Goal: Task Accomplishment & Management: Manage account settings

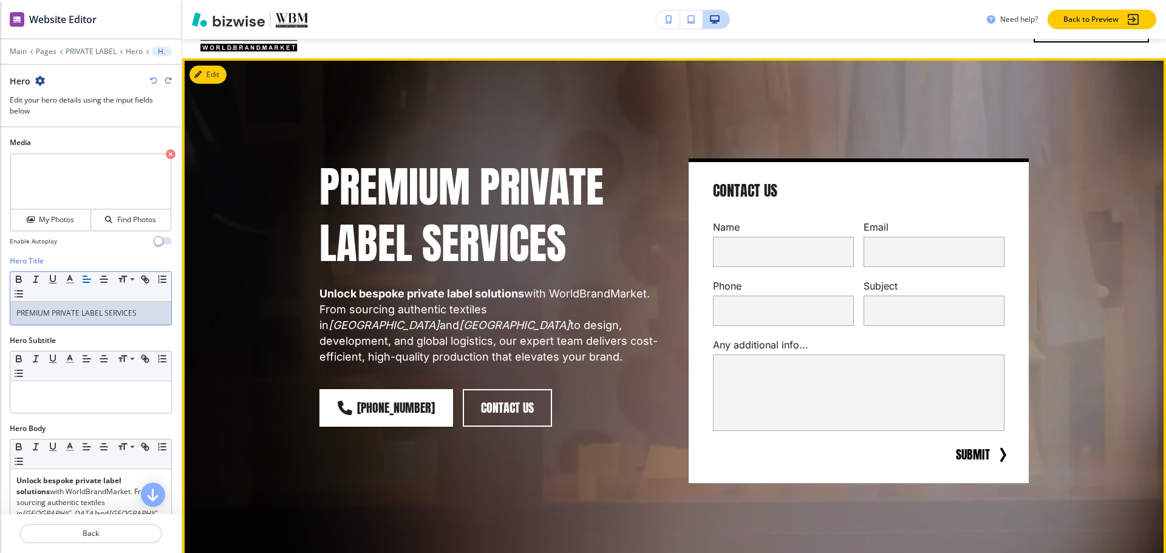
scroll to position [61, 0]
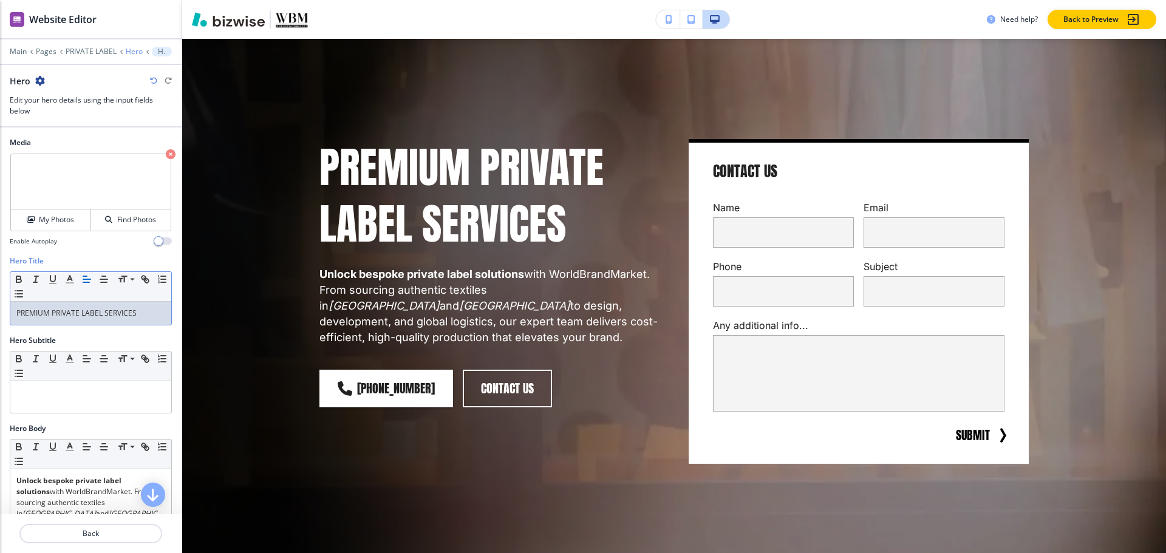
click at [128, 49] on p "Hero" at bounding box center [134, 51] width 17 height 9
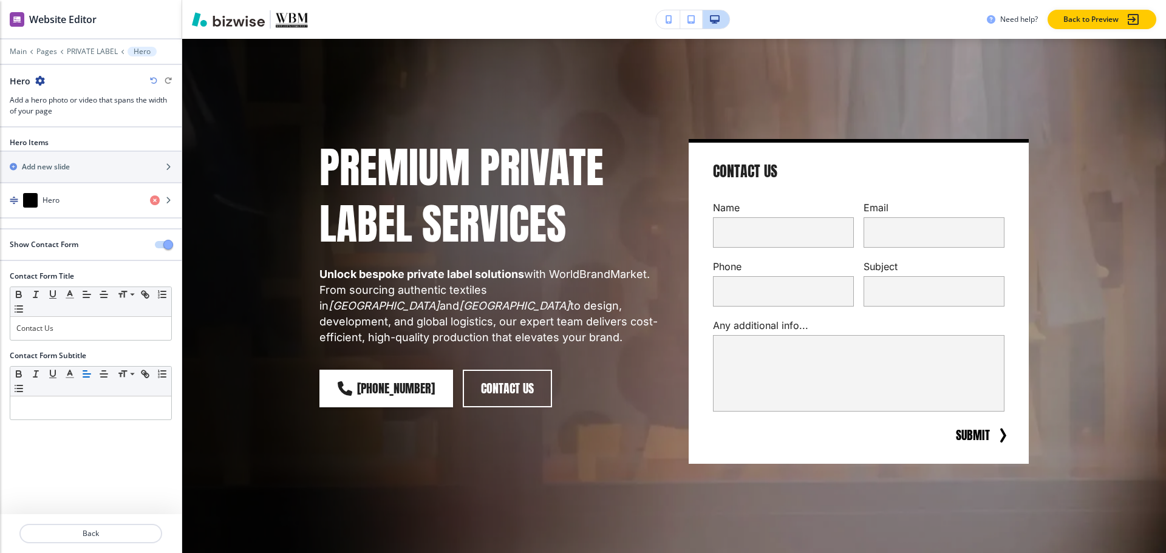
click at [157, 244] on button "button" at bounding box center [163, 244] width 17 height 7
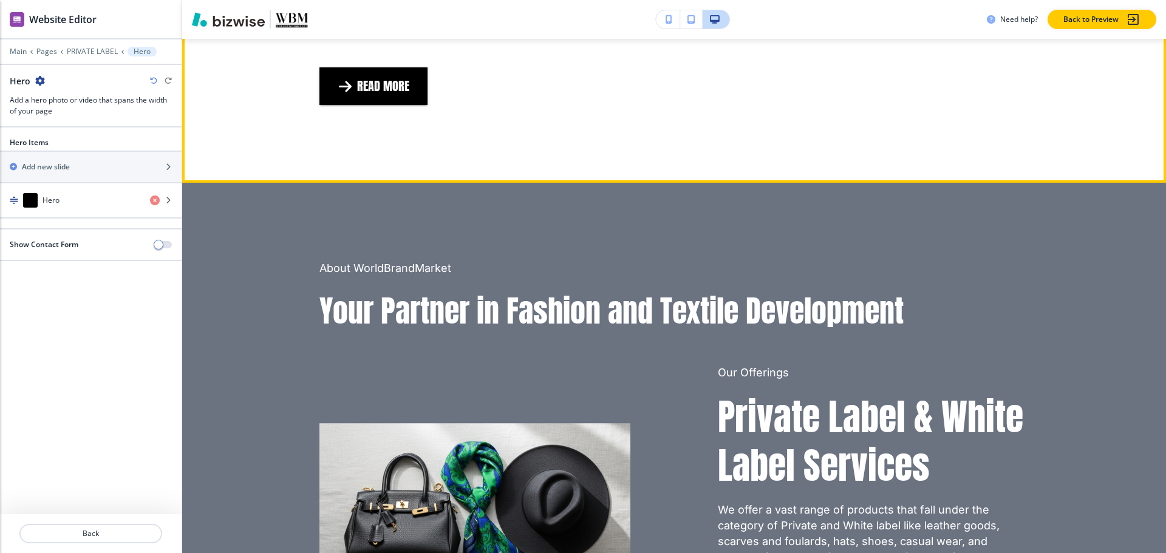
scroll to position [486, 0]
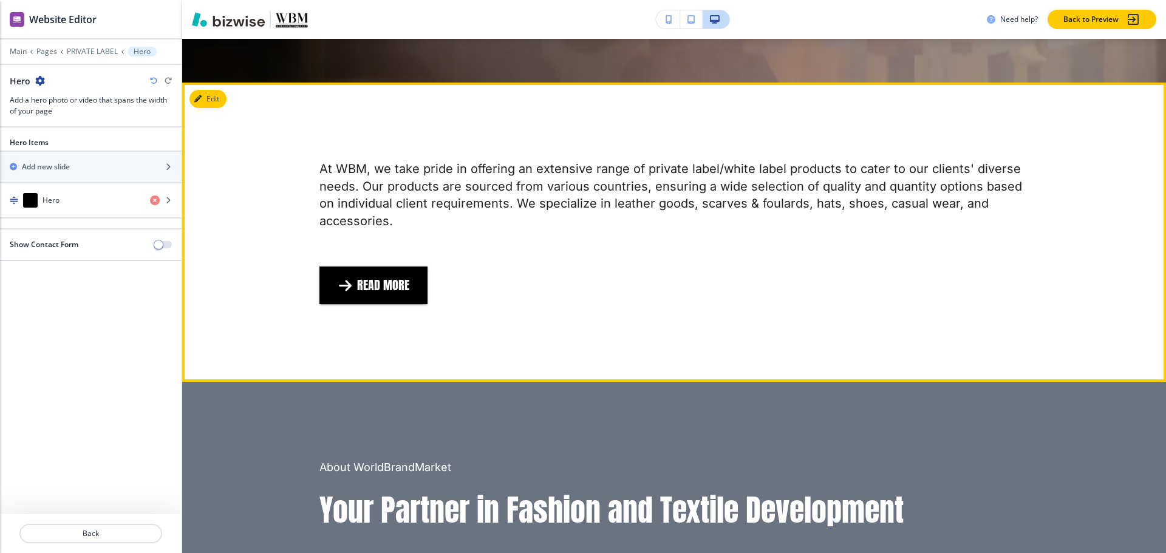
click at [210, 83] on div "Edit At WBM, we take pride in offering an extensive range of private label/whit…" at bounding box center [674, 232] width 984 height 299
click at [214, 90] on button "Edit This Section" at bounding box center [230, 99] width 82 height 18
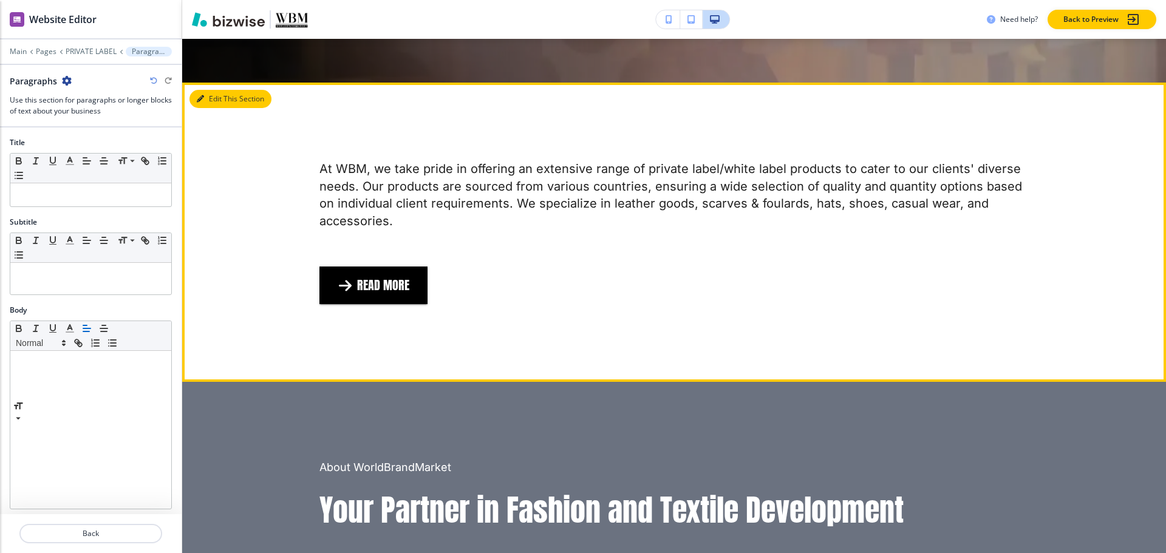
scroll to position [514, 0]
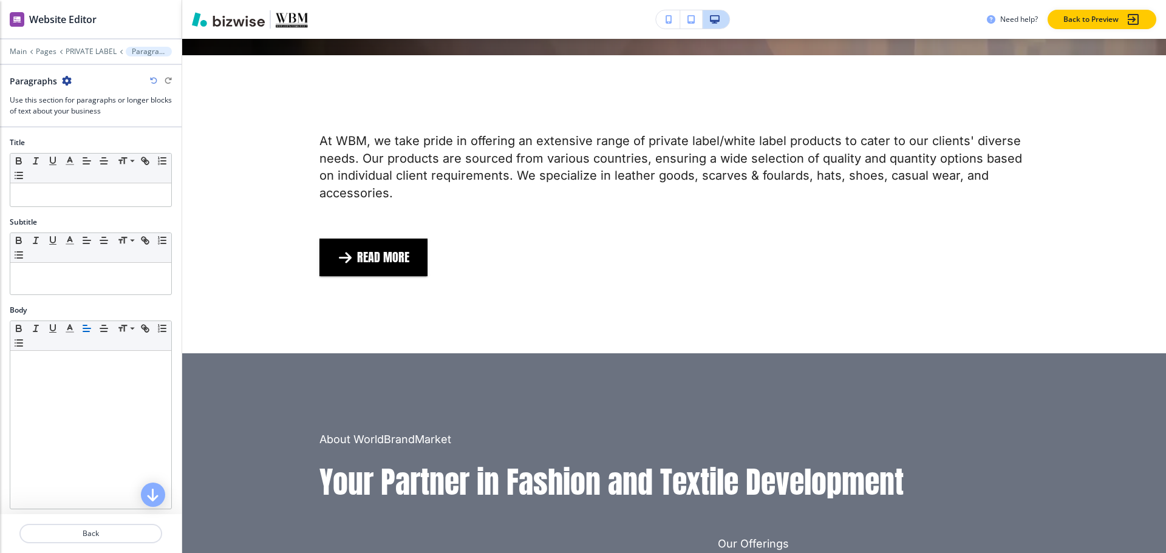
click at [66, 81] on icon "button" at bounding box center [67, 81] width 10 height 10
click at [77, 137] on button "Delete Section" at bounding box center [100, 145] width 78 height 22
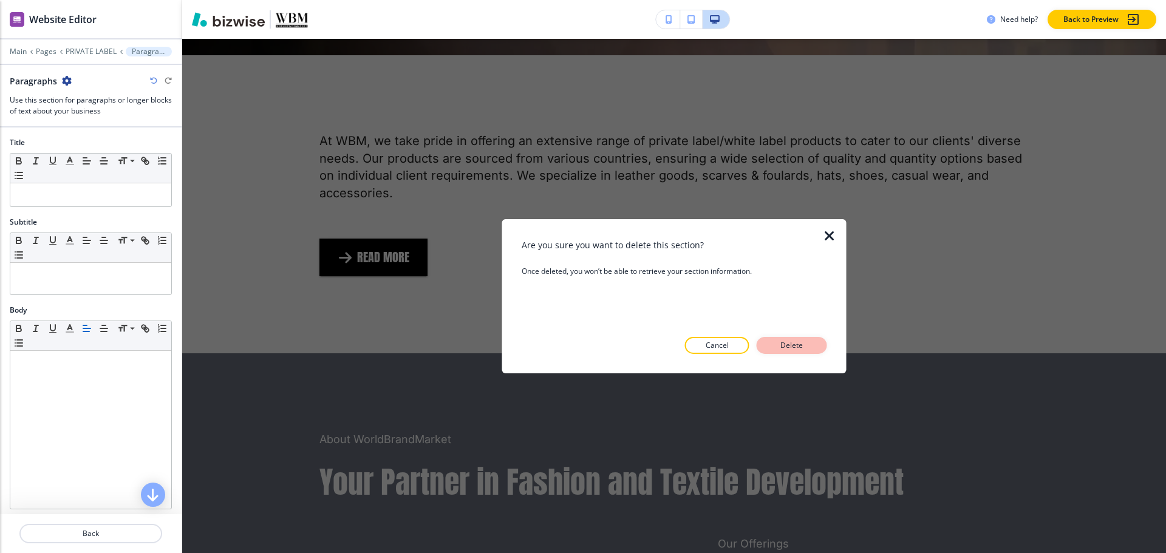
click at [795, 344] on p "Delete" at bounding box center [791, 345] width 29 height 11
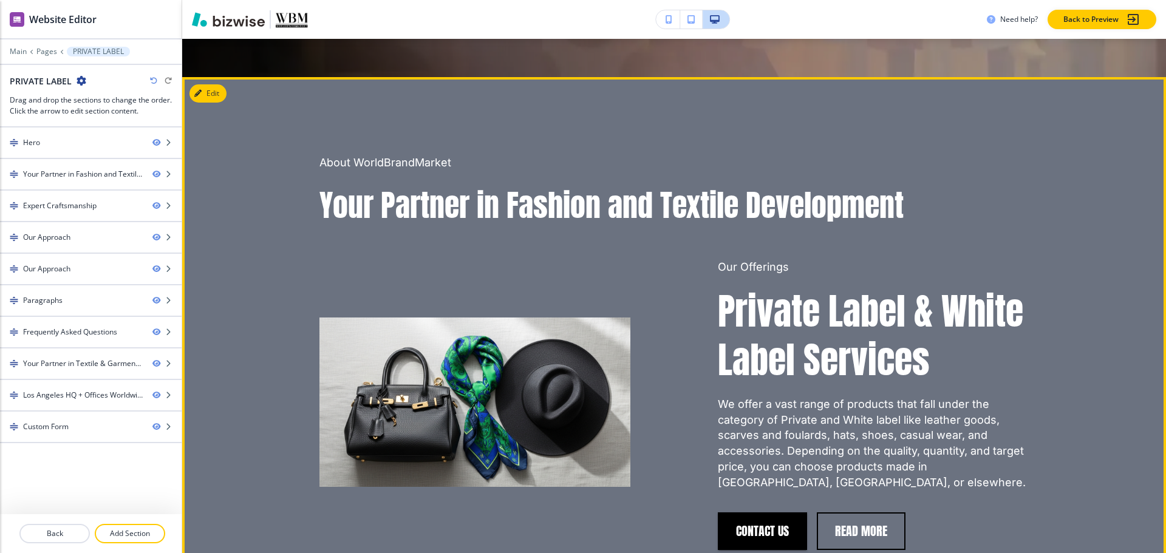
scroll to position [453, 0]
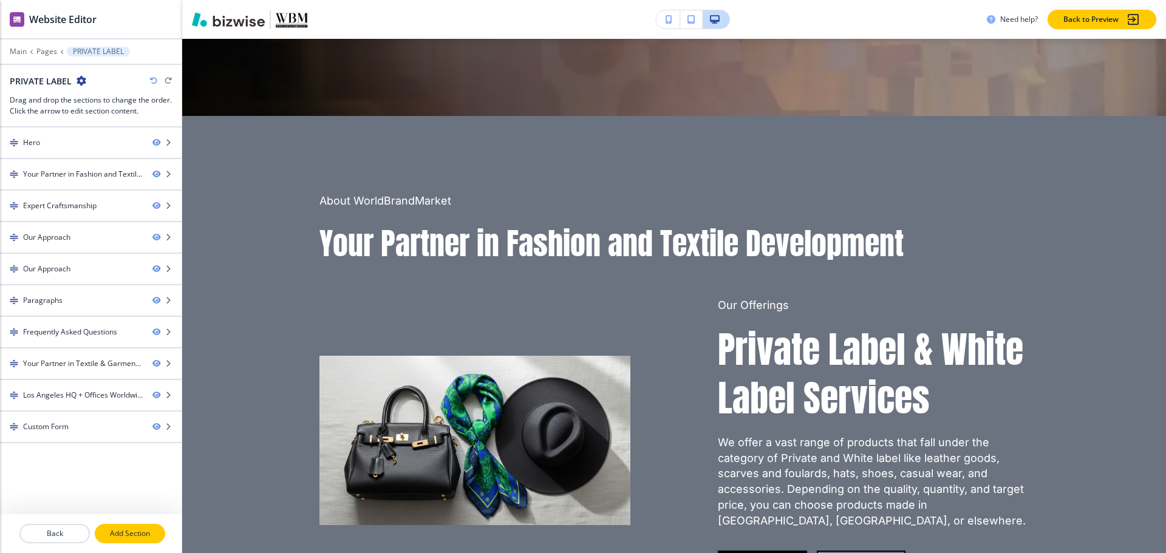
click at [134, 528] on button "Add Section" at bounding box center [130, 533] width 70 height 19
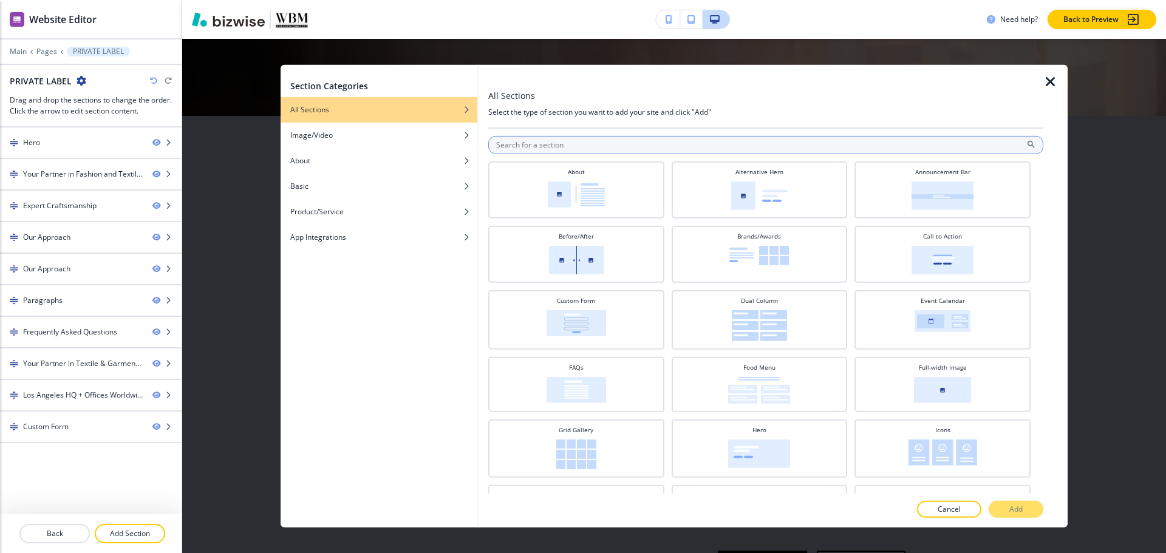
click at [585, 143] on input "text" at bounding box center [765, 144] width 555 height 18
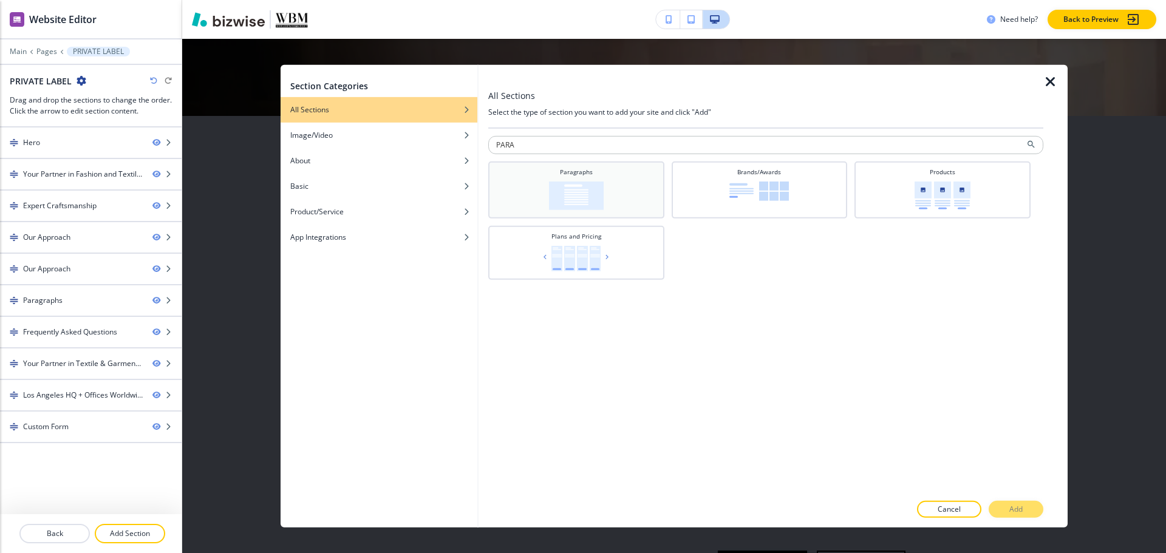
type input "PARA"
click at [571, 171] on h4 "Paragraphs" at bounding box center [576, 171] width 33 height 9
click at [1015, 509] on p "Add" at bounding box center [1015, 509] width 13 height 11
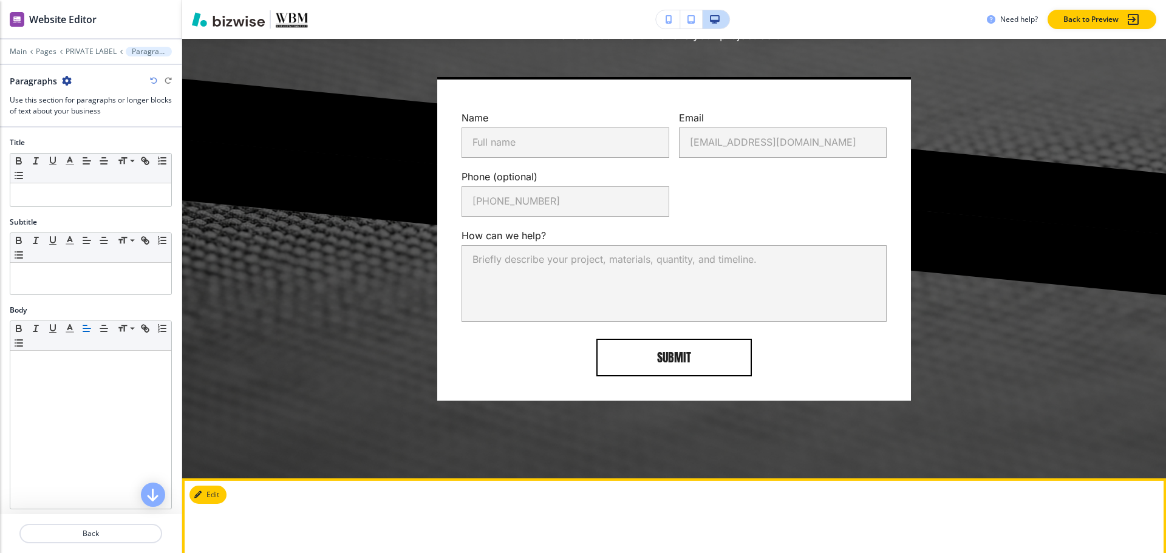
scroll to position [5192, 0]
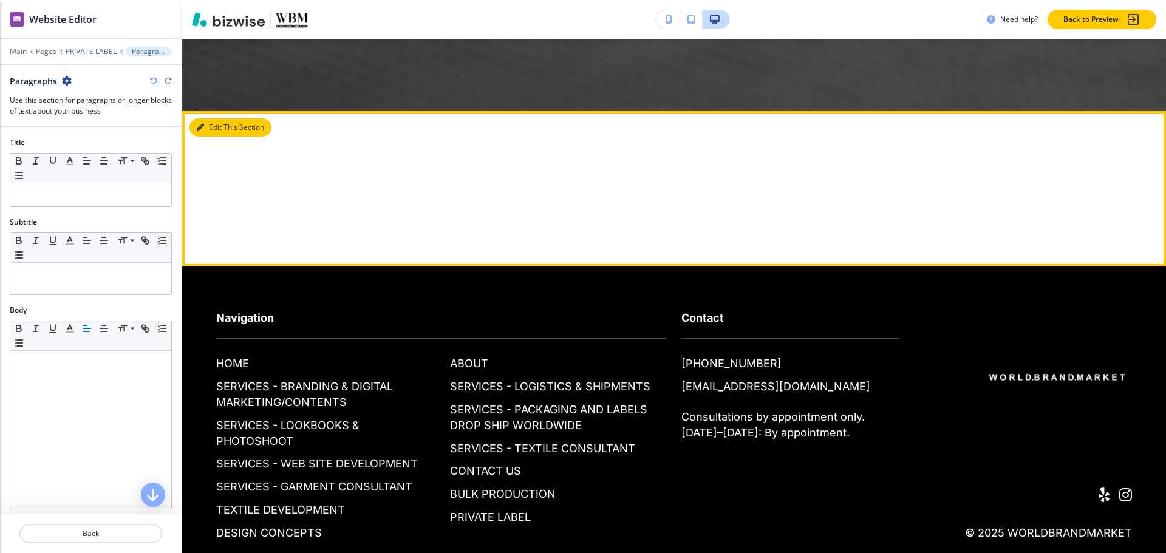
click at [209, 118] on button "Edit This Section" at bounding box center [230, 127] width 82 height 18
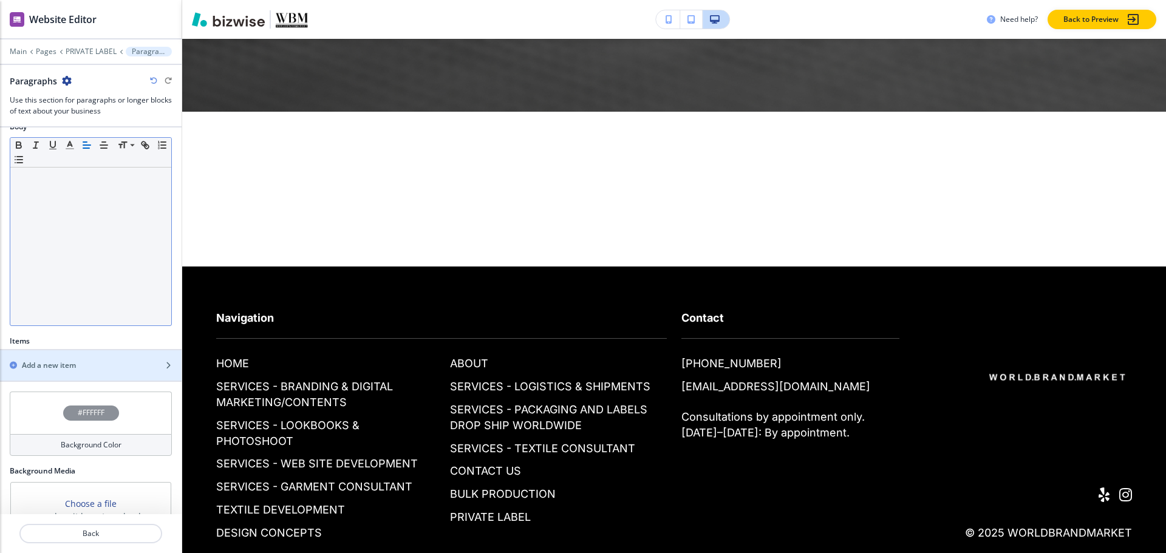
scroll to position [118, 0]
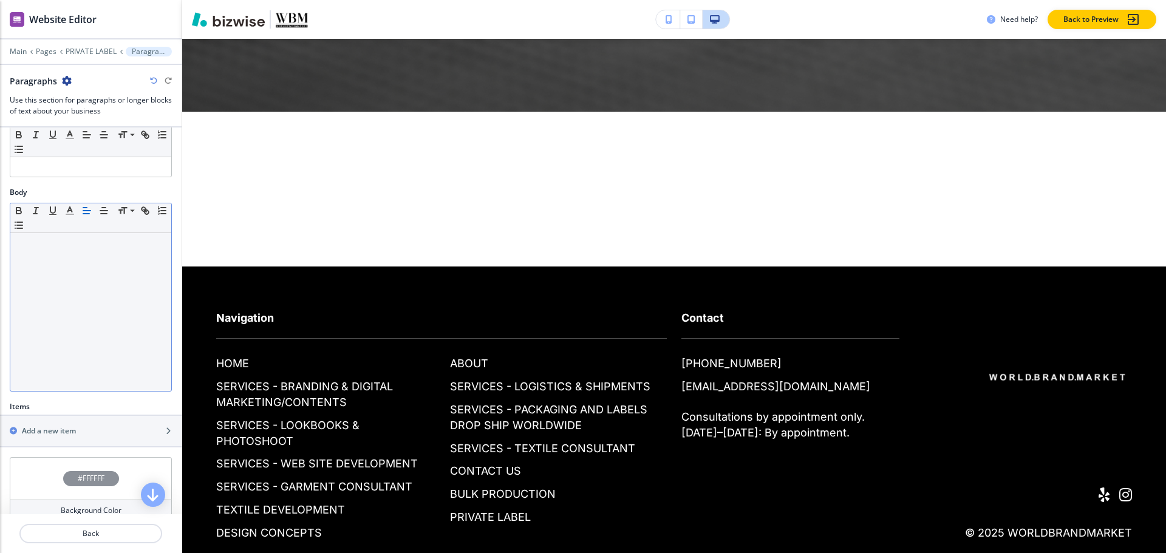
click at [90, 277] on div at bounding box center [90, 312] width 161 height 158
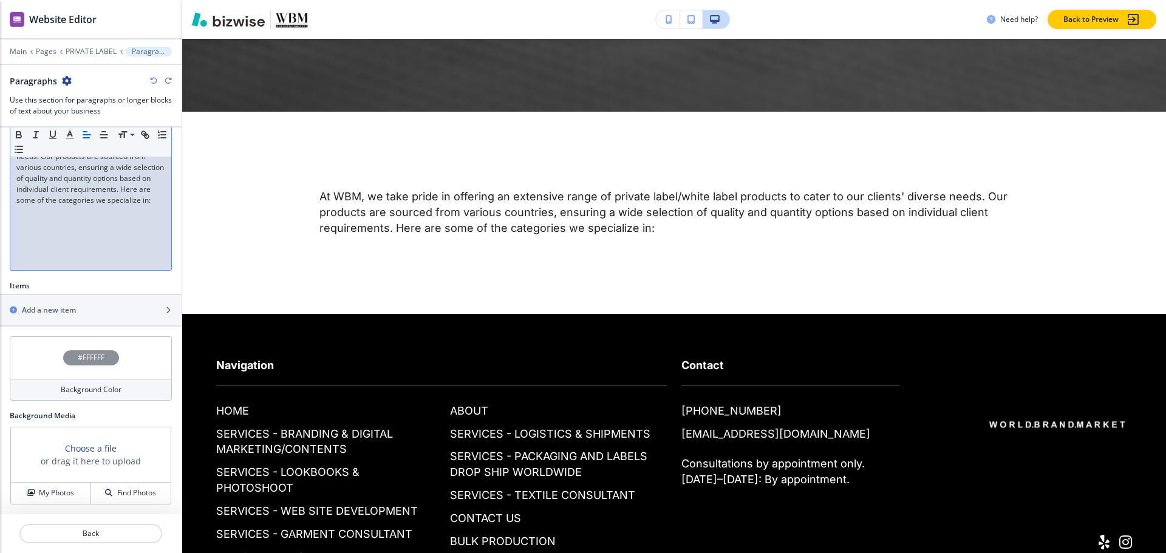
scroll to position [239, 0]
click at [60, 486] on button "My Photos" at bounding box center [51, 492] width 80 height 21
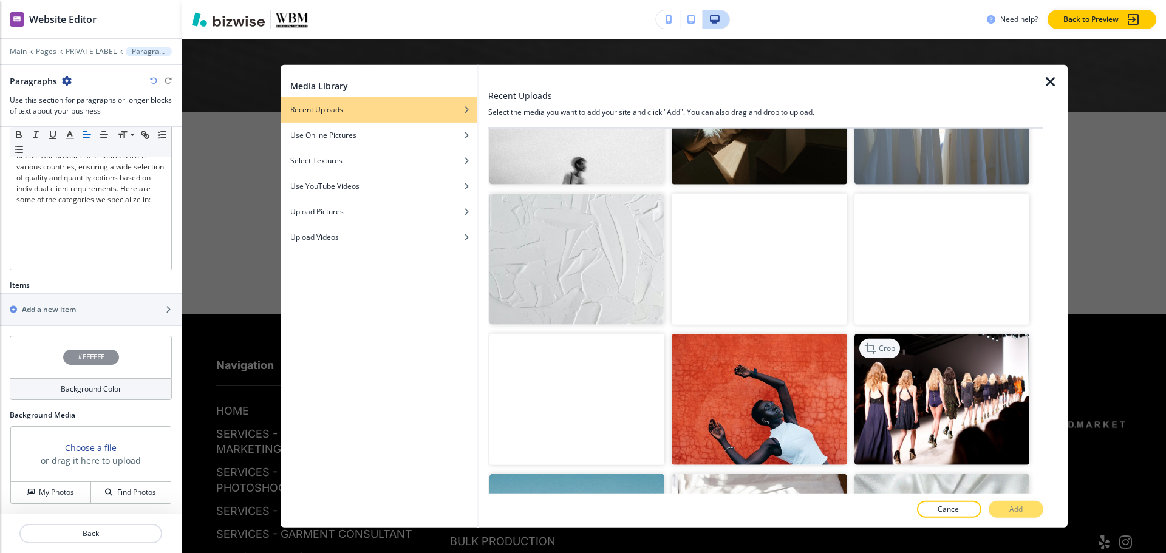
scroll to position [1032, 0]
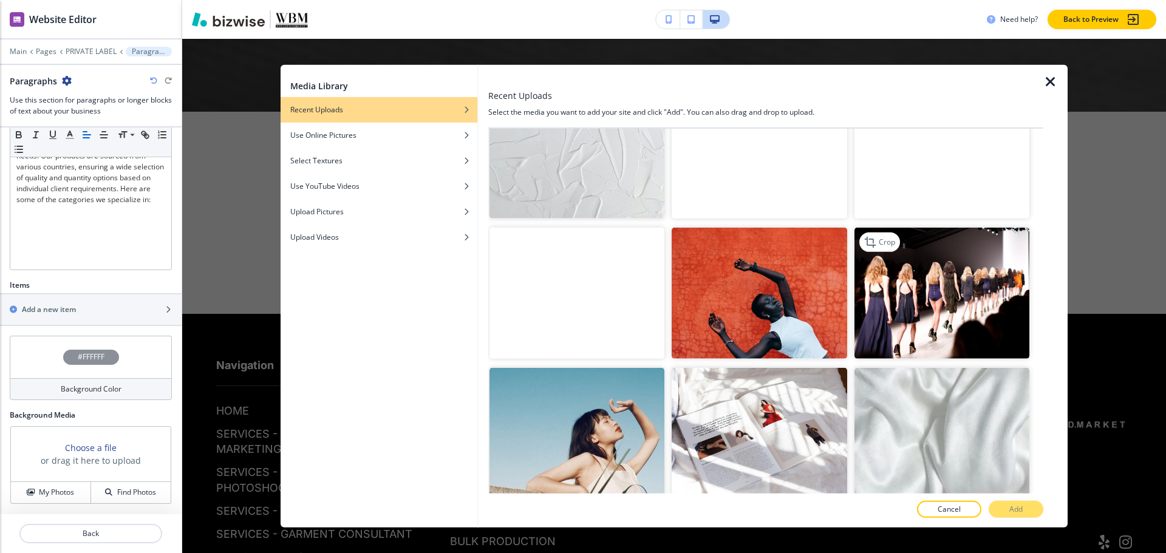
click at [897, 305] on img "button" at bounding box center [941, 293] width 175 height 131
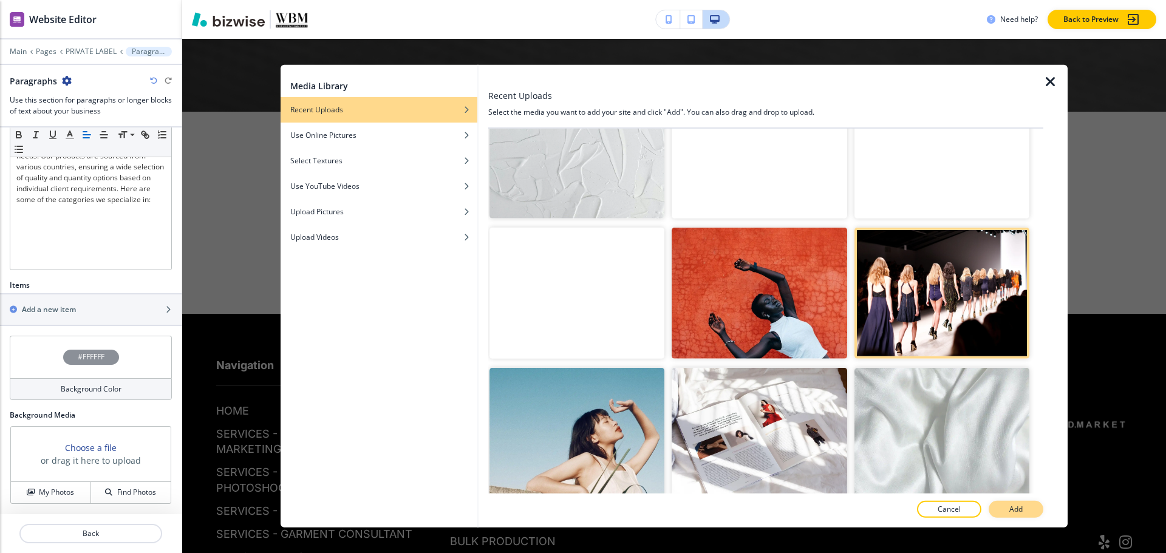
click at [1030, 507] on button "Add" at bounding box center [1015, 509] width 55 height 17
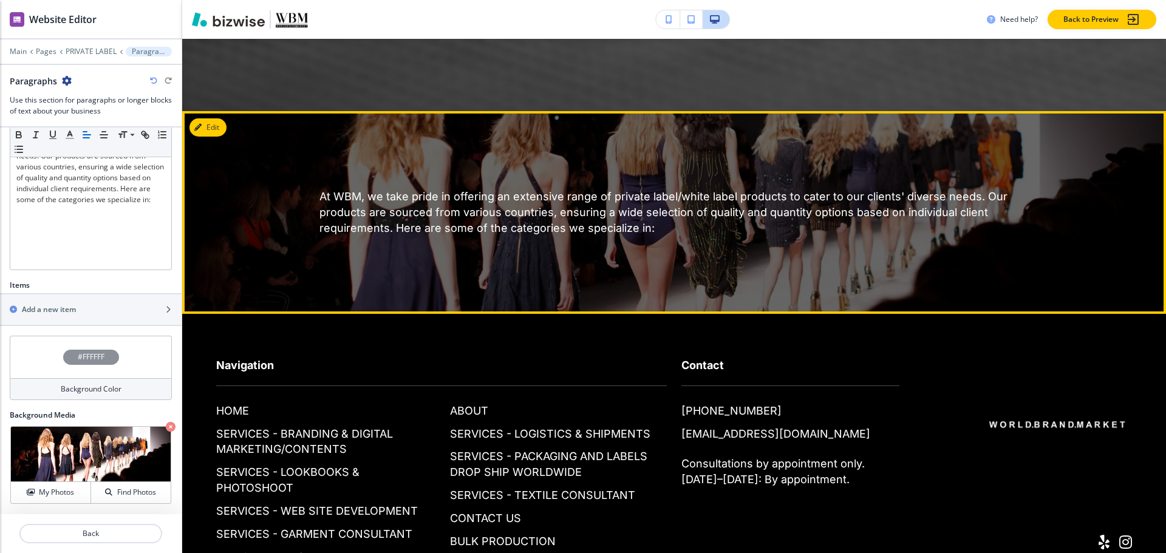
scroll to position [5071, 0]
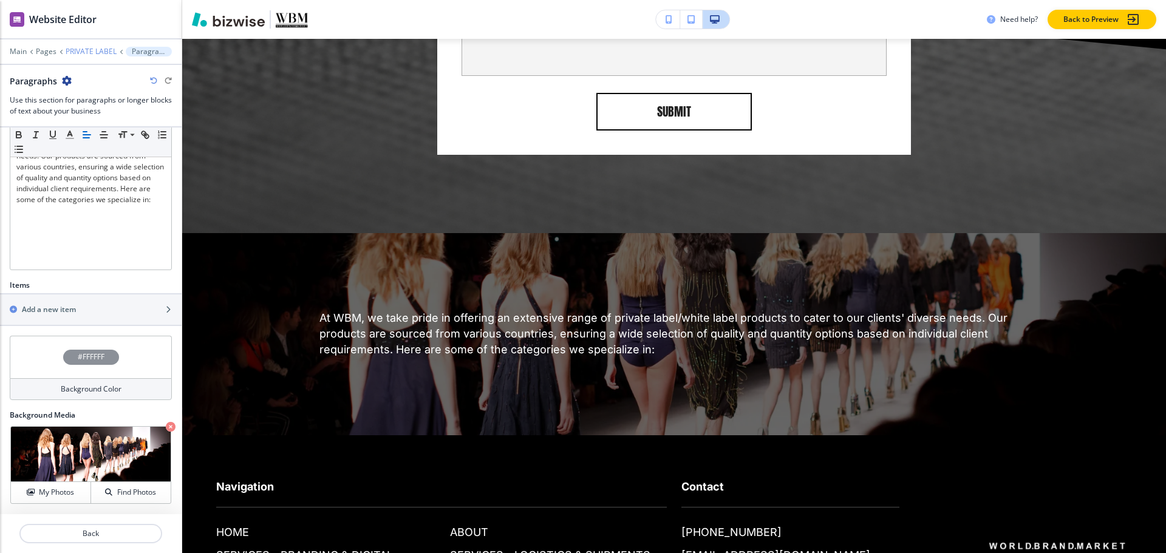
click at [83, 50] on p "PRIVATE LABEL" at bounding box center [91, 51] width 51 height 9
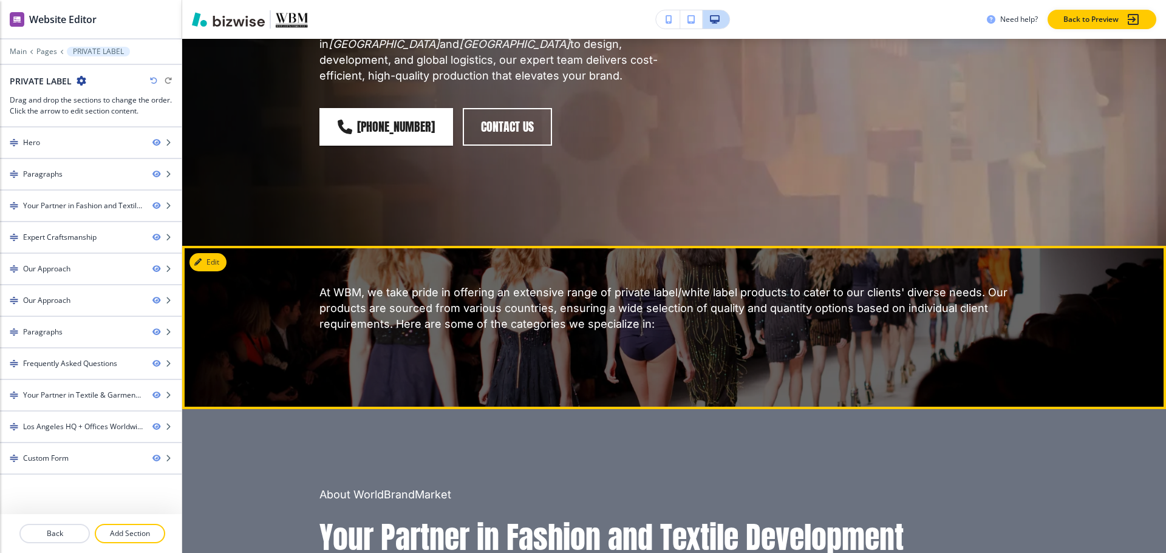
scroll to position [332, 0]
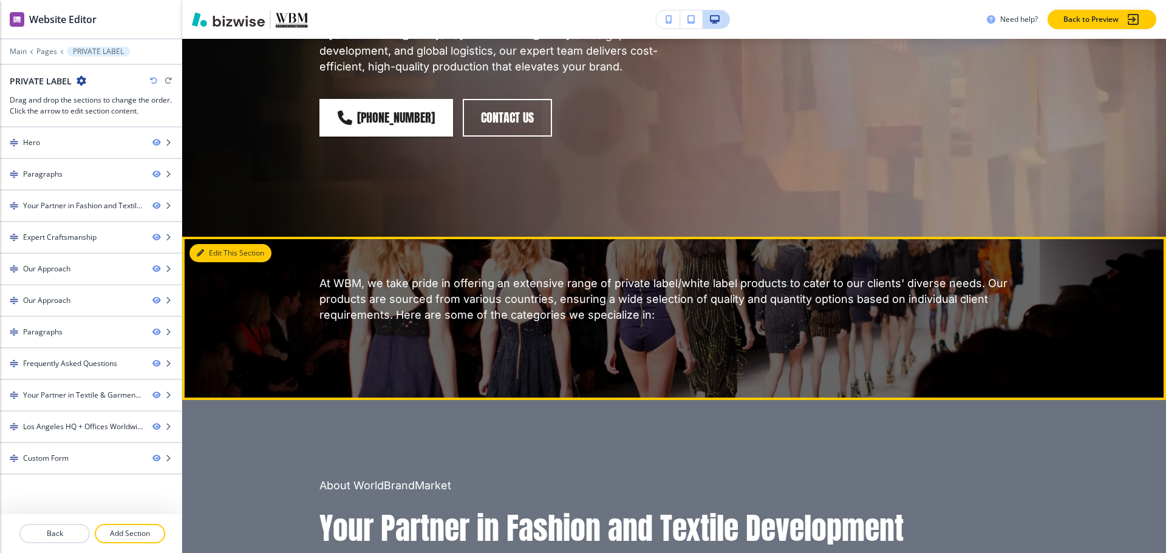
click at [209, 239] on div "Edit This Section At WBM, we take pride in offering an extensive range of priva…" at bounding box center [674, 319] width 984 height 164
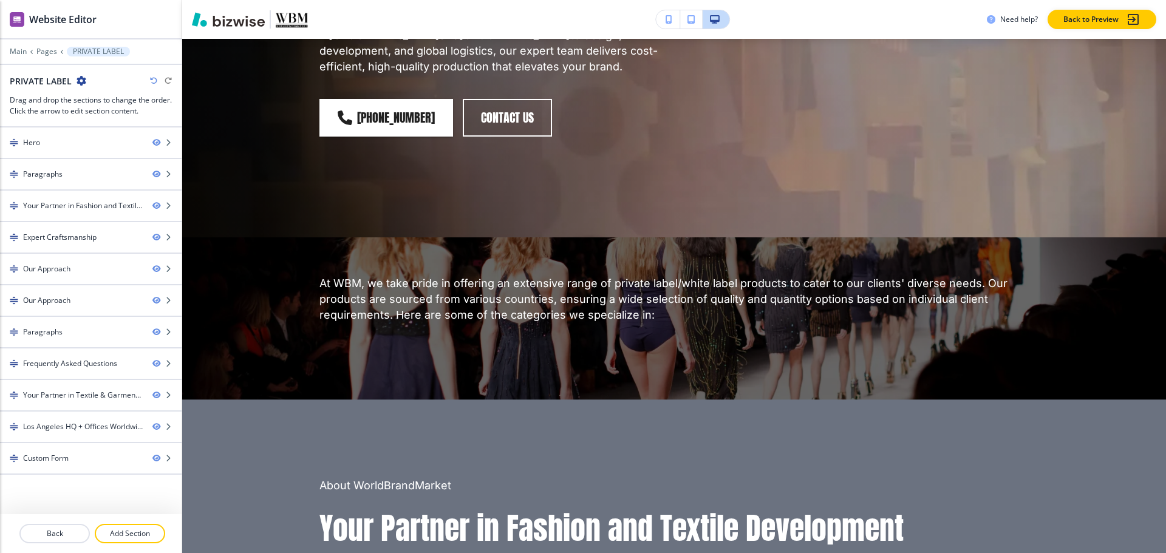
click at [82, 78] on icon "button" at bounding box center [82, 81] width 10 height 10
click at [27, 225] on div at bounding box center [91, 227] width 182 height 10
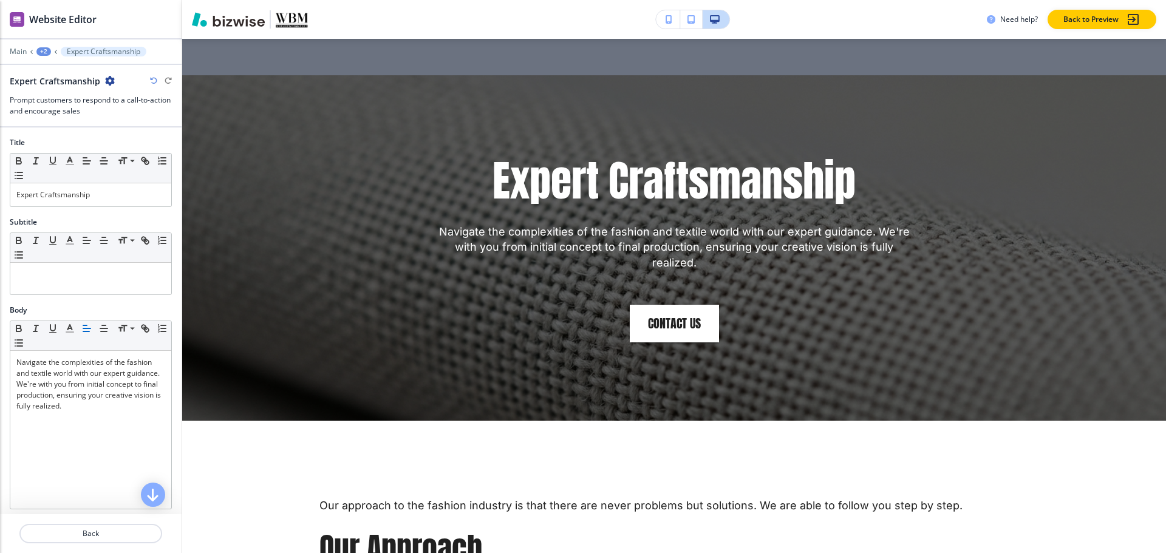
scroll to position [1709, 0]
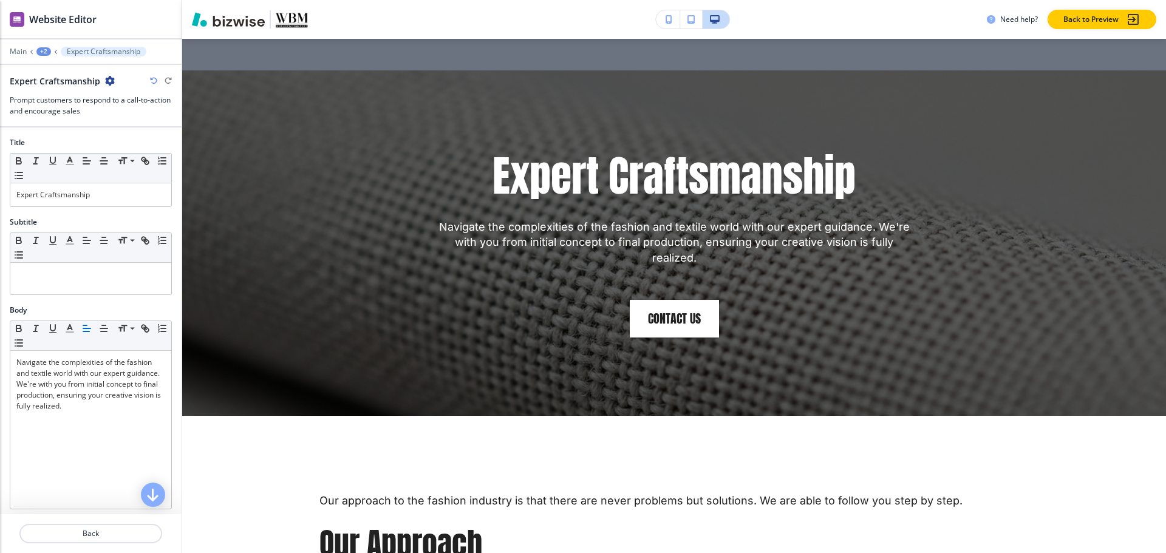
click at [38, 52] on div "+2" at bounding box center [43, 51] width 15 height 9
click at [75, 96] on p "PRIVATE LABEL" at bounding box center [75, 92] width 62 height 11
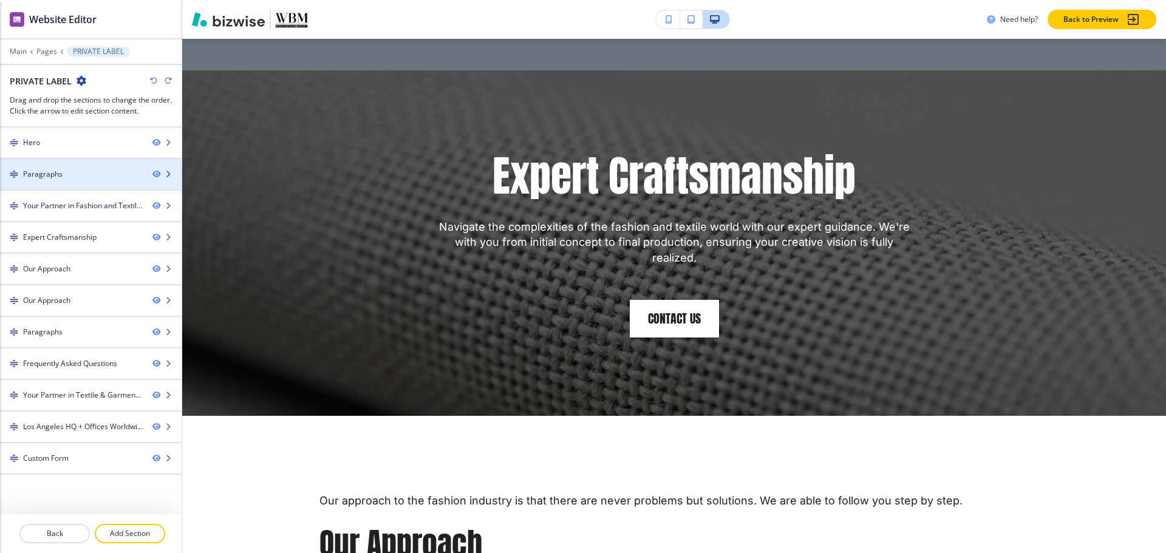
click at [66, 173] on div "Paragraphs" at bounding box center [71, 174] width 143 height 11
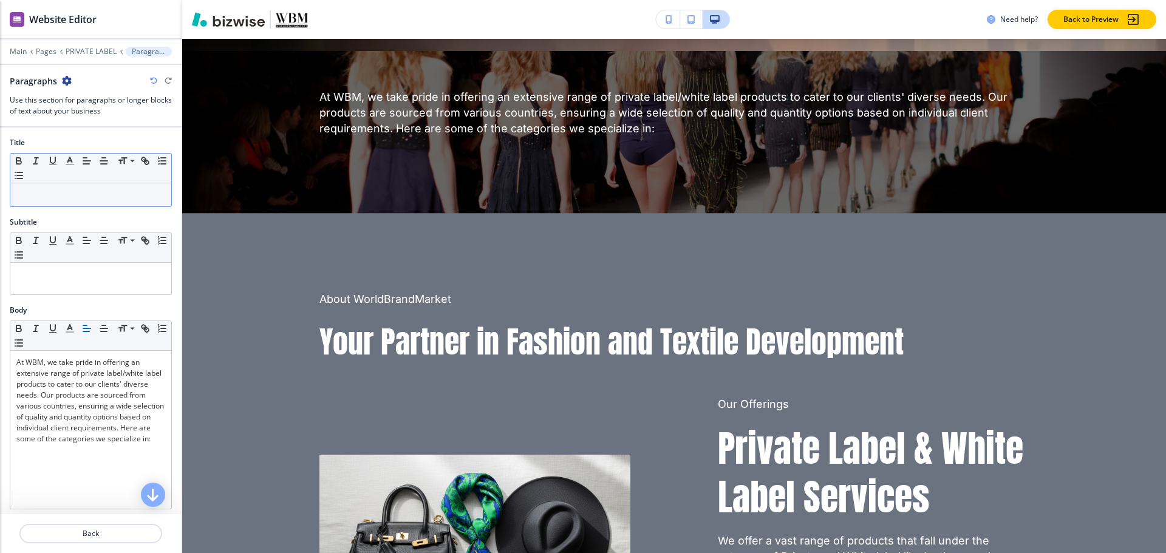
scroll to position [514, 0]
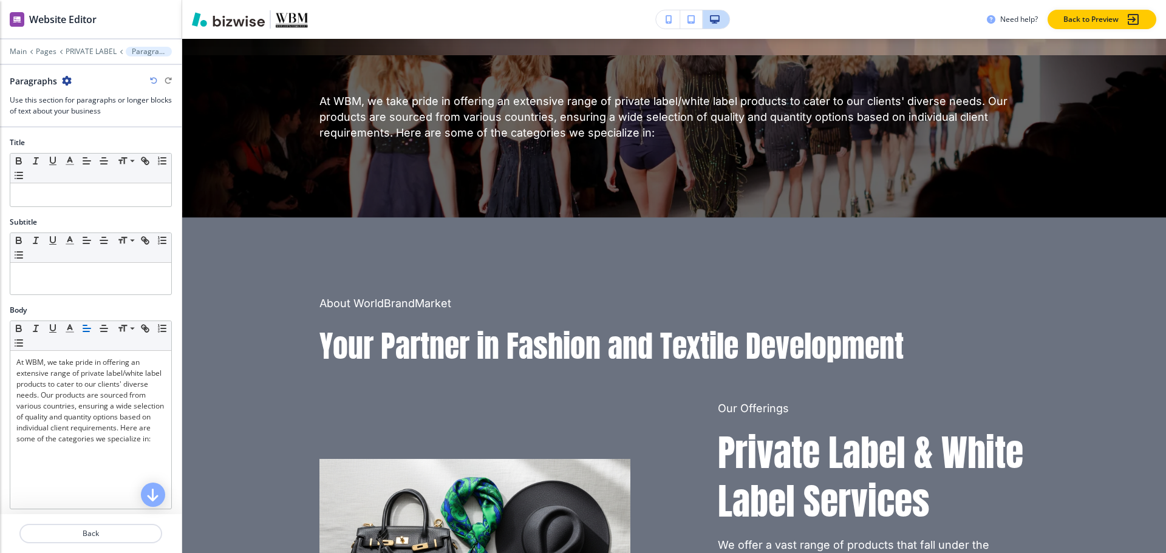
click at [65, 83] on icon "button" at bounding box center [67, 81] width 10 height 10
click at [81, 147] on p "Delete Section" at bounding box center [100, 144] width 62 height 11
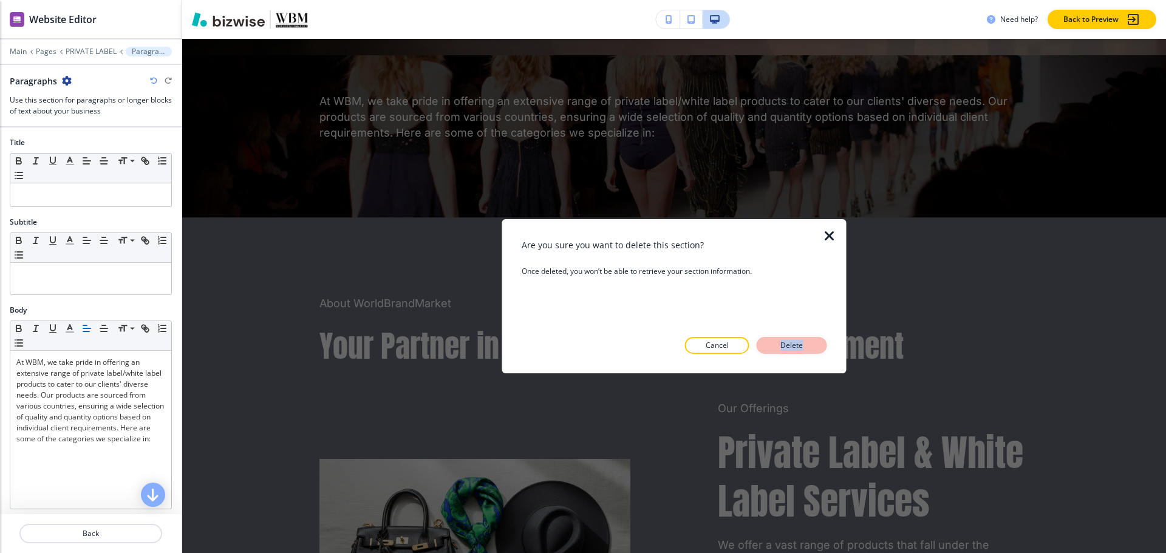
click at [781, 352] on div "Are you sure you want to delete this section? Once deleted, you won’t be able t…" at bounding box center [674, 296] width 305 height 154
click at [776, 347] on button "Delete" at bounding box center [792, 345] width 70 height 17
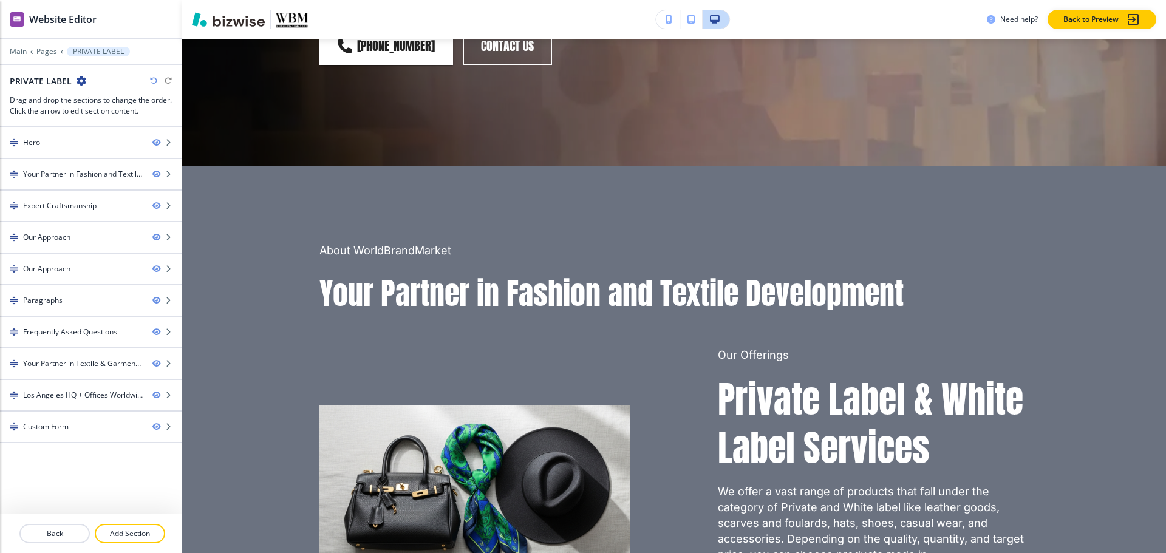
scroll to position [392, 0]
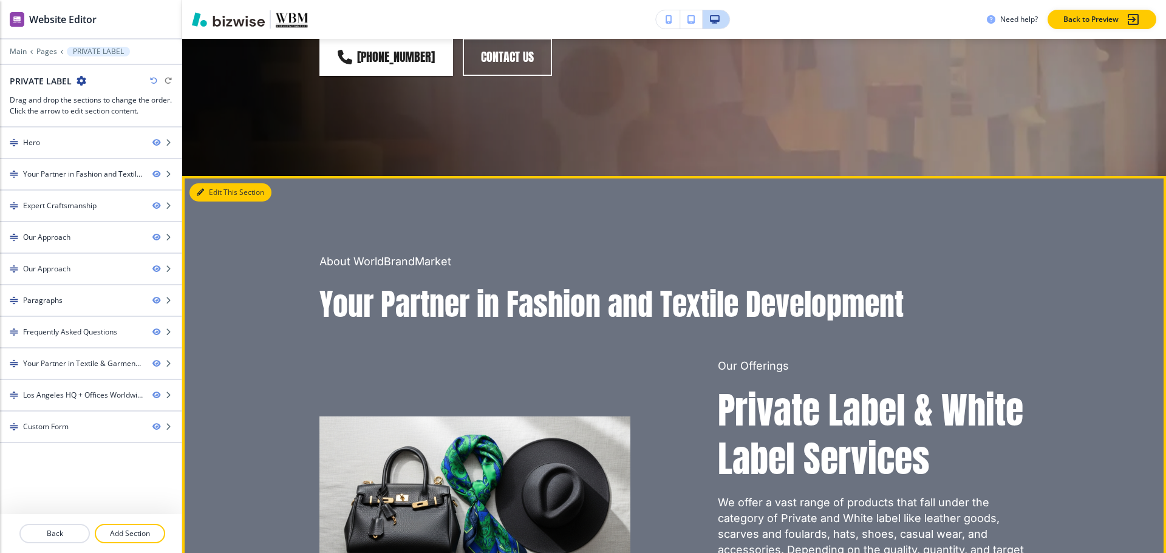
click at [209, 183] on button "Edit This Section" at bounding box center [230, 192] width 82 height 18
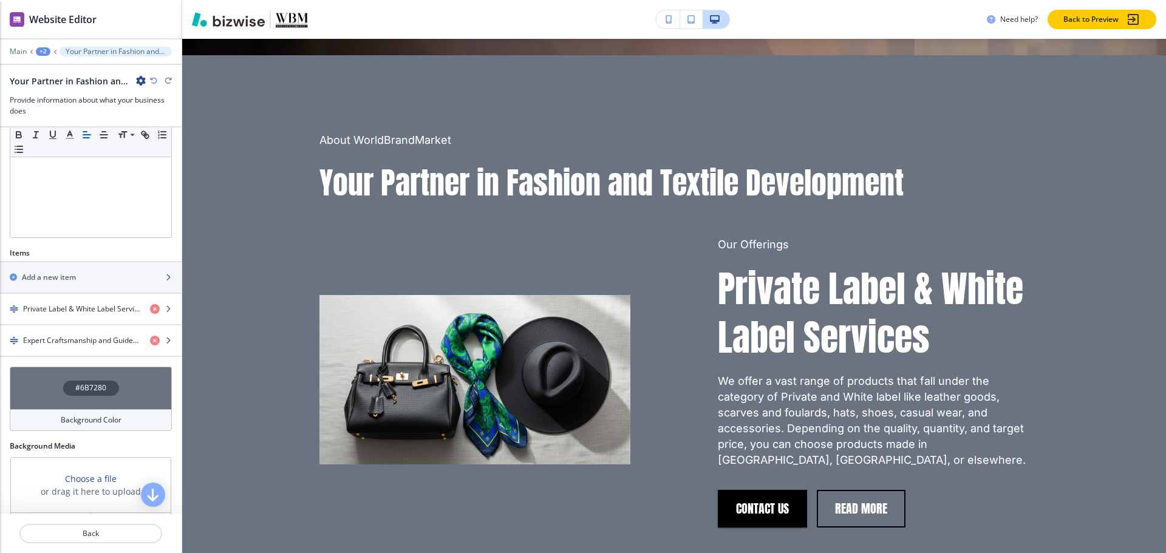
scroll to position [304, 0]
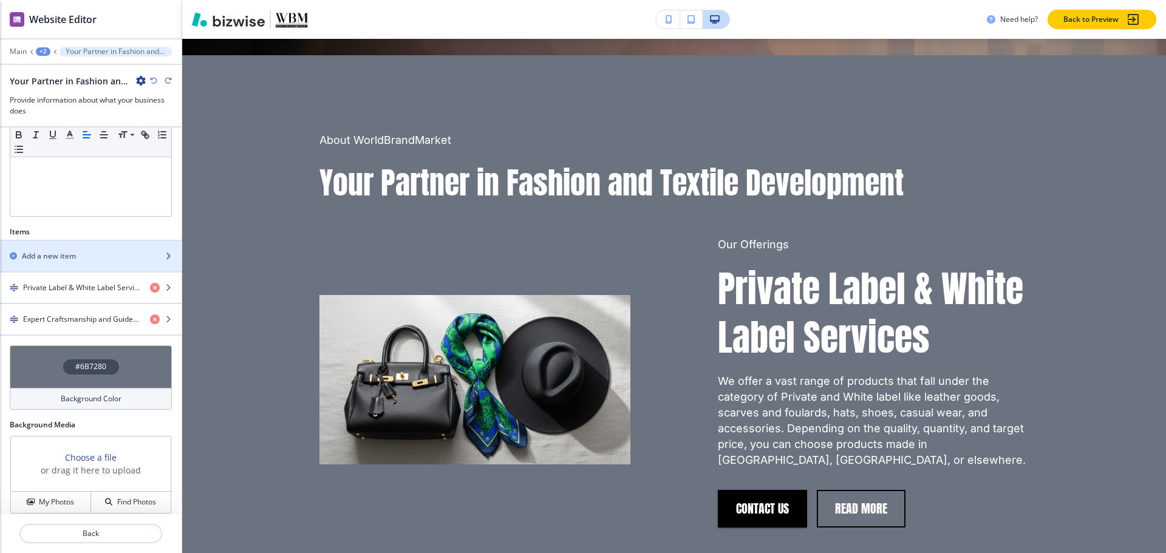
click at [79, 254] on div "Add a new item" at bounding box center [77, 256] width 155 height 11
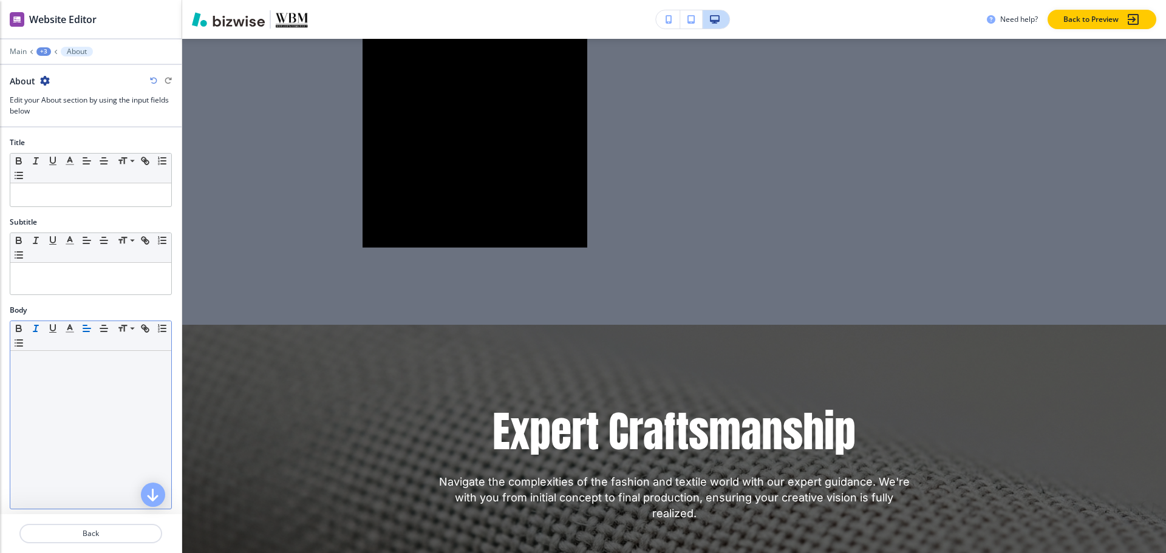
scroll to position [1651, 0]
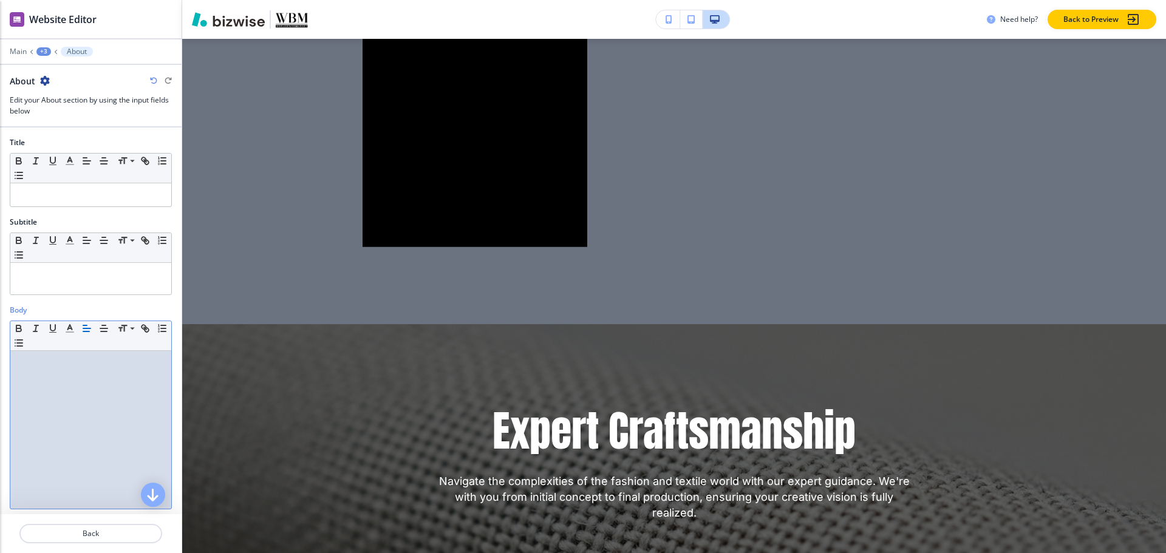
click at [46, 379] on div at bounding box center [90, 430] width 161 height 158
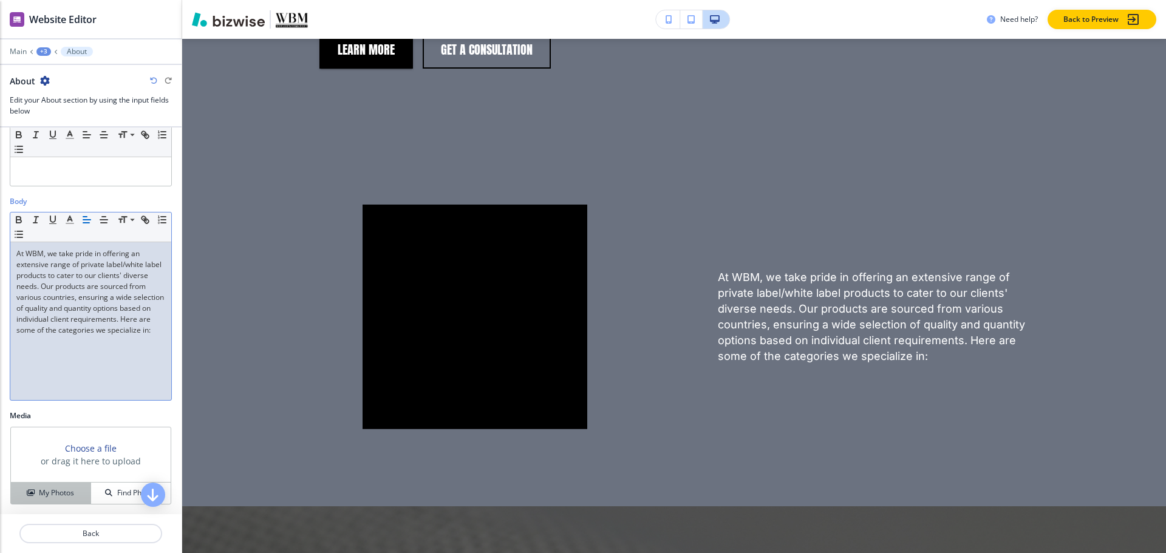
scroll to position [206, 0]
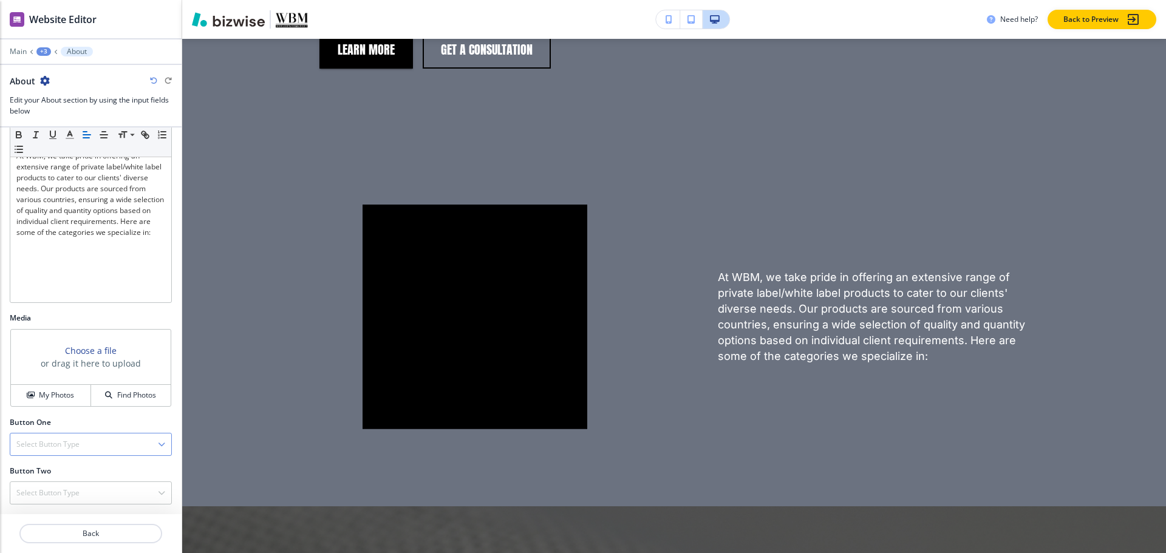
click at [60, 444] on h4 "Select Button Type" at bounding box center [47, 444] width 63 height 11
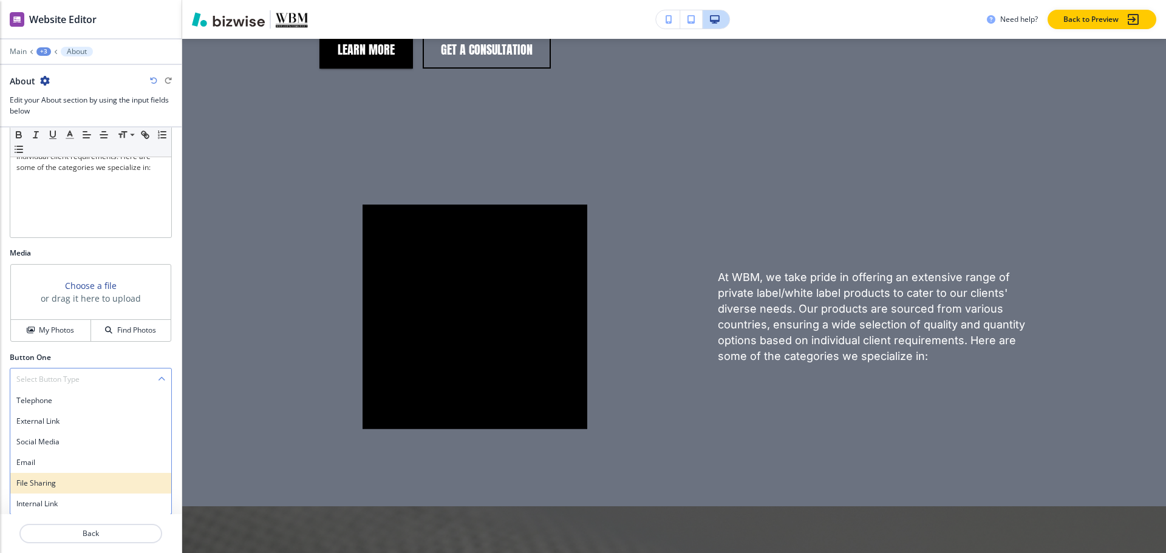
scroll to position [272, 0]
click at [45, 508] on h4 "Internal Link" at bounding box center [90, 503] width 149 height 11
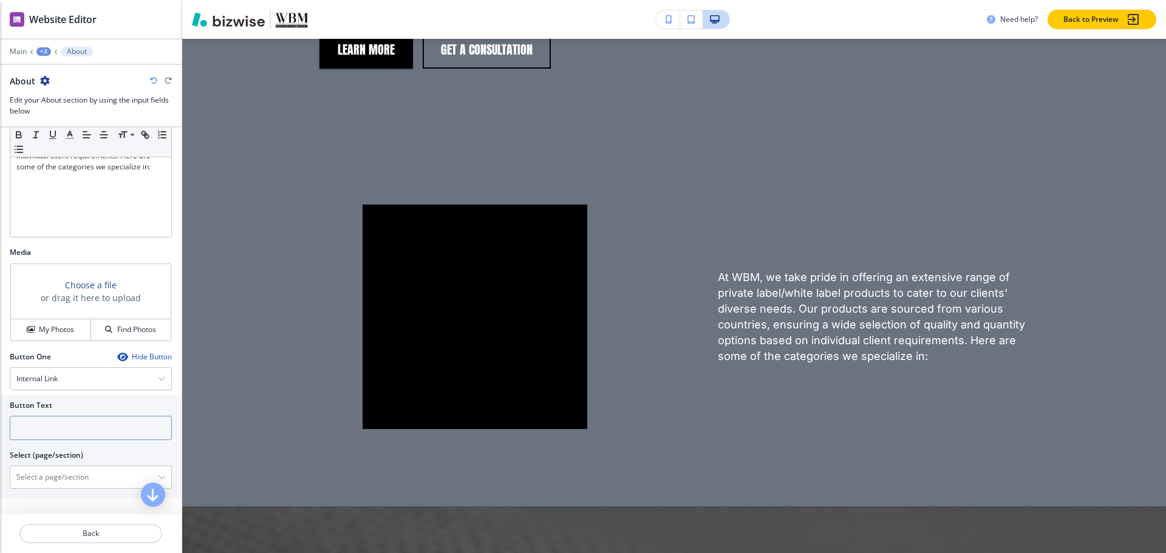
click at [51, 432] on input "text" at bounding box center [91, 428] width 162 height 24
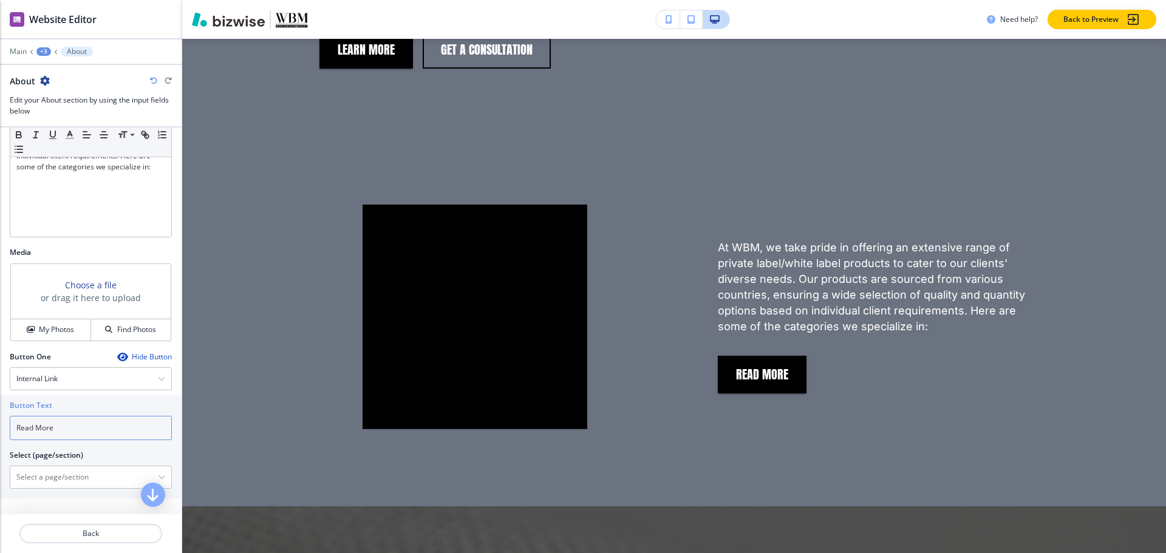
type input "Read More"
click at [35, 44] on div at bounding box center [91, 42] width 182 height 7
click at [38, 52] on div "+3" at bounding box center [43, 51] width 15 height 9
click at [38, 71] on button "Pages" at bounding box center [75, 71] width 78 height 21
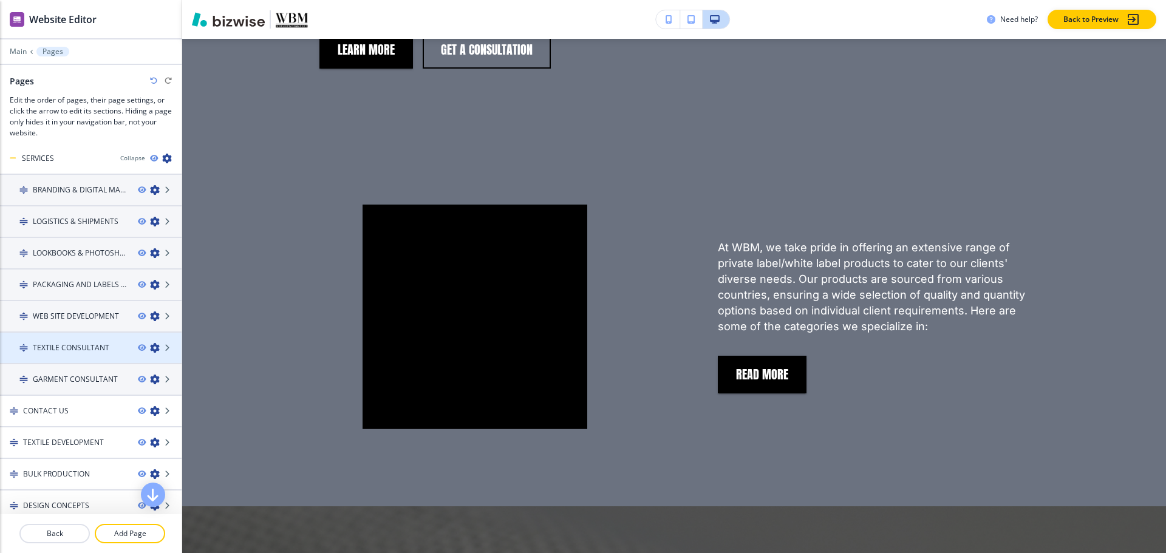
scroll to position [140, 0]
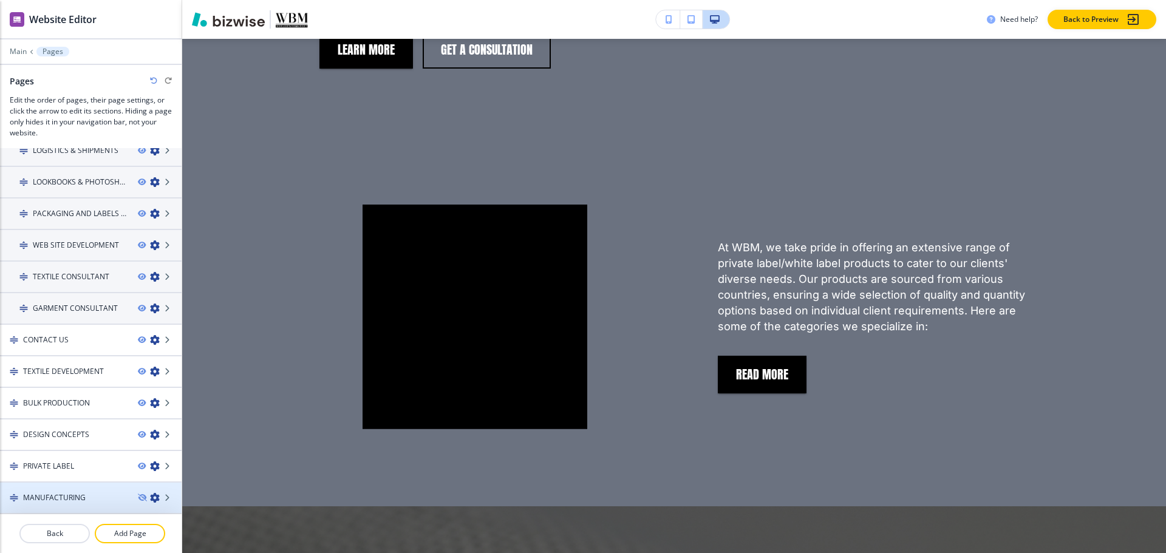
click at [90, 500] on div "MANUFACTURING" at bounding box center [64, 497] width 128 height 11
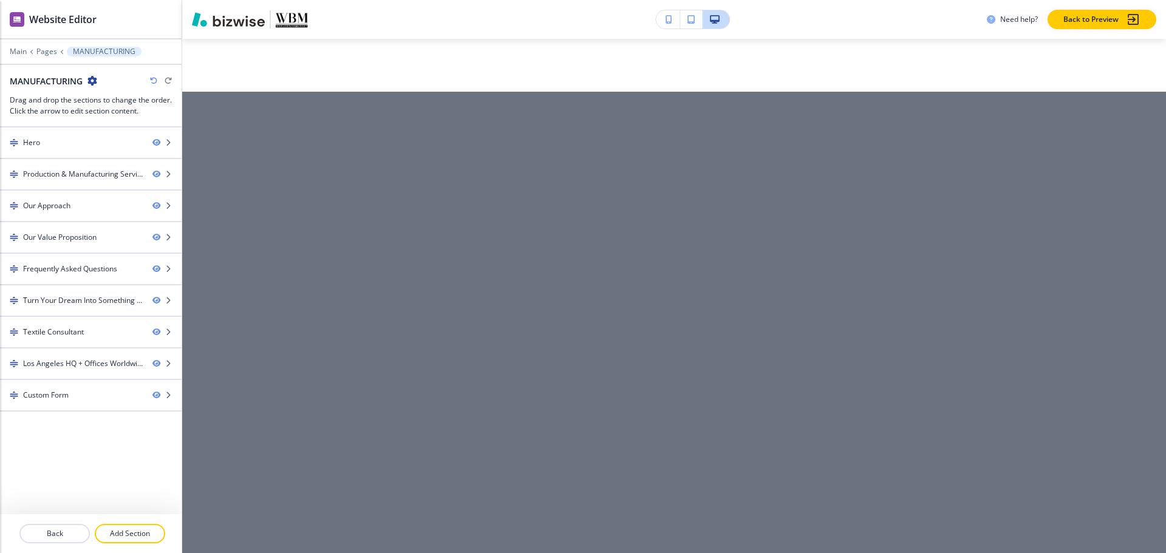
scroll to position [0, 0]
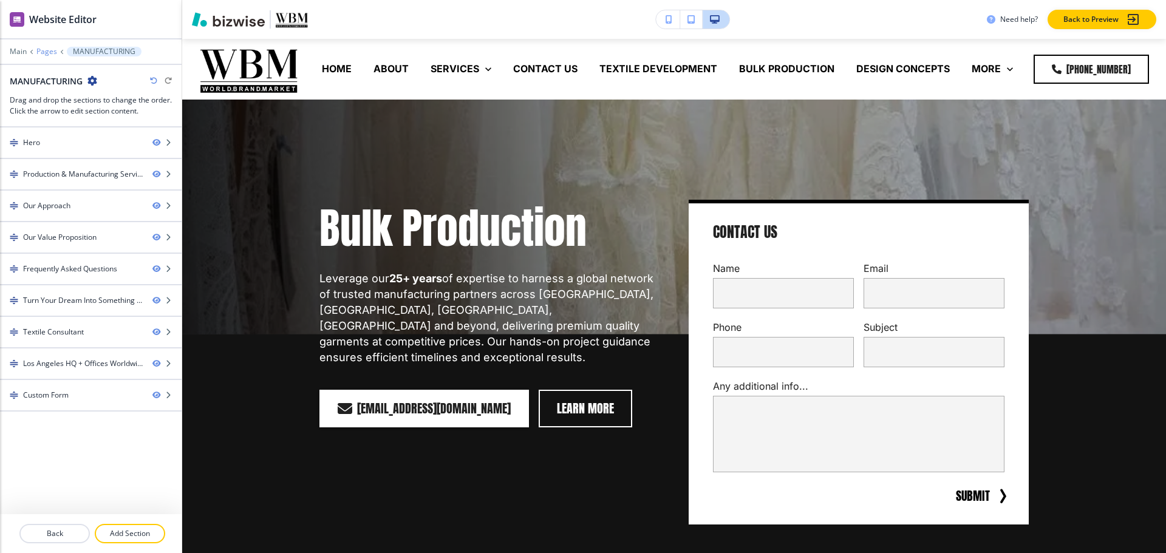
click at [49, 49] on p "Pages" at bounding box center [46, 51] width 21 height 9
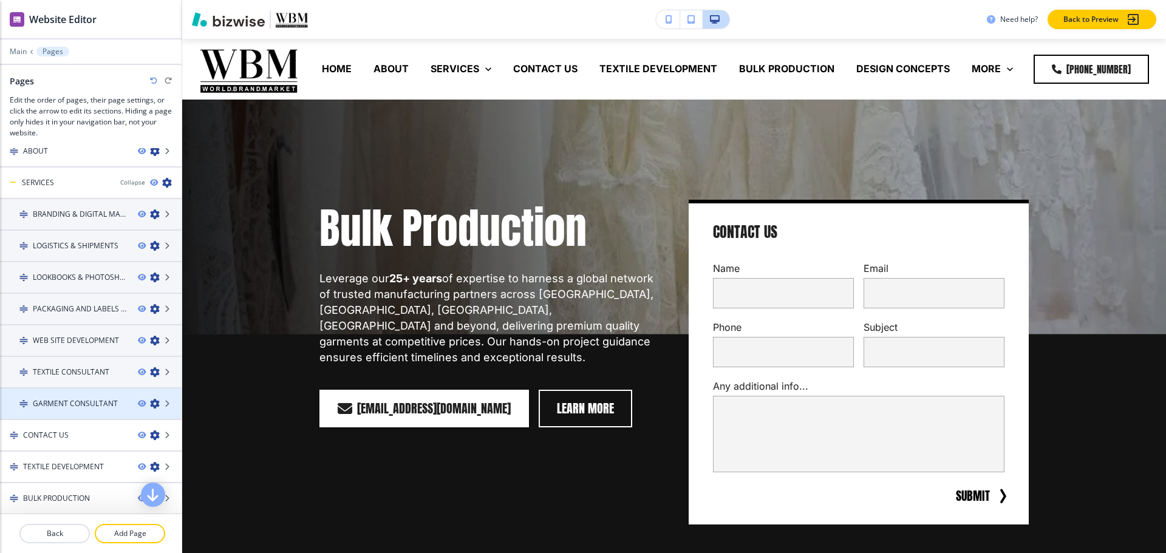
scroll to position [140, 0]
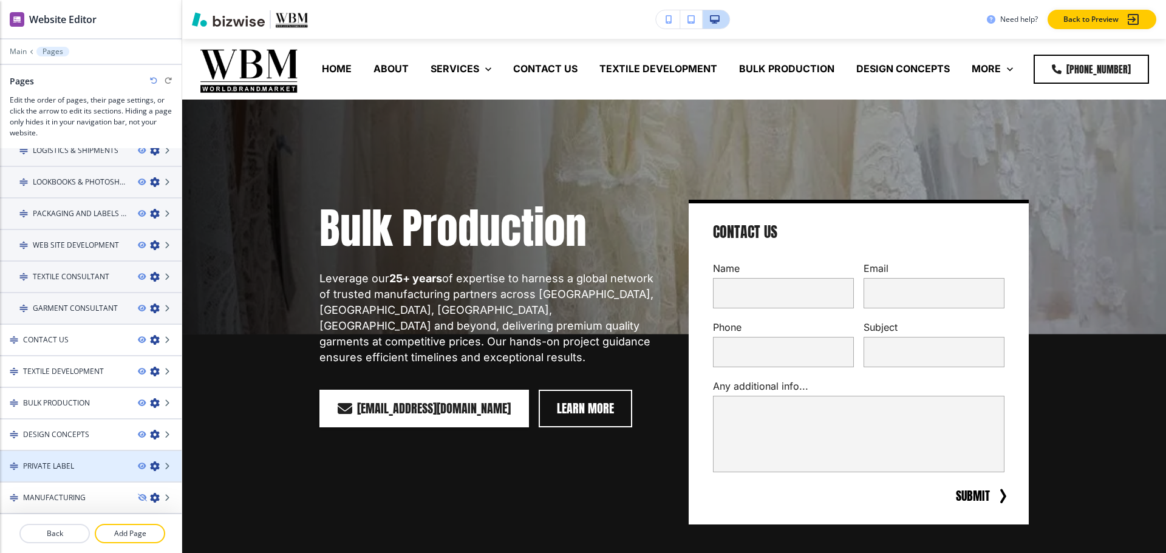
click at [36, 470] on h4 "PRIVATE LABEL" at bounding box center [48, 466] width 51 height 11
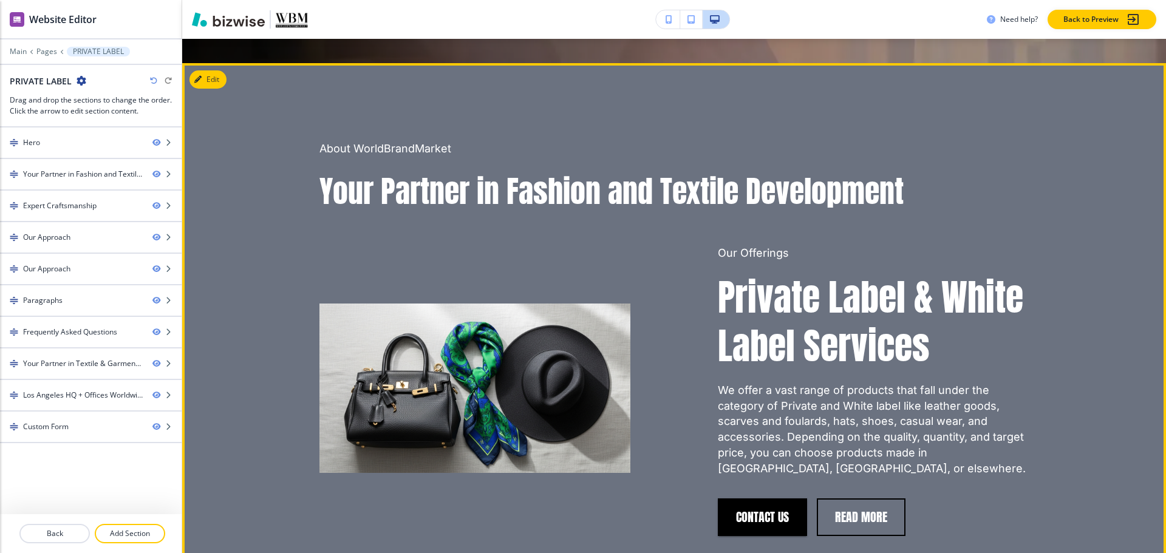
scroll to position [486, 0]
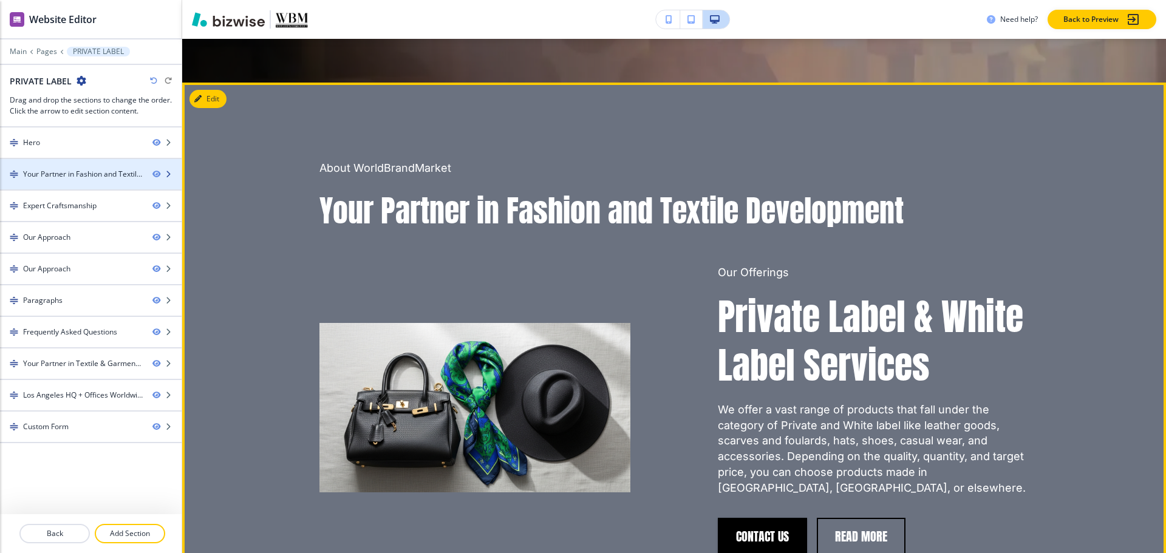
click at [70, 182] on div at bounding box center [91, 185] width 182 height 10
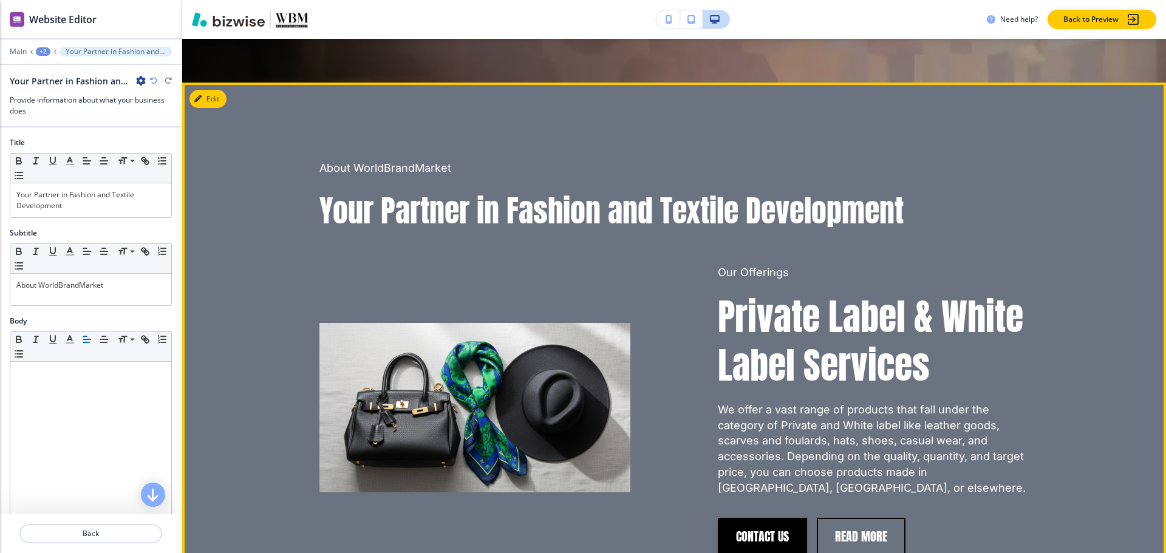
scroll to position [514, 0]
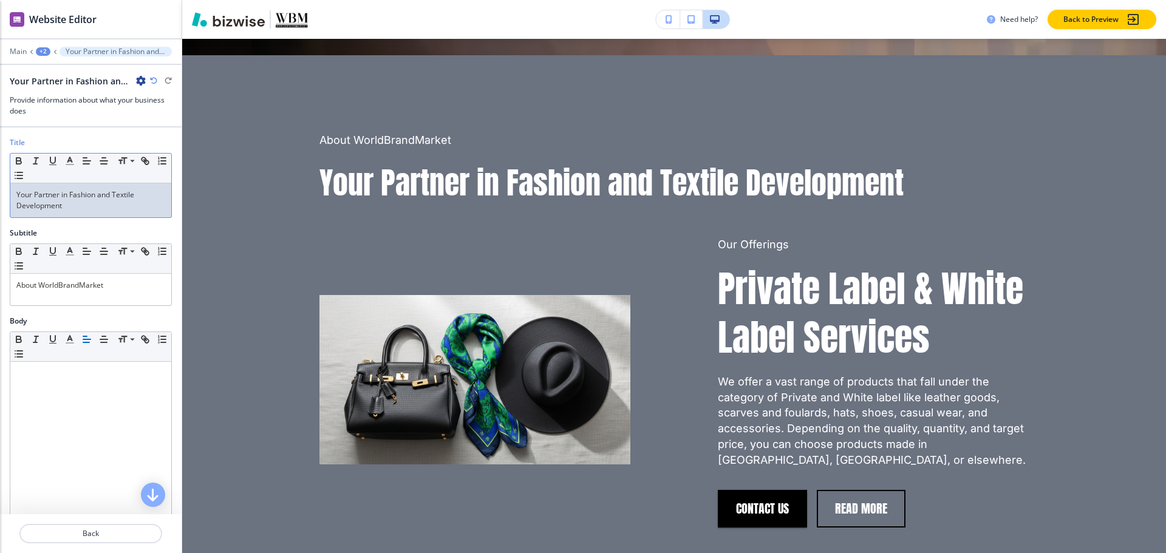
click at [103, 212] on div "Your Partner in Fashion and Textile Development" at bounding box center [90, 200] width 161 height 34
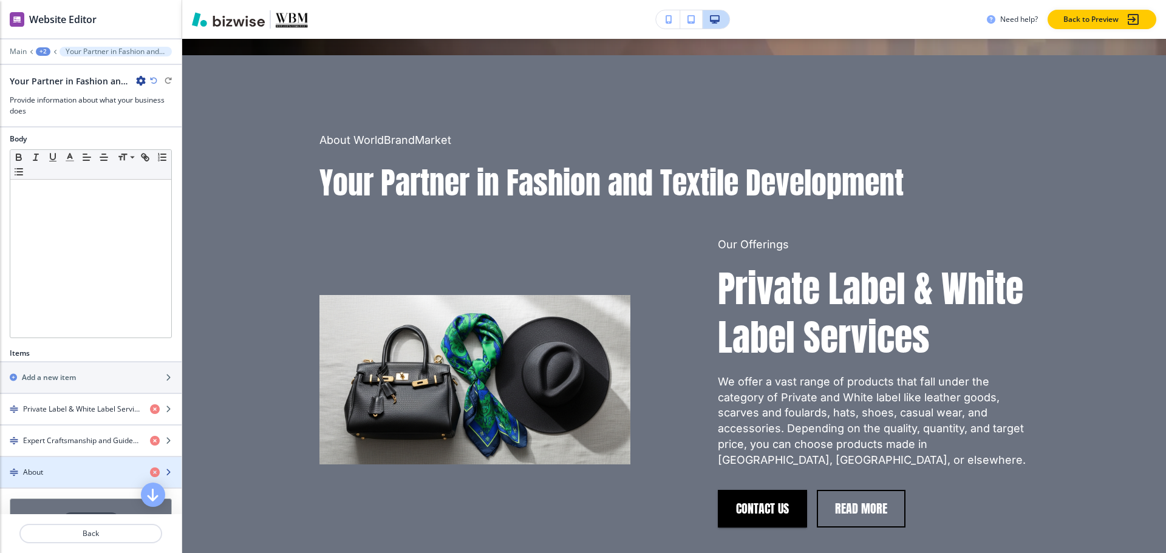
click at [51, 483] on div "button" at bounding box center [91, 483] width 182 height 10
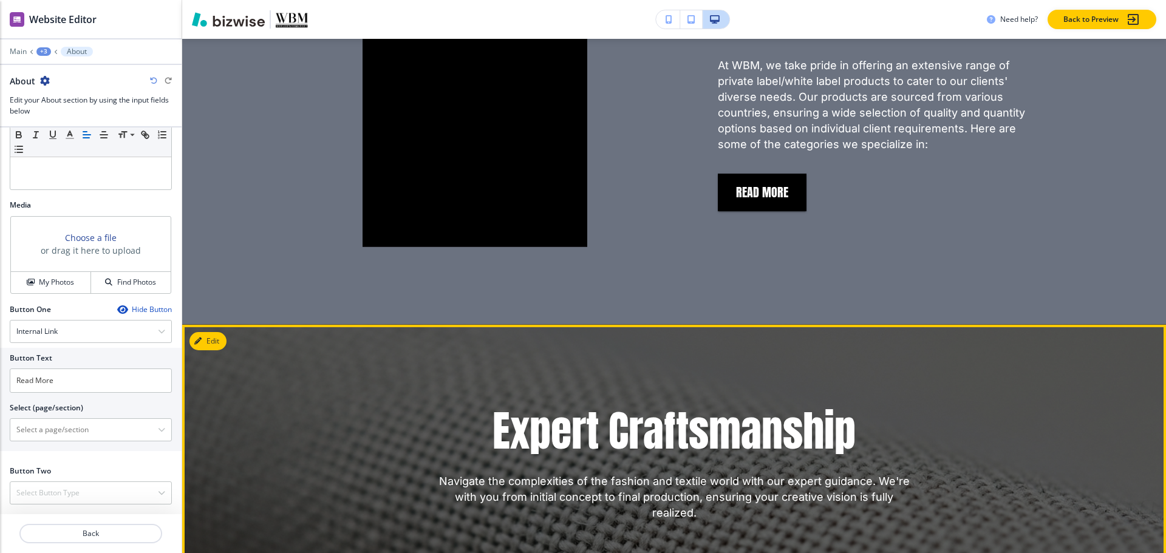
scroll to position [1529, 0]
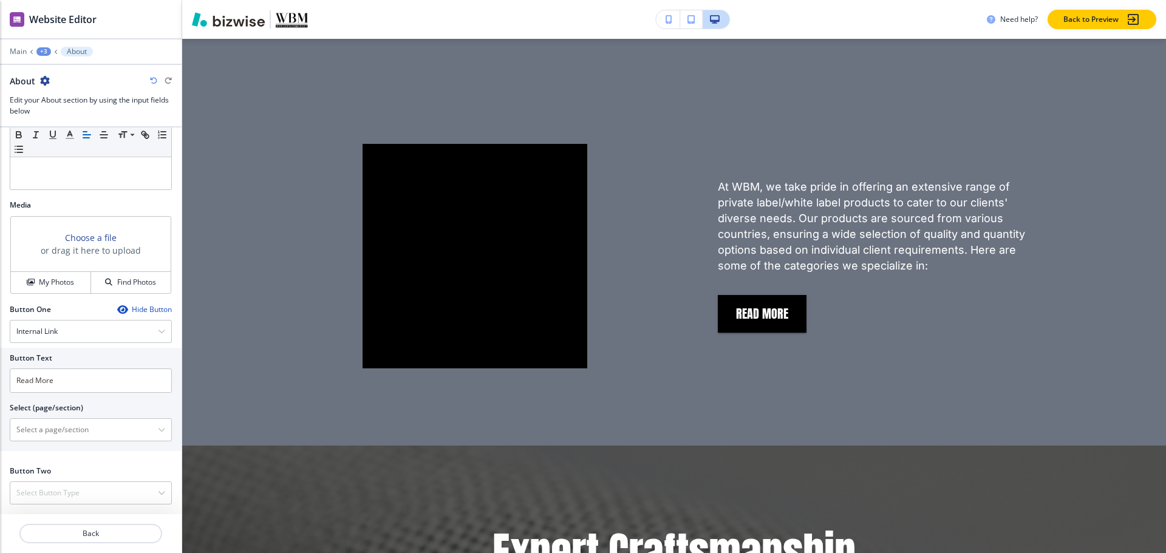
click at [36, 47] on div "Main +3 About" at bounding box center [91, 52] width 162 height 10
click at [36, 50] on div "+3" at bounding box center [43, 51] width 15 height 9
click at [53, 112] on p "Your Partner in Fashion and Textile Development" at bounding box center [75, 114] width 62 height 11
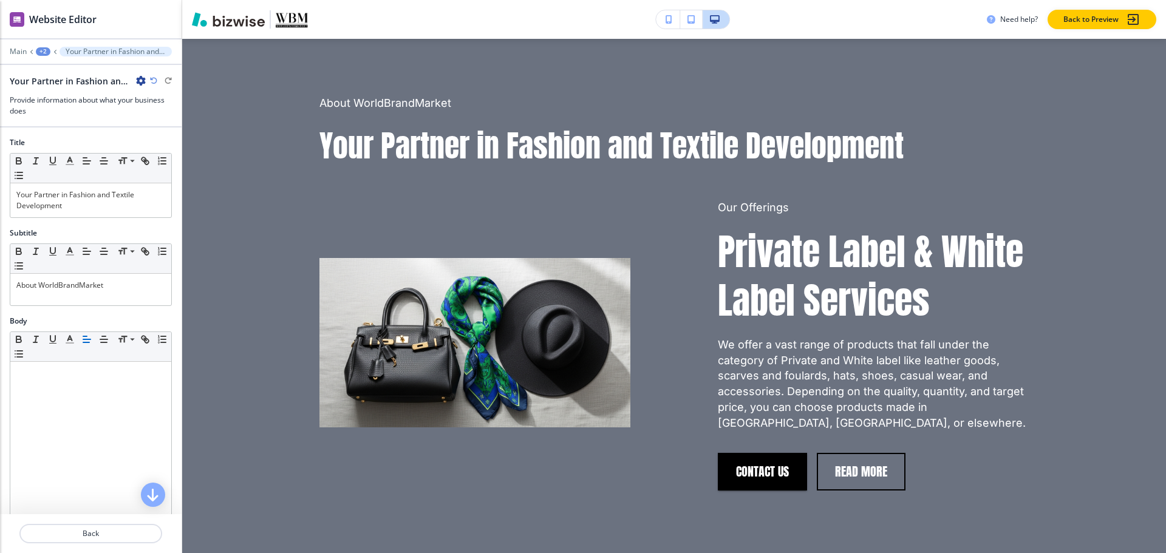
scroll to position [514, 0]
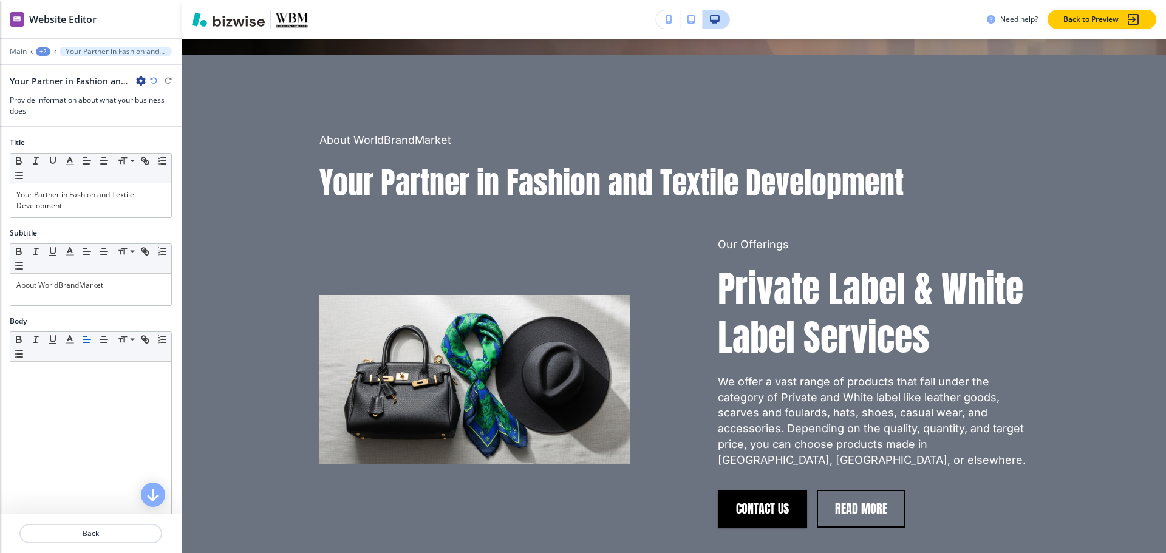
click at [41, 47] on div "+2" at bounding box center [43, 51] width 15 height 9
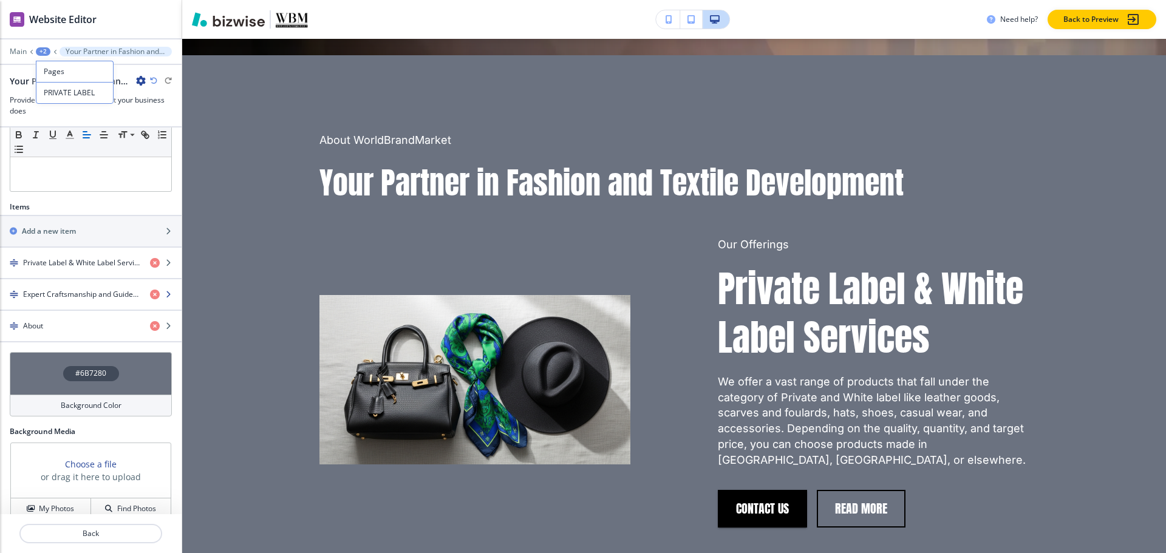
scroll to position [284, 0]
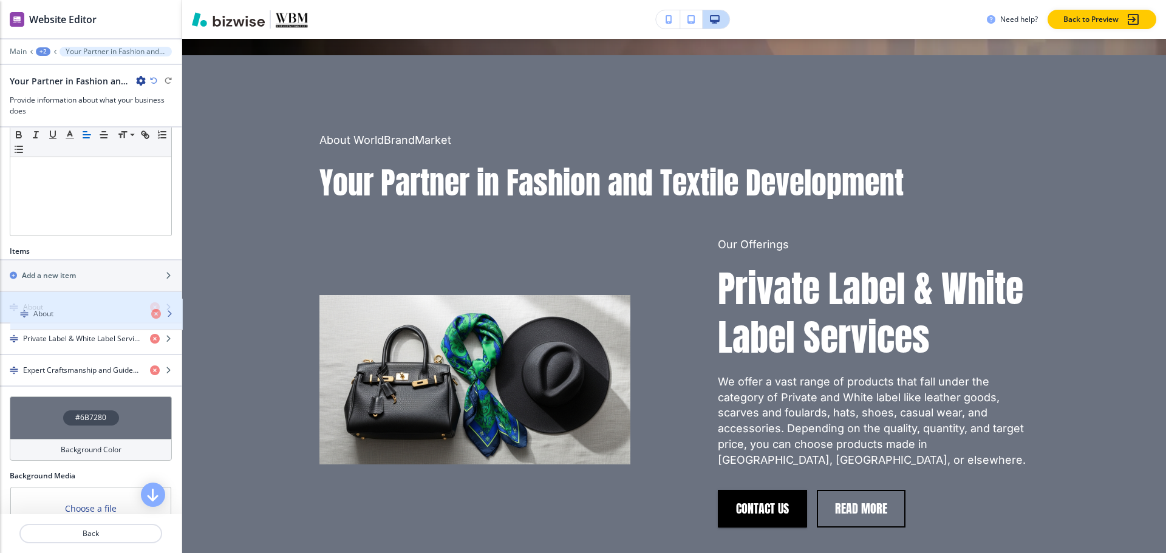
drag, startPoint x: 68, startPoint y: 365, endPoint x: 78, endPoint y: 307, distance: 59.2
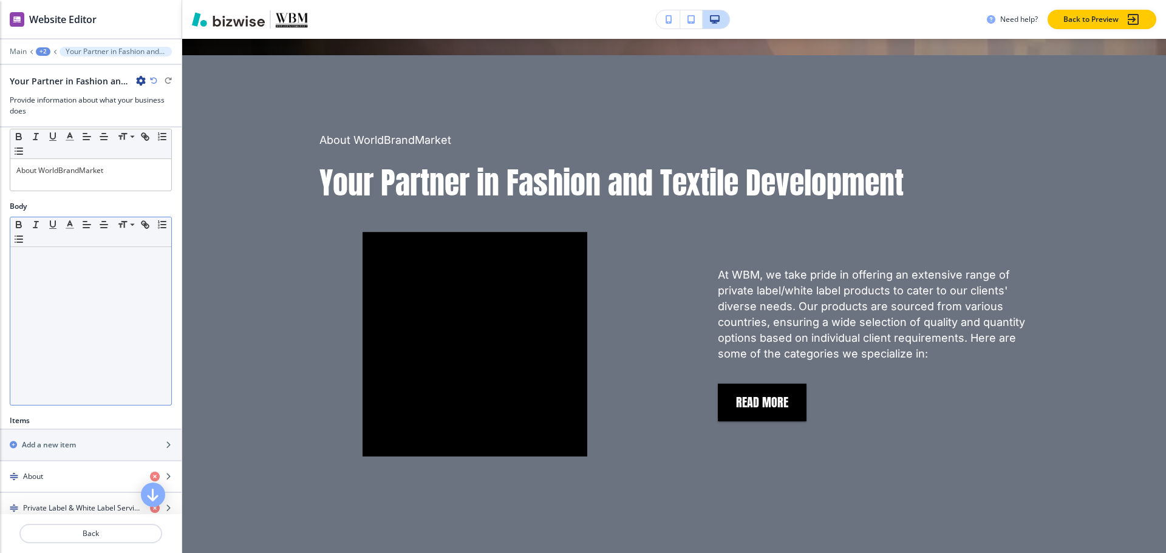
scroll to position [102, 0]
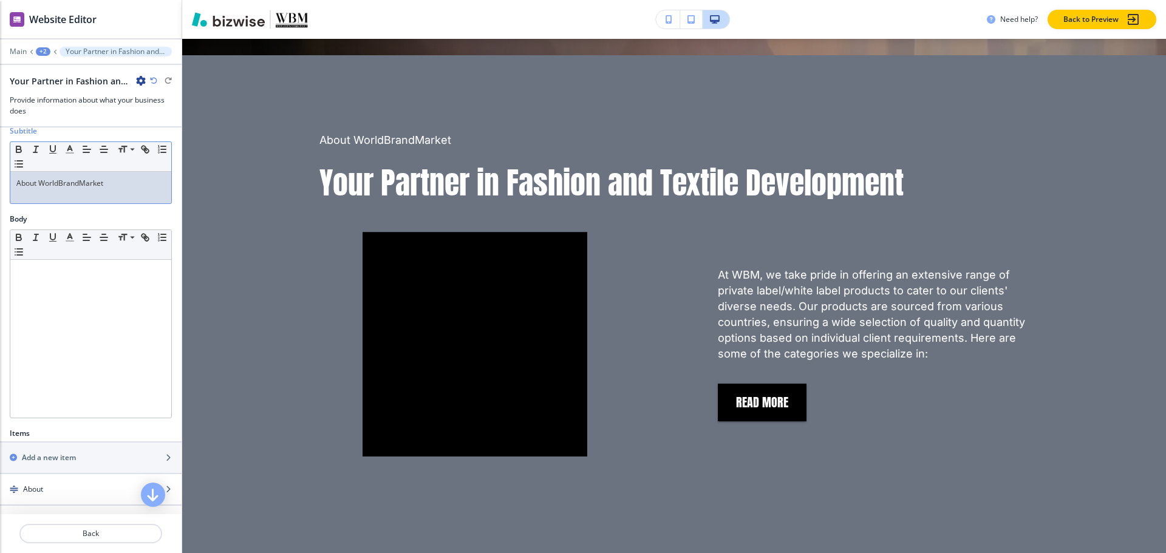
click at [100, 194] on div "About WorldBrandMarket" at bounding box center [90, 188] width 161 height 32
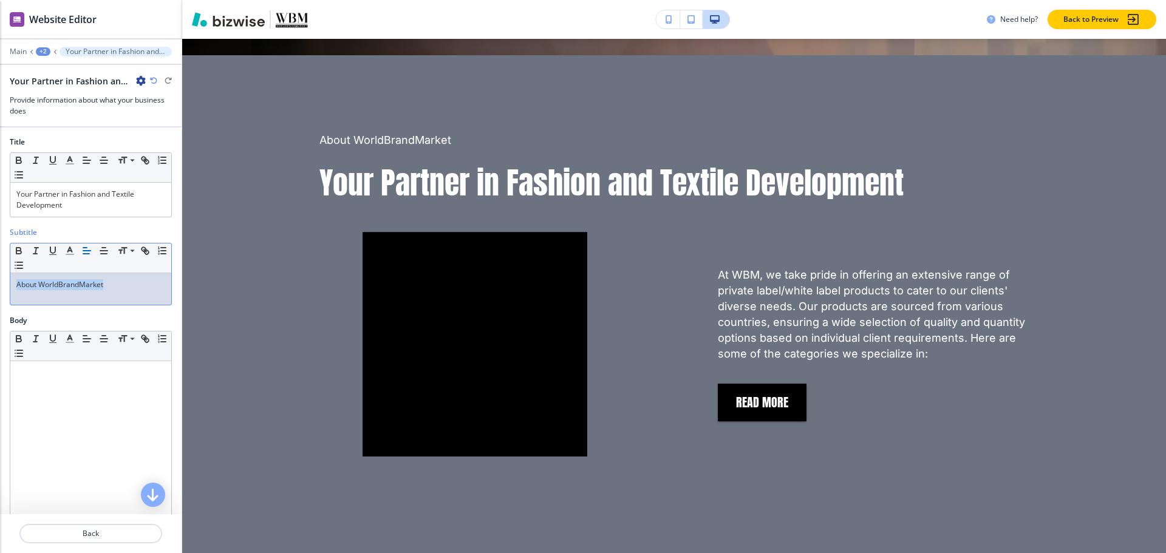
scroll to position [0, 0]
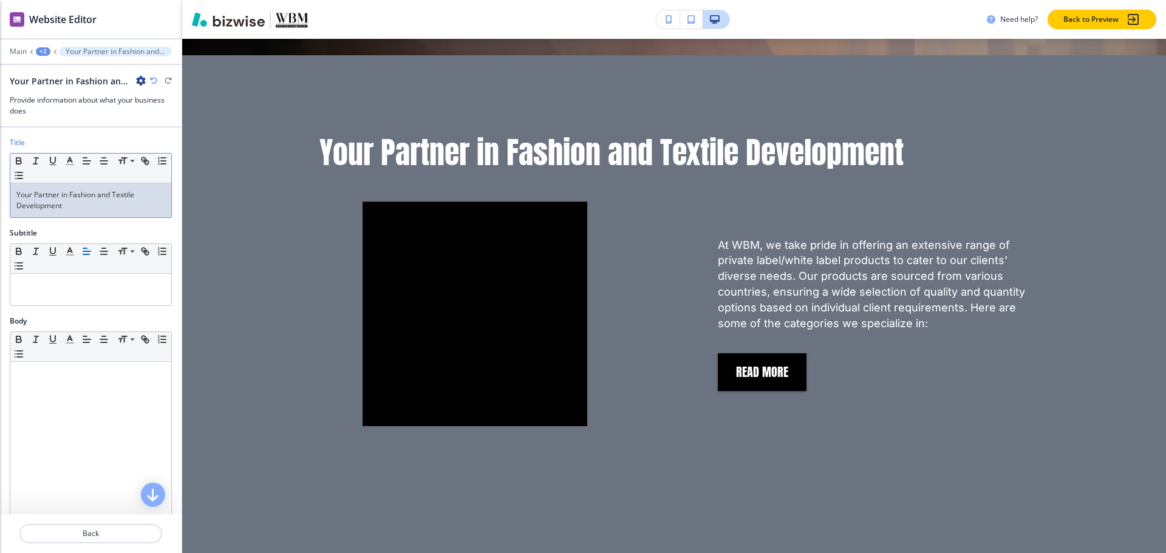
click at [117, 207] on p "Your Partner in Fashion and Textile Development" at bounding box center [90, 200] width 149 height 22
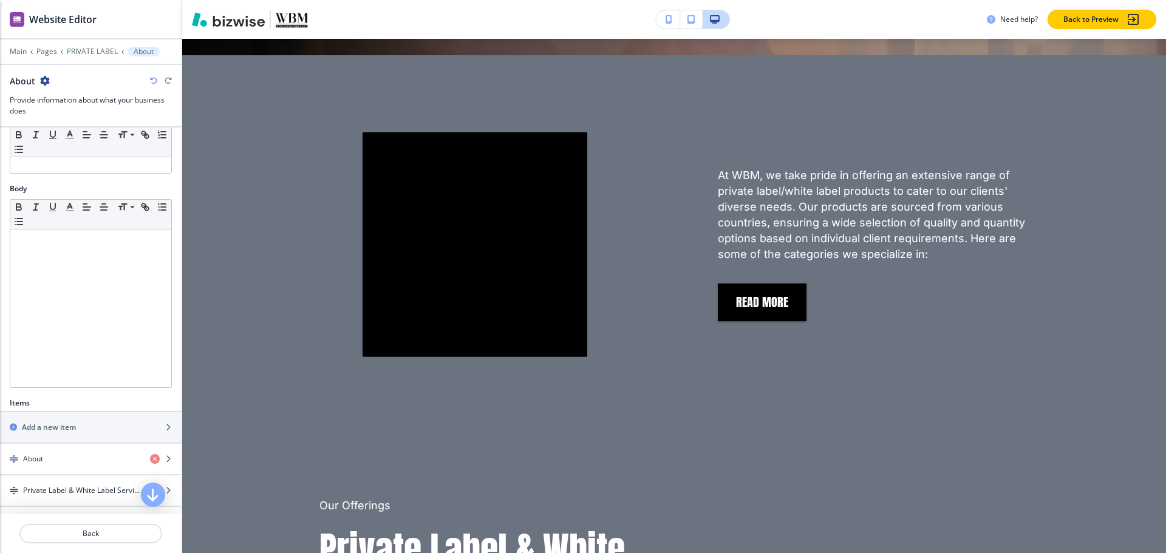
scroll to position [334, 0]
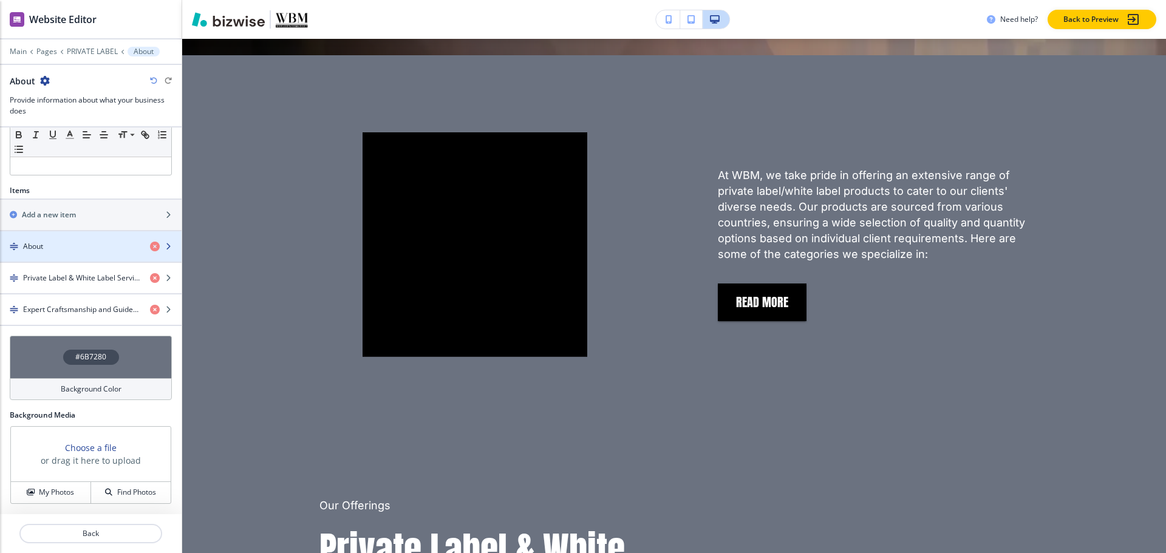
click at [66, 250] on div "About" at bounding box center [70, 246] width 140 height 11
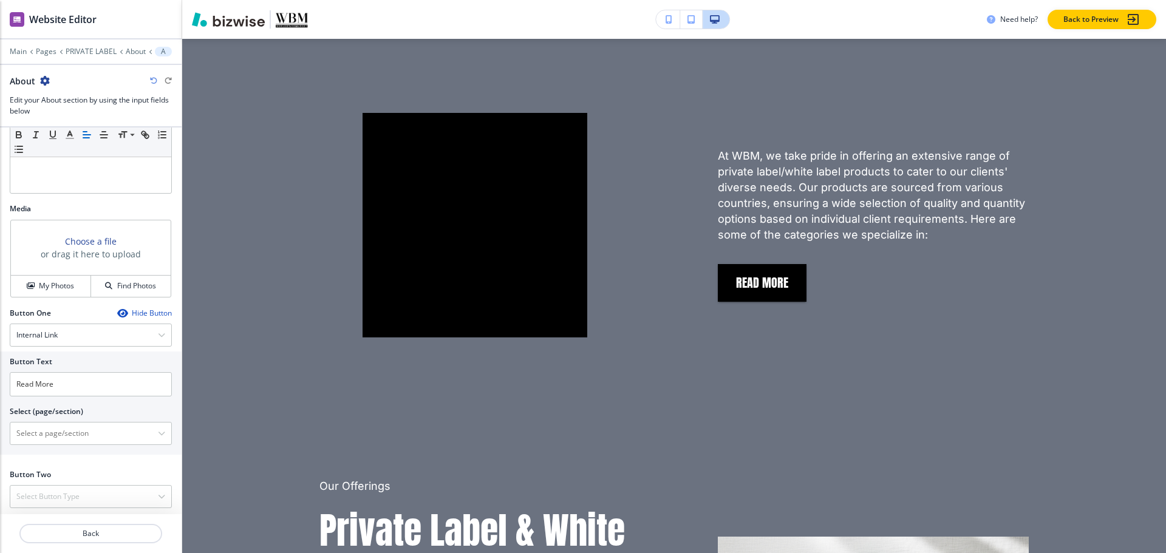
scroll to position [319, 0]
click at [63, 282] on h4 "My Photos" at bounding box center [56, 282] width 35 height 11
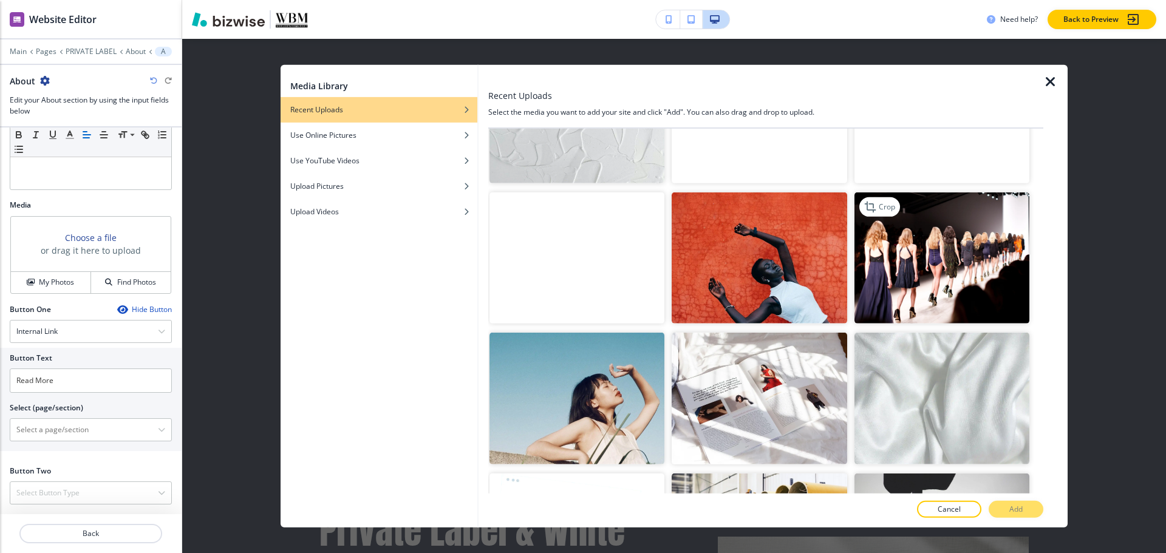
scroll to position [1032, 0]
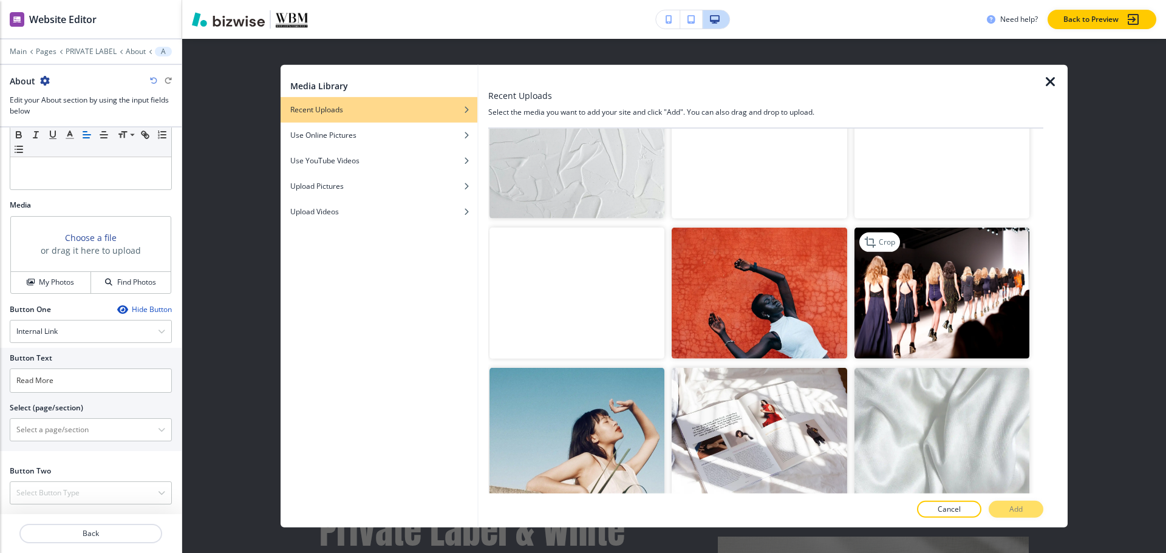
click at [981, 290] on img "button" at bounding box center [941, 293] width 175 height 131
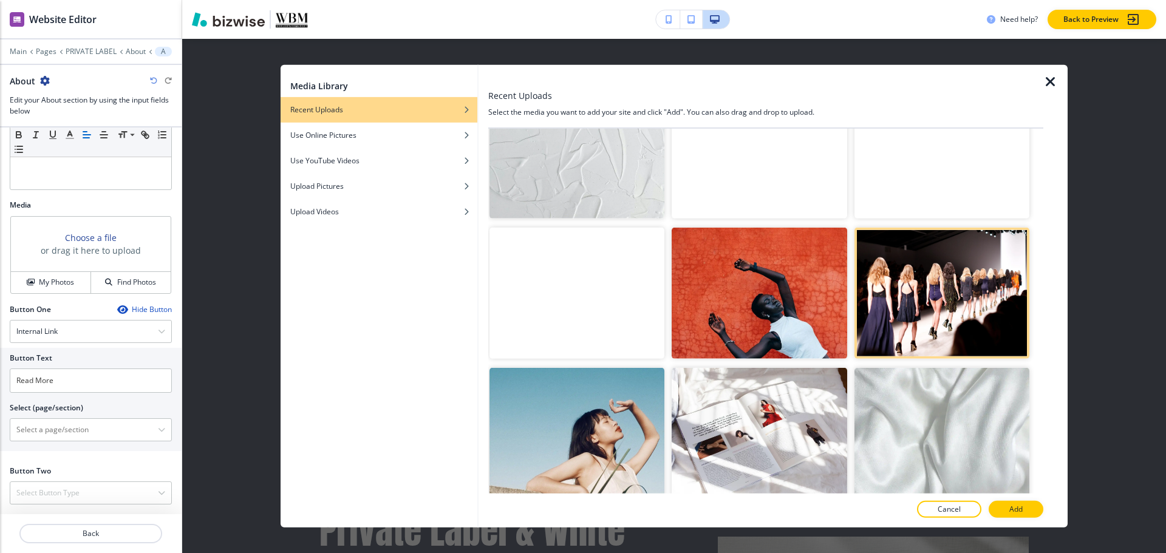
click at [1002, 508] on button "Add" at bounding box center [1015, 509] width 55 height 17
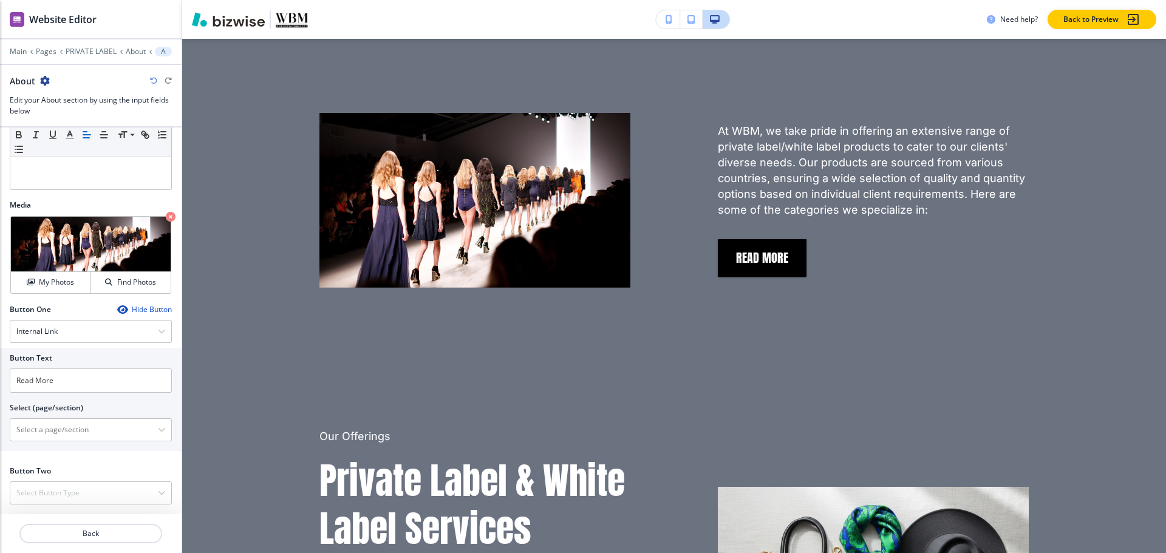
scroll to position [776, 0]
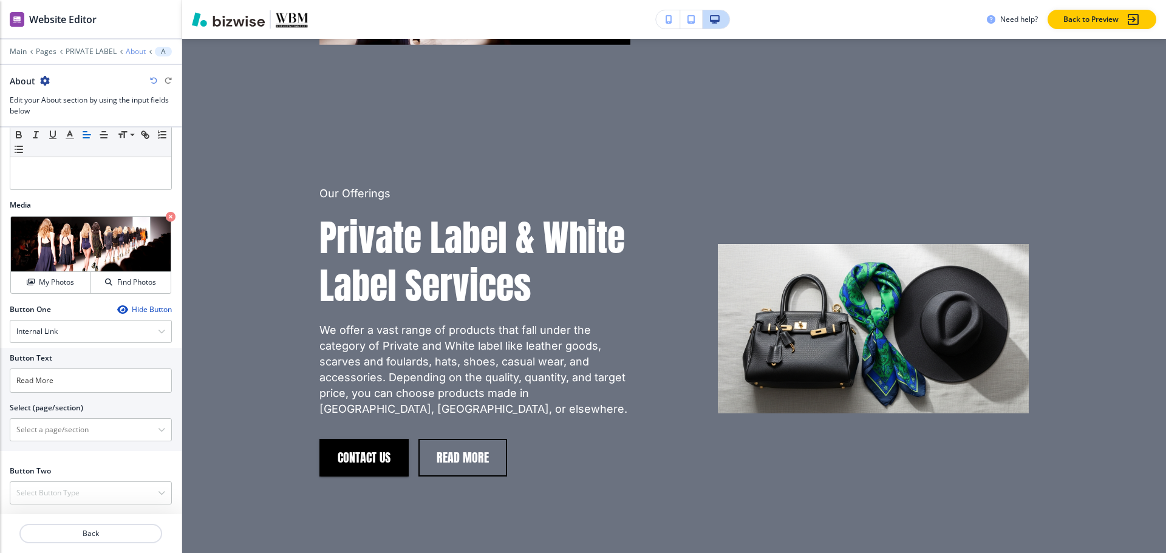
click at [133, 50] on p "About" at bounding box center [136, 51] width 20 height 9
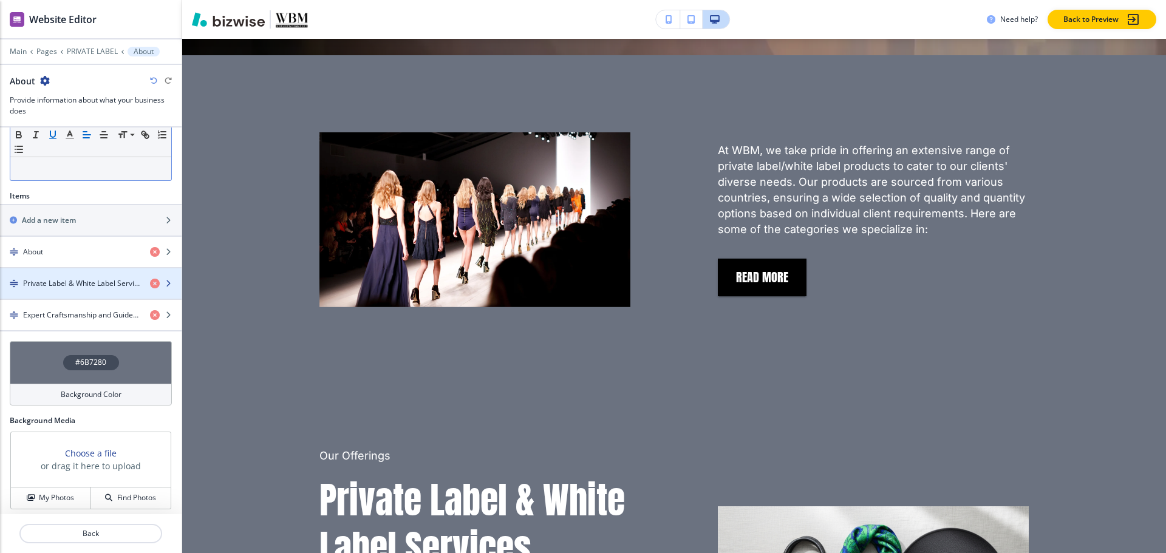
scroll to position [334, 0]
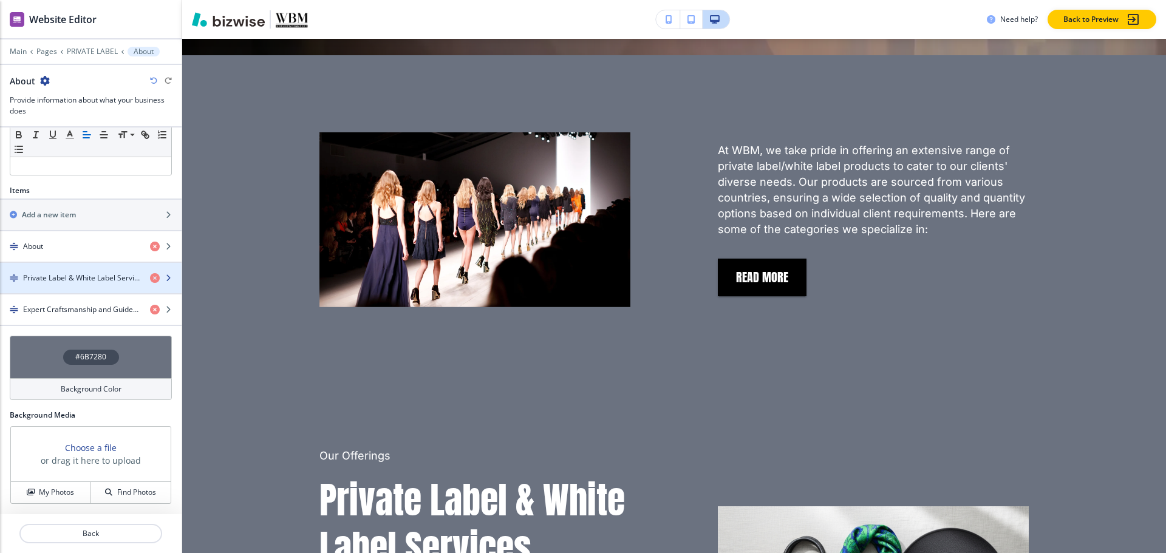
click at [43, 278] on h4 "Private Label & White Label Services" at bounding box center [81, 278] width 117 height 11
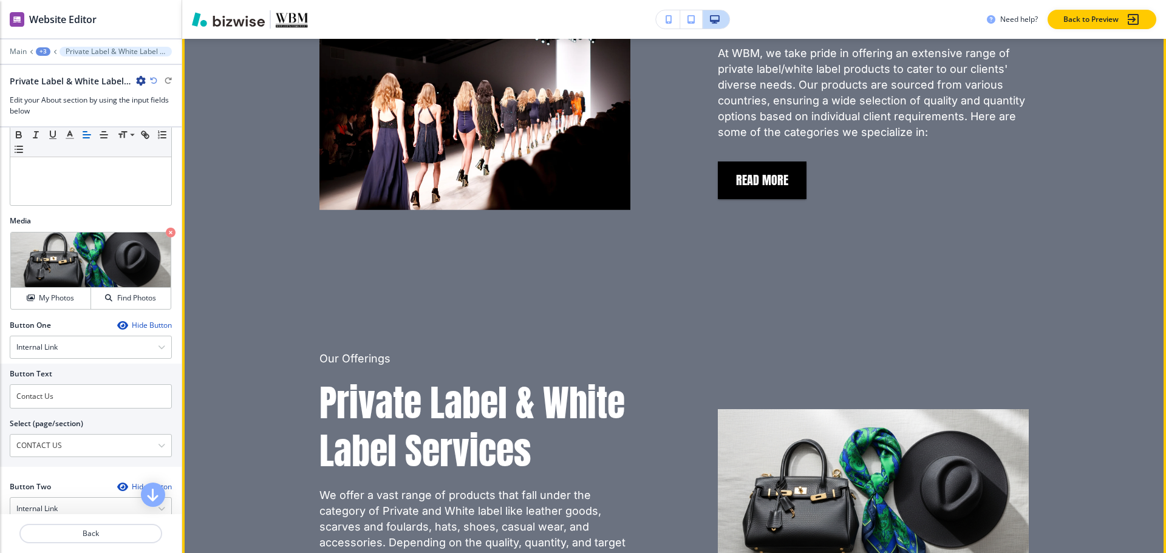
scroll to position [757, 0]
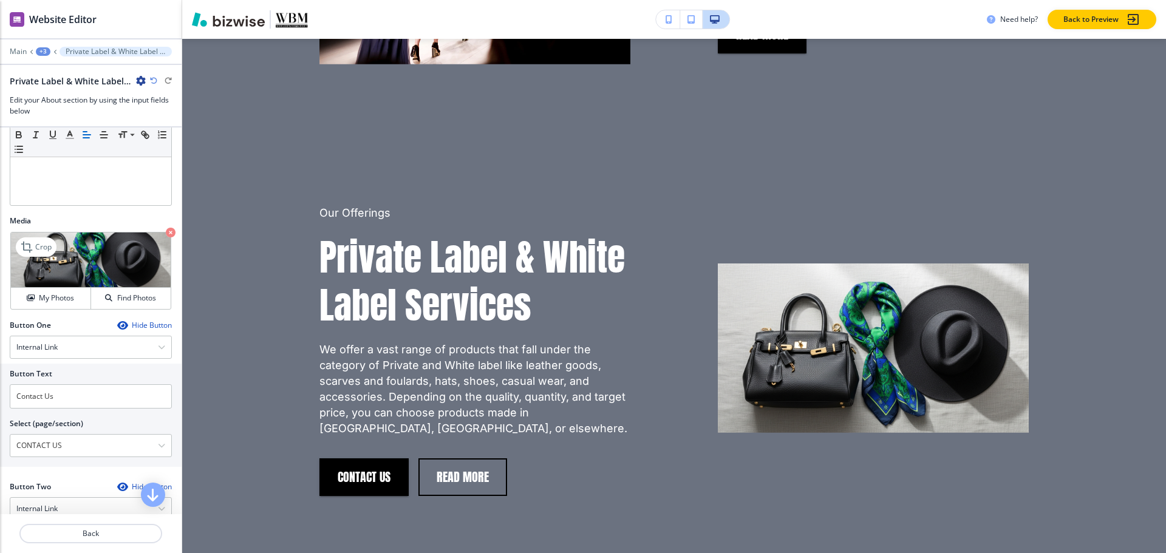
click at [166, 233] on icon "button" at bounding box center [171, 233] width 10 height 10
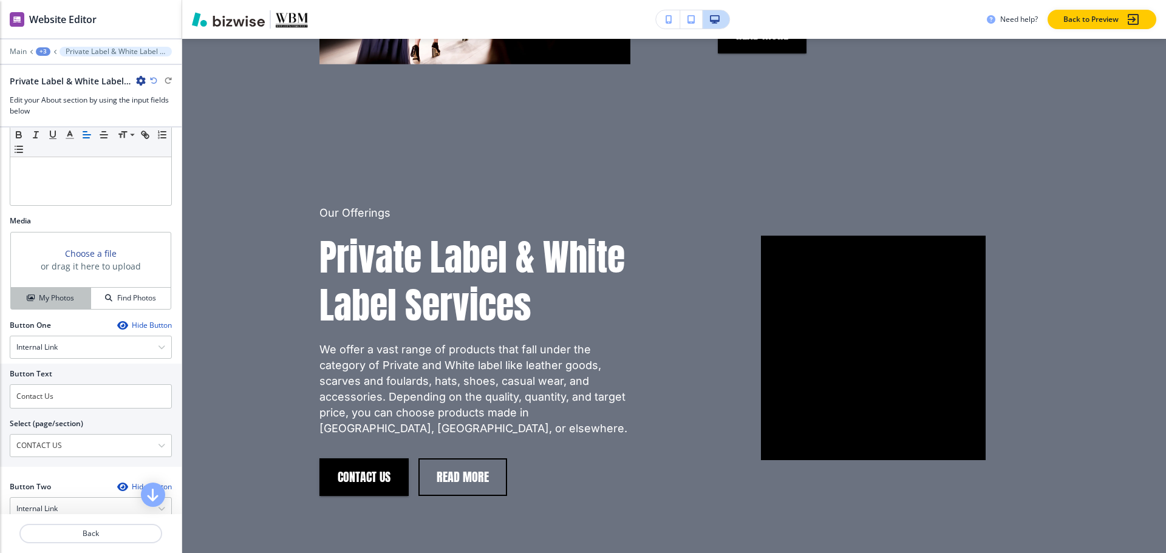
click at [58, 304] on button "My Photos" at bounding box center [51, 298] width 80 height 21
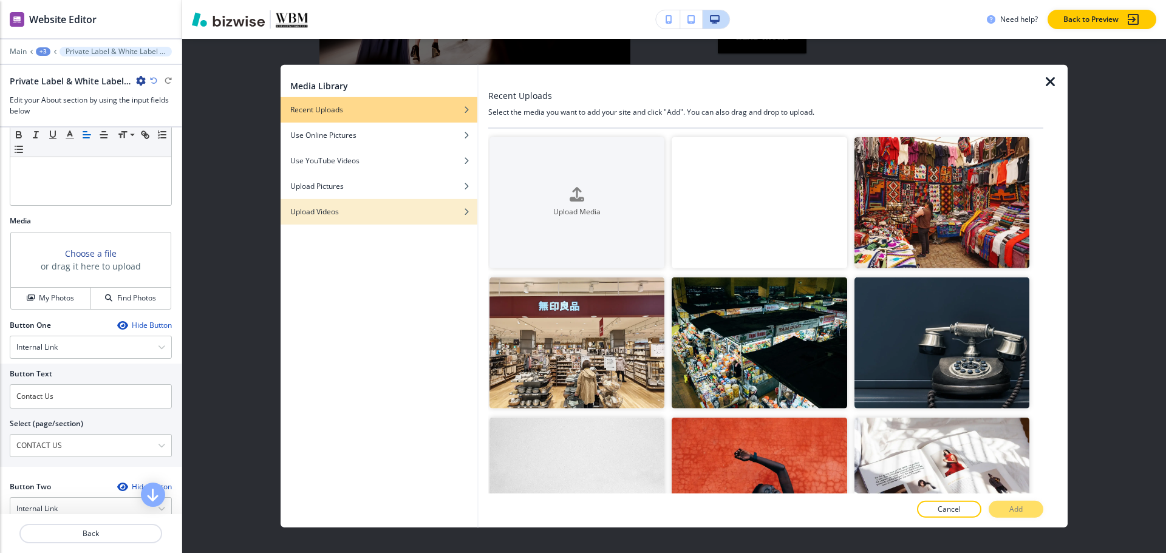
click at [386, 209] on div "Upload Videos" at bounding box center [379, 211] width 197 height 11
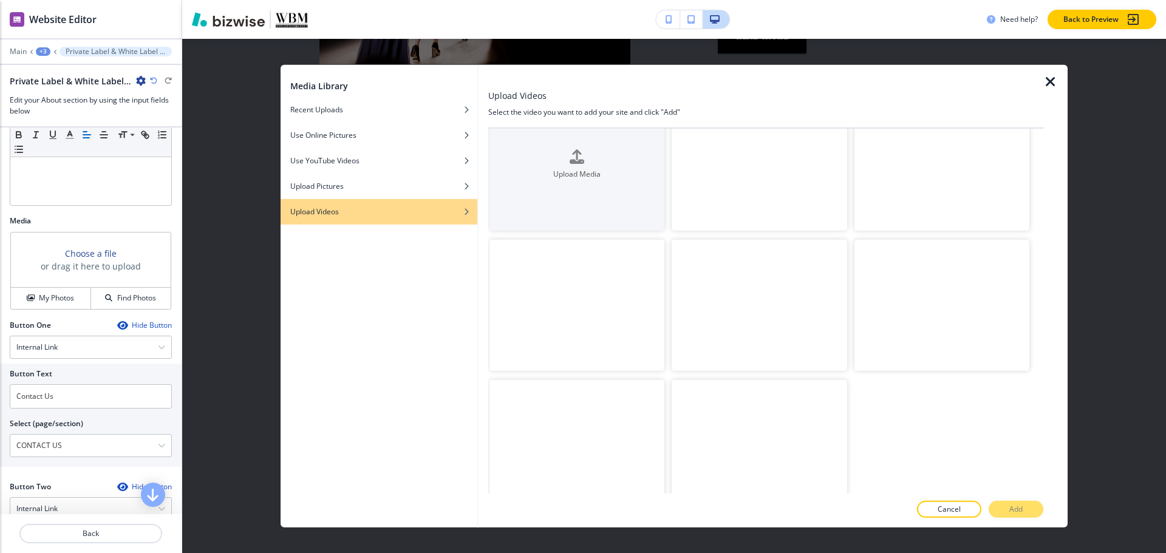
scroll to position [0, 0]
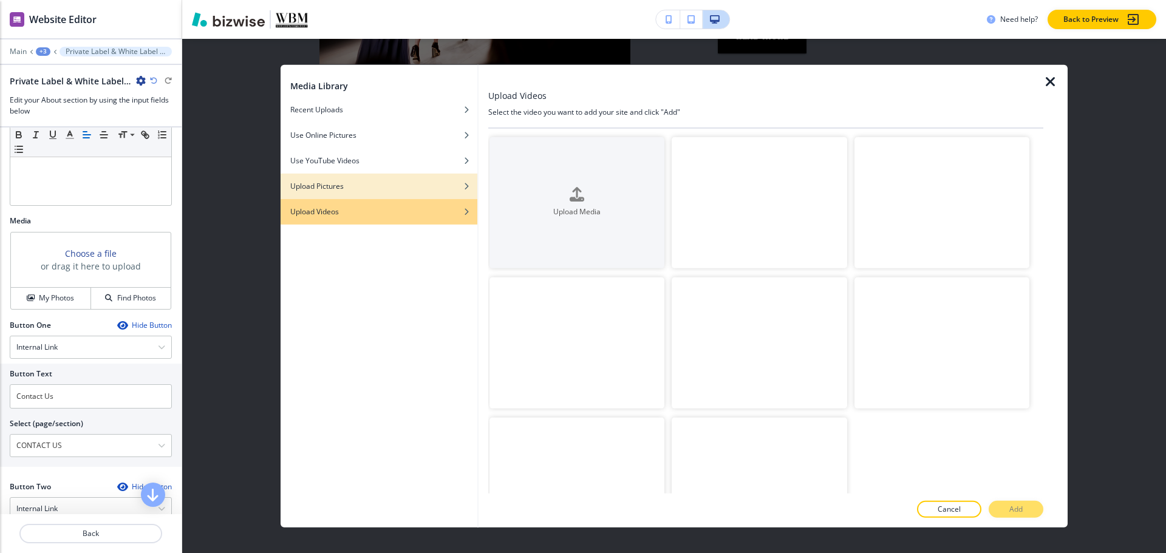
click at [349, 186] on div "Upload Pictures" at bounding box center [379, 185] width 197 height 11
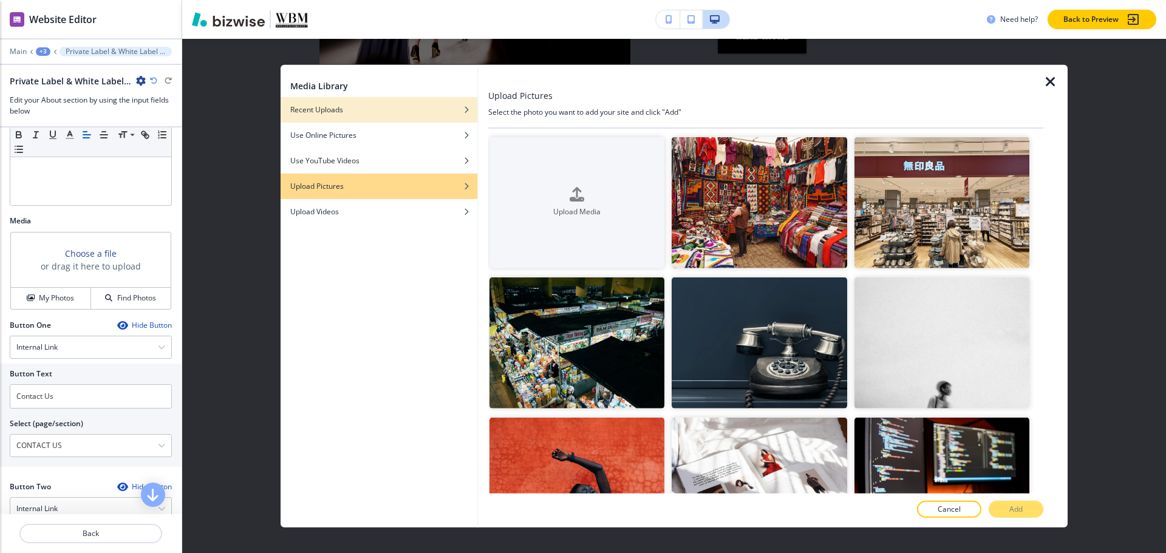
click at [361, 109] on div "Recent Uploads" at bounding box center [379, 109] width 197 height 11
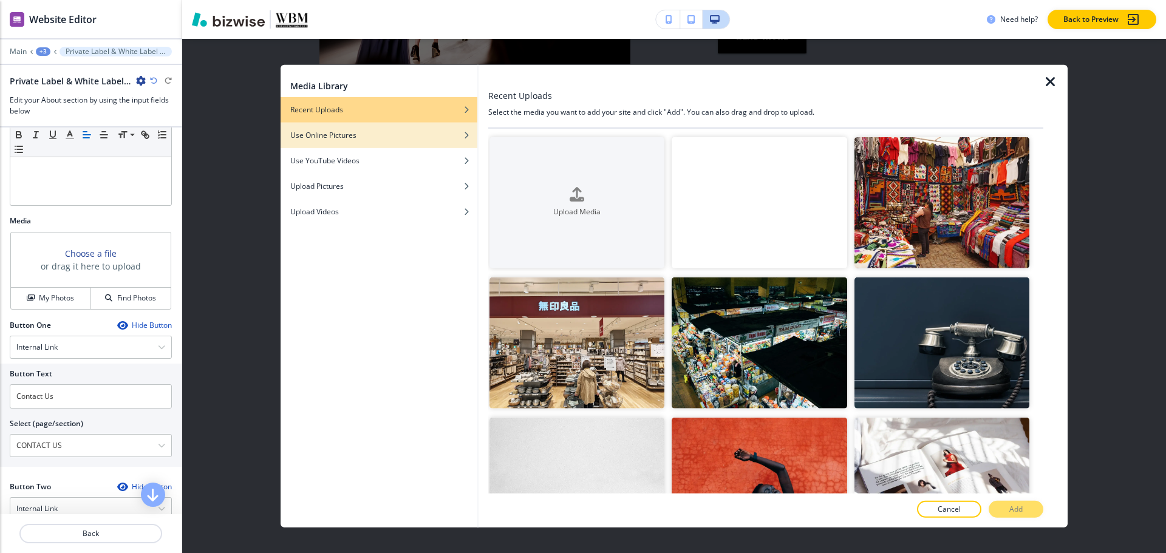
click at [361, 131] on div "Use Online Pictures" at bounding box center [379, 134] width 197 height 11
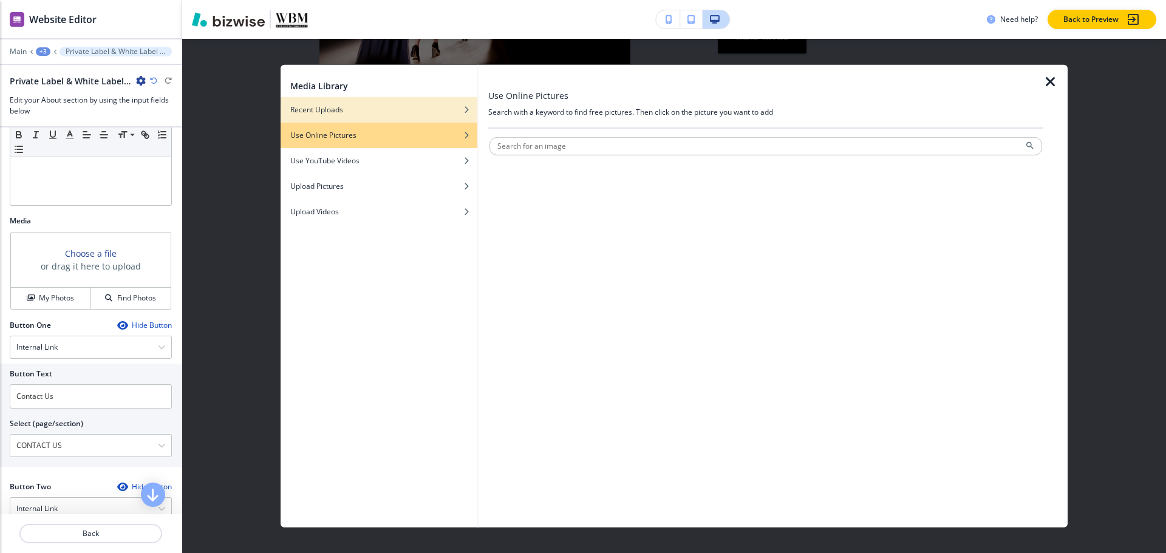
click at [384, 103] on div "button" at bounding box center [379, 100] width 197 height 7
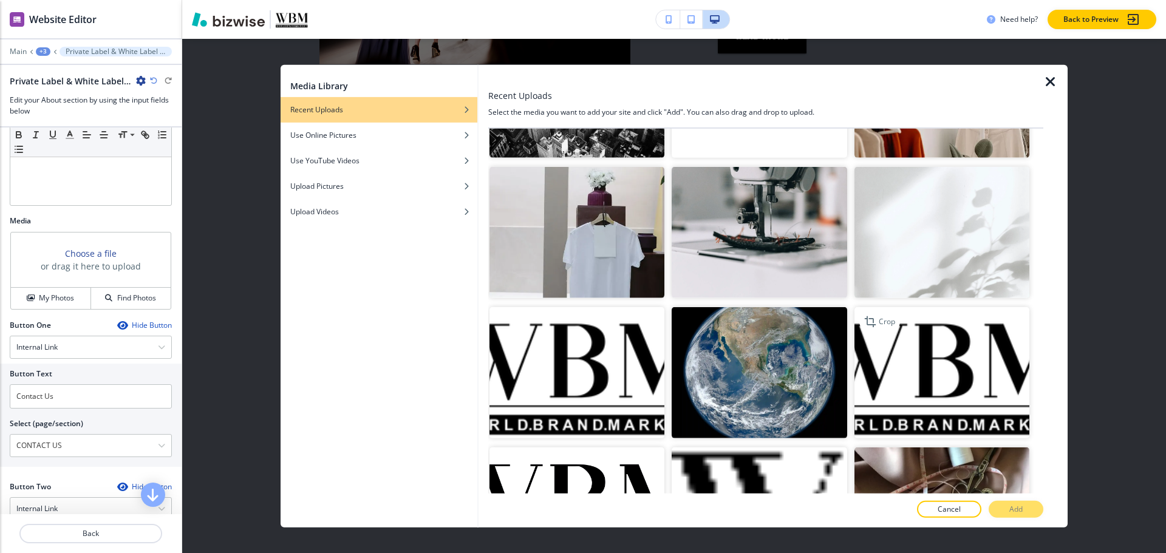
scroll to position [3374, 0]
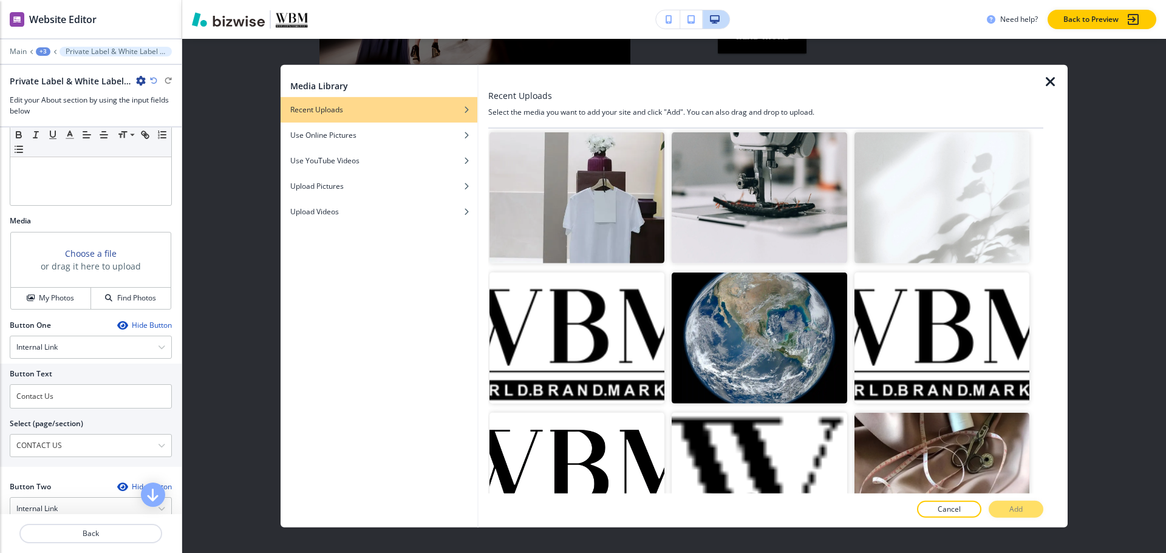
click at [1053, 80] on icon "button" at bounding box center [1050, 81] width 15 height 15
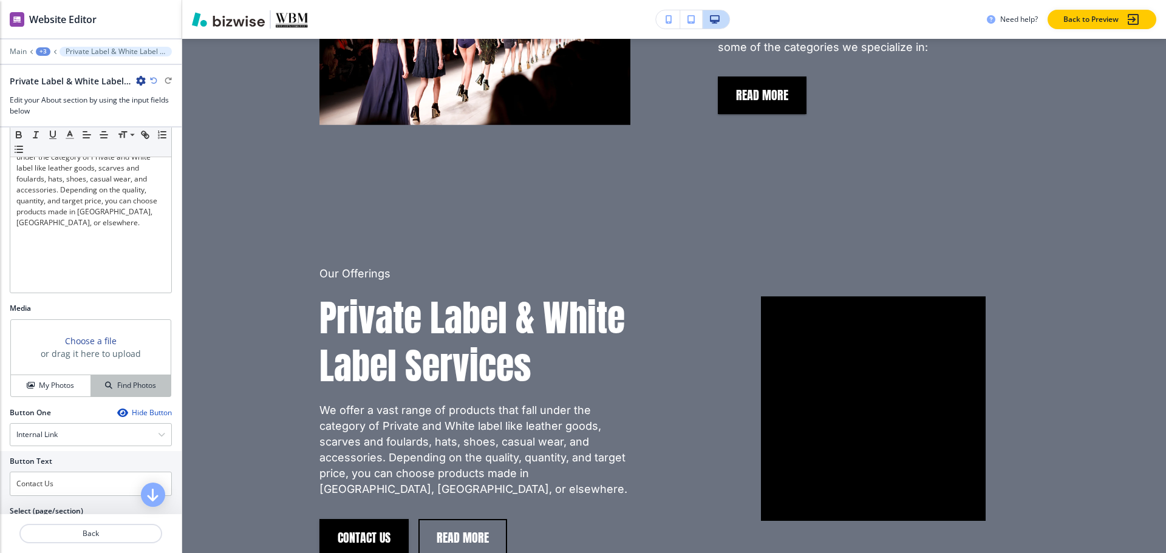
scroll to position [304, 0]
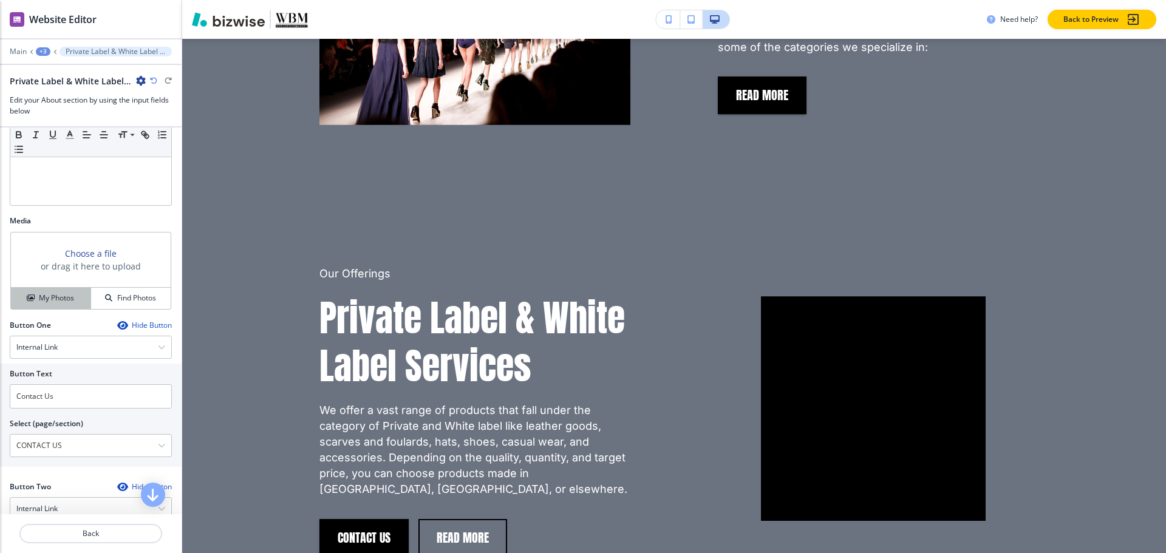
click at [44, 303] on h4 "My Photos" at bounding box center [56, 298] width 35 height 11
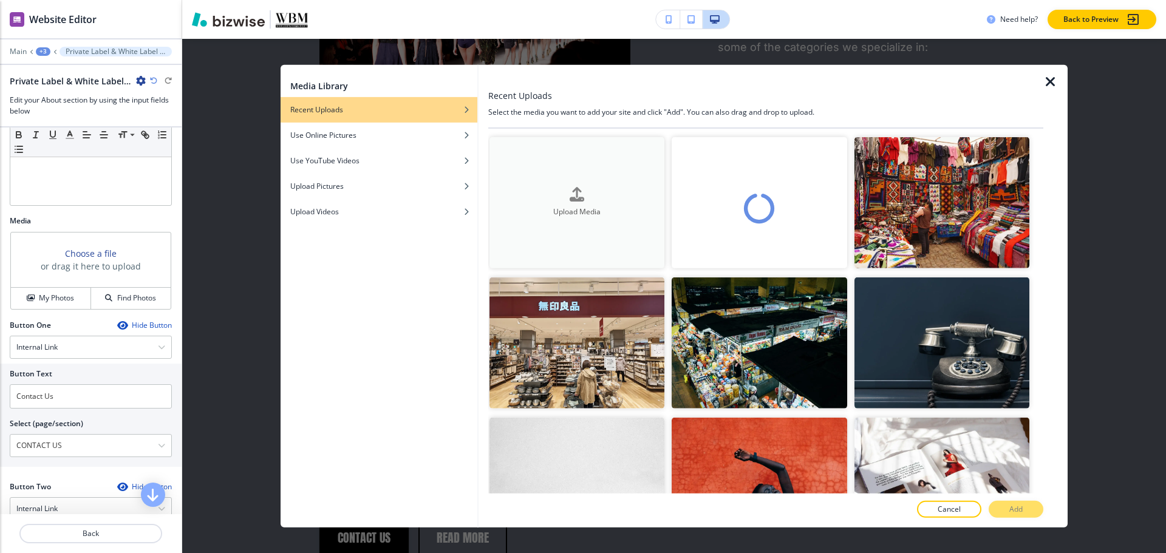
click at [633, 221] on button "Upload Media" at bounding box center [576, 202] width 175 height 131
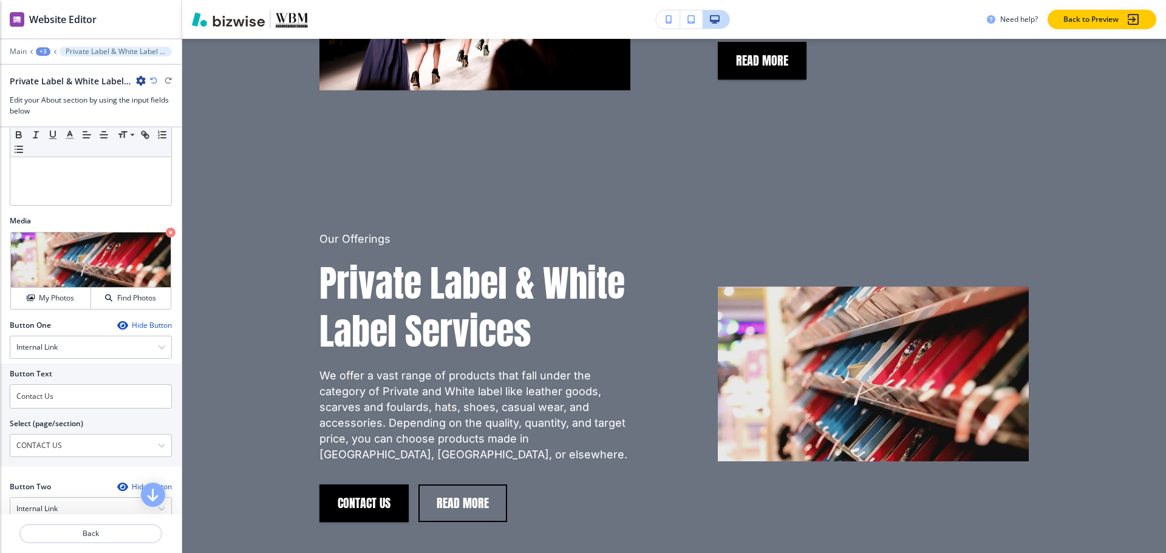
scroll to position [878, 0]
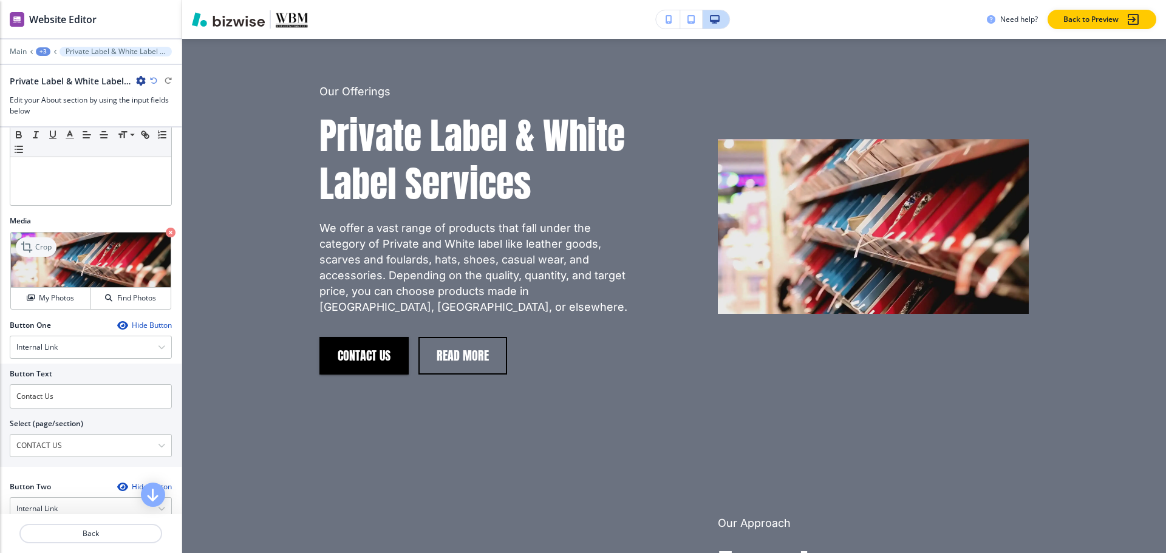
click at [41, 243] on p "Crop" at bounding box center [43, 247] width 16 height 11
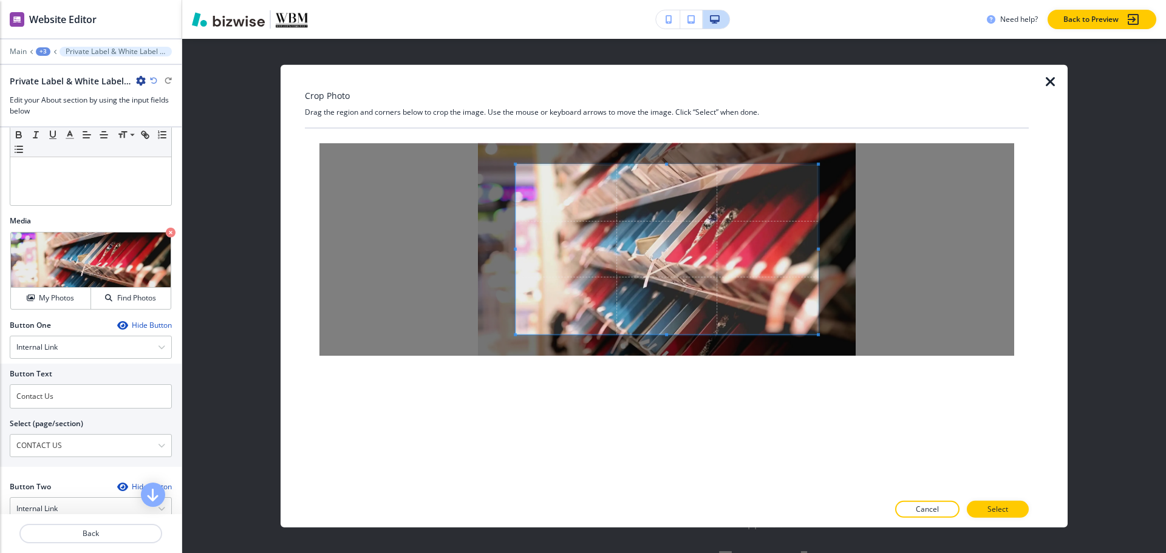
click at [672, 104] on div "Crop Photo Drag the region and corners below to crop the image. Use the mouse o…" at bounding box center [667, 295] width 724 height 463
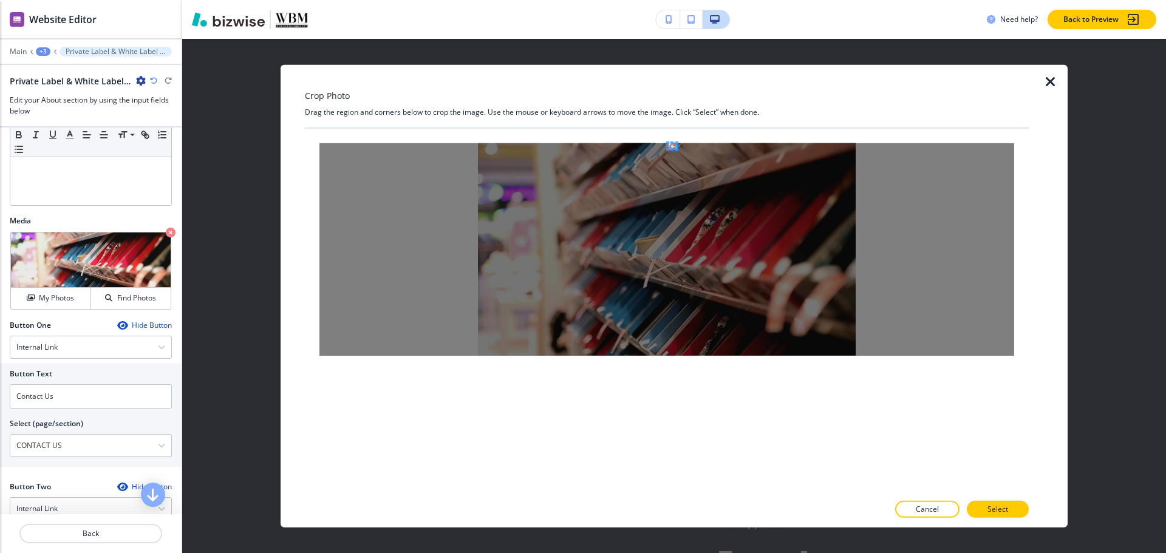
click at [1056, 79] on icon "button" at bounding box center [1050, 81] width 15 height 15
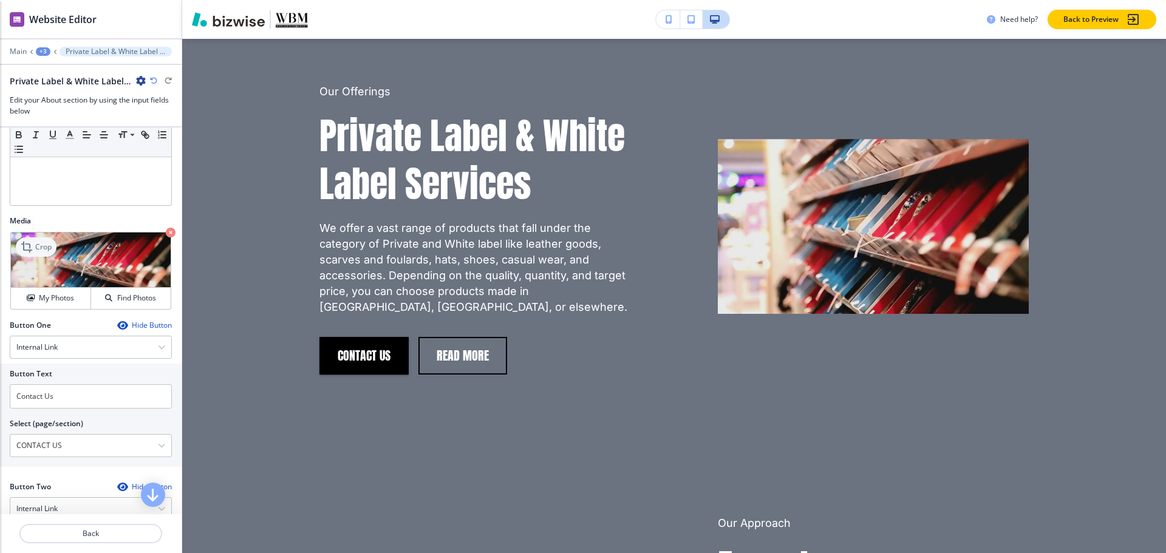
click at [31, 252] on icon at bounding box center [28, 247] width 15 height 15
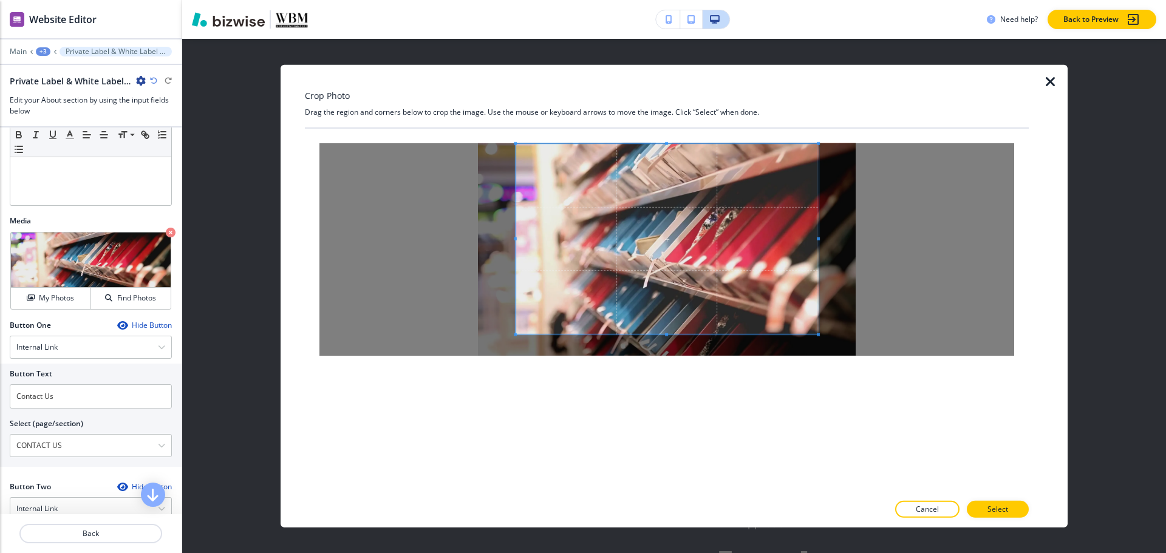
click at [686, 106] on div "Crop Photo Drag the region and corners below to crop the image. Use the mouse o…" at bounding box center [667, 295] width 724 height 463
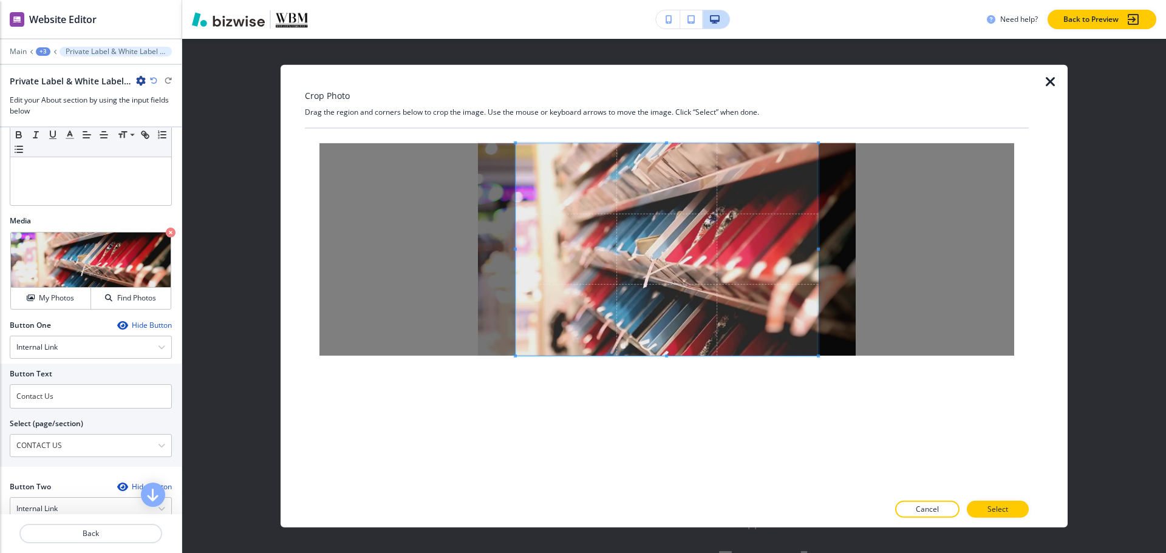
click at [668, 413] on div at bounding box center [667, 310] width 724 height 365
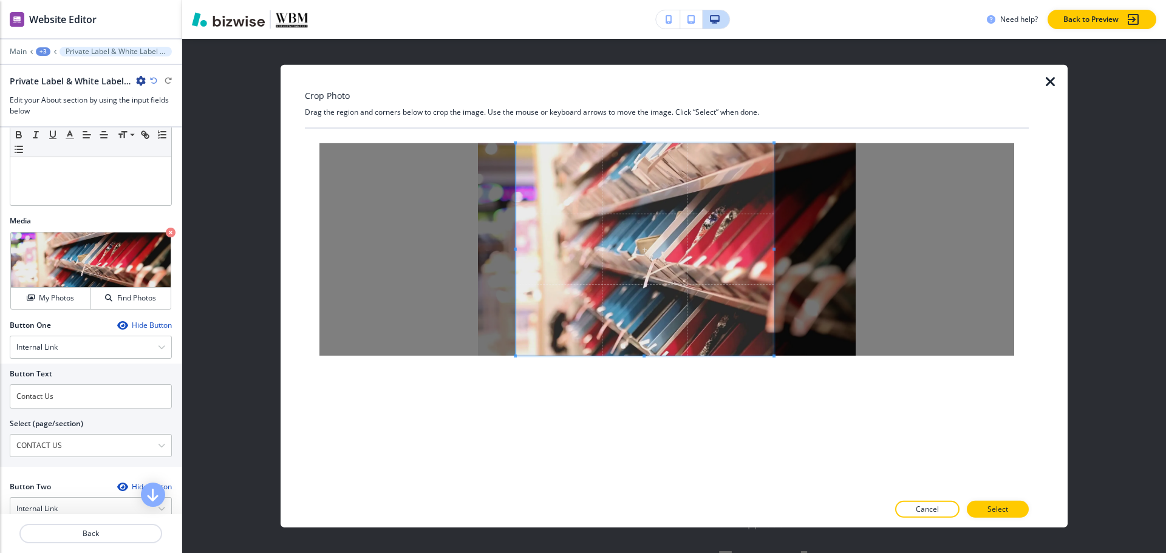
click at [771, 252] on div at bounding box center [644, 249] width 258 height 213
click at [542, 254] on div at bounding box center [657, 249] width 231 height 213
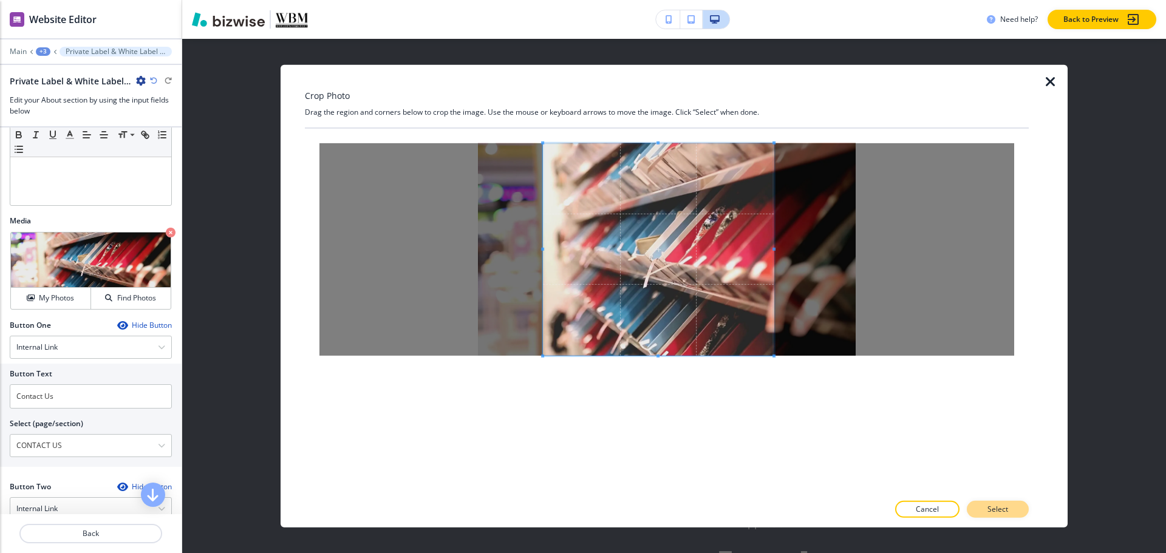
click at [996, 504] on p "Select" at bounding box center [997, 509] width 21 height 11
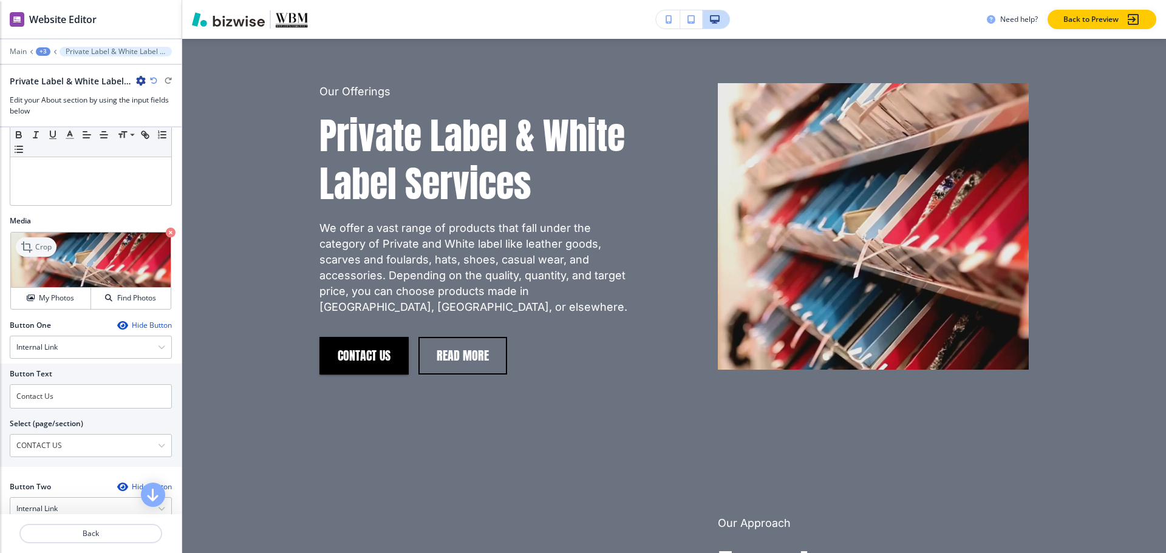
click at [38, 250] on p "Crop" at bounding box center [43, 247] width 16 height 11
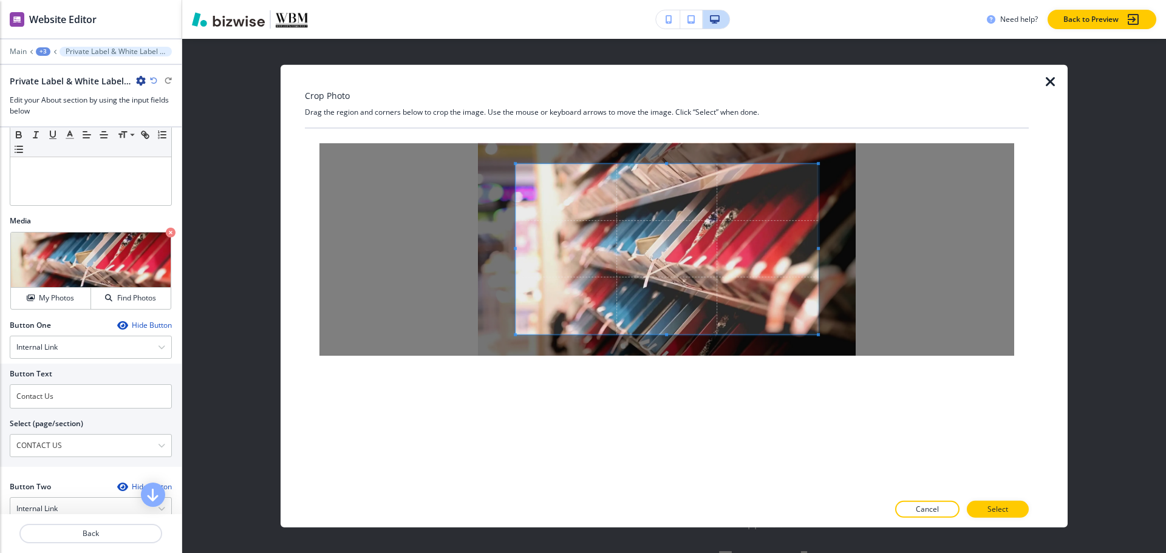
click at [673, 92] on div "Crop Photo Drag the region and corners below to crop the image. Use the mouse o…" at bounding box center [667, 295] width 724 height 463
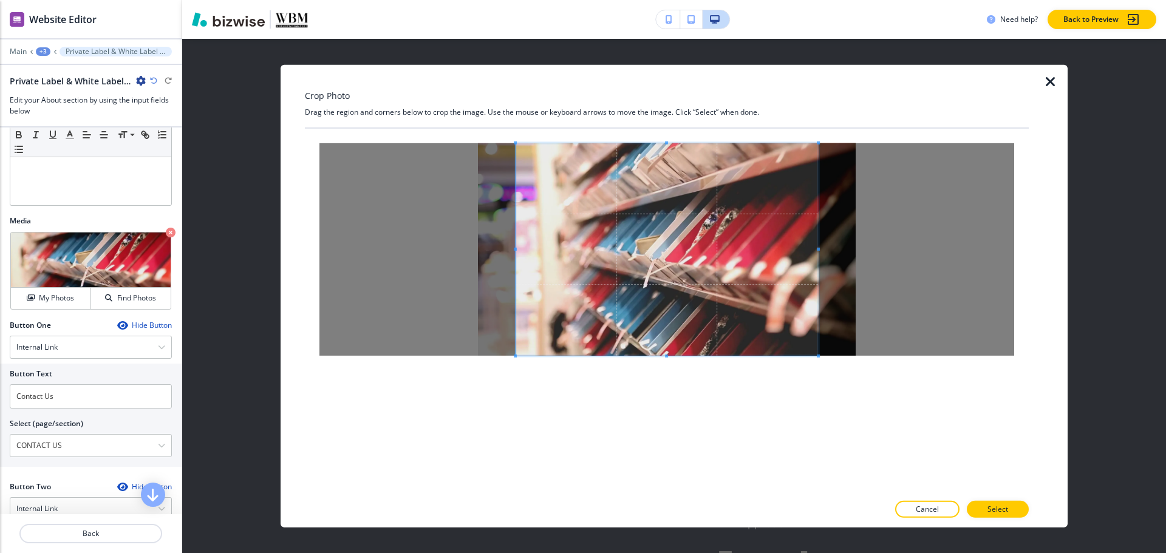
click at [678, 404] on div at bounding box center [667, 310] width 724 height 365
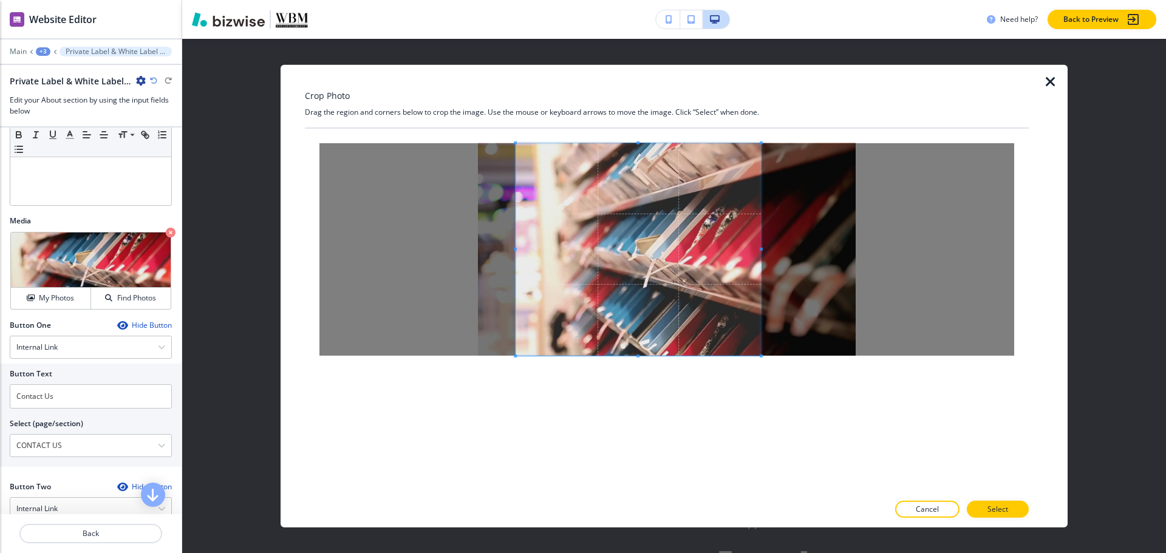
click at [761, 250] on span at bounding box center [761, 248] width 3 height 3
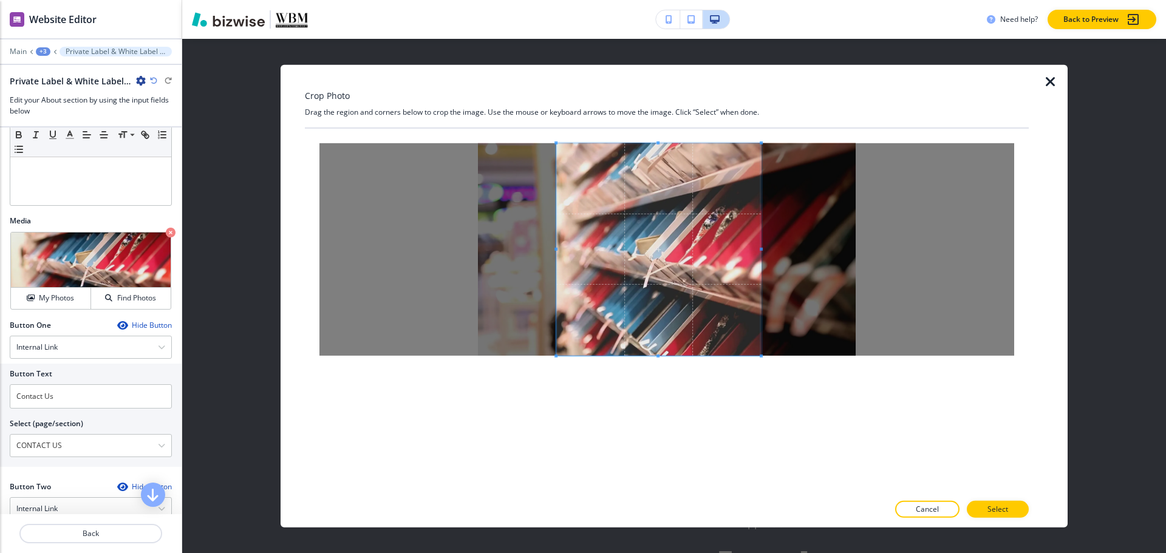
click at [557, 248] on span at bounding box center [555, 248] width 3 height 3
click at [1010, 502] on button "Select" at bounding box center [998, 509] width 62 height 17
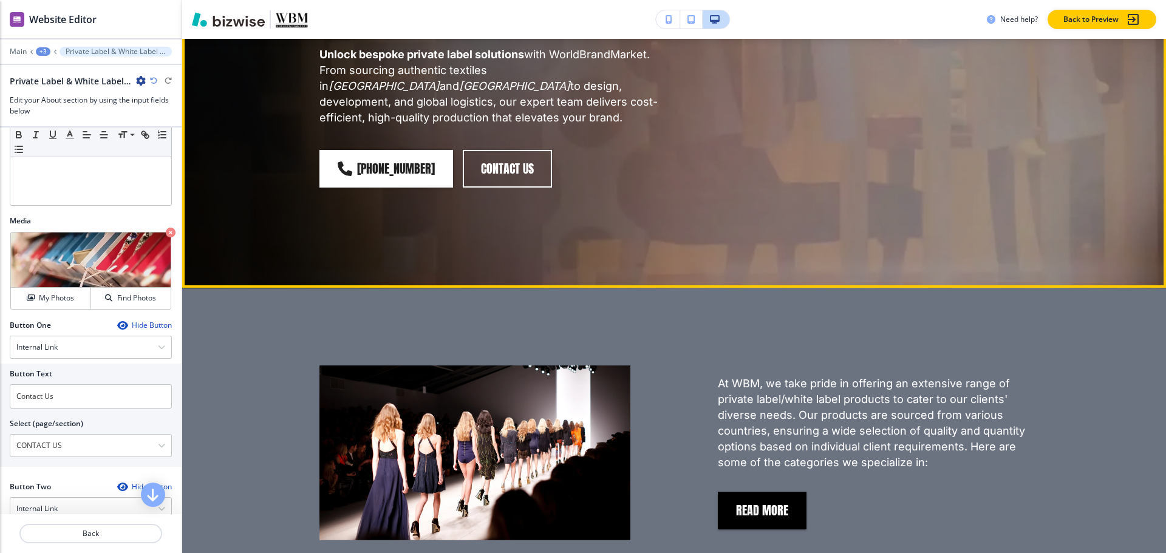
scroll to position [392, 0]
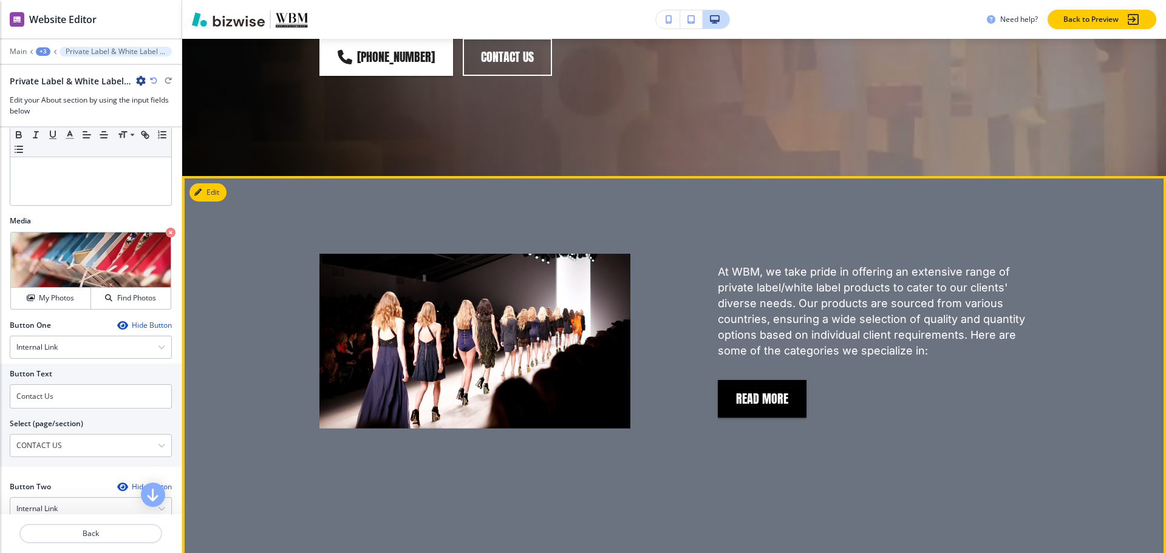
click at [214, 183] on button "Edit This Section" at bounding box center [230, 192] width 82 height 18
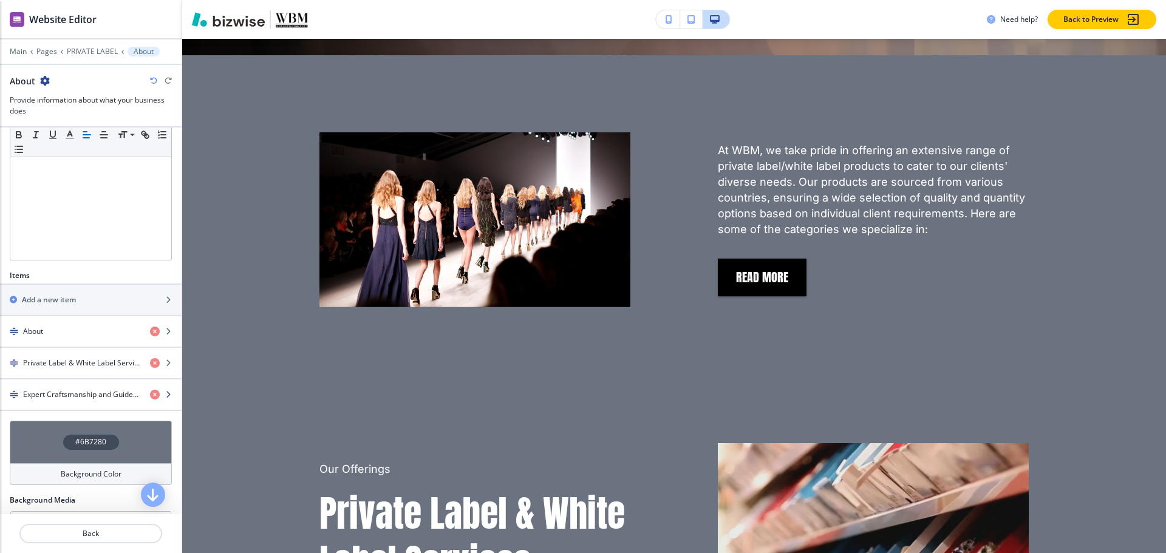
scroll to position [304, 0]
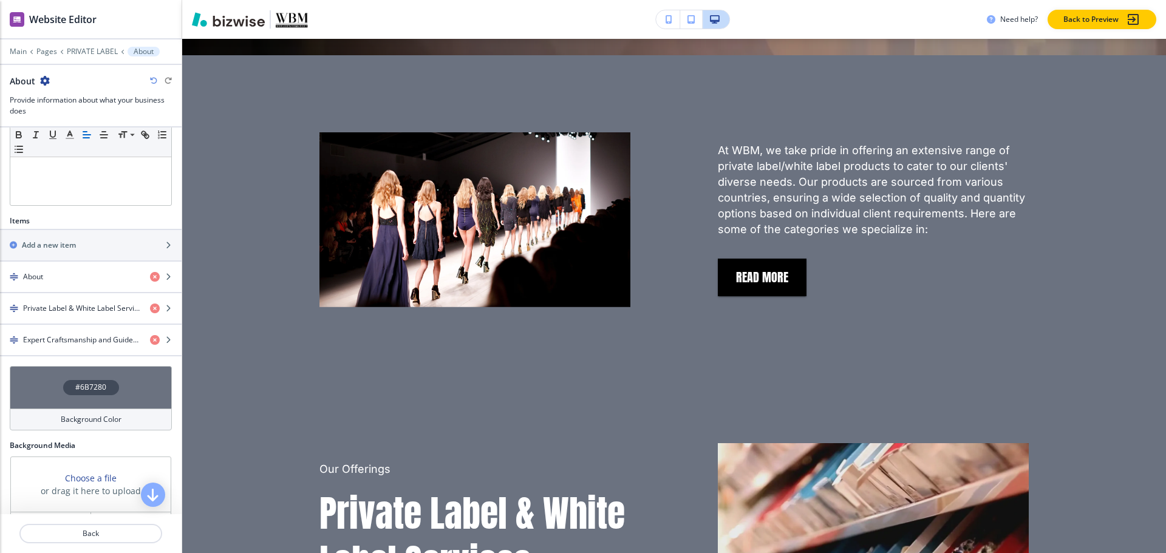
click at [81, 383] on h4 "#6B7280" at bounding box center [90, 387] width 31 height 11
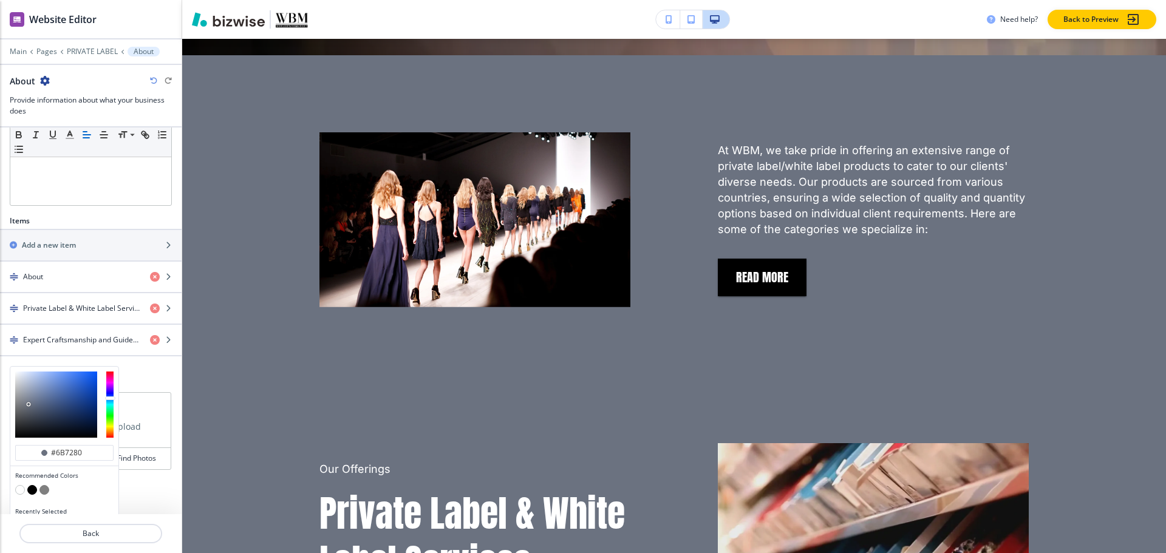
scroll to position [328, 0]
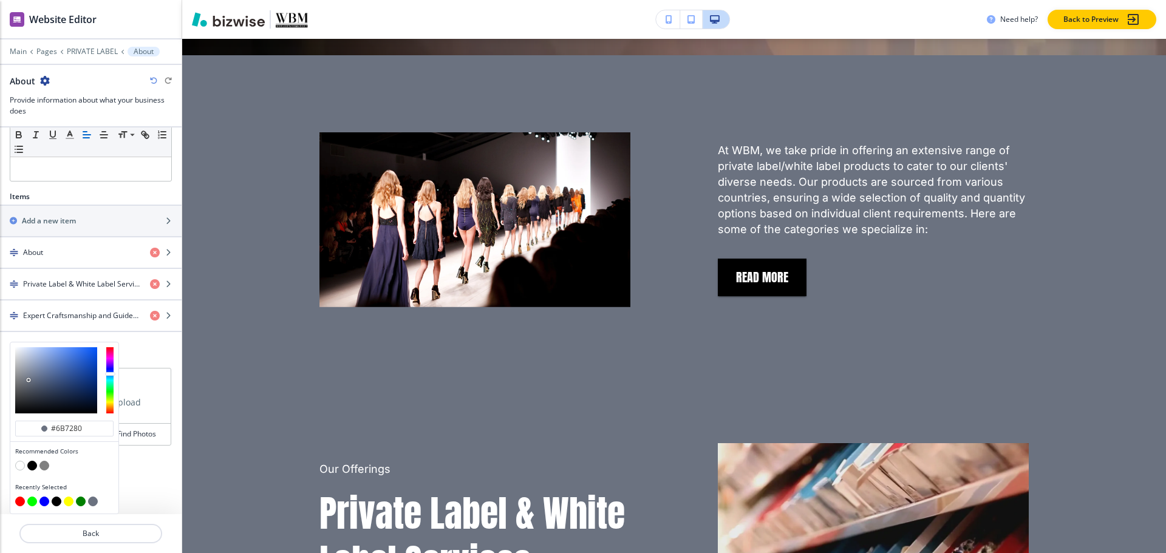
click at [19, 463] on button "button" at bounding box center [20, 466] width 10 height 10
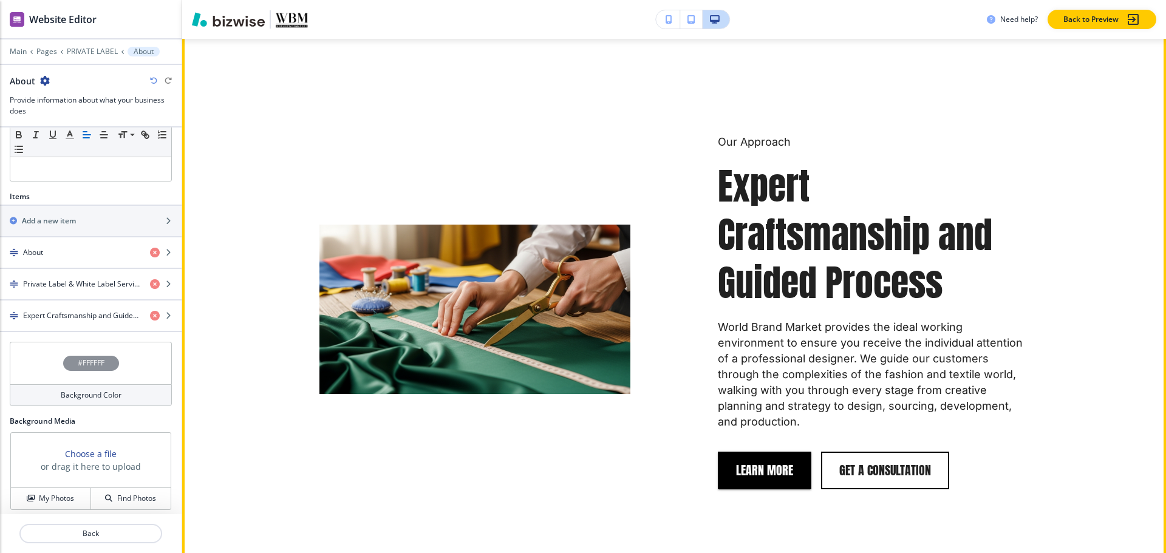
scroll to position [1303, 0]
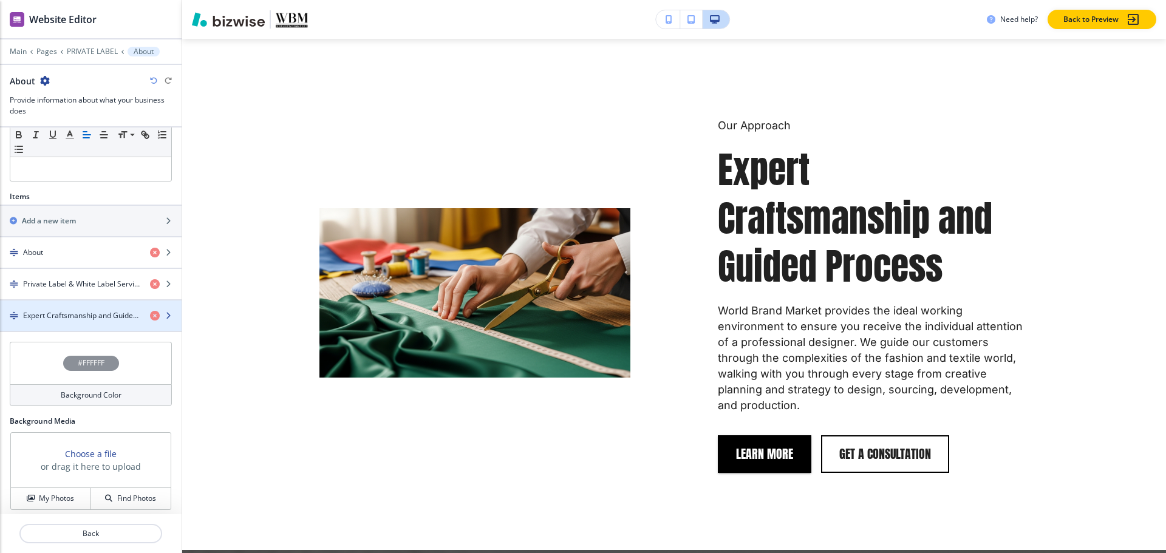
click at [90, 313] on h4 "Expert Craftsmanship and Guided Process" at bounding box center [81, 315] width 117 height 11
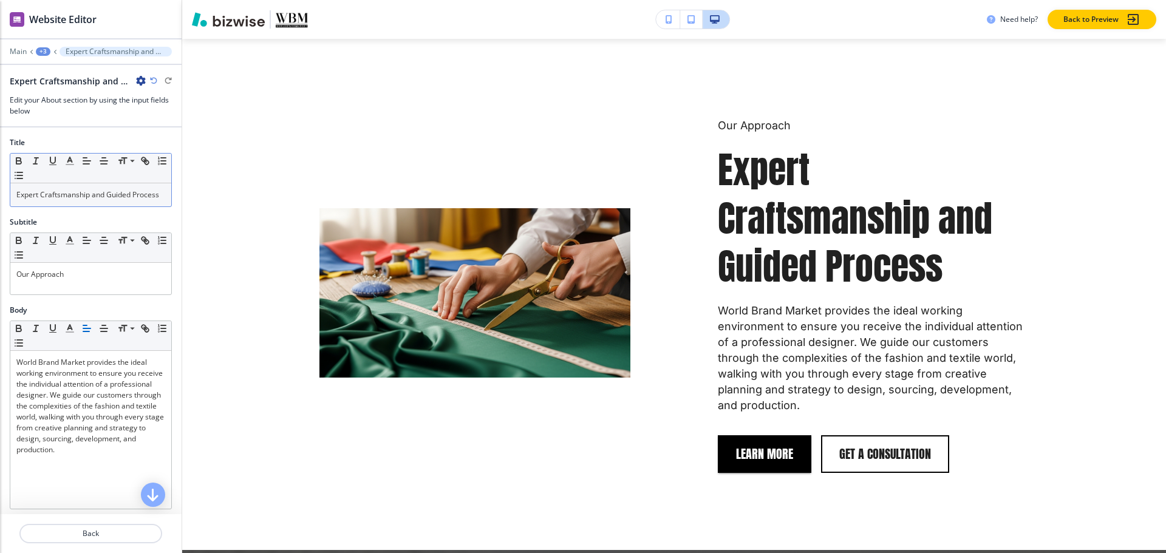
click at [90, 207] on div "Small Normal Large Huge Expert Craftsmanship and Guided Process" at bounding box center [91, 180] width 162 height 54
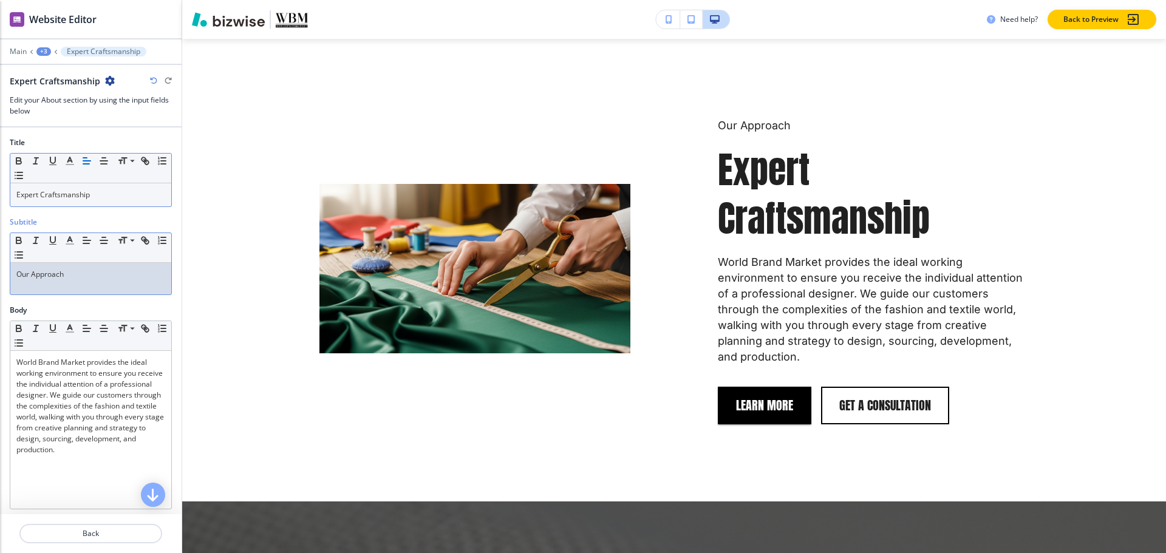
click at [90, 274] on p "Our Approach" at bounding box center [90, 274] width 149 height 11
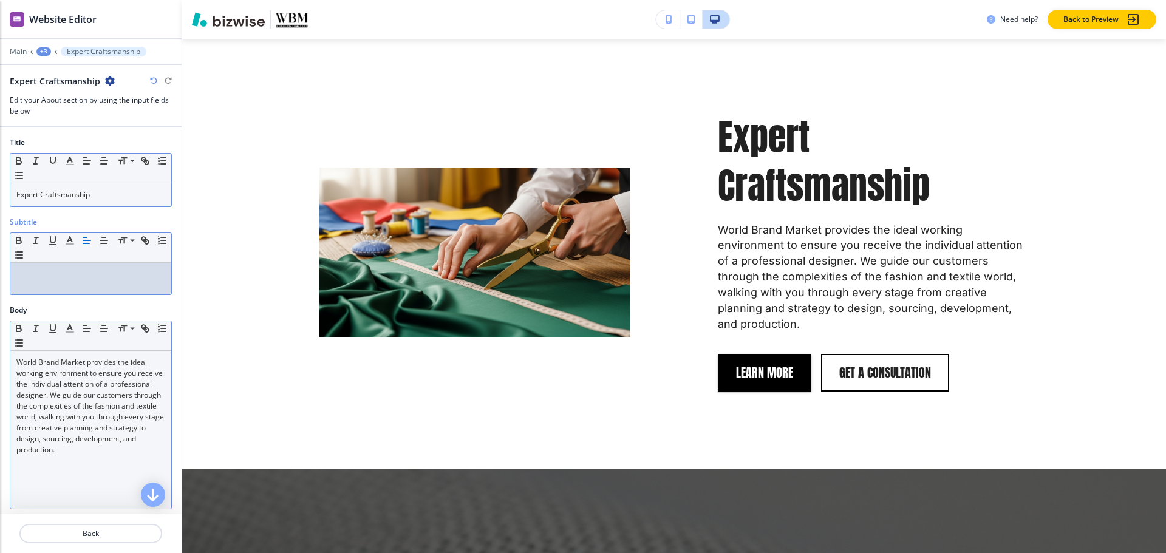
click at [33, 388] on p "World Brand Market provides the ideal working environment to ensure you receive…" at bounding box center [90, 406] width 149 height 98
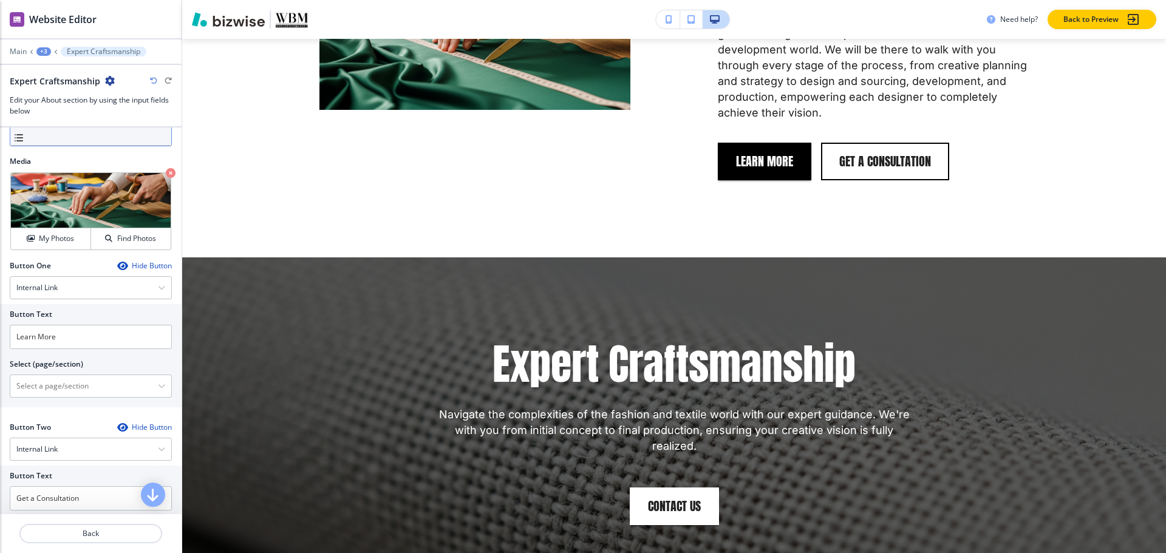
scroll to position [364, 0]
click at [38, 244] on button "My Photos" at bounding box center [51, 237] width 80 height 21
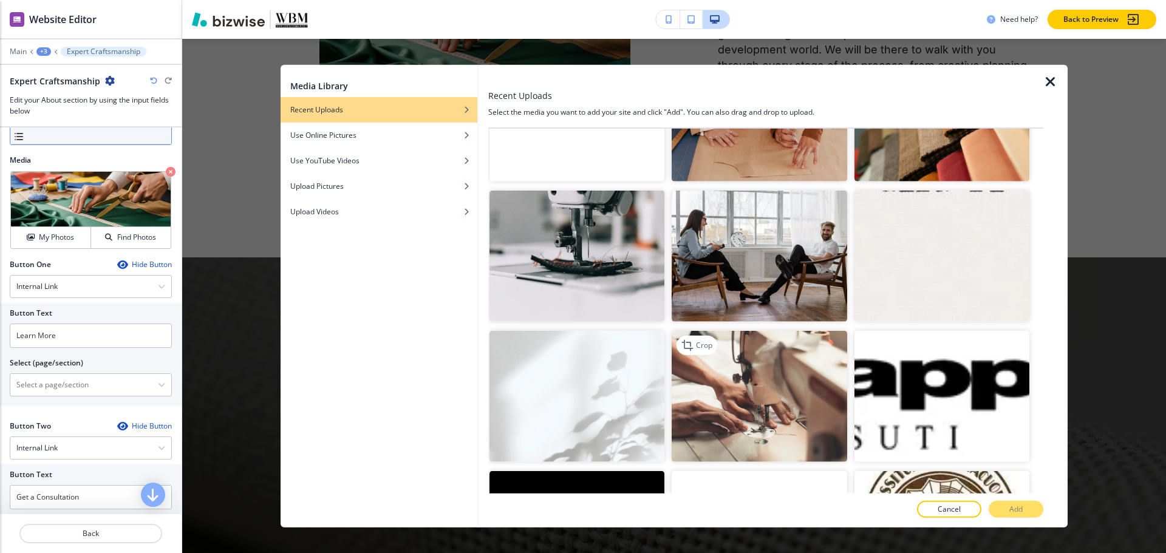
scroll to position [2550, 0]
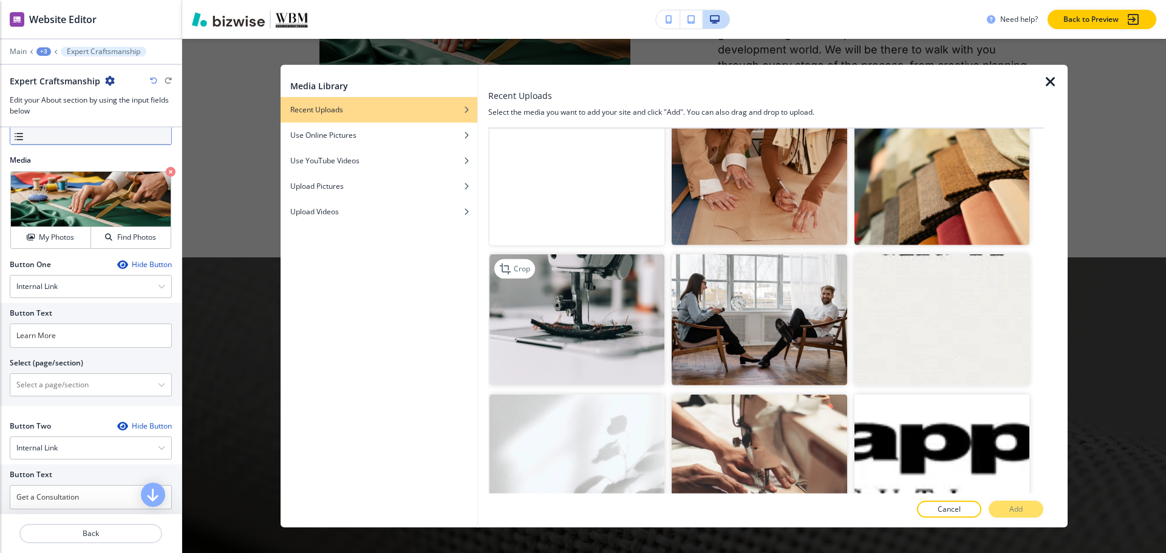
click at [604, 293] on img "button" at bounding box center [576, 319] width 175 height 131
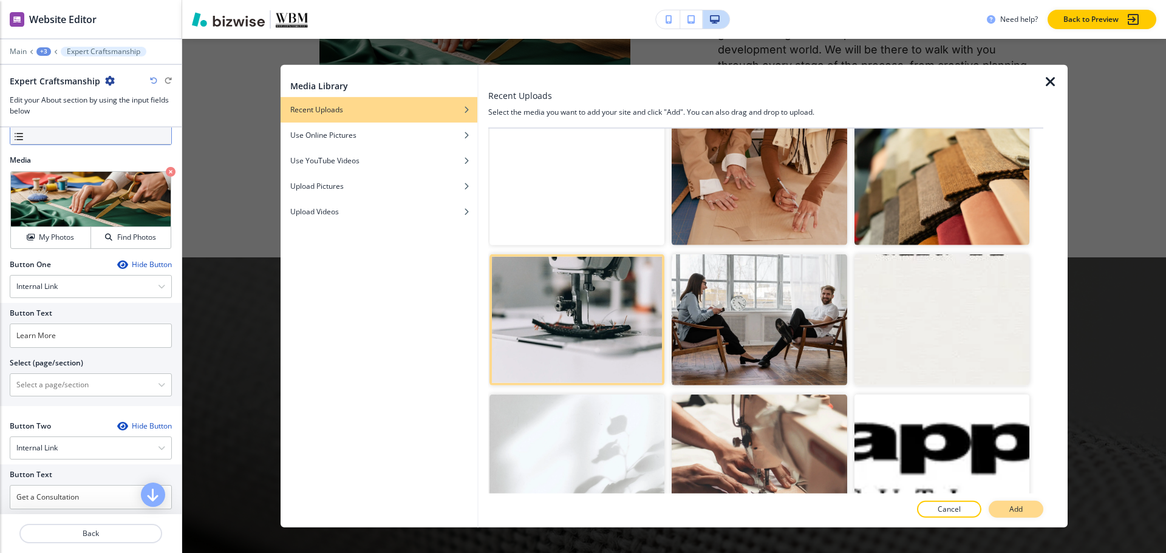
click at [1008, 514] on button "Add" at bounding box center [1015, 509] width 55 height 17
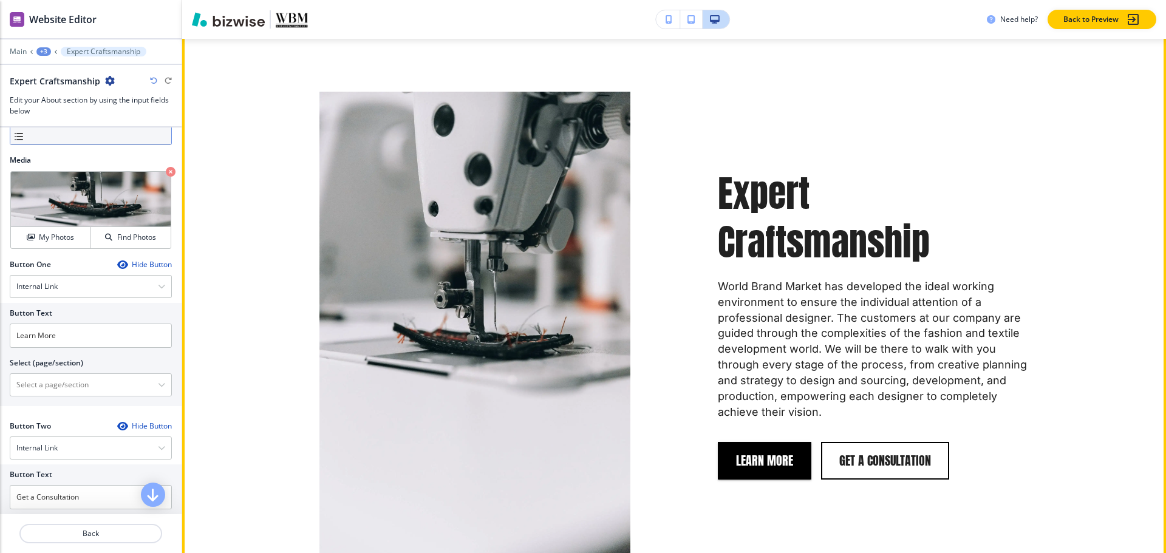
scroll to position [1303, 0]
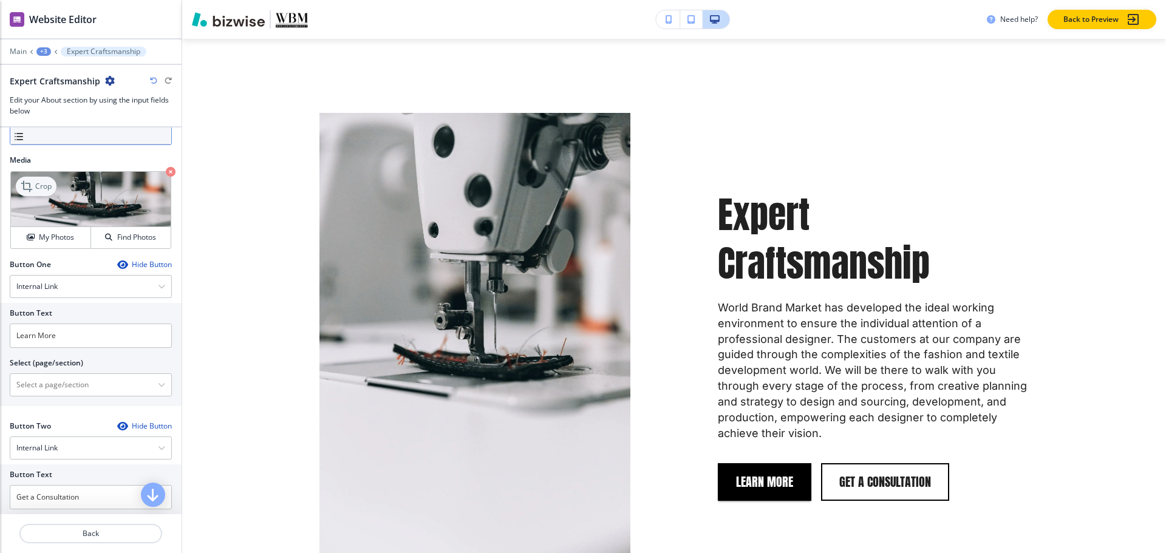
click at [38, 181] on p "Crop" at bounding box center [43, 186] width 16 height 11
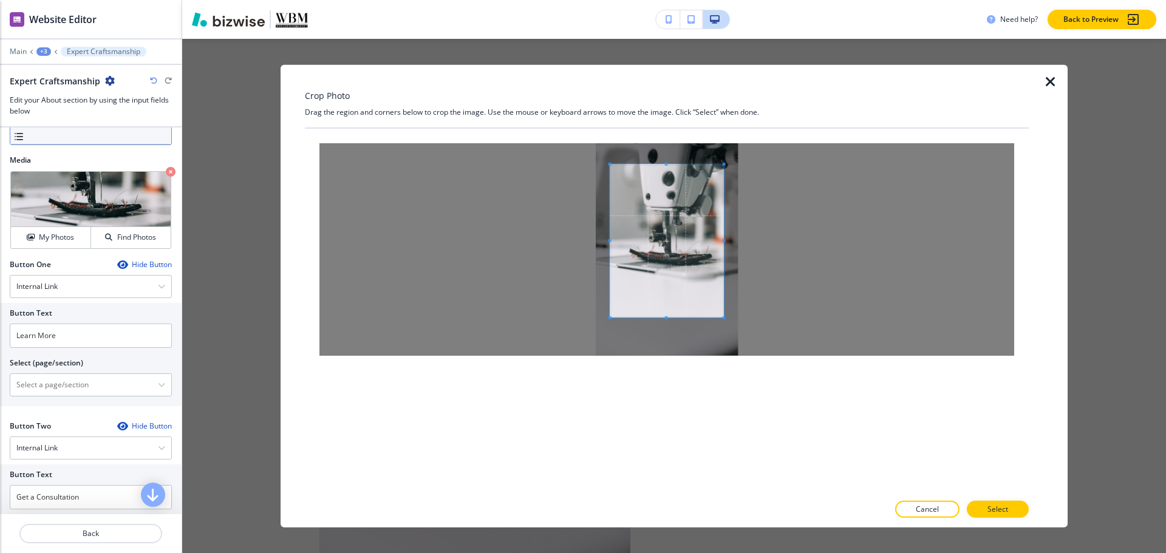
click at [667, 316] on span at bounding box center [666, 317] width 3 height 3
click at [1009, 509] on button "Select" at bounding box center [998, 509] width 62 height 17
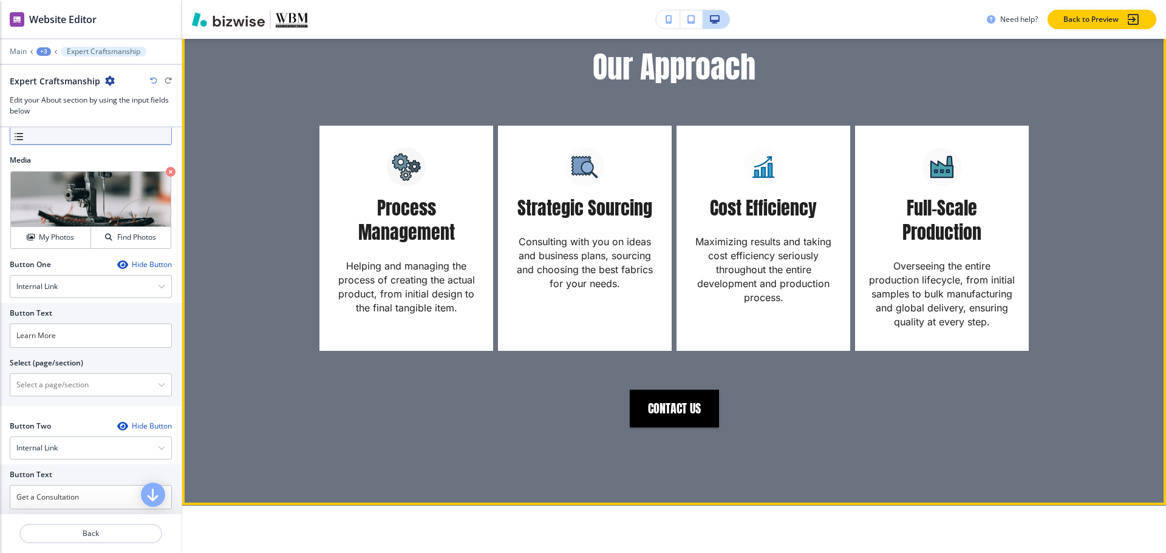
scroll to position [2517, 0]
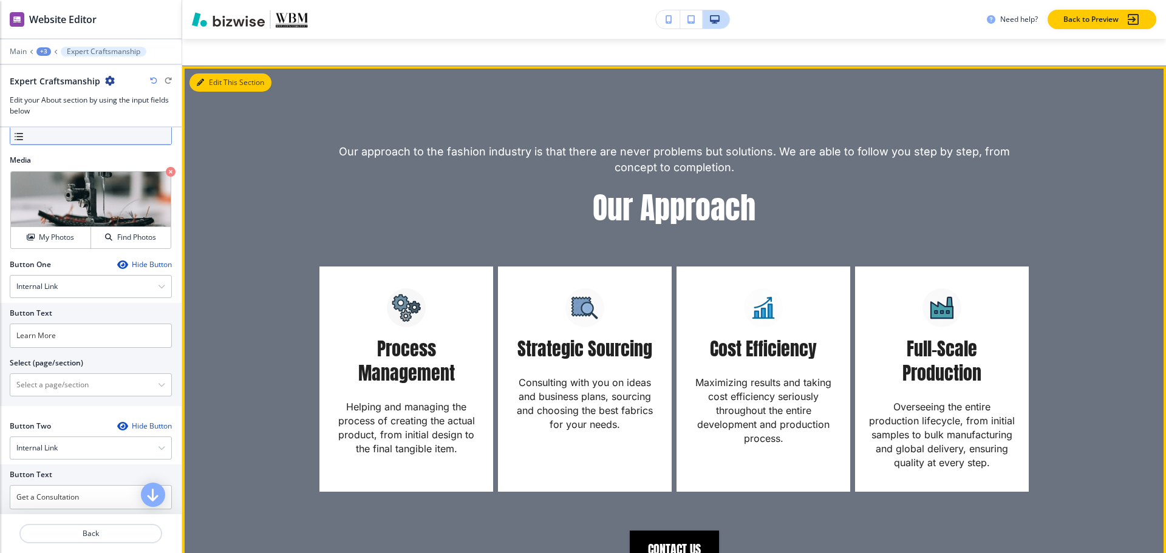
click at [199, 83] on icon "button" at bounding box center [200, 82] width 7 height 7
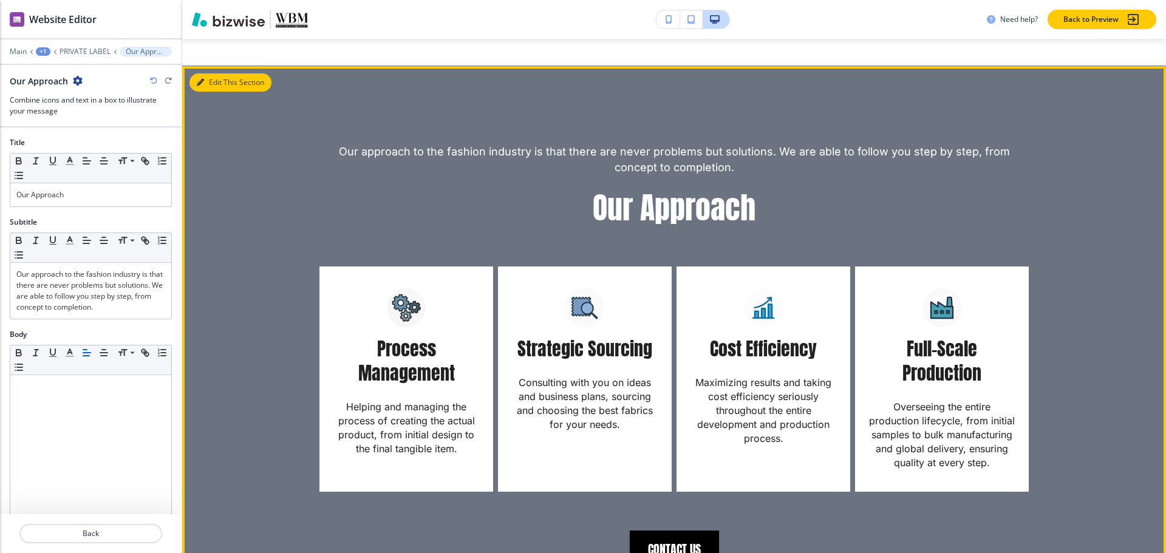
scroll to position [2545, 0]
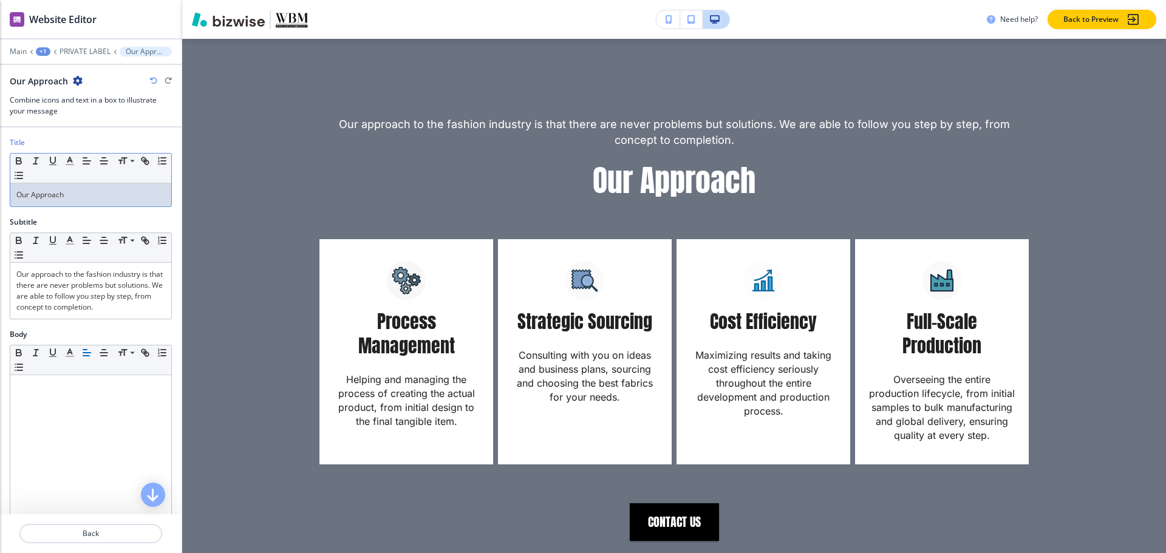
click at [105, 202] on div "Our Approach" at bounding box center [90, 194] width 161 height 23
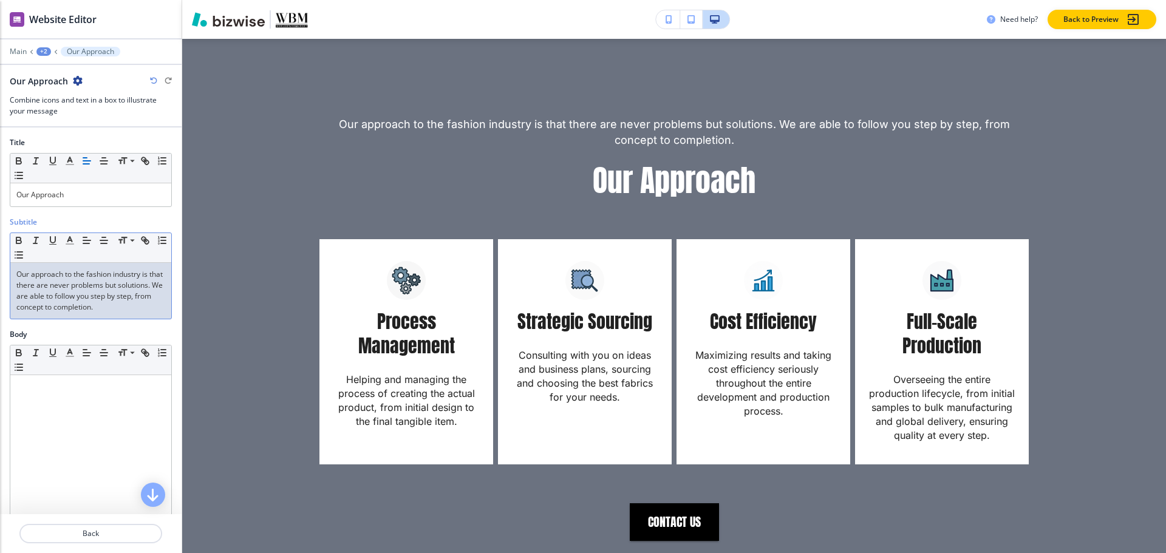
click at [137, 306] on p "Our approach to the fashion industry is that there are never problems but solut…" at bounding box center [90, 291] width 149 height 44
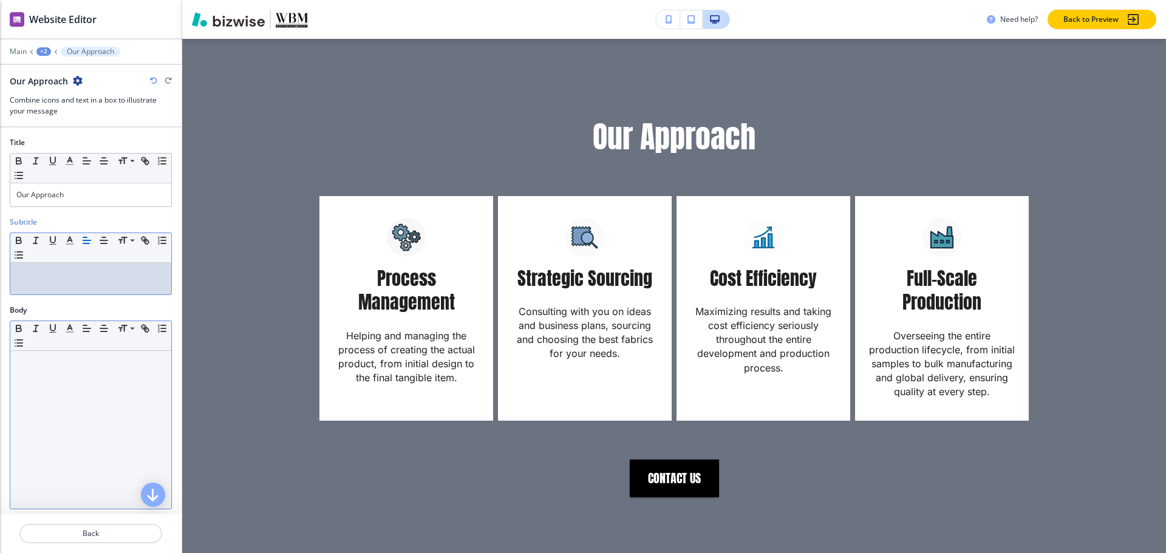
click at [30, 373] on div at bounding box center [90, 430] width 161 height 158
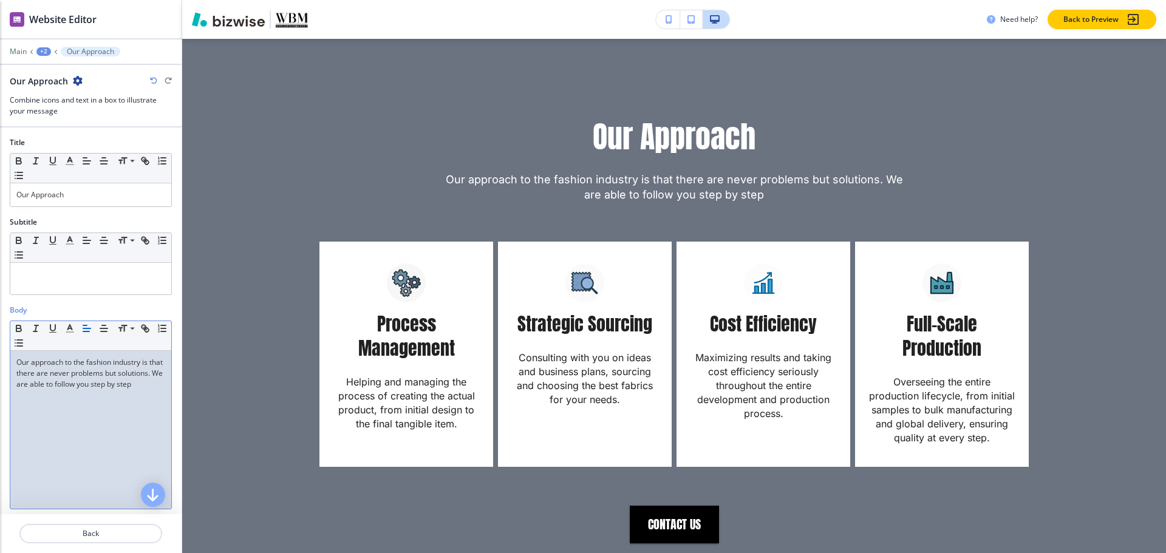
click at [73, 379] on p "Our approach to the fashion industry is that there are never problems but solut…" at bounding box center [90, 373] width 149 height 33
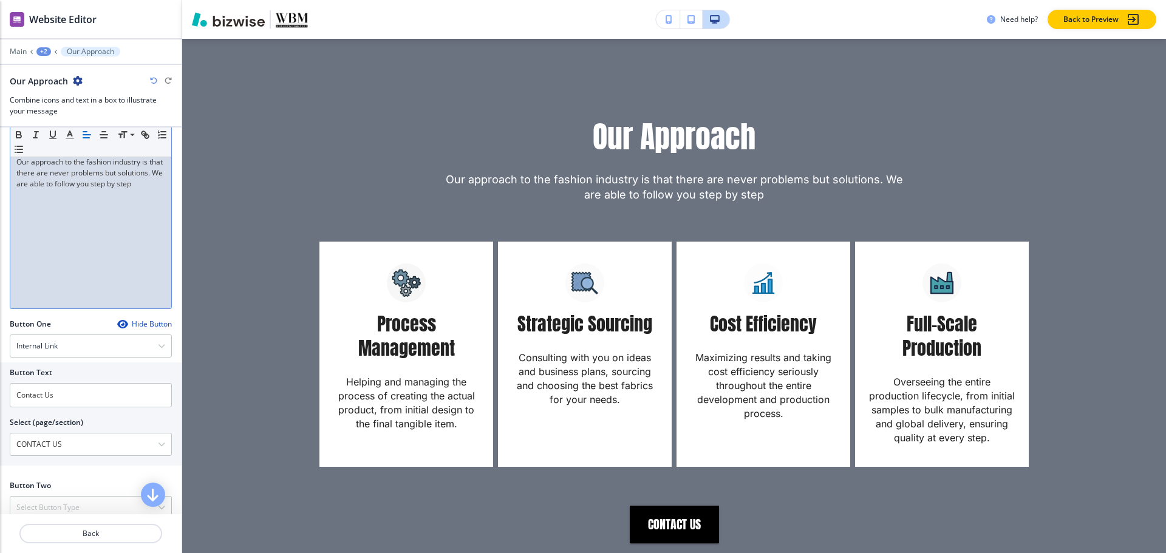
scroll to position [364, 0]
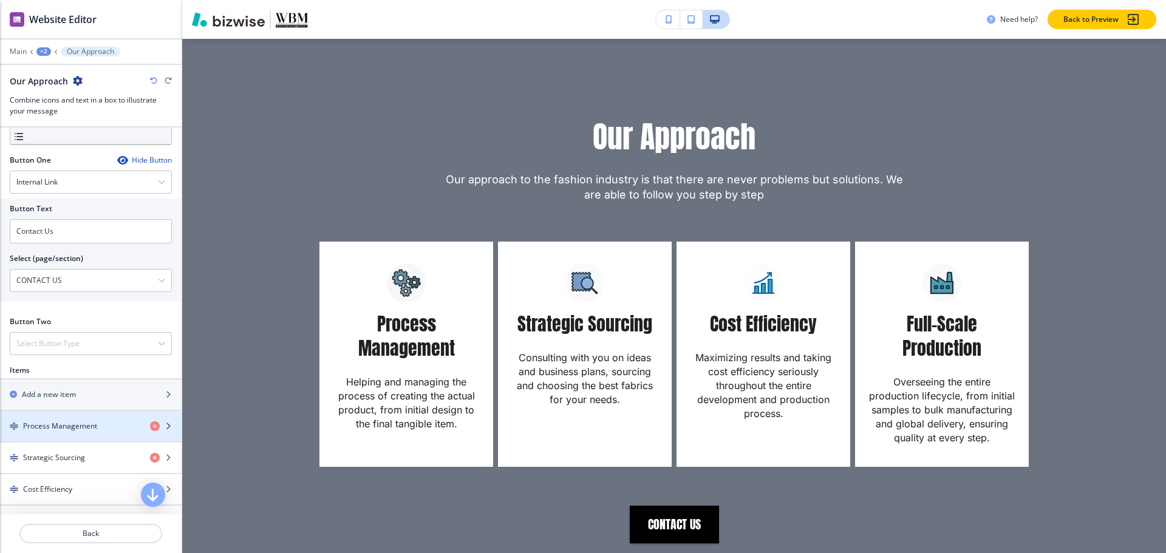
click at [77, 437] on div "button" at bounding box center [91, 437] width 182 height 10
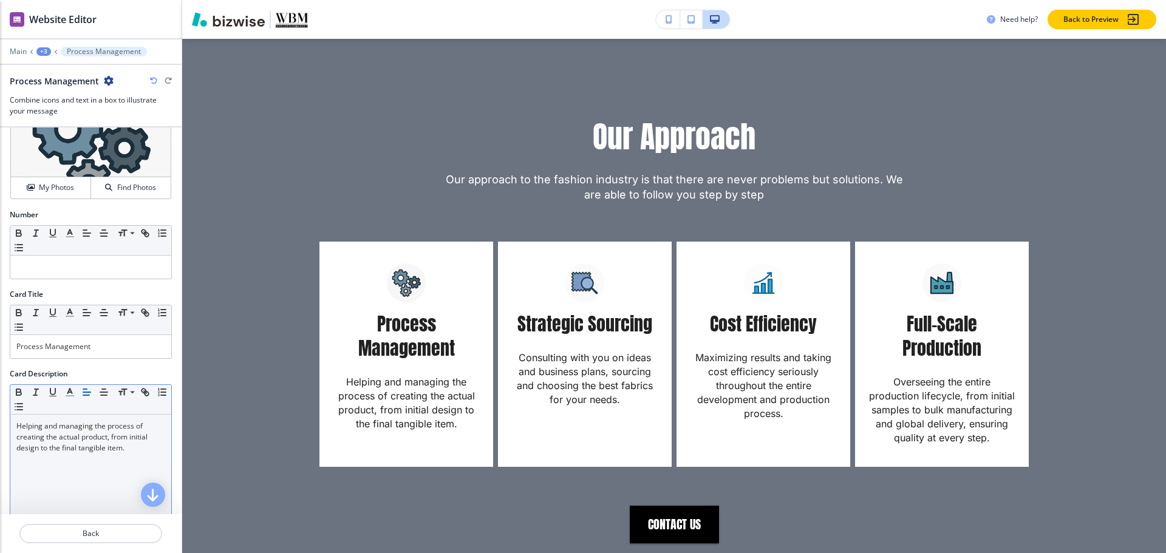
scroll to position [70, 0]
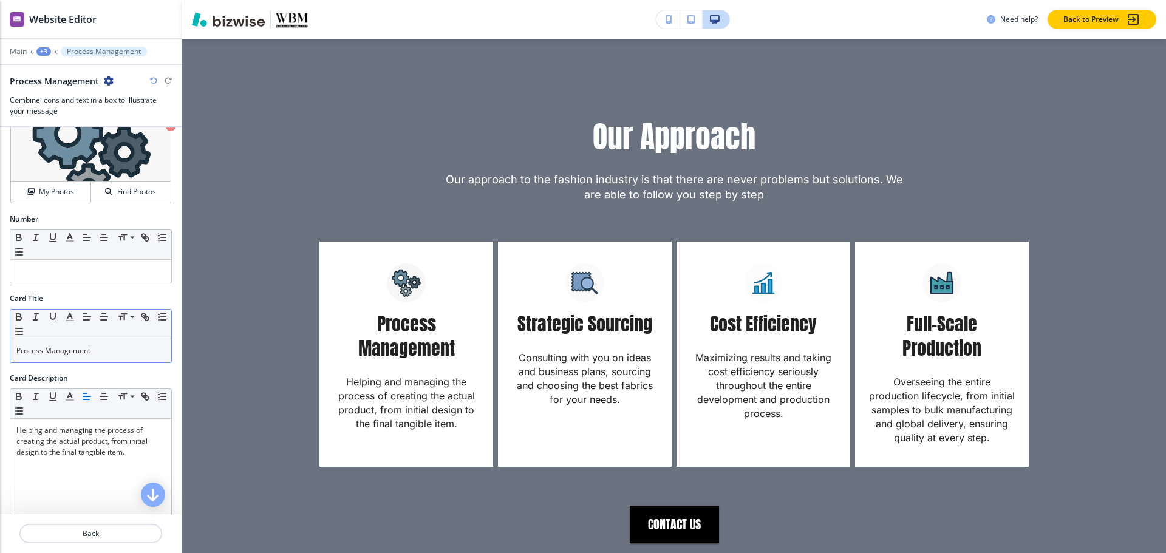
click at [151, 348] on p "Process Management" at bounding box center [90, 350] width 149 height 11
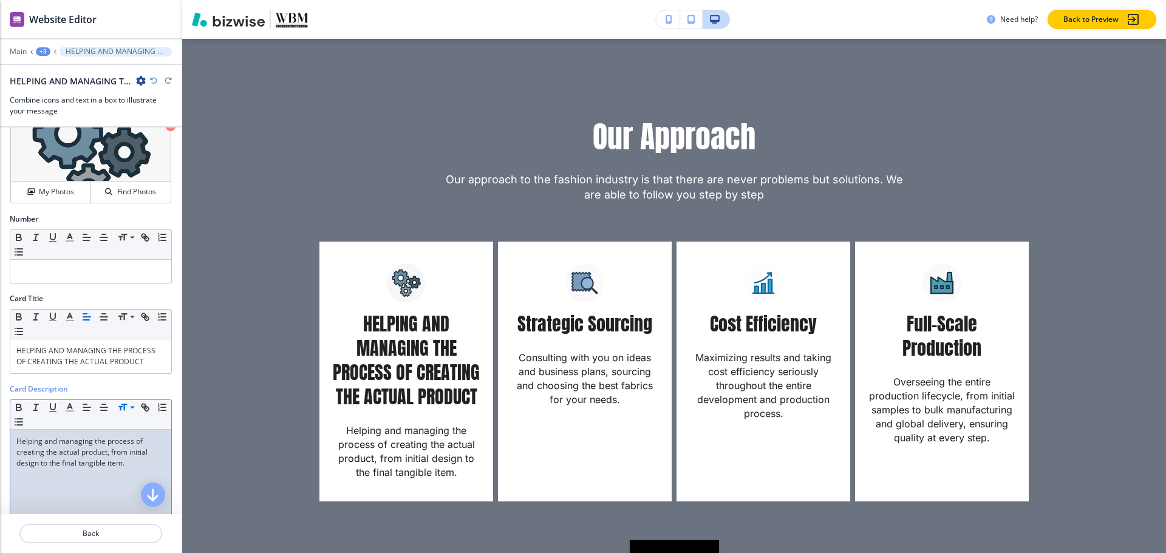
click at [123, 432] on div "Helping and managing the process of creating the actual product, from initial d…" at bounding box center [90, 509] width 161 height 158
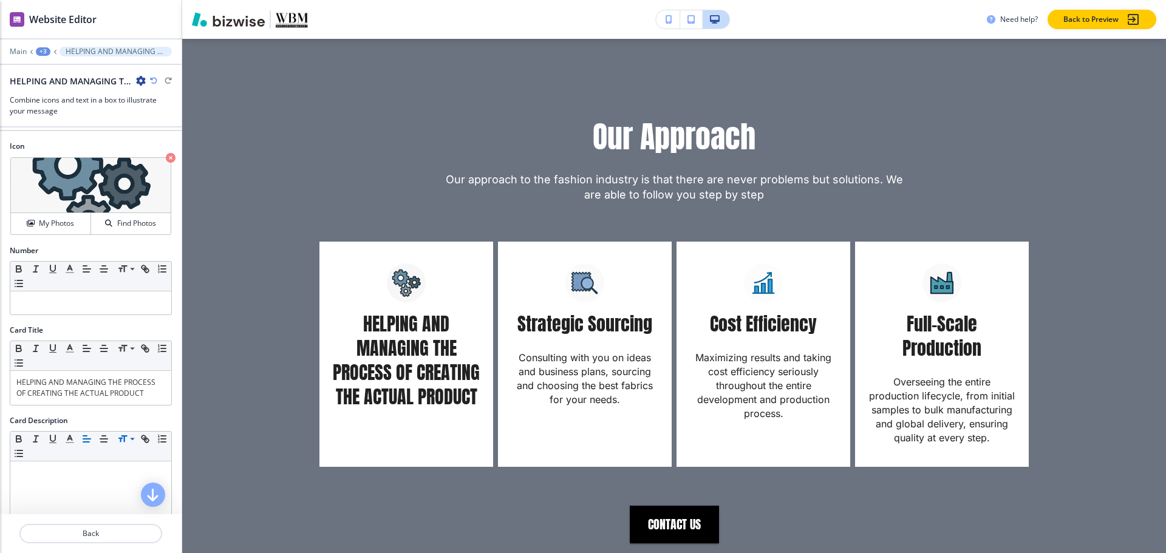
scroll to position [10, 0]
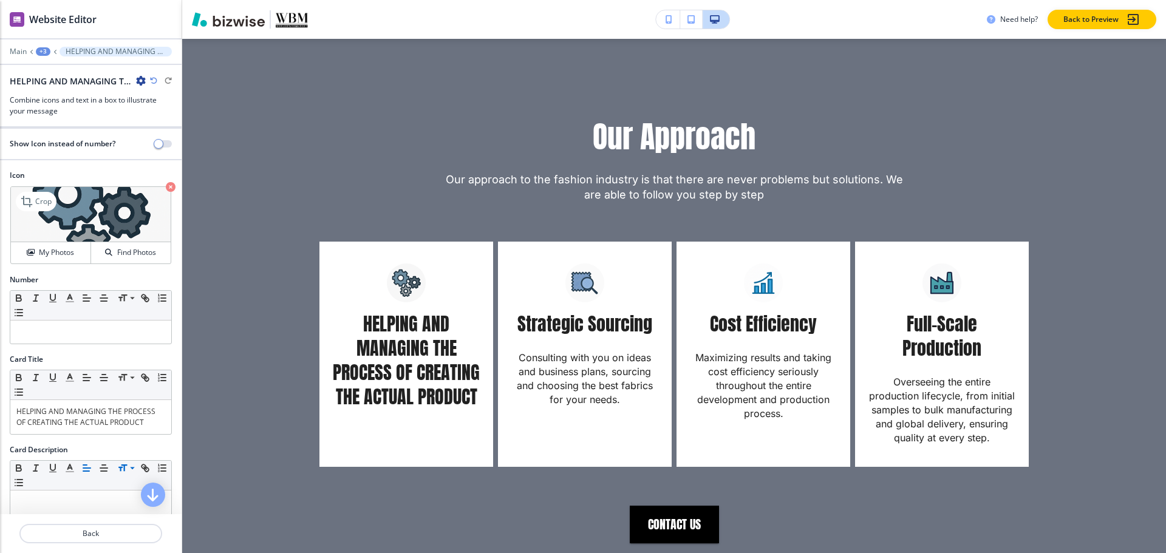
click at [166, 186] on icon "button" at bounding box center [171, 187] width 10 height 10
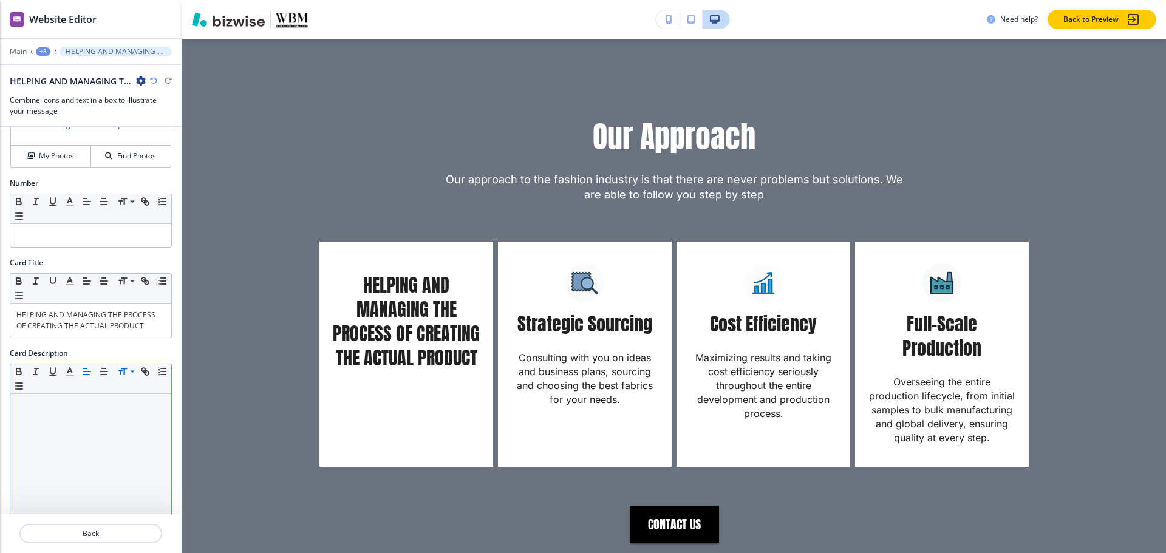
scroll to position [203, 0]
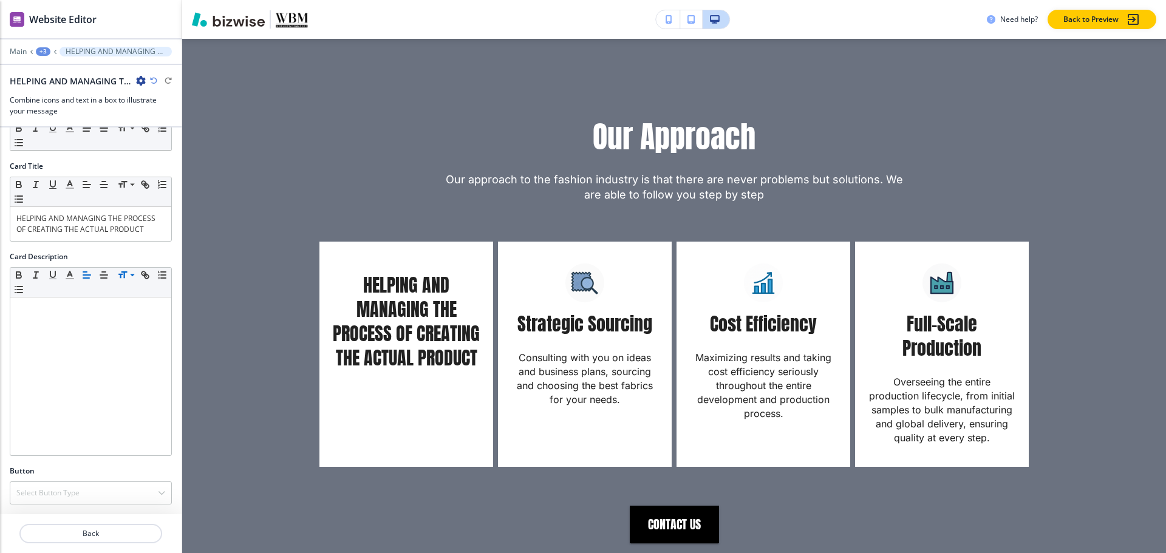
click at [44, 48] on div "+3" at bounding box center [43, 51] width 15 height 9
click at [73, 119] on button "Our Approach" at bounding box center [75, 114] width 78 height 22
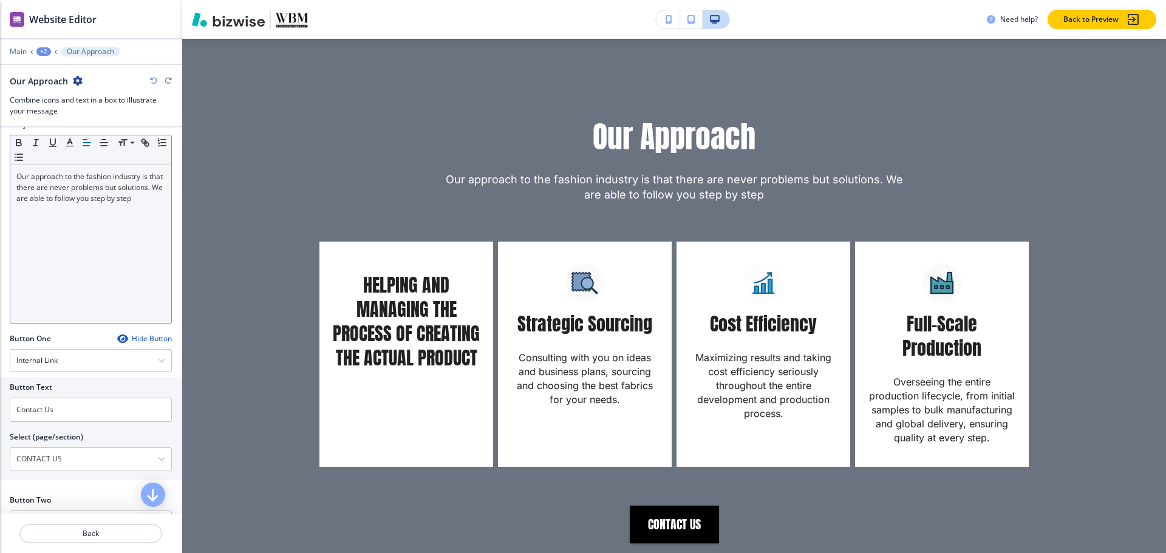
scroll to position [364, 0]
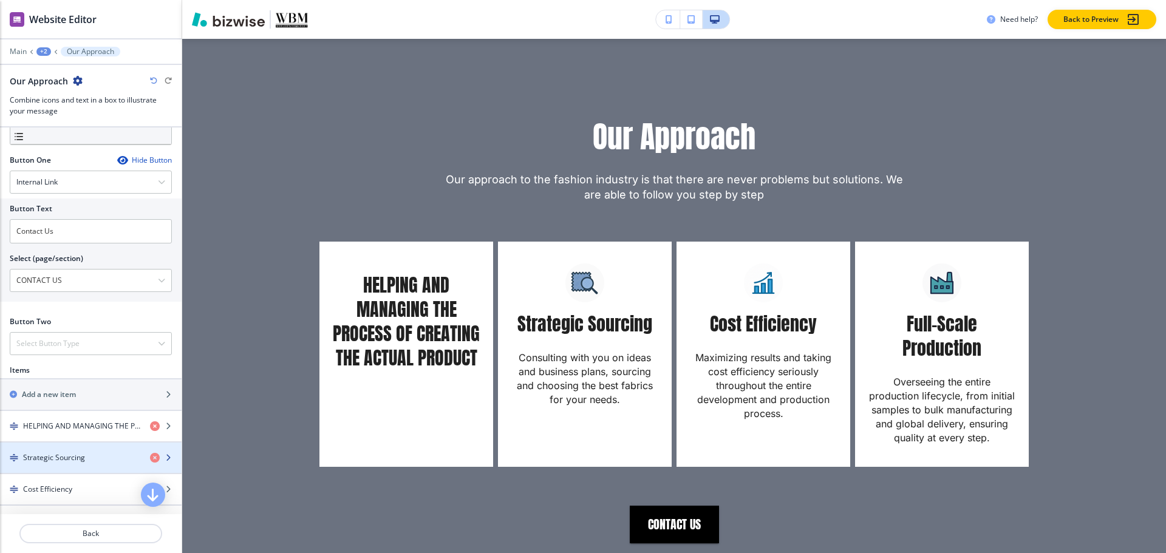
click at [77, 457] on h4 "Strategic Sourcing" at bounding box center [54, 457] width 62 height 11
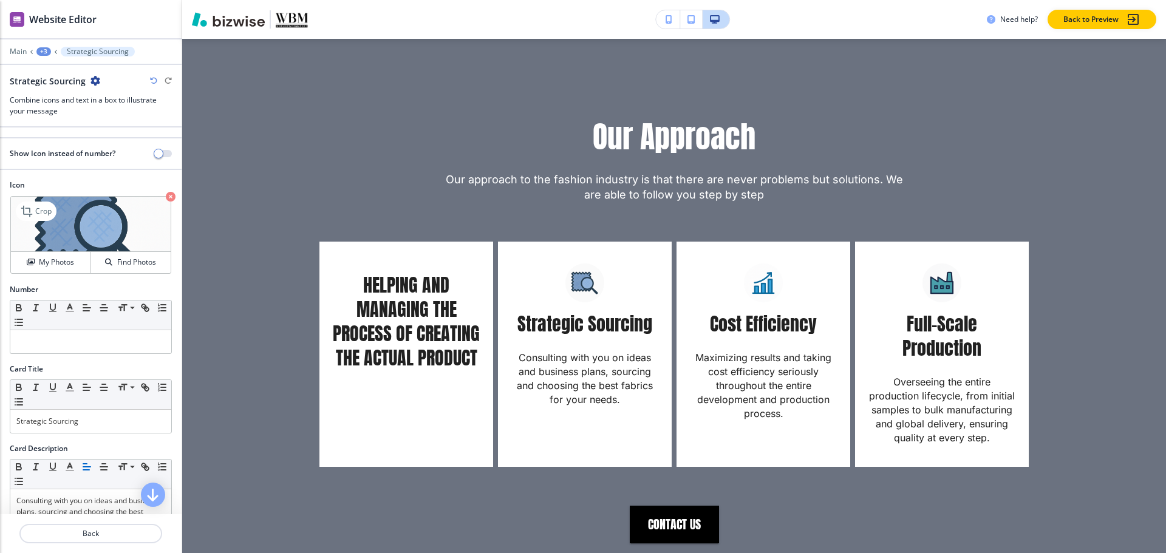
click at [166, 198] on icon "button" at bounding box center [171, 197] width 10 height 10
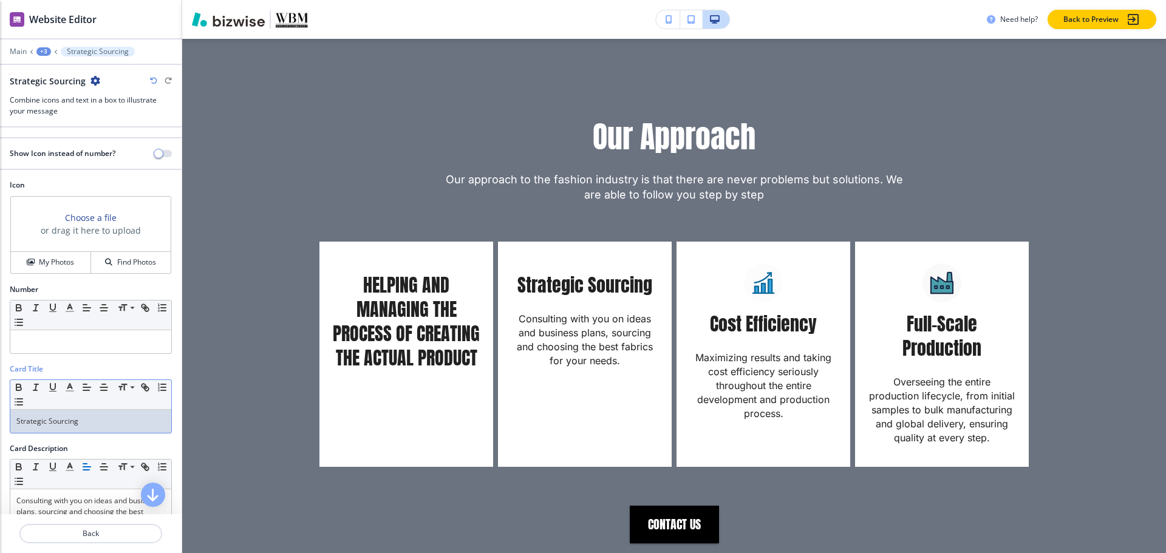
click at [47, 418] on p "Strategic Sourcing" at bounding box center [90, 421] width 149 height 11
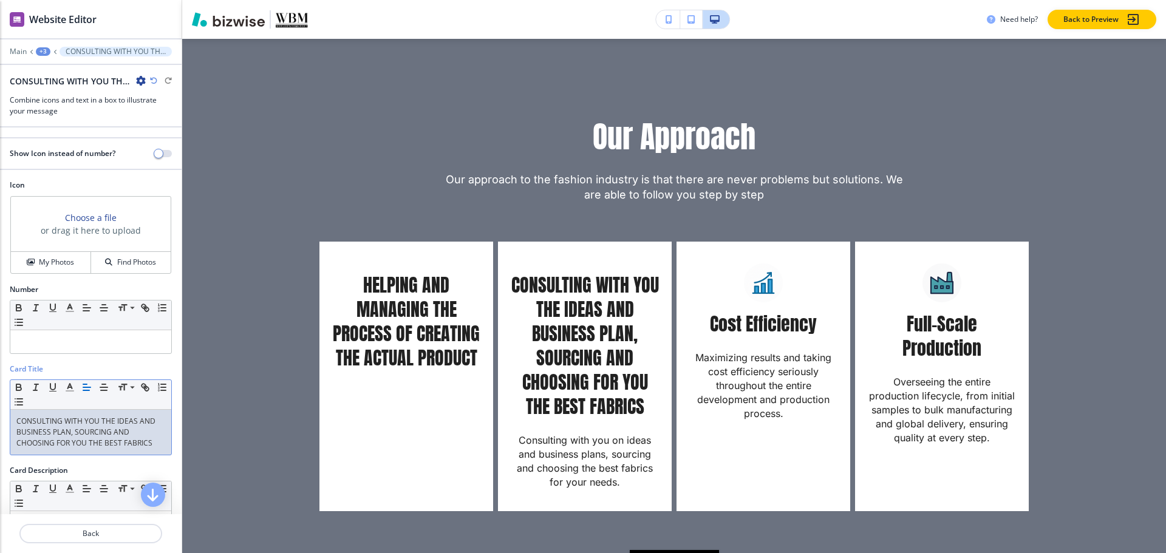
click at [88, 429] on p "CONSULTING WITH YOU THE IDEAS AND BUSINESS PLAN, SOURCING AND CHOOSING FOR YOU …" at bounding box center [90, 432] width 149 height 33
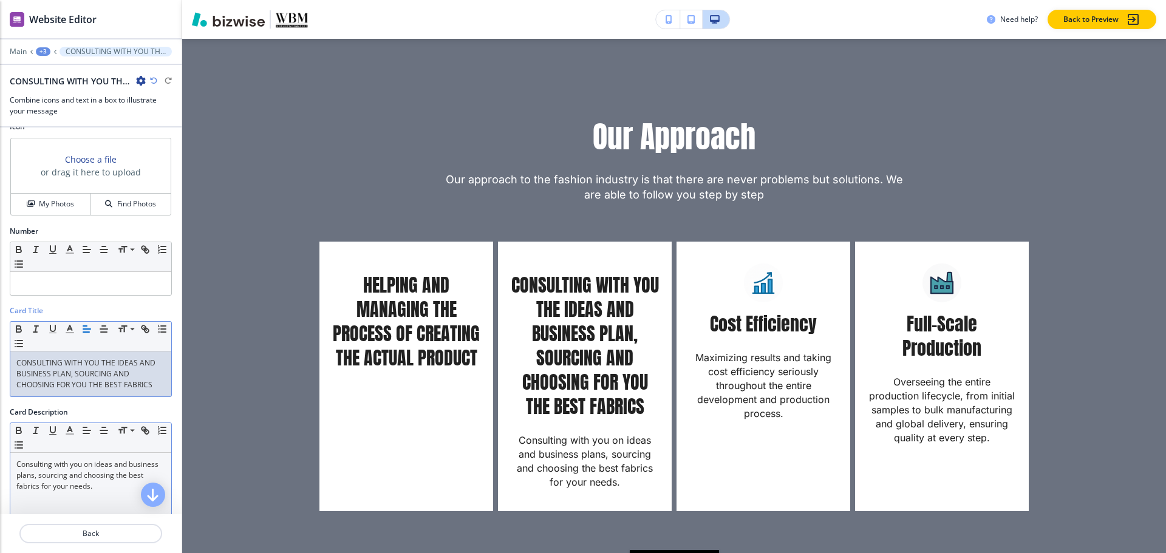
scroll to position [121, 0]
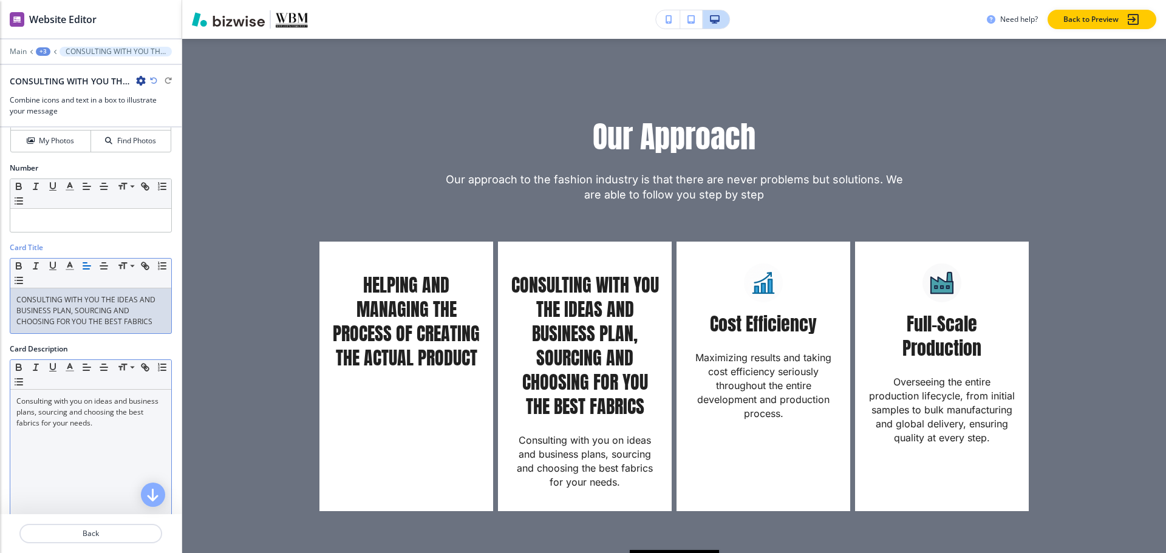
click at [72, 425] on p "Consulting with you on ideas and business plans, sourcing and choosing the best…" at bounding box center [90, 412] width 149 height 33
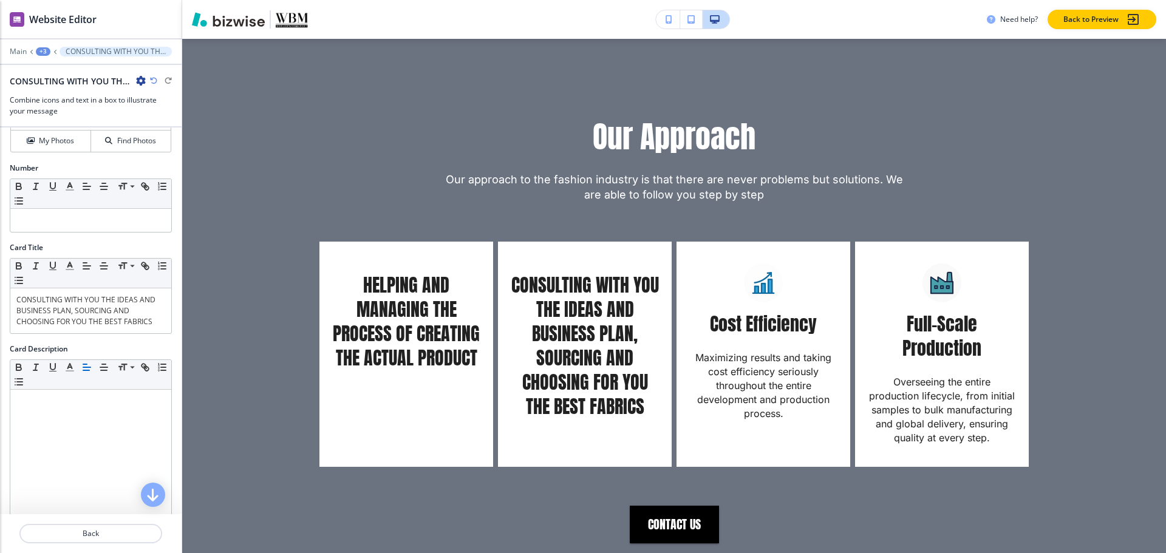
click at [42, 55] on div "+3" at bounding box center [43, 51] width 15 height 9
click at [56, 117] on p "Our Approach" at bounding box center [75, 114] width 62 height 11
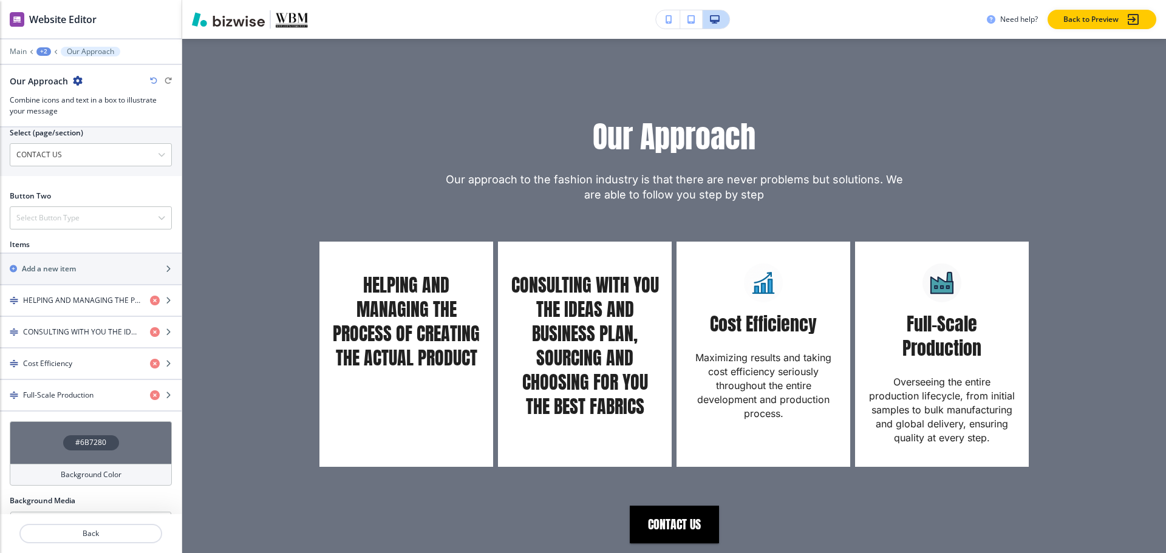
scroll to position [576, 0]
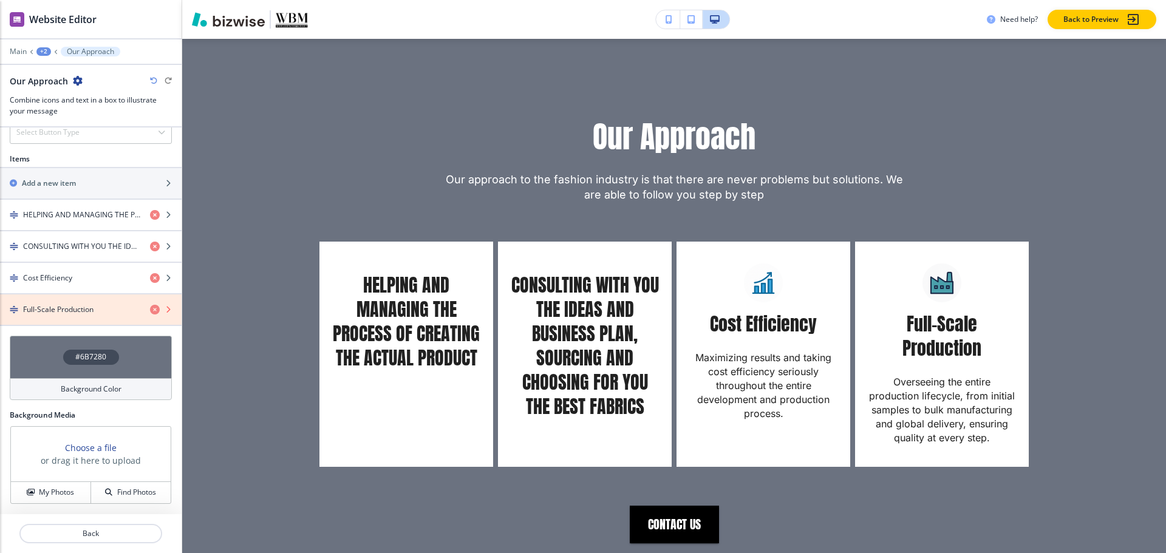
click at [150, 306] on icon "button" at bounding box center [155, 310] width 10 height 10
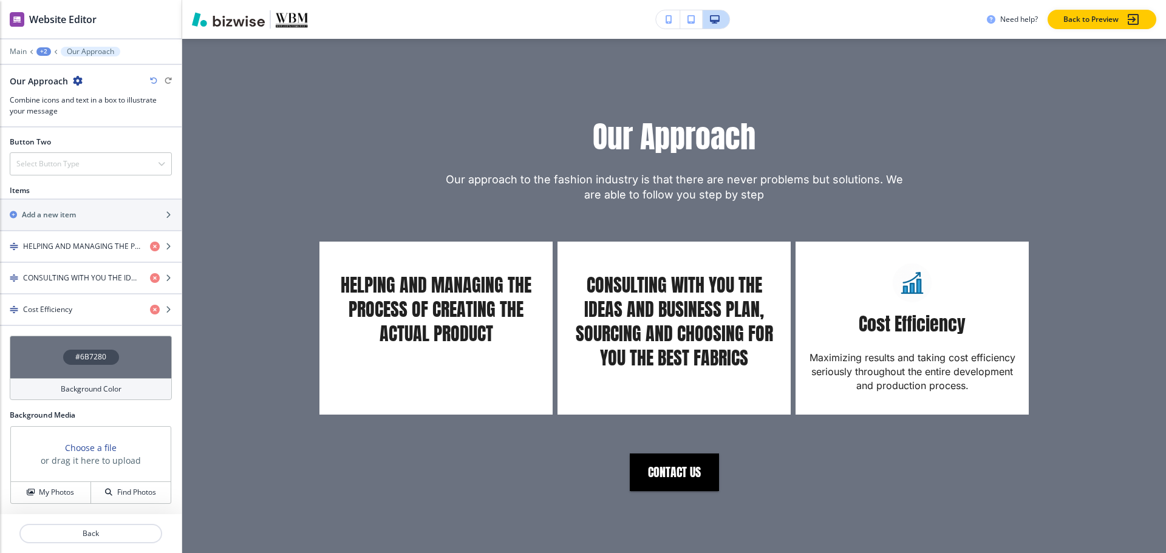
scroll to position [544, 0]
click at [89, 301] on div "button" at bounding box center [91, 299] width 182 height 10
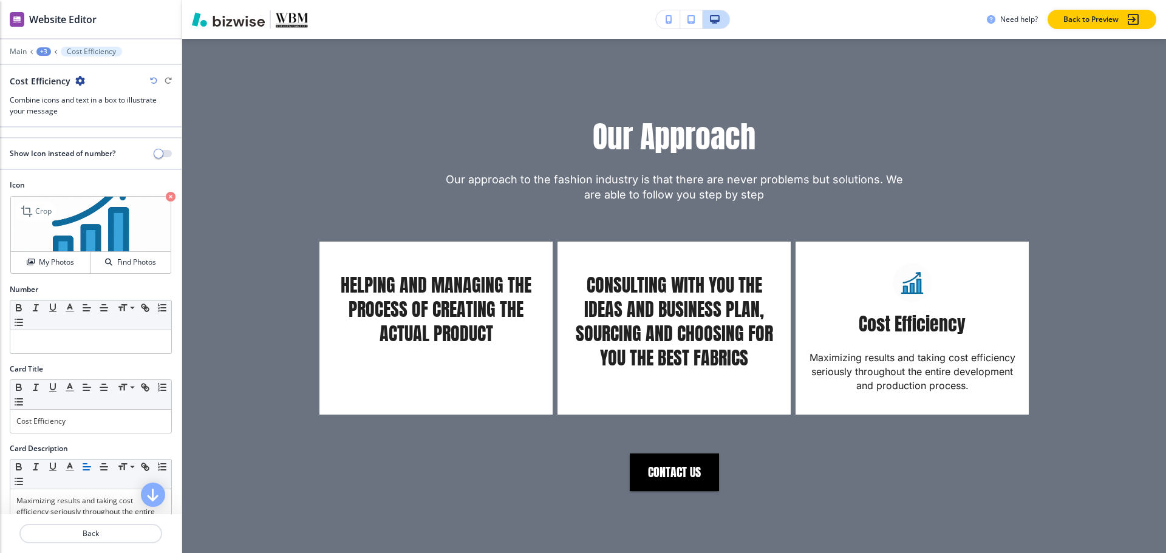
click at [166, 196] on icon "button" at bounding box center [171, 197] width 10 height 10
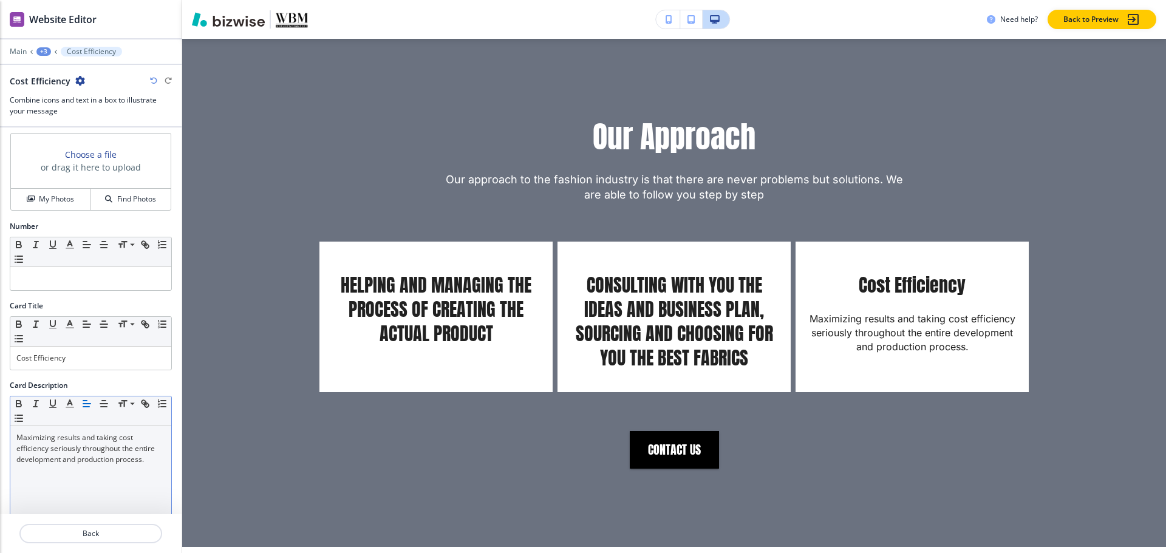
scroll to position [192, 0]
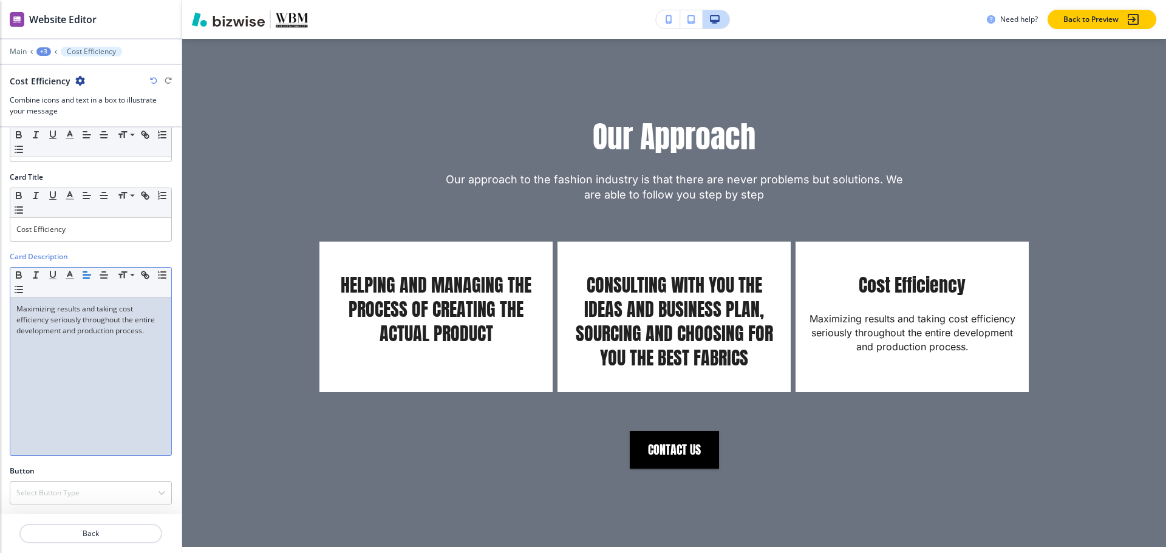
click at [98, 335] on p "Maximizing results and taking cost efficiency seriously throughout the entire d…" at bounding box center [90, 320] width 149 height 33
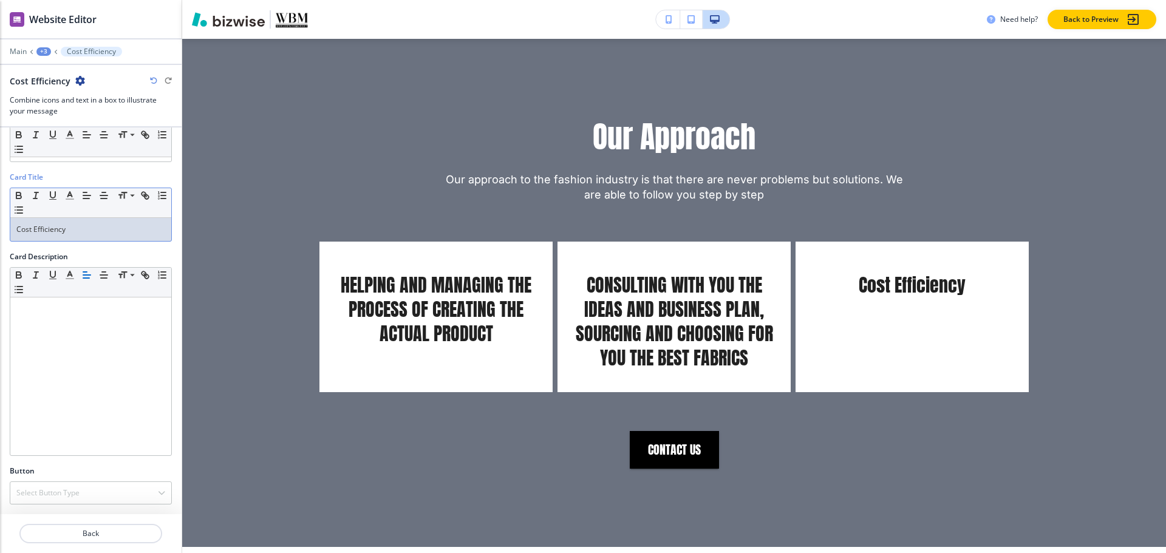
click at [113, 223] on div "Cost Efficiency" at bounding box center [90, 229] width 161 height 23
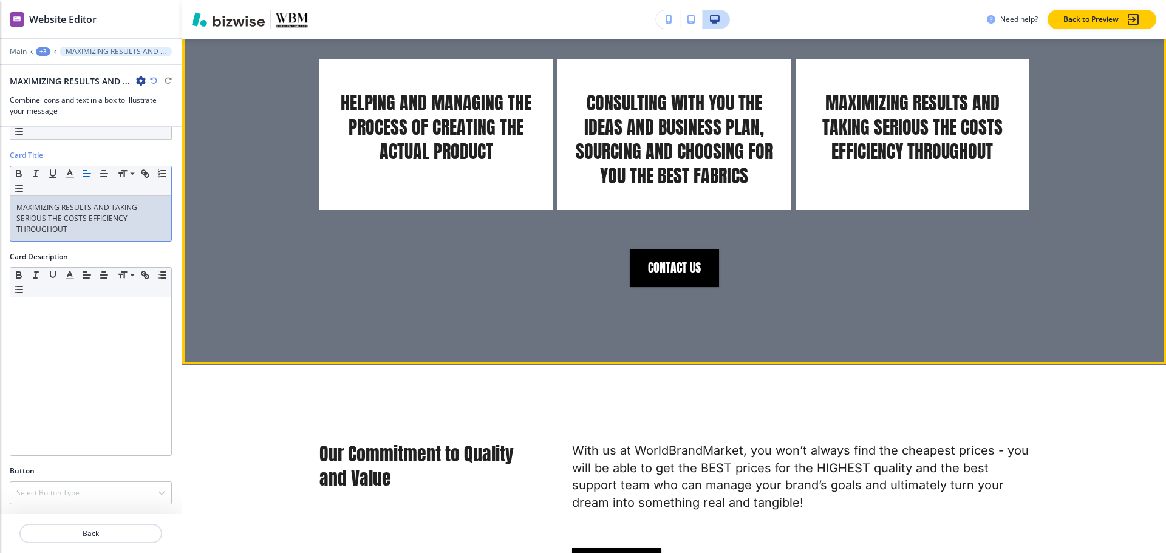
scroll to position [2545, 0]
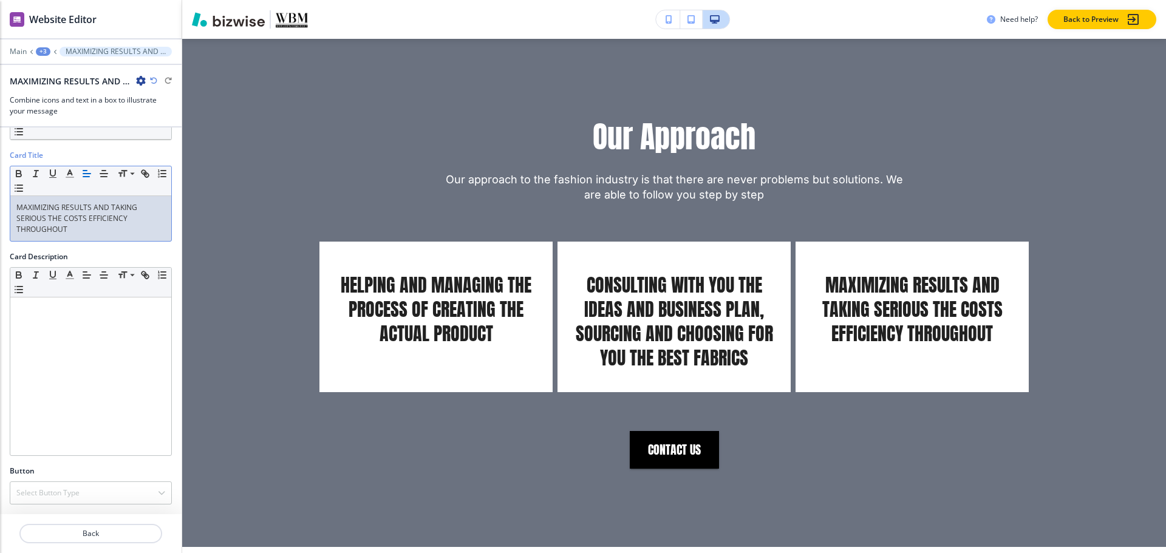
click at [44, 53] on div "+3" at bounding box center [43, 51] width 15 height 9
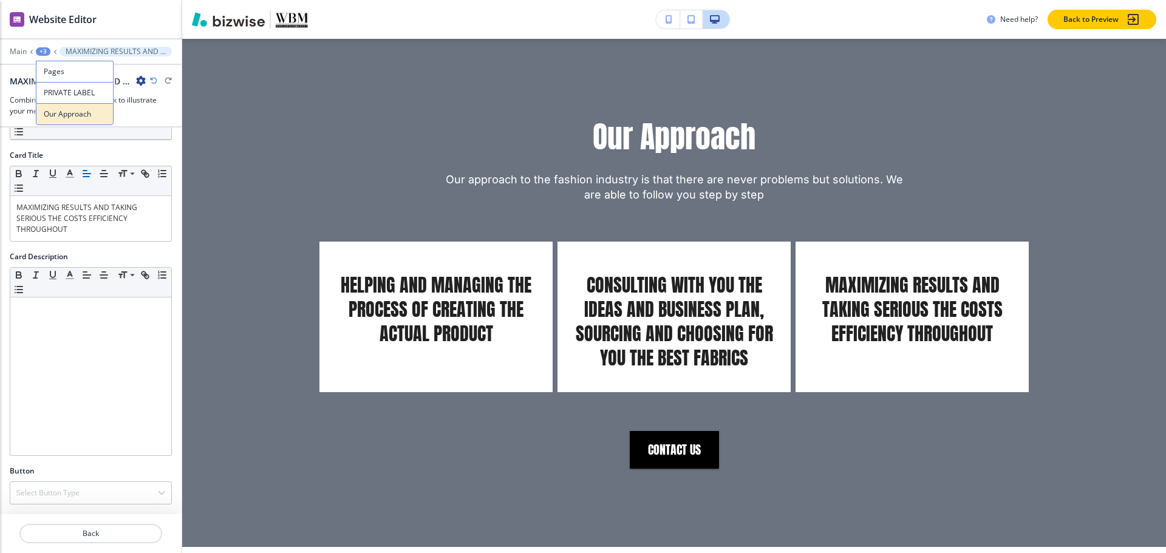
click at [52, 108] on button "Our Approach" at bounding box center [75, 114] width 78 height 22
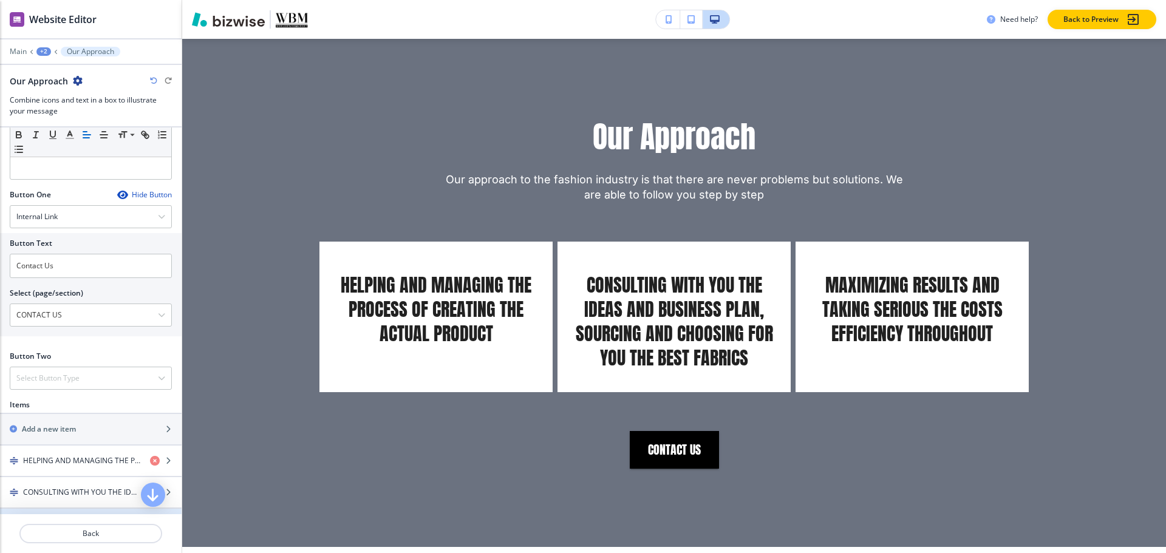
scroll to position [301, 0]
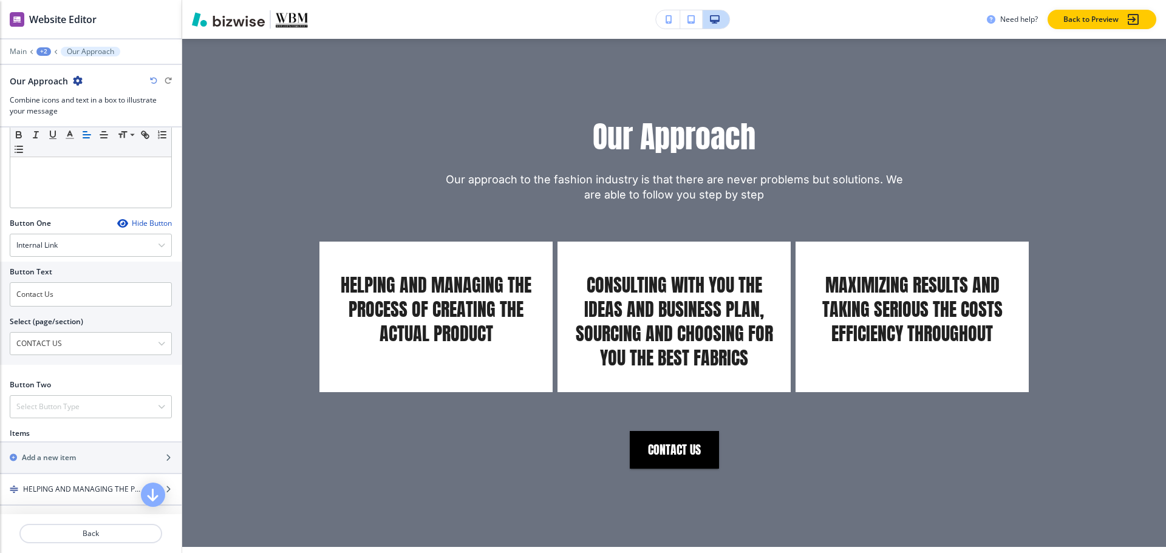
click at [129, 223] on div "Hide Button" at bounding box center [144, 224] width 55 height 10
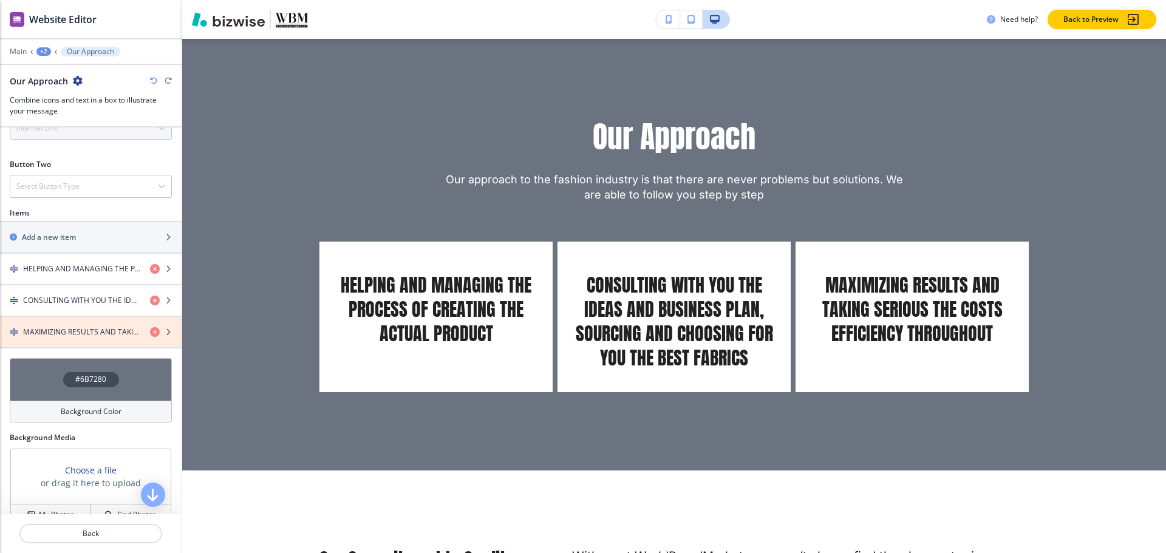
scroll to position [423, 0]
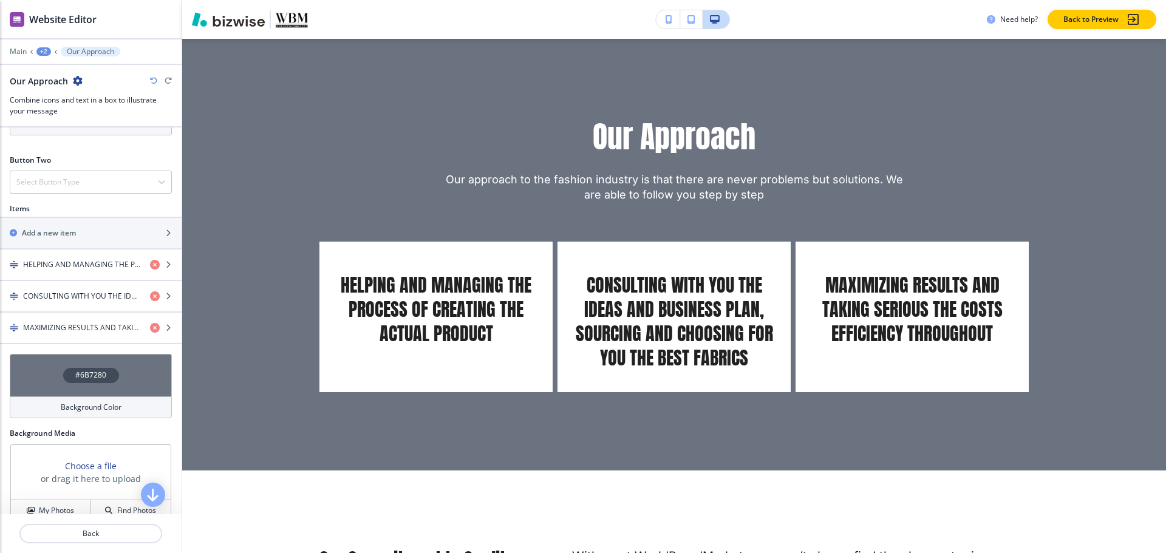
click at [43, 52] on div "+2" at bounding box center [43, 51] width 15 height 9
click at [55, 101] on button "PRIVATE LABEL" at bounding box center [75, 93] width 78 height 22
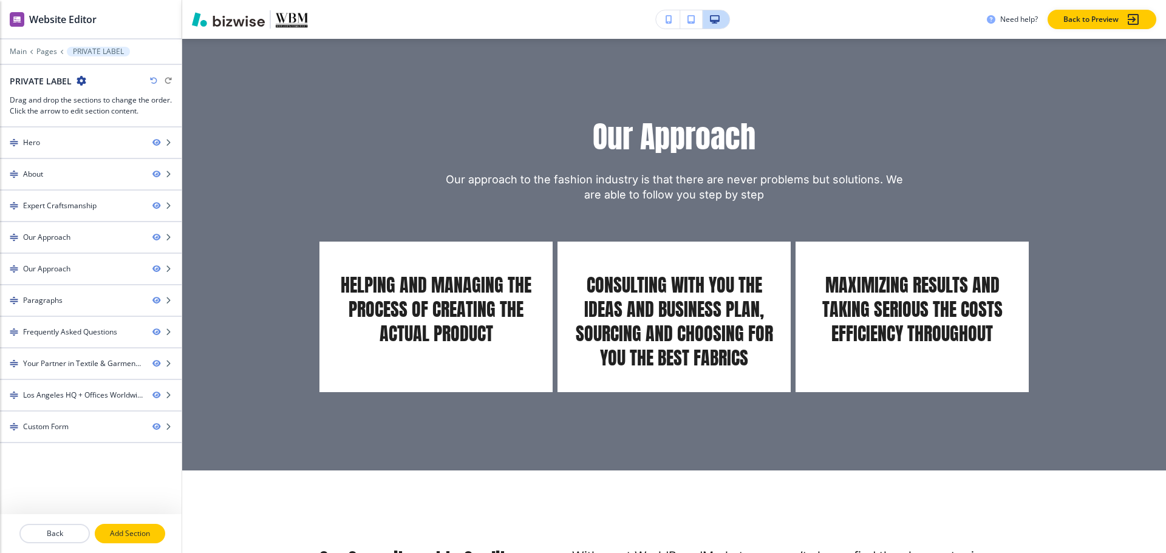
click at [104, 531] on p "Add Section" at bounding box center [130, 533] width 68 height 11
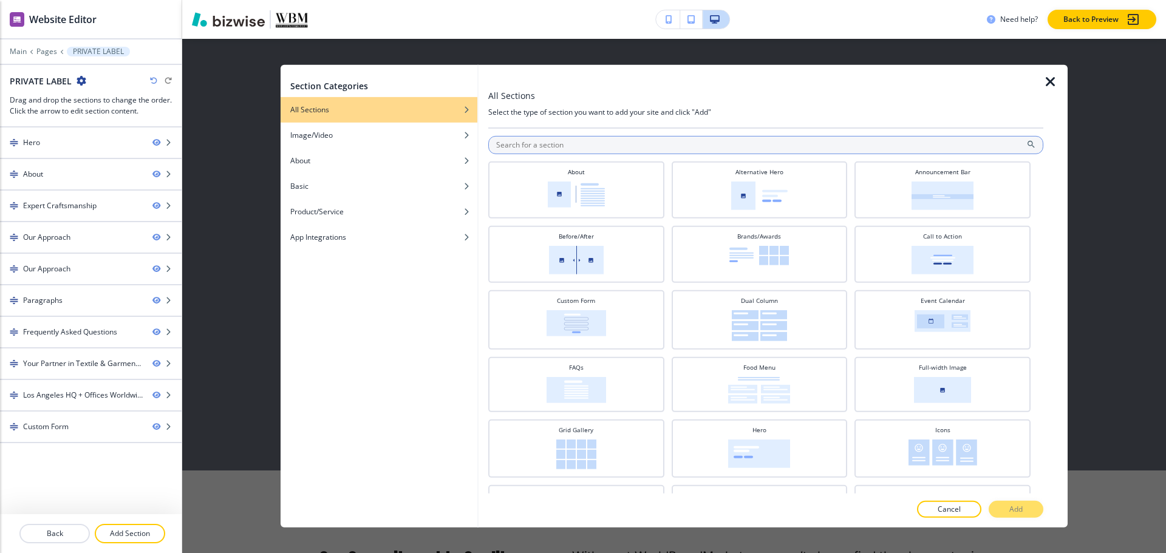
click at [632, 138] on input "text" at bounding box center [765, 144] width 555 height 18
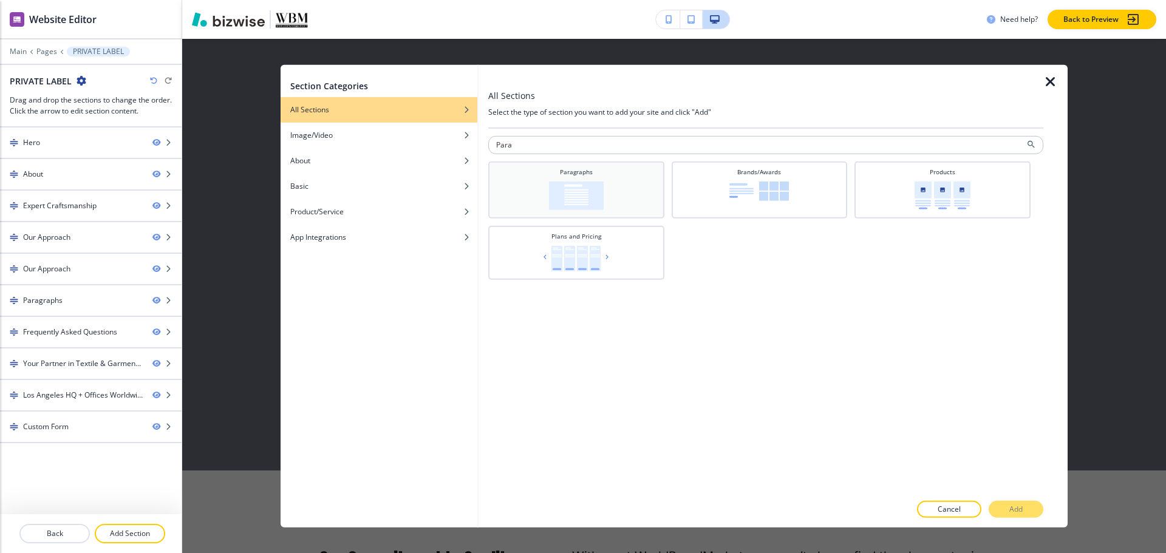
type input "Para"
click at [606, 185] on div "Paragraphs" at bounding box center [576, 188] width 164 height 43
click at [1037, 509] on button "Add" at bounding box center [1015, 509] width 55 height 17
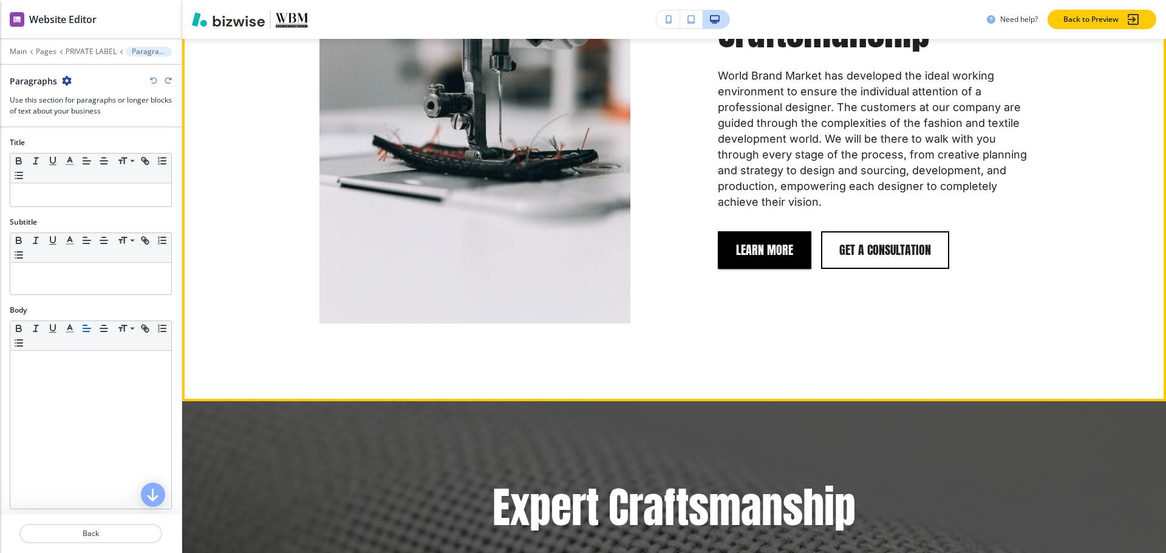
scroll to position [1775, 0]
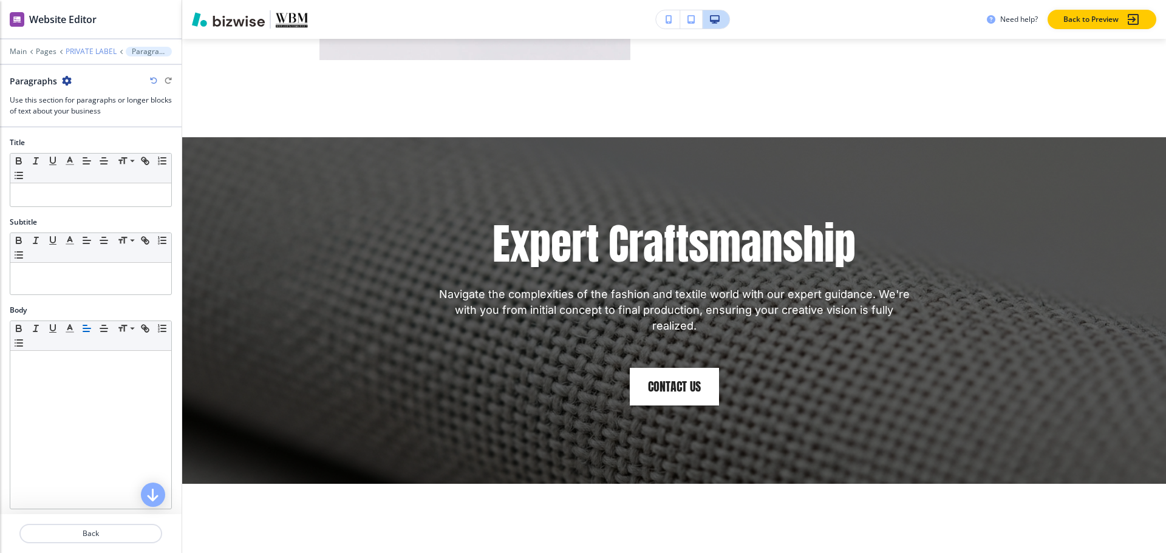
click at [88, 55] on p "PRIVATE LABEL" at bounding box center [91, 51] width 51 height 9
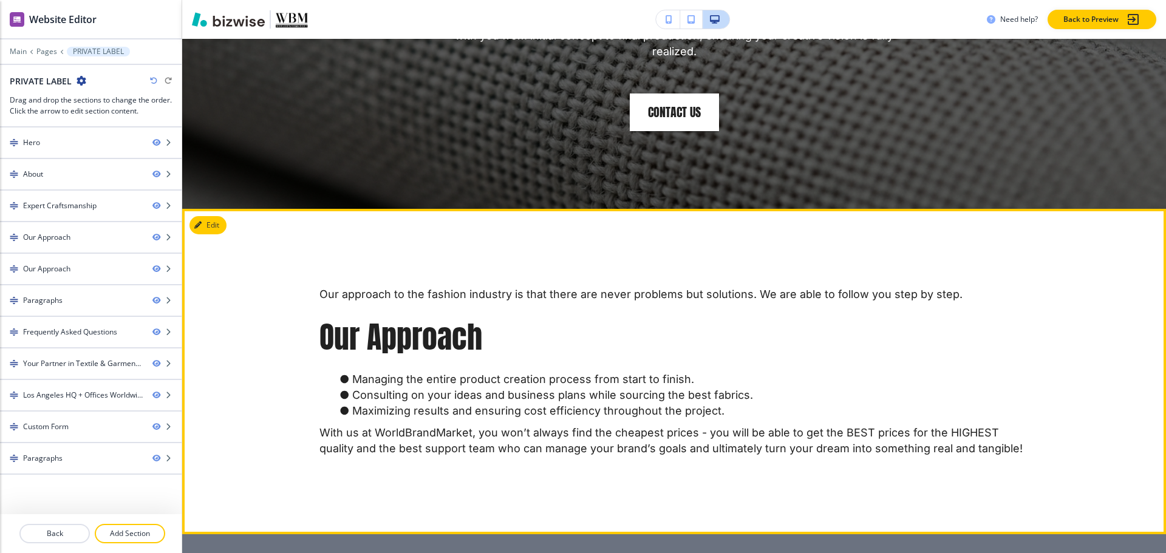
scroll to position [1900, 0]
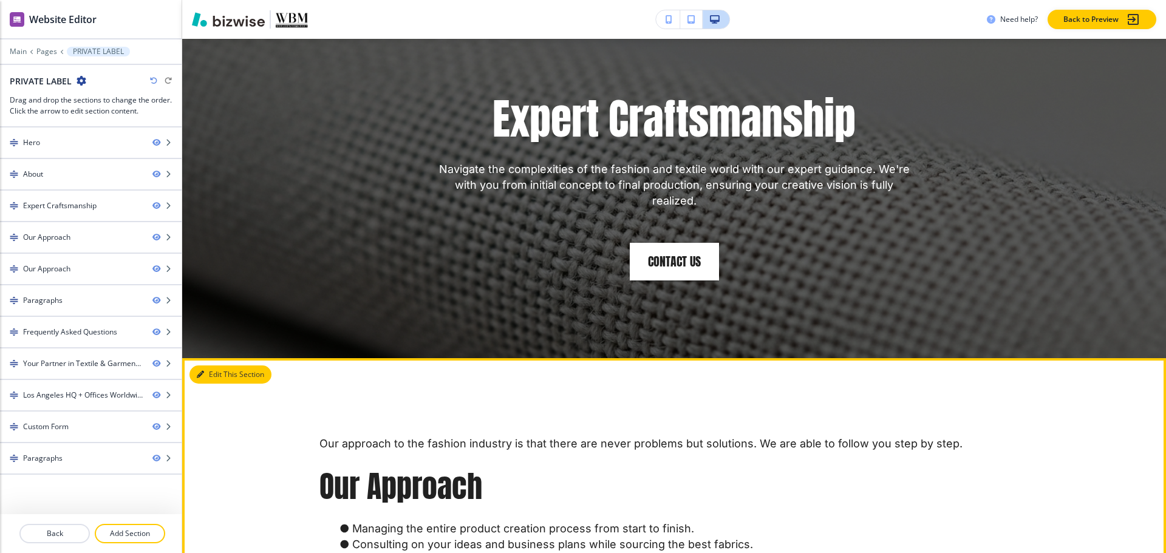
click at [208, 366] on button "Edit This Section" at bounding box center [230, 375] width 82 height 18
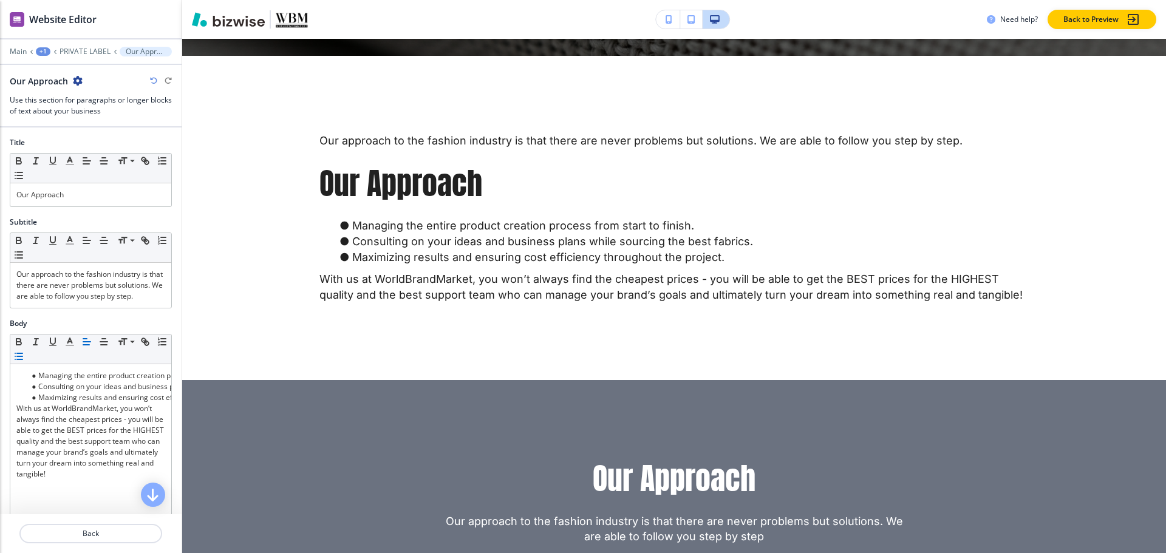
scroll to position [2203, 0]
click at [75, 77] on icon "button" at bounding box center [78, 81] width 10 height 10
click at [103, 142] on p "Delete Section" at bounding box center [111, 144] width 62 height 11
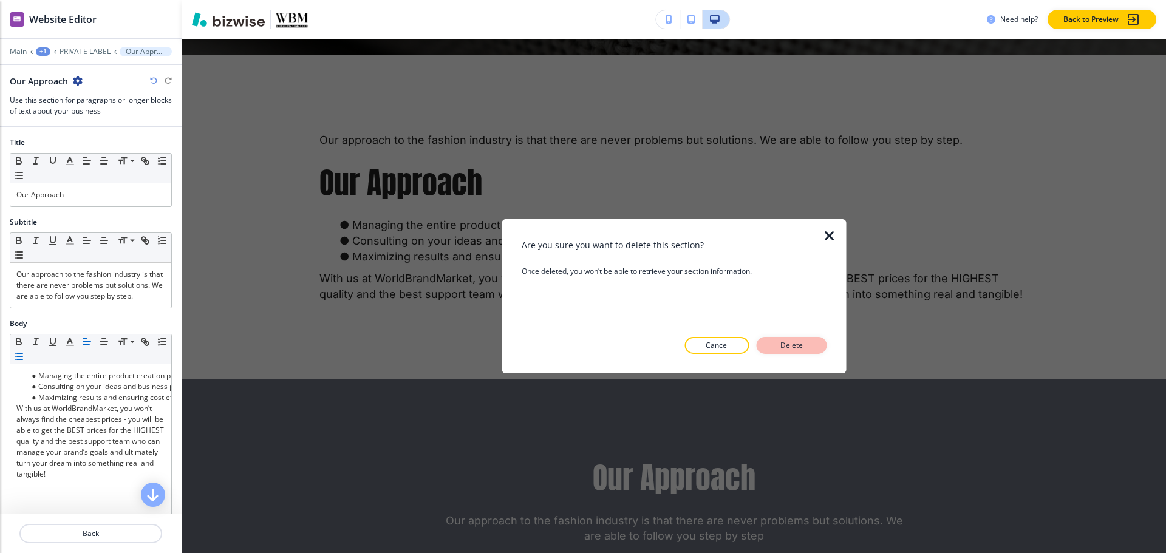
click at [784, 349] on p "Delete" at bounding box center [791, 345] width 29 height 11
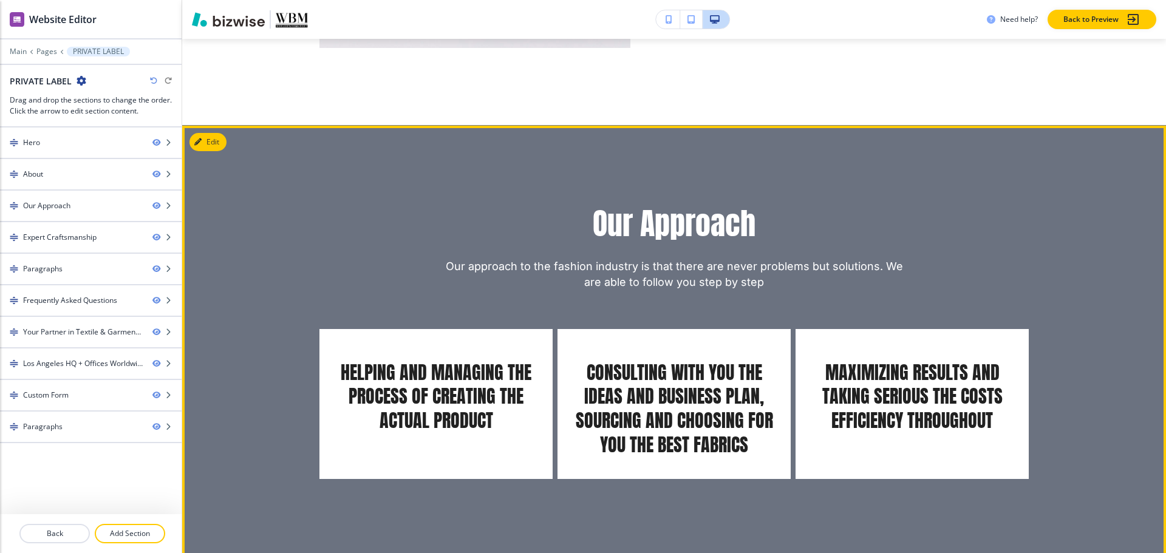
scroll to position [1615, 0]
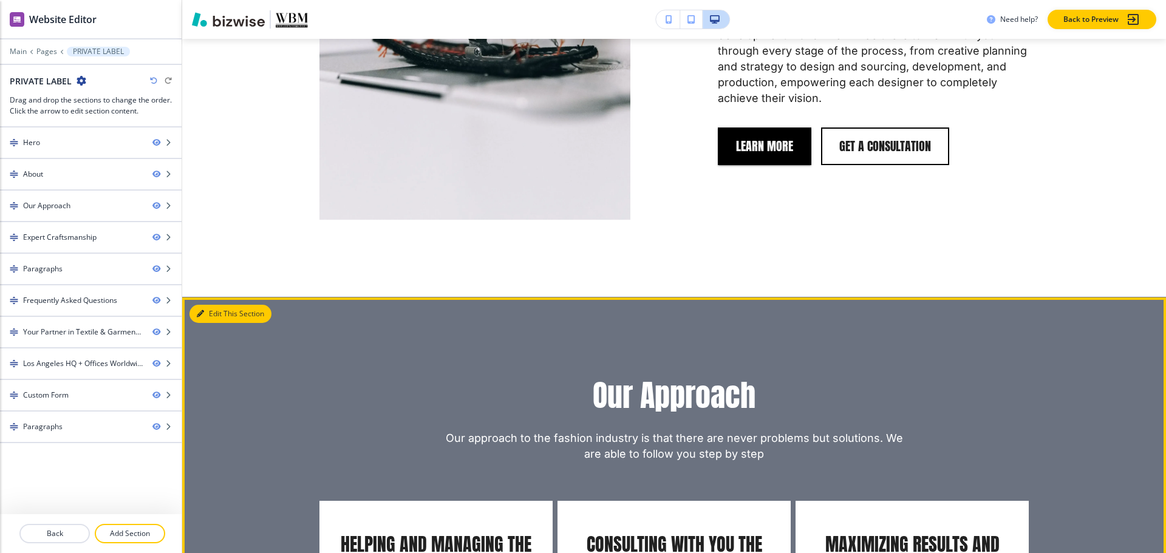
click at [206, 305] on button "Edit This Section" at bounding box center [230, 314] width 82 height 18
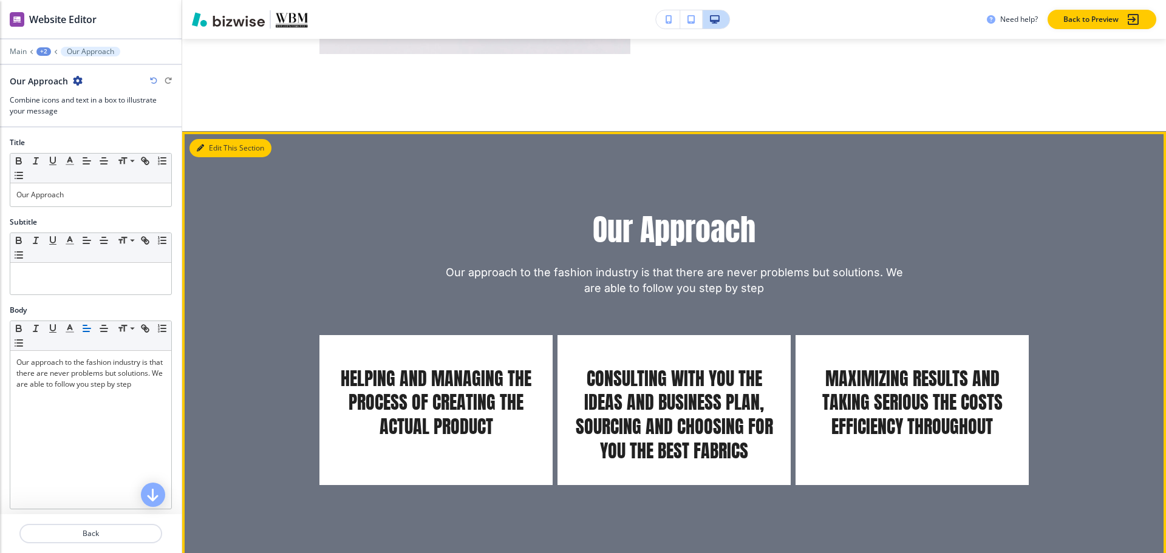
scroll to position [1858, 0]
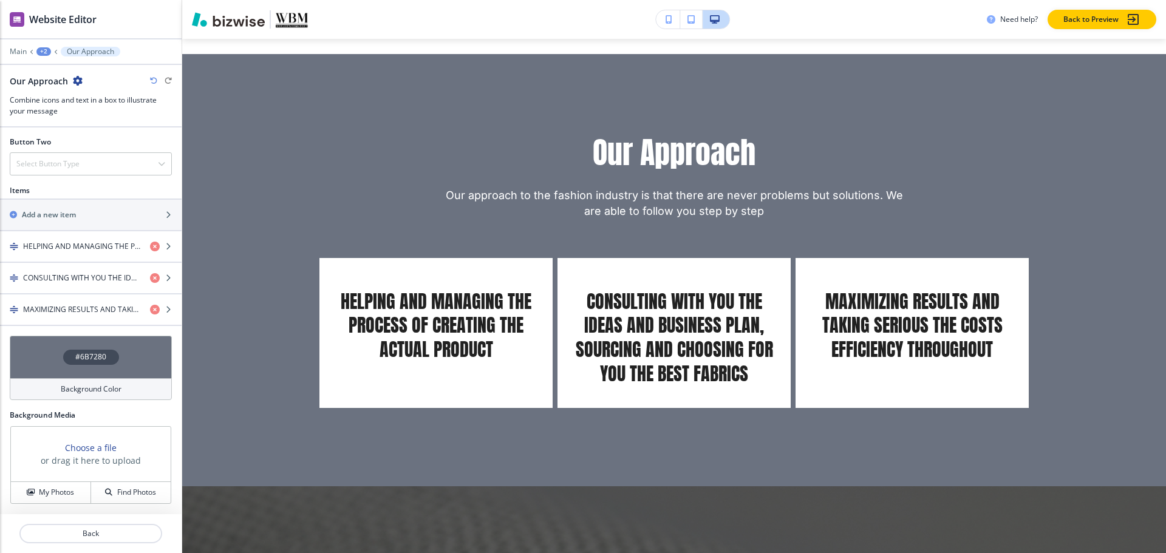
click at [91, 361] on h4 "#6B7280" at bounding box center [90, 357] width 31 height 11
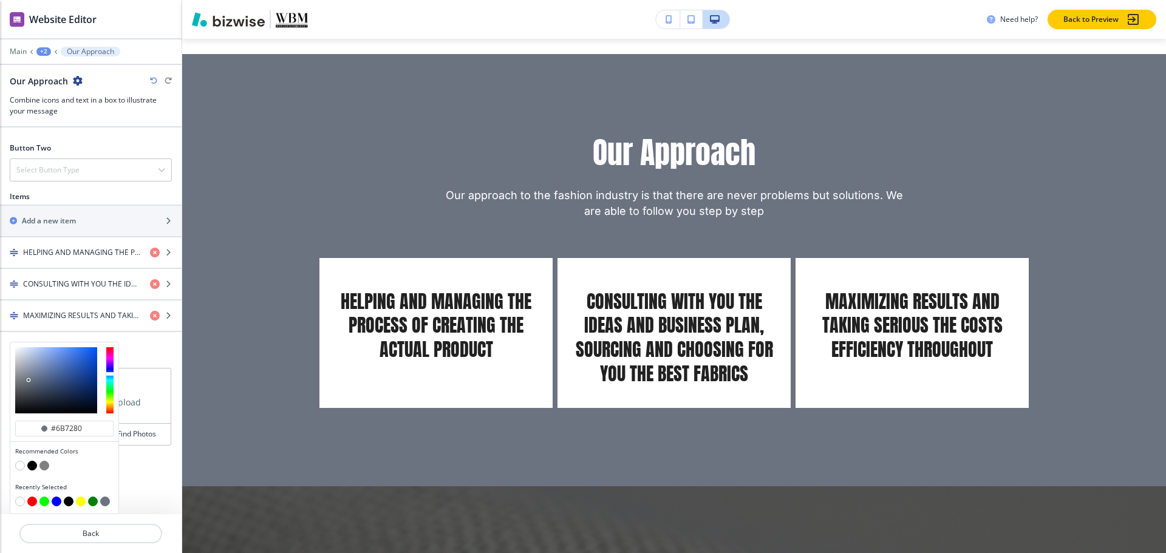
click at [19, 465] on button "button" at bounding box center [20, 466] width 10 height 10
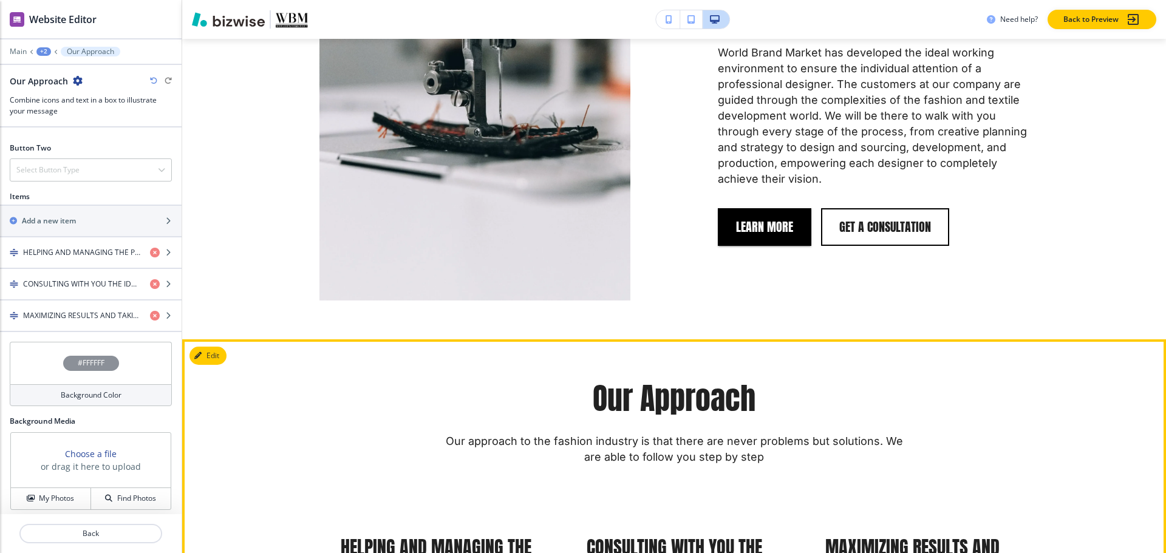
scroll to position [1676, 0]
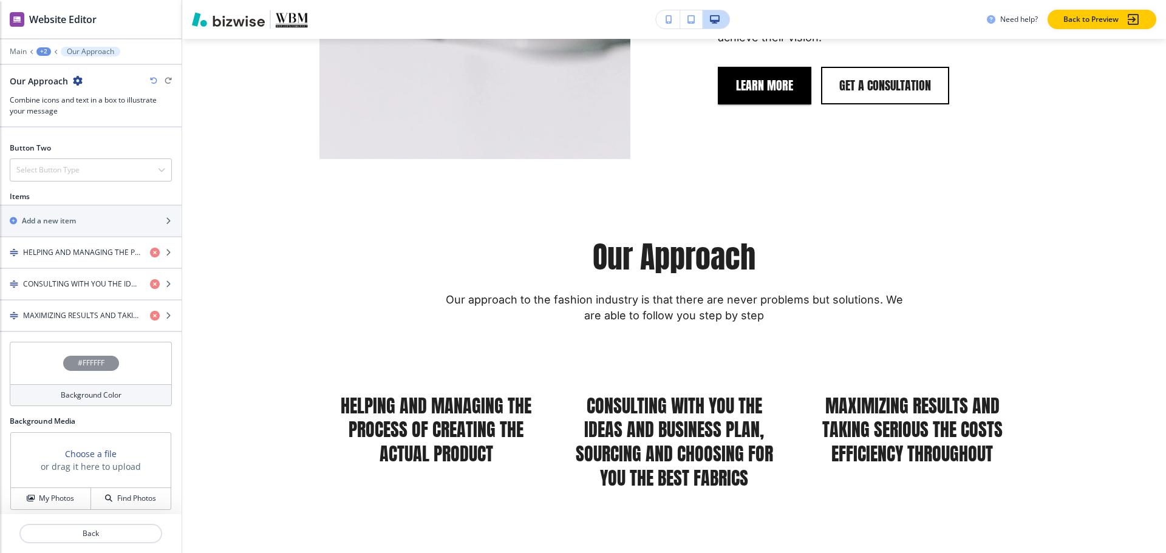
click at [80, 362] on h4 "#FFFFFF" at bounding box center [91, 363] width 27 height 11
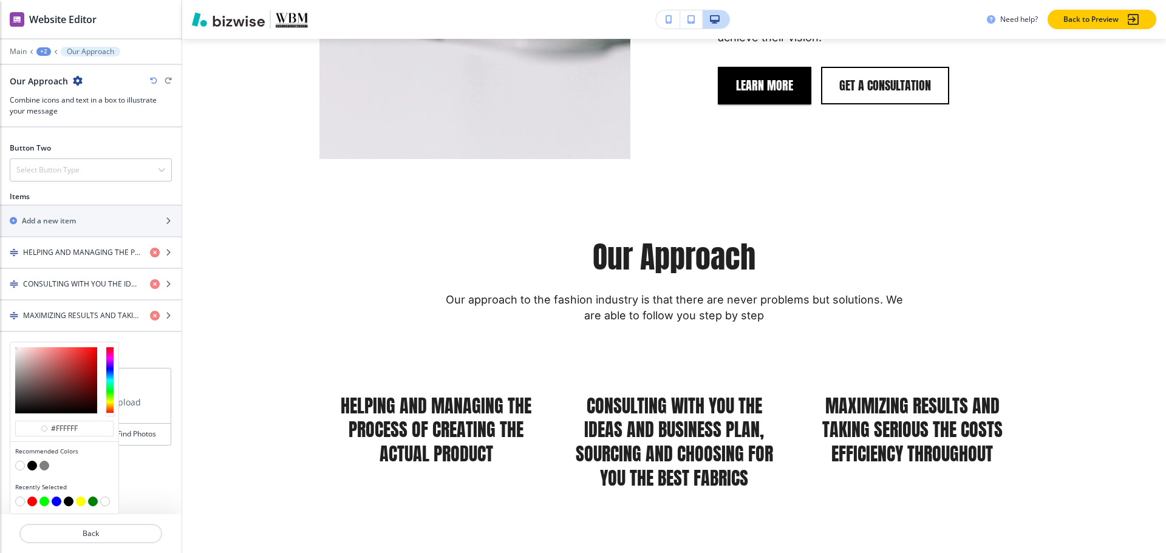
click at [30, 468] on button "button" at bounding box center [32, 466] width 10 height 10
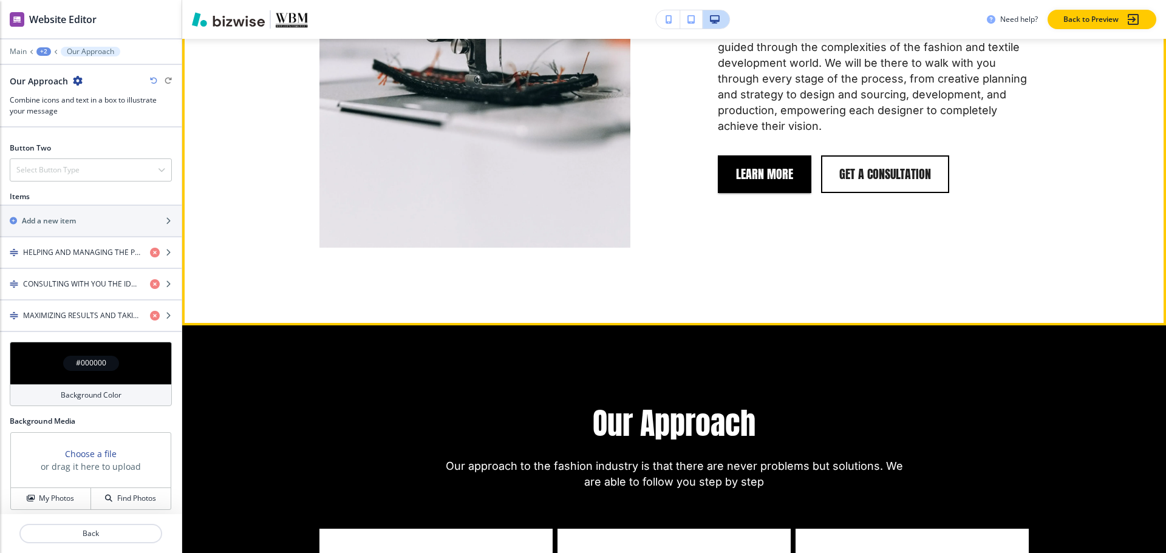
scroll to position [1736, 0]
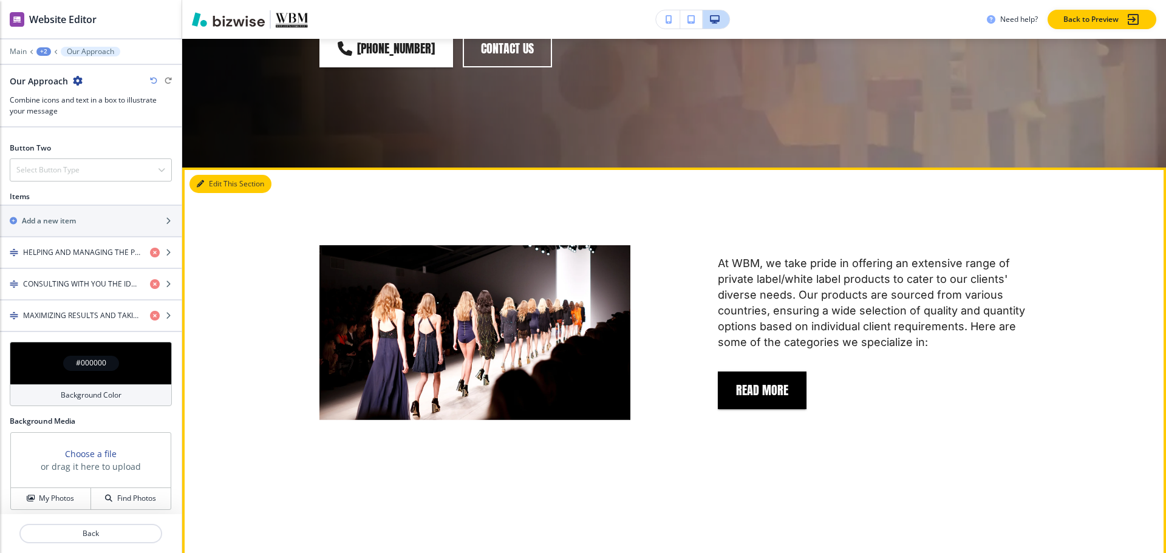
click at [195, 175] on button "Edit This Section" at bounding box center [230, 184] width 82 height 18
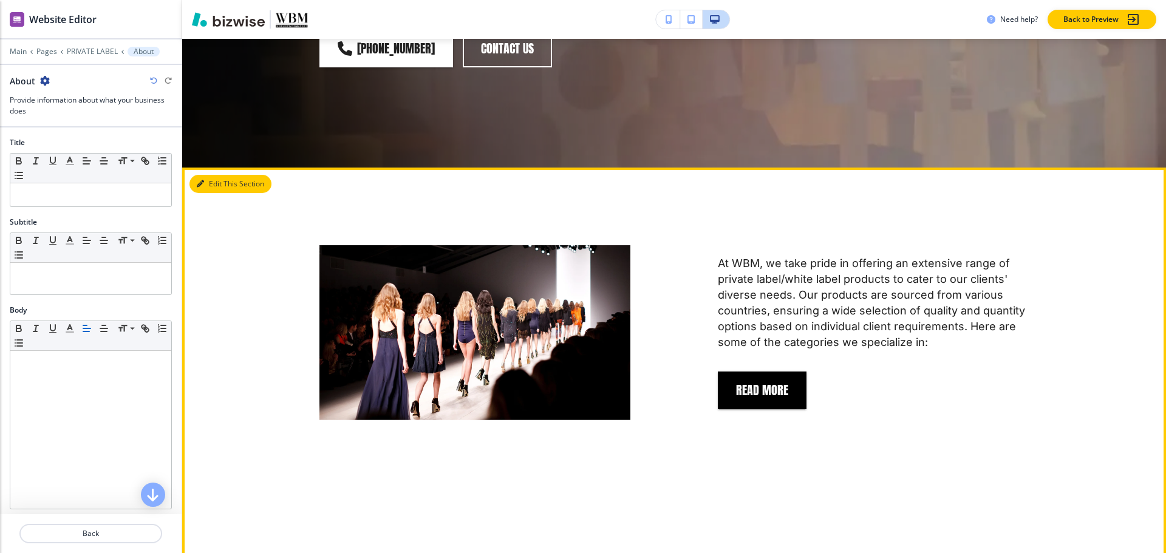
scroll to position [514, 0]
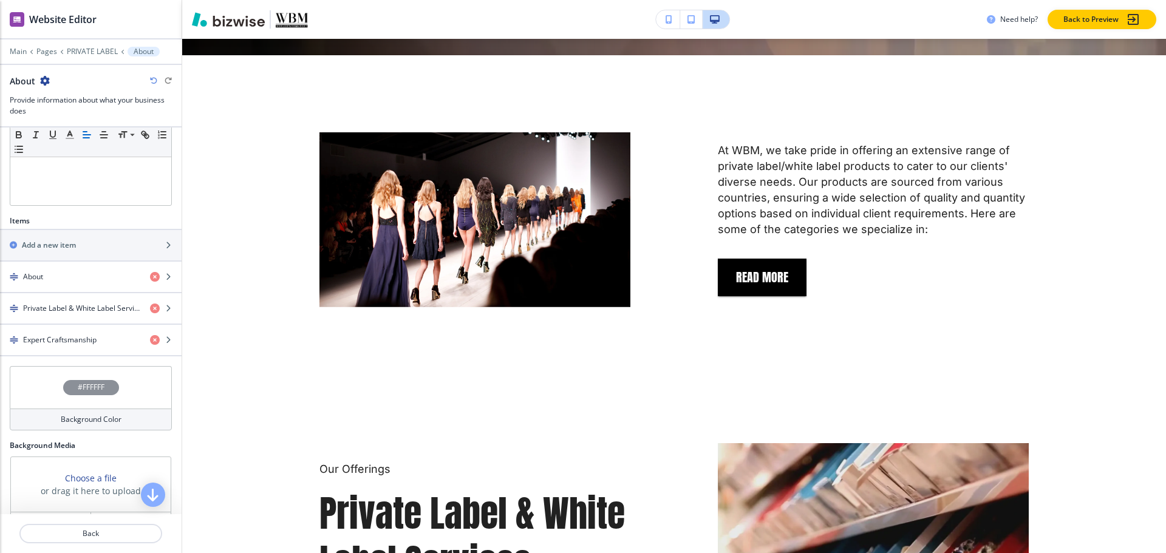
click at [86, 385] on h4 "#FFFFFF" at bounding box center [91, 387] width 27 height 11
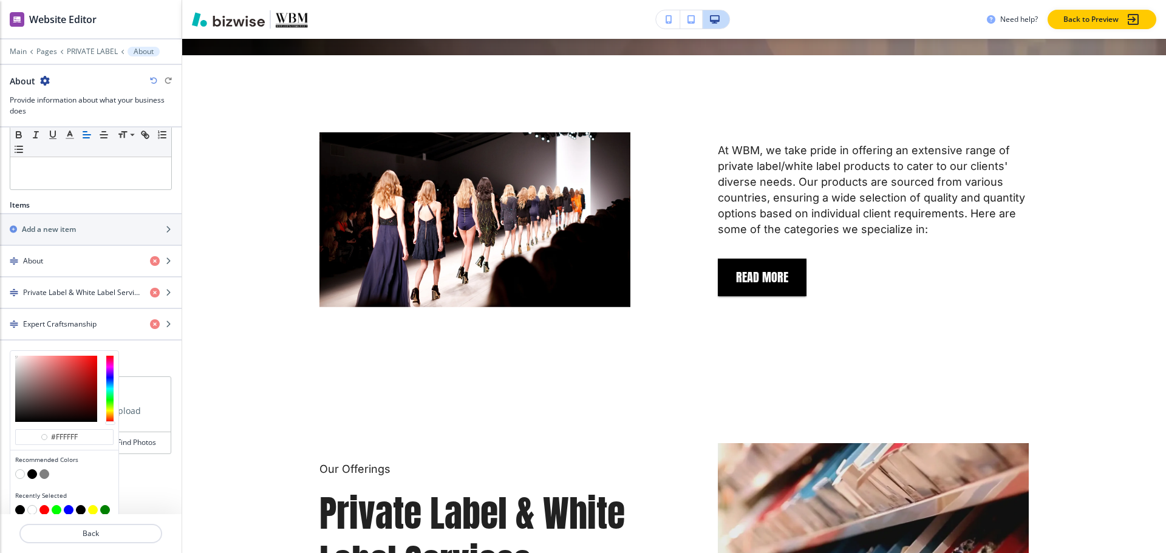
scroll to position [328, 0]
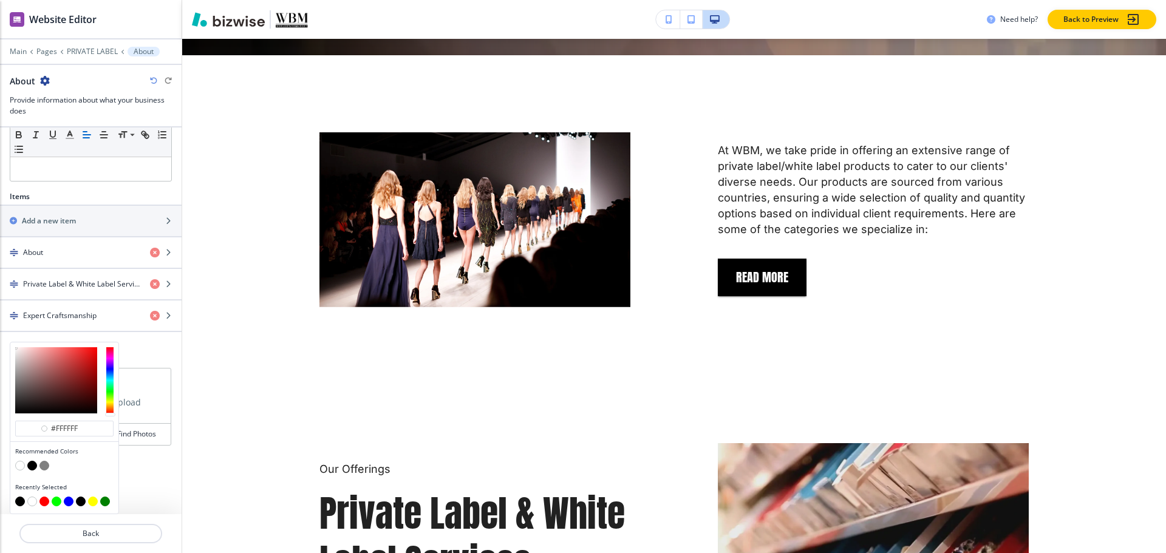
click at [31, 466] on button "button" at bounding box center [32, 466] width 10 height 10
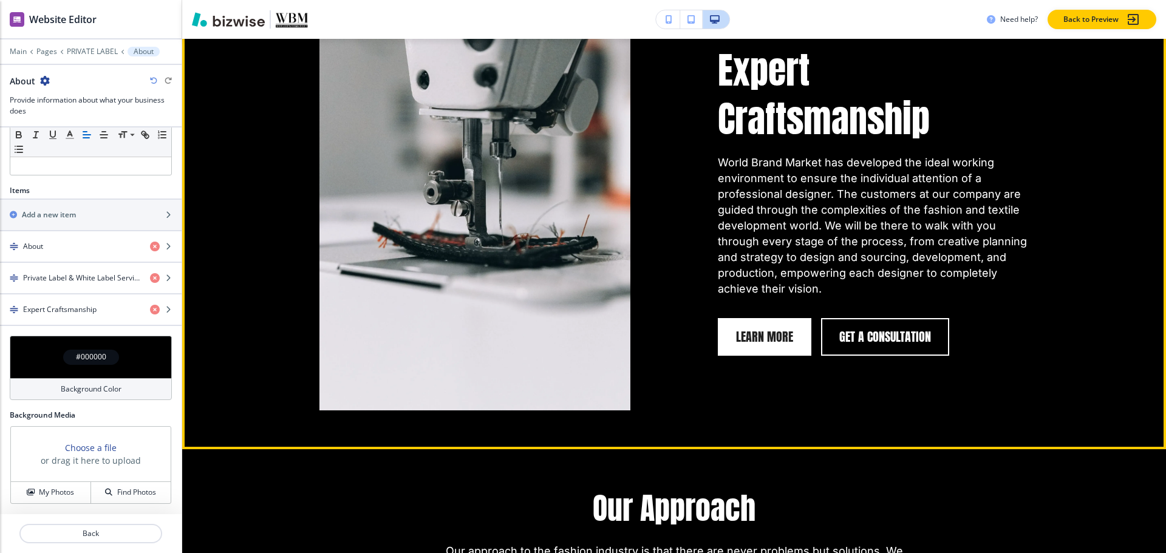
scroll to position [1789, 0]
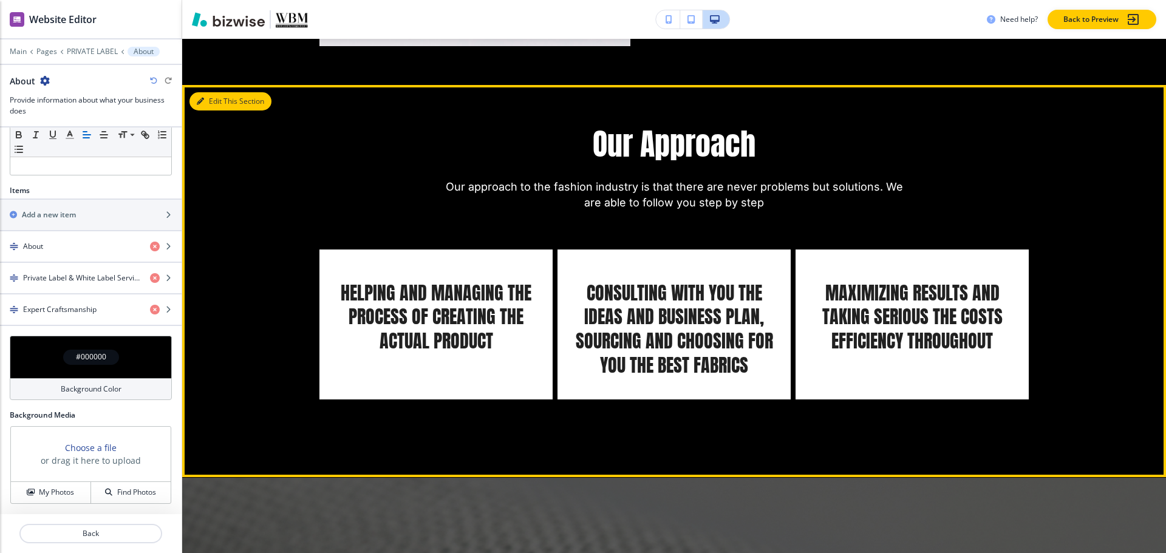
click at [217, 92] on button "Edit This Section" at bounding box center [230, 101] width 82 height 18
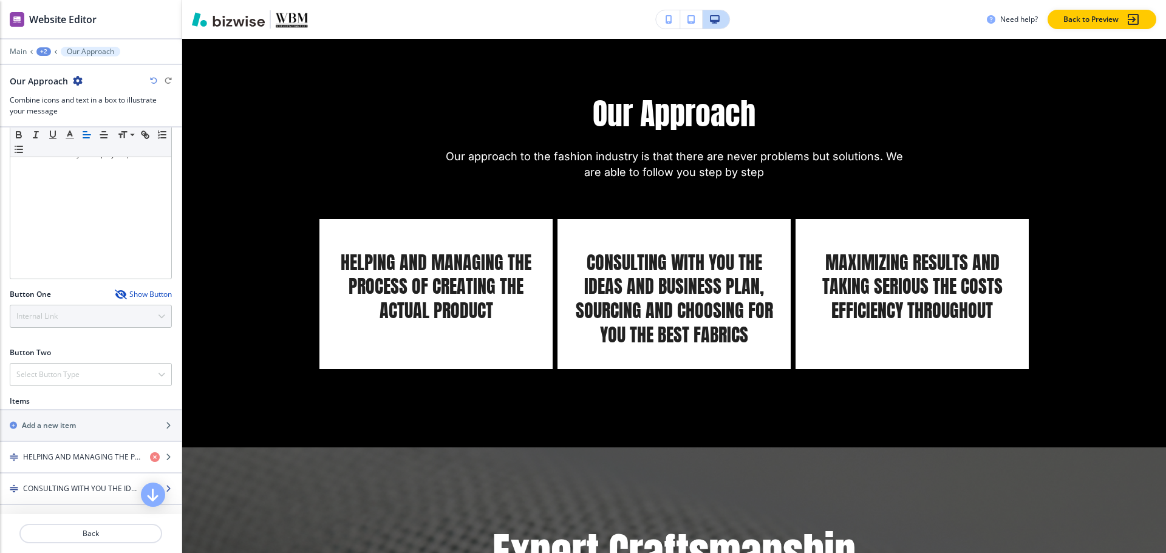
scroll to position [364, 0]
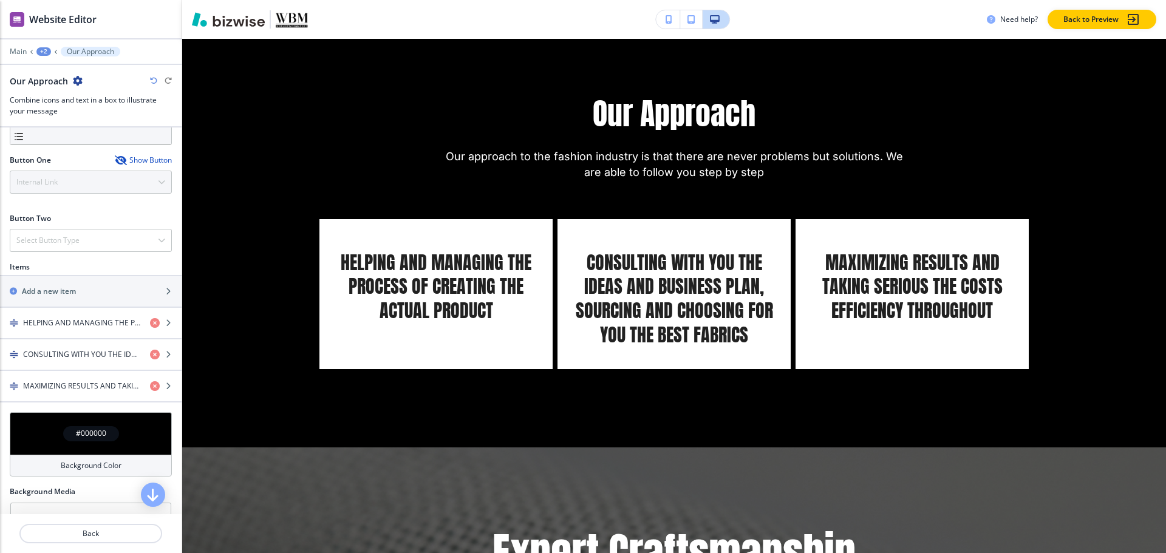
click at [78, 435] on h4 "#000000" at bounding box center [91, 433] width 30 height 11
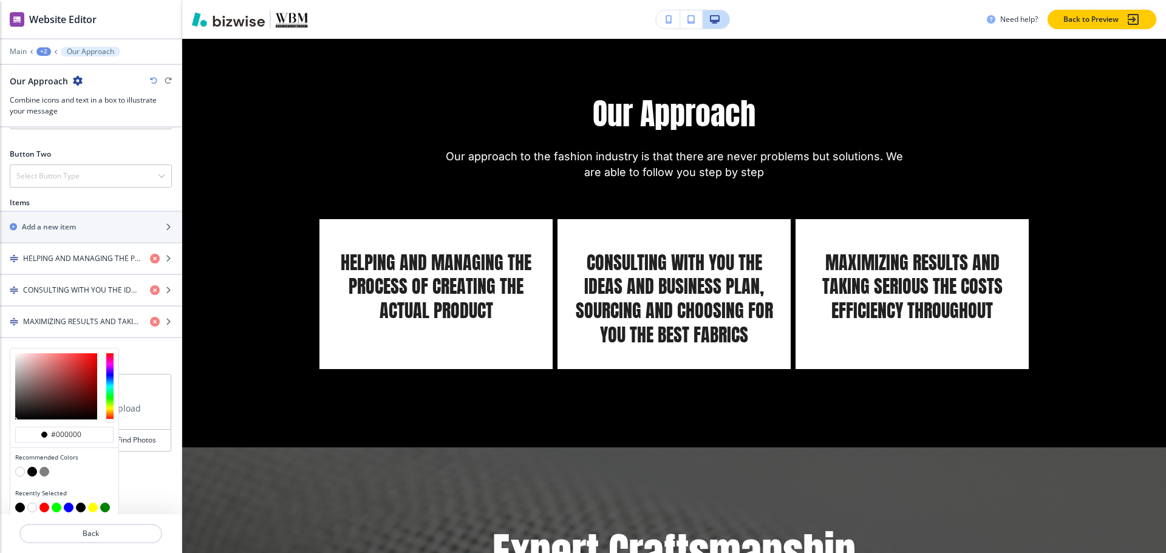
scroll to position [435, 0]
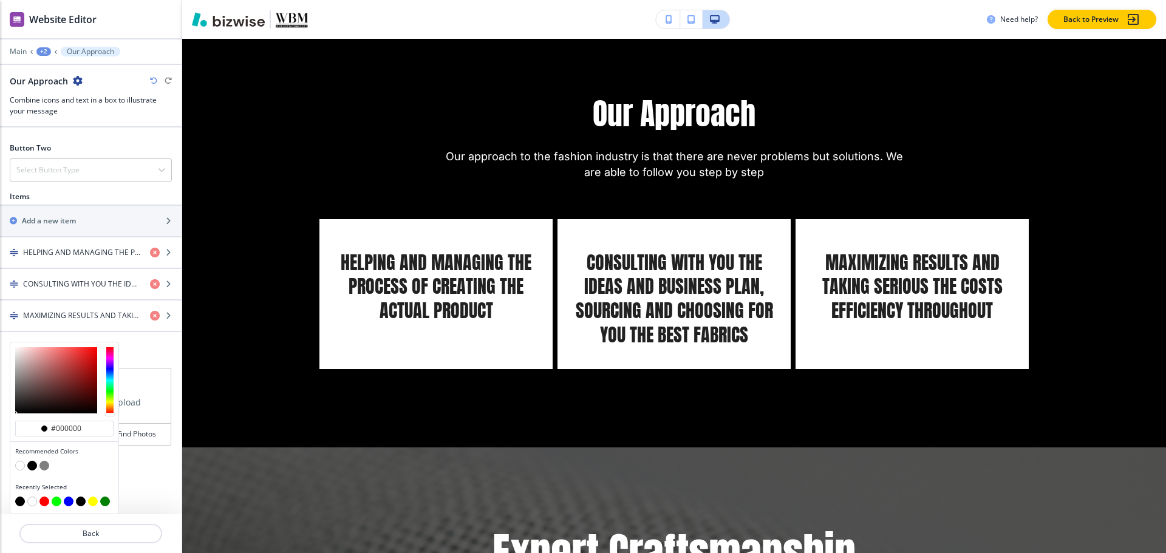
click at [21, 467] on button "button" at bounding box center [20, 466] width 10 height 10
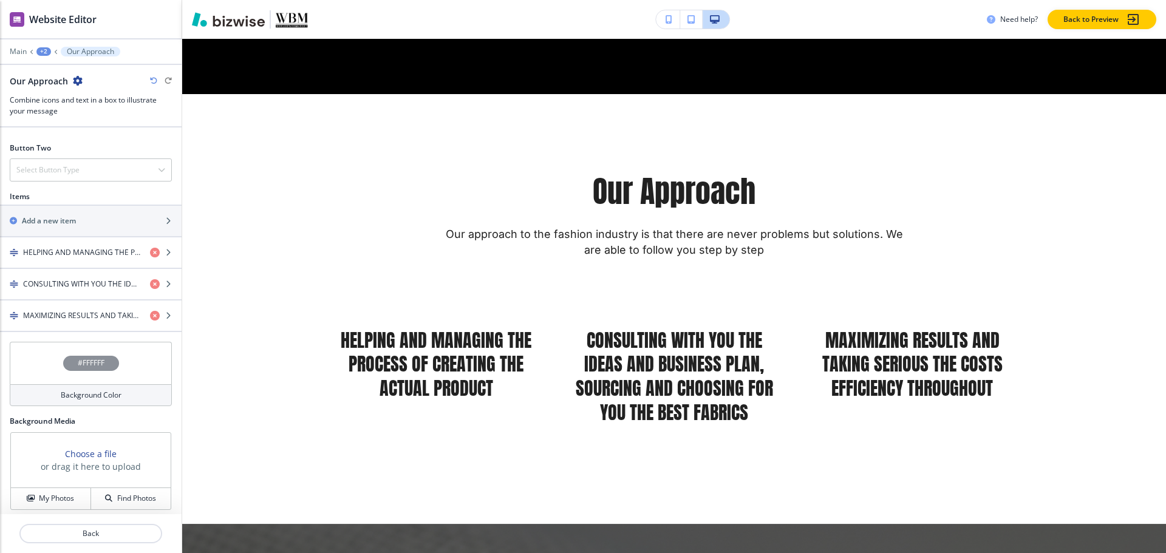
click at [83, 369] on div "#FFFFFF" at bounding box center [91, 363] width 56 height 15
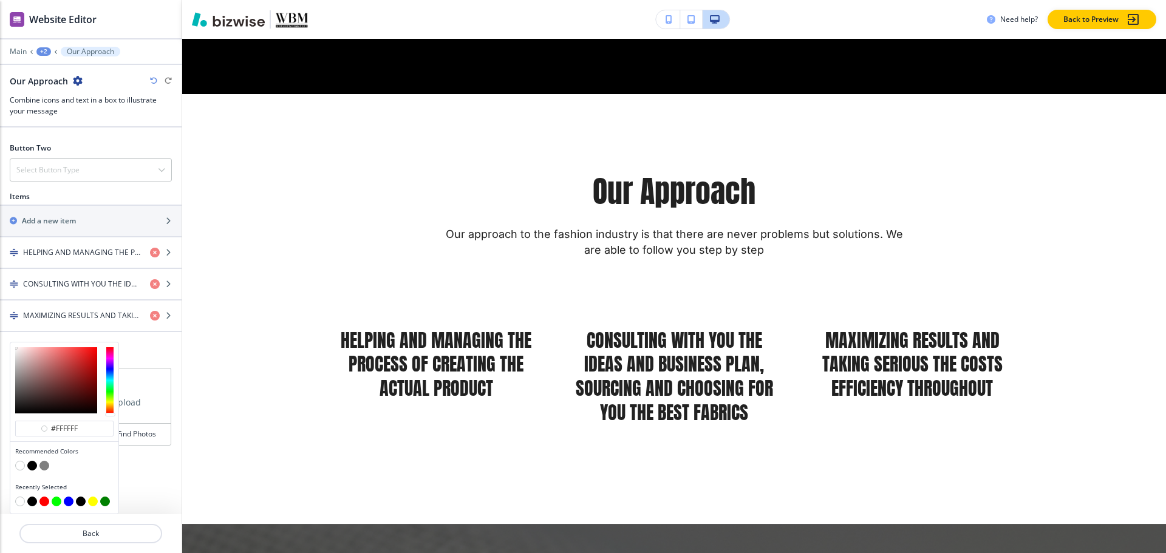
click at [33, 467] on button "button" at bounding box center [32, 466] width 10 height 10
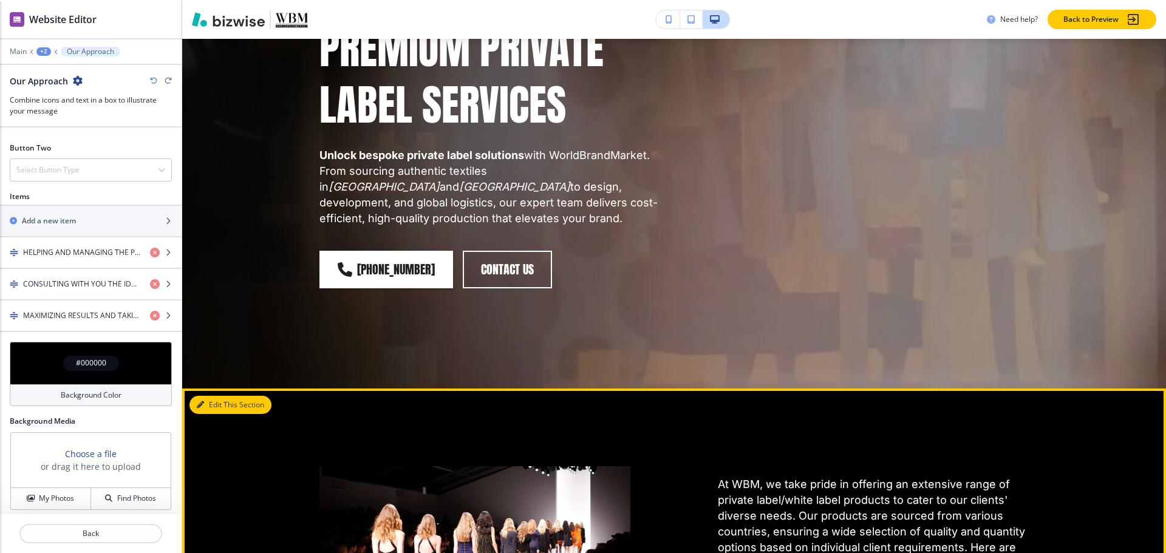
click at [206, 396] on button "Edit This Section" at bounding box center [230, 405] width 82 height 18
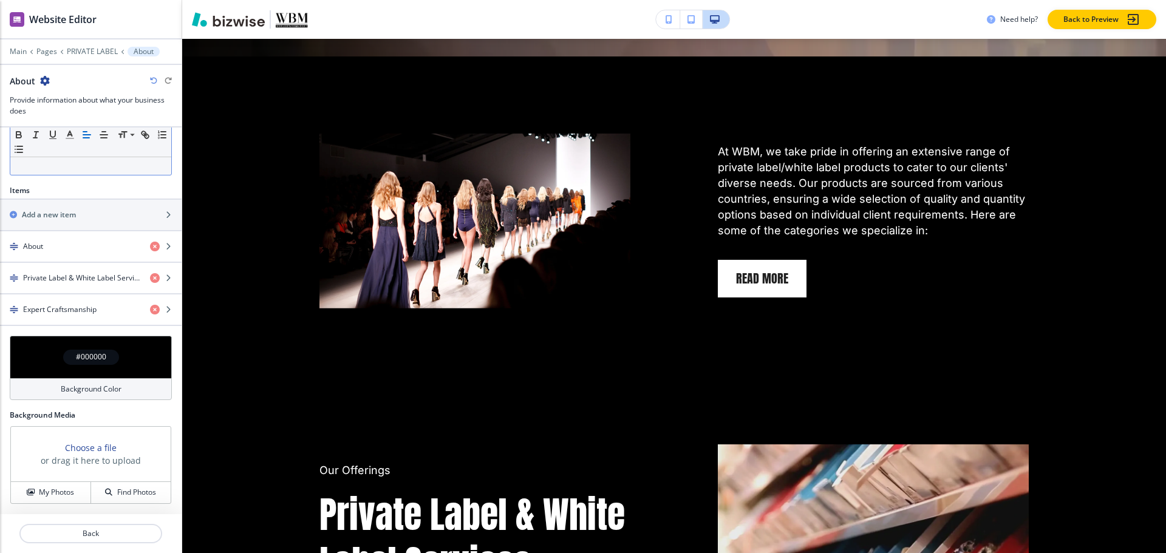
scroll to position [514, 0]
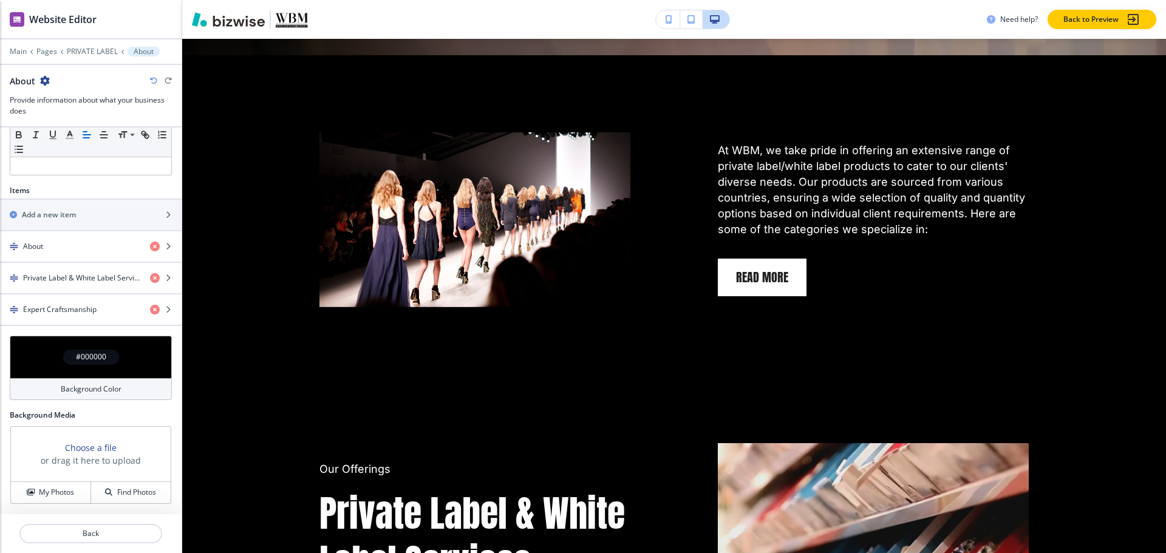
click at [67, 357] on div "#000000" at bounding box center [91, 357] width 56 height 15
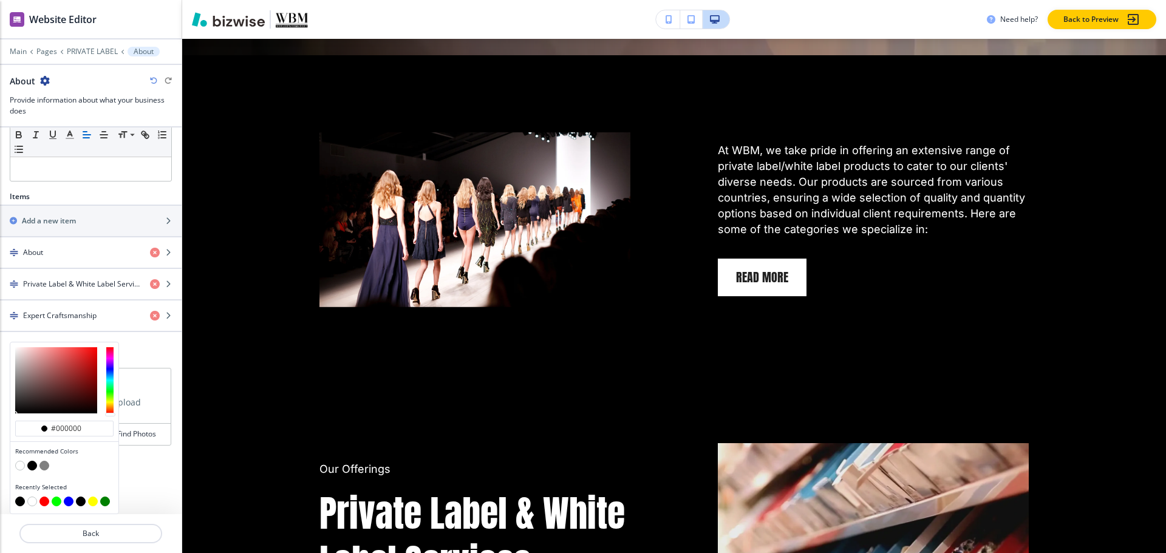
click at [17, 466] on button "button" at bounding box center [20, 466] width 10 height 10
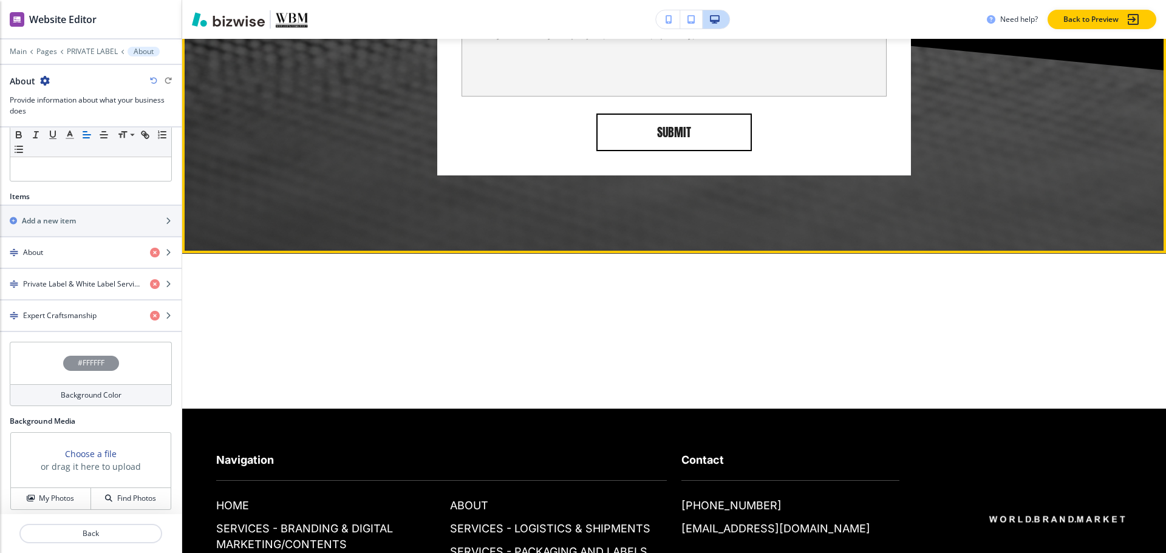
scroll to position [5007, 0]
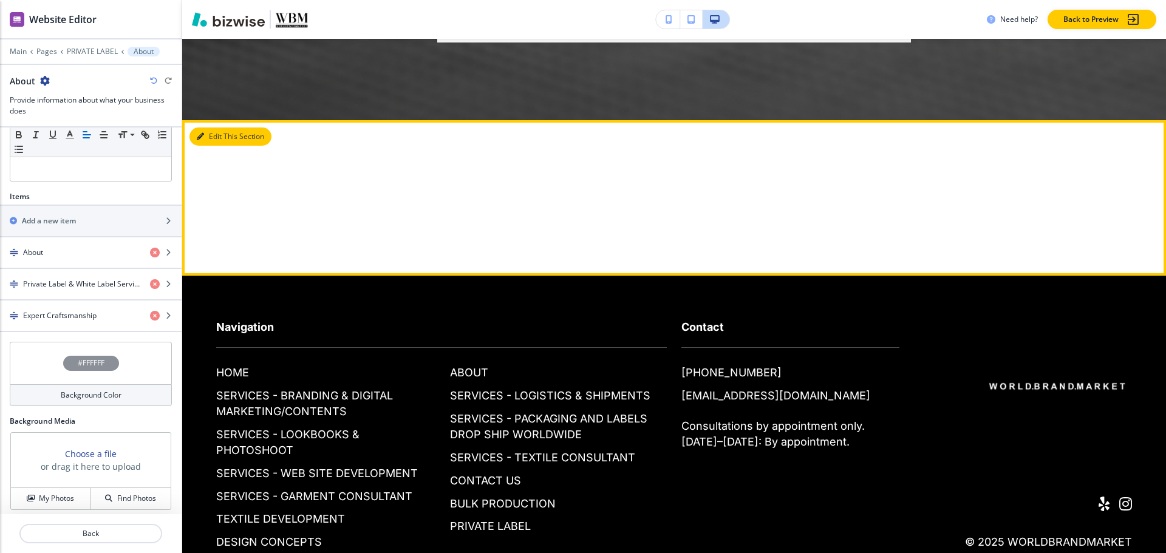
click at [214, 128] on button "Edit This Section" at bounding box center [230, 137] width 82 height 18
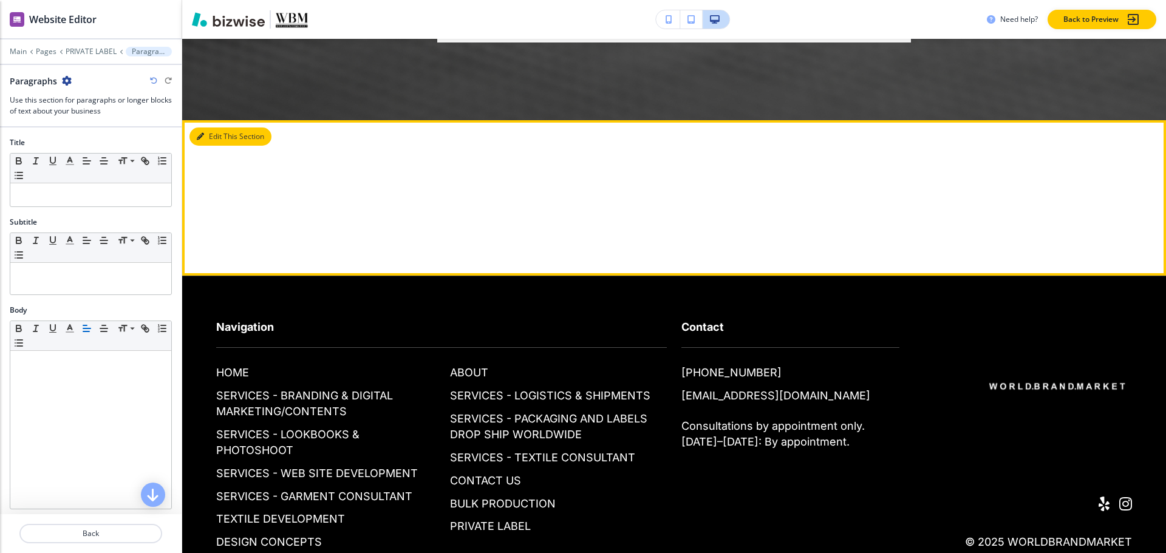
scroll to position [5016, 0]
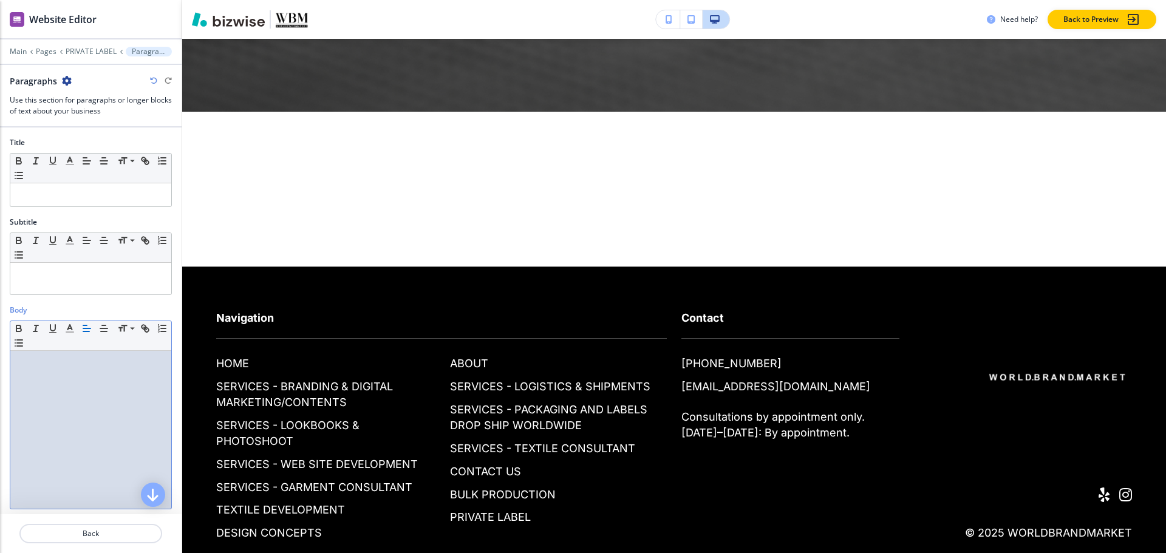
click at [31, 369] on div at bounding box center [90, 430] width 161 height 158
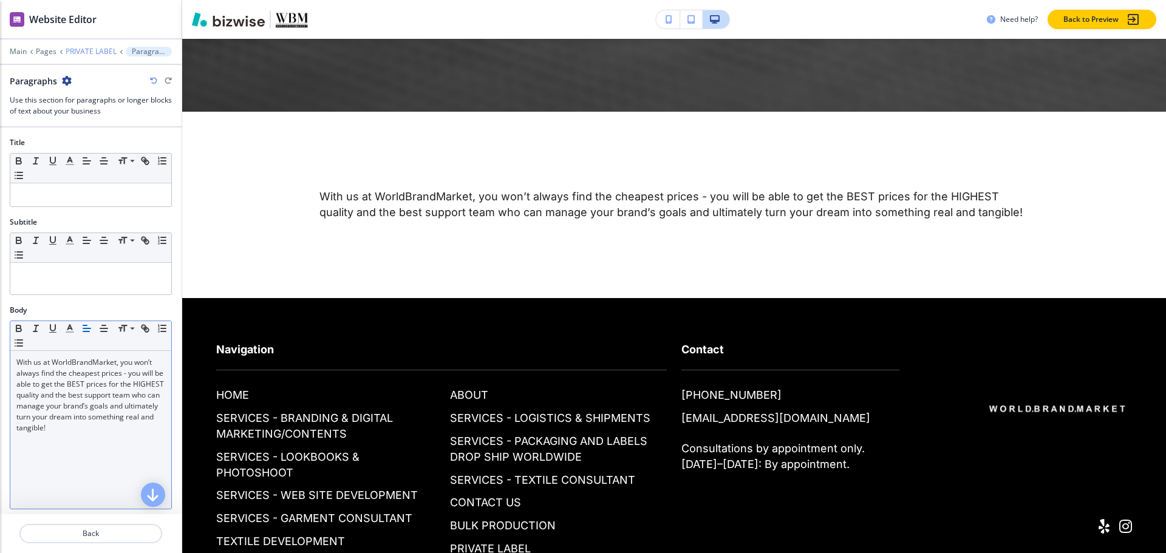
click at [104, 51] on p "PRIVATE LABEL" at bounding box center [91, 51] width 51 height 9
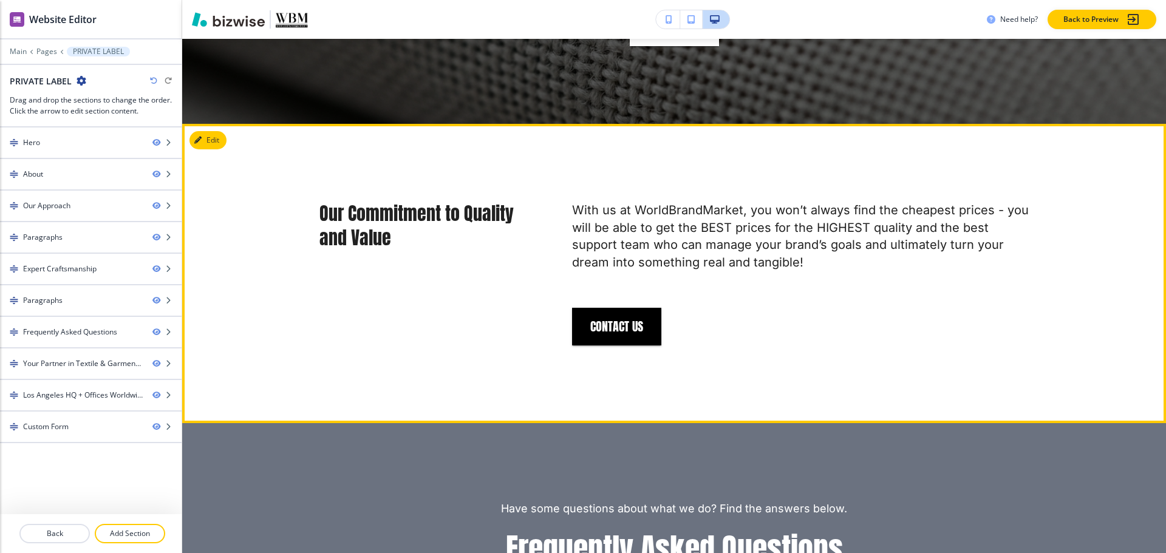
scroll to position [2653, 0]
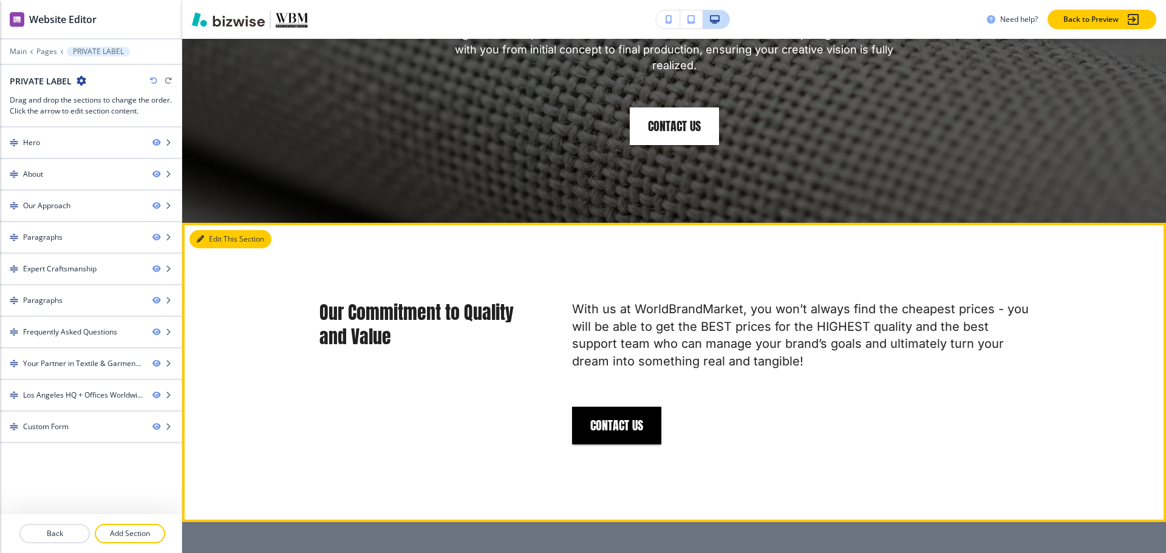
click at [202, 236] on icon "button" at bounding box center [200, 239] width 7 height 7
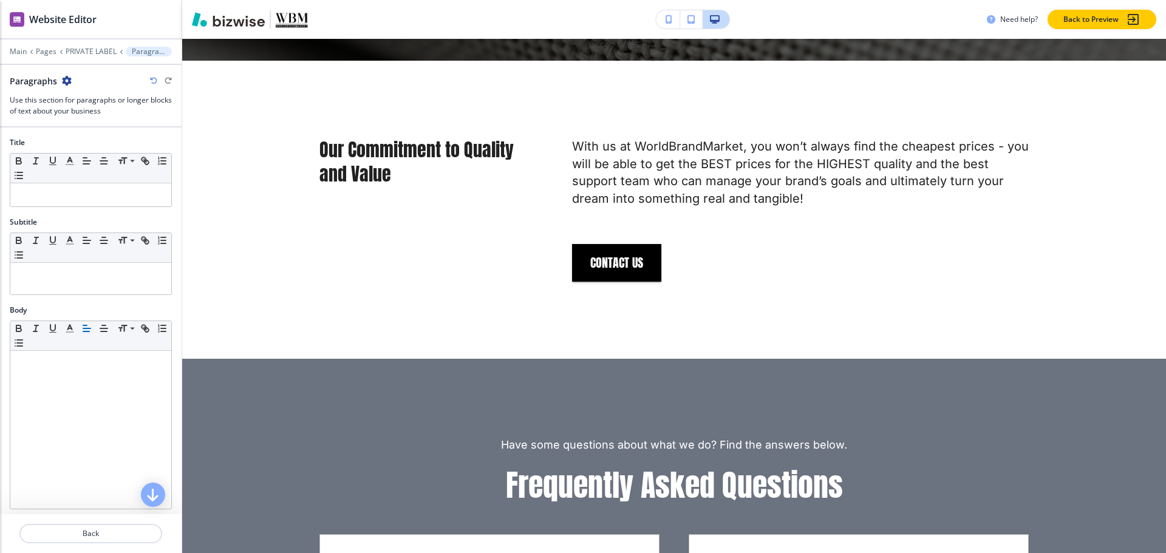
scroll to position [2821, 0]
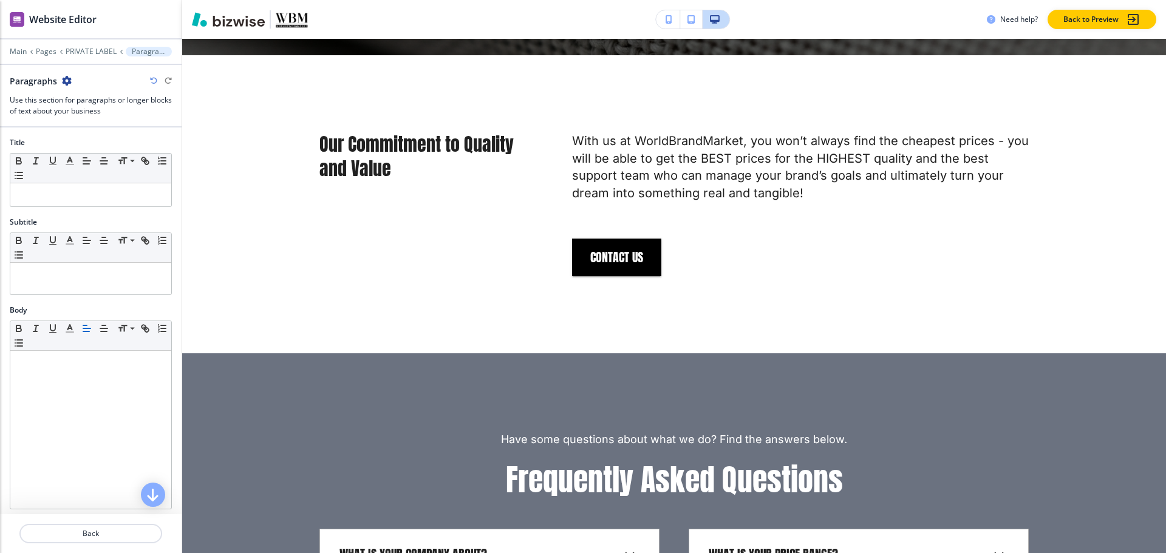
click at [65, 80] on icon "button" at bounding box center [67, 81] width 10 height 10
click at [95, 145] on p "Delete Section" at bounding box center [100, 144] width 62 height 11
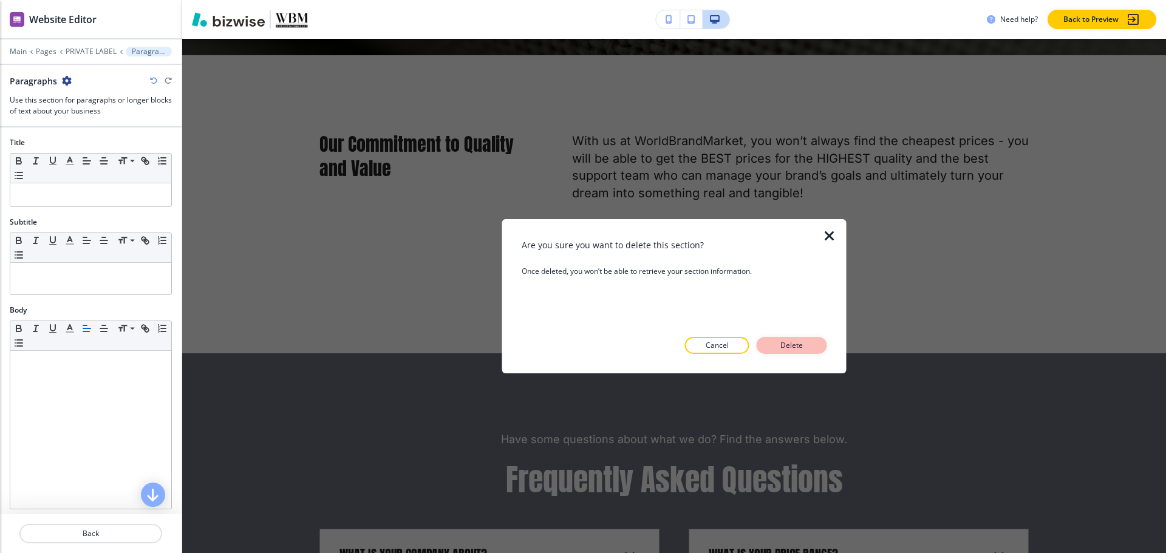
click at [787, 342] on p "Delete" at bounding box center [791, 345] width 29 height 11
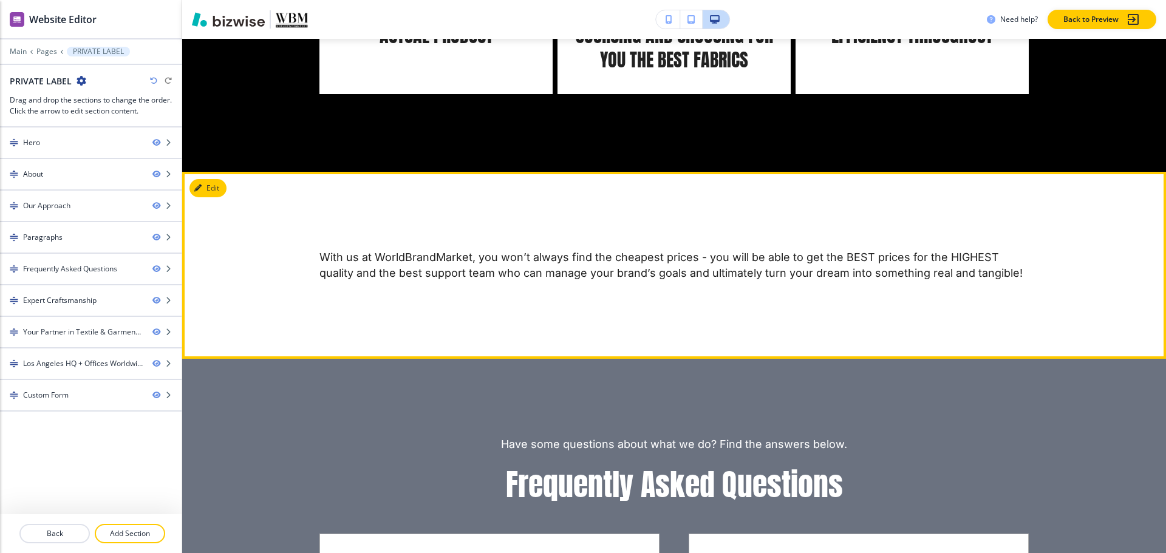
scroll to position [2415, 0]
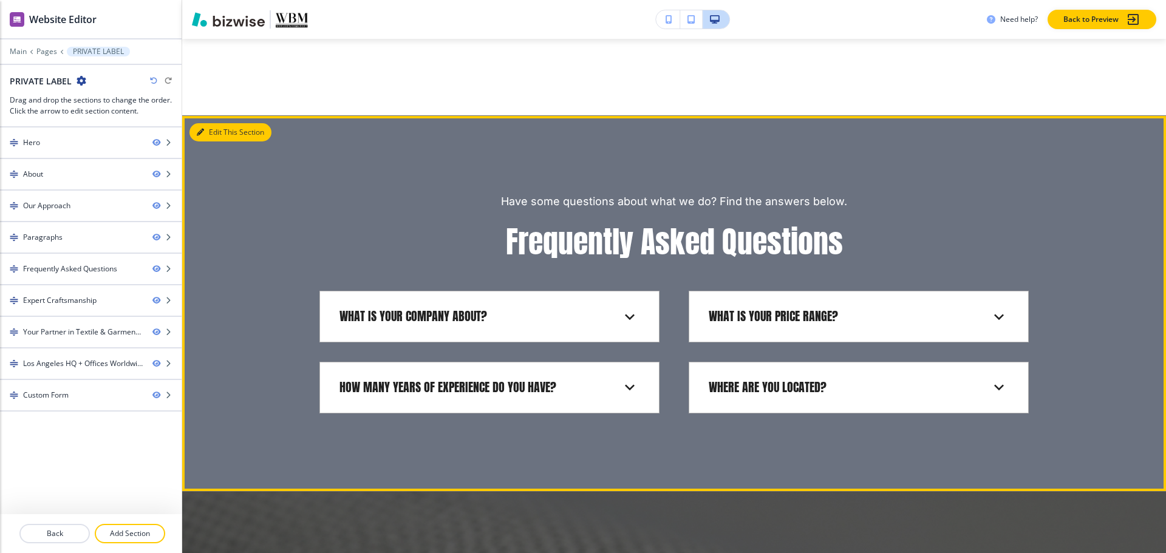
click at [211, 123] on button "Edit This Section" at bounding box center [230, 132] width 82 height 18
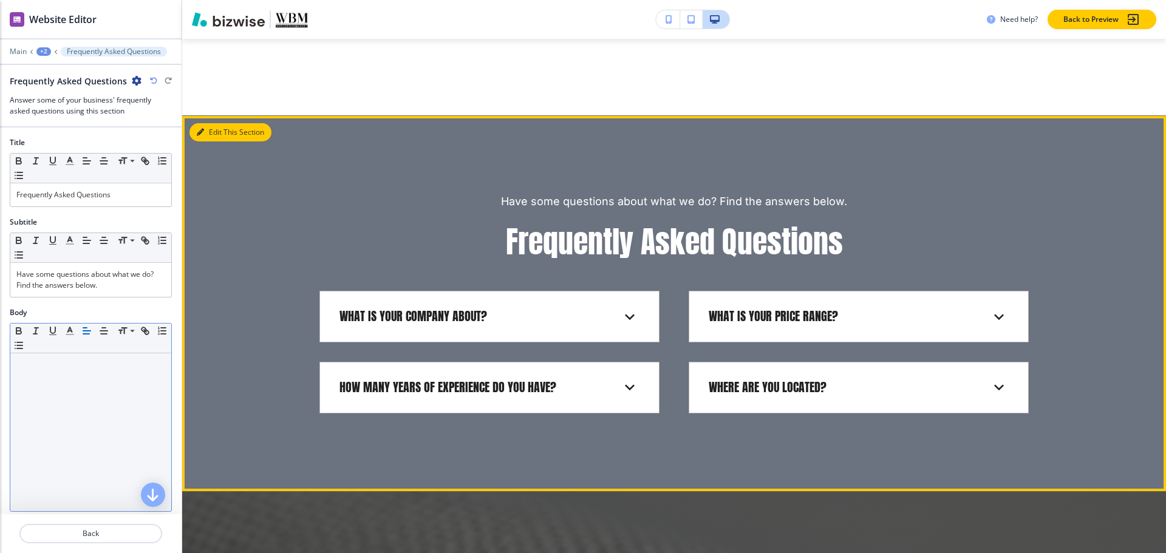
scroll to position [2476, 0]
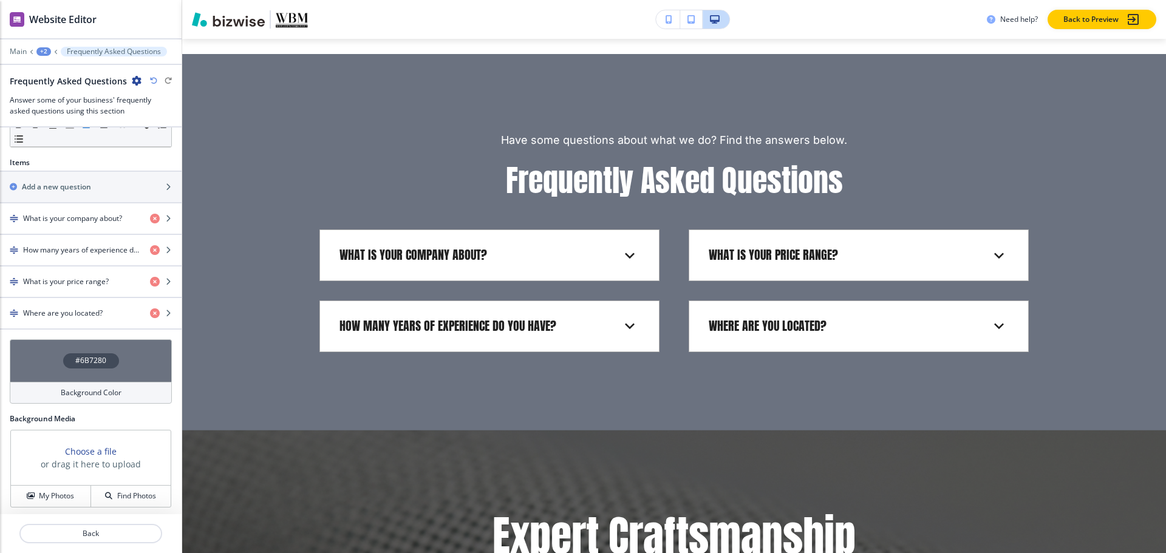
click at [73, 353] on div "#6B7280" at bounding box center [91, 360] width 56 height 15
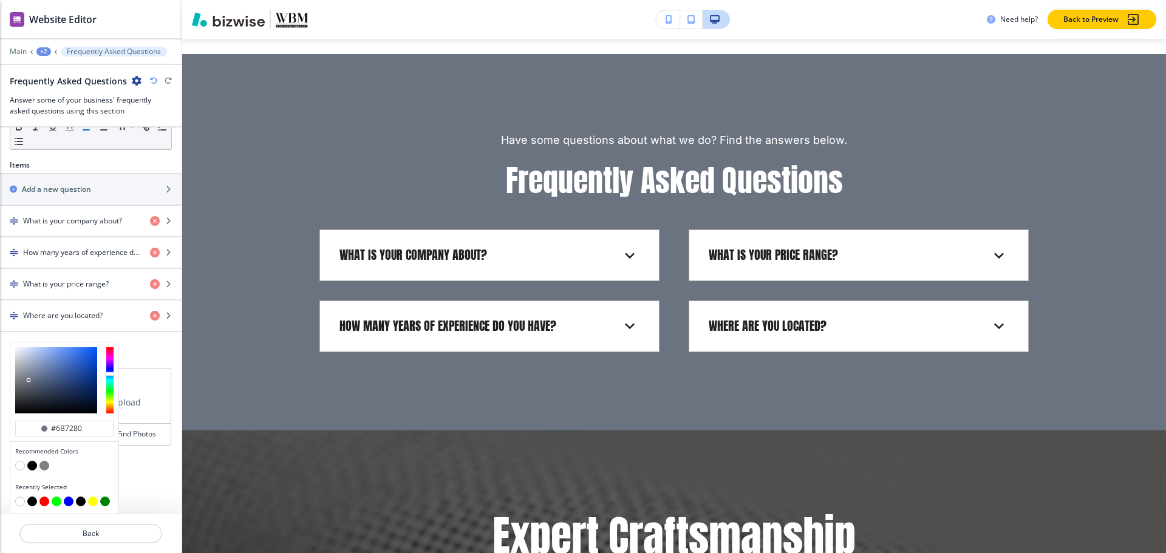
click at [29, 469] on button "button" at bounding box center [32, 466] width 10 height 10
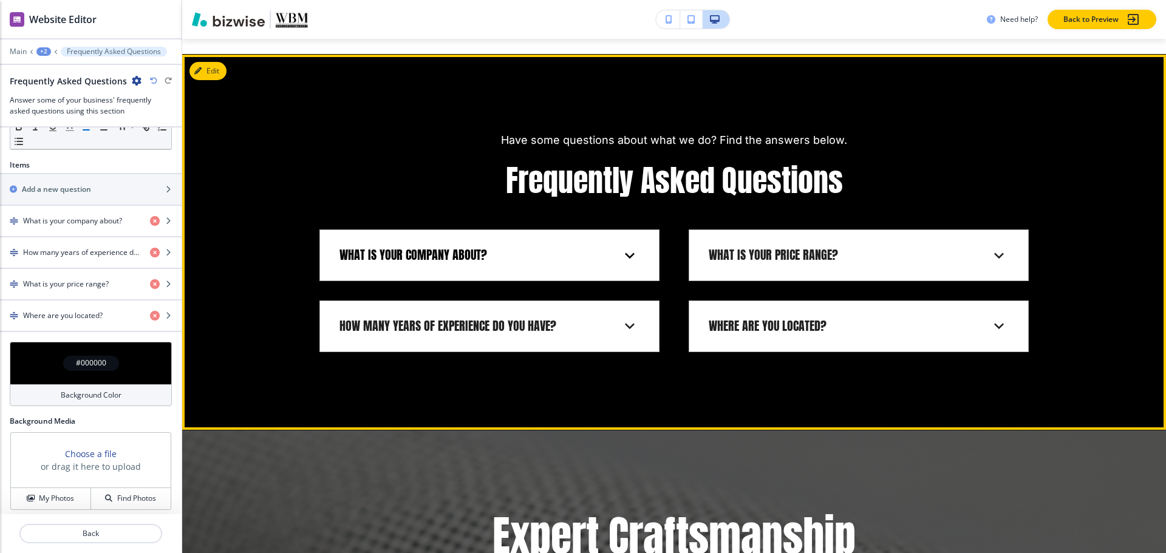
click at [432, 257] on div "What is your company about? WorldBrandMarket is the world's first complete One-…" at bounding box center [489, 256] width 340 height 52
click at [423, 254] on div "What is your company about?" at bounding box center [489, 255] width 319 height 31
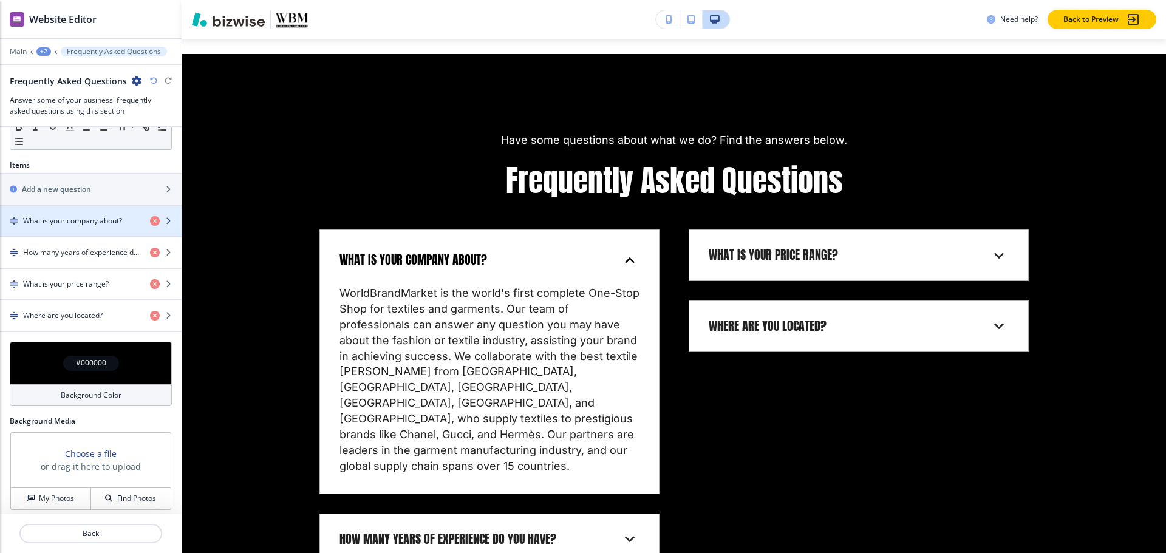
click at [27, 220] on h4 "What is your company about?" at bounding box center [72, 221] width 99 height 11
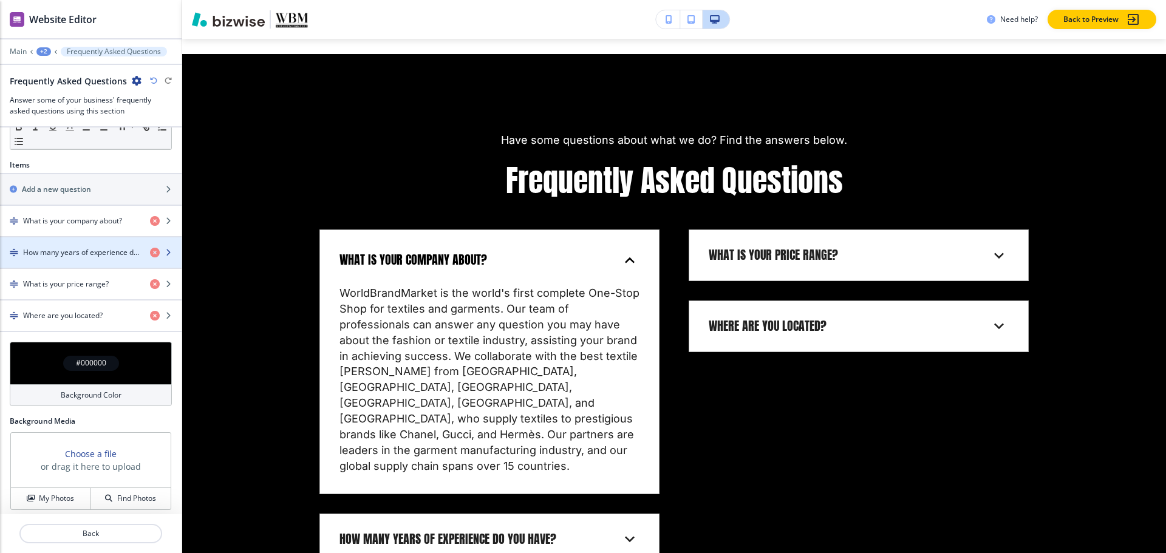
click at [58, 237] on div "button" at bounding box center [91, 242] width 182 height 10
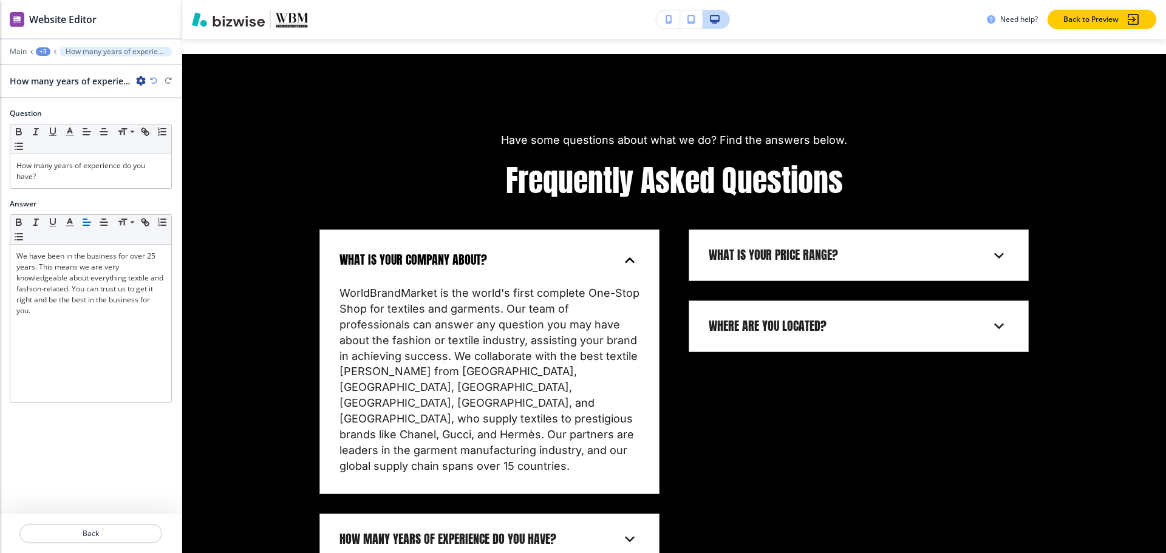
click at [42, 49] on div "+3" at bounding box center [43, 51] width 15 height 9
click at [56, 115] on p "Frequently Asked Questions" at bounding box center [75, 114] width 62 height 11
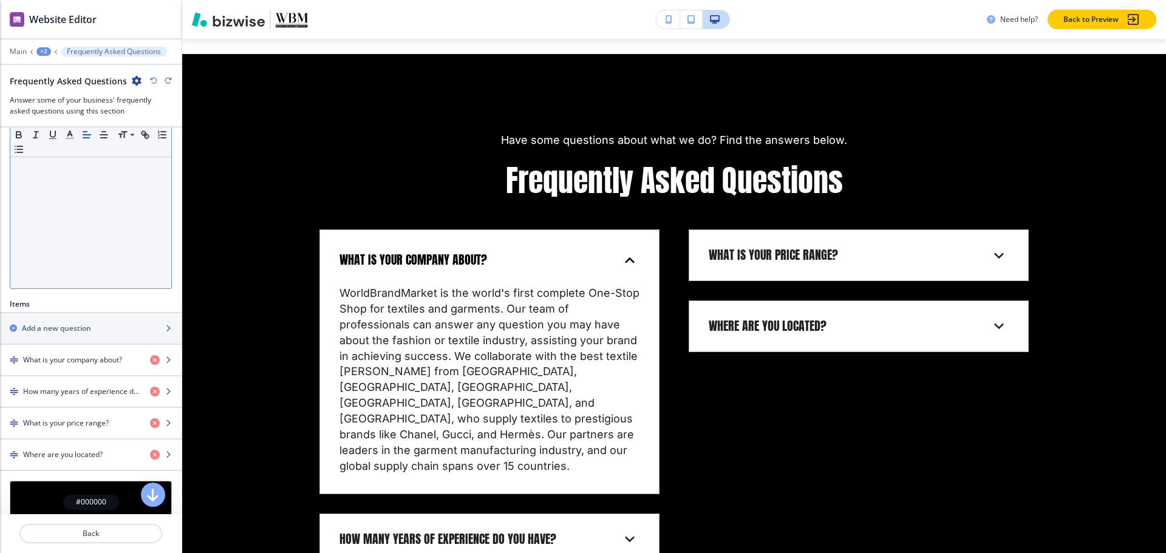
scroll to position [364, 0]
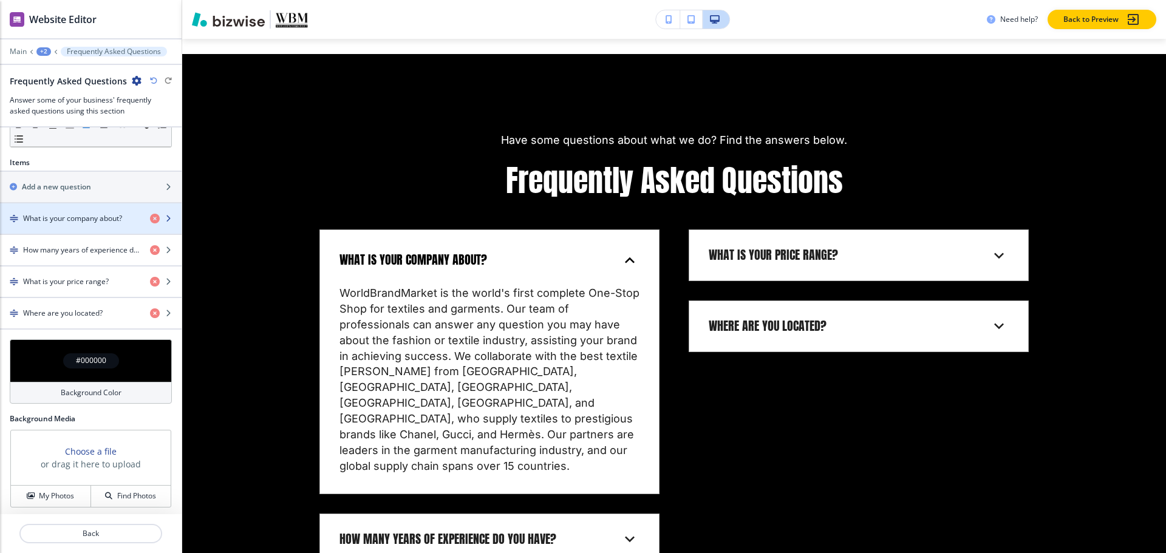
click at [60, 210] on div "button" at bounding box center [91, 208] width 182 height 10
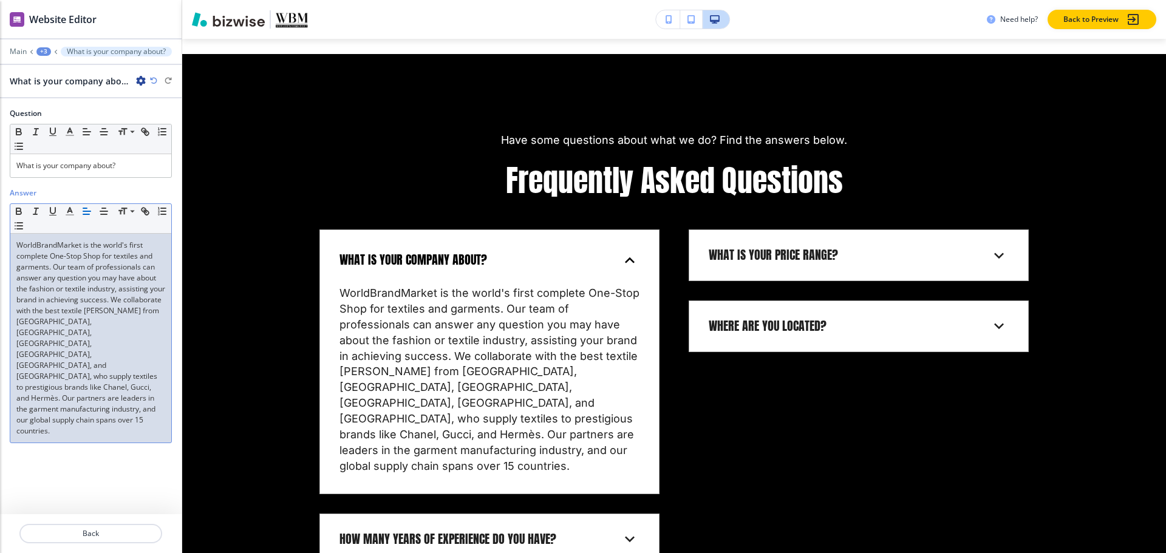
click at [68, 284] on p "WorldBrandMarket is the world's first complete One-Stop Shop for textiles and g…" at bounding box center [90, 338] width 149 height 197
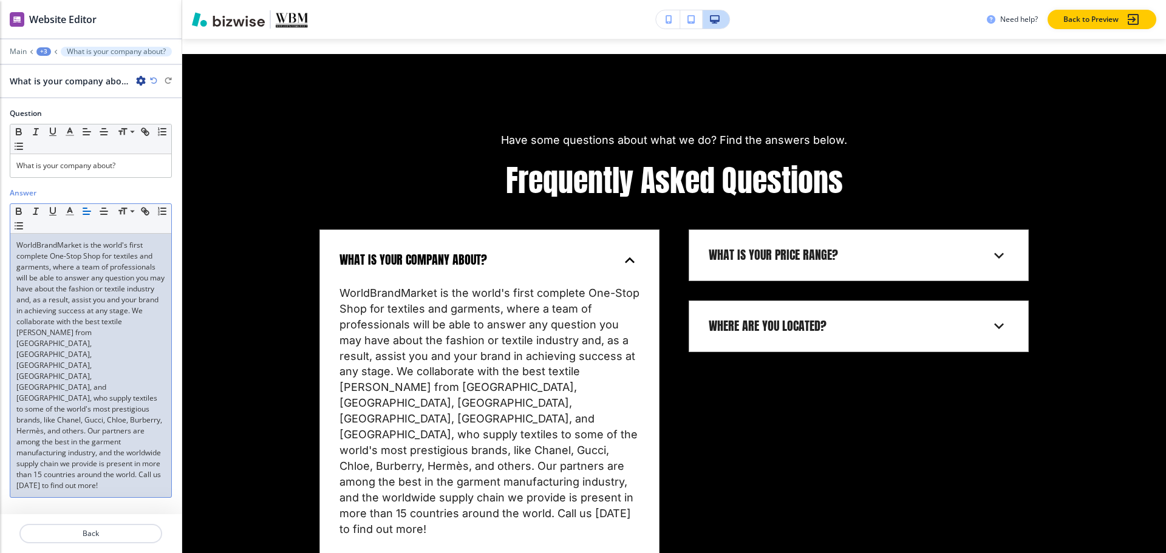
click at [43, 50] on div "+3" at bounding box center [43, 51] width 15 height 9
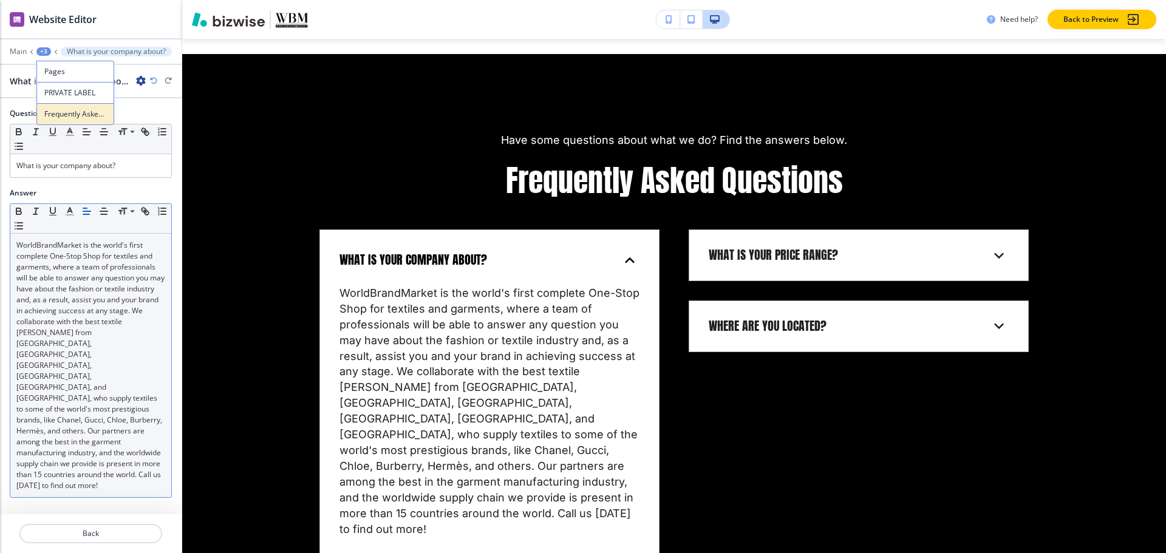
click at [75, 122] on button "Frequently Asked Questions" at bounding box center [75, 114] width 78 height 22
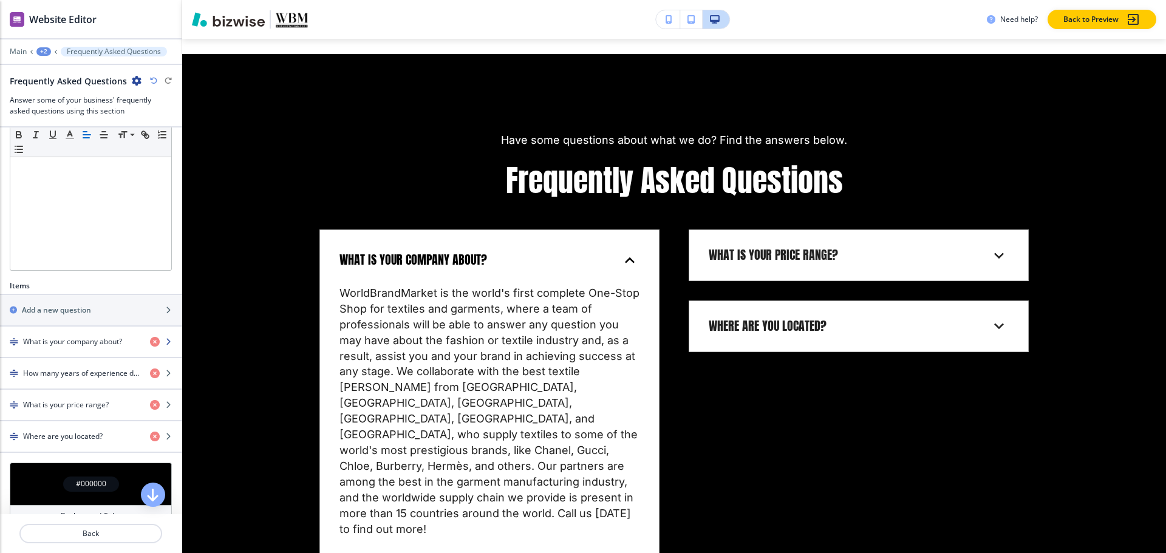
scroll to position [304, 0]
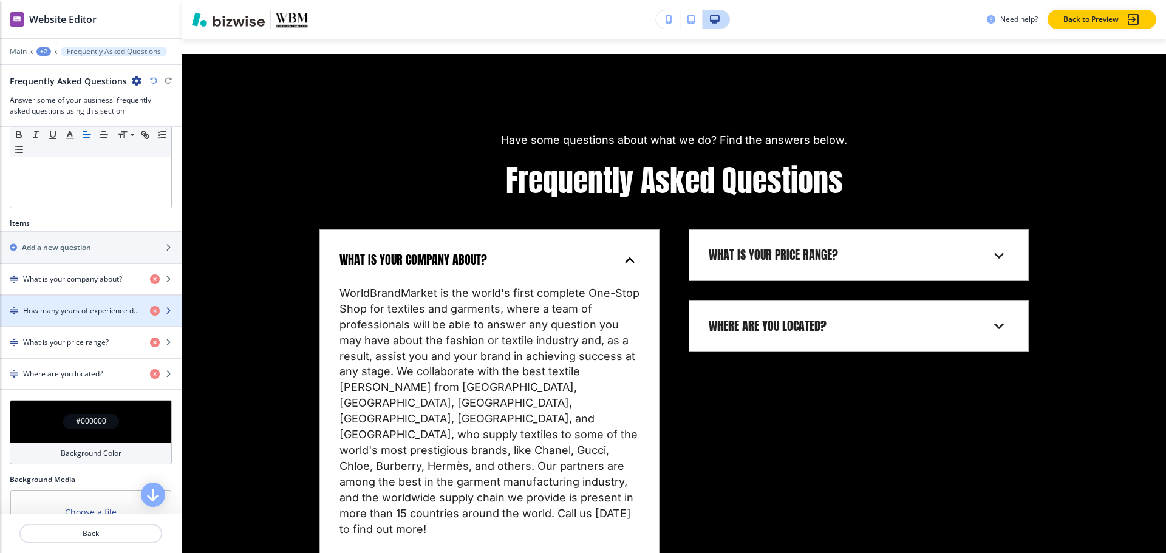
click at [52, 322] on div "button" at bounding box center [91, 321] width 182 height 10
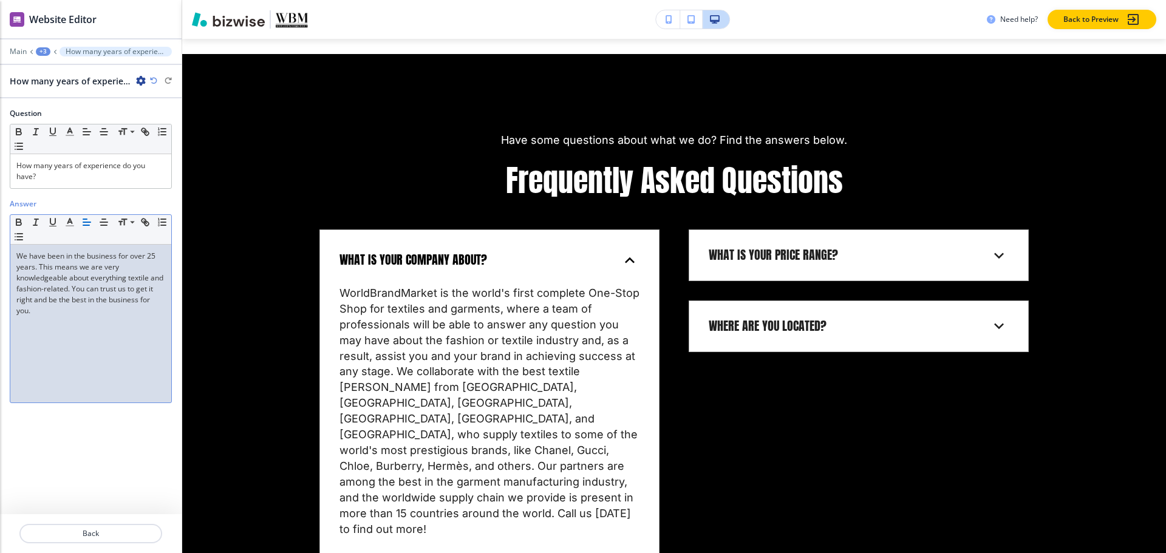
click at [60, 296] on p "We have been in the business for over 25 years. This means we are very knowledg…" at bounding box center [90, 284] width 149 height 66
click at [42, 53] on div "+3" at bounding box center [43, 51] width 15 height 9
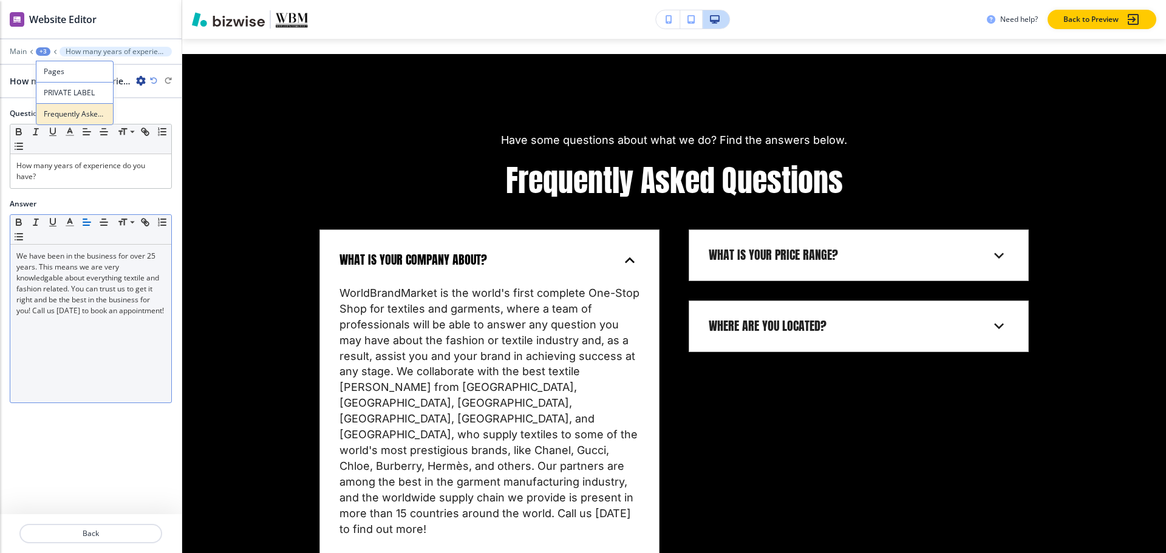
click at [62, 114] on p "Frequently Asked Questions" at bounding box center [75, 114] width 62 height 11
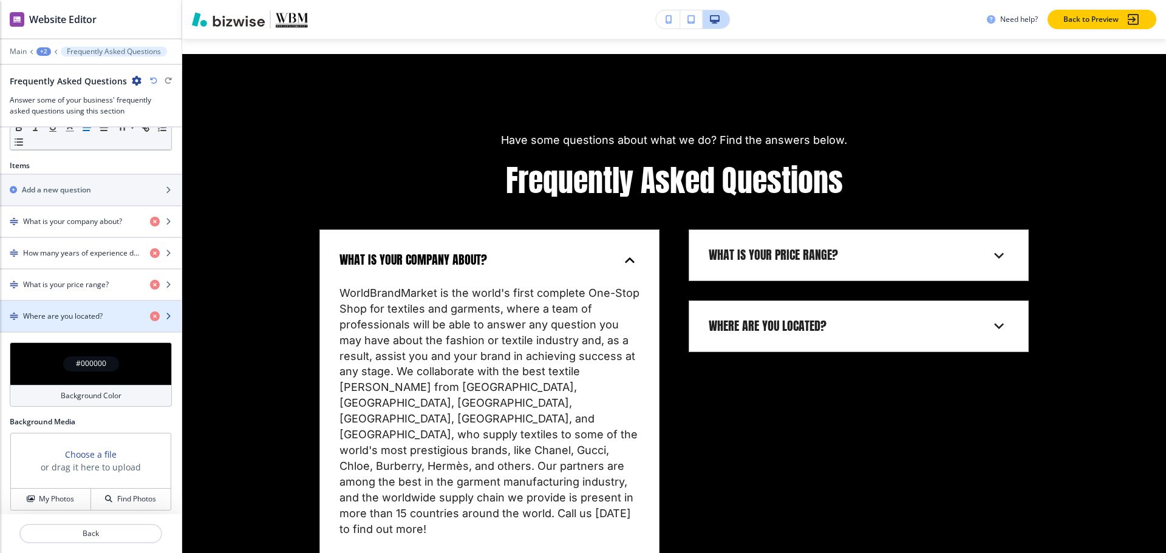
scroll to position [368, 0]
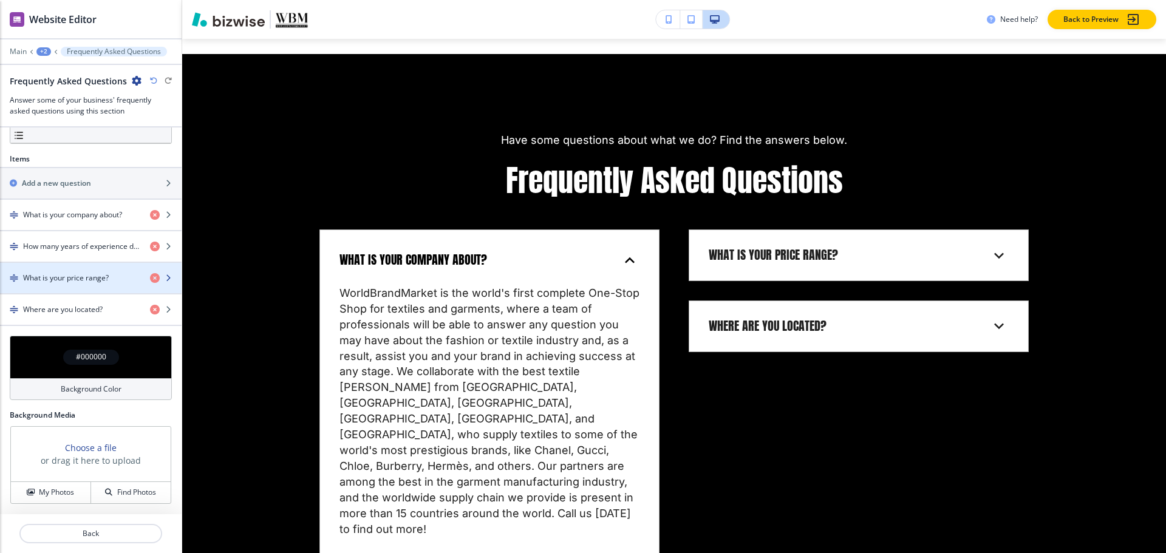
click at [50, 276] on h4 "What is your price range?" at bounding box center [66, 278] width 86 height 11
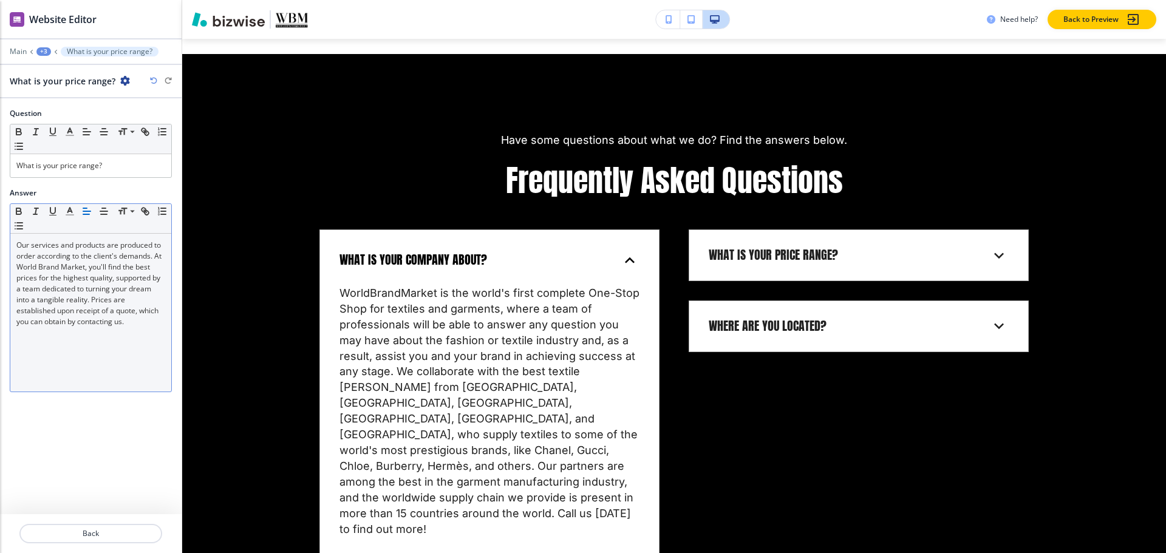
click at [50, 271] on p "Our services and products are produced to order according to the client's deman…" at bounding box center [90, 283] width 149 height 87
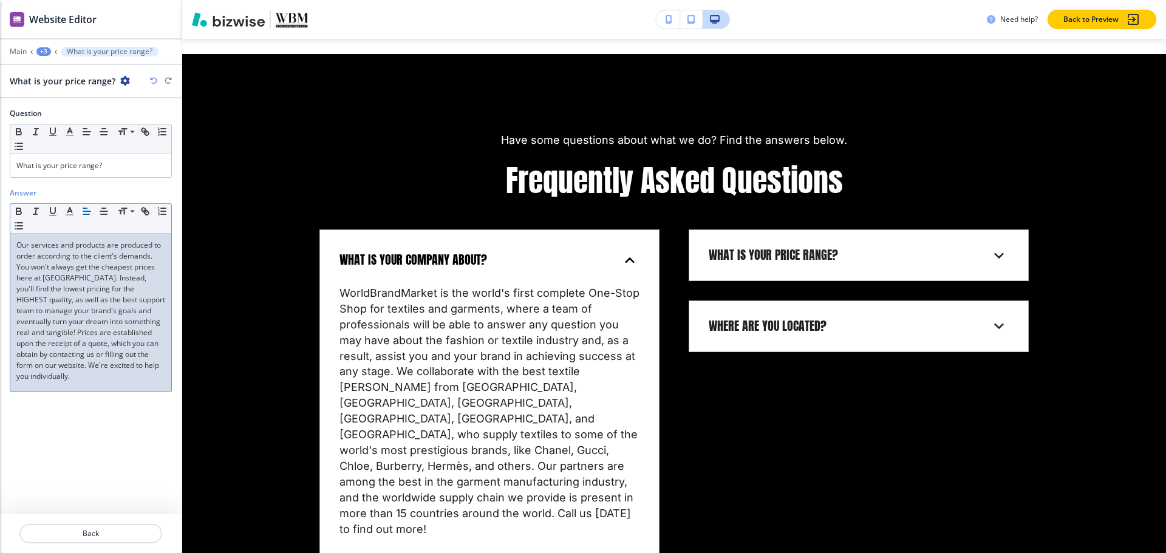
click at [44, 49] on div "+3" at bounding box center [43, 51] width 15 height 9
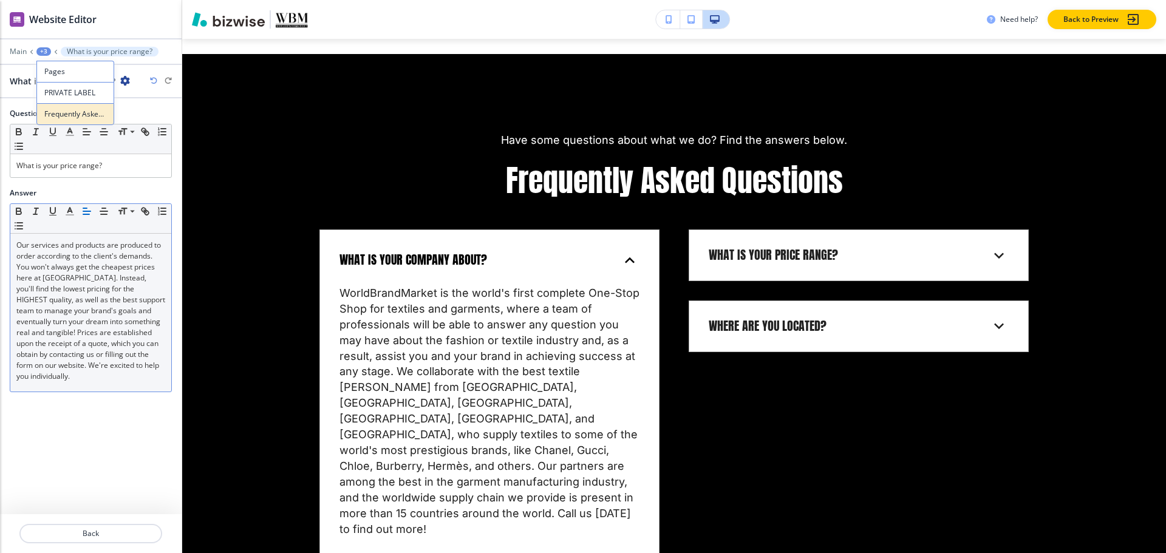
click at [57, 117] on p "Frequently Asked Questions" at bounding box center [75, 114] width 62 height 11
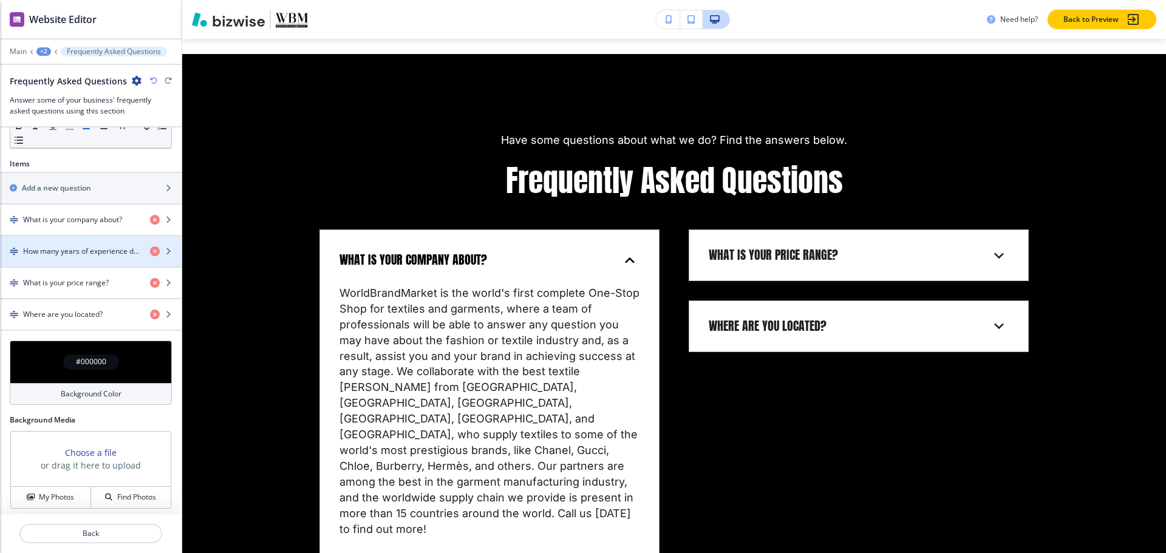
scroll to position [364, 0]
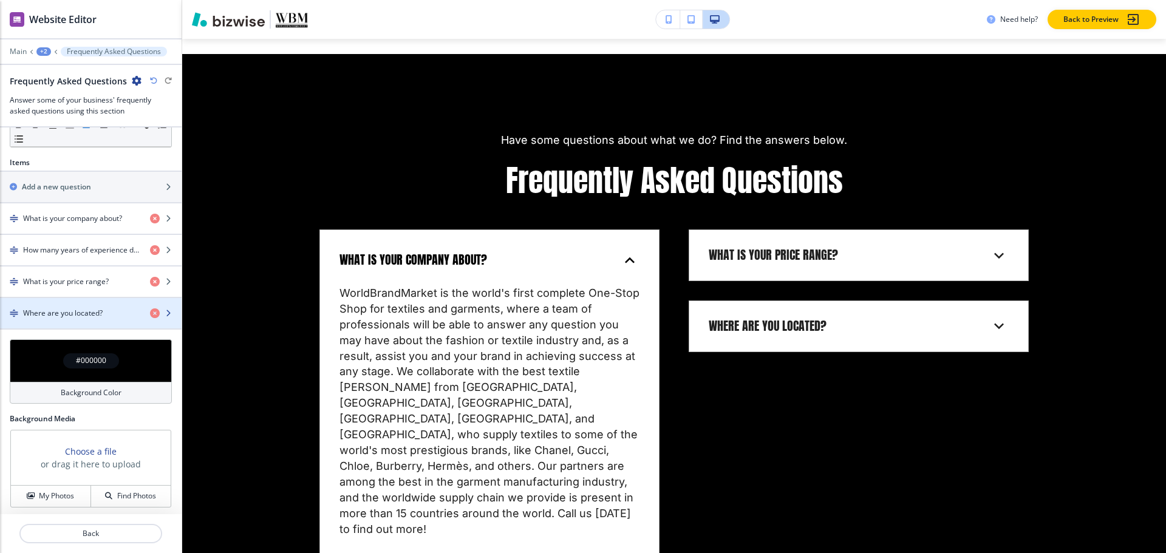
click at [29, 315] on h4 "Where are you located?" at bounding box center [63, 313] width 80 height 11
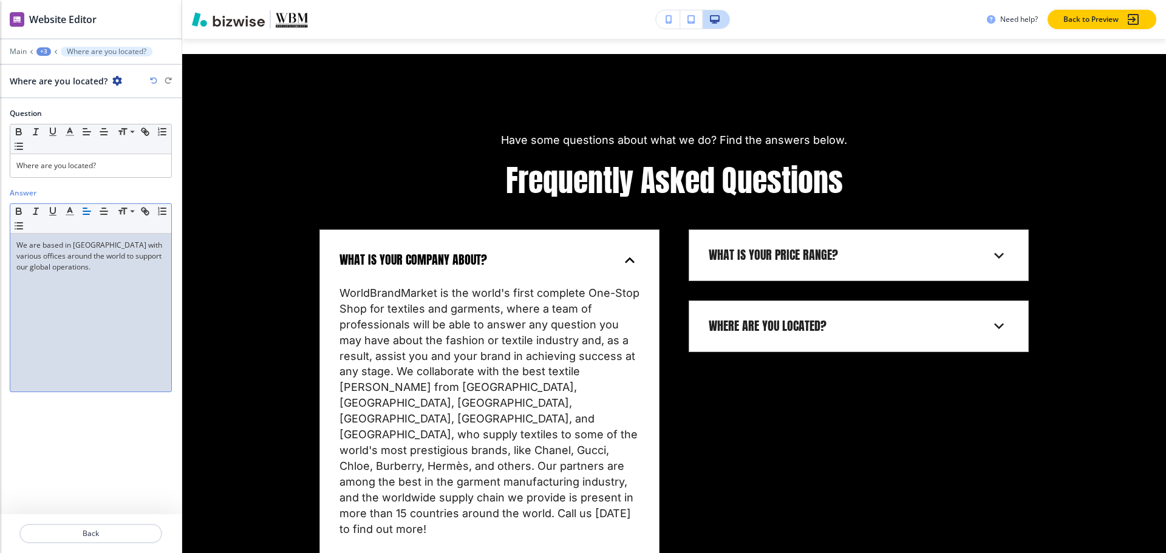
click at [39, 284] on div "We are based in Los Angeles with various offices around the world to support ou…" at bounding box center [90, 313] width 161 height 158
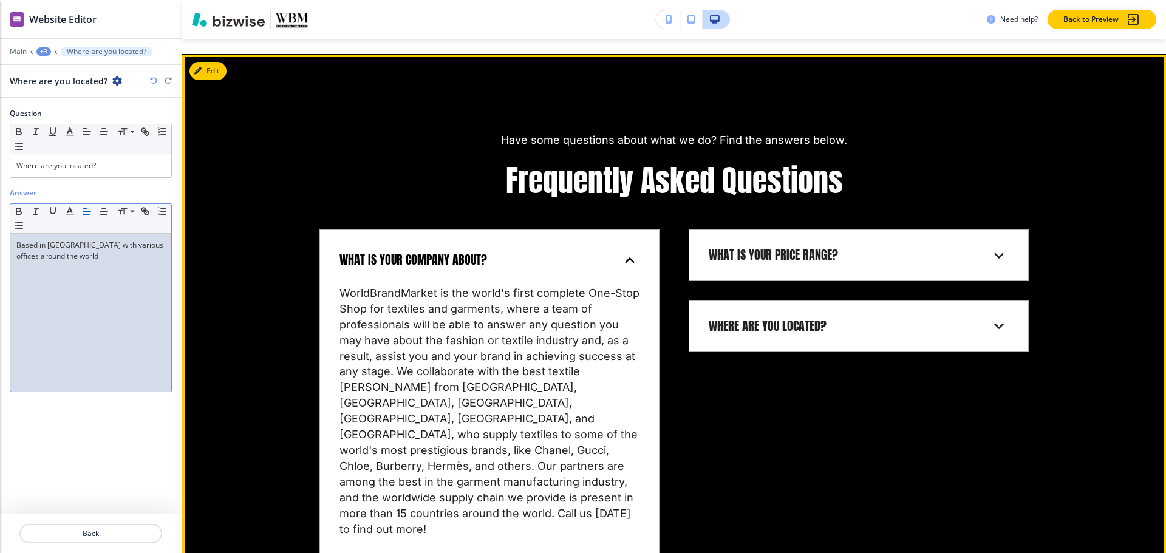
click at [531, 252] on div "What is your company about?" at bounding box center [479, 260] width 281 height 16
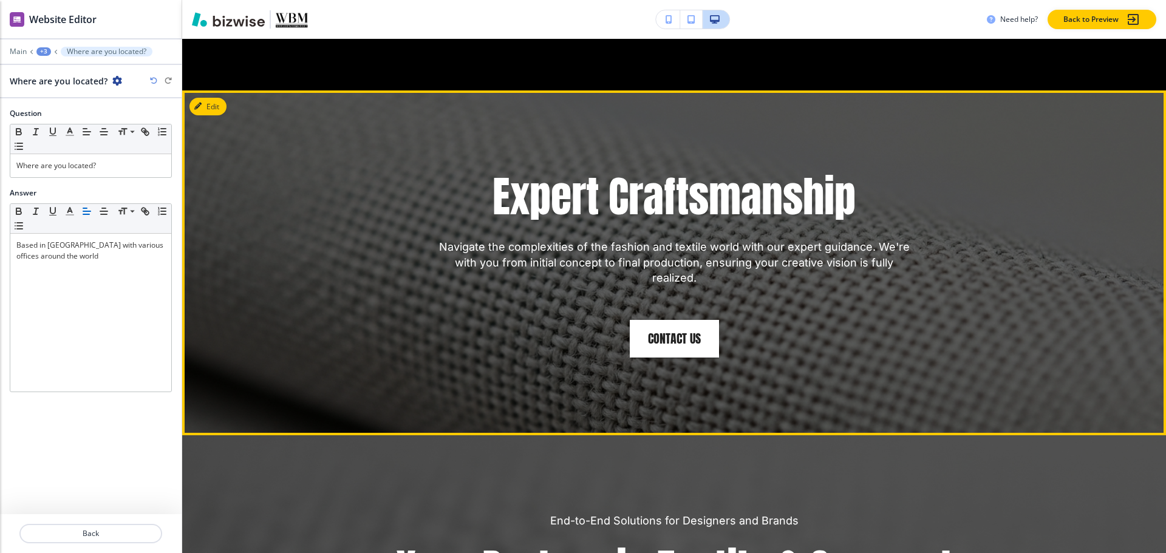
scroll to position [2780, 0]
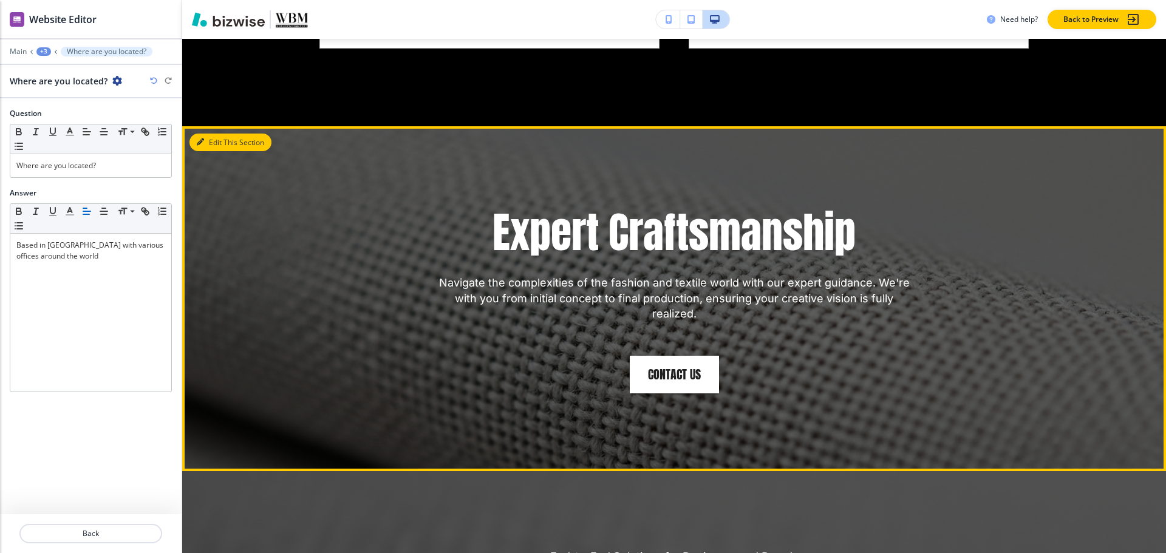
click at [217, 134] on button "Edit This Section" at bounding box center [230, 143] width 82 height 18
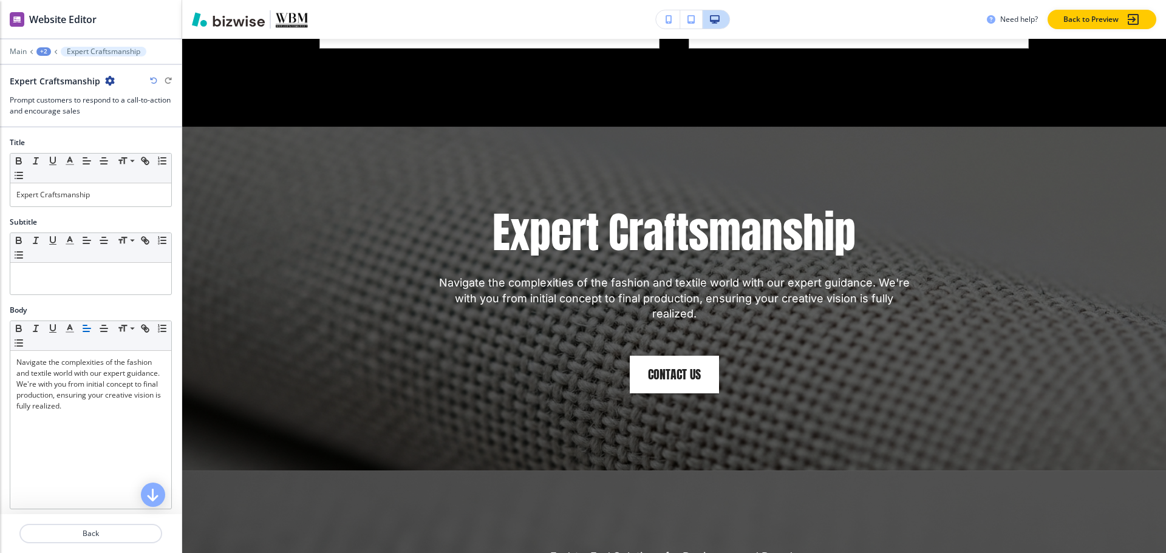
scroll to position [2851, 0]
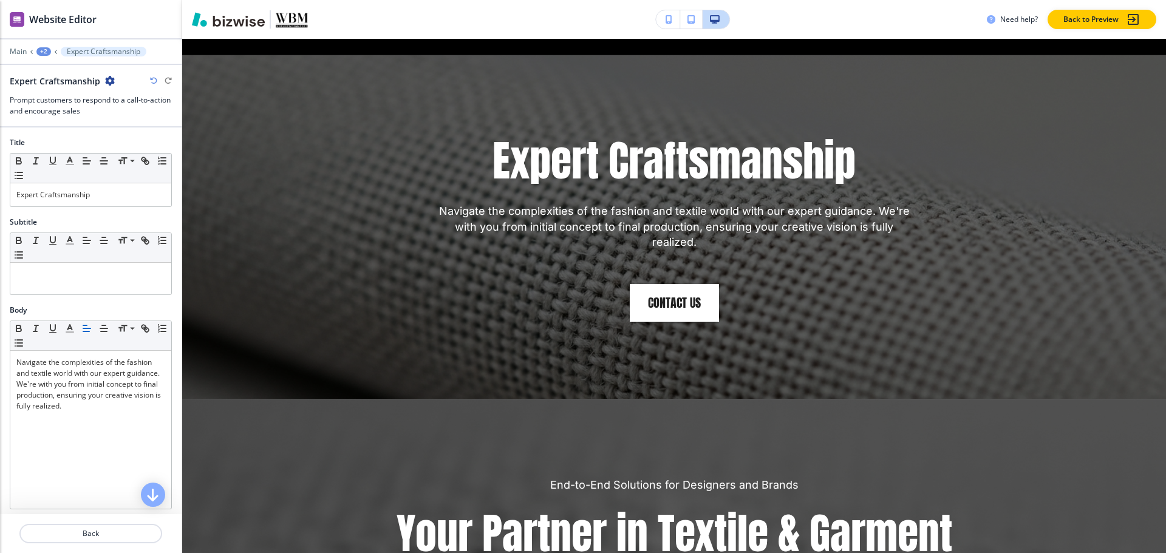
click at [112, 81] on icon "button" at bounding box center [110, 81] width 10 height 10
click at [124, 145] on p "Delete Section" at bounding box center [143, 144] width 62 height 11
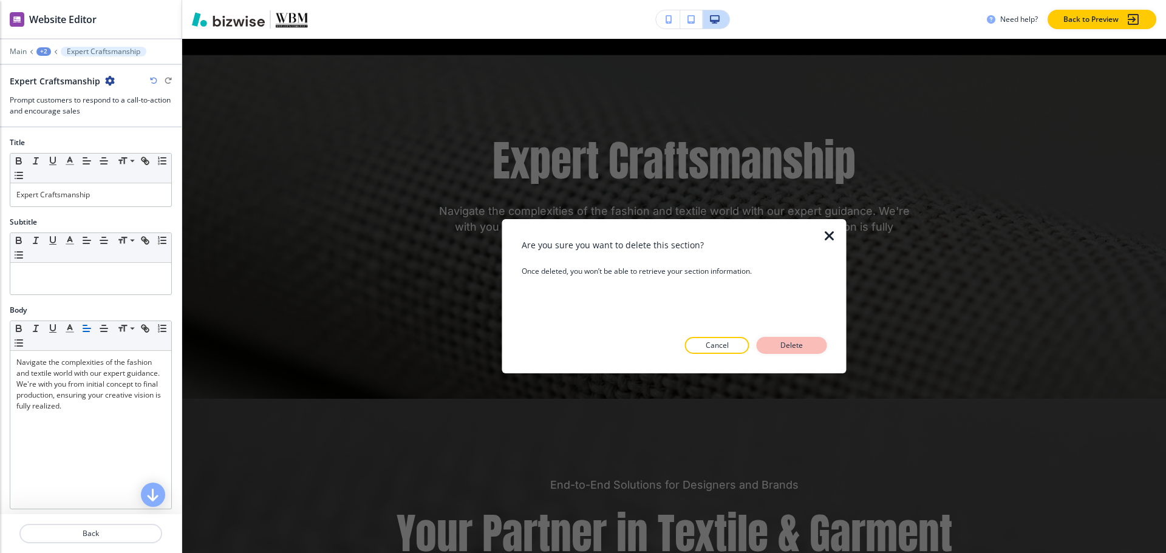
click at [775, 345] on button "Delete" at bounding box center [792, 345] width 70 height 17
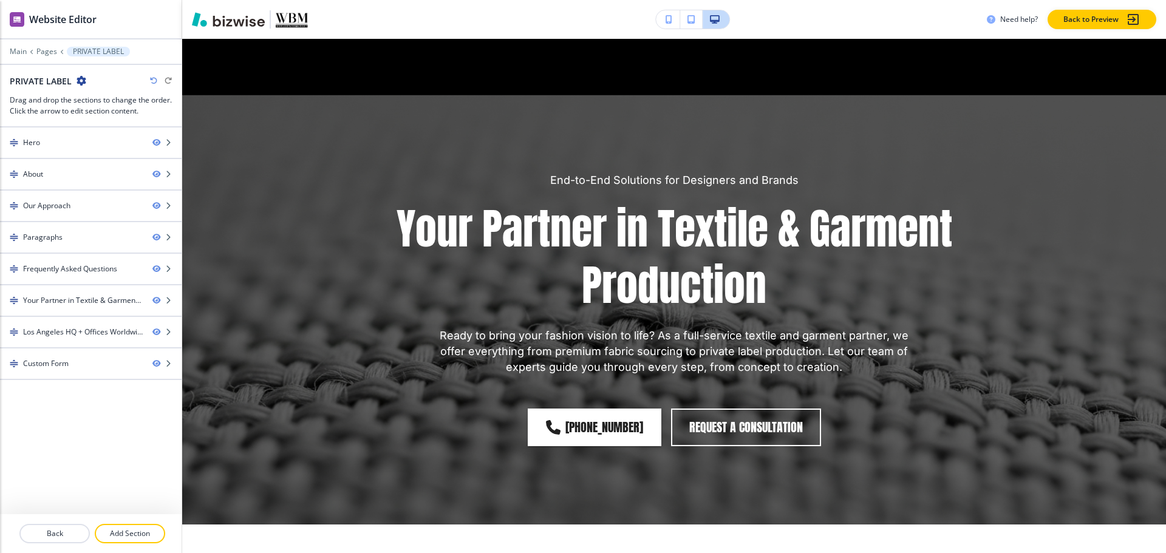
scroll to position [2790, 0]
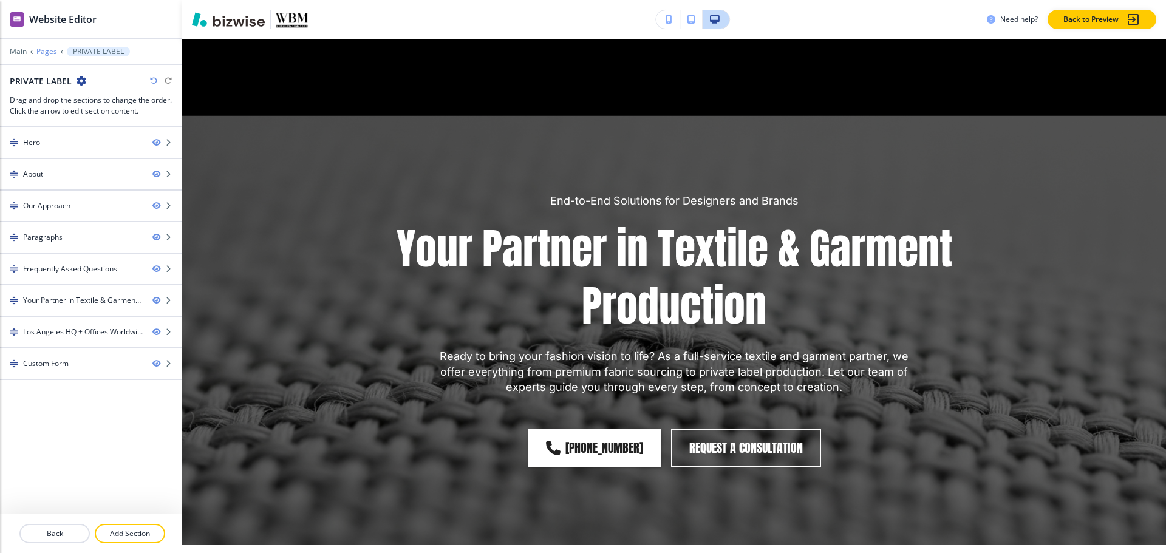
click at [44, 52] on p "Pages" at bounding box center [46, 51] width 21 height 9
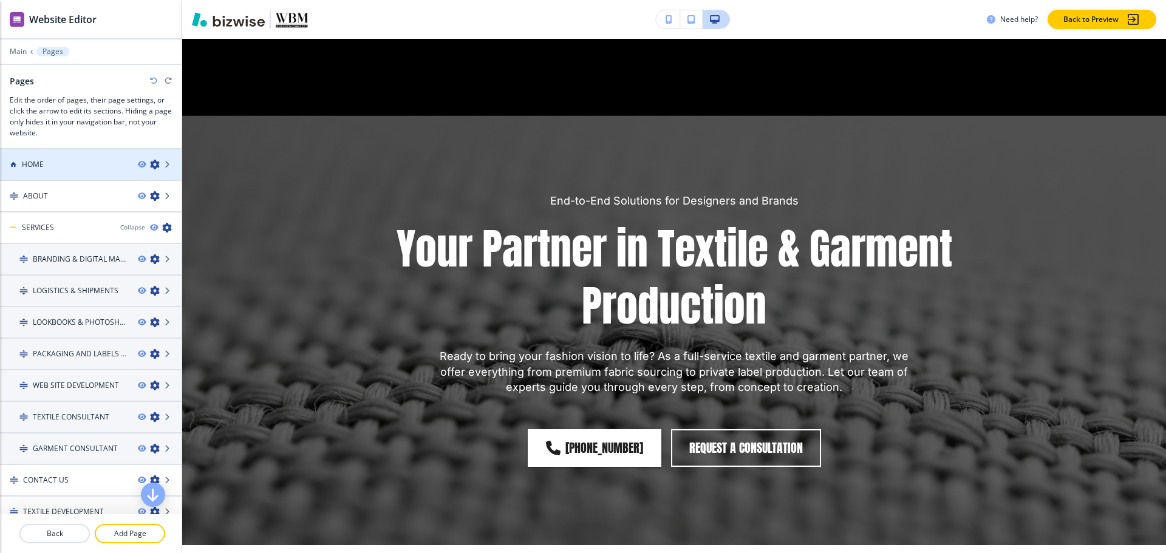
click at [47, 168] on div "HOME" at bounding box center [64, 164] width 128 height 11
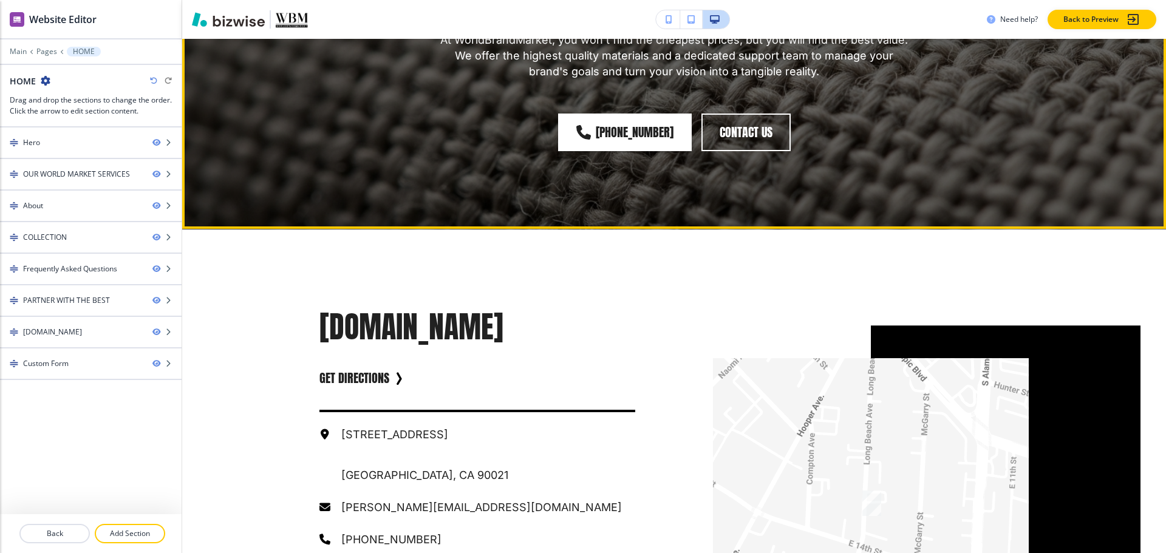
scroll to position [4047, 0]
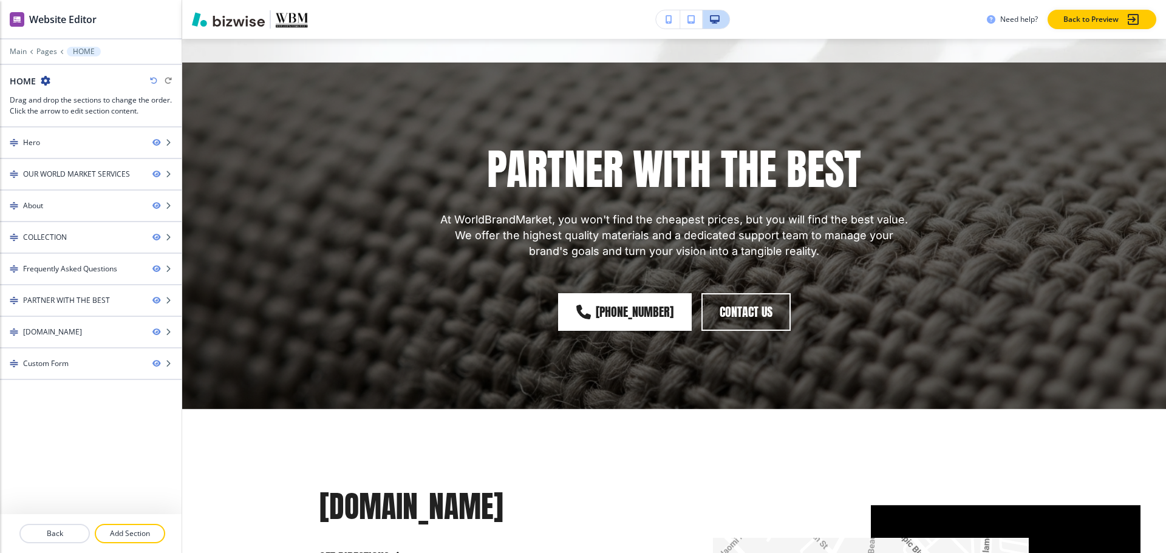
click at [44, 44] on div at bounding box center [91, 42] width 182 height 7
click at [44, 54] on p "Pages" at bounding box center [46, 51] width 21 height 9
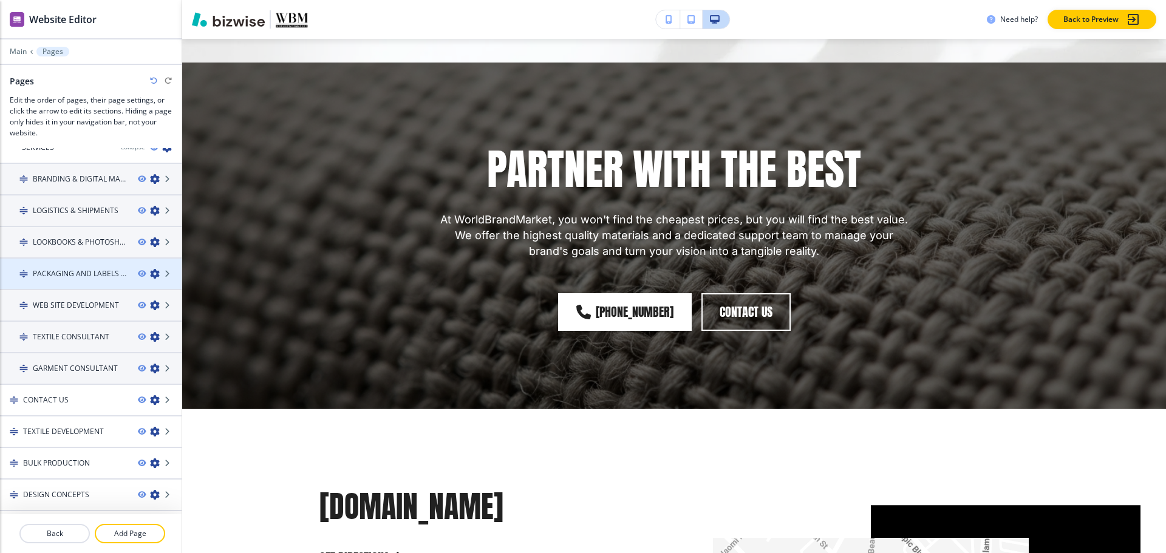
scroll to position [140, 0]
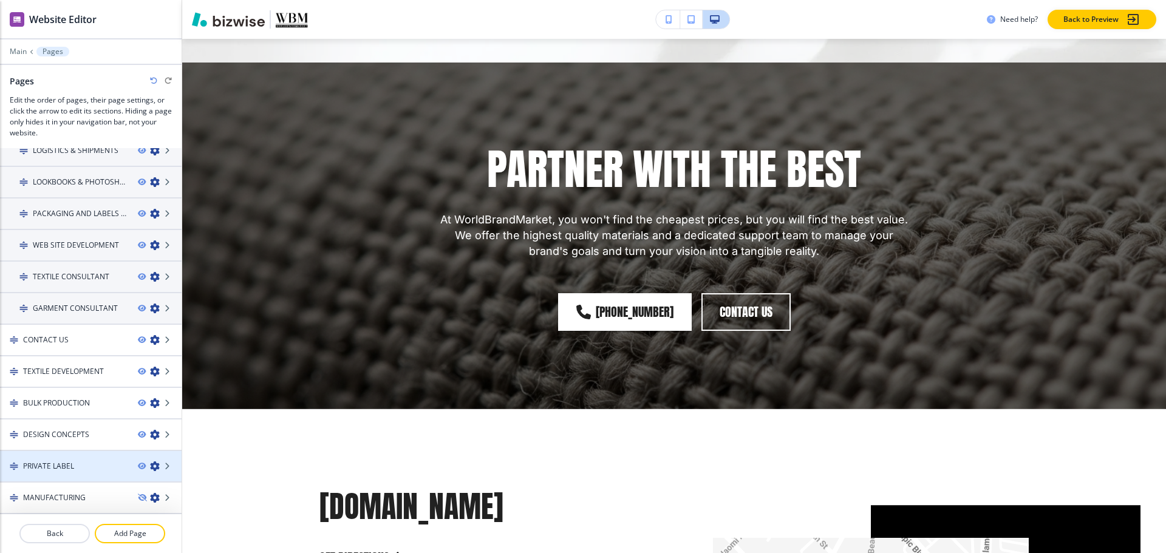
click at [52, 473] on div at bounding box center [91, 477] width 182 height 10
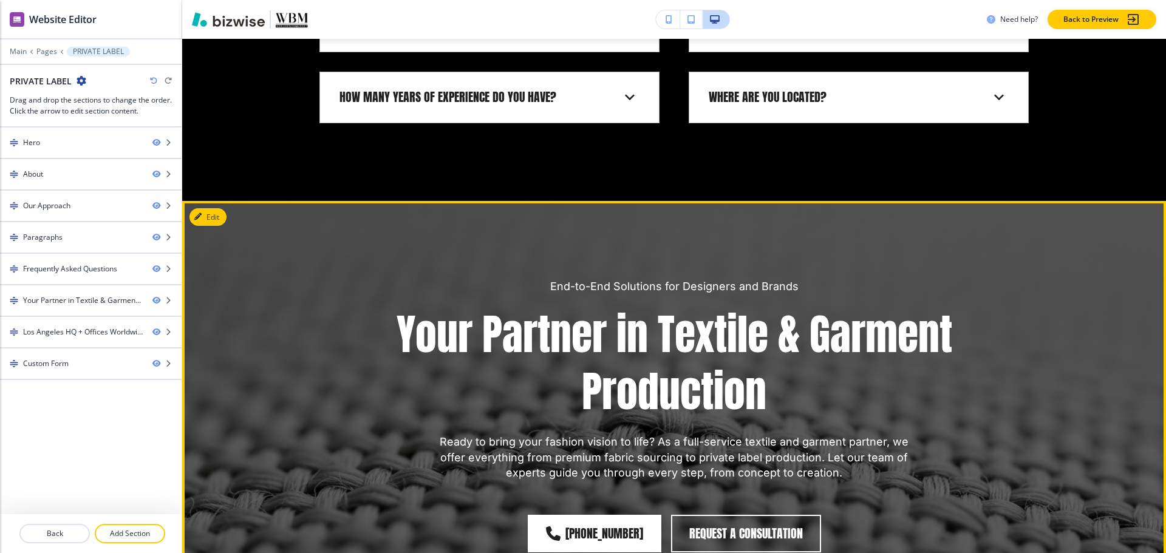
scroll to position [2793, 0]
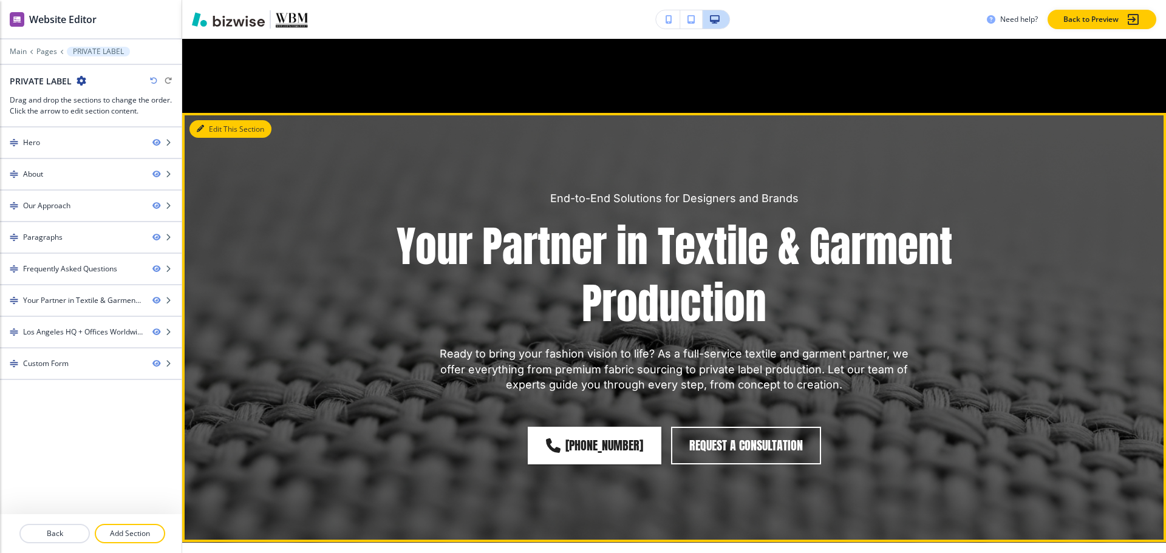
click at [209, 120] on button "Edit This Section" at bounding box center [230, 129] width 82 height 18
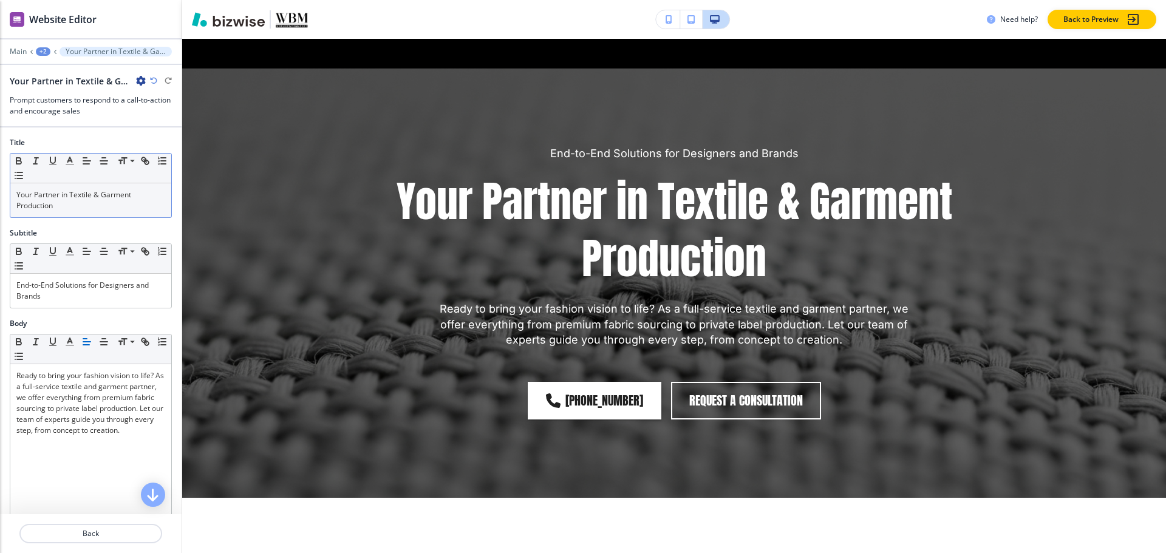
scroll to position [2851, 0]
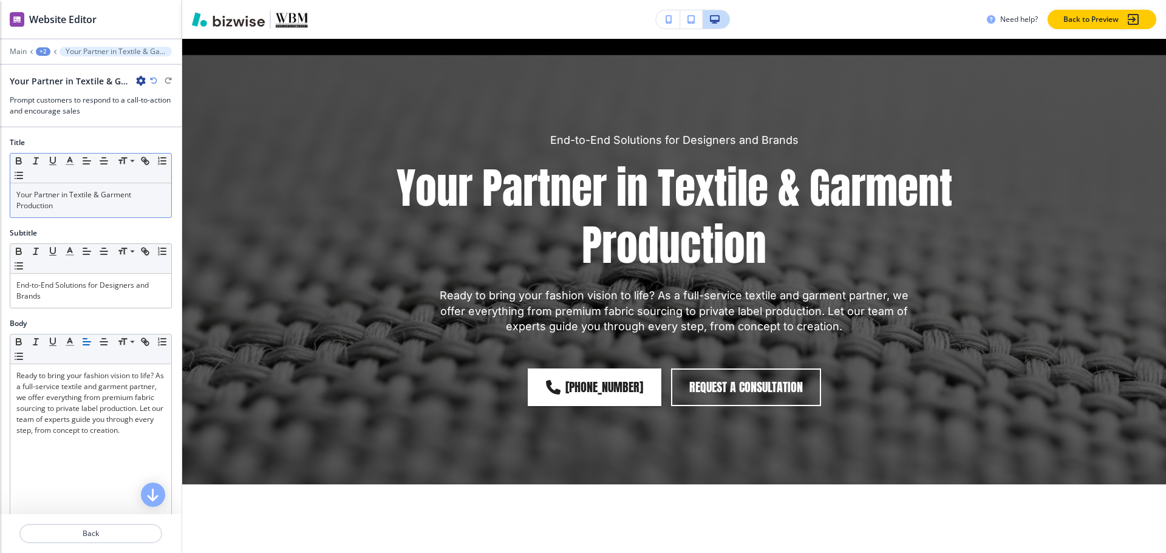
click at [89, 209] on p "Your Partner in Textile & Garment Production" at bounding box center [90, 200] width 149 height 22
copy p "Your Partner in Textile & Garment Production"
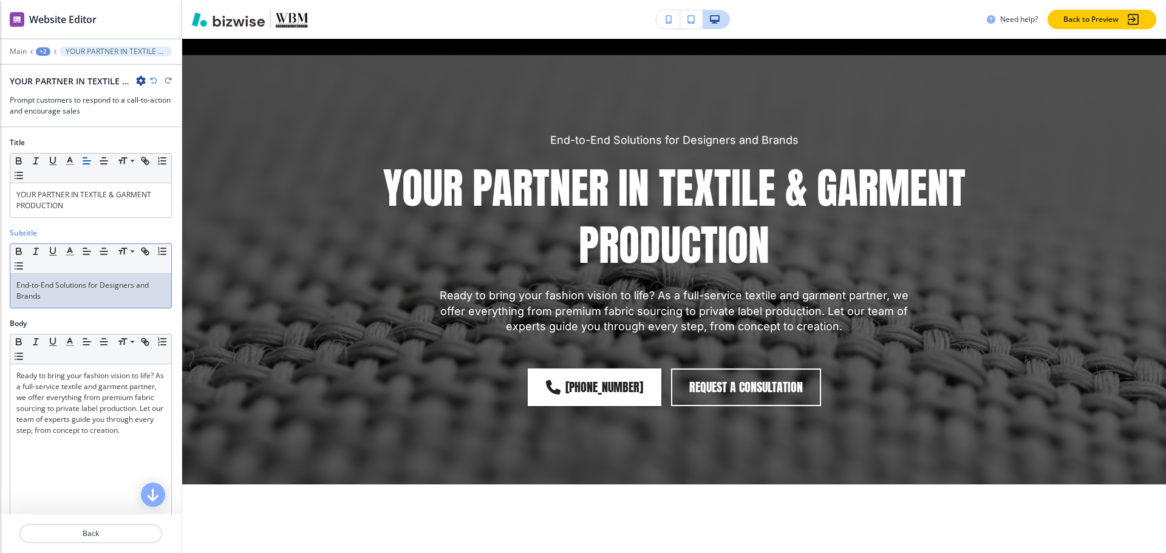
click at [73, 291] on p "End-to-End Solutions for Designers and Brands" at bounding box center [90, 291] width 149 height 22
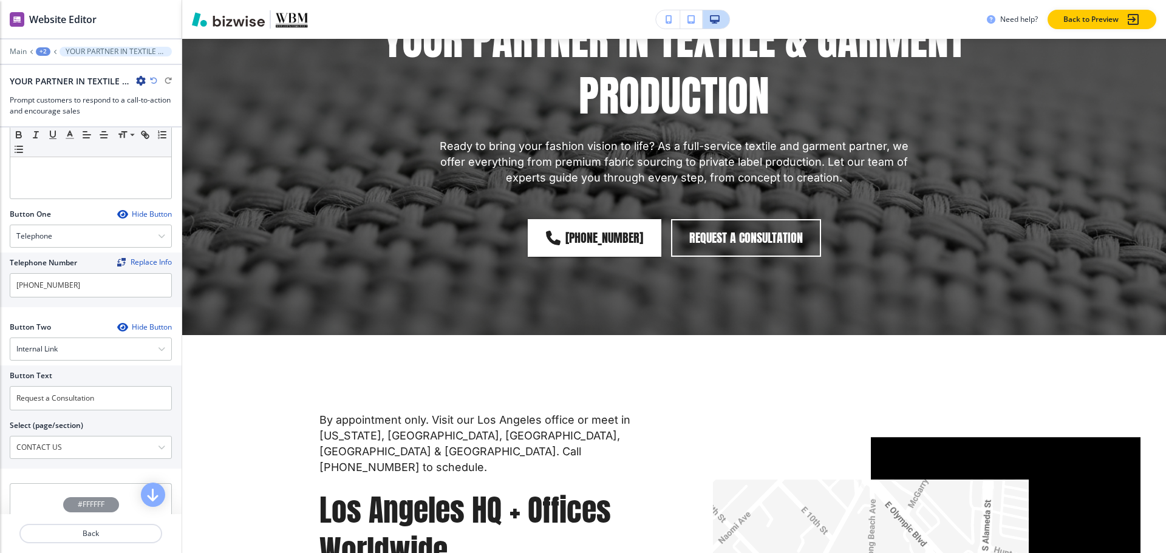
scroll to position [425, 0]
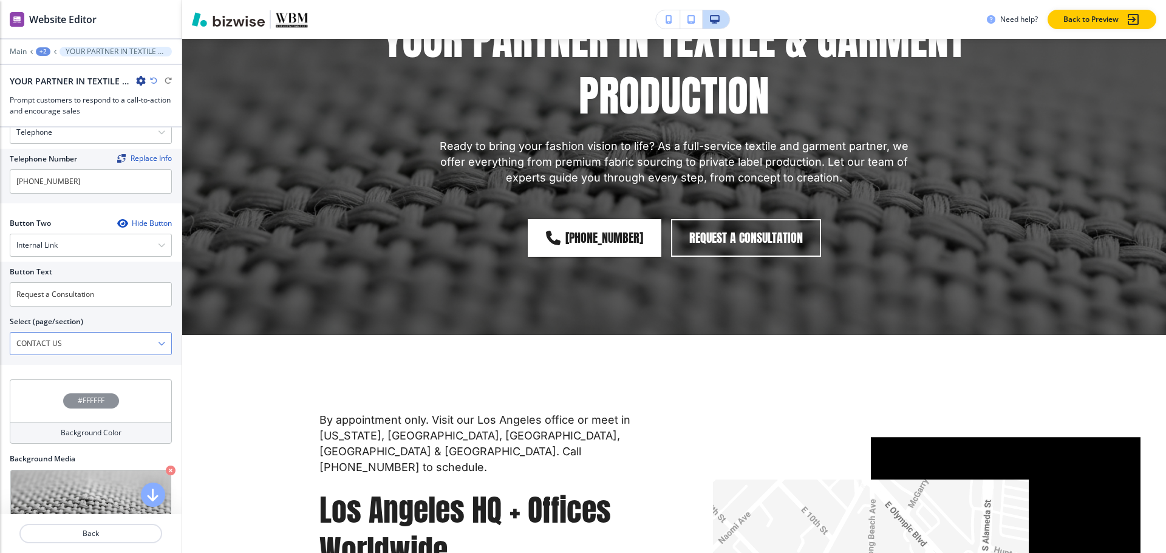
click at [74, 344] on \(page\/section\) "CONTACT US" at bounding box center [84, 343] width 148 height 21
click at [114, 292] on input "Request a Consultation" at bounding box center [91, 294] width 162 height 24
paste input "CONTACT US"
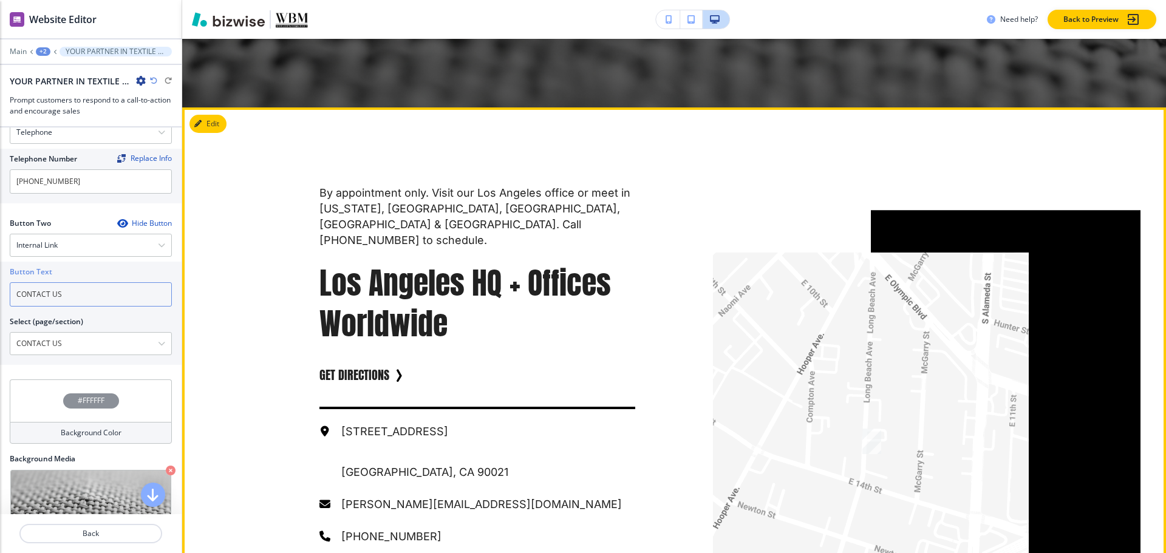
scroll to position [3215, 0]
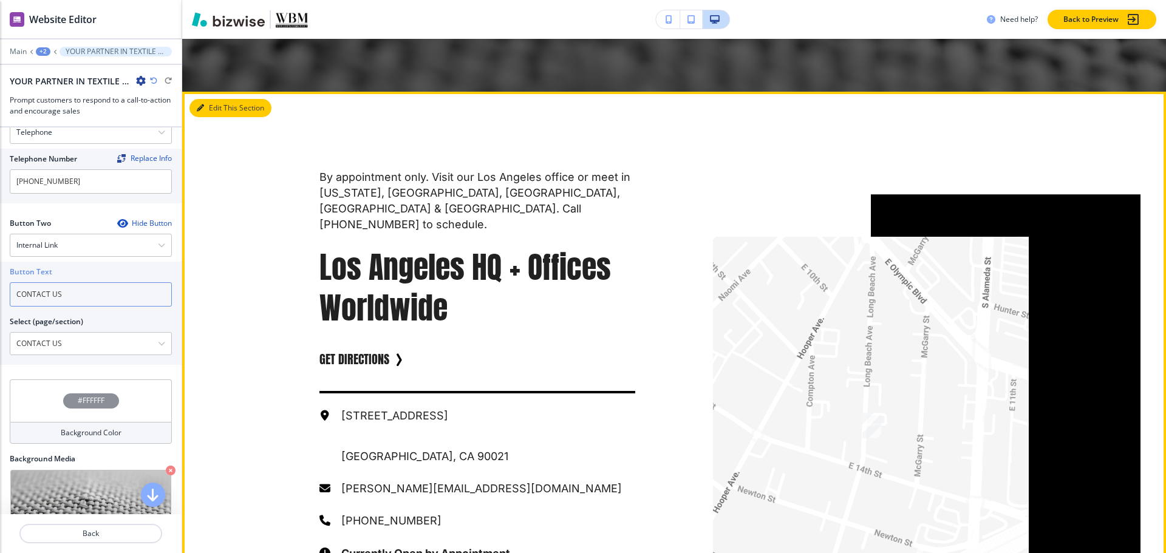
type input "CONTACT US"
click at [217, 99] on button "Edit This Section" at bounding box center [230, 108] width 82 height 18
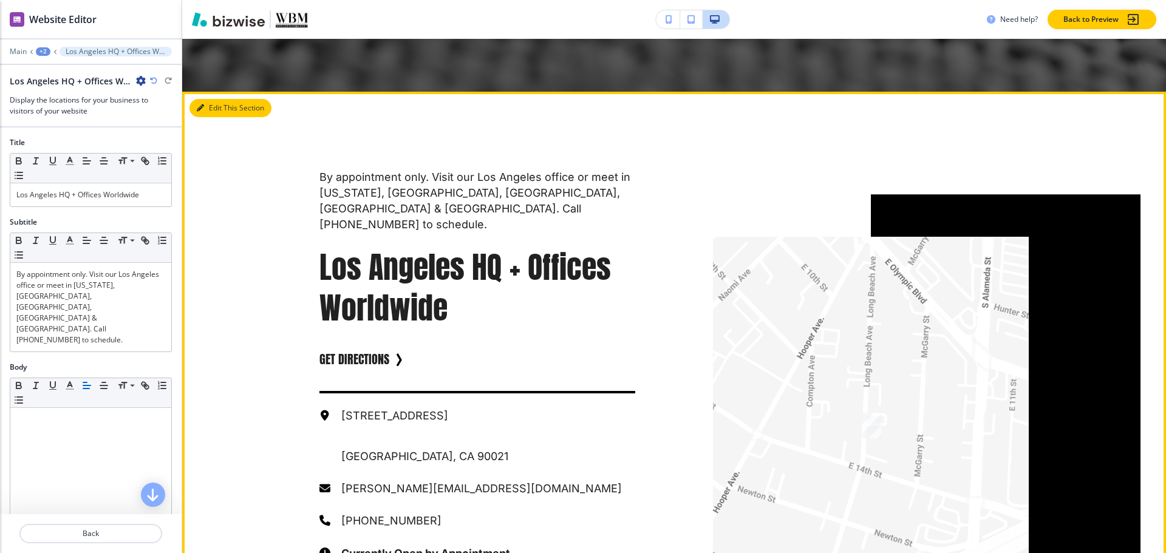
scroll to position [3253, 0]
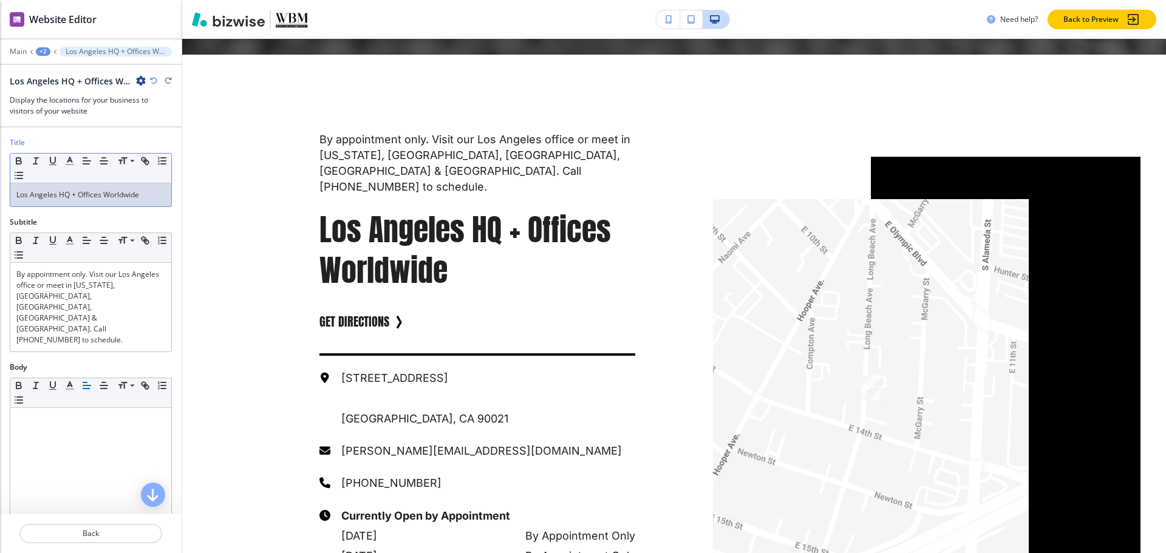
click at [85, 196] on p "Los Angeles HQ + Offices Worldwide" at bounding box center [90, 194] width 149 height 11
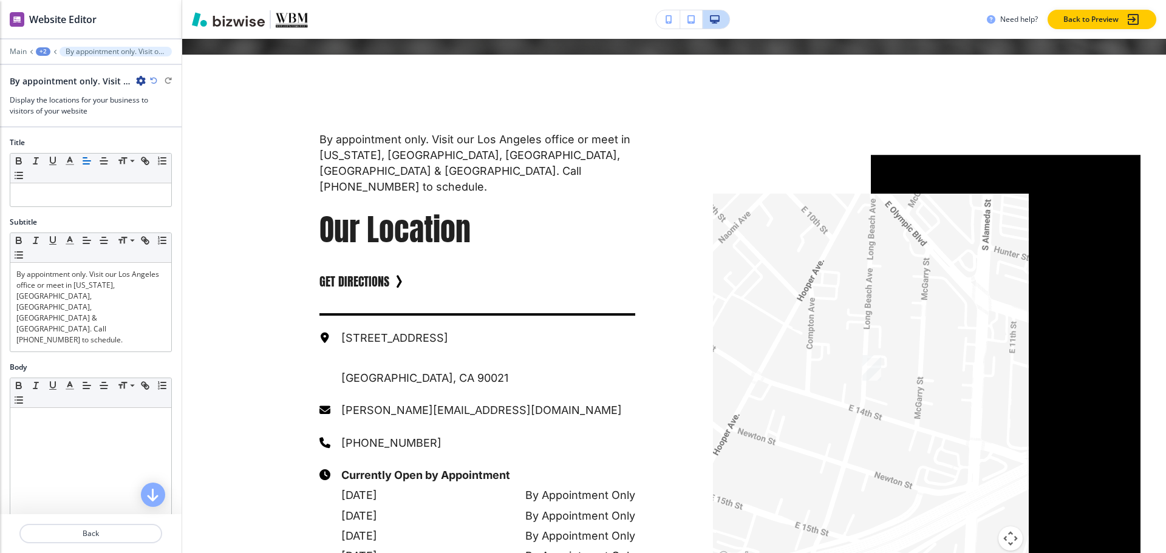
click at [44, 47] on div "+2" at bounding box center [43, 51] width 15 height 9
click at [40, 65] on button "Pages" at bounding box center [75, 71] width 78 height 21
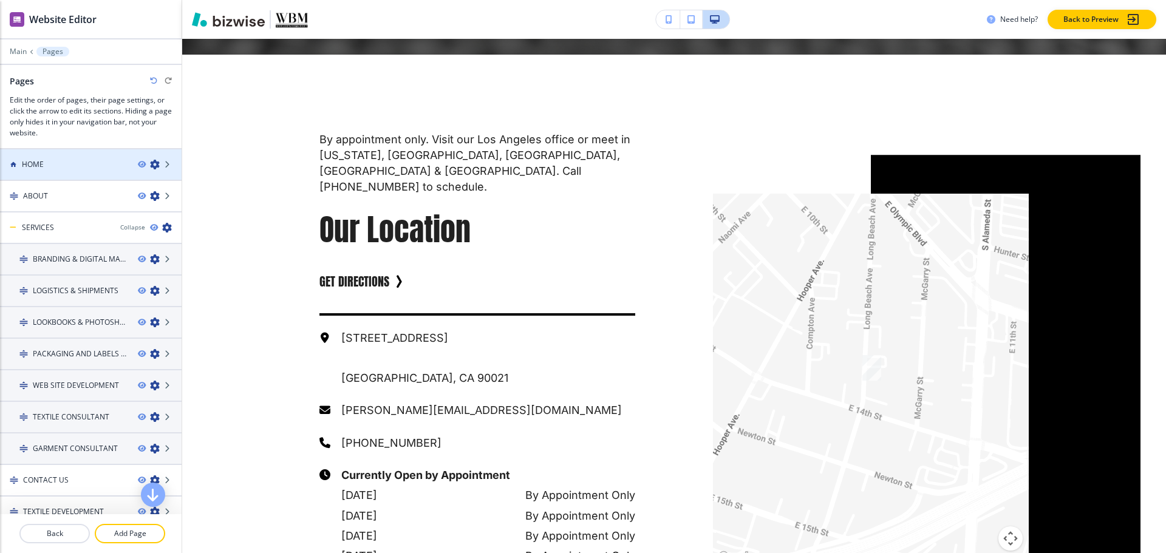
click at [41, 172] on div at bounding box center [91, 175] width 182 height 10
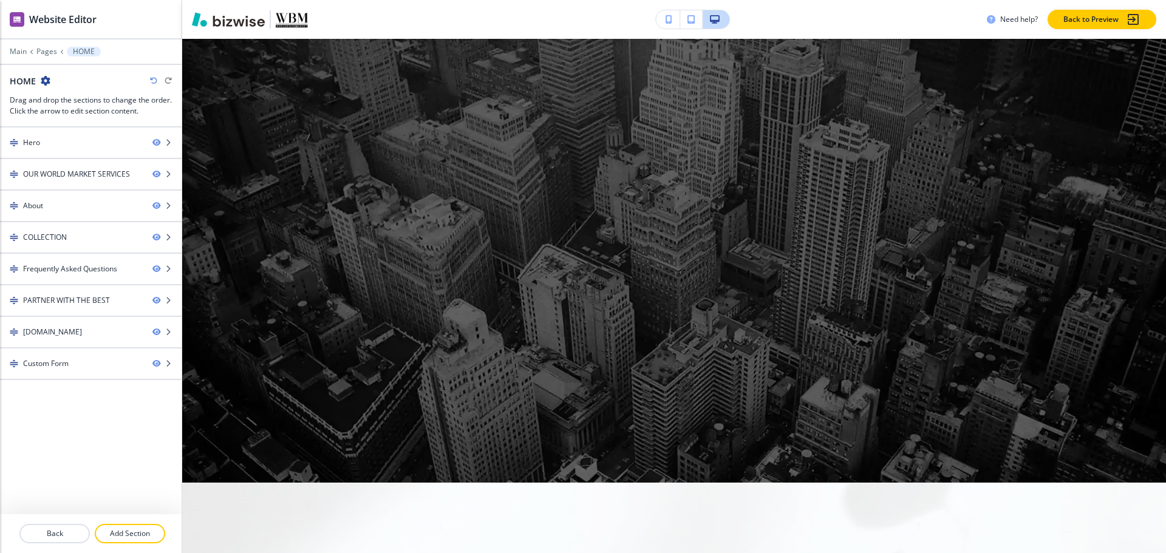
scroll to position [0, 0]
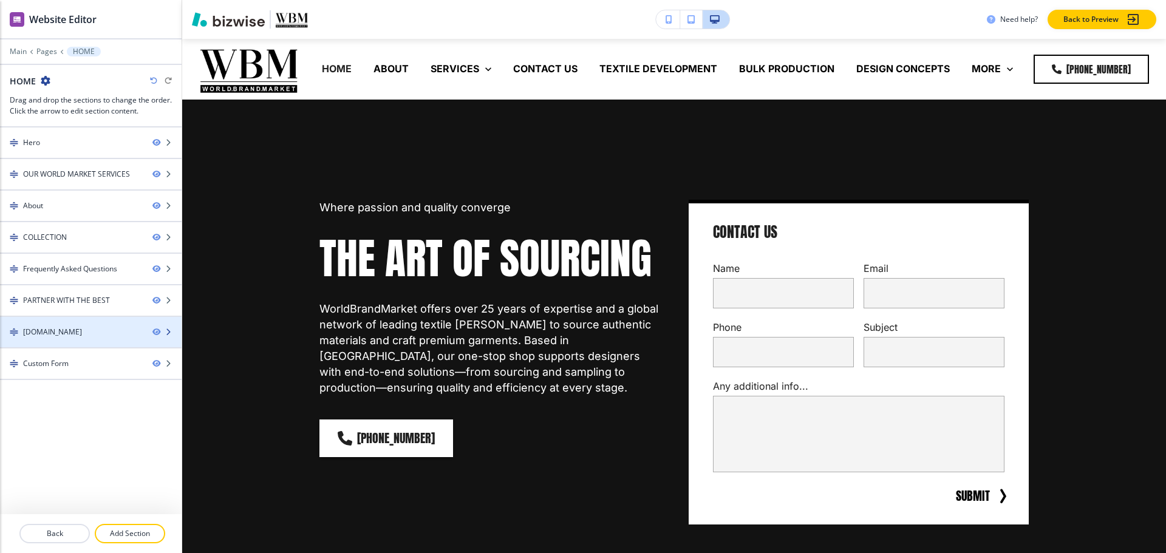
click at [65, 339] on div at bounding box center [91, 343] width 182 height 10
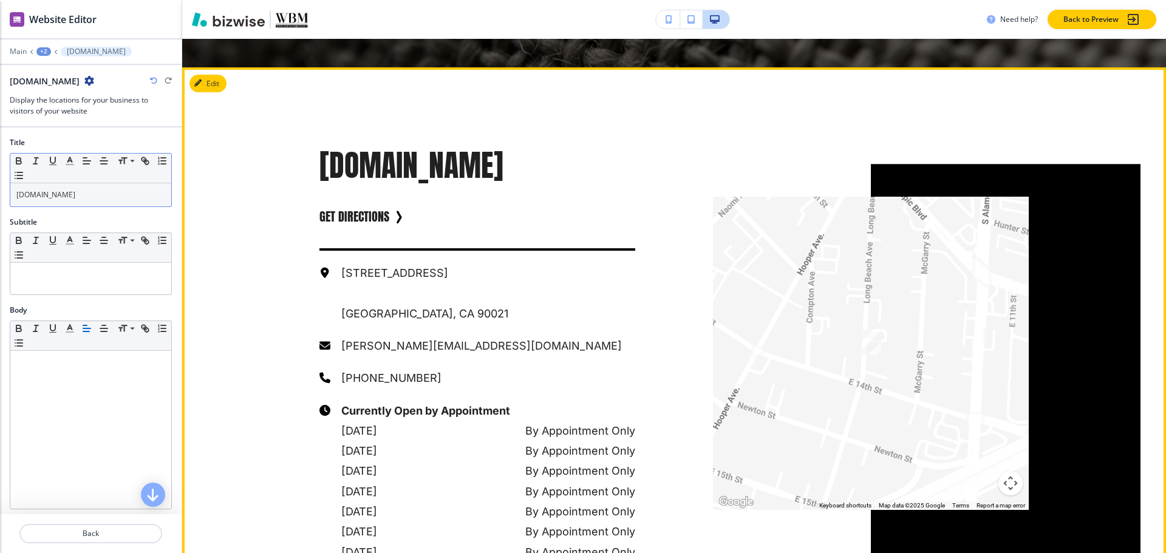
scroll to position [4389, 0]
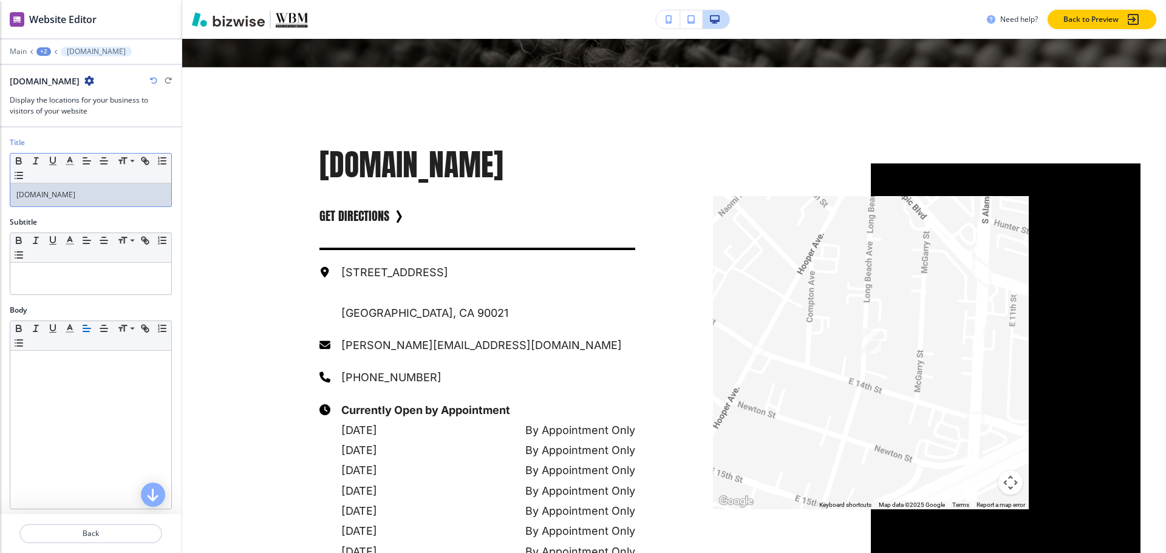
click at [135, 195] on p "[DOMAIN_NAME]" at bounding box center [90, 194] width 149 height 11
copy p "[DOMAIN_NAME]"
click at [48, 51] on div "+2" at bounding box center [43, 51] width 15 height 9
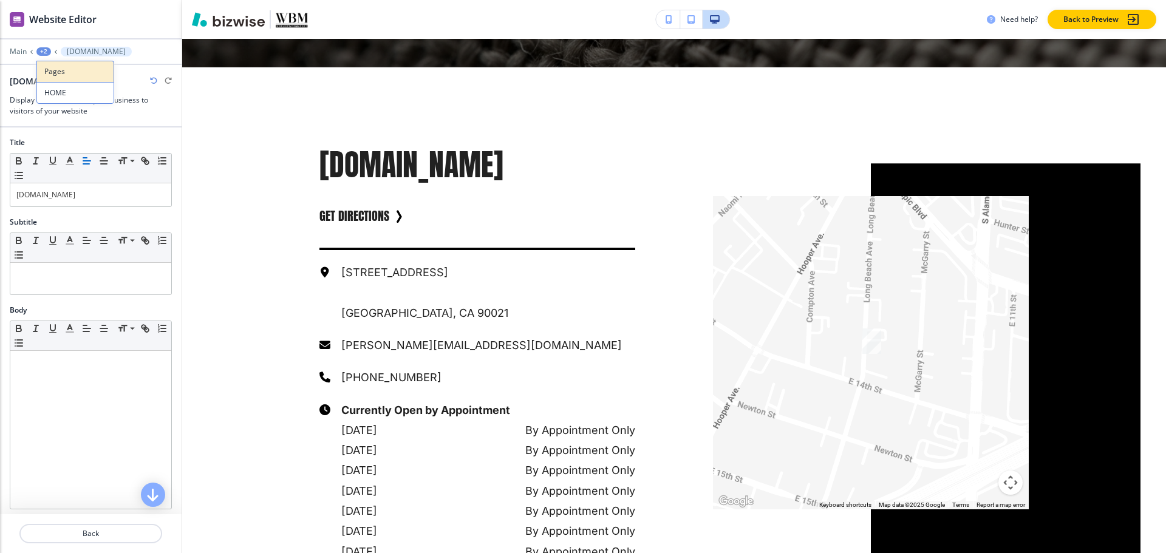
click at [70, 81] on button "Pages" at bounding box center [75, 71] width 78 height 21
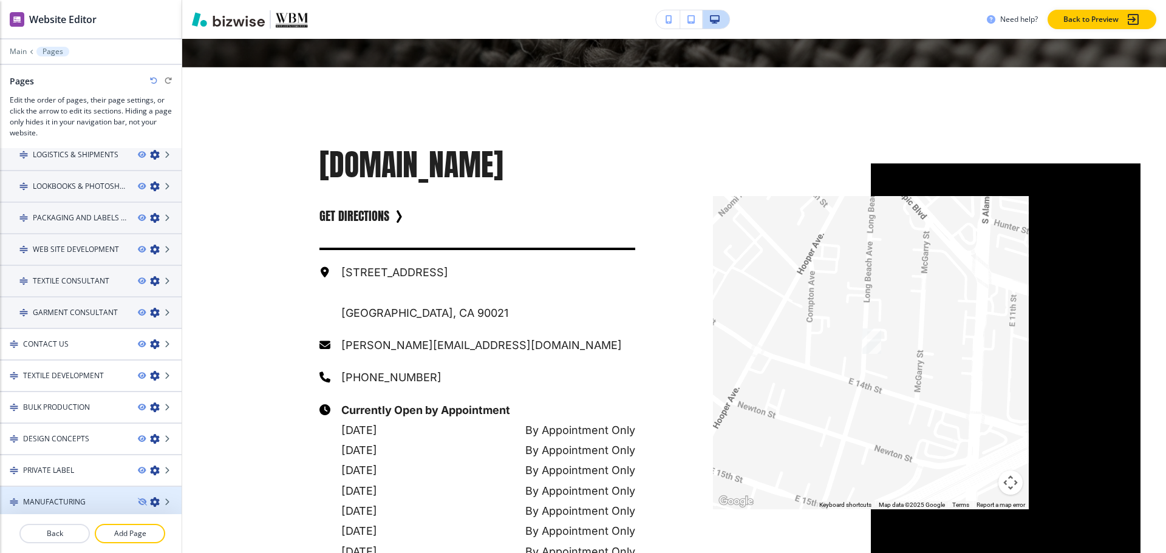
scroll to position [140, 0]
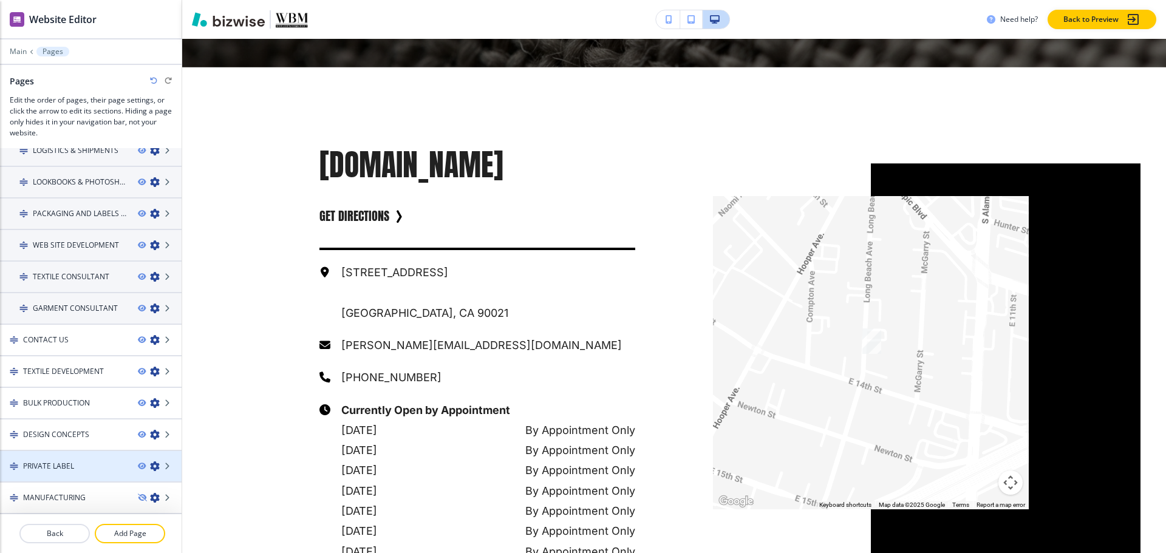
click at [56, 472] on div at bounding box center [91, 477] width 182 height 10
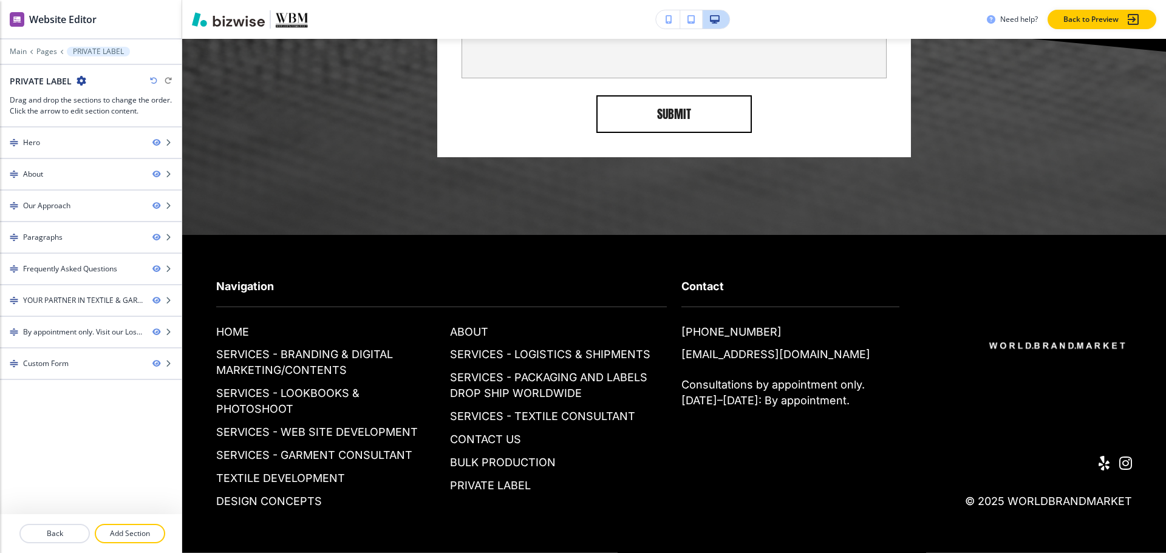
scroll to position [0, 0]
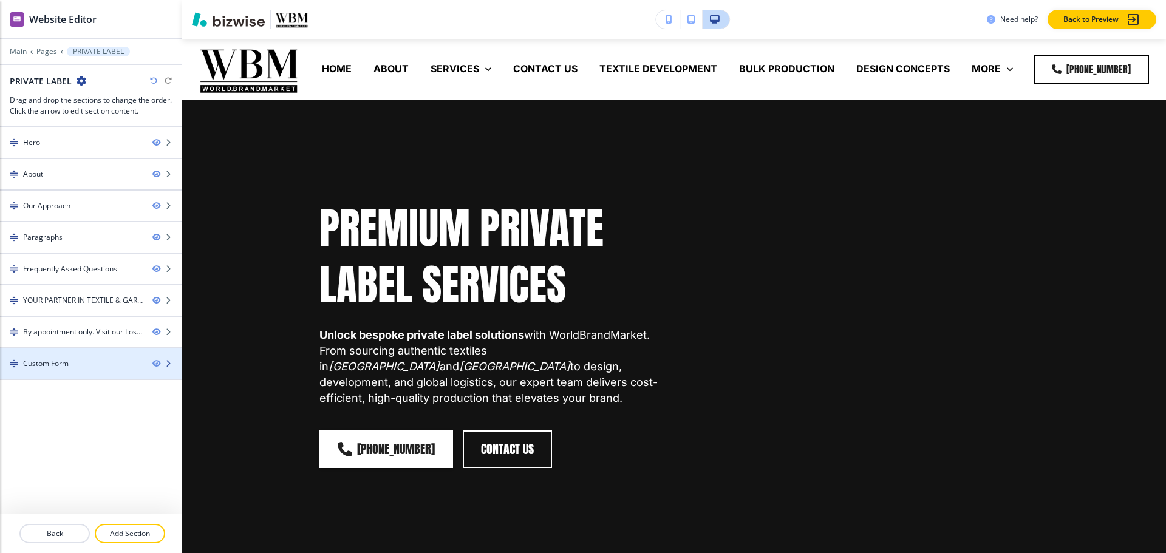
click at [53, 366] on div "Custom Form" at bounding box center [46, 363] width 46 height 11
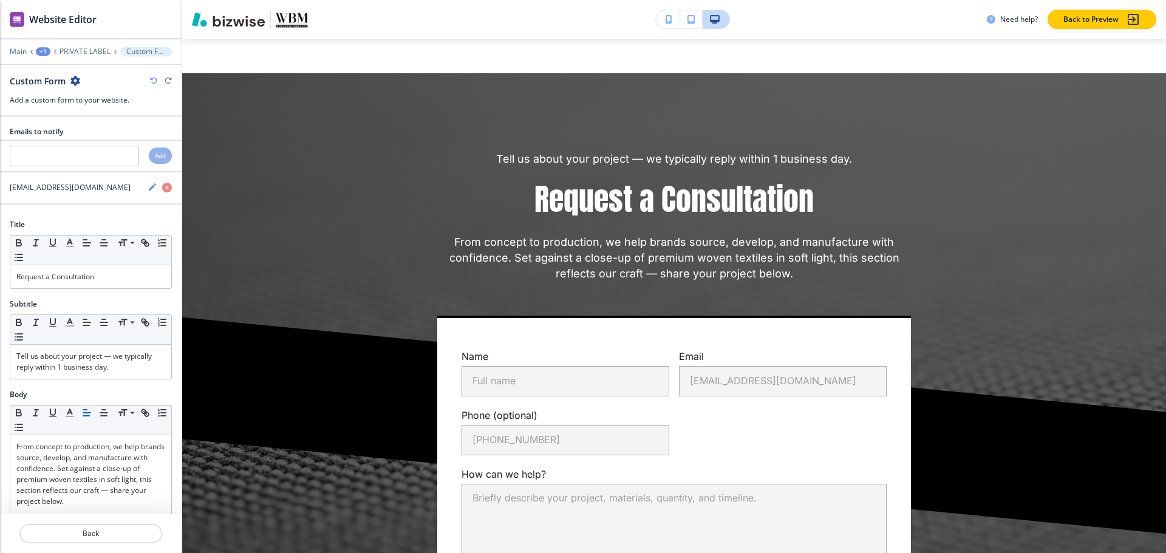
scroll to position [3888, 0]
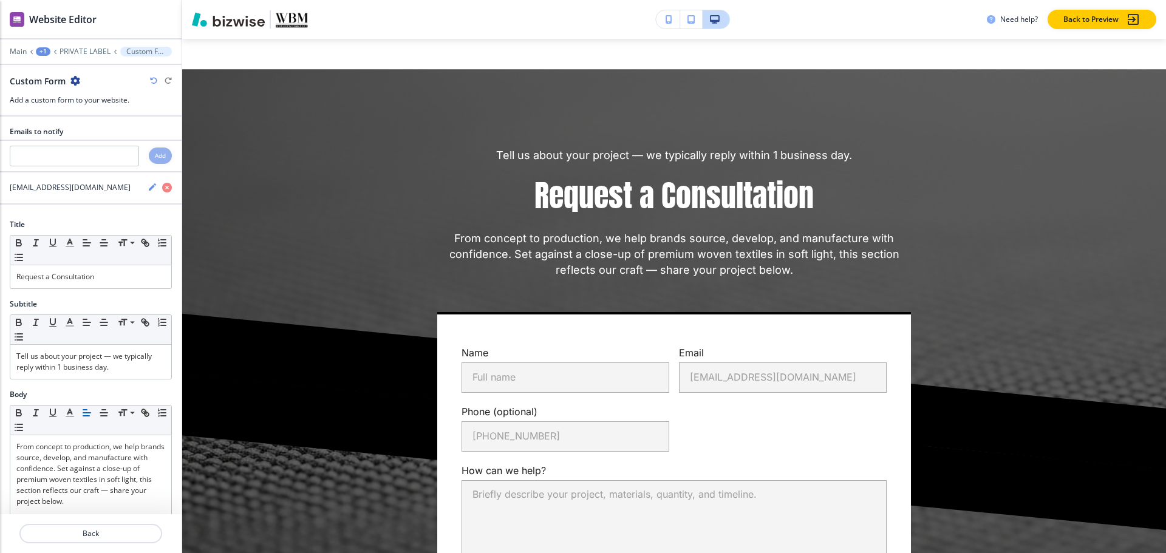
click at [86, 46] on div "Website Editor Main +1 PRIVATE LABEL Custom Form Custom Form Add a custom form …" at bounding box center [91, 58] width 182 height 117
click at [85, 49] on p "PRIVATE LABEL" at bounding box center [85, 51] width 51 height 9
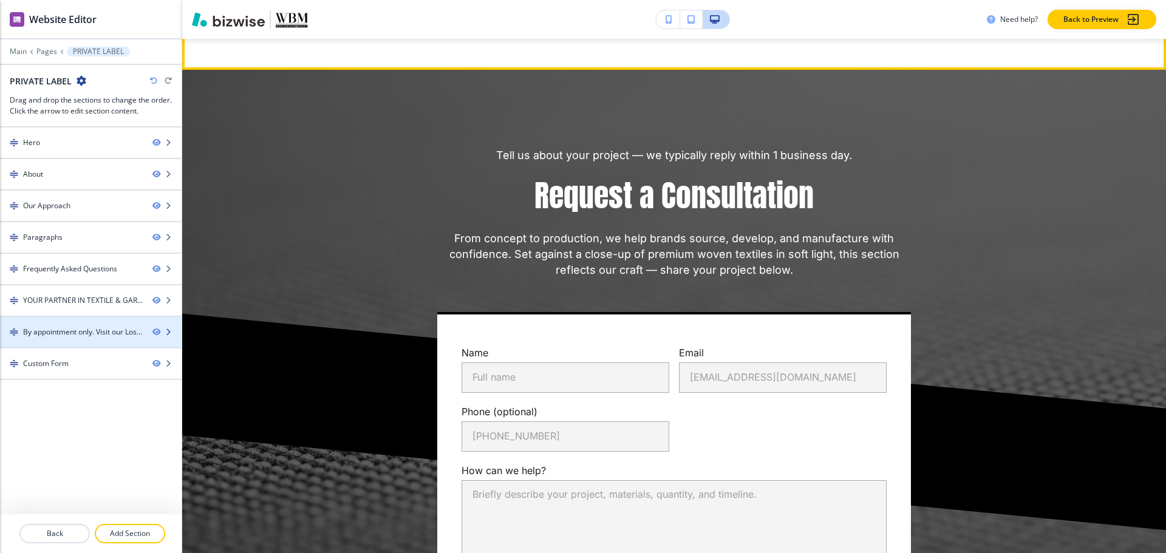
click at [43, 336] on div "By appointment only. Visit our Los Angeles office or meet in New York, Milan, P…" at bounding box center [83, 332] width 120 height 11
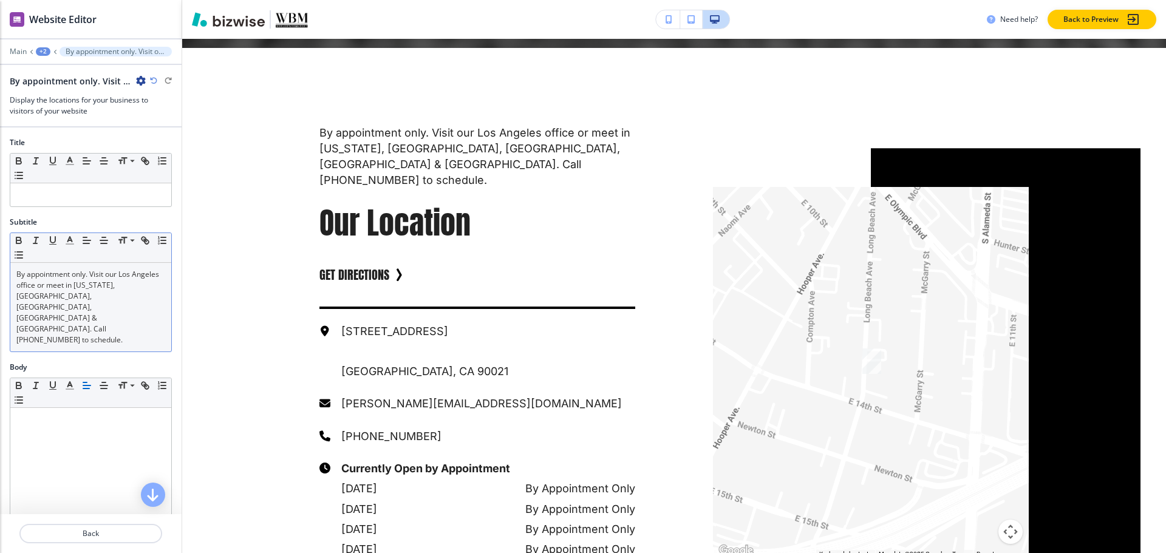
scroll to position [3253, 0]
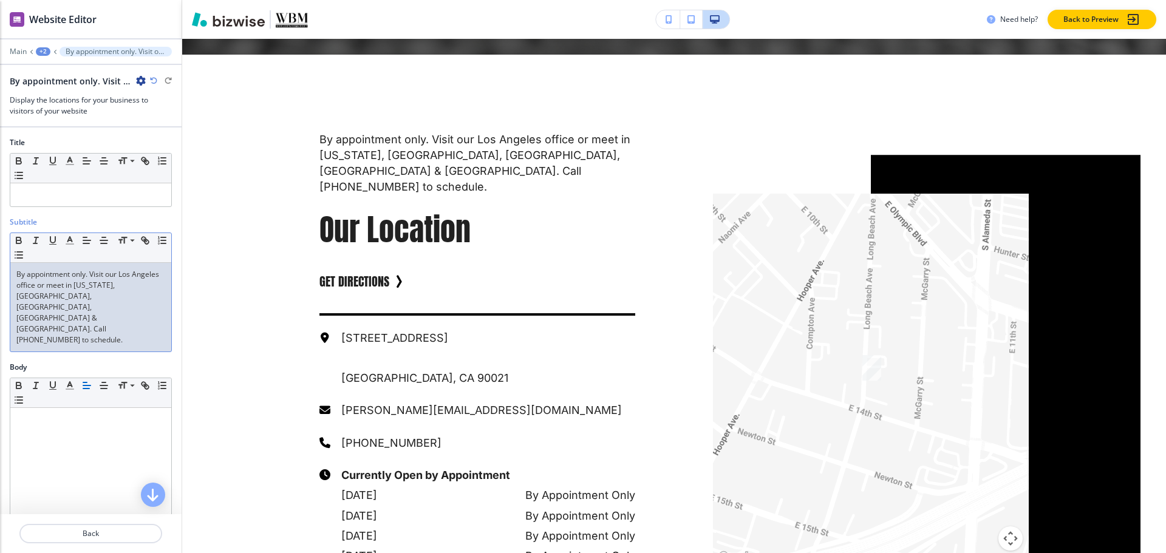
click at [61, 297] on p "By appointment only. Visit our Los Angeles office or meet in New York, Milan, P…" at bounding box center [90, 307] width 149 height 77
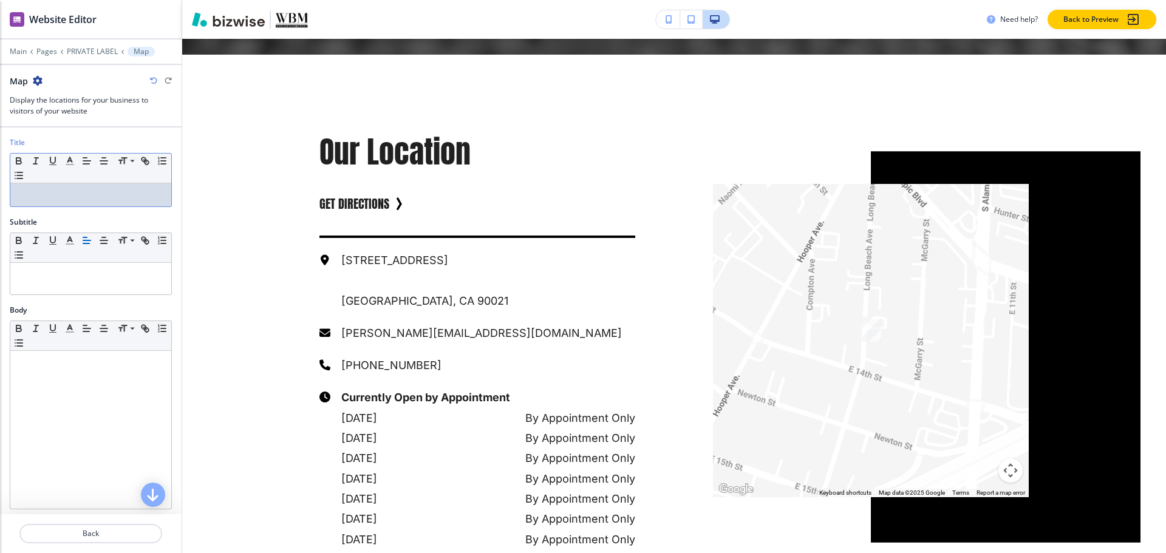
click at [81, 202] on div at bounding box center [90, 194] width 161 height 23
paste div
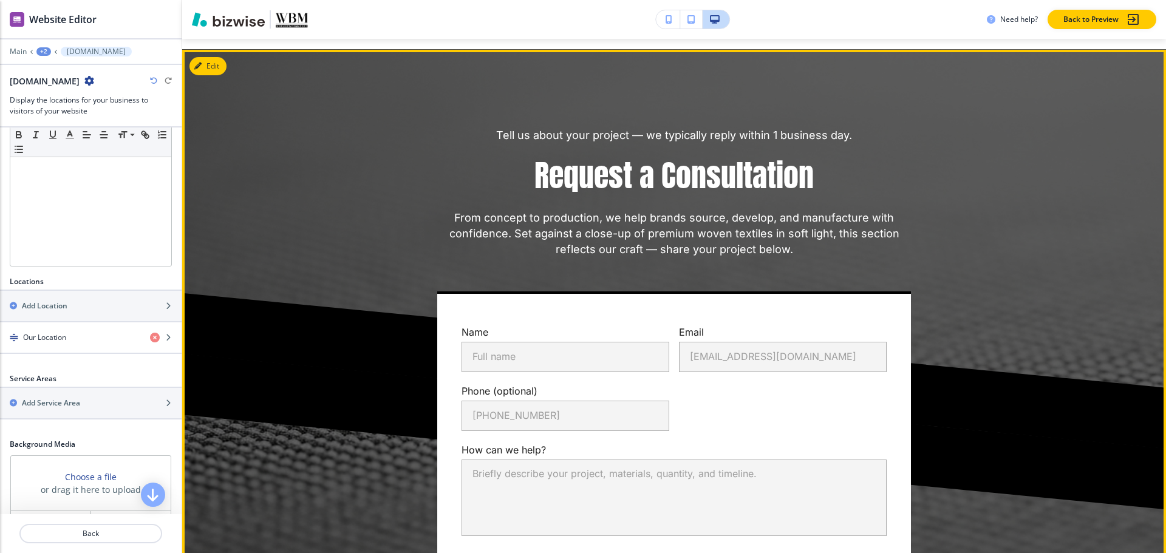
scroll to position [3982, 0]
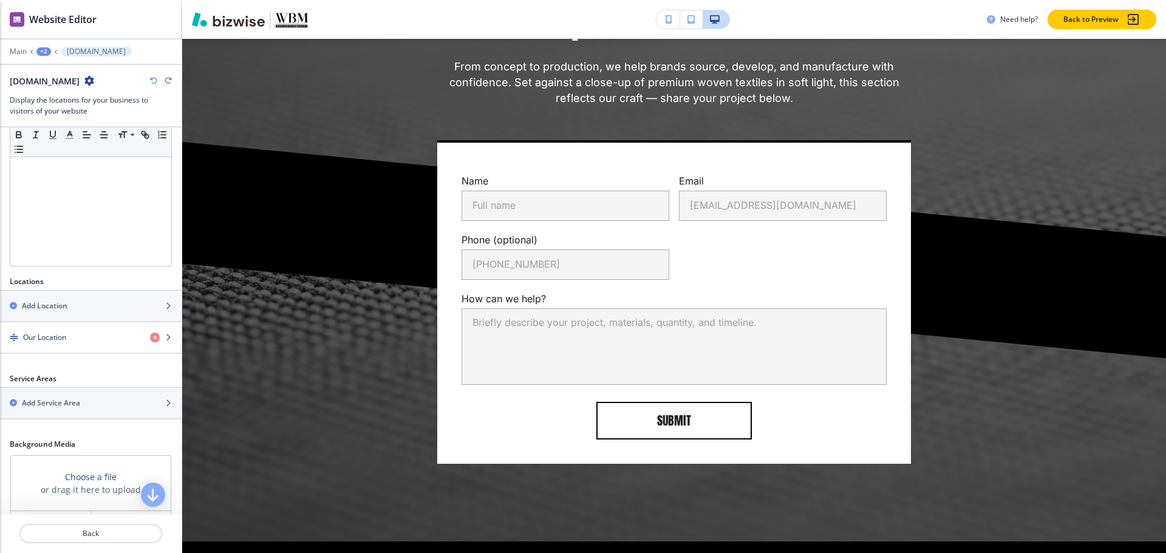
click at [48, 53] on div "+2" at bounding box center [43, 51] width 15 height 9
click at [52, 73] on p "Pages" at bounding box center [75, 71] width 62 height 11
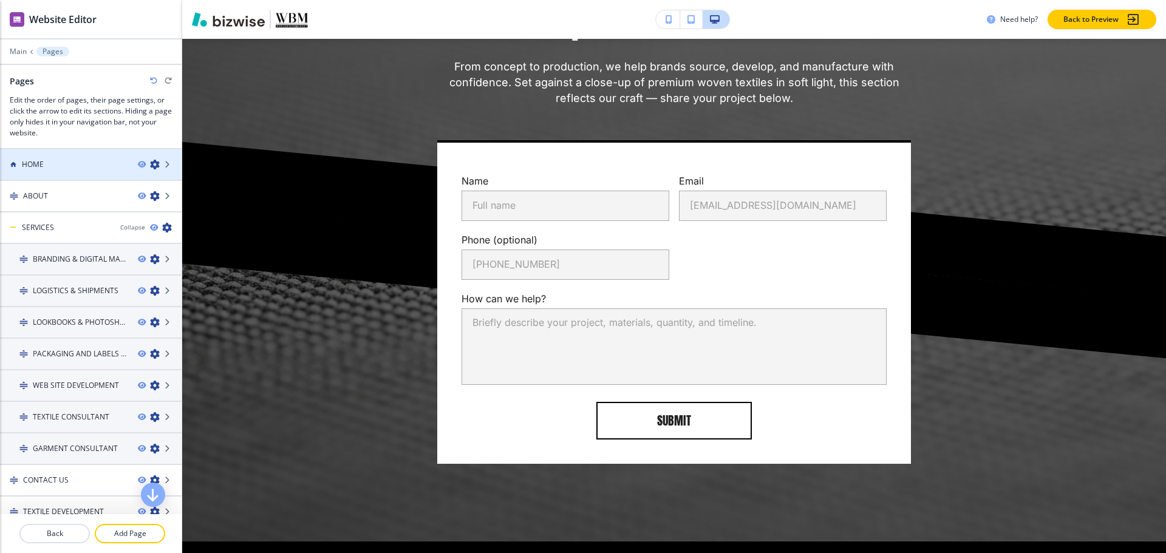
click at [30, 172] on div at bounding box center [91, 175] width 182 height 10
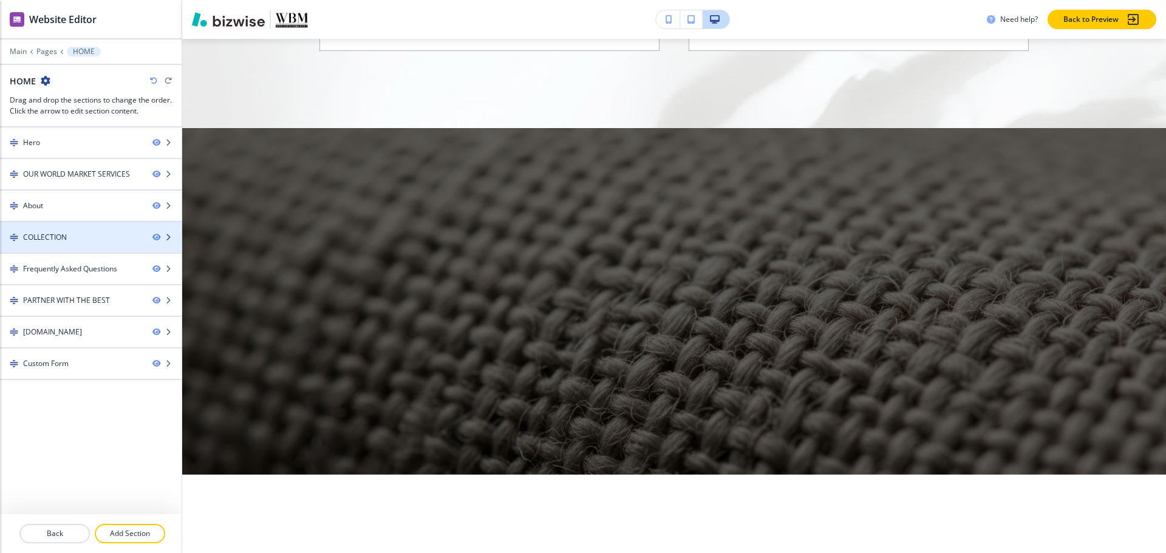
scroll to position [0, 0]
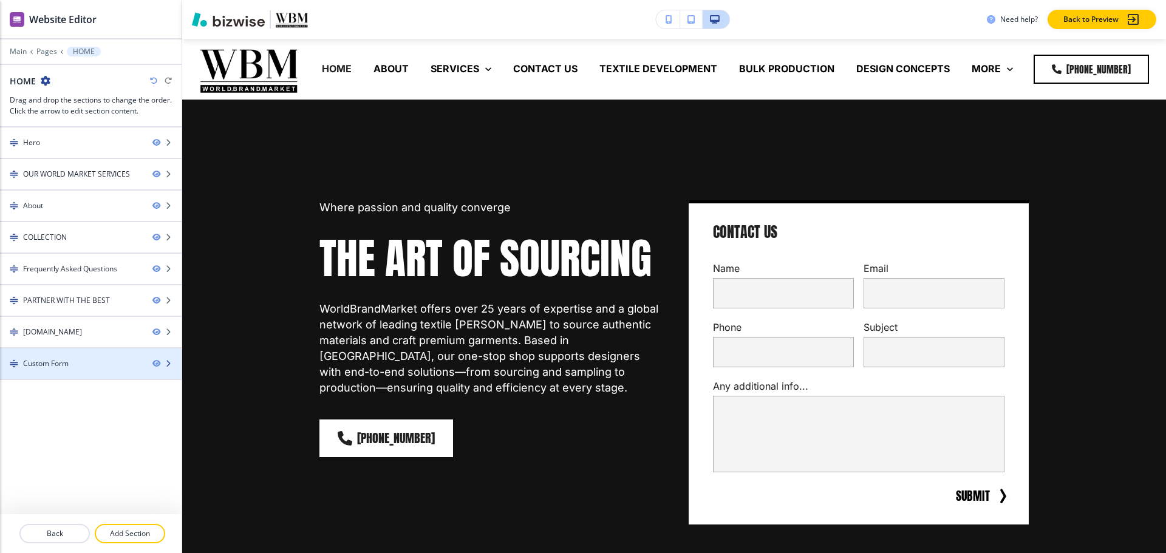
click at [39, 363] on div "Custom Form" at bounding box center [46, 363] width 46 height 11
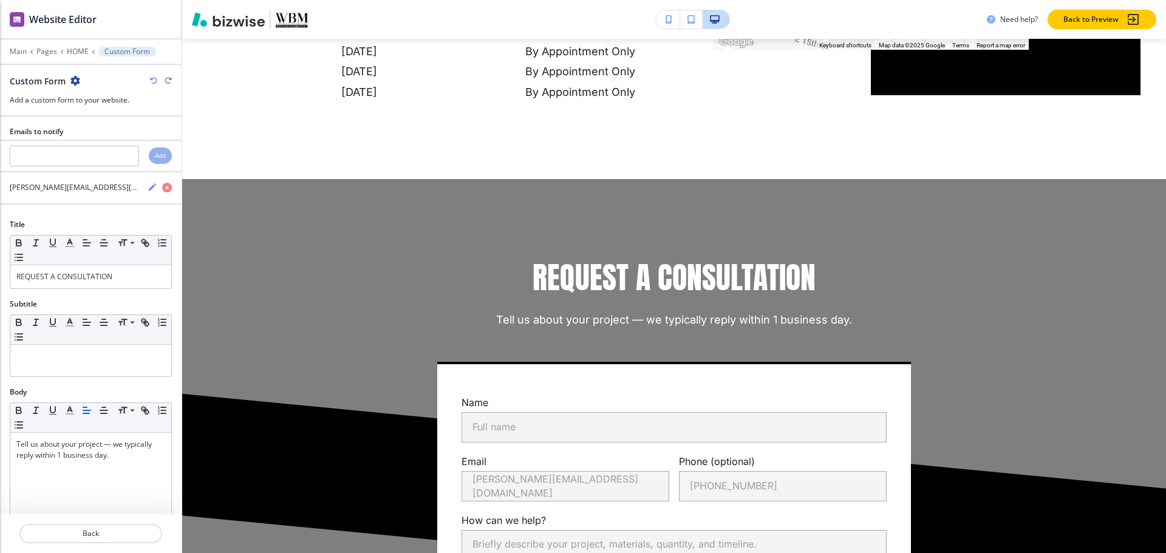
click at [75, 78] on icon "button" at bounding box center [75, 81] width 10 height 10
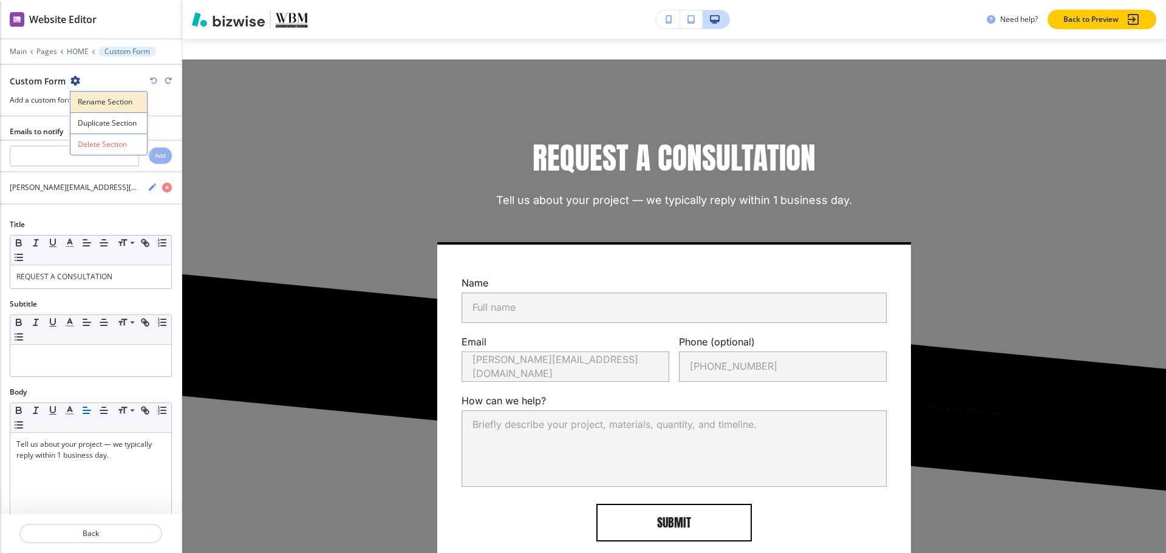
scroll to position [4970, 0]
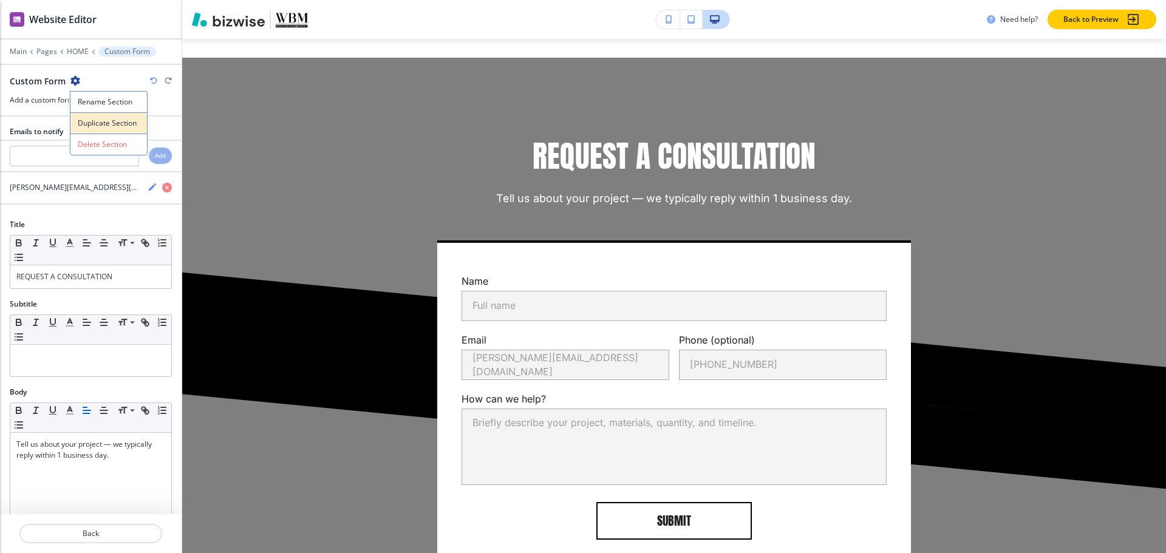
click at [91, 115] on button "Duplicate Section" at bounding box center [109, 122] width 78 height 21
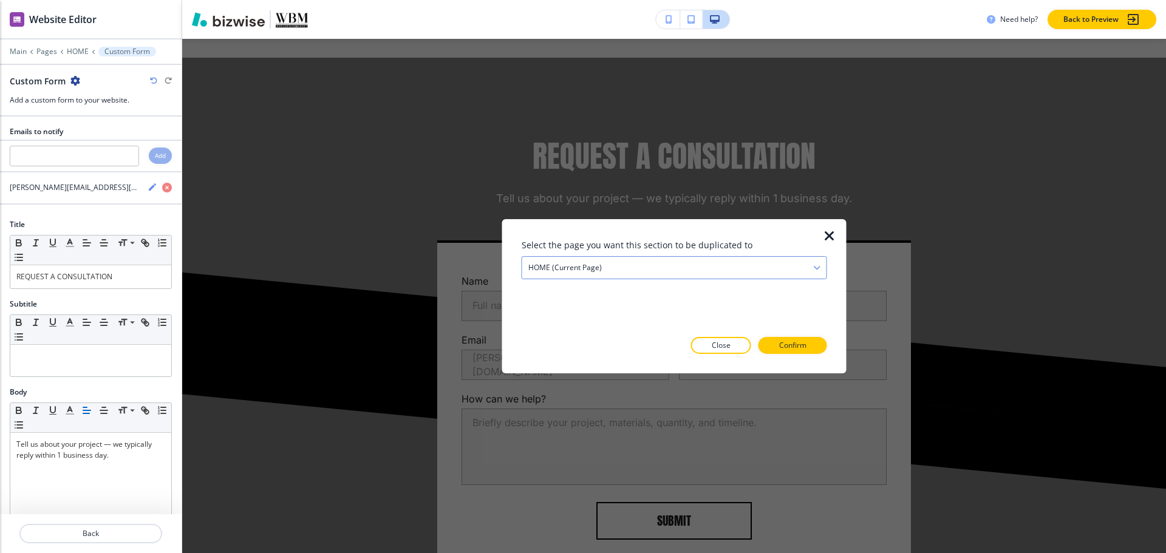
click at [676, 261] on div "HOME (current page)" at bounding box center [674, 267] width 304 height 22
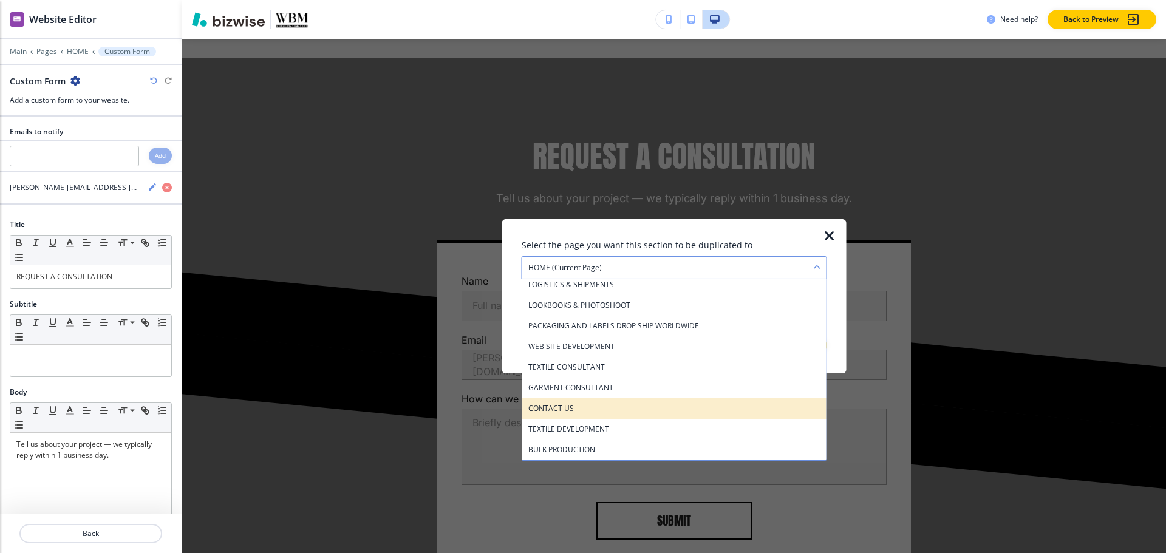
scroll to position [128, 0]
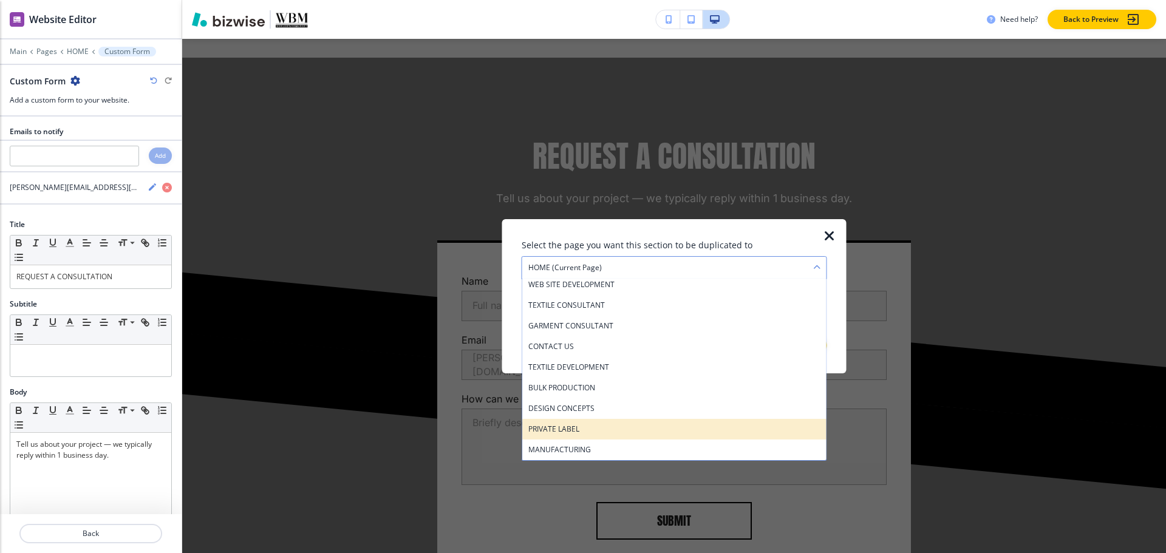
click at [627, 434] on h4 "PRIVATE LABEL" at bounding box center [674, 428] width 292 height 11
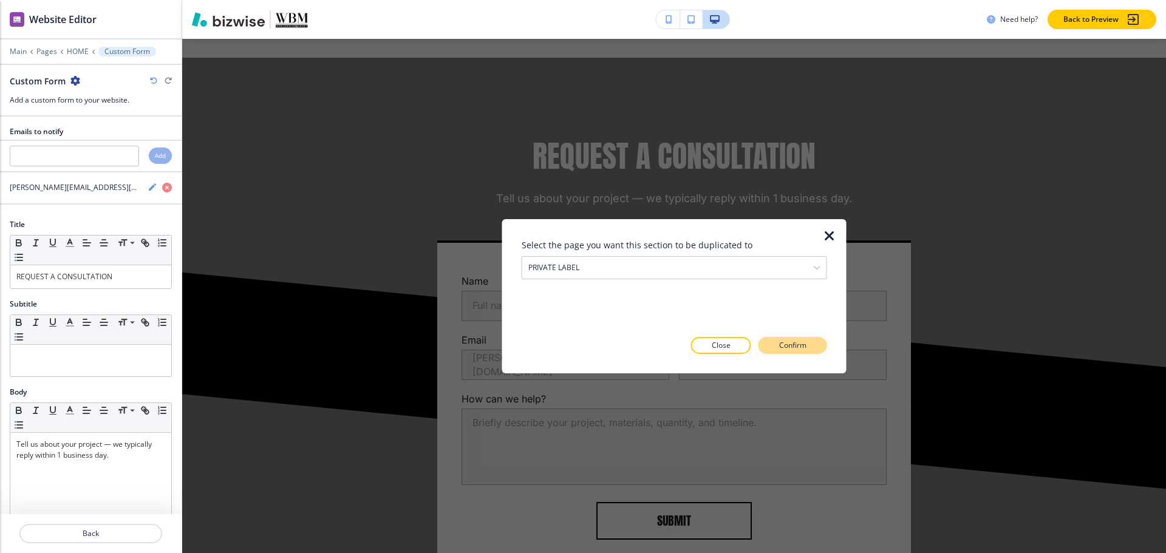
click at [776, 344] on button "Confirm" at bounding box center [792, 345] width 69 height 17
click at [775, 344] on p "Take me there" at bounding box center [781, 345] width 49 height 11
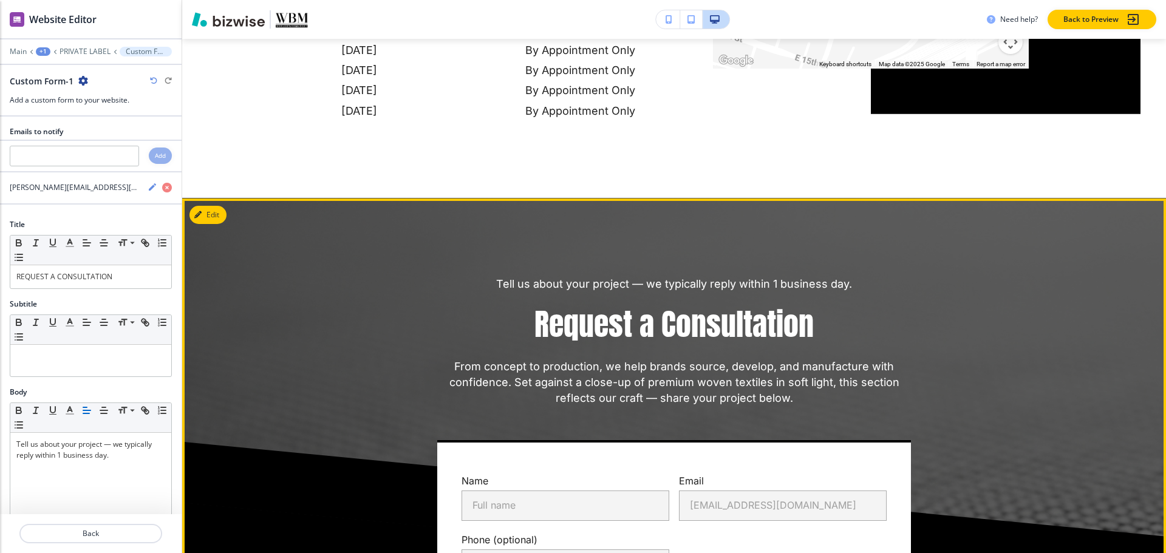
scroll to position [3679, 0]
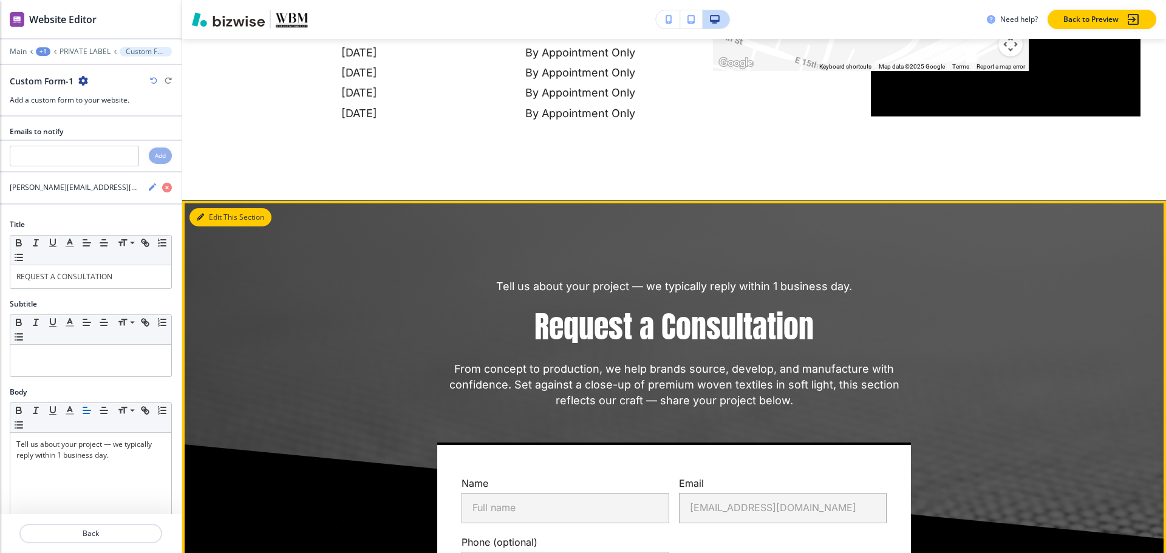
click at [220, 208] on button "Edit This Section" at bounding box center [230, 217] width 82 height 18
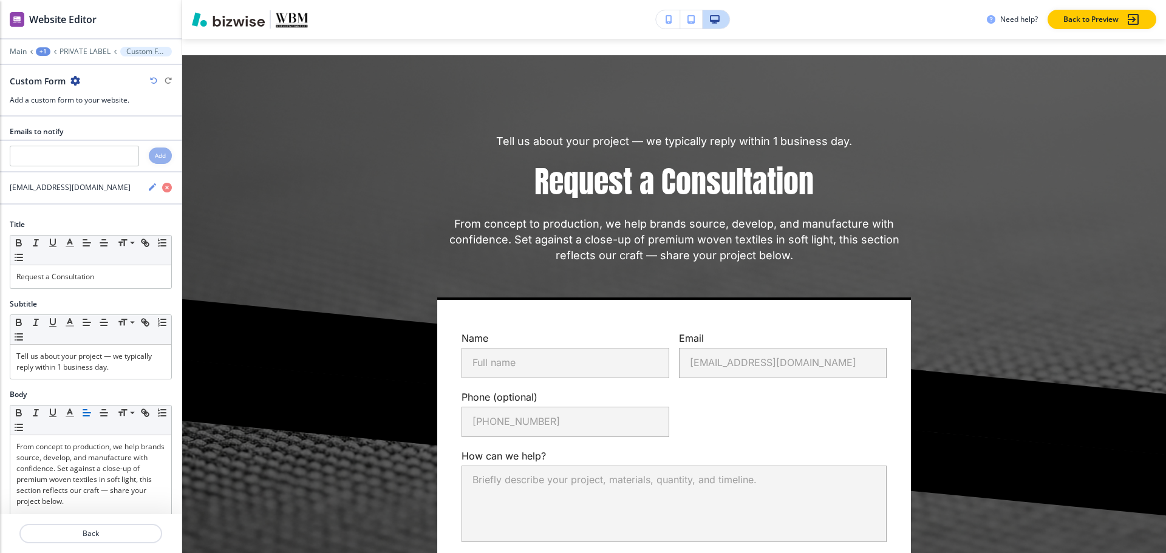
scroll to position [3826, 0]
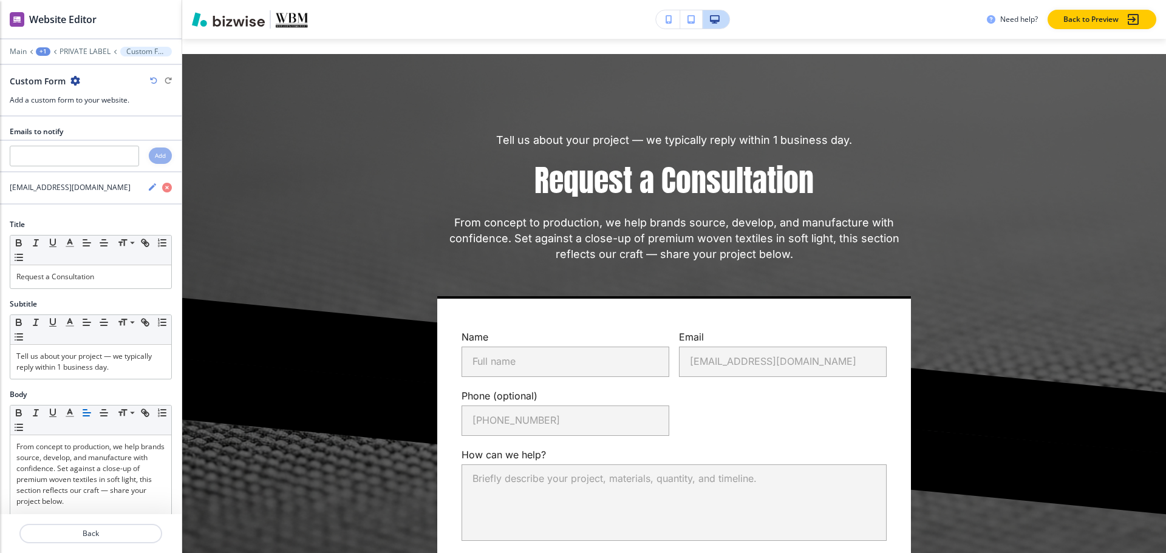
click at [75, 80] on icon "button" at bounding box center [75, 81] width 10 height 10
click at [112, 156] on input "text" at bounding box center [74, 156] width 129 height 21
click at [80, 84] on div "Custom Form" at bounding box center [91, 81] width 162 height 13
click at [77, 83] on icon "button" at bounding box center [75, 81] width 10 height 10
click at [105, 145] on p "Delete Section" at bounding box center [109, 144] width 62 height 11
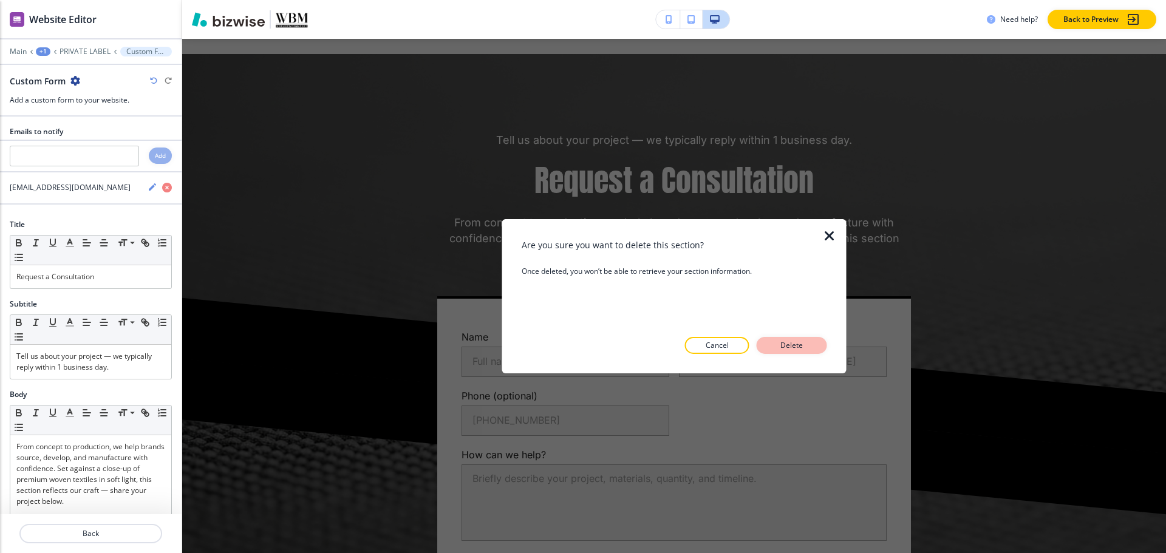
click at [804, 342] on p "Delete" at bounding box center [791, 345] width 29 height 11
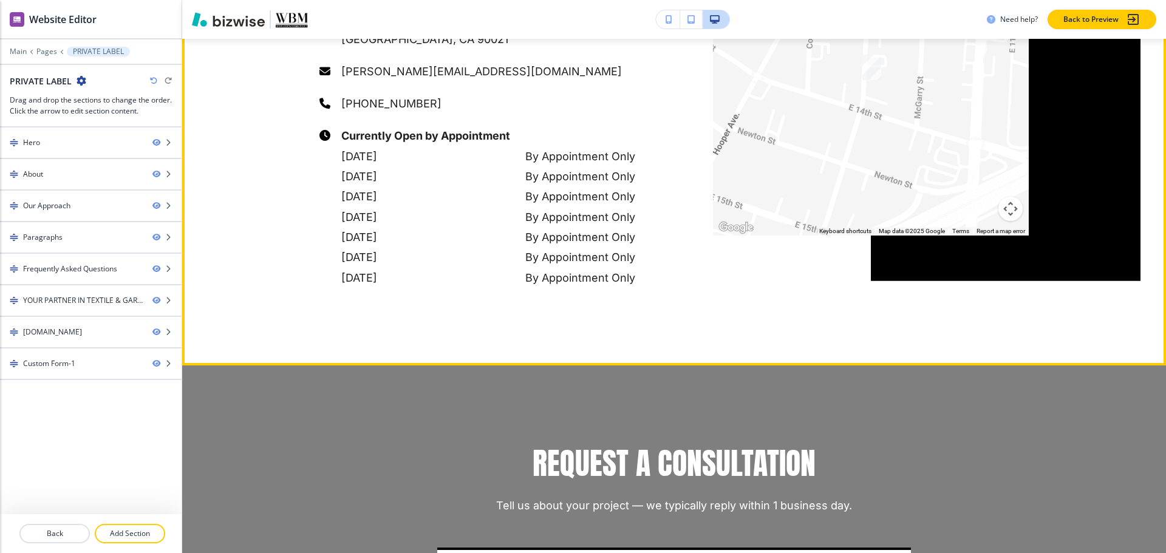
scroll to position [3484, 0]
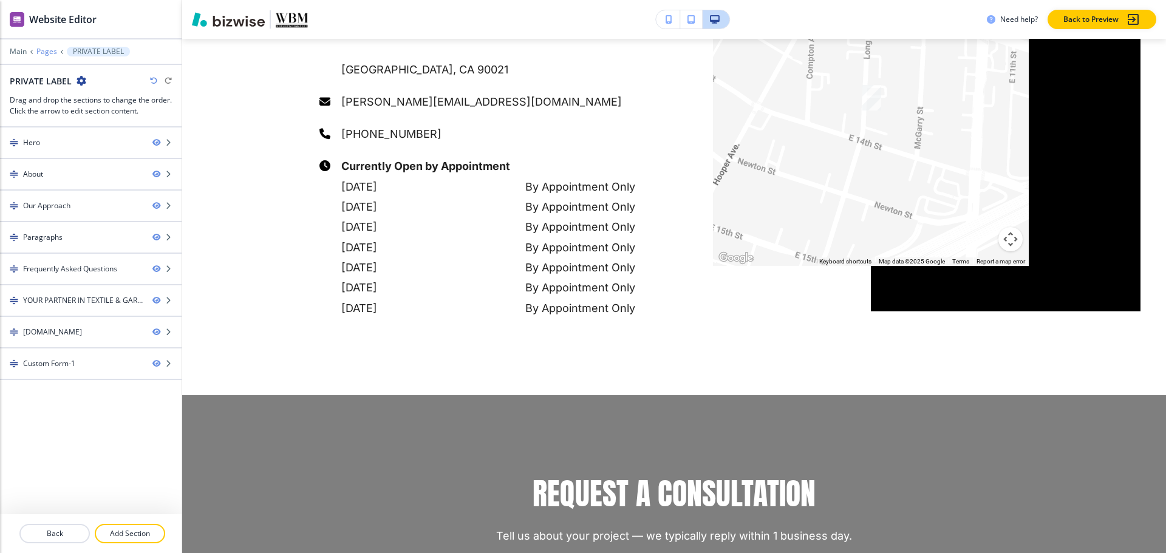
click at [49, 52] on p "Pages" at bounding box center [46, 51] width 21 height 9
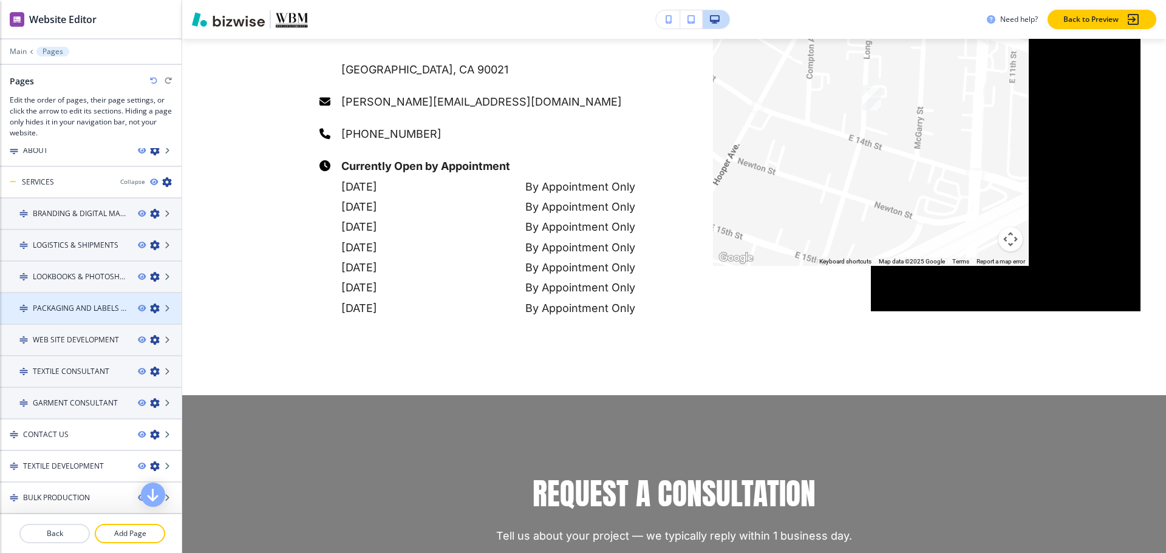
scroll to position [140, 0]
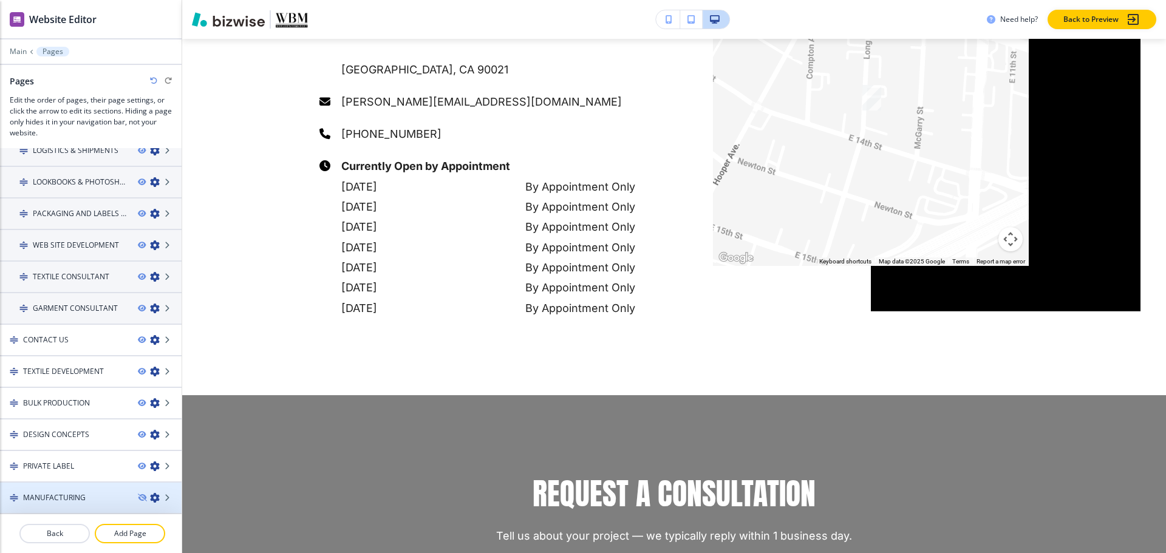
click at [62, 500] on h4 "MANUFACTURING" at bounding box center [54, 497] width 63 height 11
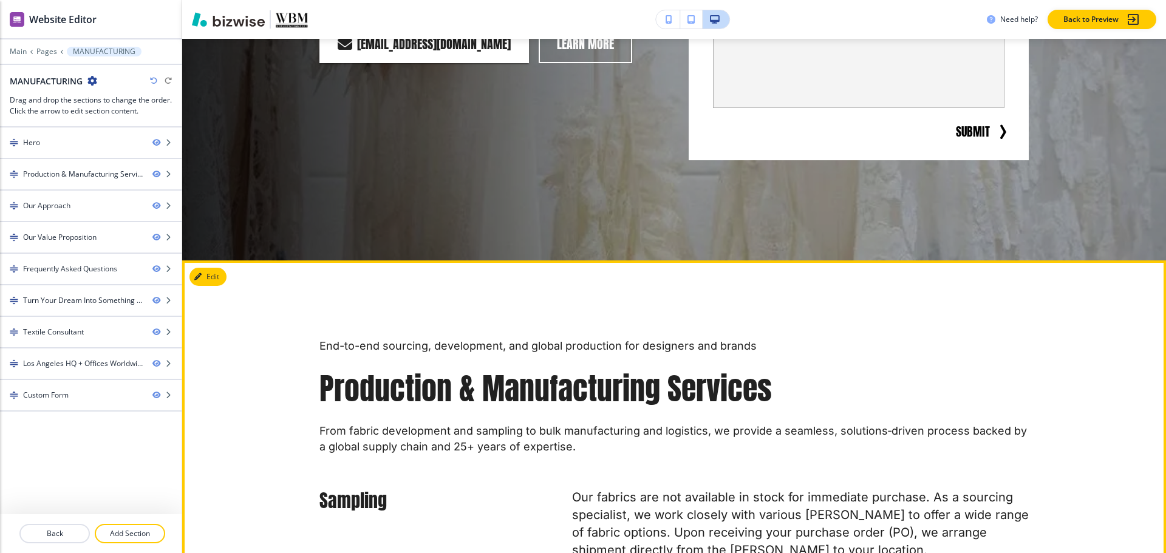
scroll to position [0, 0]
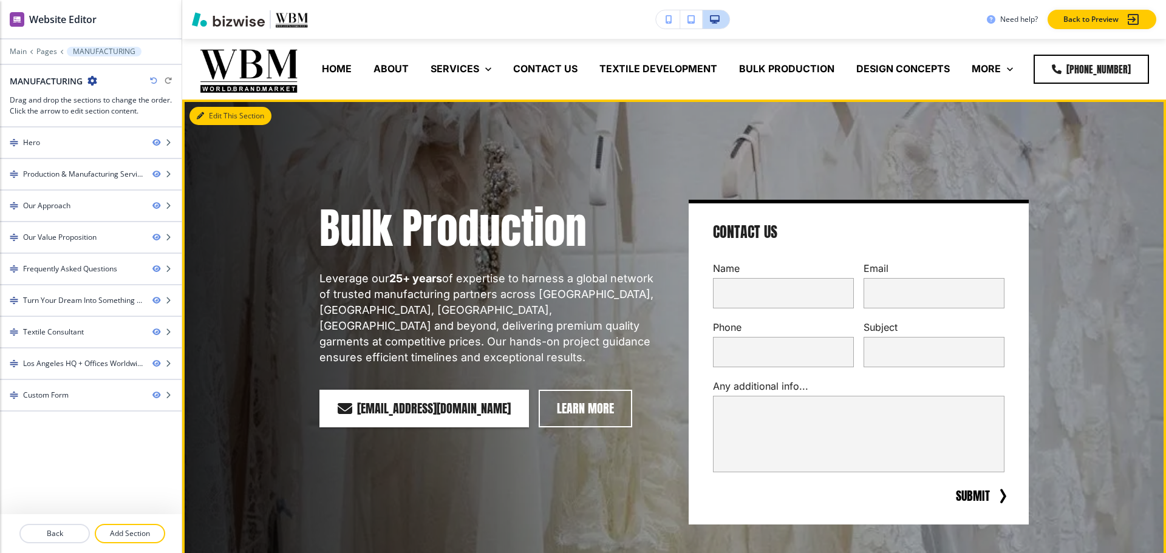
click at [217, 120] on button "Edit This Section" at bounding box center [230, 116] width 82 height 18
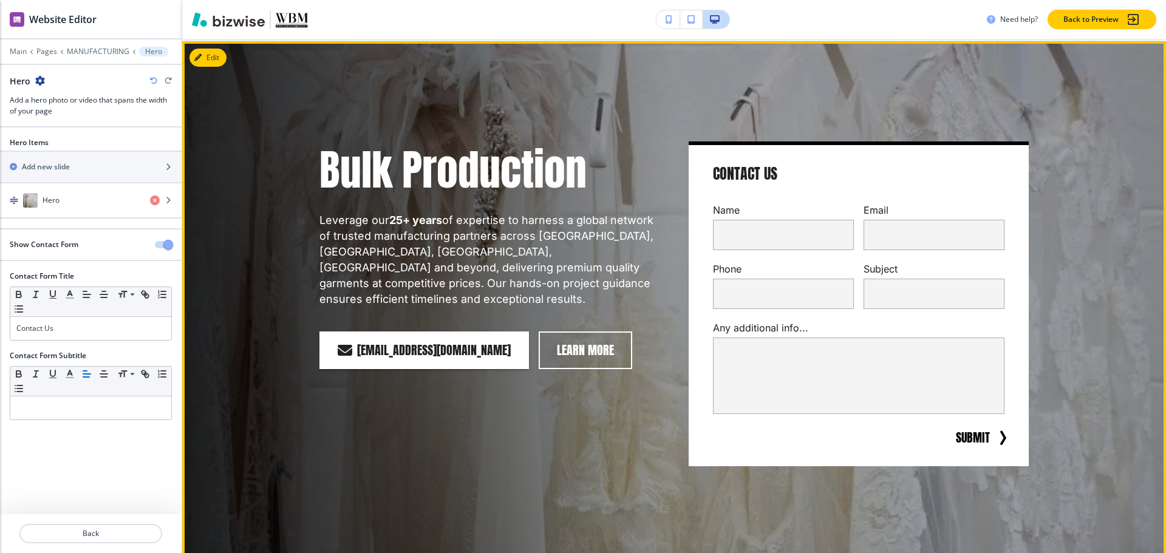
scroll to position [61, 0]
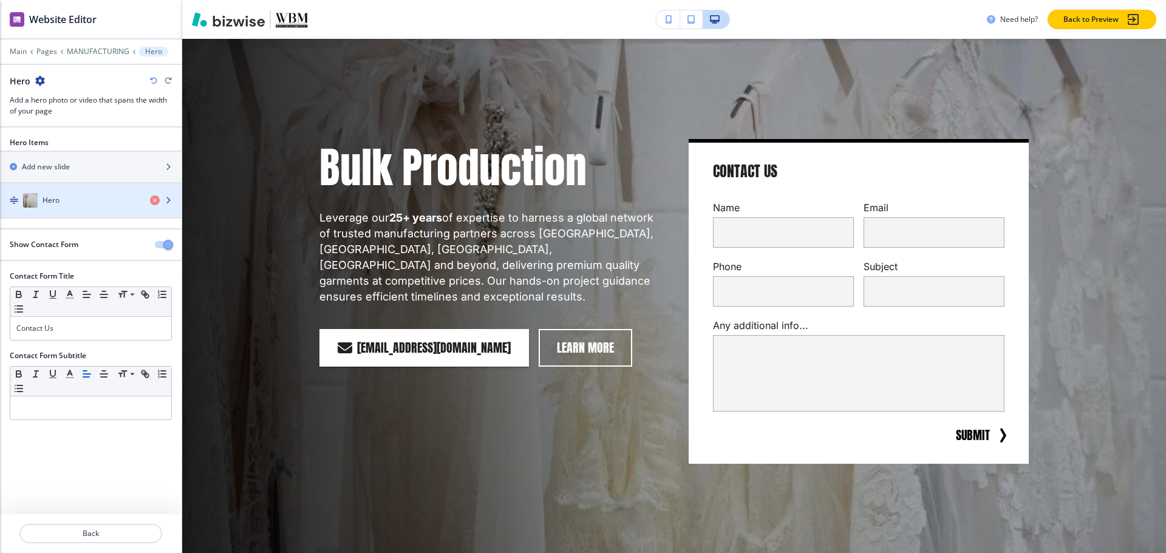
click at [112, 194] on div "Hero" at bounding box center [70, 200] width 140 height 15
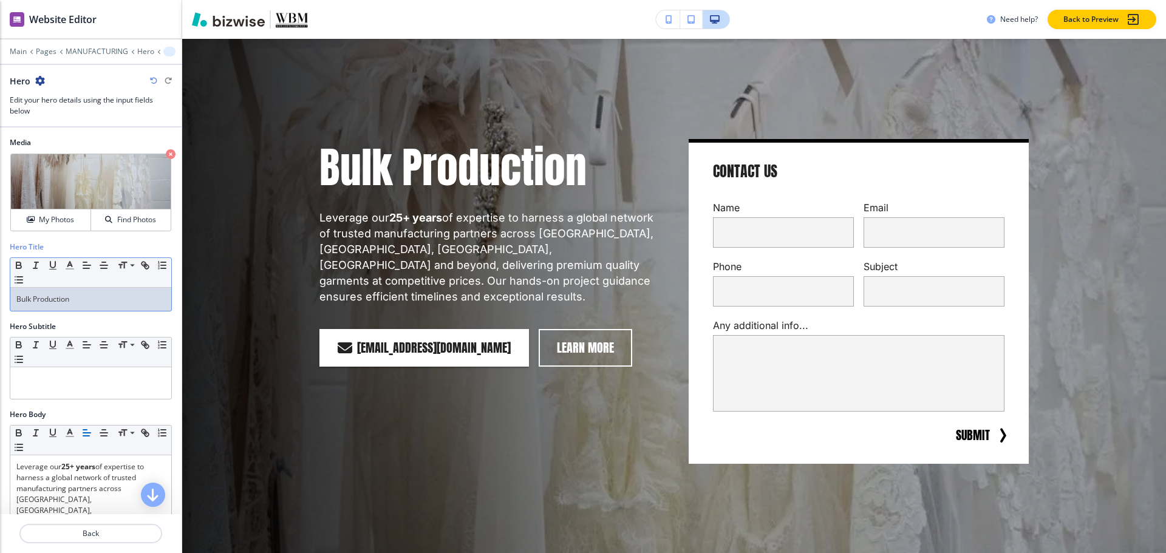
click at [92, 296] on p "Bulk Production" at bounding box center [90, 299] width 149 height 11
copy p "Bulk Production"
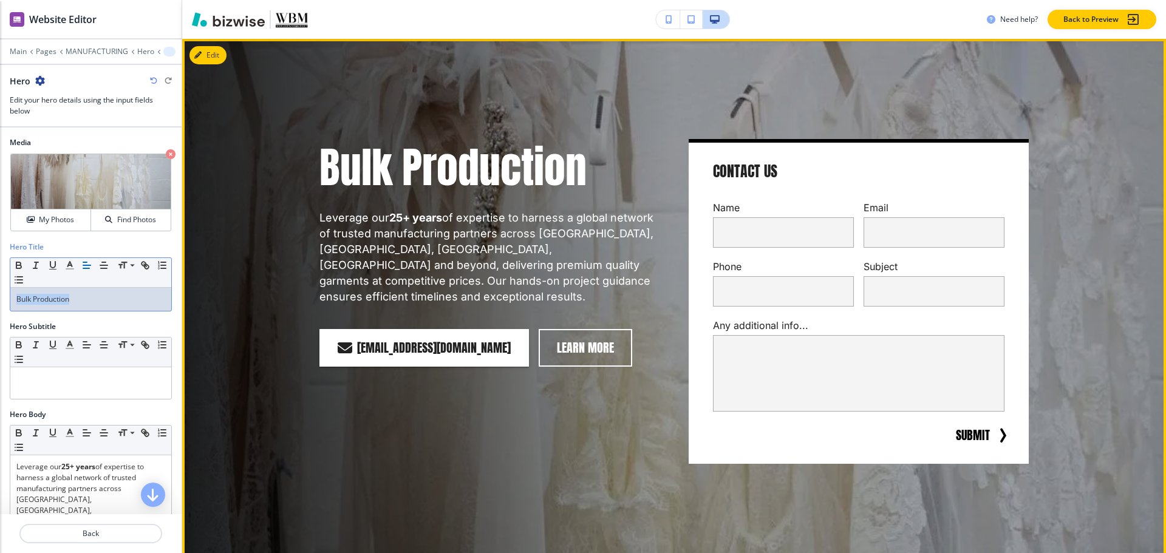
paste div
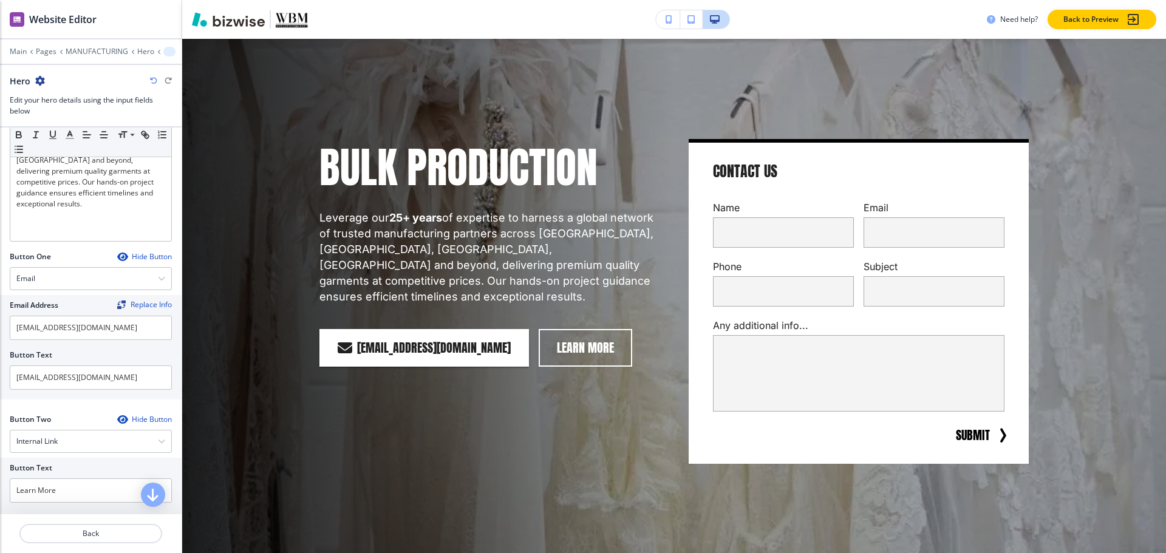
scroll to position [425, 0]
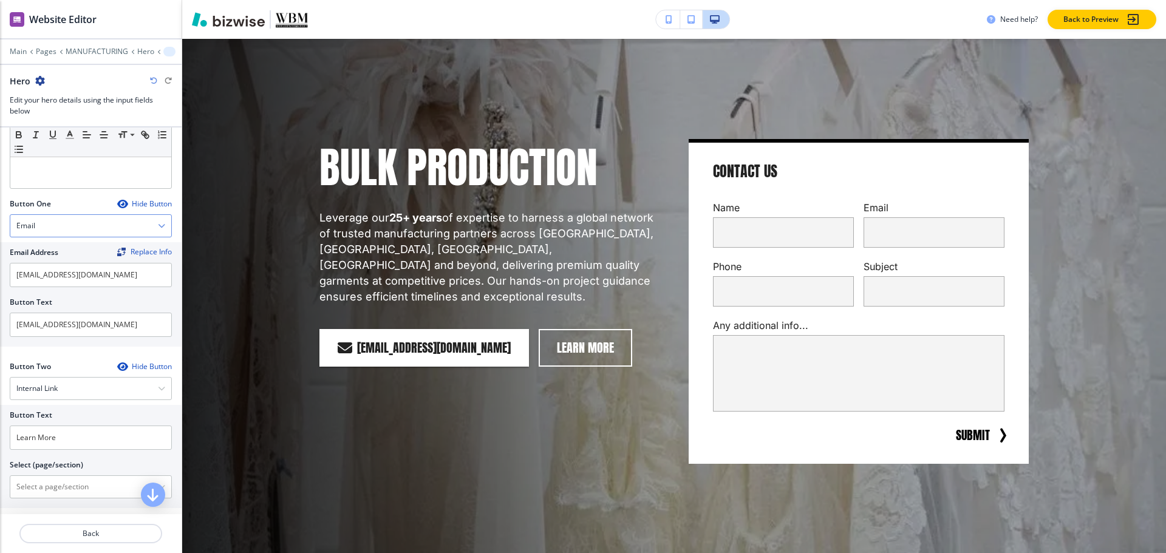
drag, startPoint x: 49, startPoint y: 228, endPoint x: 43, endPoint y: 234, distance: 8.6
click at [49, 228] on div "Email" at bounding box center [90, 226] width 161 height 22
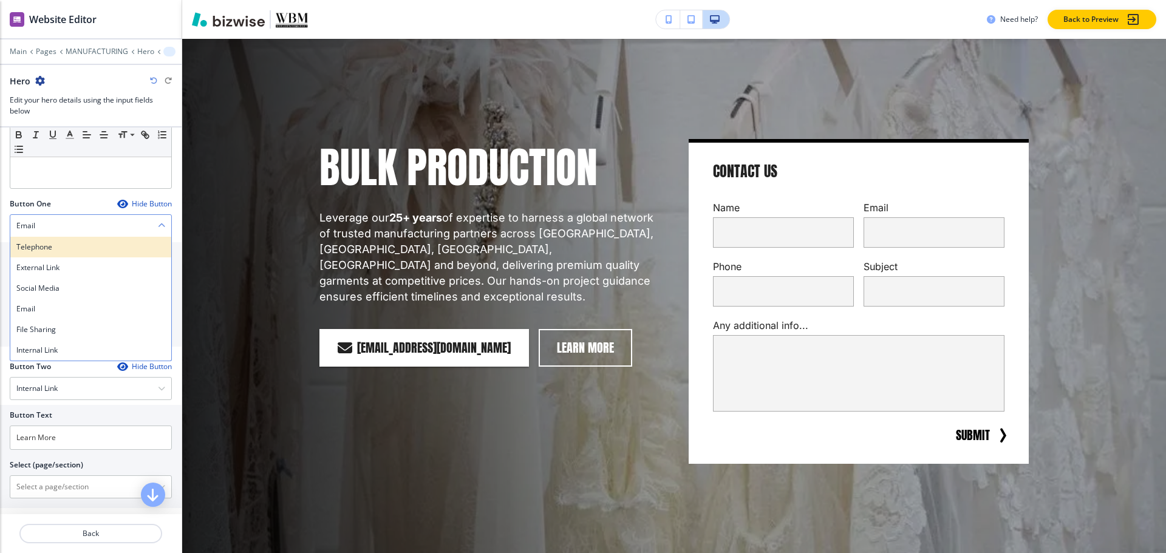
click at [64, 251] on h4 "Telephone" at bounding box center [90, 247] width 149 height 11
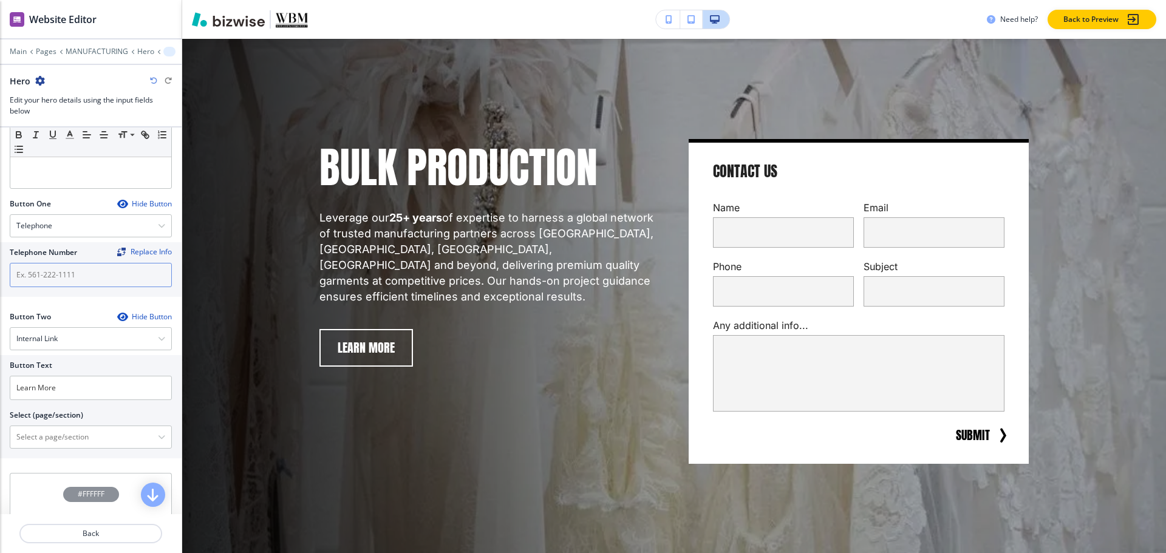
click at [87, 278] on input "text" at bounding box center [91, 275] width 162 height 24
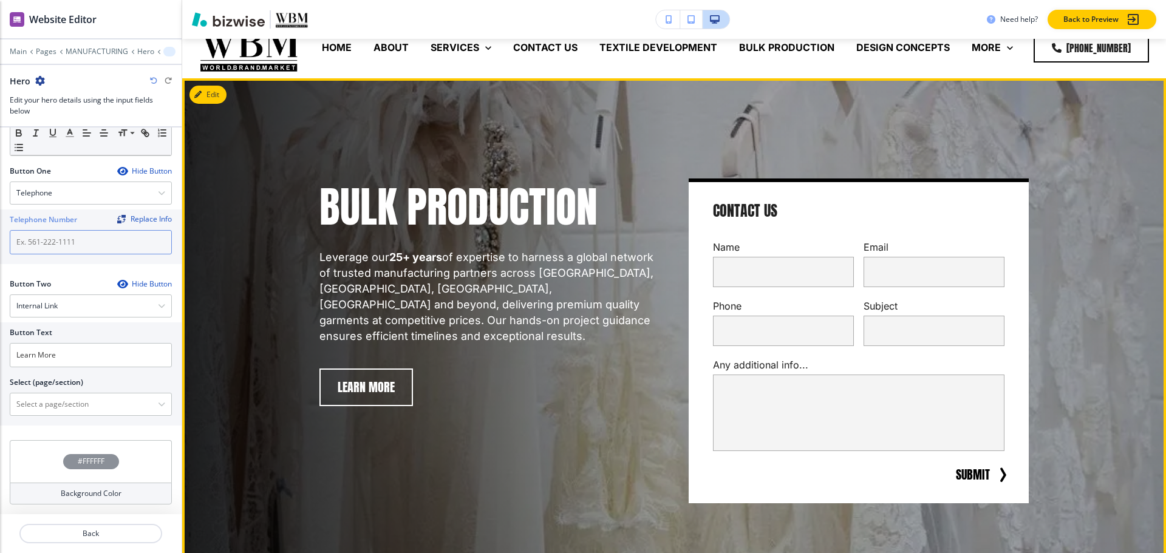
scroll to position [0, 0]
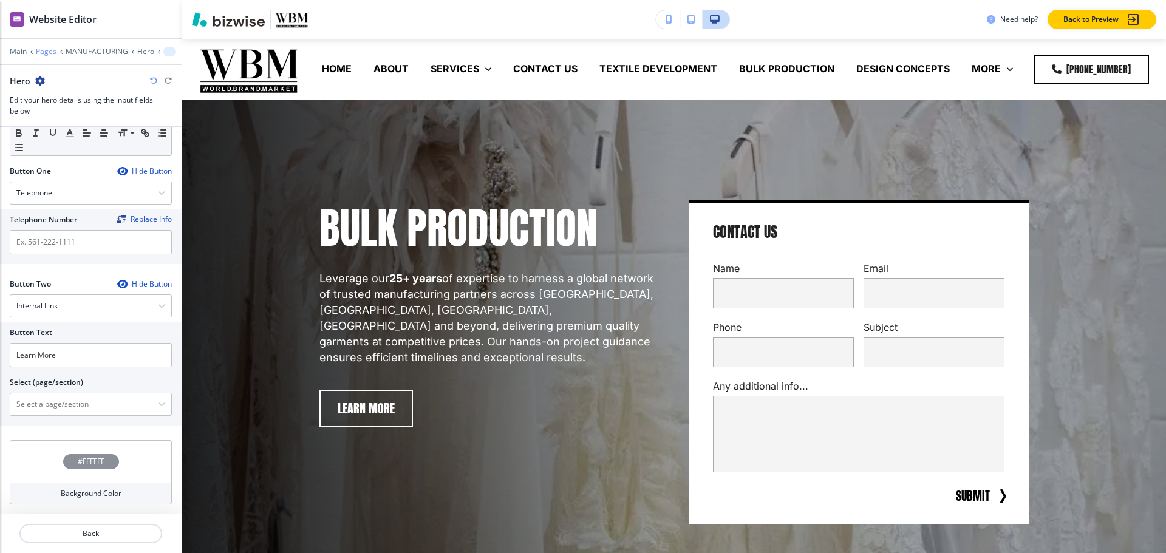
click at [41, 50] on p "Pages" at bounding box center [46, 51] width 21 height 9
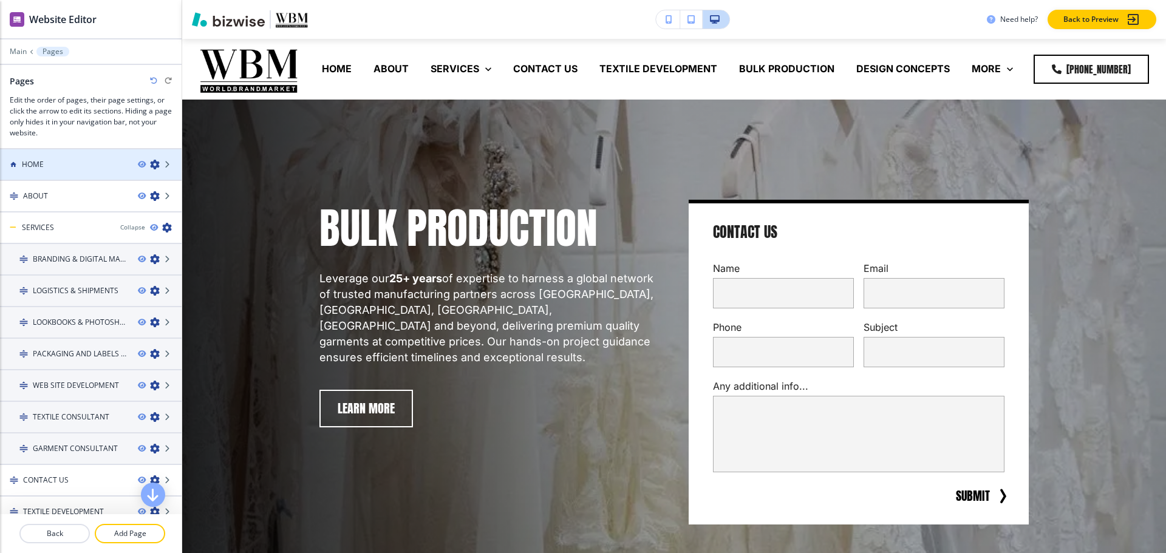
click at [60, 169] on div "HOME" at bounding box center [64, 164] width 128 height 11
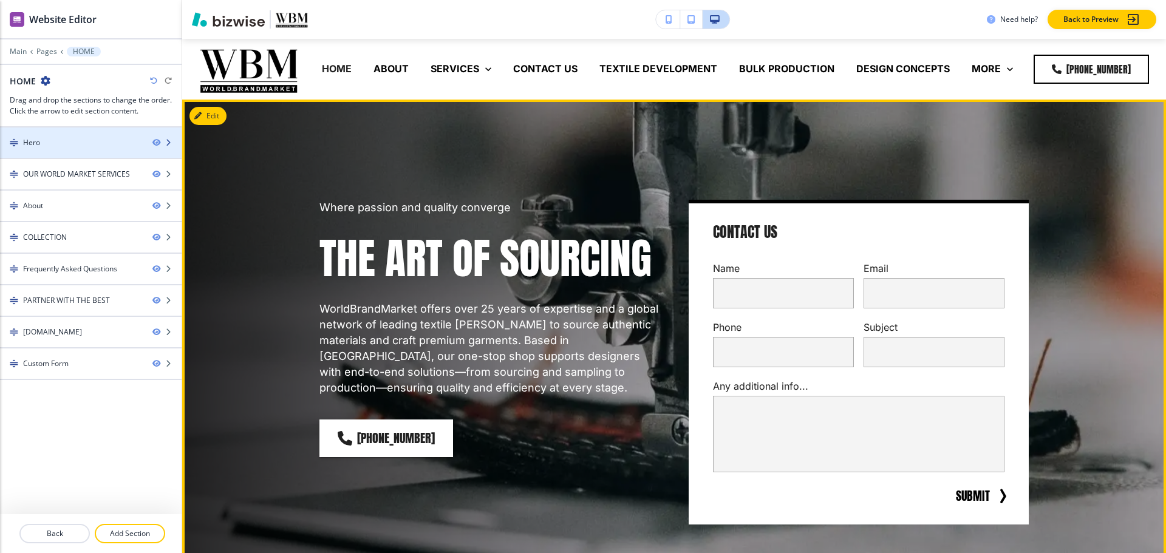
click at [72, 146] on div "Hero" at bounding box center [71, 142] width 143 height 11
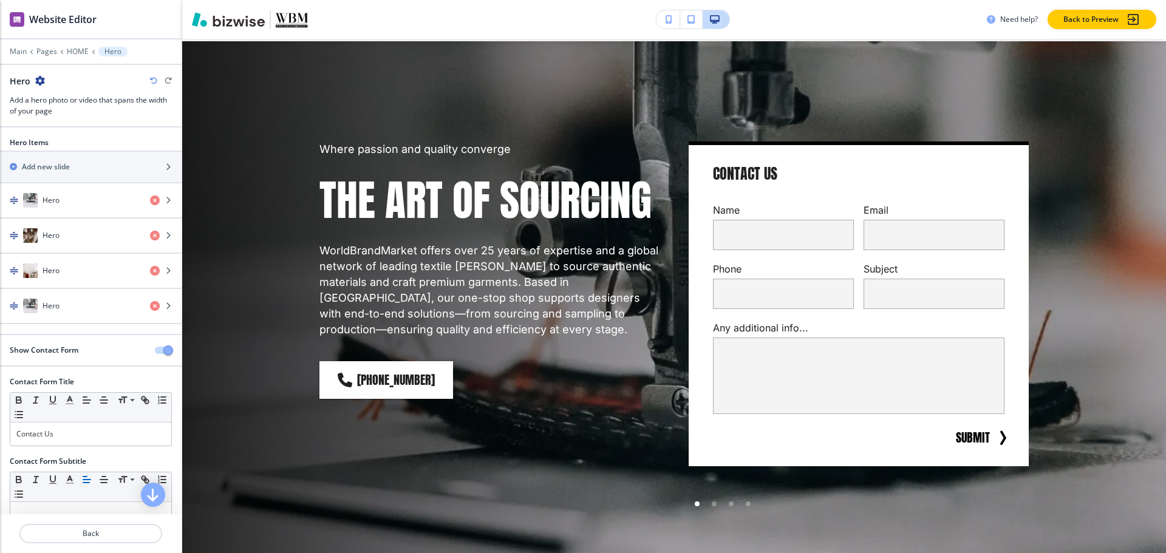
scroll to position [61, 0]
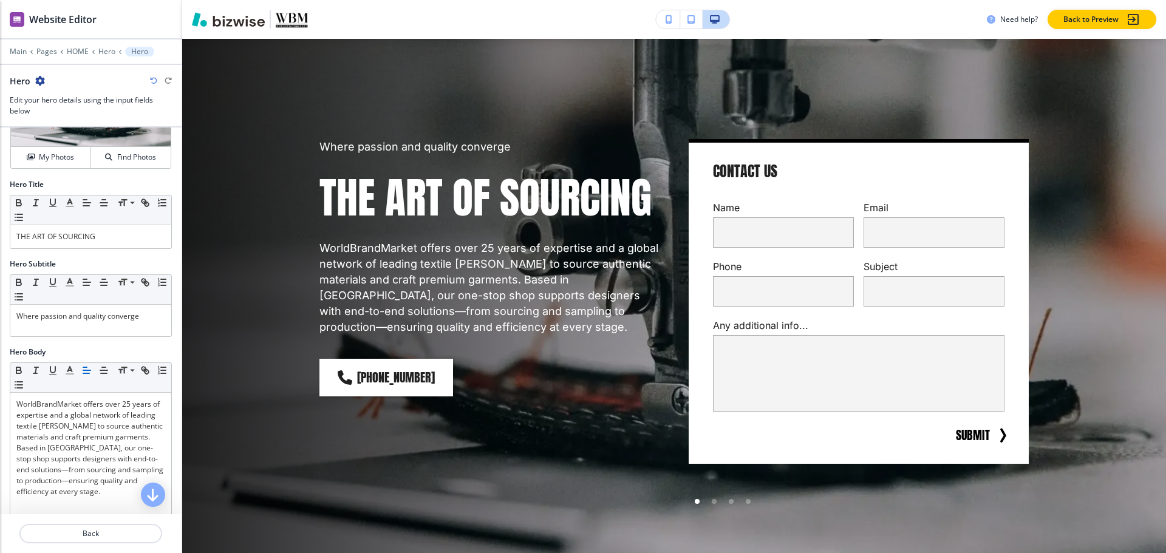
scroll to position [304, 0]
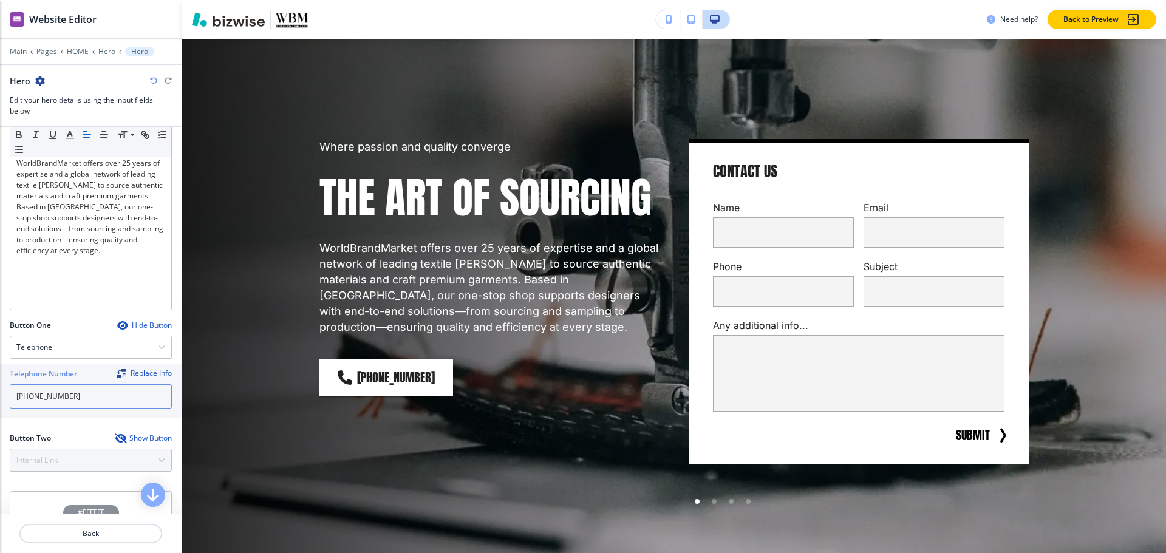
click at [75, 393] on input "[PHONE_NUMBER]" at bounding box center [91, 396] width 162 height 24
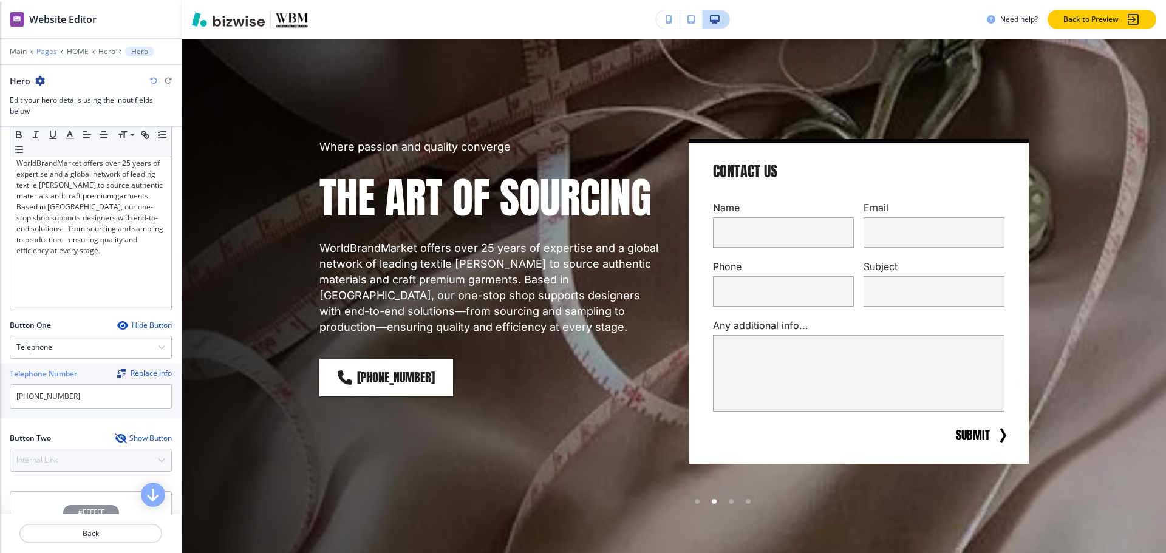
click at [41, 50] on p "Pages" at bounding box center [46, 51] width 21 height 9
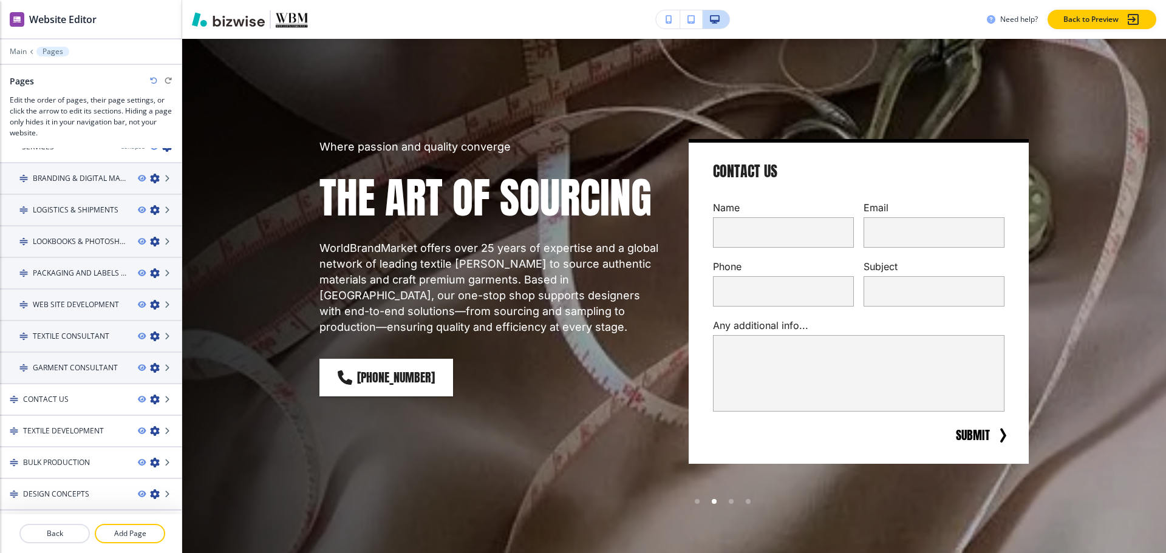
scroll to position [140, 0]
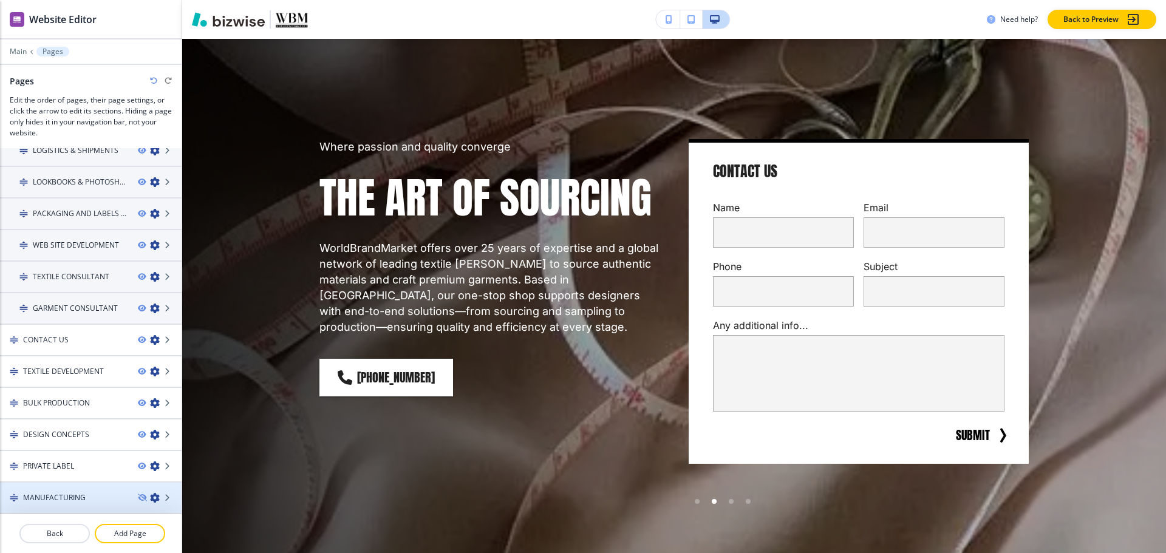
click at [27, 508] on div at bounding box center [91, 508] width 182 height 10
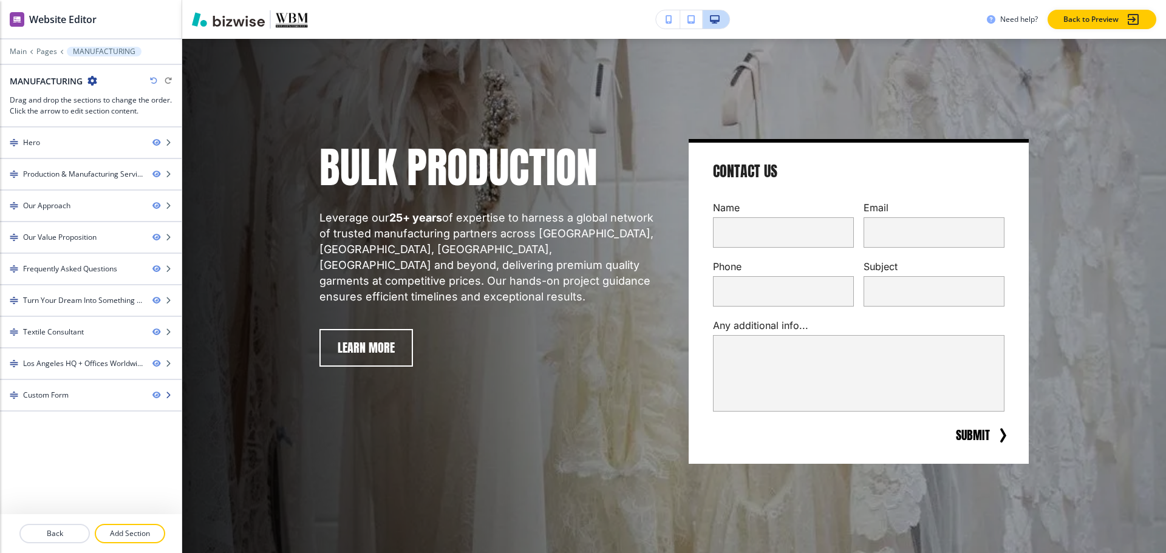
scroll to position [0, 0]
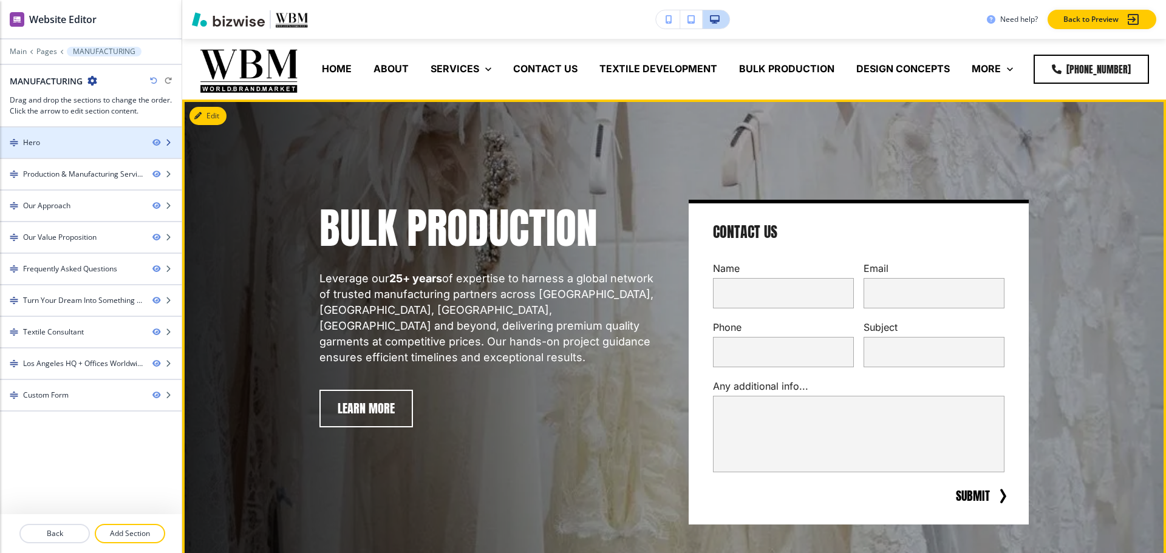
click at [70, 154] on div at bounding box center [91, 153] width 182 height 10
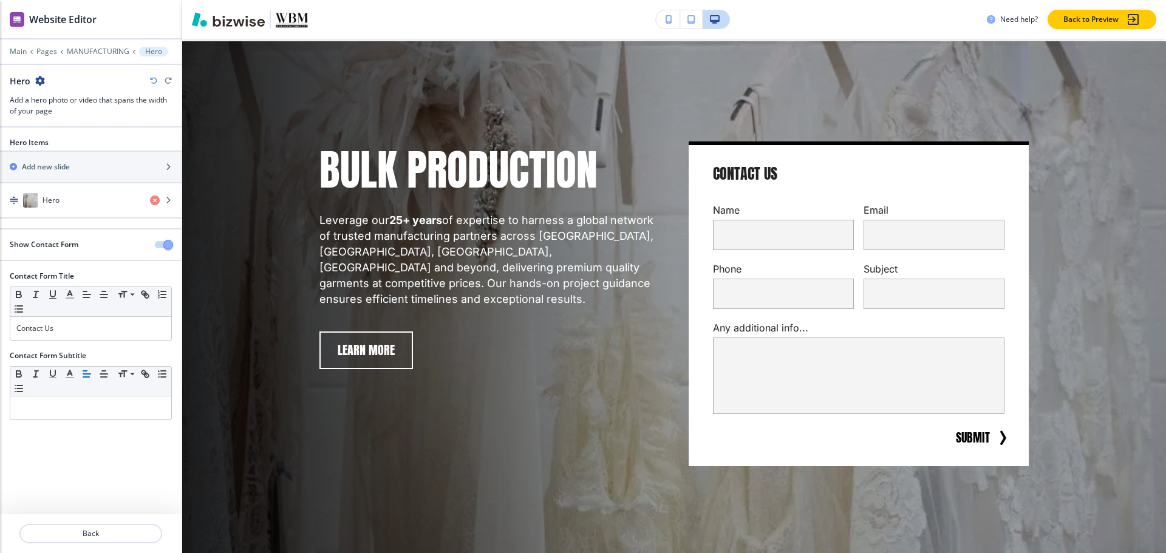
scroll to position [61, 0]
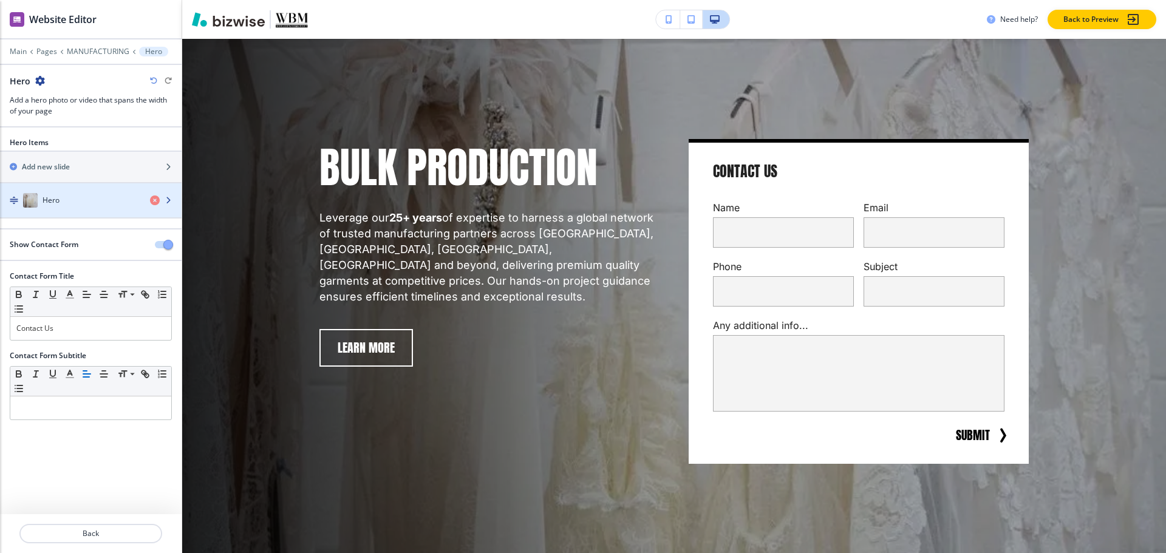
click at [69, 198] on div "Hero" at bounding box center [70, 200] width 140 height 15
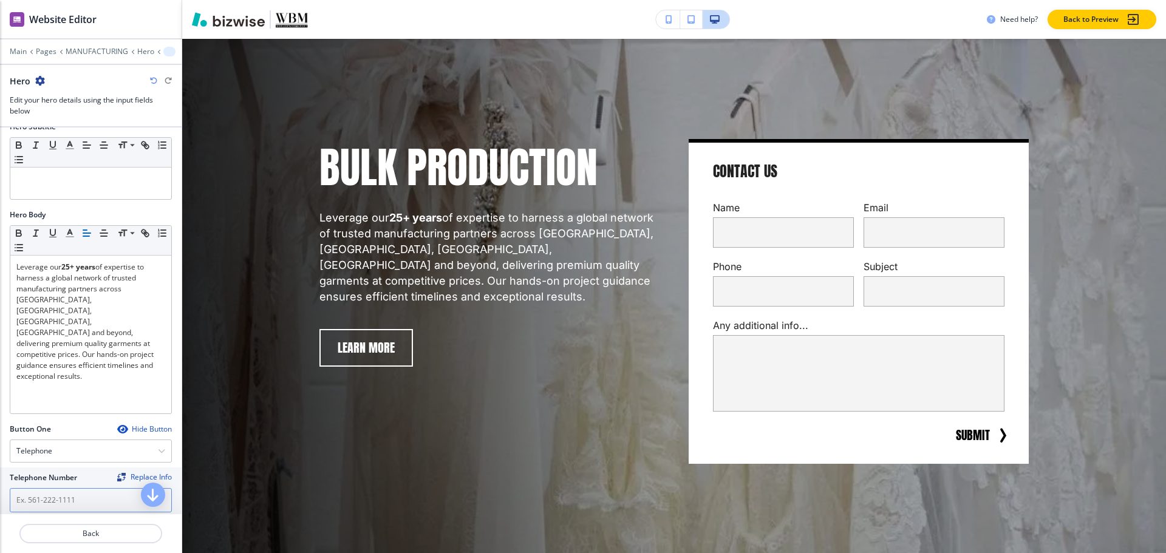
scroll to position [304, 0]
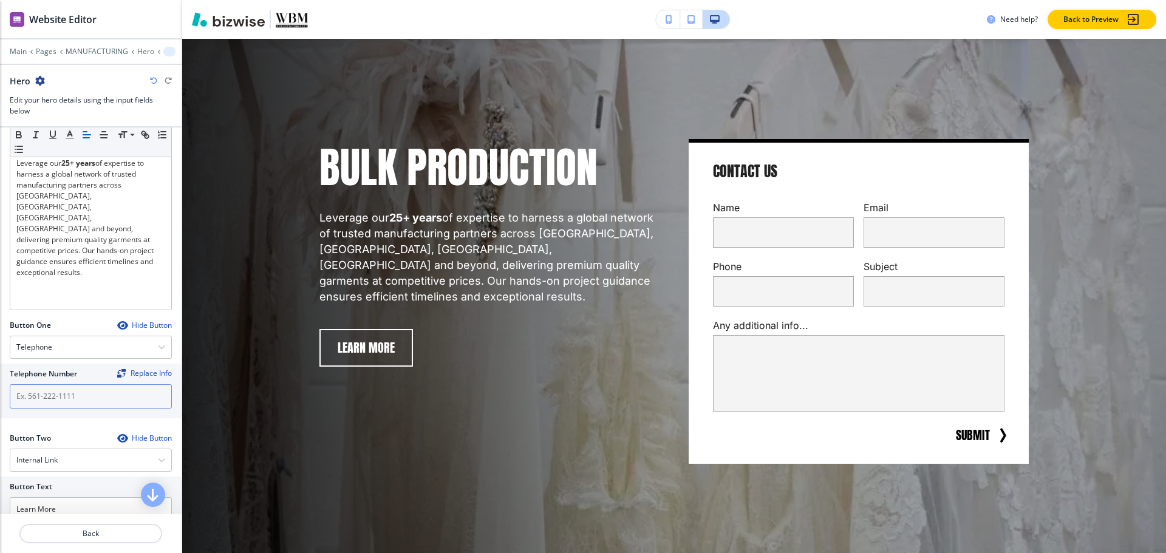
click at [64, 401] on input "text" at bounding box center [91, 396] width 162 height 24
paste input "[PHONE_NUMBER]"
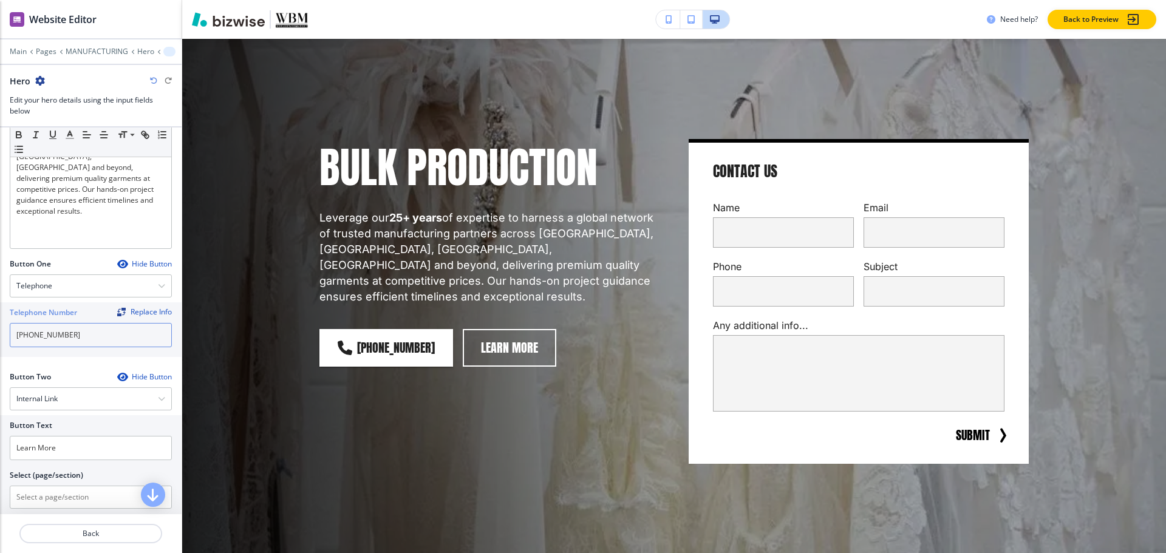
scroll to position [458, 0]
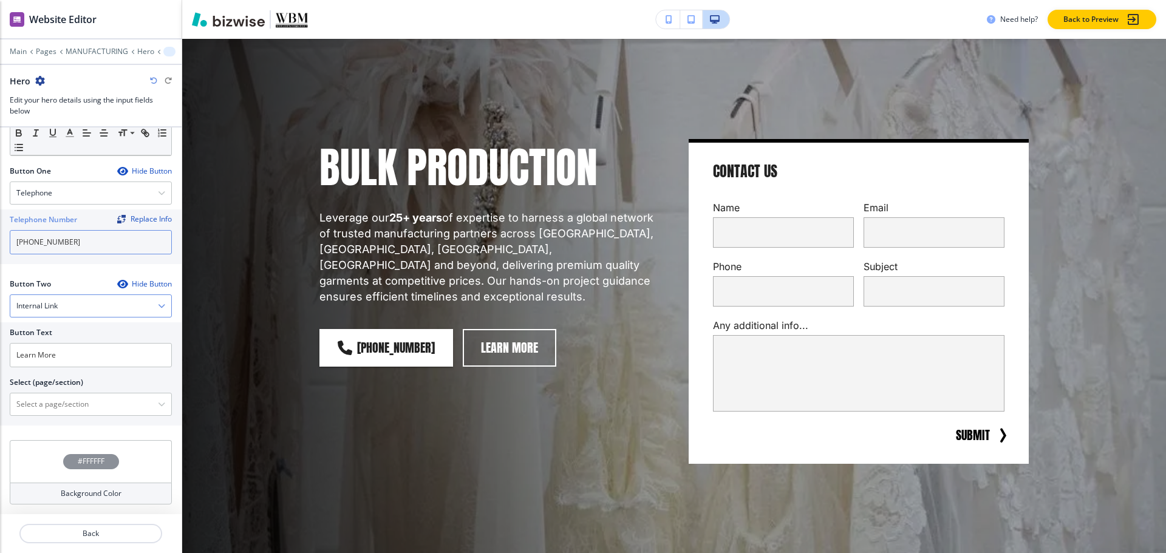
type input "[PHONE_NUMBER]"
click at [56, 303] on h4 "Internal Link" at bounding box center [36, 306] width 41 height 11
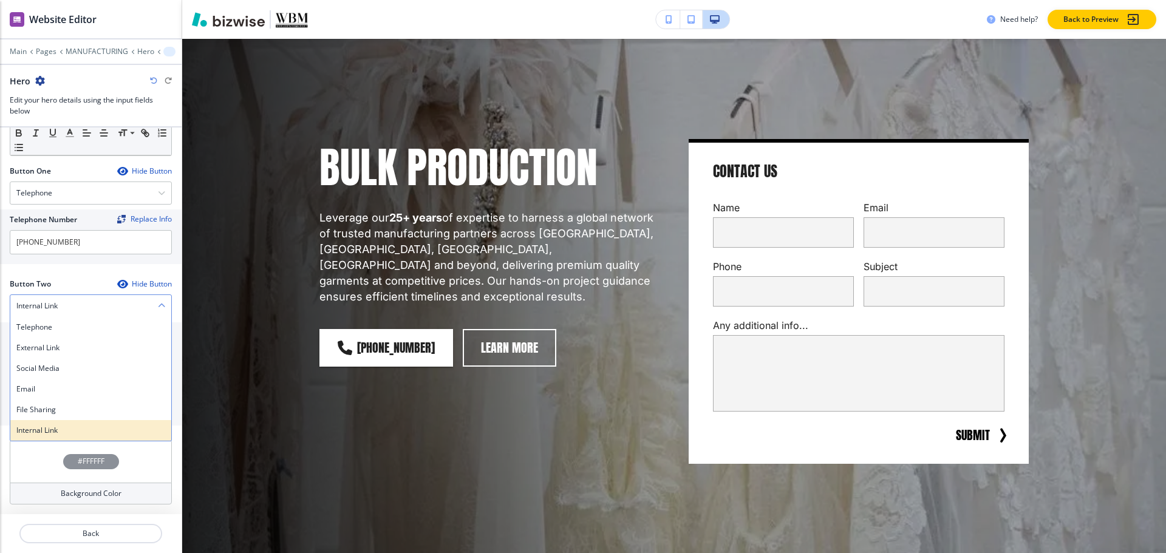
click at [41, 435] on h4 "Internal Link" at bounding box center [90, 430] width 149 height 11
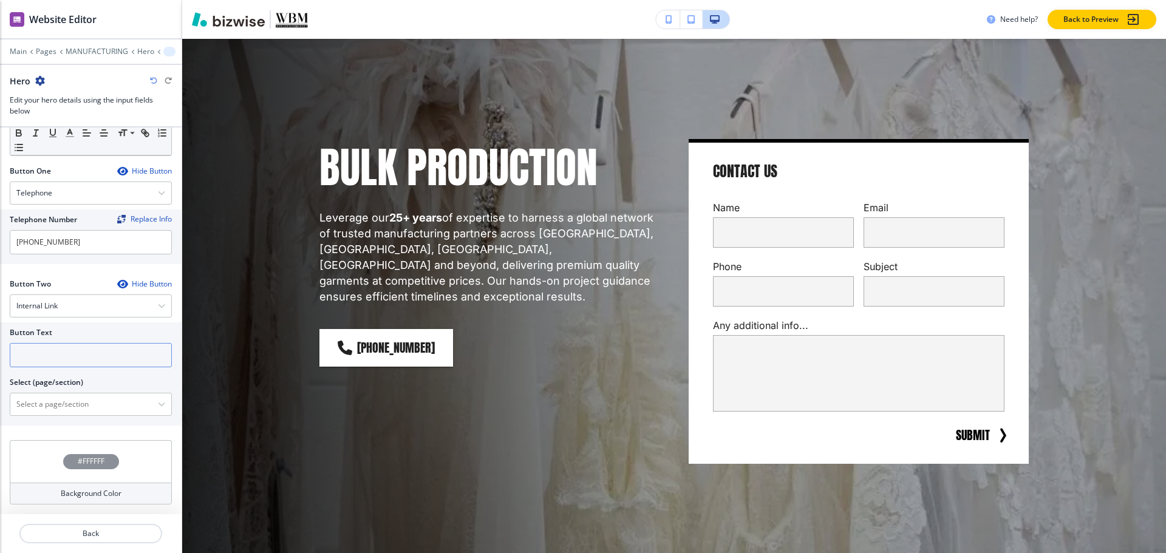
click at [56, 361] on input "text" at bounding box center [91, 355] width 162 height 24
type input "CONTACT US"
click at [60, 400] on \(page\/section\) "Manual Input" at bounding box center [84, 404] width 148 height 21
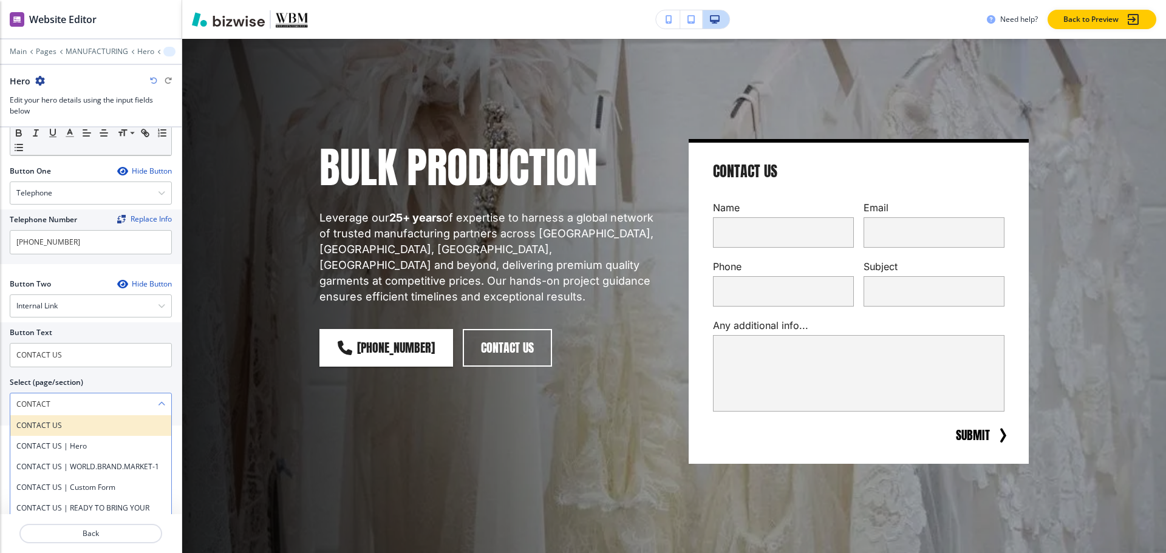
click at [36, 424] on h4 "CONTACT US" at bounding box center [90, 425] width 149 height 11
type \(page\/section\) "CONTACT US"
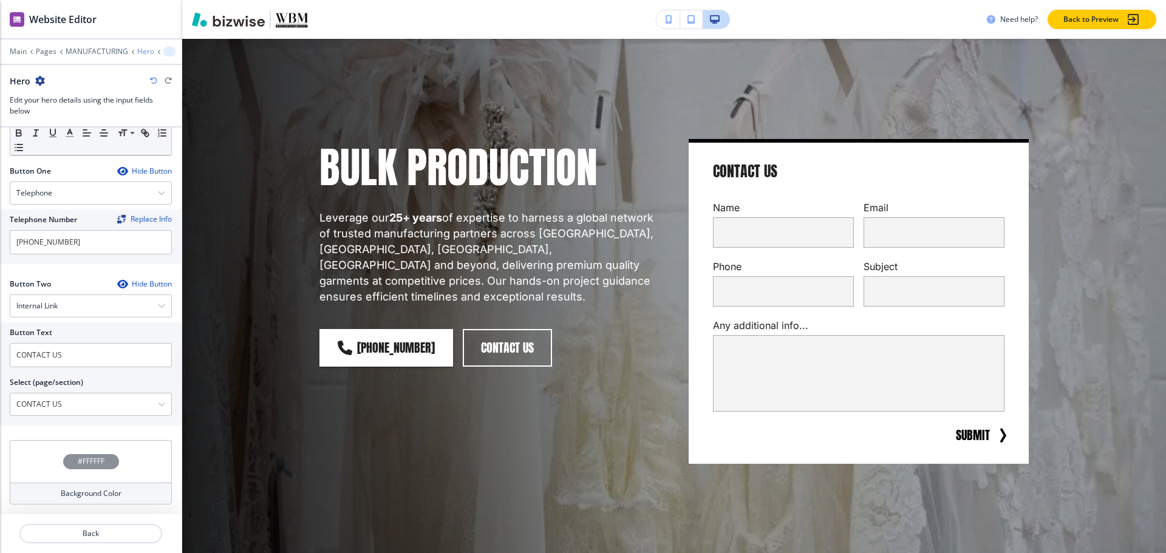
click at [145, 53] on p "Hero" at bounding box center [145, 51] width 17 height 9
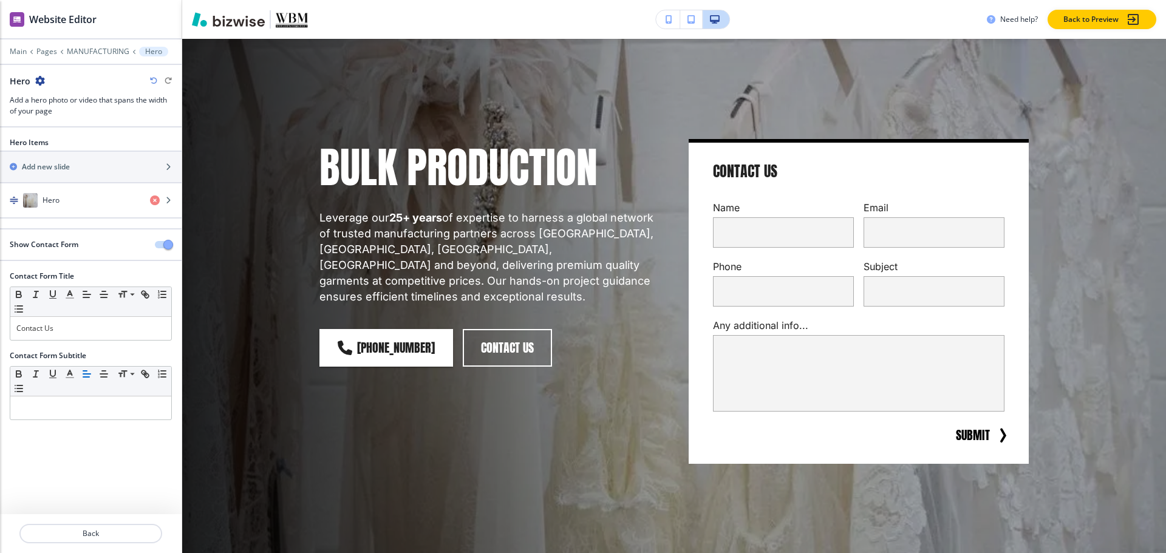
click at [160, 242] on button "button" at bounding box center [163, 244] width 17 height 7
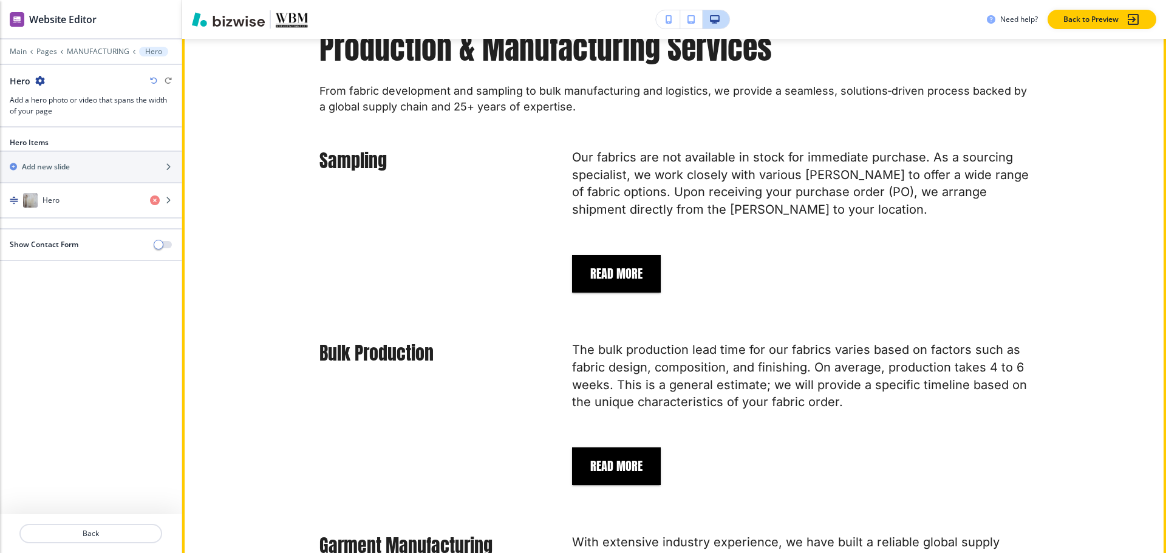
scroll to position [486, 0]
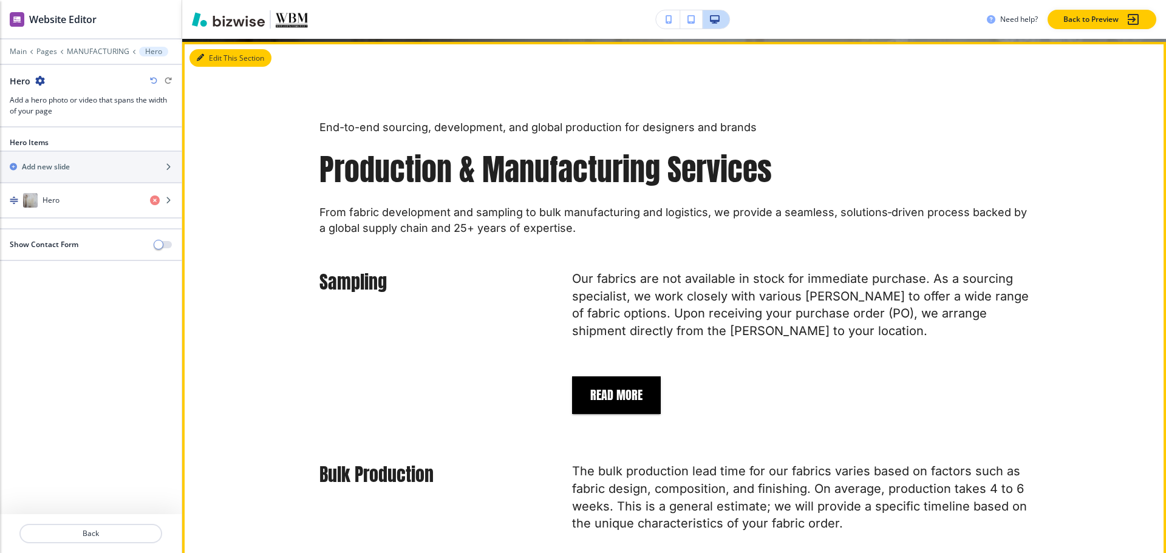
click at [218, 49] on button "Edit This Section" at bounding box center [230, 58] width 82 height 18
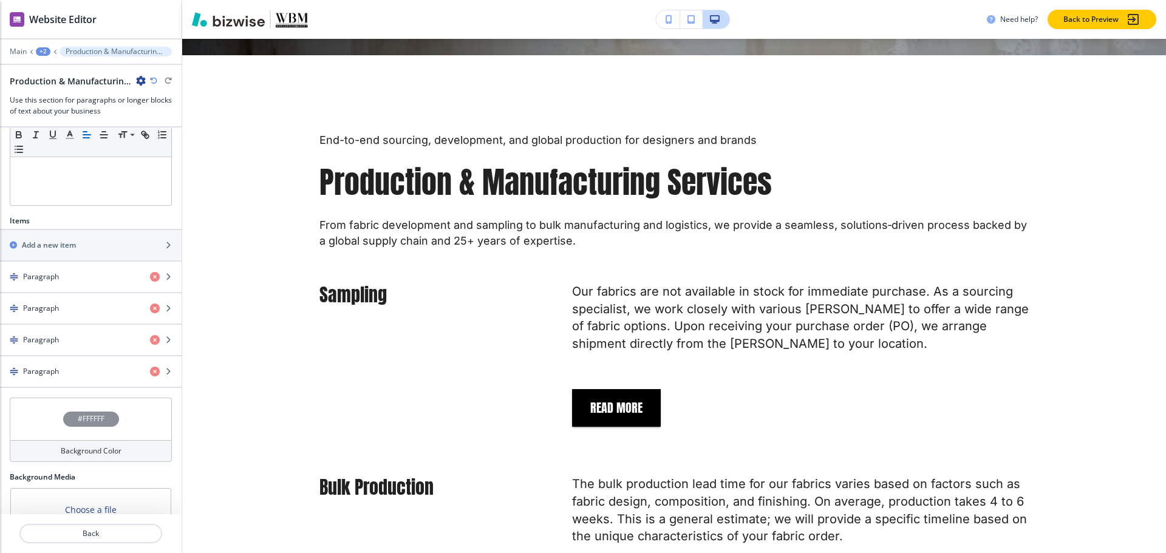
scroll to position [379, 0]
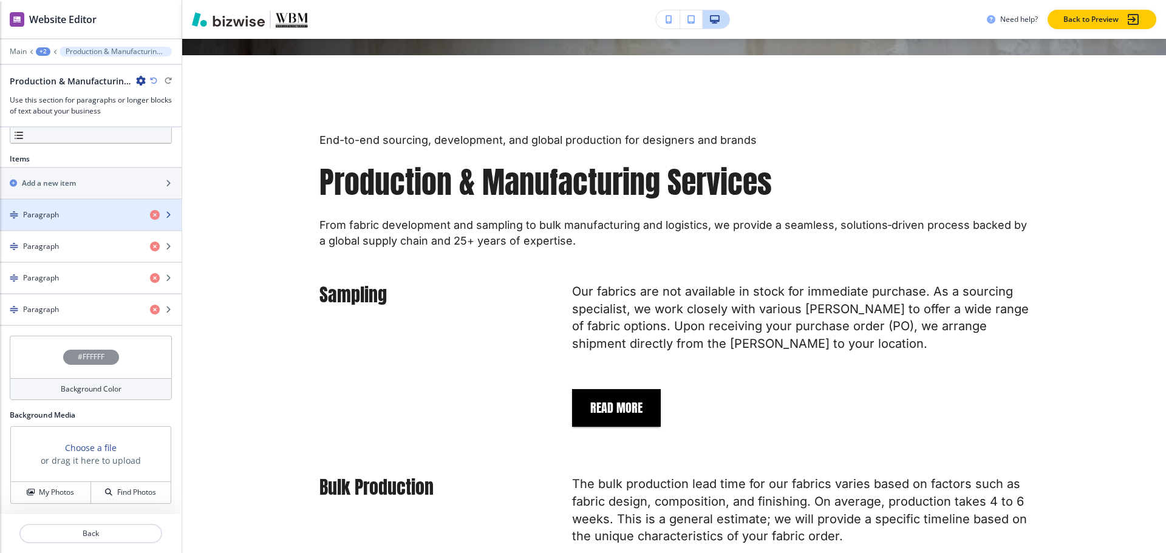
click at [69, 203] on div "button" at bounding box center [91, 205] width 182 height 10
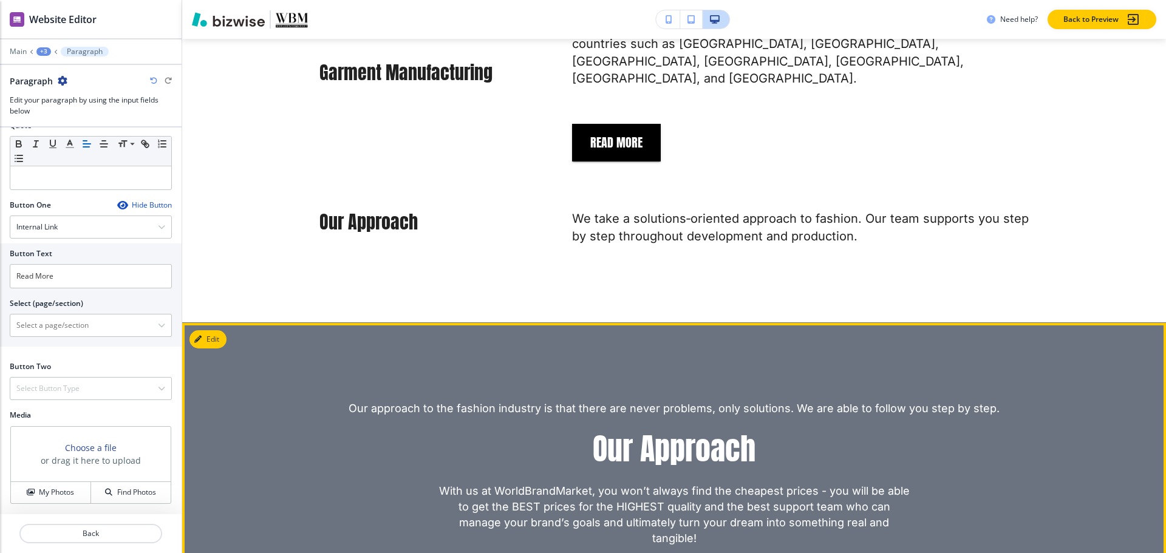
scroll to position [1384, 0]
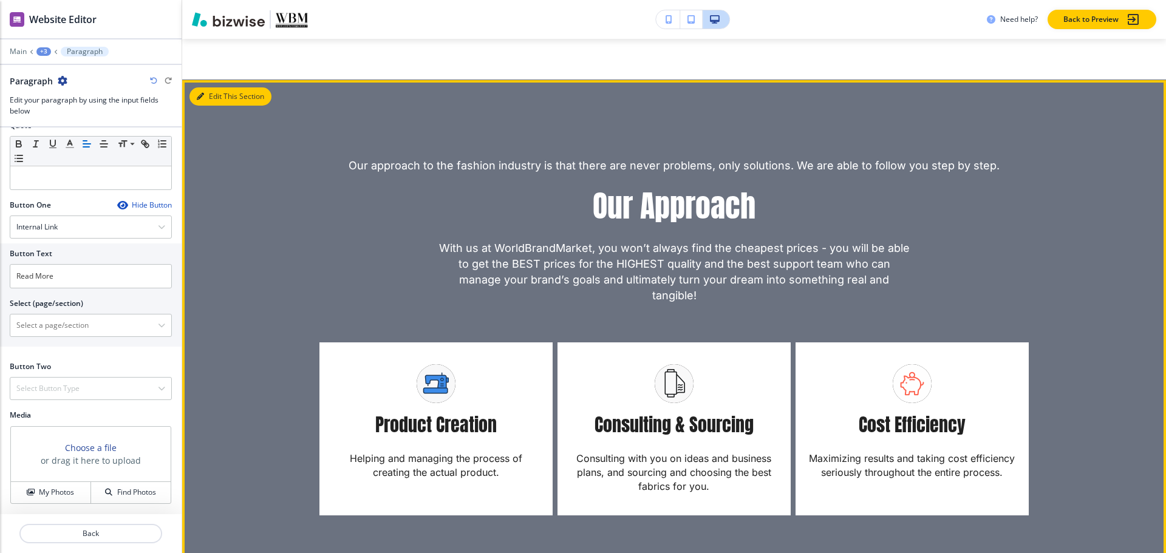
click at [213, 87] on button "Edit This Section" at bounding box center [230, 96] width 82 height 18
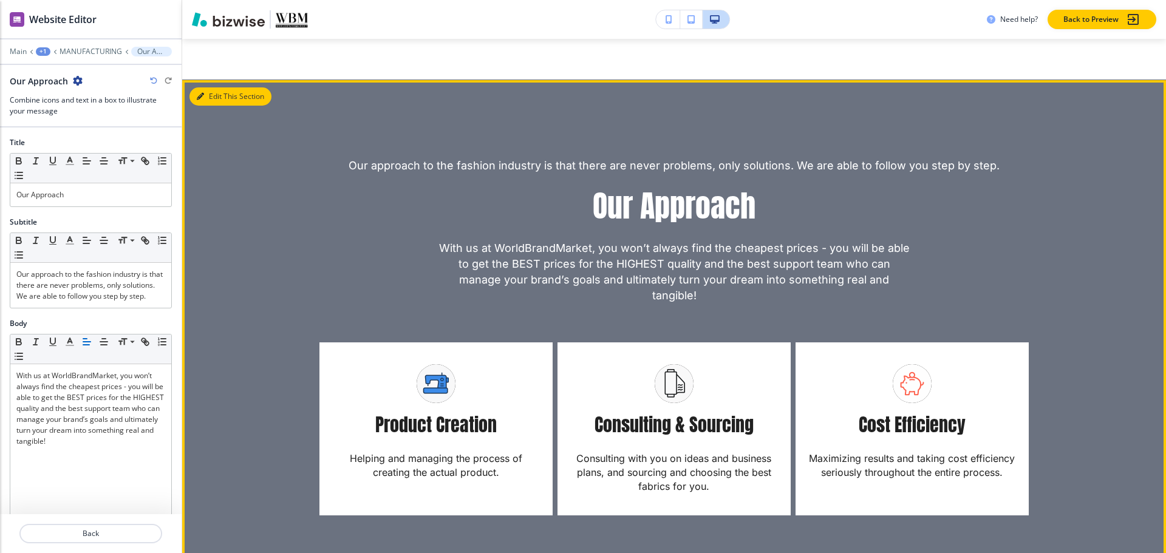
scroll to position [1392, 0]
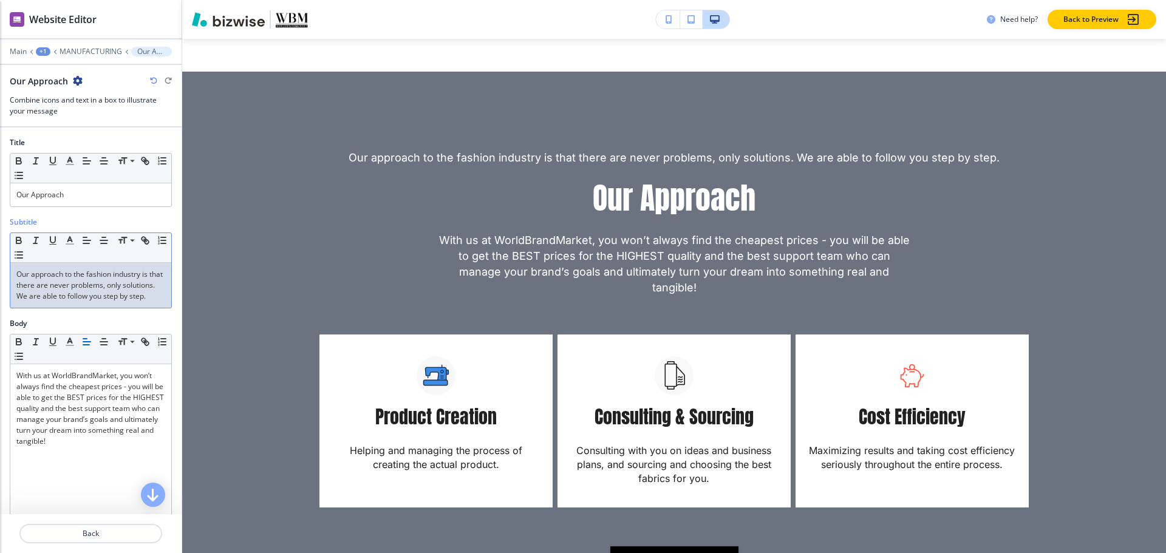
click at [79, 296] on p "Our approach to the fashion industry is that there are never problems, only sol…" at bounding box center [90, 285] width 149 height 33
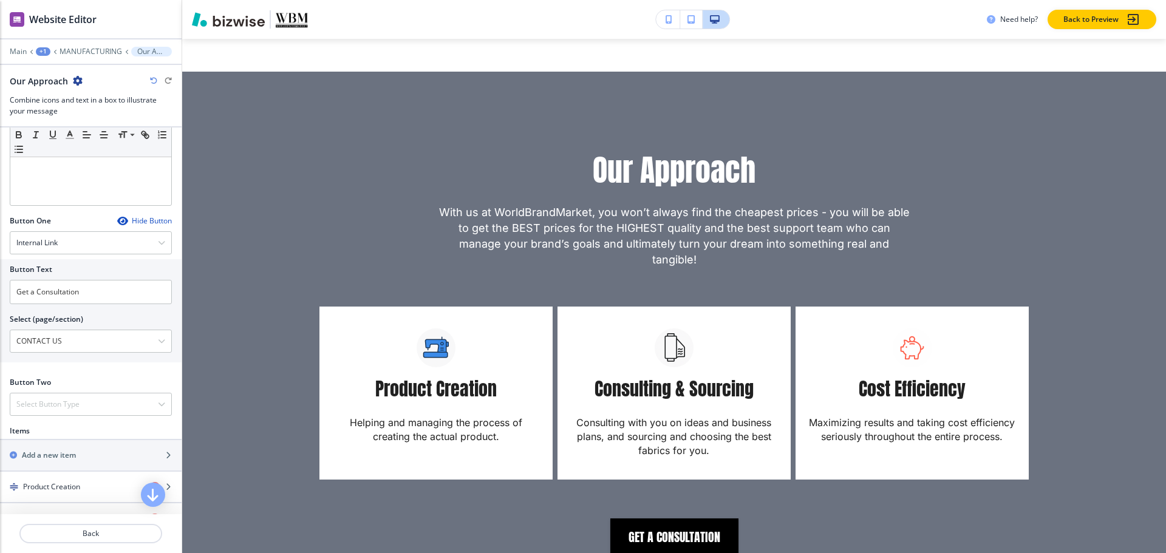
scroll to position [1, 0]
click at [52, 482] on h4 "Product Creation" at bounding box center [51, 486] width 57 height 11
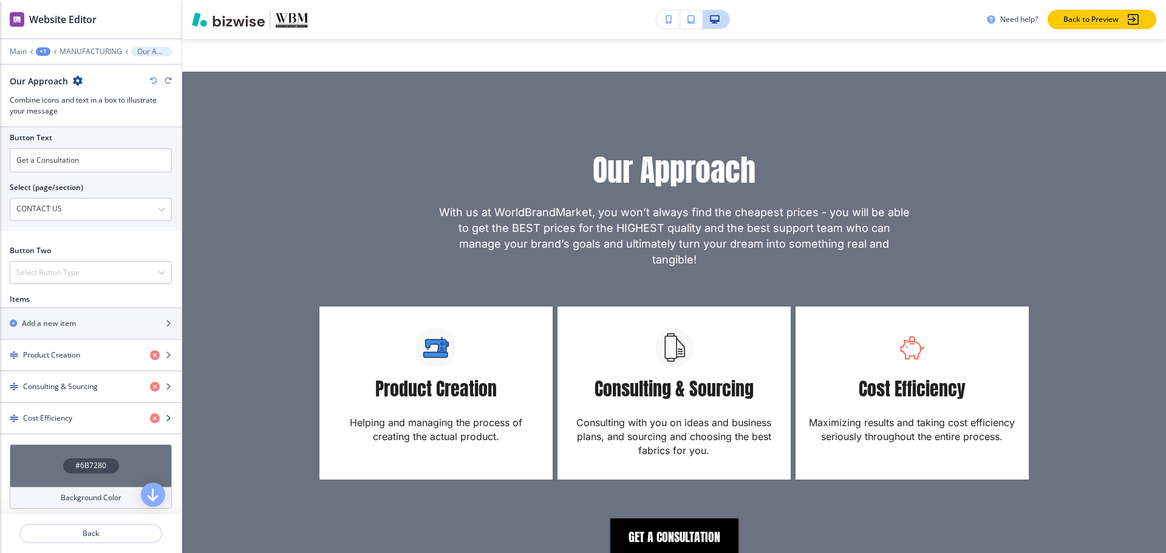
scroll to position [544, 0]
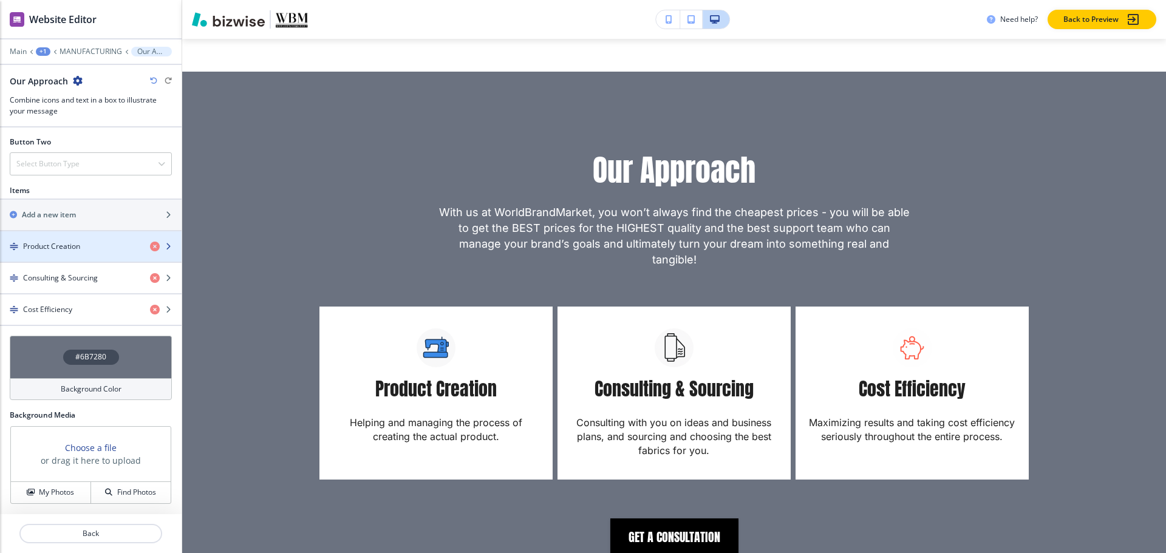
click at [62, 239] on div "button" at bounding box center [91, 236] width 182 height 10
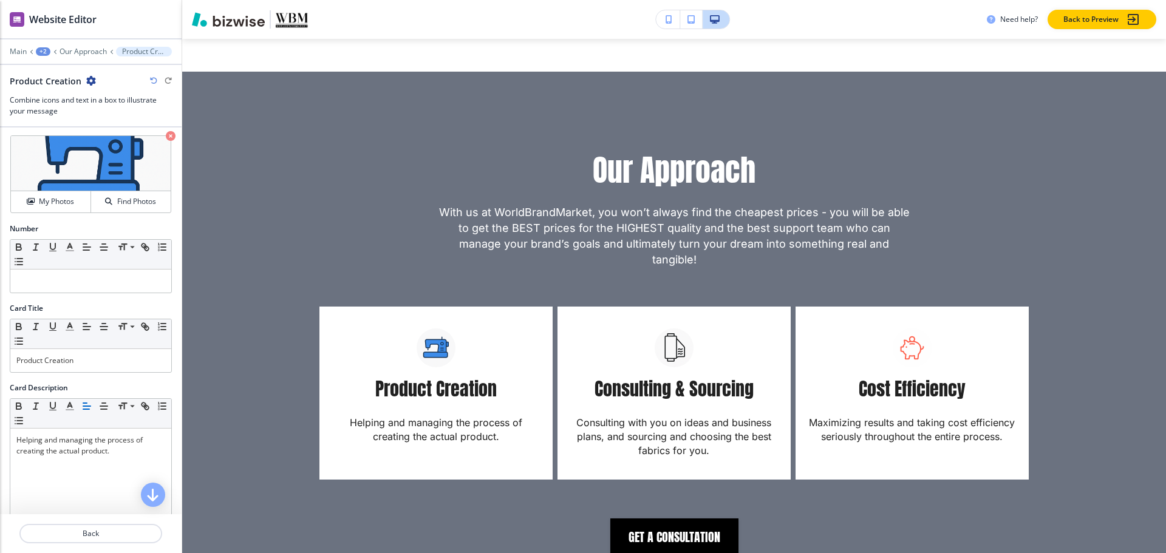
scroll to position [121, 0]
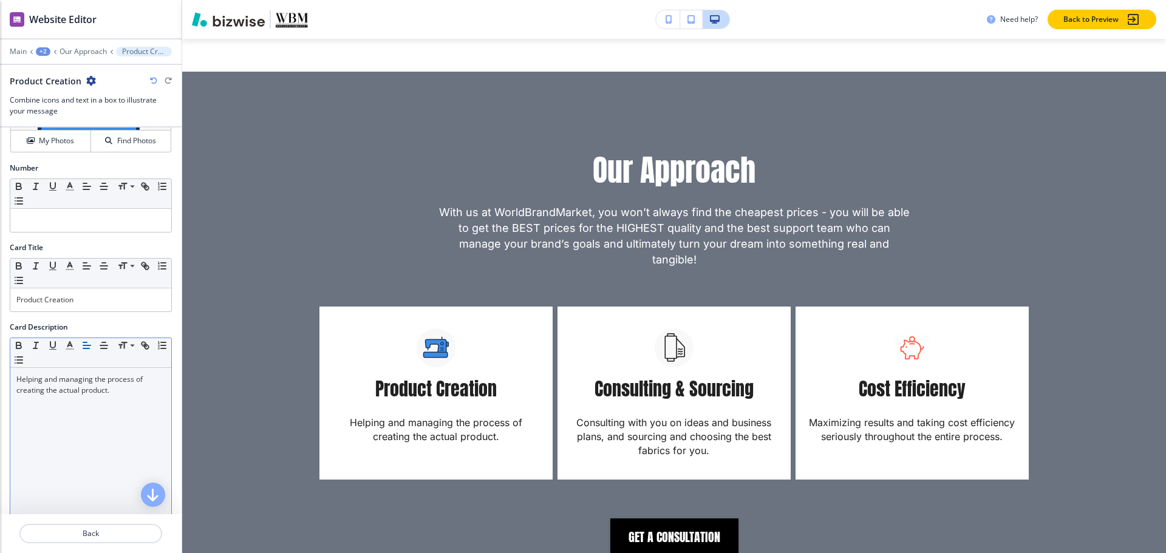
click at [101, 390] on p "Helping and managing the process of creating the actual product." at bounding box center [90, 385] width 149 height 22
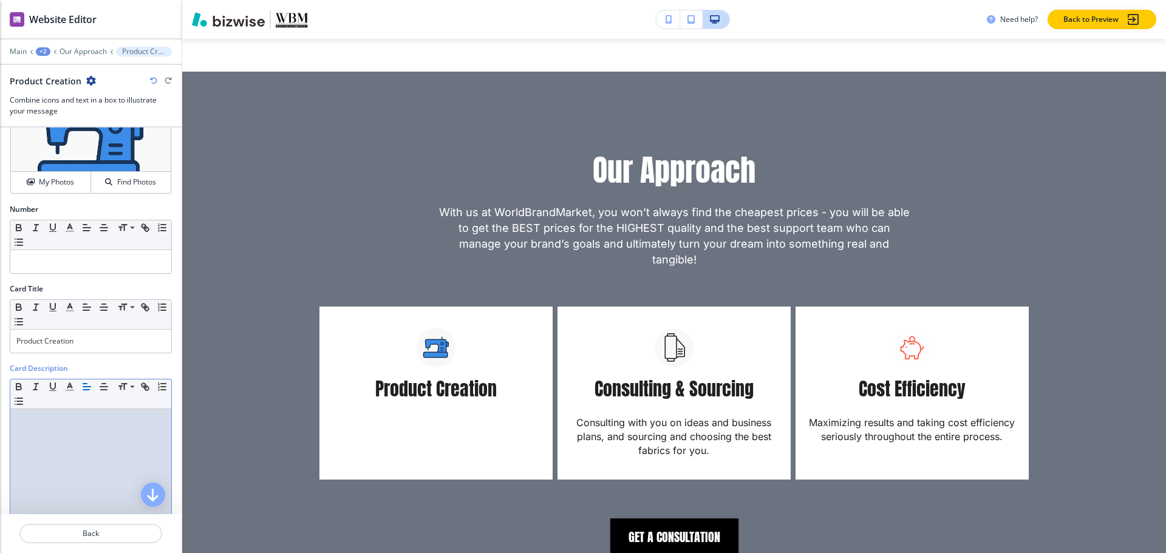
scroll to position [61, 0]
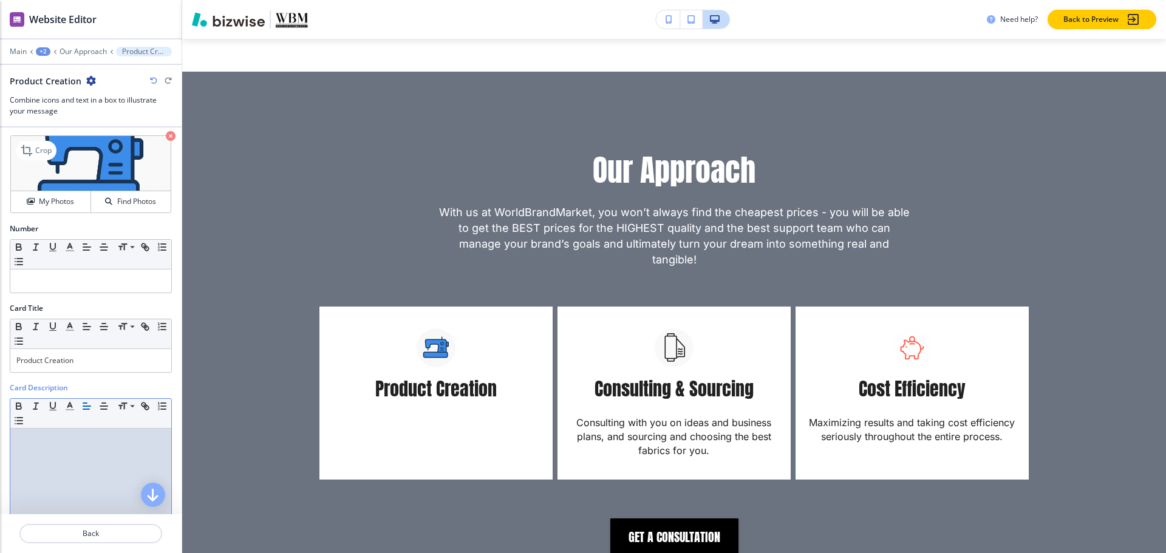
click at [166, 137] on icon "button" at bounding box center [171, 136] width 10 height 10
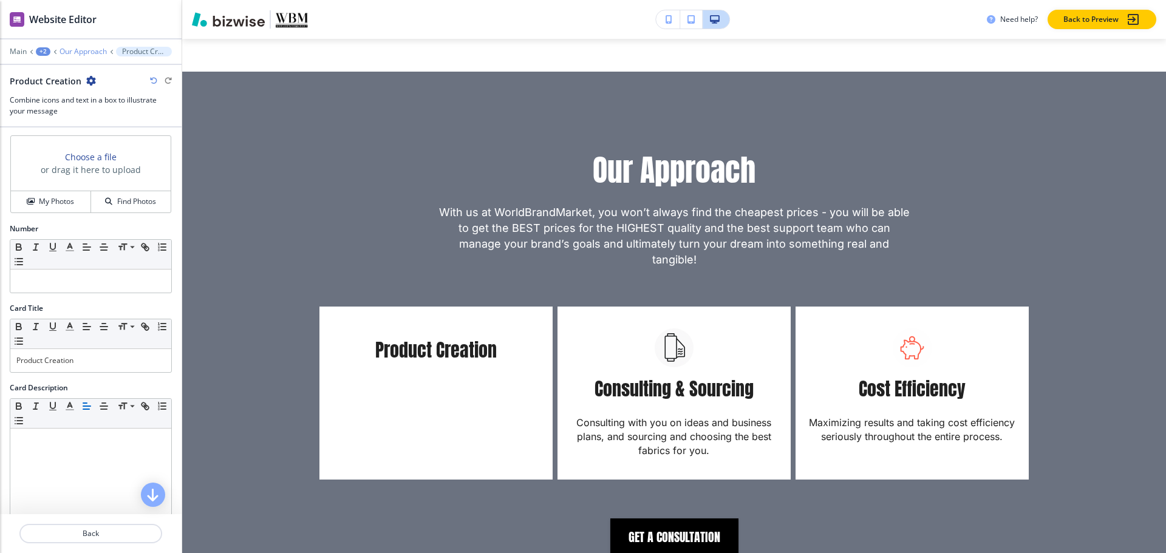
click at [92, 52] on p "Our Approach" at bounding box center [83, 51] width 47 height 9
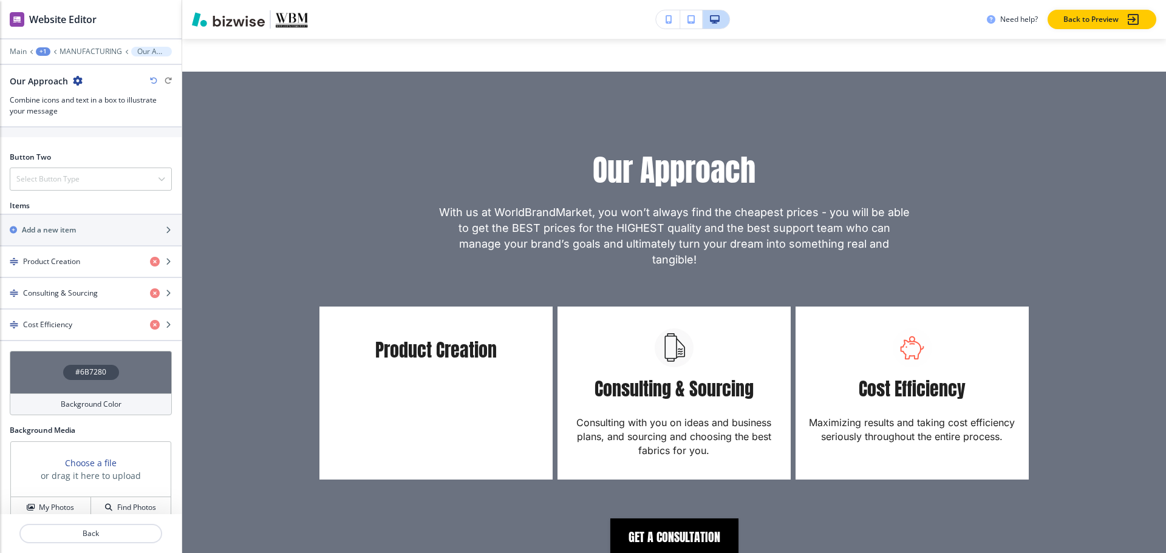
scroll to position [544, 0]
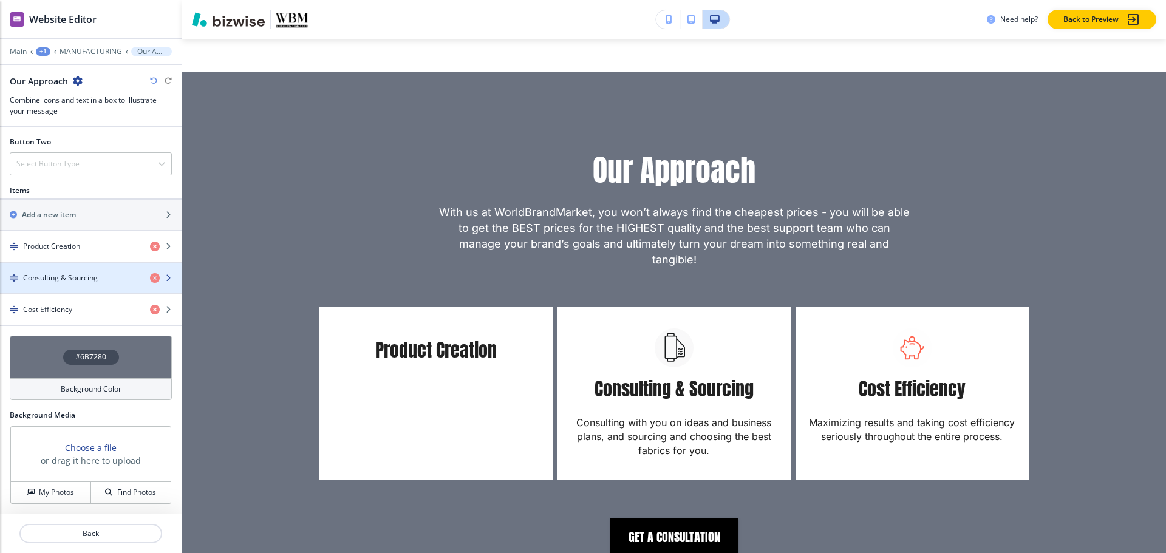
click at [50, 268] on div "button" at bounding box center [91, 268] width 182 height 10
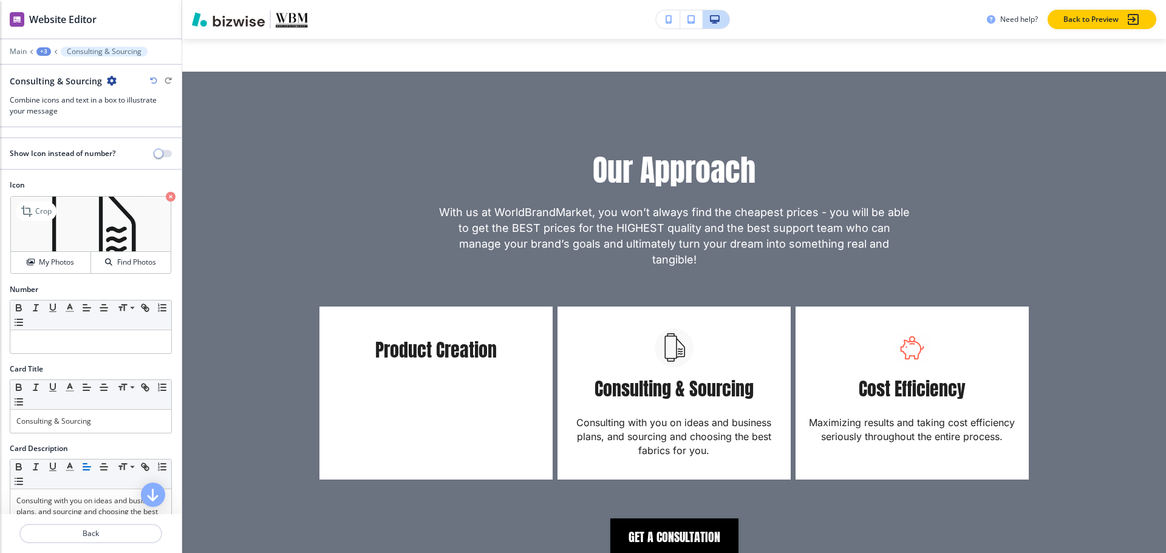
click at [166, 196] on icon "button" at bounding box center [171, 197] width 10 height 10
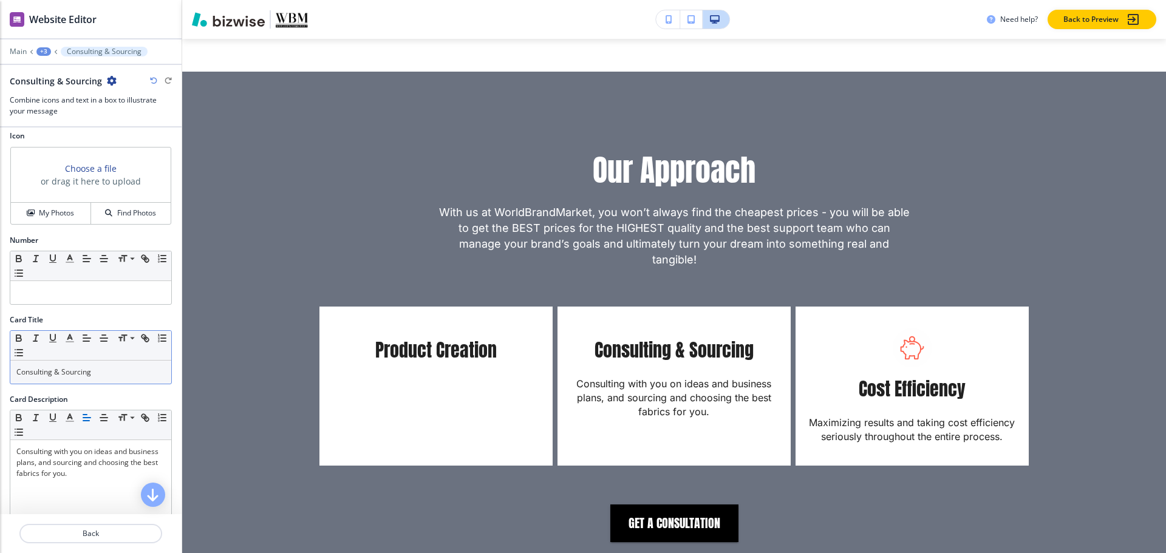
scroll to position [121, 0]
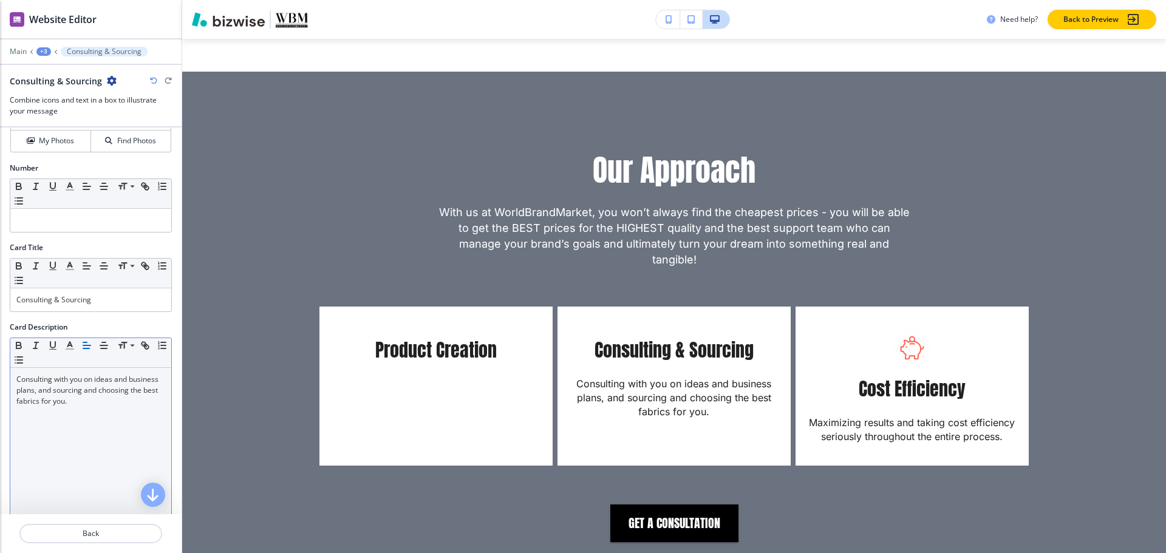
click at [85, 375] on p "Consulting with you on ideas and business plans, and sourcing and choosing the …" at bounding box center [90, 390] width 149 height 33
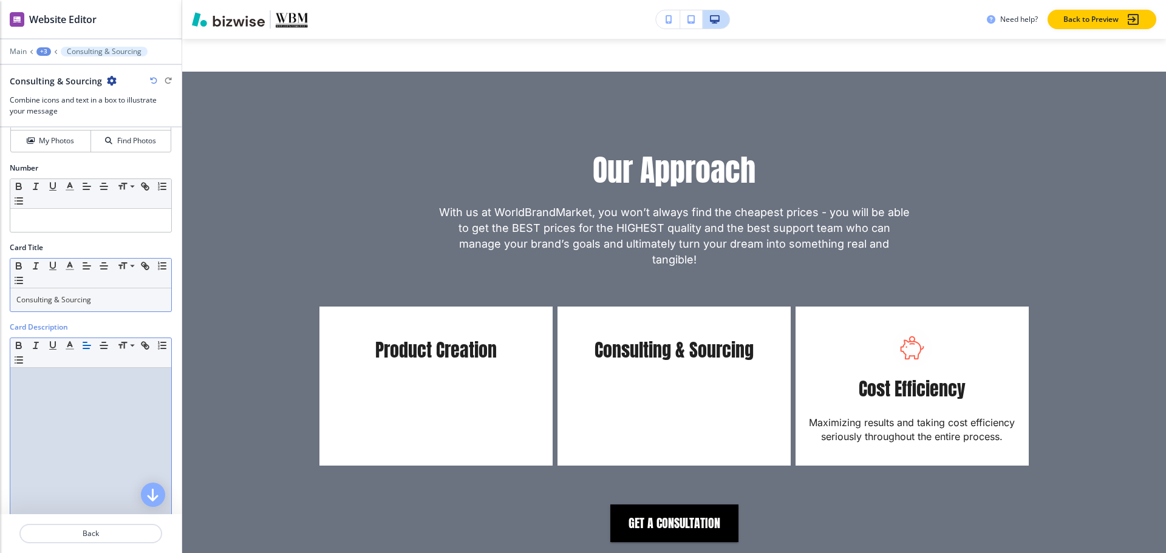
click at [104, 298] on p "Consulting & Sourcing" at bounding box center [90, 299] width 149 height 11
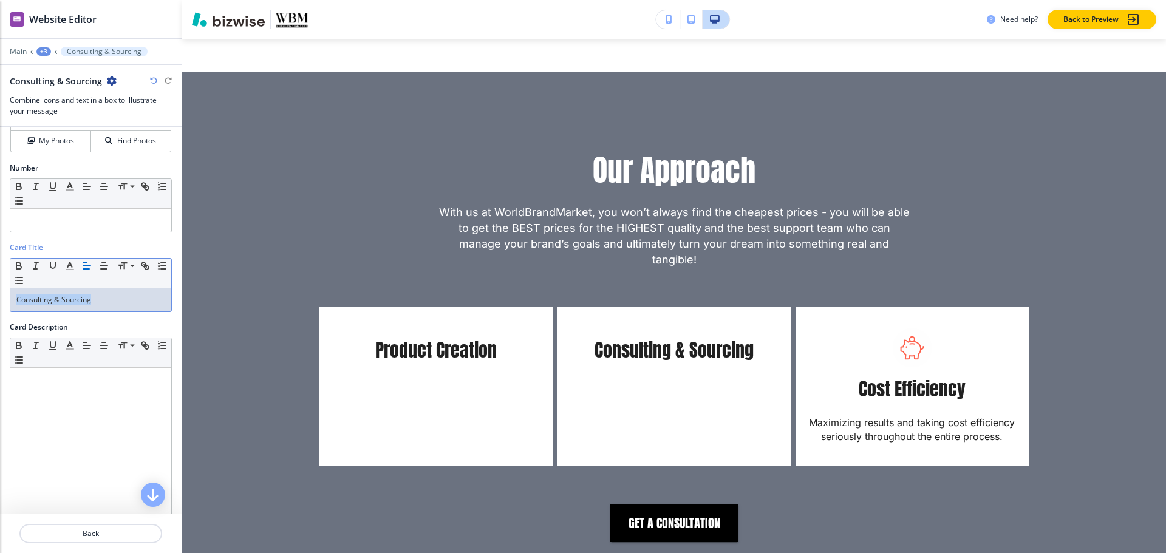
copy p "Consulting & Sourcing"
click at [44, 50] on div "+3" at bounding box center [43, 51] width 15 height 9
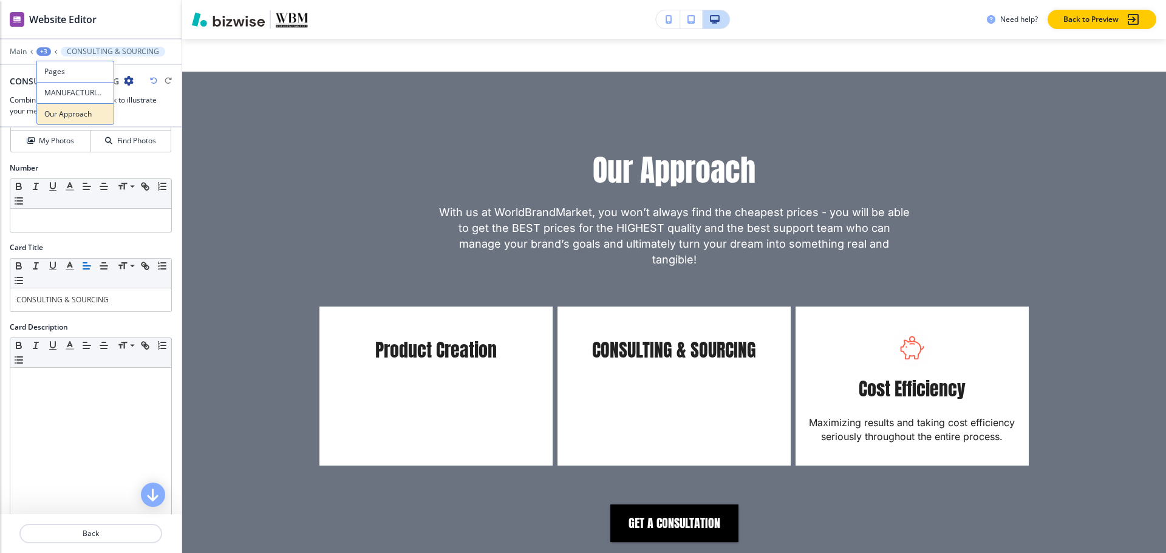
click at [62, 120] on button "Our Approach" at bounding box center [75, 114] width 78 height 22
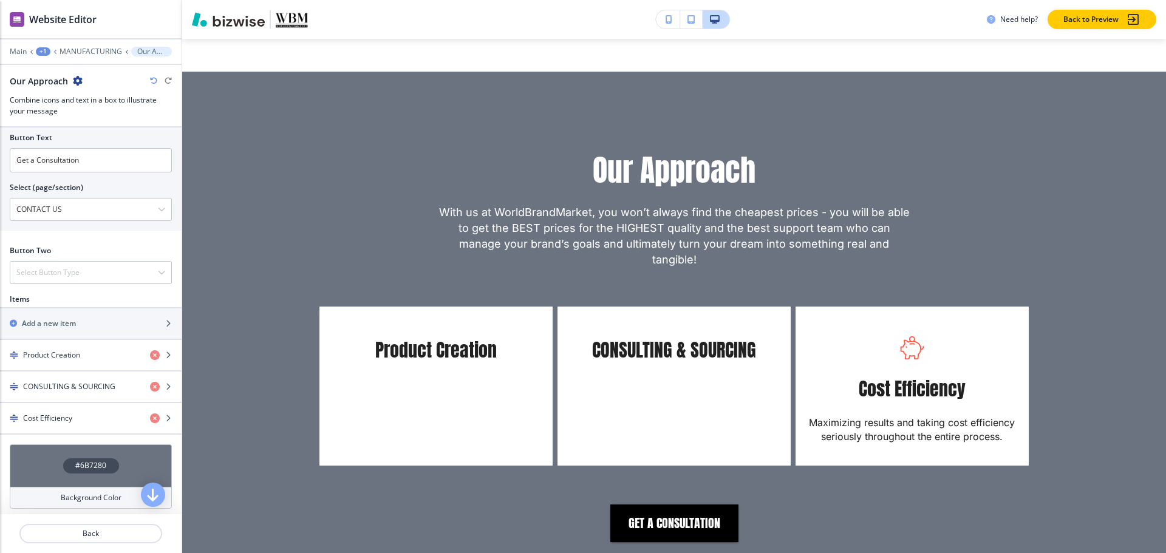
scroll to position [486, 0]
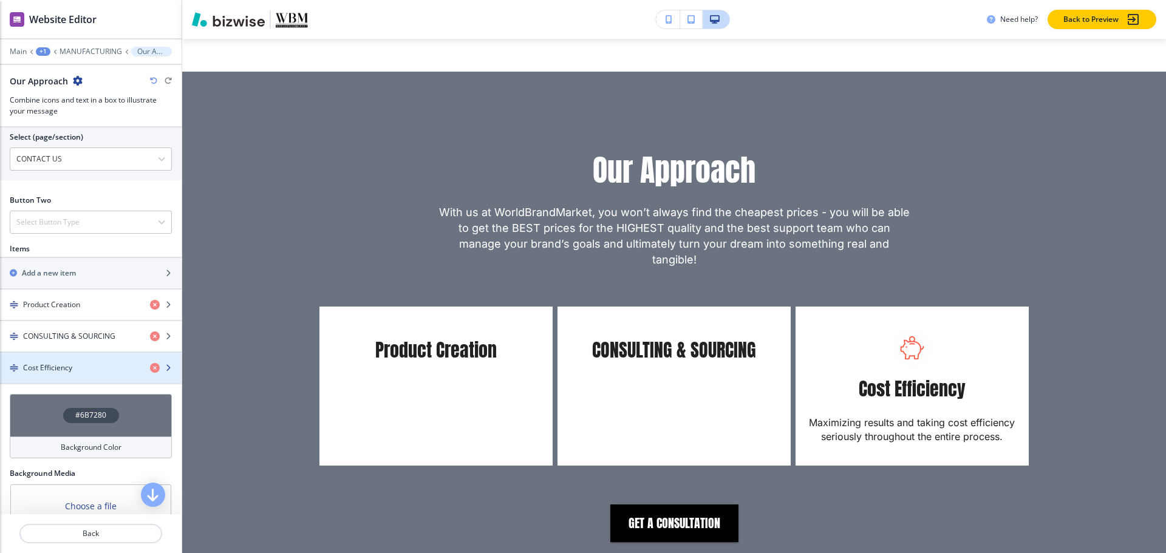
click at [44, 370] on h4 "Cost Efficiency" at bounding box center [47, 367] width 49 height 11
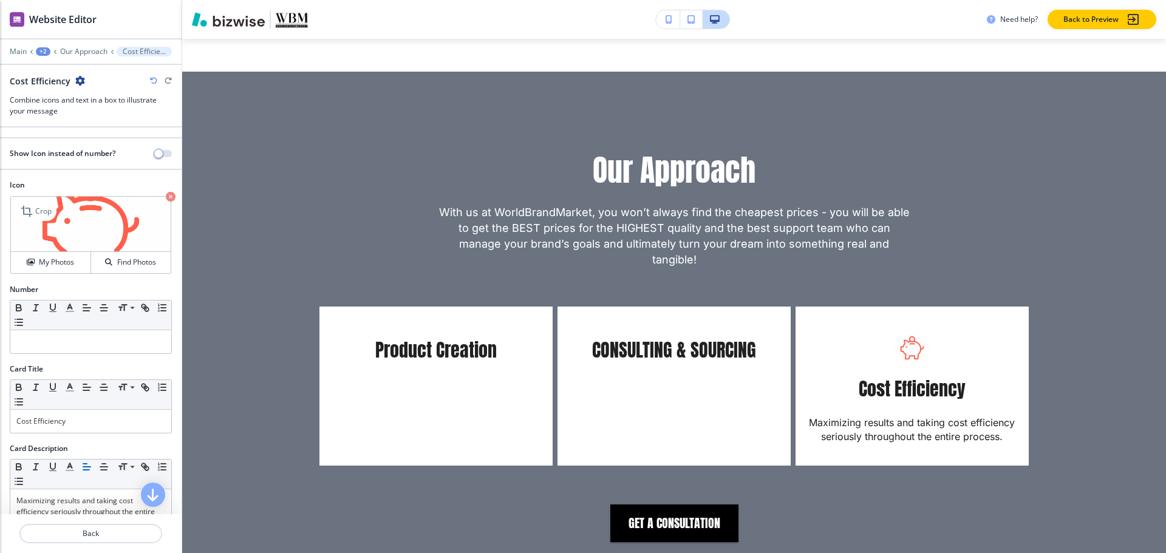
click at [166, 196] on icon "button" at bounding box center [171, 197] width 10 height 10
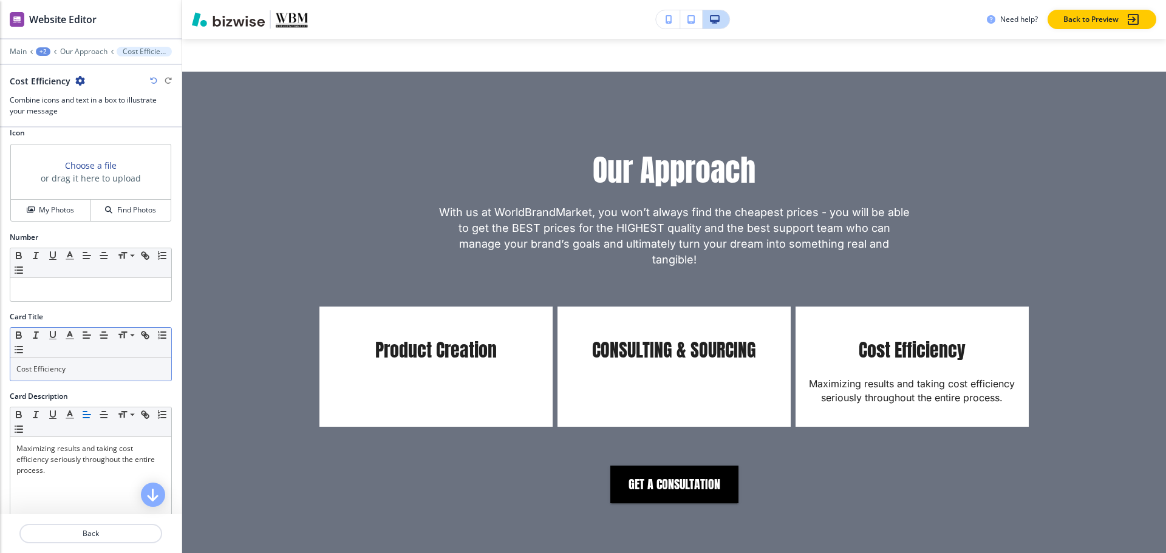
scroll to position [121, 0]
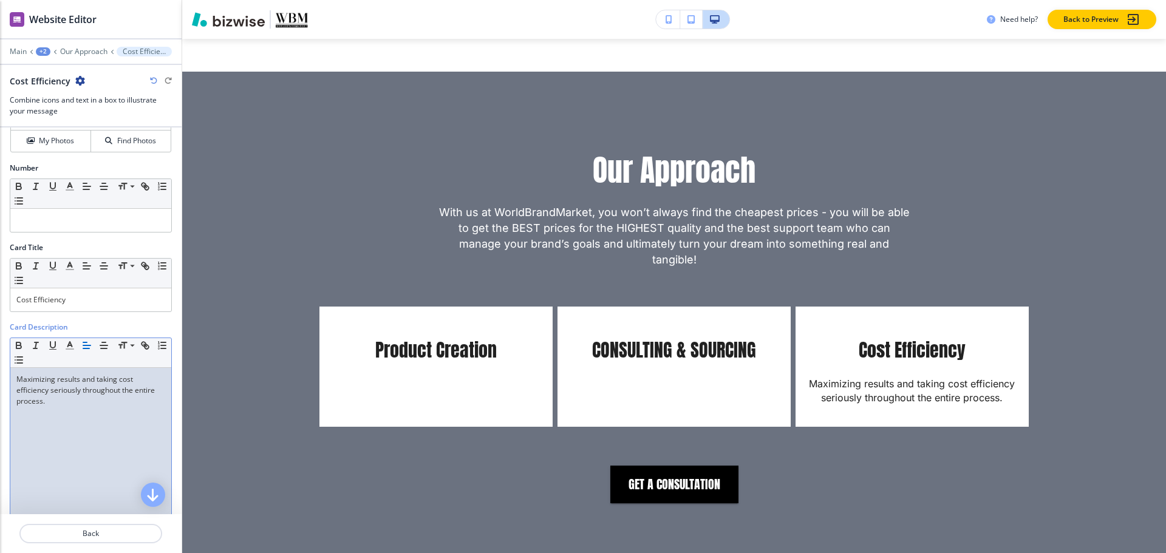
click at [71, 378] on p "Maximizing results and taking cost efficiency seriously throughout the entire p…" at bounding box center [90, 390] width 149 height 33
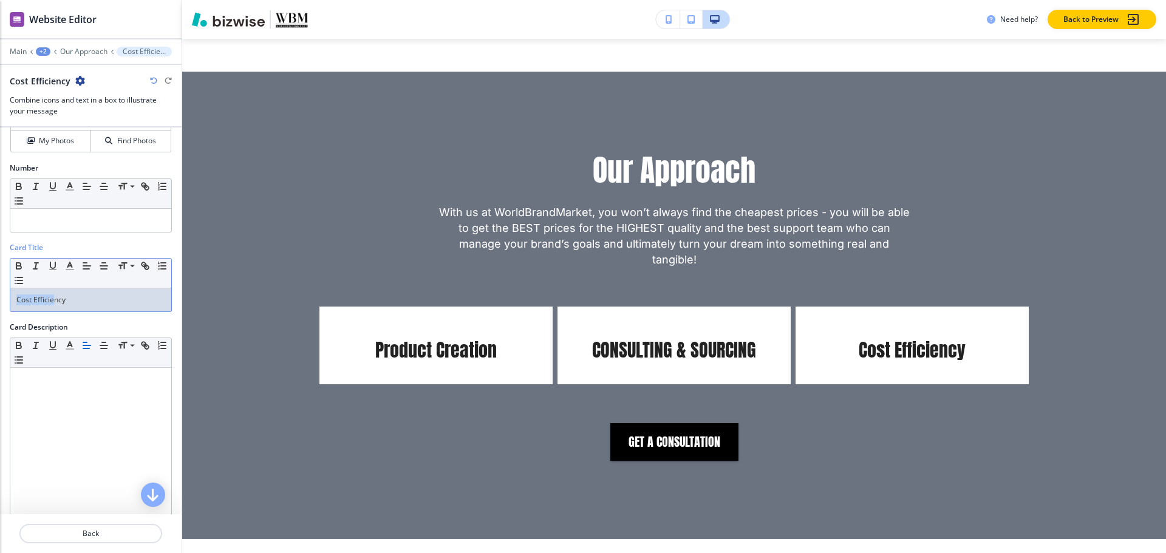
click at [0, 309] on div "Card Title Small Normal Large Huge Cost Efficiency" at bounding box center [91, 282] width 182 height 80
copy p "Cost Efficiency"
click at [42, 53] on div "+3" at bounding box center [43, 51] width 15 height 9
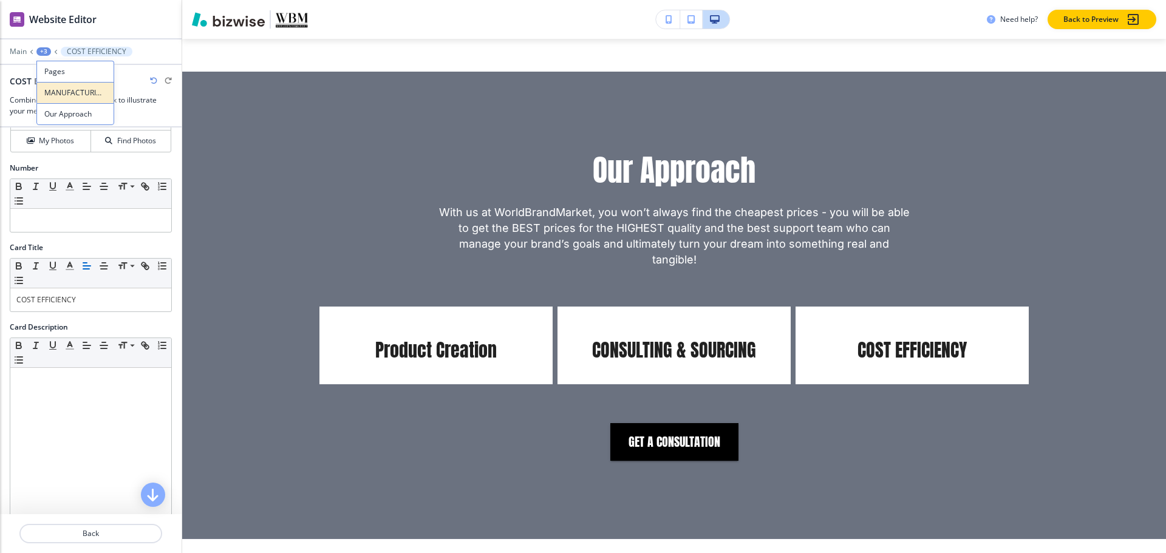
click at [51, 103] on button "MANUFACTURING" at bounding box center [75, 92] width 78 height 21
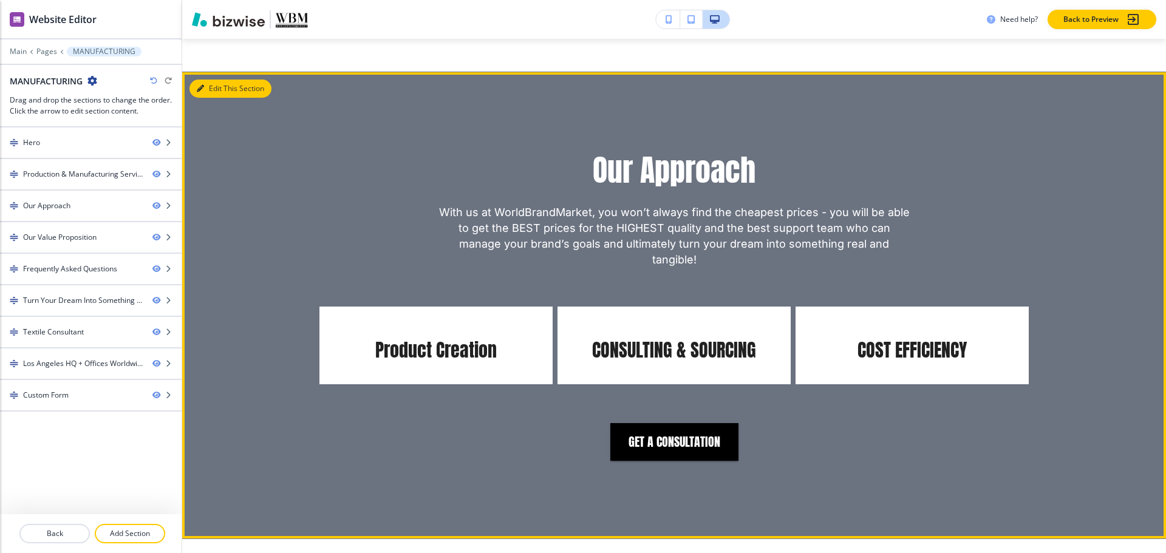
click at [219, 80] on button "Edit This Section" at bounding box center [230, 89] width 82 height 18
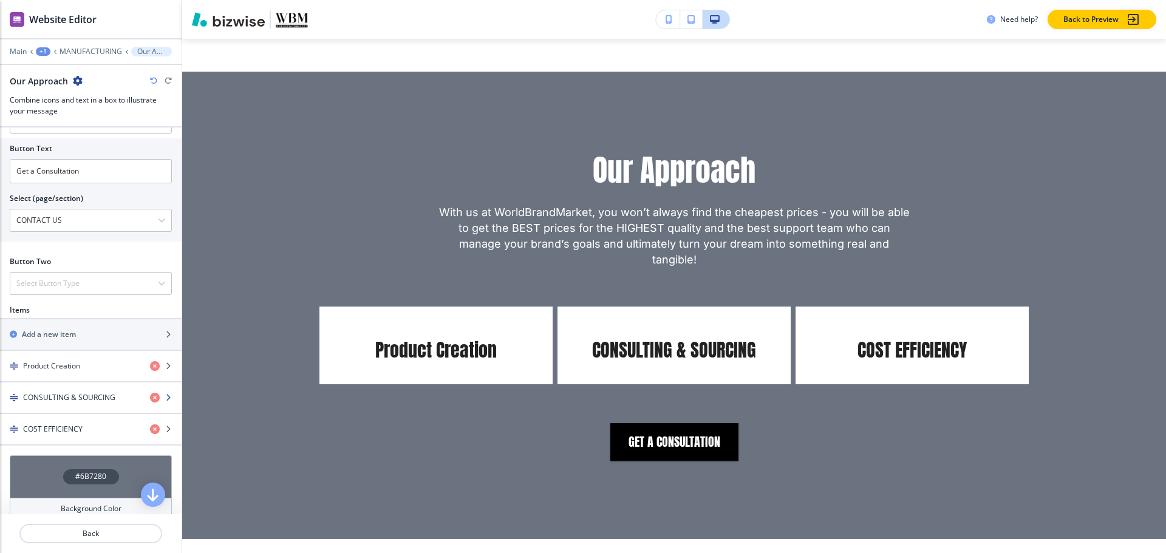
scroll to position [425, 0]
click at [67, 366] on h4 "Product Creation" at bounding box center [51, 365] width 57 height 11
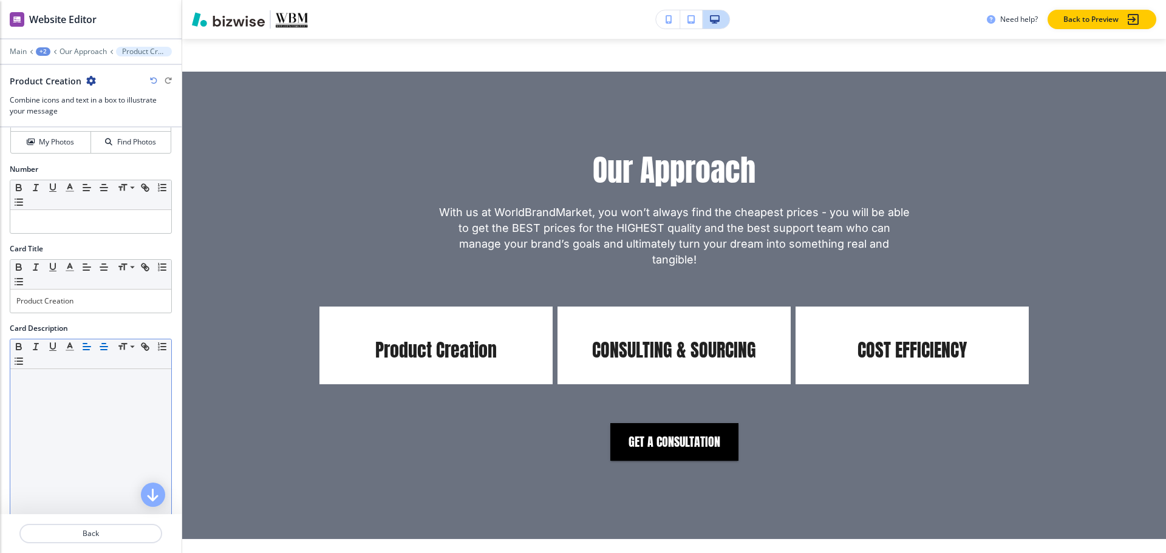
scroll to position [121, 0]
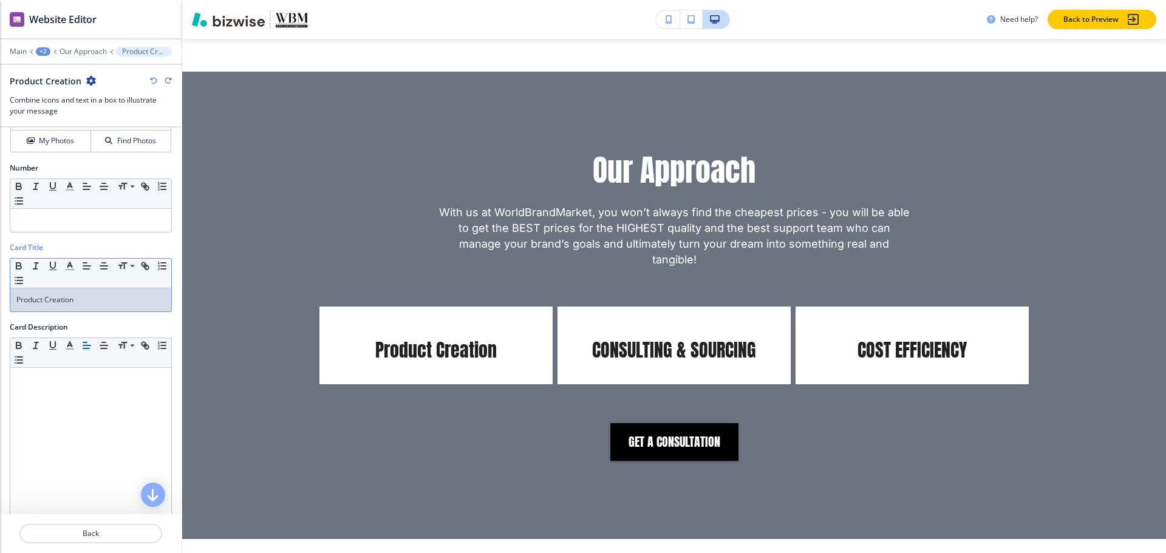
click at [101, 298] on p "Product Creation" at bounding box center [90, 299] width 149 height 11
copy p "Product Creation"
paste div
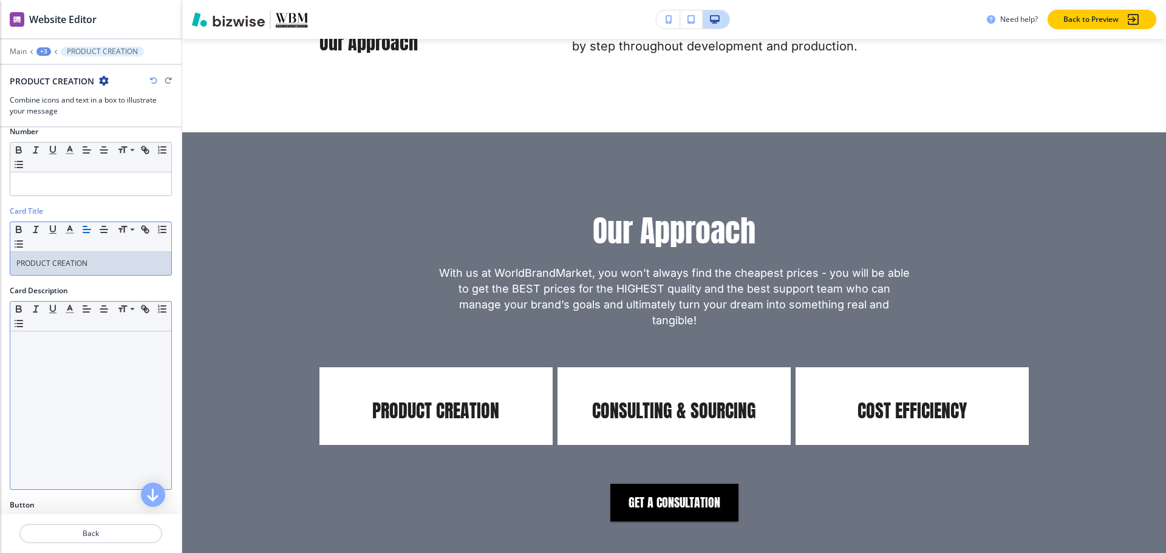
scroll to position [192, 0]
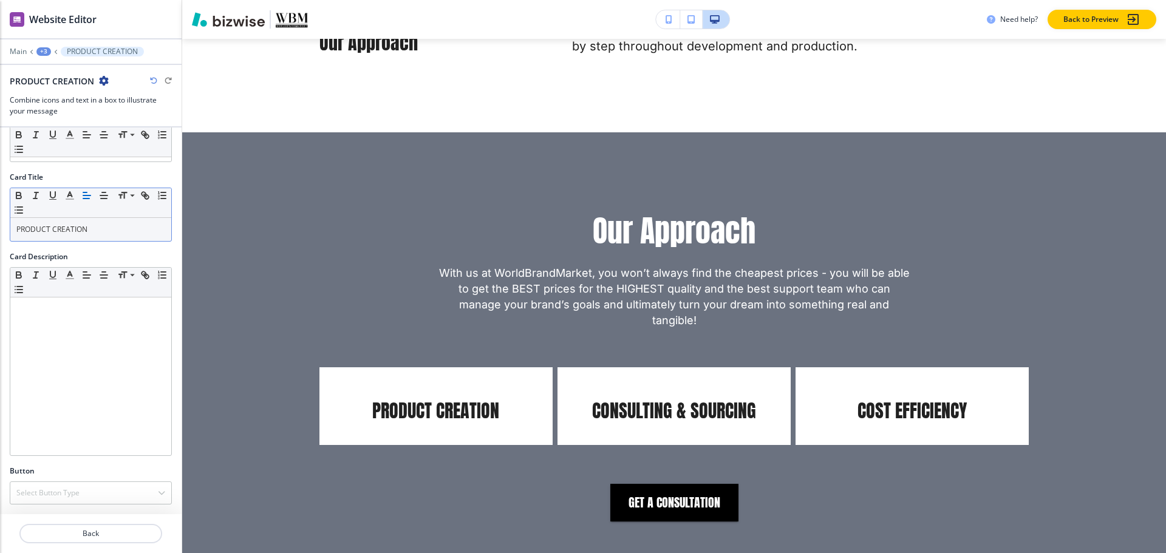
click at [43, 53] on div "+3" at bounding box center [43, 51] width 15 height 9
click at [60, 121] on button "Our Approach" at bounding box center [75, 114] width 78 height 22
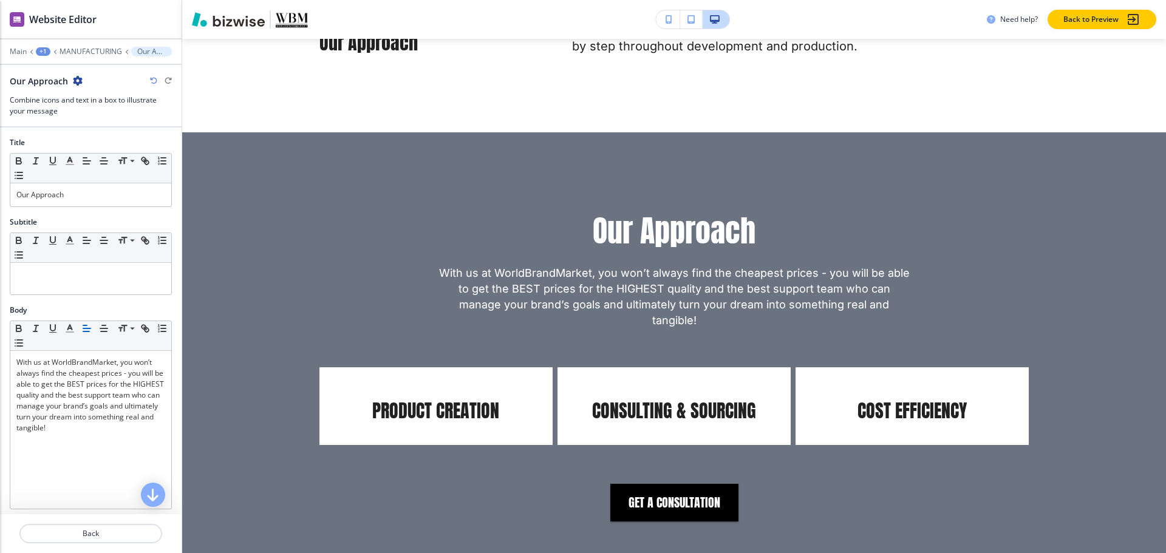
scroll to position [1392, 0]
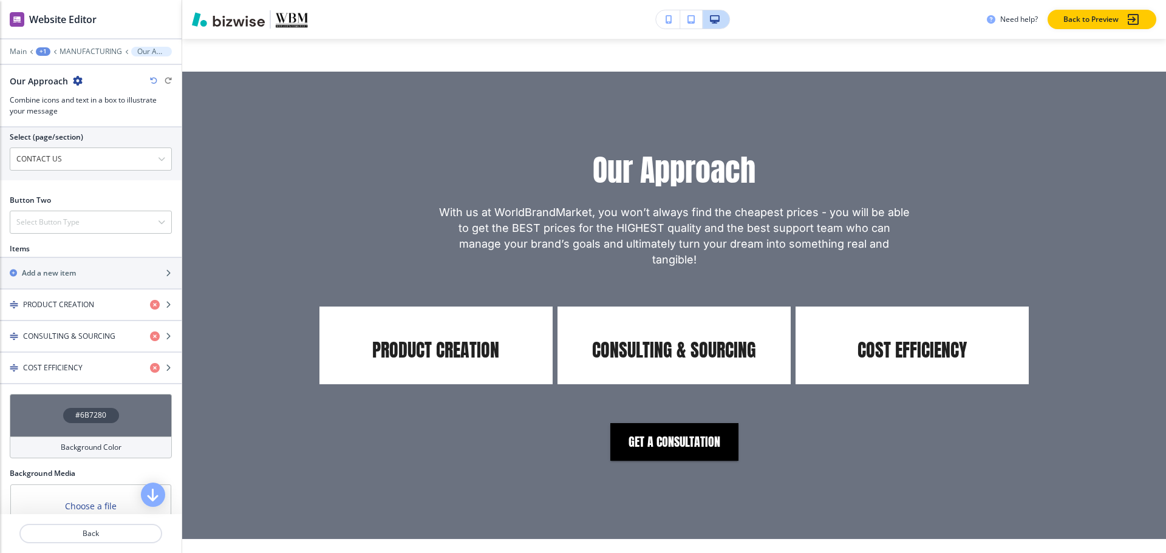
click at [70, 412] on div "#6B7280" at bounding box center [91, 415] width 56 height 15
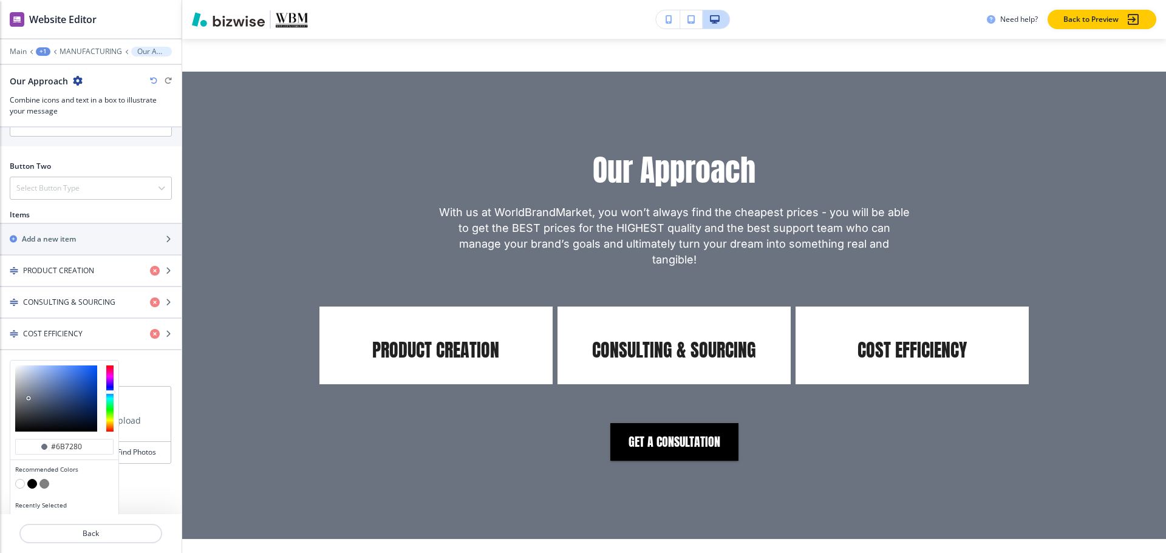
scroll to position [538, 0]
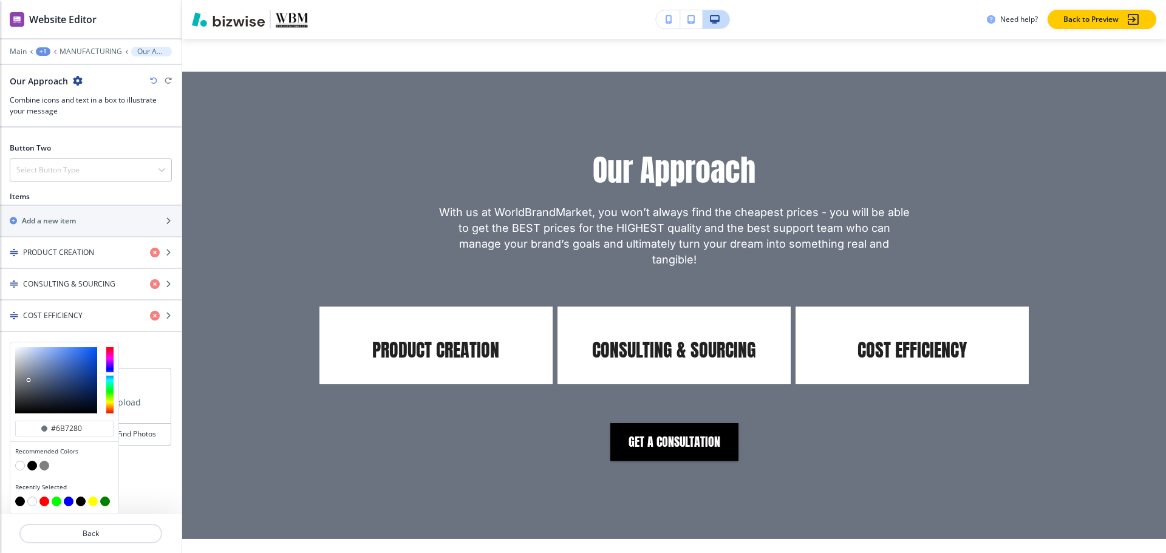
click at [35, 467] on button "button" at bounding box center [32, 466] width 10 height 10
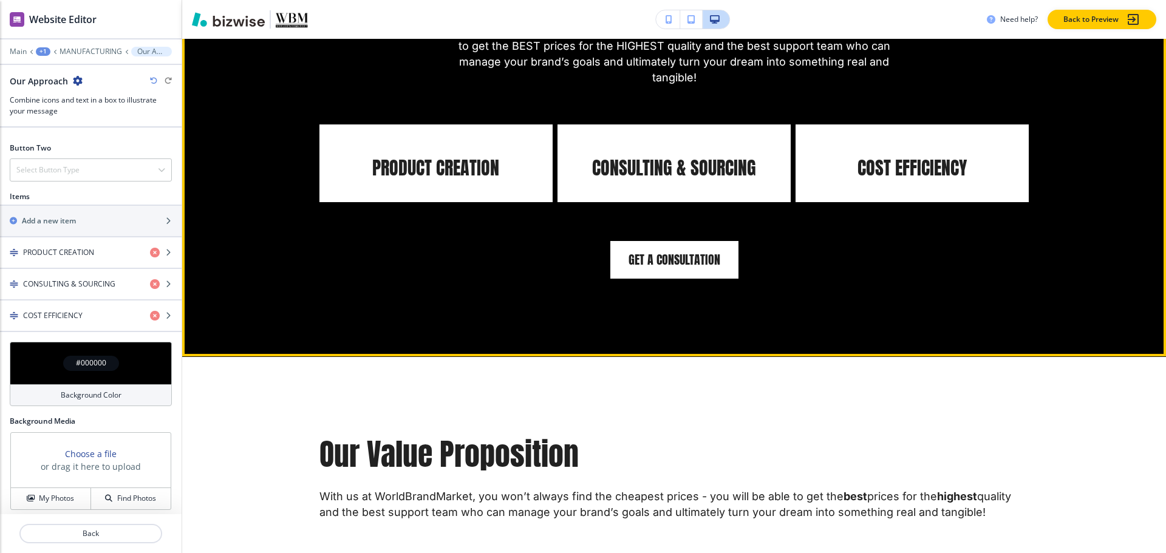
scroll to position [1817, 0]
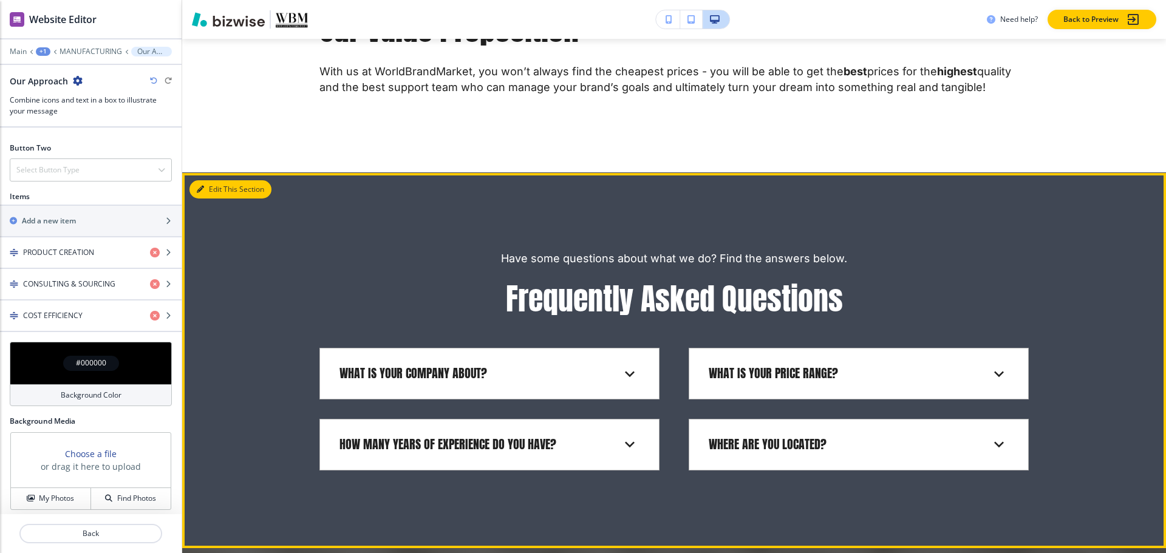
click at [214, 180] on button "Edit This Section" at bounding box center [230, 189] width 82 height 18
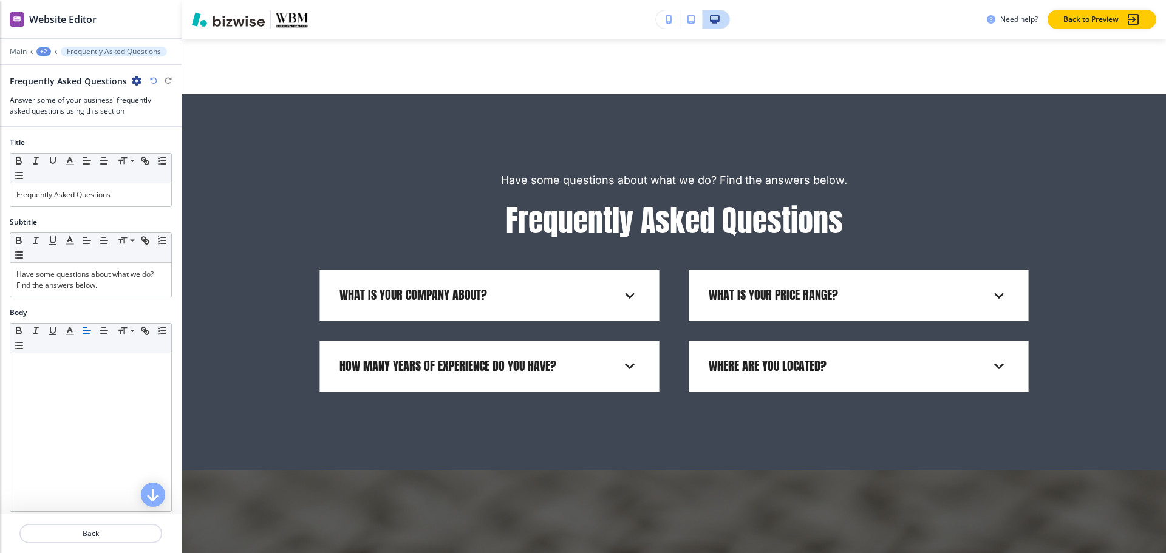
scroll to position [2084, 0]
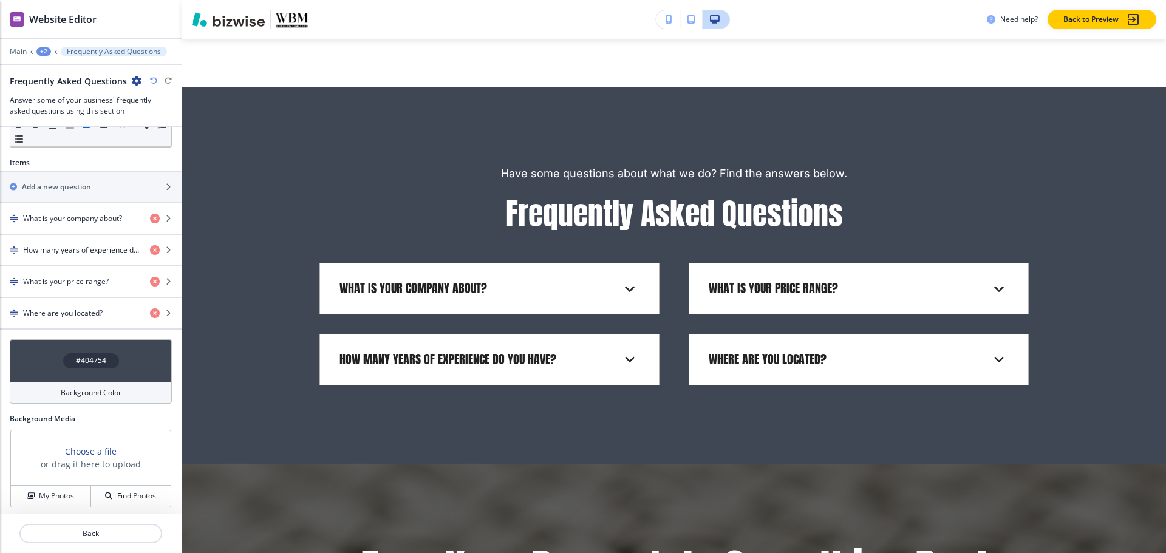
click at [101, 361] on div "#404754" at bounding box center [91, 360] width 56 height 15
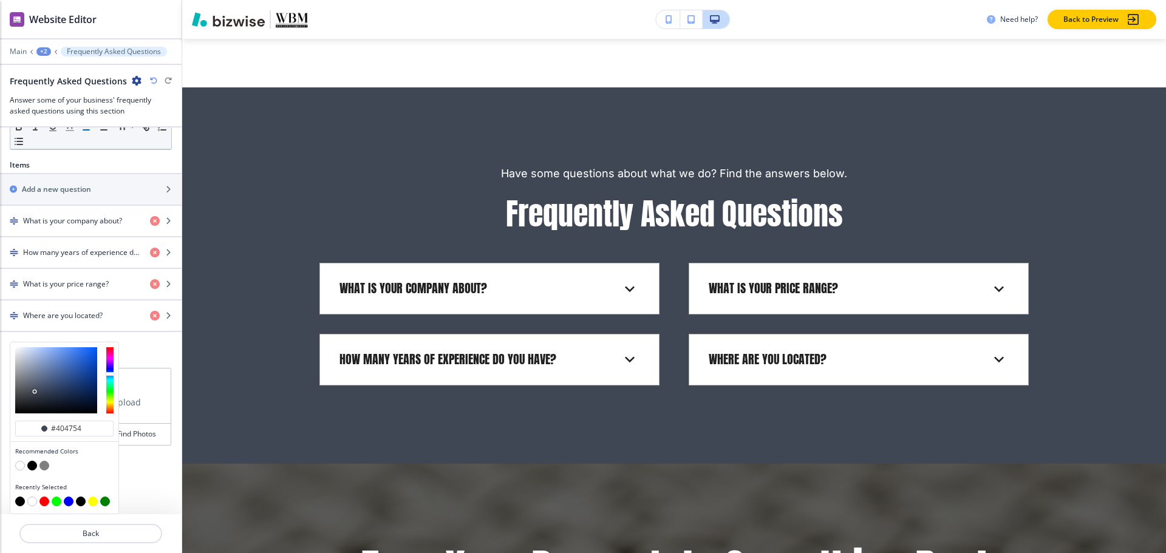
click at [33, 466] on button "button" at bounding box center [32, 466] width 10 height 10
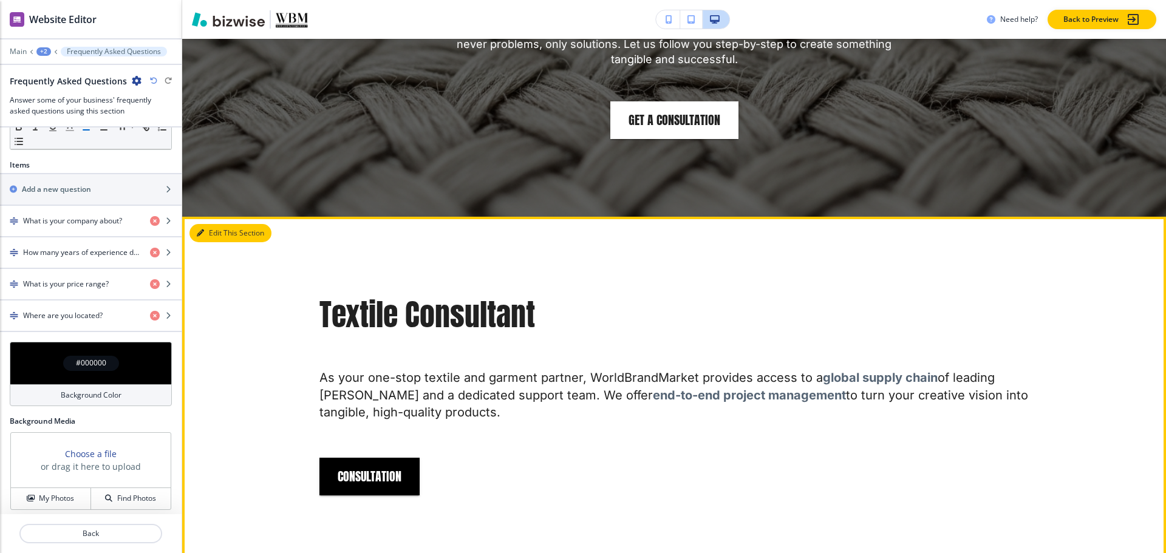
click at [220, 224] on button "Edit This Section" at bounding box center [230, 233] width 82 height 18
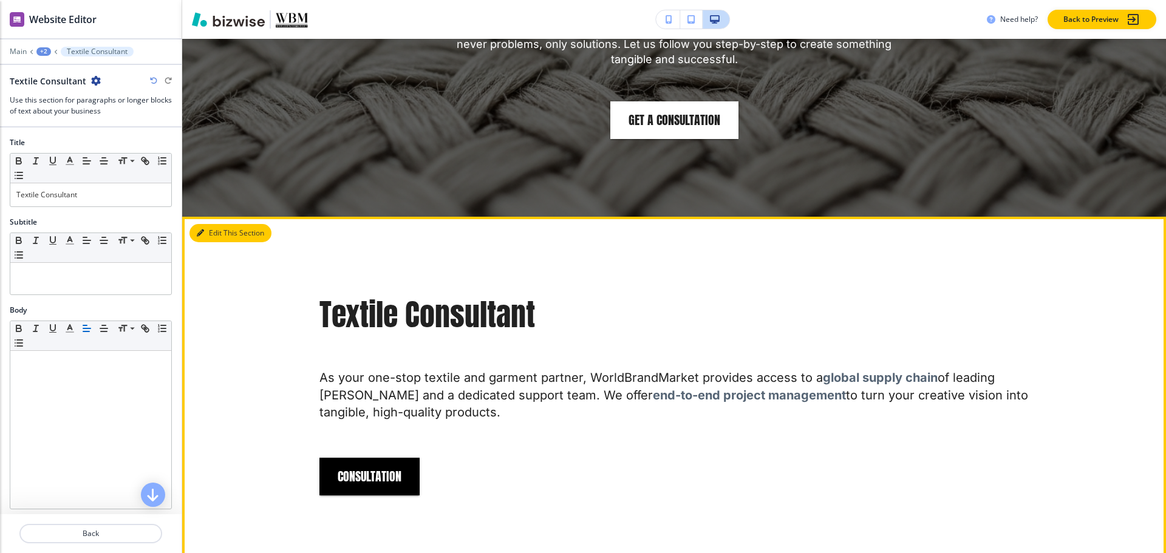
scroll to position [2820, 0]
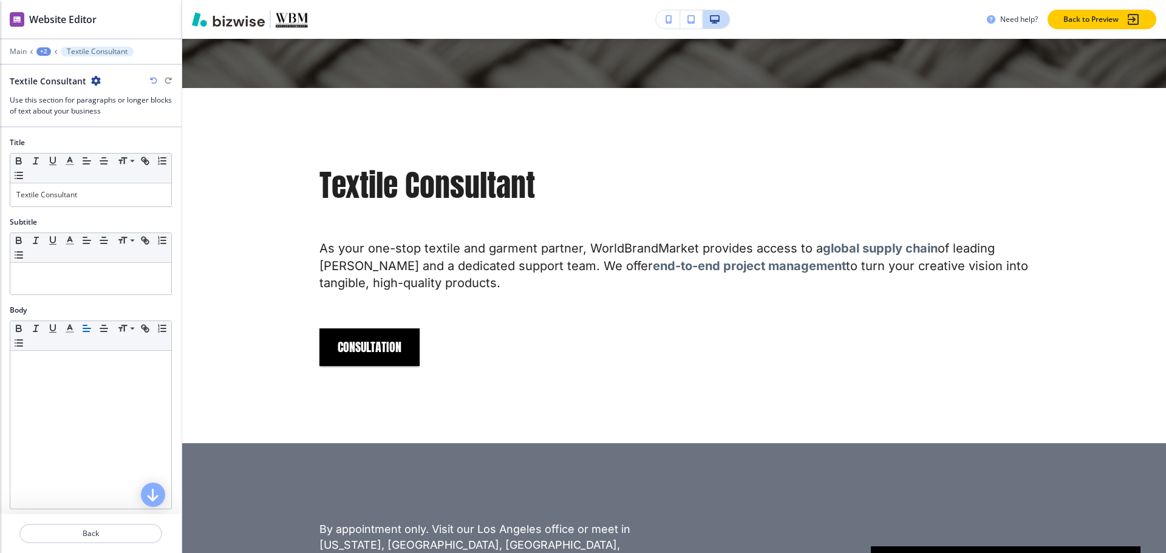
click at [91, 78] on icon "button" at bounding box center [96, 81] width 10 height 10
drag, startPoint x: 113, startPoint y: 147, endPoint x: 167, endPoint y: 168, distance: 57.8
click at [115, 149] on p "Delete Section" at bounding box center [128, 144] width 62 height 11
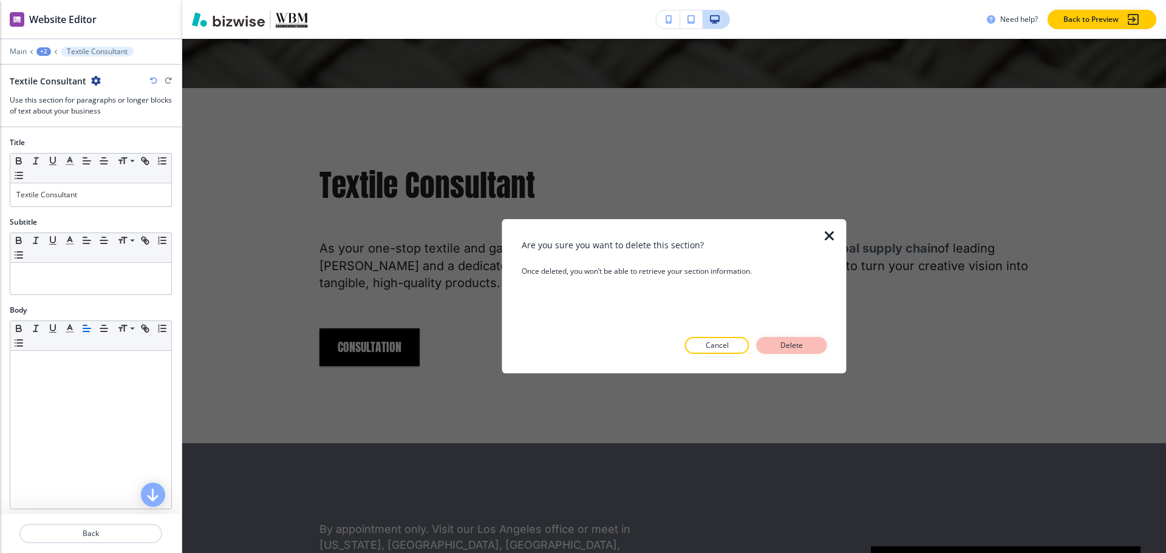
click at [799, 344] on p "Delete" at bounding box center [791, 345] width 29 height 11
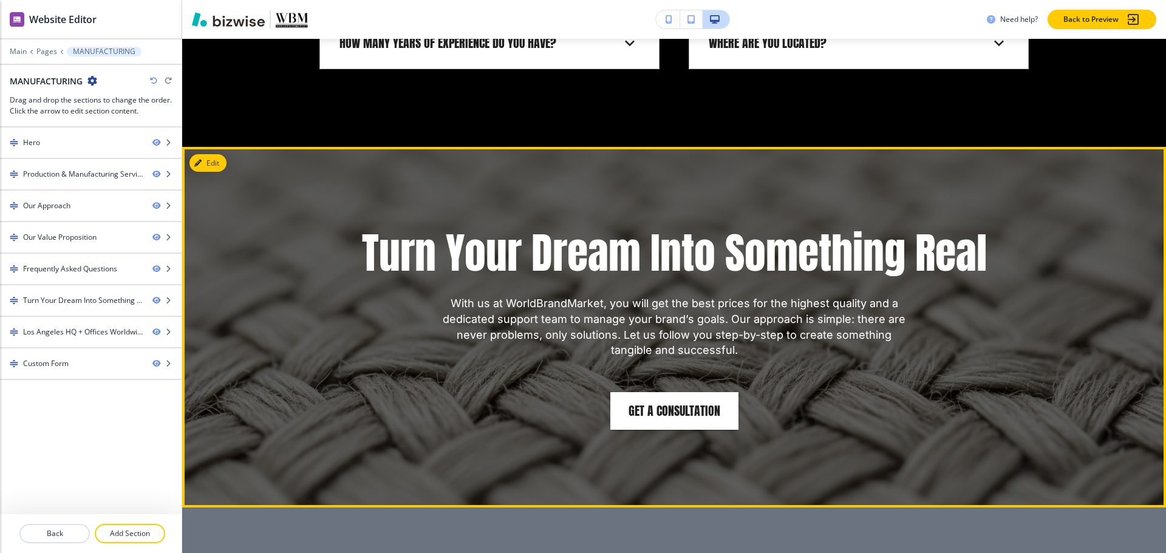
scroll to position [2395, 0]
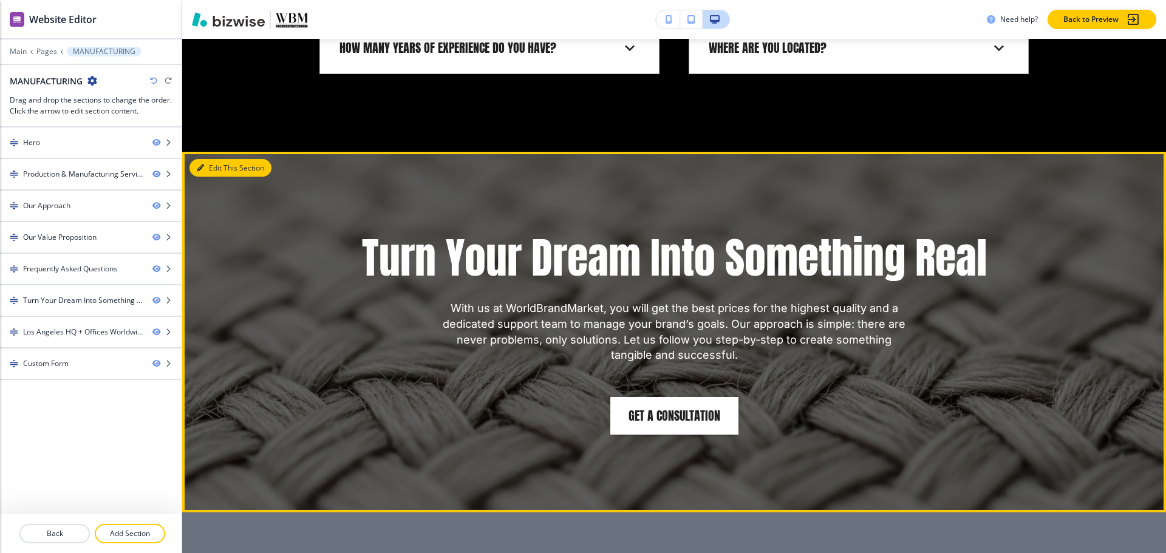
click at [209, 159] on button "Edit This Section" at bounding box center [230, 168] width 82 height 18
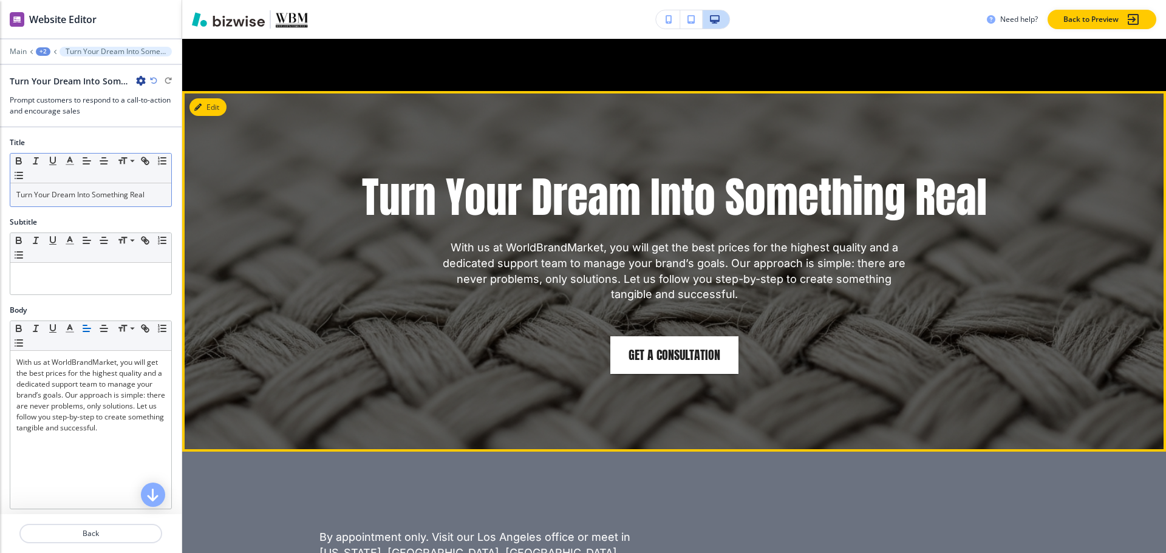
scroll to position [2459, 0]
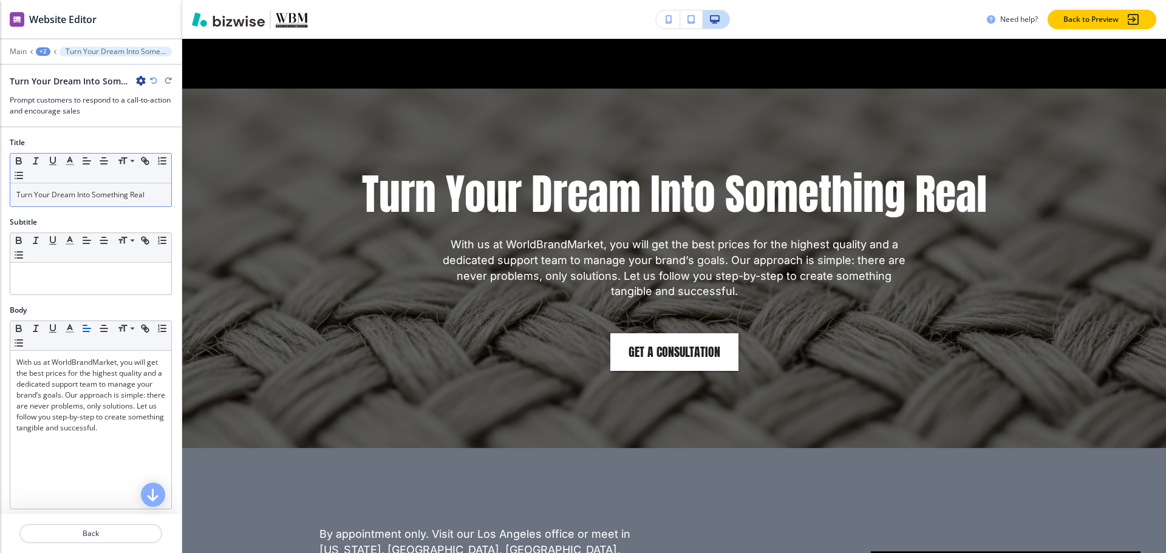
click at [118, 205] on div "Turn Your Dream Into Something Real" at bounding box center [90, 194] width 161 height 23
copy p "Turn Your Dream Into Something Real"
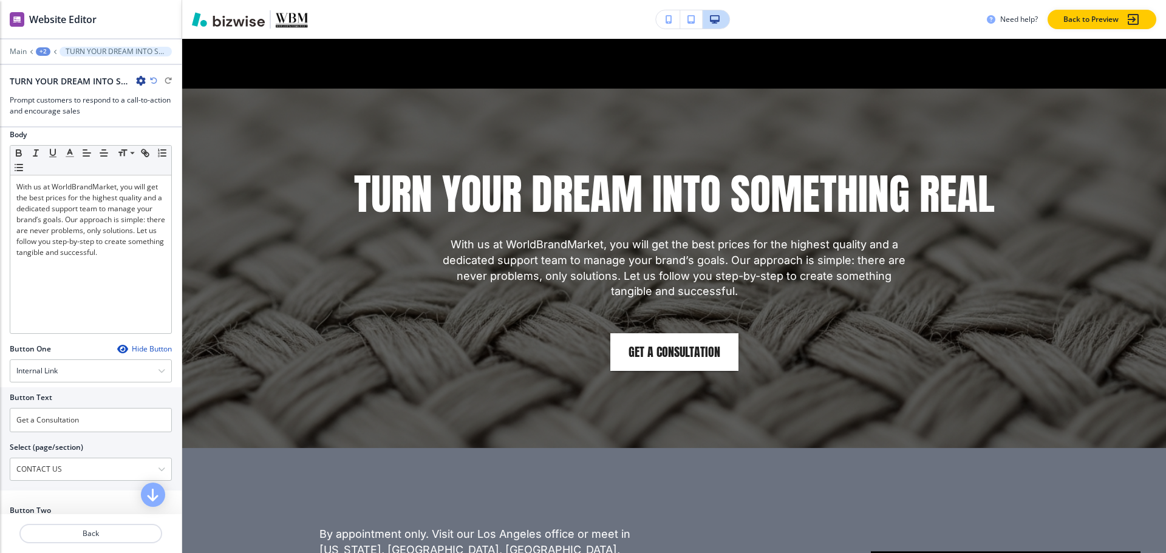
scroll to position [364, 0]
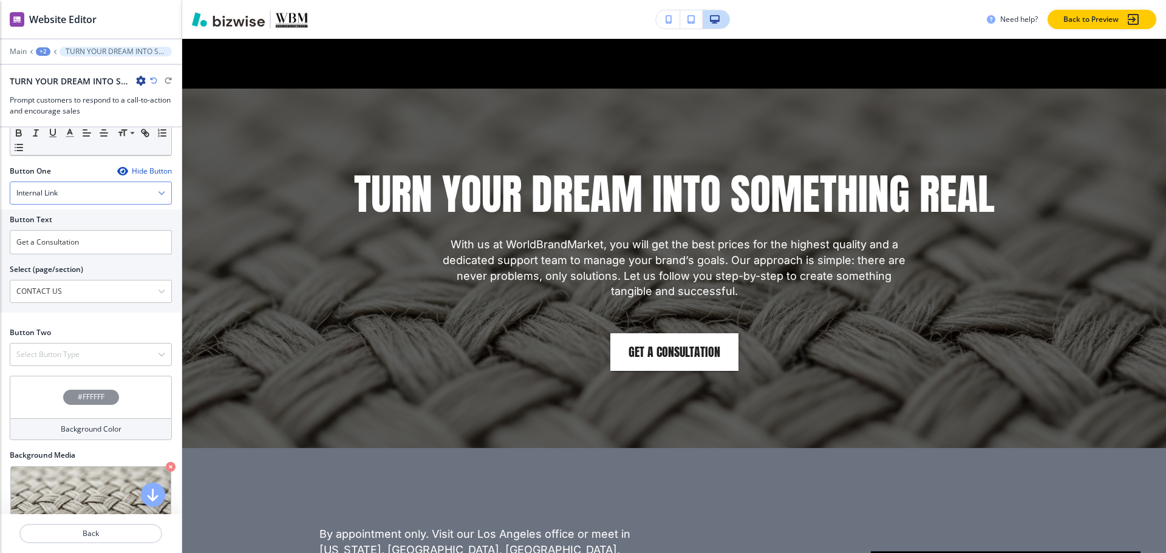
click at [73, 193] on div "Internal Link" at bounding box center [90, 193] width 161 height 22
click at [81, 211] on h4 "Telephone" at bounding box center [90, 214] width 149 height 11
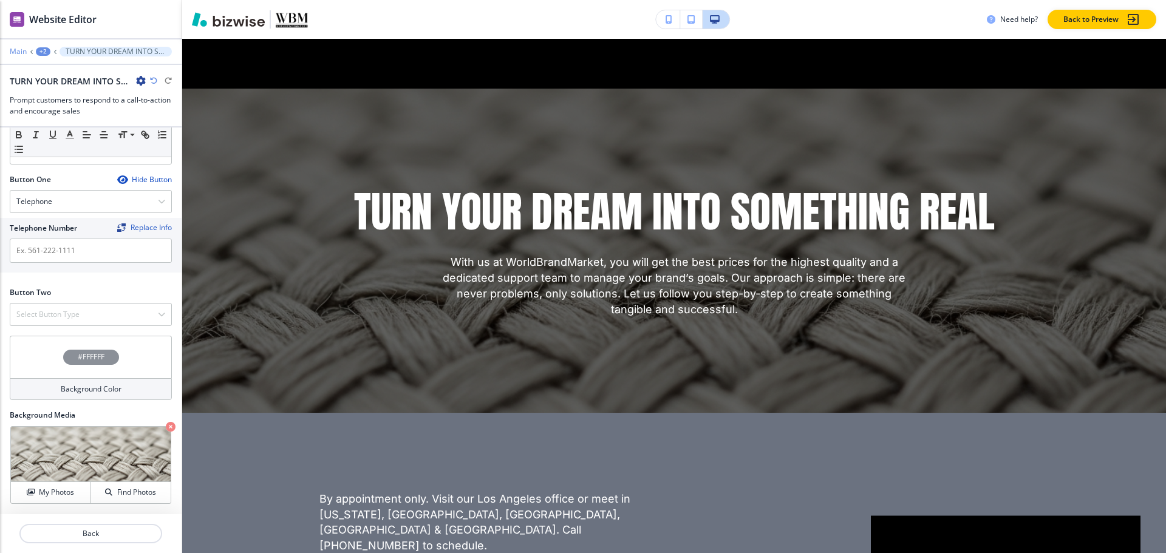
click at [25, 50] on p "Main" at bounding box center [18, 51] width 17 height 9
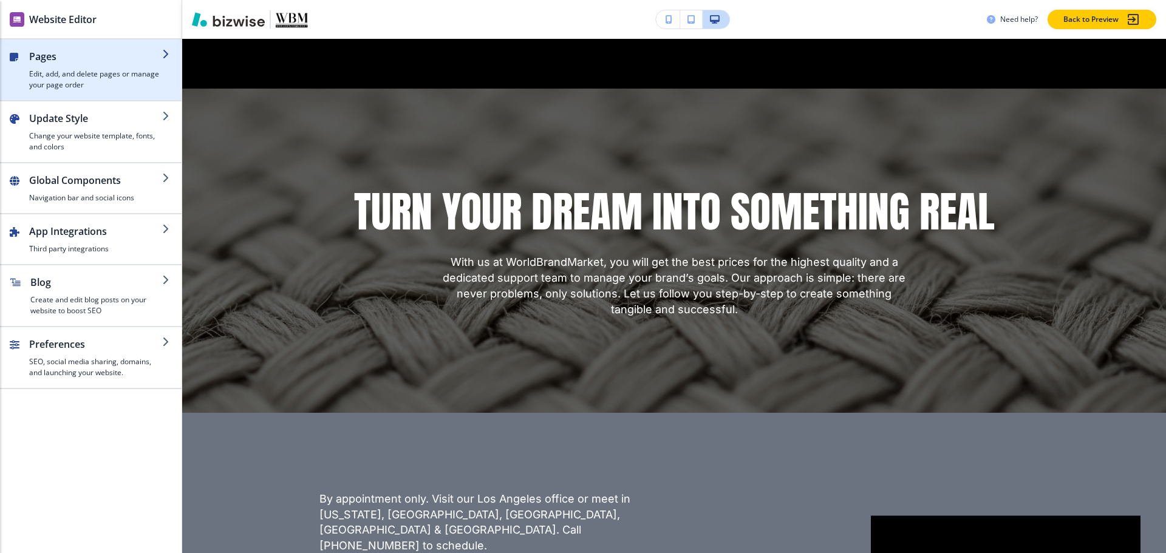
click at [46, 55] on h2 "Pages" at bounding box center [95, 56] width 133 height 15
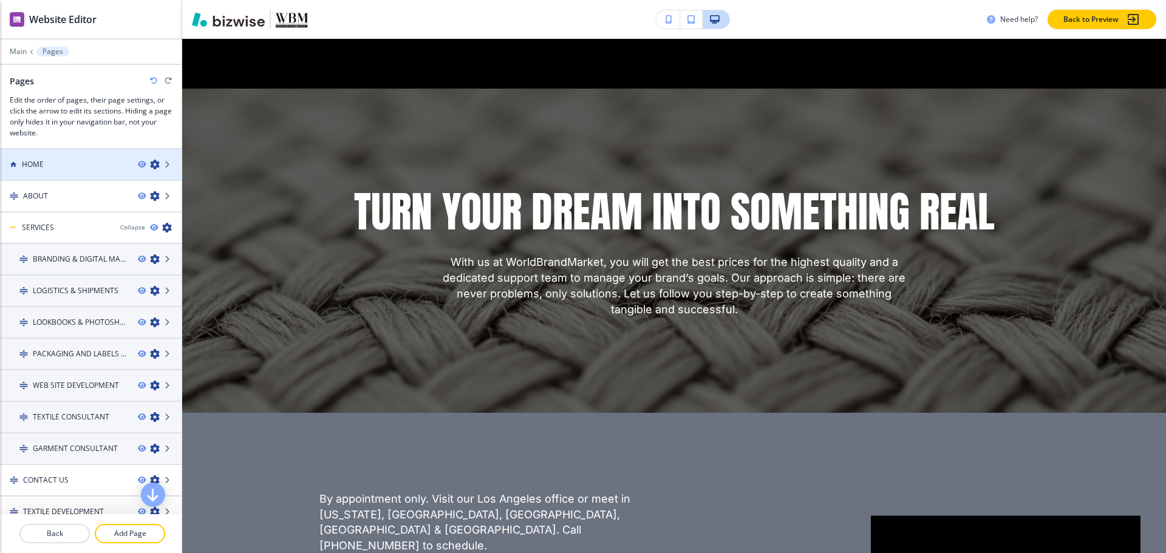
click at [39, 162] on h4 "HOME" at bounding box center [33, 164] width 22 height 11
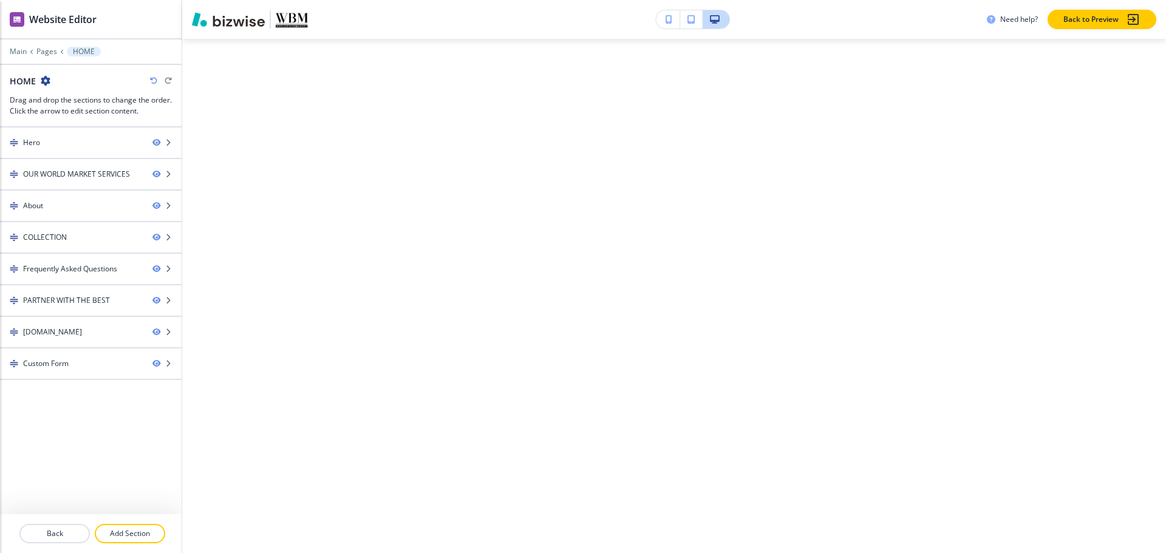
scroll to position [0, 0]
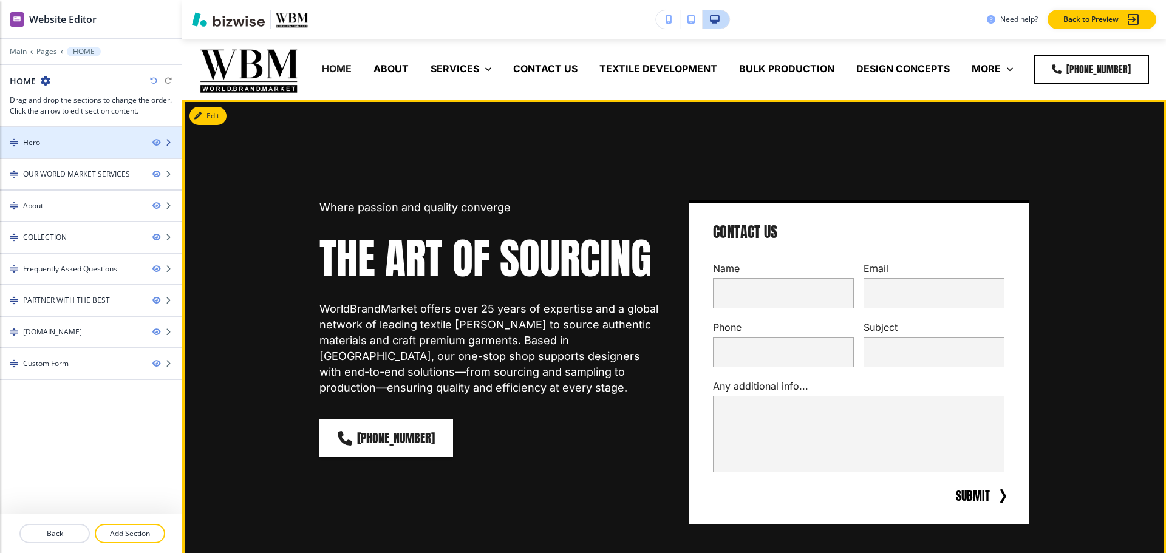
click at [56, 151] on div at bounding box center [91, 153] width 182 height 10
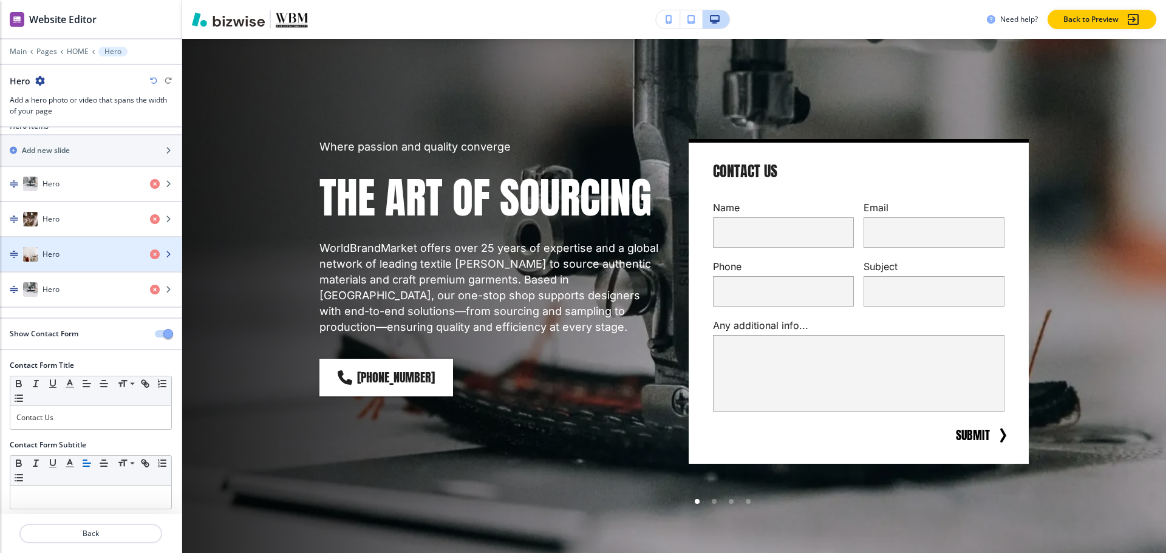
scroll to position [21, 0]
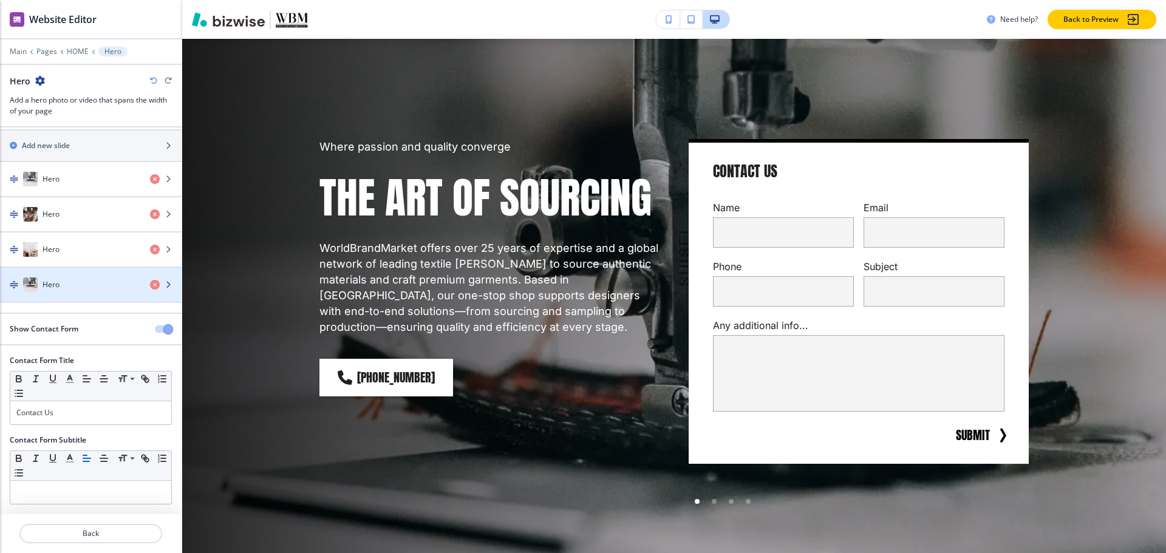
click at [47, 292] on div "button" at bounding box center [91, 297] width 182 height 10
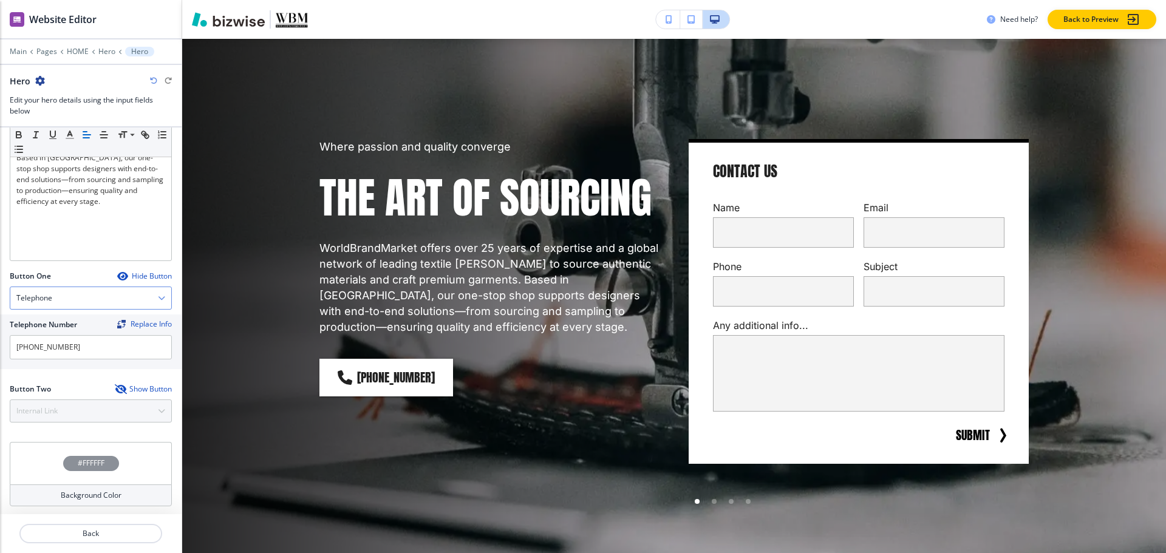
scroll to position [355, 0]
click at [89, 345] on input "[PHONE_NUMBER]" at bounding box center [91, 345] width 162 height 24
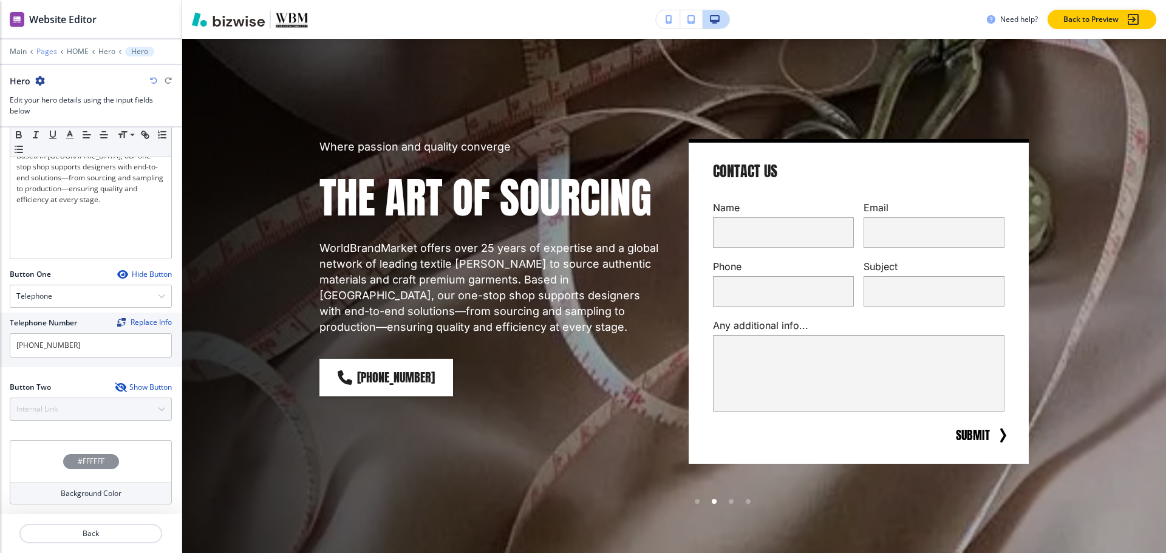
click at [42, 54] on p "Pages" at bounding box center [46, 51] width 21 height 9
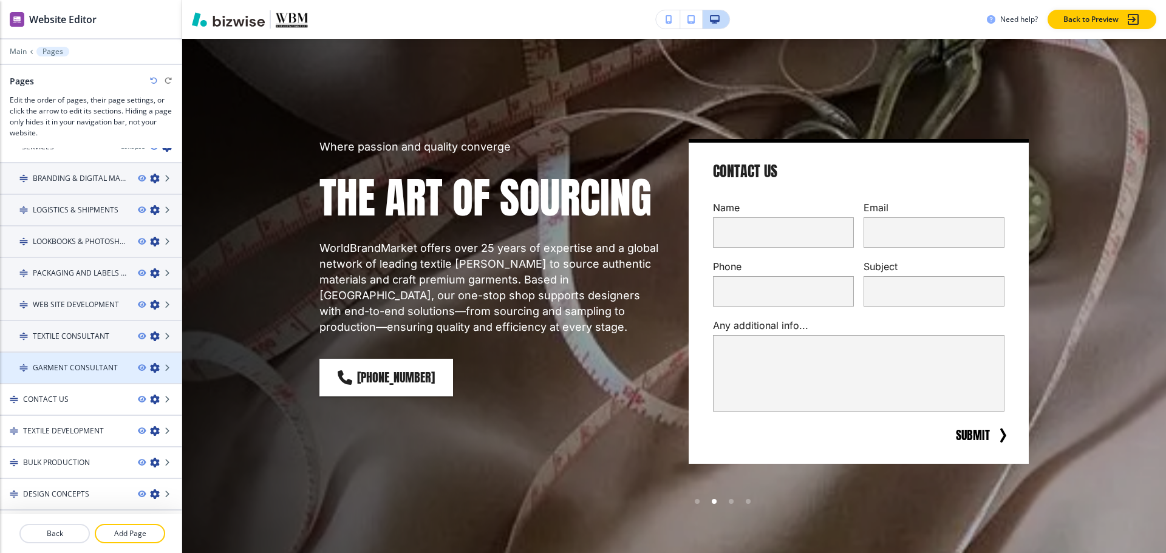
scroll to position [140, 0]
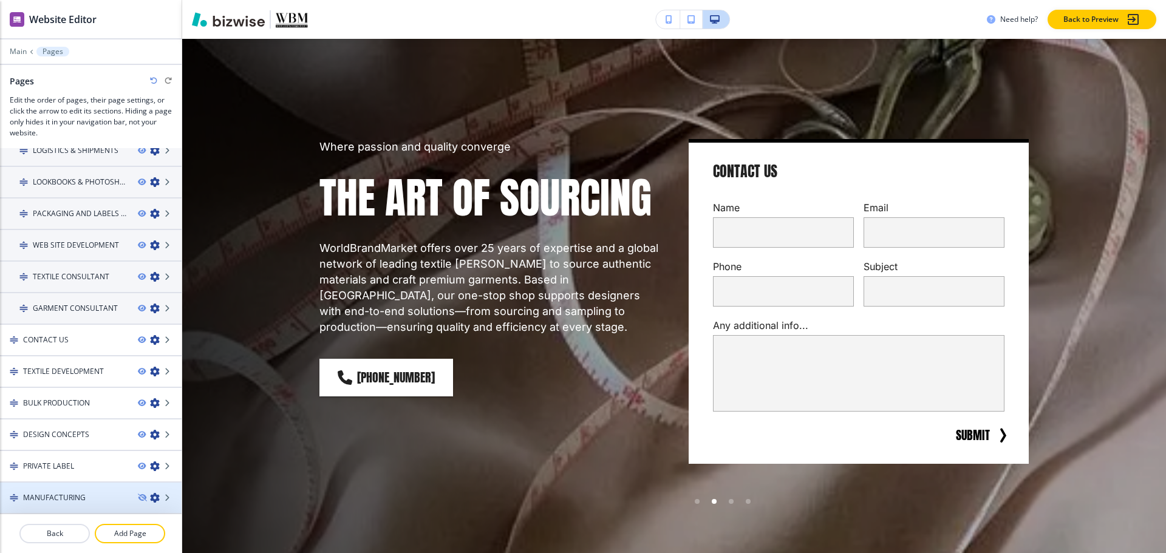
click at [41, 498] on h4 "MANUFACTURING" at bounding box center [54, 497] width 63 height 11
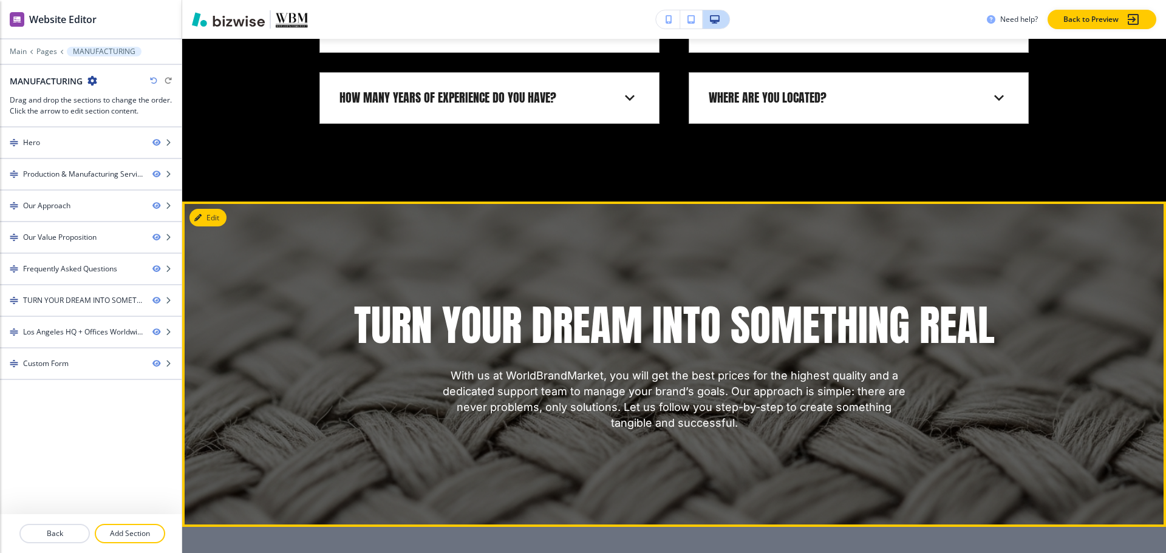
scroll to position [2307, 0]
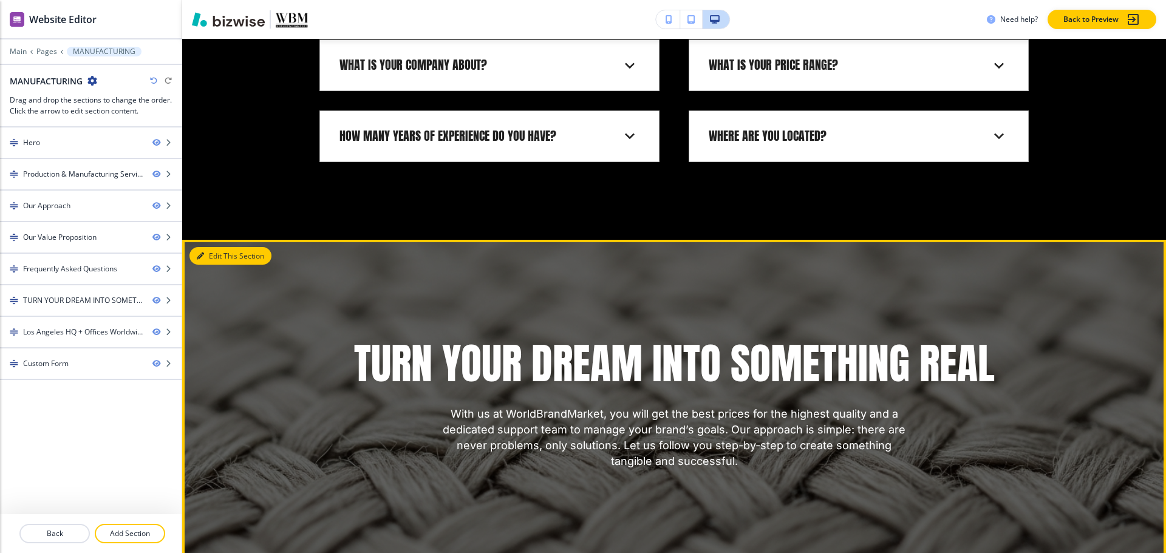
click at [227, 247] on button "Edit This Section" at bounding box center [230, 256] width 82 height 18
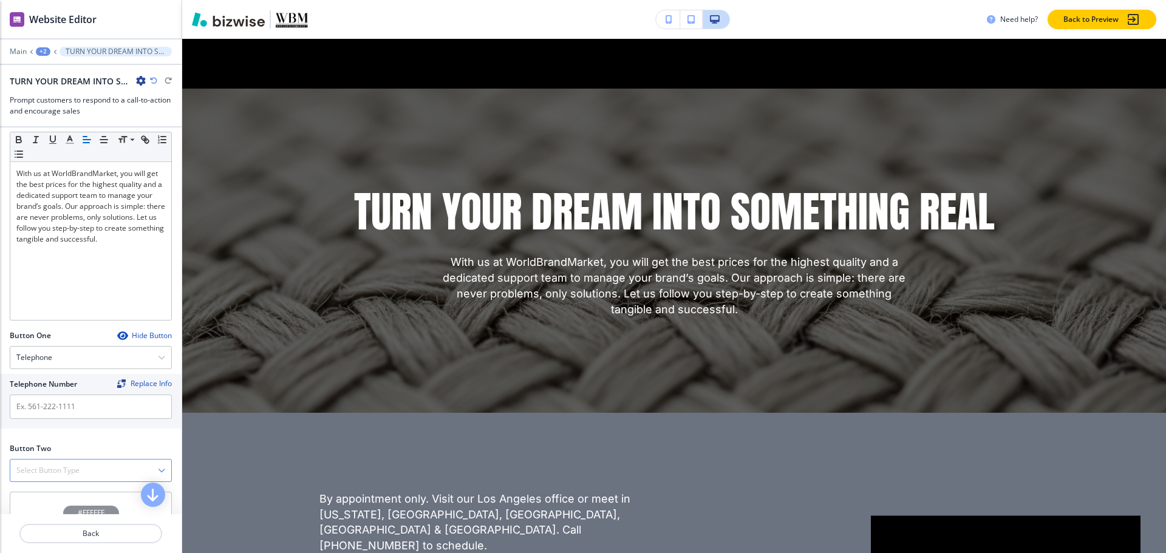
scroll to position [304, 0]
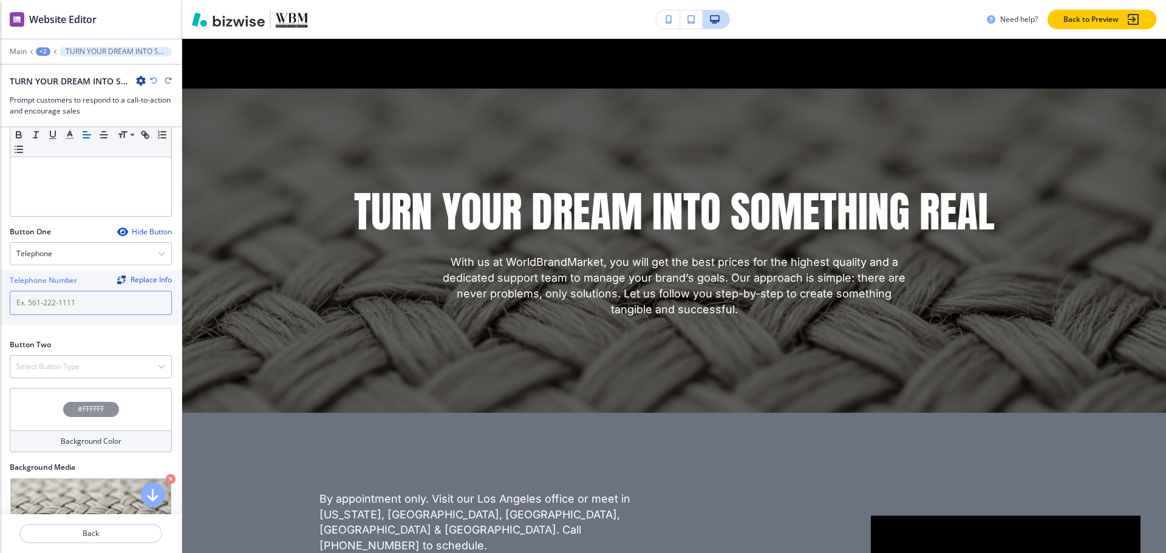
click at [67, 302] on input "text" at bounding box center [91, 303] width 162 height 24
paste input "[PHONE_NUMBER]"
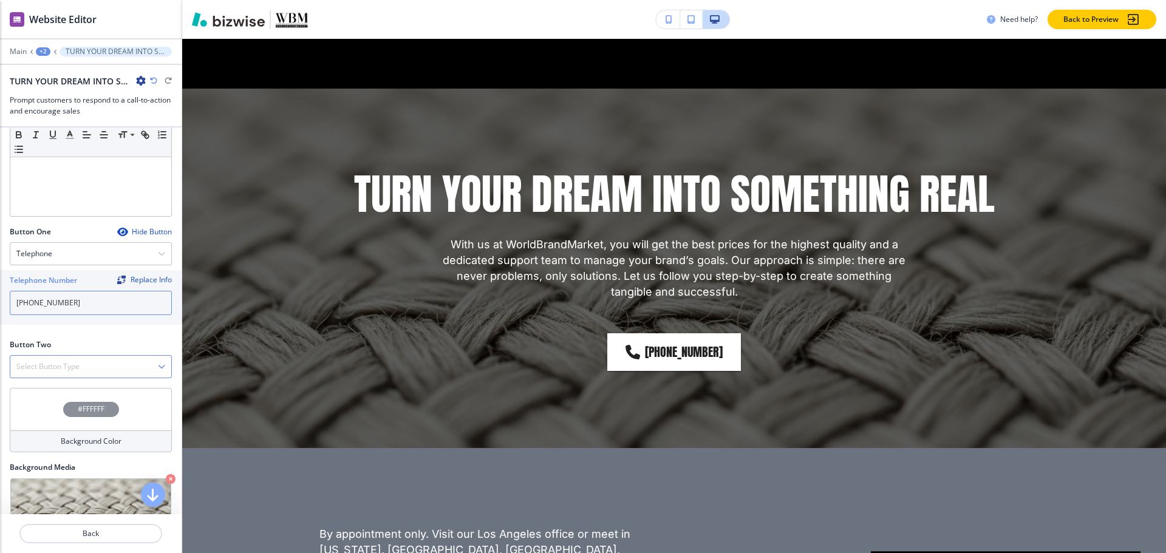
type input "[PHONE_NUMBER]"
click at [67, 363] on h4 "Select Button Type" at bounding box center [47, 366] width 63 height 11
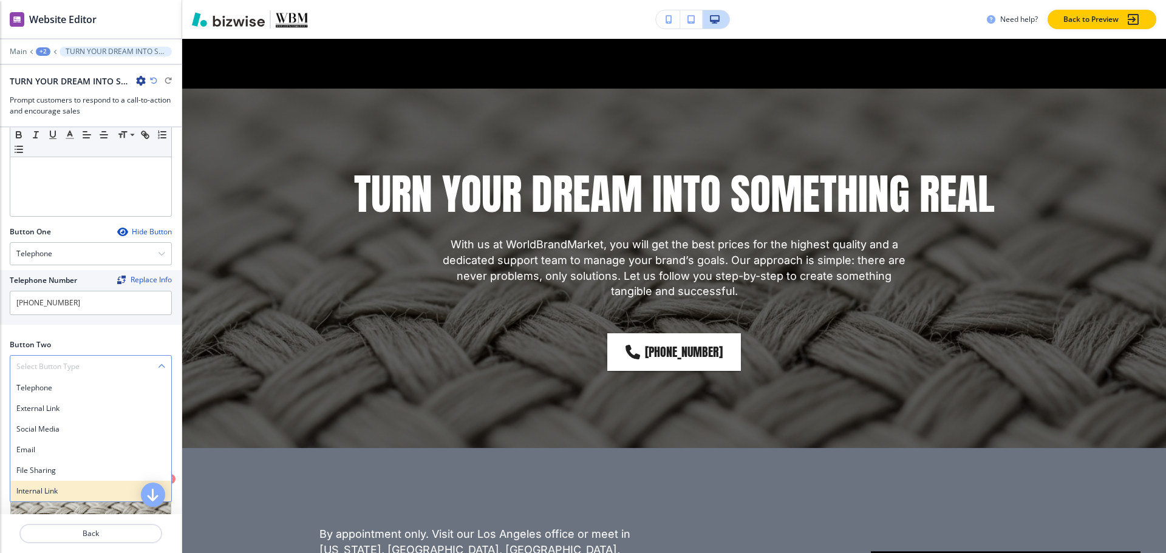
click at [50, 494] on h4 "Internal Link" at bounding box center [90, 491] width 149 height 11
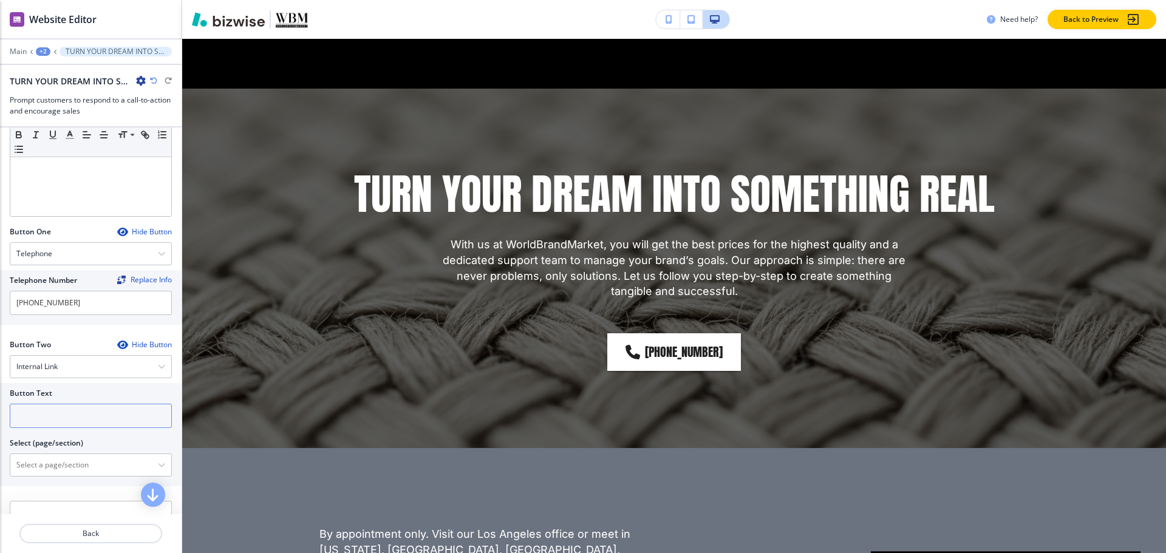
click at [53, 423] on input "text" at bounding box center [91, 416] width 162 height 24
type input "c"
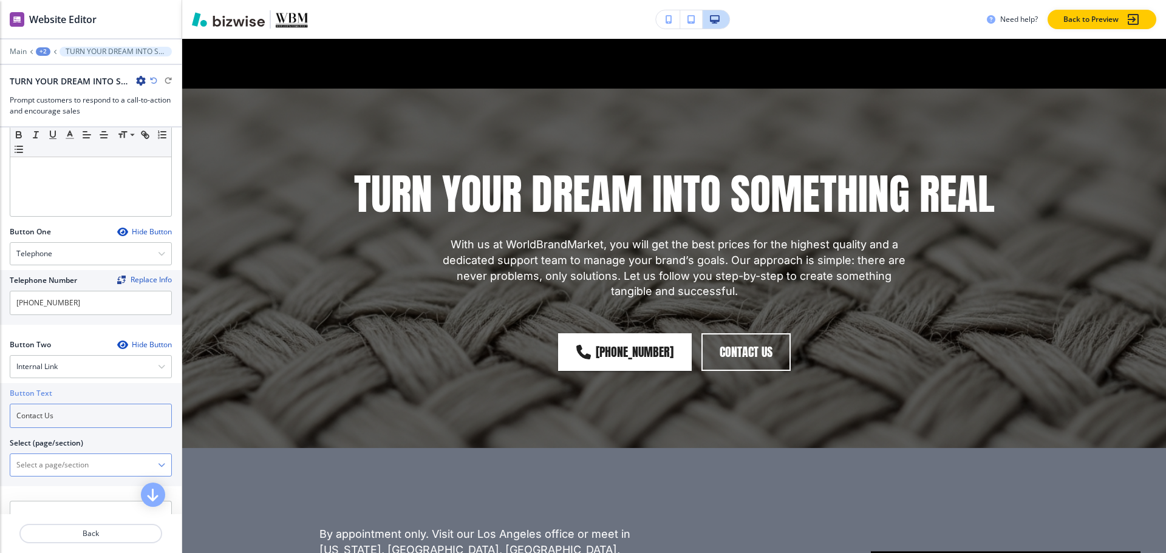
type input "Contact Us"
click at [78, 472] on \(page\/section\) "Manual Input" at bounding box center [84, 465] width 148 height 21
click at [90, 474] on \(page\/section\) "CONTACT" at bounding box center [84, 465] width 148 height 21
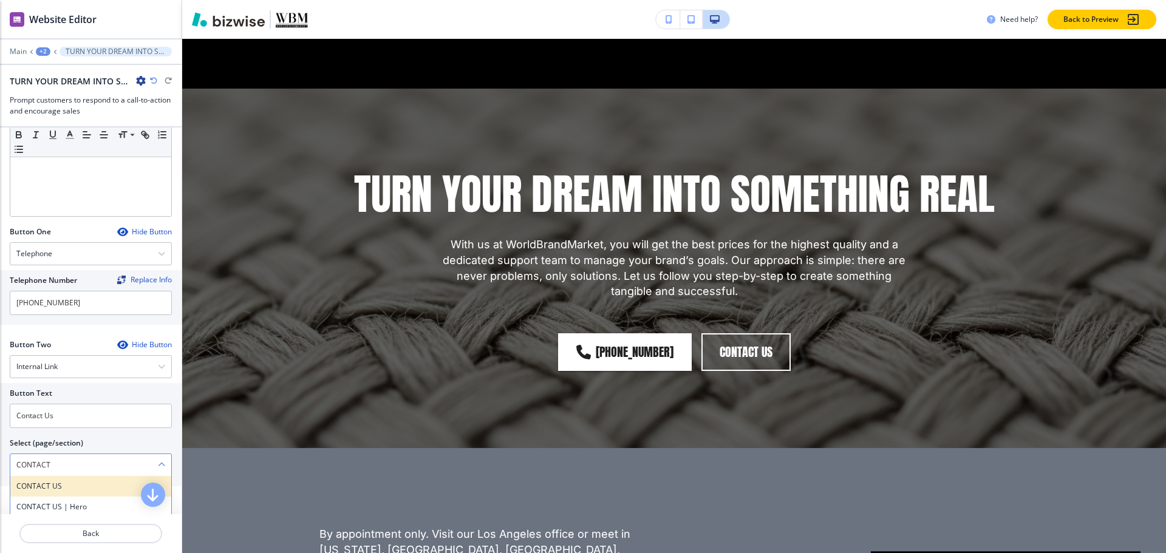
click at [88, 486] on h4 "CONTACT US" at bounding box center [90, 486] width 149 height 11
type \(page\/section\) "CONTACT US"
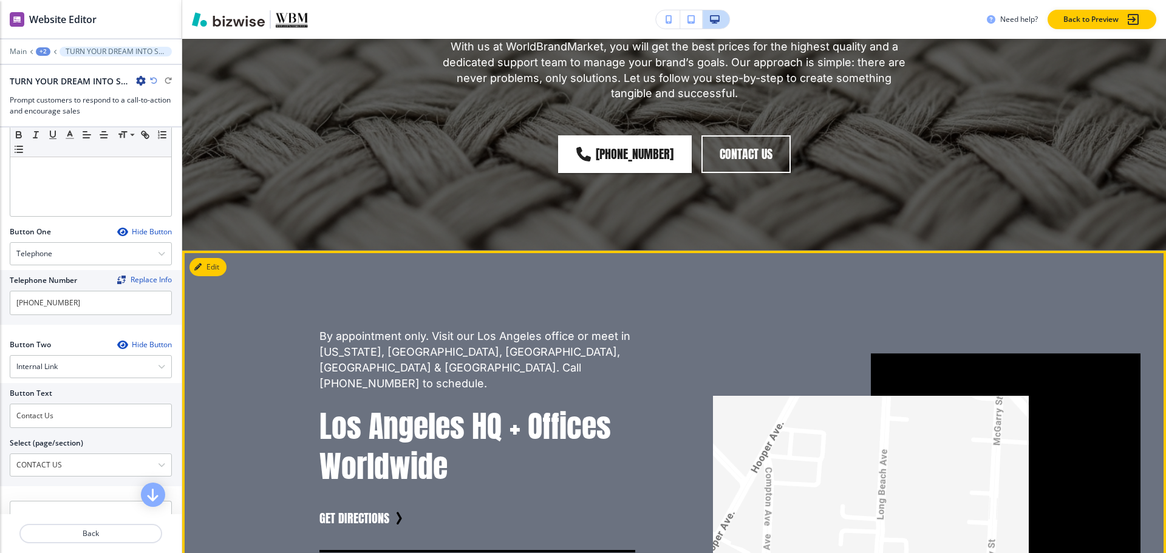
scroll to position [2702, 0]
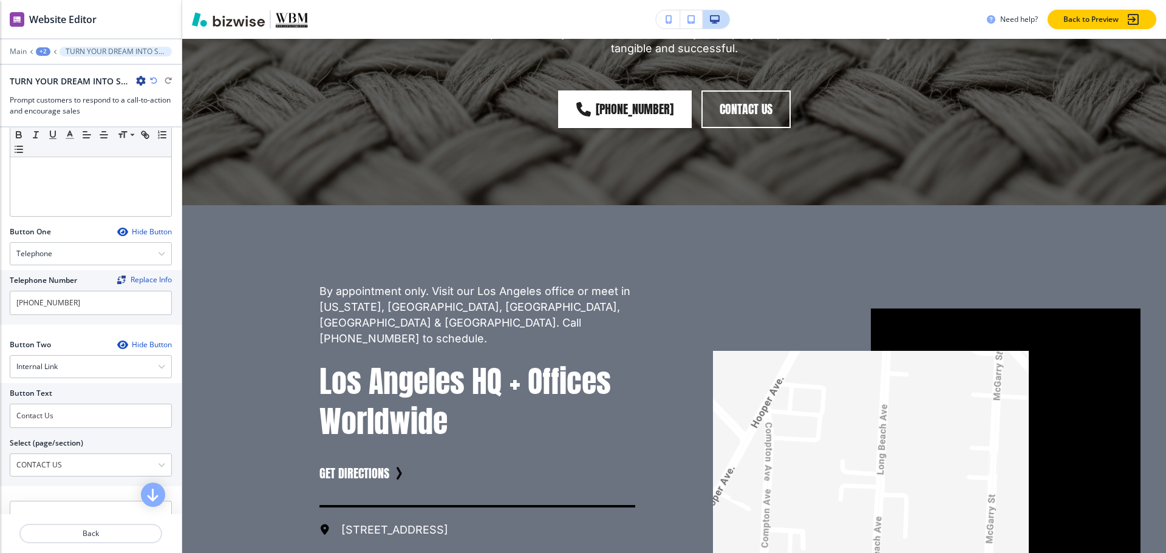
click at [47, 46] on div at bounding box center [91, 42] width 182 height 7
click at [47, 50] on div "+2" at bounding box center [43, 51] width 15 height 9
click at [49, 78] on button "Pages" at bounding box center [75, 71] width 78 height 21
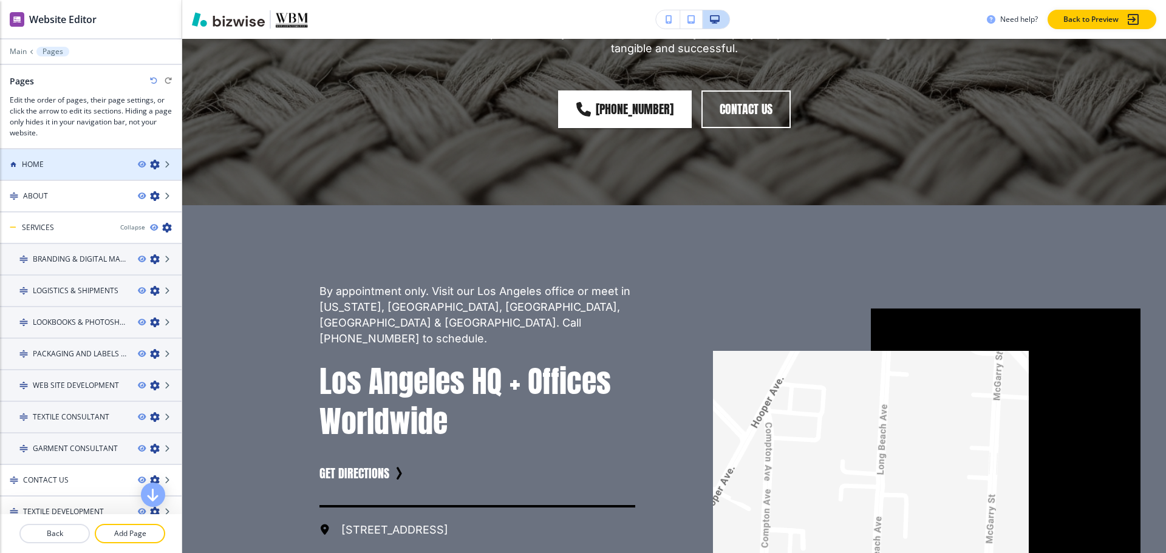
click at [46, 172] on div at bounding box center [91, 175] width 182 height 10
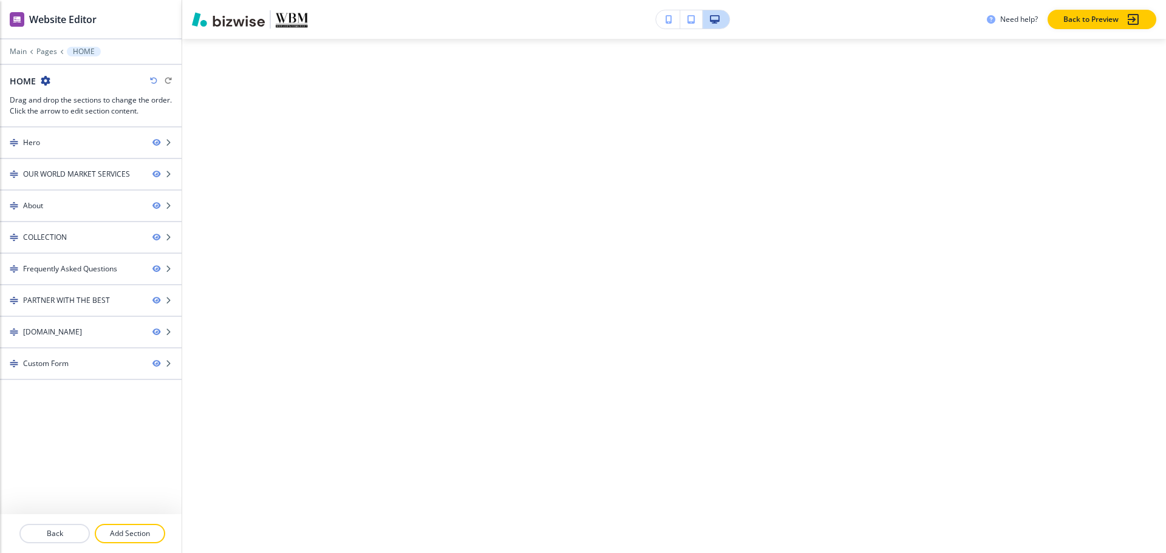
scroll to position [0, 0]
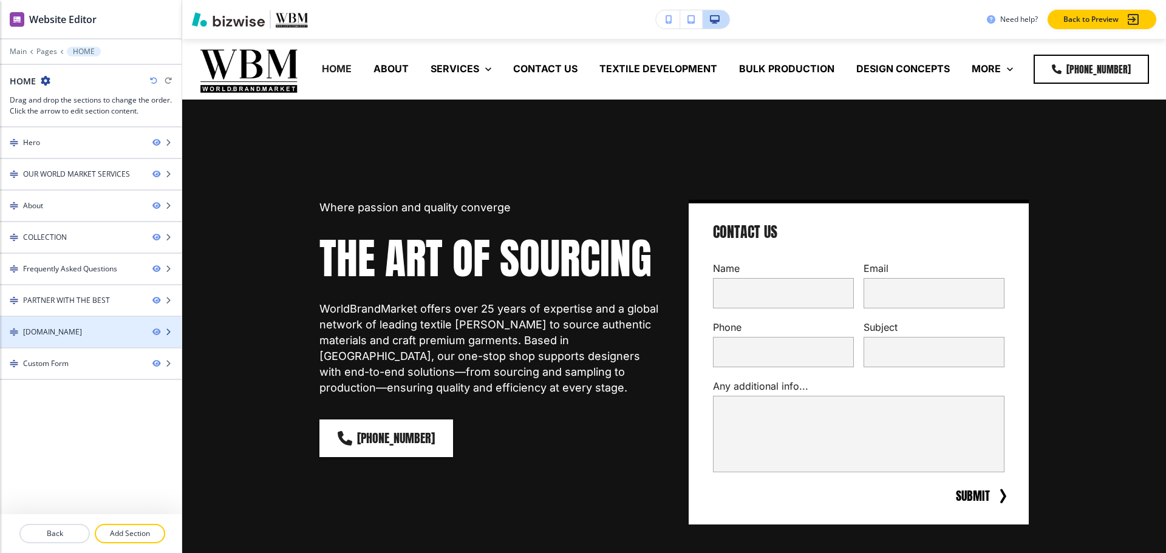
click at [56, 336] on div "[DOMAIN_NAME]" at bounding box center [52, 332] width 59 height 11
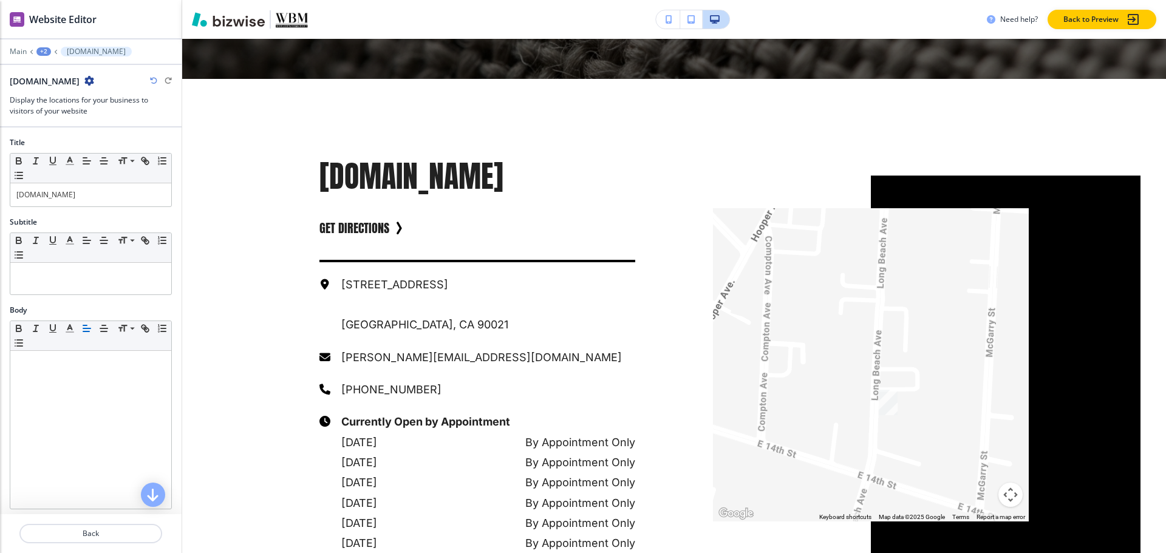
scroll to position [4389, 0]
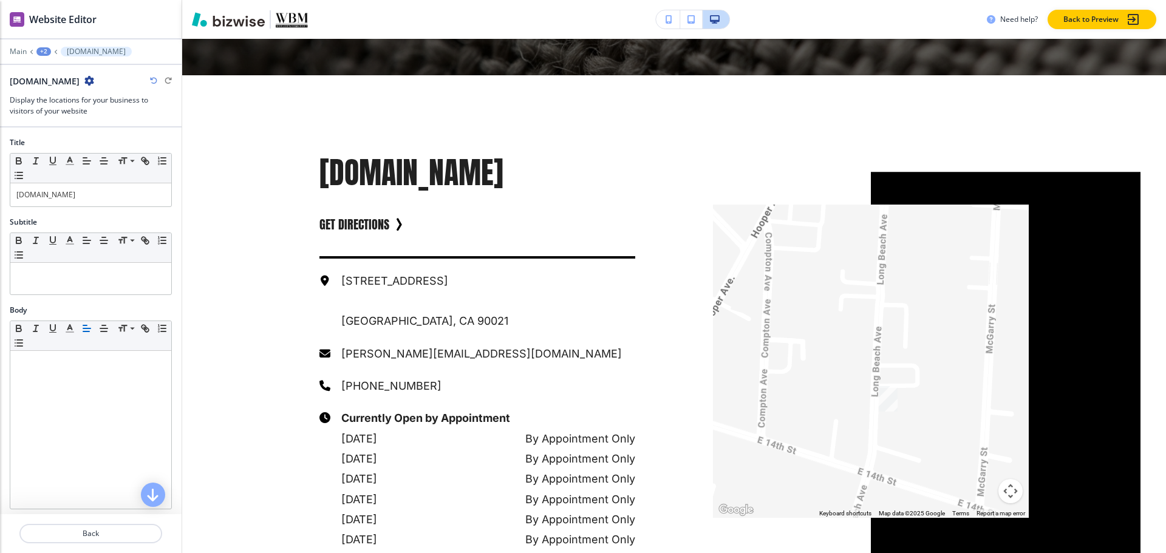
click at [94, 82] on icon "button" at bounding box center [89, 81] width 10 height 10
click at [163, 127] on p "Duplicate Section" at bounding box center [152, 123] width 62 height 11
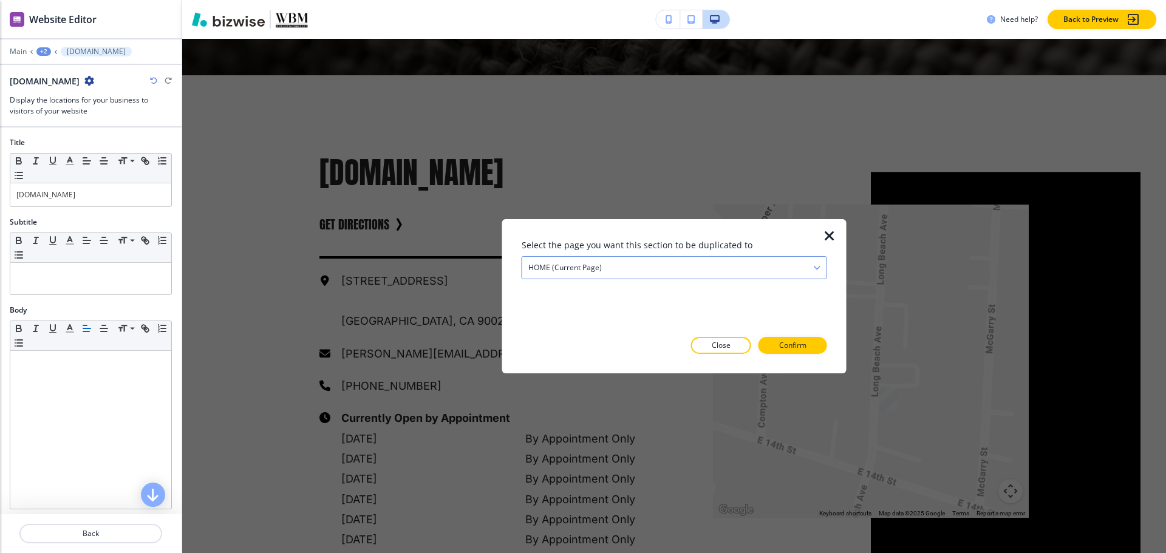
click at [726, 262] on div "HOME (current page)" at bounding box center [674, 267] width 304 height 22
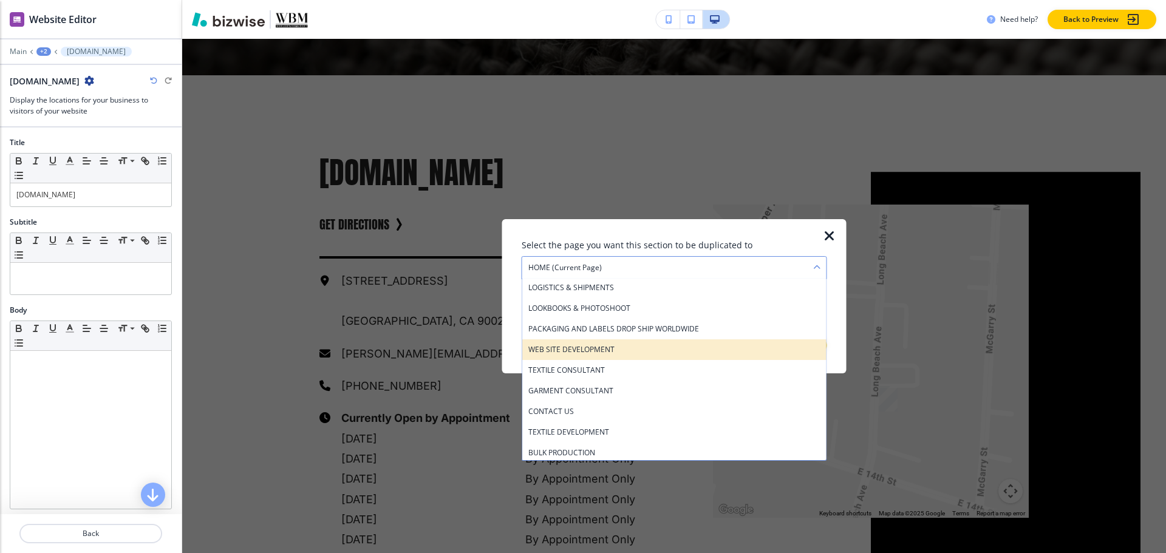
scroll to position [128, 0]
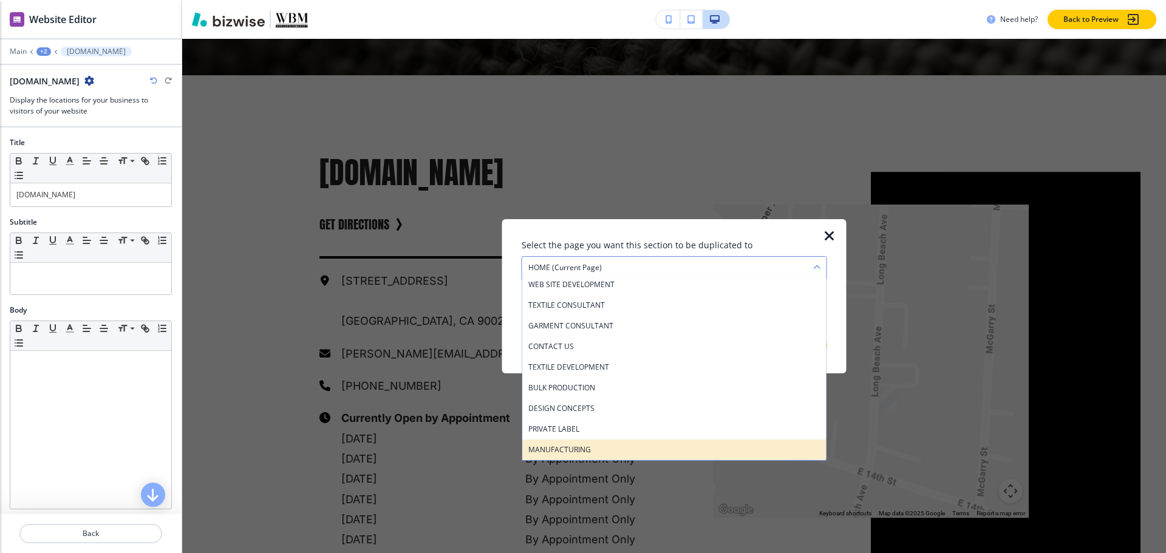
click at [639, 446] on h4 "MANUFACTURING" at bounding box center [674, 449] width 292 height 11
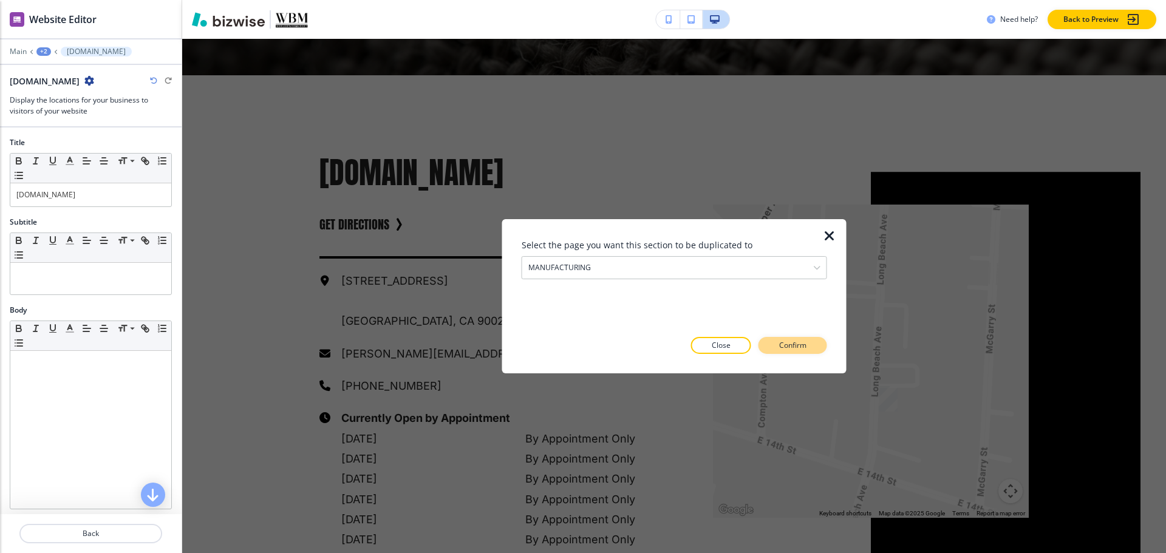
click at [792, 340] on p "Confirm" at bounding box center [792, 345] width 27 height 11
click at [797, 345] on p "Take me there" at bounding box center [781, 345] width 49 height 11
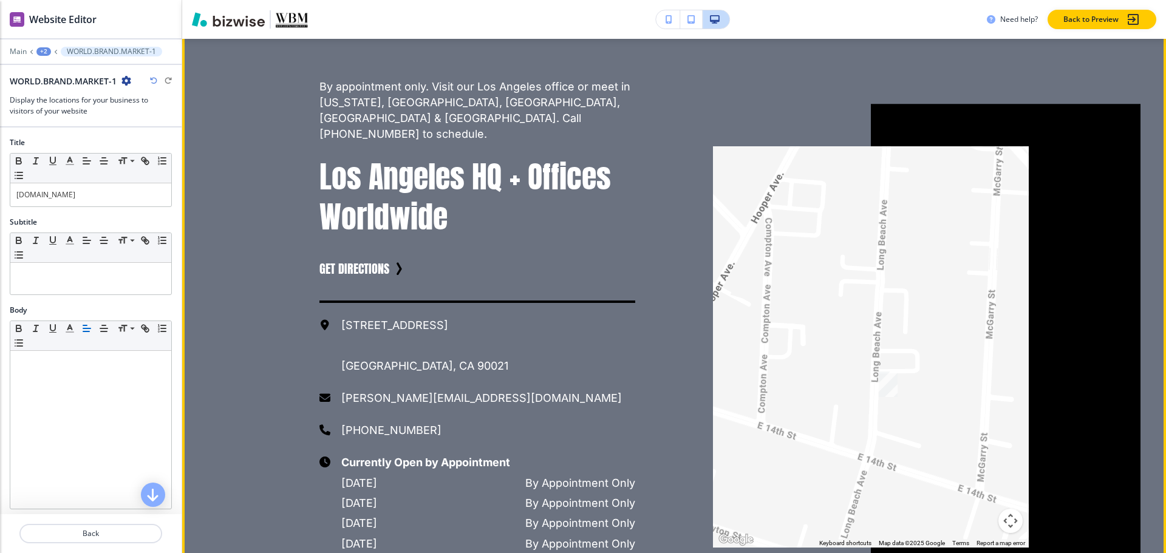
scroll to position [2803, 0]
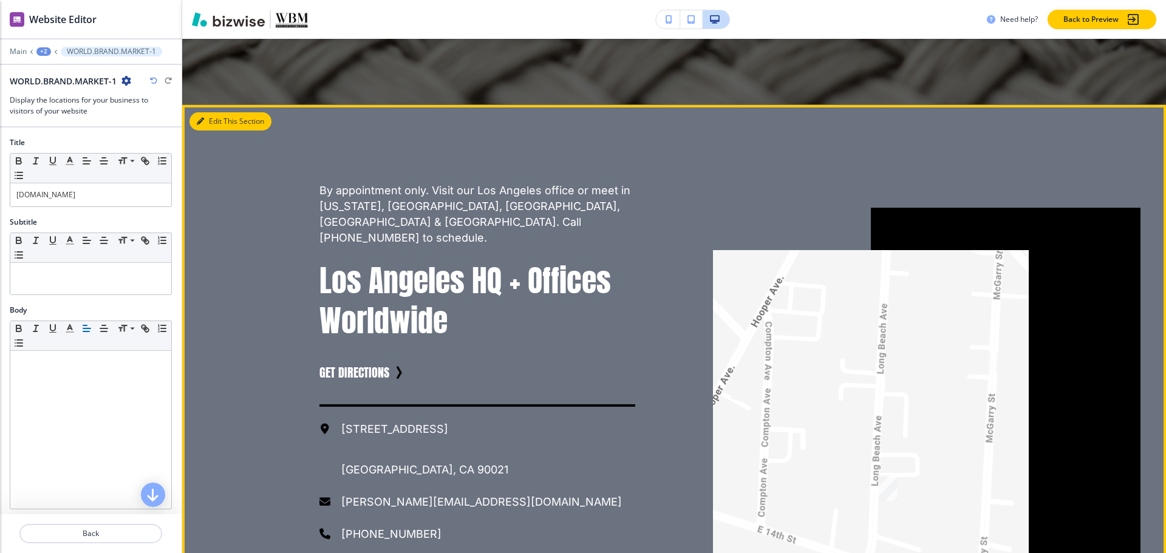
drag, startPoint x: 216, startPoint y: 75, endPoint x: 209, endPoint y: 74, distance: 6.1
click at [216, 112] on button "Edit This Section" at bounding box center [230, 121] width 82 height 18
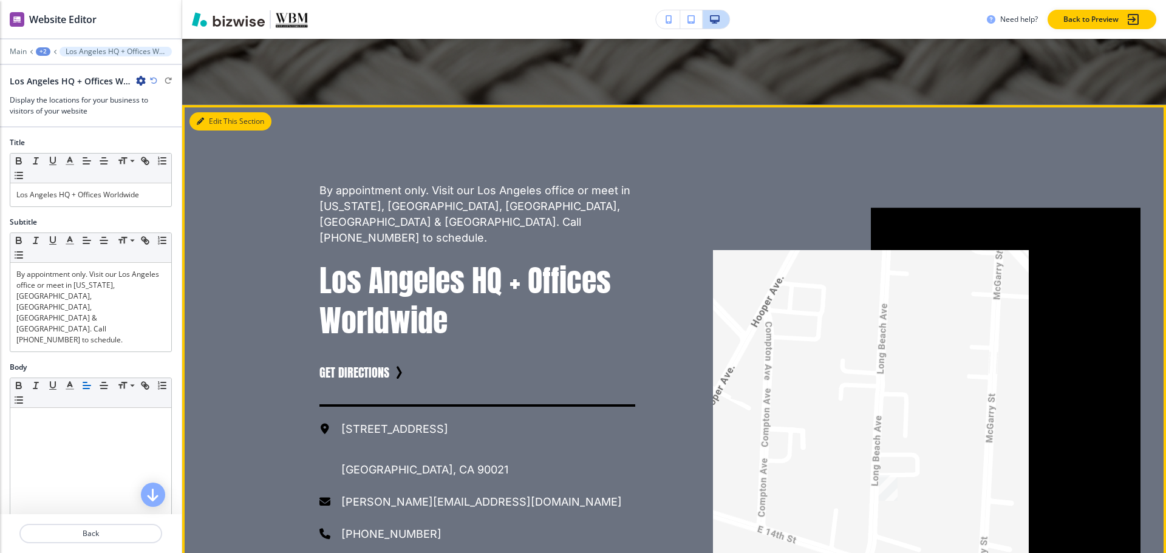
scroll to position [2820, 0]
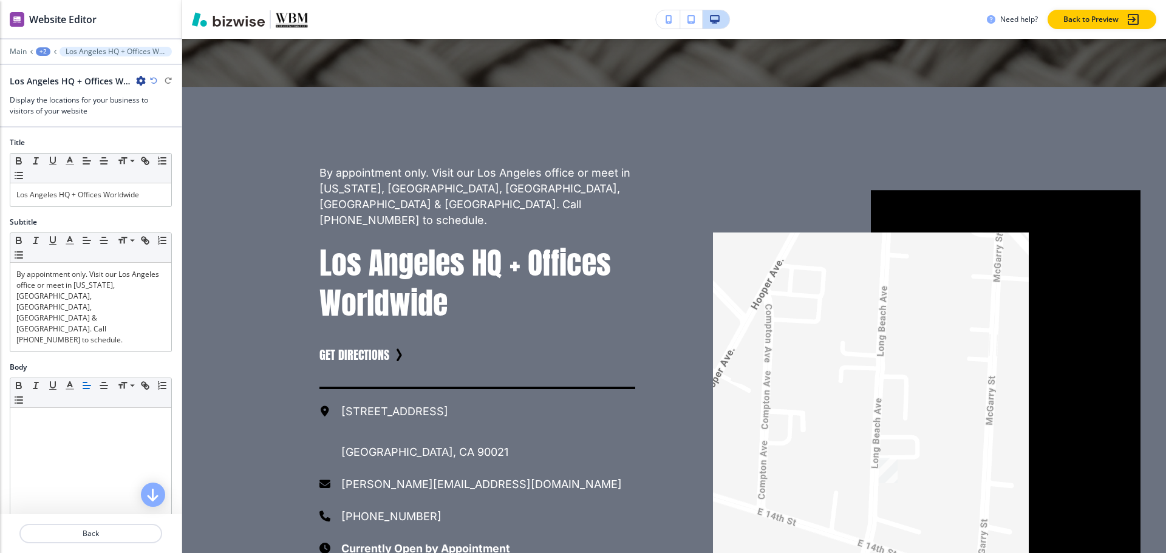
click at [141, 80] on icon "button" at bounding box center [141, 81] width 10 height 10
click at [164, 149] on p "Delete Section" at bounding box center [175, 144] width 62 height 11
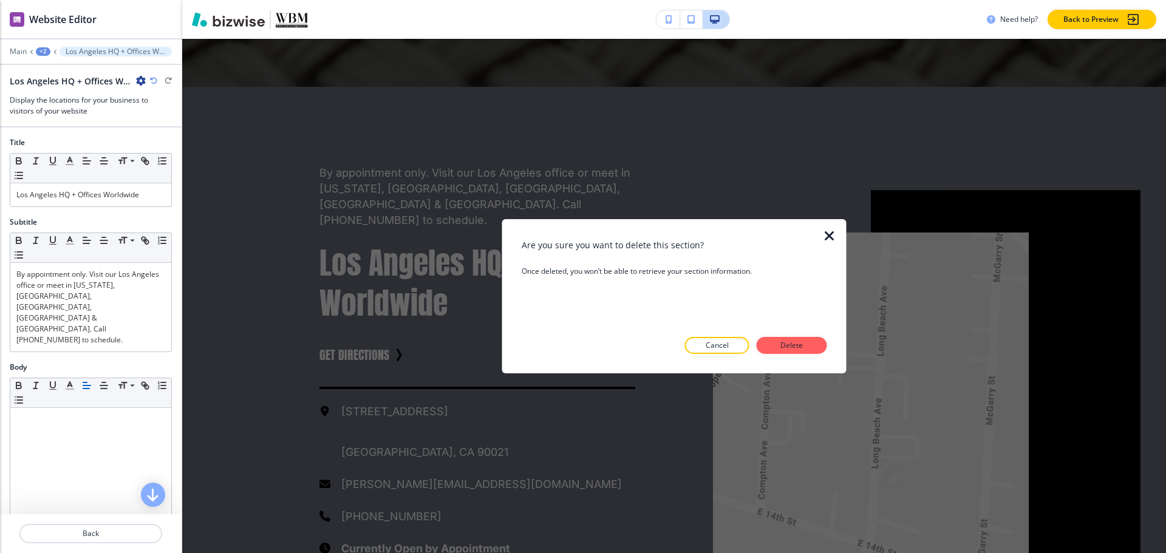
click at [803, 337] on button "Delete" at bounding box center [792, 345] width 70 height 17
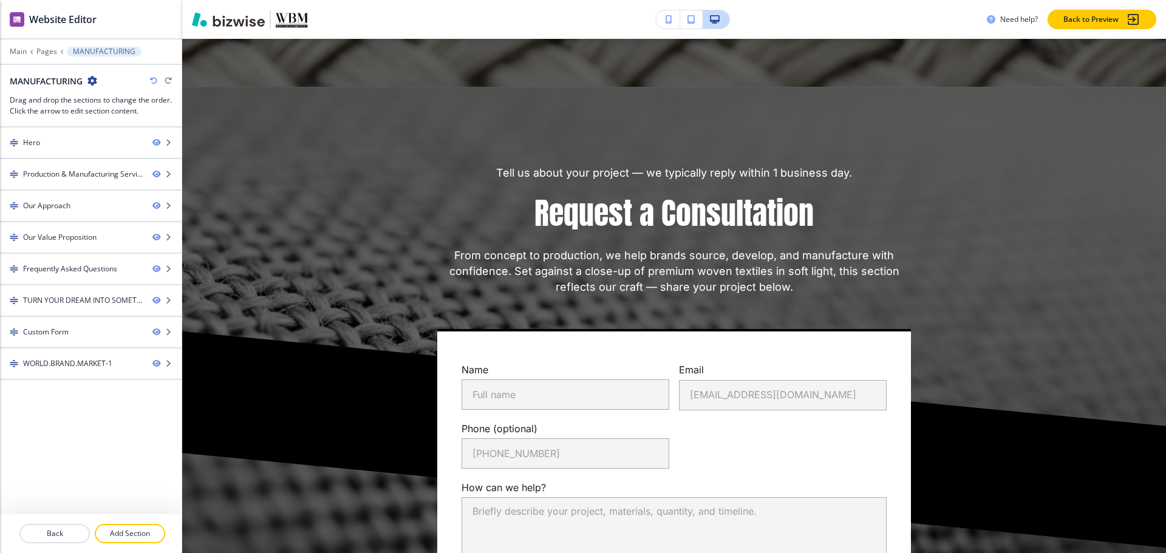
scroll to position [2517, 0]
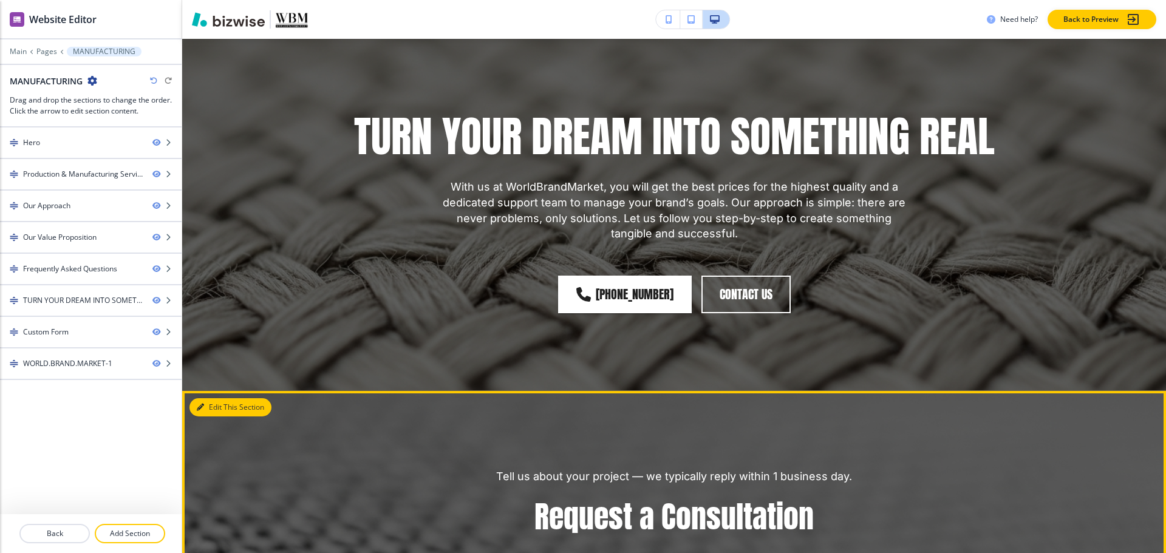
click at [207, 398] on button "Edit This Section" at bounding box center [230, 407] width 82 height 18
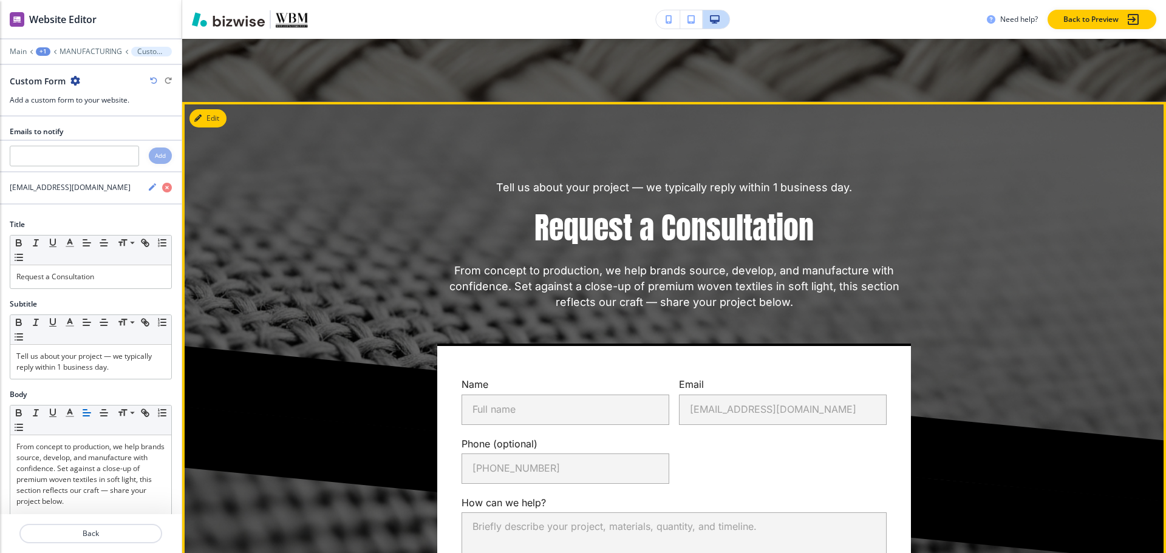
scroll to position [2820, 0]
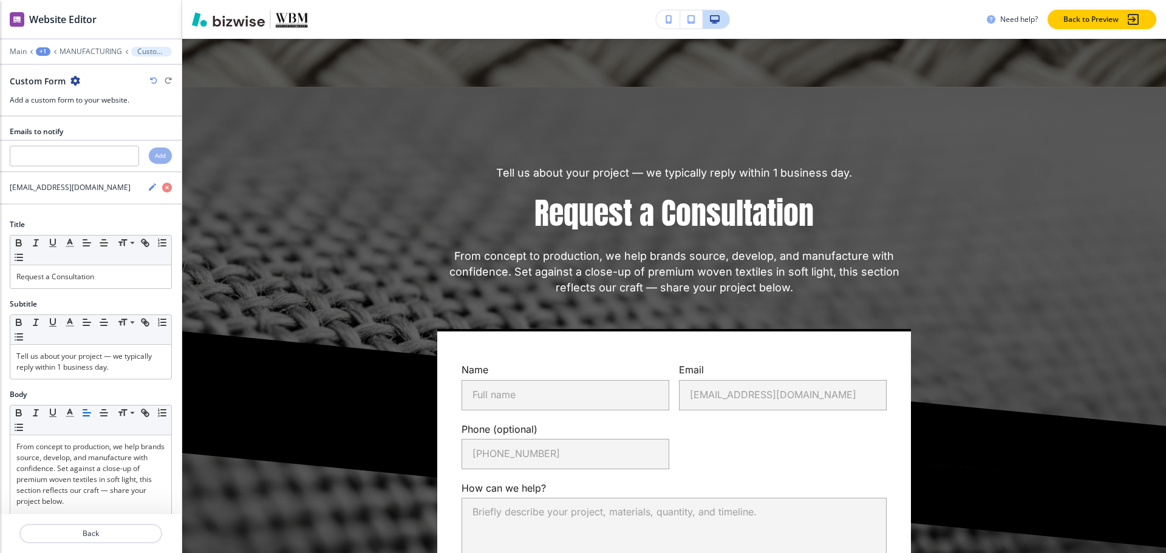
click at [77, 79] on icon "button" at bounding box center [75, 81] width 10 height 10
click at [107, 143] on p "Delete Section" at bounding box center [109, 144] width 62 height 11
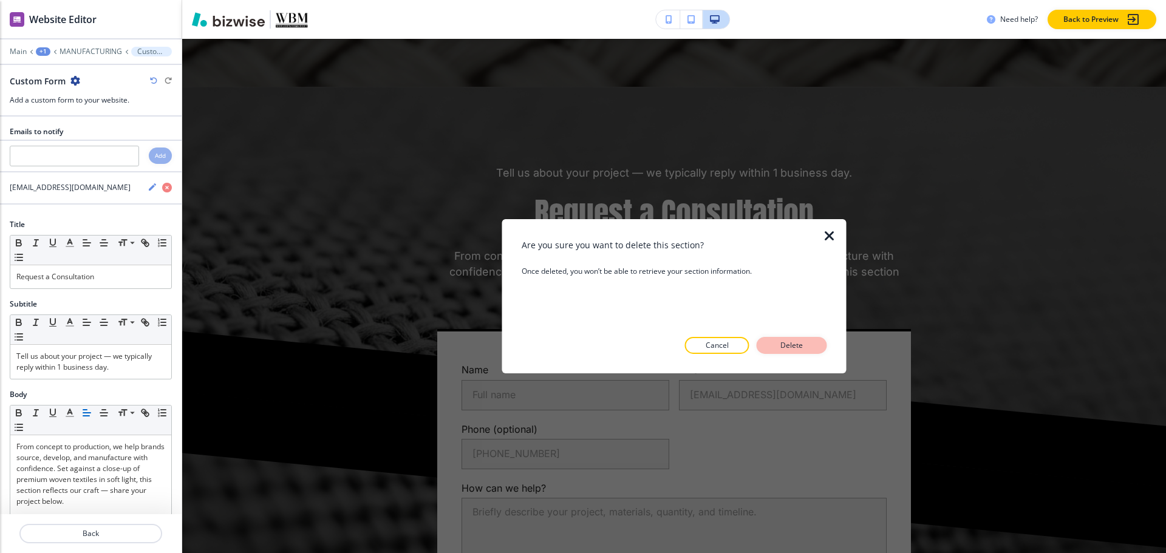
click at [798, 344] on p "Delete" at bounding box center [791, 345] width 29 height 11
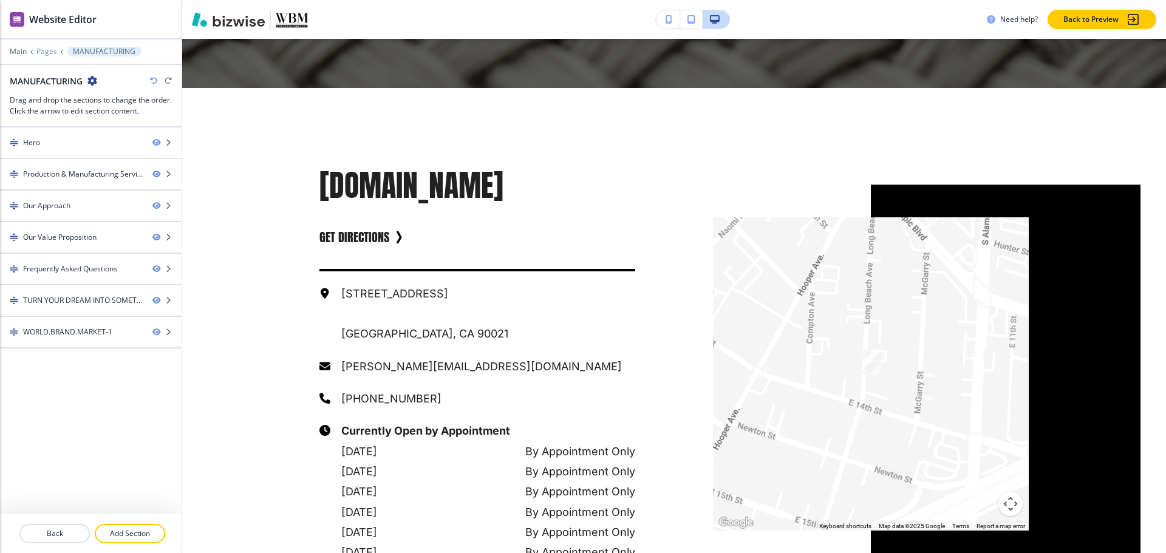
click at [51, 50] on p "Pages" at bounding box center [46, 51] width 21 height 9
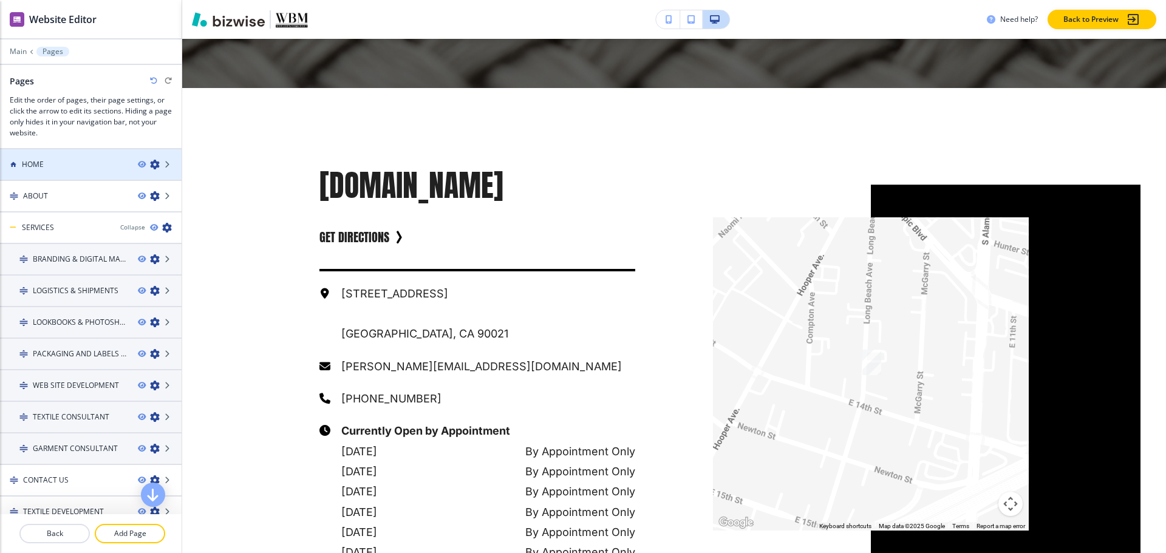
click at [77, 162] on div "HOME" at bounding box center [64, 164] width 128 height 11
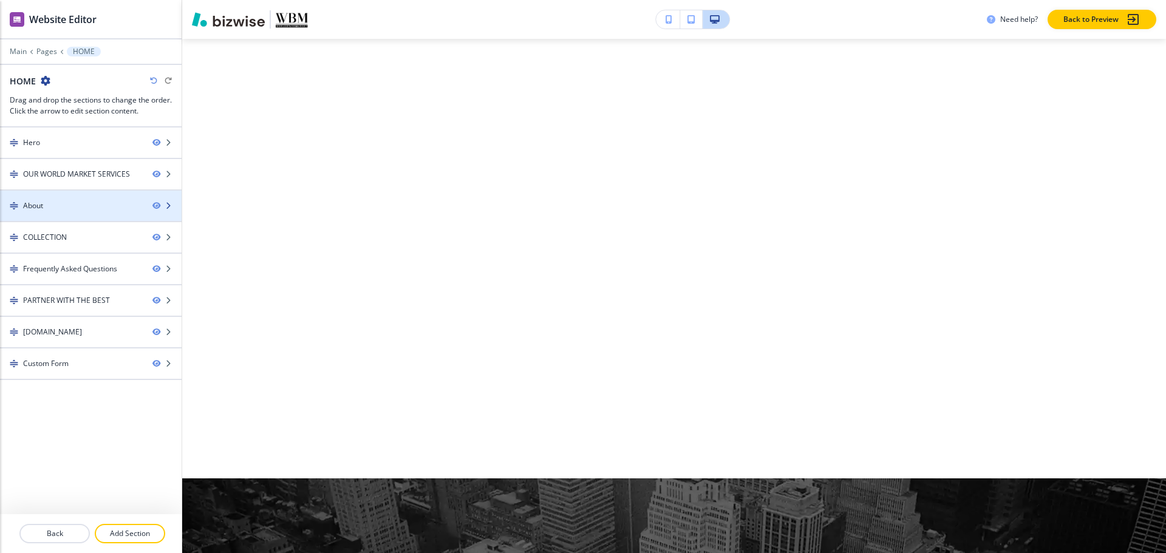
scroll to position [0, 0]
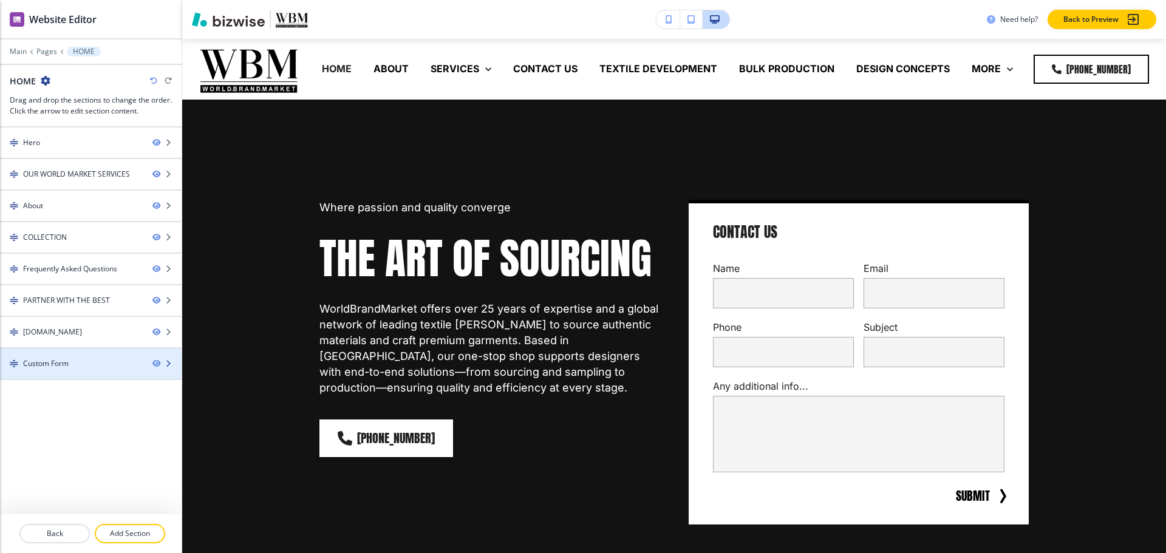
click at [84, 353] on div at bounding box center [91, 354] width 182 height 10
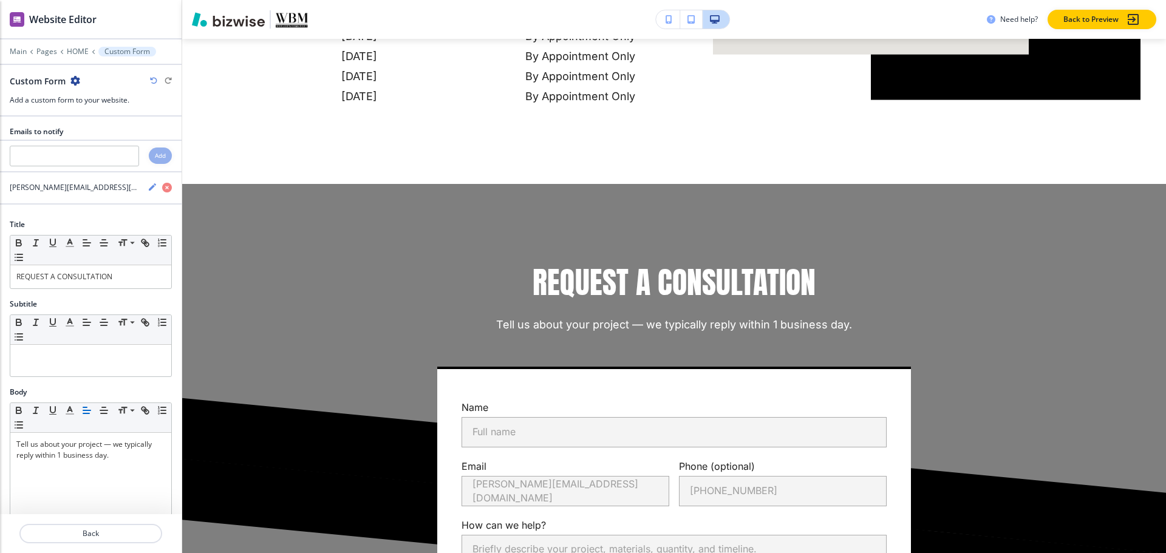
click at [75, 83] on icon "button" at bounding box center [75, 81] width 10 height 10
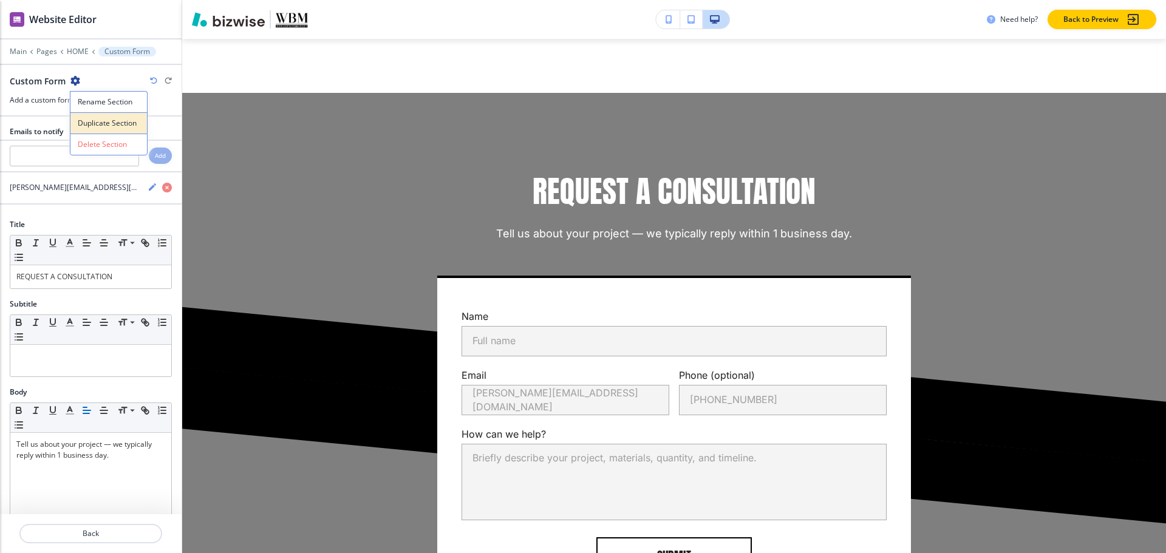
scroll to position [4962, 0]
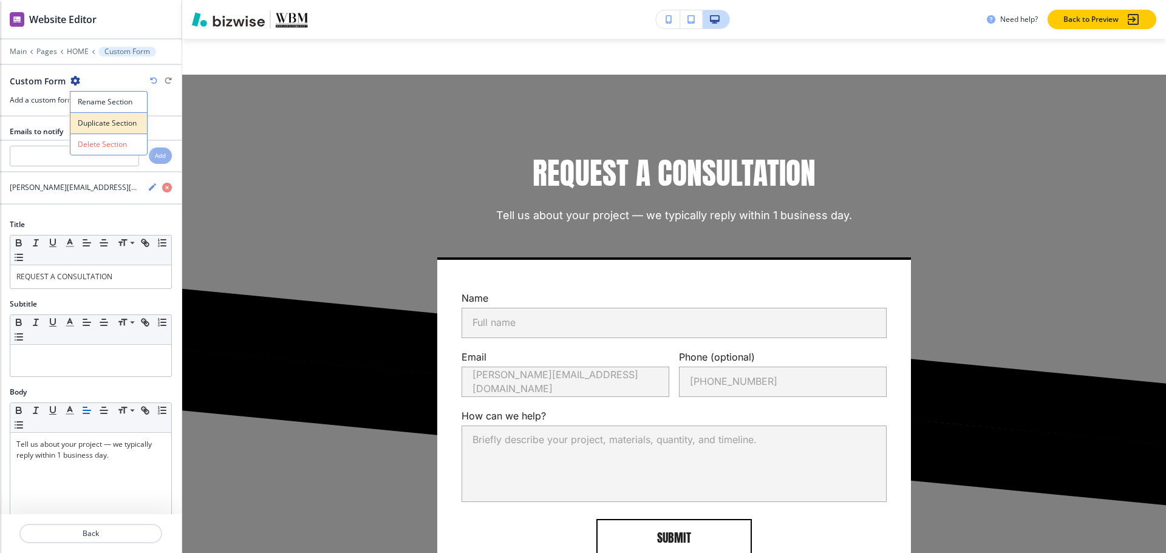
click at [83, 124] on p "Duplicate Section" at bounding box center [109, 123] width 62 height 11
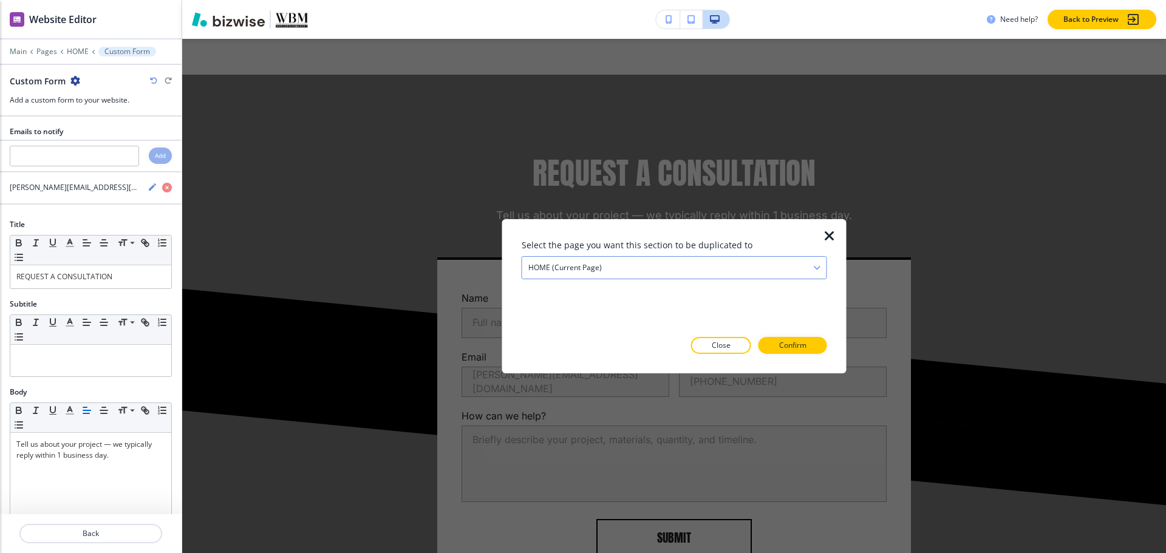
click at [732, 271] on div "HOME (current page)" at bounding box center [674, 267] width 304 height 22
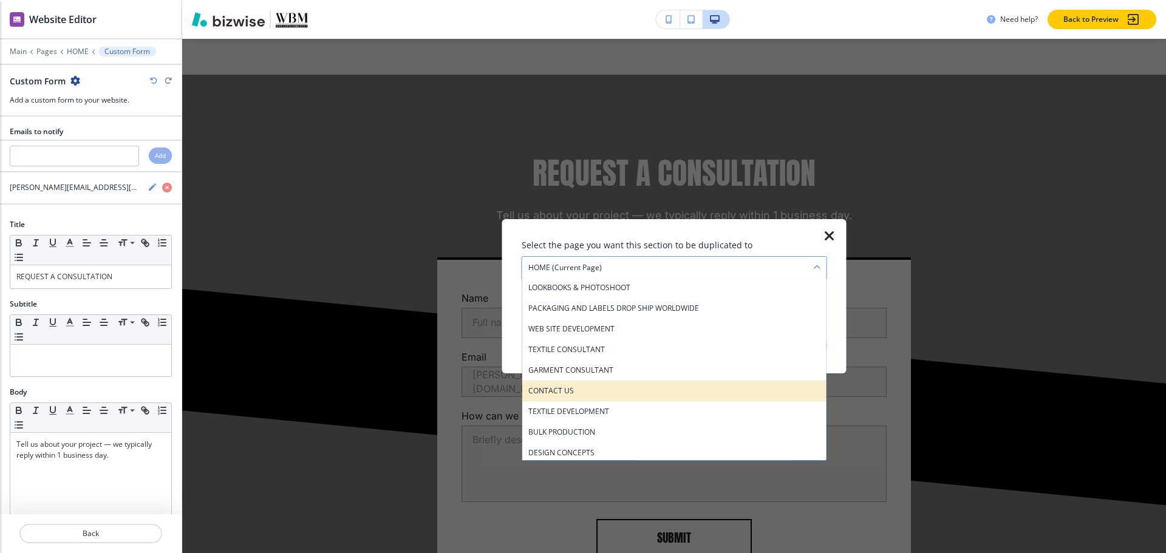
scroll to position [128, 0]
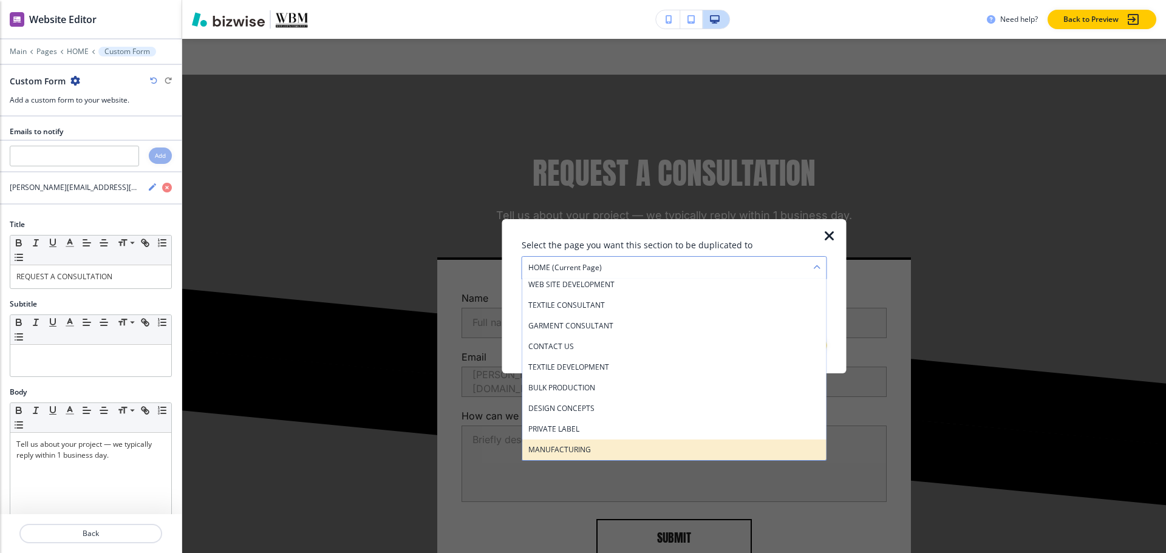
click at [644, 454] on h4 "MANUFACTURING" at bounding box center [674, 449] width 292 height 11
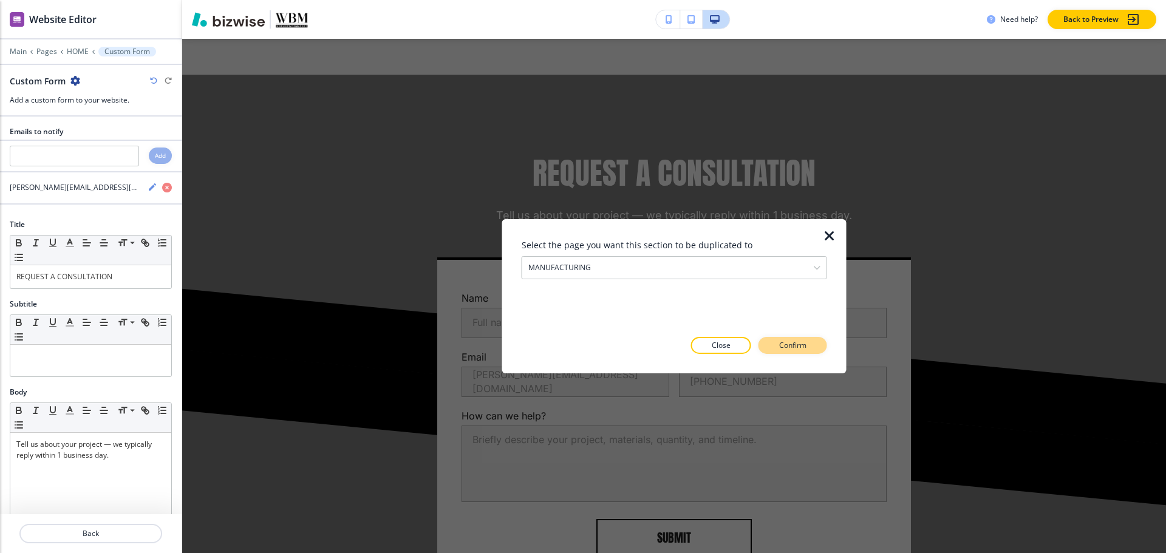
click at [774, 345] on button "Confirm" at bounding box center [792, 345] width 69 height 17
click at [775, 345] on p "Take me there" at bounding box center [781, 345] width 49 height 11
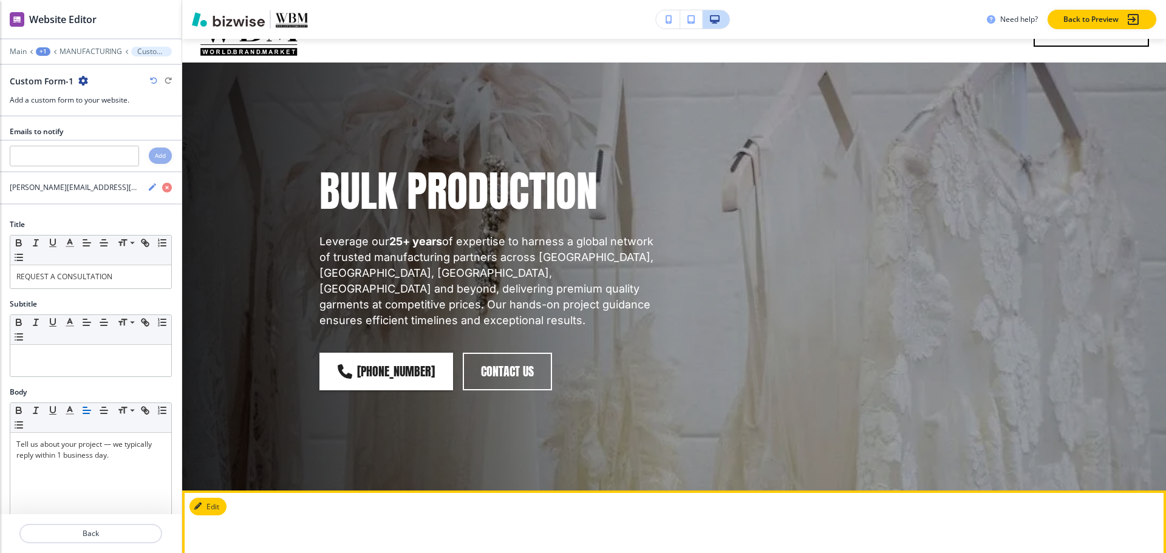
scroll to position [0, 0]
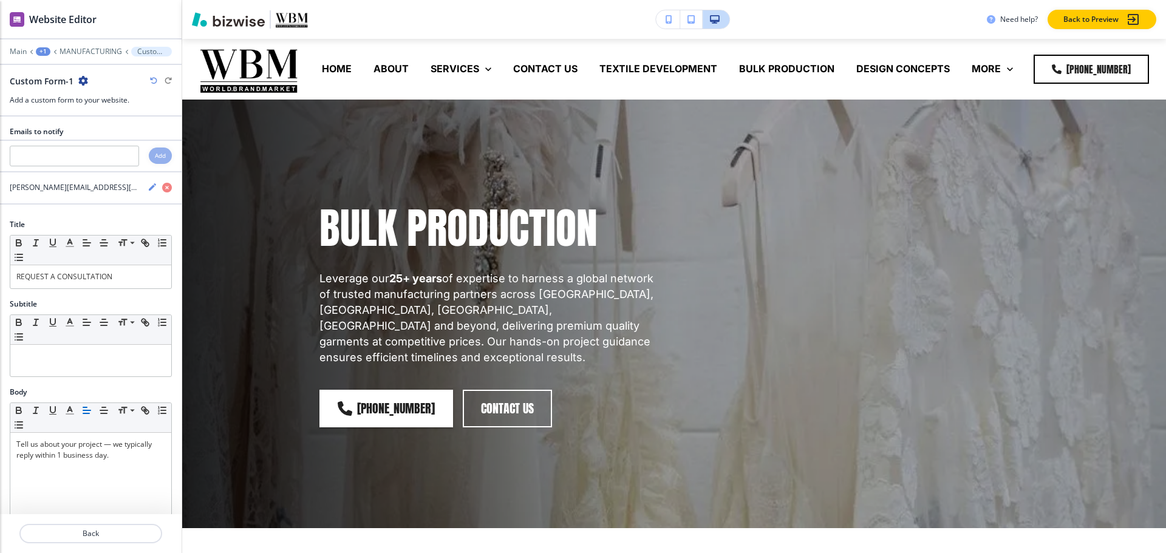
click at [44, 48] on div "+1" at bounding box center [43, 51] width 15 height 9
click at [66, 77] on p "Pages" at bounding box center [75, 71] width 62 height 11
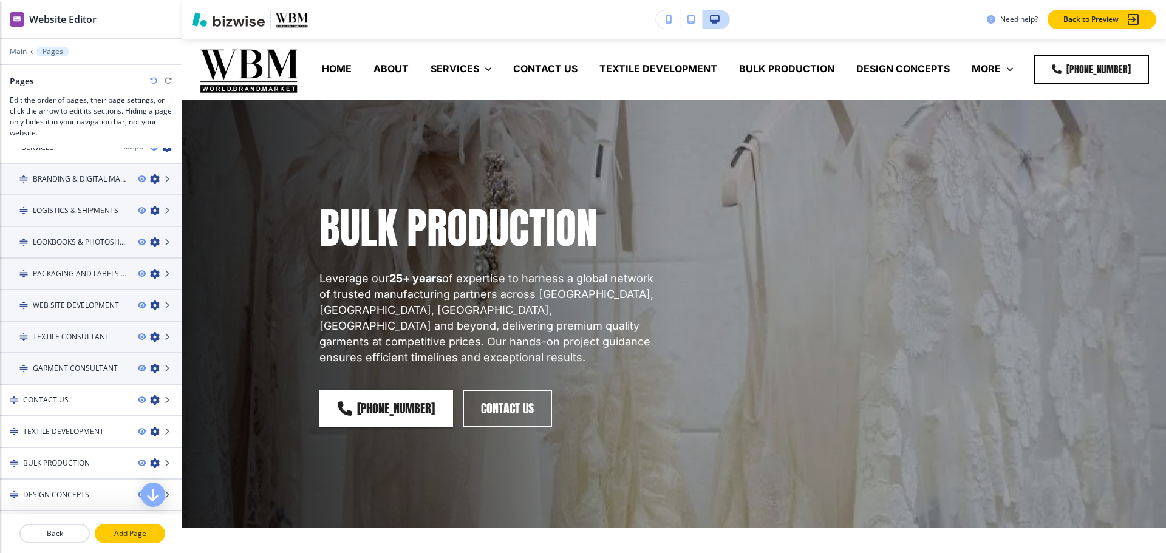
scroll to position [140, 0]
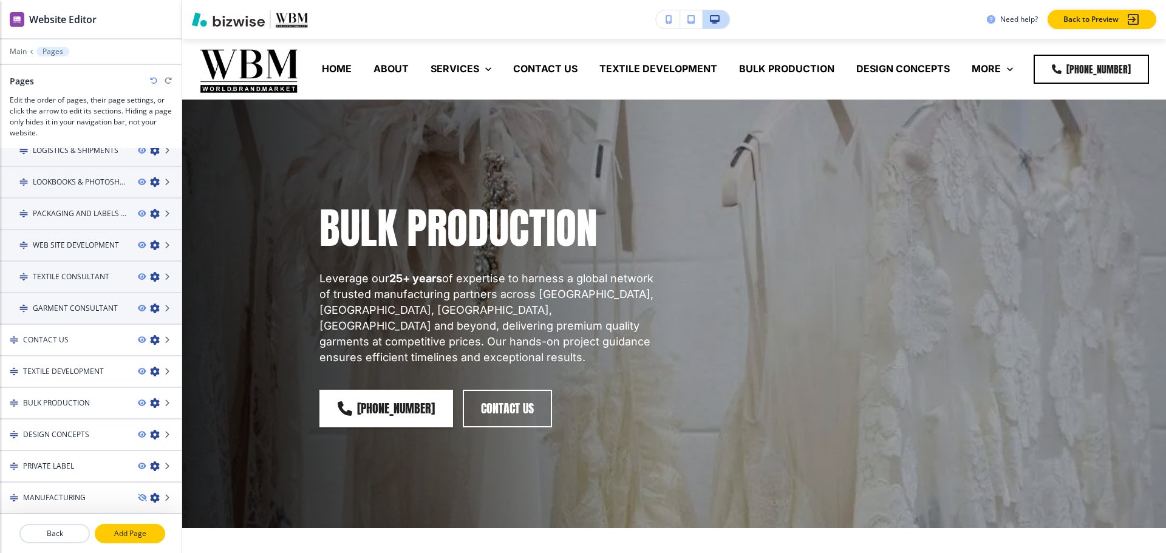
click at [131, 535] on p "Add Page" at bounding box center [130, 533] width 68 height 11
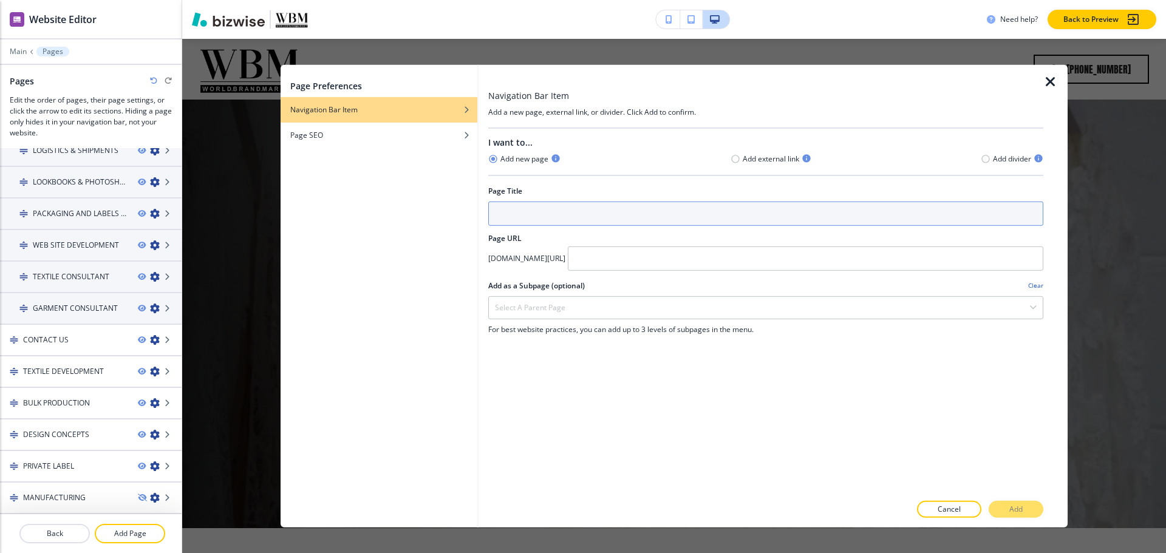
click at [813, 216] on input "text" at bounding box center [765, 213] width 555 height 24
type input "R"
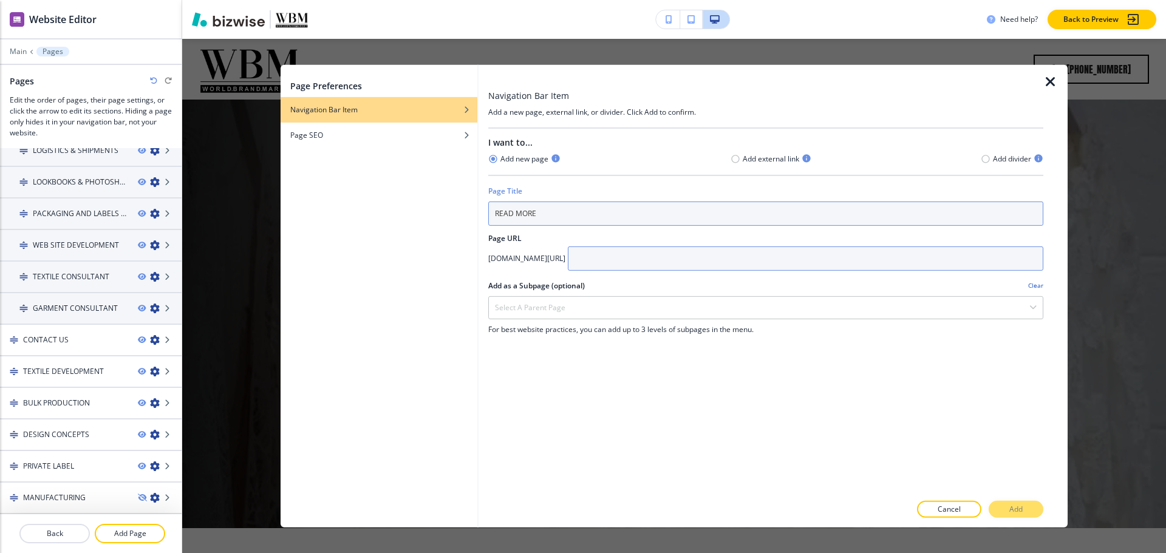
type input "READ MORE"
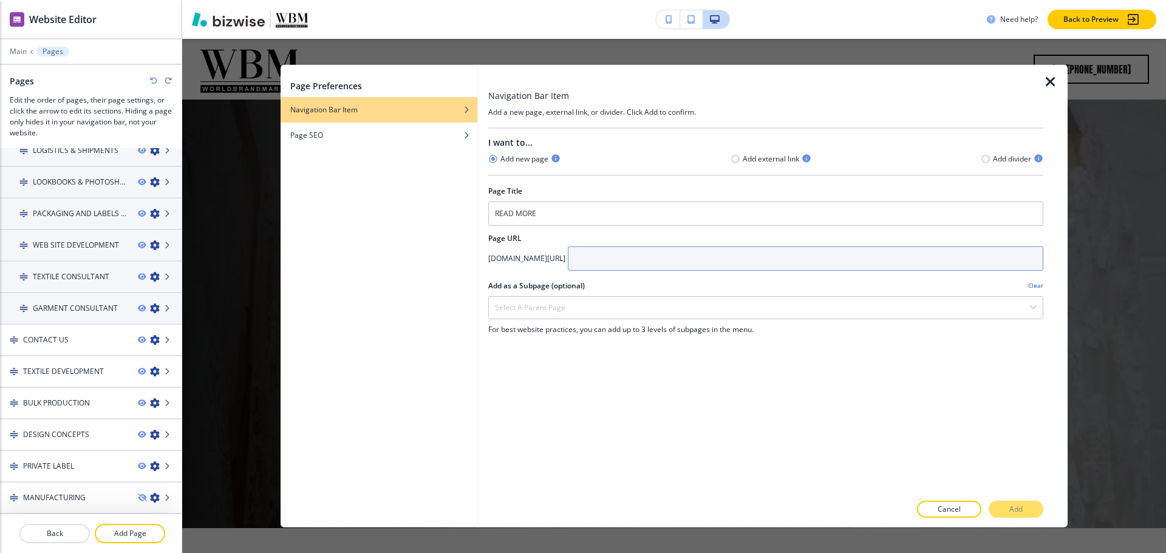
click at [669, 260] on input "text" at bounding box center [805, 258] width 475 height 24
type input "read-more"
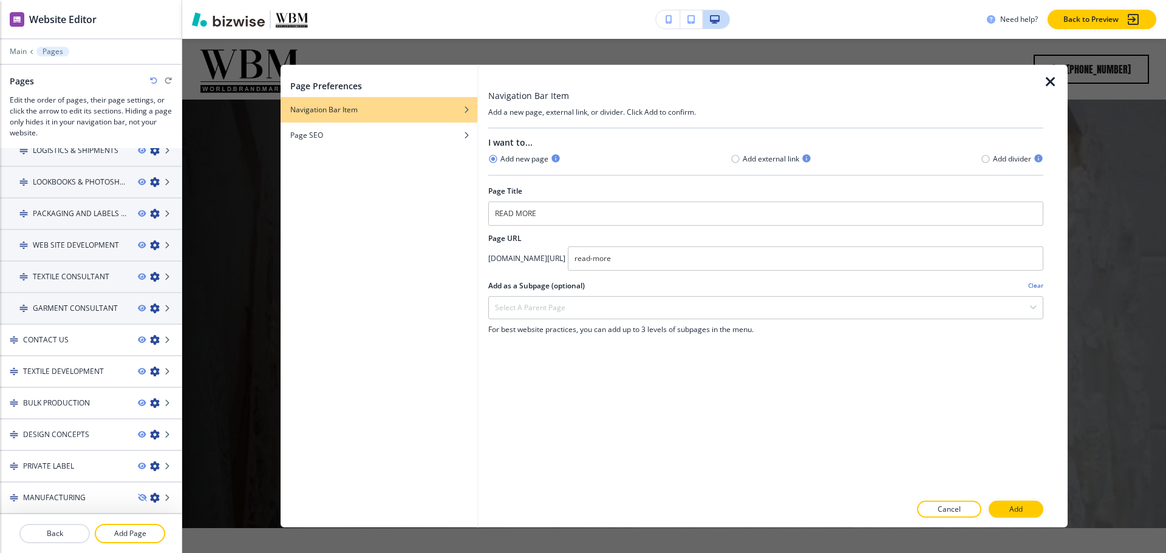
click at [1013, 500] on div at bounding box center [765, 497] width 555 height 7
click at [1010, 508] on p "Add" at bounding box center [1015, 509] width 13 height 11
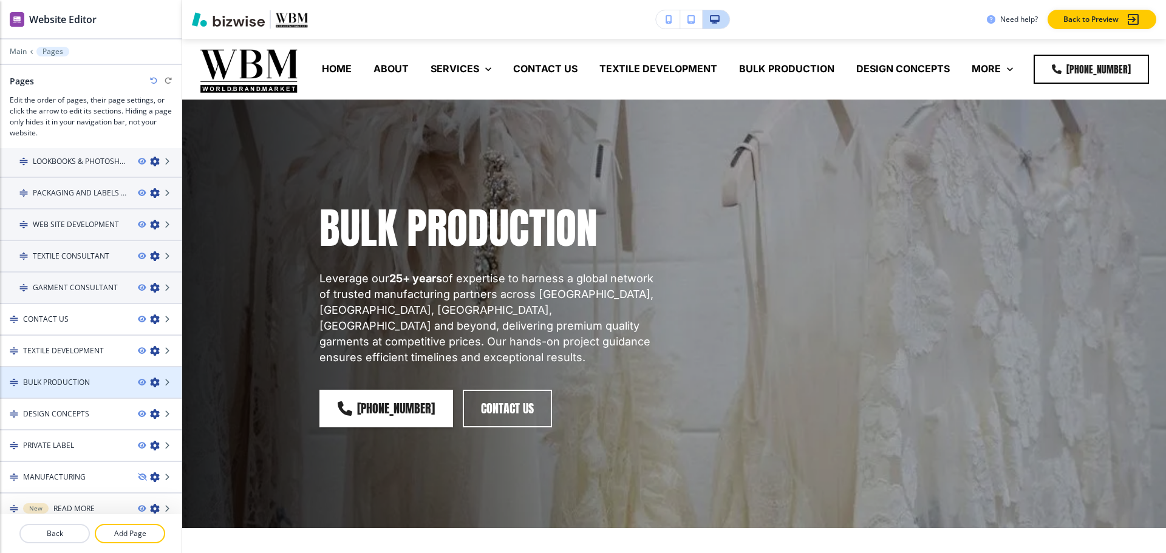
scroll to position [172, 0]
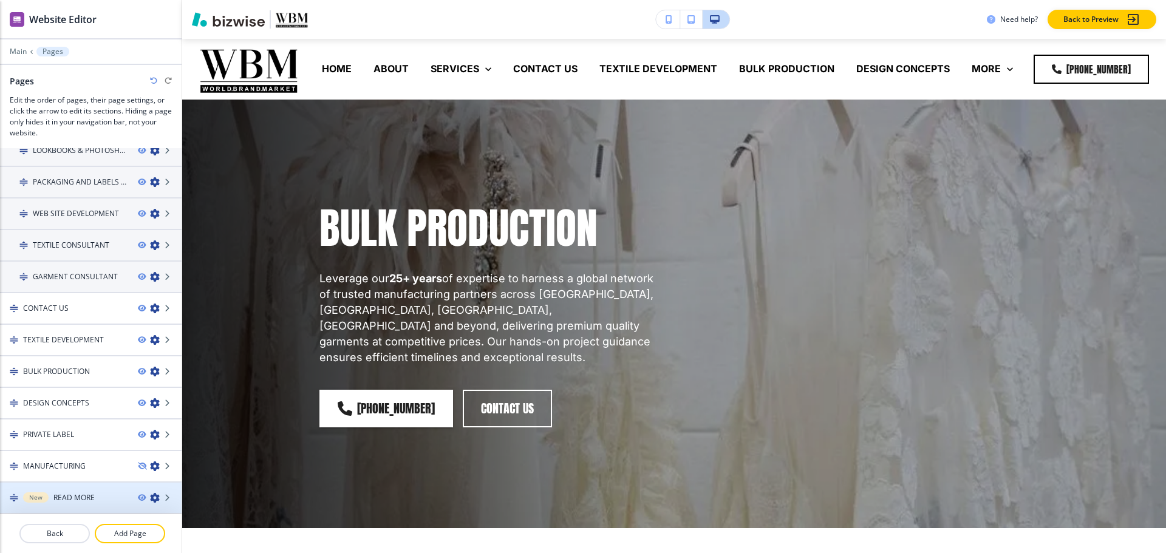
click at [77, 501] on h4 "READ MORE" at bounding box center [73, 497] width 41 height 11
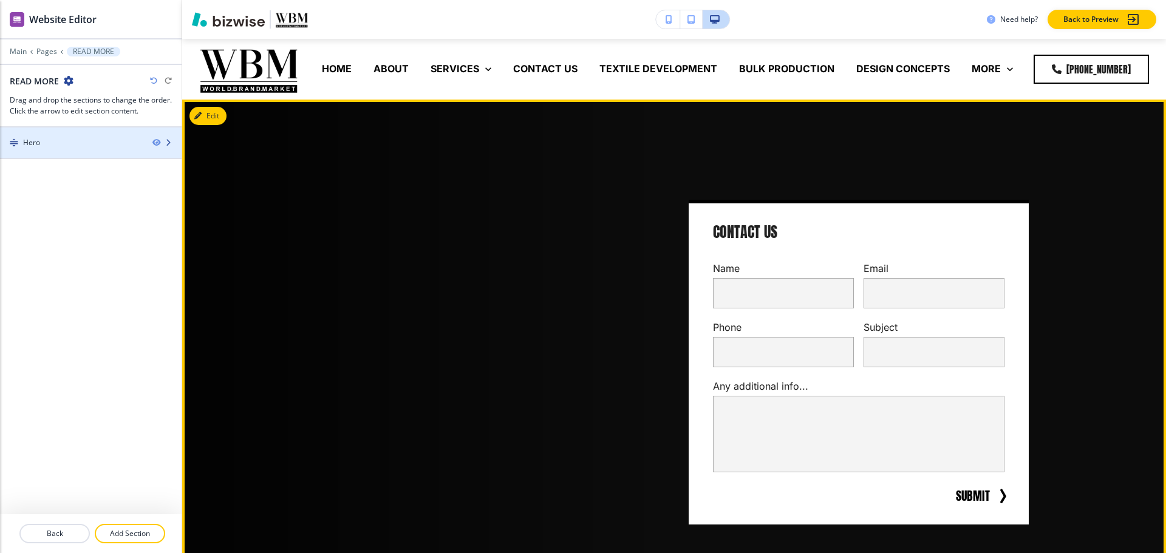
click at [100, 153] on div at bounding box center [91, 153] width 182 height 10
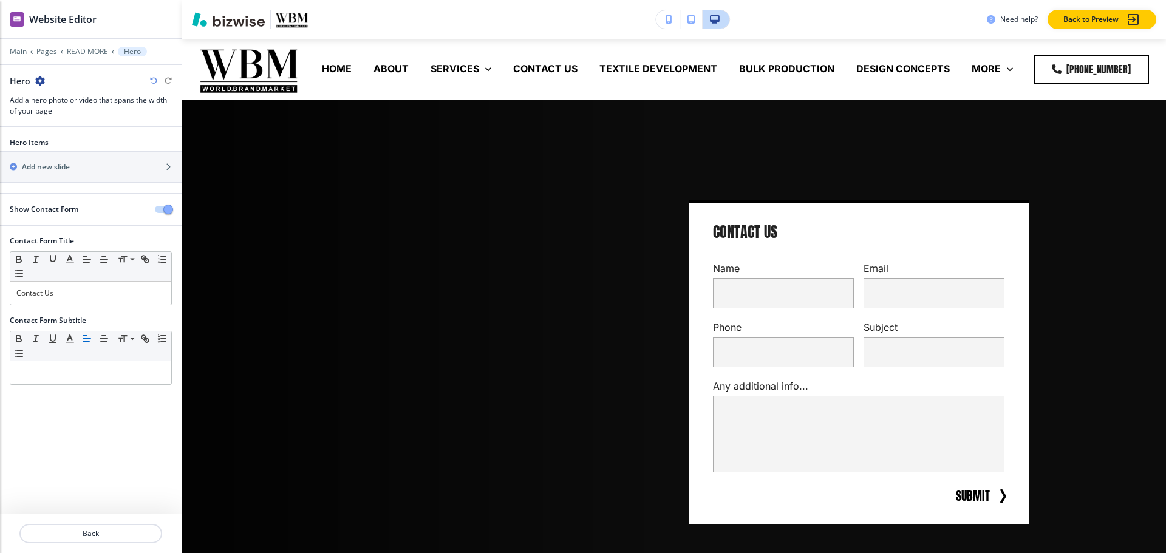
scroll to position [61, 0]
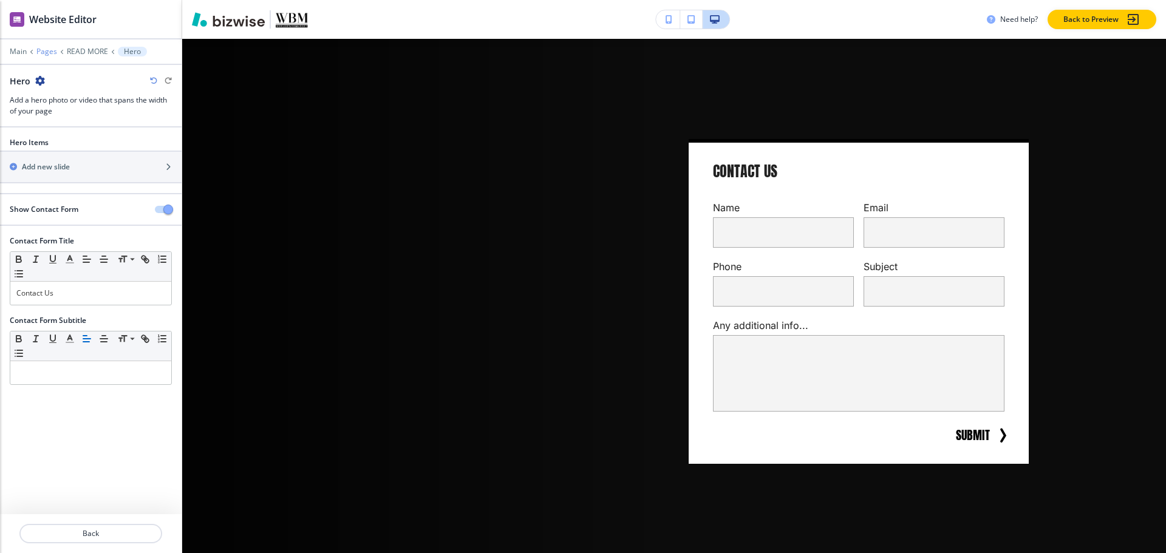
click at [49, 53] on p "Pages" at bounding box center [46, 51] width 21 height 9
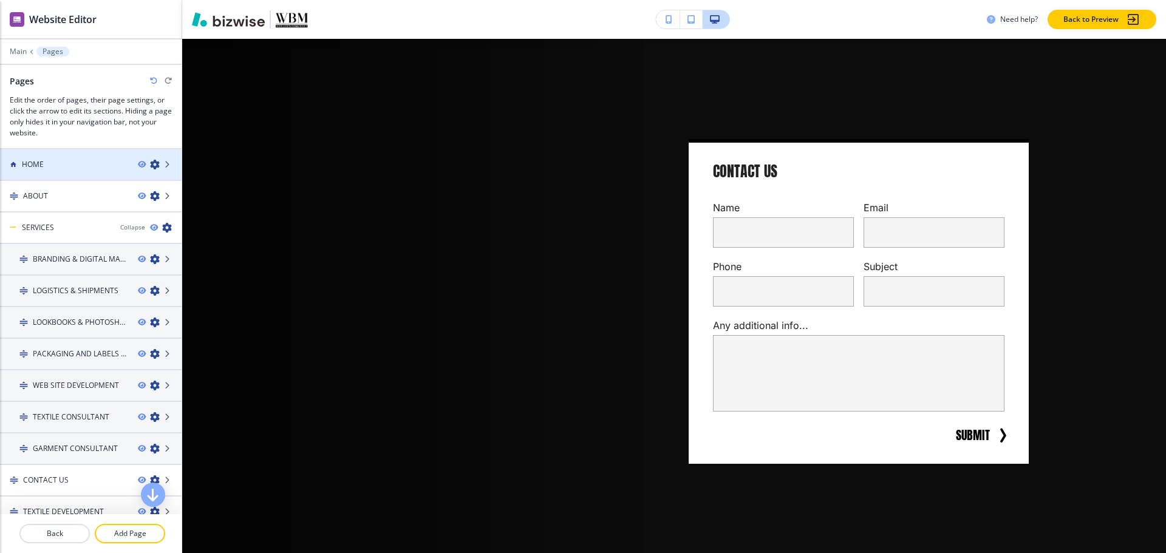
click at [46, 170] on div at bounding box center [91, 175] width 182 height 10
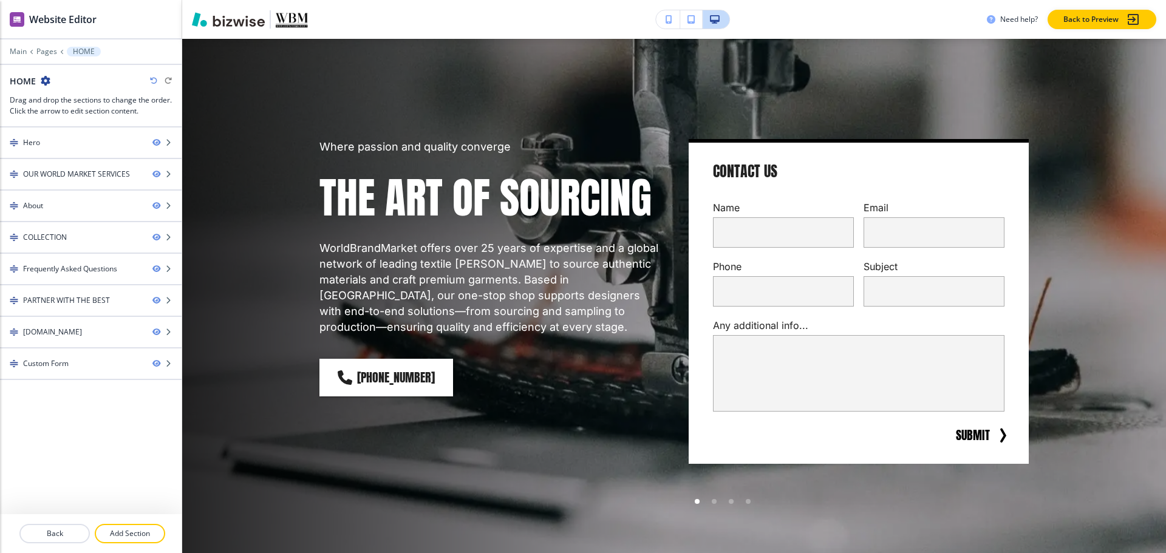
scroll to position [0, 0]
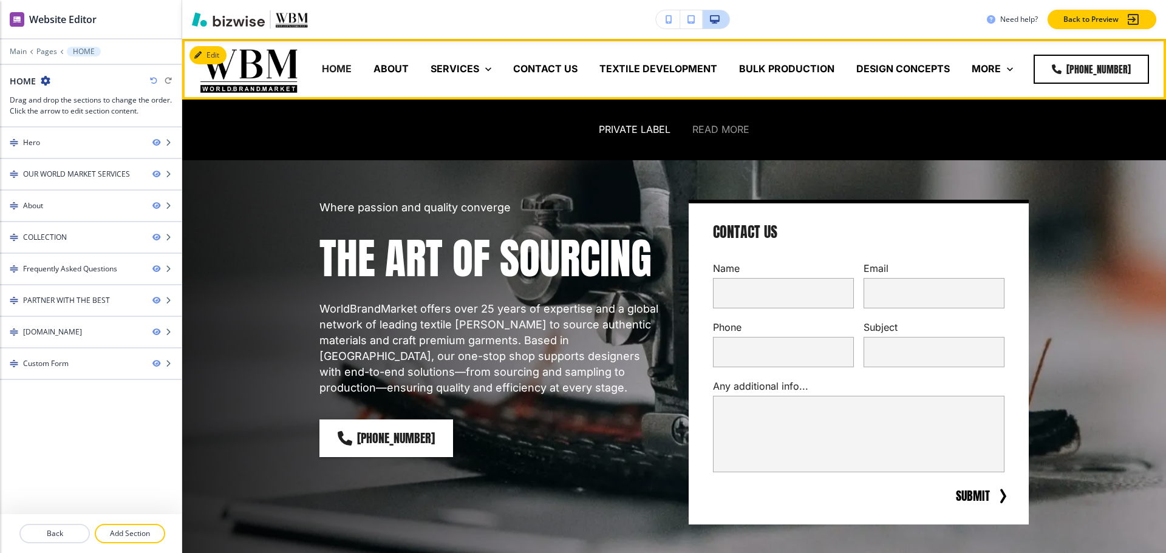
click at [719, 126] on p "READ MORE" at bounding box center [720, 130] width 57 height 14
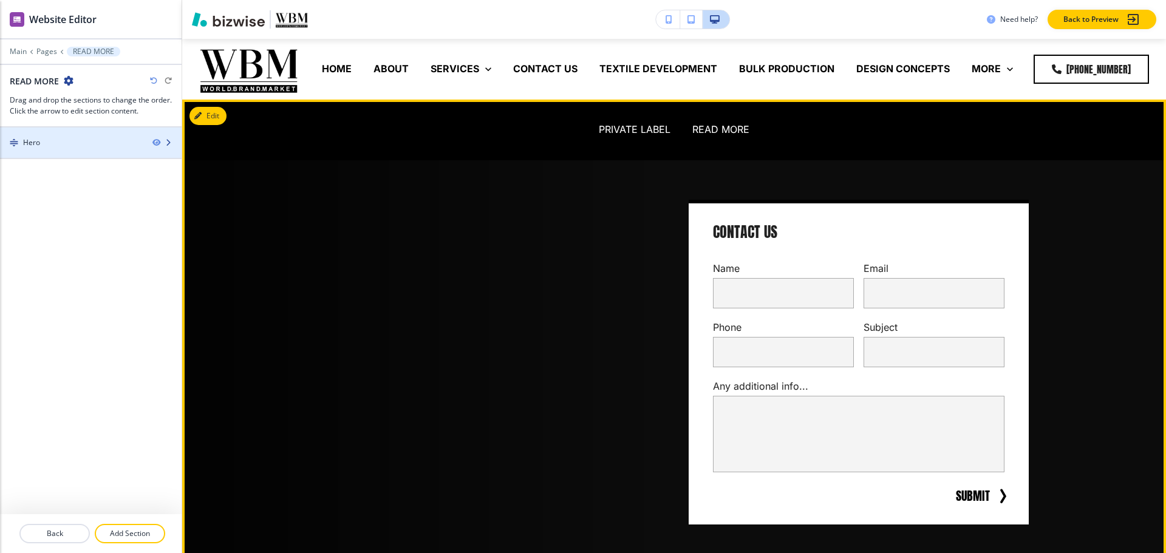
click at [26, 147] on div "Hero" at bounding box center [91, 143] width 182 height 30
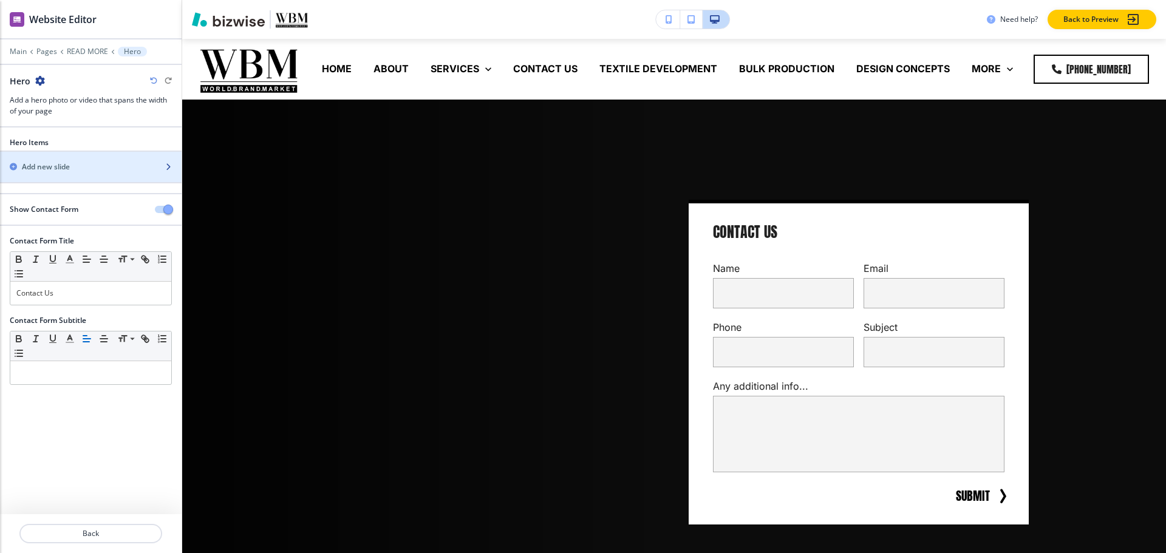
scroll to position [61, 0]
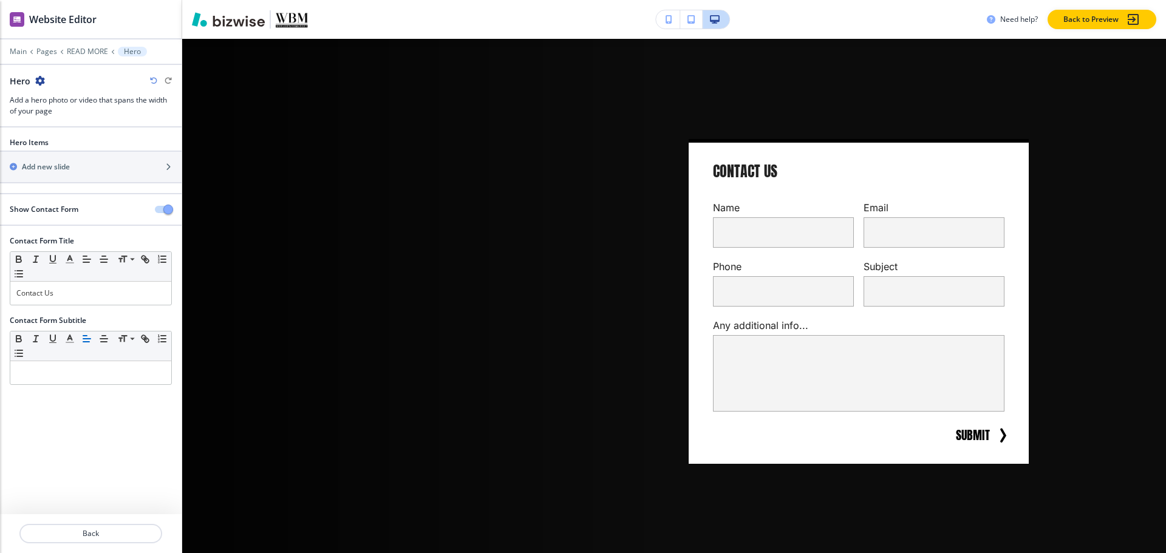
click at [164, 210] on span "button" at bounding box center [168, 210] width 10 height 10
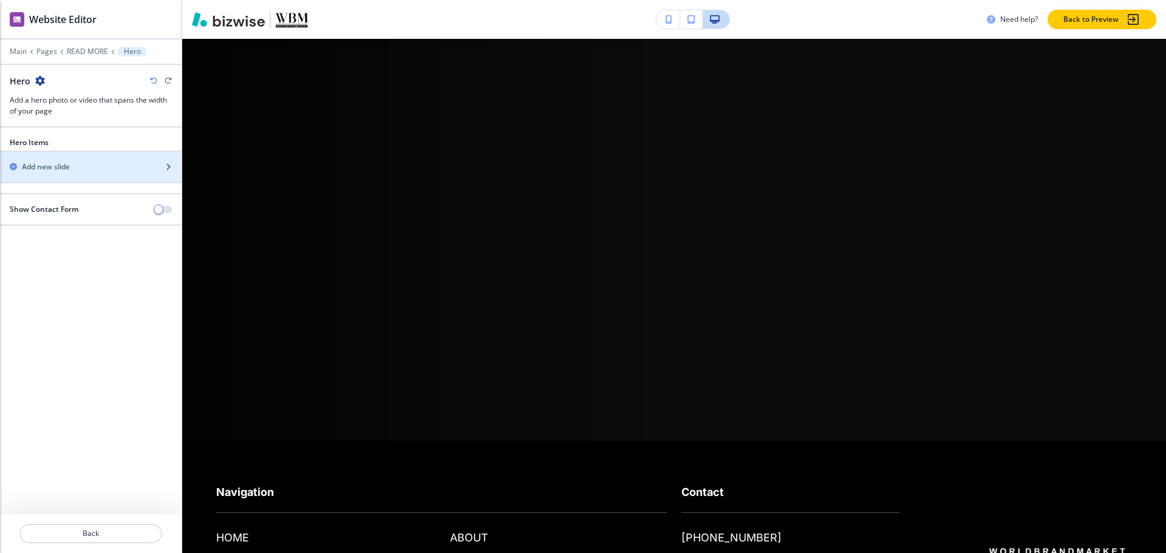
click at [117, 157] on div "button" at bounding box center [91, 157] width 182 height 10
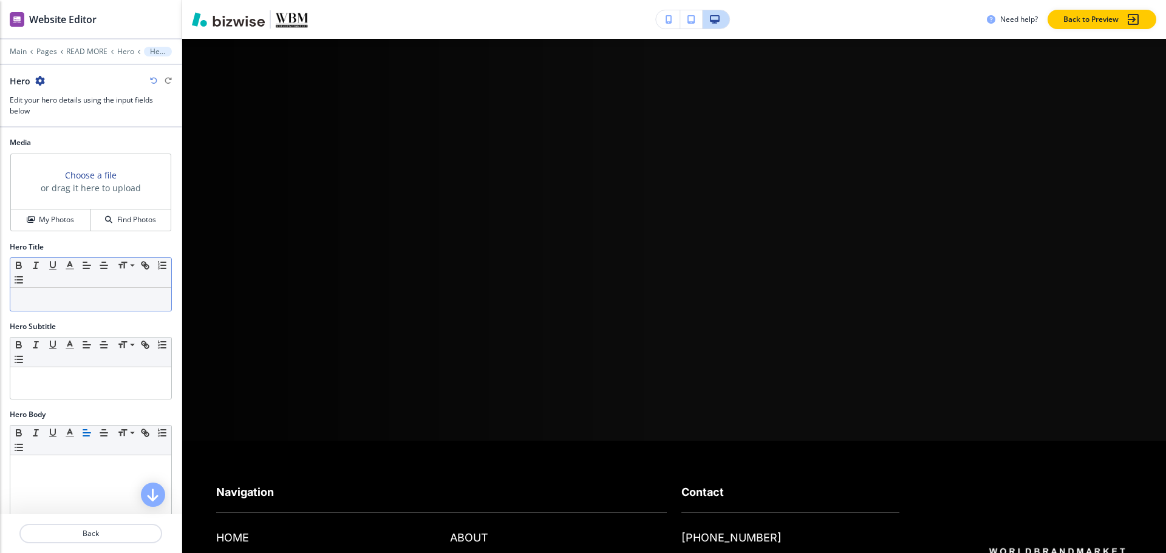
click at [81, 304] on p at bounding box center [90, 299] width 149 height 11
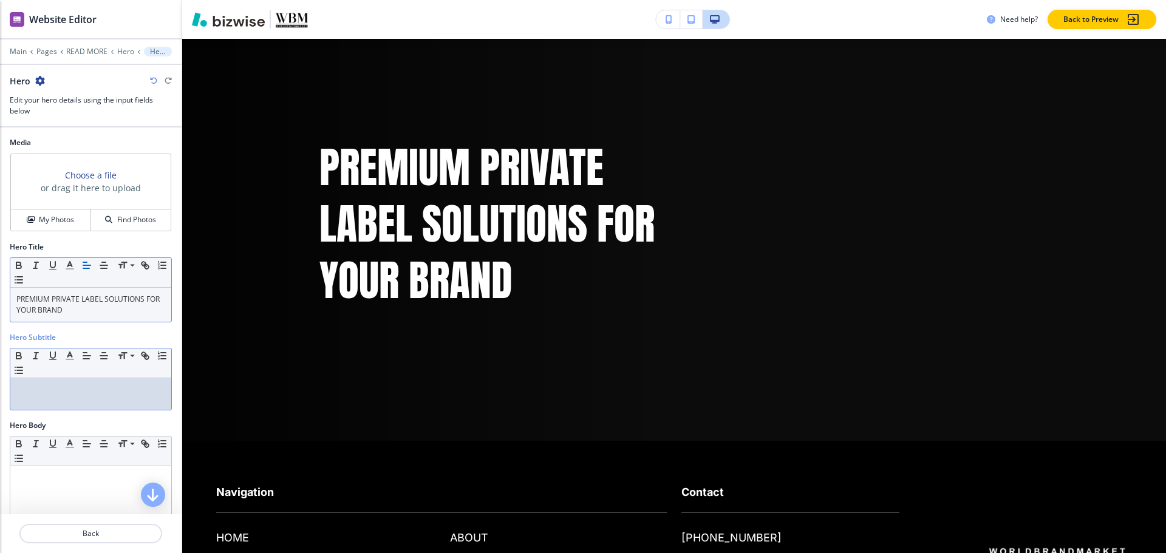
click at [90, 398] on div at bounding box center [90, 394] width 161 height 32
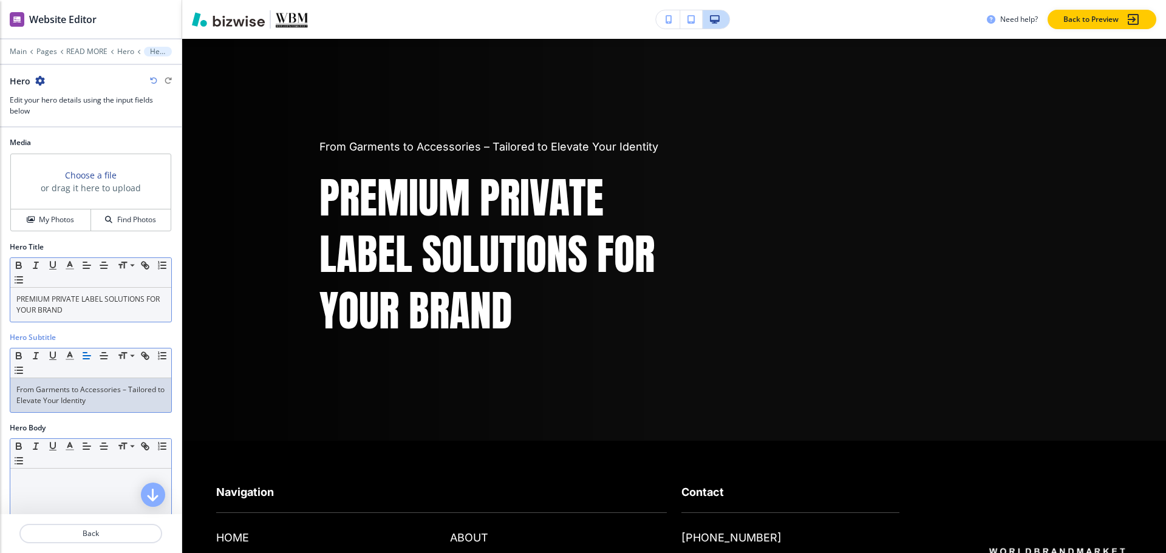
click at [53, 486] on div at bounding box center [90, 548] width 161 height 158
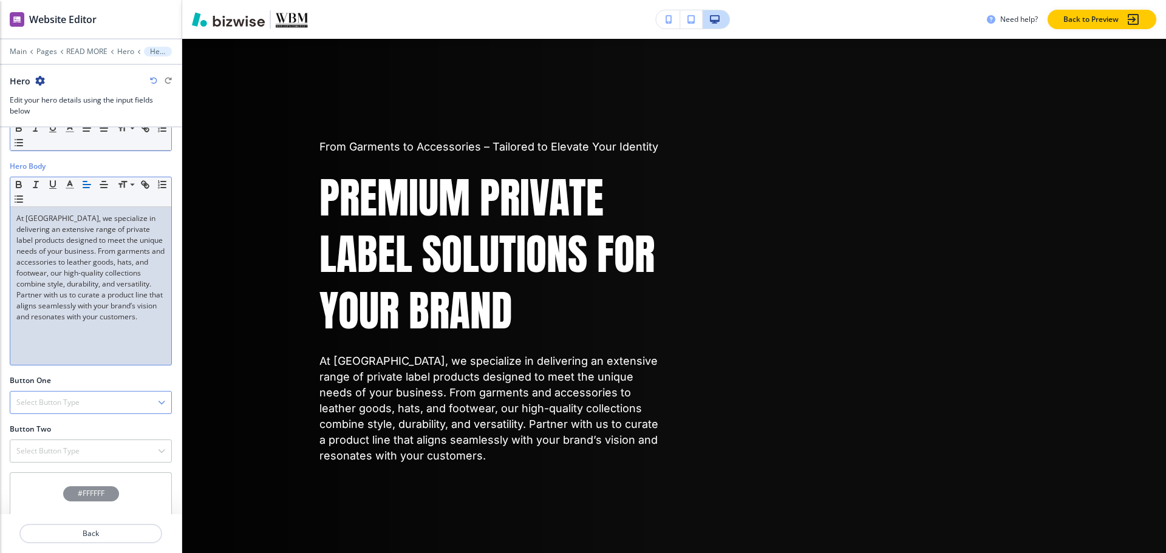
scroll to position [294, 0]
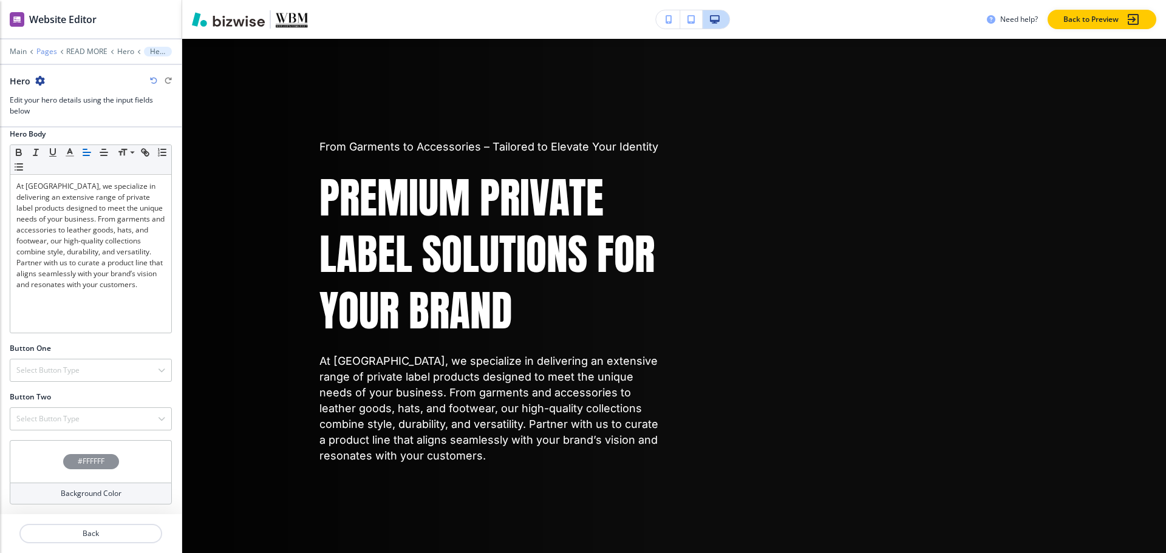
click at [51, 49] on p "Pages" at bounding box center [46, 51] width 21 height 9
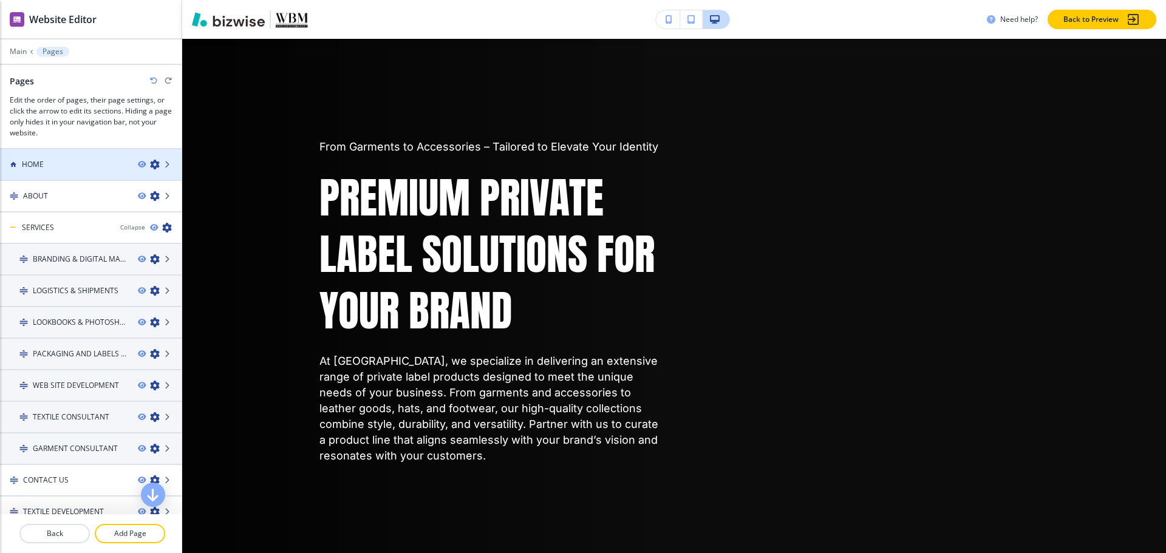
click at [52, 174] on div at bounding box center [91, 175] width 182 height 10
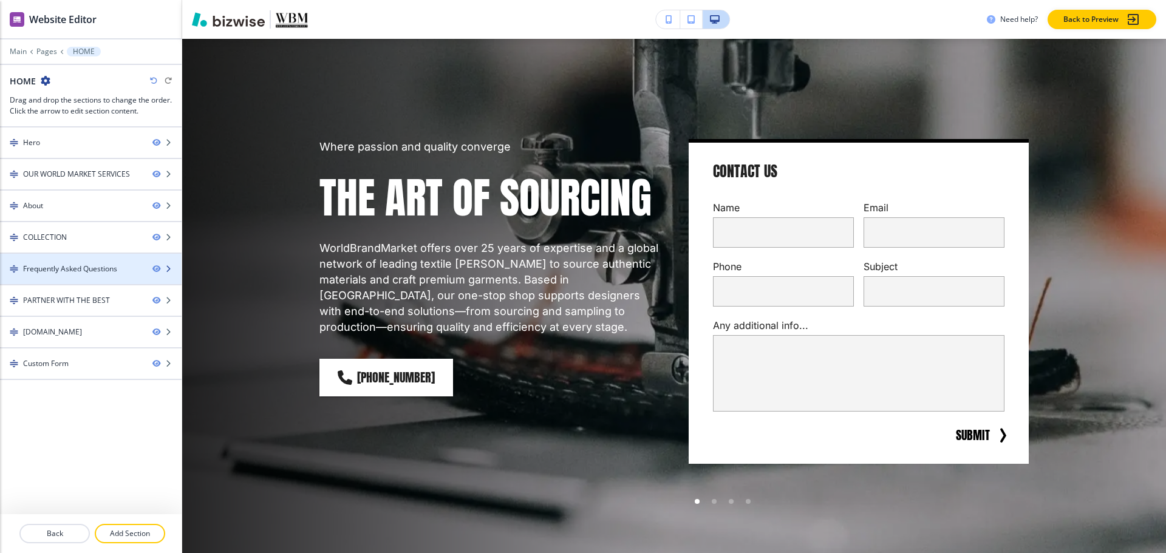
scroll to position [0, 0]
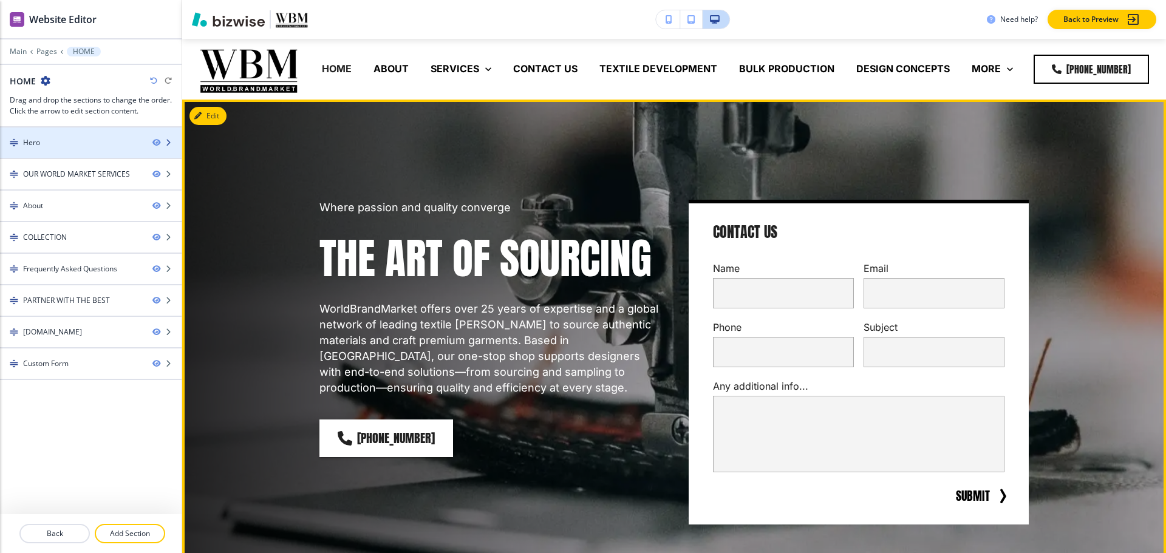
click at [50, 148] on div at bounding box center [91, 153] width 182 height 10
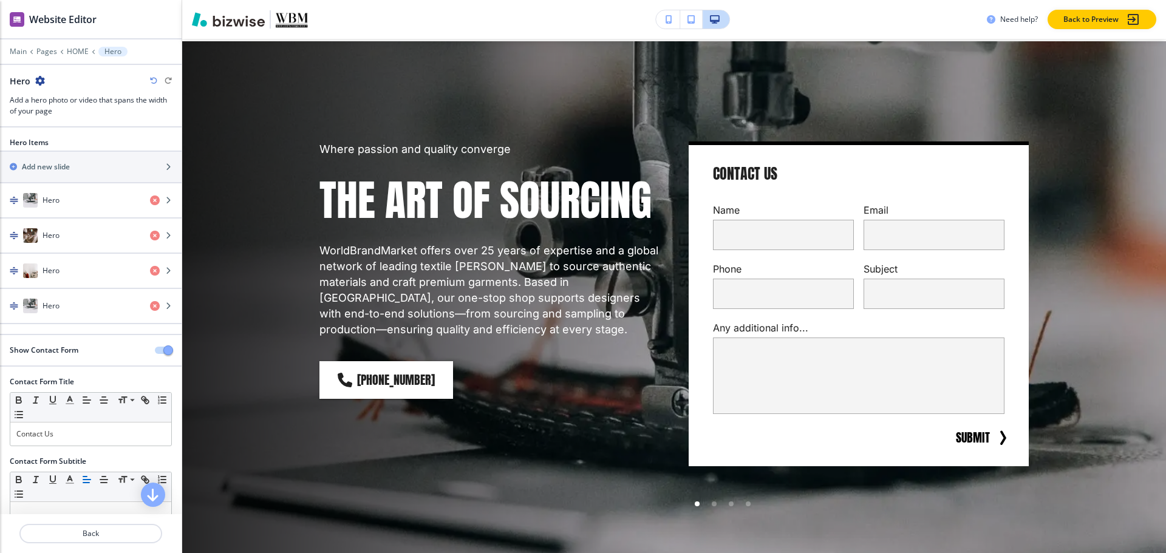
scroll to position [61, 0]
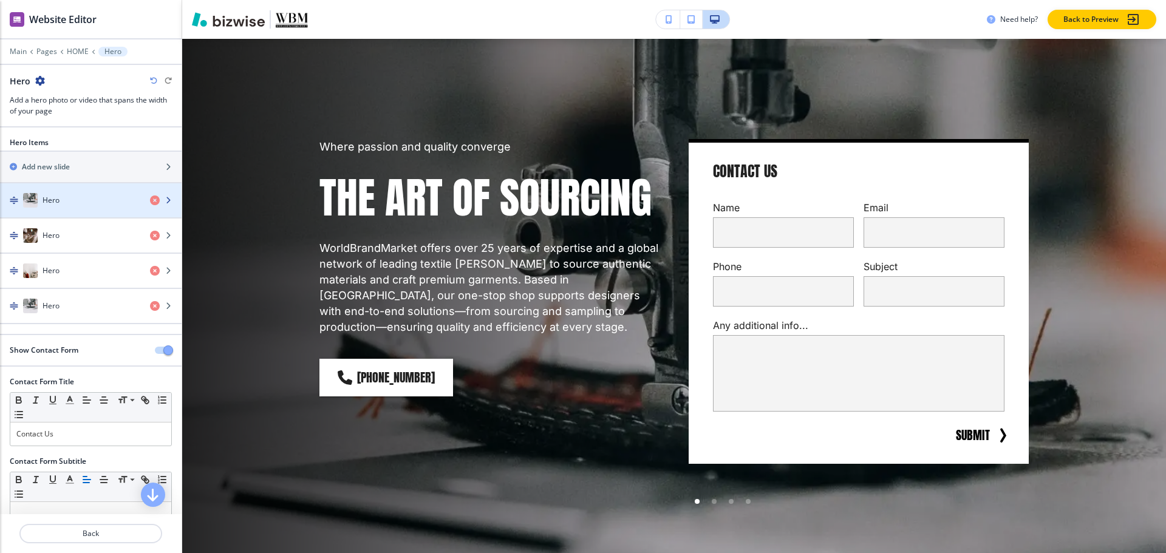
click at [51, 204] on h4 "Hero" at bounding box center [51, 200] width 17 height 11
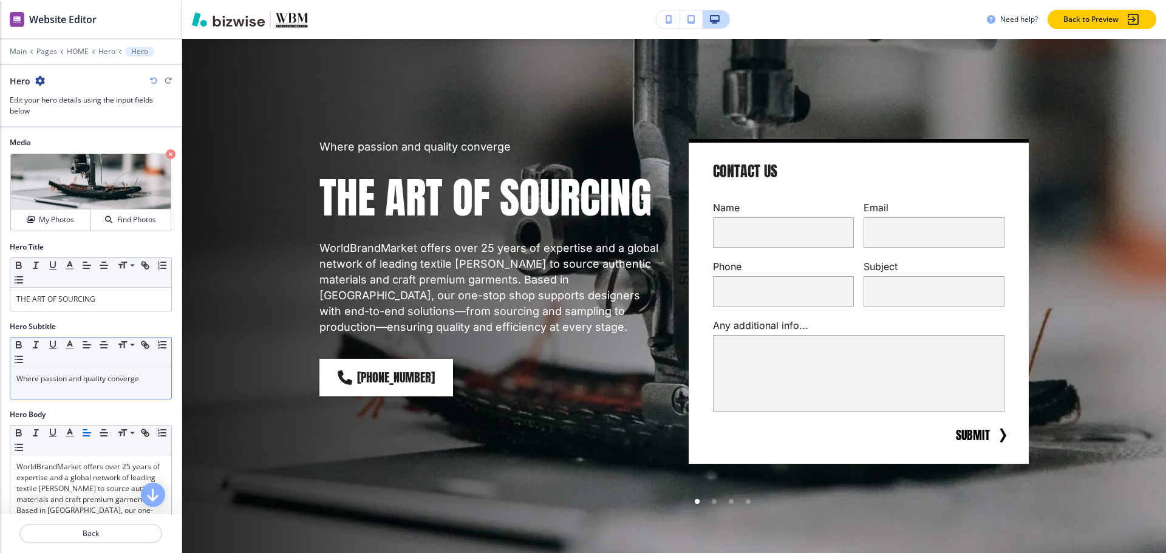
scroll to position [355, 0]
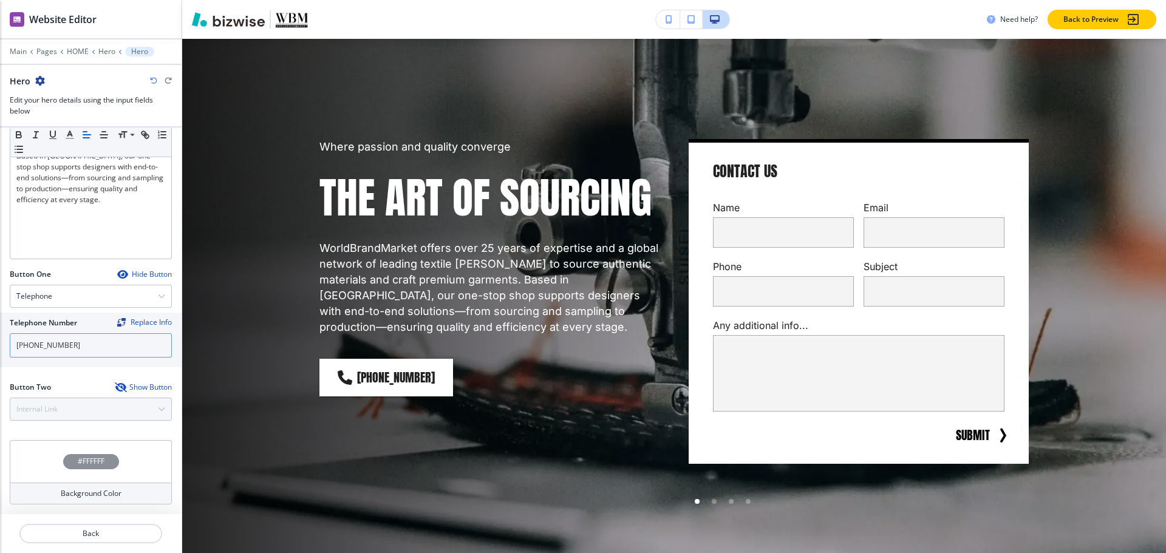
click at [82, 353] on input "(323) 518-9234" at bounding box center [91, 345] width 162 height 24
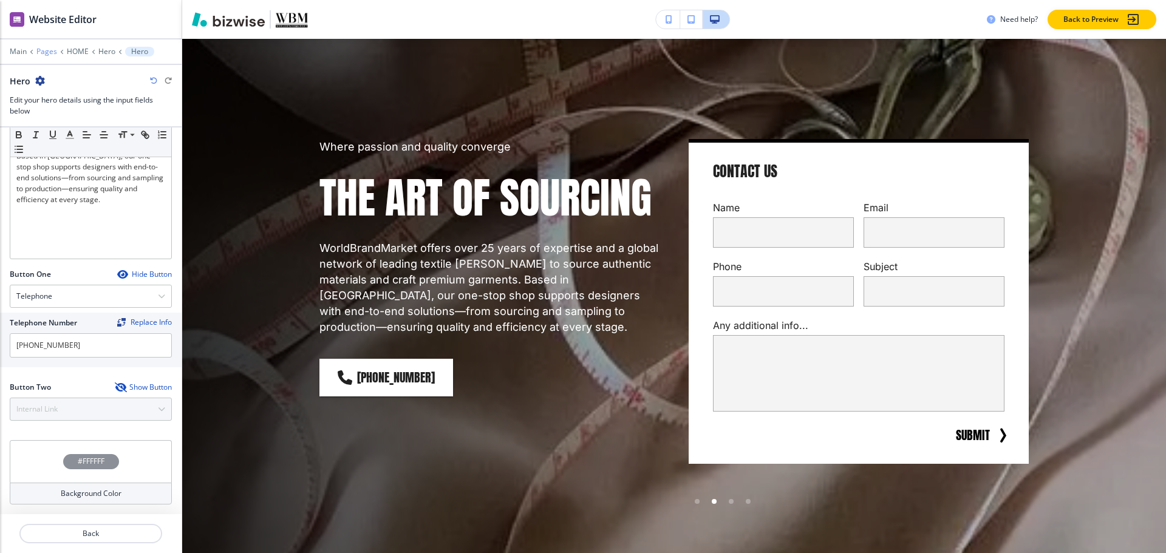
click at [49, 54] on p "Pages" at bounding box center [46, 51] width 21 height 9
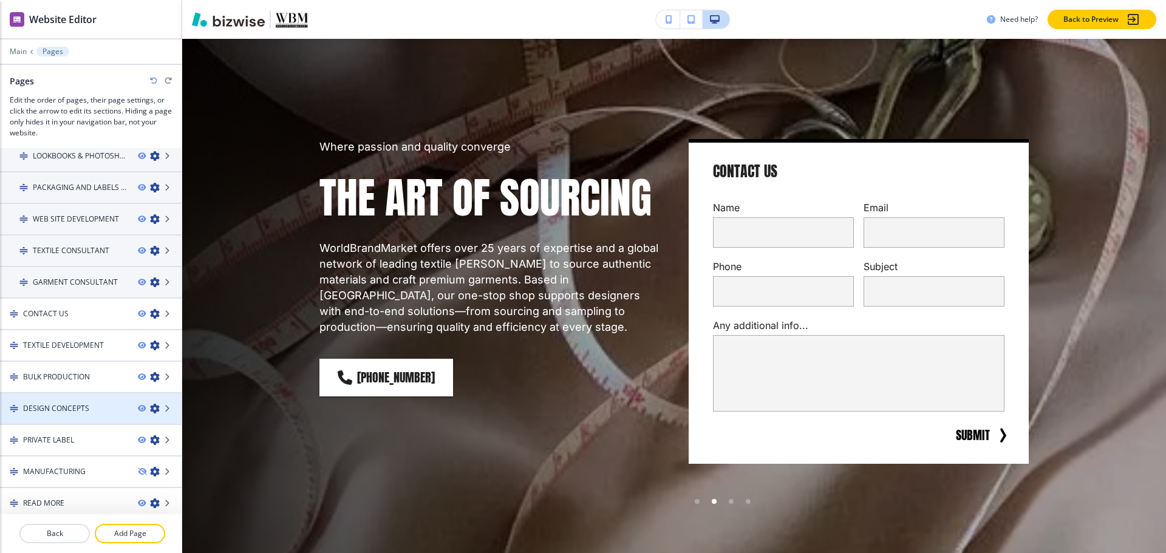
scroll to position [172, 0]
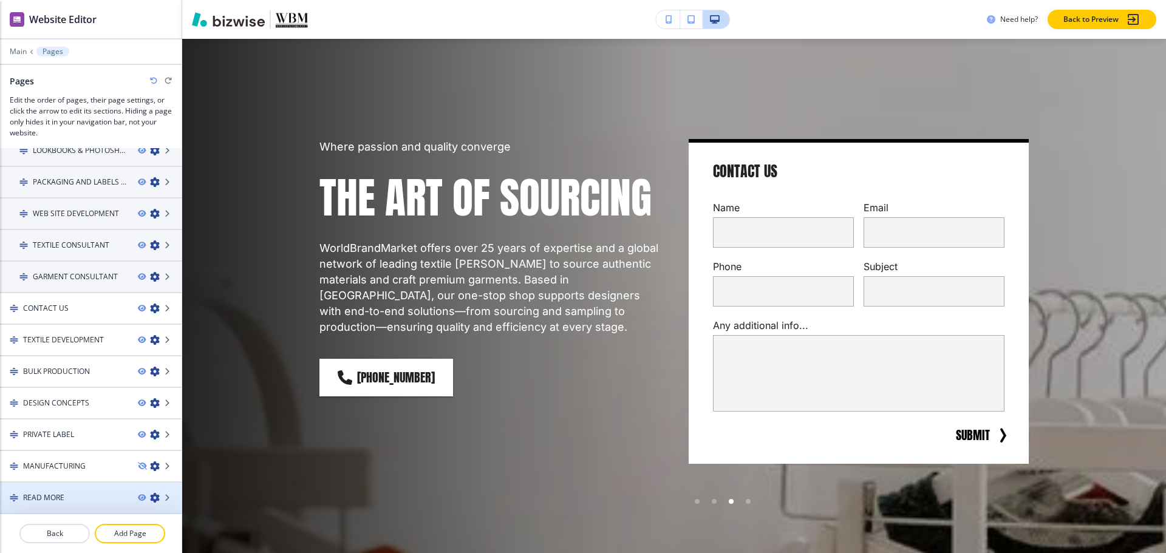
click at [27, 498] on h4 "READ MORE" at bounding box center [43, 497] width 41 height 11
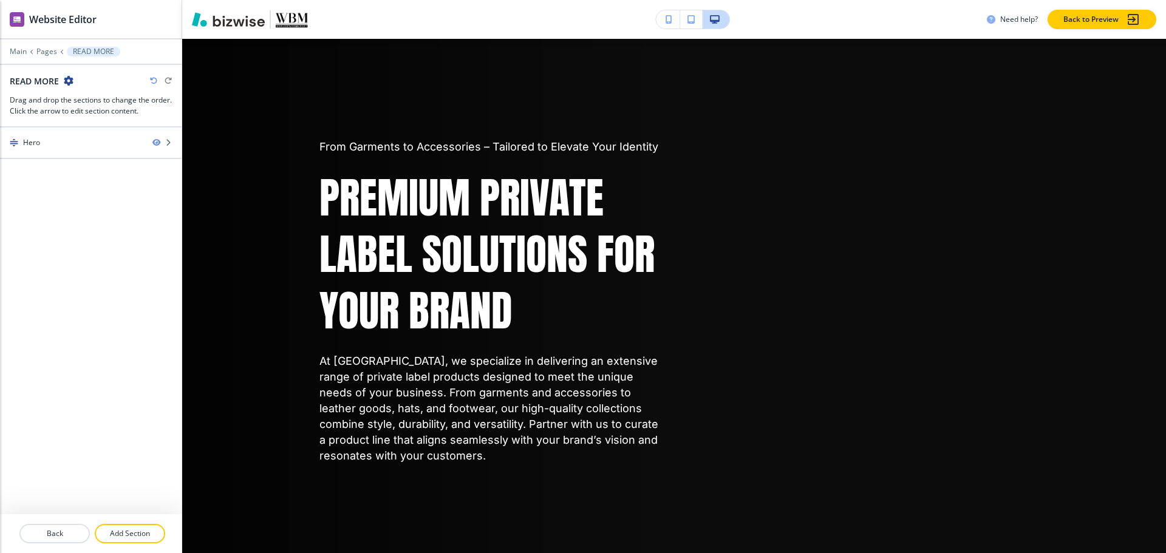
scroll to position [0, 0]
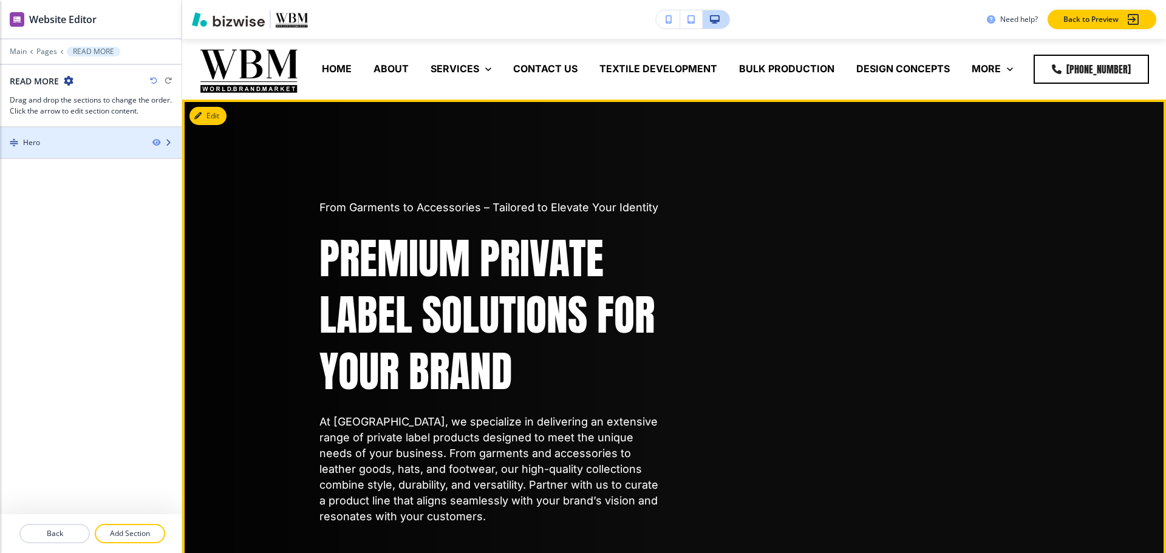
click at [62, 136] on div at bounding box center [91, 133] width 182 height 10
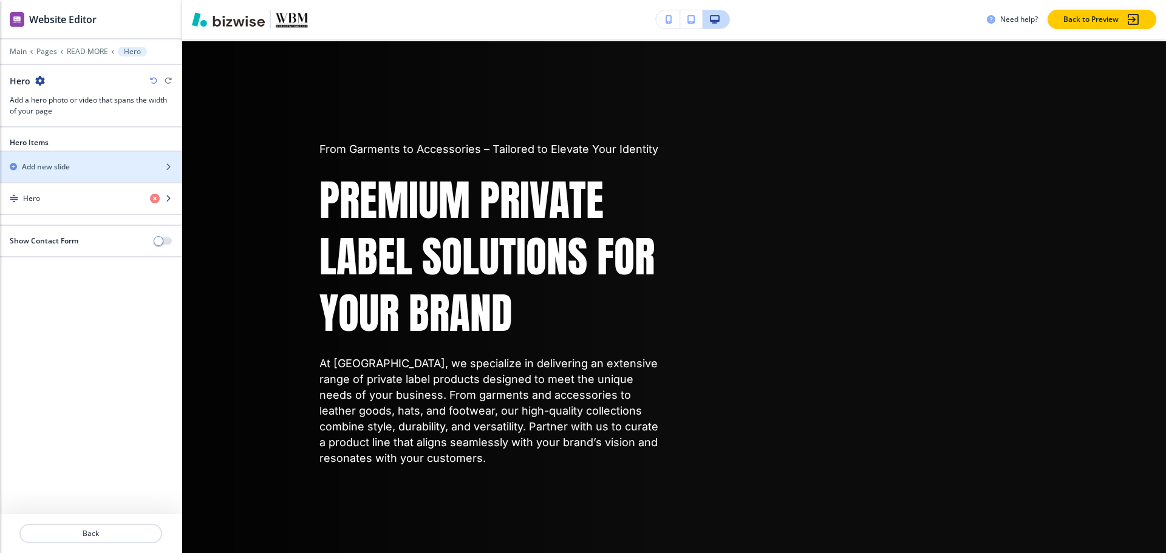
scroll to position [61, 0]
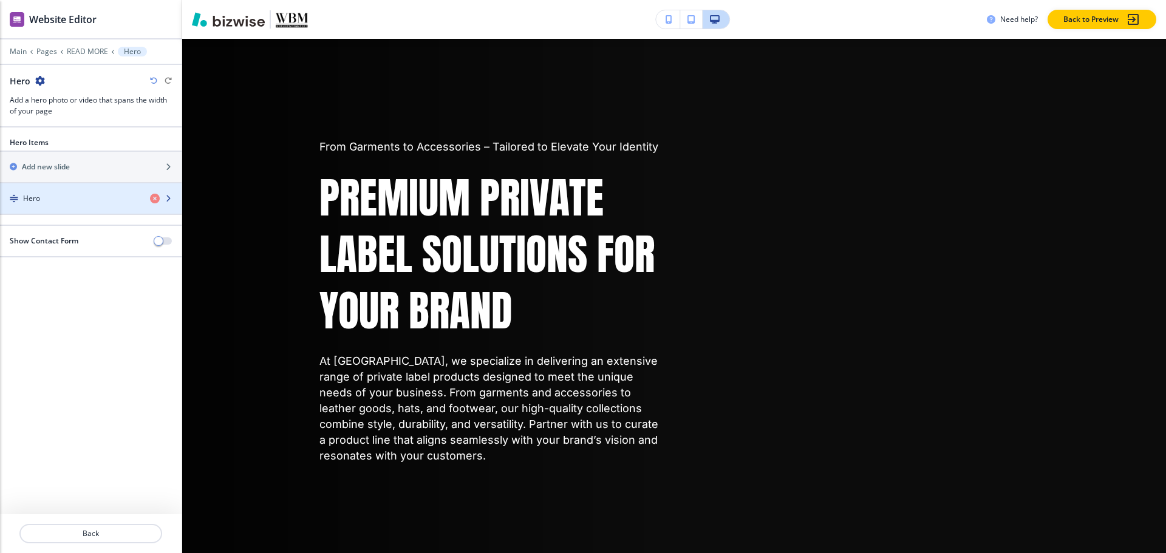
click at [50, 193] on div "Hero" at bounding box center [70, 198] width 140 height 11
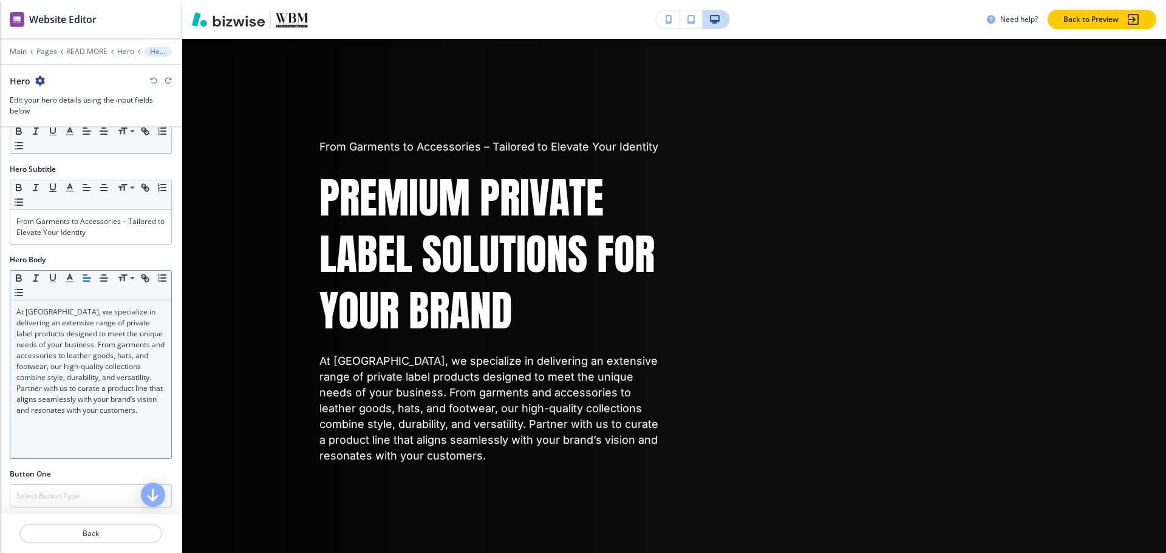
scroll to position [294, 0]
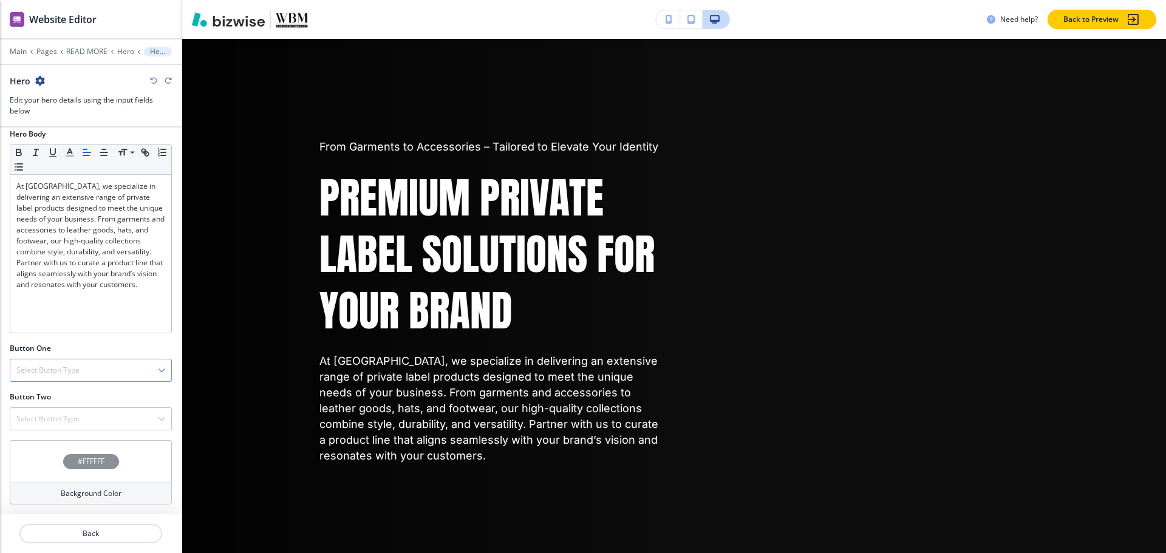
click at [46, 367] on h4 "Select Button Type" at bounding box center [47, 370] width 63 height 11
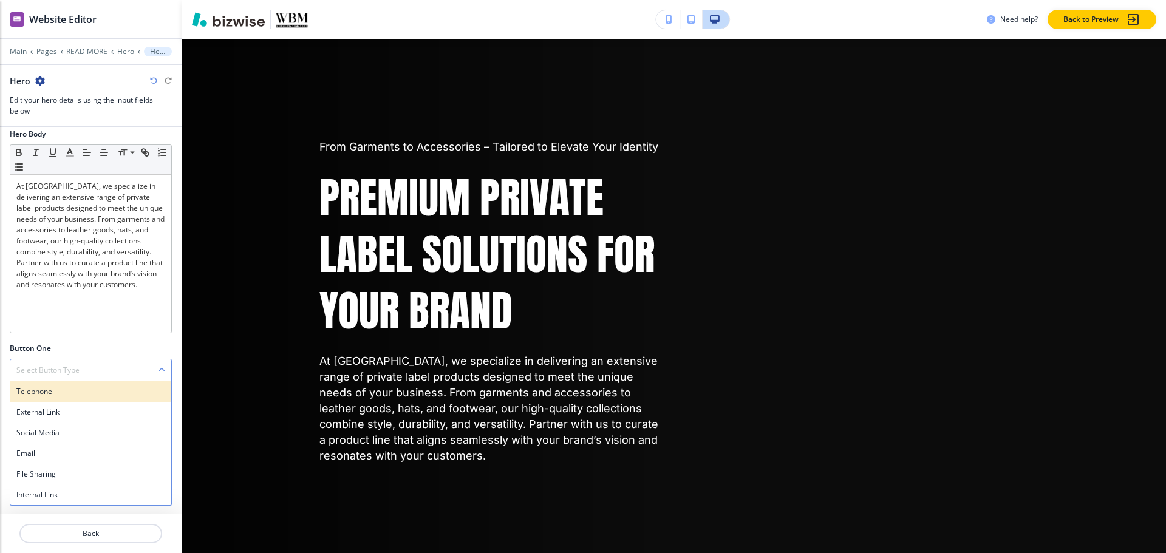
click at [41, 395] on h4 "Telephone" at bounding box center [90, 391] width 149 height 11
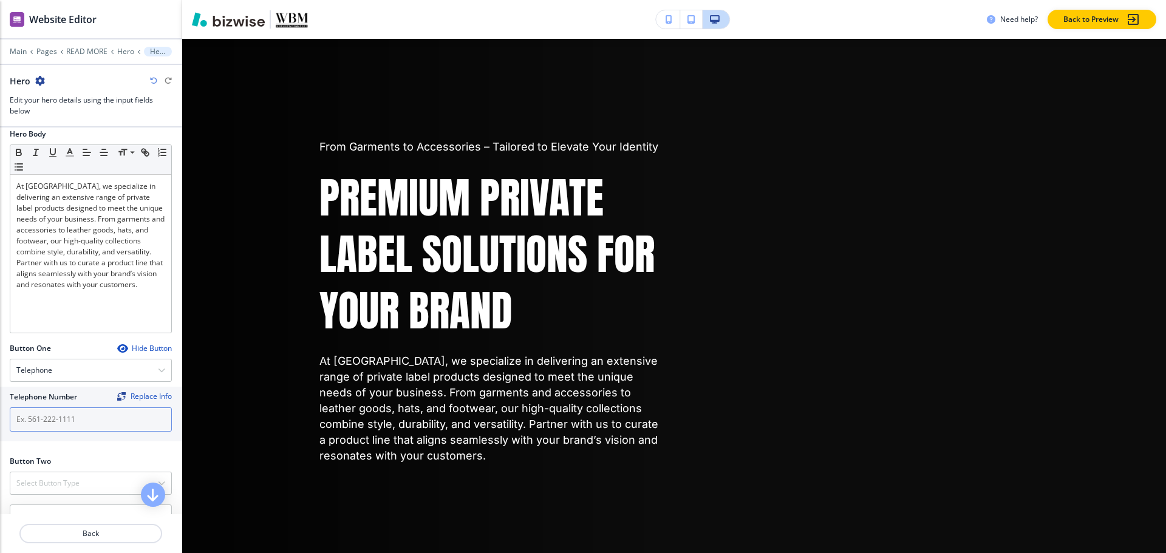
click at [45, 413] on input "text" at bounding box center [91, 419] width 162 height 24
paste input "(323) 518-9234"
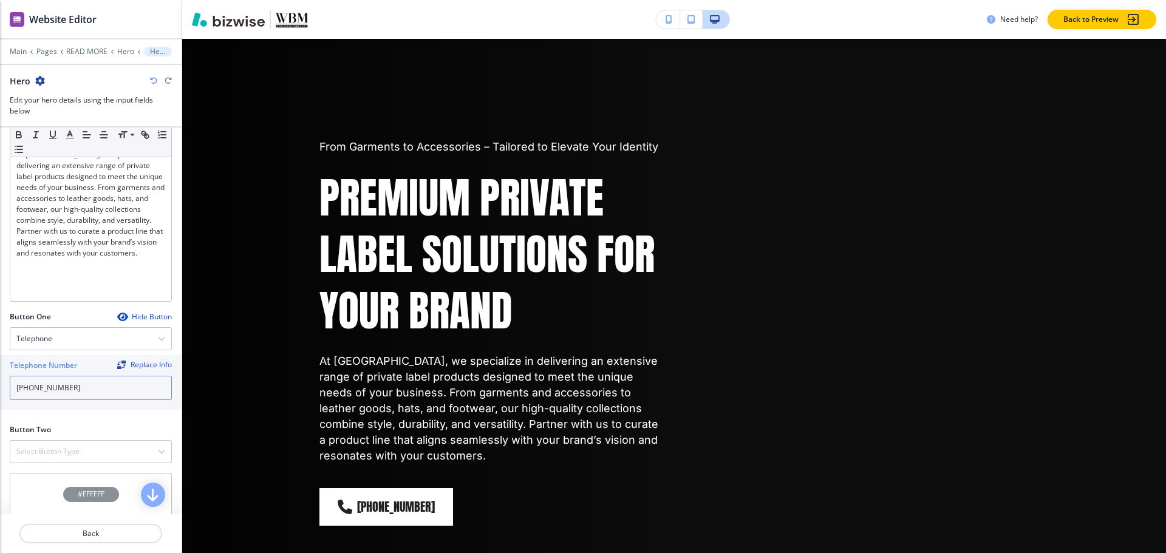
scroll to position [355, 0]
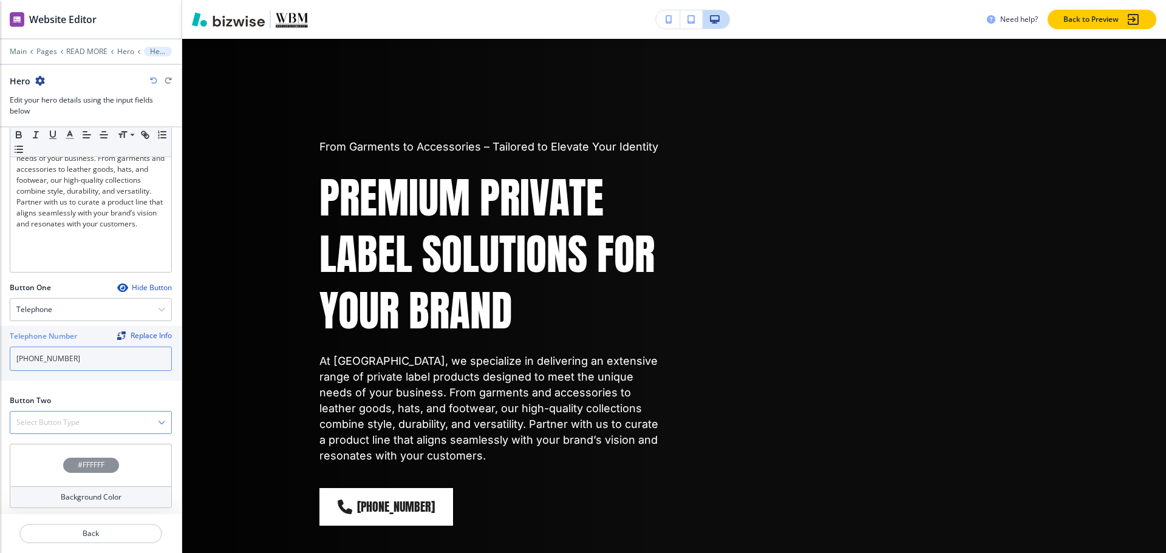
type input "(323) 518-9234"
click at [73, 414] on div "Select Button Type" at bounding box center [90, 423] width 161 height 22
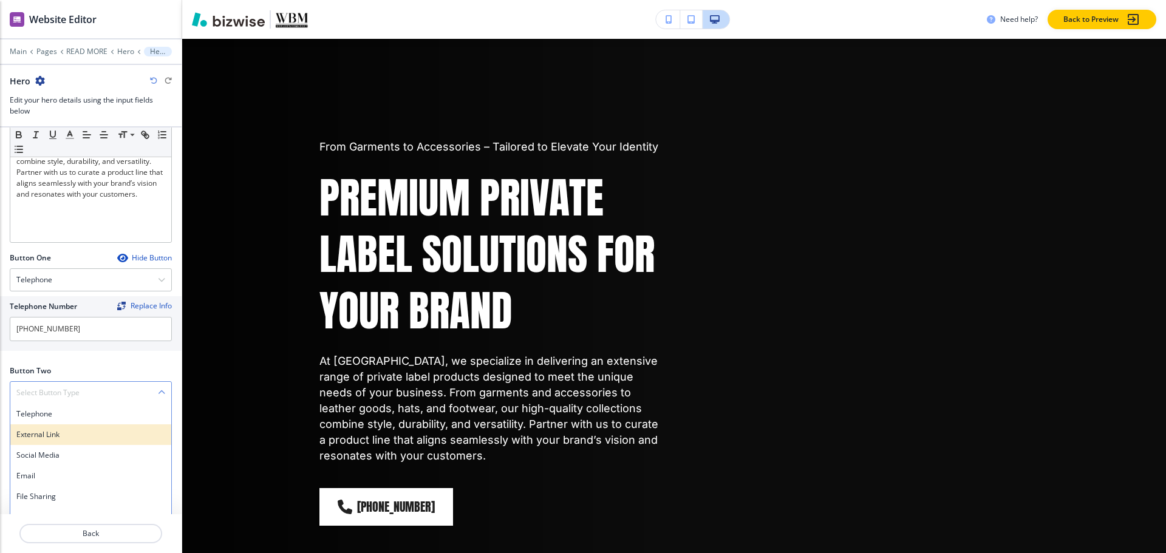
scroll to position [398, 0]
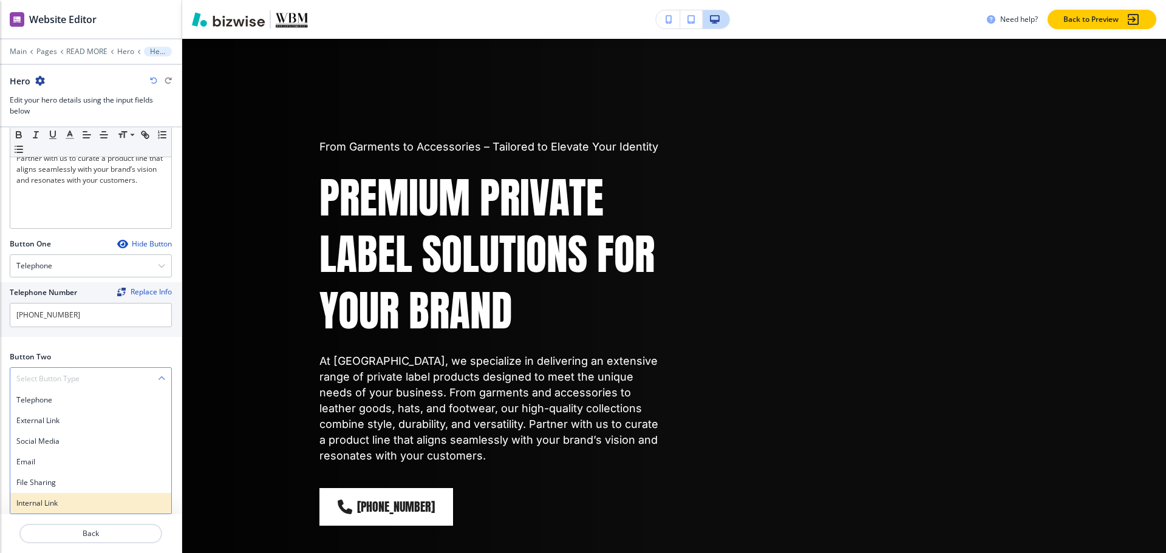
click at [47, 500] on h4 "Internal Link" at bounding box center [90, 503] width 149 height 11
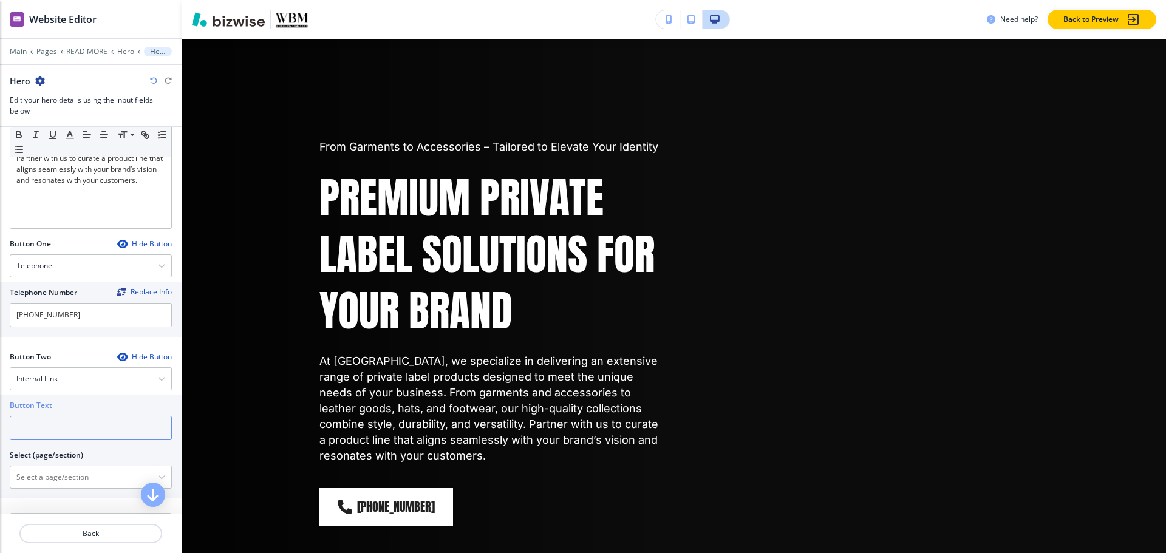
click at [43, 420] on input "text" at bounding box center [91, 428] width 162 height 24
type input "Contact Us"
click at [47, 478] on \(page\/section\) "Manual Input" at bounding box center [84, 477] width 148 height 21
paste \(page\/section\) "Contact Us"
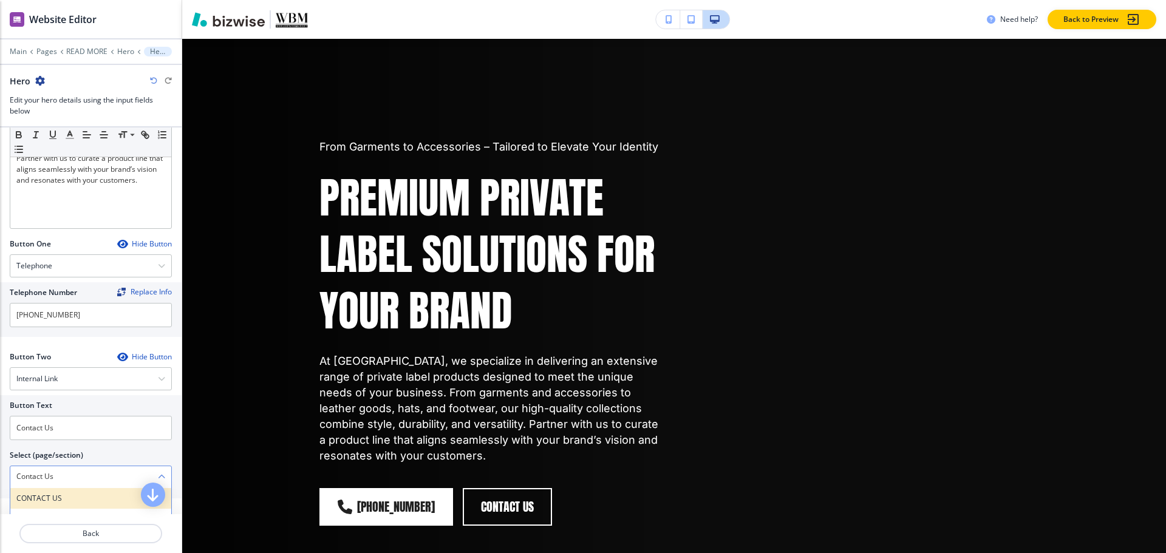
scroll to position [0, 0]
click at [22, 500] on h4 "CONTACT US" at bounding box center [90, 498] width 149 height 11
type \(page\/section\) "CONTACT US"
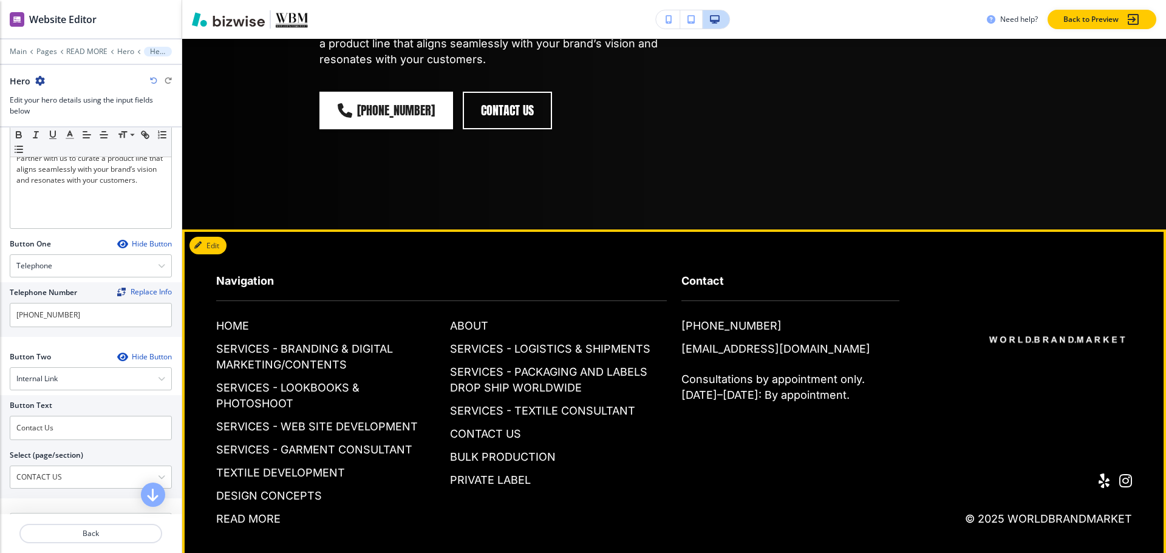
scroll to position [475, 0]
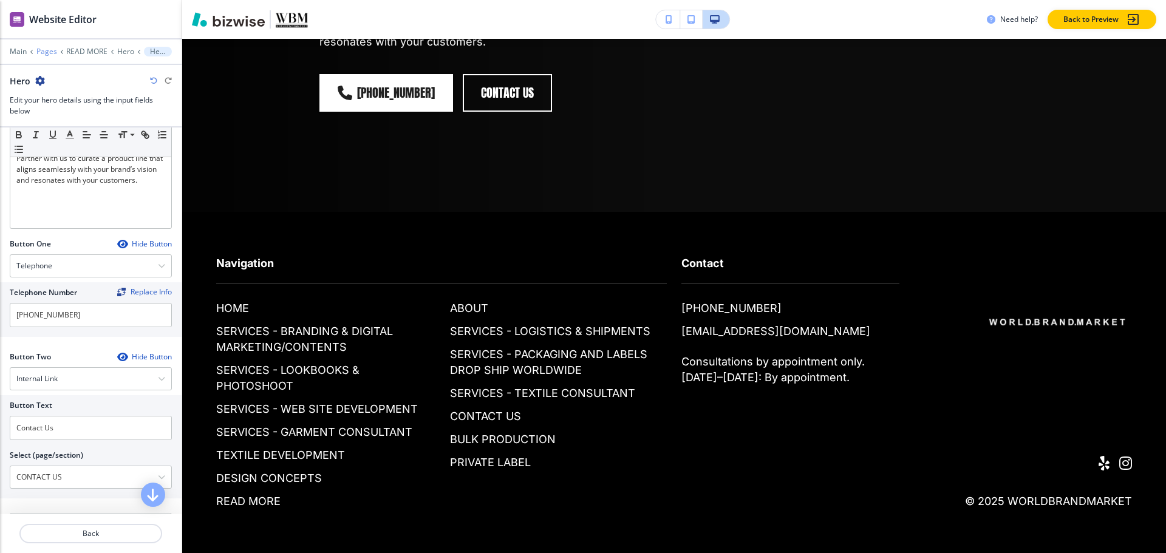
click at [45, 53] on p "Pages" at bounding box center [46, 51] width 21 height 9
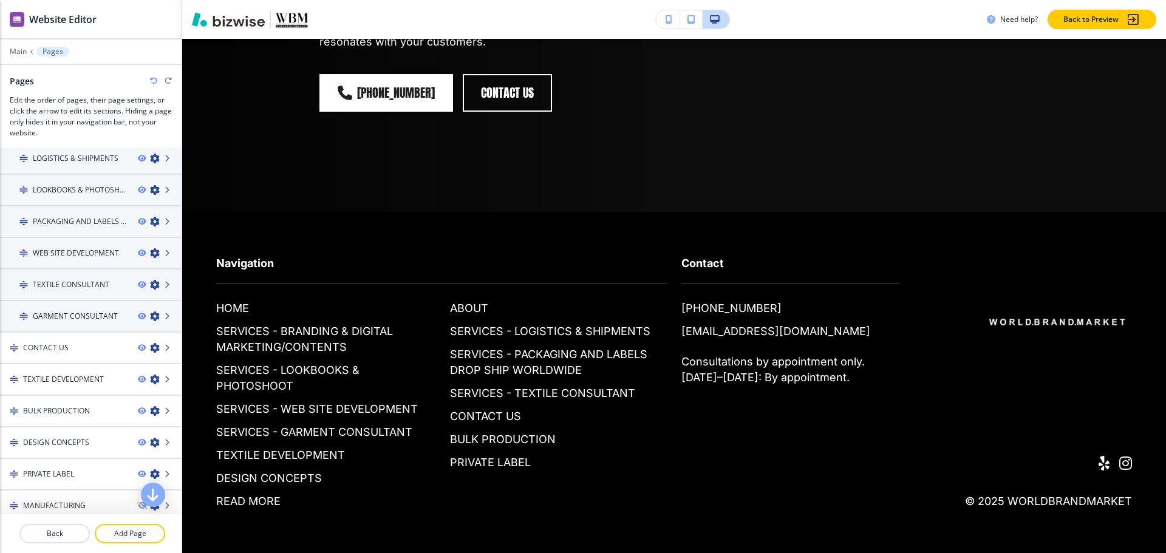
scroll to position [172, 0]
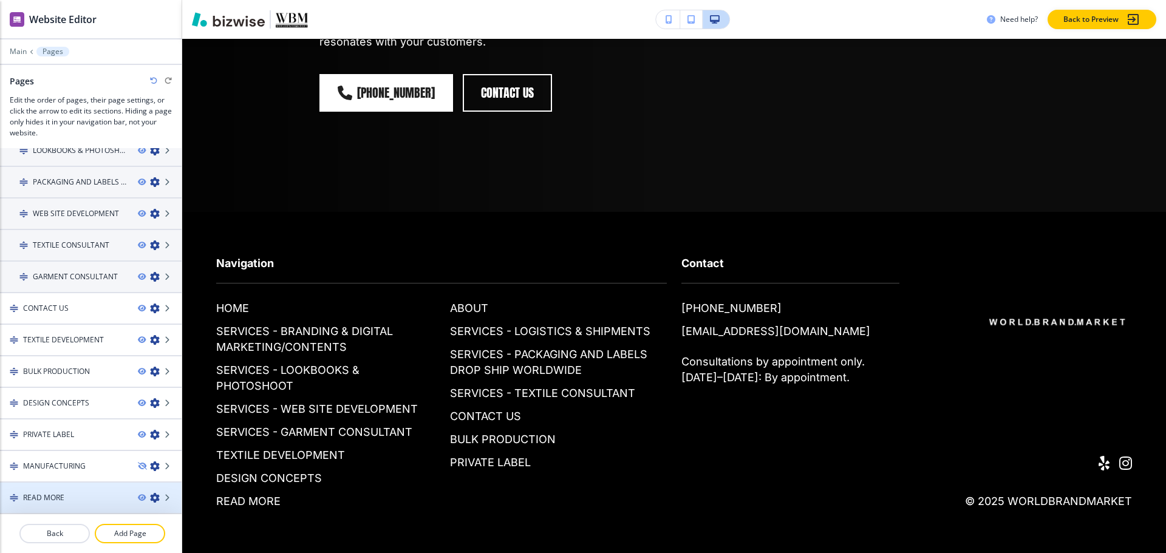
click at [76, 502] on div "READ MORE" at bounding box center [64, 497] width 128 height 11
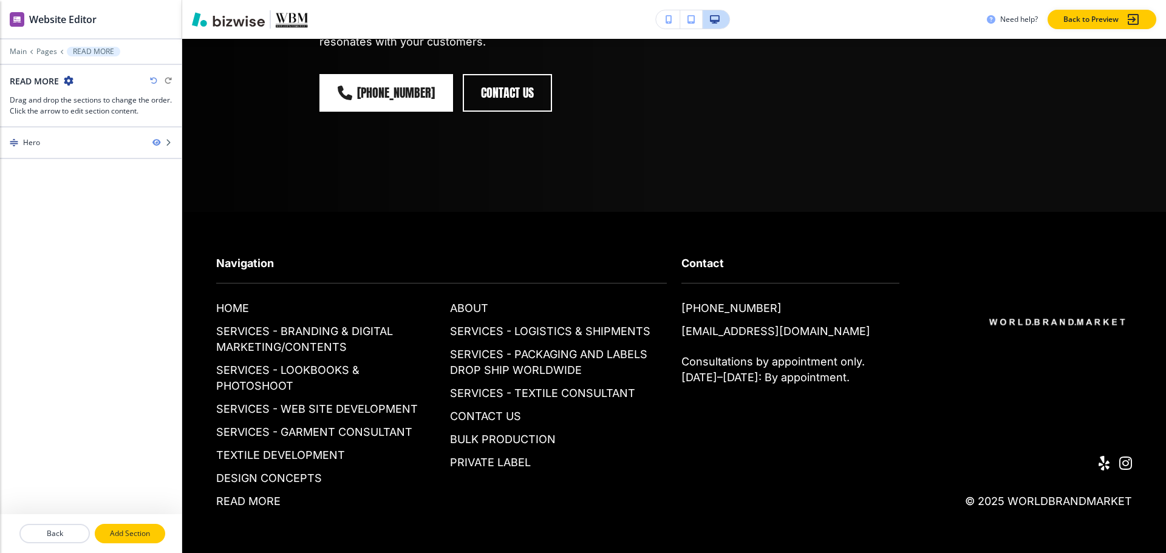
click at [128, 536] on p "Add Section" at bounding box center [130, 533] width 68 height 11
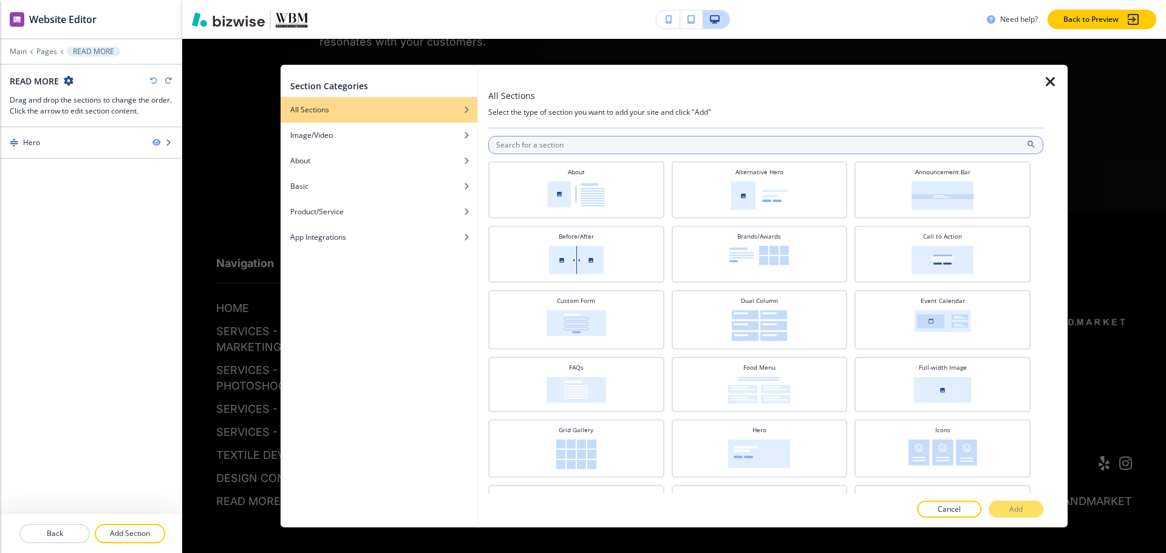
click at [645, 149] on input "text" at bounding box center [765, 144] width 555 height 18
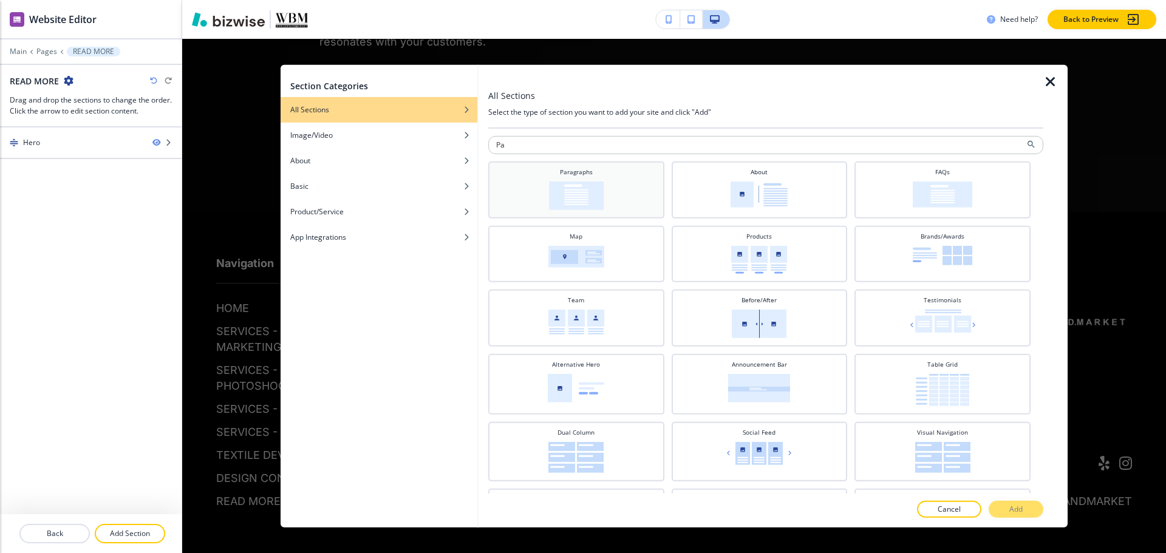
type input "Pa"
click at [568, 202] on img at bounding box center [576, 195] width 55 height 29
click at [1021, 513] on p "Add" at bounding box center [1015, 509] width 13 height 11
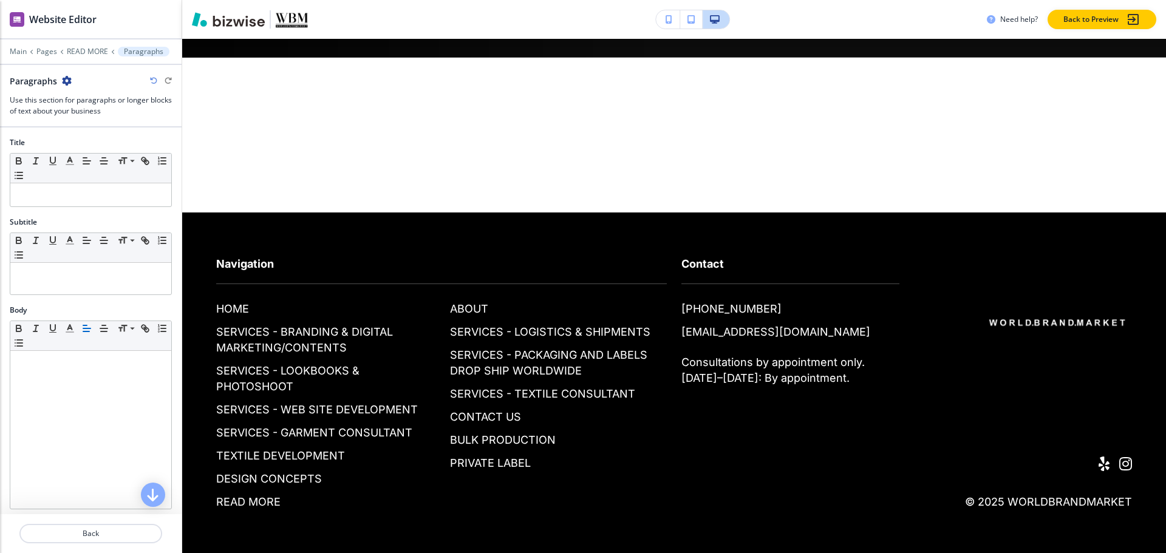
scroll to position [630, 0]
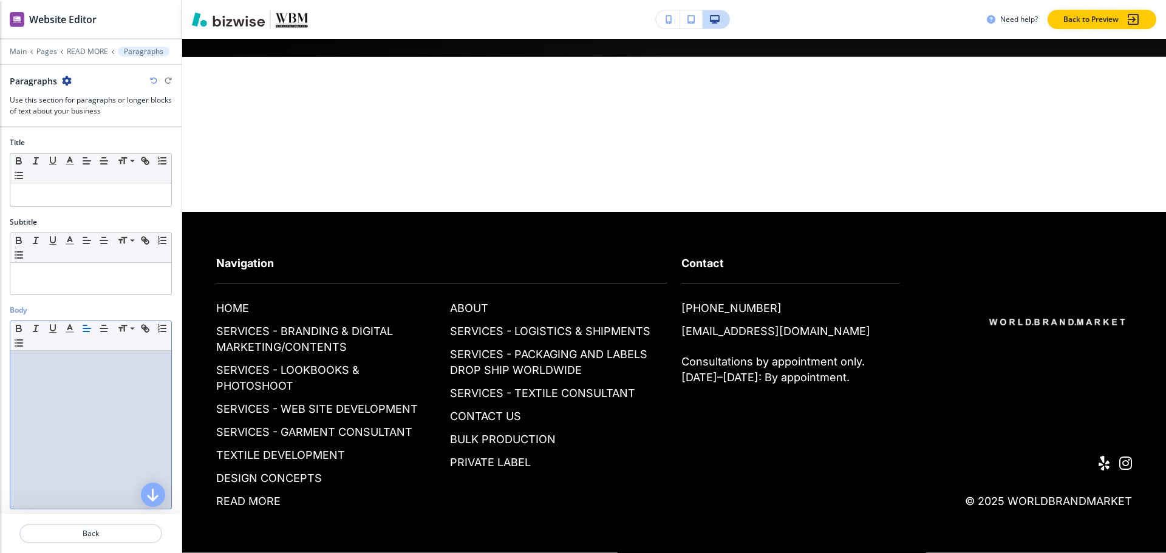
click at [49, 364] on p at bounding box center [90, 362] width 149 height 11
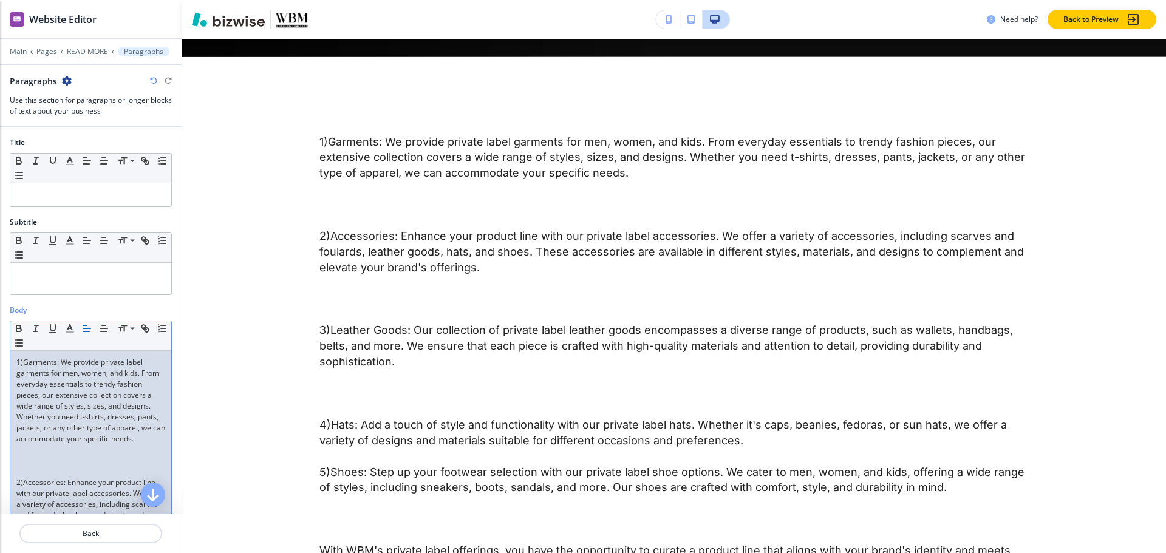
click at [30, 477] on p at bounding box center [90, 471] width 149 height 11
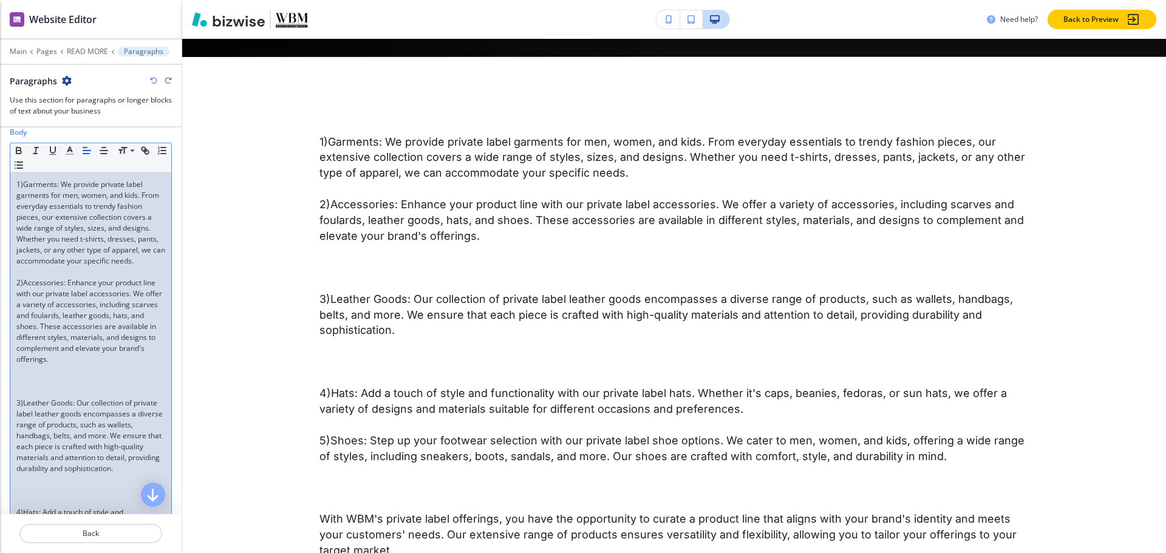
scroll to position [182, 0]
click at [35, 393] on p at bounding box center [90, 388] width 149 height 11
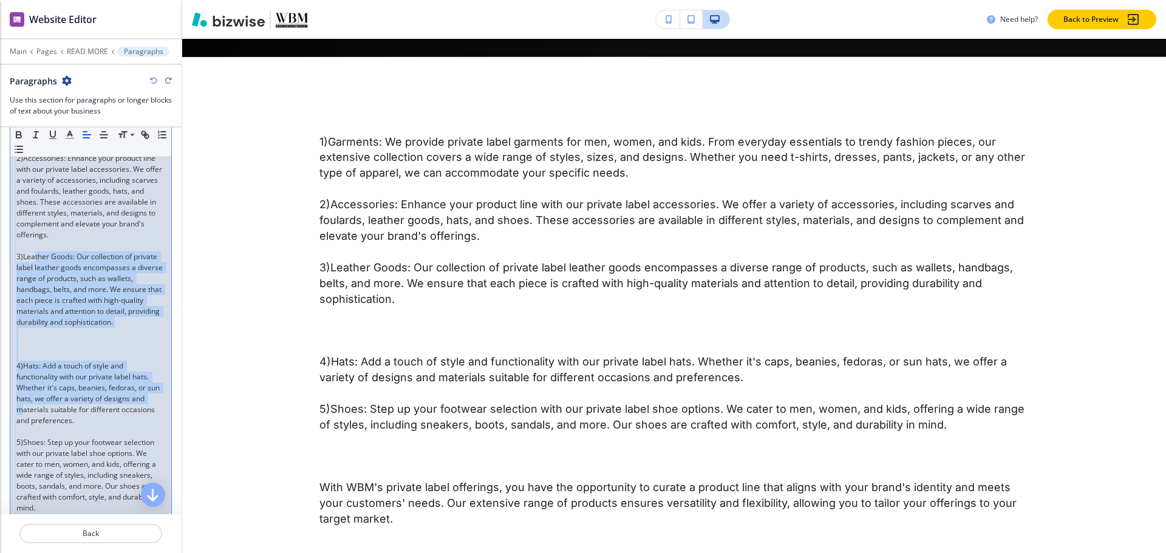
scroll to position [304, 0]
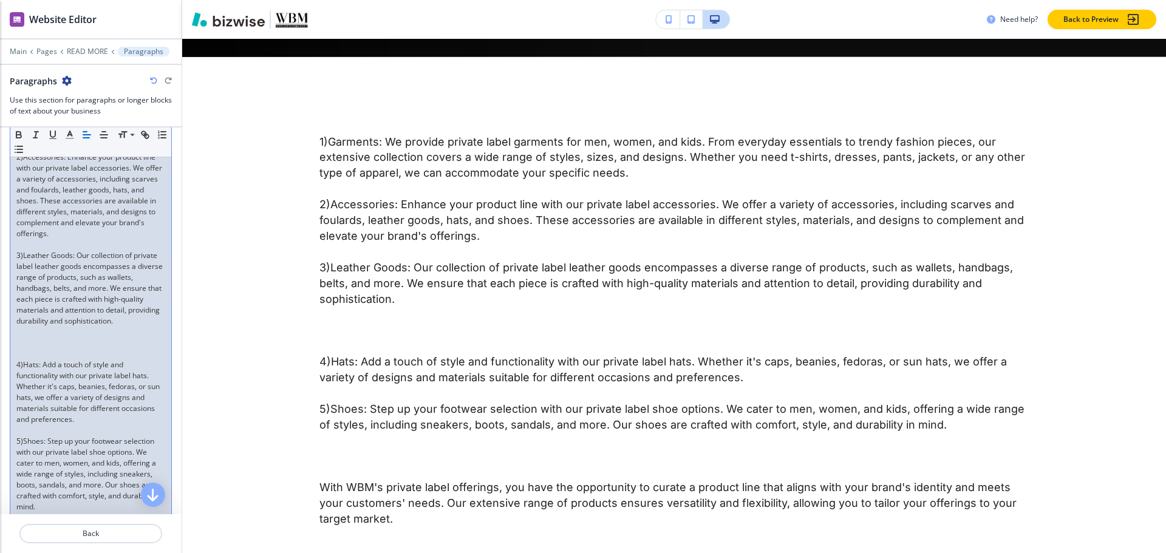
click at [41, 338] on p at bounding box center [90, 332] width 149 height 11
click at [41, 359] on p at bounding box center [90, 354] width 149 height 11
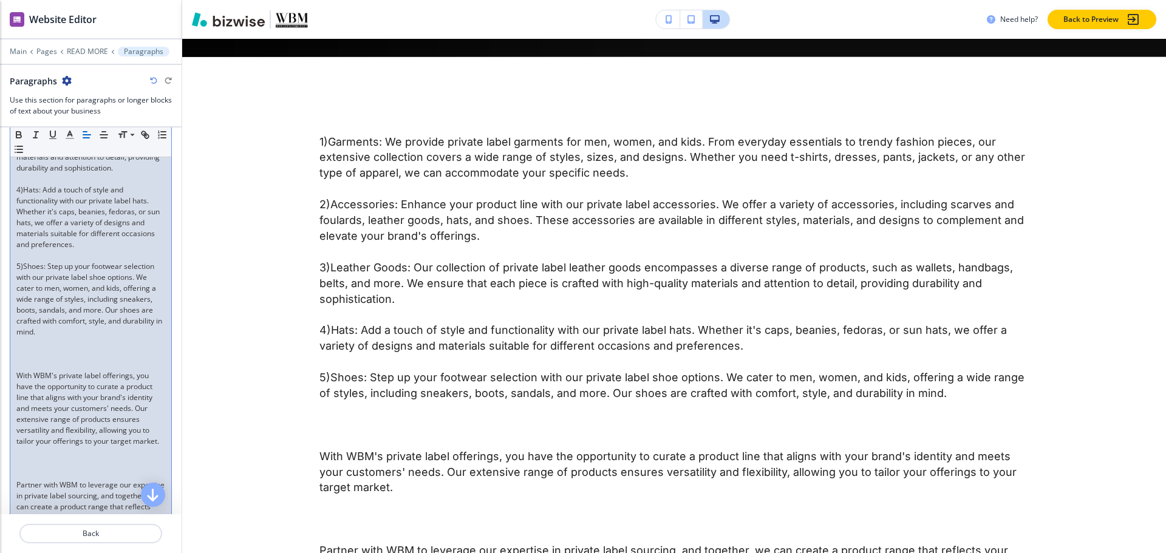
scroll to position [546, 0]
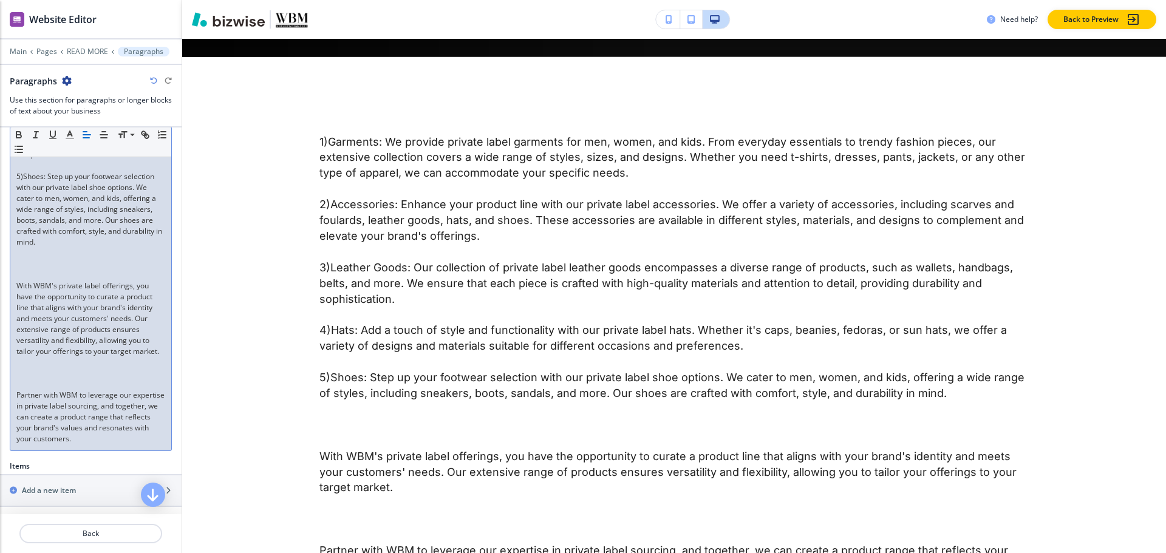
click at [66, 390] on p at bounding box center [90, 384] width 149 height 11
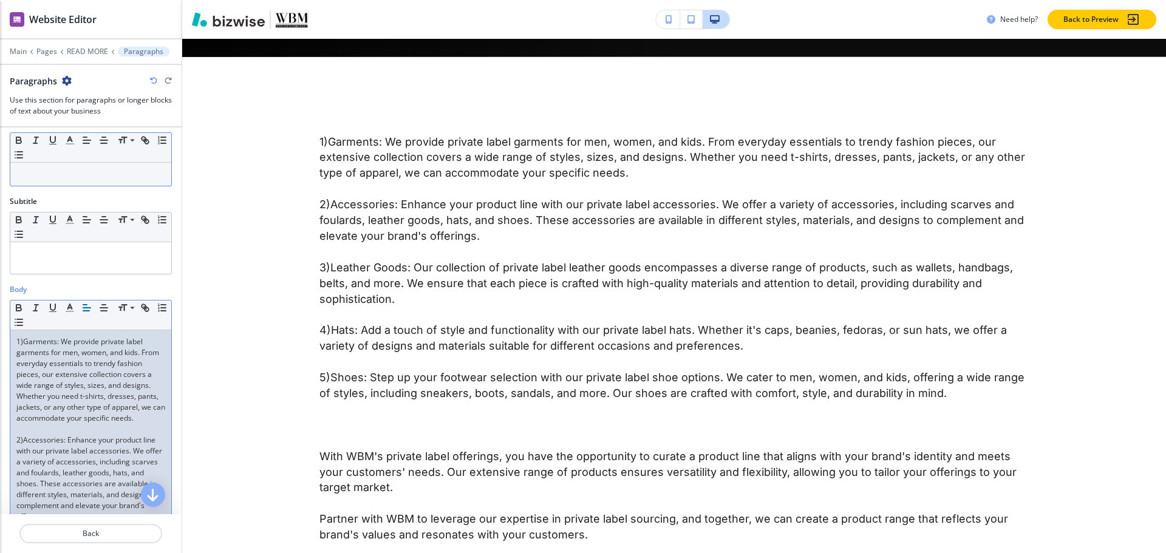
scroll to position [0, 0]
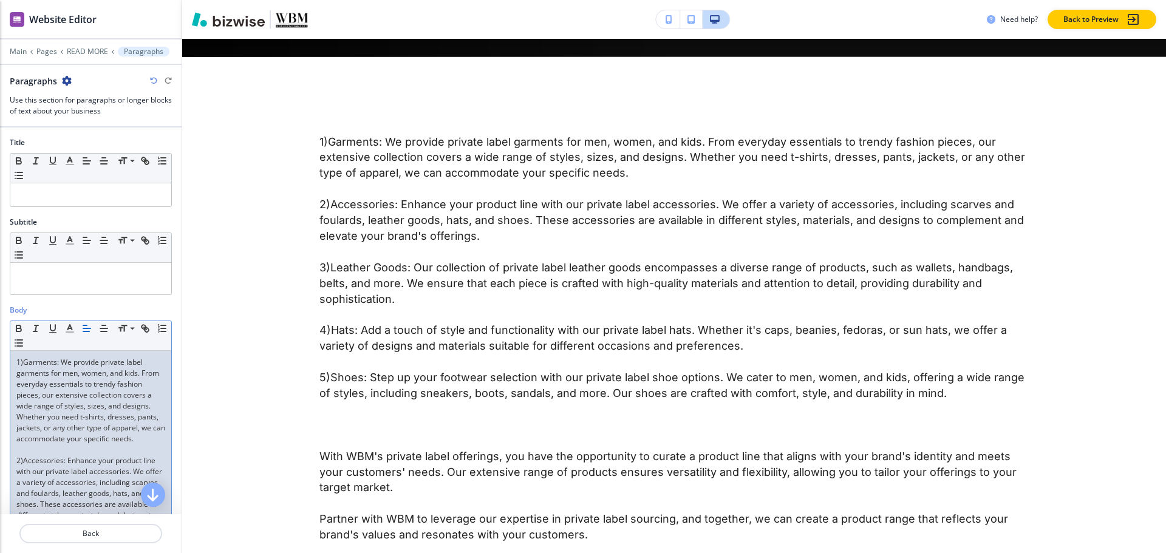
click at [16, 361] on p "1)Garments: We provide private label garments for men, women, and kids. From ev…" at bounding box center [90, 400] width 149 height 87
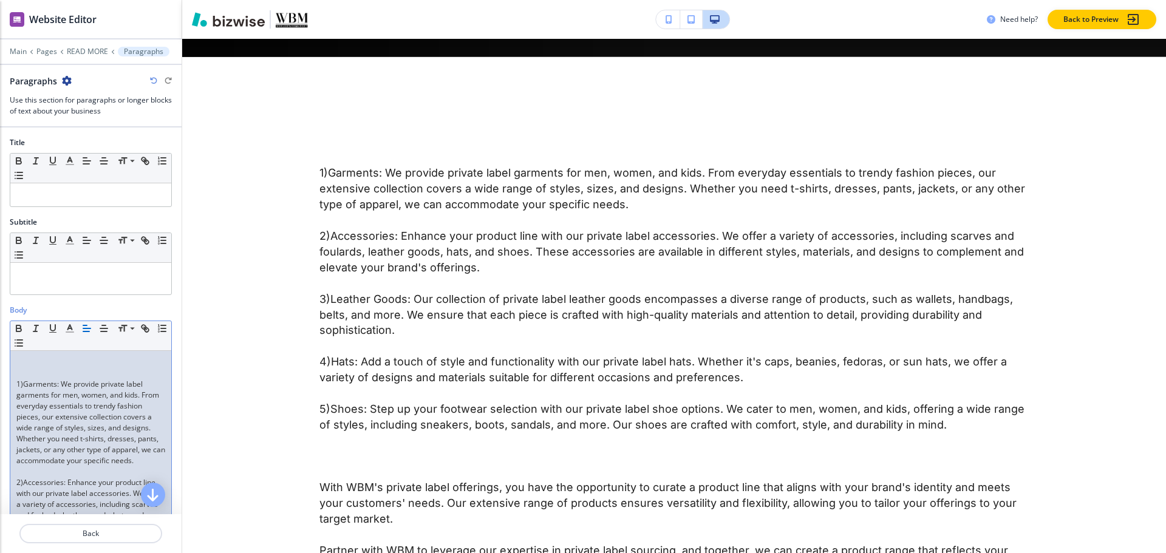
click at [16, 361] on p at bounding box center [90, 362] width 149 height 11
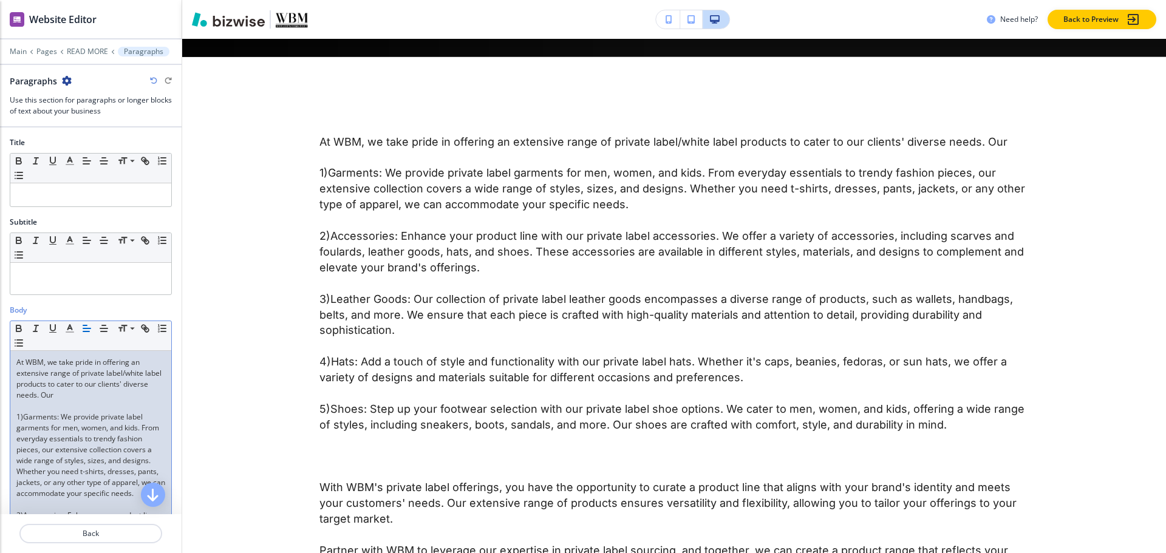
drag, startPoint x: 75, startPoint y: 394, endPoint x: 7, endPoint y: 356, distance: 77.5
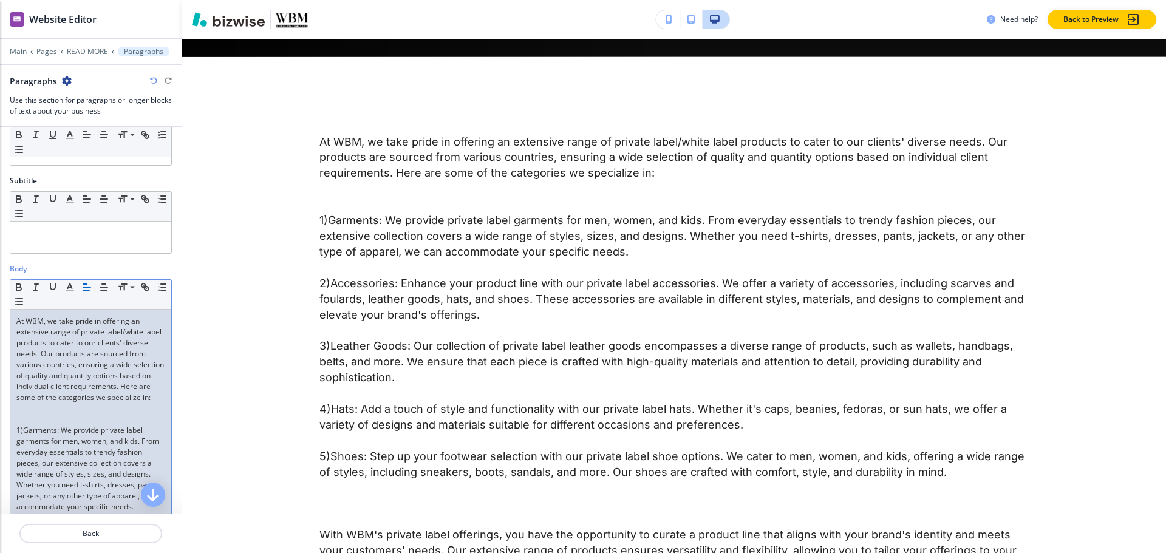
click at [55, 425] on p at bounding box center [90, 419] width 149 height 11
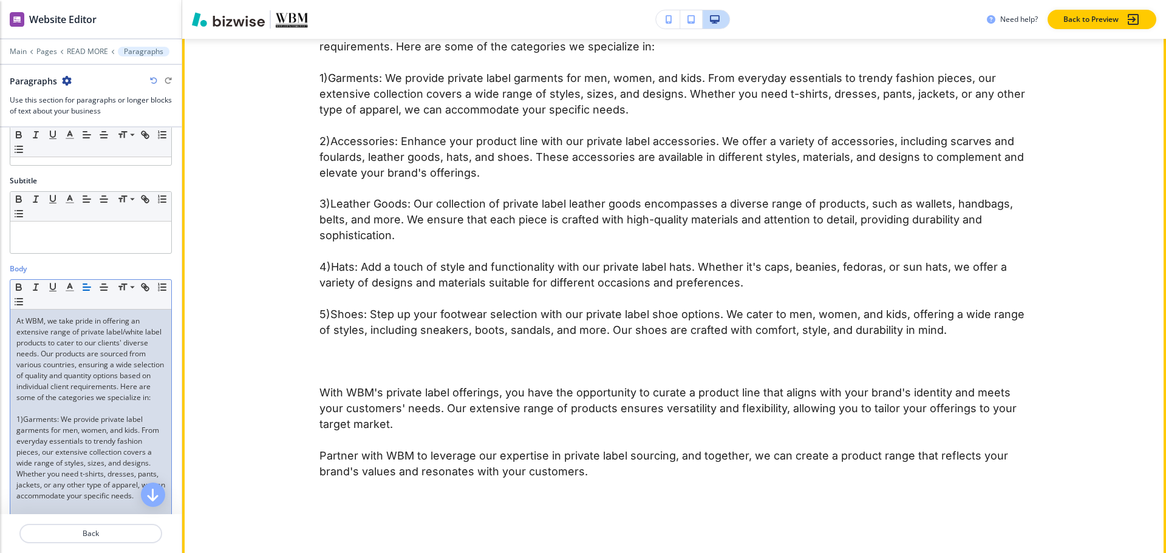
scroll to position [873, 0]
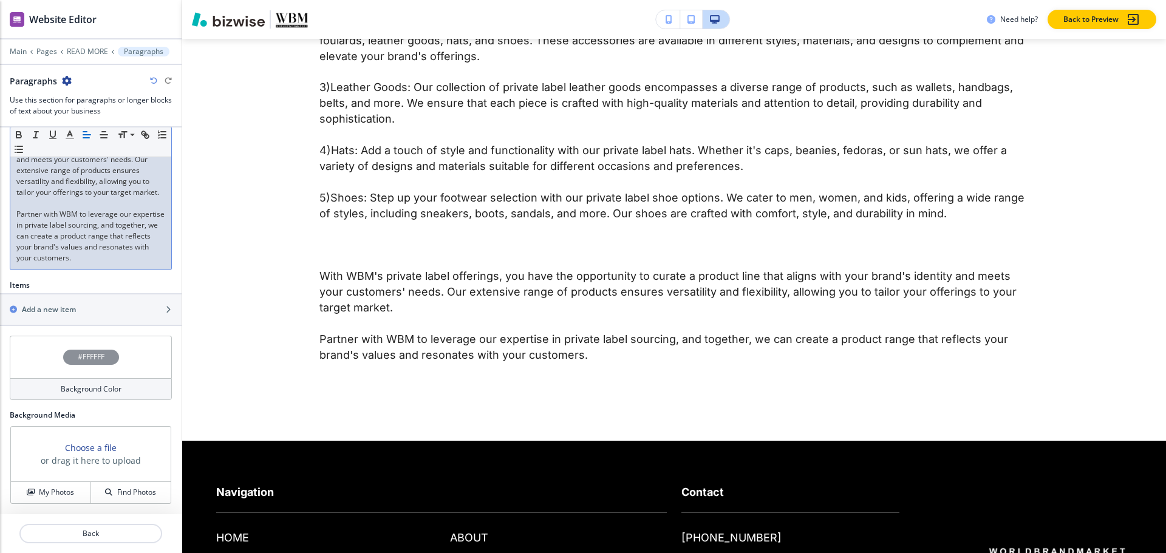
click at [97, 351] on div "#FFFFFF" at bounding box center [91, 357] width 56 height 15
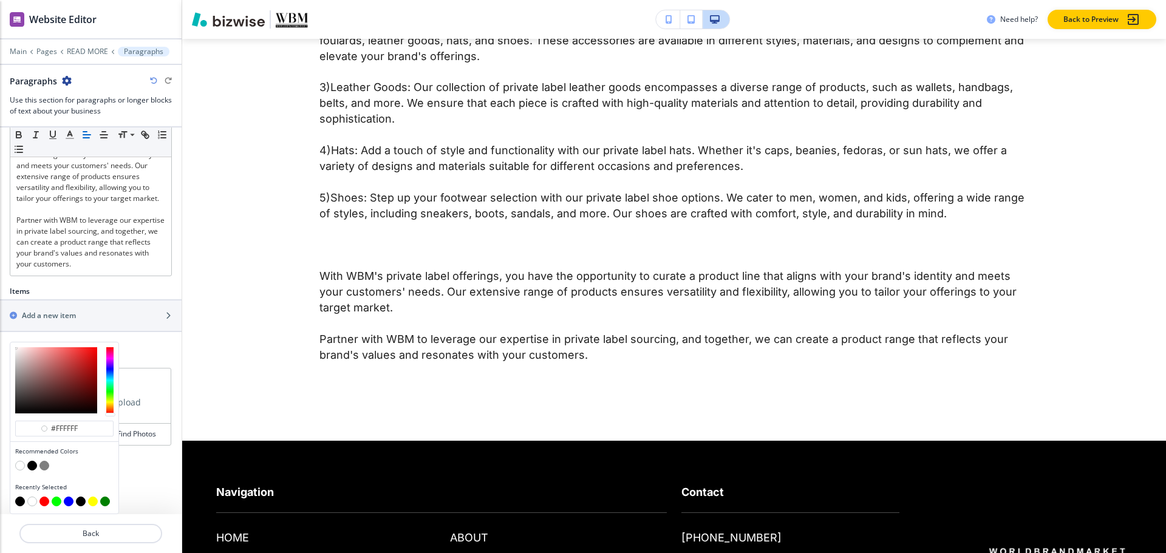
scroll to position [842, 0]
click at [35, 467] on button "button" at bounding box center [32, 466] width 10 height 10
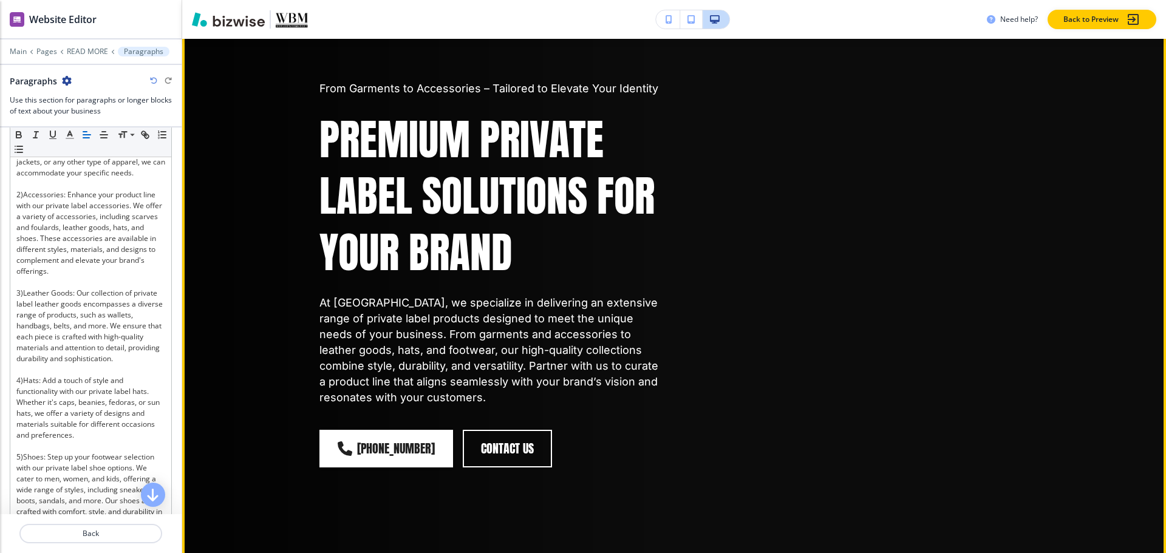
scroll to position [0, 0]
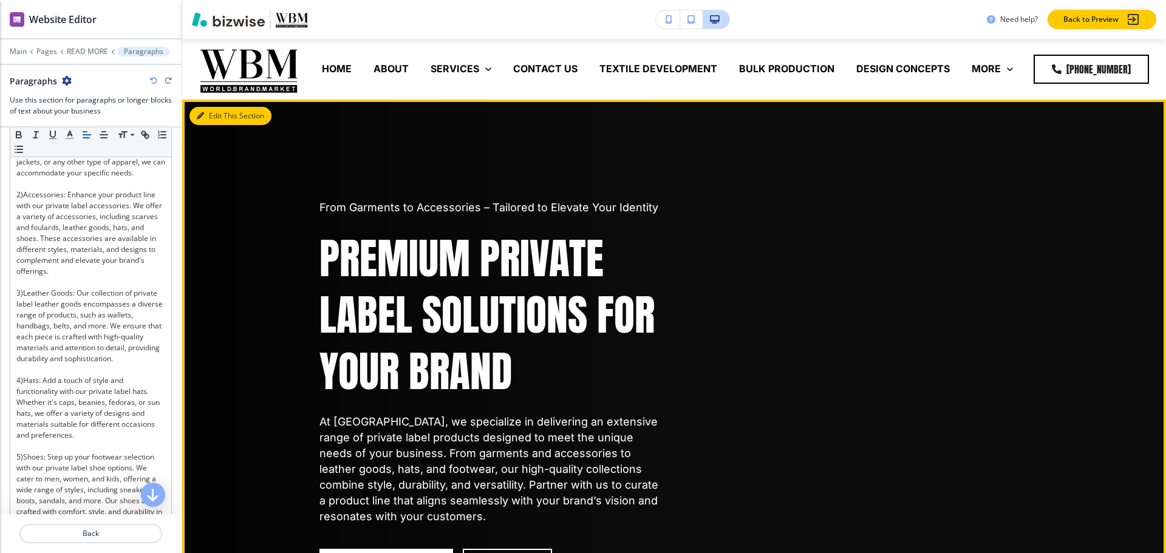
click at [216, 117] on button "Edit This Section" at bounding box center [230, 116] width 82 height 18
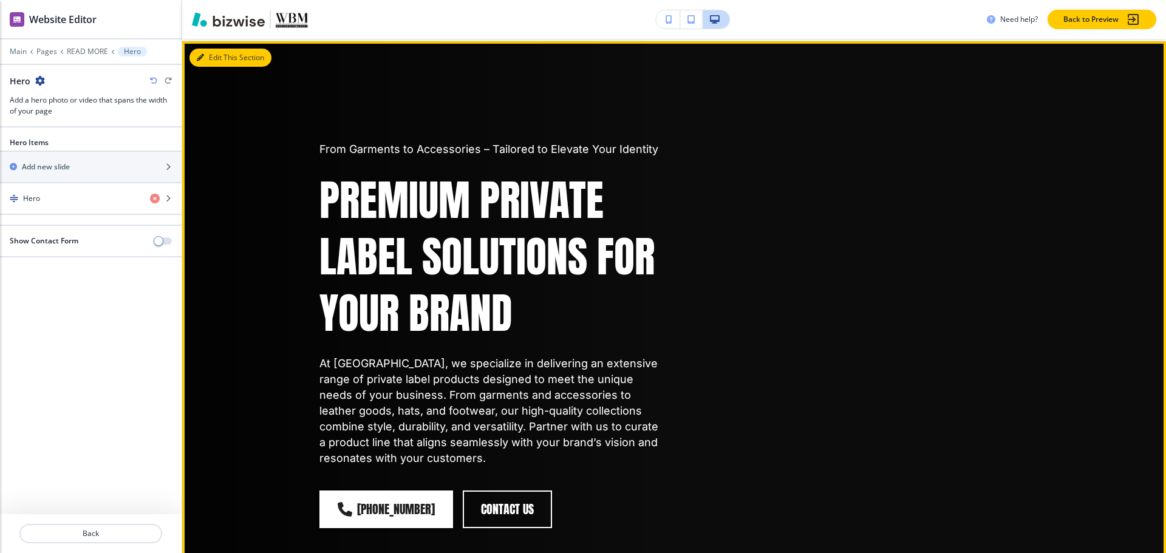
scroll to position [61, 0]
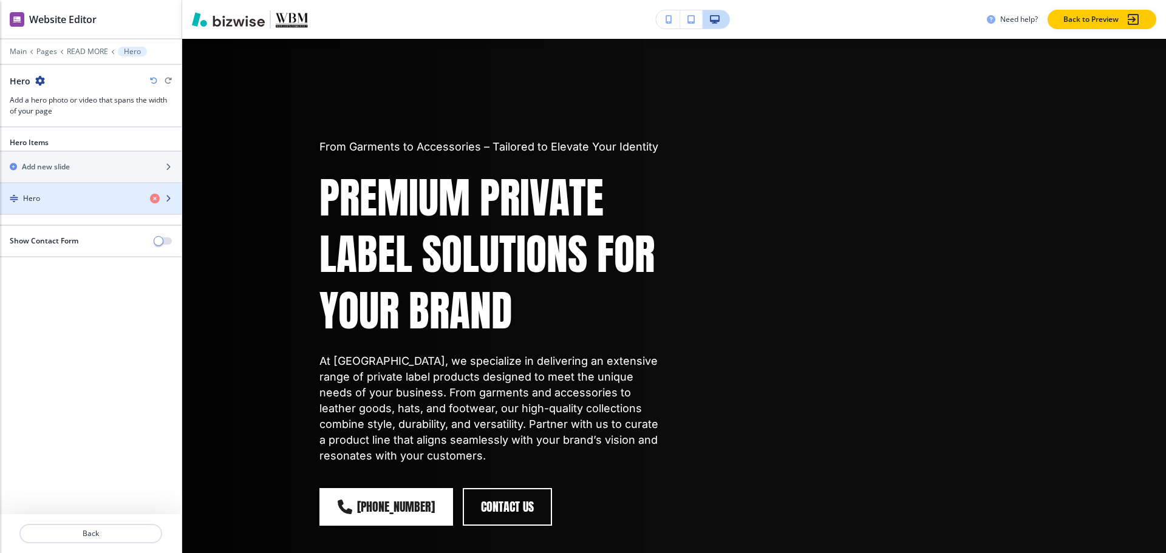
click at [77, 204] on div "button" at bounding box center [91, 209] width 182 height 10
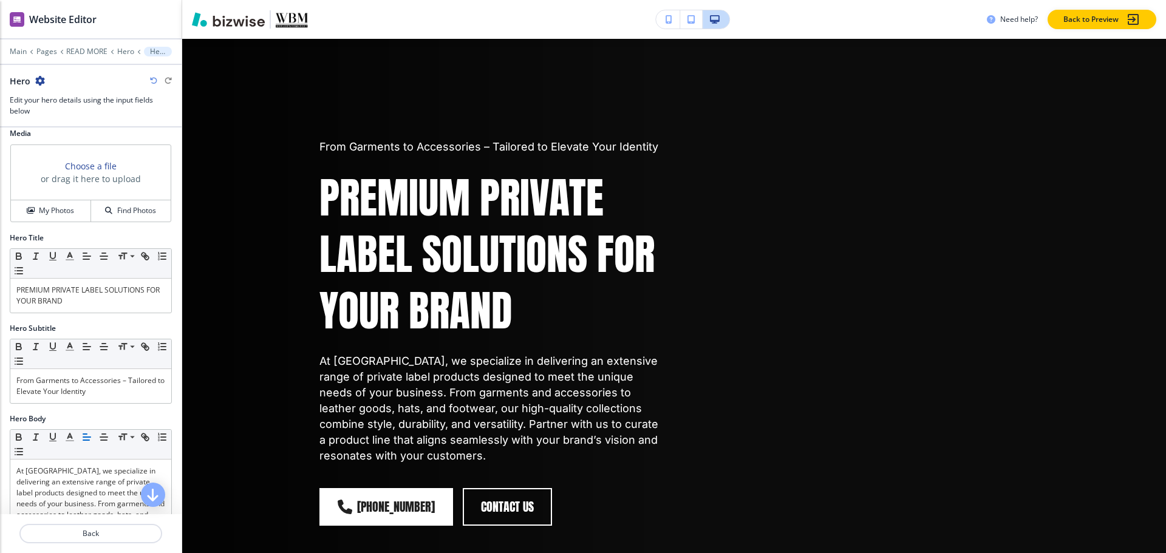
scroll to position [0, 0]
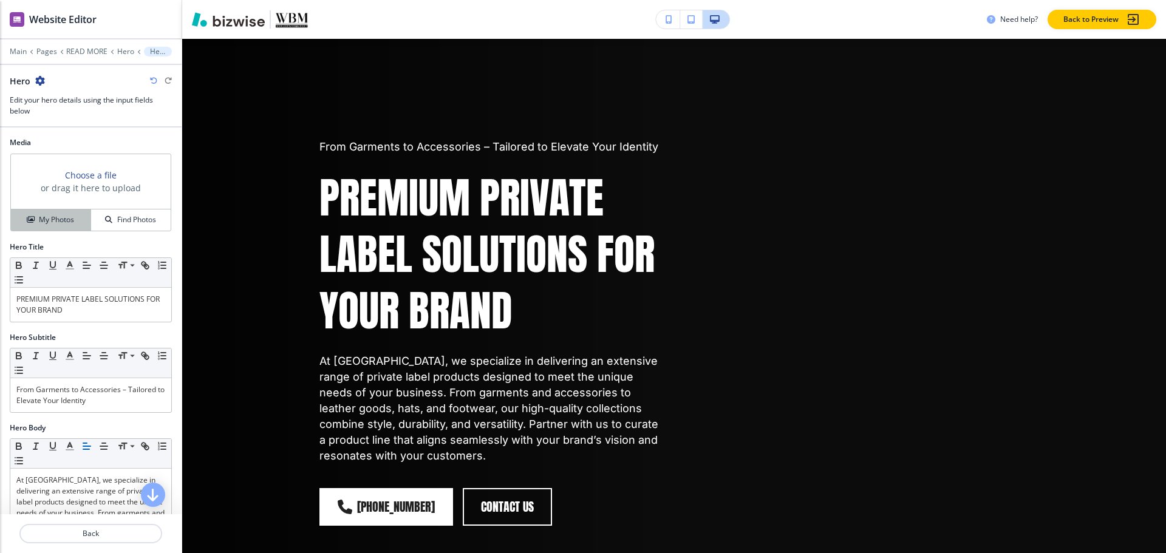
click at [84, 224] on div "My Photos" at bounding box center [51, 219] width 80 height 11
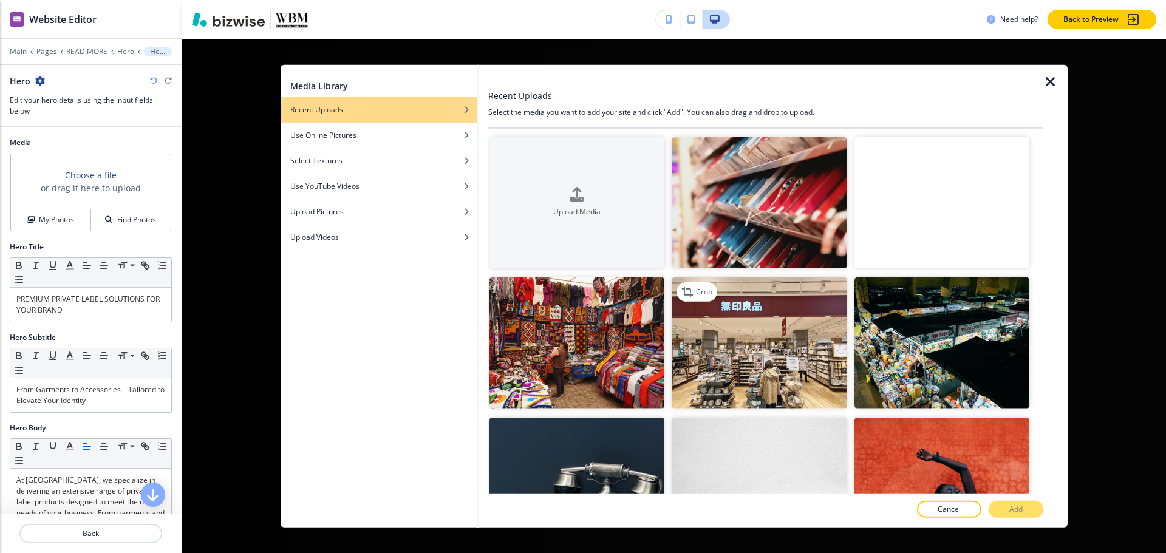
click at [780, 373] on img "button" at bounding box center [759, 342] width 175 height 131
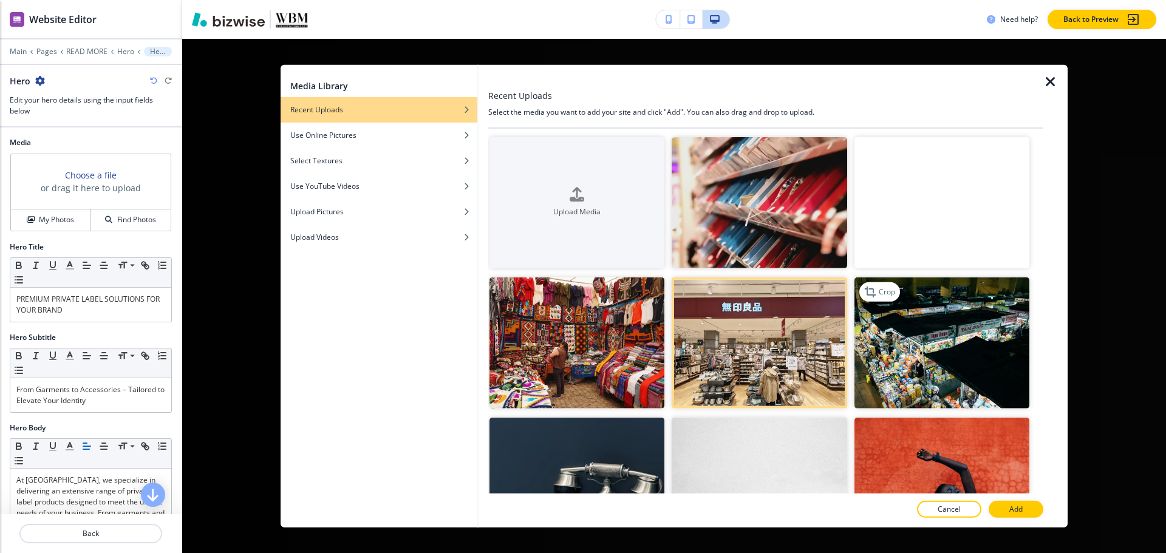
click at [910, 352] on img "button" at bounding box center [941, 342] width 175 height 131
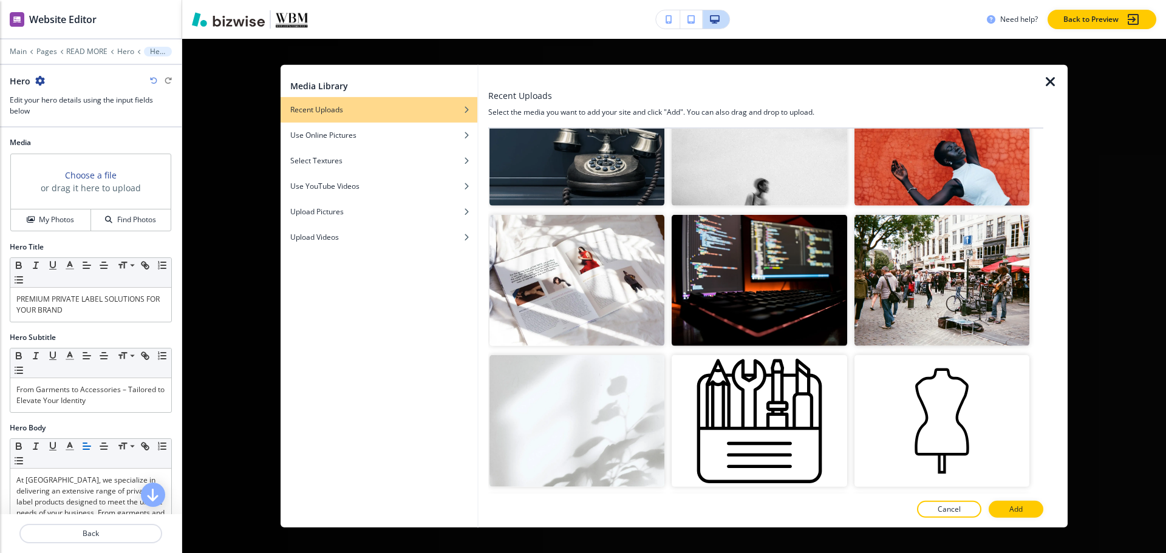
scroll to position [486, 0]
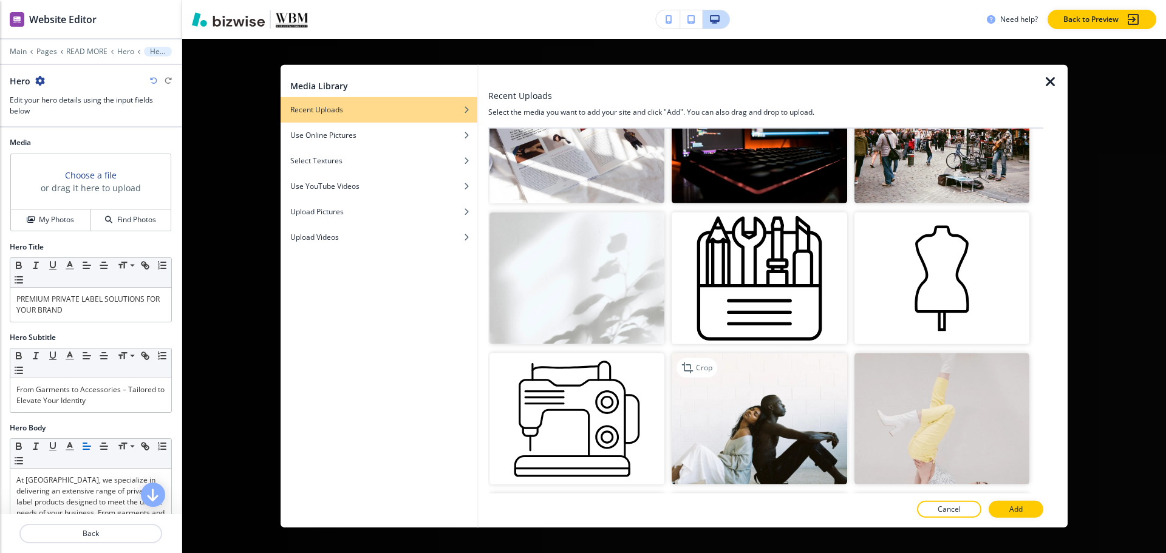
click at [754, 427] on img "button" at bounding box center [759, 418] width 175 height 131
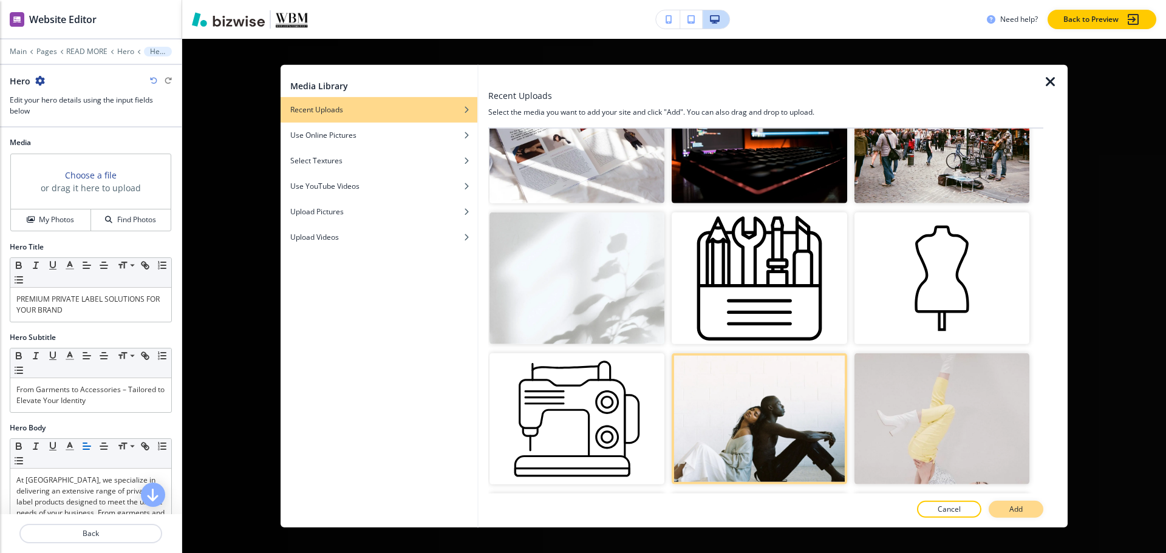
click at [1005, 508] on button "Add" at bounding box center [1015, 509] width 55 height 17
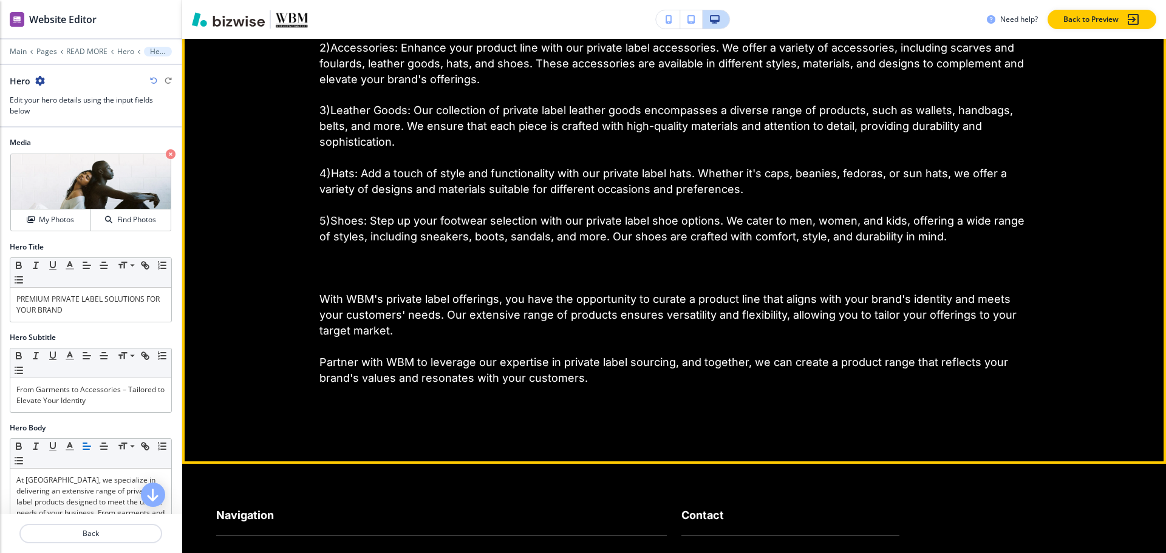
scroll to position [1102, 0]
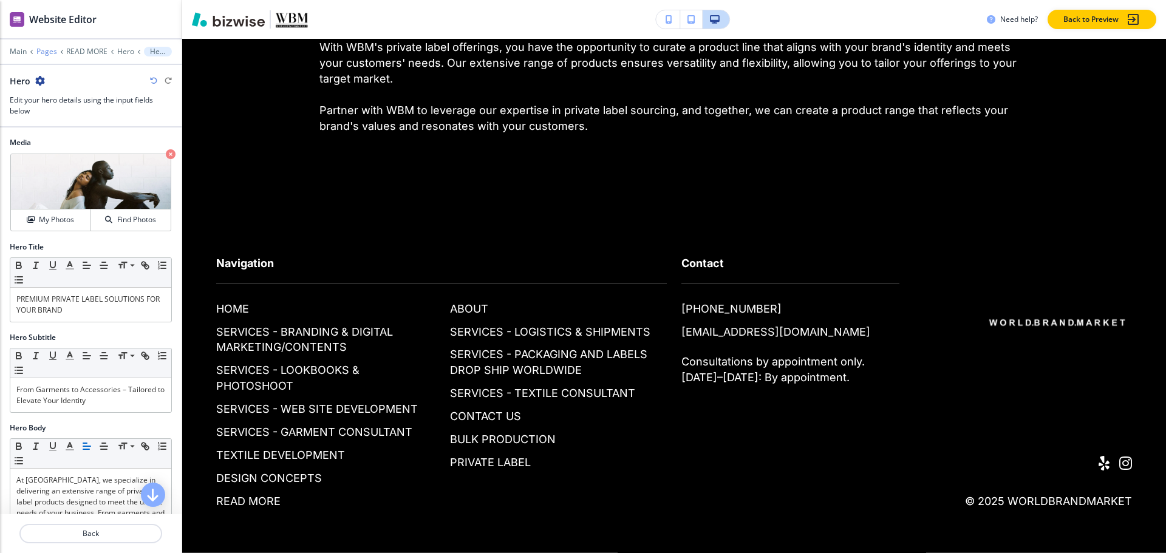
click at [42, 55] on p "Pages" at bounding box center [46, 51] width 21 height 9
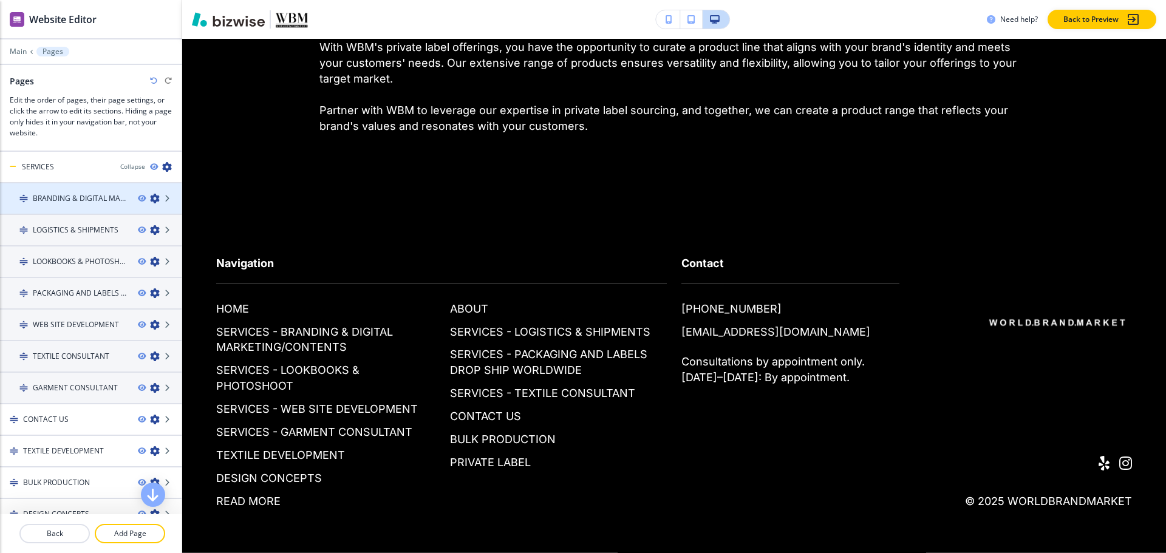
scroll to position [0, 0]
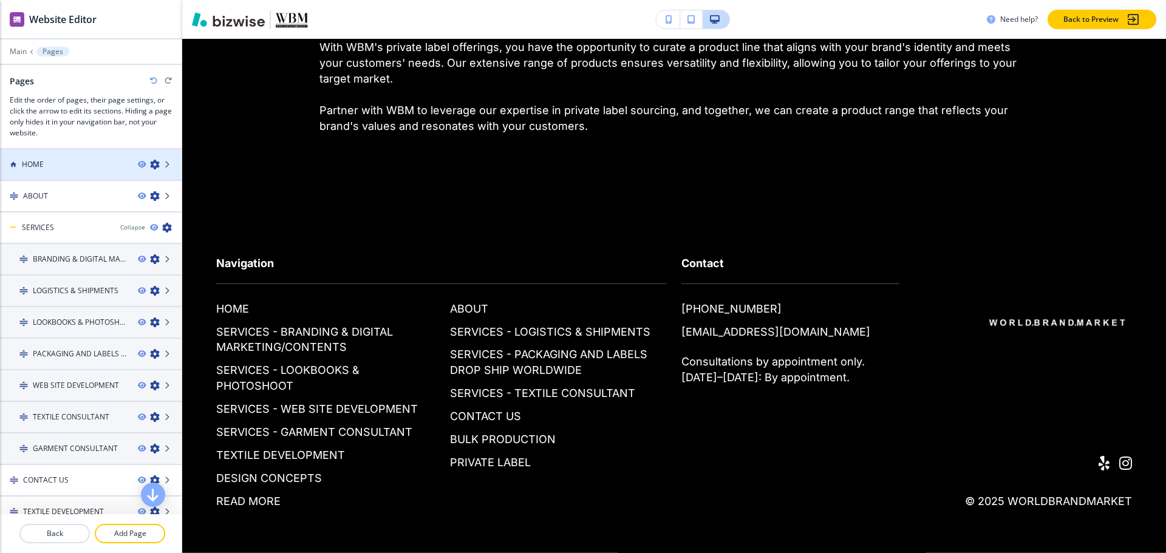
click at [63, 175] on div at bounding box center [91, 175] width 182 height 10
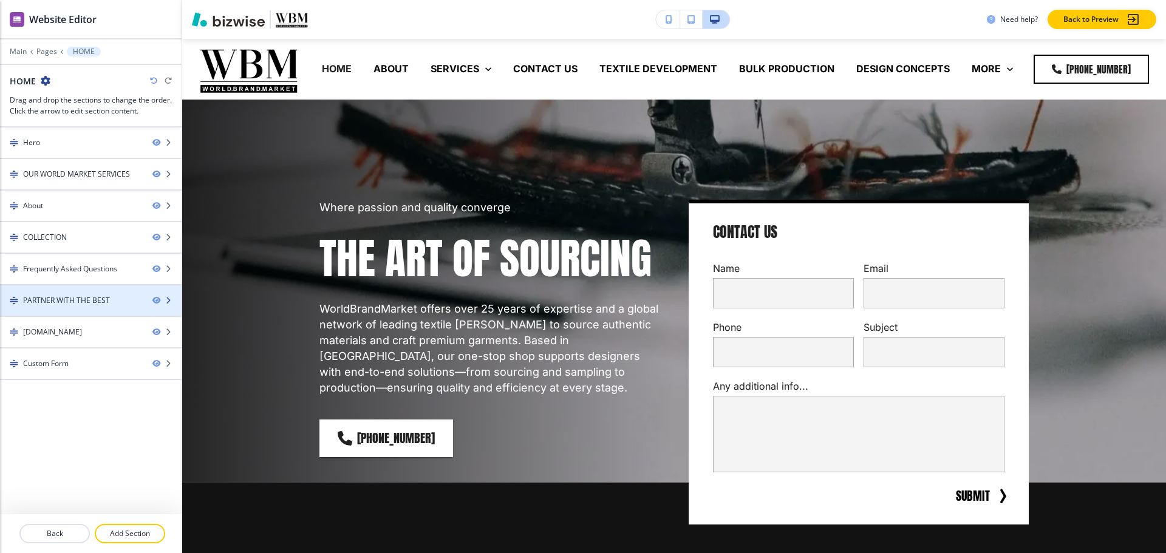
click at [53, 301] on div "PARTNER WITH THE BEST" at bounding box center [66, 300] width 87 height 11
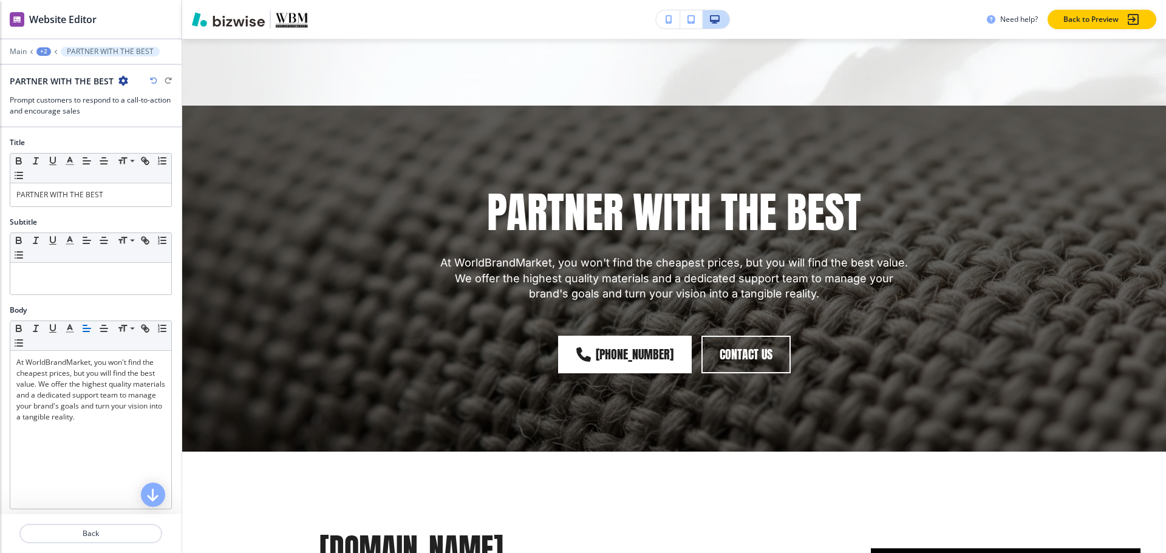
scroll to position [4044, 0]
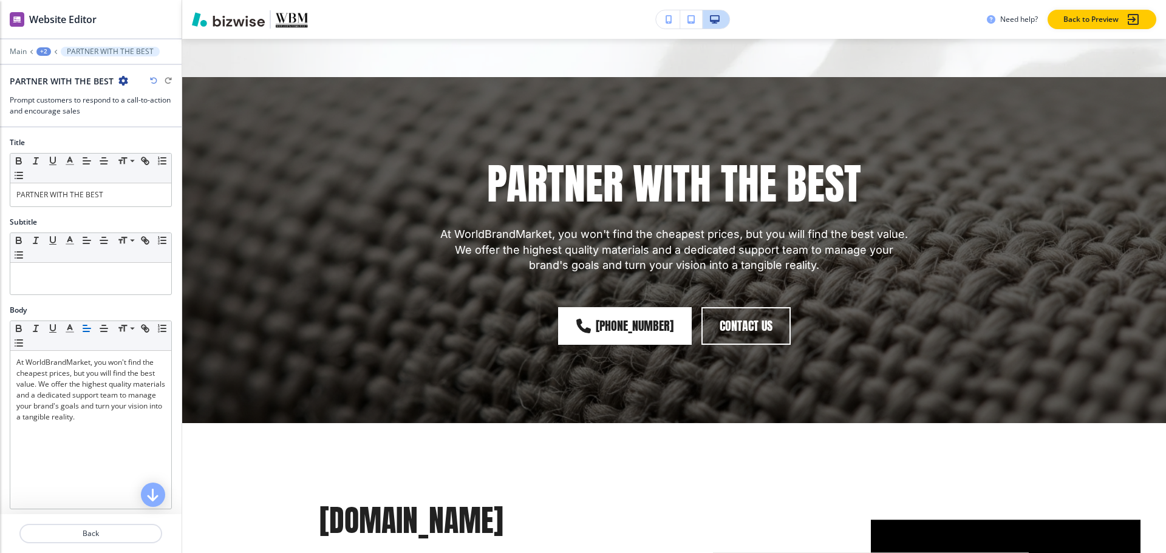
click at [124, 84] on icon "button" at bounding box center [123, 81] width 10 height 10
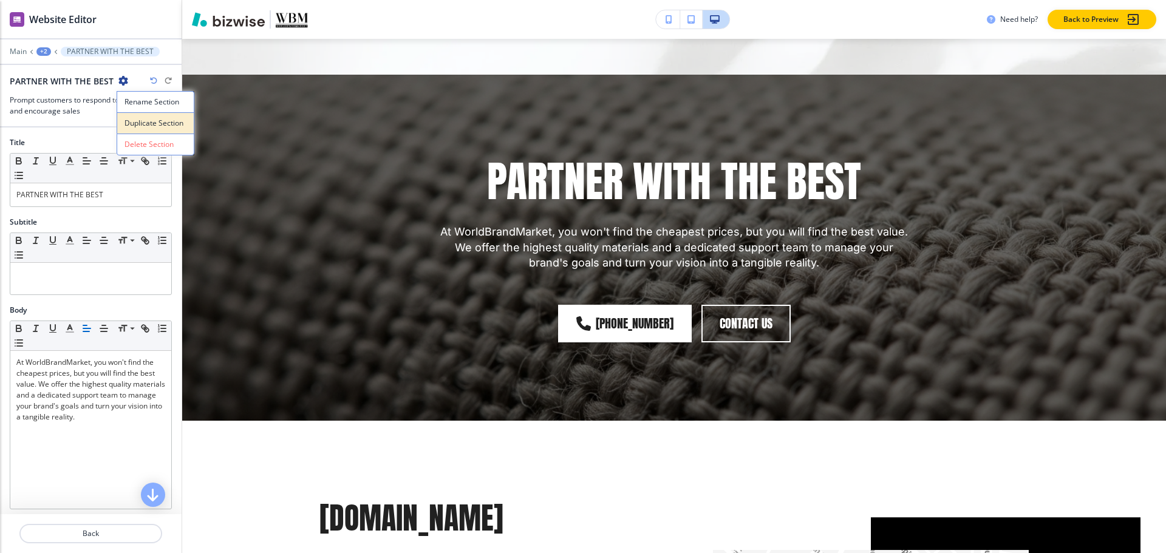
click at [126, 123] on p "Duplicate Section" at bounding box center [155, 123] width 62 height 11
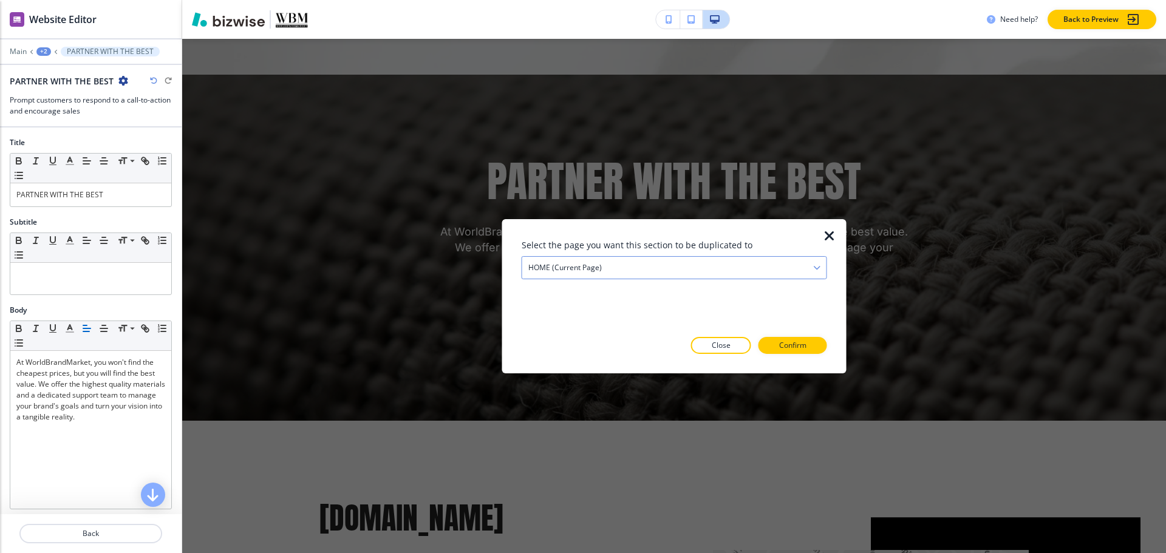
click at [704, 267] on div "HOME (current page)" at bounding box center [674, 267] width 304 height 22
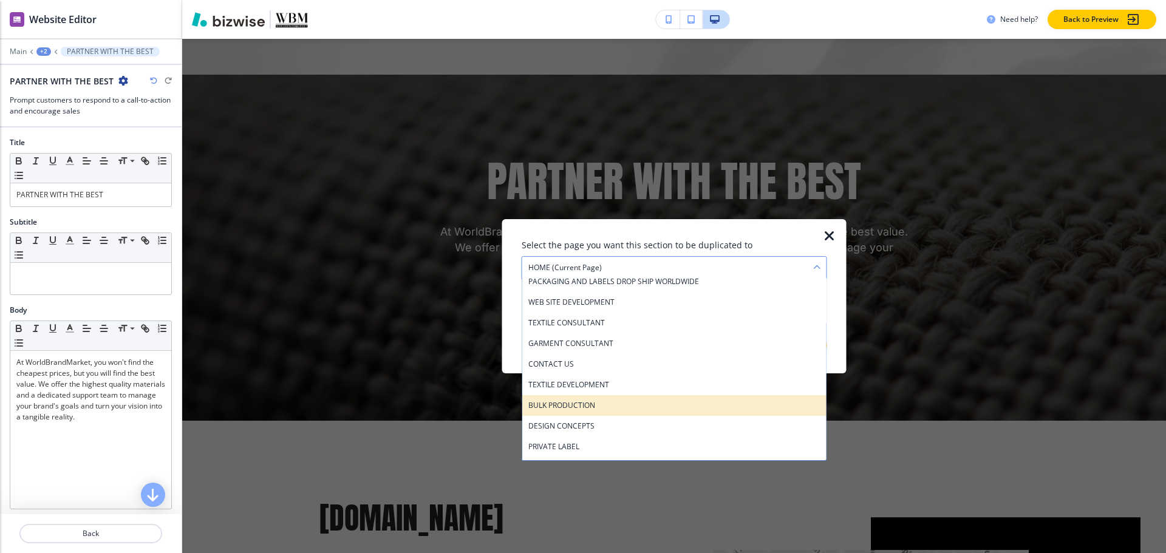
scroll to position [149, 0]
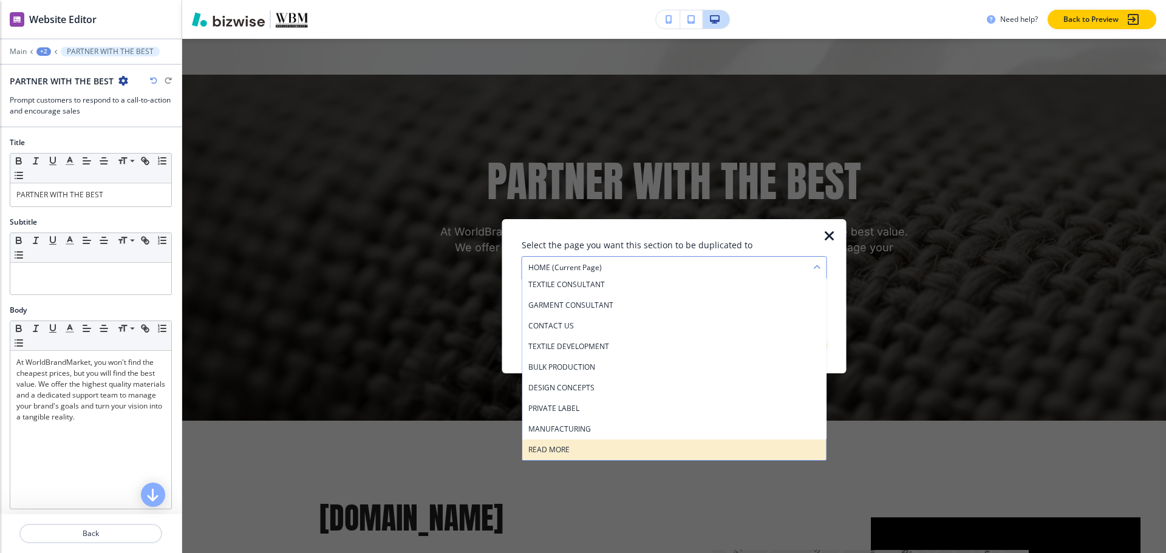
click at [656, 456] on div "READ MORE" at bounding box center [674, 449] width 304 height 21
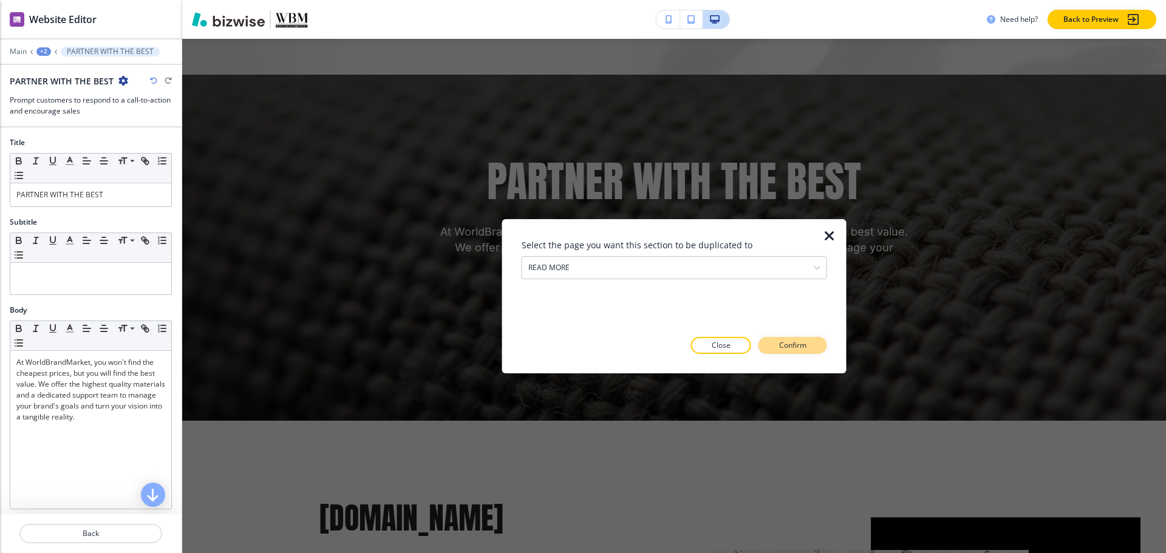
click at [769, 338] on button "Confirm" at bounding box center [792, 345] width 69 height 17
click at [778, 345] on p "Take me there" at bounding box center [781, 345] width 49 height 11
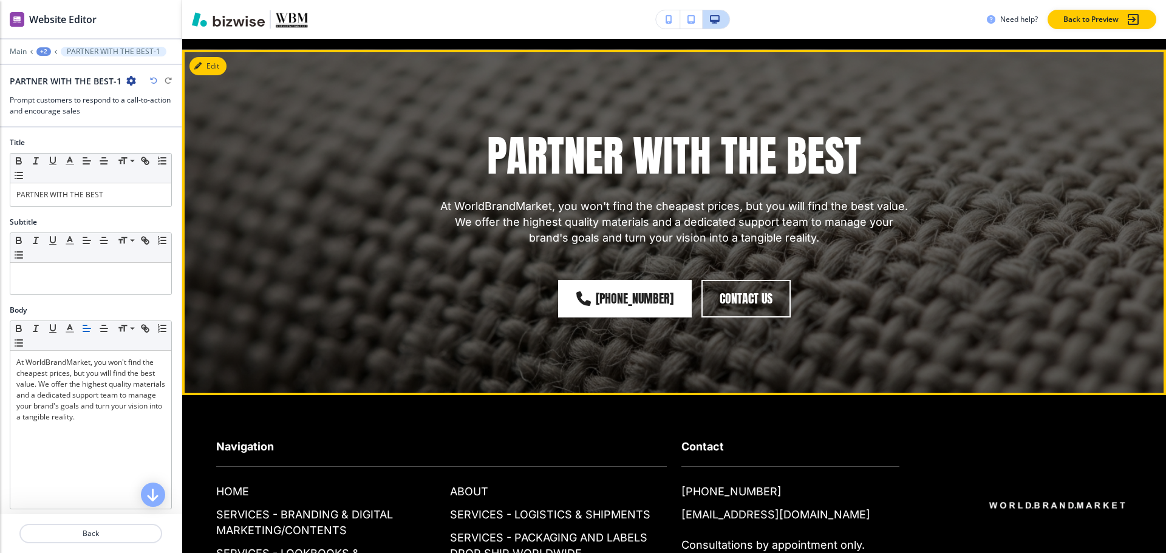
scroll to position [1275, 0]
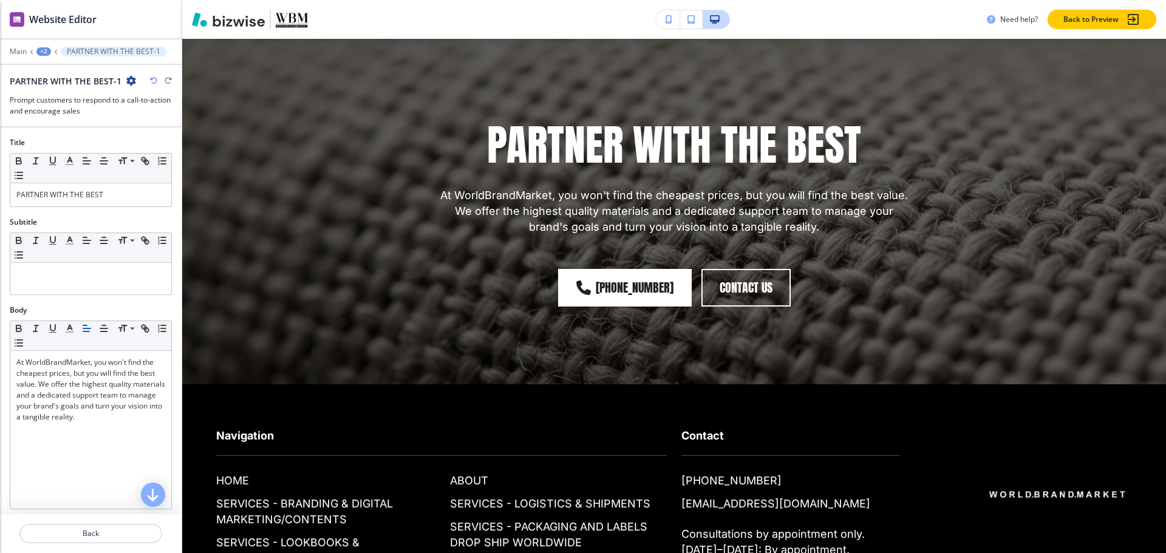
click at [43, 52] on div "+2" at bounding box center [43, 51] width 15 height 9
click at [46, 76] on p "Pages" at bounding box center [75, 71] width 62 height 11
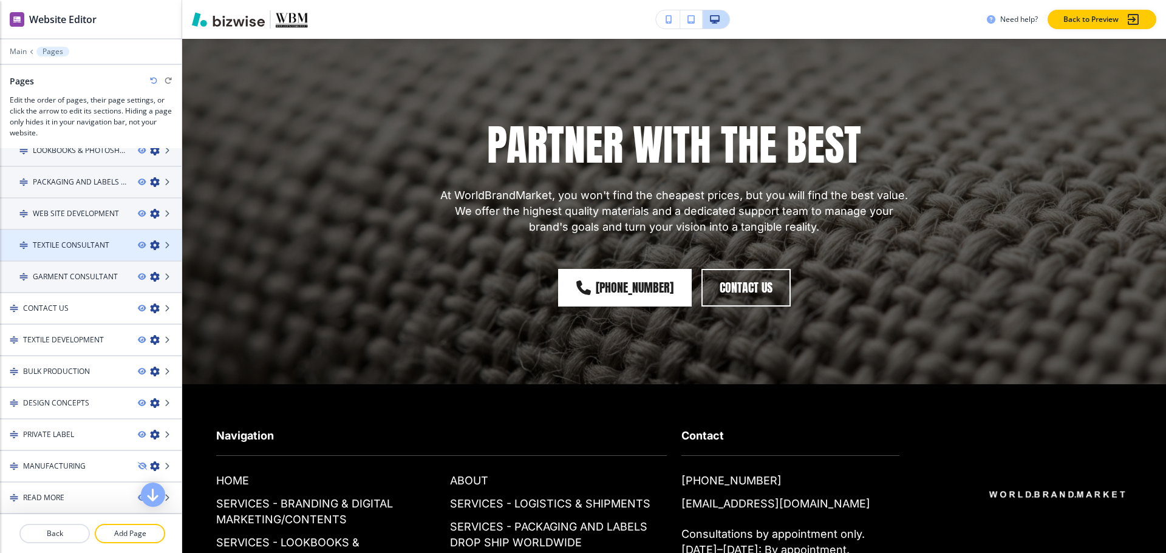
scroll to position [0, 0]
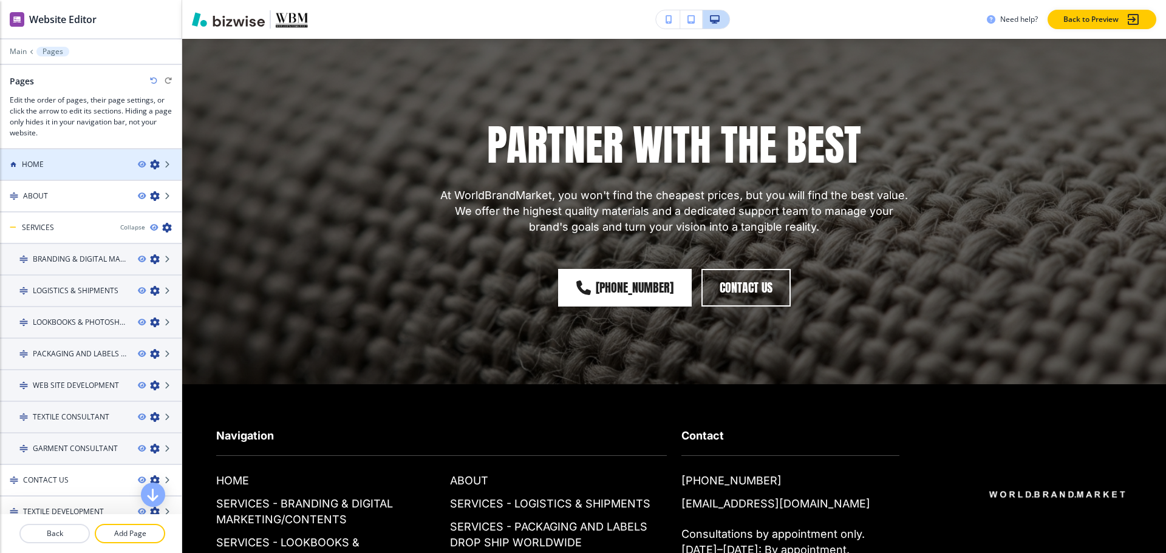
click at [47, 172] on div at bounding box center [91, 175] width 182 height 10
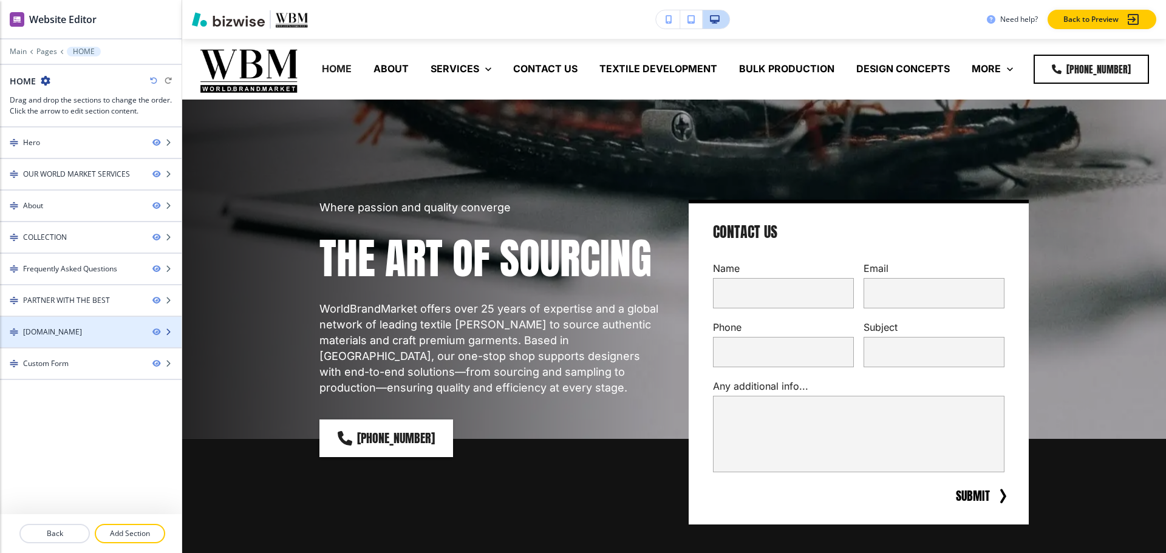
click at [52, 332] on div "WORLD.BRAND.MARKET" at bounding box center [52, 332] width 59 height 11
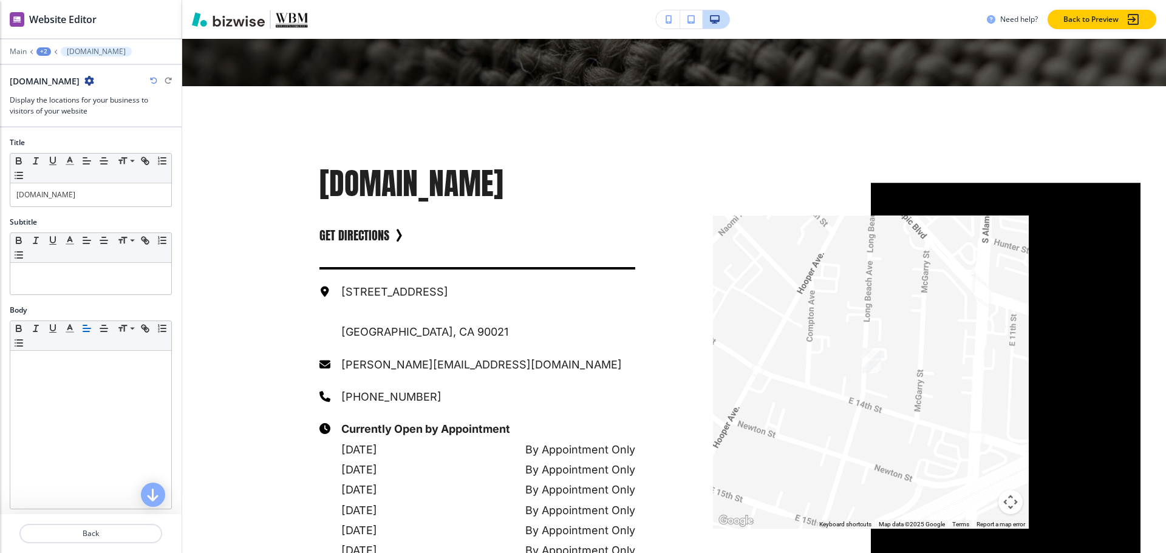
scroll to position [4389, 0]
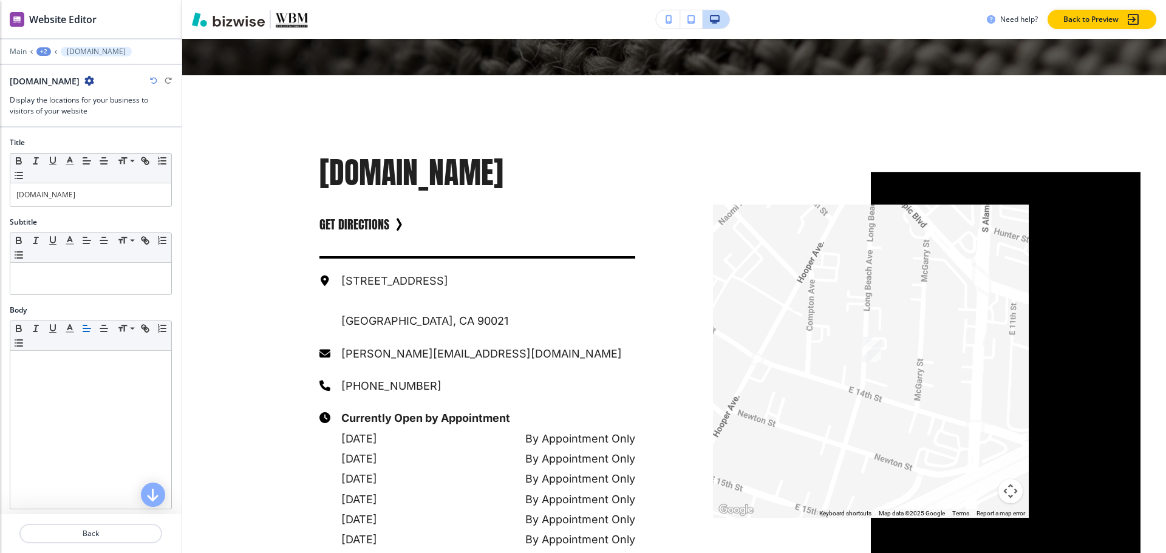
click at [94, 83] on icon "button" at bounding box center [89, 81] width 10 height 10
click at [134, 120] on p "Duplicate Section" at bounding box center [152, 123] width 62 height 11
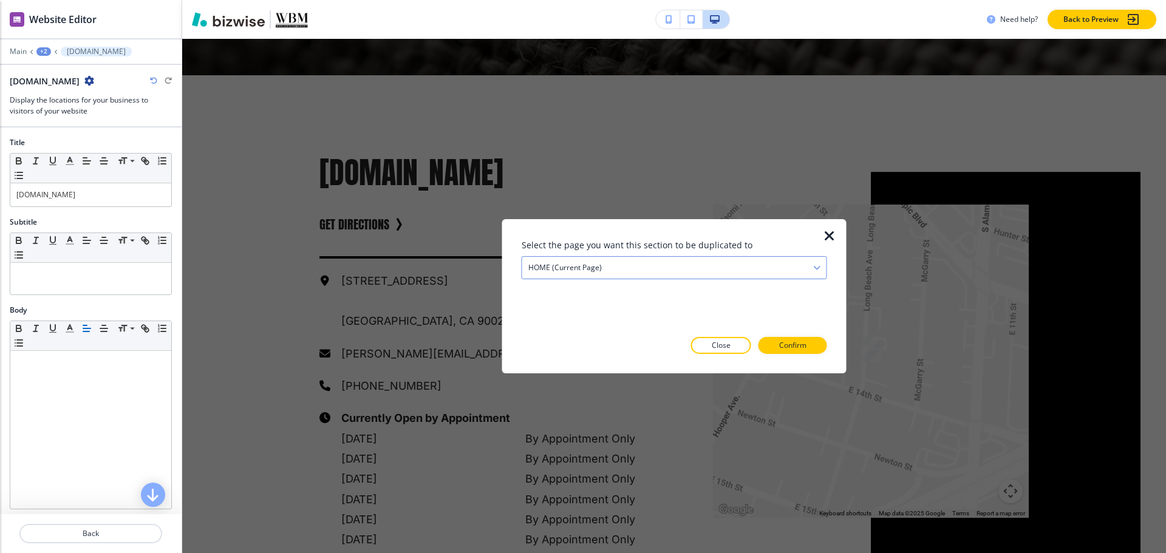
click at [646, 266] on div "HOME (current page)" at bounding box center [674, 267] width 304 height 22
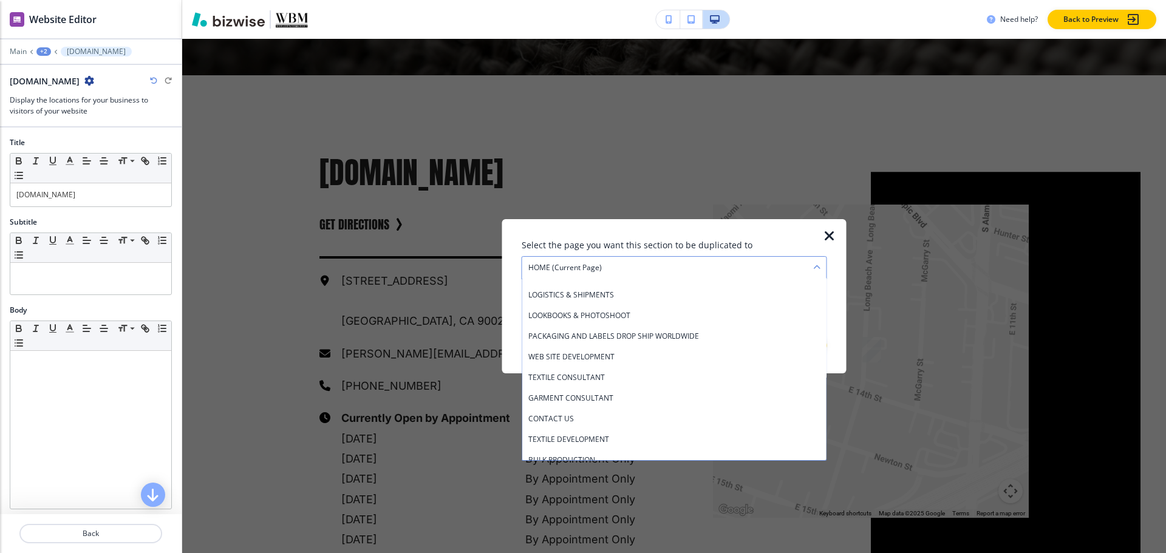
scroll to position [149, 0]
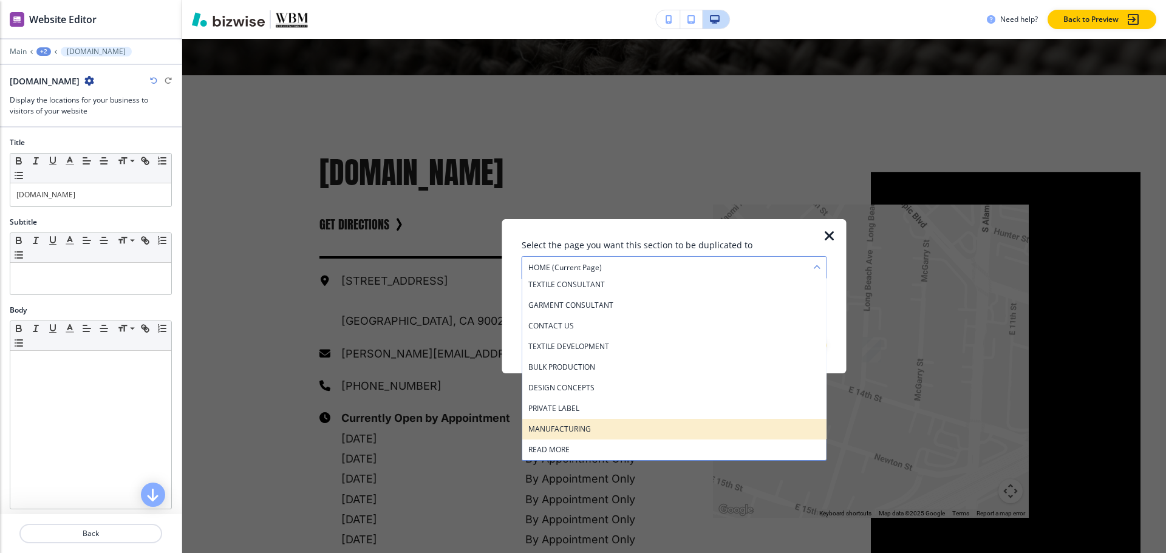
click at [613, 436] on div "MANUFACTURING" at bounding box center [674, 428] width 304 height 21
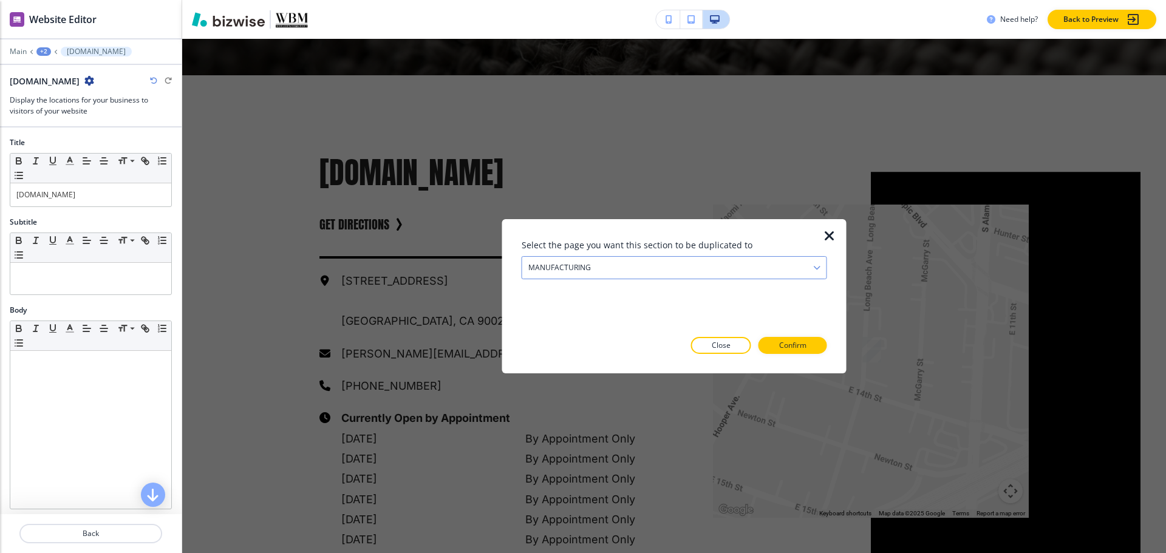
click at [588, 267] on h4 "MANUFACTURING" at bounding box center [559, 267] width 63 height 11
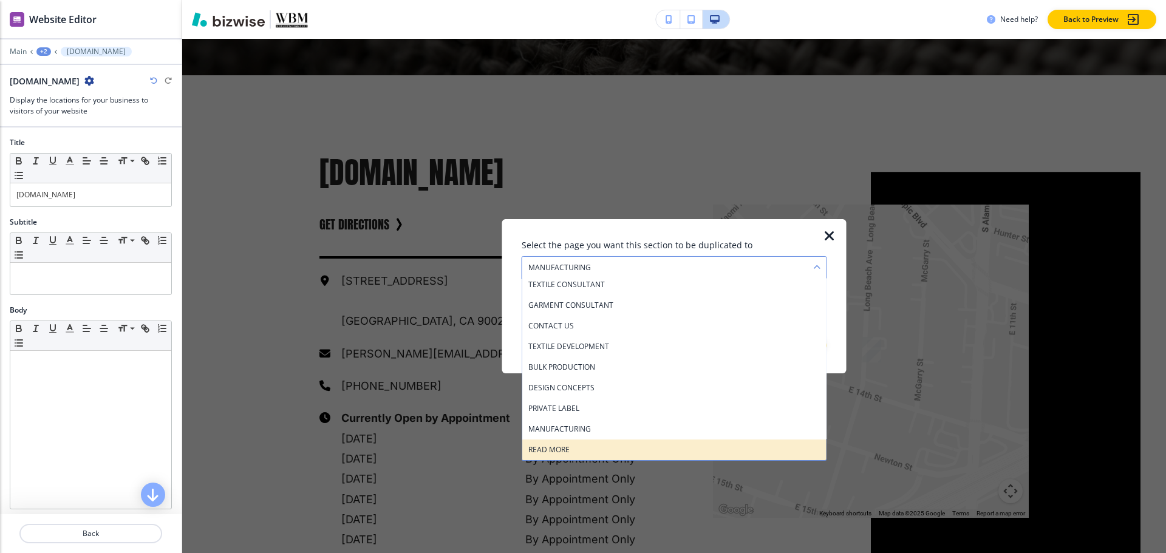
click at [570, 455] on h4 "READ MORE" at bounding box center [674, 449] width 292 height 11
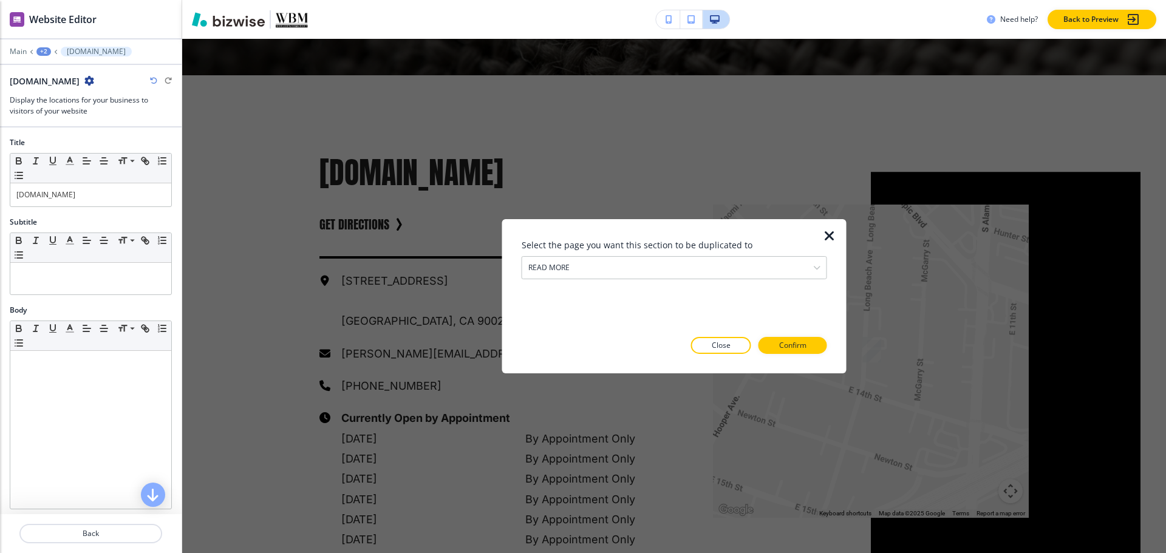
click at [797, 336] on div "Select the page you want this section to be duplicated to READ MORE HOME (curre…" at bounding box center [674, 295] width 305 height 115
click at [797, 341] on p "Confirm" at bounding box center [792, 345] width 27 height 11
click at [797, 341] on p "Take me there" at bounding box center [781, 345] width 49 height 11
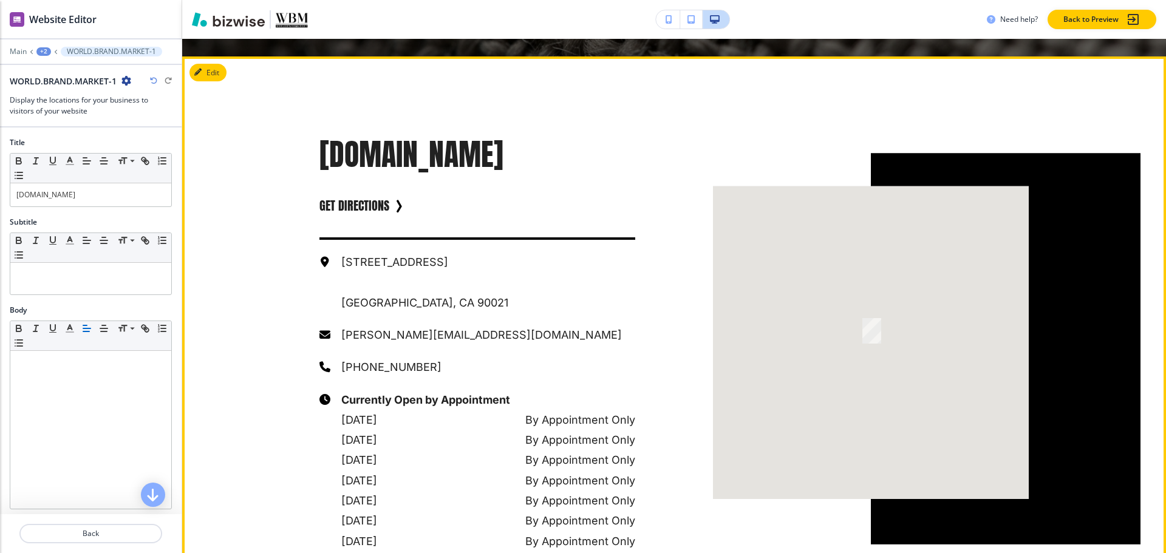
scroll to position [1620, 0]
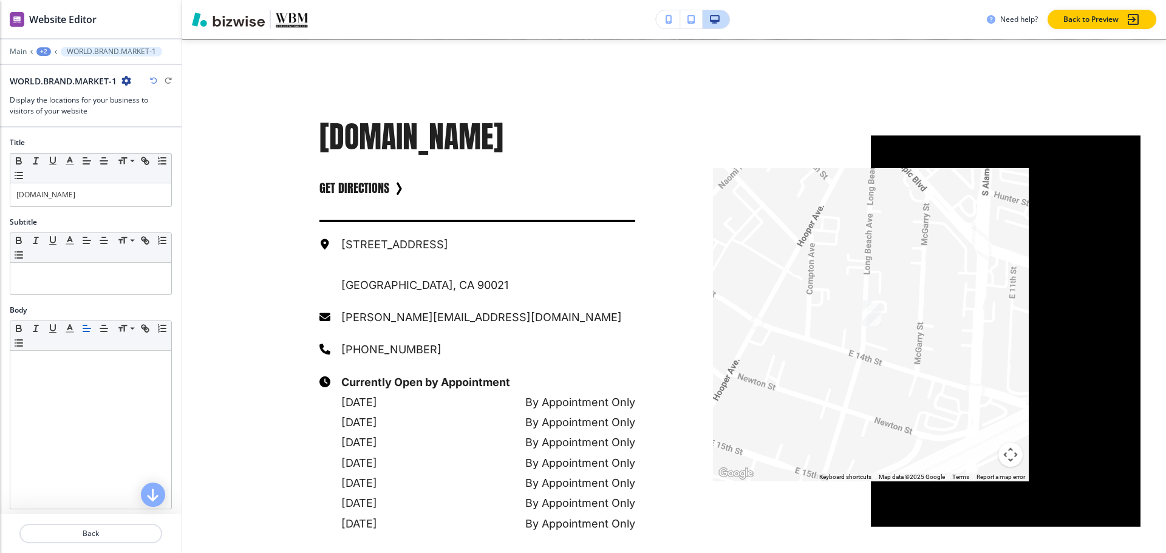
click at [42, 52] on div "+2" at bounding box center [43, 51] width 15 height 9
click at [53, 95] on p "READ MORE" at bounding box center [75, 92] width 62 height 11
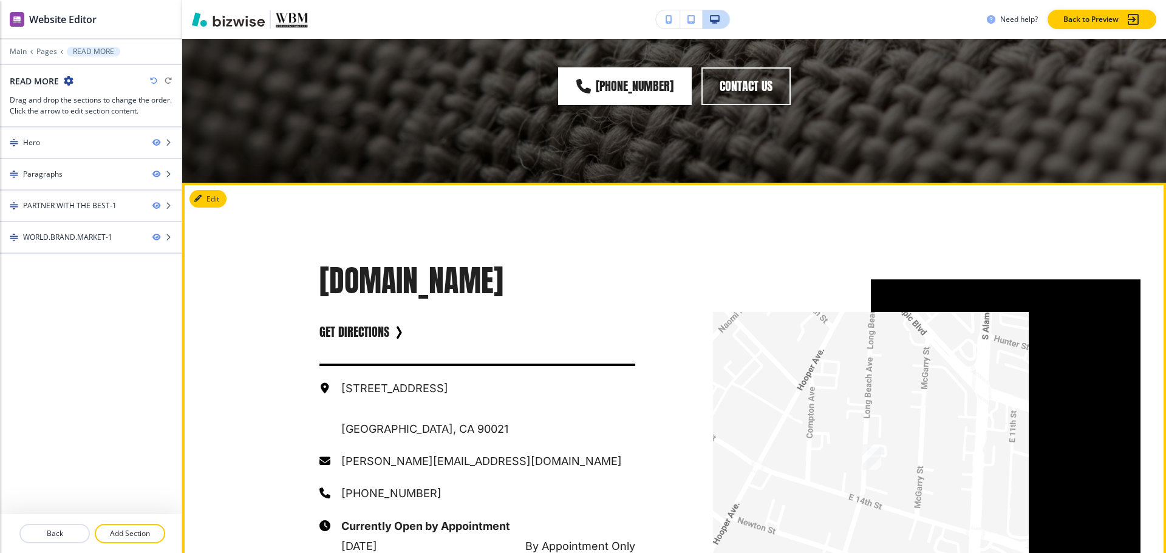
scroll to position [1291, 0]
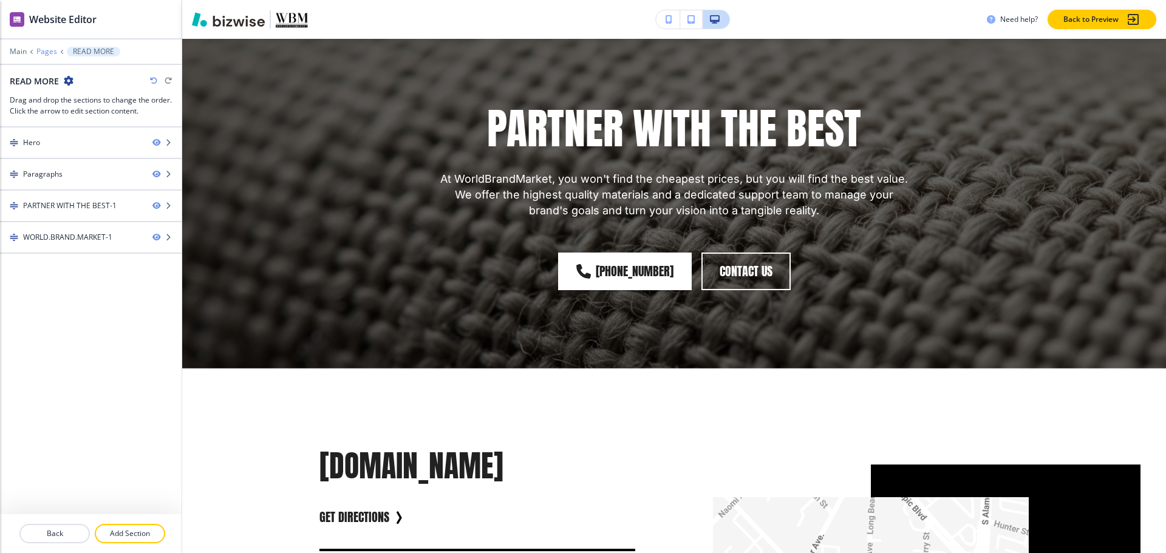
click at [44, 53] on p "Pages" at bounding box center [46, 51] width 21 height 9
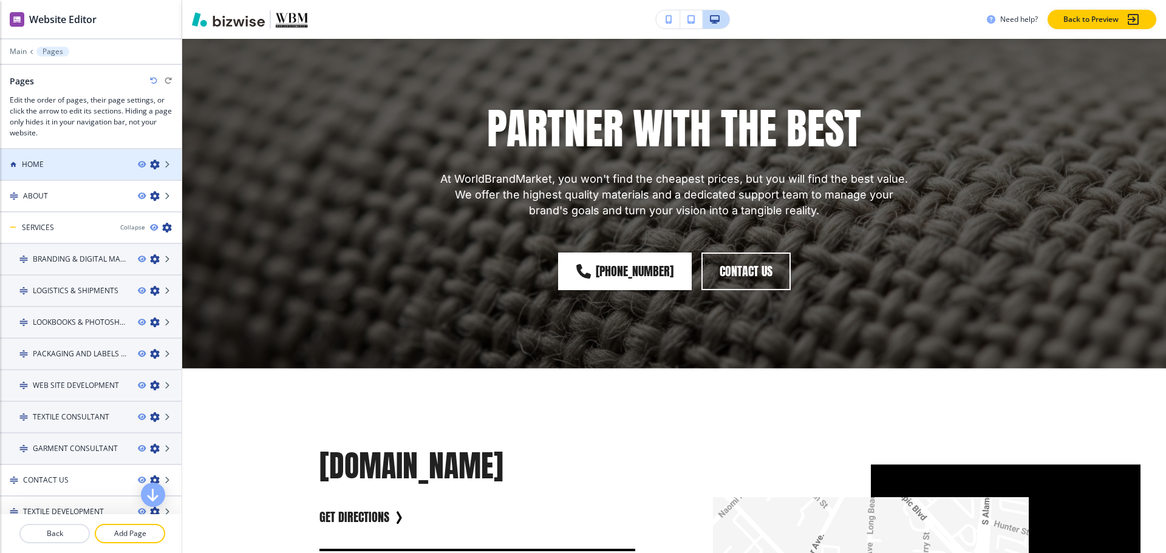
click at [24, 171] on div at bounding box center [91, 175] width 182 height 10
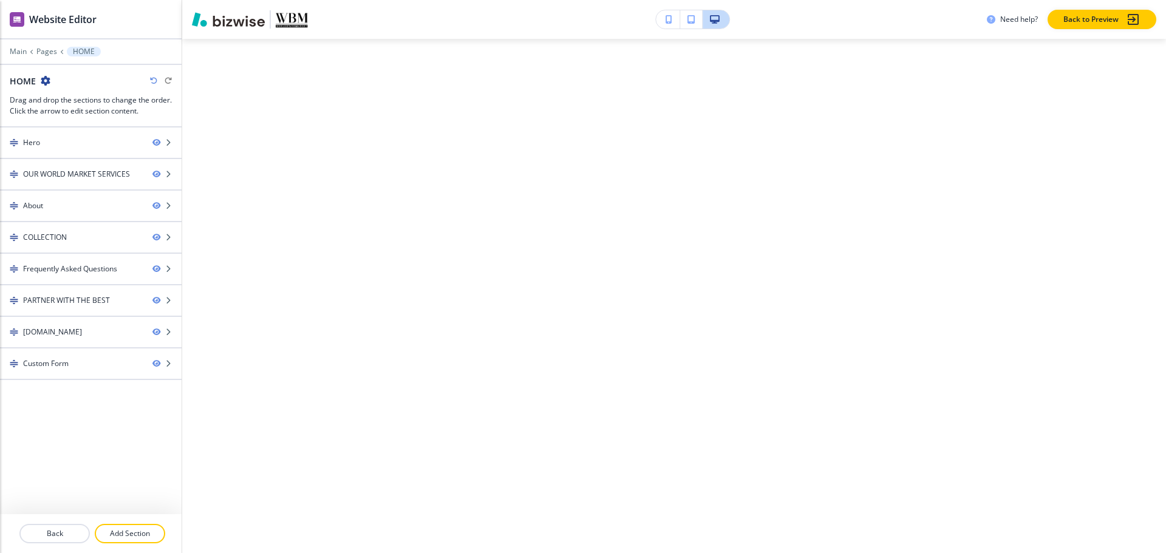
scroll to position [0, 0]
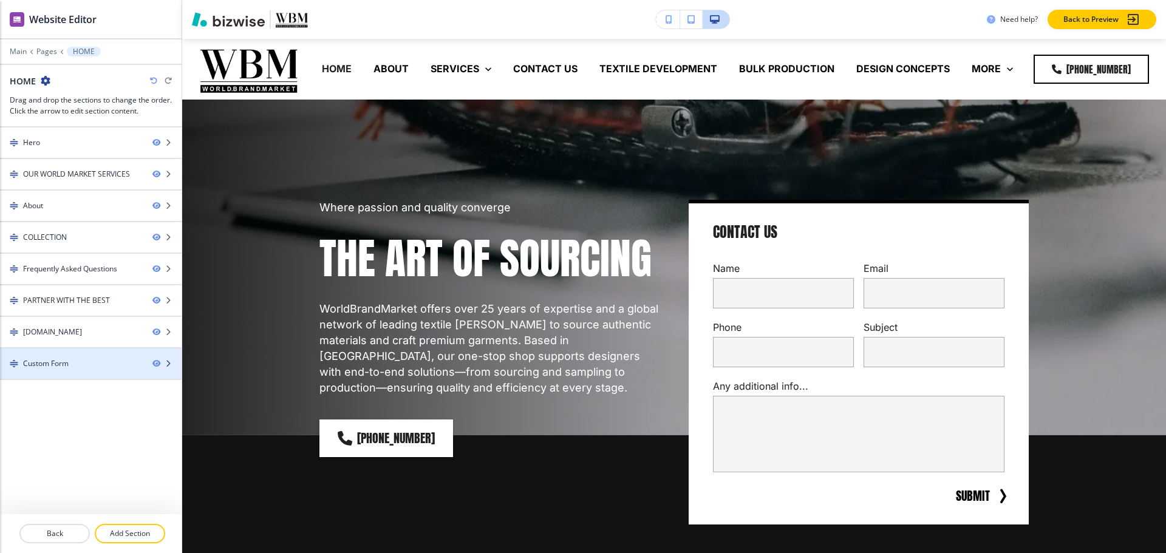
click at [56, 375] on div at bounding box center [91, 374] width 182 height 10
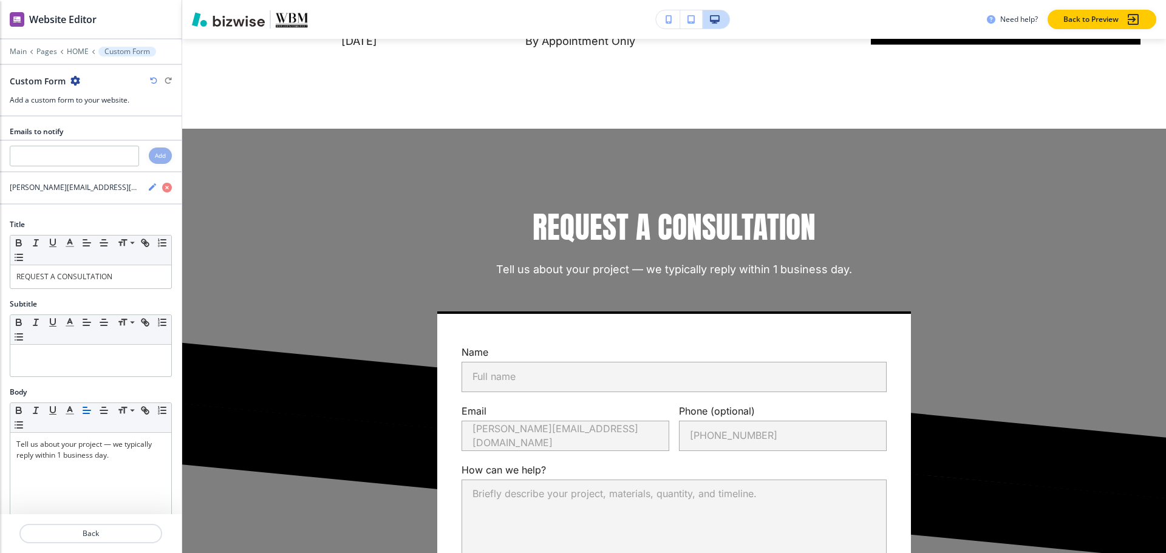
click at [73, 81] on icon "button" at bounding box center [75, 81] width 10 height 10
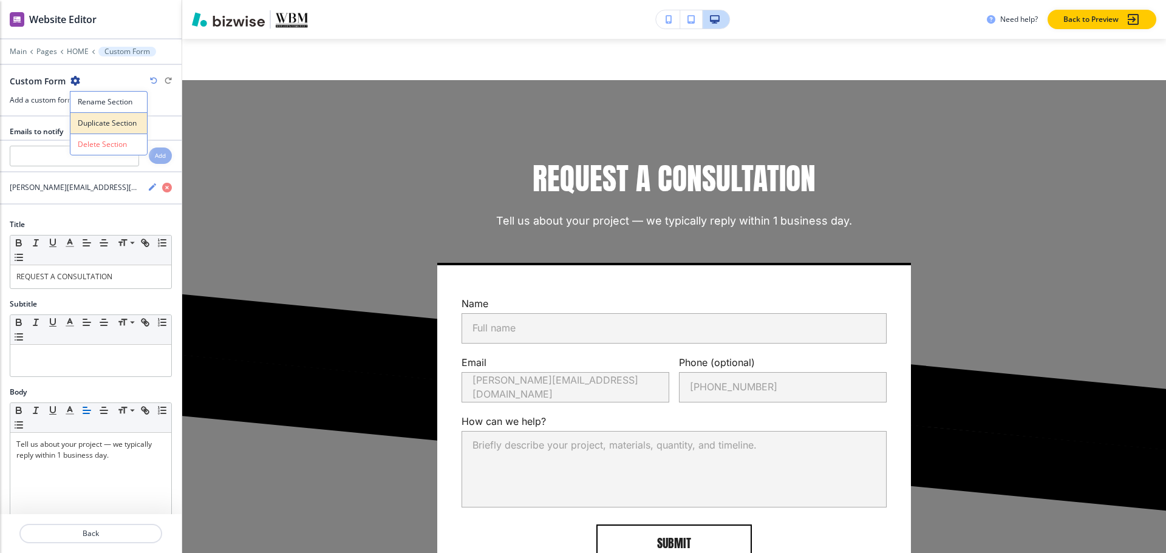
scroll to position [4962, 0]
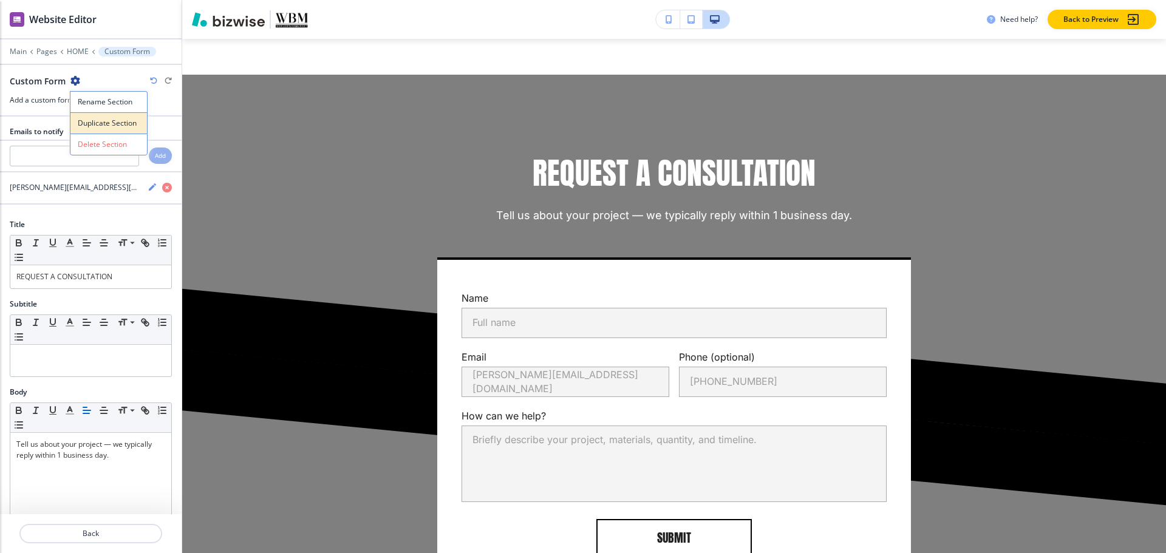
click at [97, 122] on p "Duplicate Section" at bounding box center [109, 123] width 62 height 11
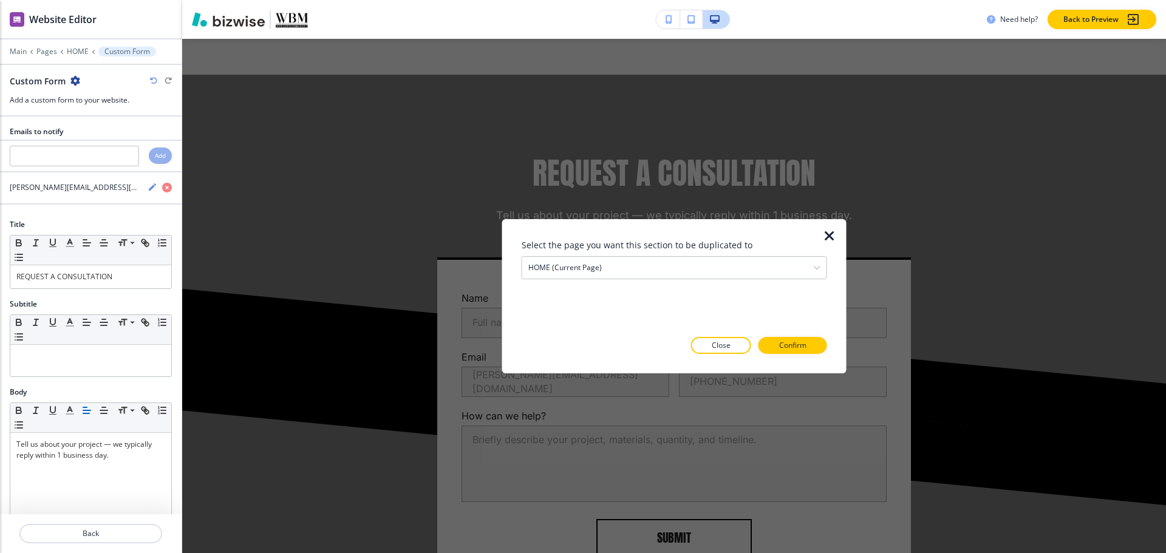
drag, startPoint x: 769, startPoint y: 253, endPoint x: 768, endPoint y: 265, distance: 12.2
click at [768, 253] on div at bounding box center [674, 253] width 305 height 5
click at [767, 268] on div "HOME (current page)" at bounding box center [674, 267] width 304 height 22
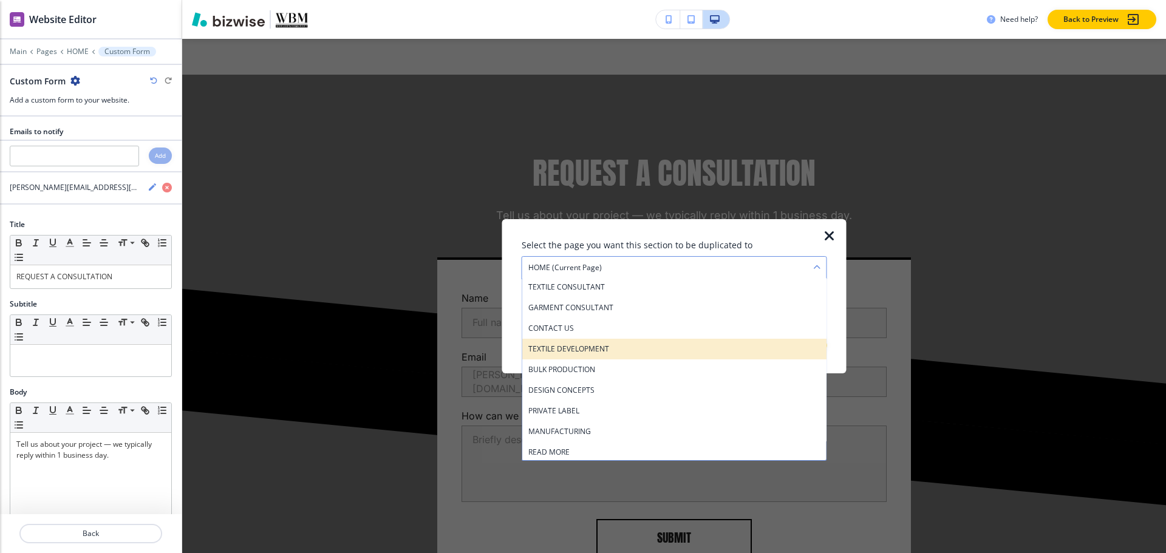
scroll to position [149, 0]
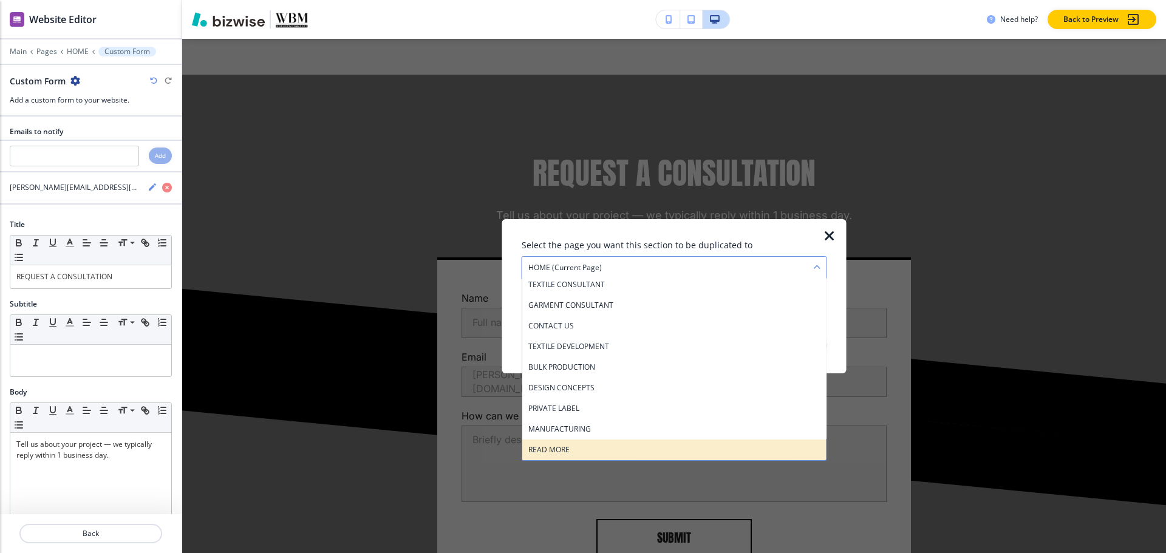
click at [621, 460] on div "READ MORE" at bounding box center [674, 449] width 304 height 21
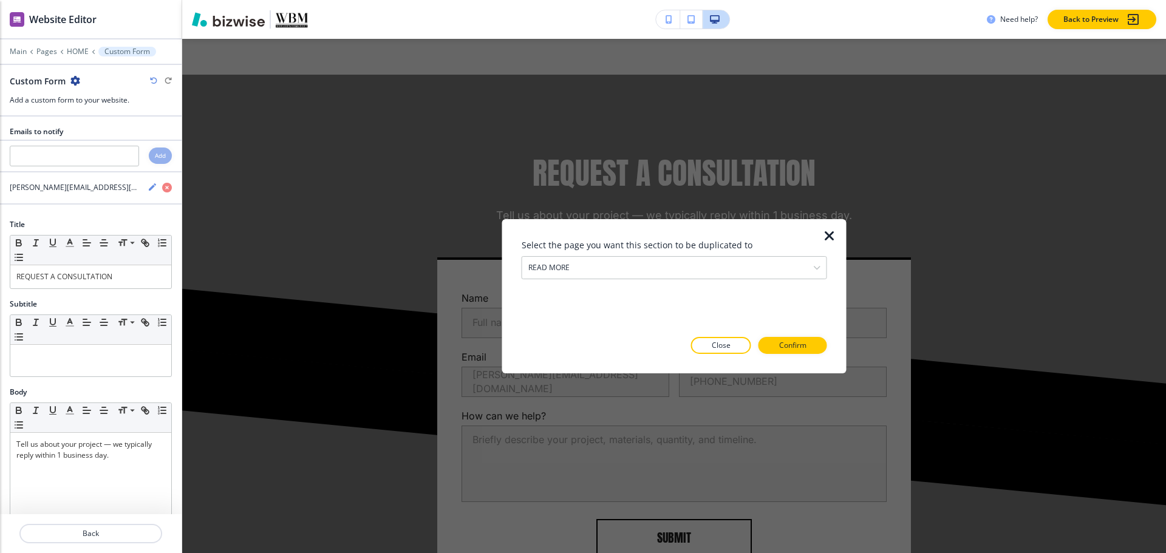
click at [780, 335] on div "Select the page you want this section to be duplicated to READ MORE HOME (curre…" at bounding box center [674, 295] width 305 height 115
click at [777, 349] on button "Confirm" at bounding box center [792, 345] width 69 height 17
click at [777, 349] on p "Take me there" at bounding box center [781, 345] width 49 height 11
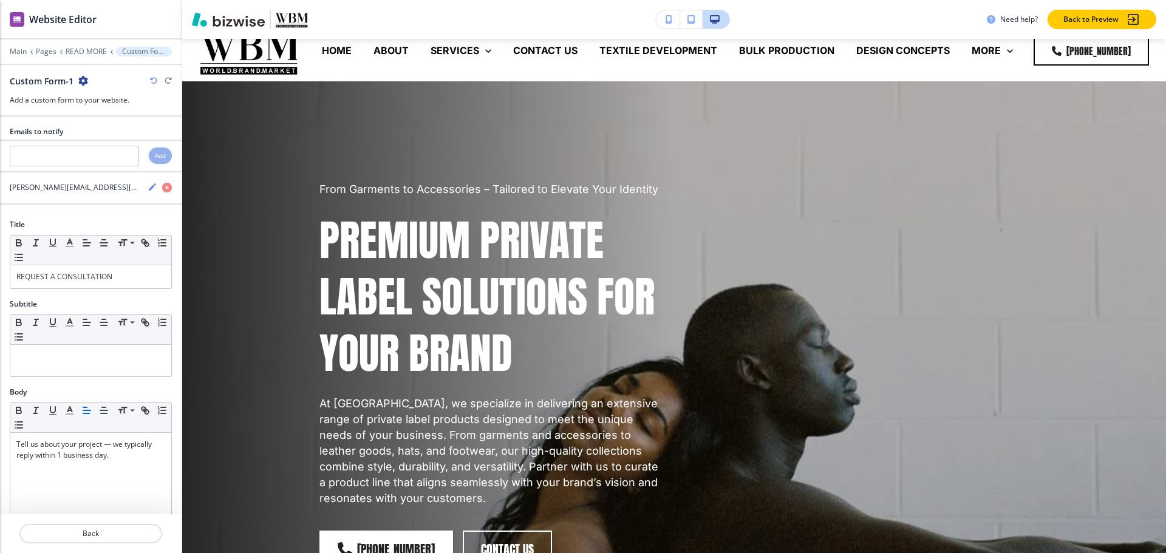
scroll to position [0, 0]
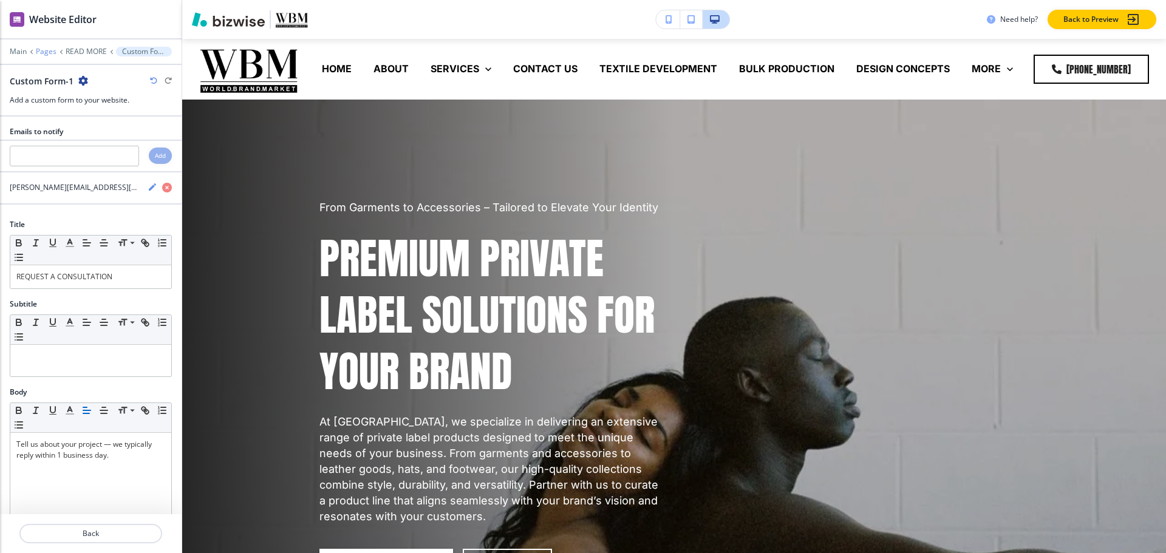
click at [44, 55] on p "Pages" at bounding box center [46, 51] width 21 height 9
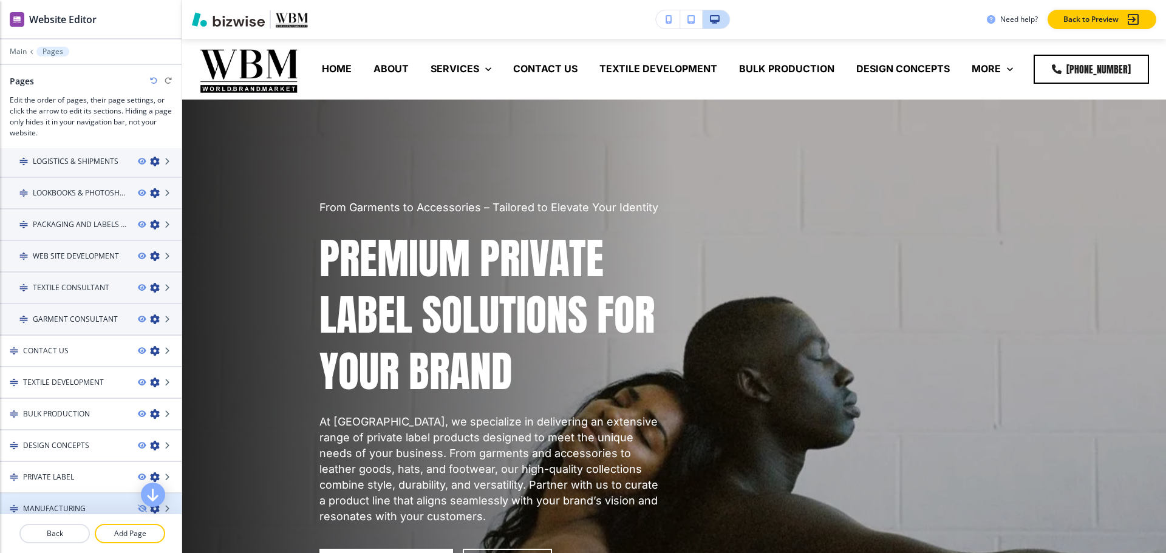
scroll to position [172, 0]
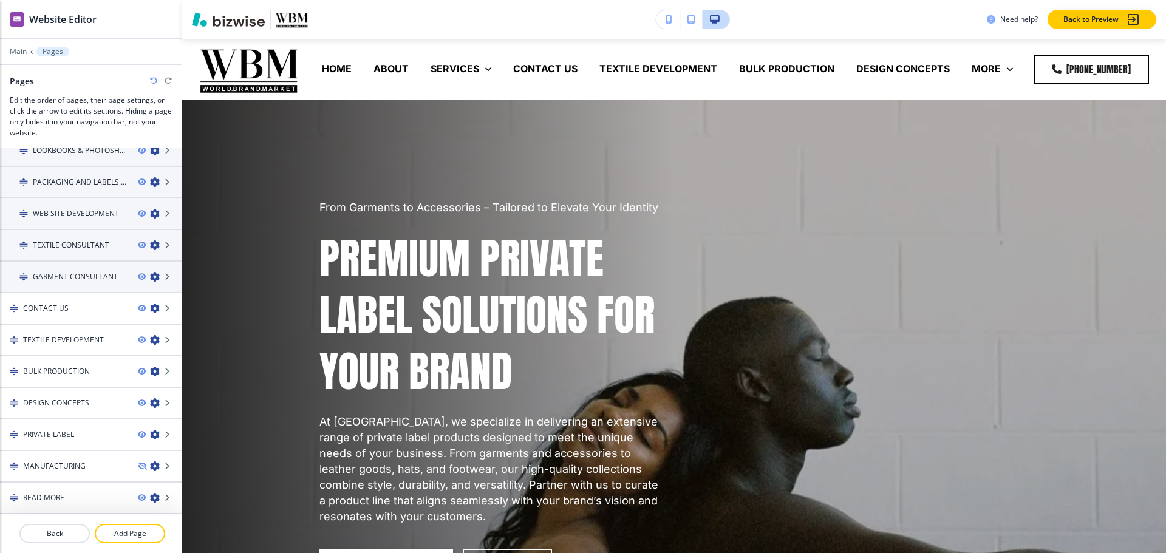
click at [138, 500] on icon "button" at bounding box center [141, 497] width 7 height 7
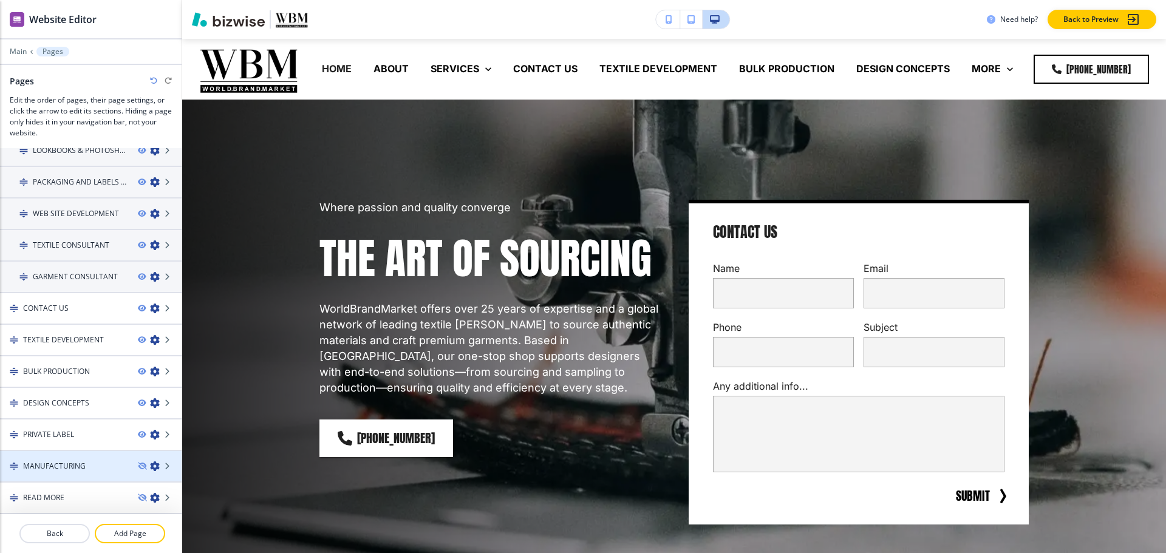
click at [61, 466] on h4 "MANUFACTURING" at bounding box center [54, 466] width 63 height 11
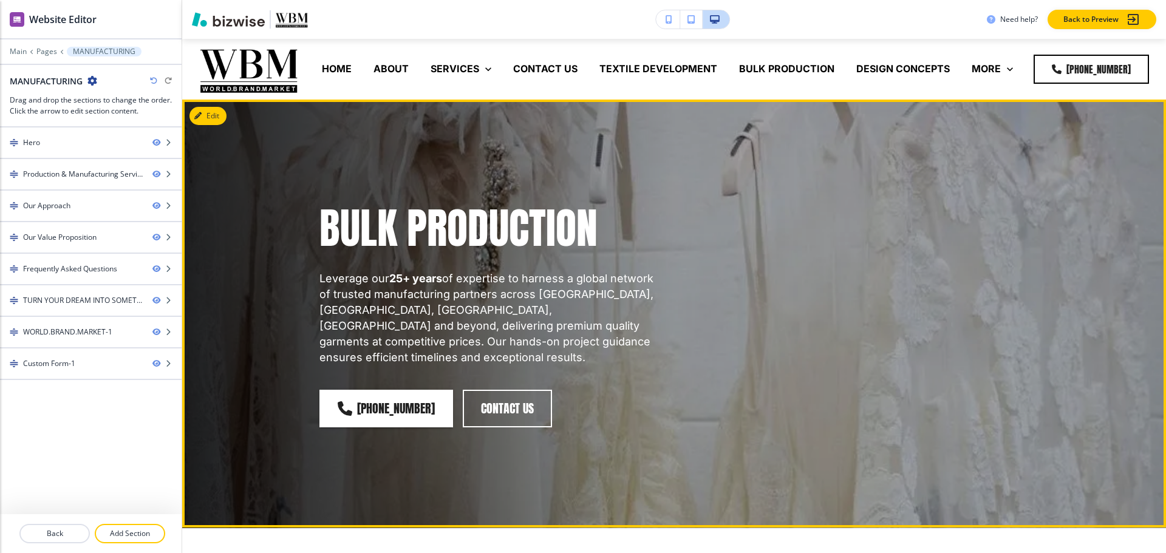
scroll to position [364, 0]
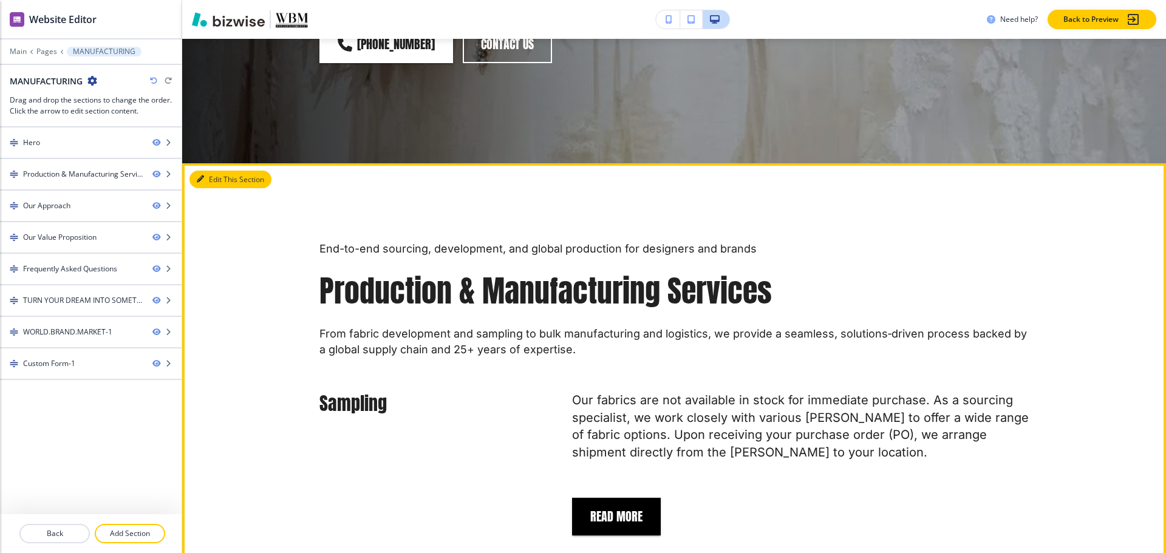
click at [214, 171] on button "Edit This Section" at bounding box center [230, 180] width 82 height 18
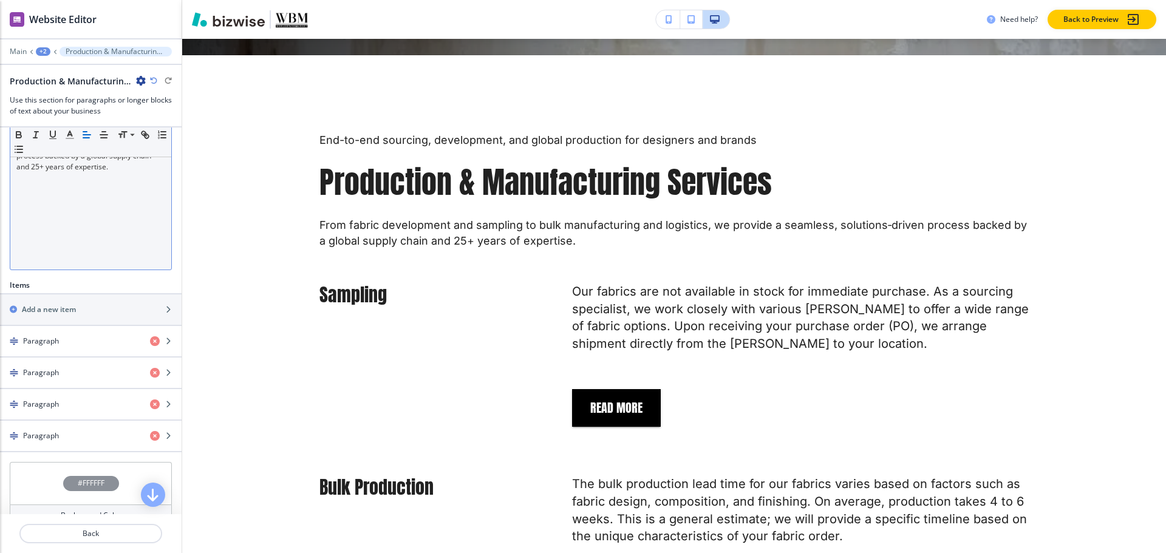
scroll to position [243, 0]
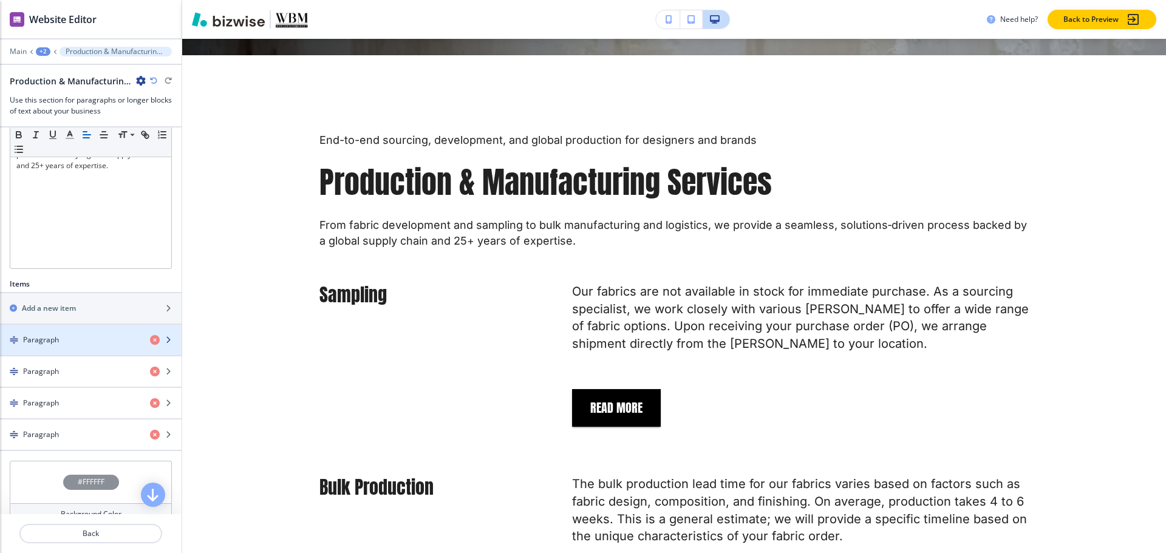
click at [53, 355] on div "button" at bounding box center [91, 350] width 182 height 10
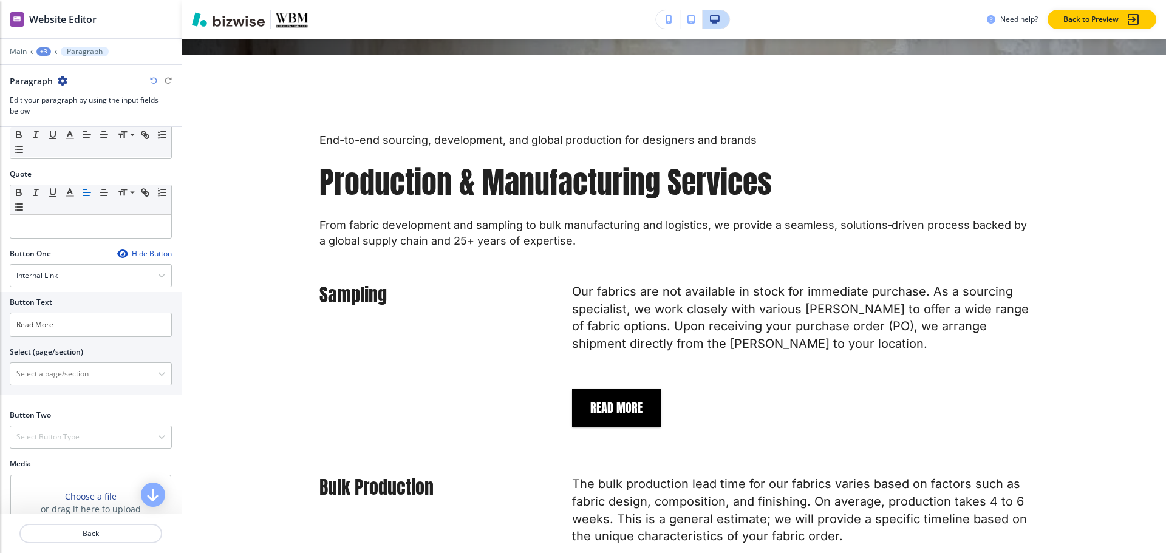
scroll to position [399, 0]
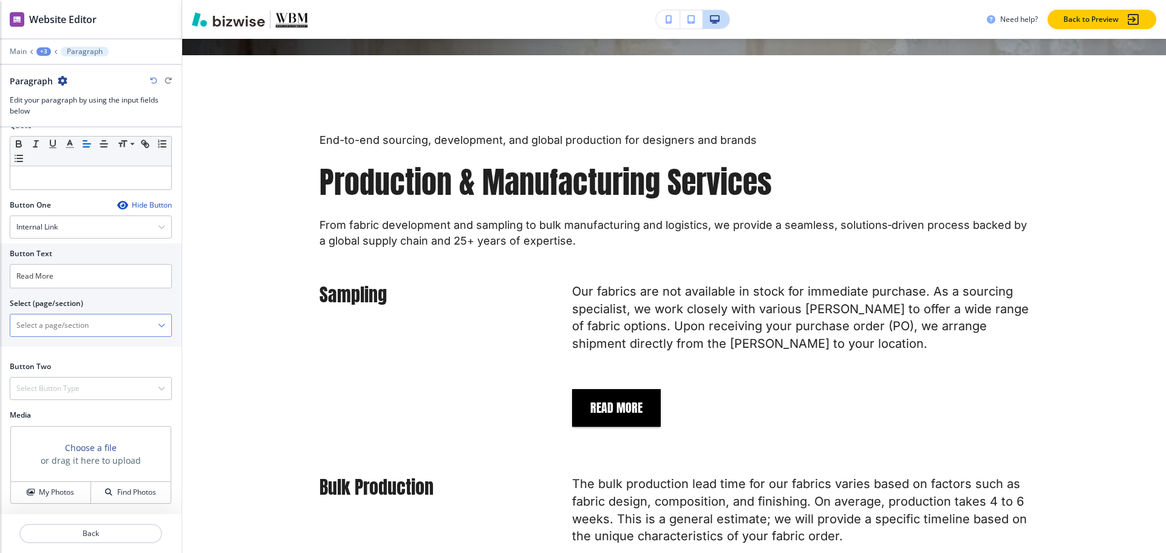
click at [64, 328] on \(page\/section\) "Manual Input" at bounding box center [84, 325] width 148 height 21
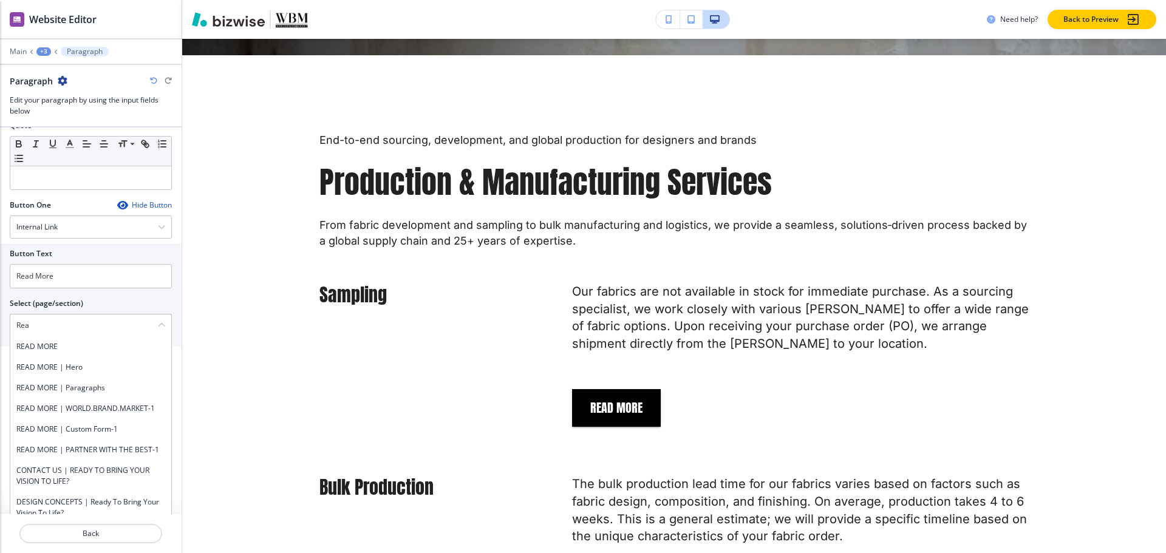
click at [56, 350] on h4 "READ MORE" at bounding box center [90, 346] width 149 height 11
type \(page\/section\) "READ MORE"
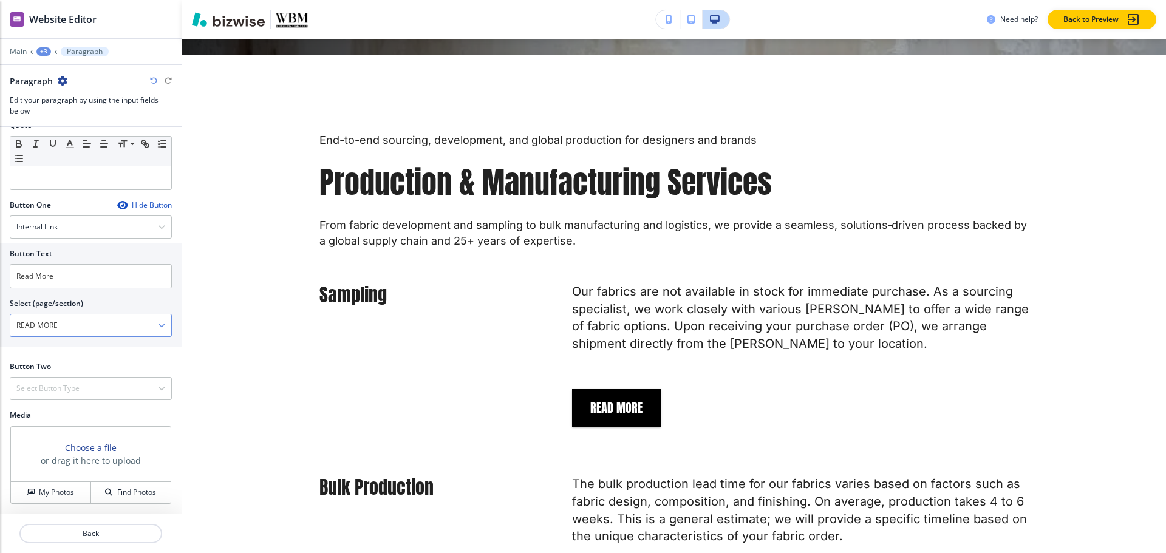
click at [79, 328] on \(page\/section\) "READ MORE" at bounding box center [84, 325] width 148 height 21
click at [45, 51] on div "+3" at bounding box center [43, 51] width 15 height 9
click at [55, 117] on p "Production & Manufacturing Services" at bounding box center [75, 114] width 62 height 11
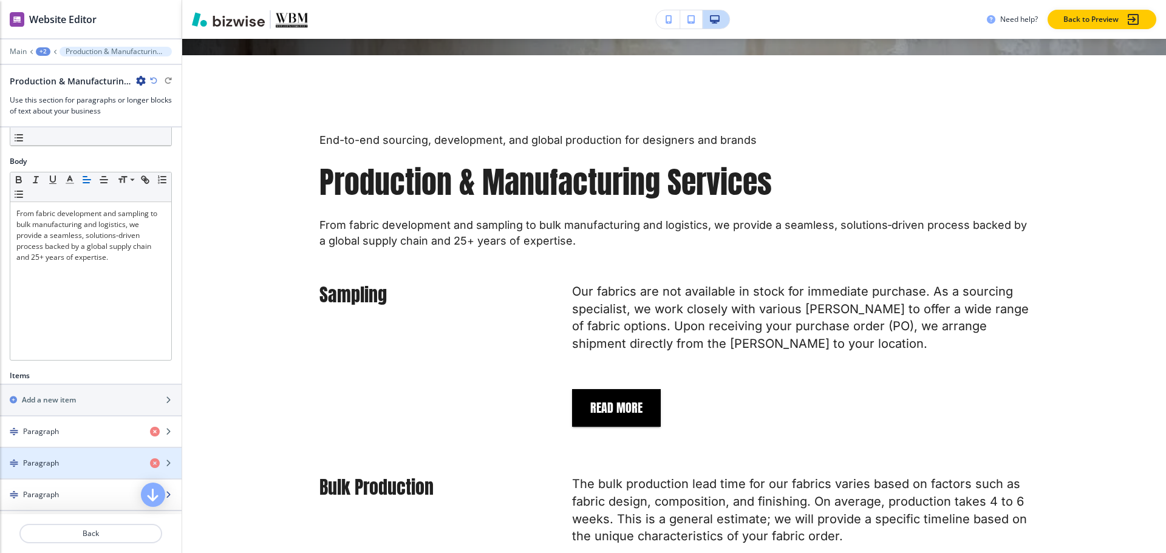
scroll to position [304, 0]
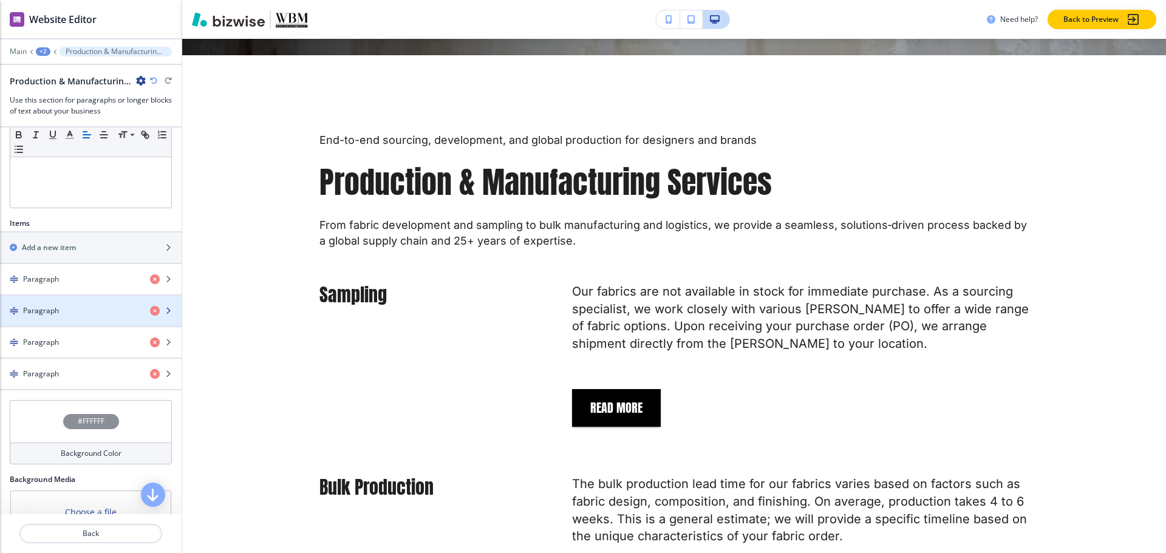
click at [60, 316] on div "Paragraph" at bounding box center [70, 310] width 140 height 11
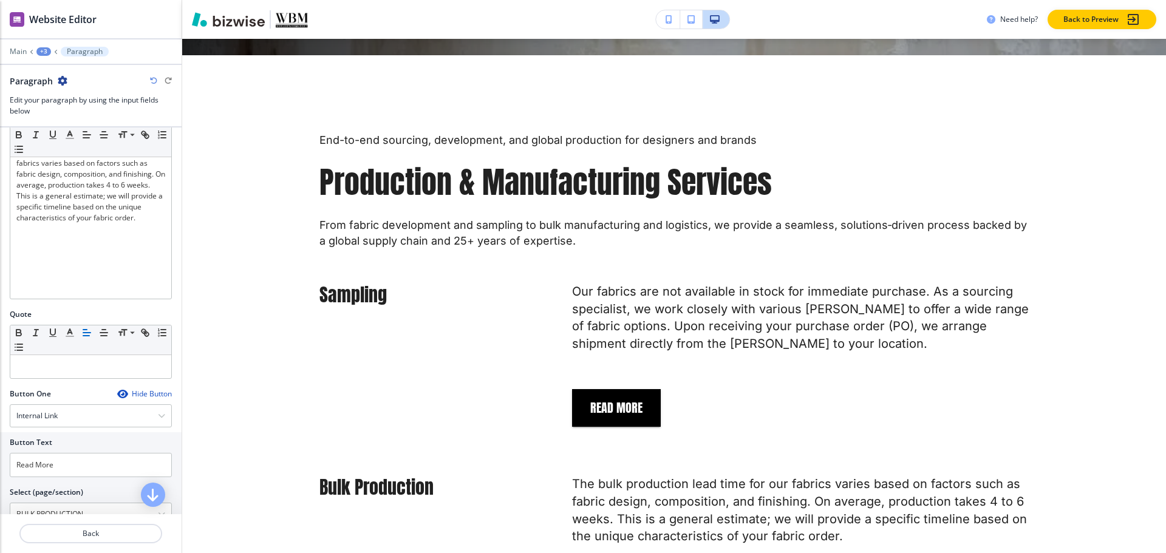
scroll to position [364, 0]
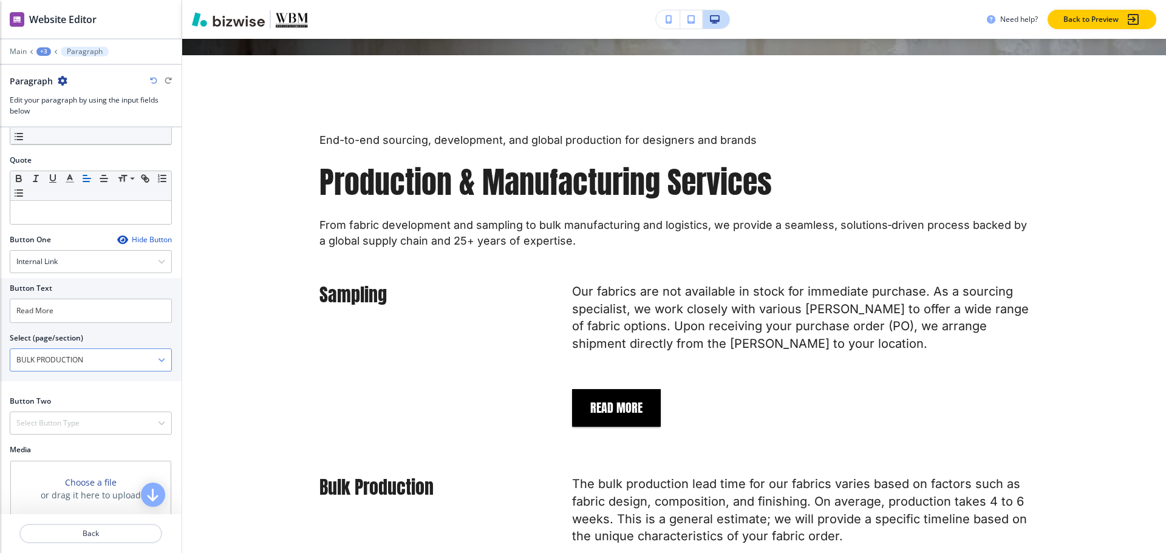
click at [94, 356] on \(page\/section\) "BULK PRODUCTION" at bounding box center [84, 360] width 148 height 21
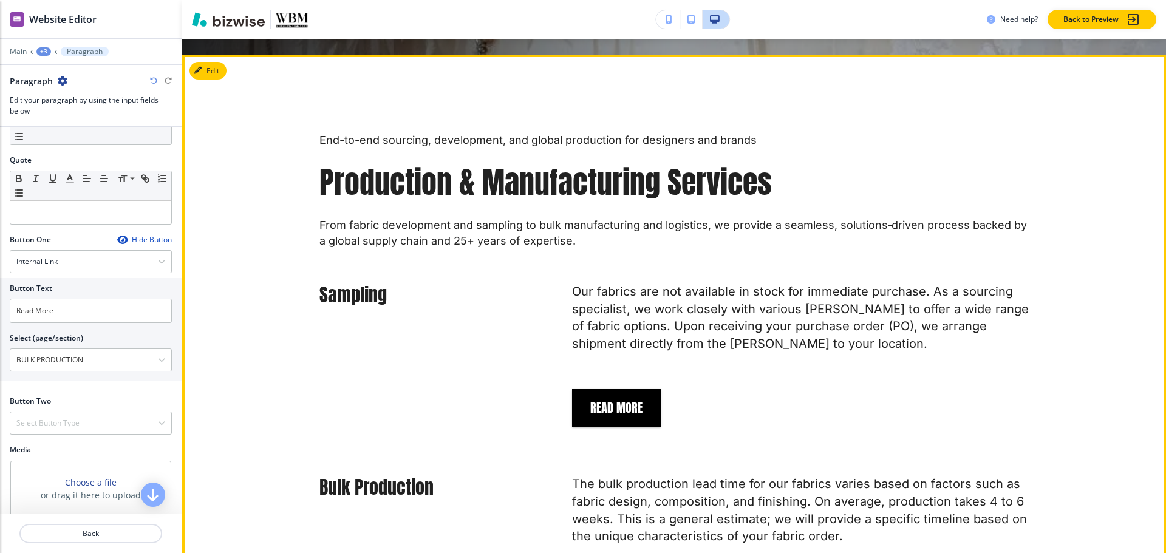
scroll to position [837, 0]
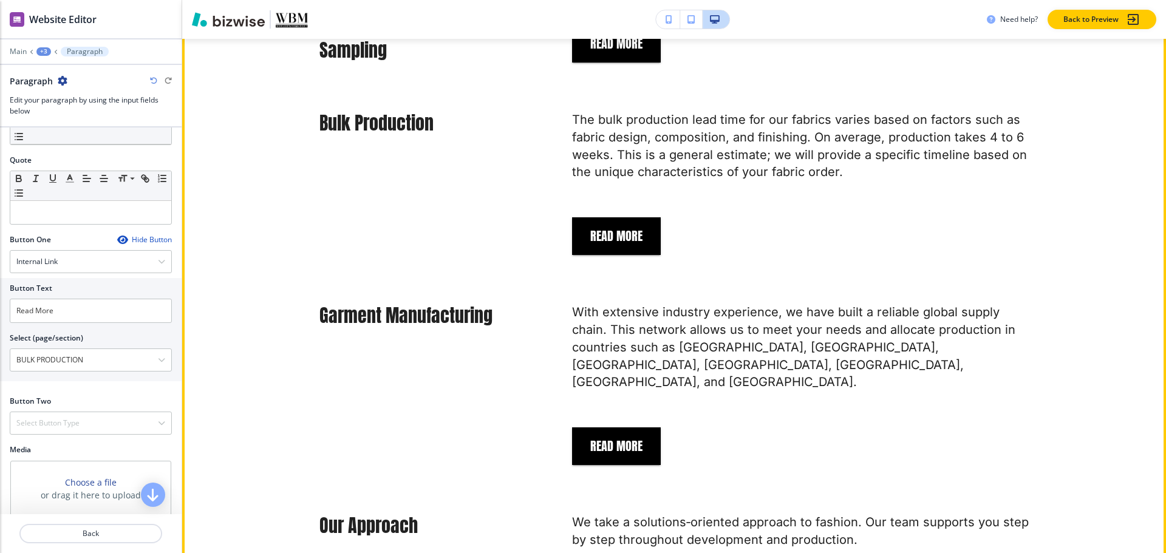
click at [809, 380] on div "With extensive industry experience, we have built a reliable global supply chai…" at bounding box center [775, 377] width 505 height 176
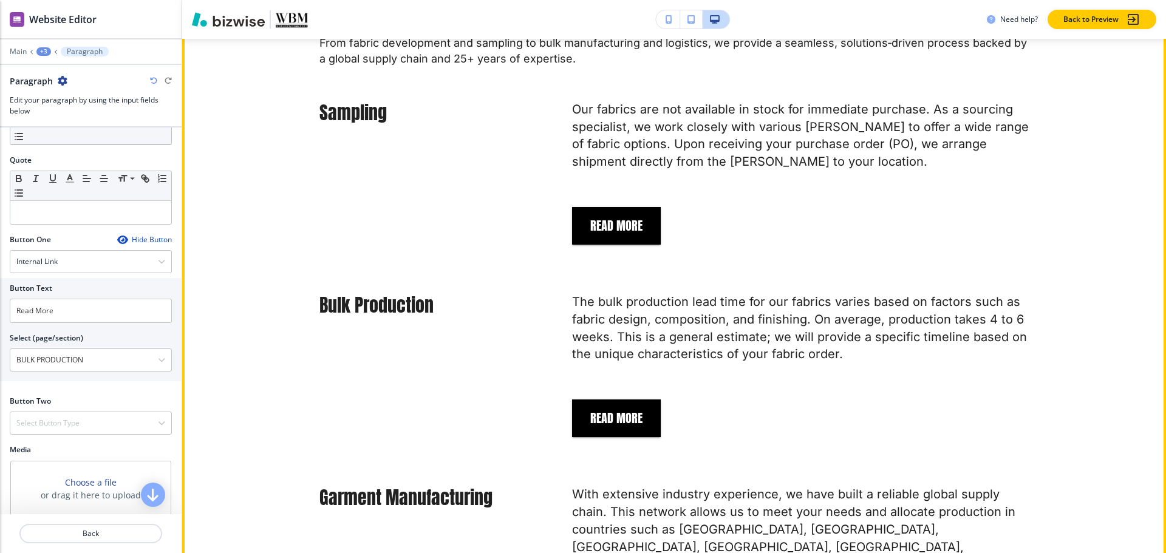
scroll to position [473, 0]
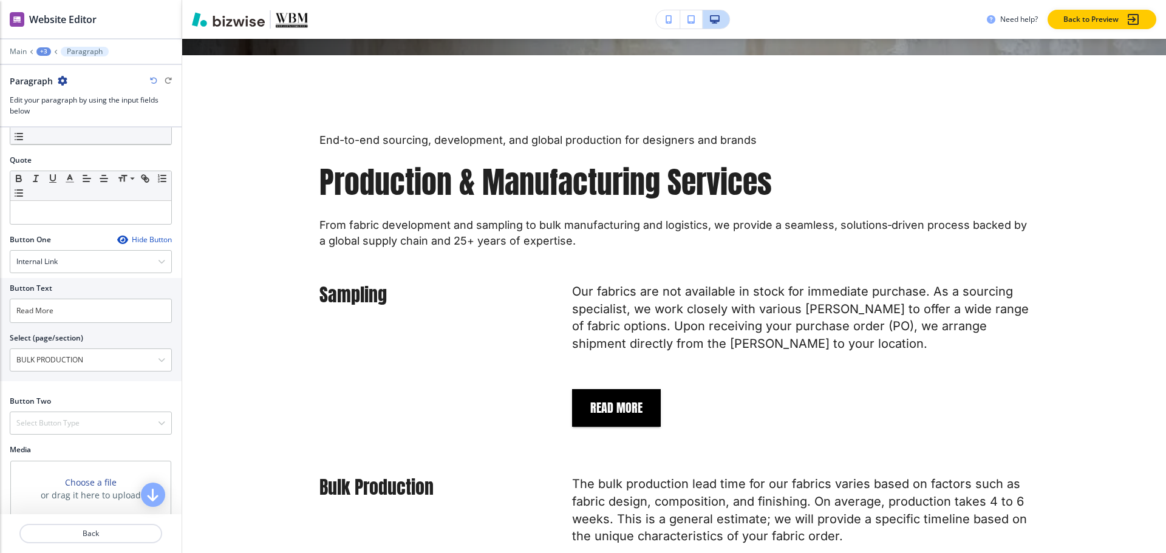
click at [39, 56] on div at bounding box center [91, 59] width 182 height 7
click at [43, 55] on div "+3" at bounding box center [43, 51] width 15 height 9
click at [64, 120] on button "Production & Manufacturing Services" at bounding box center [75, 114] width 78 height 22
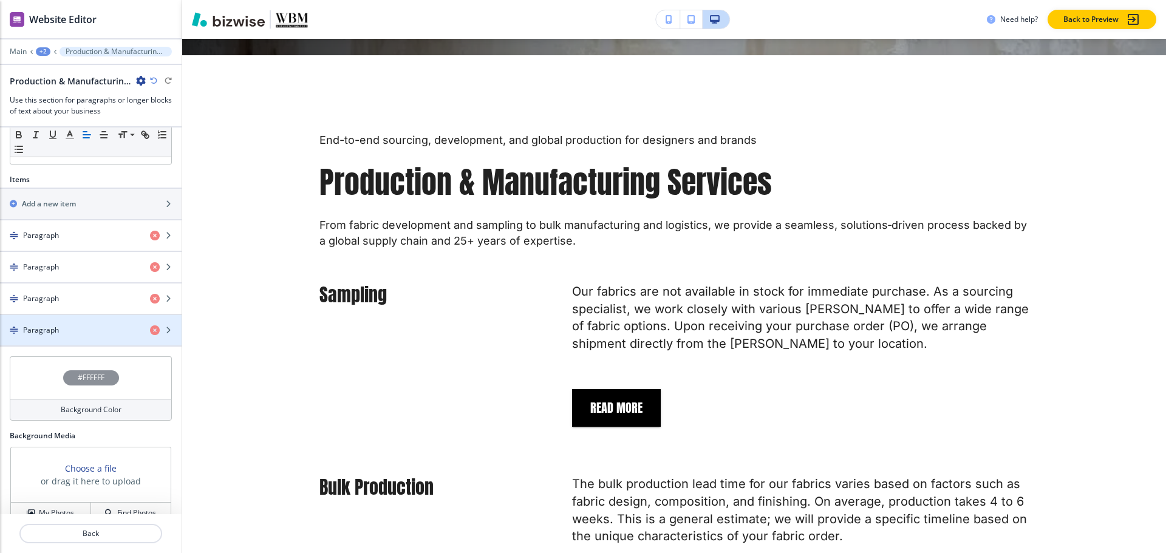
scroll to position [318, 0]
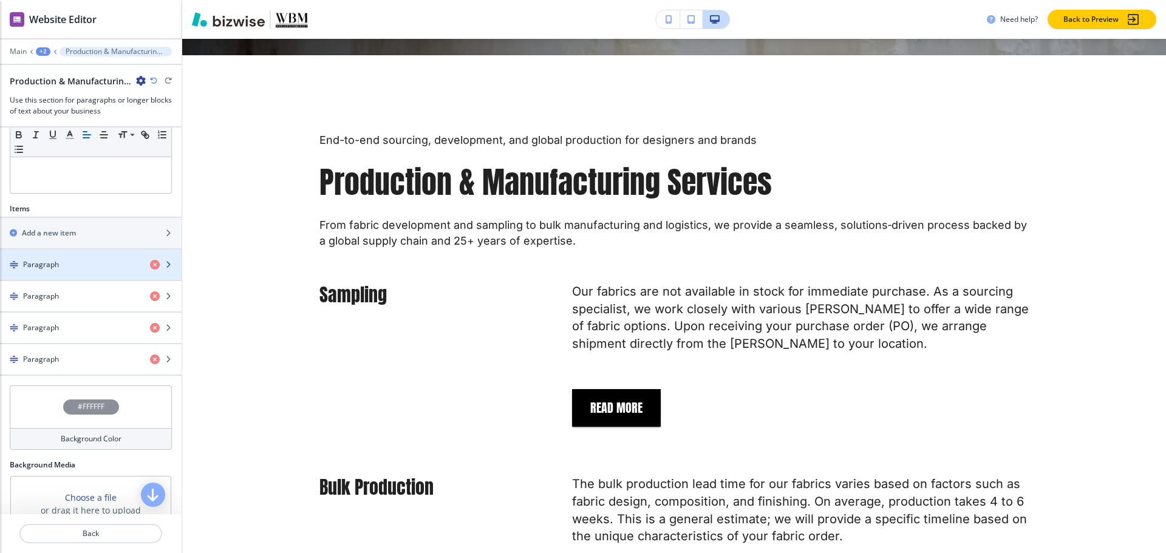
click at [56, 280] on div "button" at bounding box center [91, 275] width 182 height 10
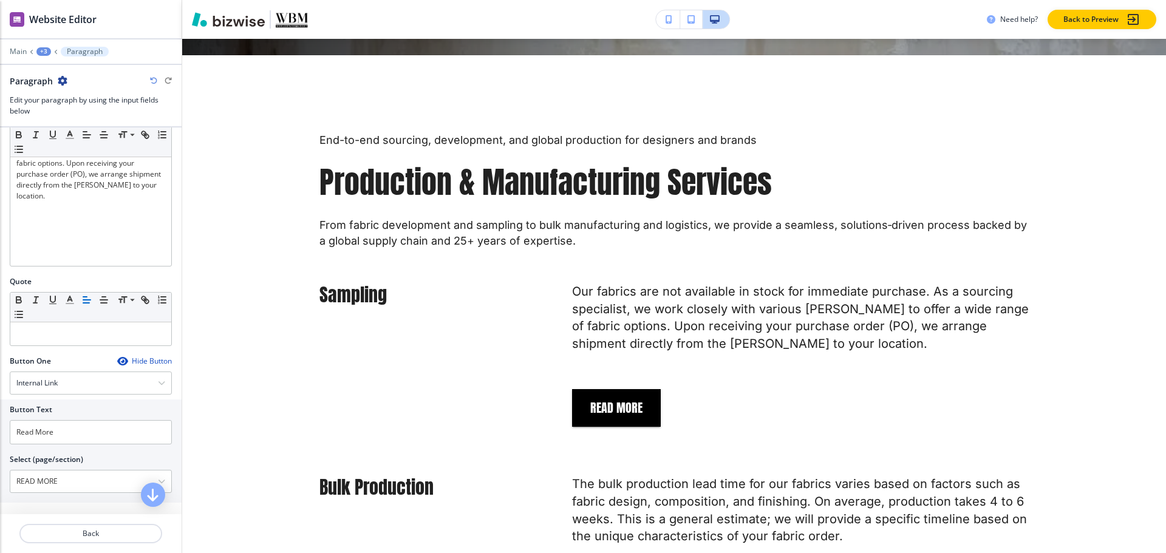
scroll to position [399, 0]
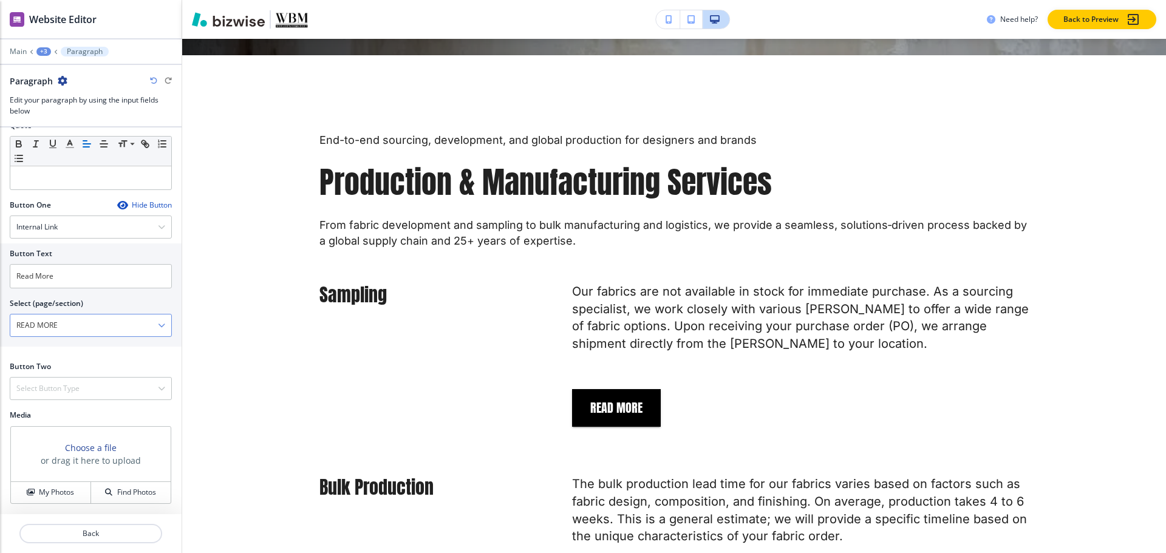
click at [75, 326] on \(page\/section\) "READ MORE" at bounding box center [84, 325] width 148 height 21
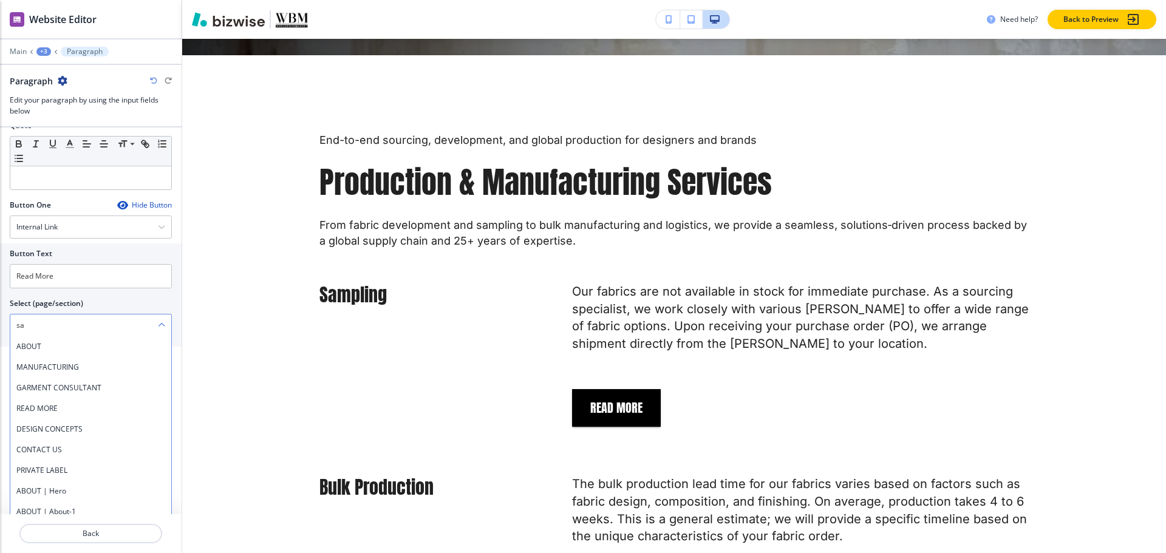
type \(page\/section\) "s"
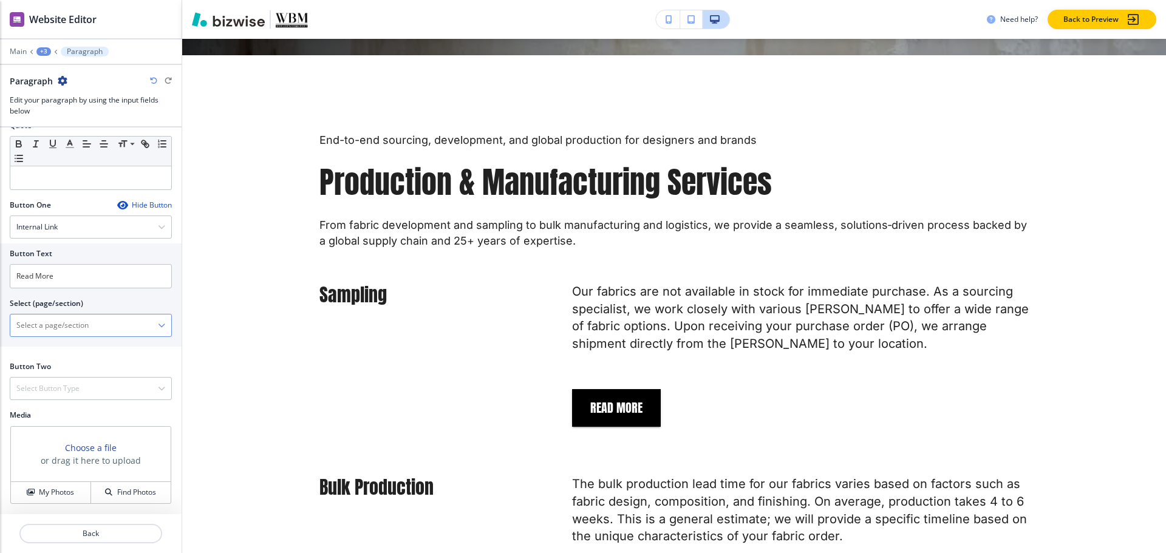
paste \(page\/section\) "READ MORE"
type \(page\/section\) "READ MORE"
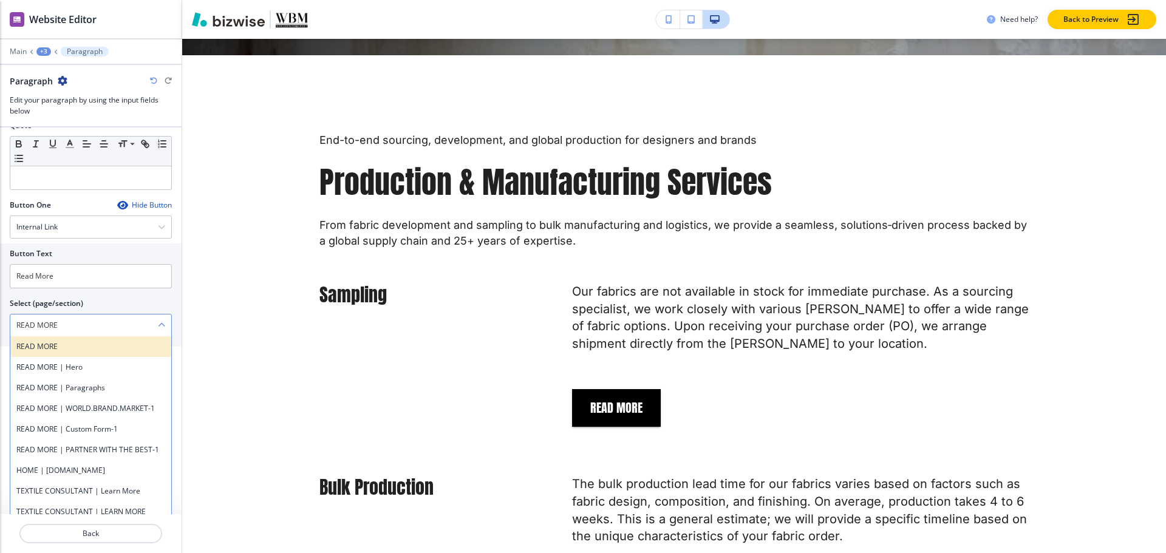
click at [72, 343] on h4 "READ MORE" at bounding box center [90, 346] width 149 height 11
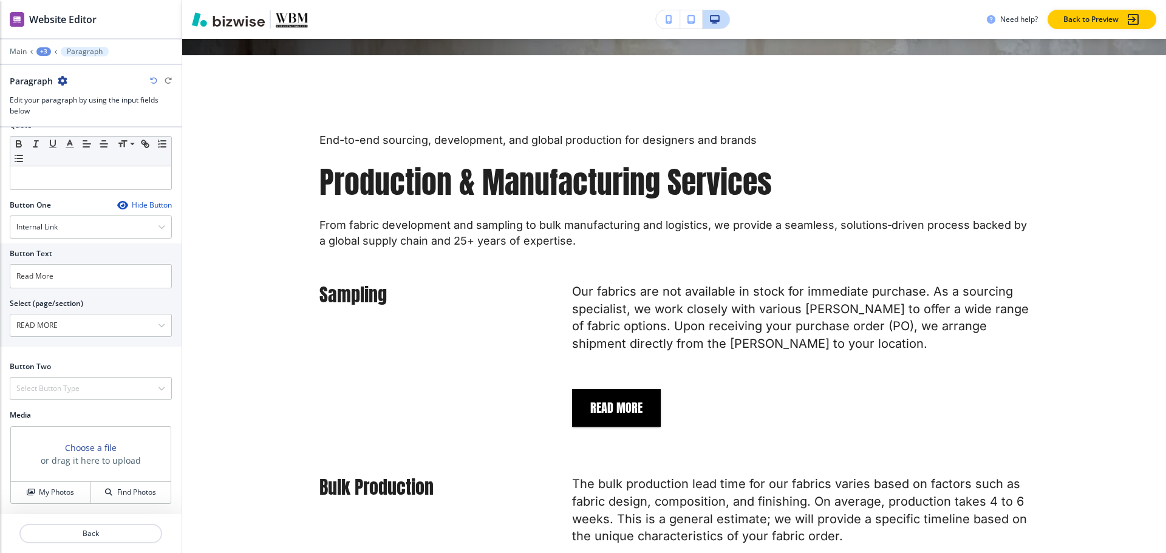
click at [40, 52] on div "+3" at bounding box center [43, 51] width 15 height 9
click at [63, 125] on div at bounding box center [91, 122] width 182 height 10
drag, startPoint x: 43, startPoint y: 41, endPoint x: 44, endPoint y: 50, distance: 8.5
click at [43, 43] on div at bounding box center [91, 42] width 182 height 7
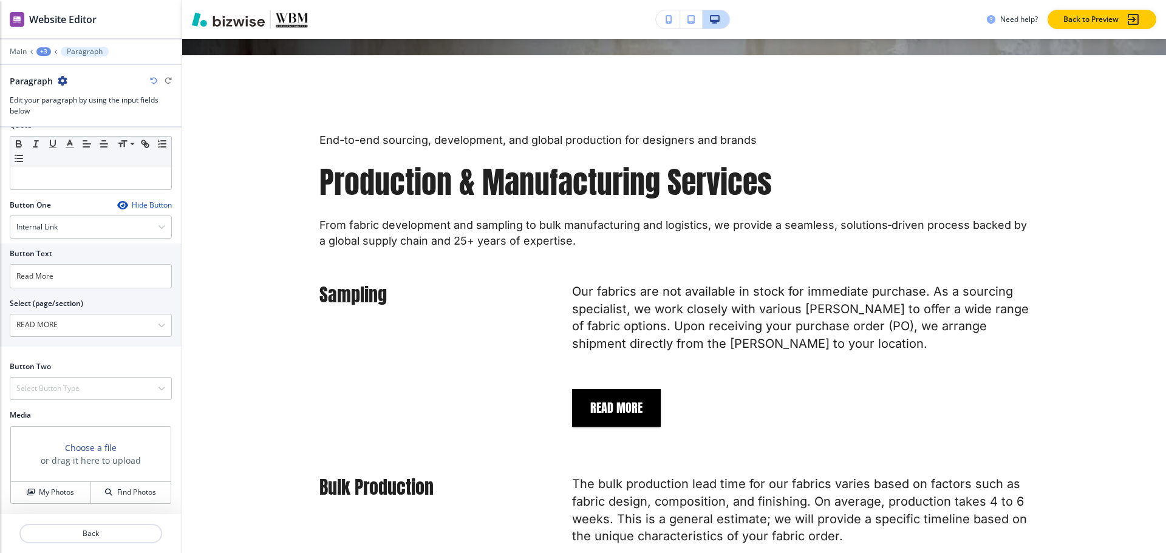
click at [44, 50] on div "+3" at bounding box center [43, 51] width 15 height 9
click at [64, 115] on p "Production & Manufacturing Services" at bounding box center [75, 114] width 62 height 11
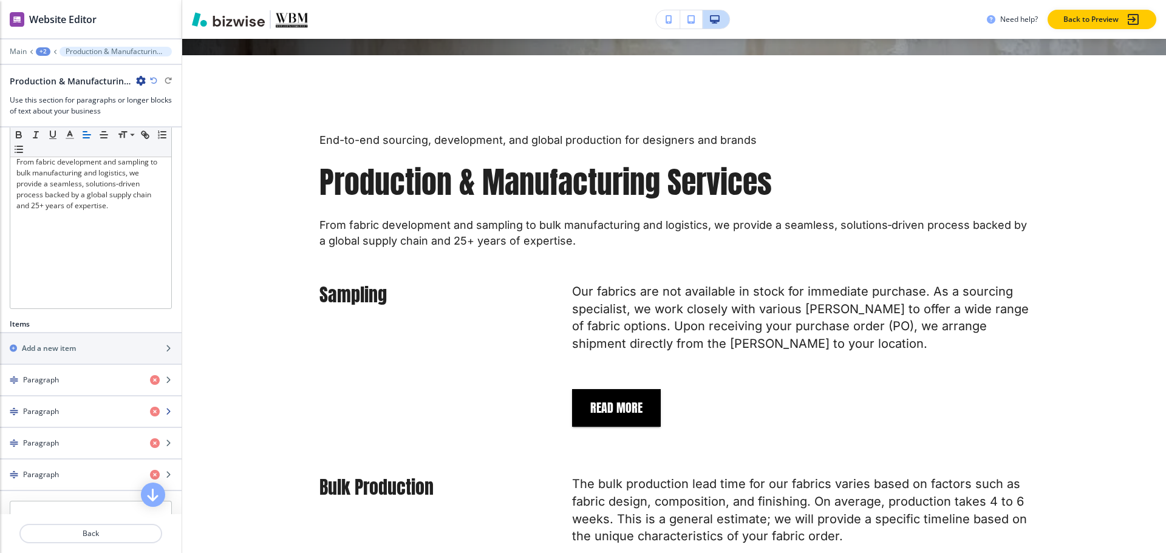
scroll to position [304, 0]
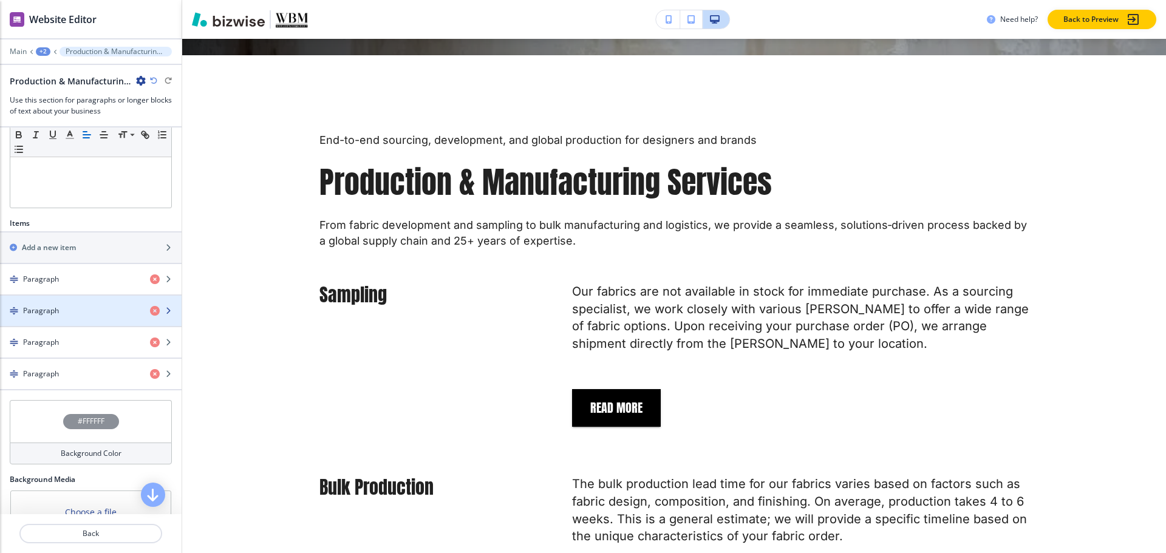
click at [41, 326] on div "button" at bounding box center [91, 321] width 182 height 10
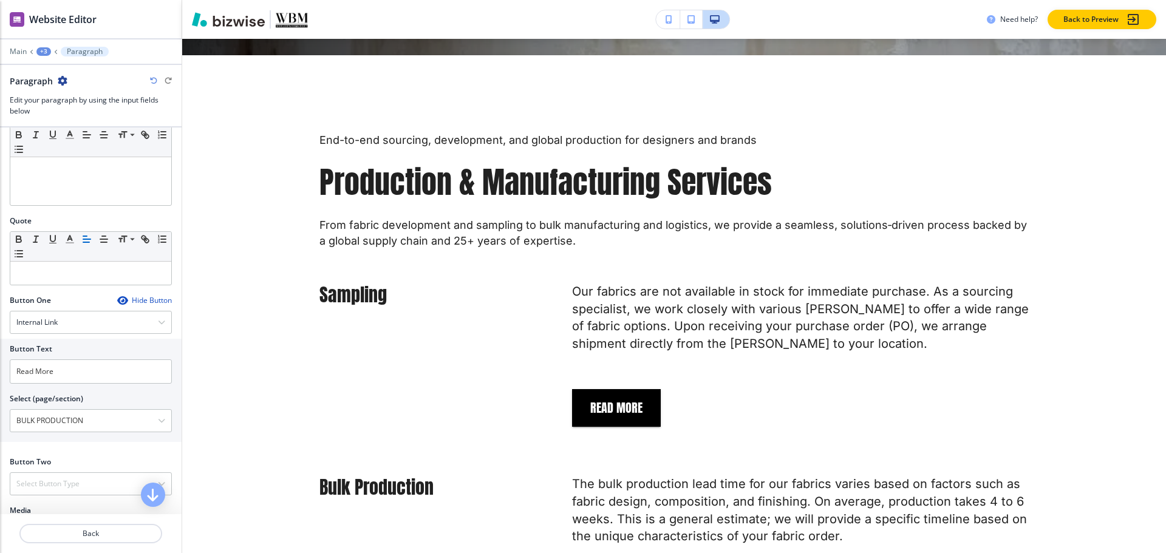
click at [47, 50] on div "+3" at bounding box center [43, 51] width 15 height 9
click at [57, 104] on button "Production & Manufacturing Services" at bounding box center [75, 114] width 78 height 22
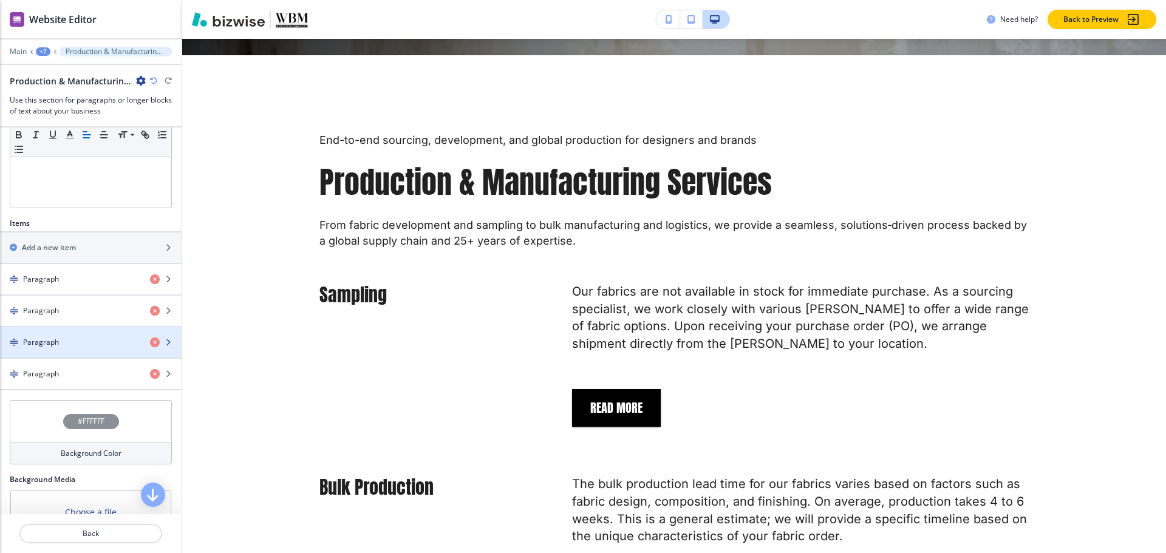
click at [33, 348] on h4 "Paragraph" at bounding box center [41, 342] width 36 height 11
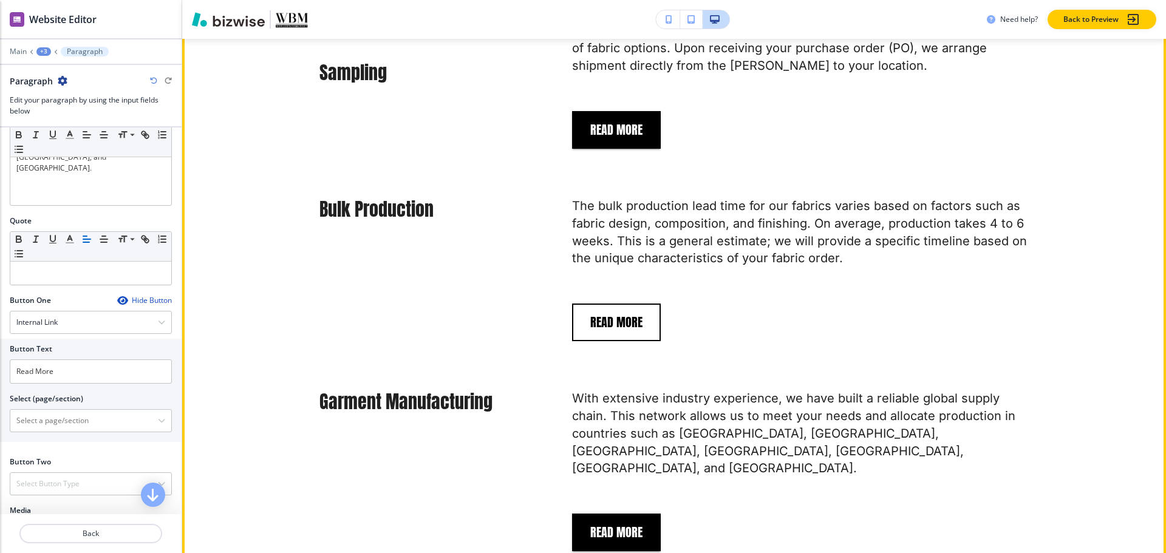
scroll to position [777, 0]
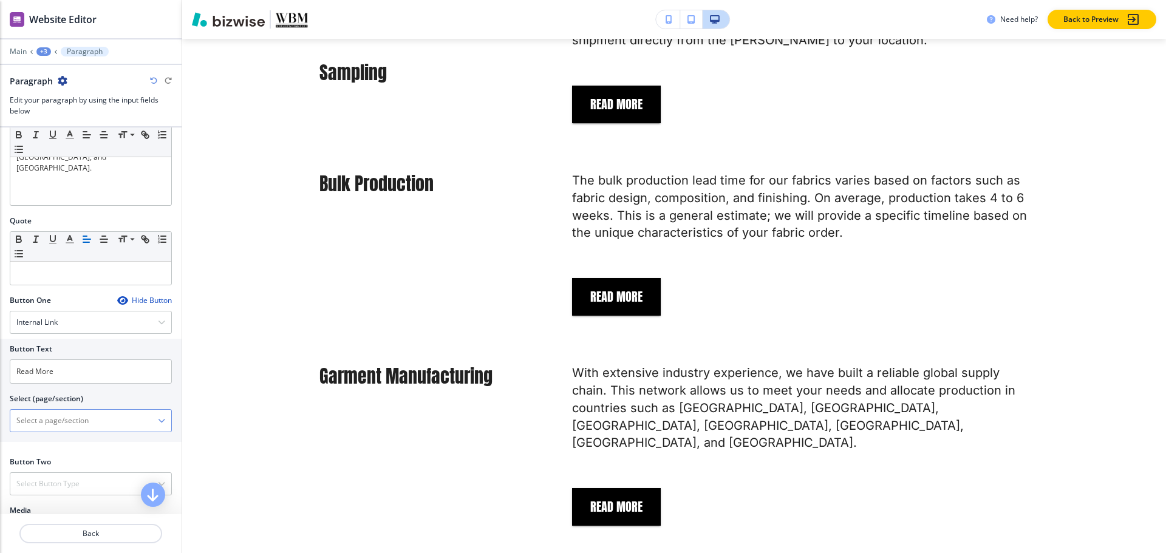
click at [97, 415] on \(page\/section\) "Manual Input" at bounding box center [84, 420] width 148 height 21
click at [63, 448] on div "GARMENT CONSULTANT" at bounding box center [90, 442] width 161 height 21
type \(page\/section\) "GARMENT CONSULTANT"
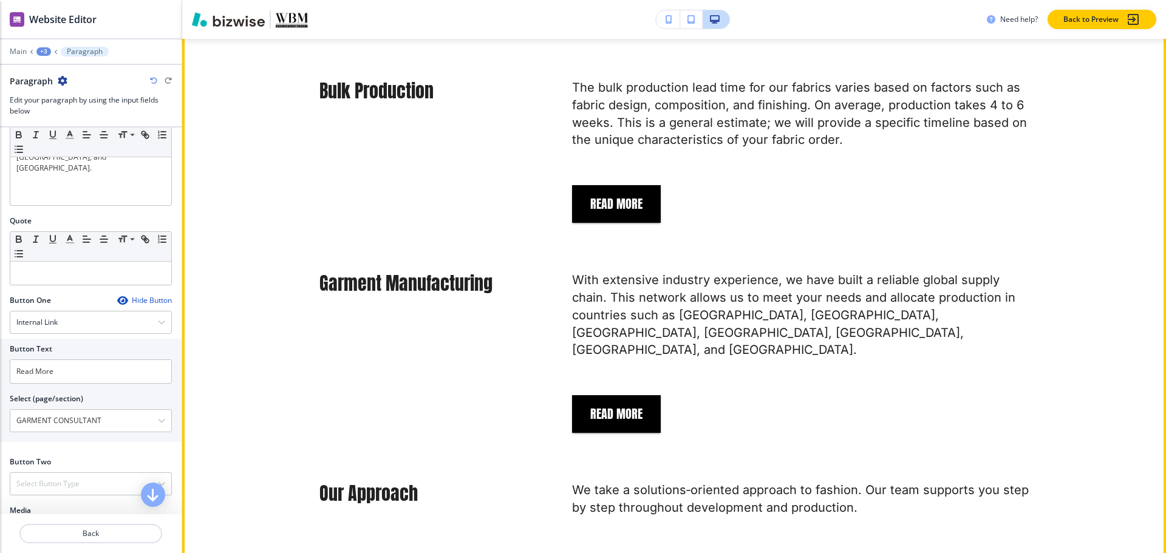
scroll to position [1019, 0]
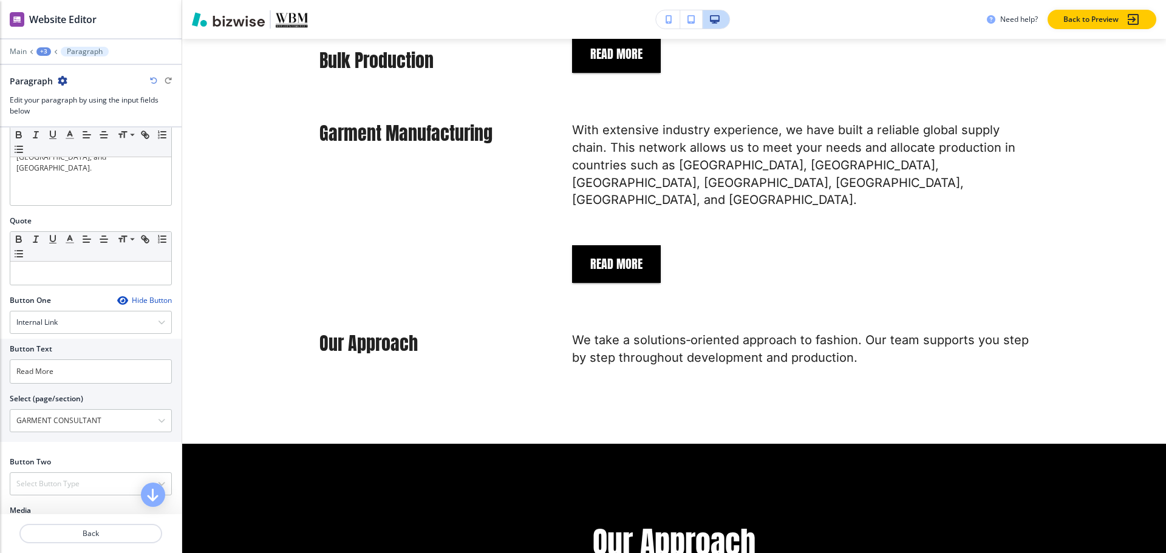
click at [41, 51] on div "+3" at bounding box center [43, 51] width 15 height 9
click at [65, 111] on p "Production & Manufacturing Services" at bounding box center [75, 114] width 62 height 11
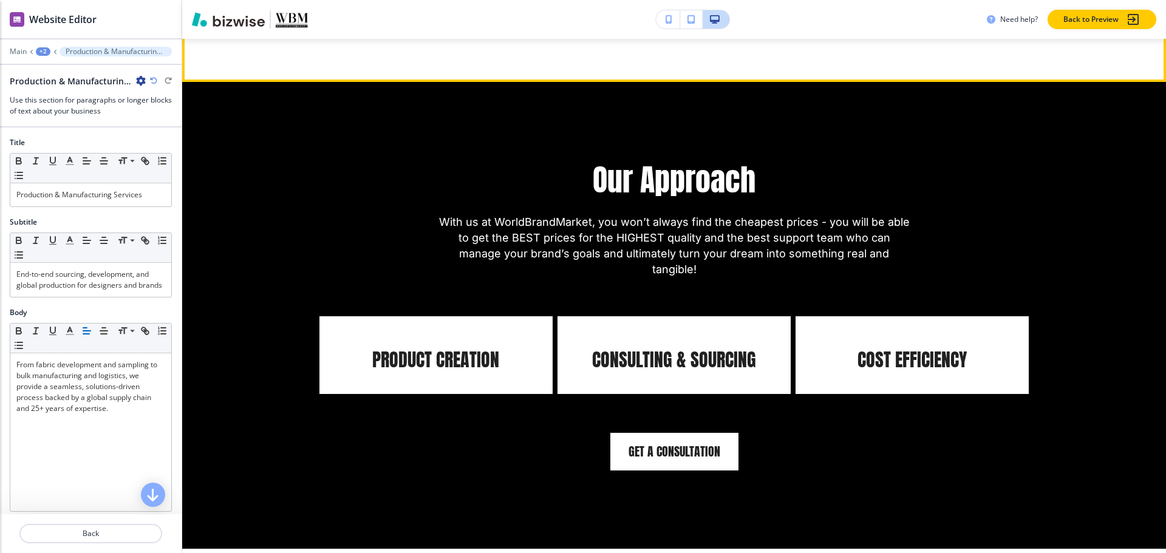
scroll to position [1323, 0]
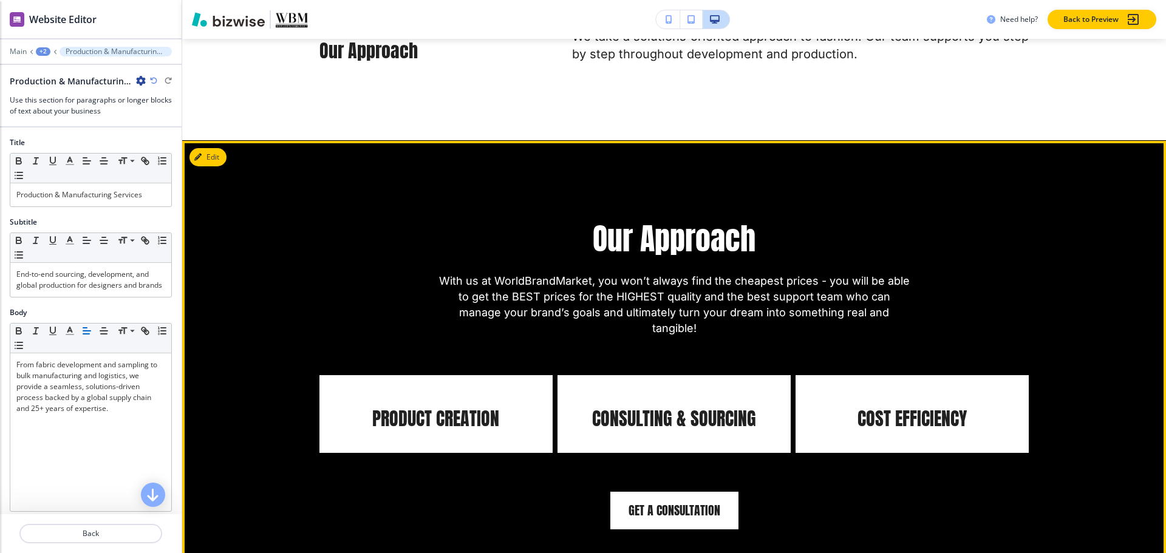
click at [228, 141] on div "Our Approach With us at WorldBrandMarket, you won’t always find the cheapest pr…" at bounding box center [674, 374] width 984 height 466
click at [220, 148] on button "Edit This Section" at bounding box center [230, 157] width 82 height 18
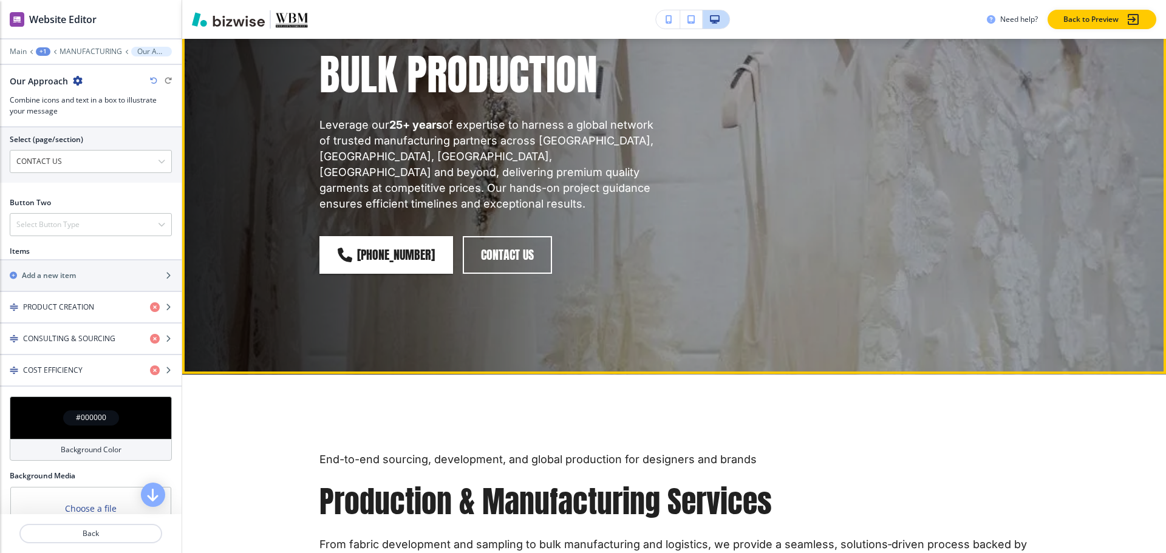
scroll to position [0, 0]
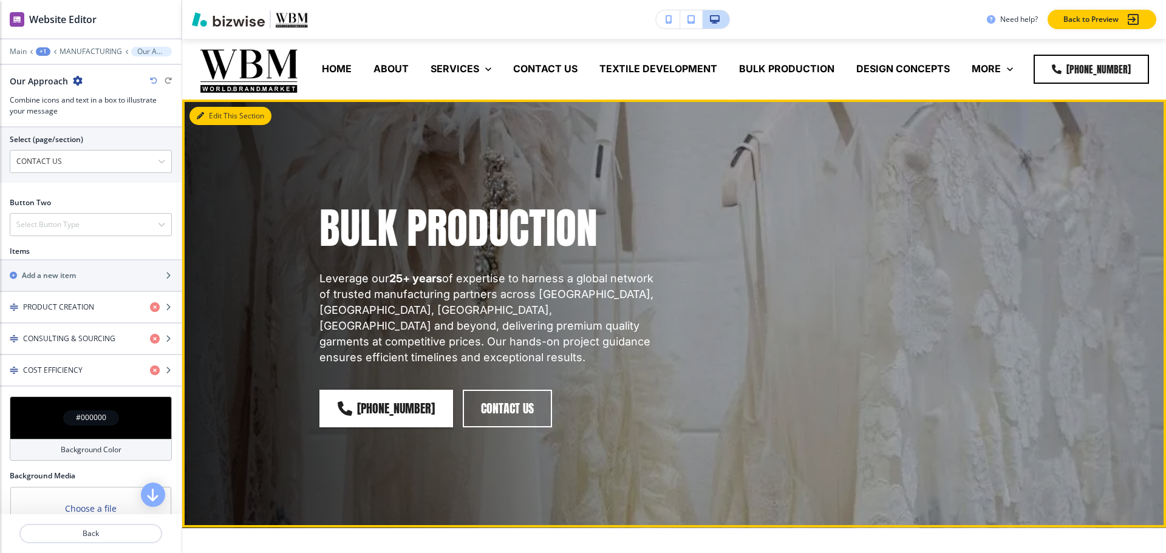
click at [207, 116] on button "Edit This Section" at bounding box center [230, 116] width 82 height 18
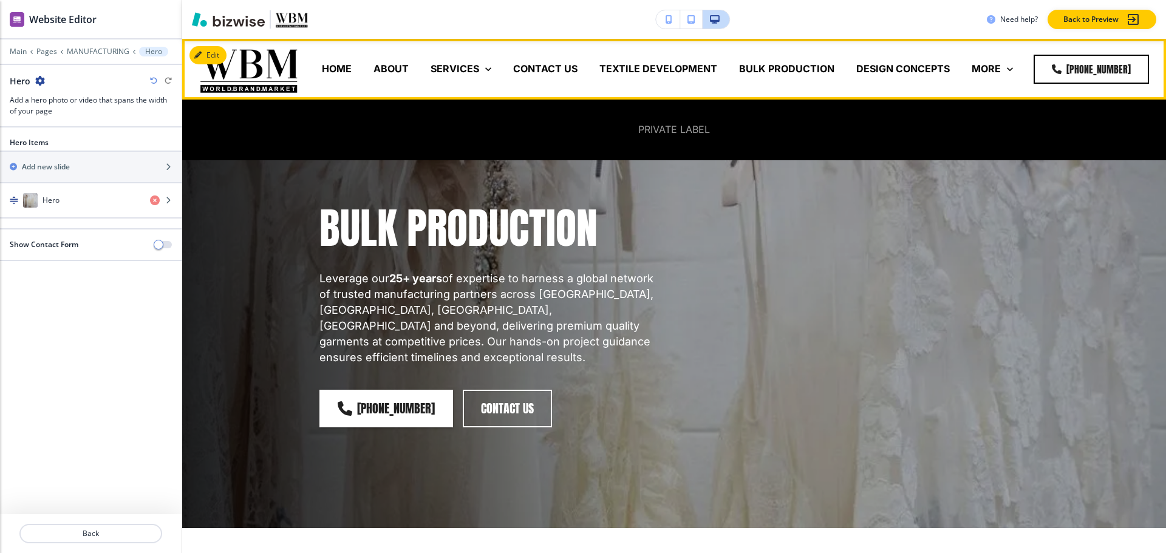
click at [681, 129] on p "PRIVATE LABEL" at bounding box center [674, 130] width 72 height 14
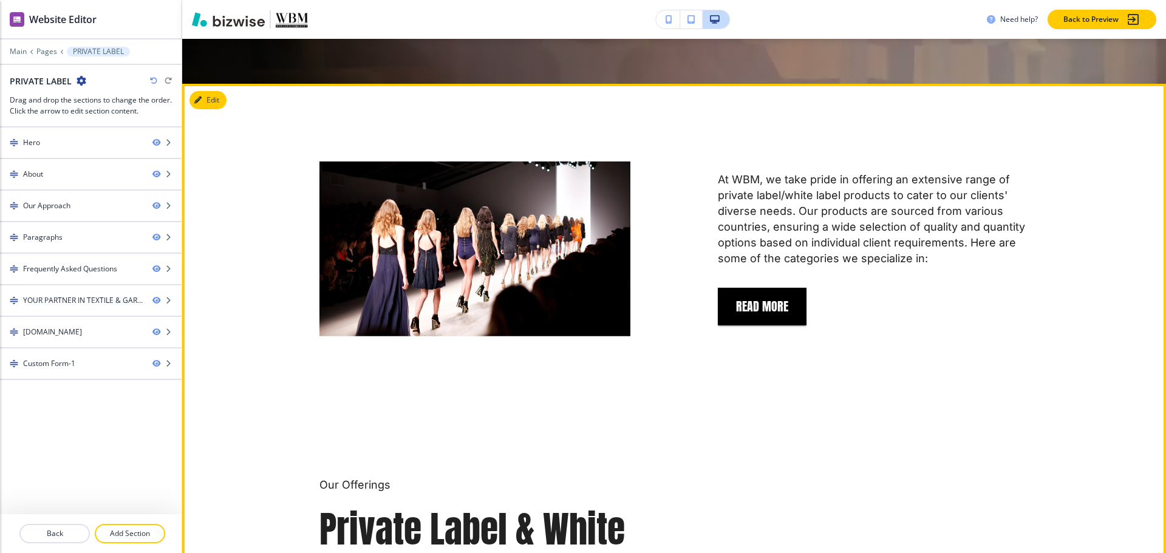
scroll to position [486, 0]
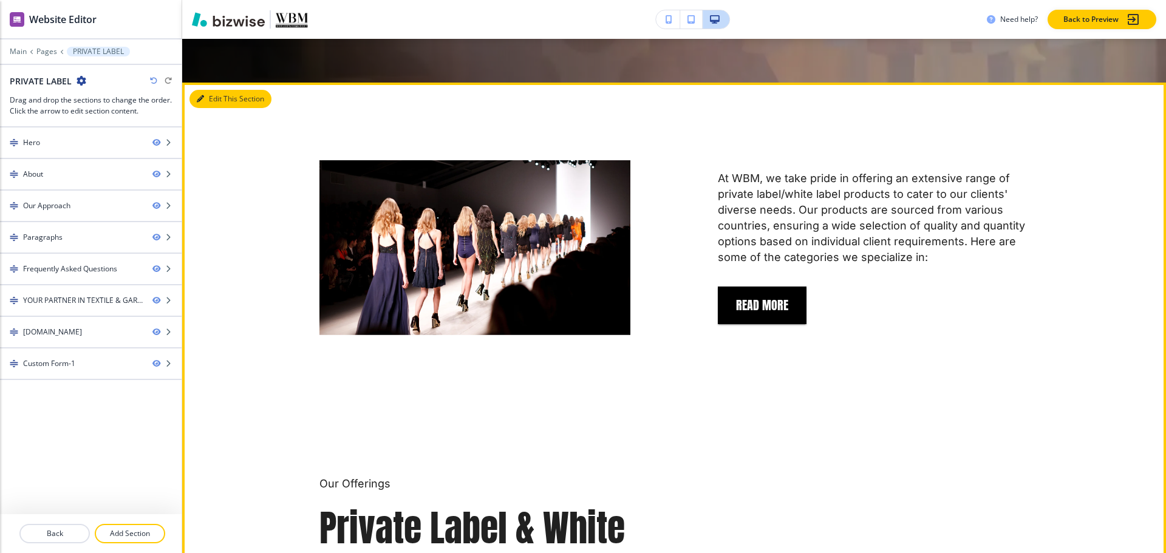
click at [203, 95] on icon "button" at bounding box center [200, 98] width 7 height 7
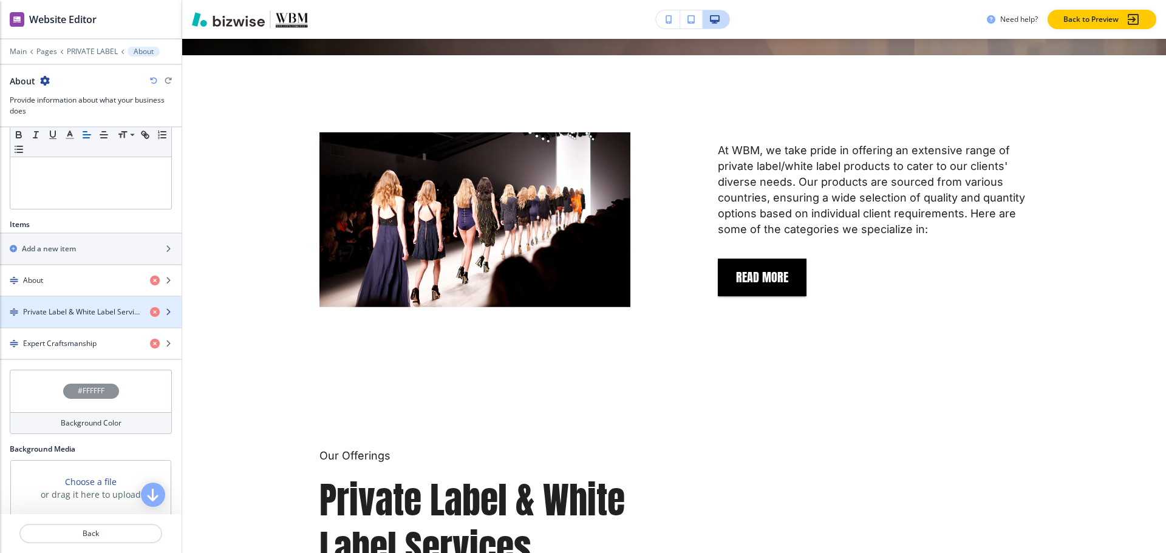
scroll to position [334, 0]
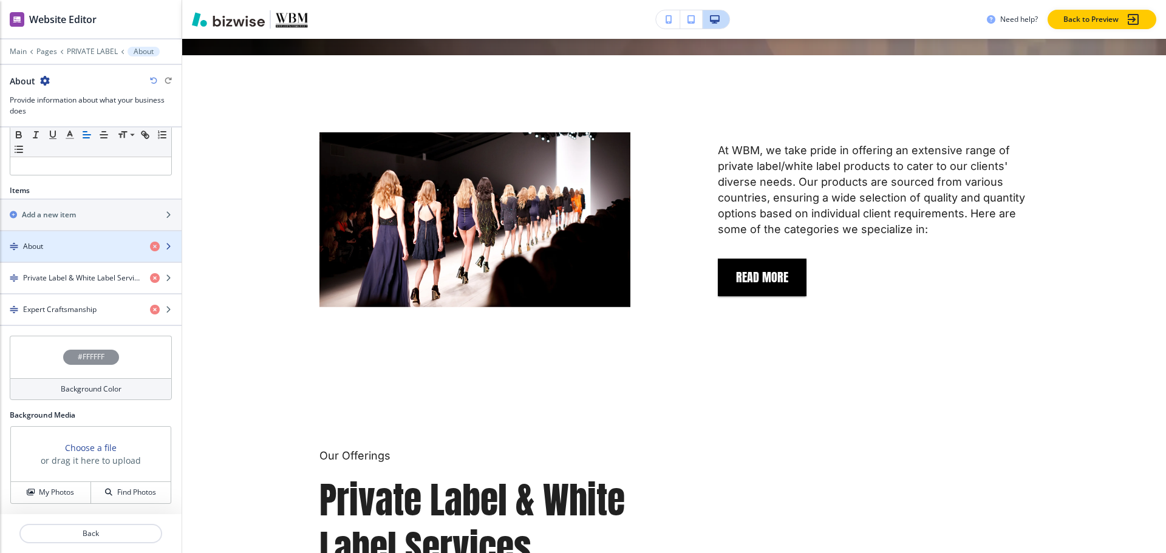
click at [64, 247] on div "About" at bounding box center [70, 246] width 140 height 11
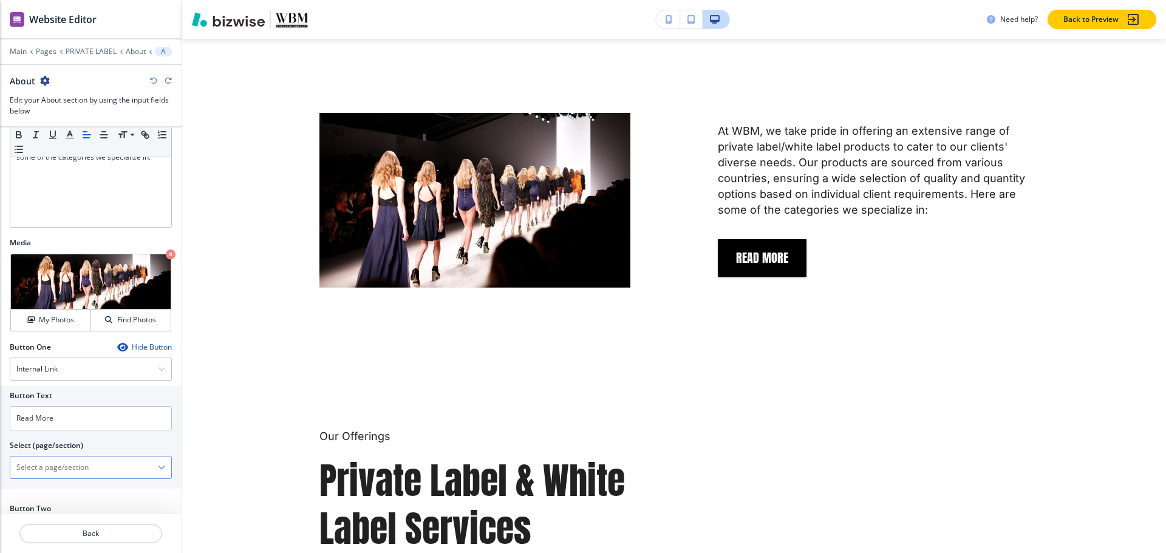
scroll to position [319, 0]
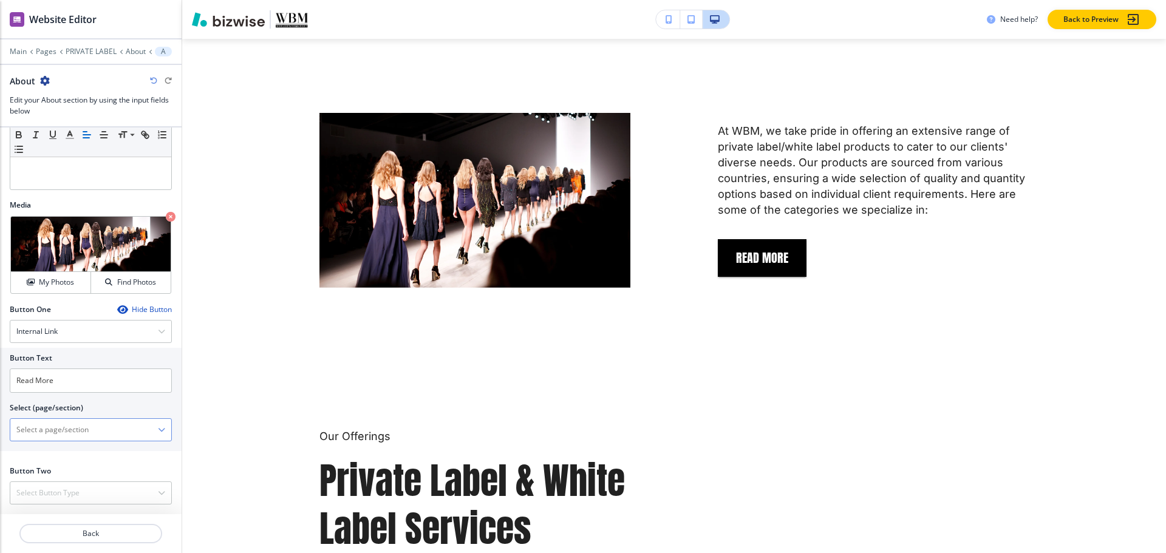
click at [88, 434] on \(page\/section\) "Manual Input" at bounding box center [84, 430] width 148 height 21
paste \(page\/section\) "READ MORE"
type \(page\/section\) "READ MORE"
click at [69, 446] on h4 "READ MORE" at bounding box center [90, 451] width 149 height 11
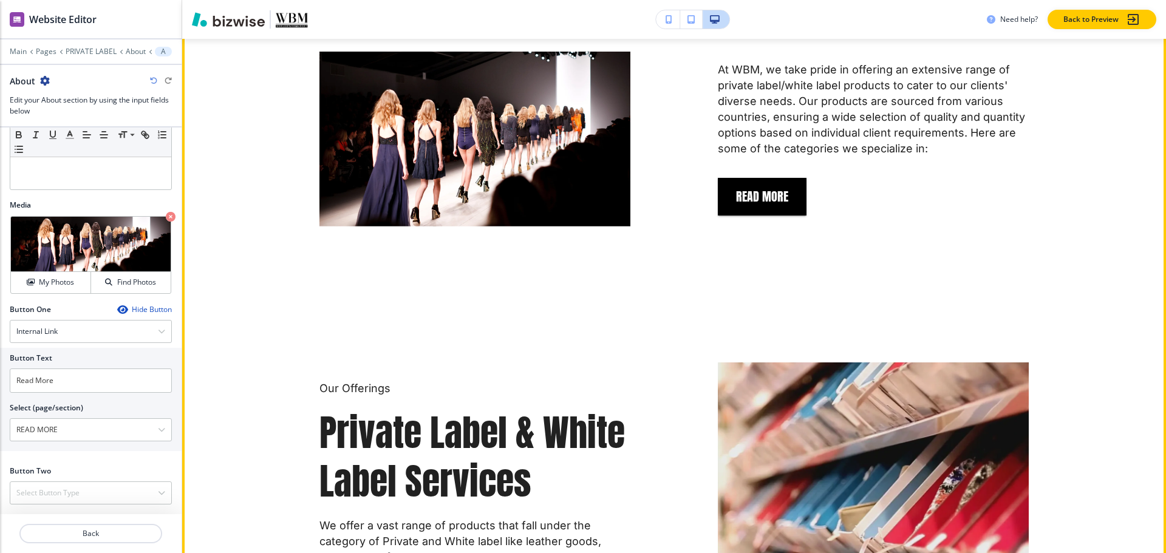
scroll to position [594, 0]
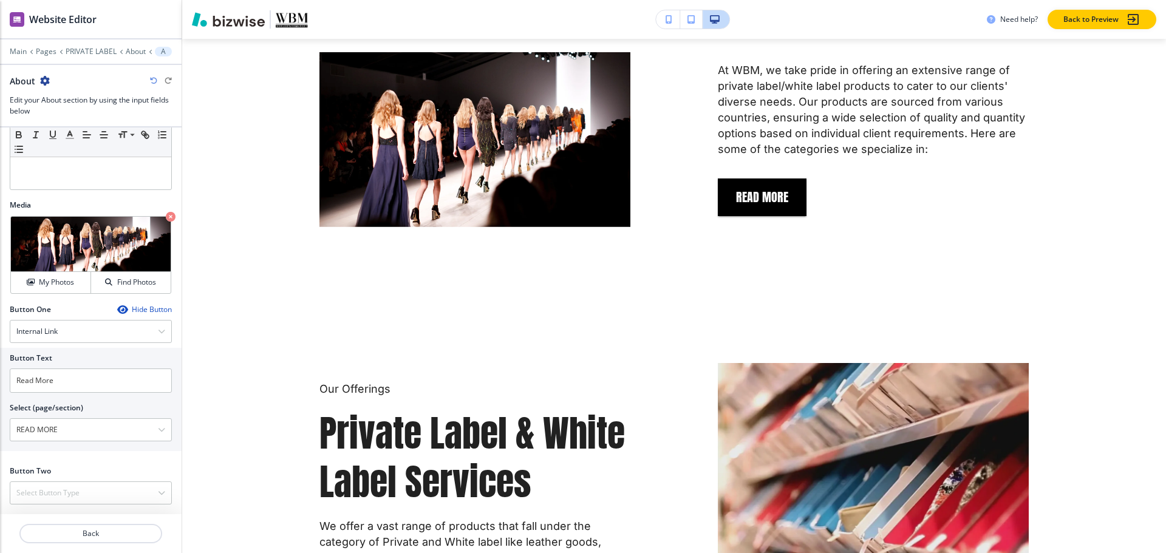
click at [137, 47] on div "Main Pages PRIVATE LABEL About About" at bounding box center [91, 52] width 162 height 10
click at [138, 56] on div "Main Pages PRIVATE LABEL About About" at bounding box center [91, 52] width 162 height 10
click at [138, 52] on p "About" at bounding box center [136, 51] width 20 height 9
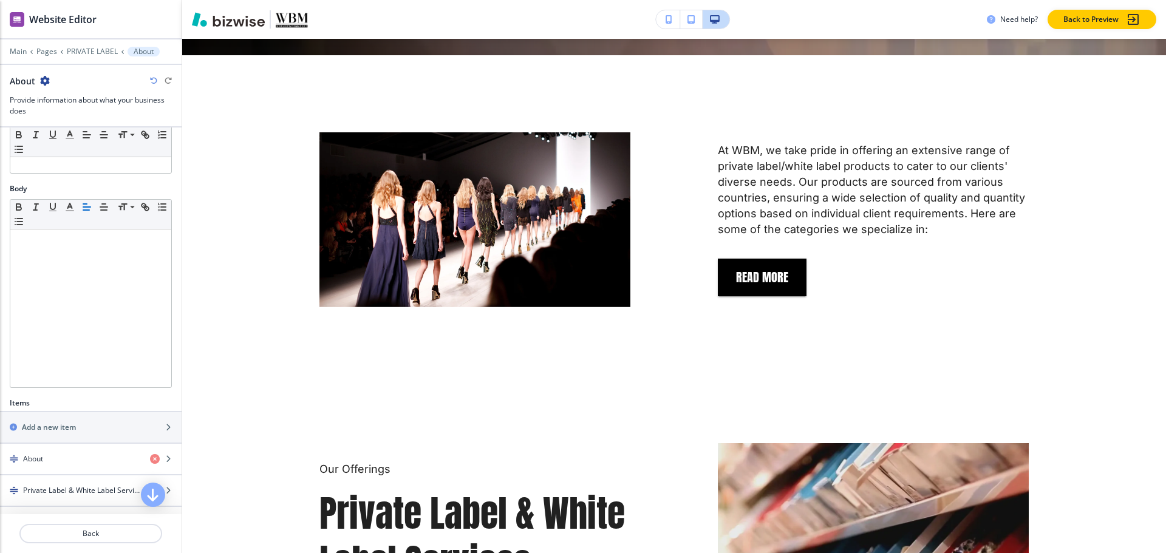
scroll to position [334, 0]
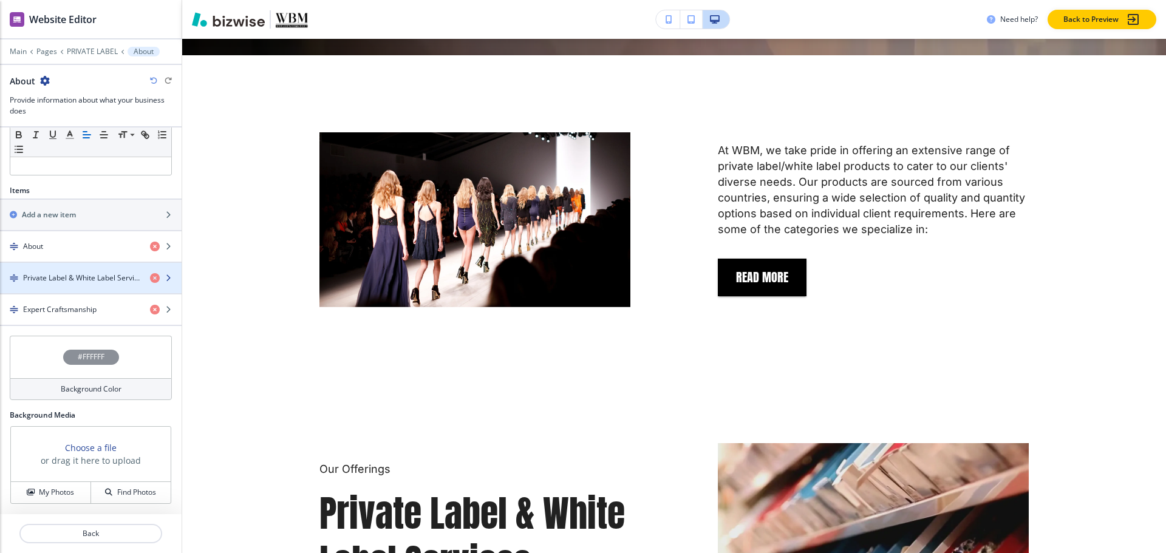
click at [47, 287] on div "button" at bounding box center [91, 289] width 182 height 10
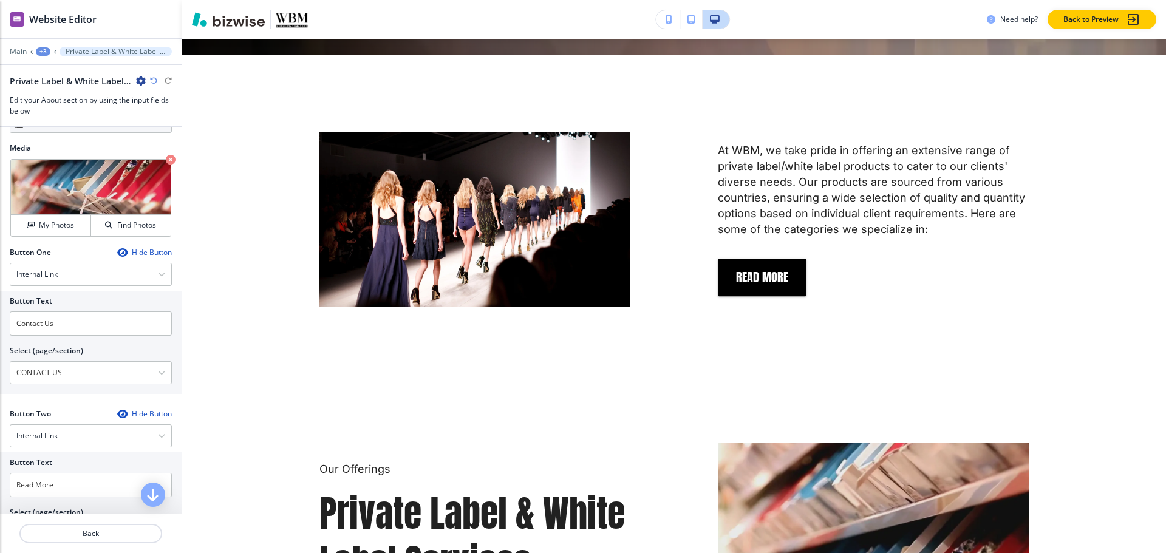
scroll to position [432, 0]
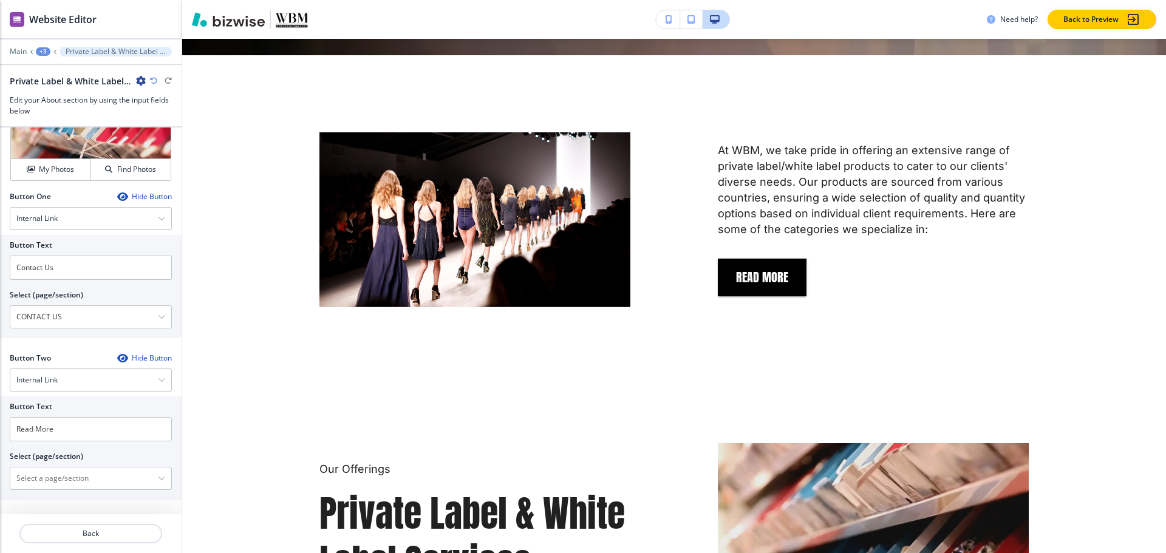
click at [117, 359] on icon "button" at bounding box center [122, 358] width 10 height 10
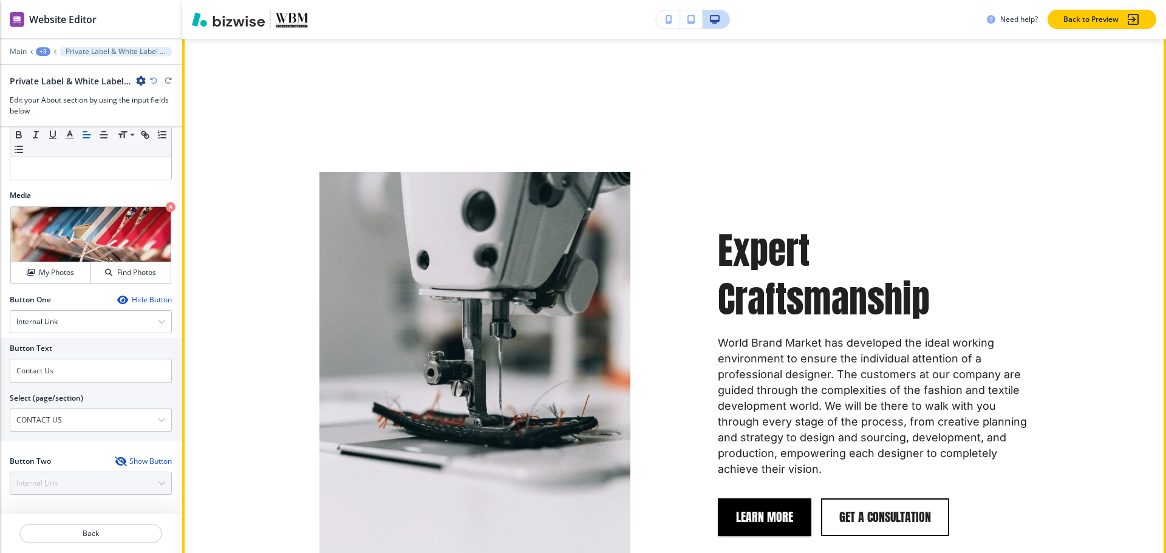
scroll to position [1242, 0]
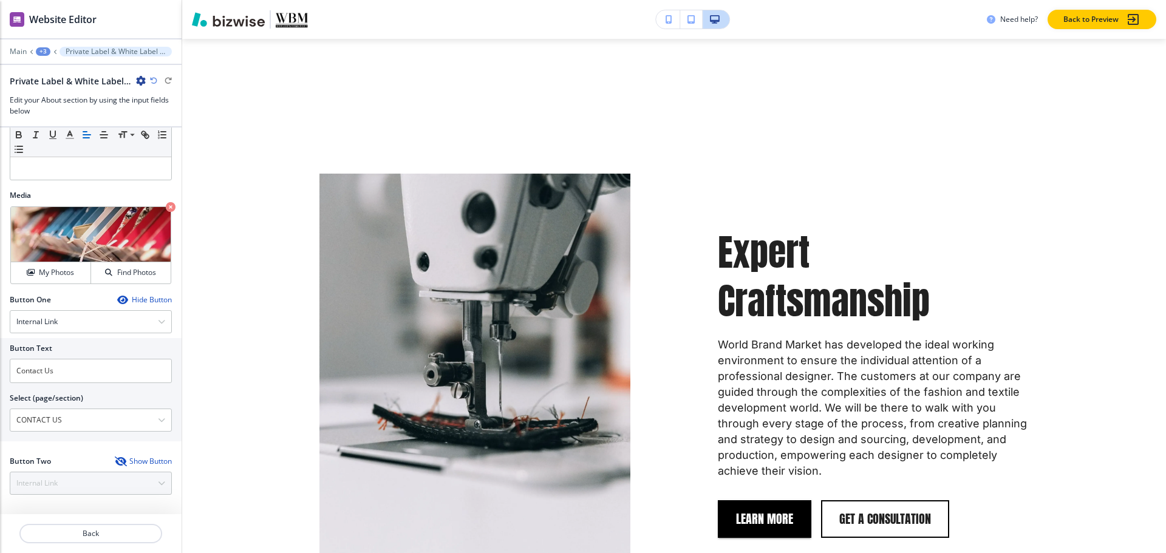
click at [47, 50] on div "+3" at bounding box center [43, 51] width 15 height 9
click at [67, 116] on p "About" at bounding box center [75, 114] width 62 height 11
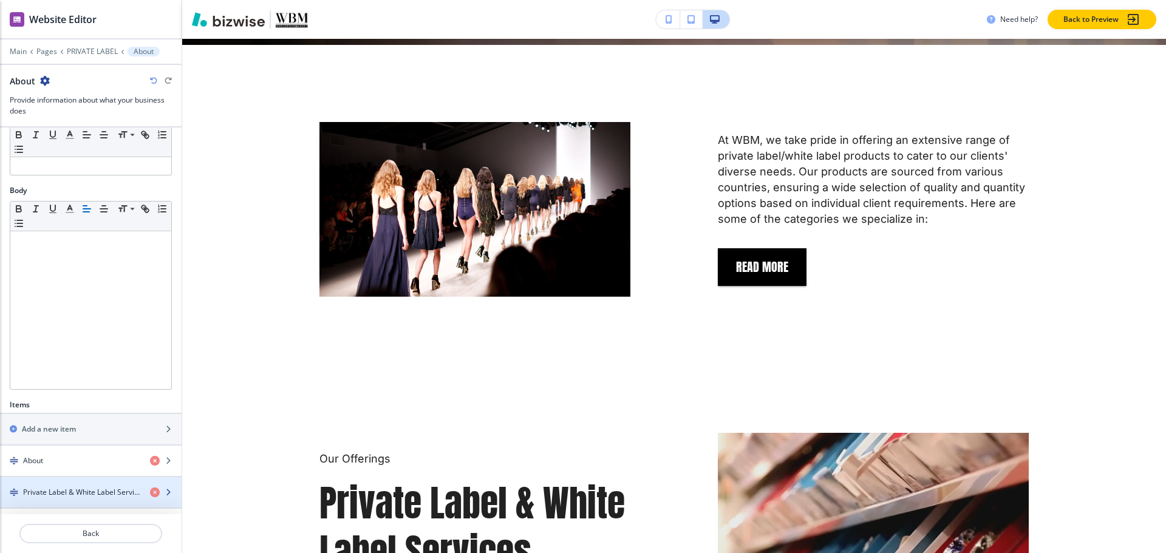
scroll to position [514, 0]
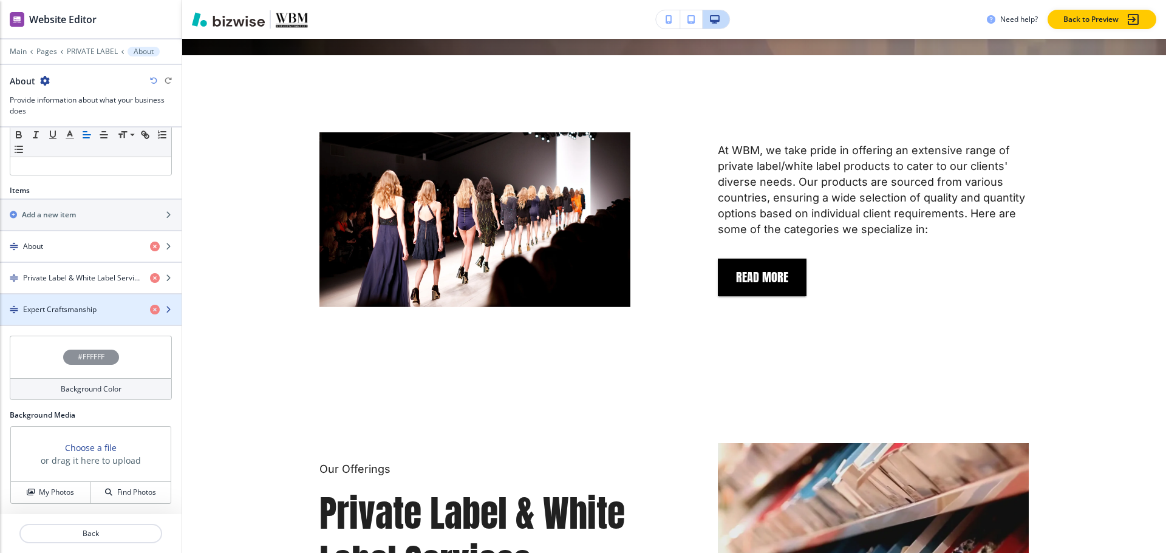
click at [74, 308] on h4 "Expert Craftsmanship" at bounding box center [59, 309] width 73 height 11
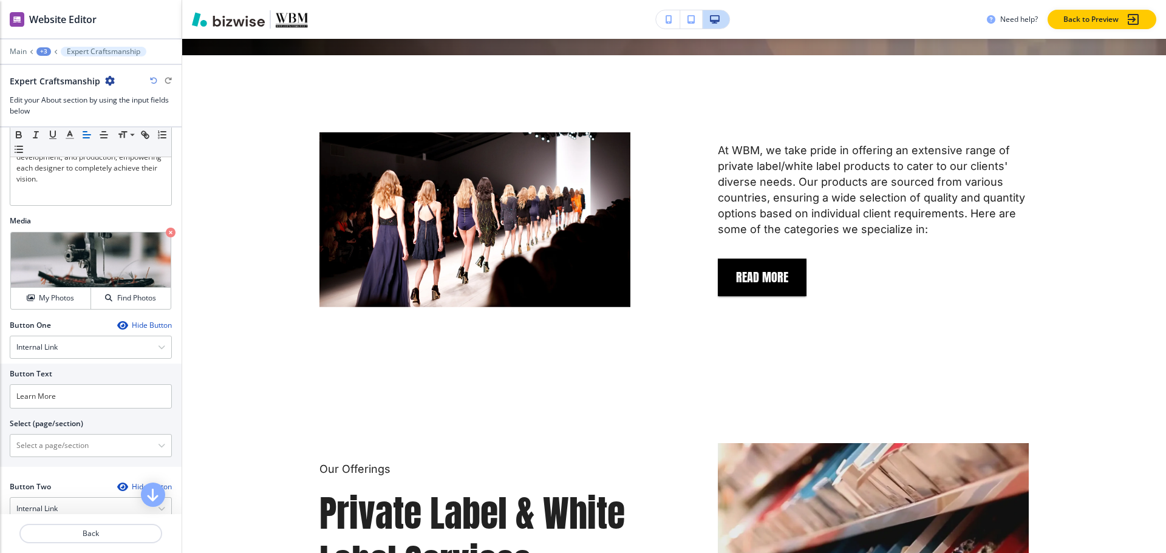
scroll to position [432, 0]
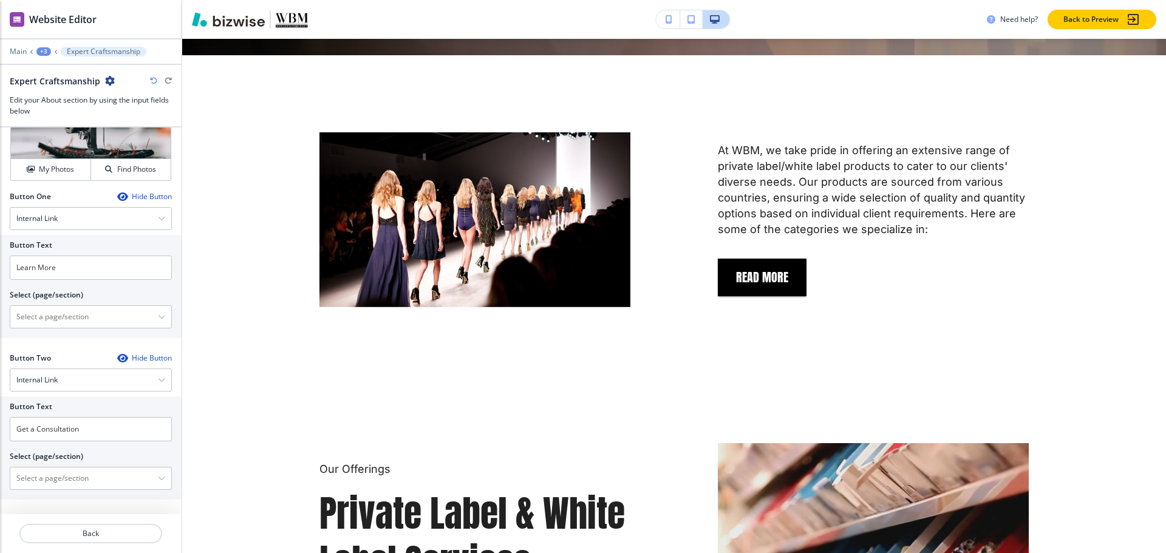
click at [117, 357] on icon "button" at bounding box center [122, 358] width 10 height 10
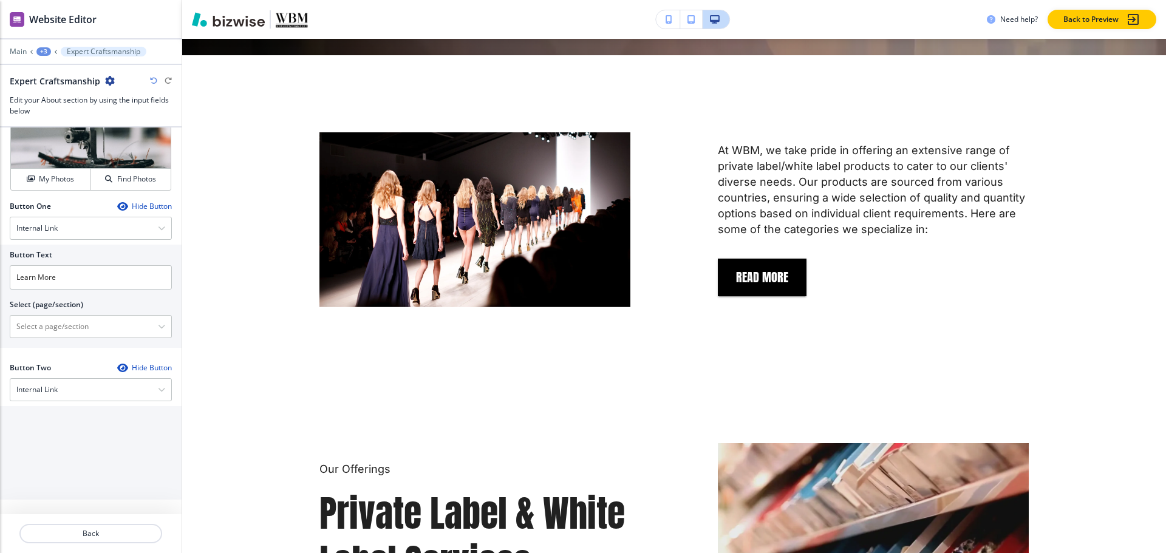
scroll to position [329, 0]
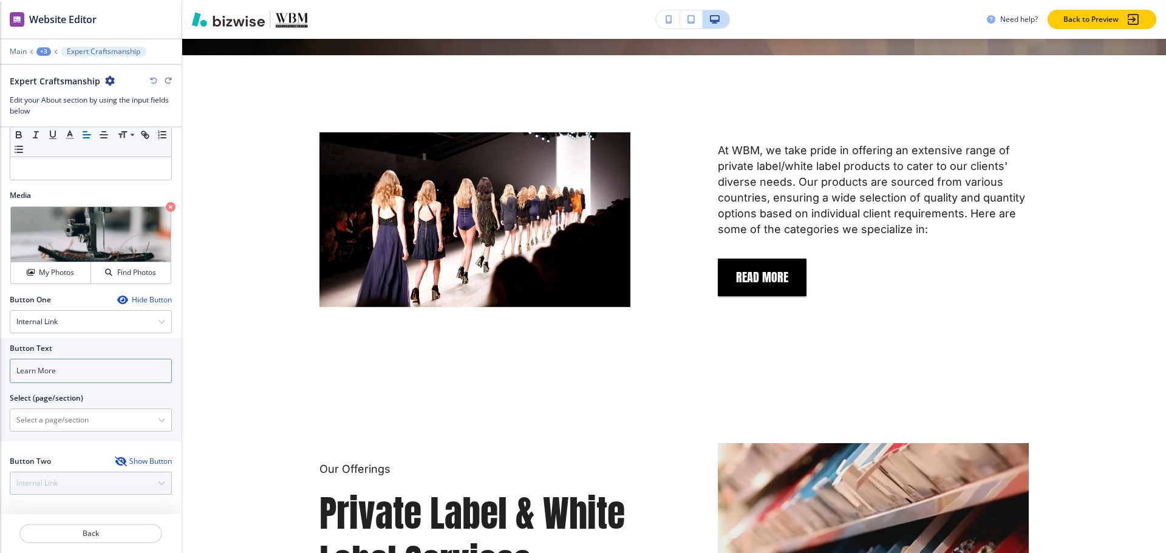
click at [80, 371] on input "Learn More" at bounding box center [91, 371] width 162 height 24
type input "Contact us"
click at [64, 420] on \(page\/section\) "Manual Input" at bounding box center [84, 420] width 148 height 21
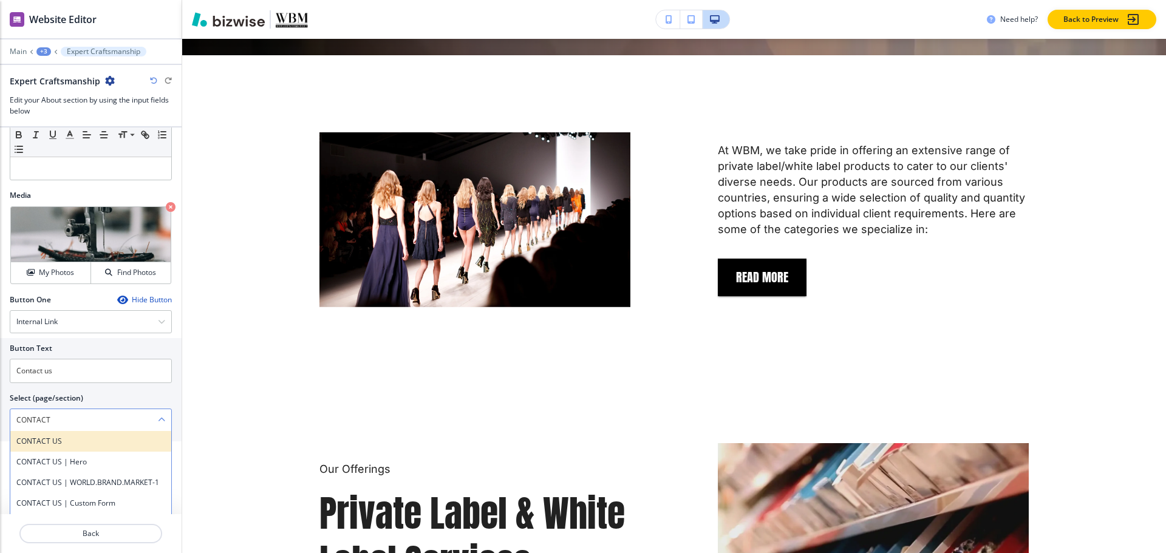
click at [60, 444] on h4 "CONTACT US" at bounding box center [90, 441] width 149 height 11
type \(page\/section\) "CONTACT US"
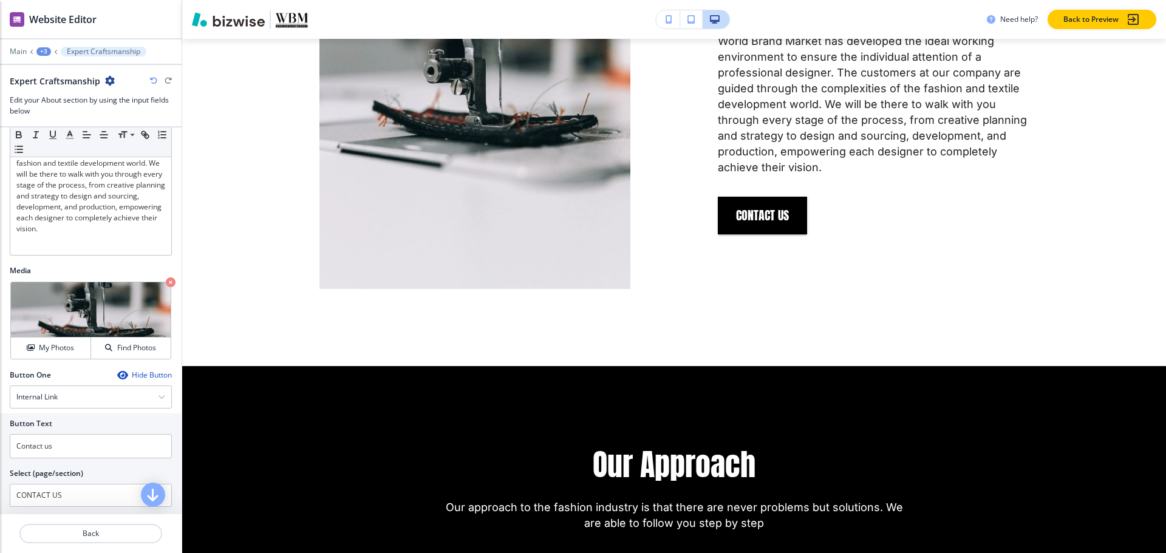
scroll to position [86, 0]
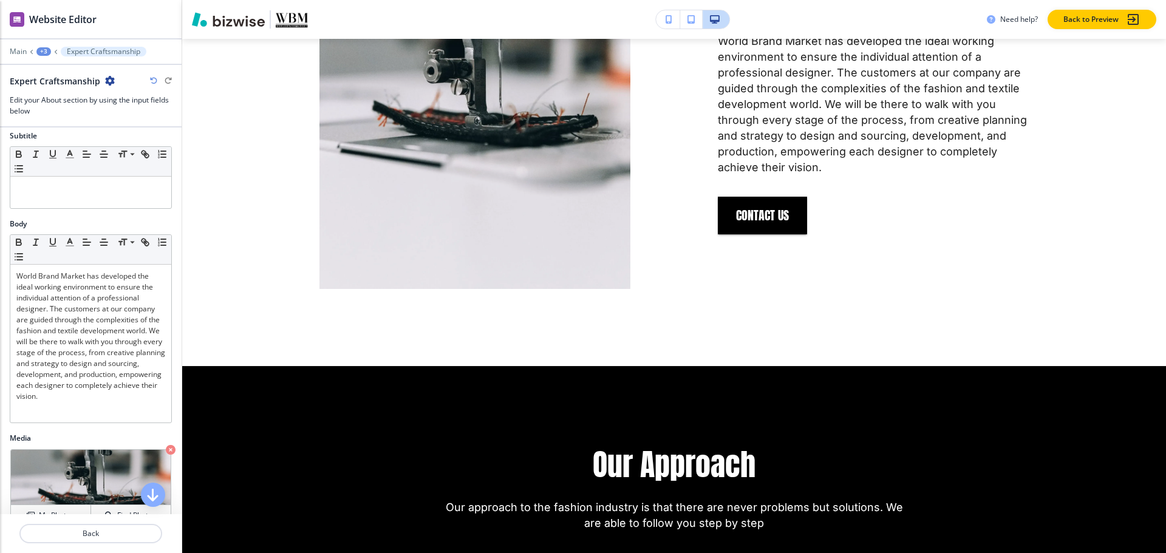
click at [44, 53] on div "+3" at bounding box center [43, 51] width 15 height 9
click at [57, 72] on p "Pages" at bounding box center [75, 71] width 62 height 11
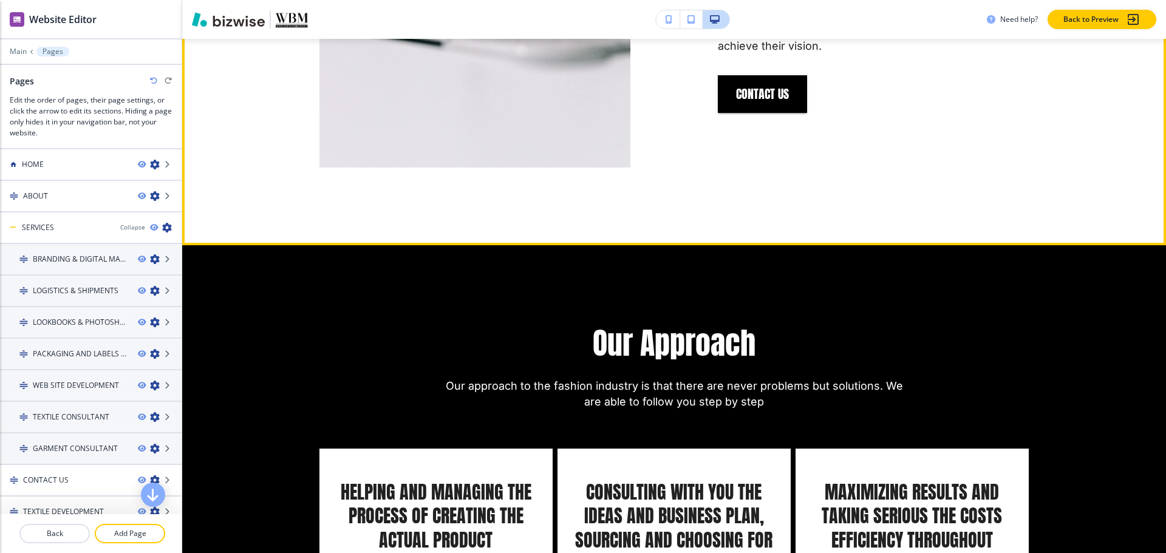
scroll to position [1849, 0]
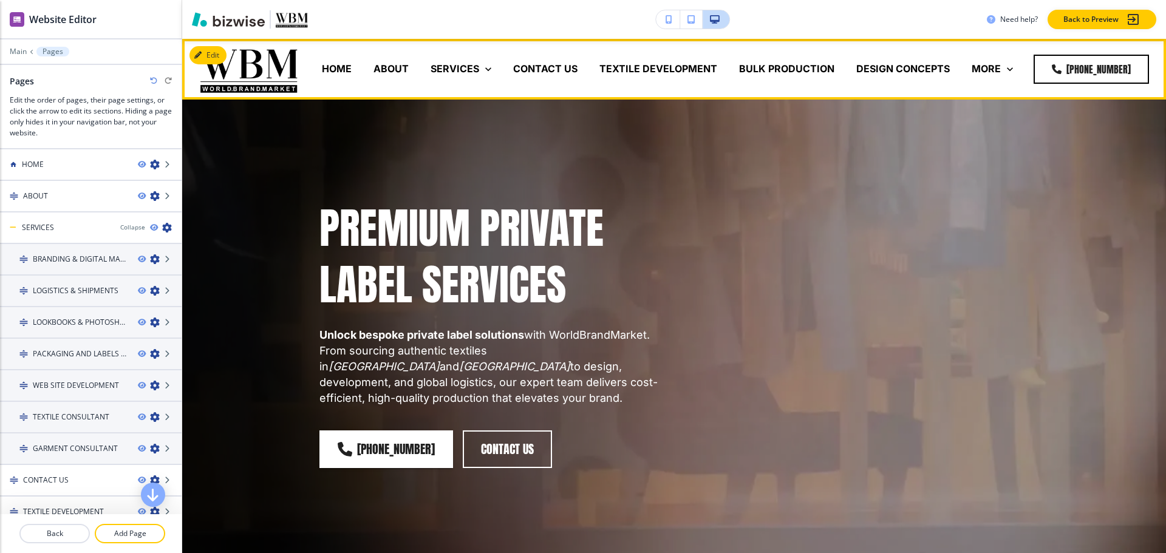
click at [881, 69] on p "DESIGN CONCEPTS" at bounding box center [903, 69] width 94 height 14
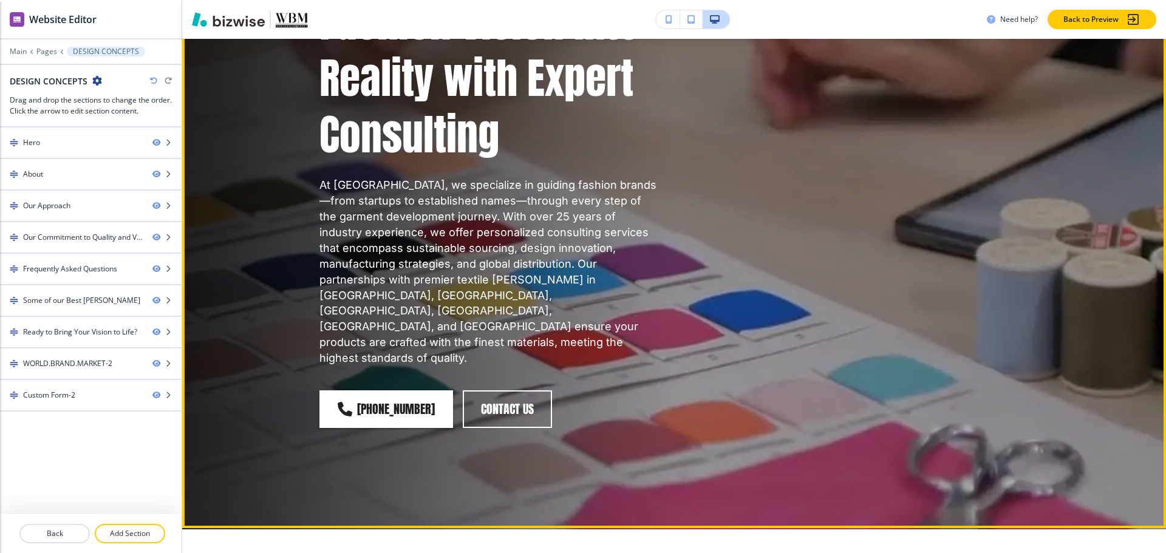
scroll to position [486, 0]
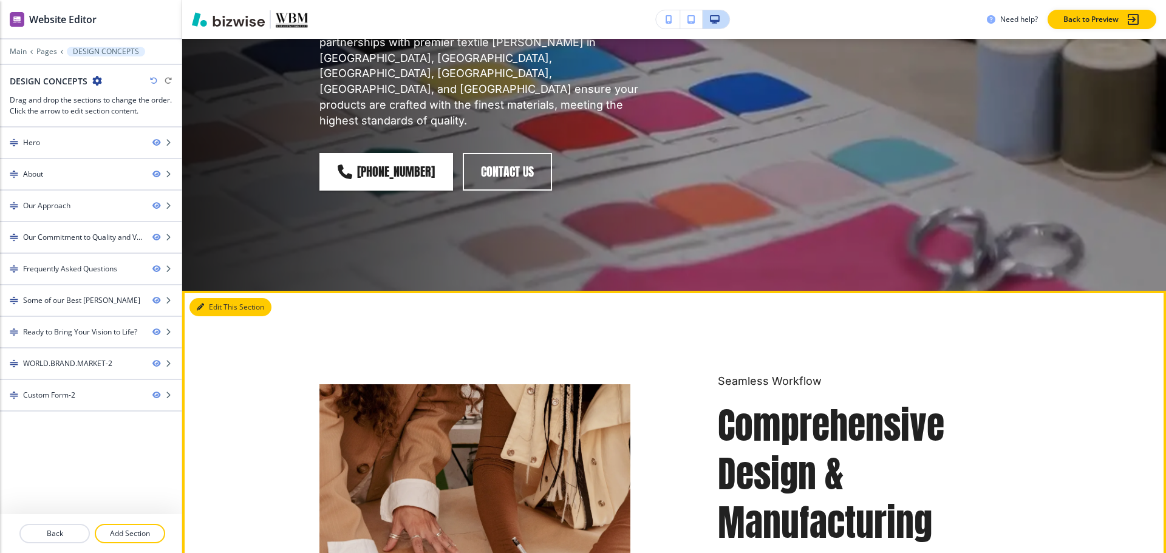
click at [192, 298] on button "Edit This Section" at bounding box center [230, 307] width 82 height 18
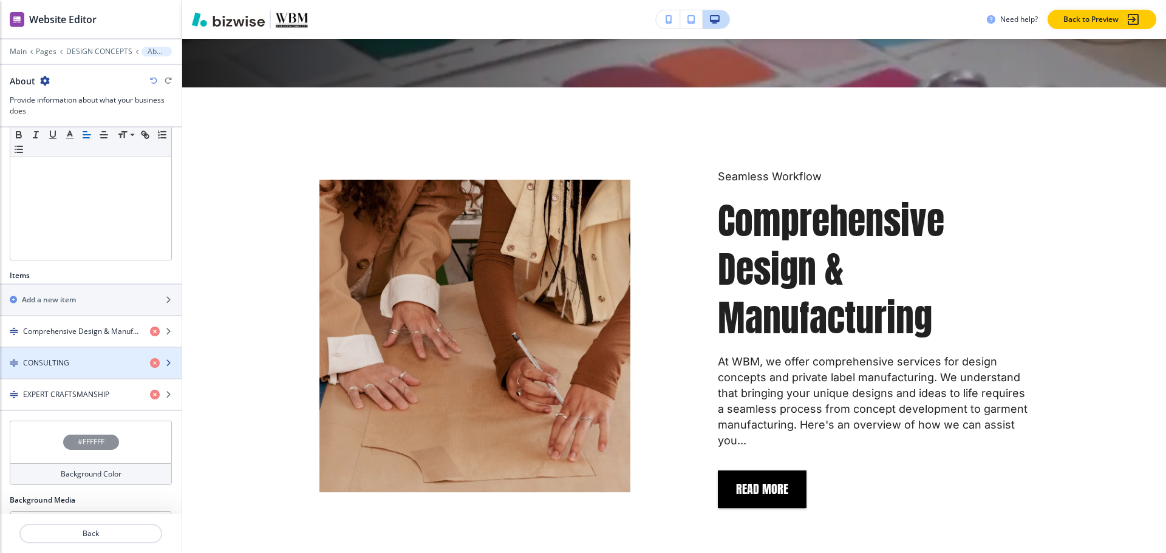
scroll to position [334, 0]
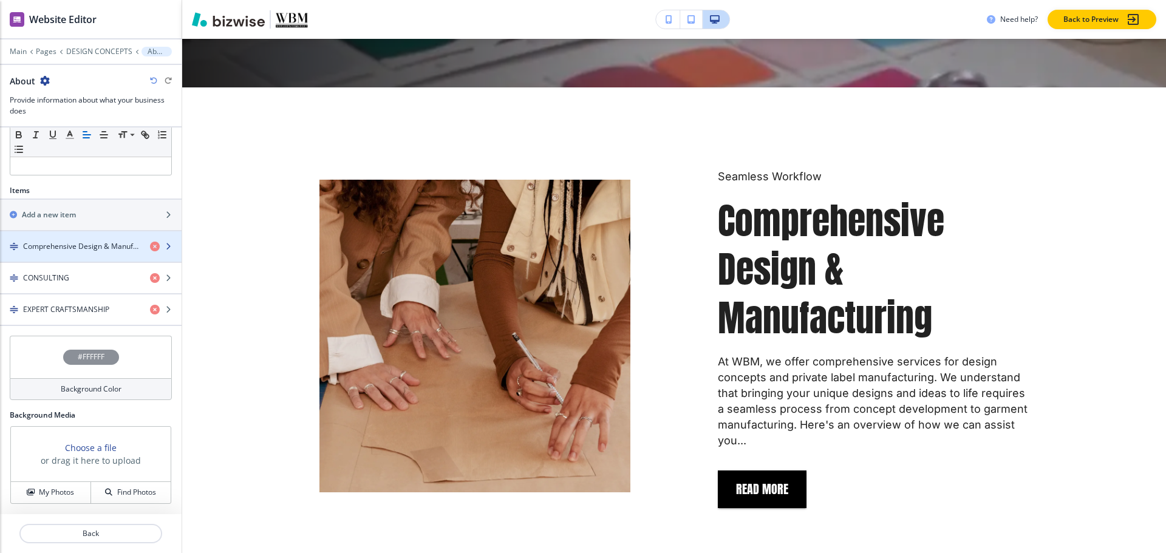
click at [53, 255] on div "button" at bounding box center [91, 257] width 182 height 10
click at [56, 244] on h4 "Comprehensive Design & Manufacturing" at bounding box center [81, 246] width 117 height 11
click at [72, 250] on h4 "Comprehensive Design & Manufacturing" at bounding box center [81, 246] width 117 height 11
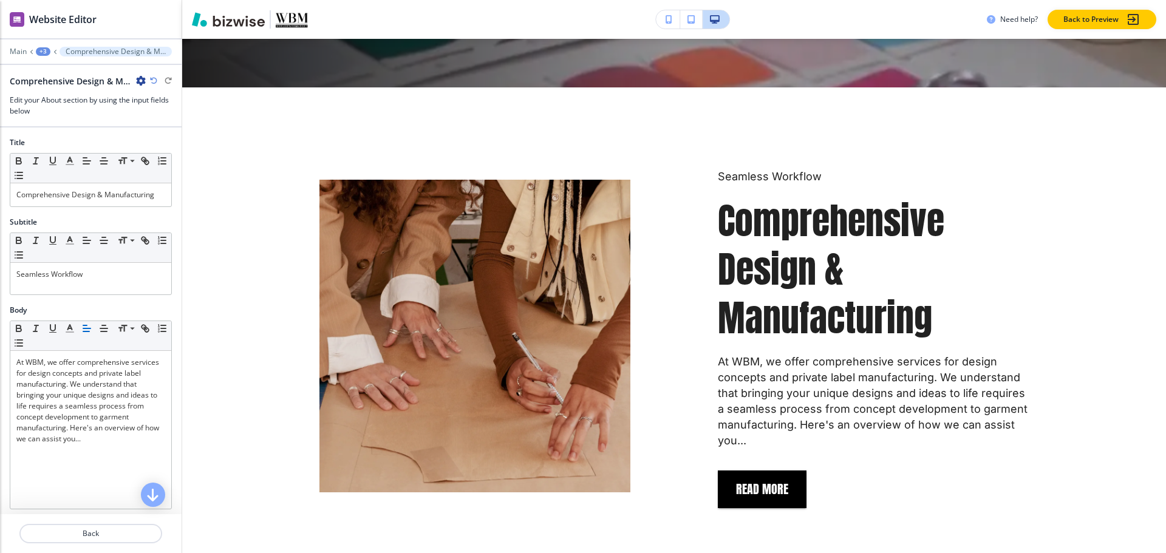
scroll to position [319, 0]
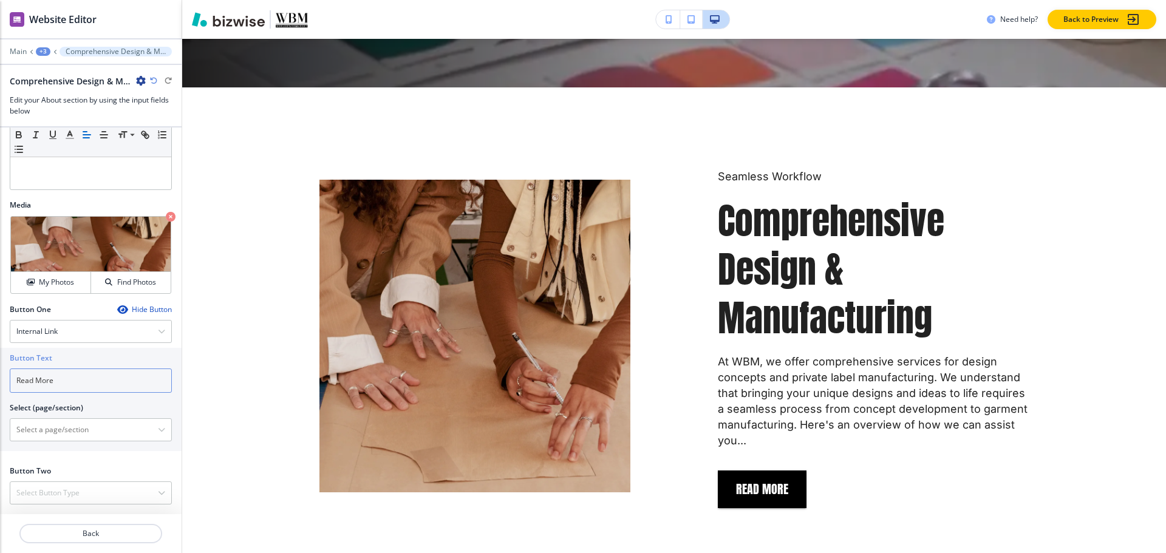
click at [66, 380] on input "Read More" at bounding box center [91, 381] width 162 height 24
click at [64, 437] on \(page\/section\) "Manual Input" at bounding box center [84, 430] width 148 height 21
paste \(page\/section\) "Read More"
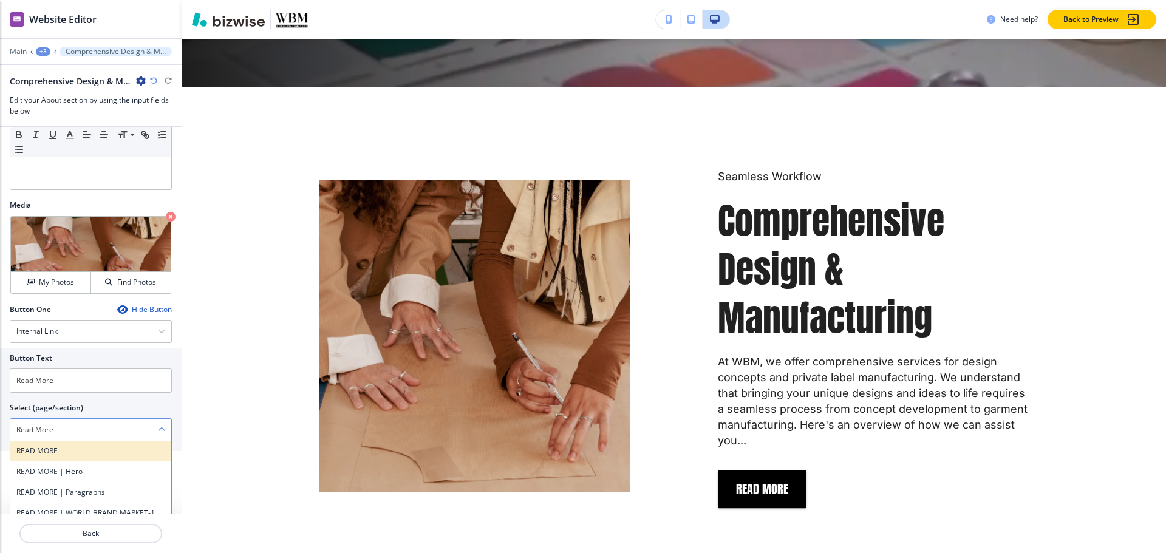
click at [44, 449] on h4 "READ MORE" at bounding box center [90, 451] width 149 height 11
type \(page\/section\) "READ MORE"
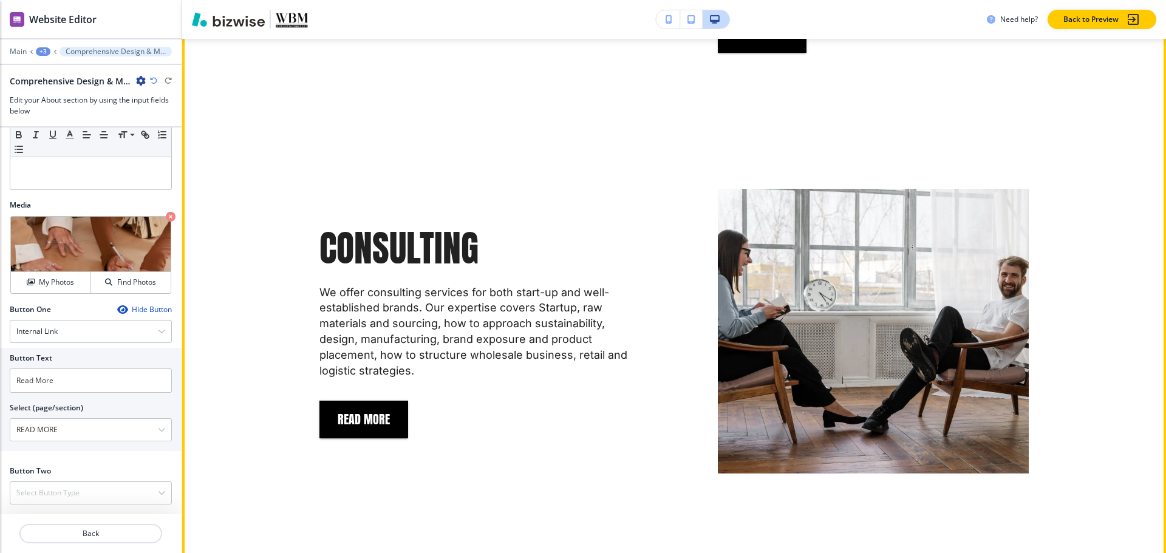
scroll to position [1358, 0]
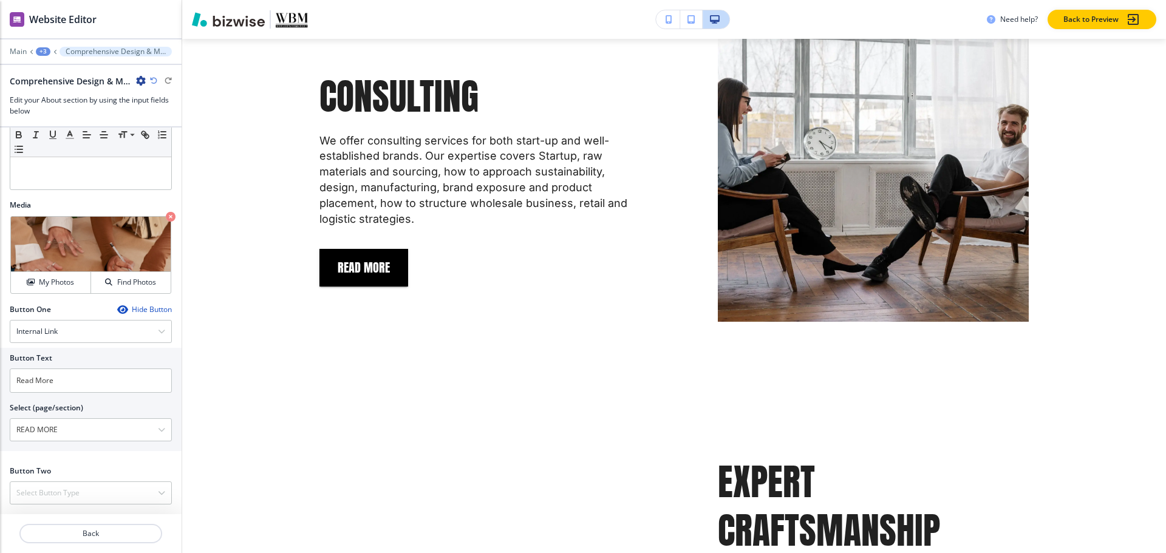
click at [41, 52] on div "+3" at bounding box center [43, 51] width 15 height 9
click at [64, 107] on button "About" at bounding box center [75, 114] width 78 height 22
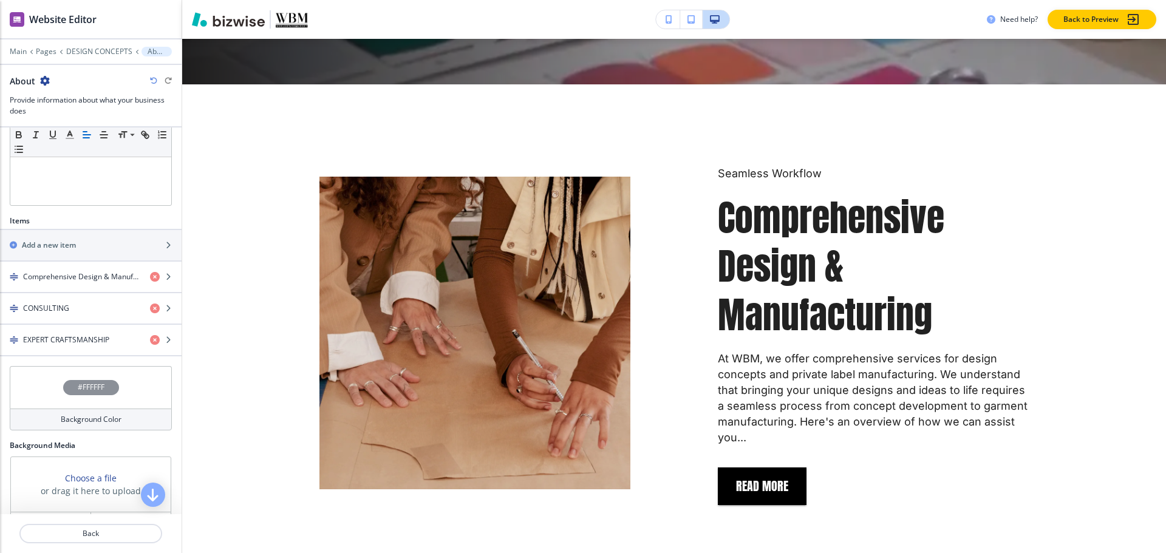
scroll to position [751, 0]
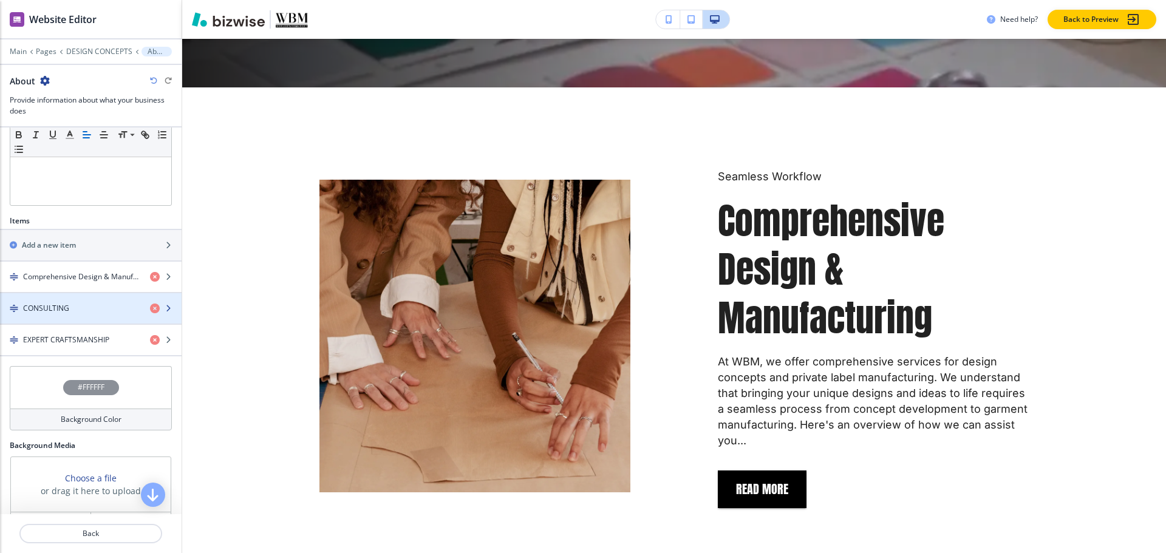
click at [61, 311] on h4 "CONSULTING" at bounding box center [46, 308] width 46 height 11
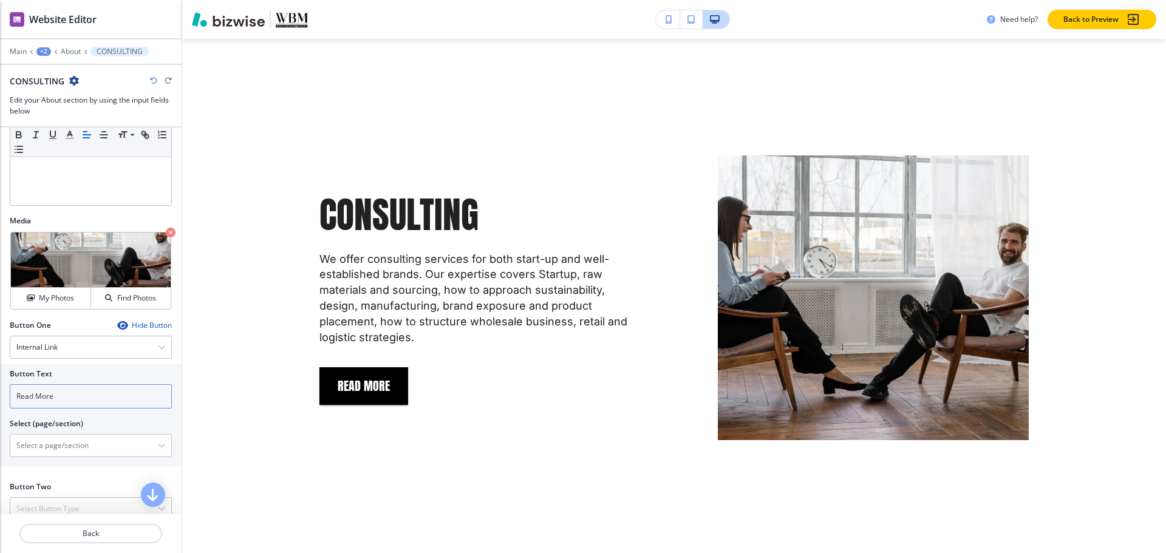
scroll to position [1251, 0]
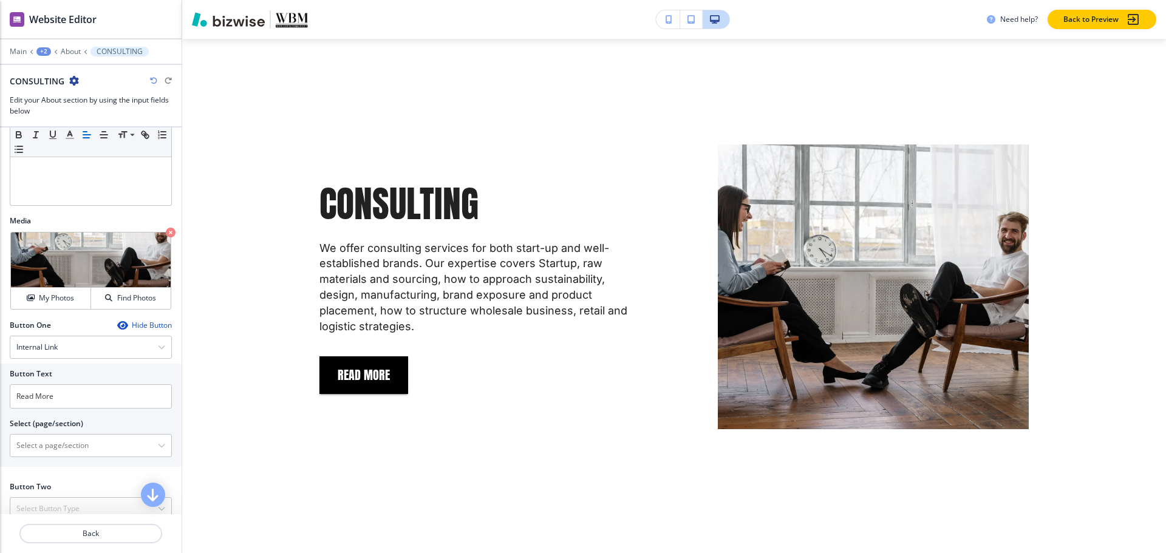
click at [118, 325] on div "Hide Button" at bounding box center [144, 326] width 55 height 10
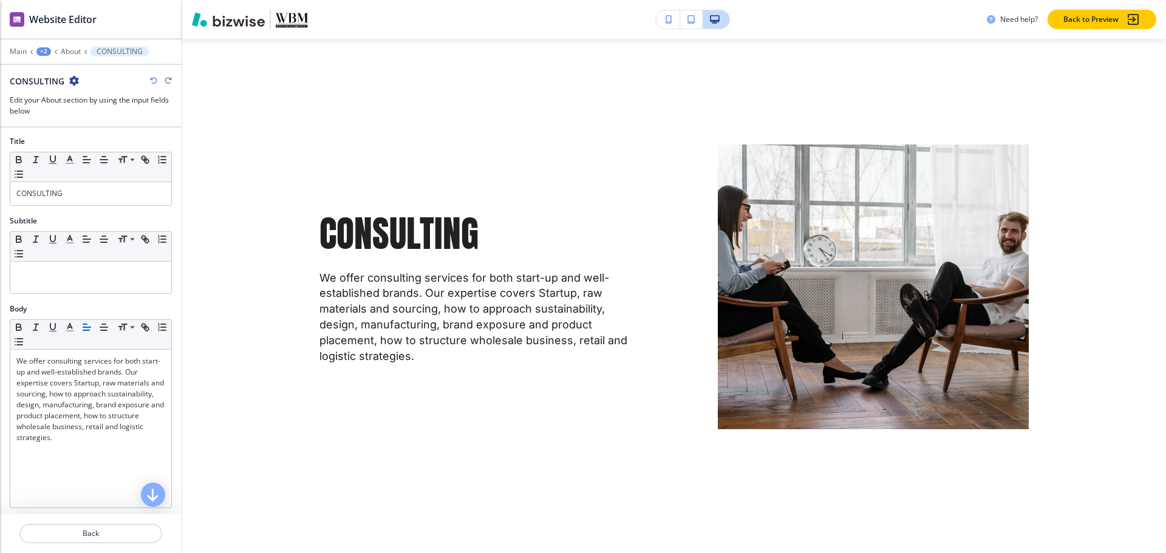
scroll to position [0, 0]
click at [64, 53] on p "About" at bounding box center [71, 51] width 20 height 9
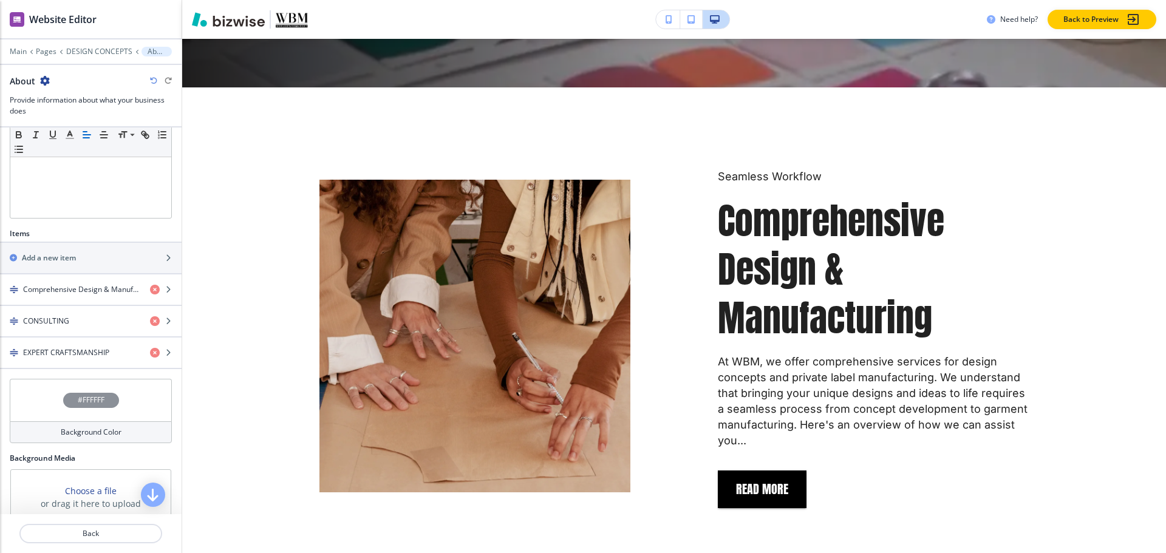
scroll to position [334, 0]
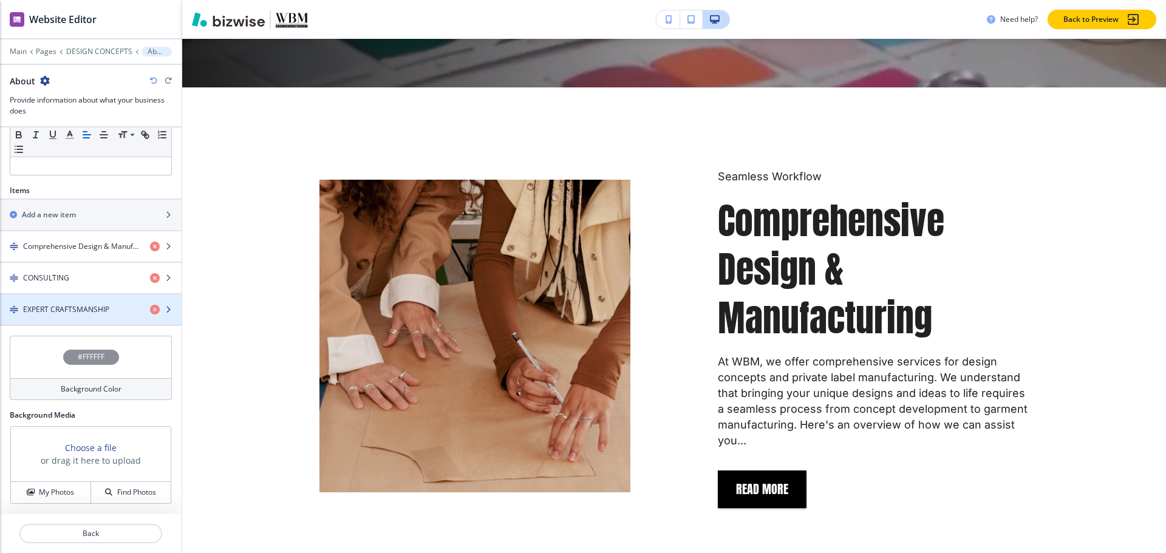
click at [69, 307] on h4 "EXPERT CRAFTSMANSHIP" at bounding box center [66, 309] width 86 height 11
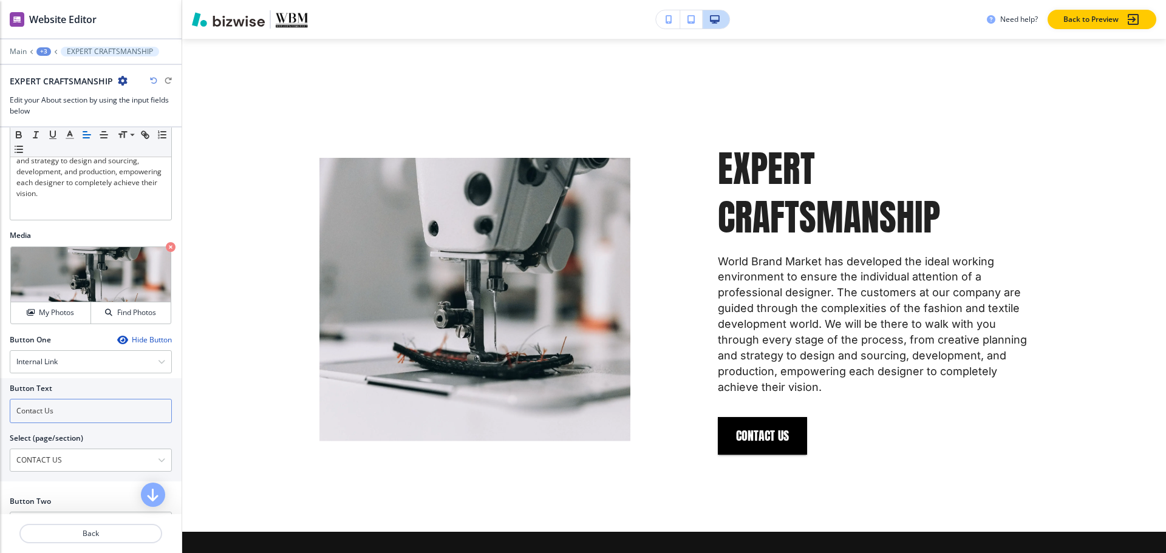
scroll to position [304, 0]
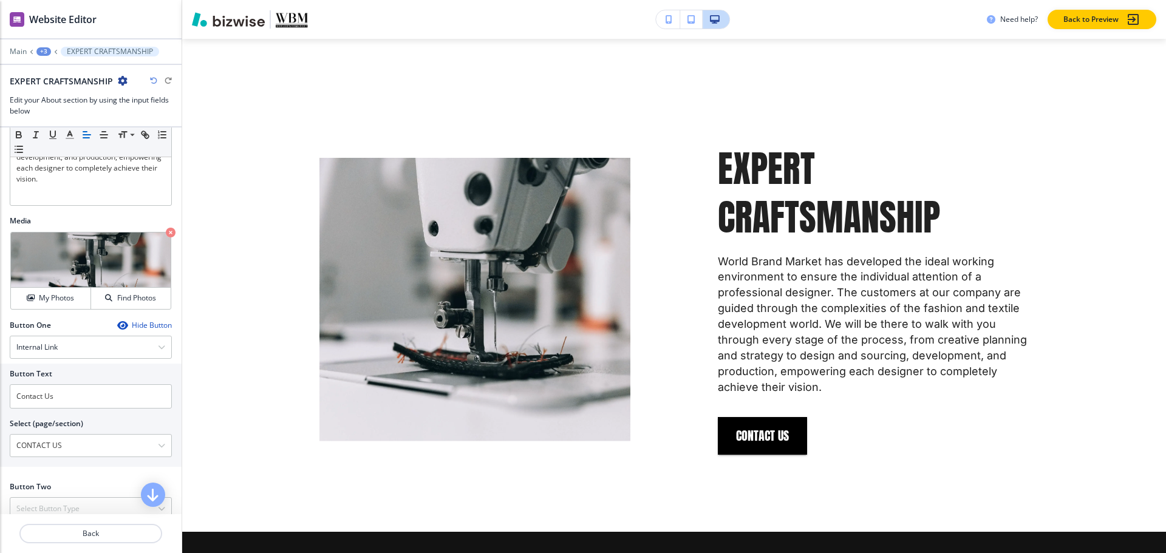
click at [47, 50] on div "+3" at bounding box center [43, 51] width 15 height 9
click at [62, 111] on p "About" at bounding box center [75, 114] width 62 height 11
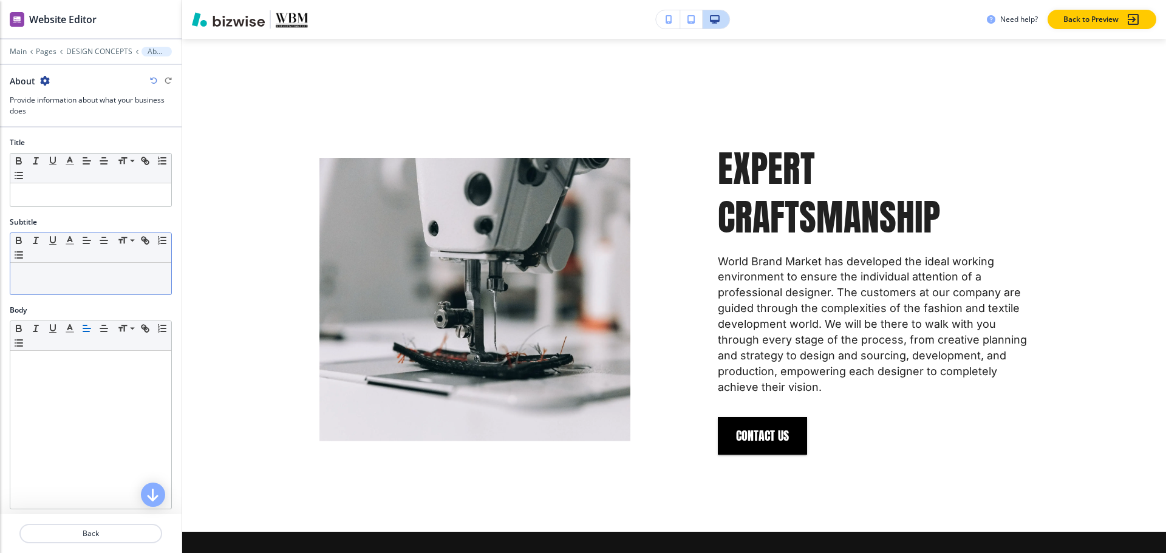
scroll to position [0, 0]
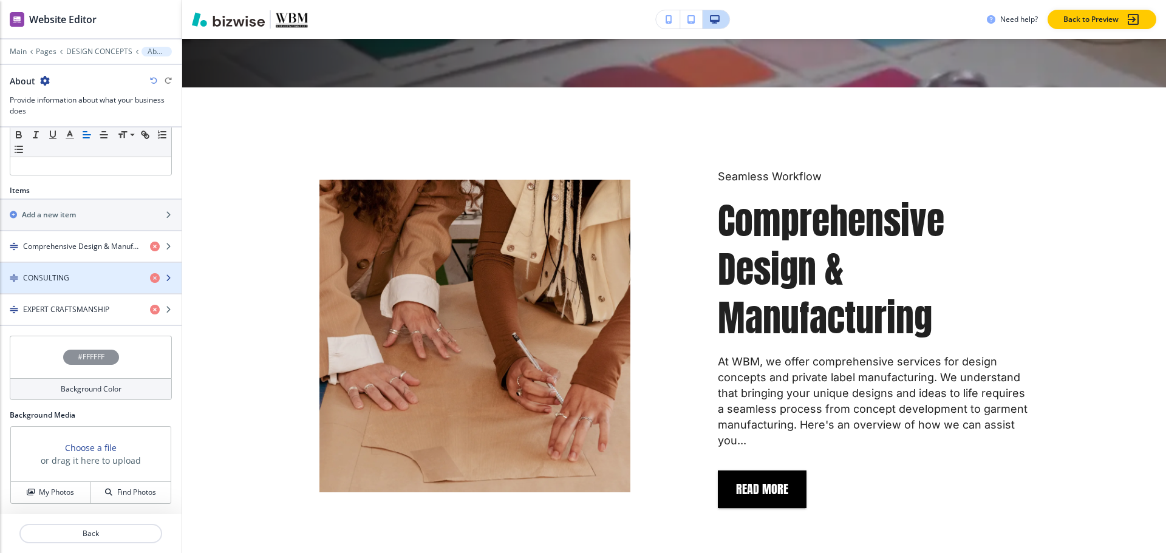
click at [81, 284] on div "button" at bounding box center [91, 289] width 182 height 10
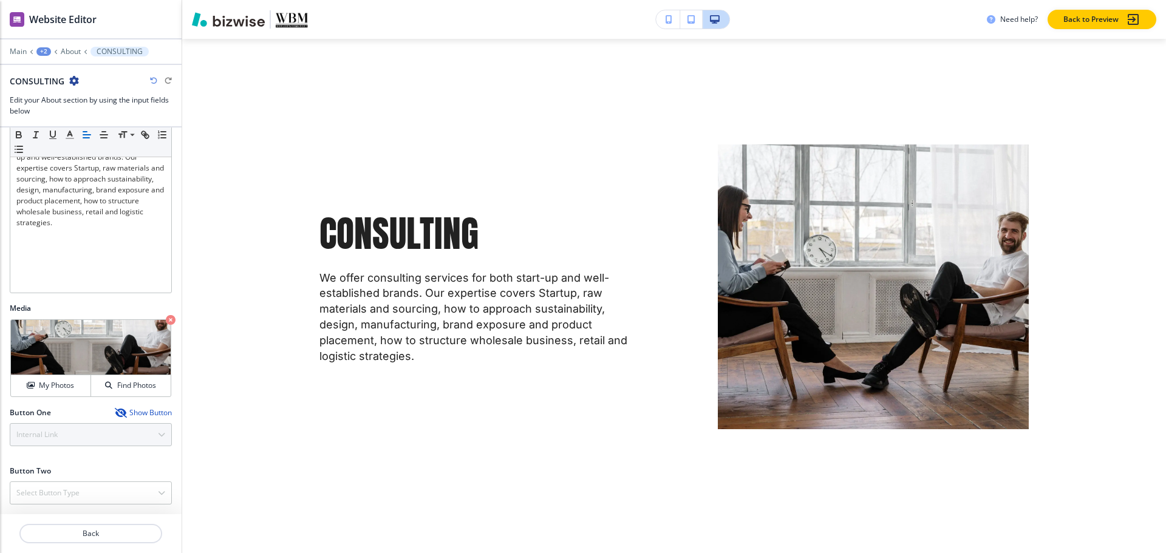
click at [115, 410] on icon "button" at bounding box center [120, 413] width 10 height 10
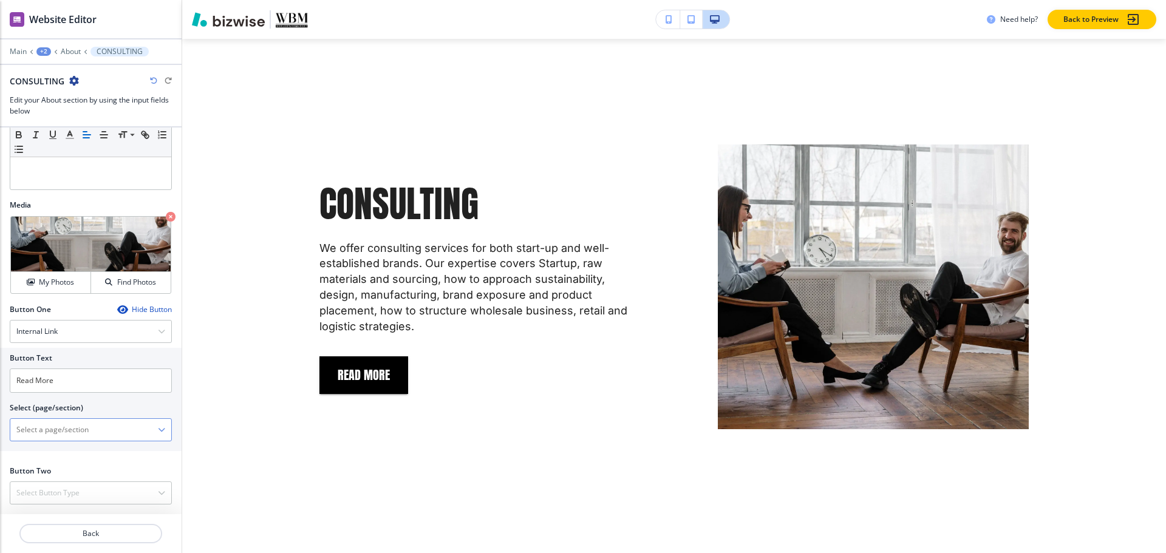
click at [78, 440] on \(page\/section\) "Manual Input" at bounding box center [84, 430] width 148 height 21
paste \(page\/section\) "Read More"
click at [51, 446] on h4 "READ MORE" at bounding box center [90, 451] width 149 height 11
type \(page\/section\) "READ MORE"
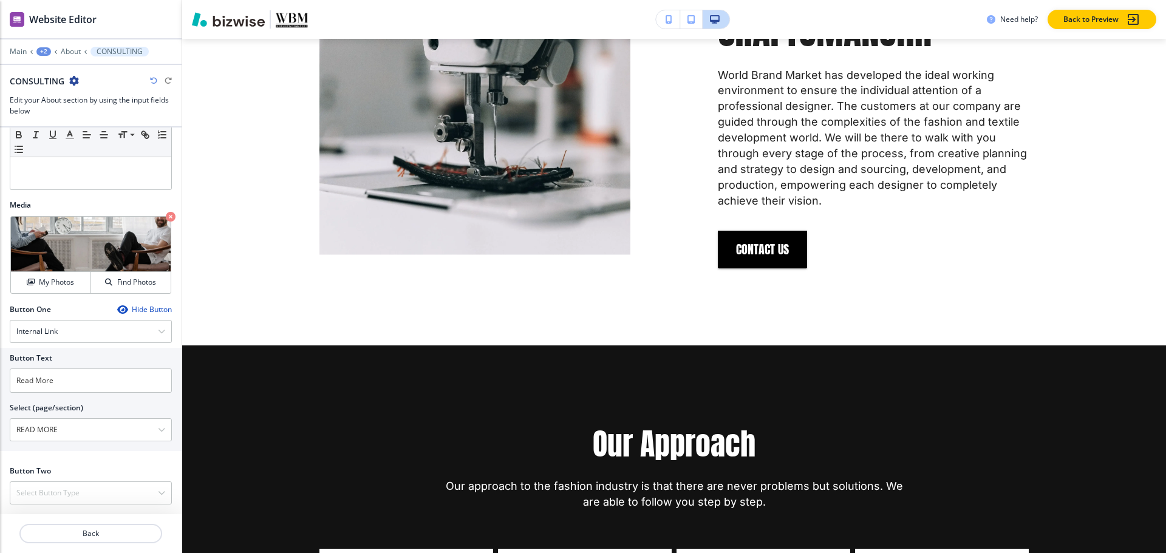
click at [70, 58] on div at bounding box center [91, 59] width 182 height 7
click at [70, 52] on p "About" at bounding box center [71, 51] width 20 height 9
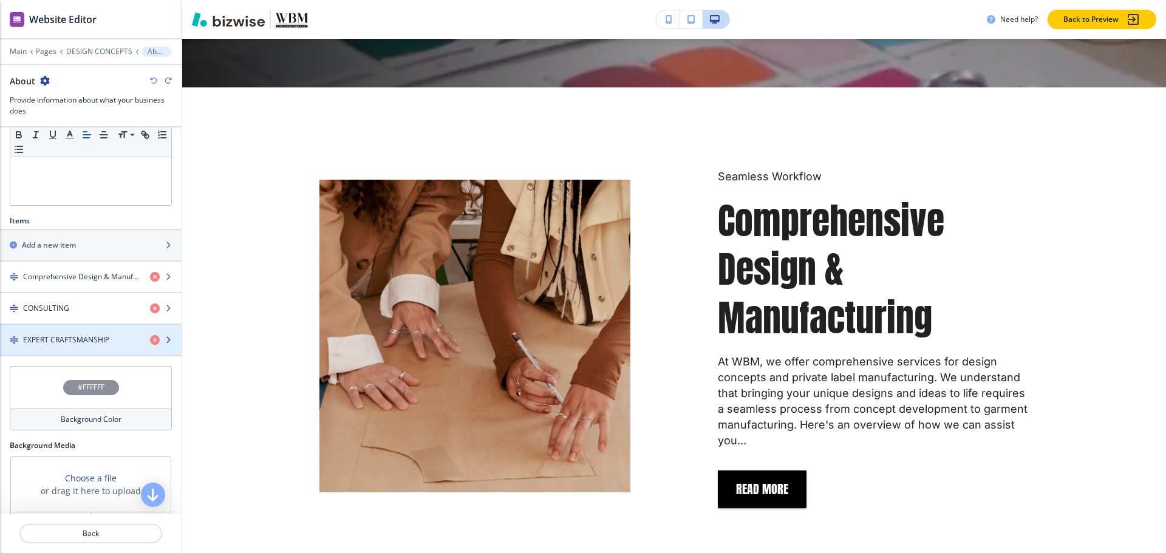
click at [78, 353] on div "button" at bounding box center [91, 350] width 182 height 10
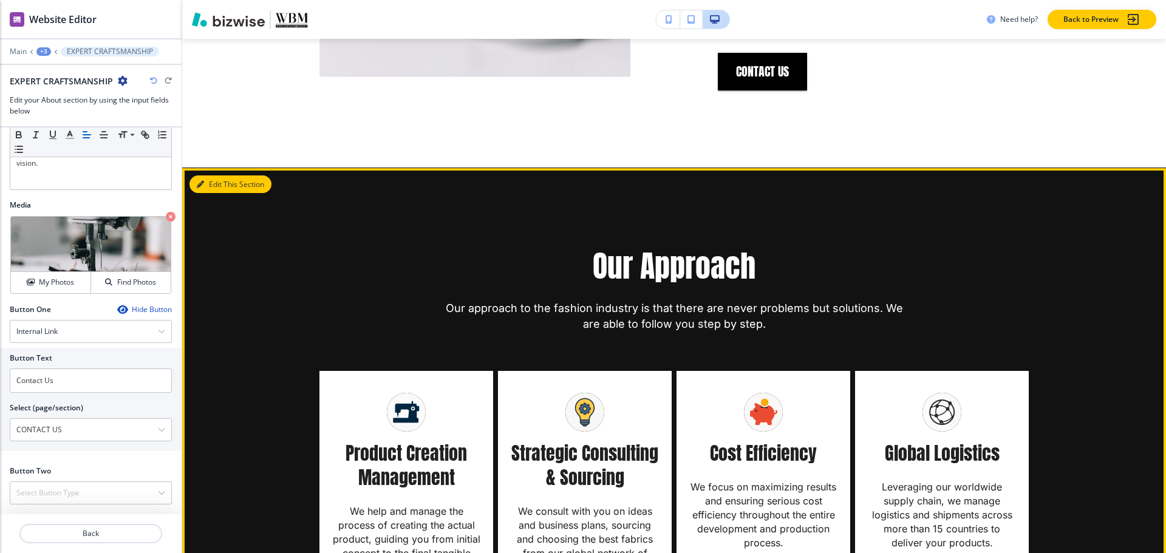
click at [207, 175] on button "Edit This Section" at bounding box center [230, 184] width 82 height 18
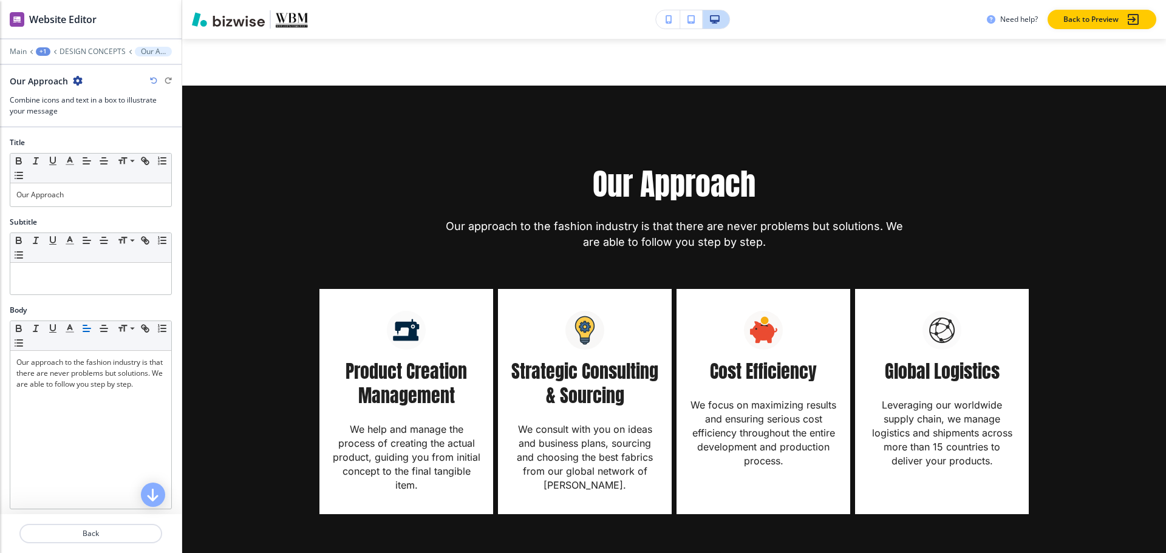
click at [73, 81] on icon "button" at bounding box center [78, 81] width 10 height 10
click at [107, 150] on button "Delete Section" at bounding box center [111, 145] width 78 height 22
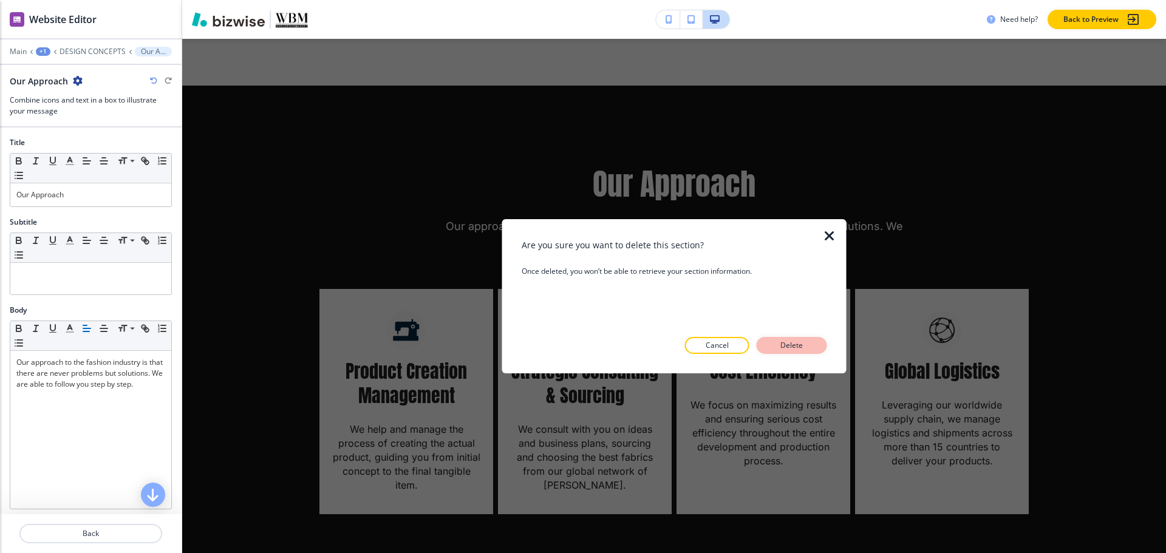
click at [801, 346] on p "Delete" at bounding box center [791, 345] width 29 height 11
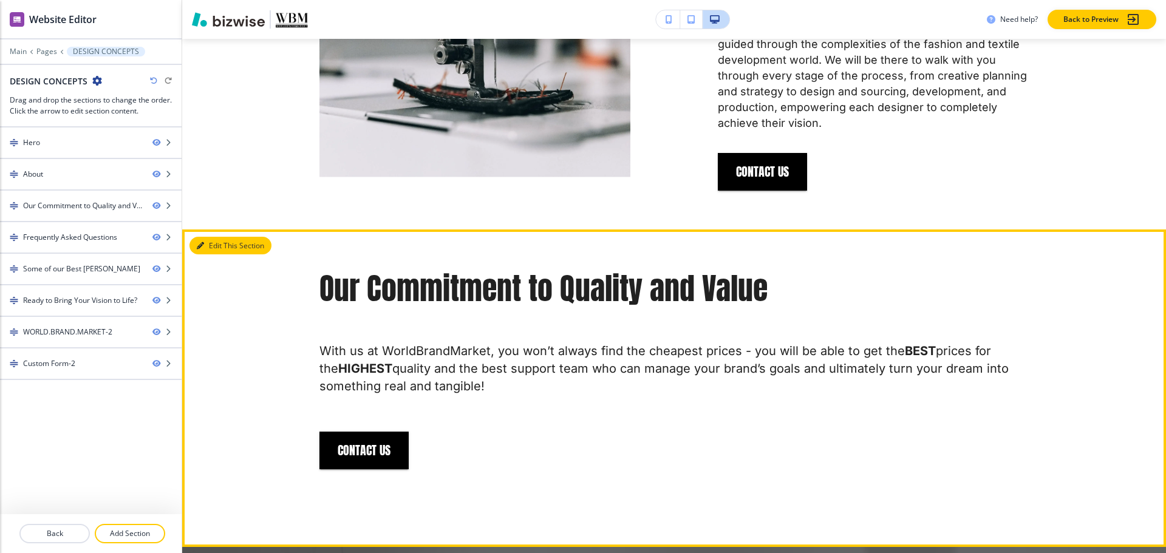
click at [202, 242] on icon "button" at bounding box center [200, 245] width 7 height 7
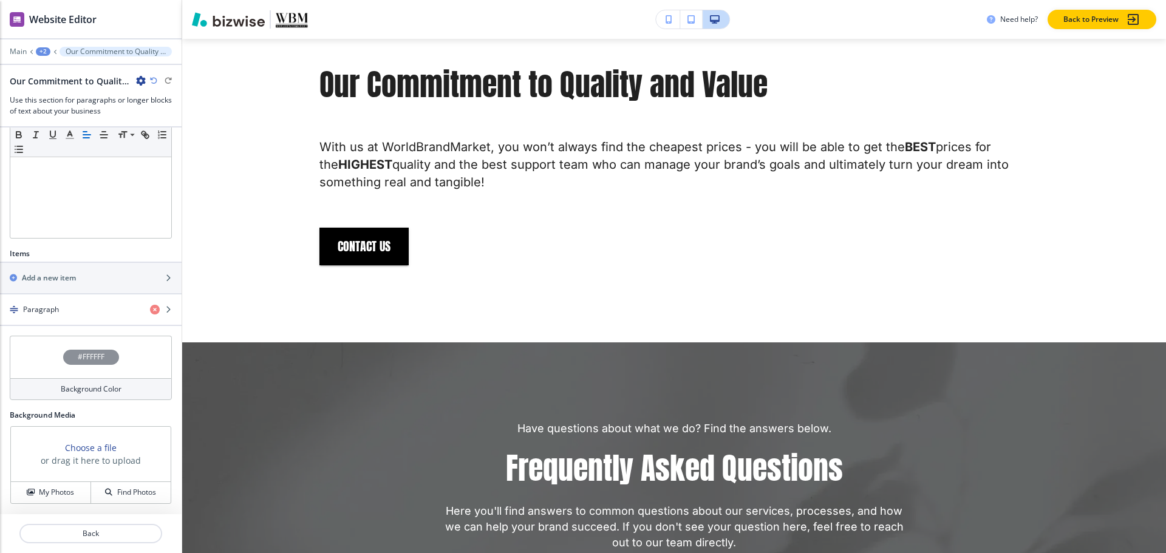
click at [94, 344] on div "#FFFFFF" at bounding box center [91, 357] width 162 height 43
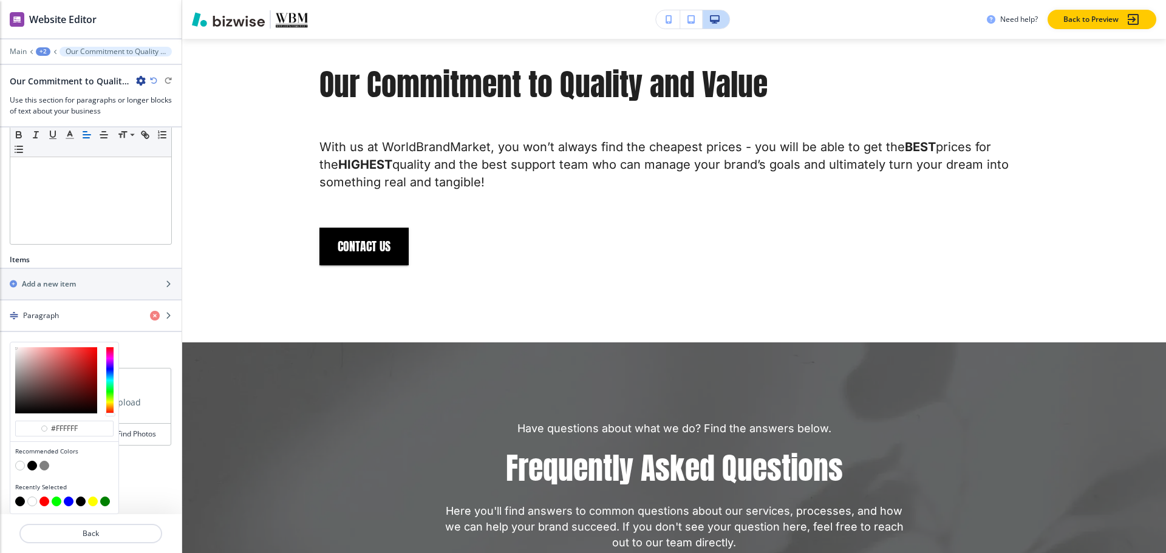
click at [31, 468] on button "button" at bounding box center [32, 466] width 10 height 10
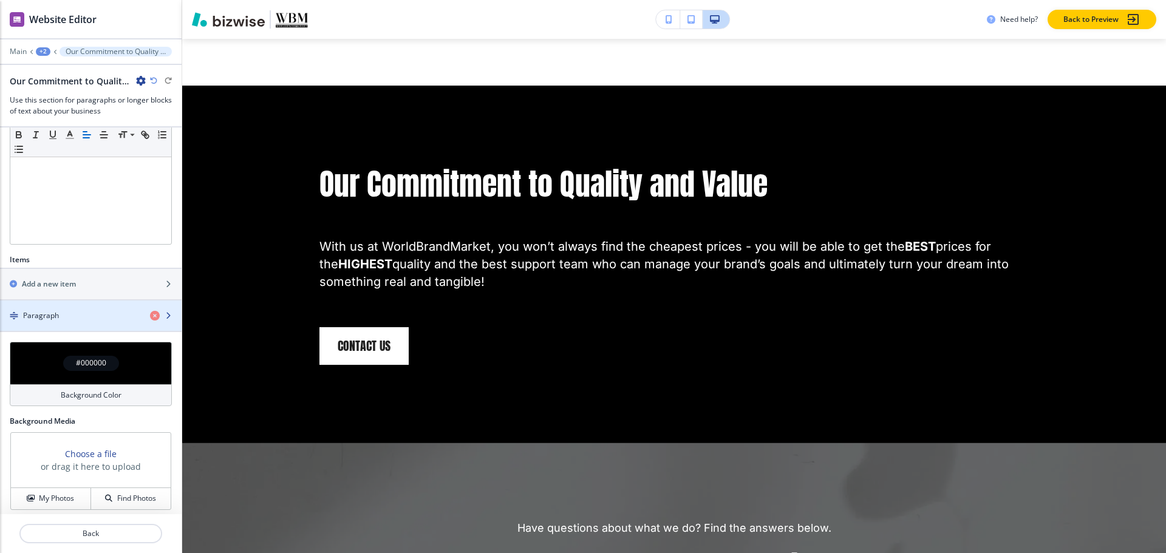
click at [86, 324] on div "button" at bounding box center [91, 326] width 182 height 10
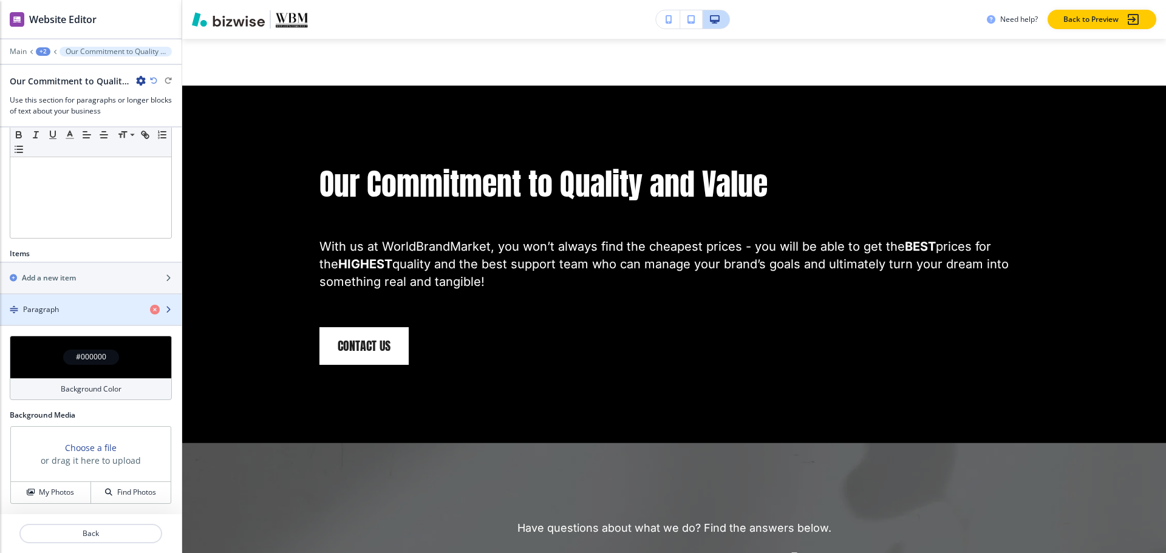
click at [69, 304] on div "Paragraph" at bounding box center [70, 309] width 140 height 11
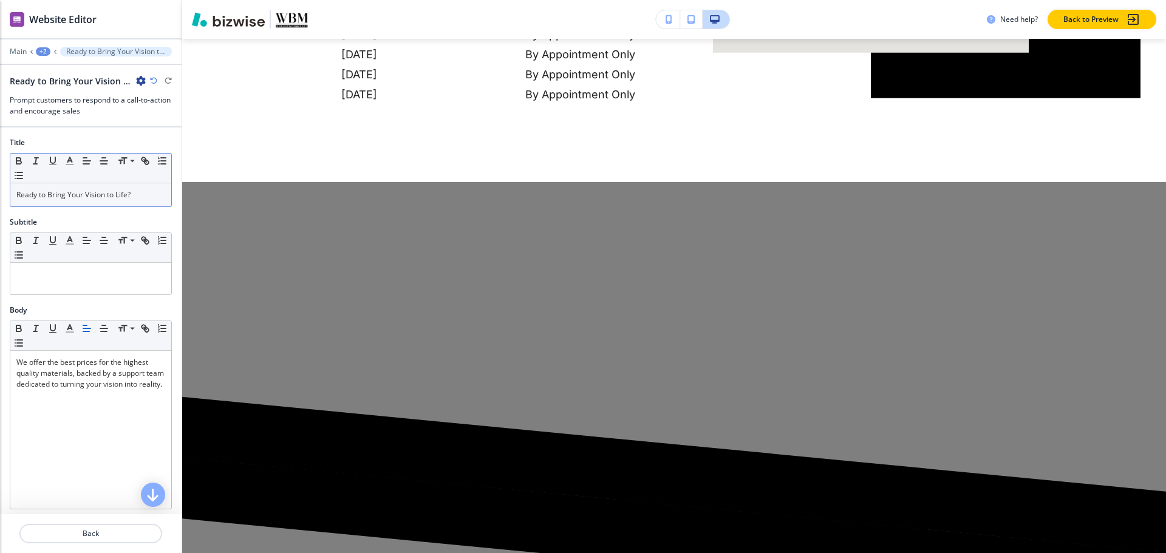
click at [137, 201] on div "Ready to Bring Your Vision to Life?" at bounding box center [90, 194] width 161 height 23
copy p "Ready to Bring Your Vision to Life?"
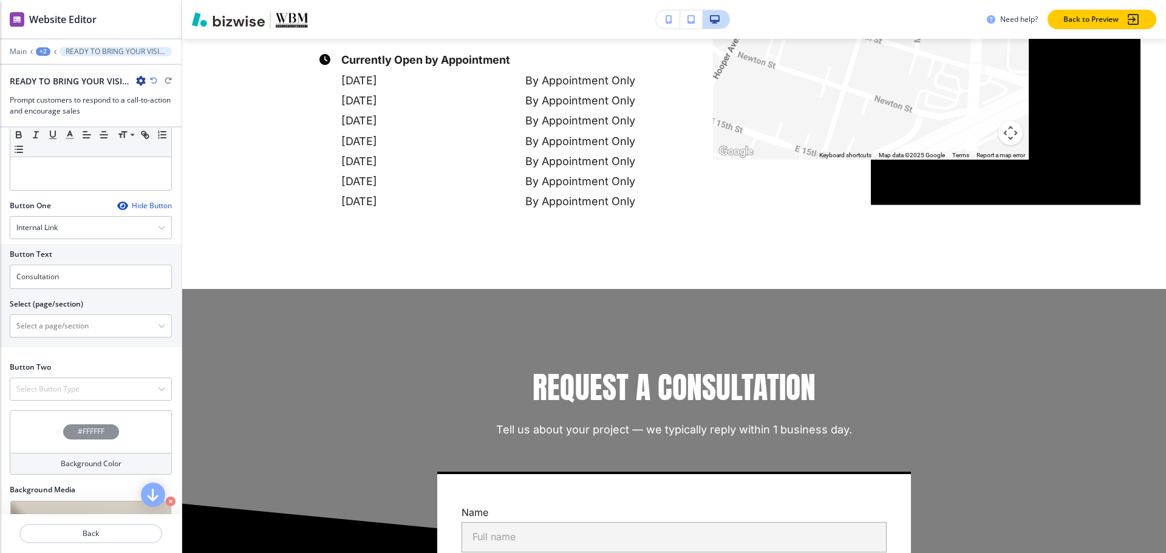
scroll to position [364, 0]
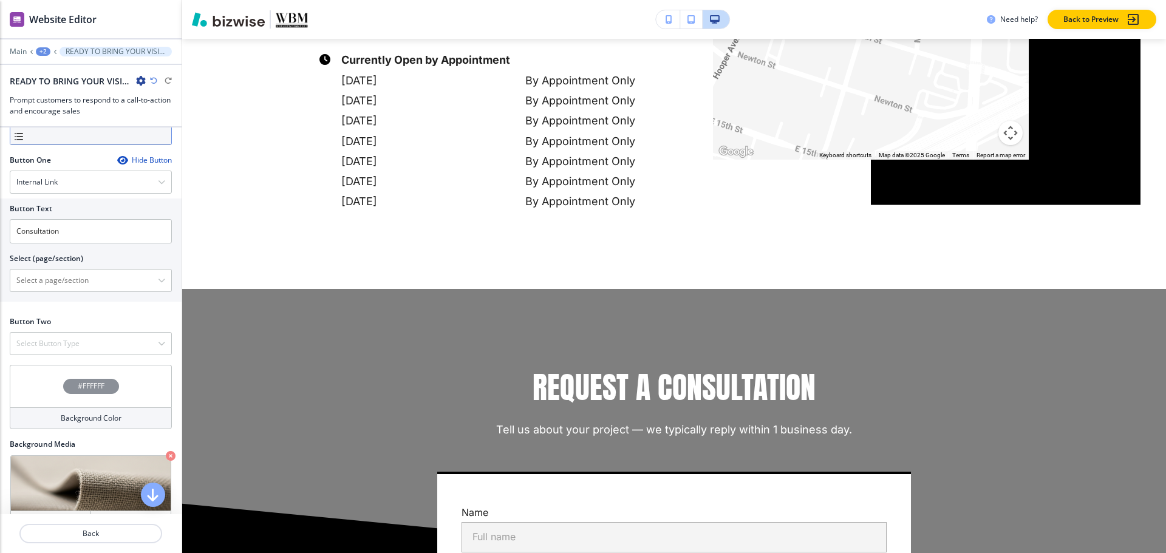
click at [117, 157] on icon "button" at bounding box center [122, 160] width 10 height 10
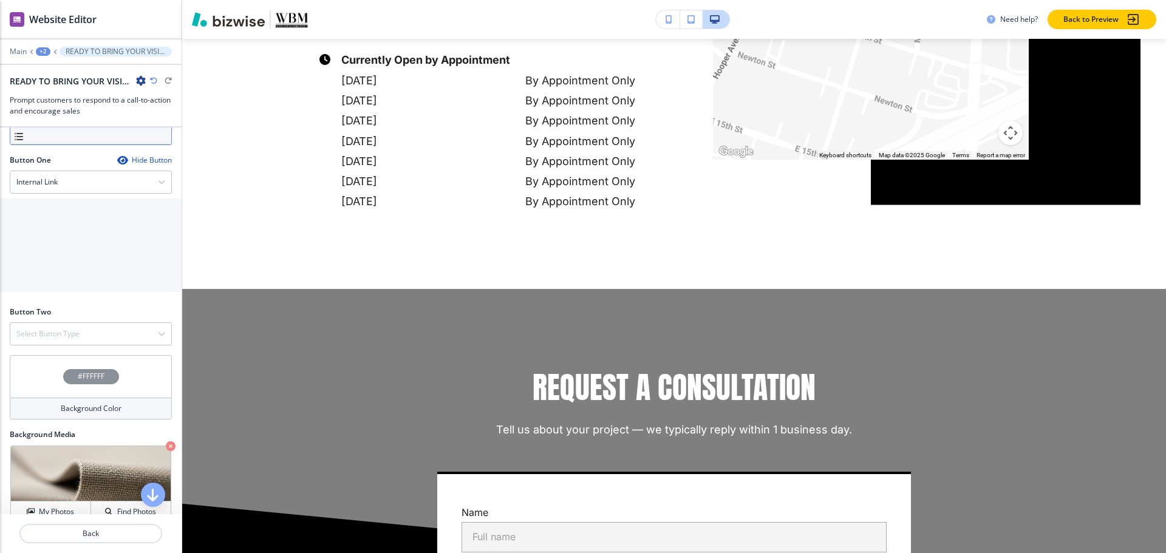
scroll to position [290, 0]
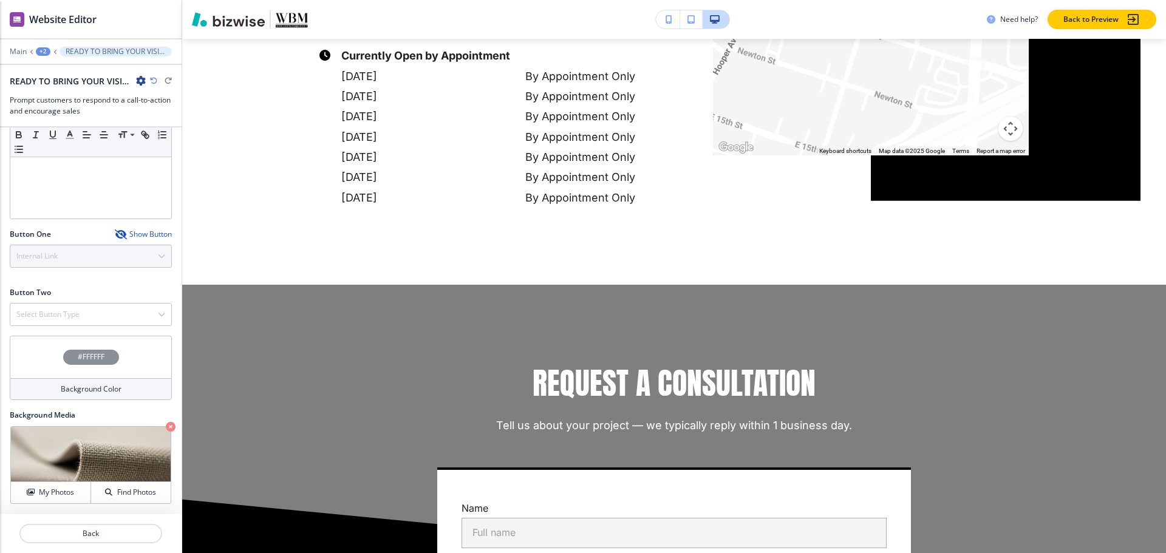
click at [115, 237] on icon "button" at bounding box center [120, 235] width 10 height 10
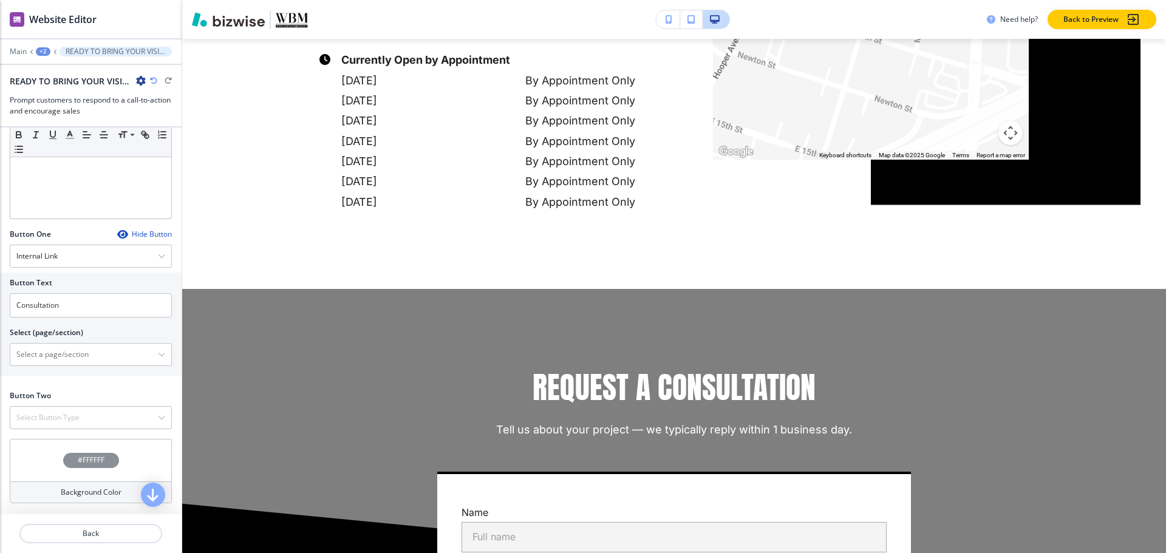
scroll to position [364, 0]
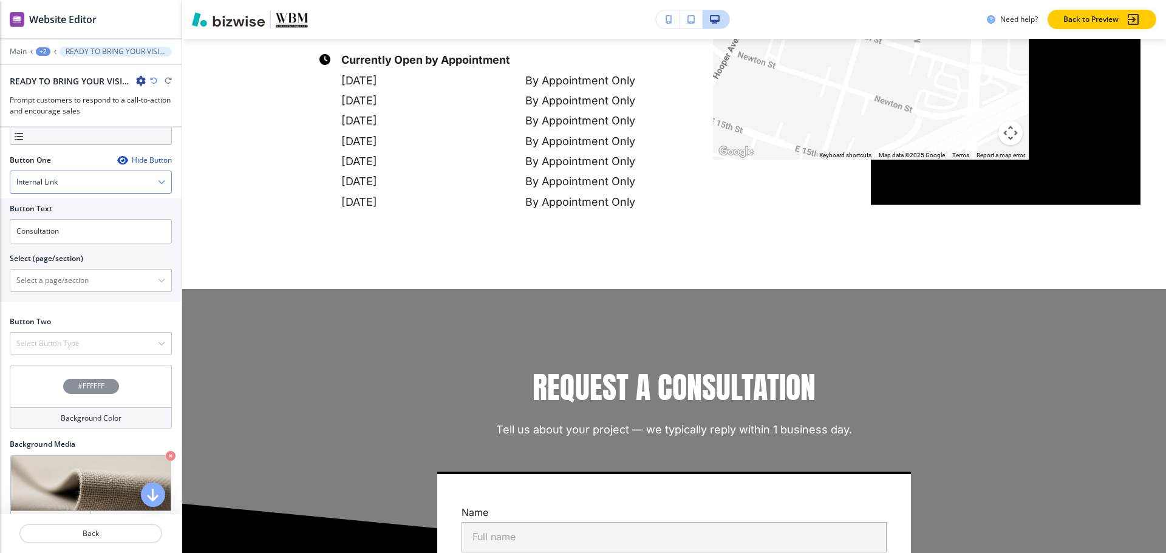
click at [71, 183] on div "Internal Link" at bounding box center [90, 182] width 161 height 22
click at [69, 206] on h4 "Telephone" at bounding box center [90, 203] width 149 height 11
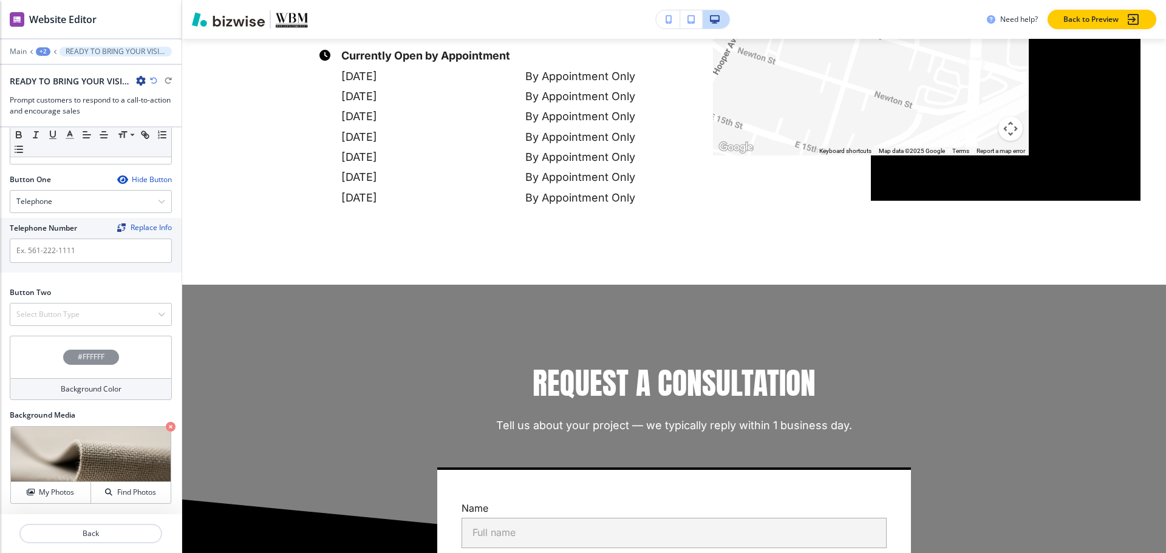
scroll to position [345, 0]
click at [63, 317] on h4 "Select Button Type" at bounding box center [47, 314] width 63 height 11
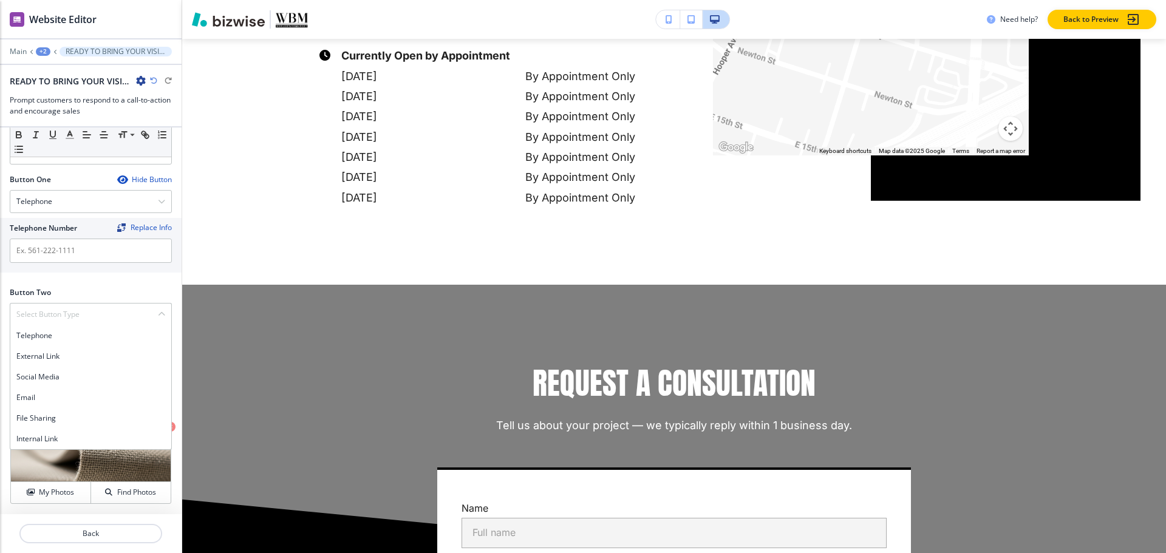
click at [50, 435] on h4 "Internal Link" at bounding box center [90, 439] width 149 height 11
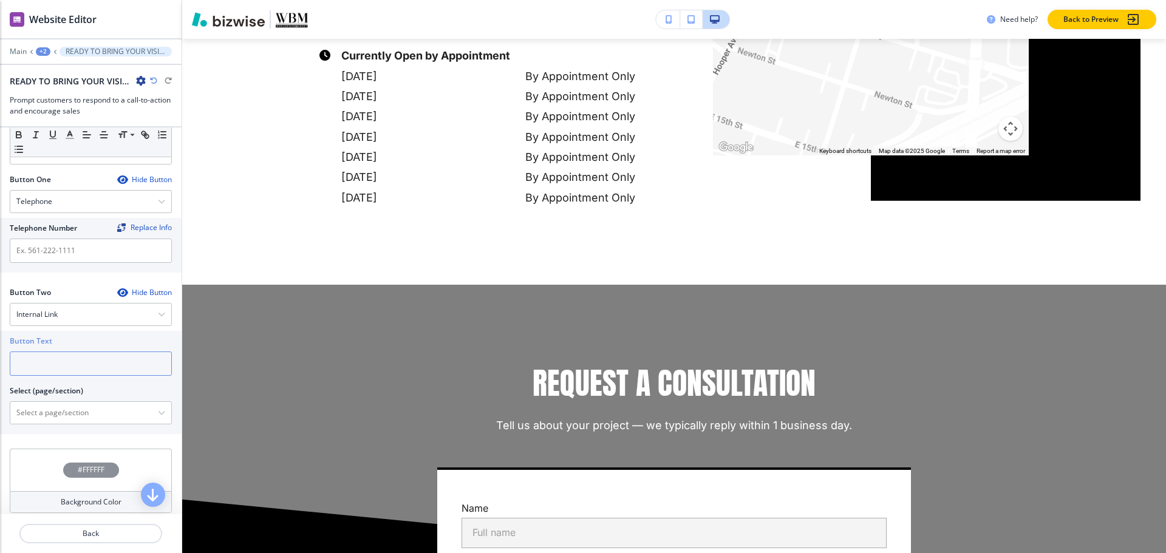
click at [83, 362] on input "text" at bounding box center [91, 364] width 162 height 24
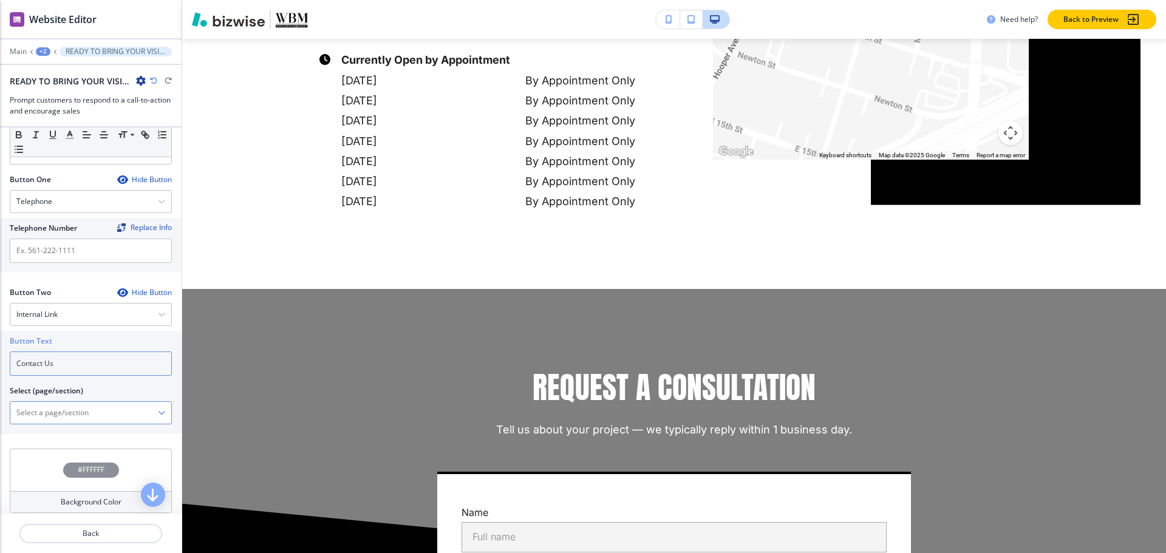
type input "Contact Us"
click at [93, 421] on \(page\/section\) "Manual Input" at bounding box center [84, 413] width 148 height 21
paste \(page\/section\) "Contact Us"
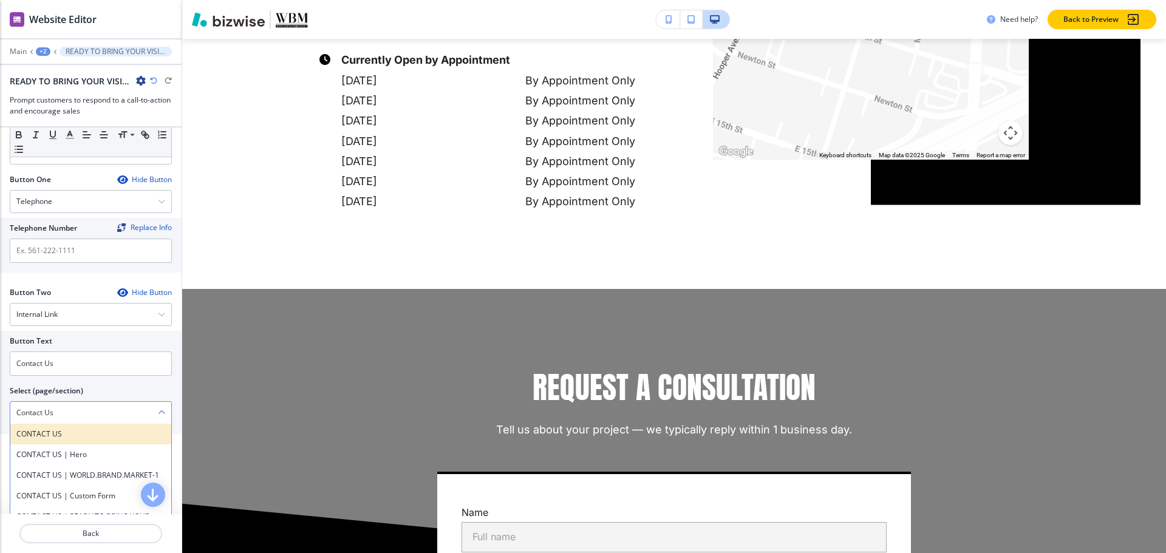
click at [39, 430] on h4 "CONTACT US" at bounding box center [90, 434] width 149 height 11
type \(page\/section\) "CONTACT US"
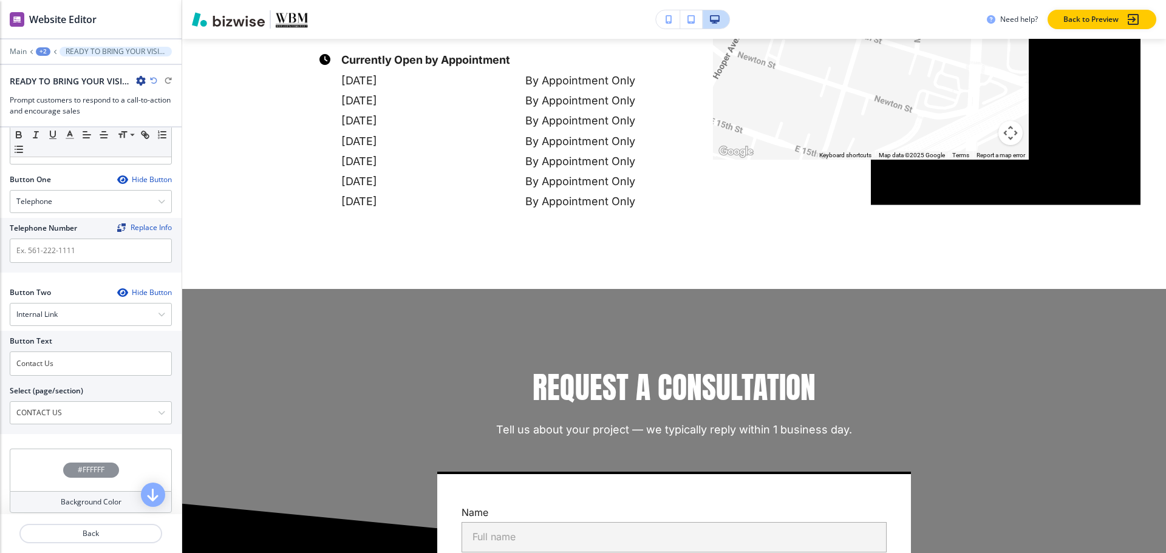
click at [47, 47] on div "Main +2 READY TO BRING YOUR VISION TO LIFE?" at bounding box center [91, 52] width 162 height 10
click at [43, 51] on div "+2" at bounding box center [43, 51] width 15 height 9
click at [50, 69] on p "Pages" at bounding box center [75, 71] width 62 height 11
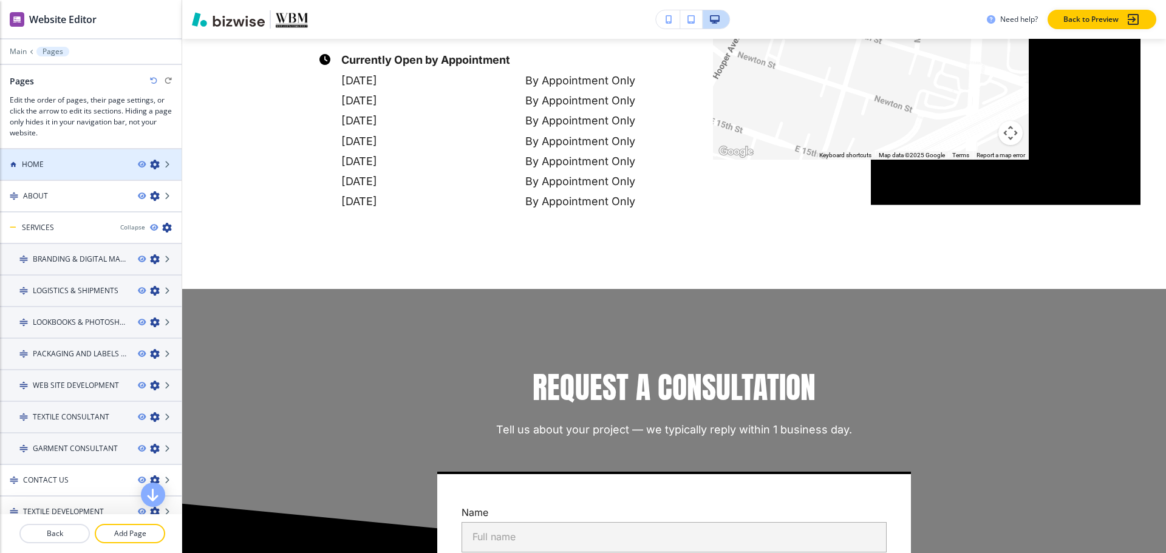
click at [54, 162] on div "HOME" at bounding box center [64, 164] width 128 height 11
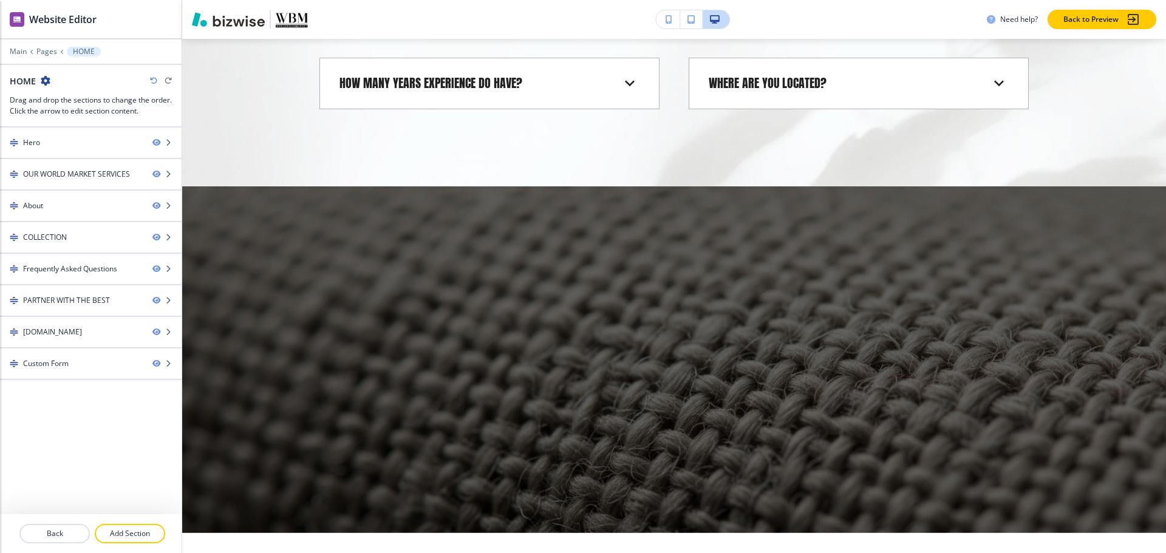
scroll to position [0, 0]
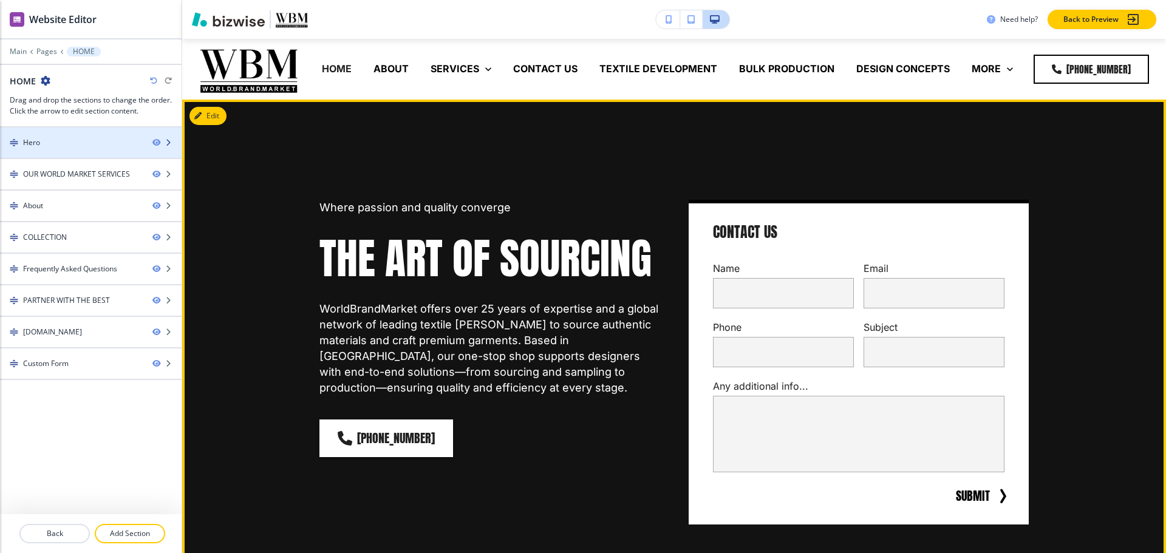
click at [48, 131] on div at bounding box center [91, 133] width 182 height 10
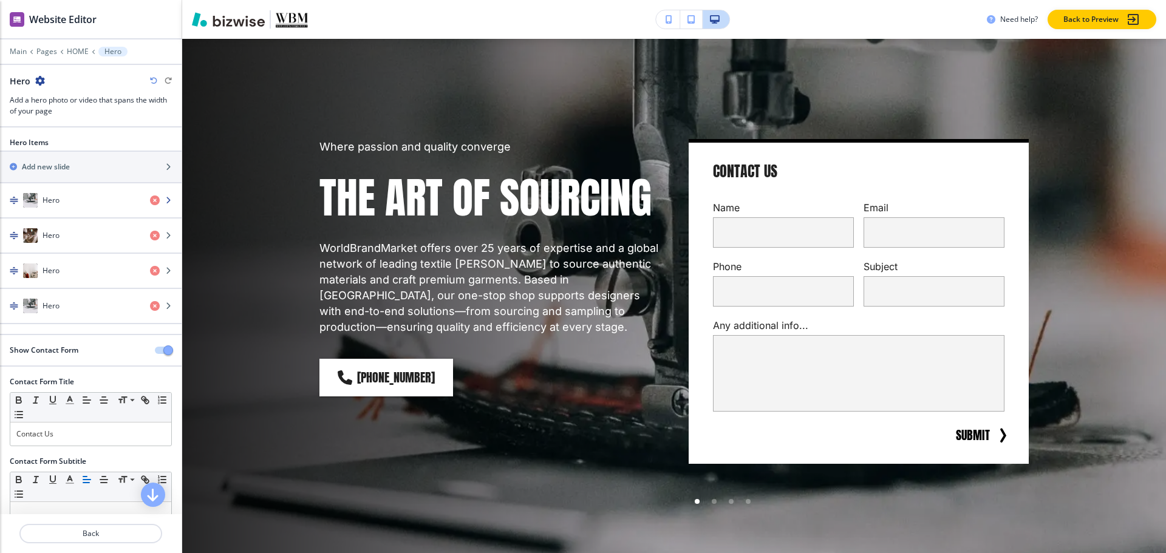
scroll to position [21, 0]
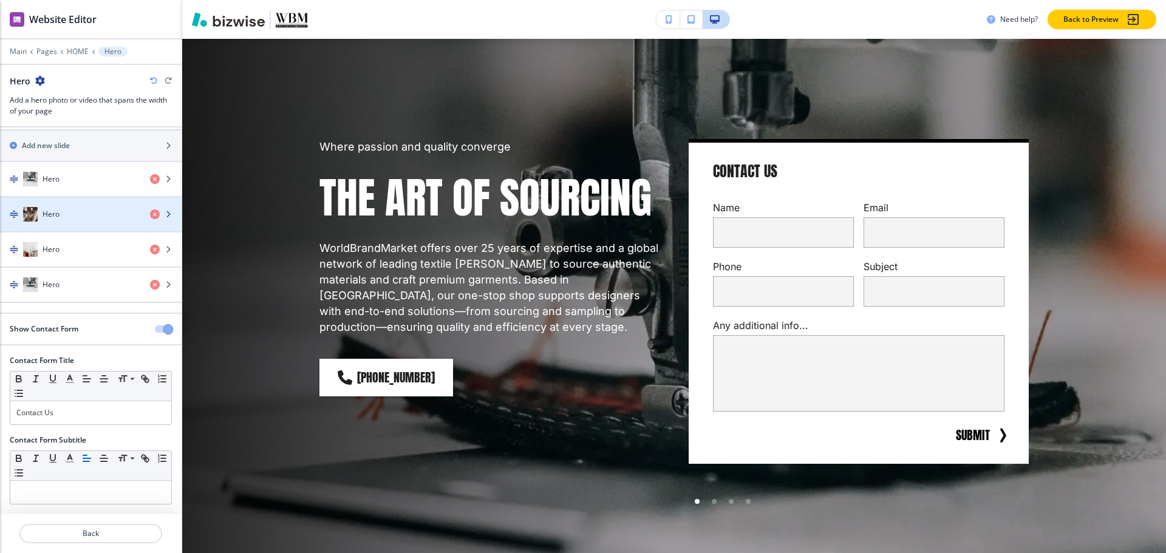
click at [49, 224] on div "button" at bounding box center [91, 227] width 182 height 10
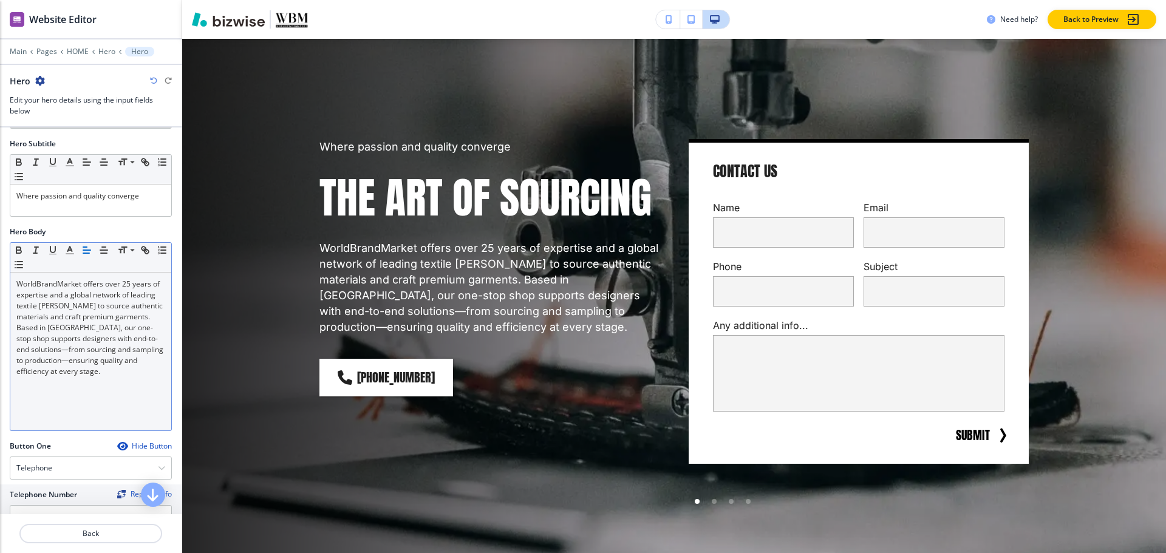
scroll to position [304, 0]
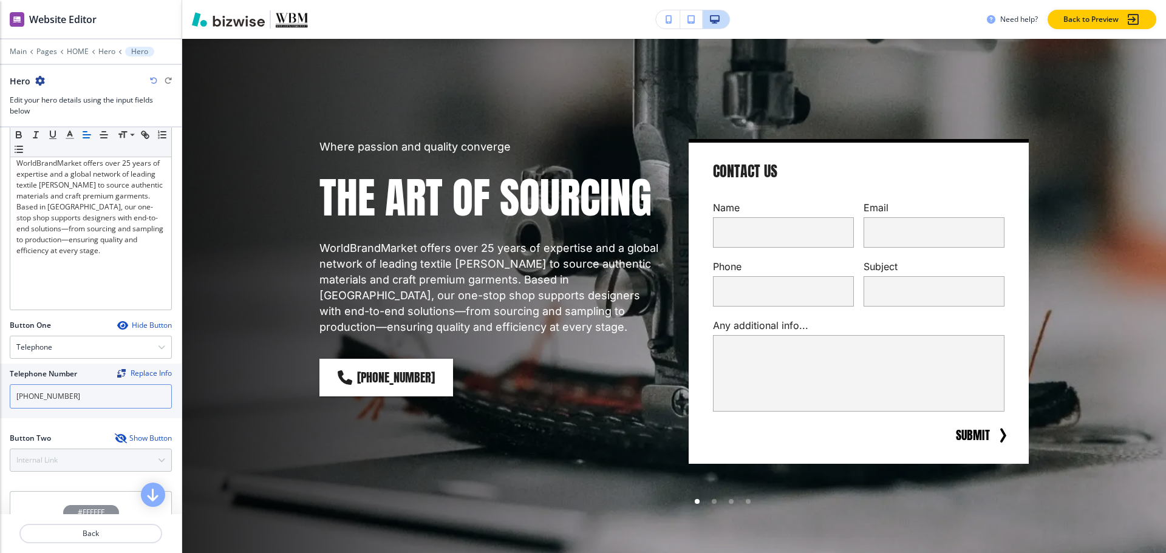
click at [86, 401] on input "(323) 518-9234" at bounding box center [91, 396] width 162 height 24
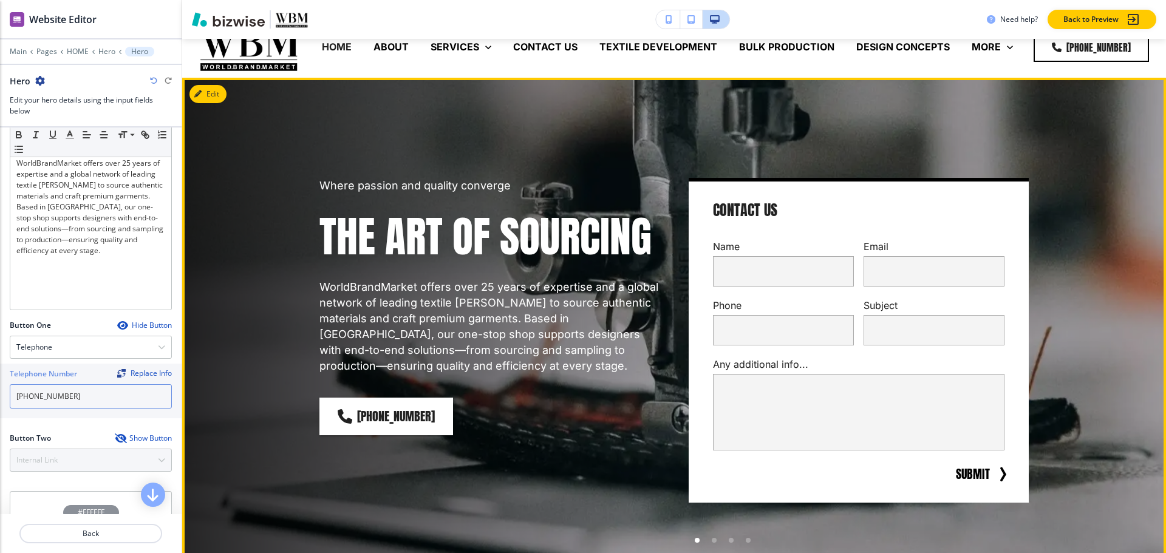
scroll to position [0, 0]
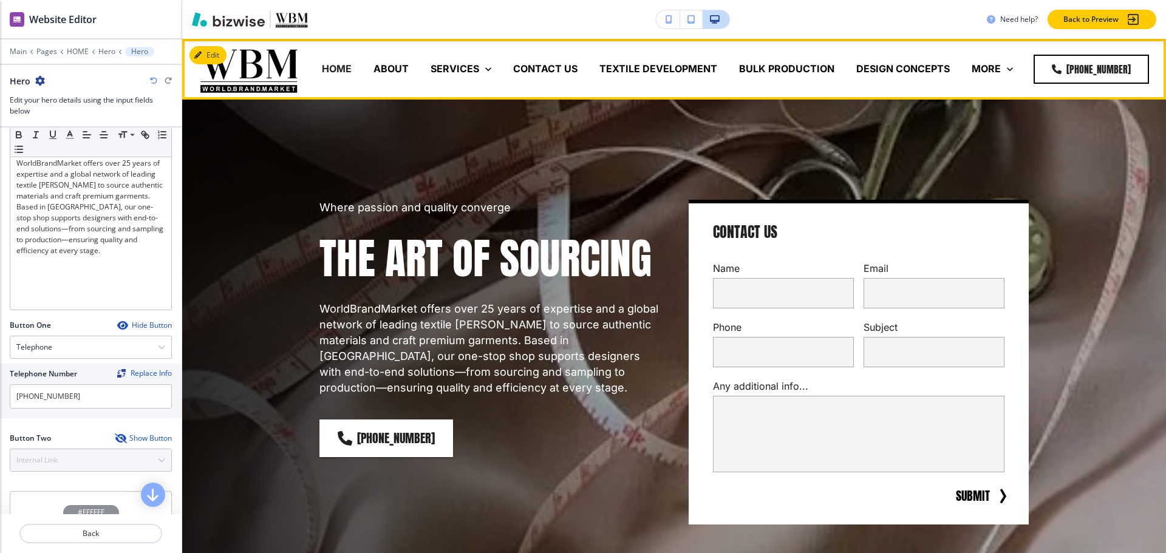
click at [889, 71] on p "DESIGN CONCEPTS" at bounding box center [903, 69] width 94 height 14
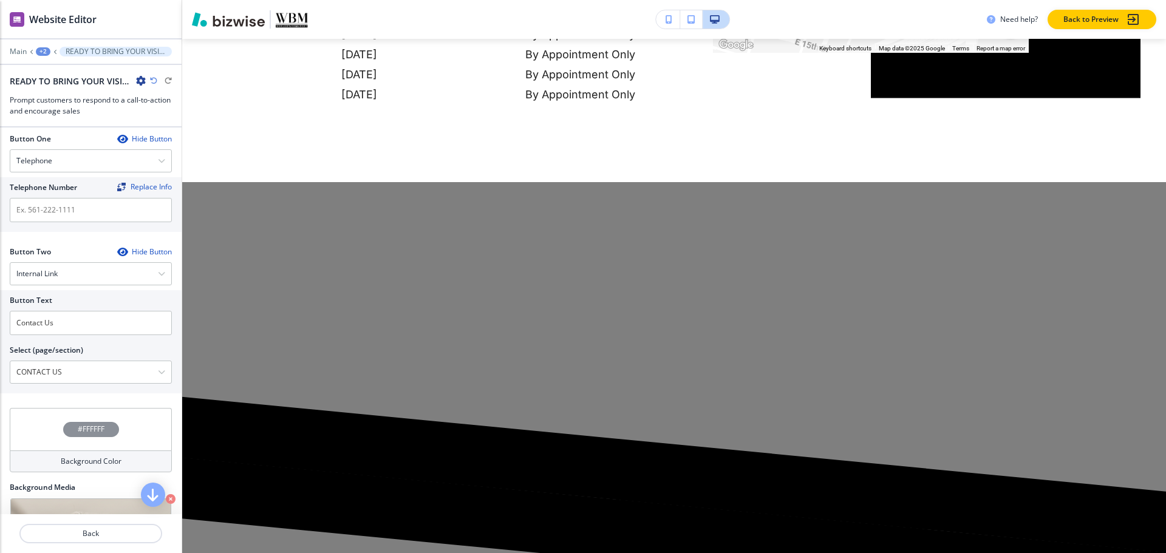
scroll to position [364, 0]
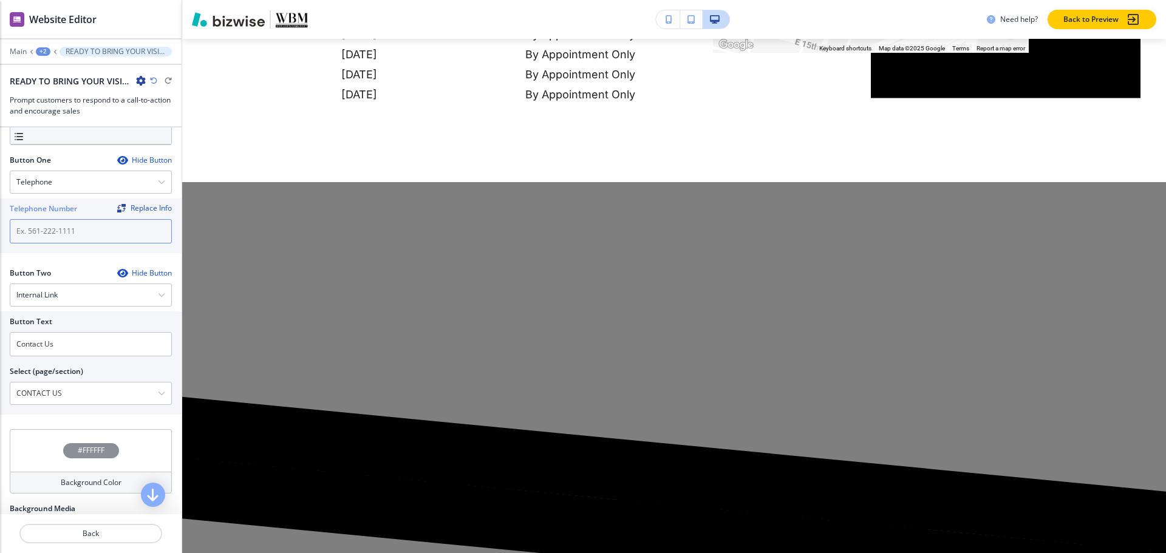
click at [80, 232] on input "text" at bounding box center [91, 231] width 162 height 24
paste input "(323) 518-9234"
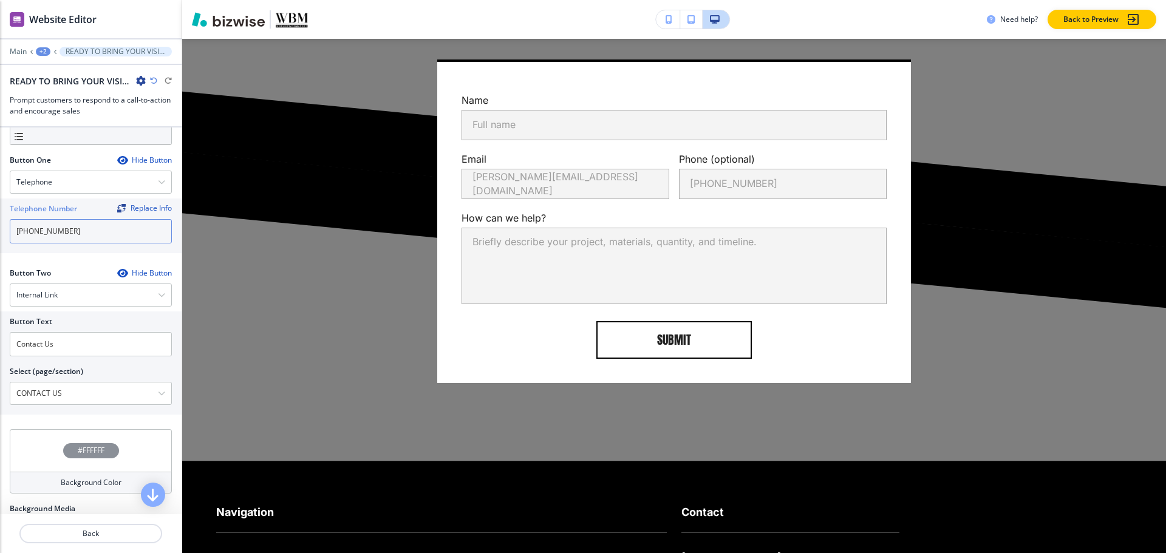
scroll to position [4152, 0]
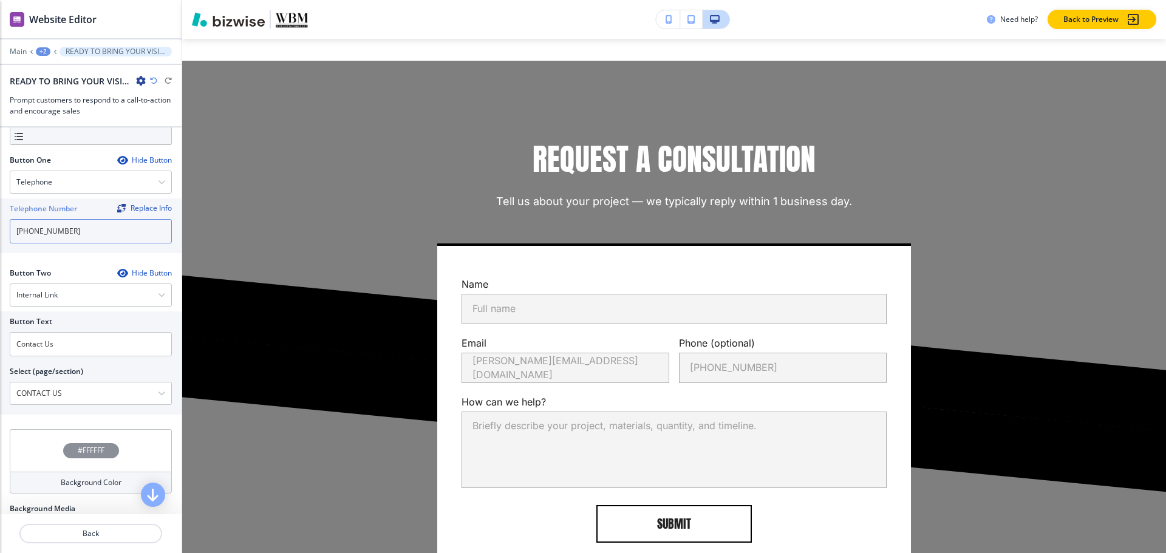
type input "(323) 518-9234"
click at [43, 51] on div "+2" at bounding box center [43, 51] width 15 height 9
click at [52, 68] on p "Pages" at bounding box center [75, 71] width 62 height 11
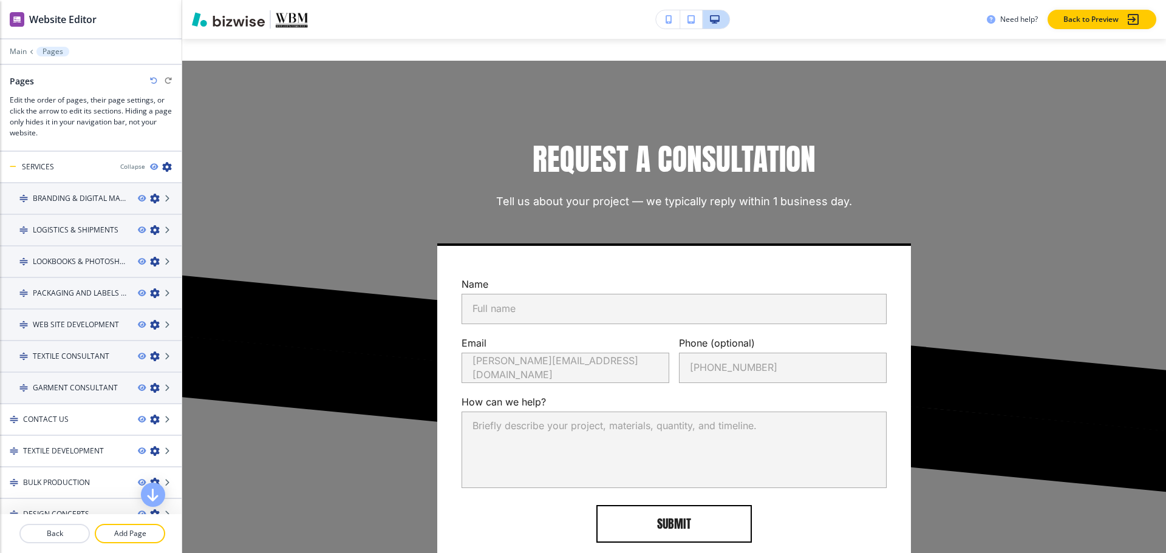
scroll to position [0, 0]
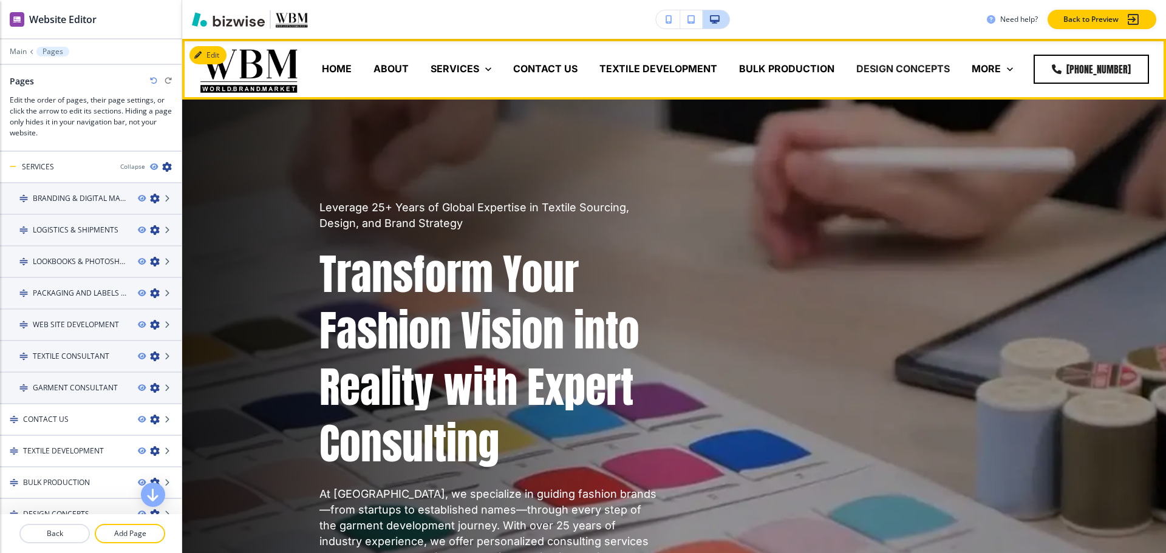
click at [778, 55] on div "BULK PRODUCTION" at bounding box center [786, 69] width 117 height 49
click at [778, 59] on div "BULK PRODUCTION" at bounding box center [786, 69] width 117 height 49
click at [777, 65] on p "BULK PRODUCTION" at bounding box center [786, 69] width 95 height 14
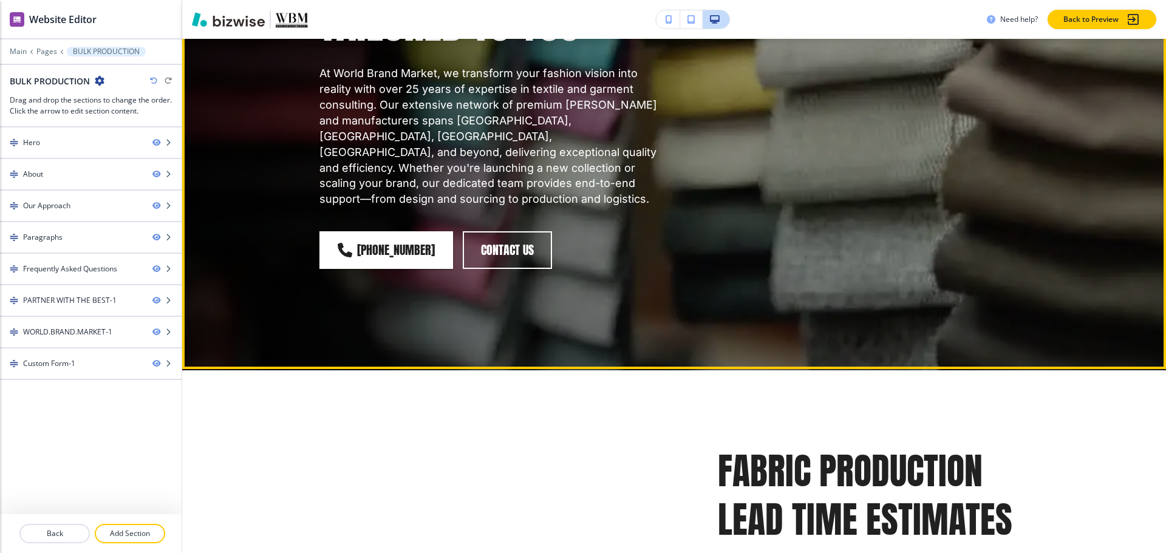
scroll to position [668, 0]
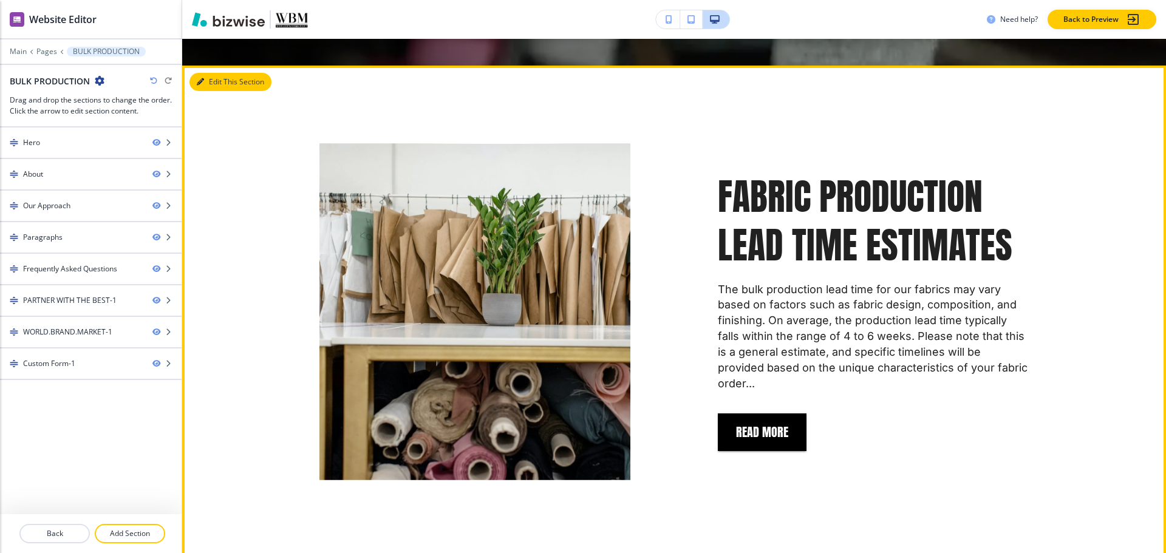
click at [204, 73] on button "Edit This Section" at bounding box center [230, 82] width 82 height 18
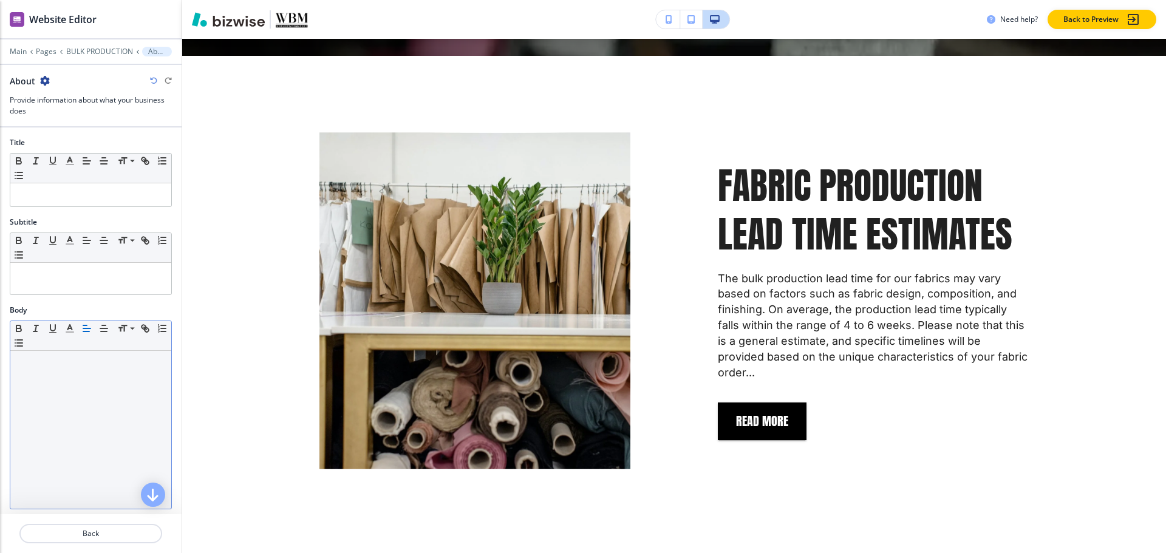
scroll to position [334, 0]
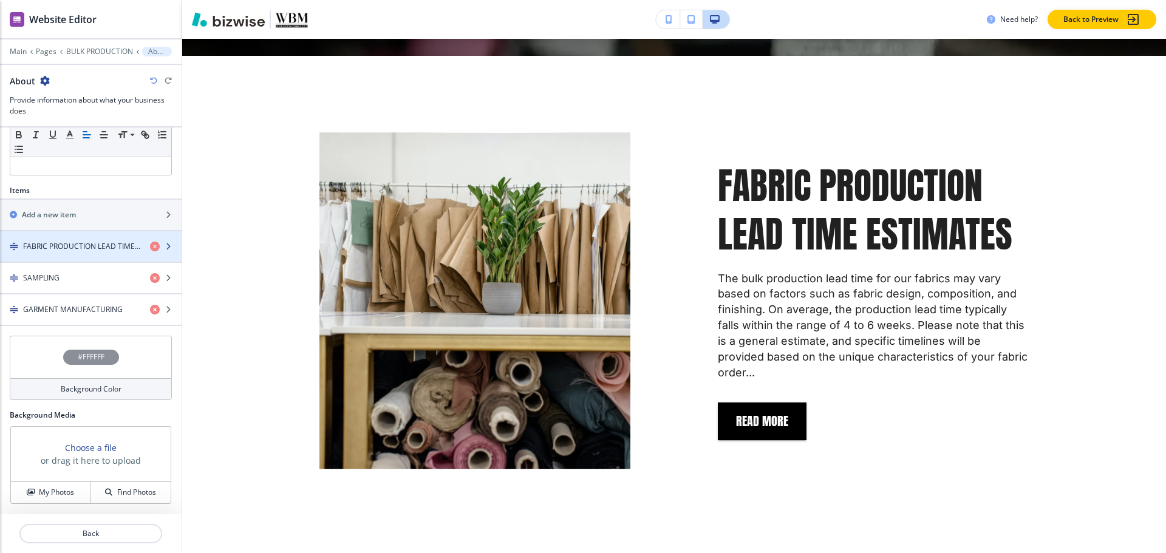
click at [59, 244] on h4 "FABRIC PRODUCTION LEAD TIME ESTIMATES" at bounding box center [81, 246] width 117 height 11
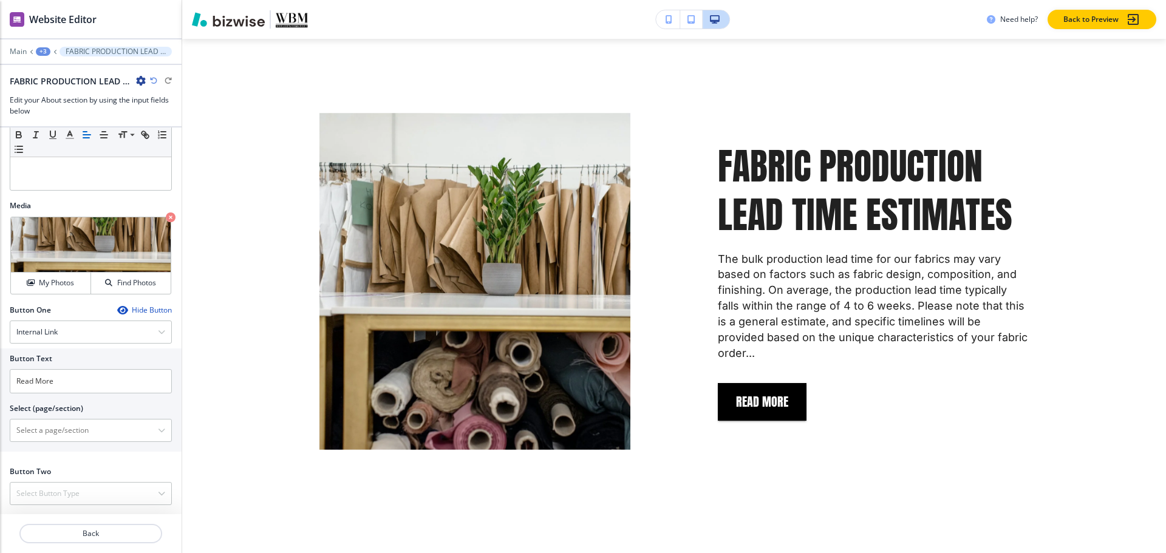
scroll to position [330, 0]
click at [84, 388] on input "Read More" at bounding box center [91, 381] width 162 height 24
click at [66, 441] on div "Button Text Read More Select (page/section) HOME HOME | Hero HOME | OUR WORLD M…" at bounding box center [91, 399] width 182 height 103
click at [66, 434] on \(page\/section\) "Manual Input" at bounding box center [84, 430] width 148 height 21
paste \(page\/section\) "Read More"
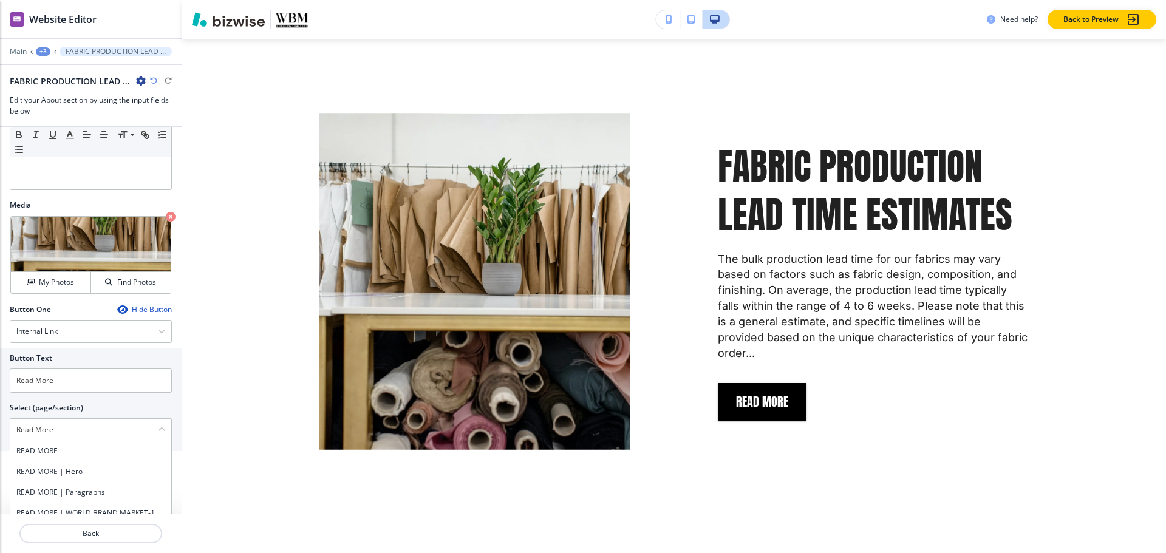
click at [46, 447] on h4 "READ MORE" at bounding box center [90, 451] width 149 height 11
type \(page\/section\) "READ MORE"
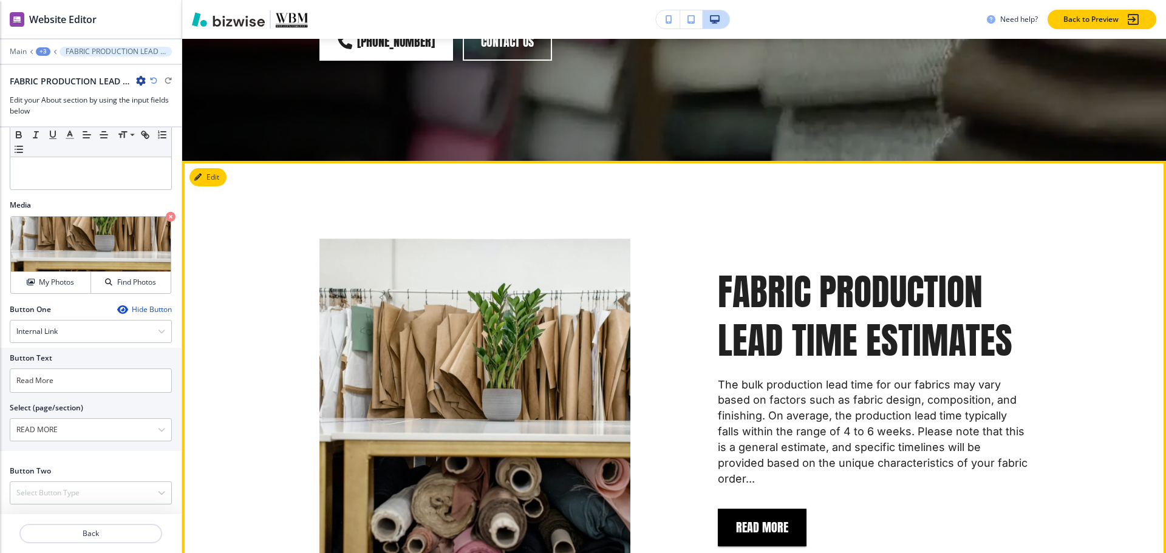
scroll to position [455, 0]
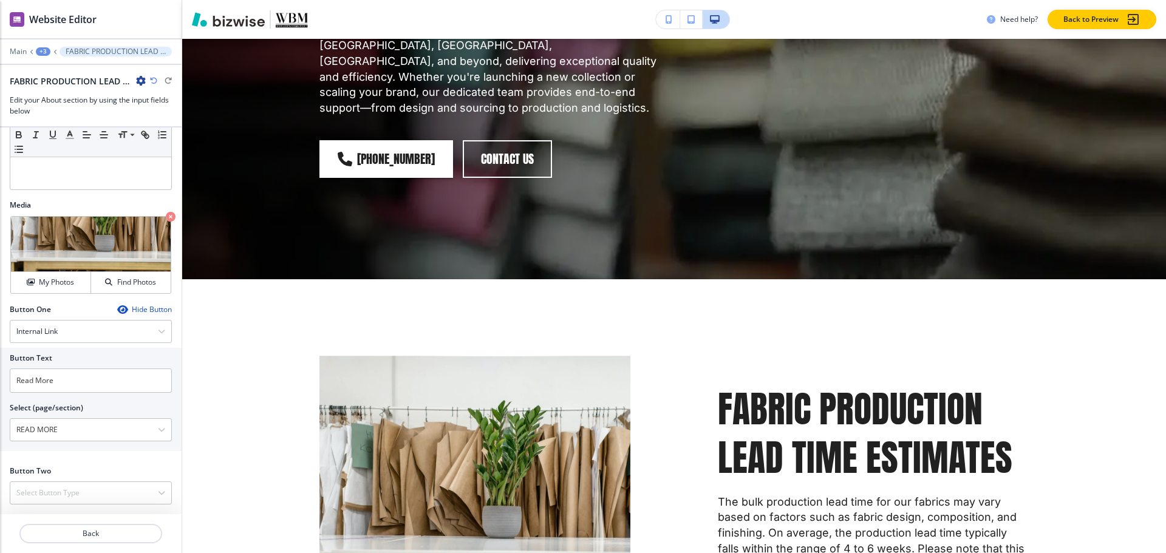
click at [41, 47] on div "+3" at bounding box center [43, 51] width 15 height 9
click at [61, 121] on button "About" at bounding box center [75, 114] width 78 height 22
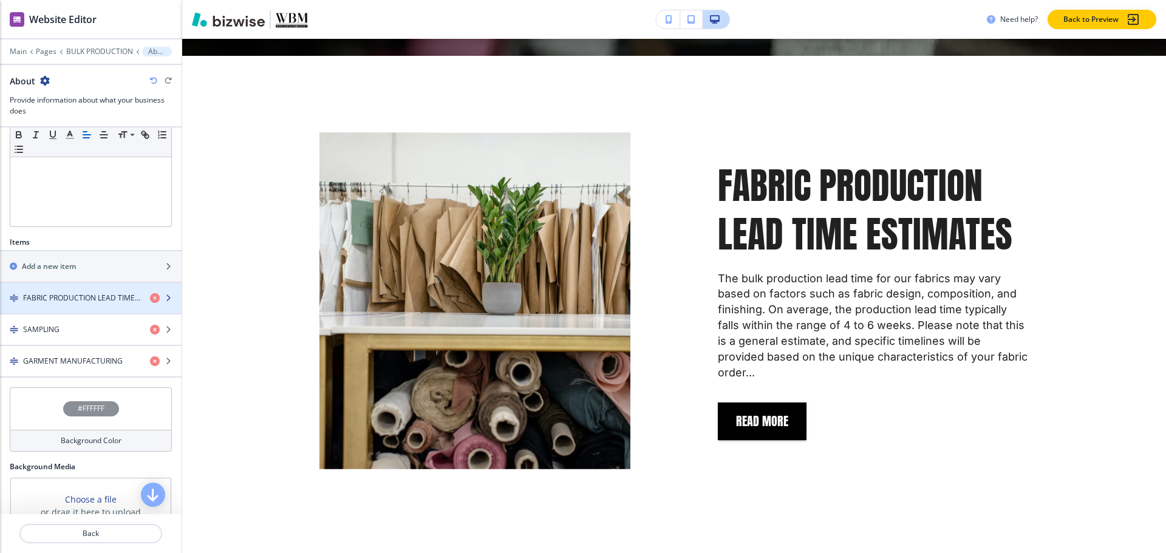
scroll to position [304, 0]
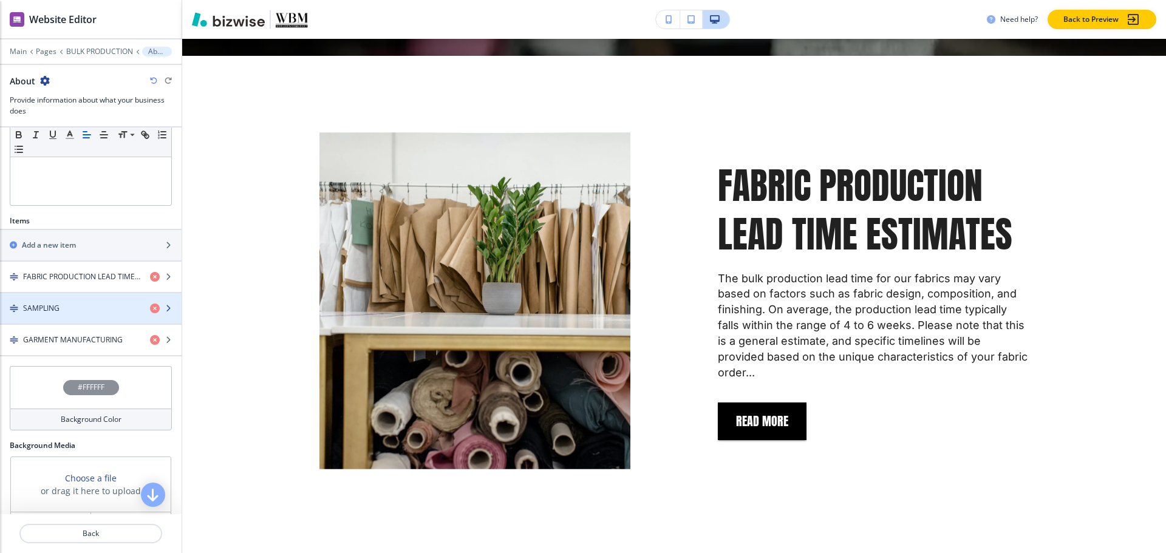
click at [80, 314] on div "button" at bounding box center [91, 319] width 182 height 10
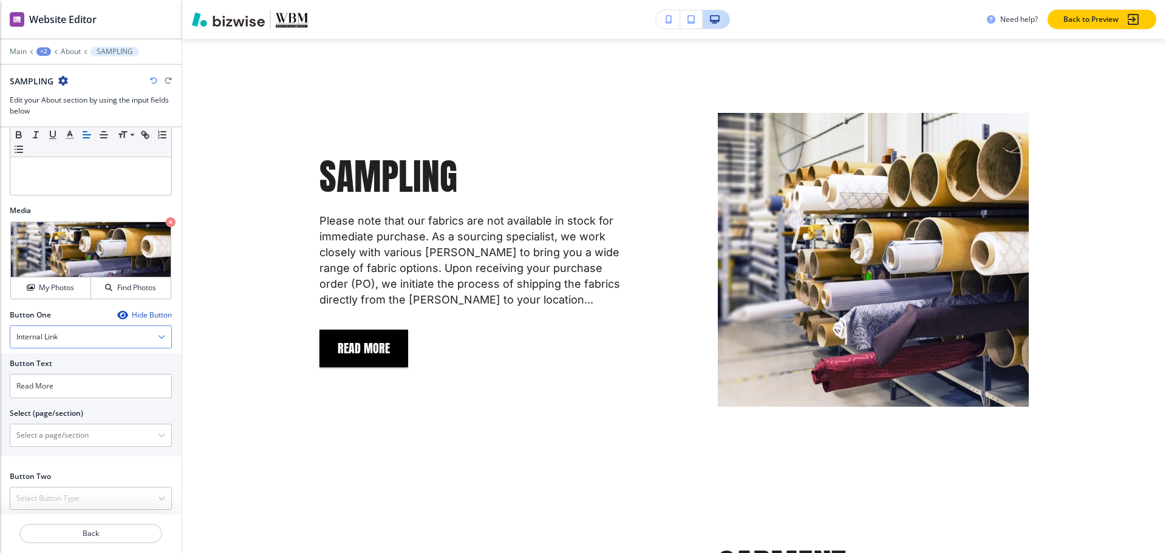
scroll to position [319, 0]
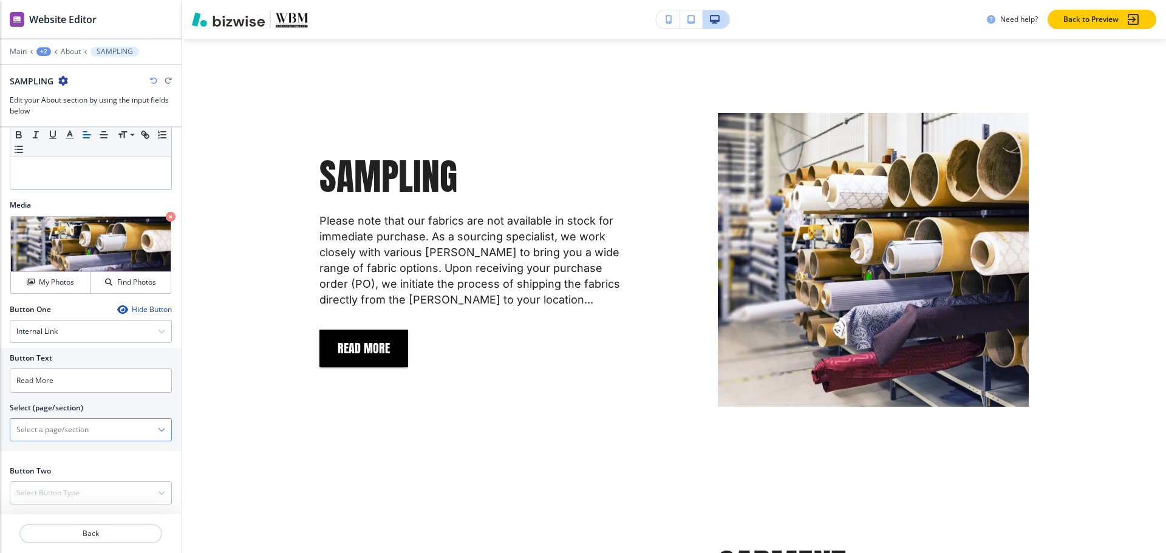
click at [70, 435] on \(page\/section\) "Manual Input" at bounding box center [84, 430] width 148 height 21
paste \(page\/section\) "Read More"
click at [47, 452] on h4 "READ MORE" at bounding box center [90, 451] width 149 height 11
type \(page\/section\) "READ MORE"
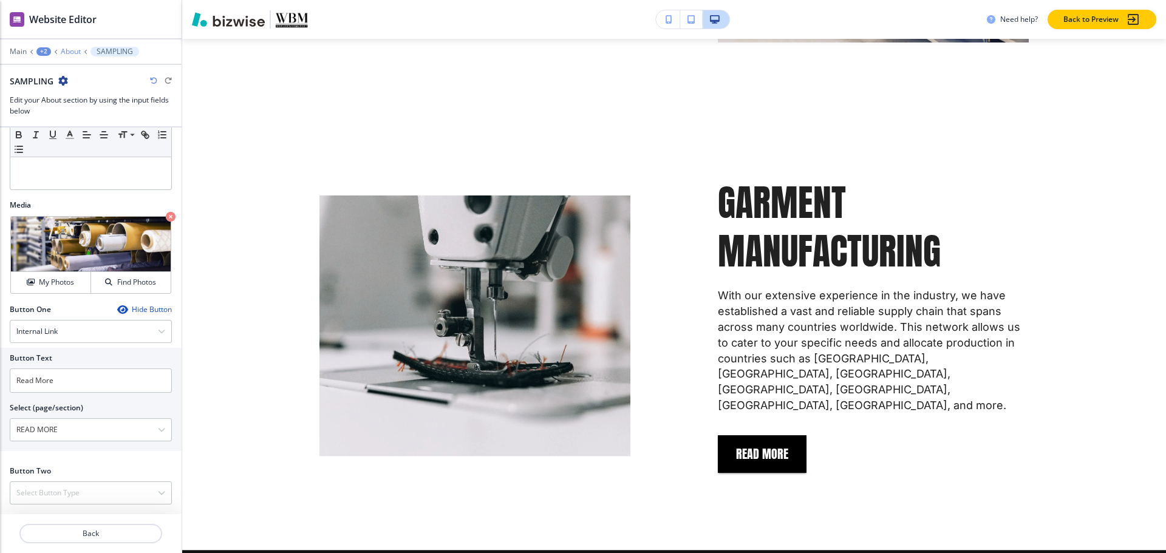
click at [63, 53] on p "About" at bounding box center [71, 51] width 20 height 9
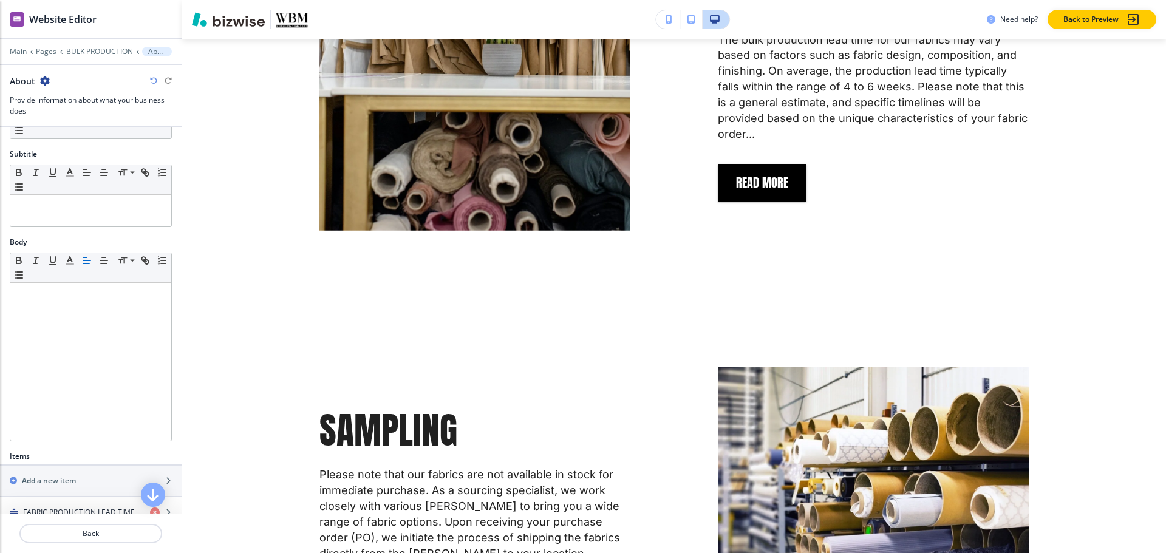
scroll to position [304, 0]
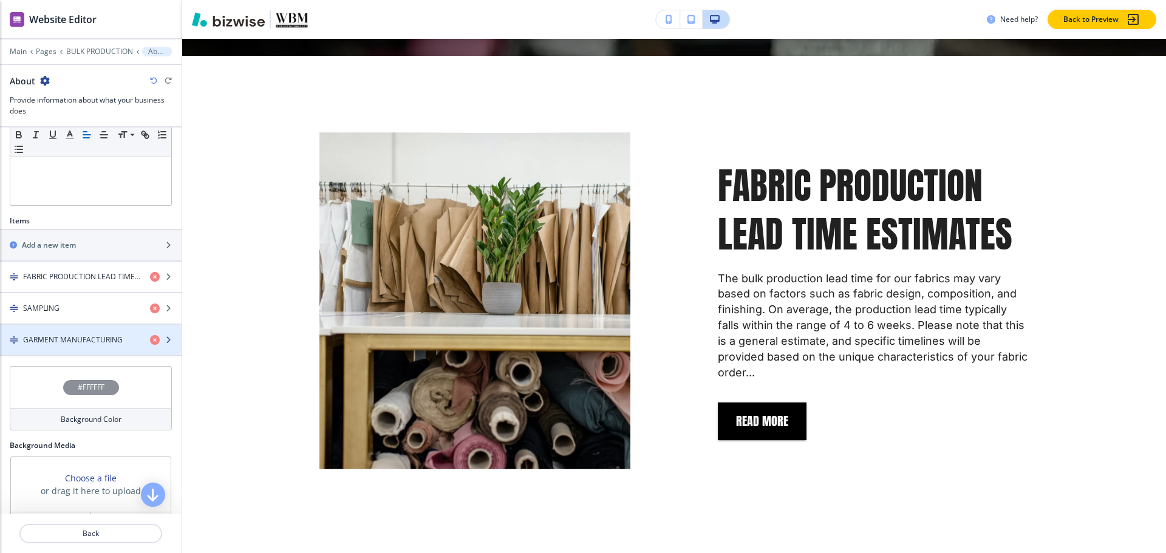
click at [85, 339] on h4 "GARMENT MANUFACTURING" at bounding box center [73, 340] width 100 height 11
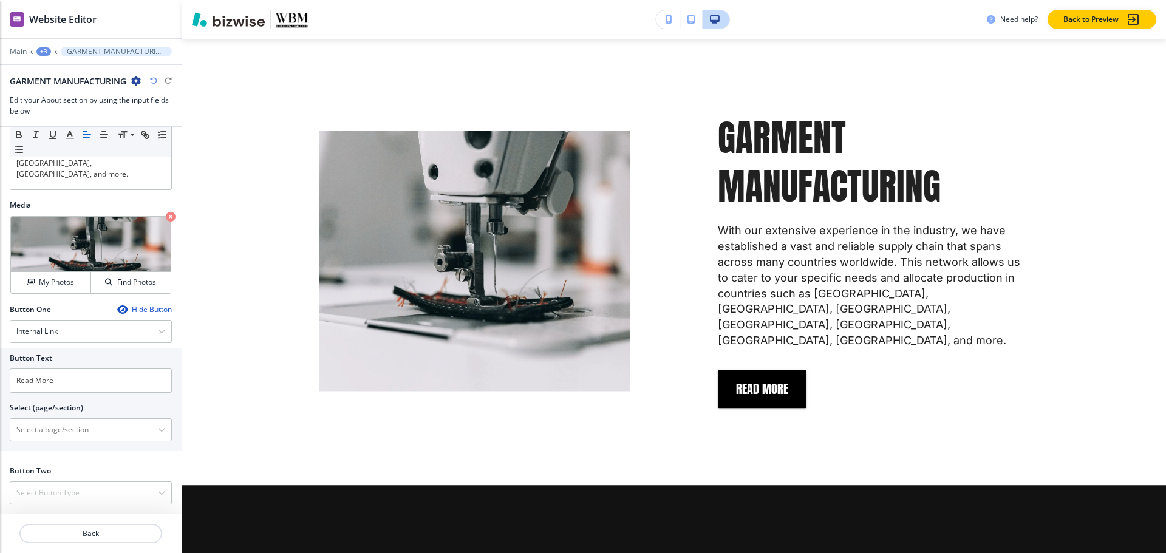
scroll to position [1601, 0]
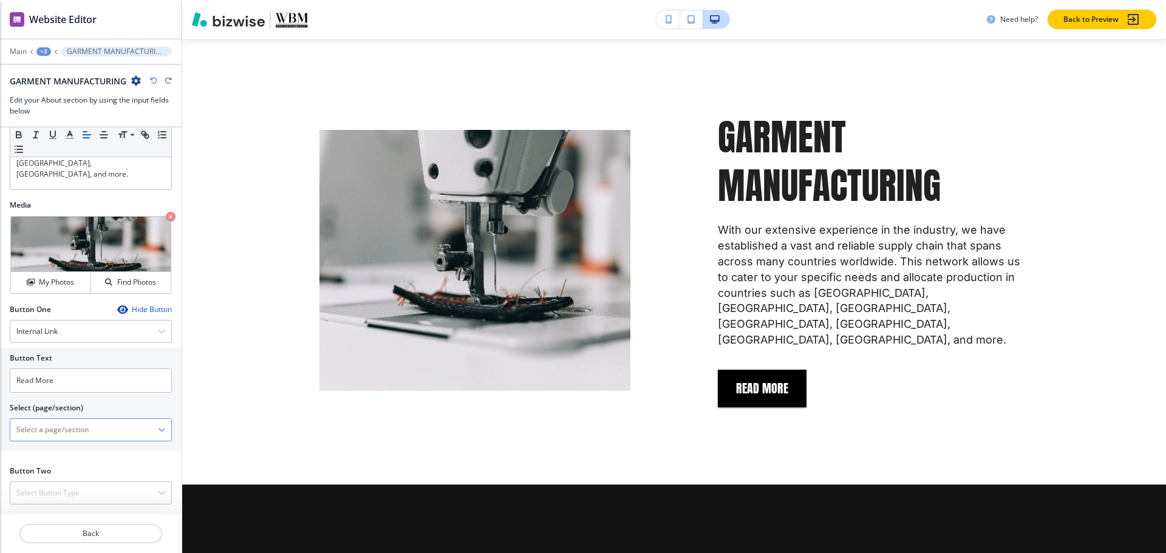
click at [64, 441] on div "HOME HOME | Hero HOME | OUR WORLD MARKET SERVICES HOME | About HOME | COLLECTIO…" at bounding box center [91, 429] width 162 height 23
click at [69, 433] on \(page\/section\) "Manual Input" at bounding box center [84, 430] width 148 height 21
paste \(page\/section\) "Read More"
click at [61, 449] on h4 "READ MORE" at bounding box center [90, 451] width 149 height 11
type \(page\/section\) "READ MORE"
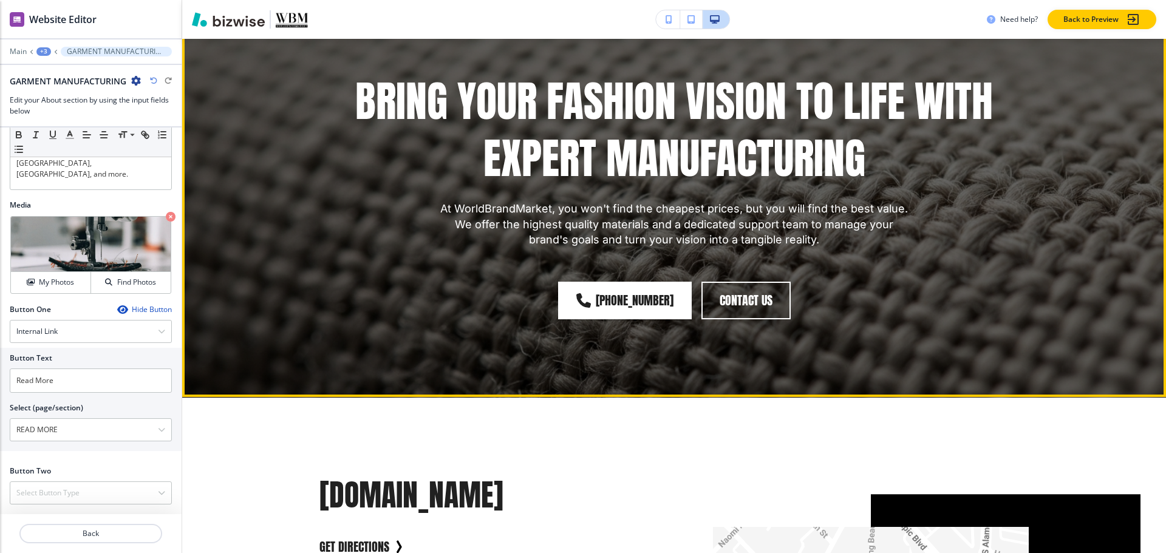
scroll to position [2937, 0]
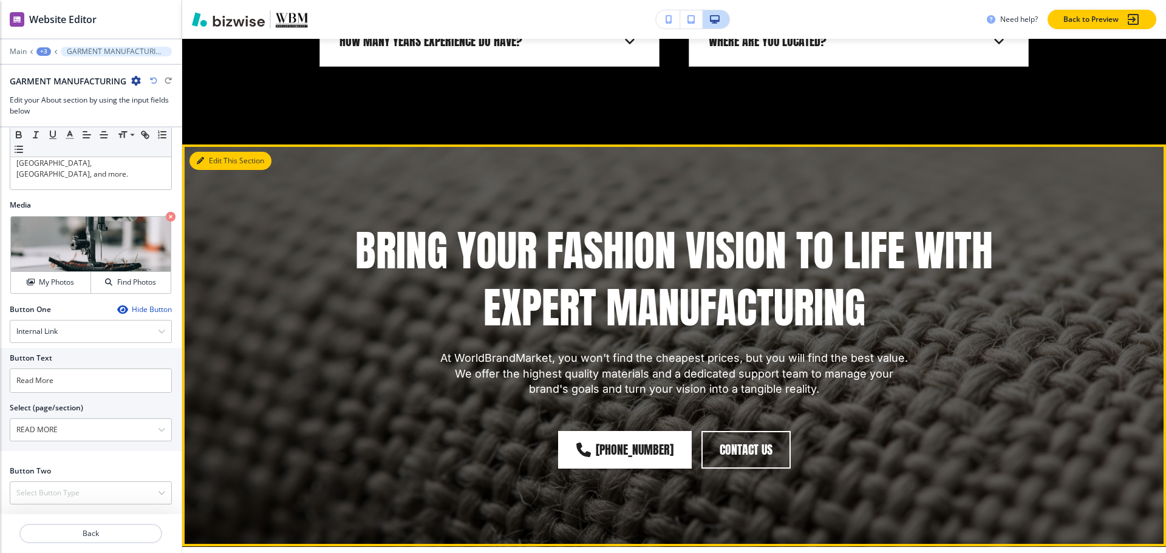
click at [206, 152] on button "Edit This Section" at bounding box center [230, 161] width 82 height 18
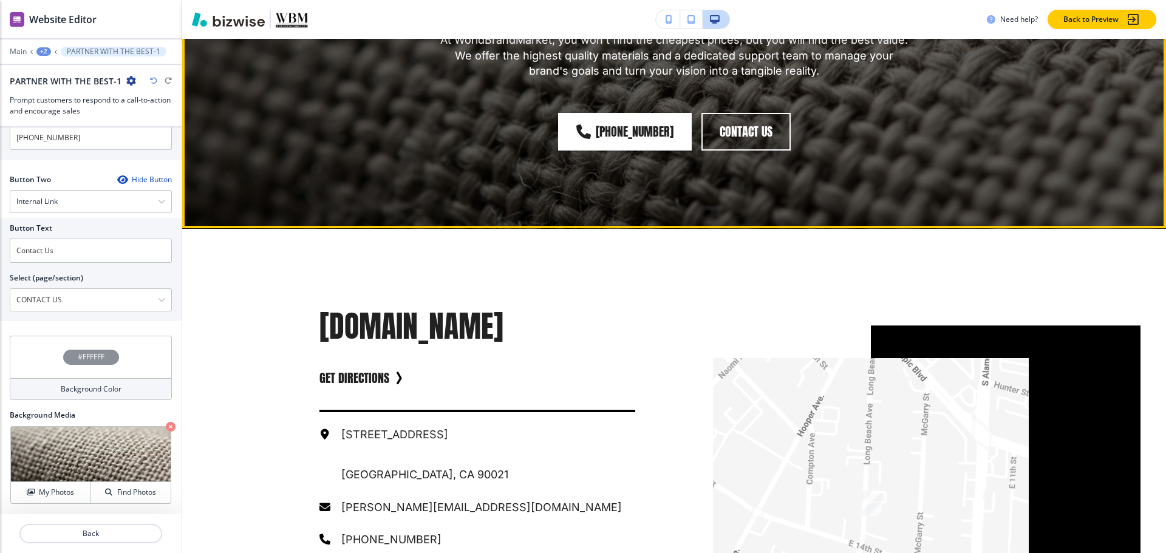
scroll to position [3360, 0]
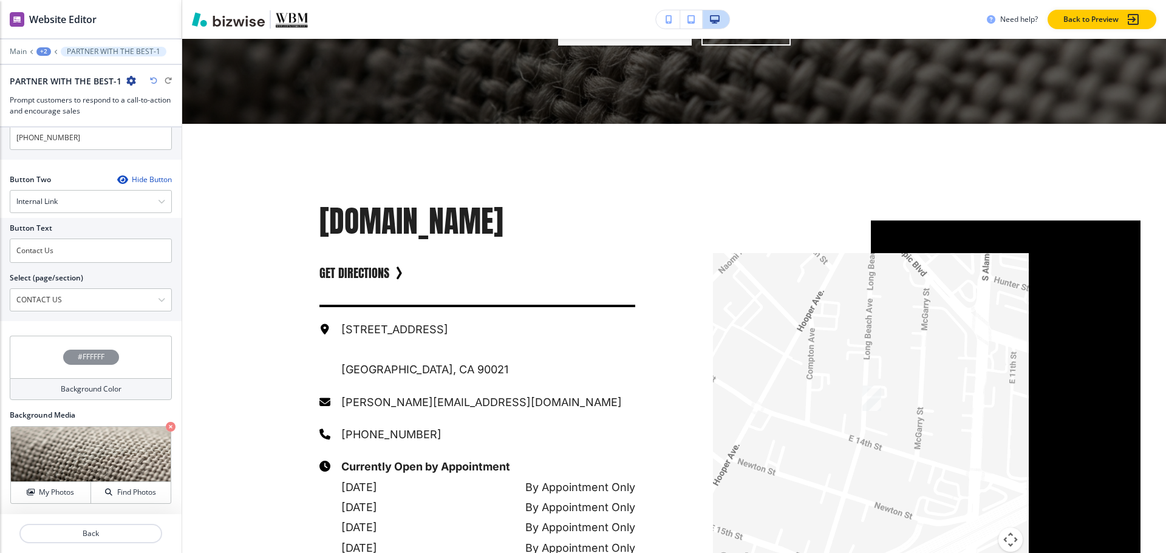
click at [39, 52] on div "+2" at bounding box center [43, 51] width 15 height 9
click at [53, 71] on p "Pages" at bounding box center [75, 71] width 62 height 11
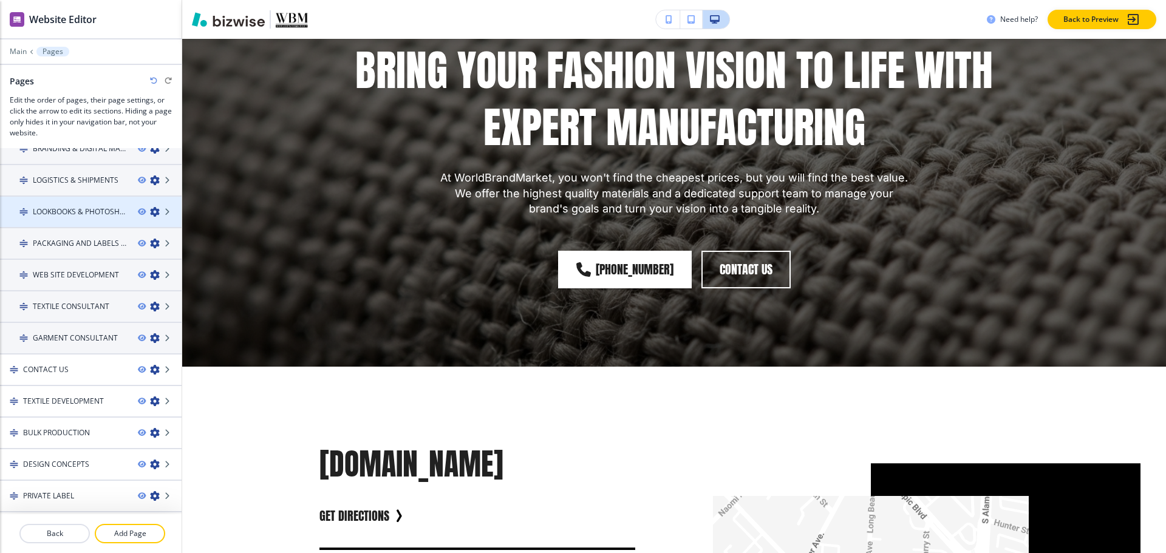
scroll to position [172, 0]
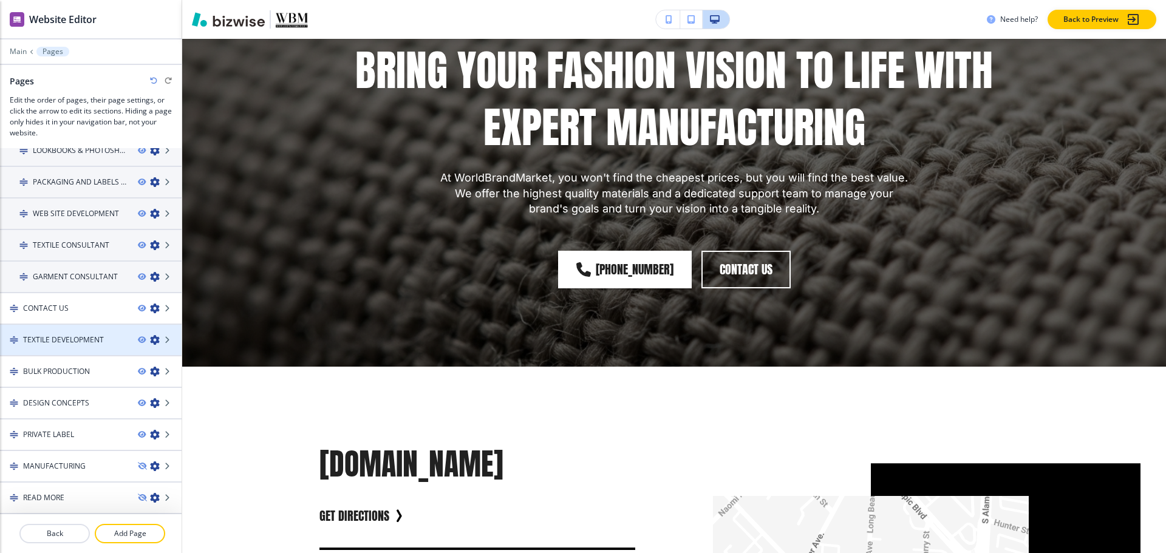
click at [79, 335] on h4 "TEXTILE DEVELOPMENT" at bounding box center [63, 340] width 81 height 11
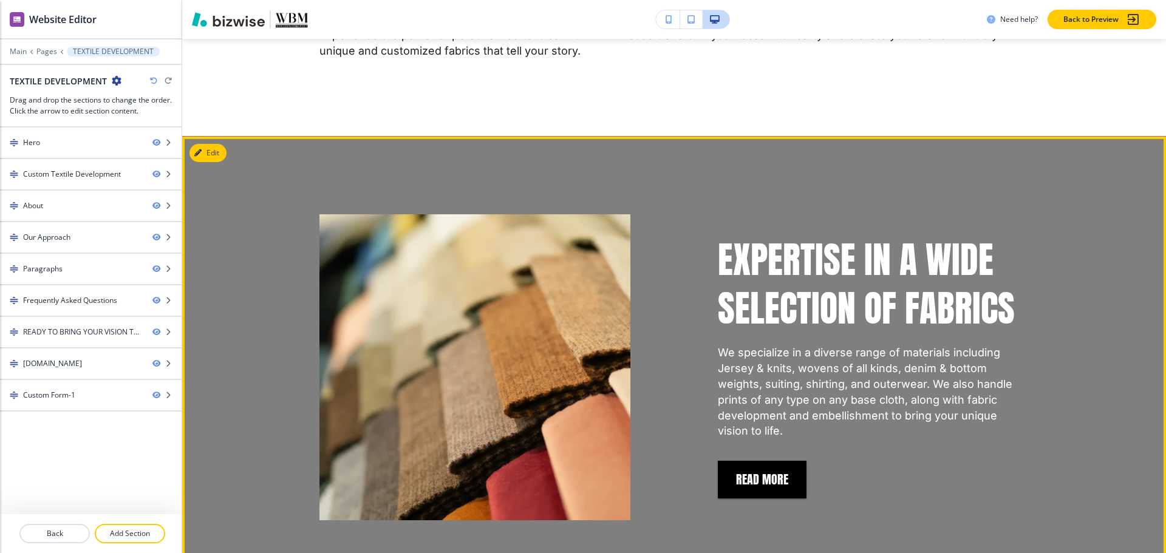
scroll to position [850, 0]
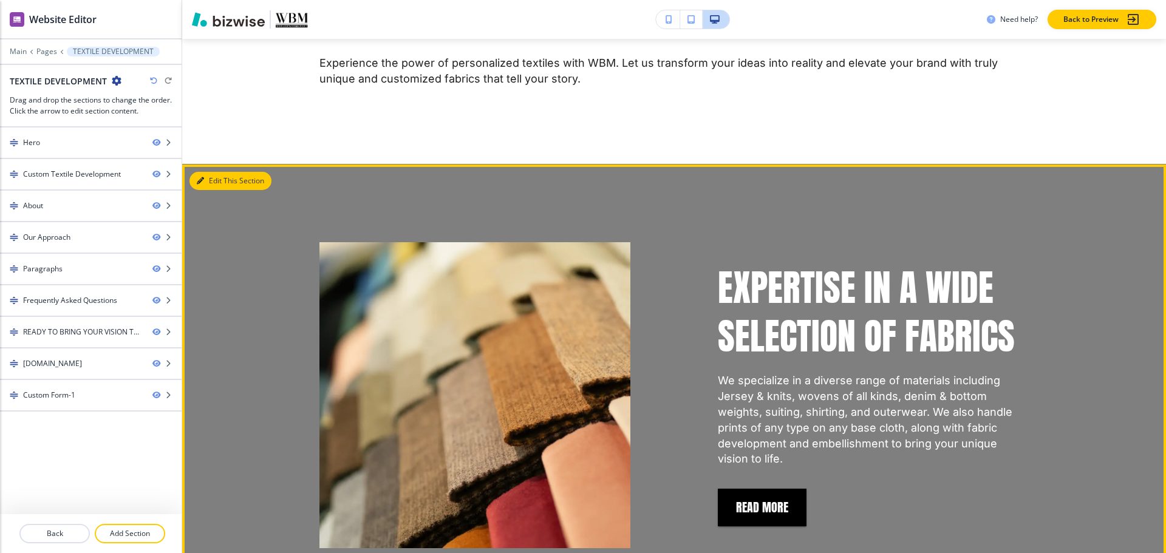
click at [213, 172] on button "Edit This Section" at bounding box center [230, 181] width 82 height 18
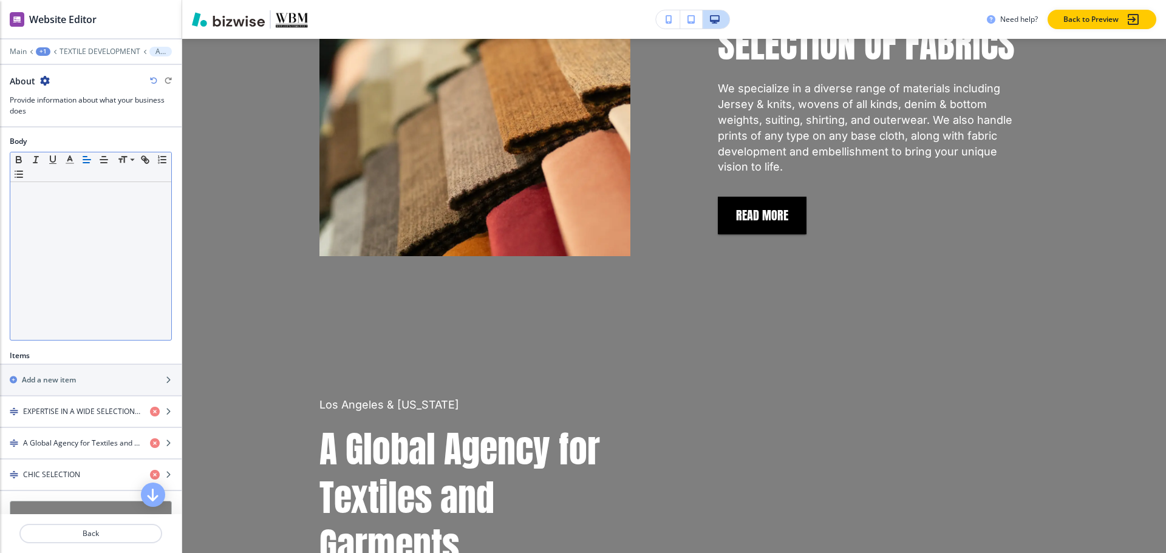
scroll to position [334, 0]
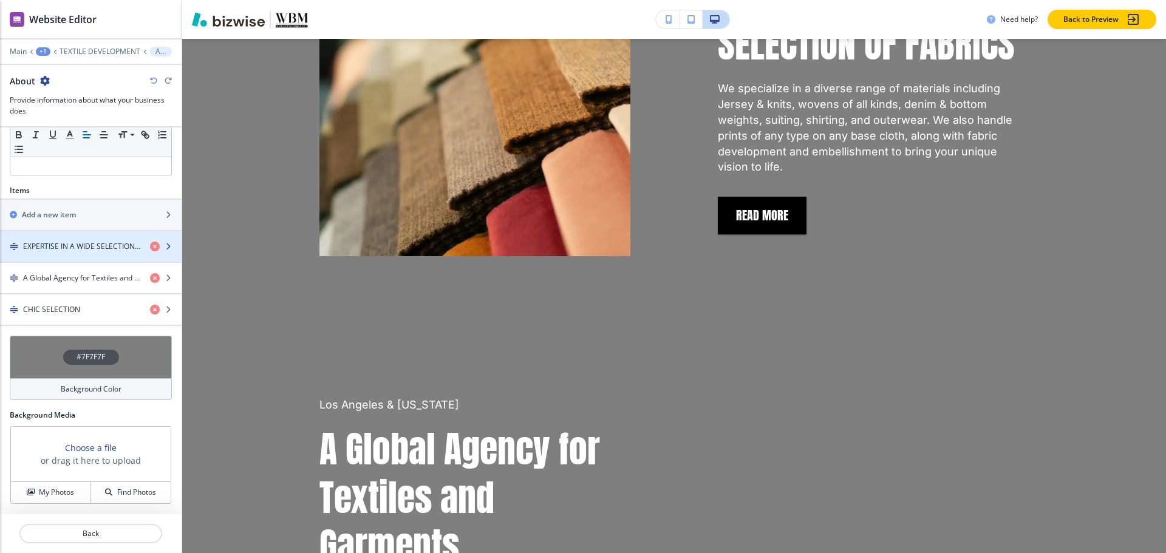
click at [55, 243] on h4 "EXPERTISE IN A WIDE SELECTION OF FABRICS" at bounding box center [81, 246] width 117 height 11
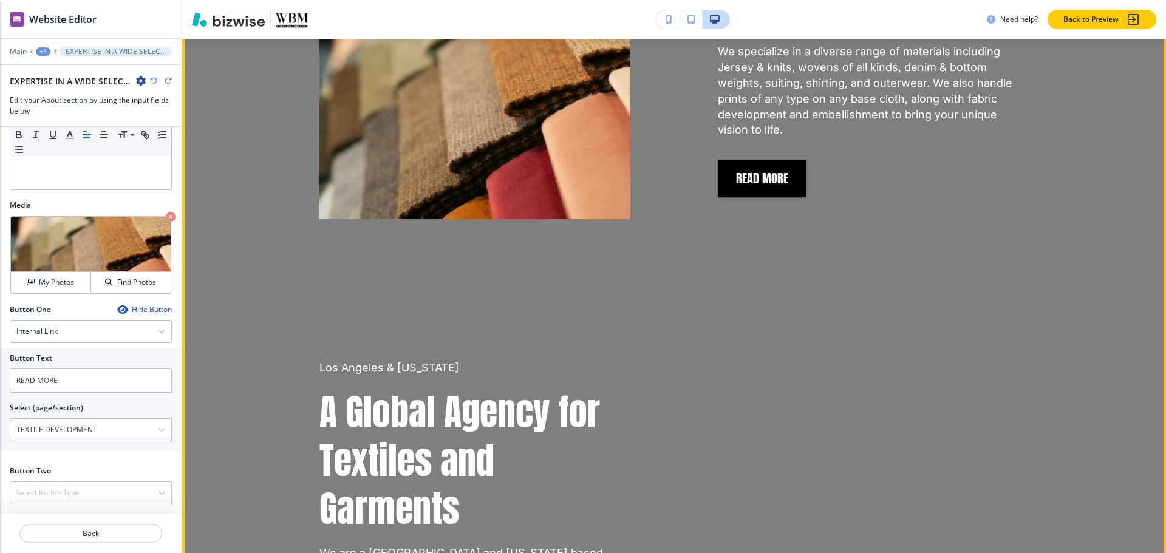
scroll to position [919, 0]
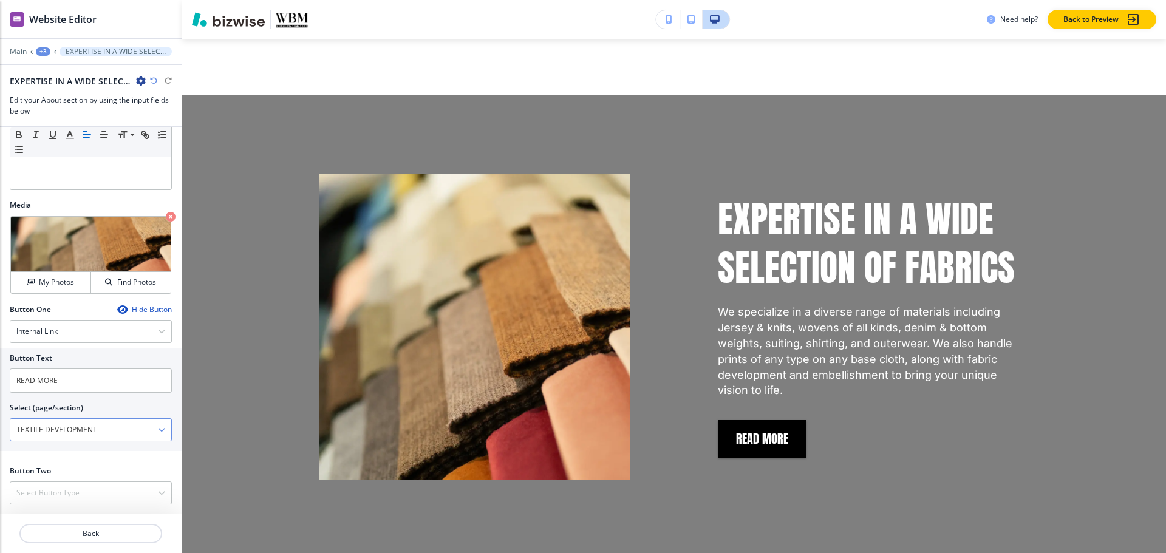
click at [123, 427] on \(page\/section\) "TEXTILE DEVELOPMENT" at bounding box center [84, 430] width 148 height 21
paste \(page\/section\) "Read More"
click at [33, 446] on h4 "READ MORE" at bounding box center [90, 451] width 149 height 11
type \(page\/section\) "READ MORE"
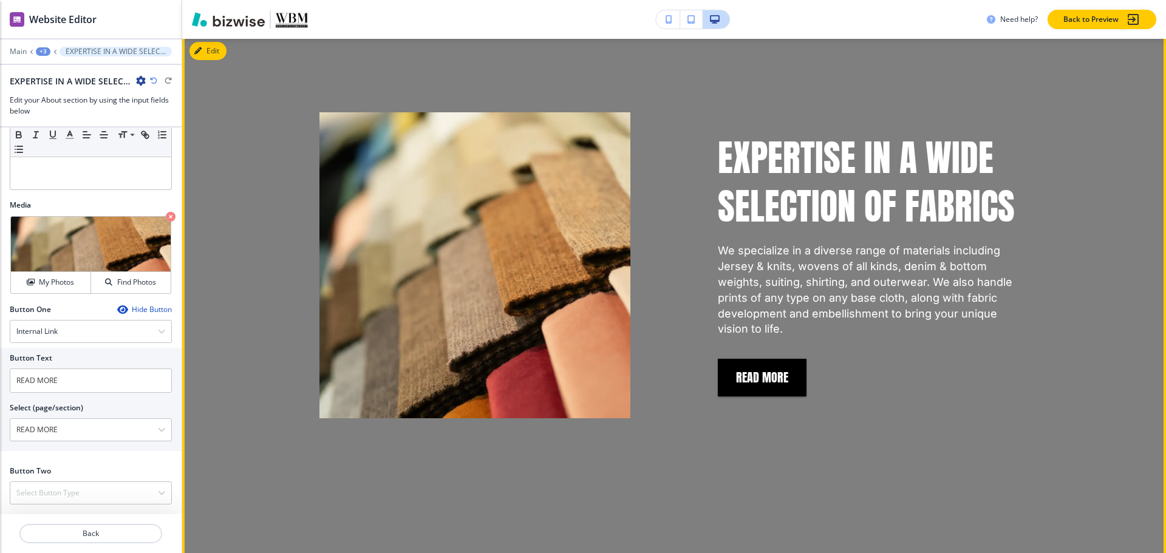
scroll to position [1283, 0]
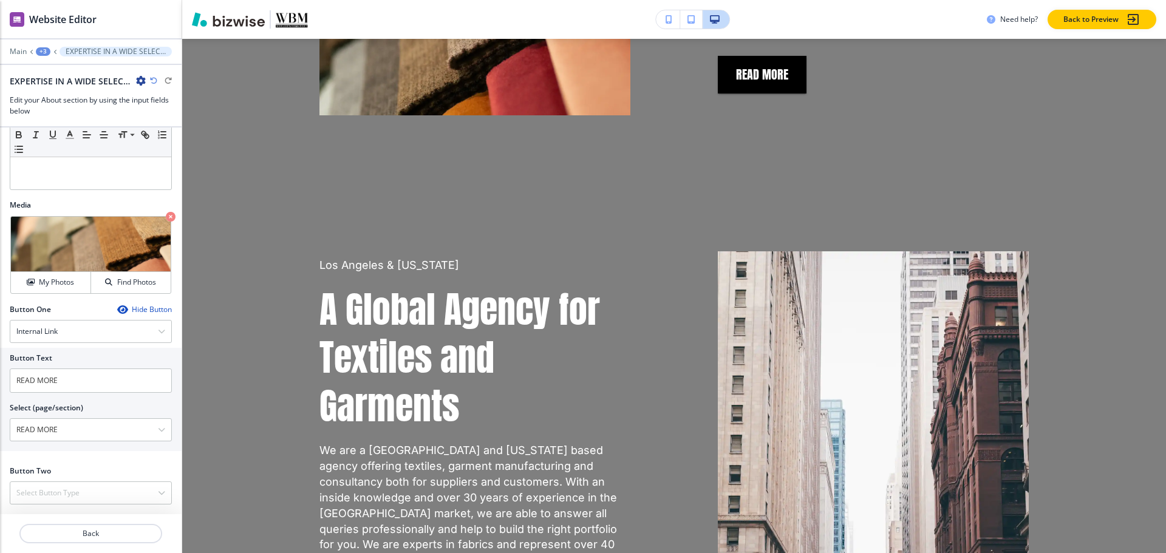
click at [44, 52] on div "+3" at bounding box center [43, 51] width 15 height 9
click at [63, 114] on p "About" at bounding box center [75, 114] width 62 height 11
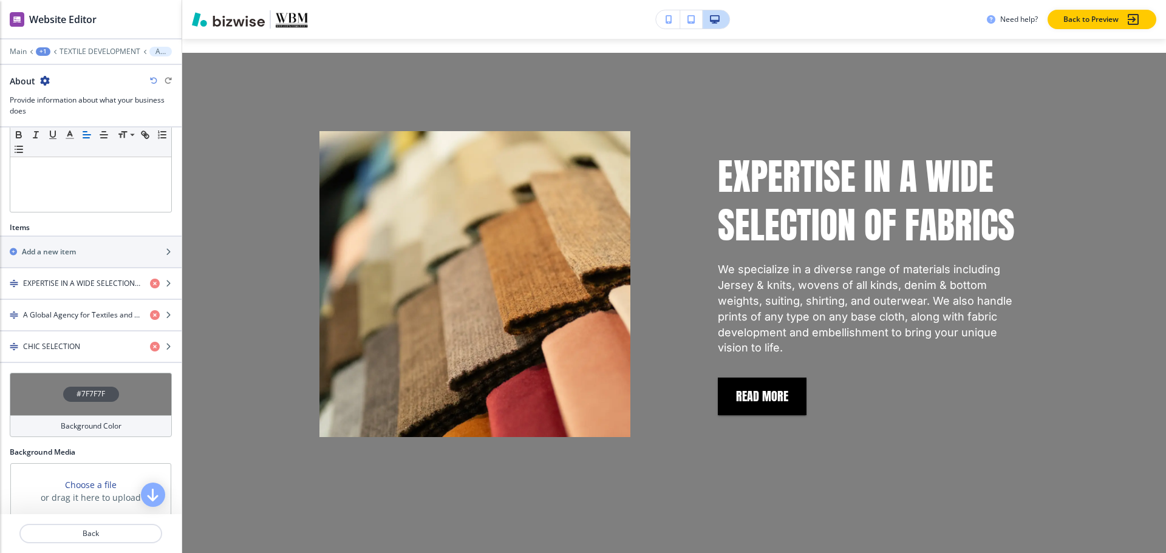
scroll to position [960, 0]
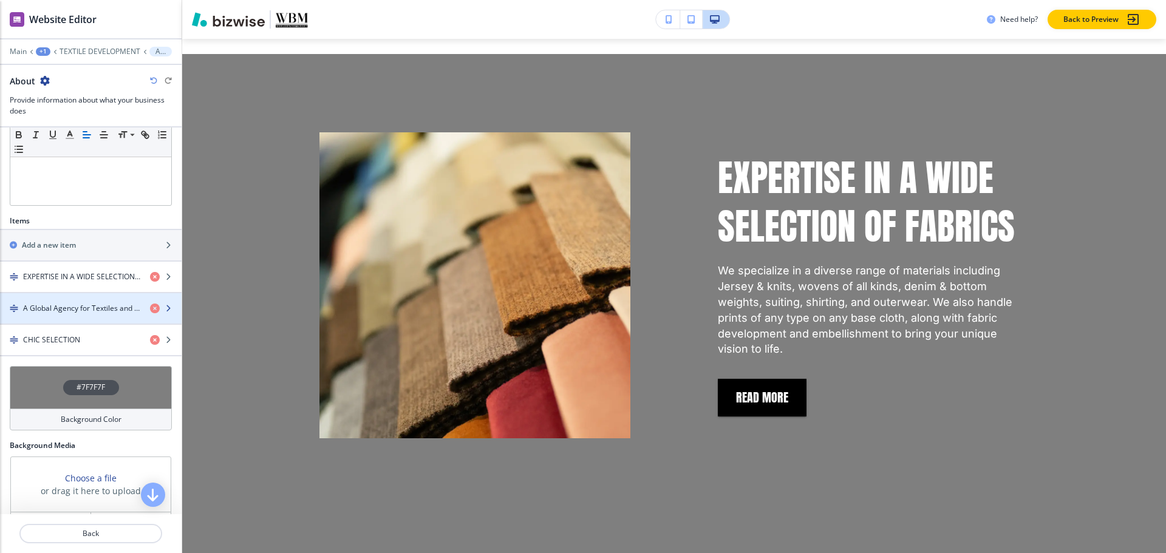
click at [61, 312] on h4 "A Global Agency for Textiles and Garments" at bounding box center [81, 308] width 117 height 11
click at [61, 311] on h4 "A Global Agency for Textiles and Garments" at bounding box center [81, 308] width 117 height 11
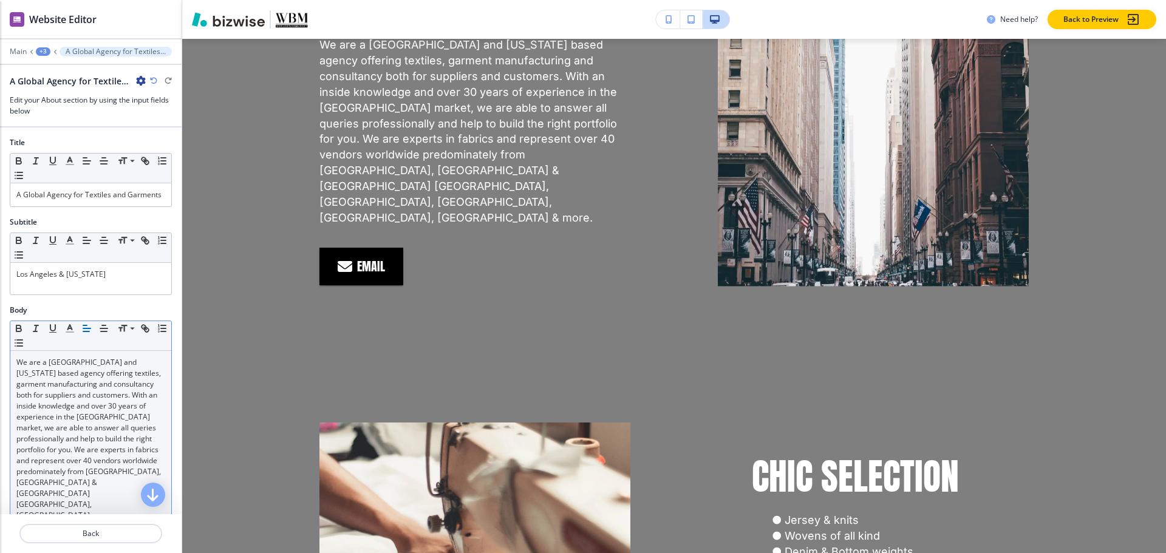
scroll to position [304, 0]
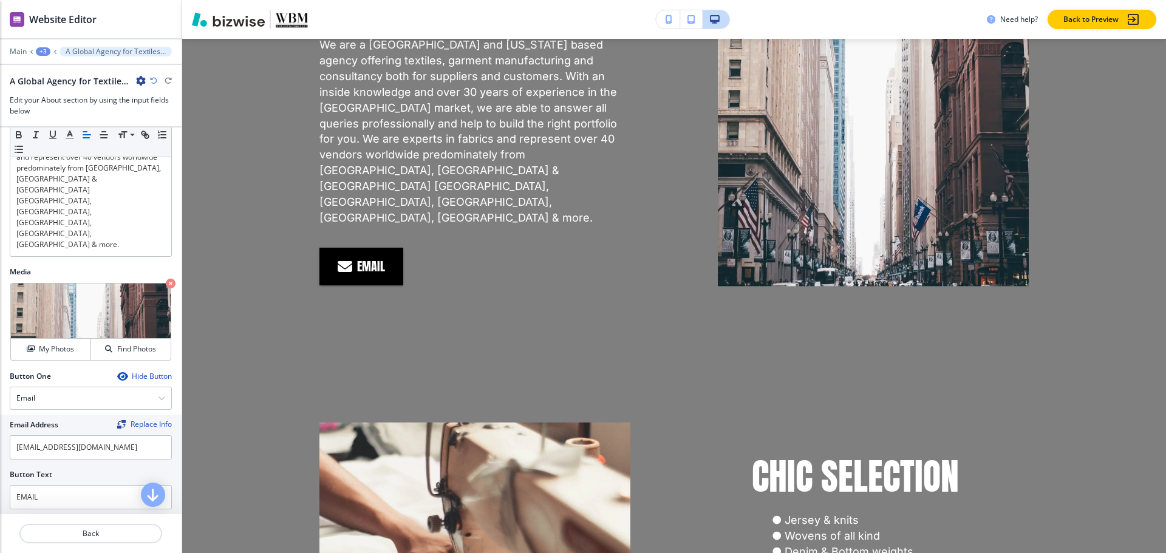
click at [117, 372] on icon "button" at bounding box center [122, 377] width 10 height 10
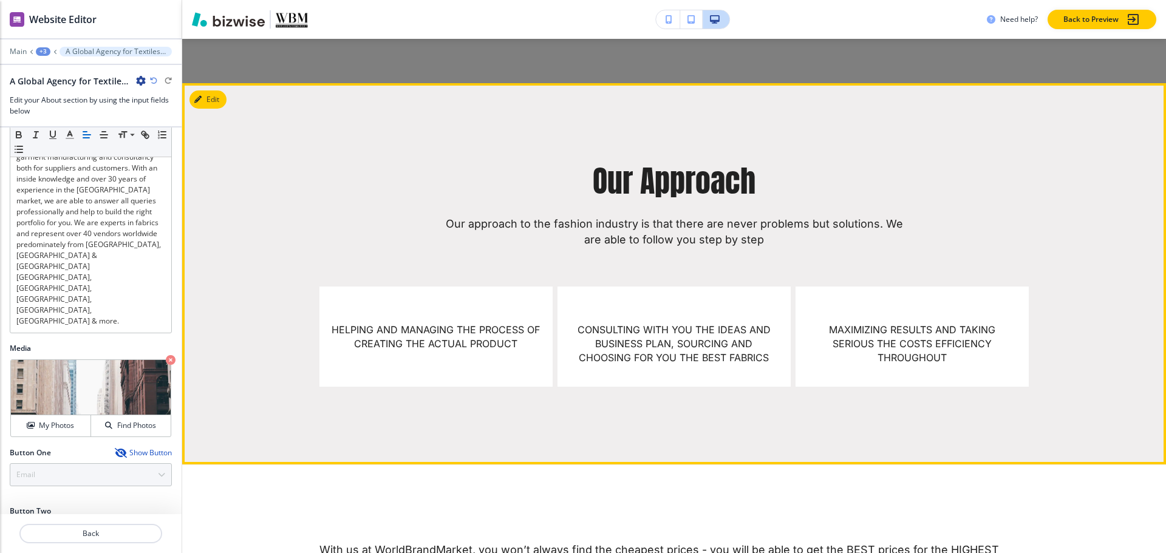
scroll to position [2356, 0]
click at [216, 91] on button "Edit This Section" at bounding box center [230, 100] width 82 height 18
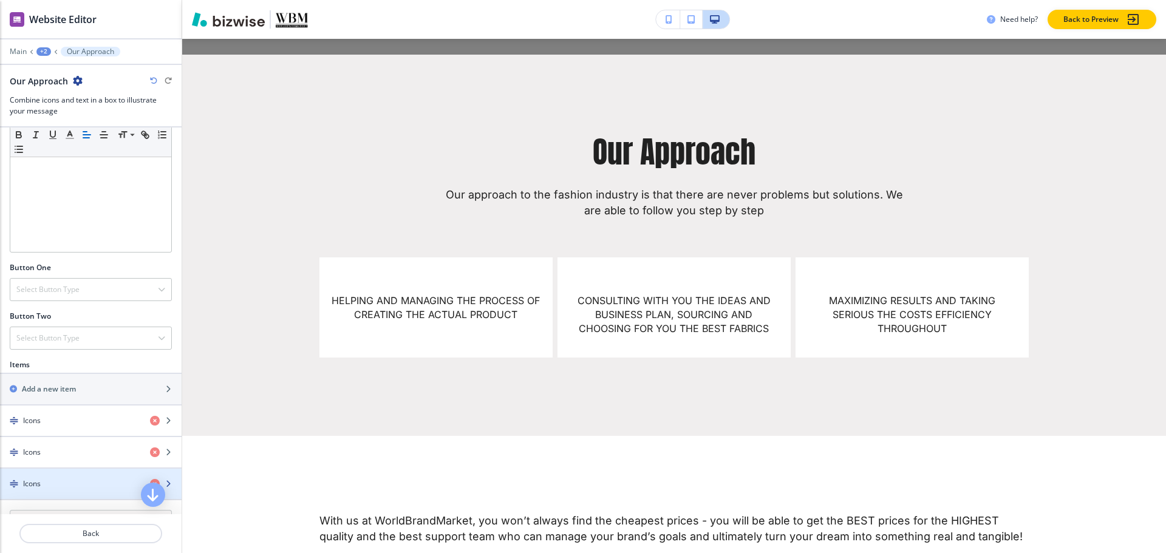
scroll to position [364, 0]
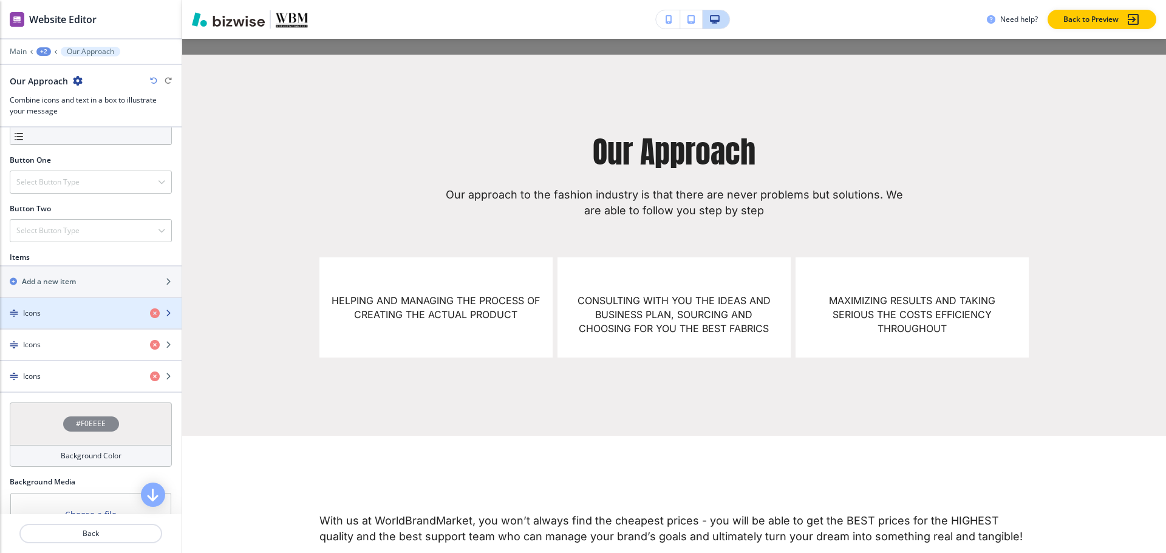
click at [72, 305] on div "button" at bounding box center [91, 303] width 182 height 10
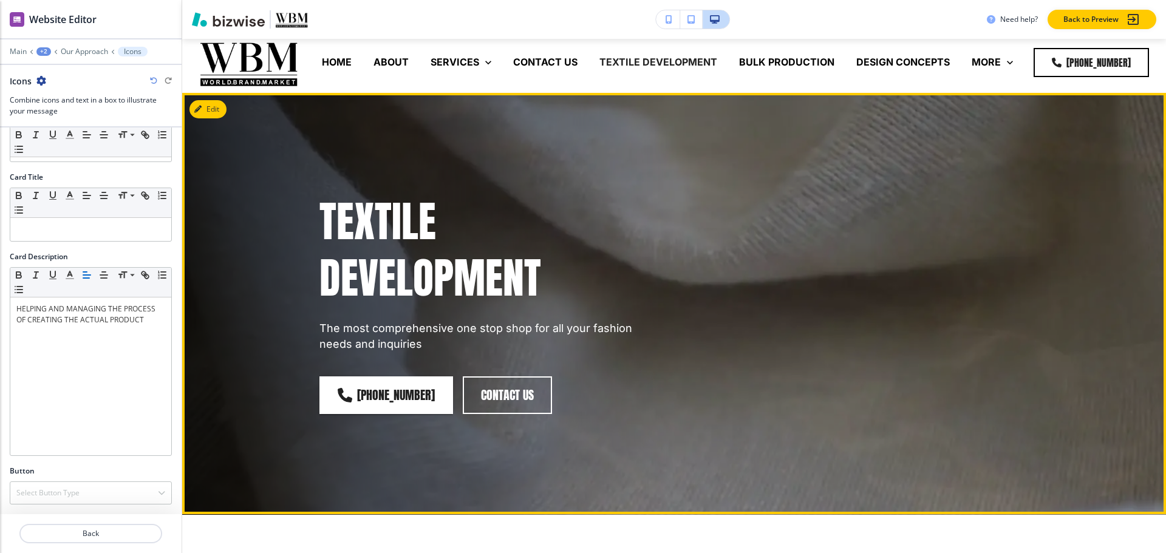
scroll to position [0, 0]
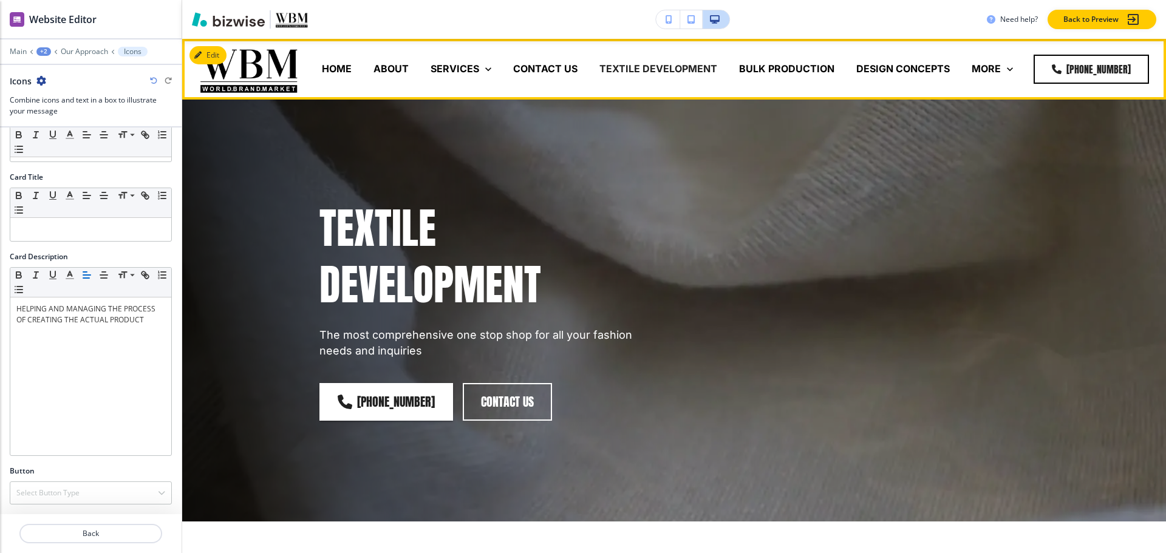
click at [556, 65] on p "CONTACT US" at bounding box center [545, 69] width 64 height 14
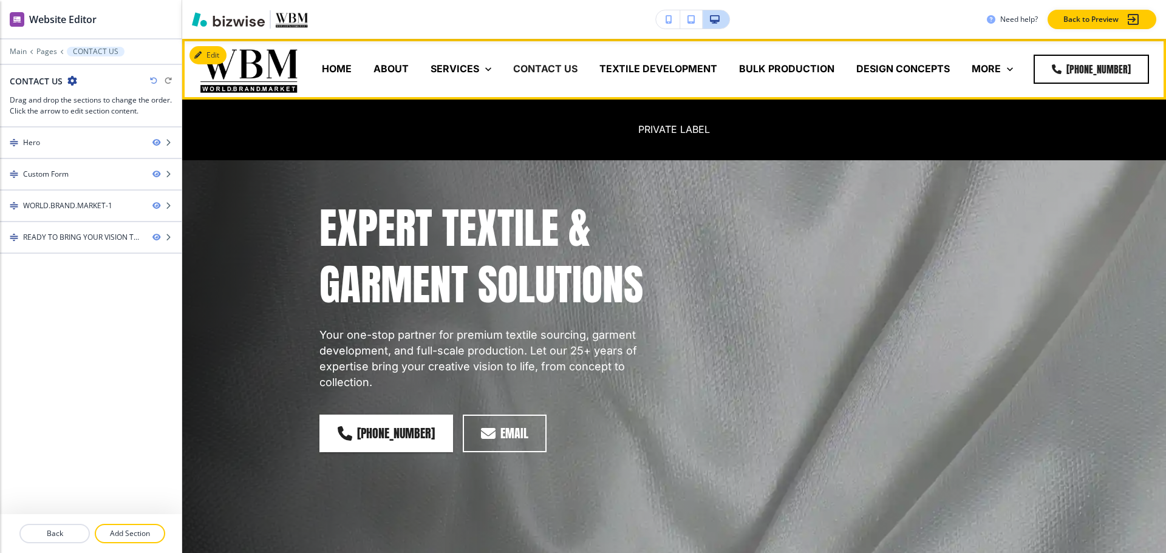
click at [993, 67] on p "MORE" at bounding box center [985, 69] width 29 height 14
click at [681, 127] on p "PRIVATE LABEL" at bounding box center [674, 130] width 72 height 14
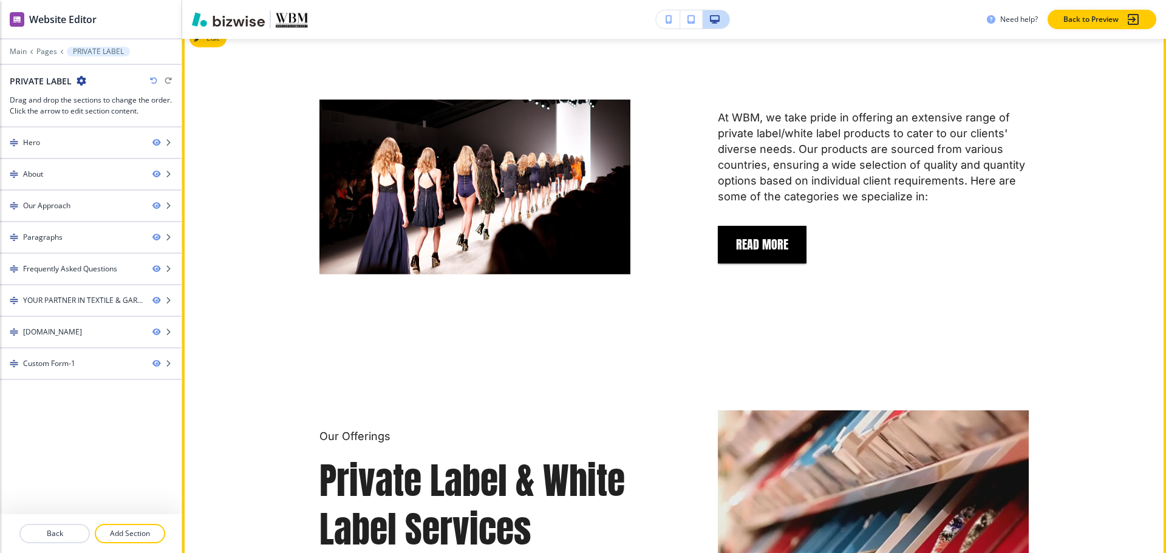
scroll to position [486, 0]
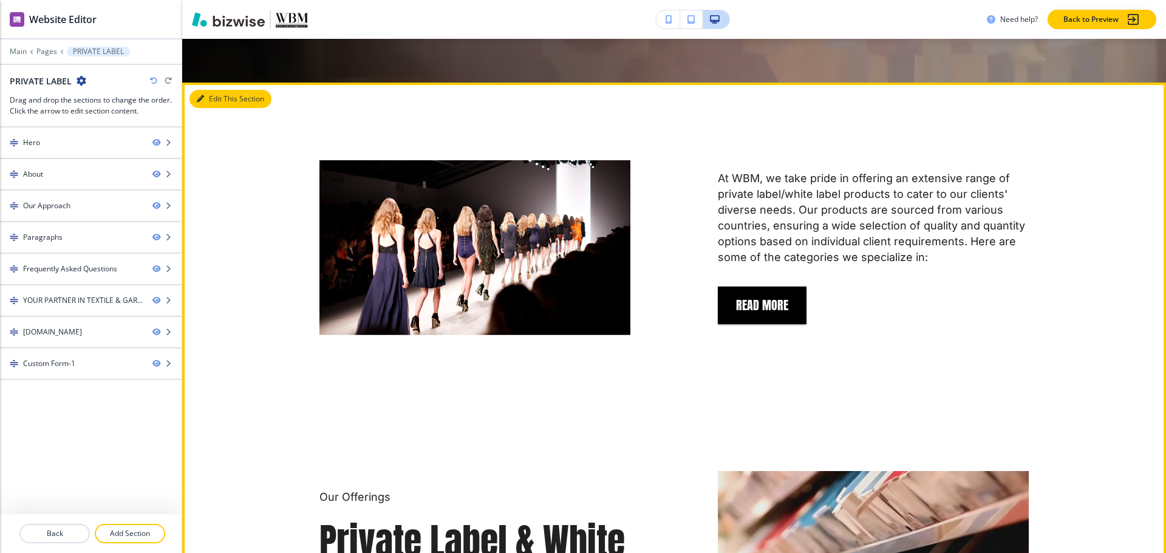
drag, startPoint x: 199, startPoint y: 90, endPoint x: 205, endPoint y: 87, distance: 7.3
click at [200, 90] on button "Edit This Section" at bounding box center [230, 99] width 82 height 18
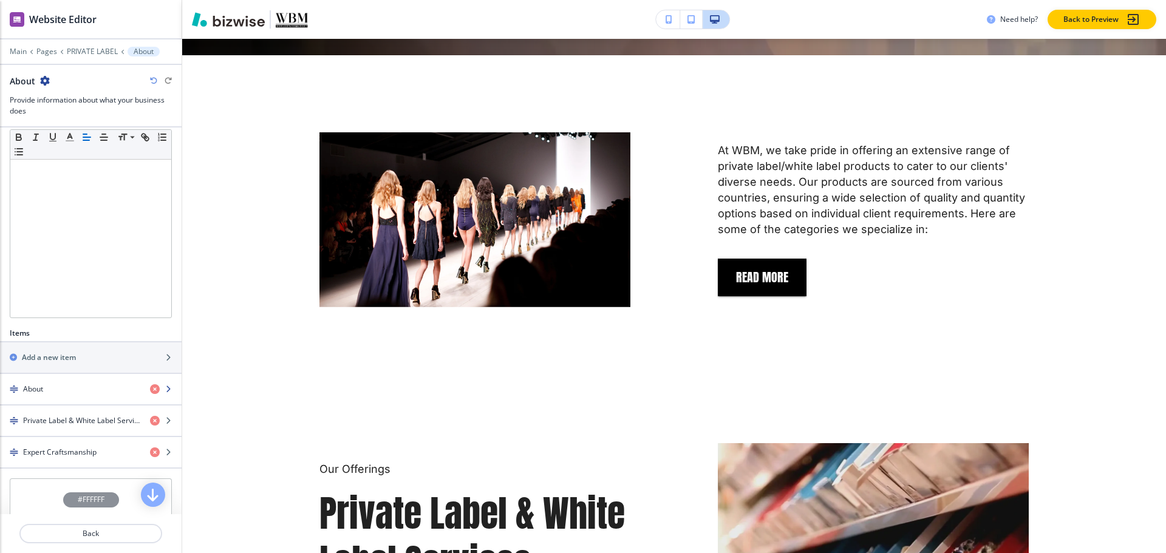
scroll to position [334, 0]
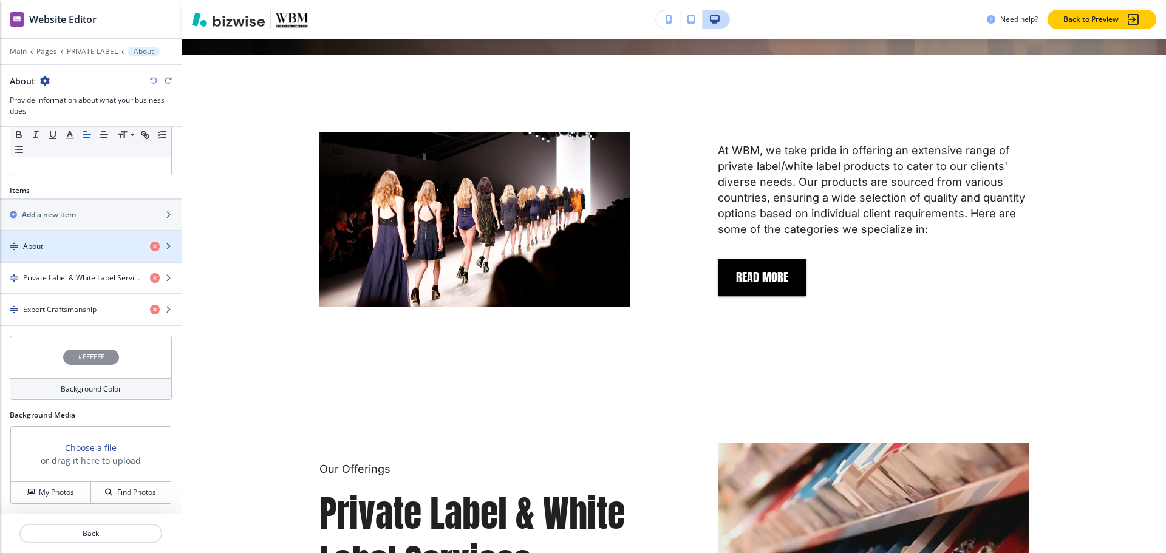
click at [106, 245] on div "About" at bounding box center [70, 246] width 140 height 11
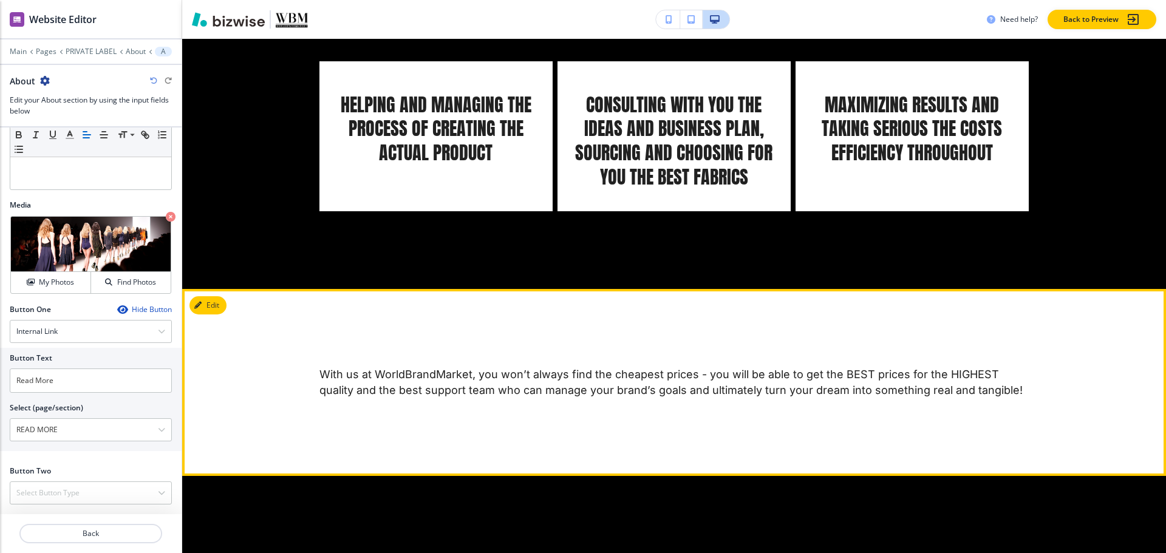
scroll to position [1869, 0]
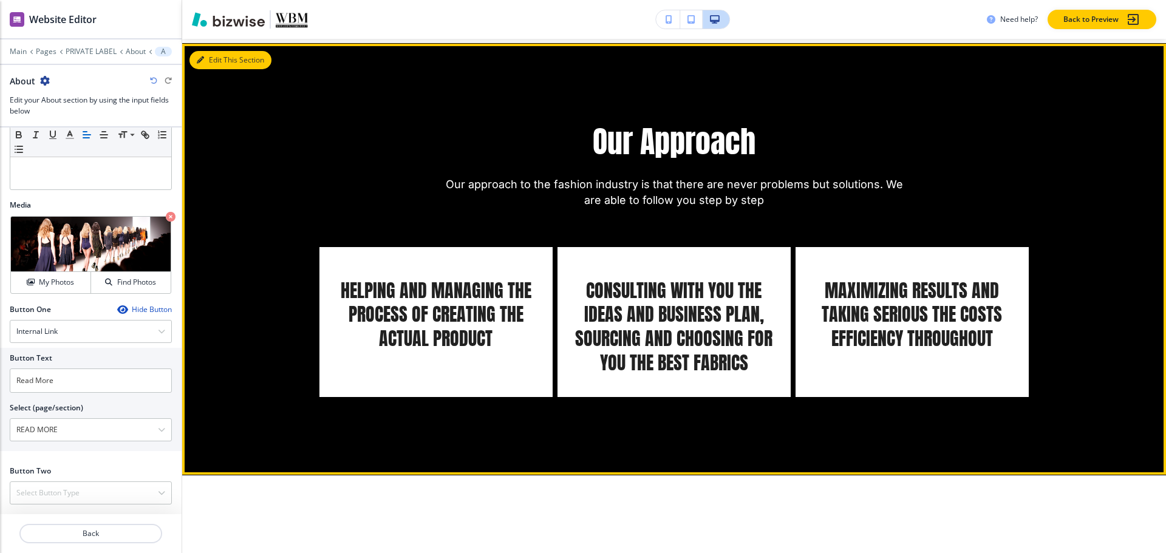
click at [197, 56] on icon "button" at bounding box center [200, 59] width 7 height 7
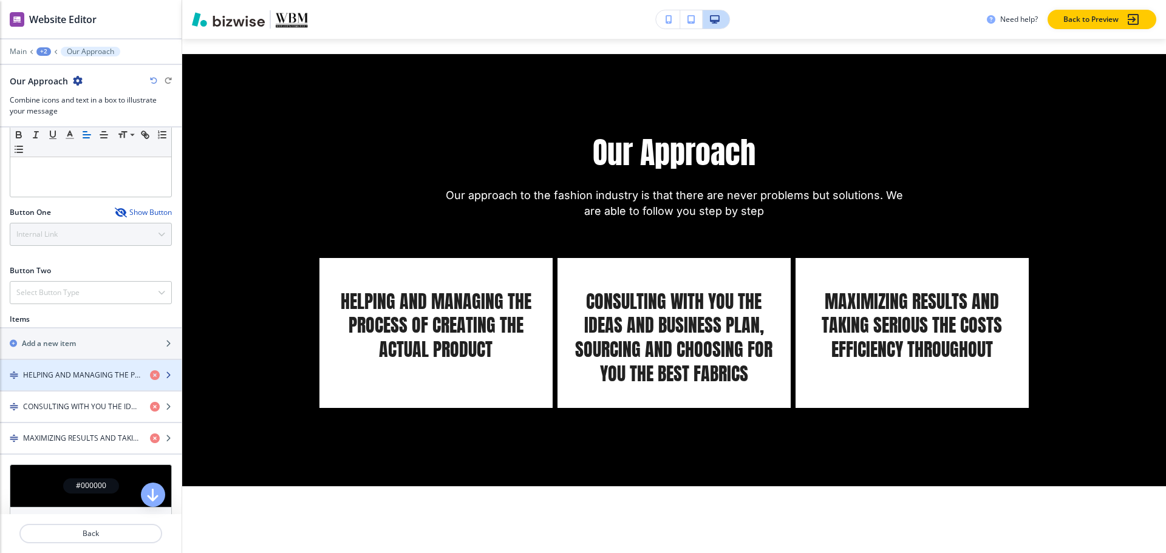
scroll to position [364, 0]
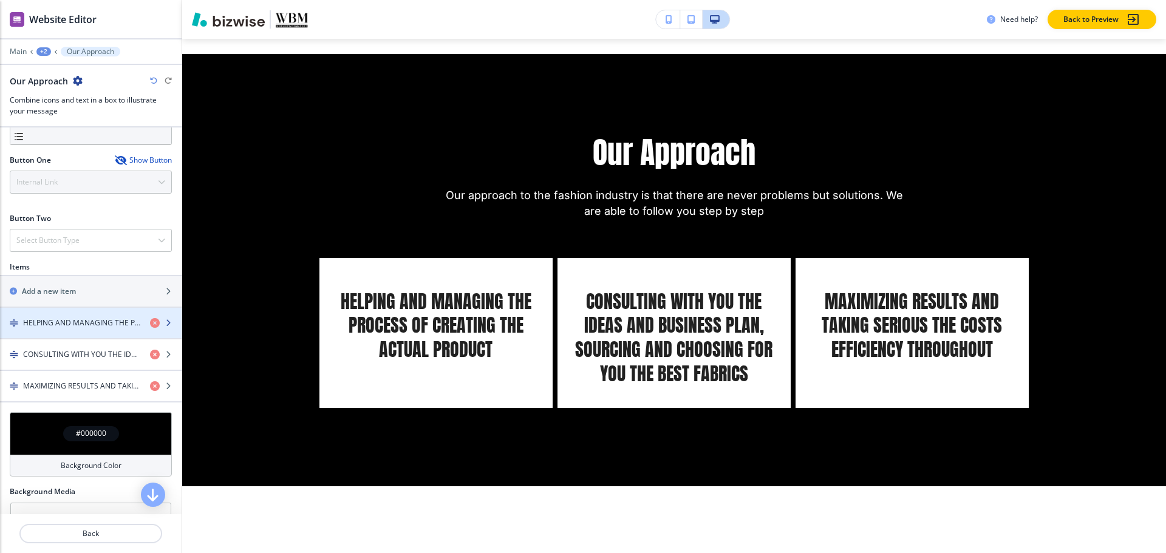
click at [61, 315] on div "button" at bounding box center [91, 313] width 182 height 10
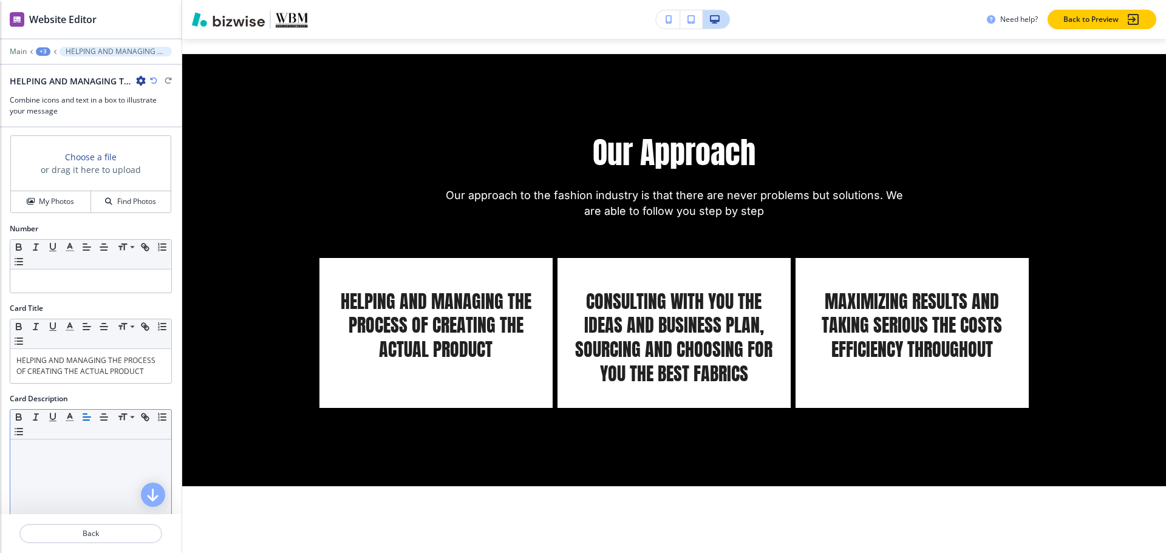
scroll to position [182, 0]
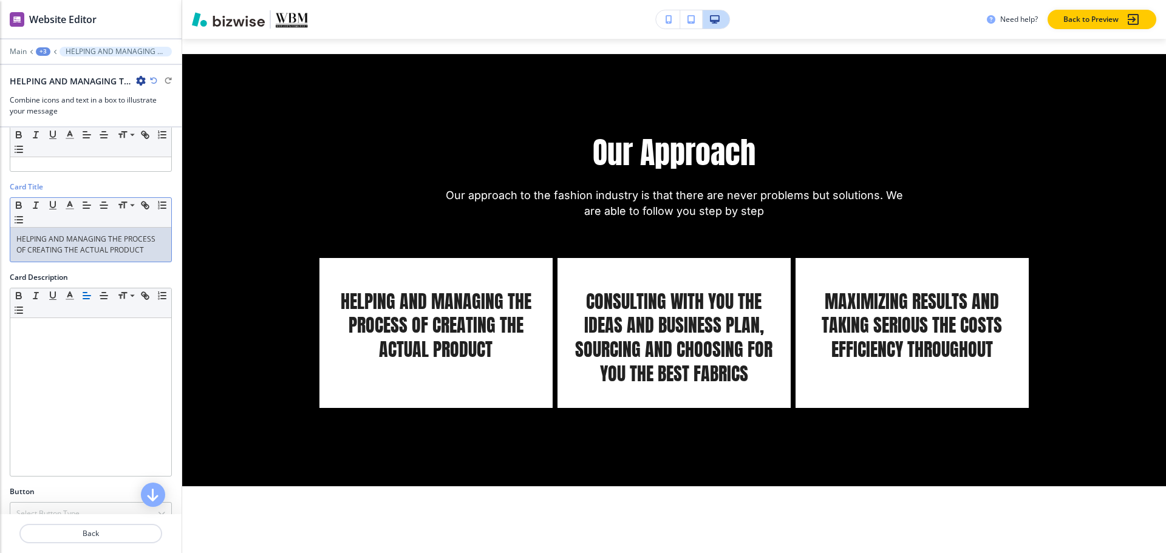
click at [90, 260] on div "HELPING AND MANAGING THE PROCESS OF CREATING THE ACTUAL PRODUCT" at bounding box center [90, 245] width 161 height 34
copy p "HELPING AND MANAGING THE PROCESS OF CREATING THE ACTUAL PRODUCT"
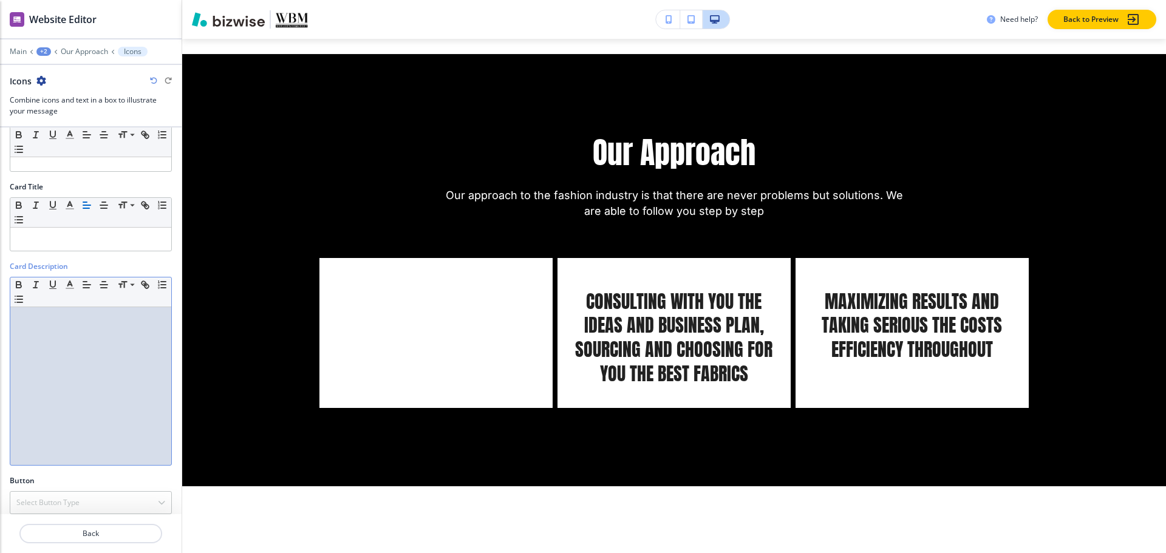
click at [72, 319] on p at bounding box center [90, 318] width 149 height 11
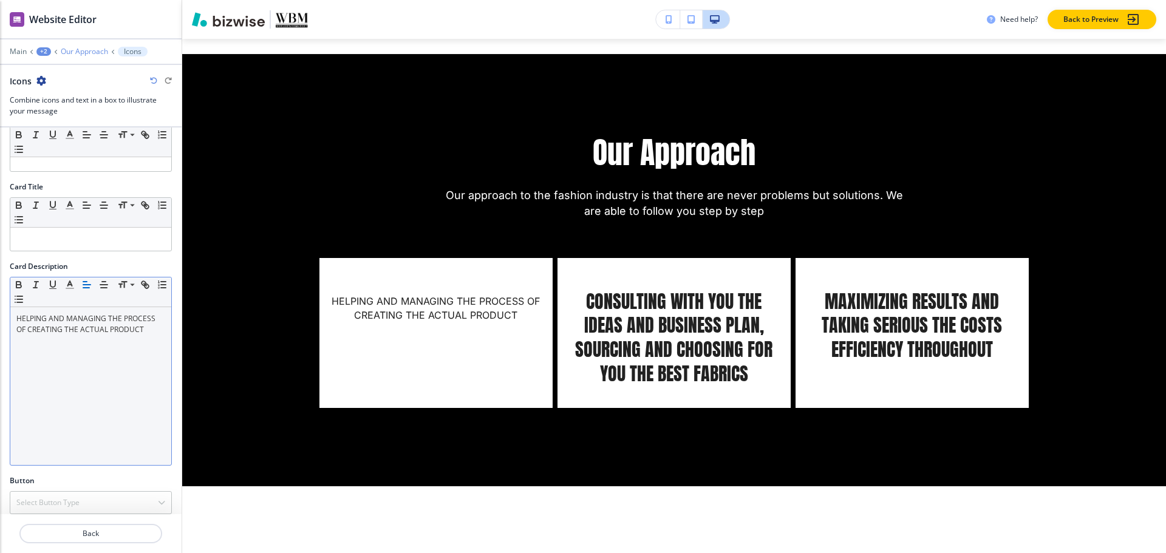
click at [83, 50] on p "Our Approach" at bounding box center [84, 51] width 47 height 9
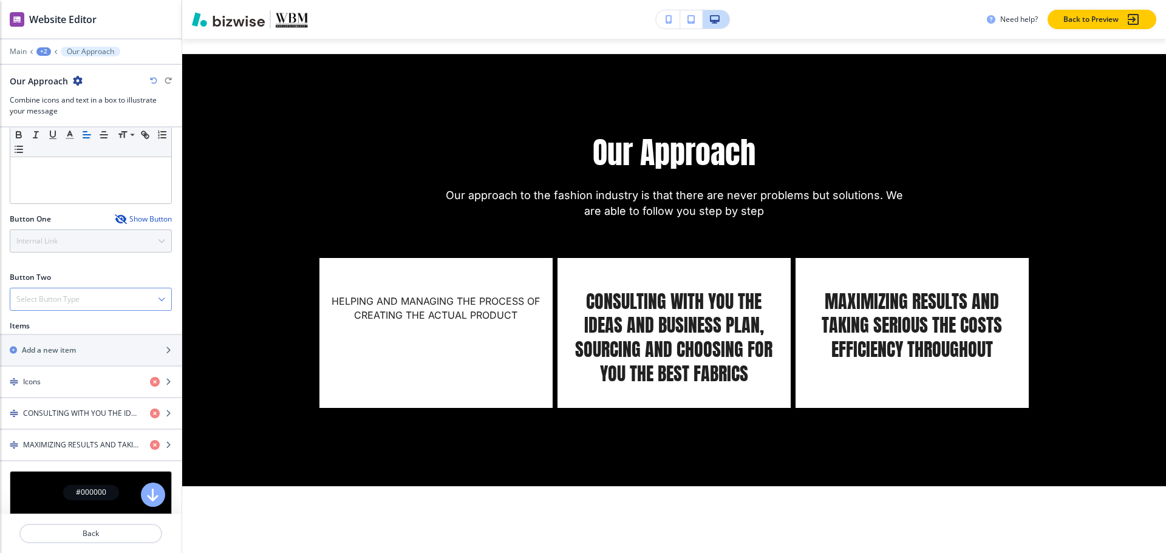
scroll to position [425, 0]
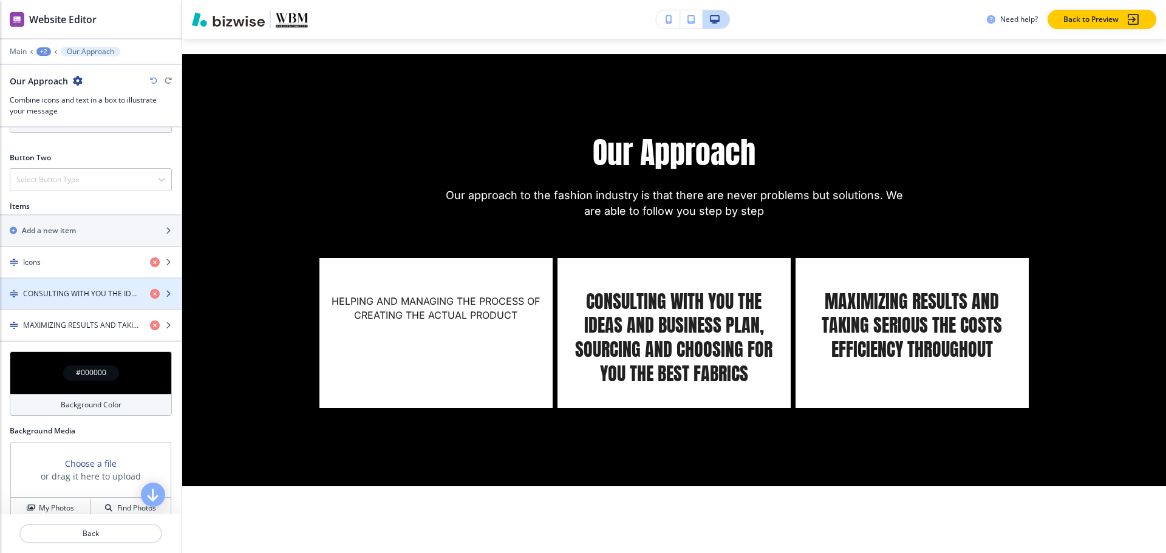
click at [80, 290] on h4 "CONSULTING WITH YOU THE IDEAS AND BUSINESS PLAN, SOURCING AND CHOOSING FOR YOU …" at bounding box center [81, 293] width 117 height 11
click at [79, 297] on h4 "CONSULTING WITH YOU THE IDEAS AND BUSINESS PLAN, SOURCING AND CHOOSING FOR YOU …" at bounding box center [81, 293] width 117 height 11
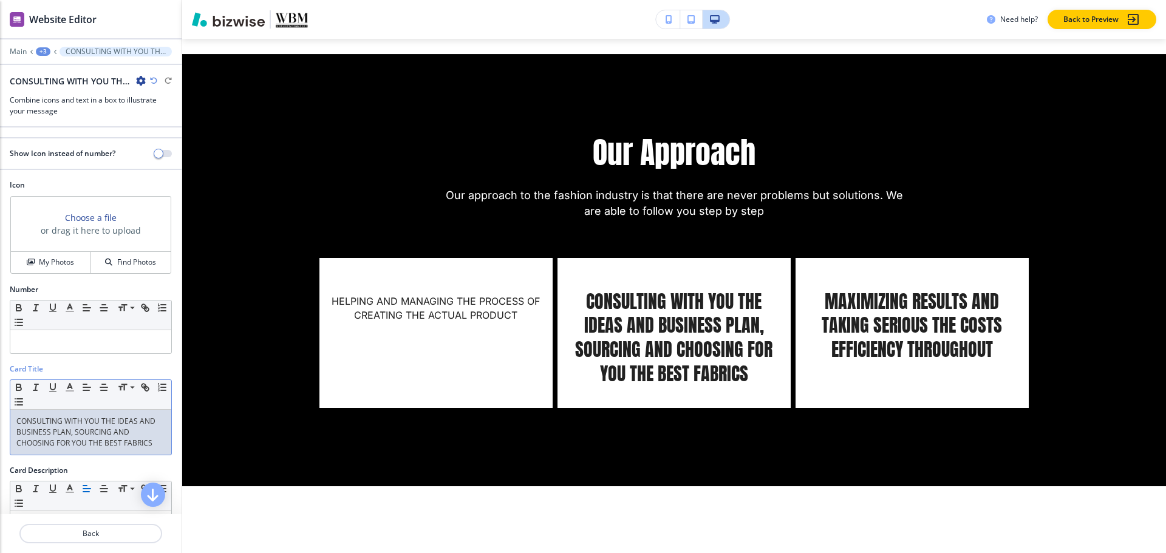
click at [91, 426] on p "CONSULTING WITH YOU THE IDEAS AND BUSINESS PLAN, SOURCING AND CHOOSING FOR YOU …" at bounding box center [90, 432] width 149 height 33
copy p "CONSULTING WITH YOU THE IDEAS AND BUSINESS PLAN, SOURCING AND CHOOSING FOR YOU …"
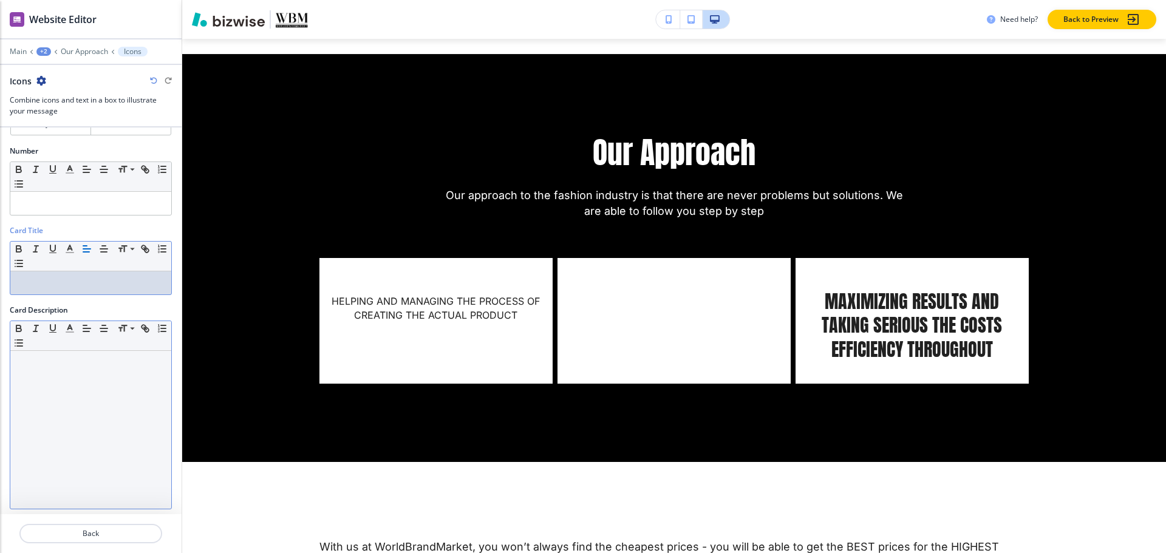
scroll to position [182, 0]
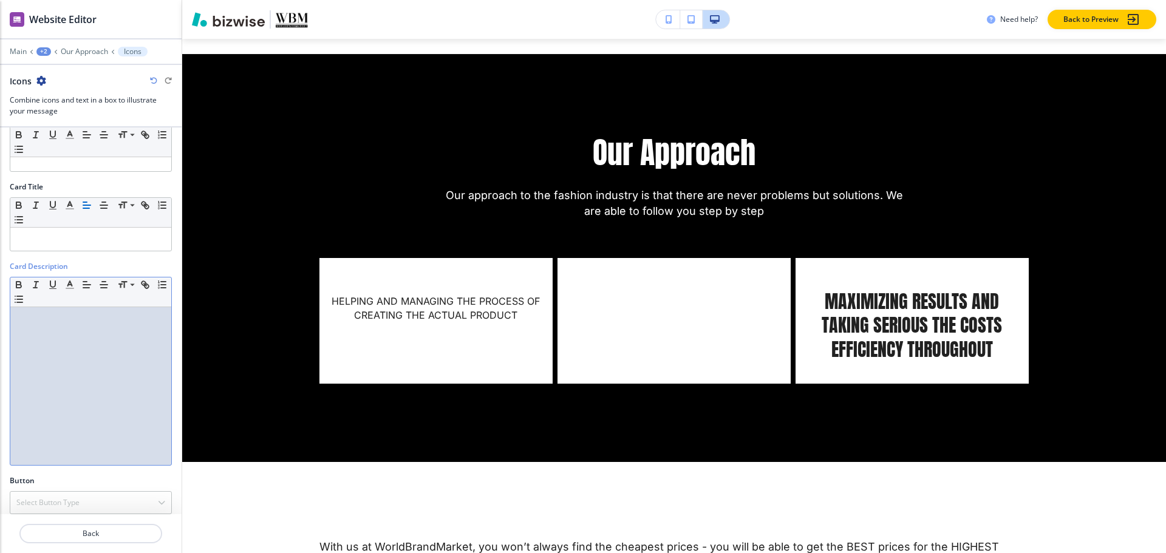
click at [71, 359] on div at bounding box center [90, 386] width 161 height 158
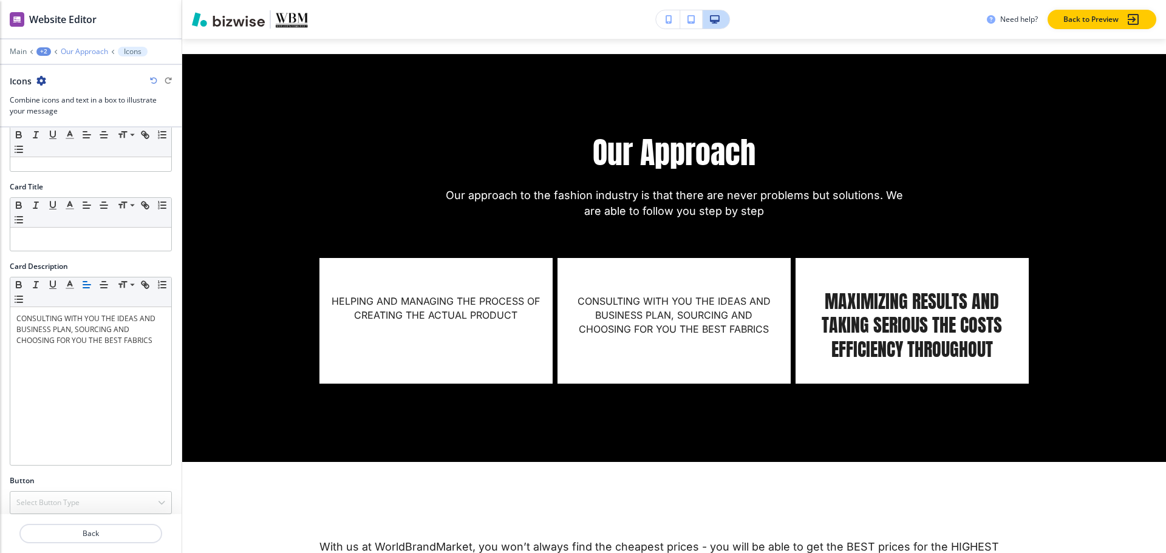
click at [67, 47] on div "Website Editor Main +2 Our Approach Icons Icons Combine icons and text in a box…" at bounding box center [91, 64] width 182 height 128
click at [69, 49] on p "Our Approach" at bounding box center [84, 51] width 47 height 9
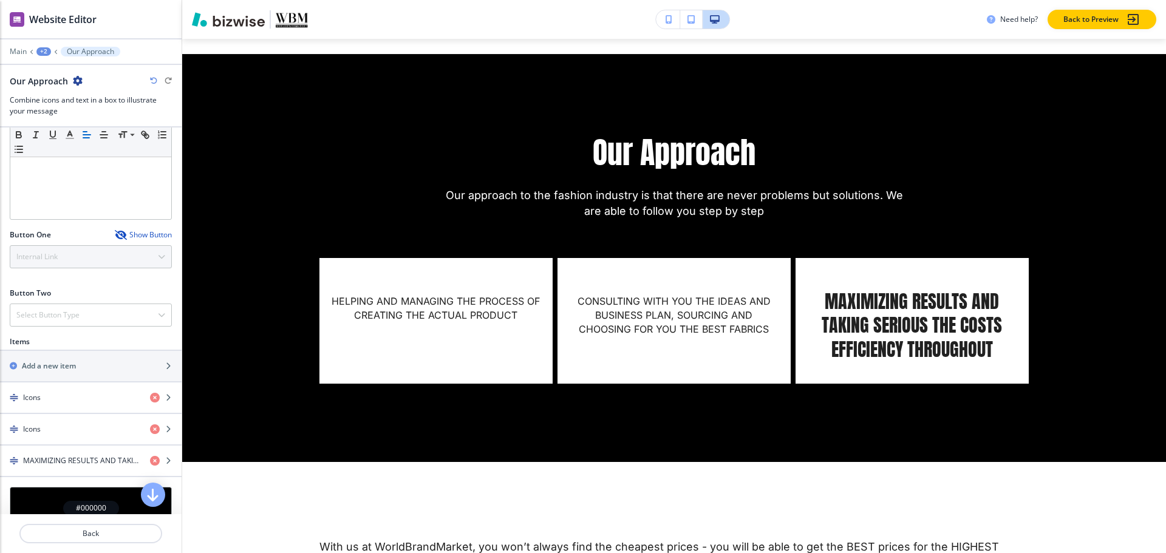
scroll to position [425, 0]
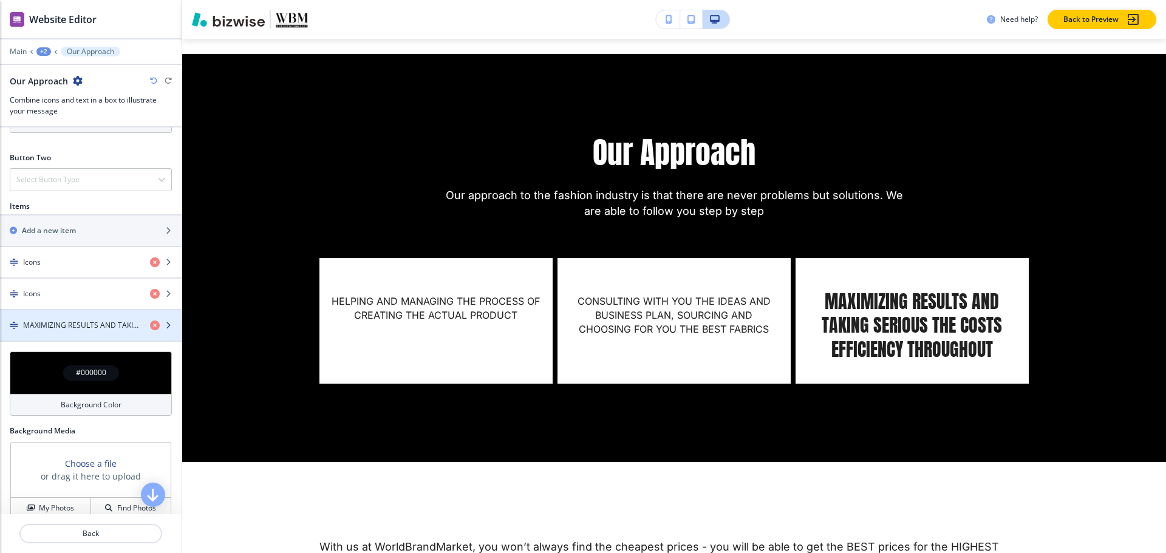
click at [79, 324] on h4 "MAXIMIZING RESULTS AND TAKING SERIOUS THE COSTS EFFICIENCY THROUGHOUT" at bounding box center [81, 325] width 117 height 11
click at [78, 324] on h4 "MAXIMIZING RESULTS AND TAKING SERIOUS THE COSTS EFFICIENCY THROUGHOUT" at bounding box center [81, 325] width 117 height 11
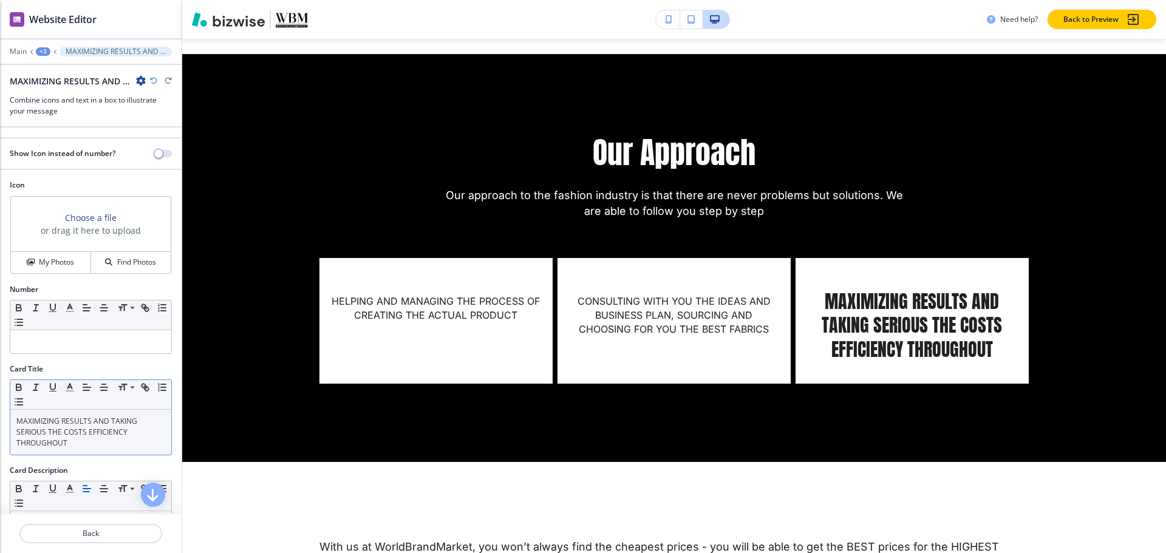
click at [69, 428] on p "MAXIMIZING RESULTS AND TAKING SERIOUS THE COSTS EFFICIENCY THROUGHOUT" at bounding box center [90, 432] width 149 height 33
copy p "MAXIMIZING RESULTS AND TAKING SERIOUS THE COSTS EFFICIENCY THROUGHOUT"
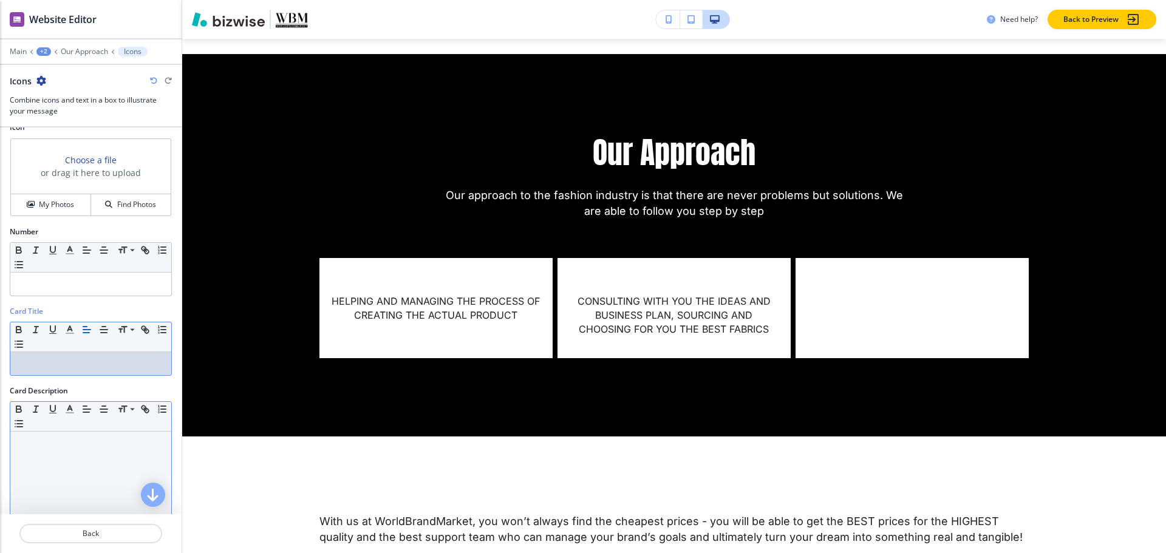
scroll to position [121, 0]
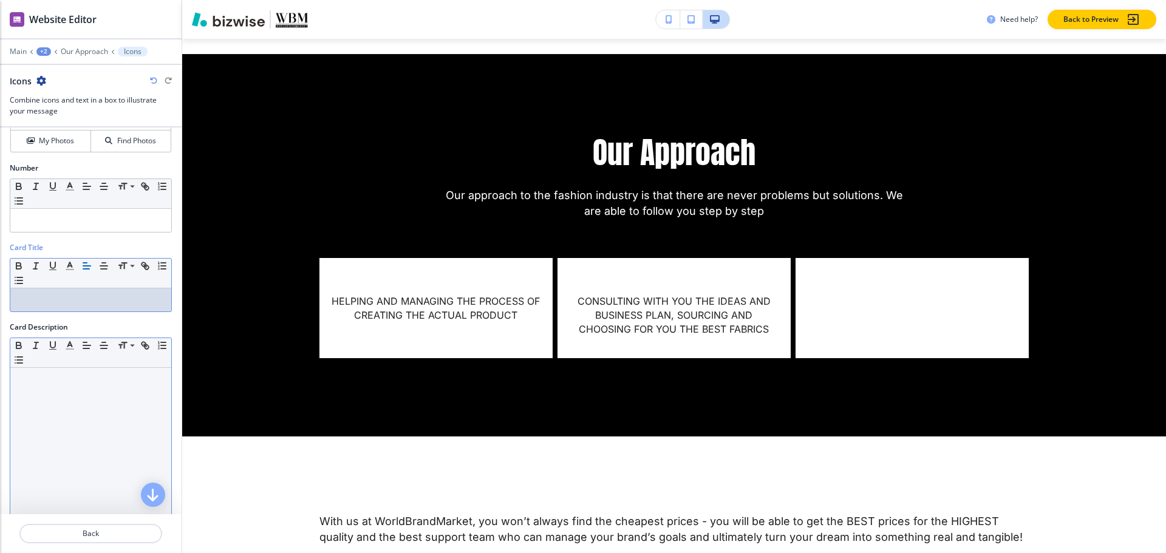
click at [78, 418] on div at bounding box center [90, 447] width 161 height 158
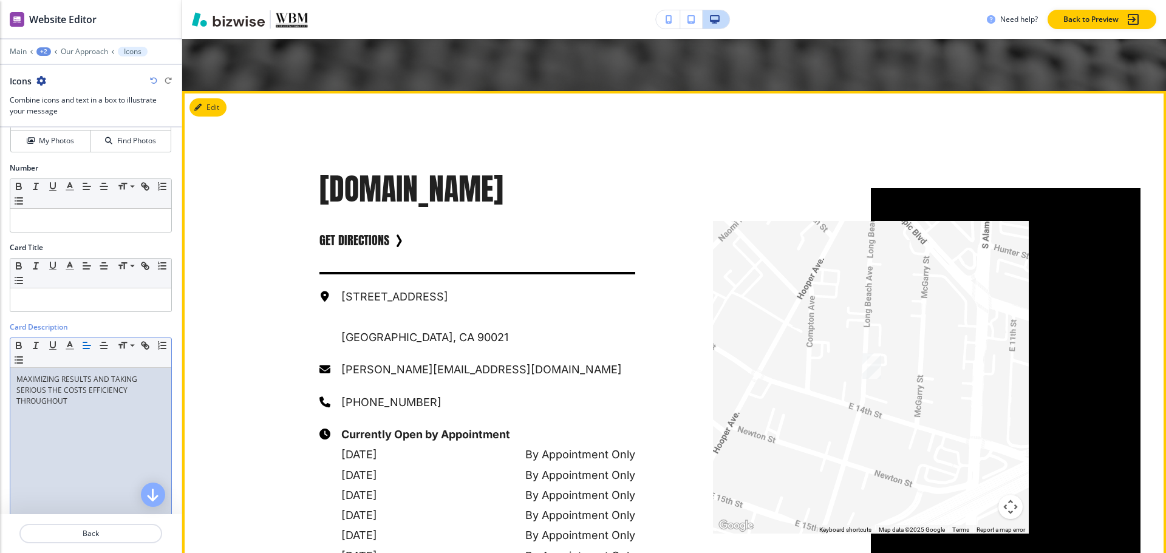
scroll to position [3315, 0]
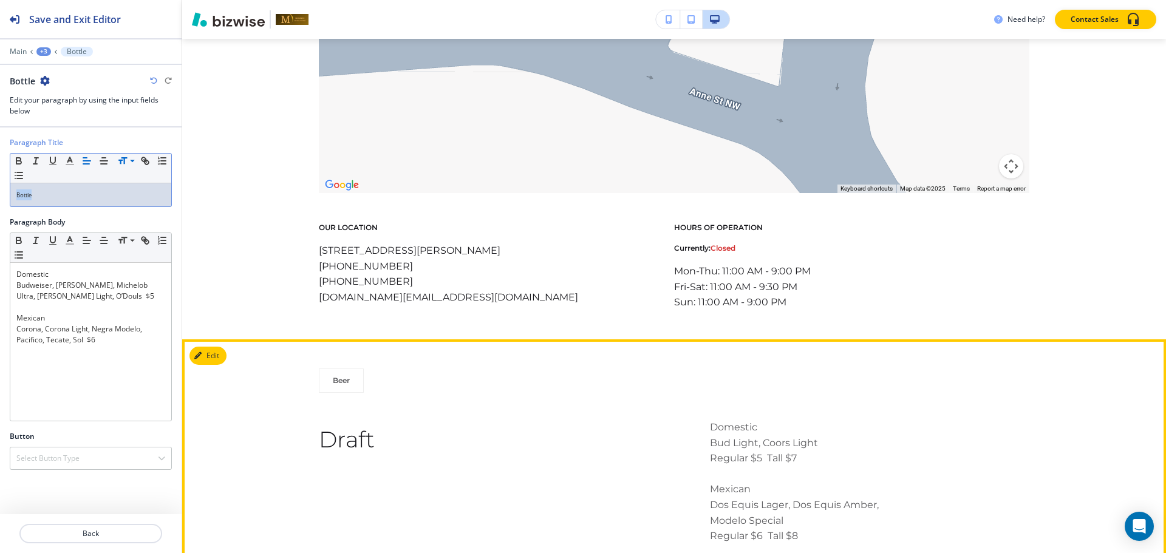
scroll to position [1438, 0]
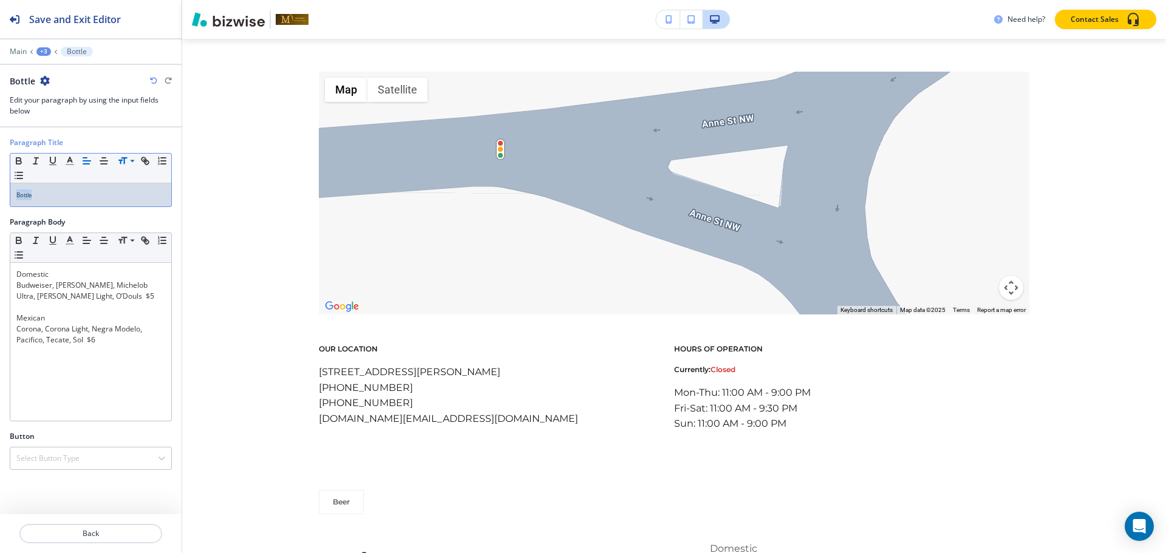
click at [50, 50] on button "+3" at bounding box center [43, 51] width 15 height 9
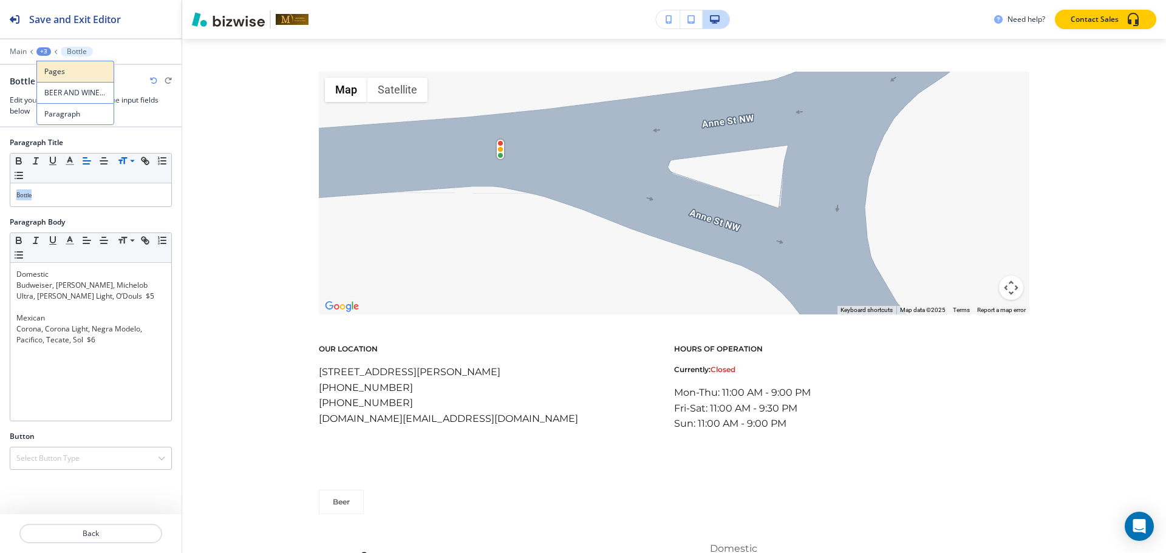
click at [42, 70] on button "Pages" at bounding box center [75, 71] width 78 height 21
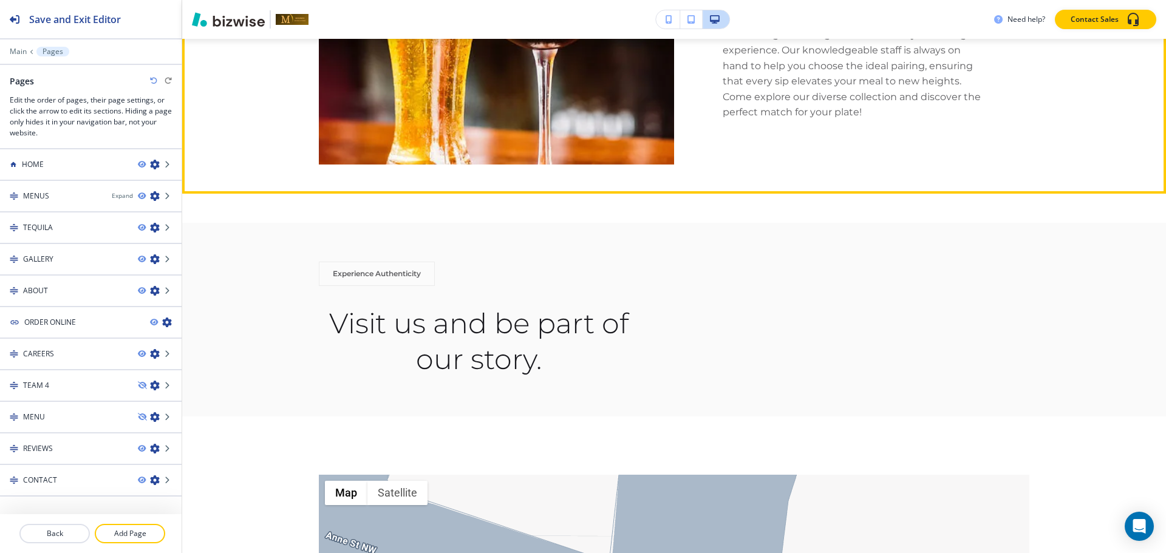
scroll to position [1074, 0]
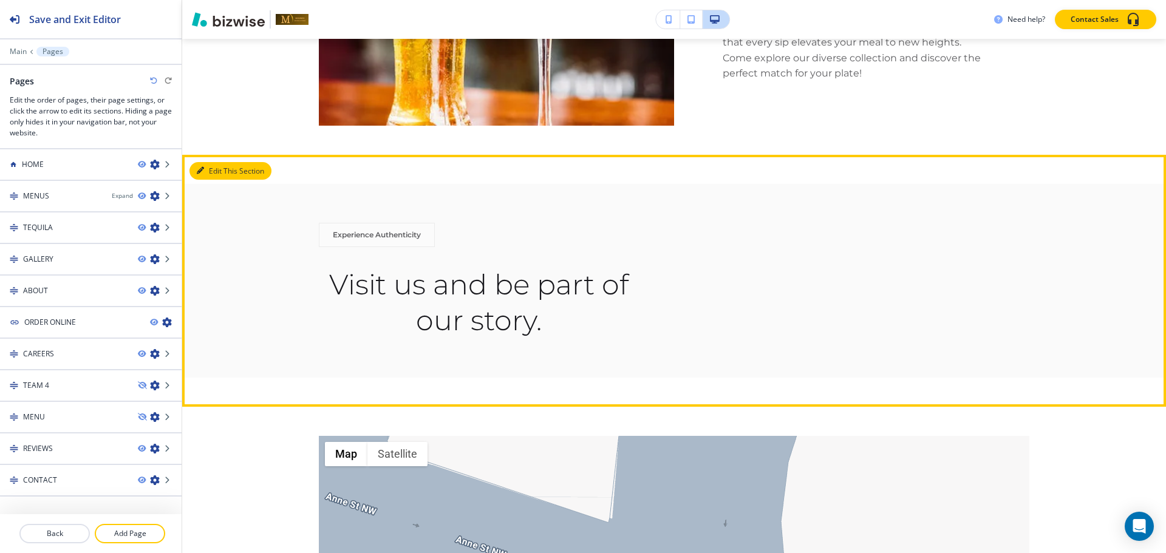
click at [212, 162] on button "Edit This Section" at bounding box center [230, 171] width 82 height 18
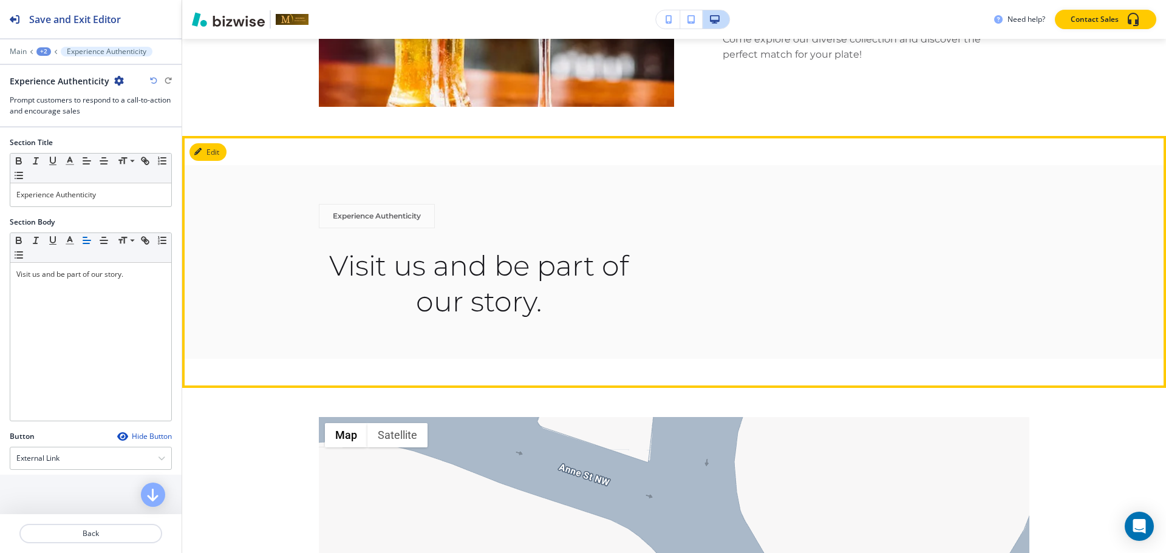
scroll to position [1032, 0]
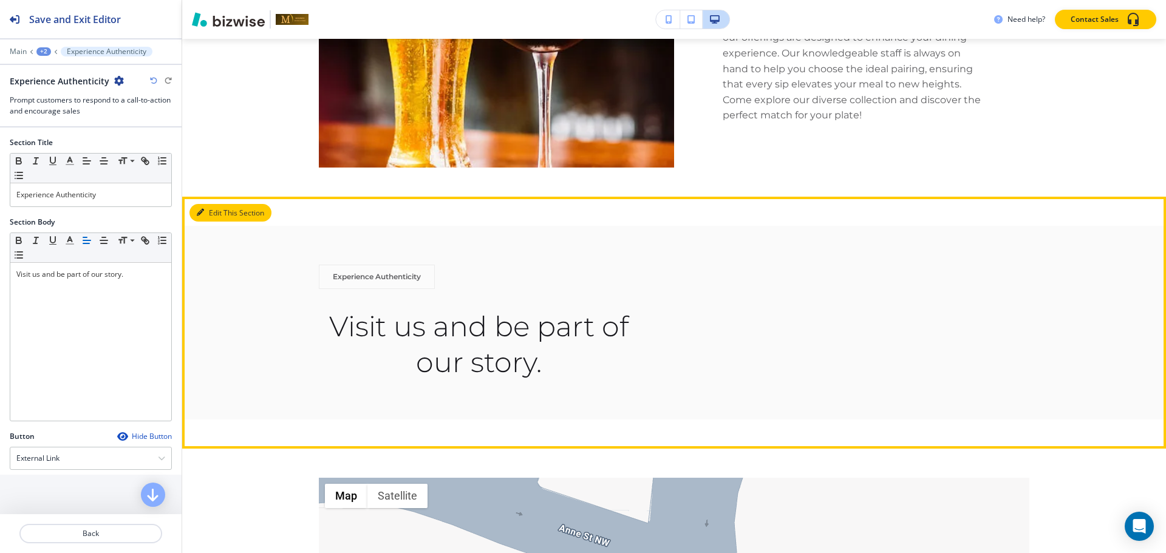
click at [209, 204] on button "Edit This Section" at bounding box center [230, 213] width 82 height 18
click at [219, 204] on button "Edit This Section" at bounding box center [230, 213] width 82 height 18
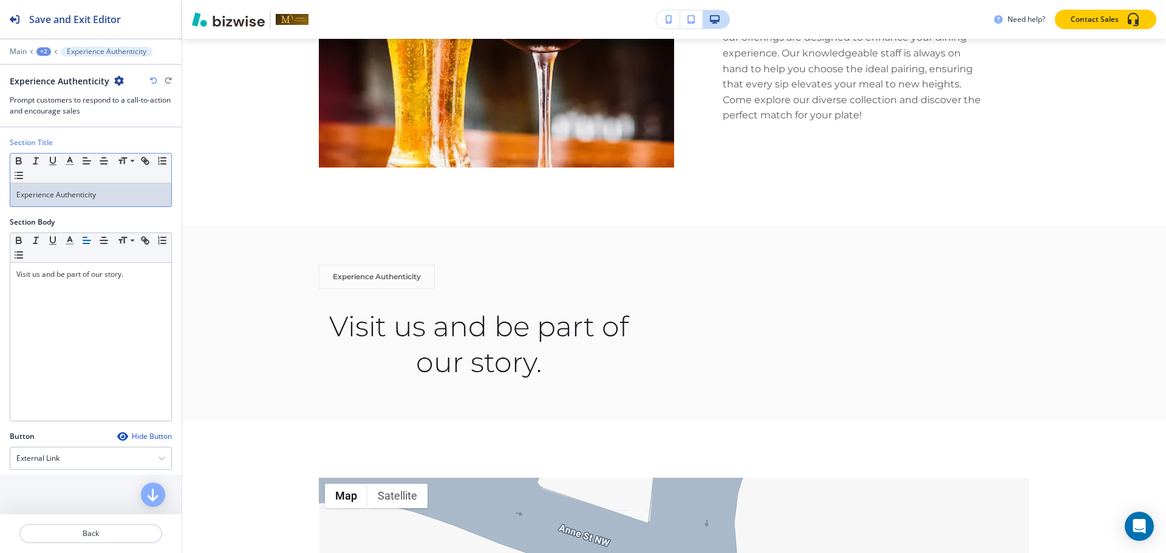
click at [143, 199] on p "Experience Authenticity" at bounding box center [90, 194] width 149 height 11
copy p "Experience Authenticity"
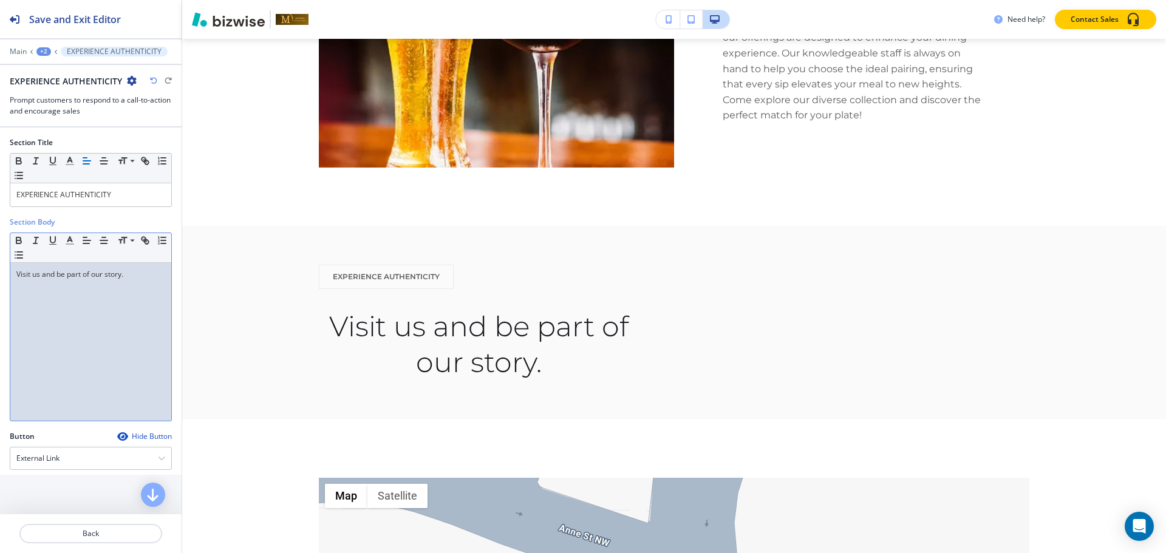
click at [44, 274] on p "Visit us and be part of our story." at bounding box center [90, 274] width 149 height 11
copy p "Visit us and be part of our story."
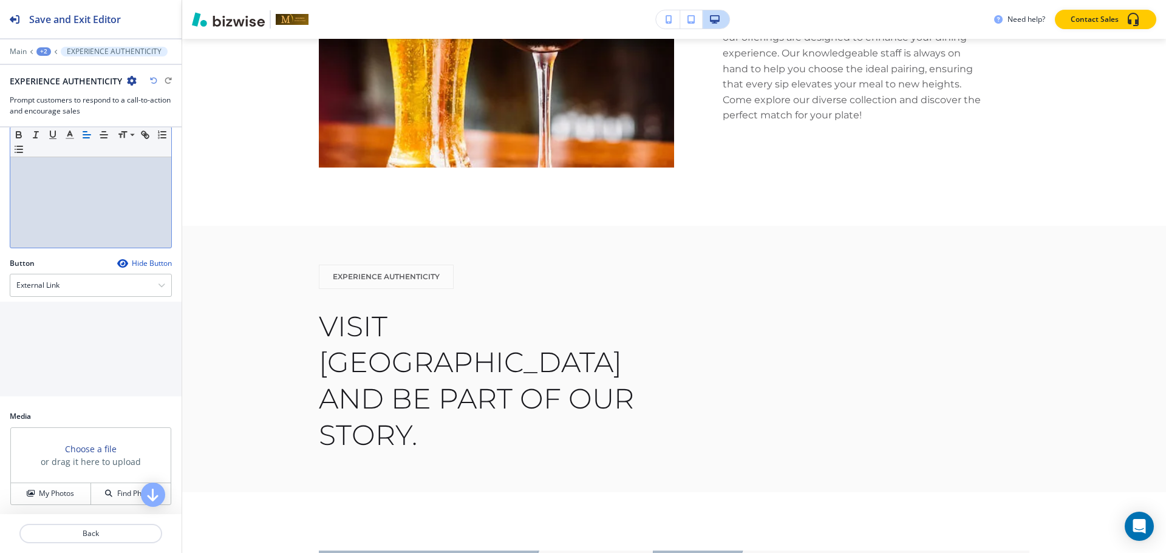
scroll to position [174, 0]
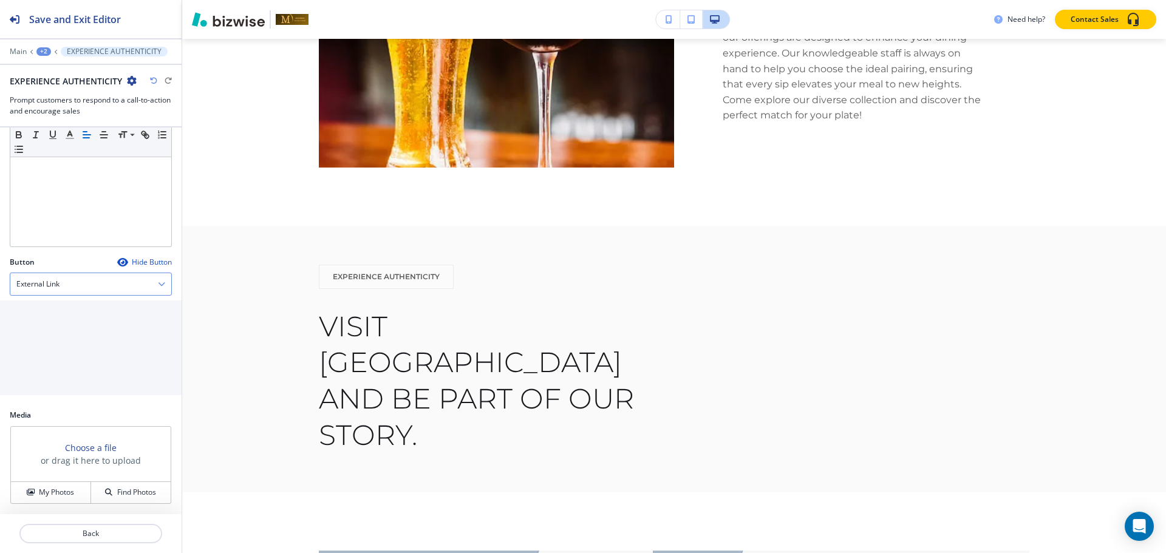
click at [26, 285] on h4 "External Link" at bounding box center [37, 284] width 43 height 11
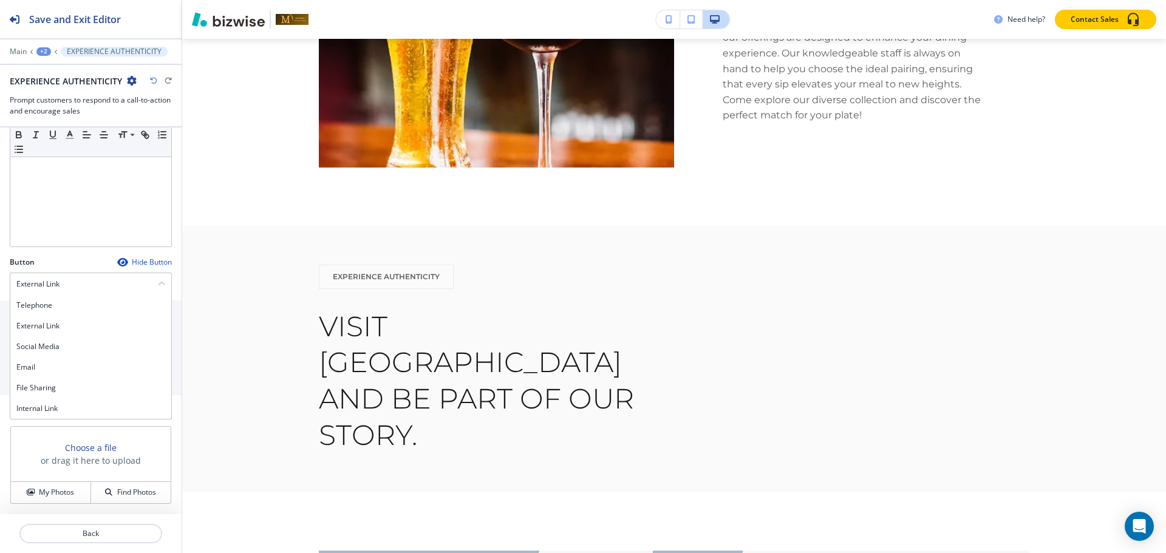
click at [90, 401] on div "Internal Link" at bounding box center [90, 408] width 161 height 21
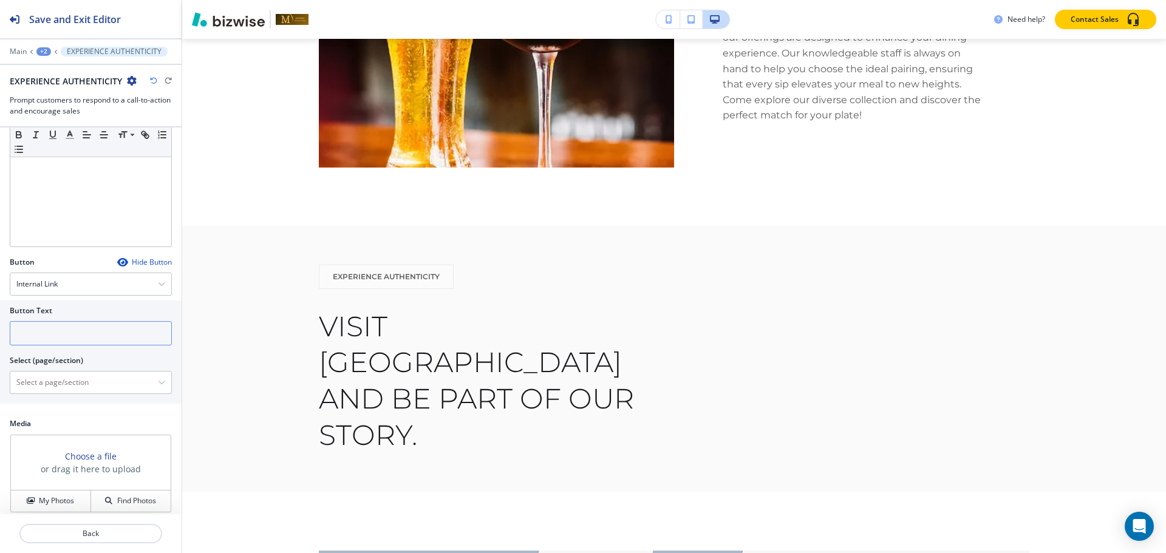
click at [60, 340] on input "text" at bounding box center [91, 333] width 162 height 24
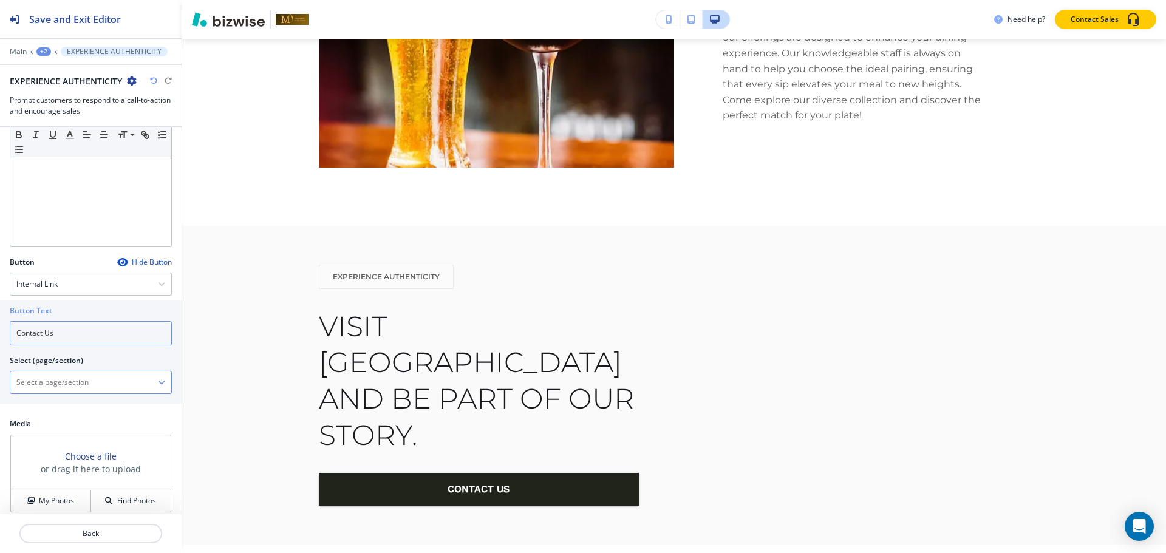
type input "Contact Us"
click at [35, 384] on \(page\/section\) "Manual Input" at bounding box center [84, 382] width 148 height 21
paste \(page\/section\) "Contact Us"
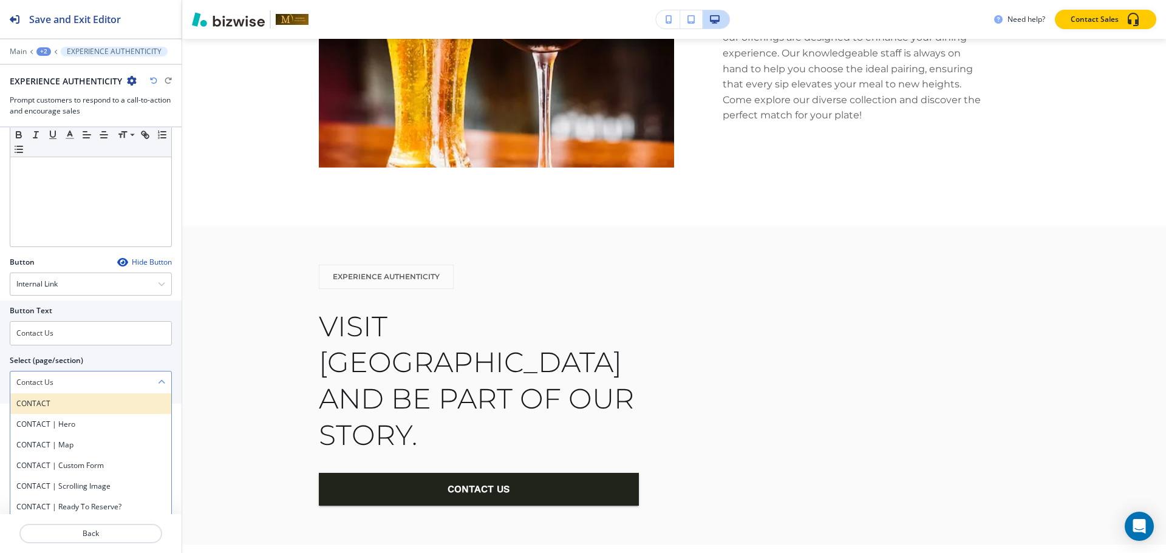
click at [35, 400] on h4 "CONTACT" at bounding box center [90, 403] width 149 height 11
type \(page\/section\) "CONTACT"
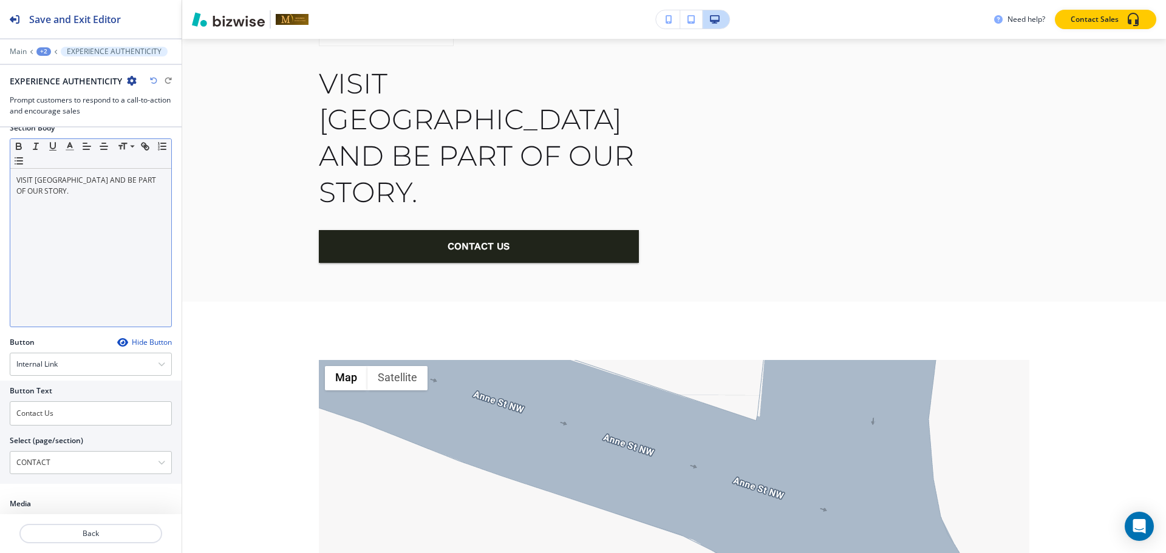
scroll to position [183, 0]
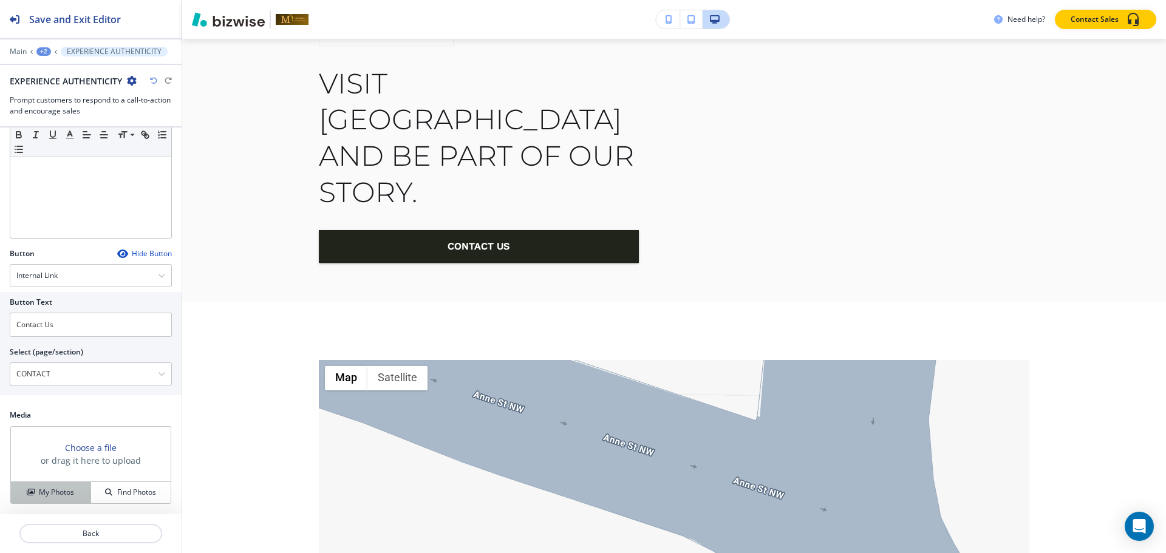
click at [63, 487] on button "My Photos" at bounding box center [51, 492] width 80 height 21
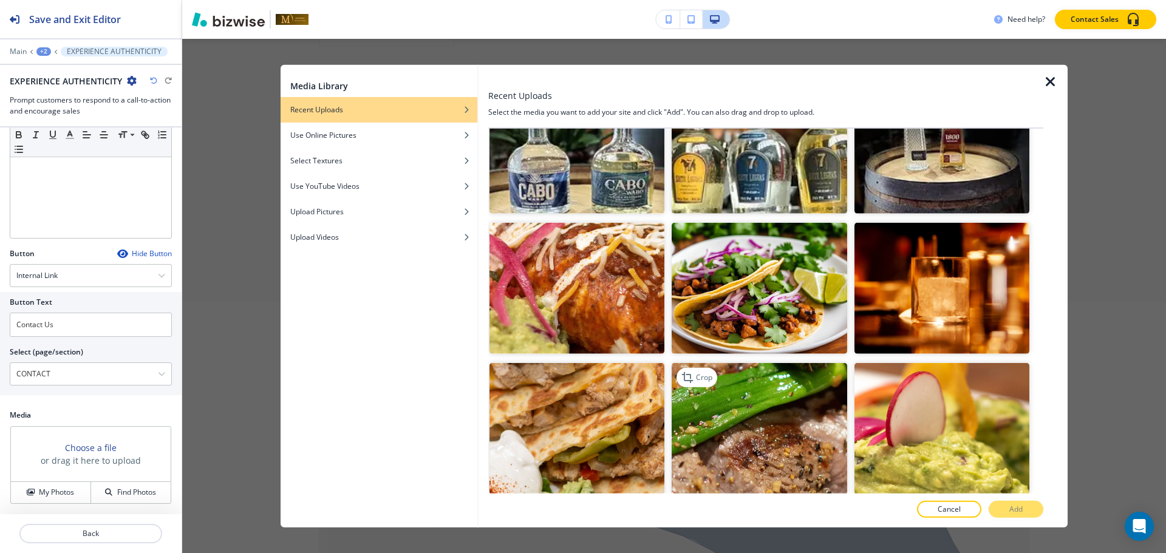
scroll to position [3521, 0]
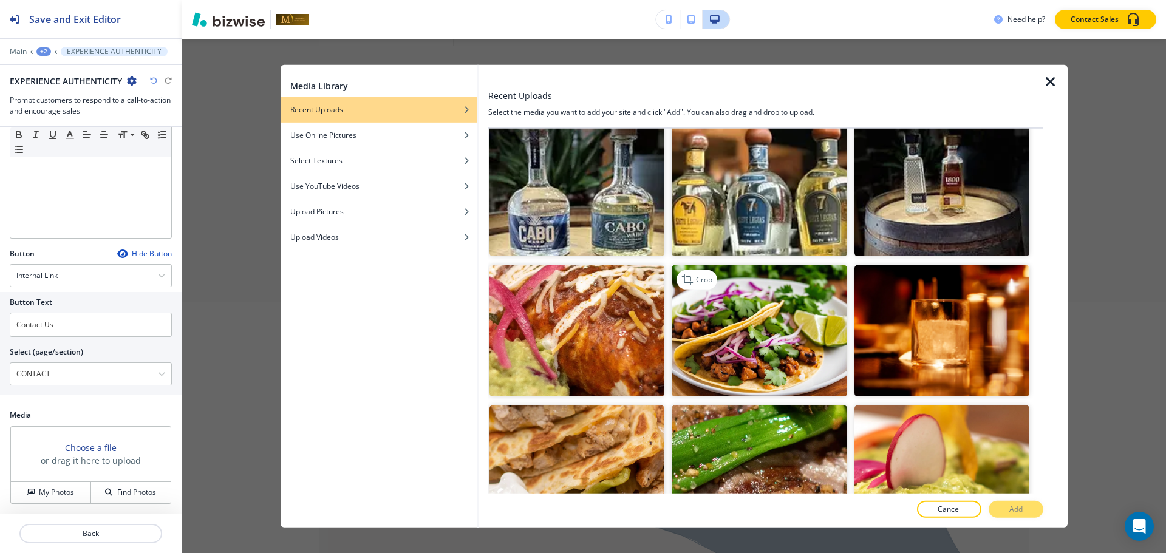
click at [756, 272] on img "button" at bounding box center [759, 330] width 175 height 131
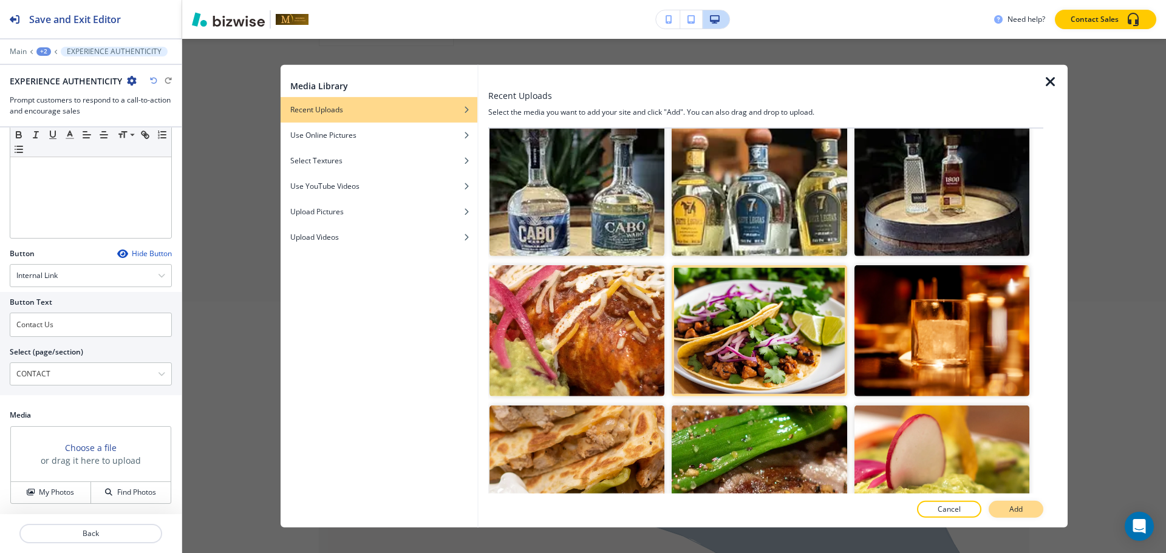
click at [1010, 508] on p "Add" at bounding box center [1015, 509] width 13 height 11
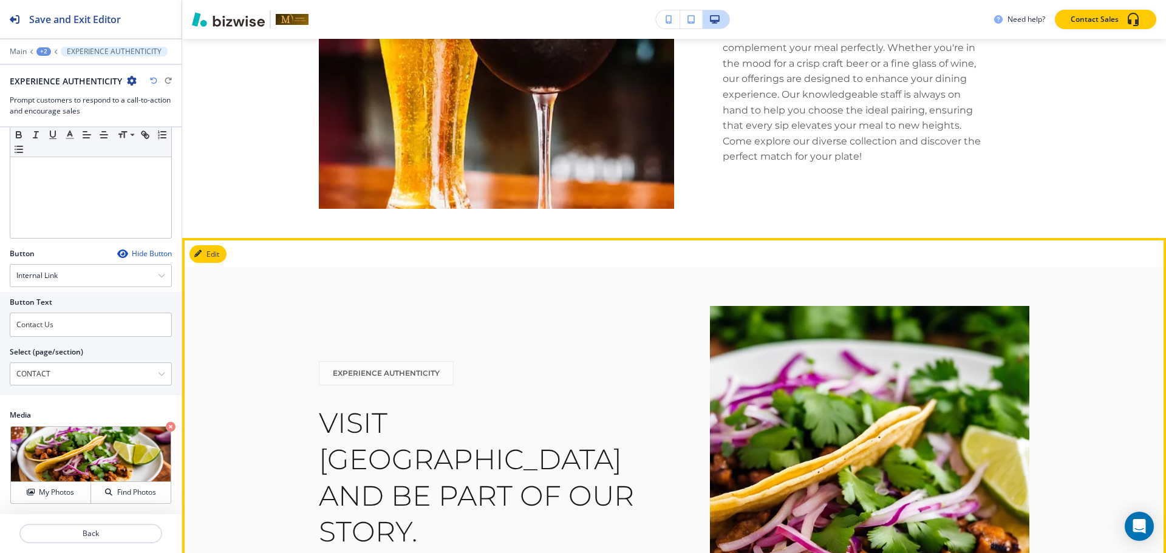
scroll to position [729, 0]
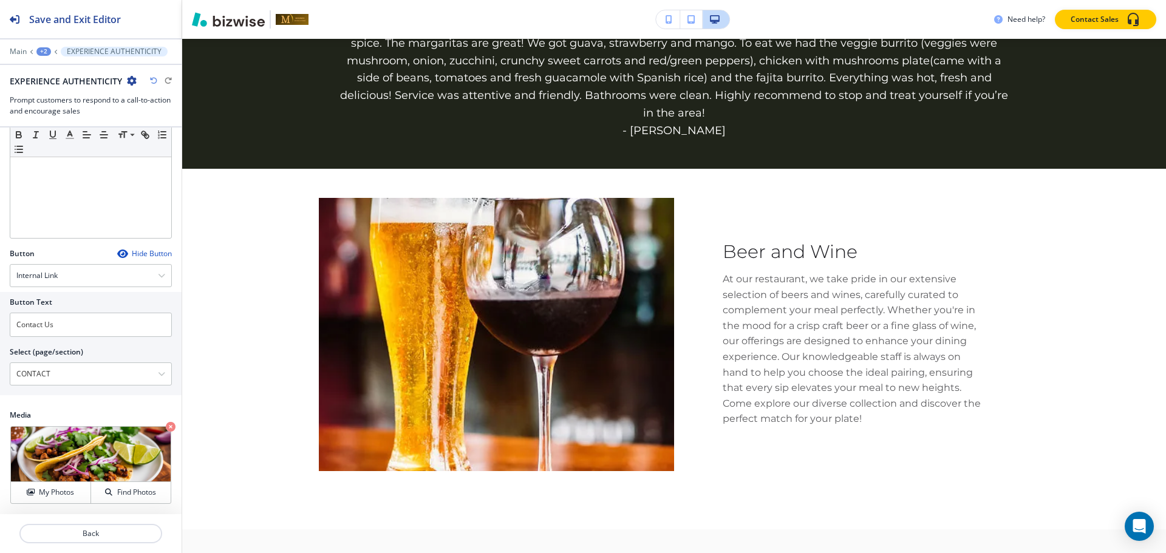
click at [43, 50] on div "+2" at bounding box center [43, 51] width 15 height 9
click at [63, 75] on p "Pages" at bounding box center [75, 71] width 62 height 11
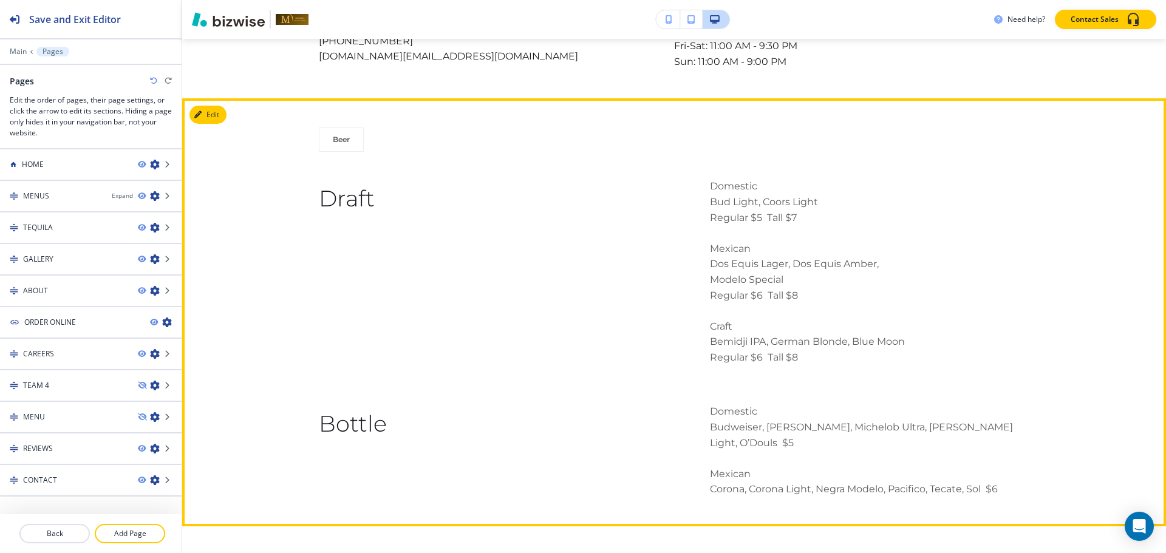
scroll to position [1943, 0]
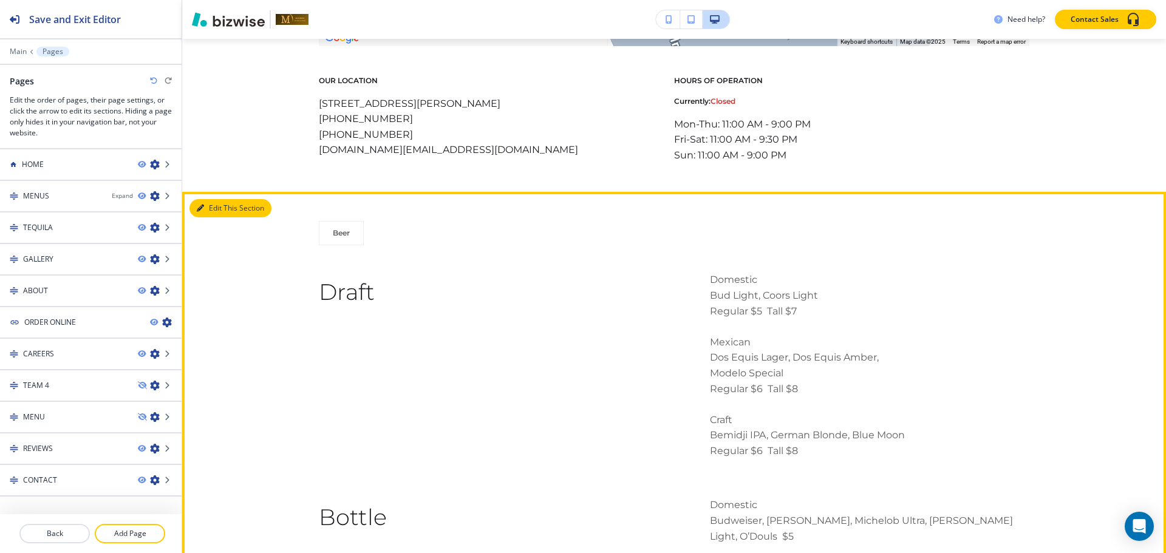
click at [203, 205] on icon "button" at bounding box center [200, 208] width 7 height 7
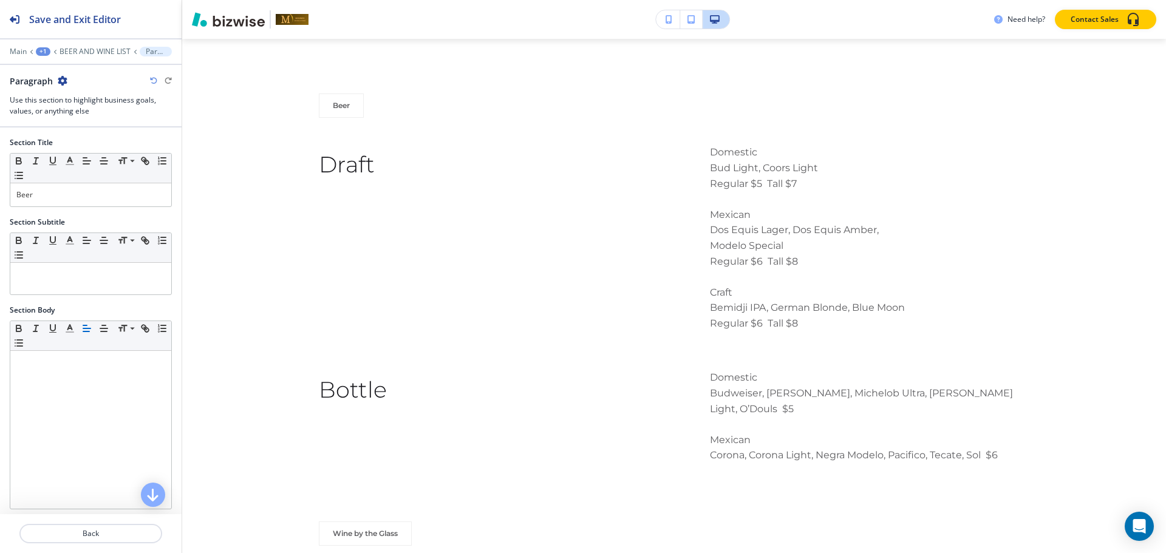
scroll to position [2089, 0]
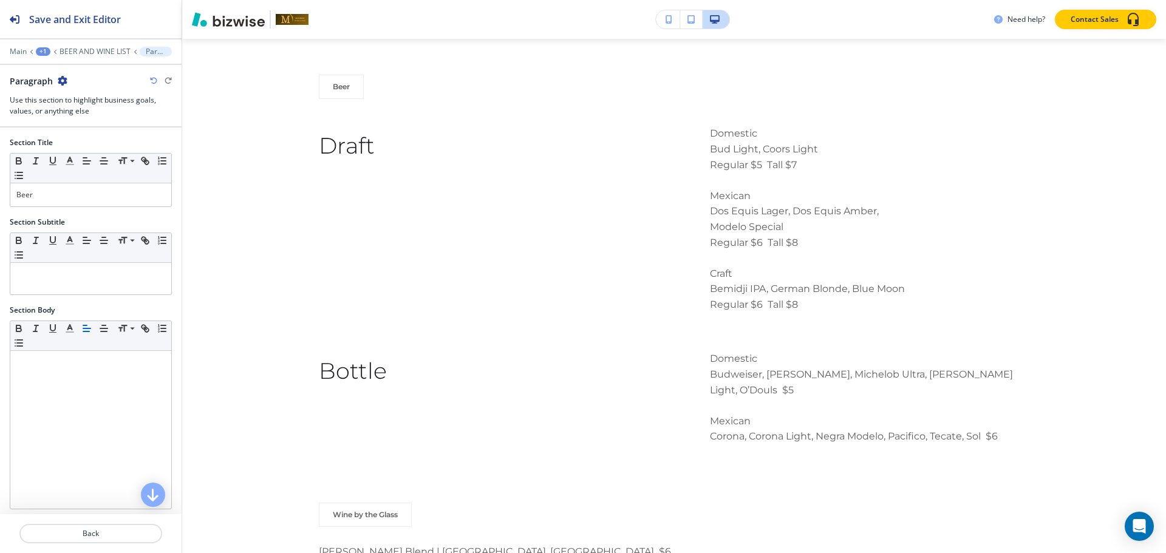
click at [64, 78] on icon "button" at bounding box center [63, 81] width 10 height 10
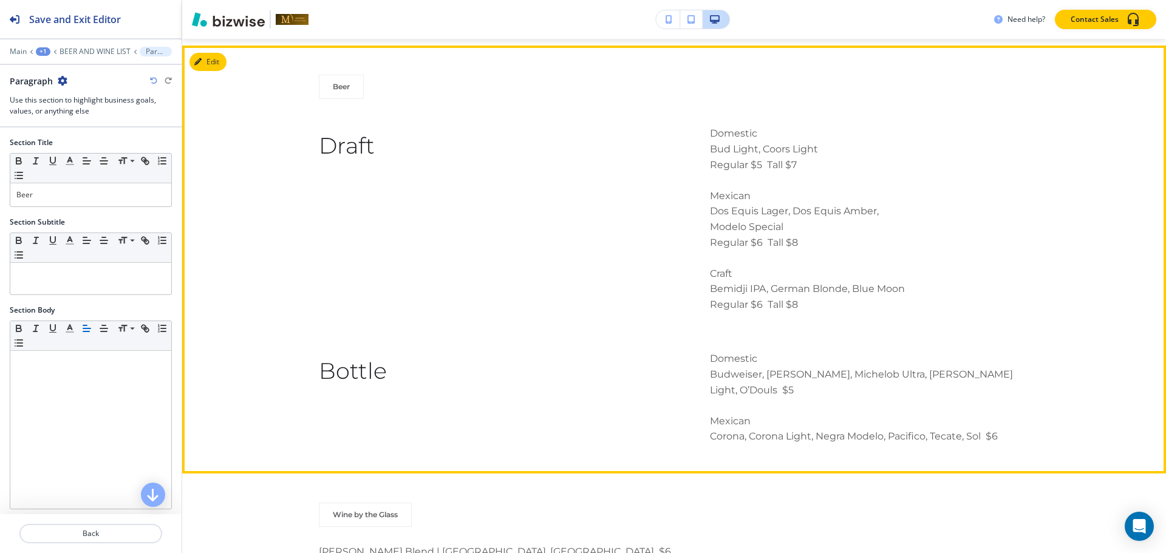
click at [286, 131] on div "Beer Draft Domestic Bud Light, Coors Light Regular $5 Tall $7 Mexican Dos Equis…" at bounding box center [674, 260] width 984 height 370
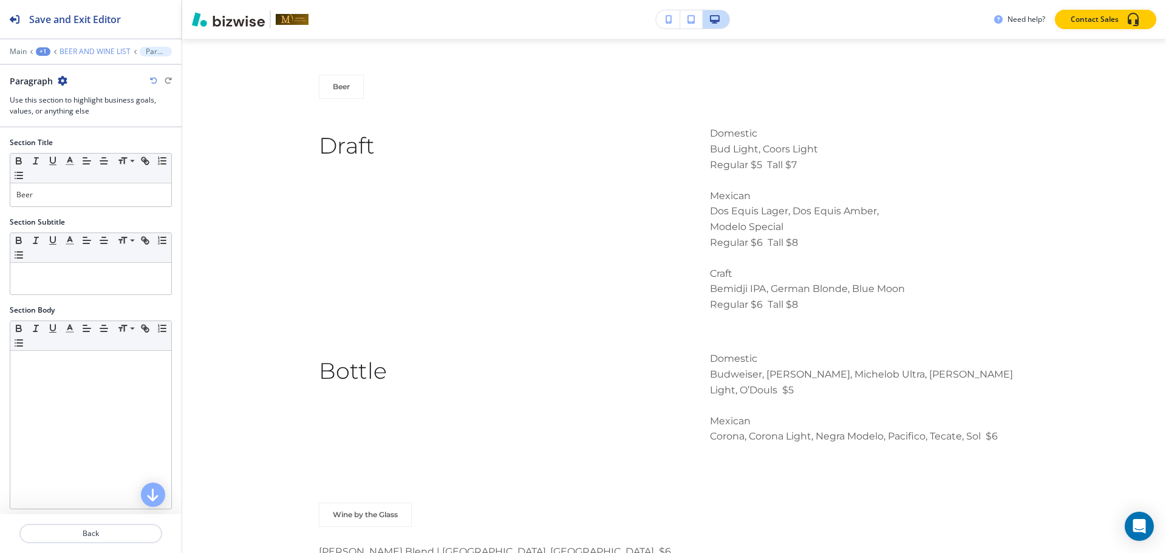
click at [98, 53] on p "BEER AND WINE LIST" at bounding box center [95, 51] width 71 height 9
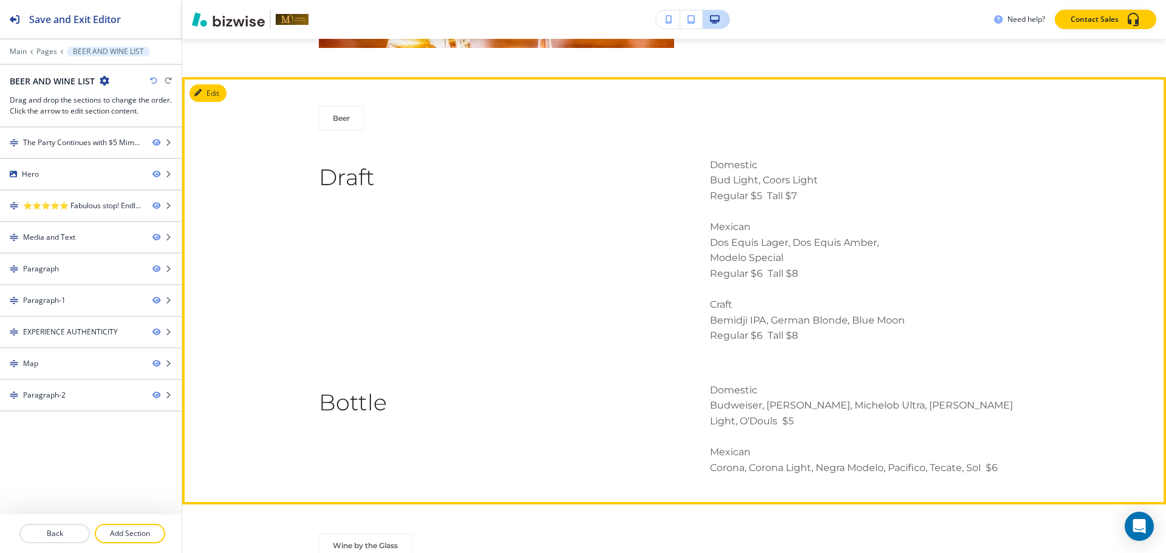
scroll to position [1159, 0]
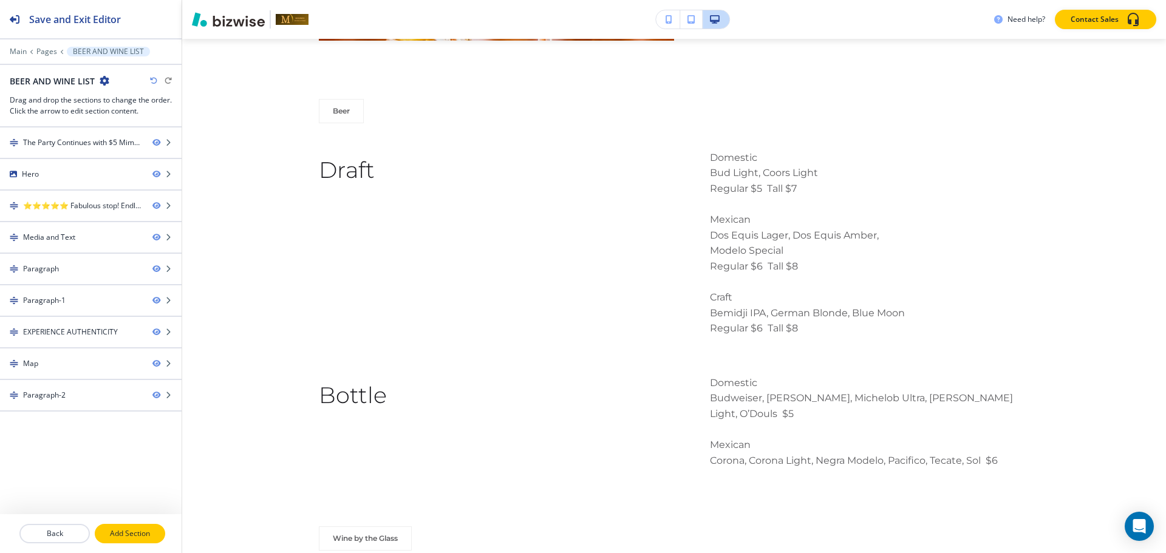
click at [121, 528] on p "Add Section" at bounding box center [130, 533] width 68 height 11
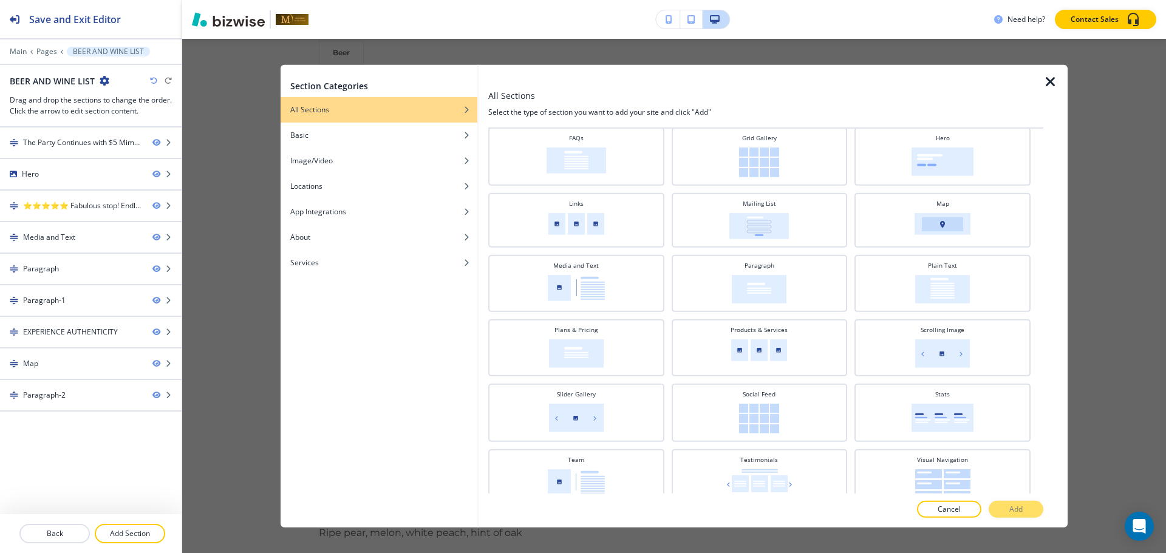
scroll to position [240, 0]
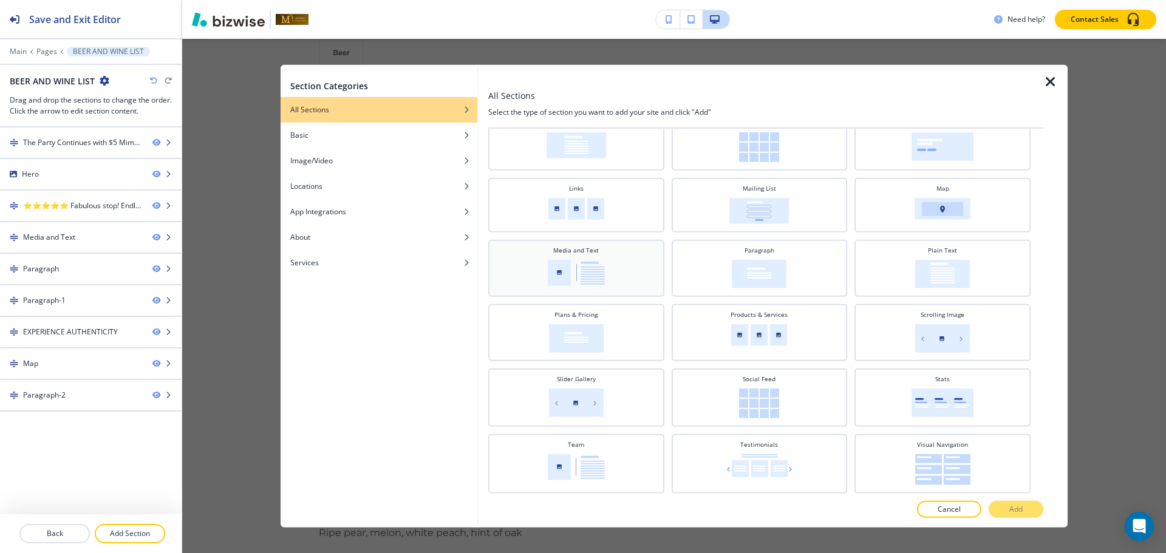
click at [559, 271] on img at bounding box center [576, 272] width 57 height 26
click at [1013, 511] on p "Add" at bounding box center [1015, 509] width 13 height 11
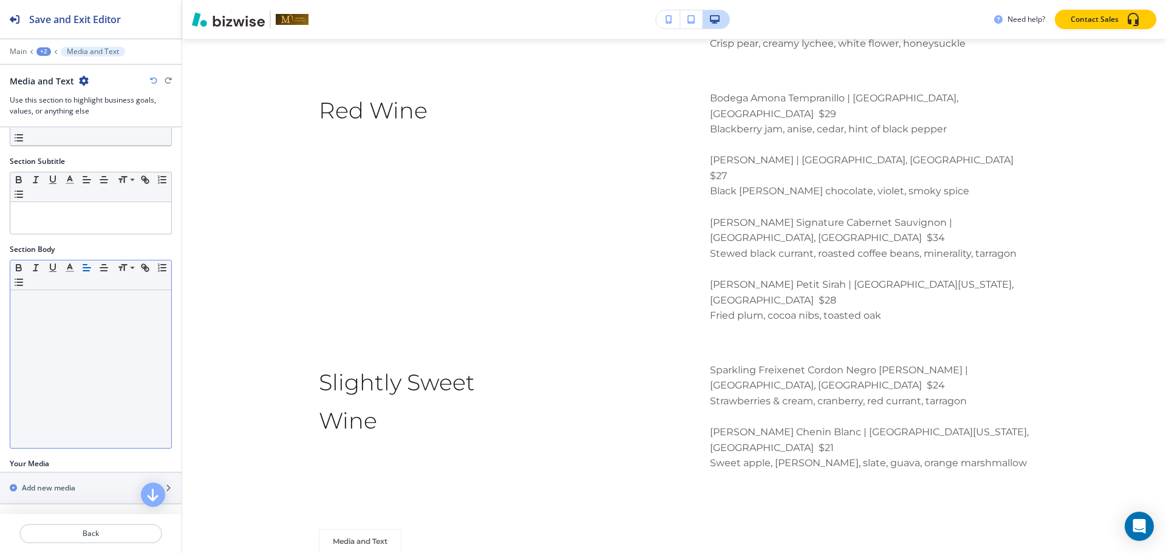
scroll to position [0, 0]
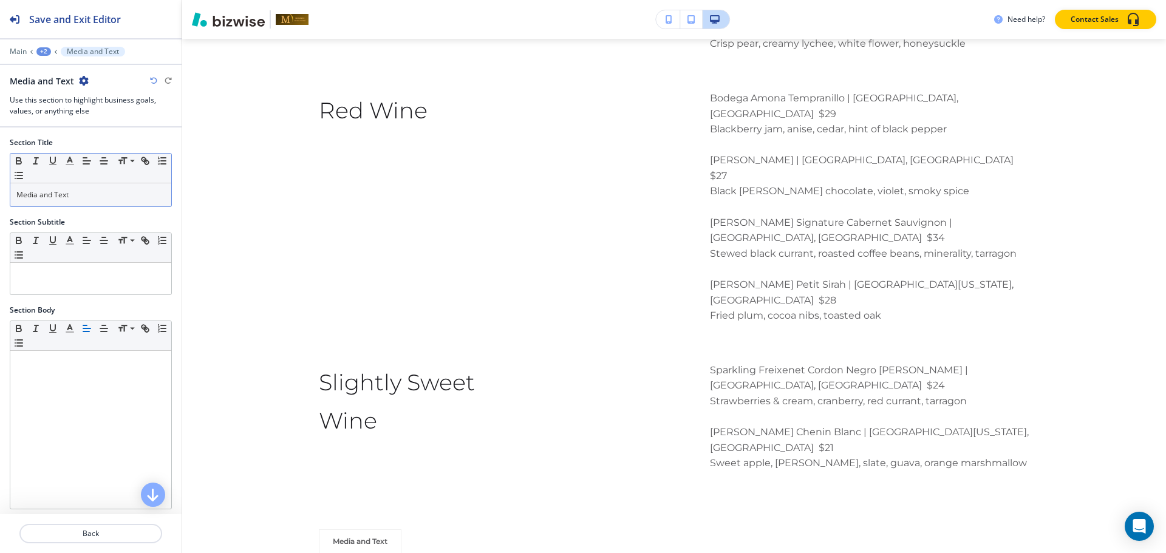
click at [92, 192] on p "Media and Text" at bounding box center [90, 194] width 149 height 11
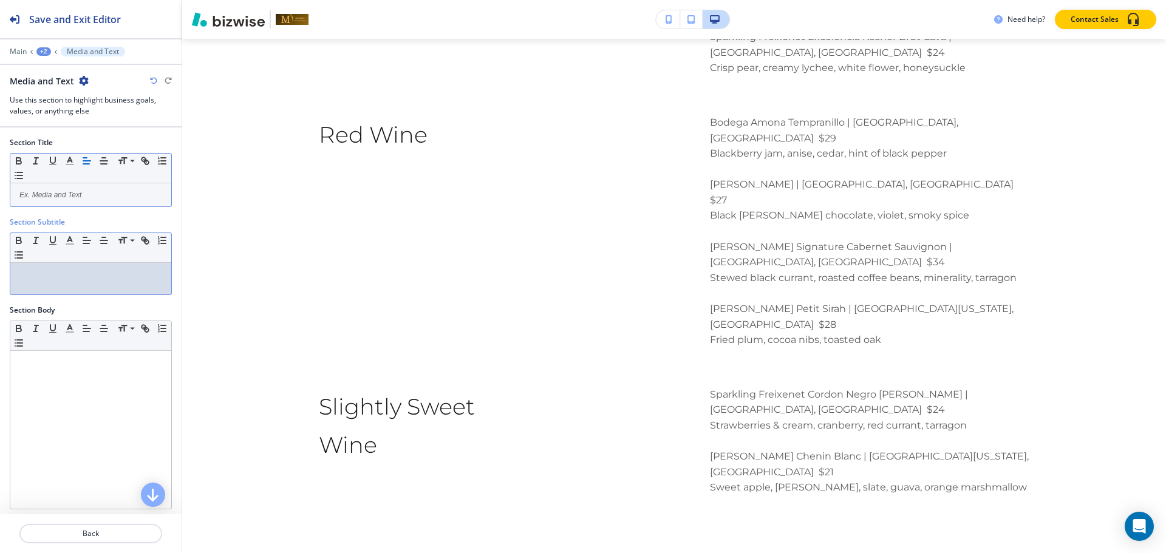
click at [71, 276] on p at bounding box center [90, 274] width 149 height 11
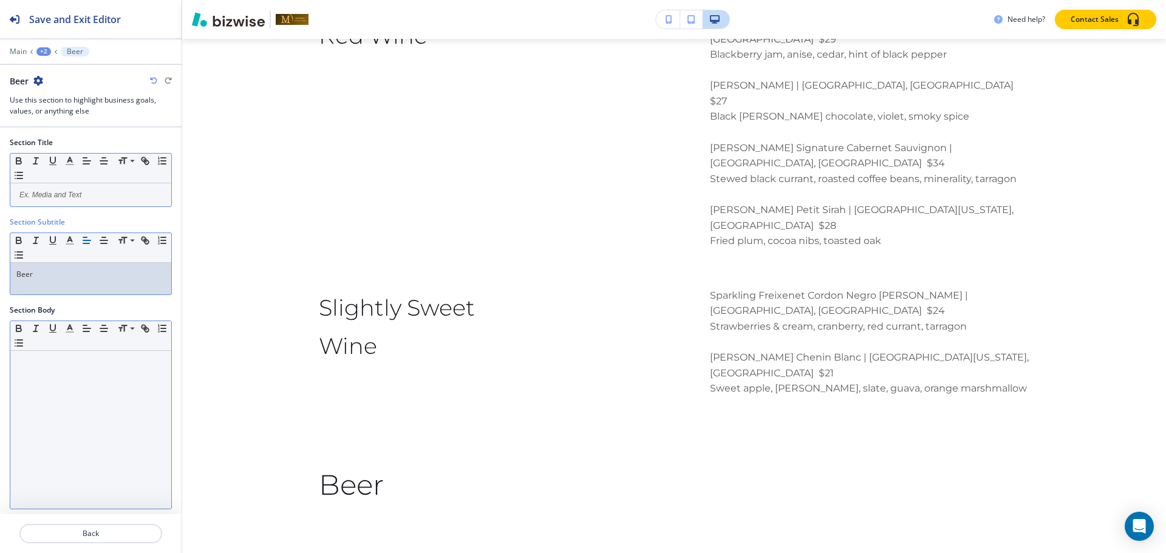
scroll to position [61, 0]
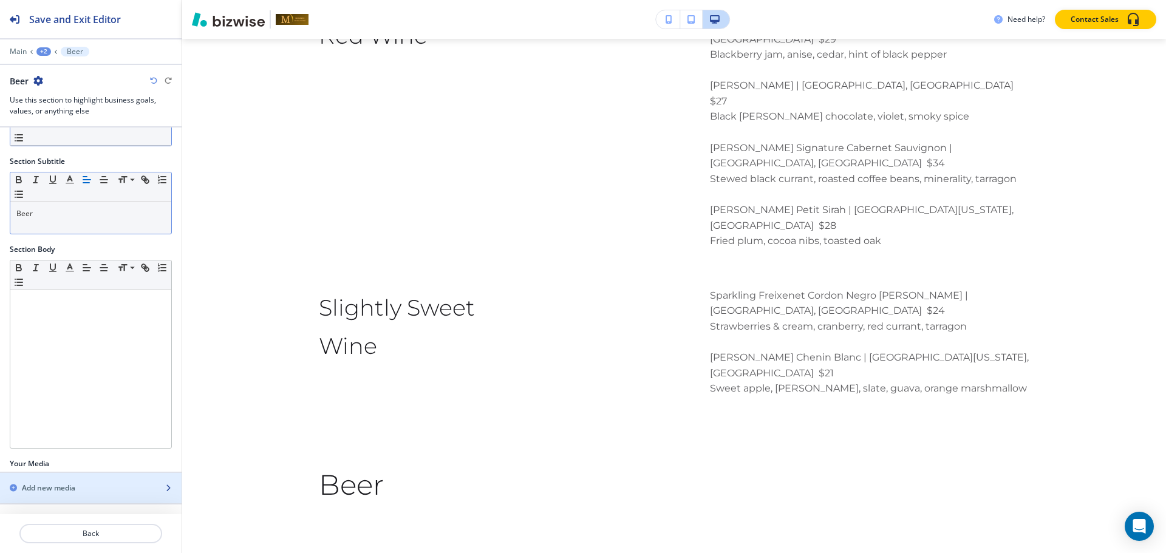
click at [90, 484] on div "Add new media" at bounding box center [77, 488] width 155 height 11
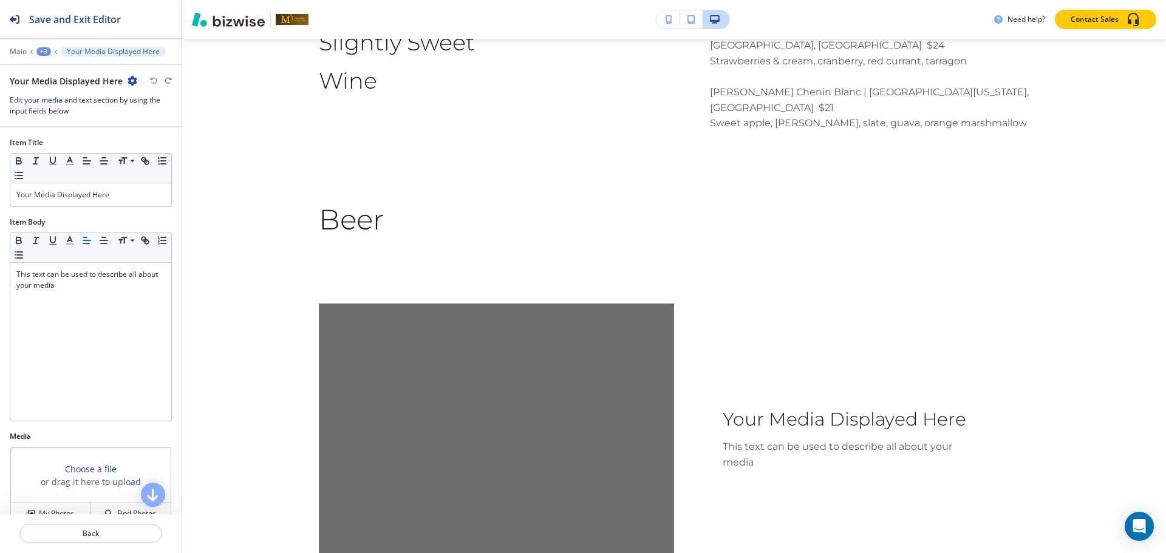
scroll to position [3395, 0]
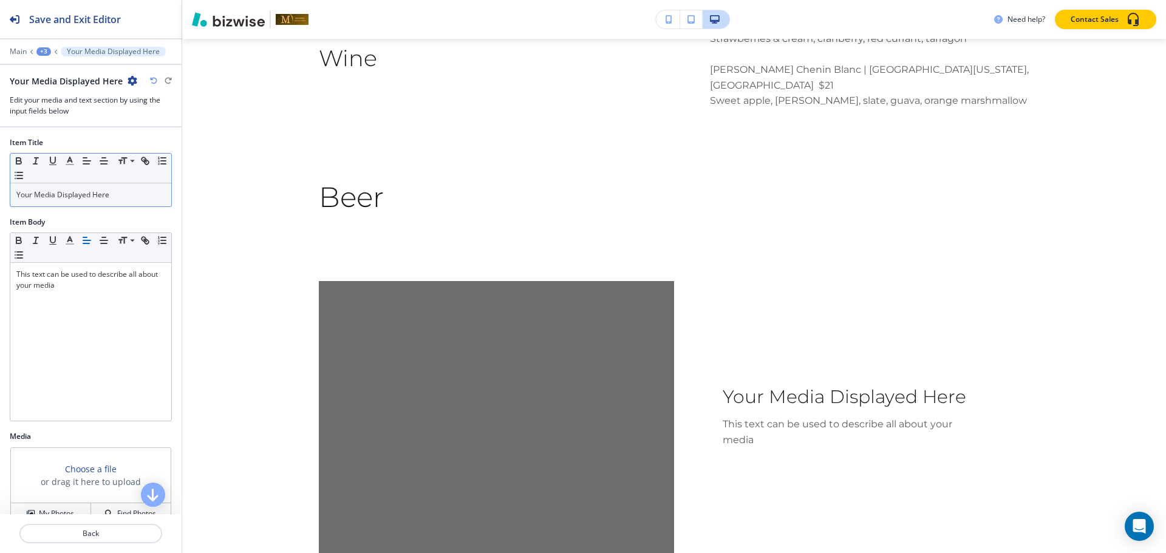
click at [90, 187] on div "Your Media Displayed Here" at bounding box center [90, 194] width 161 height 23
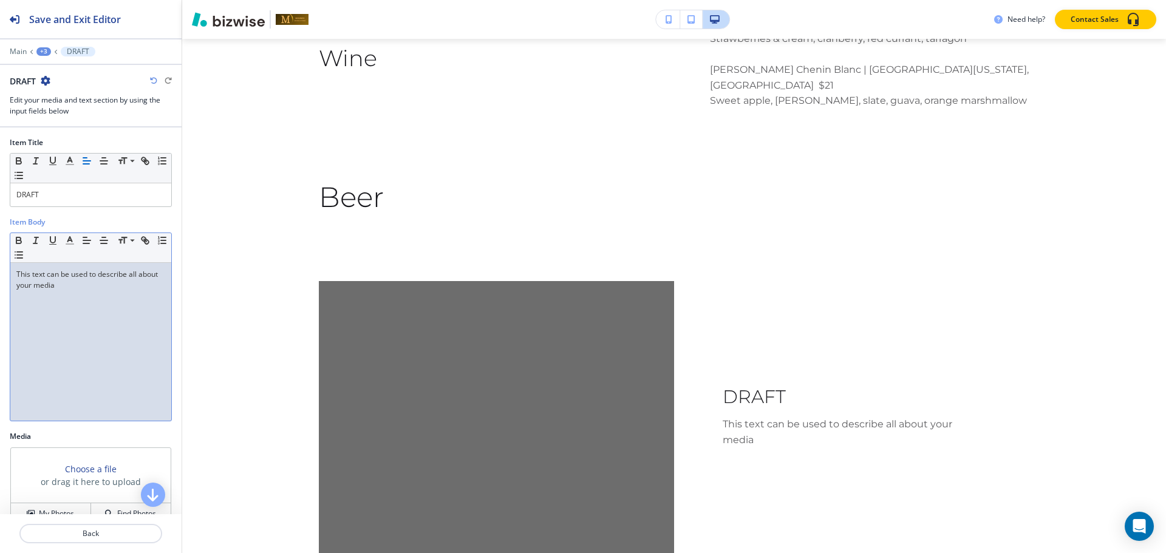
click at [80, 291] on div "This text can be used to describe all about your media" at bounding box center [90, 342] width 161 height 158
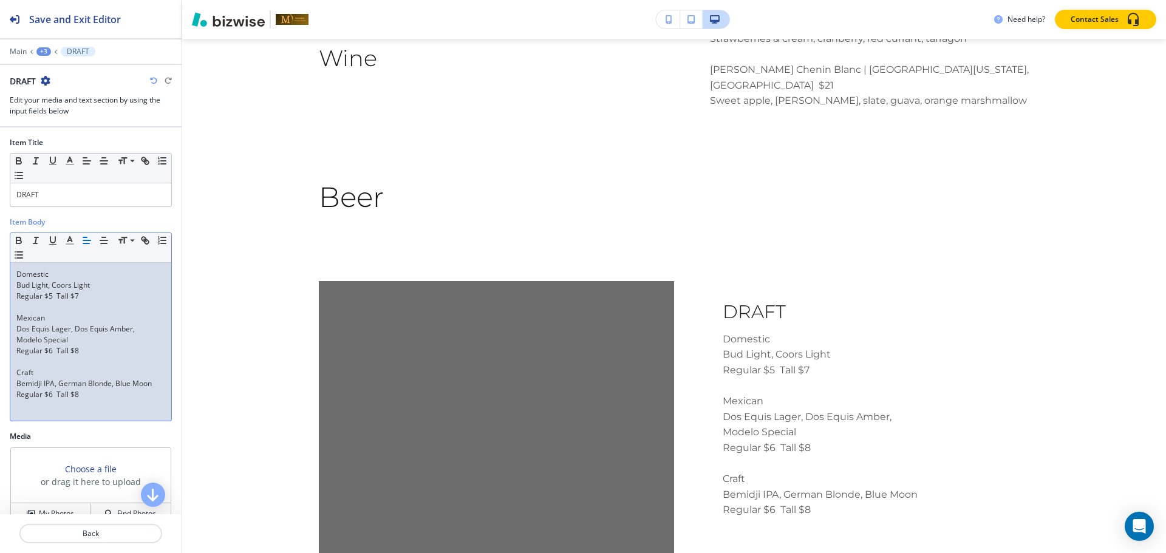
scroll to position [0, 0]
drag, startPoint x: 50, startPoint y: 274, endPoint x: 10, endPoint y: 273, distance: 39.5
click at [10, 273] on div "Domestic Bud Light, Coors Light Regular $5 Tall $7 Mexican Dos Equis Lager, Dos…" at bounding box center [90, 342] width 161 height 158
copy p "Domestic"
drag, startPoint x: 48, startPoint y: 318, endPoint x: 18, endPoint y: 320, distance: 29.8
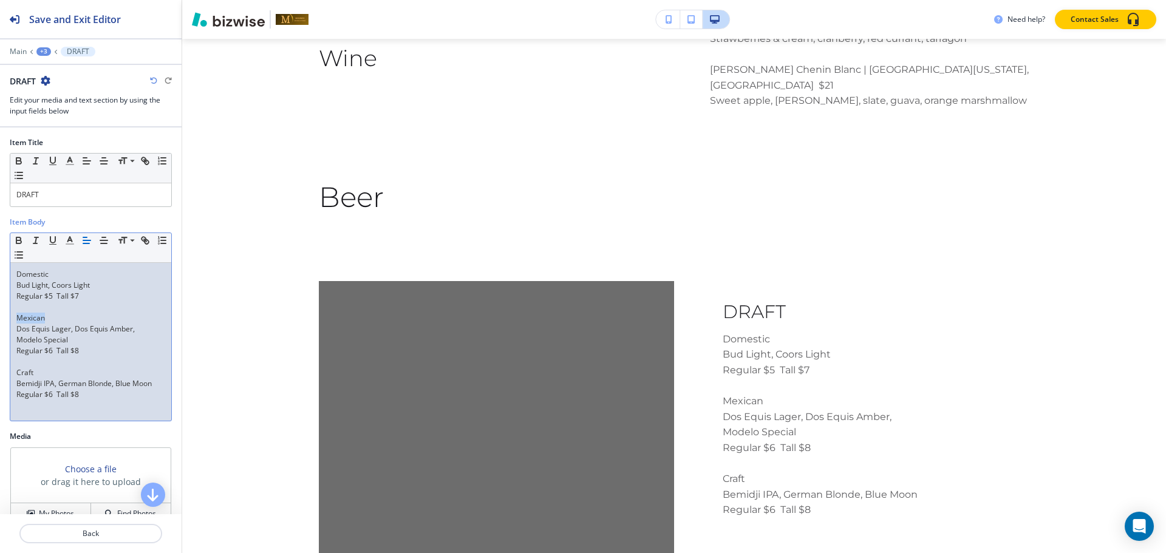
click at [18, 320] on p "Mexican" at bounding box center [90, 318] width 149 height 11
copy p "Mexican"
drag, startPoint x: 35, startPoint y: 371, endPoint x: 7, endPoint y: 374, distance: 28.1
click at [7, 374] on div "Item Body Small Normal Large Huge Domestic Bud Light, Coors Light Regular $5 Ta…" at bounding box center [91, 324] width 182 height 214
copy p "Craft"
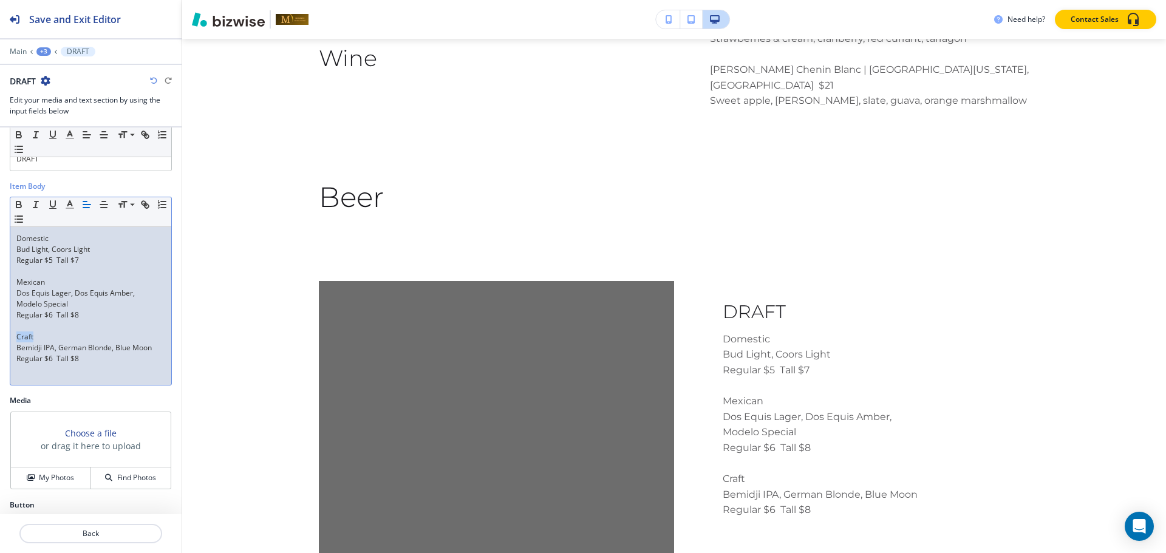
scroll to position [70, 0]
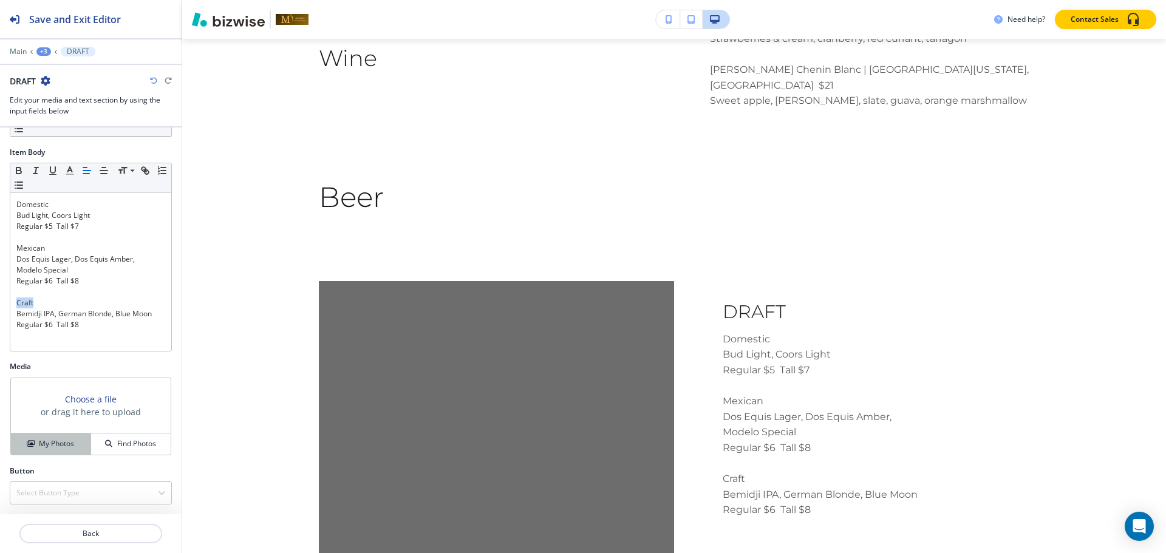
click at [69, 452] on button "My Photos" at bounding box center [51, 444] width 80 height 21
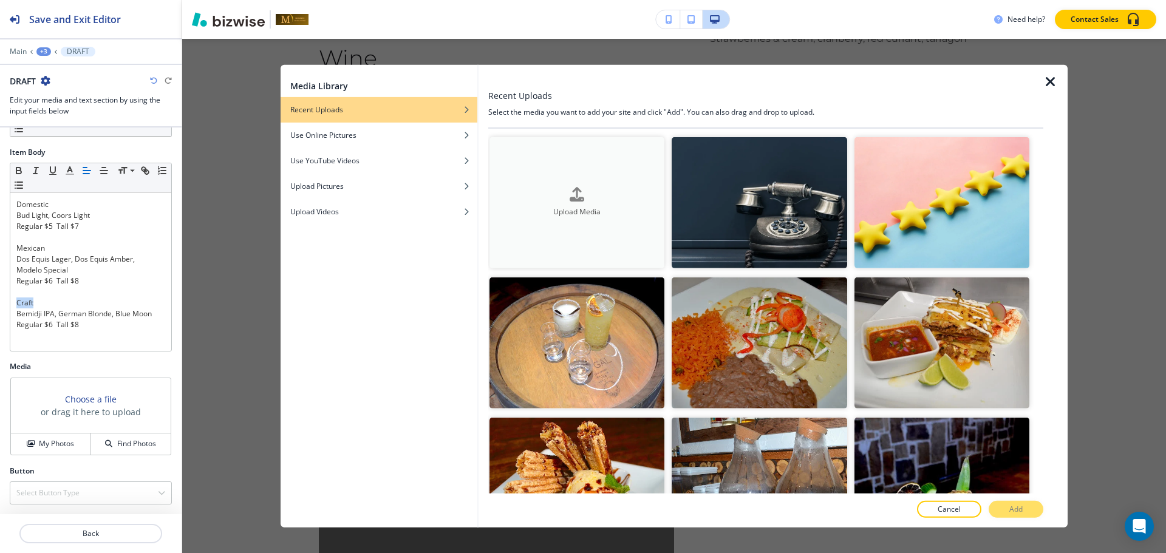
click at [548, 180] on button "Upload Media" at bounding box center [576, 202] width 175 height 131
click at [364, 194] on div "button" at bounding box center [379, 194] width 197 height 7
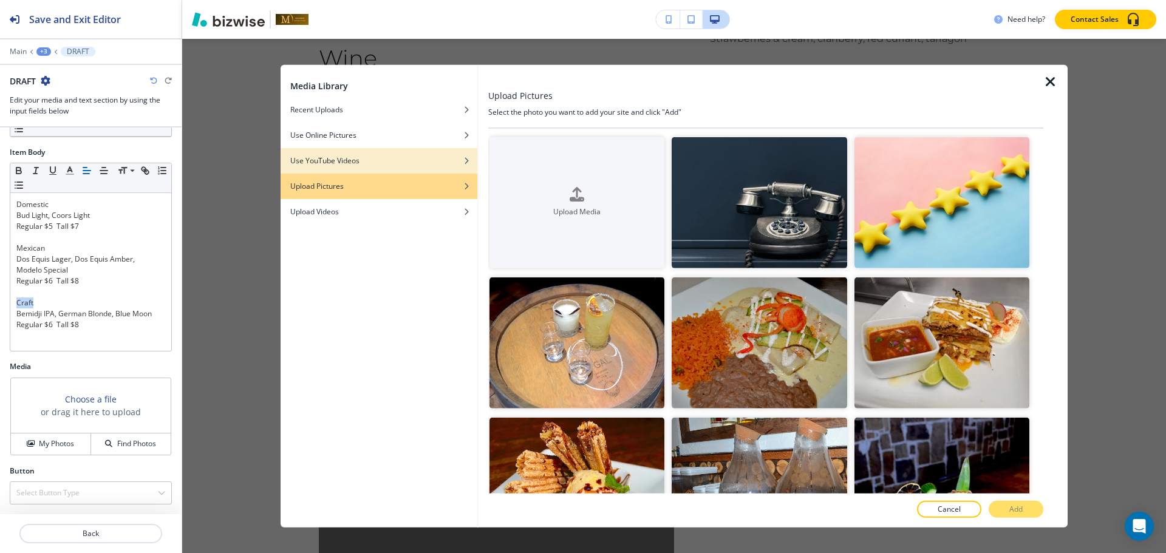
click at [311, 159] on h4 "Use YouTube Videos" at bounding box center [324, 160] width 69 height 11
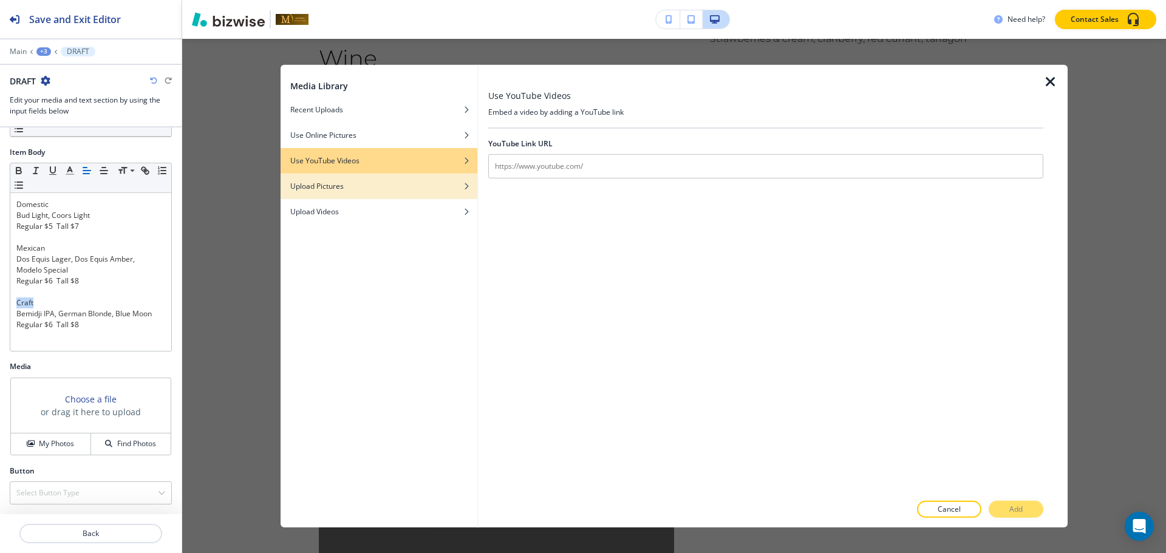
click at [330, 182] on h4 "Upload Pictures" at bounding box center [316, 185] width 53 height 11
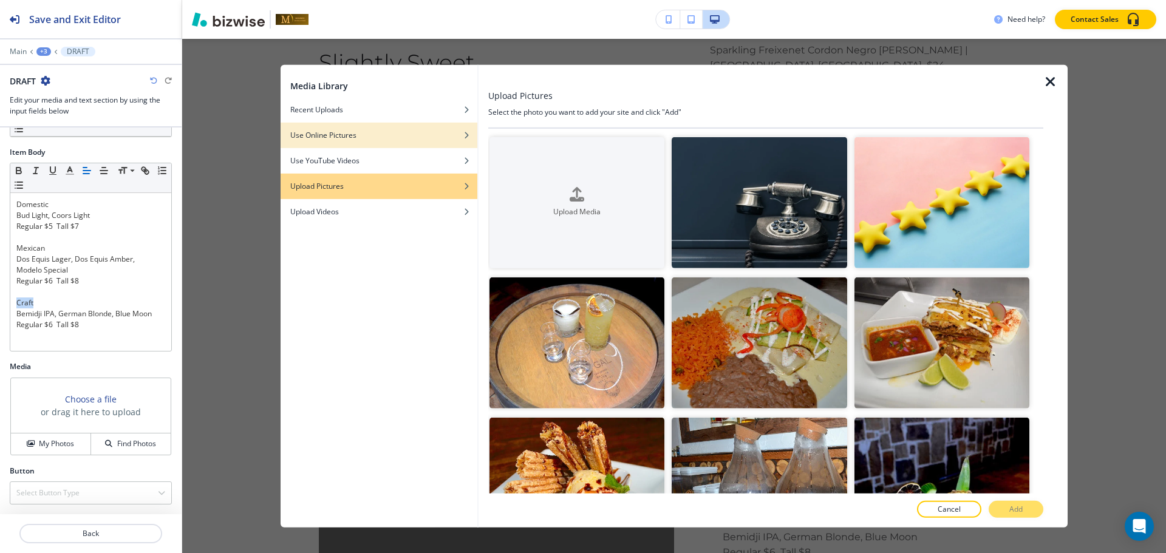
scroll to position [3334, 0]
click at [337, 135] on h4 "Use Online Pictures" at bounding box center [323, 134] width 66 height 11
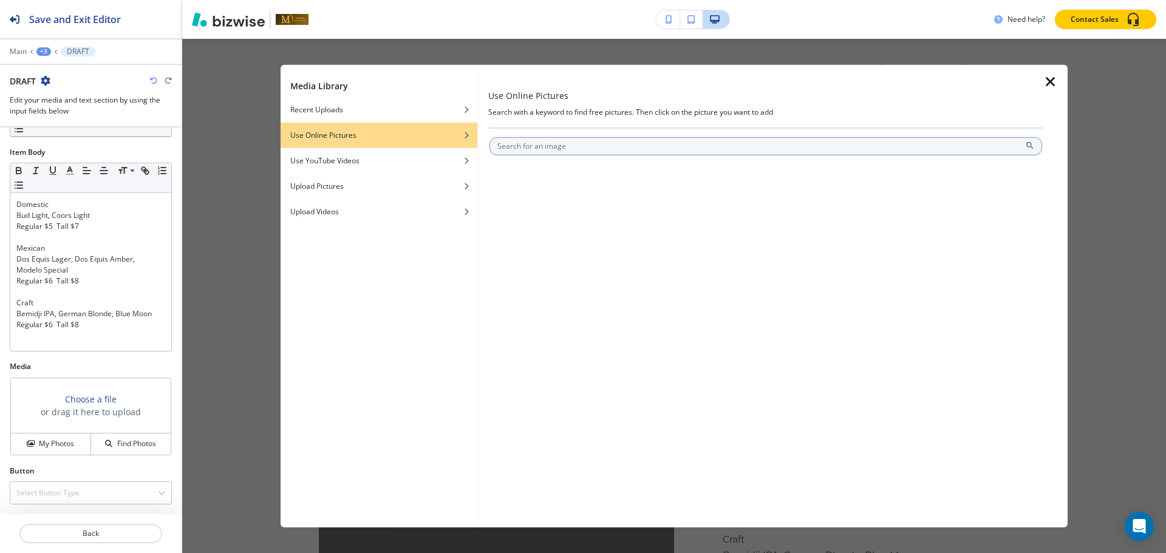
click at [698, 146] on input "text" at bounding box center [765, 146] width 553 height 18
type input "Domestic Beer"
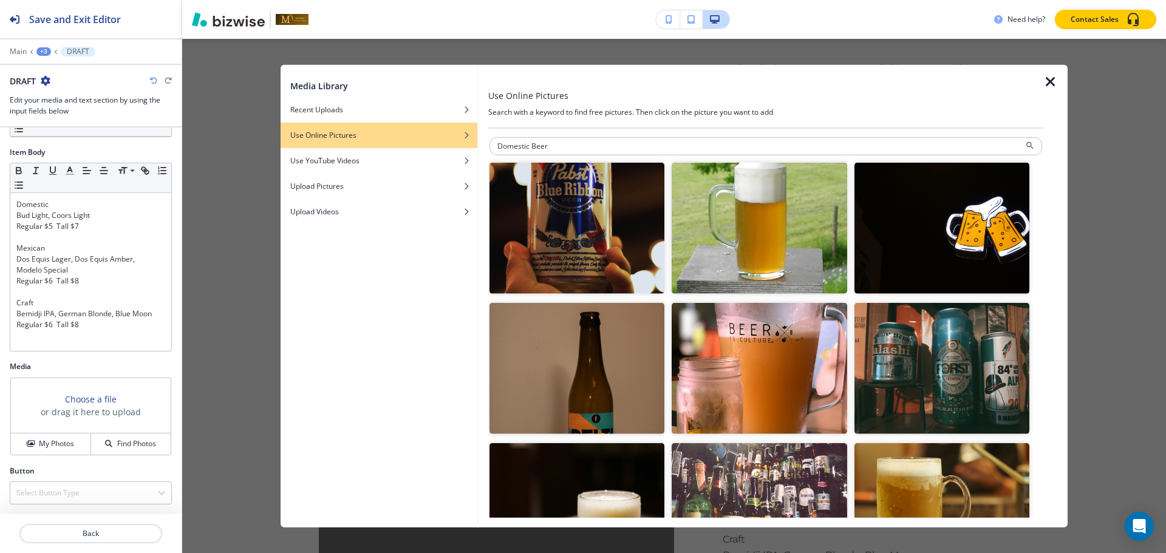
scroll to position [61, 0]
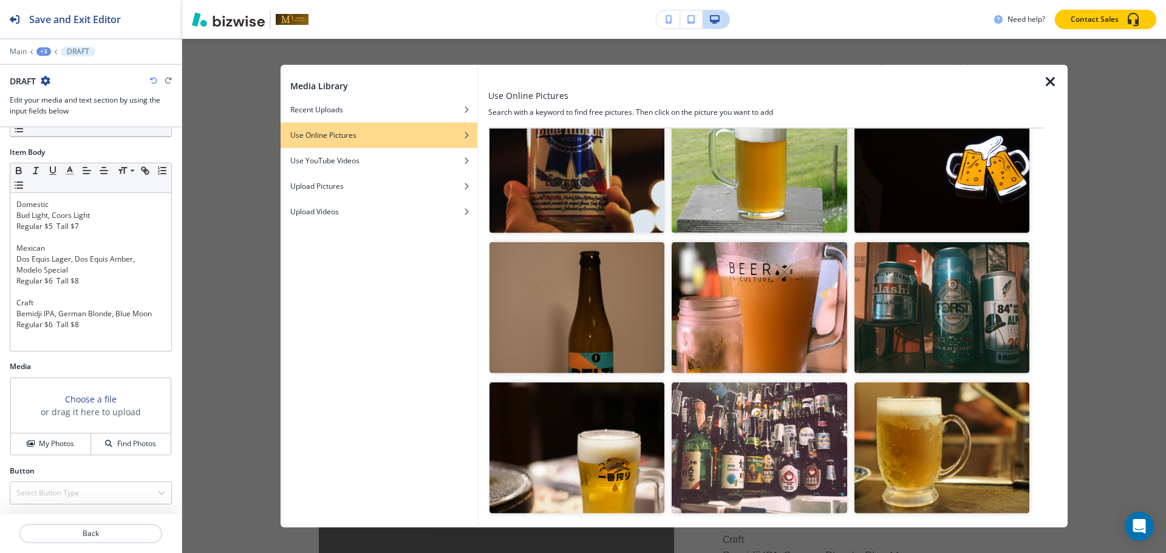
click at [975, 332] on img "button" at bounding box center [941, 307] width 175 height 131
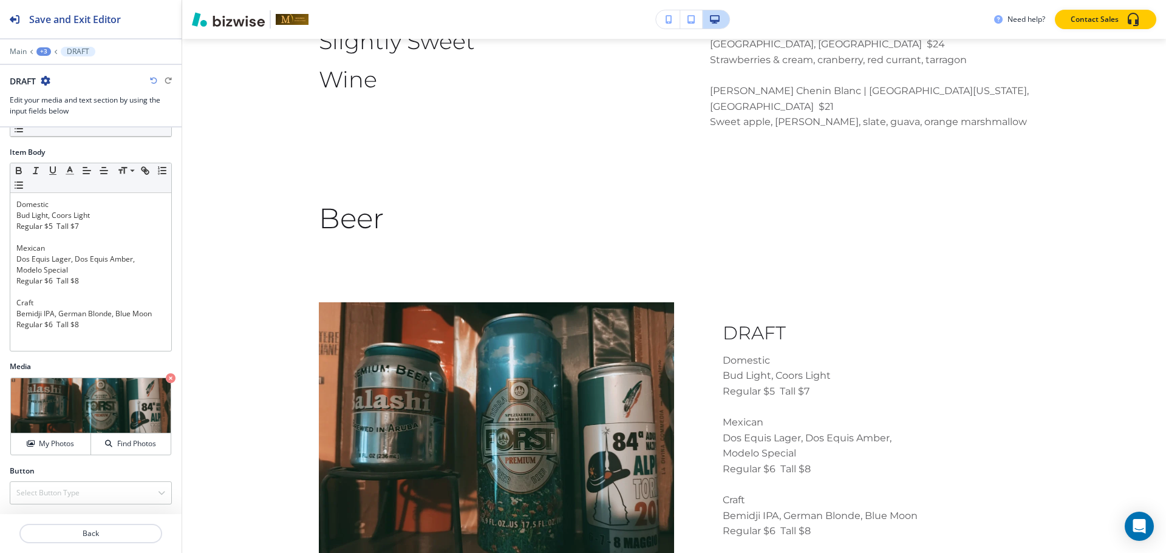
scroll to position [3395, 0]
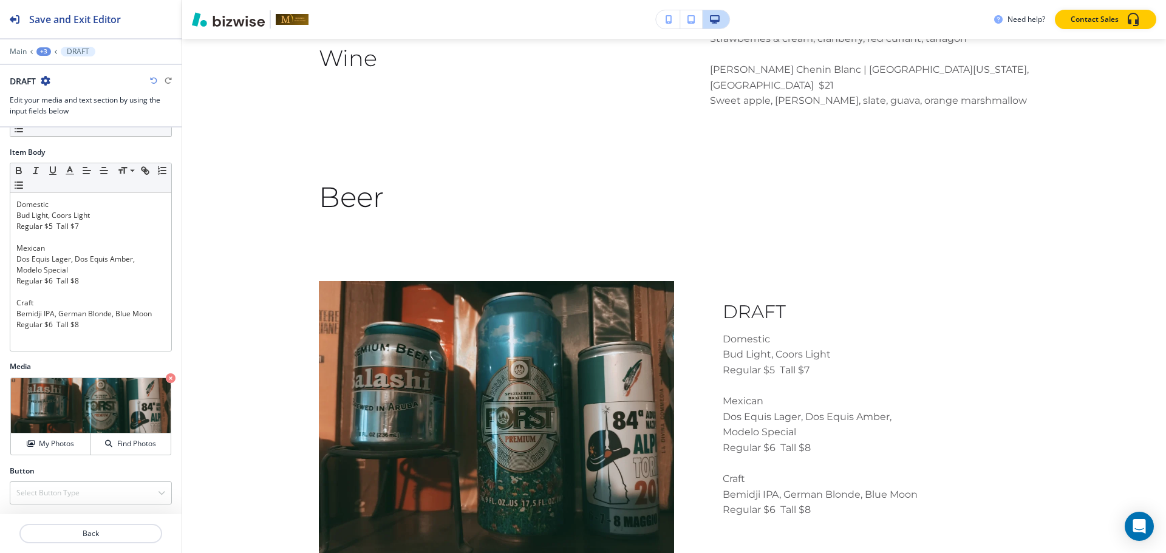
click at [43, 49] on div "+3" at bounding box center [43, 51] width 15 height 9
click at [89, 95] on p "BEER AND WINE LIST" at bounding box center [75, 92] width 62 height 11
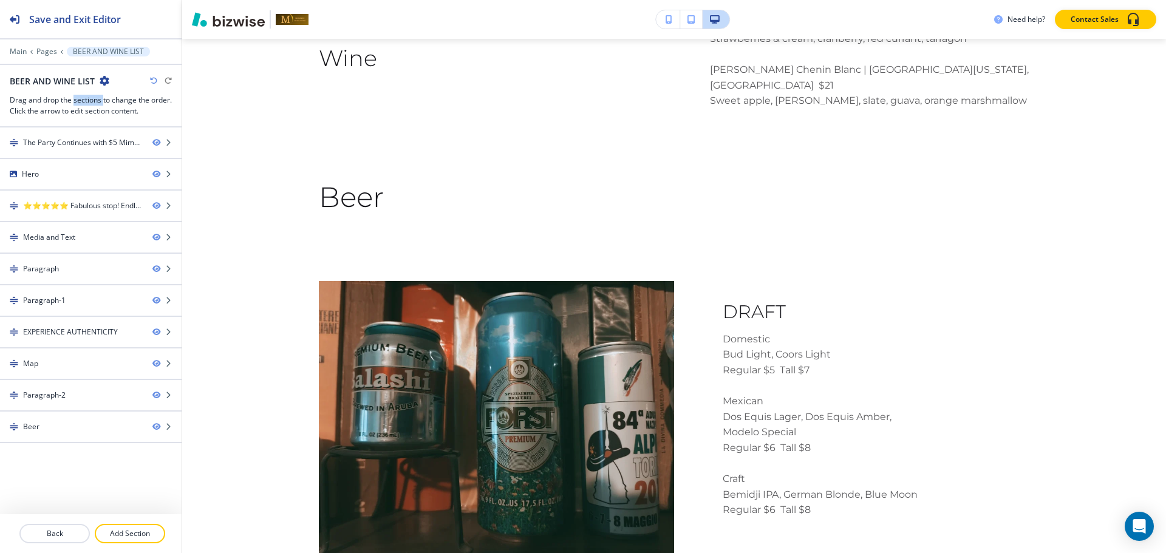
click at [89, 95] on h3 "Drag and drop the sections to change the order. Click the arrow to edit section…" at bounding box center [91, 106] width 162 height 22
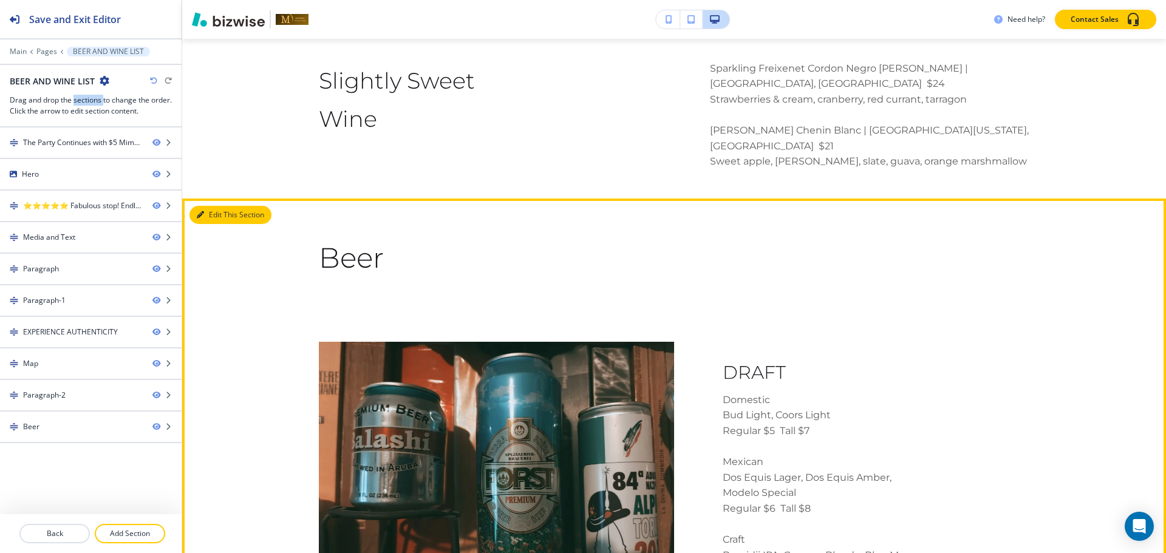
click at [213, 206] on button "Edit This Section" at bounding box center [230, 215] width 82 height 18
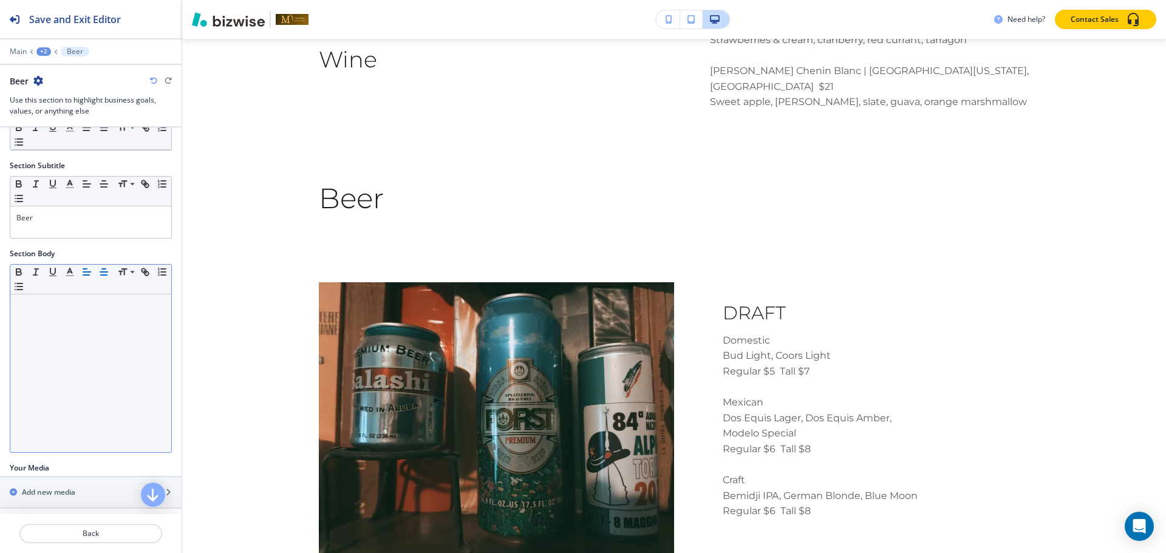
scroll to position [96, 0]
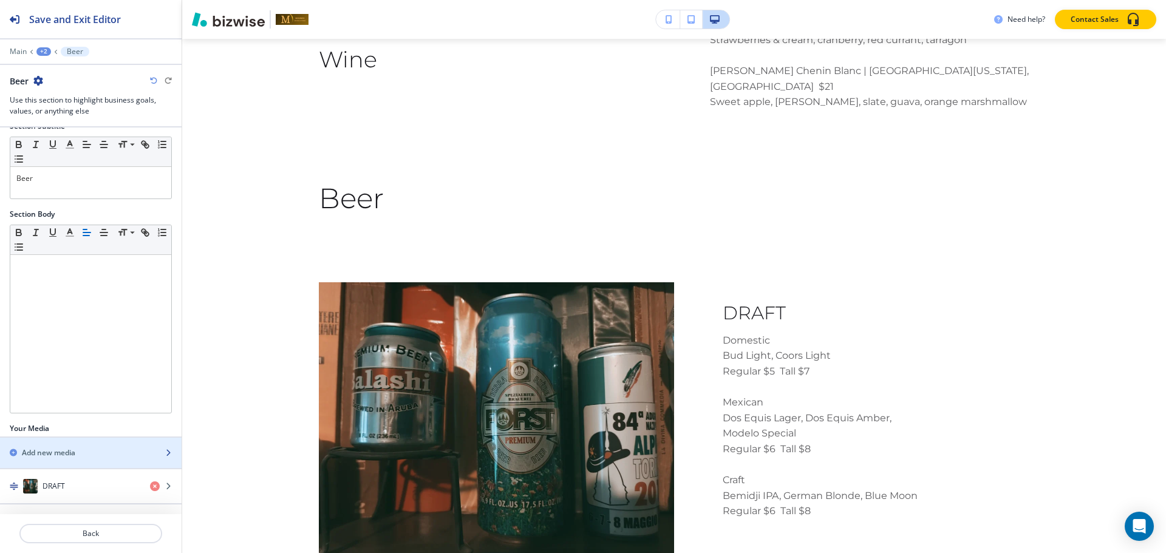
click at [56, 454] on h2 "Add new media" at bounding box center [48, 452] width 53 height 11
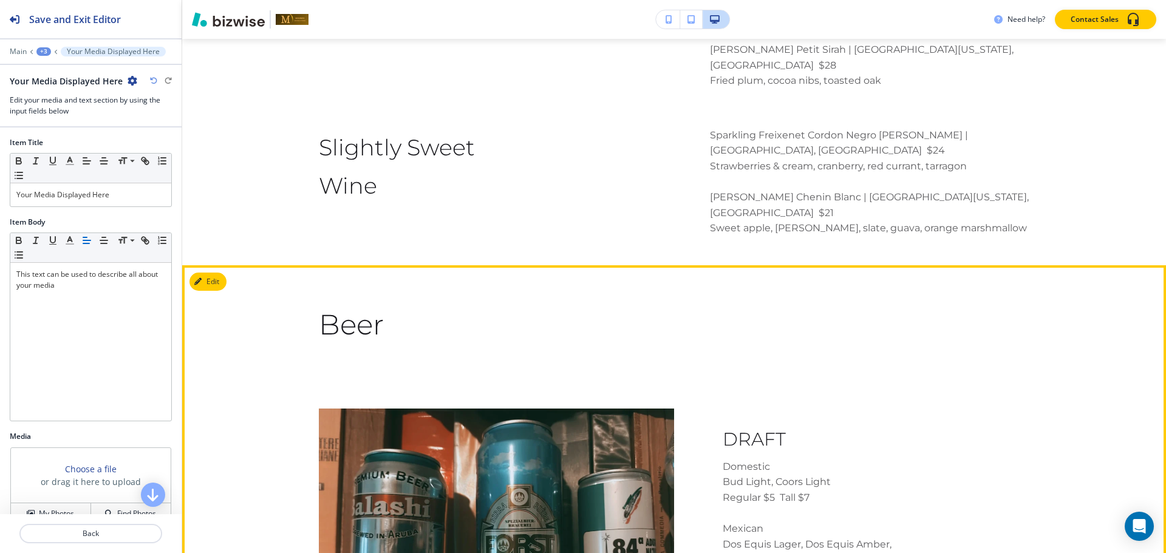
scroll to position [3571, 0]
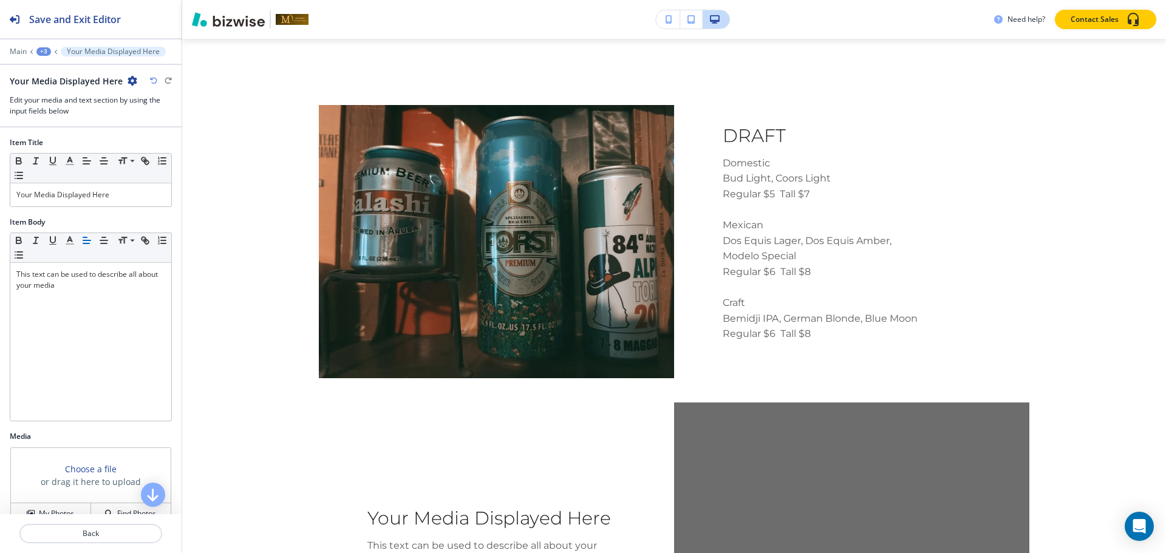
click at [42, 53] on div "+3" at bounding box center [43, 51] width 15 height 9
click at [67, 120] on button "Beer" at bounding box center [75, 114] width 78 height 22
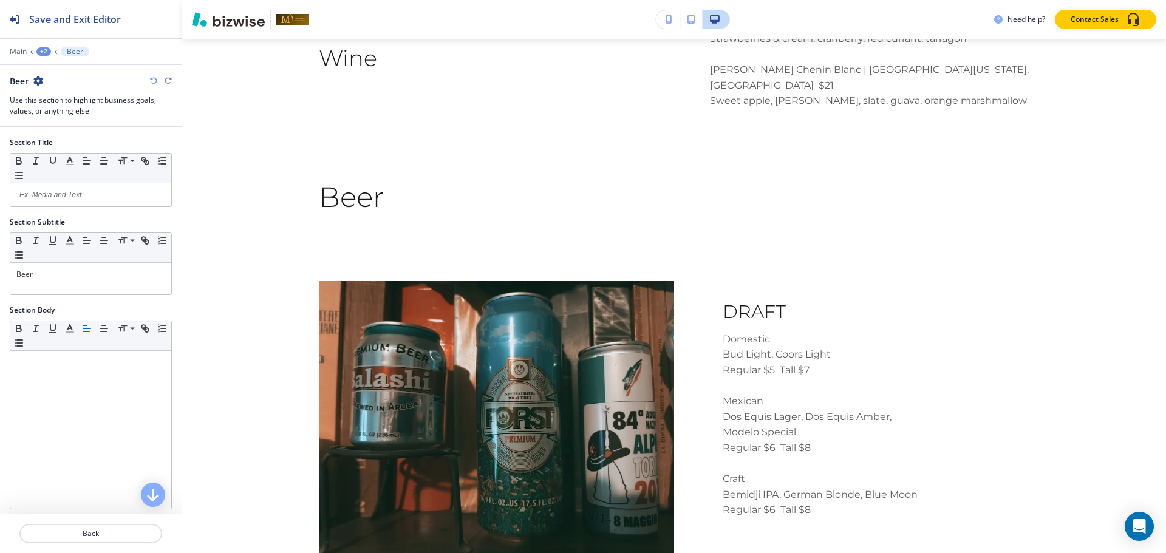
scroll to position [3393, 0]
click at [42, 47] on div "+2" at bounding box center [43, 51] width 15 height 9
click at [55, 98] on p "BEER AND WINE LIST" at bounding box center [75, 92] width 62 height 11
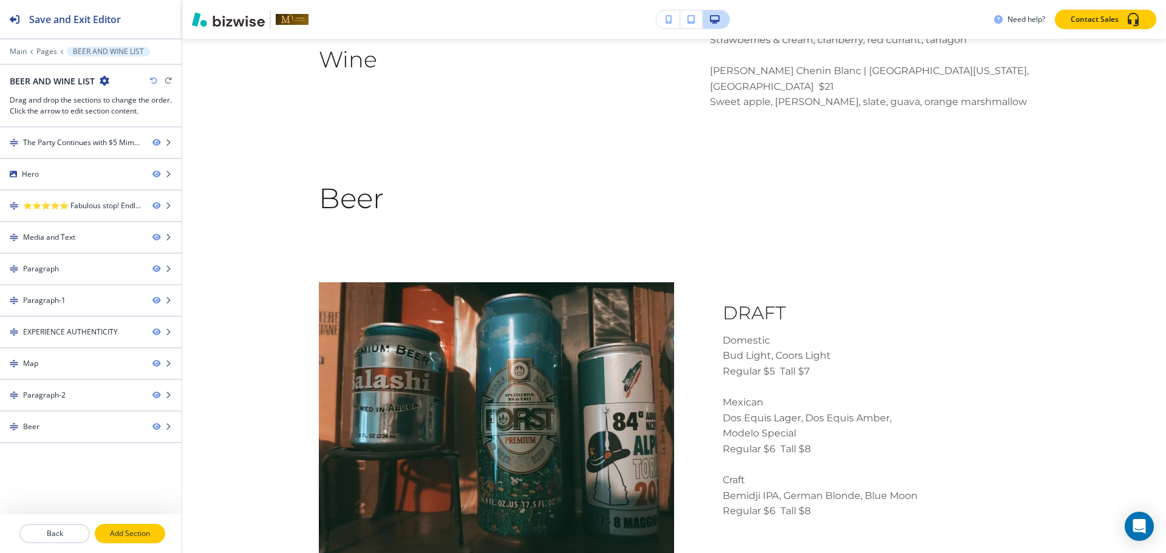
click at [137, 542] on button "Add Section" at bounding box center [130, 533] width 70 height 19
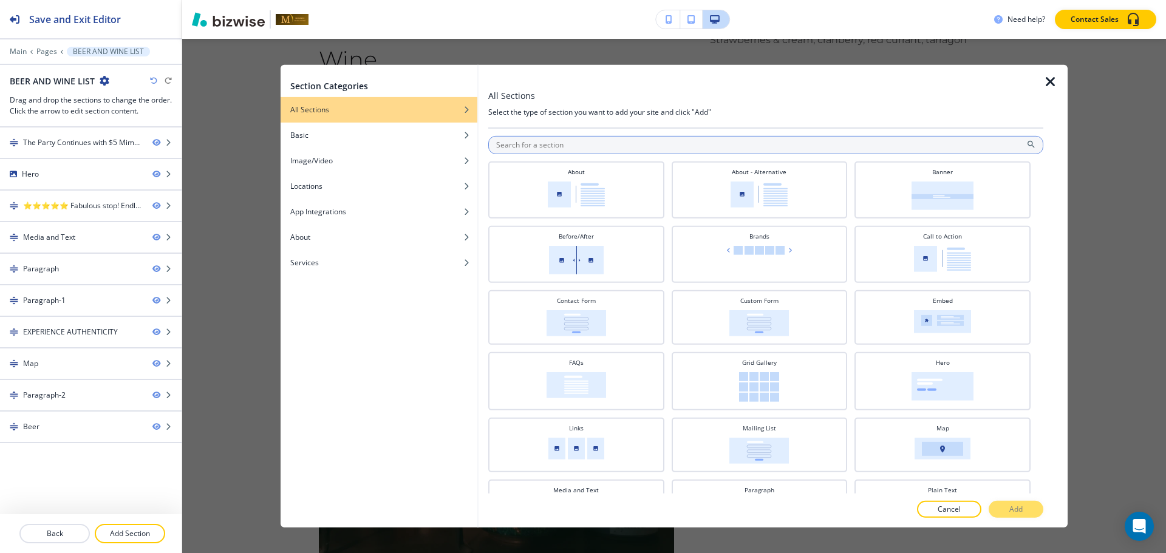
click at [580, 145] on input "text" at bounding box center [765, 144] width 555 height 18
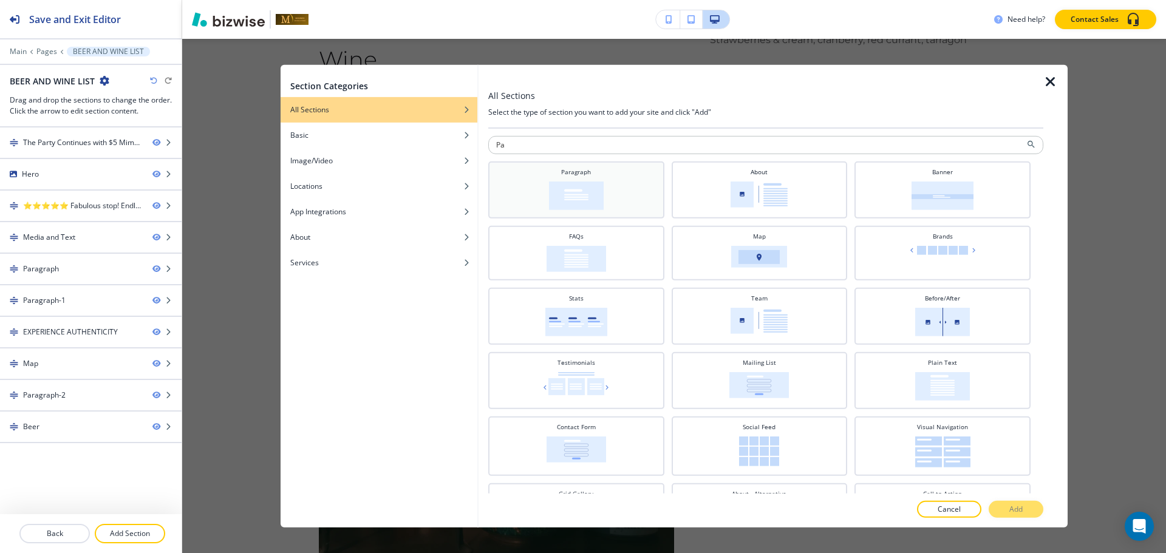
type input "Pa"
click at [512, 191] on div "Paragraph" at bounding box center [576, 188] width 164 height 43
click at [1015, 518] on div at bounding box center [765, 523] width 555 height 10
click at [1015, 512] on p "Add" at bounding box center [1015, 509] width 13 height 11
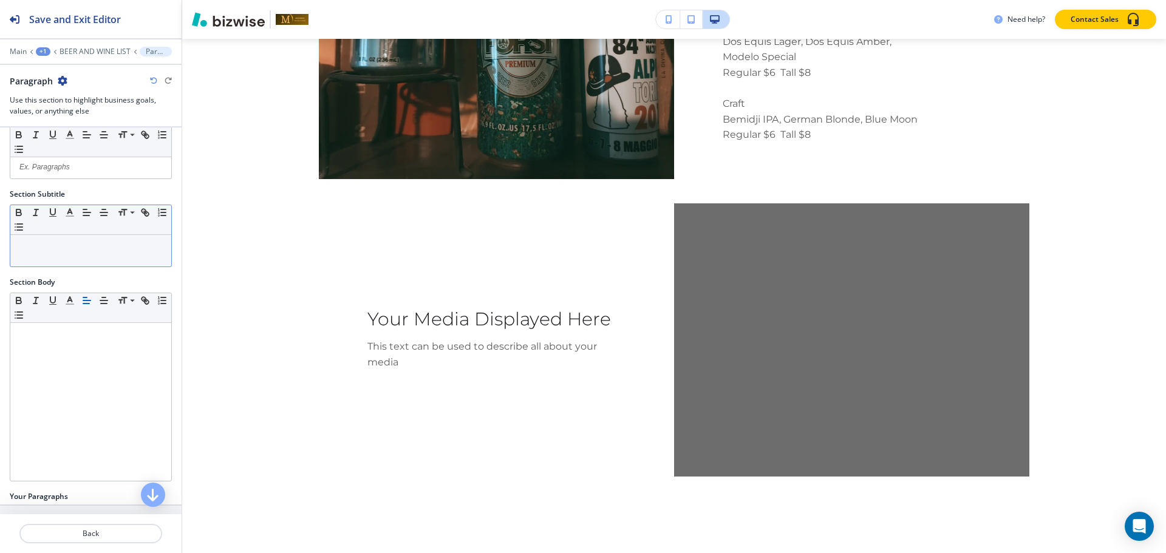
scroll to position [0, 0]
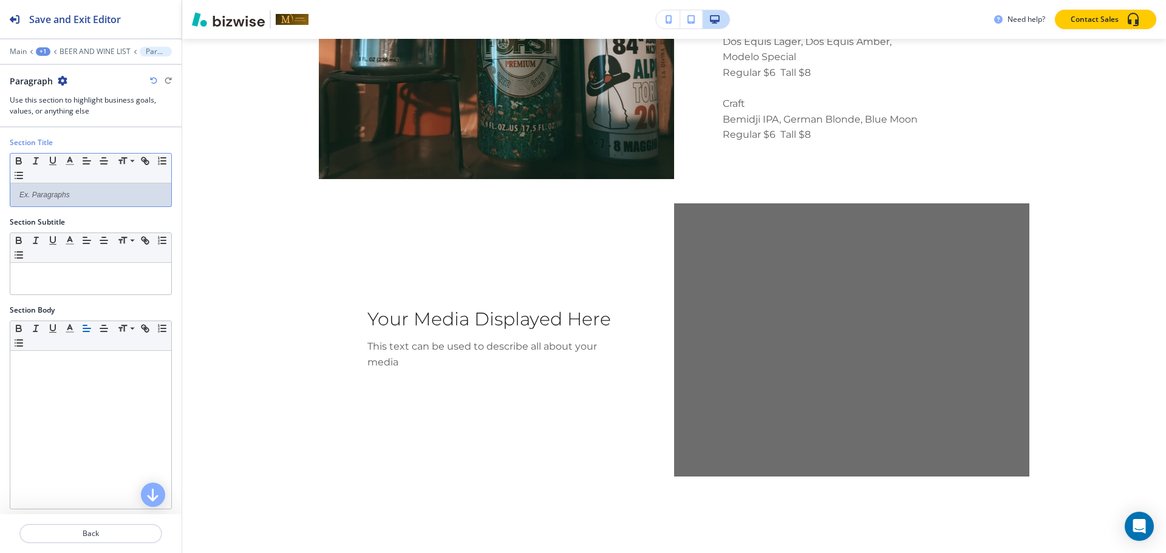
click at [141, 205] on div at bounding box center [90, 194] width 161 height 23
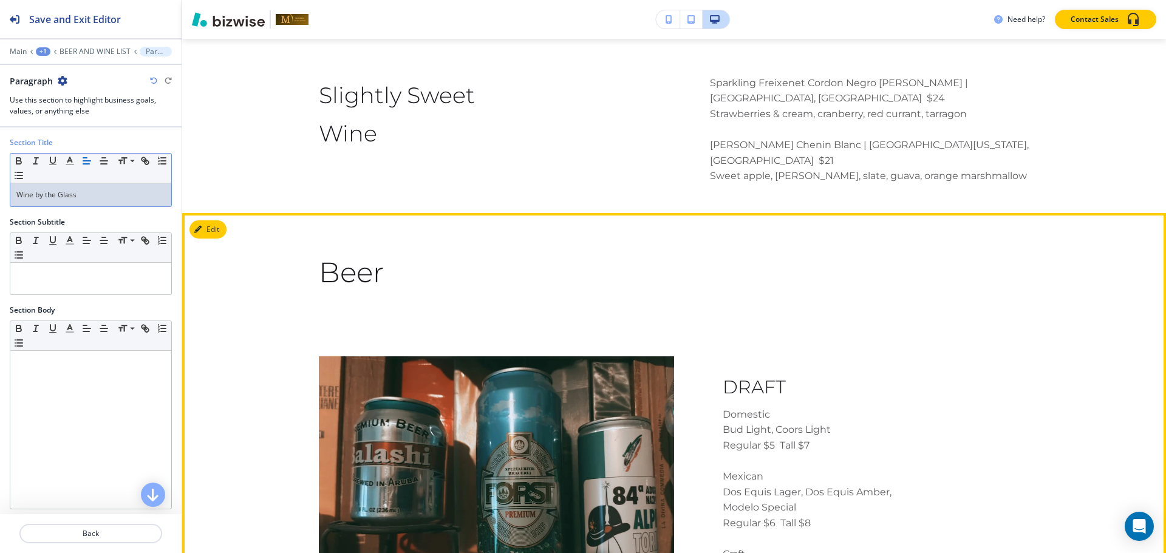
scroll to position [3527, 0]
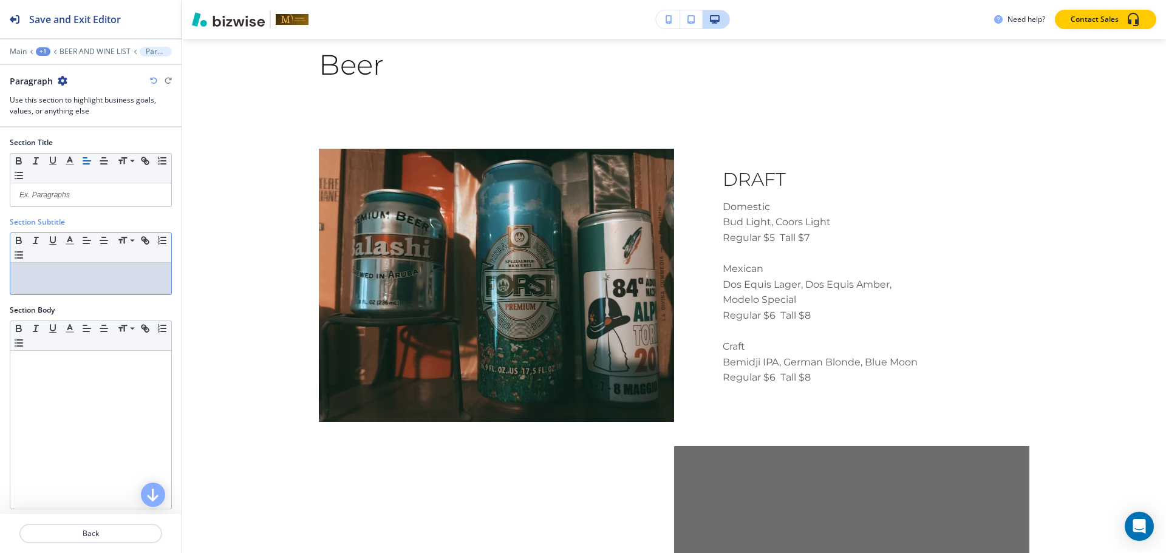
click at [116, 282] on div at bounding box center [90, 279] width 161 height 32
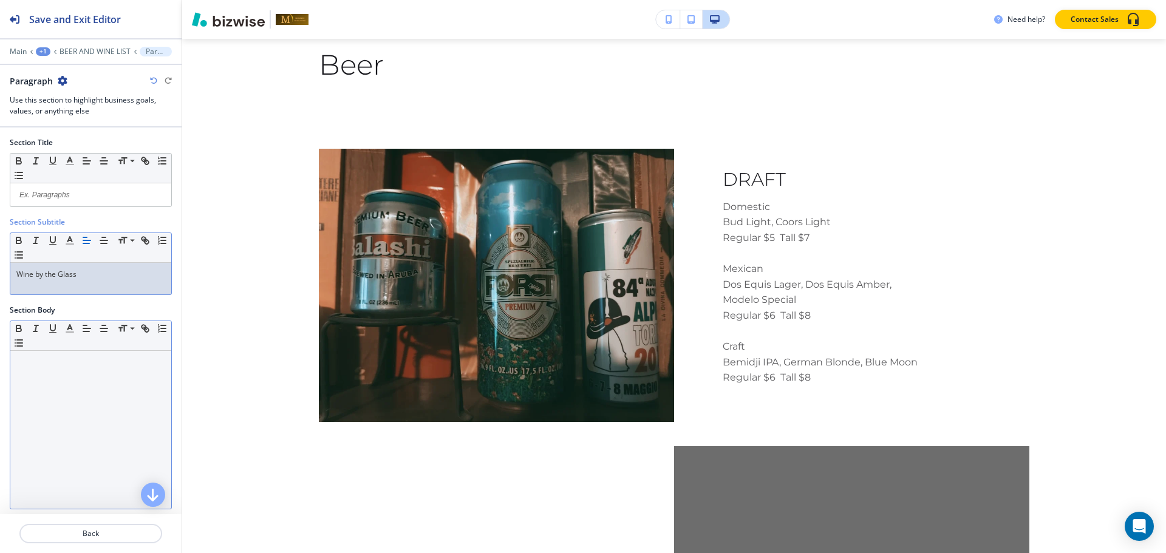
scroll to position [61, 0]
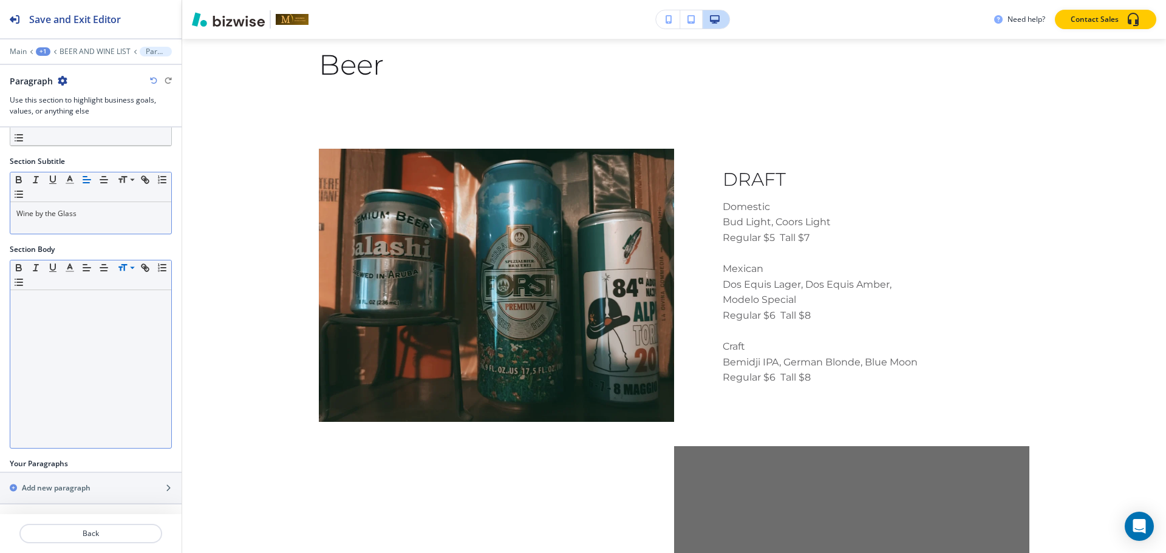
drag, startPoint x: 97, startPoint y: 50, endPoint x: 138, endPoint y: 265, distance: 218.3
click at [138, 265] on div "Save and Exit Editor Main +1 BEER AND WINE LIST Paragraph Paragraph Use this se…" at bounding box center [91, 276] width 182 height 553
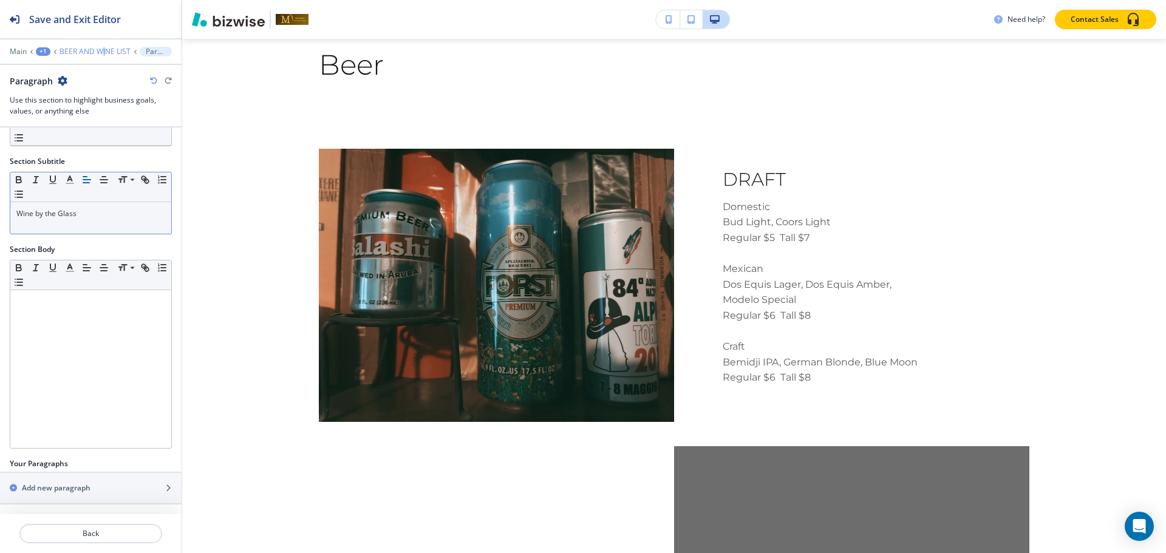
click at [104, 49] on div "Main +1 BEER AND WINE LIST Paragraph" at bounding box center [91, 52] width 162 height 10
click at [104, 49] on p "BEER AND WINE LIST" at bounding box center [95, 51] width 71 height 9
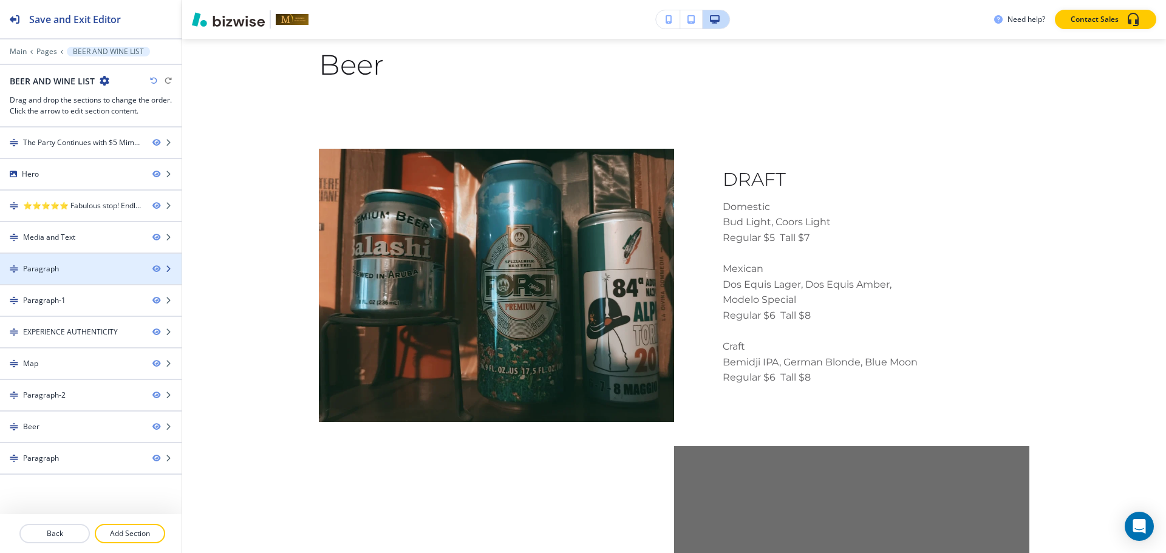
click at [64, 271] on div "Paragraph" at bounding box center [71, 269] width 143 height 11
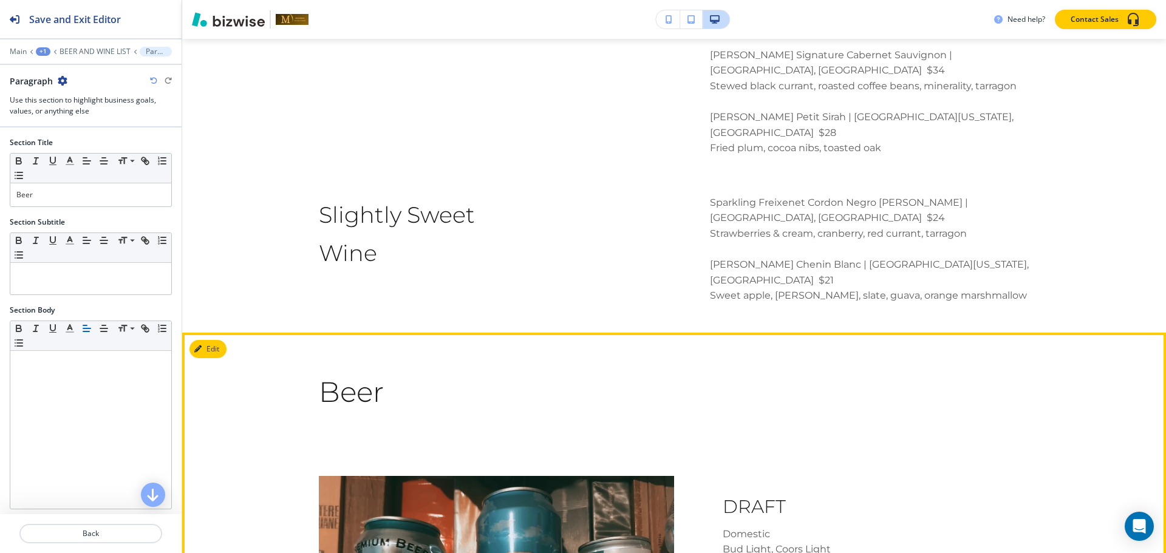
scroll to position [3199, 0]
click at [220, 341] on button "Edit This Section" at bounding box center [230, 350] width 82 height 18
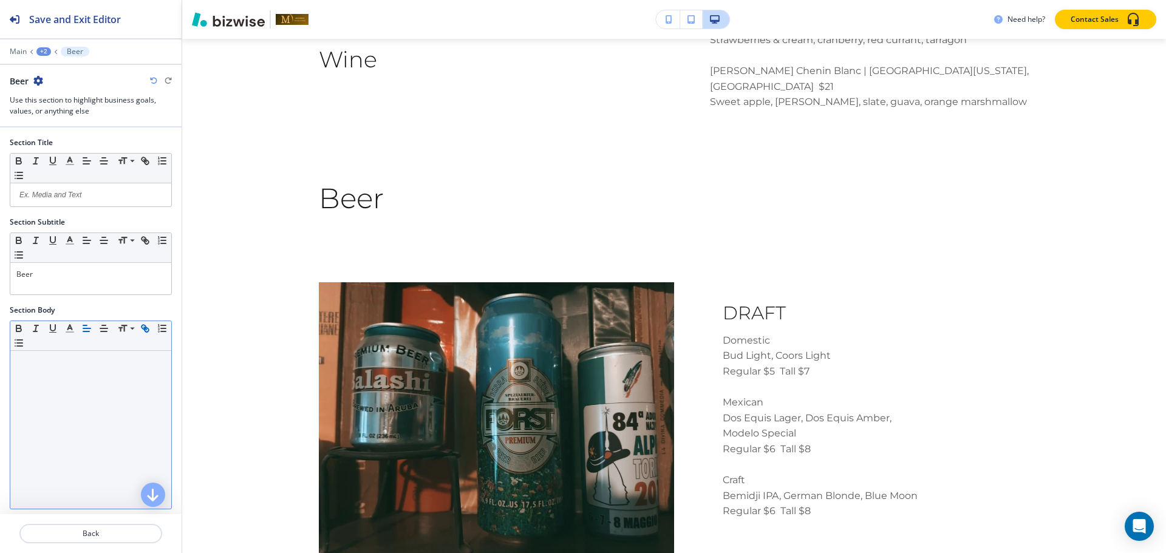
scroll to position [128, 0]
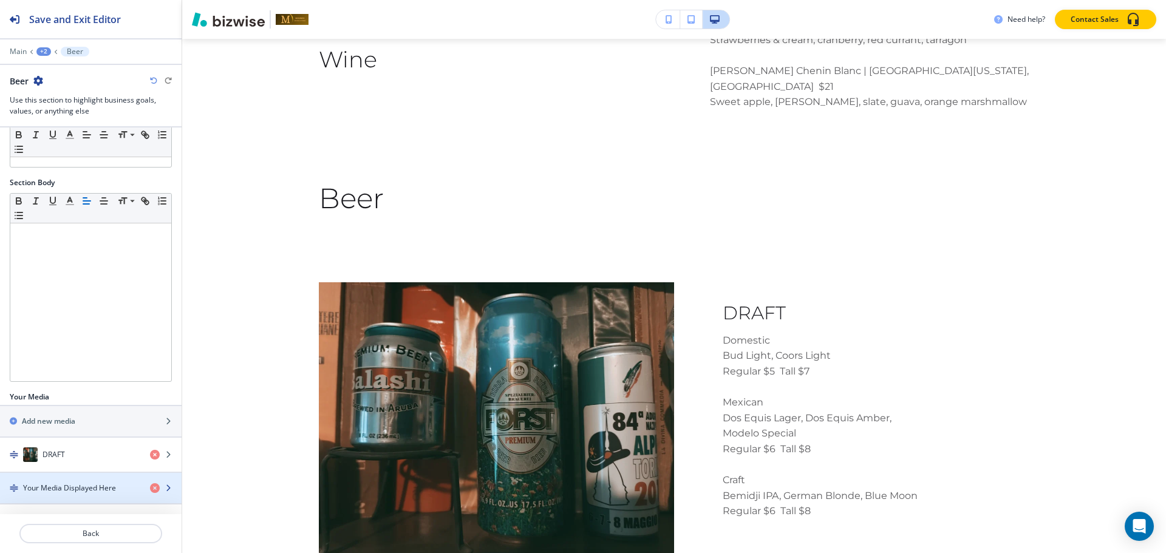
click at [108, 487] on h4 "Your Media Displayed Here" at bounding box center [69, 488] width 93 height 11
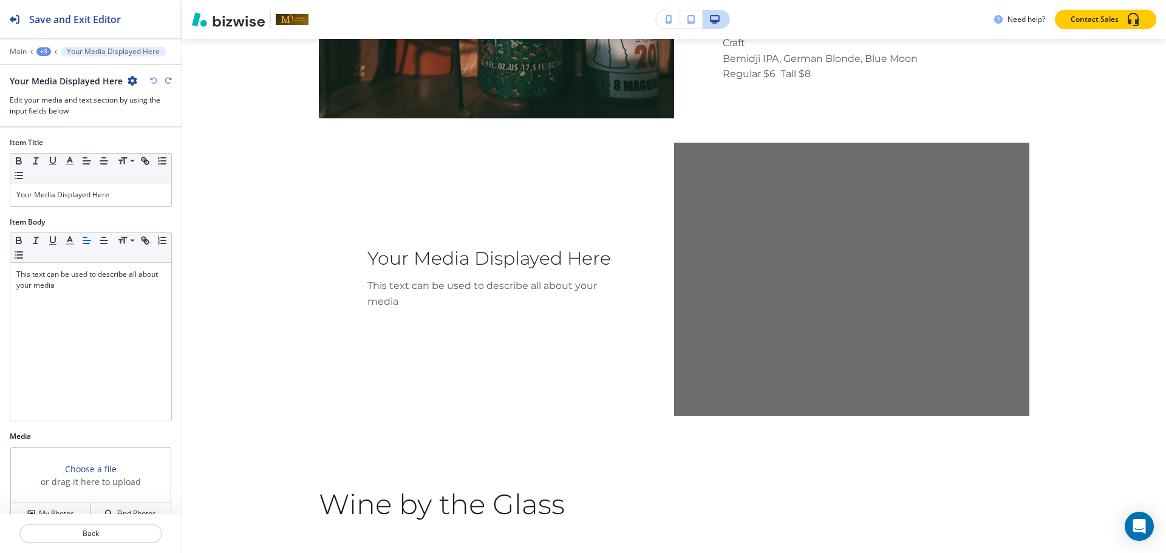
scroll to position [70, 0]
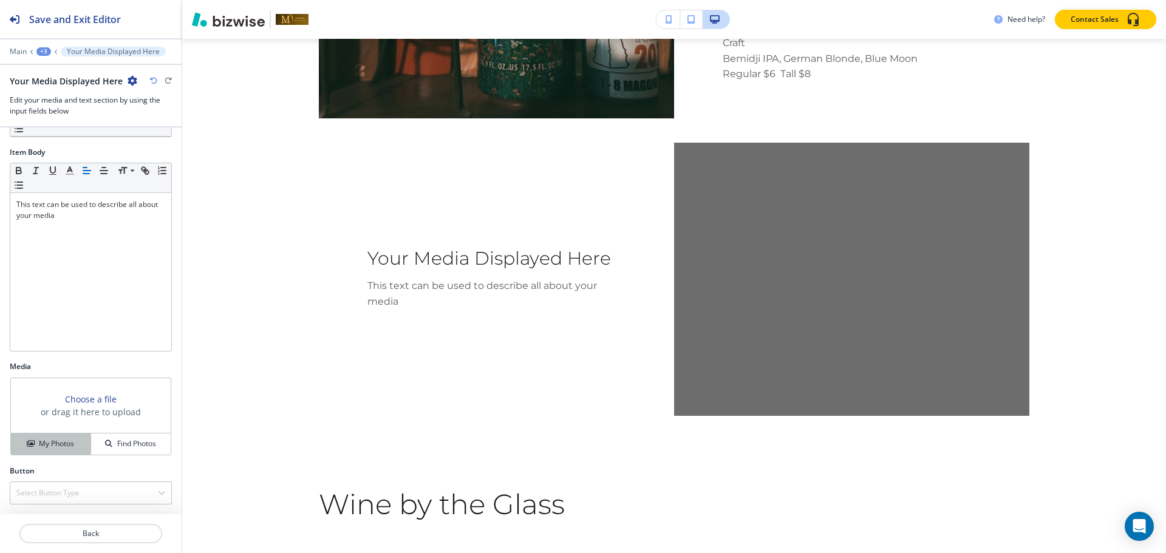
click at [46, 441] on h4 "My Photos" at bounding box center [56, 443] width 35 height 11
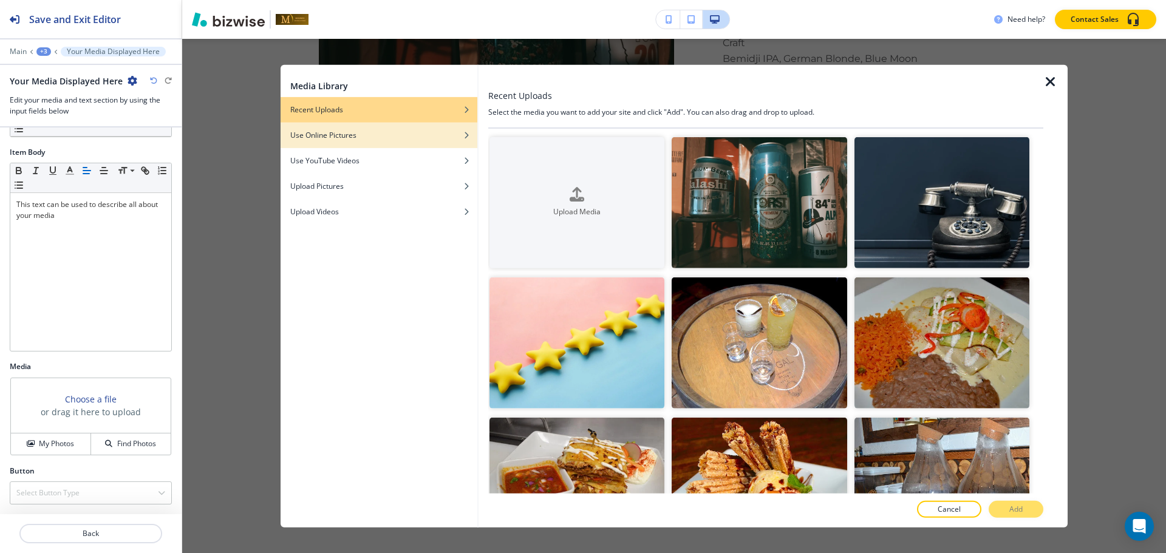
click at [336, 128] on div "button" at bounding box center [379, 125] width 197 height 7
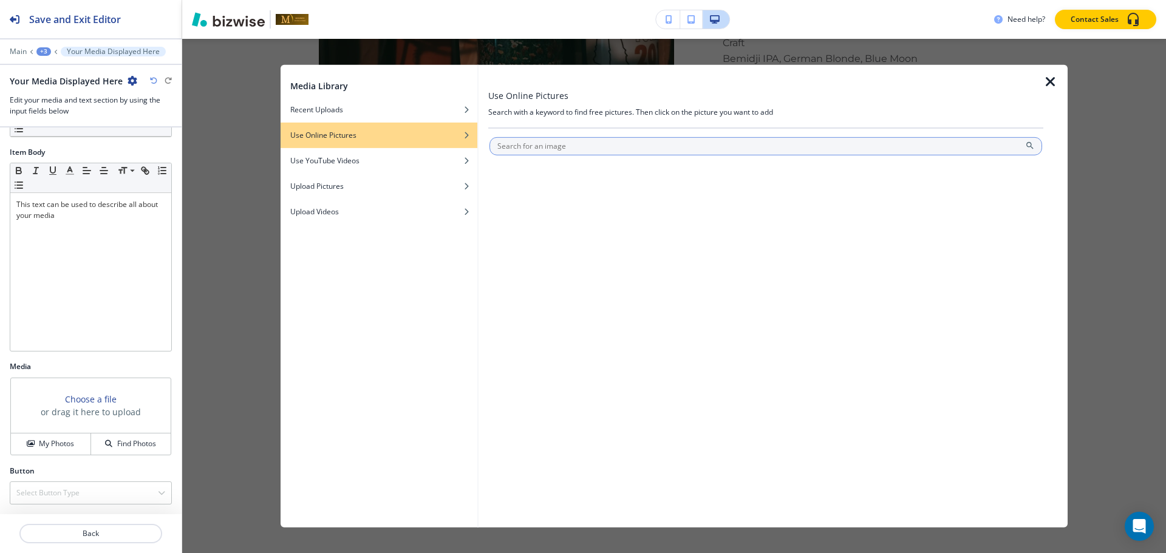
click at [513, 154] on input "text" at bounding box center [765, 146] width 553 height 18
type input "Bottle"
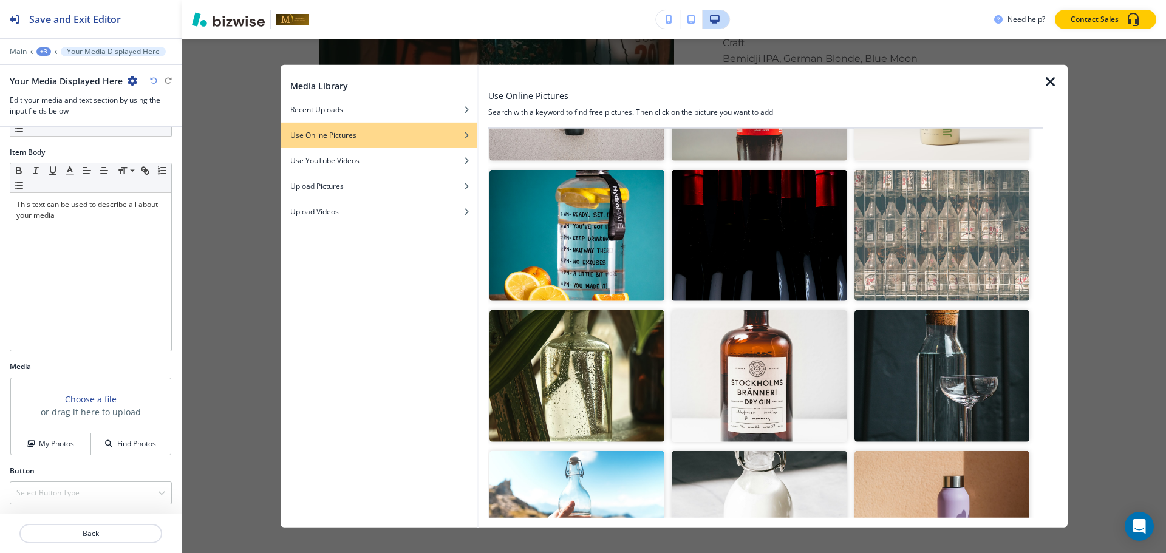
scroll to position [1678, 0]
click at [996, 348] on img "button" at bounding box center [941, 375] width 175 height 131
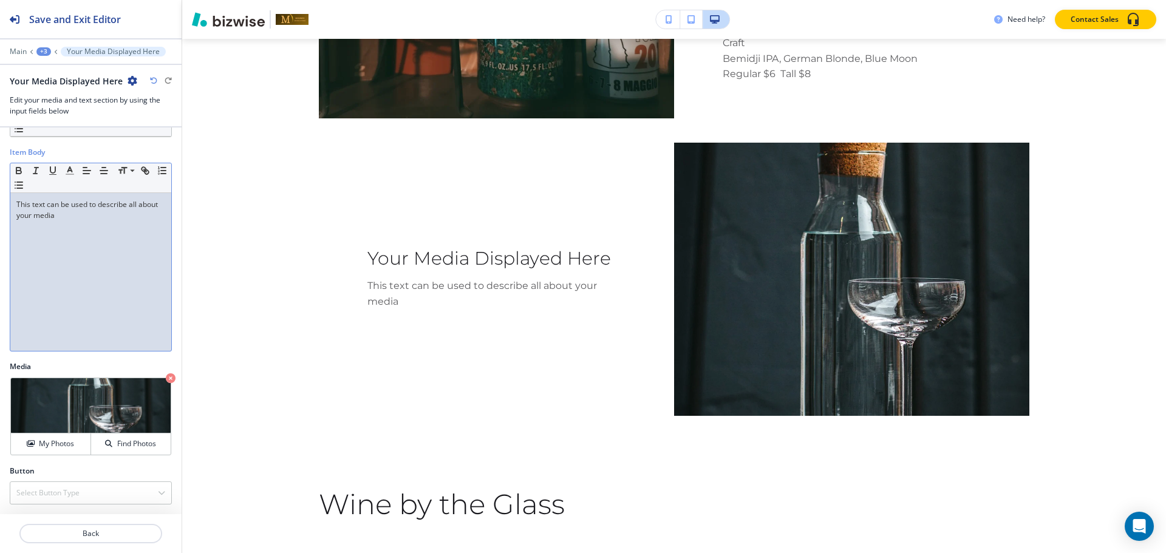
click at [125, 335] on div "This text can be used to describe all about your media" at bounding box center [90, 272] width 161 height 158
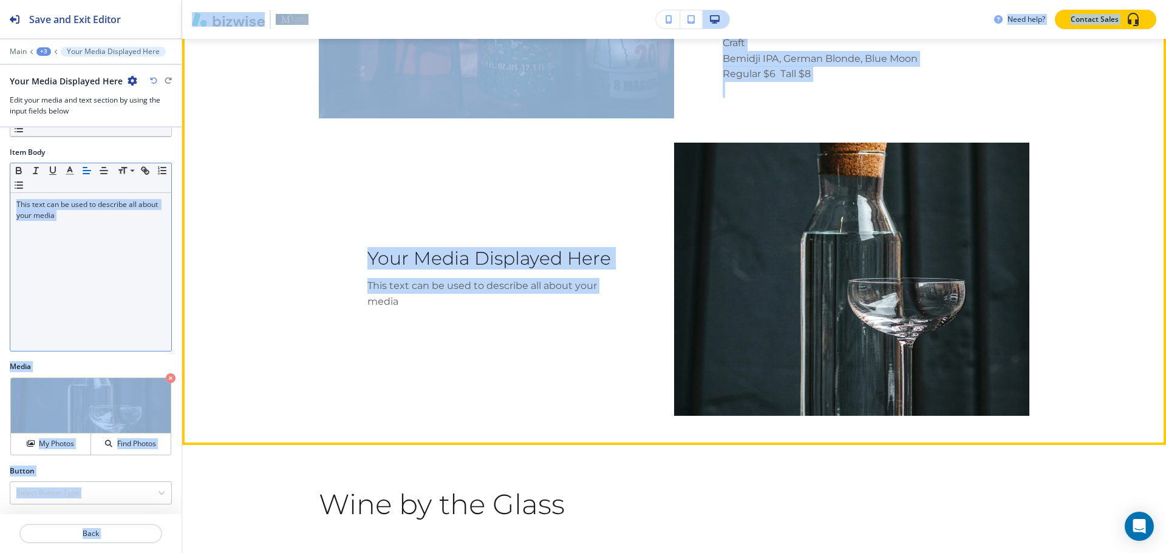
drag, startPoint x: 347, startPoint y: 251, endPoint x: 35, endPoint y: 291, distance: 314.7
click at [35, 291] on div "Save and Exit Editor Main +3 Your Media Displayed Here Your Media Displayed Her…" at bounding box center [583, 276] width 1166 height 553
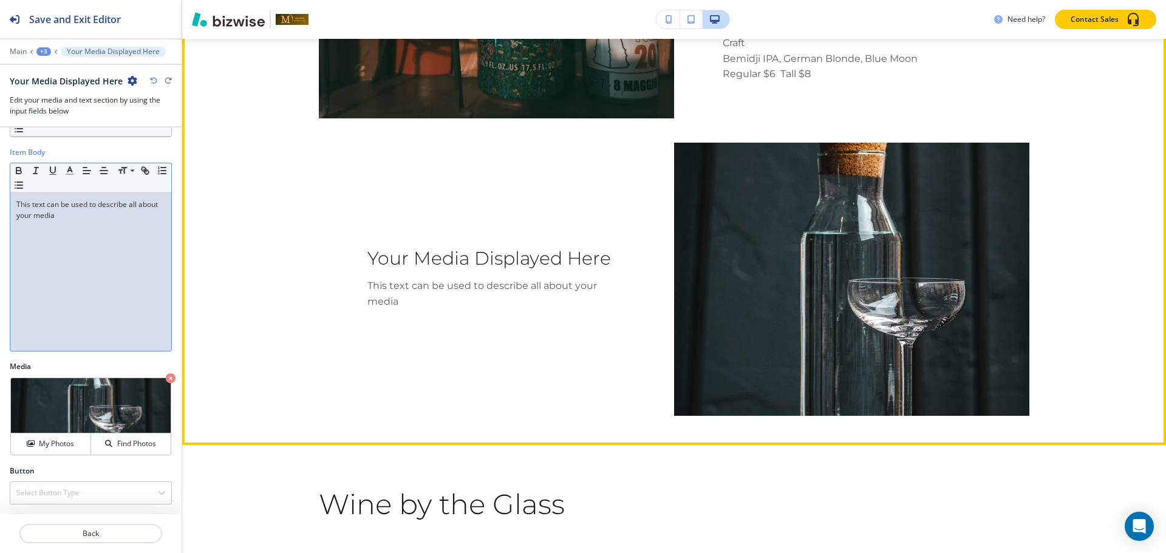
click at [616, 279] on div "Your Media Displayed Here This text can be used to describe all about your media" at bounding box center [674, 279] width 710 height 273
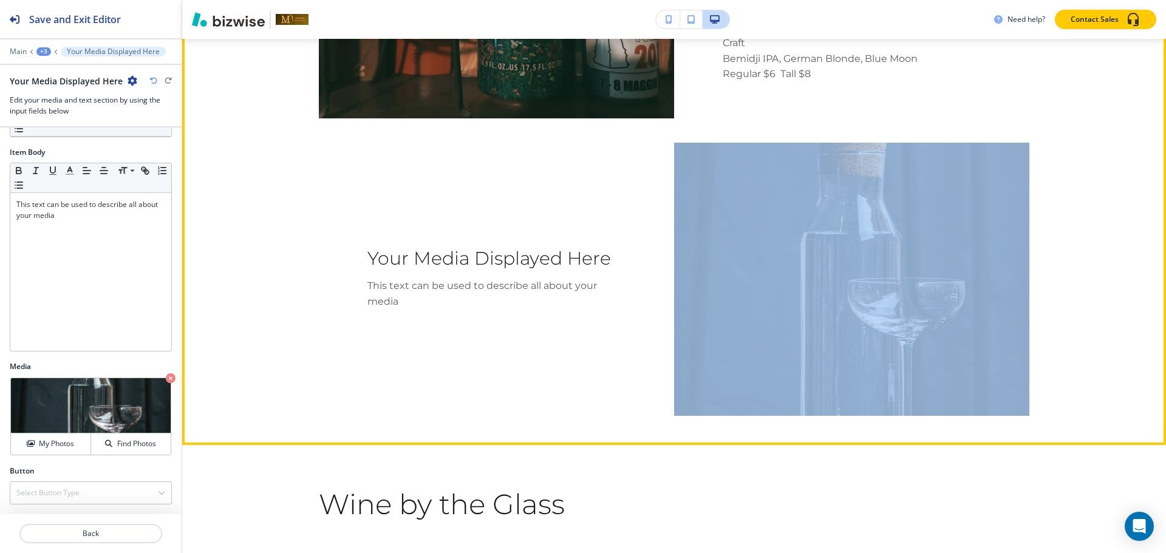
click at [616, 279] on div "Your Media Displayed Here This text can be used to describe all about your media" at bounding box center [674, 279] width 710 height 273
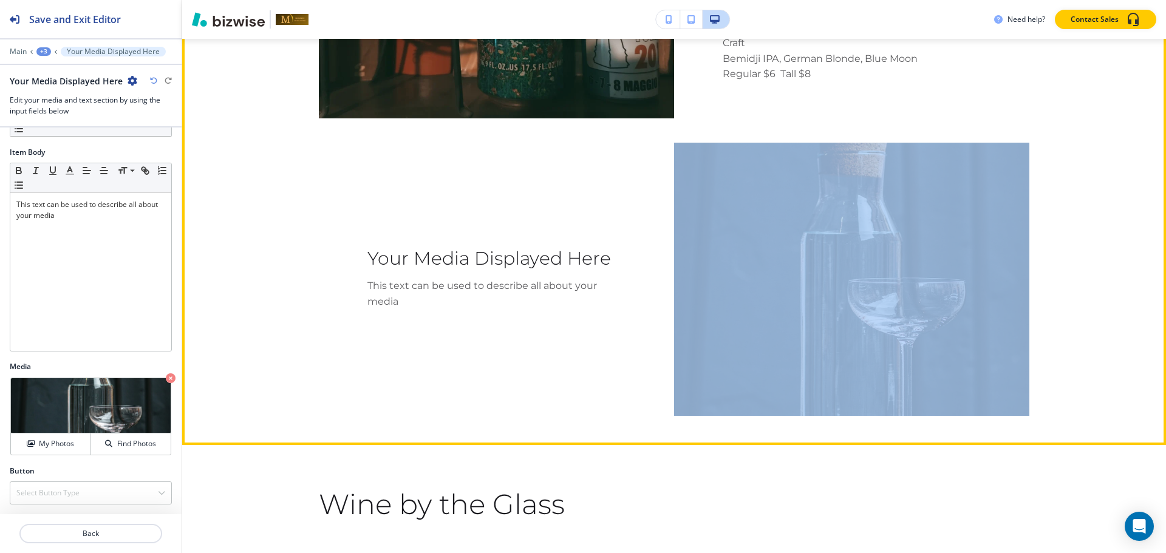
click at [616, 279] on div "Your Media Displayed Here This text can be used to describe all about your media" at bounding box center [674, 279] width 710 height 273
click at [679, 229] on img at bounding box center [851, 279] width 355 height 273
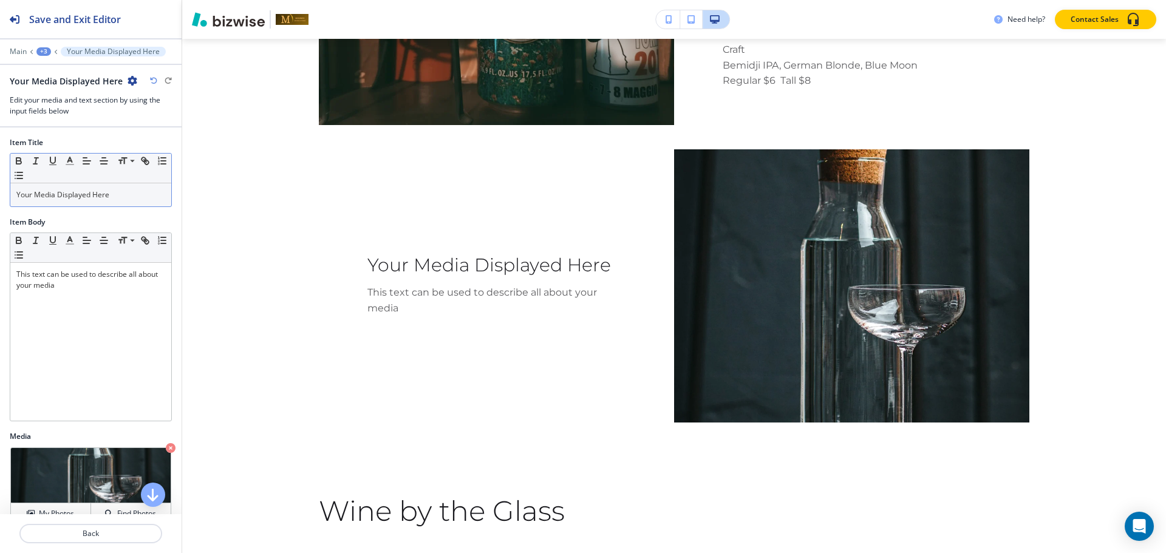
click at [118, 192] on p "Your Media Displayed Here" at bounding box center [90, 194] width 149 height 11
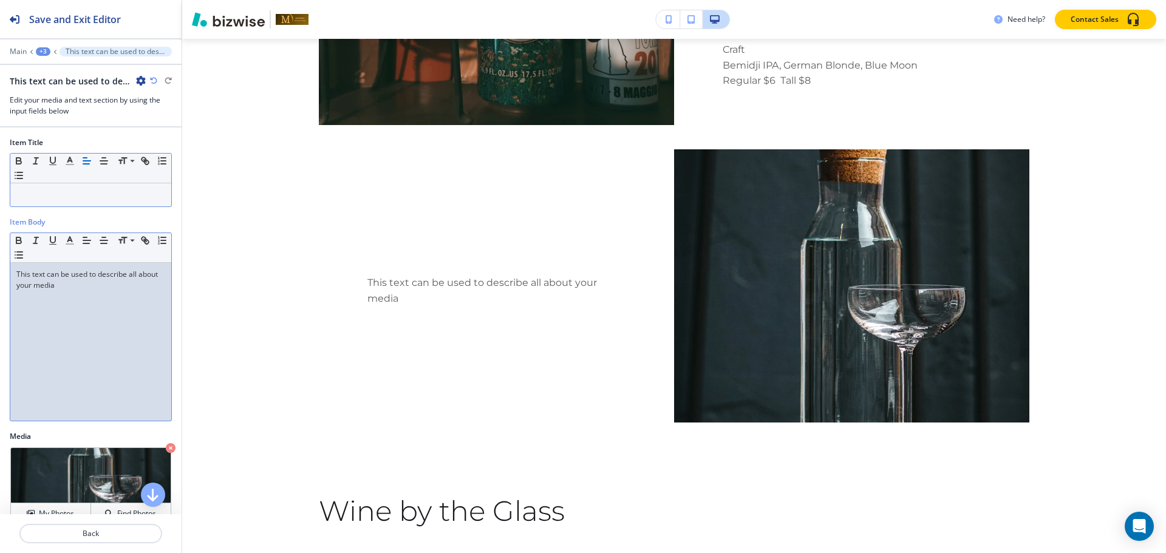
click at [84, 327] on div "This text can be used to describe all about your media" at bounding box center [90, 342] width 161 height 158
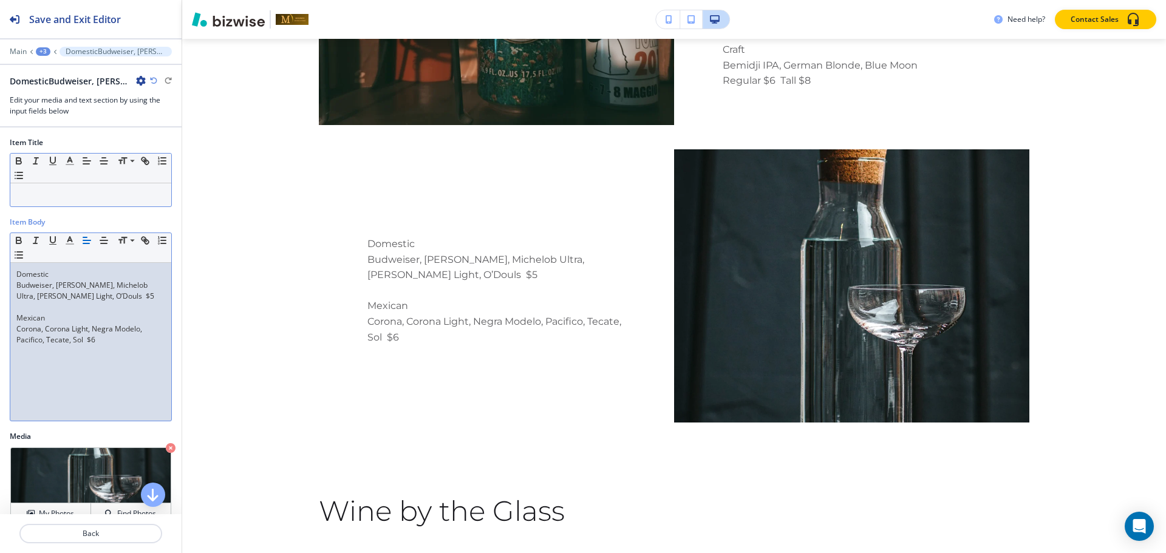
click at [131, 204] on div at bounding box center [90, 194] width 161 height 23
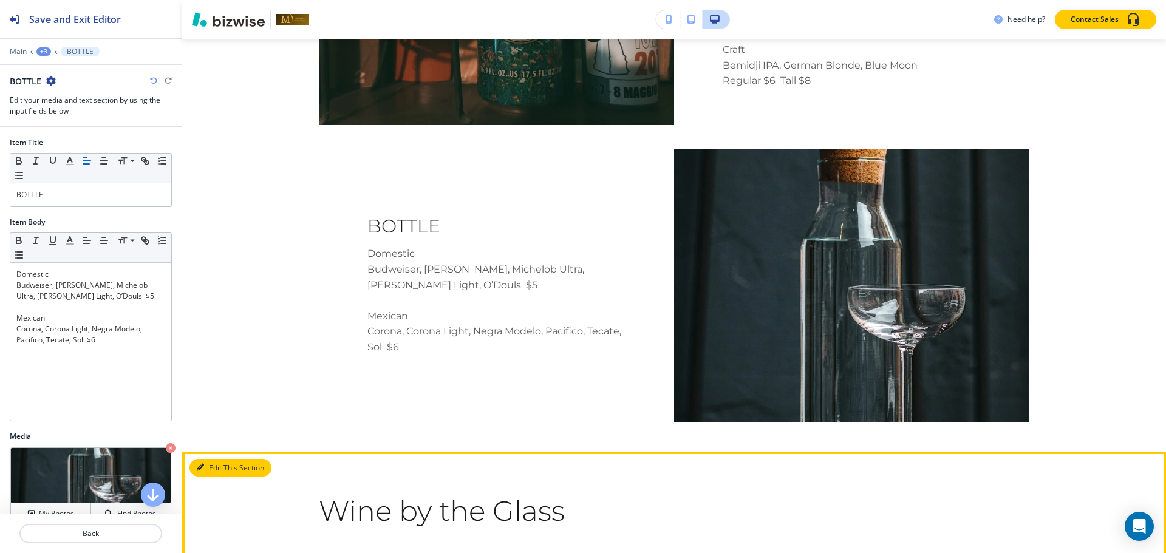
click at [204, 459] on button "Edit This Section" at bounding box center [230, 468] width 82 height 18
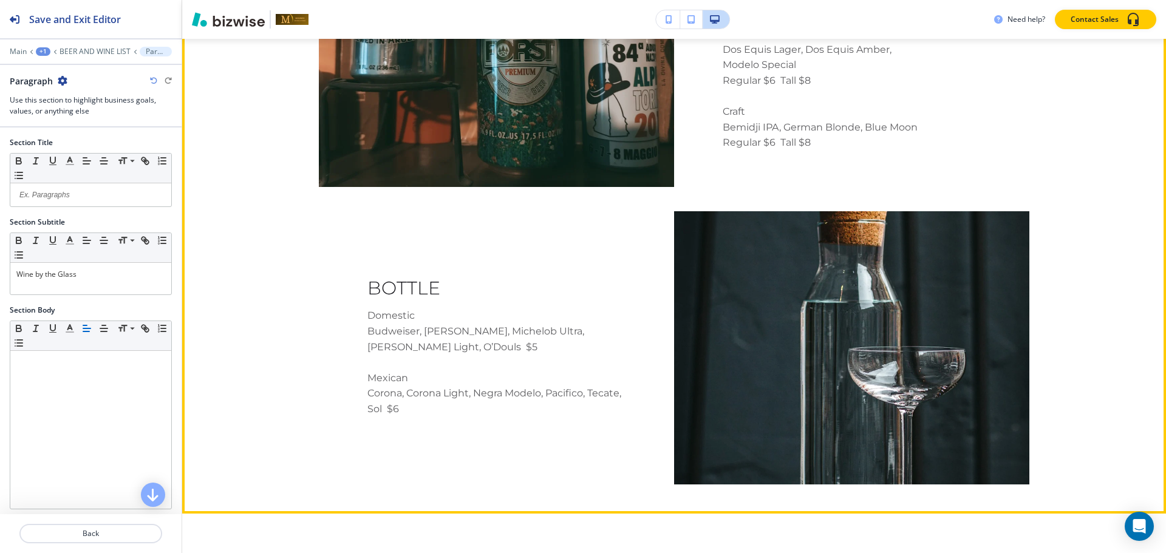
scroll to position [3831, 0]
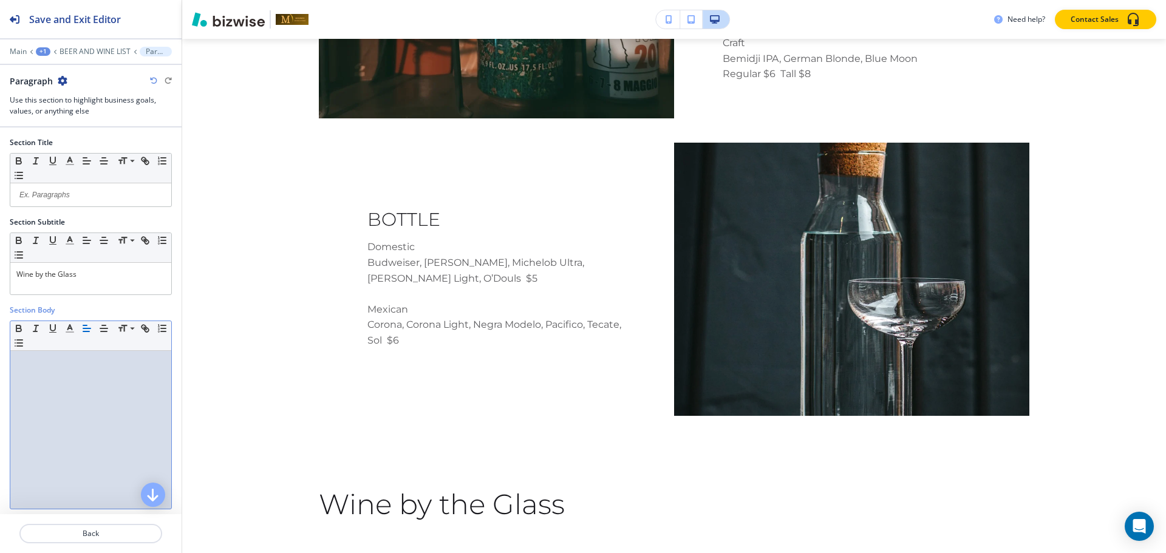
click at [100, 399] on div at bounding box center [90, 430] width 161 height 158
click at [21, 390] on p at bounding box center [90, 395] width 149 height 11
click at [69, 390] on p "Ripe pear, melon, white peach, hint of oak" at bounding box center [90, 395] width 149 height 11
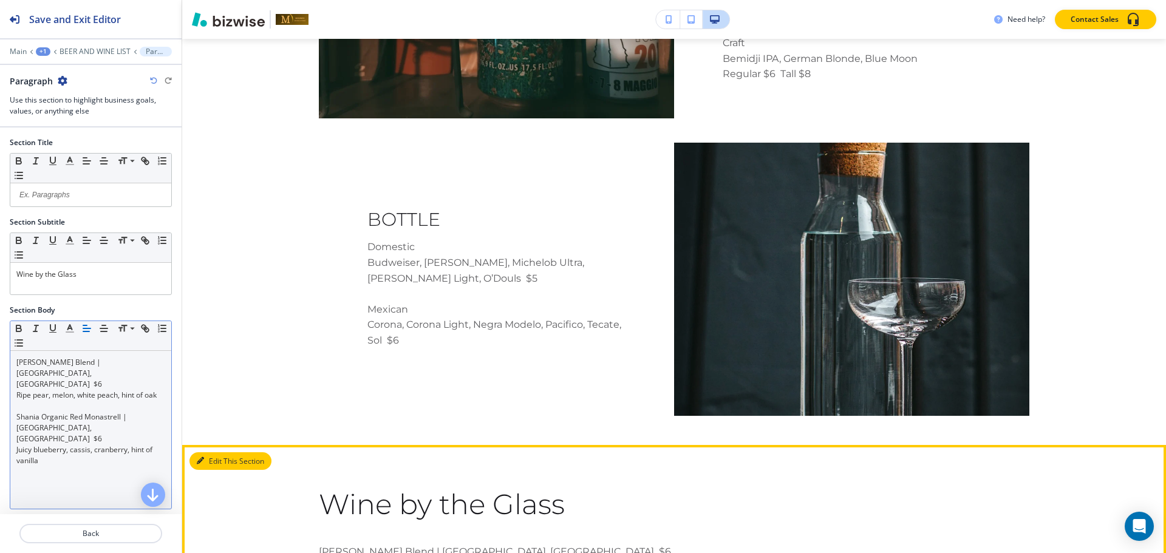
click at [216, 452] on button "Edit This Section" at bounding box center [230, 461] width 82 height 18
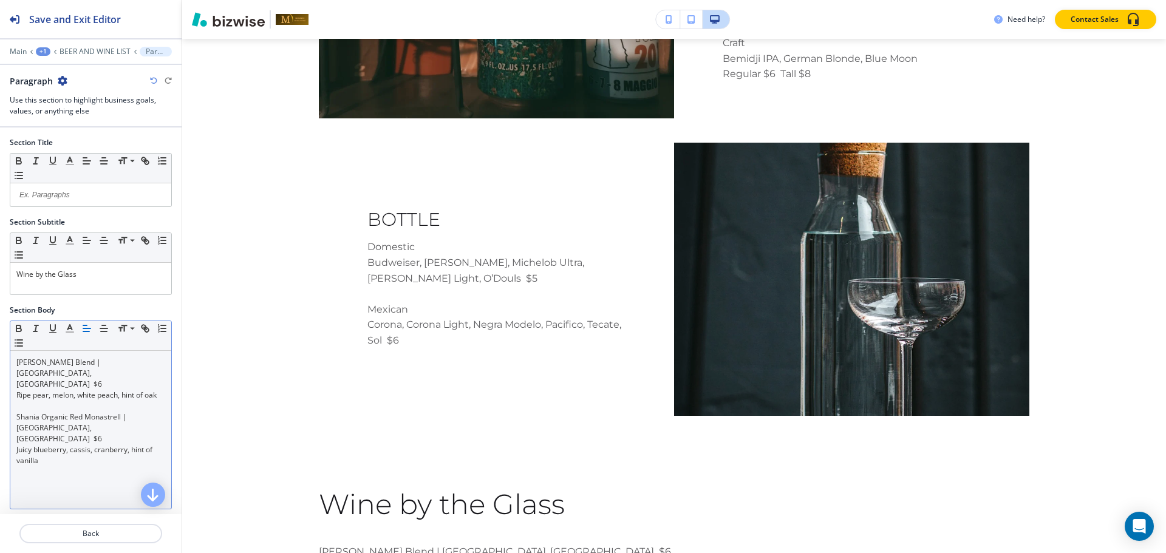
scroll to position [61, 0]
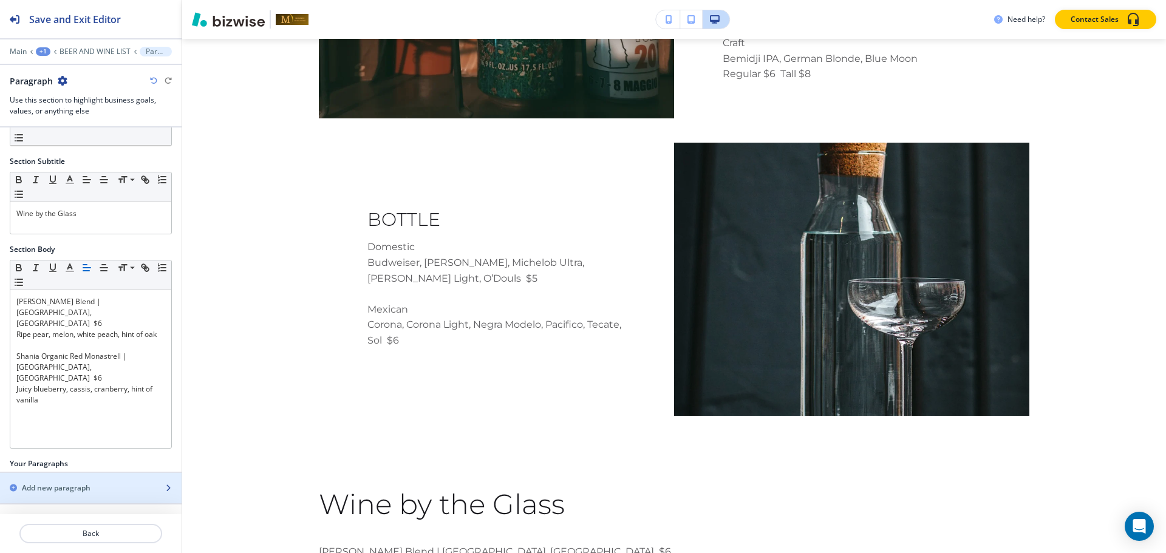
click at [80, 495] on div "button" at bounding box center [91, 499] width 182 height 10
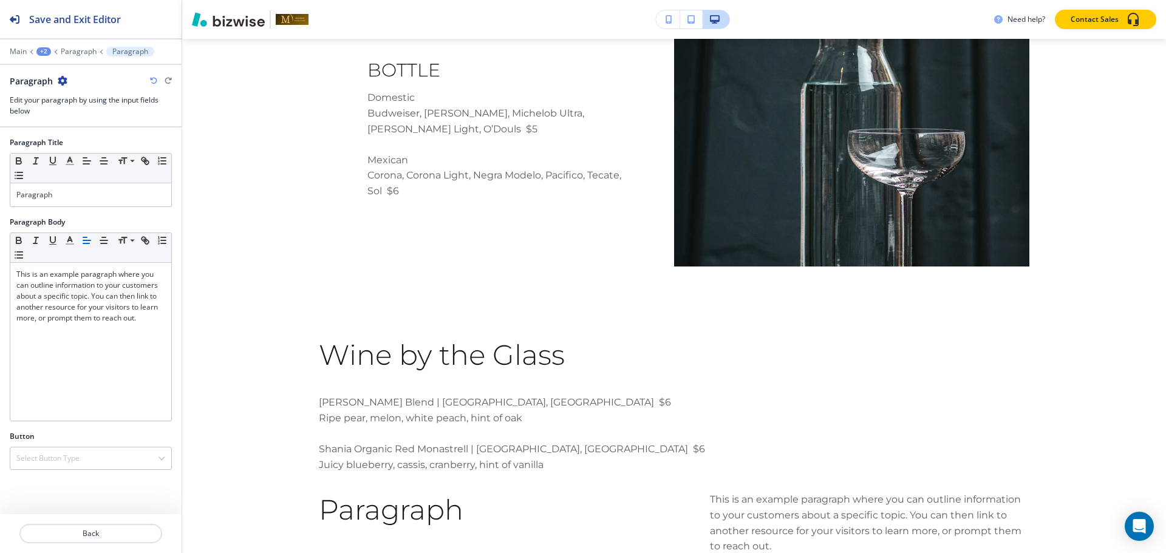
scroll to position [3980, 0]
click at [70, 50] on p "Paragraph" at bounding box center [79, 51] width 36 height 9
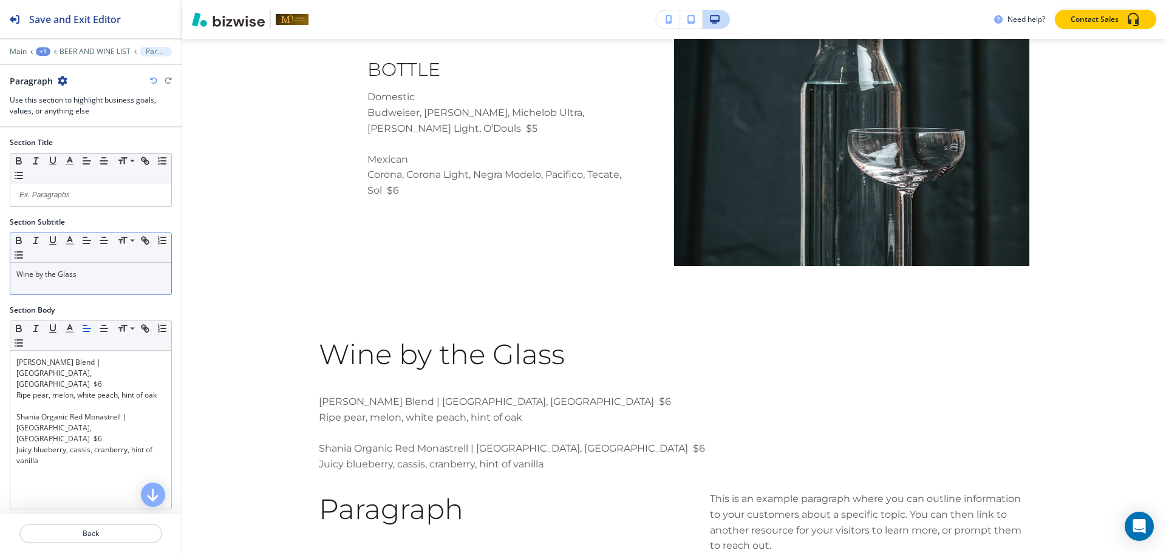
click at [117, 278] on p "Wine by the Glass" at bounding box center [90, 274] width 149 height 11
copy p "Wine by the Glass"
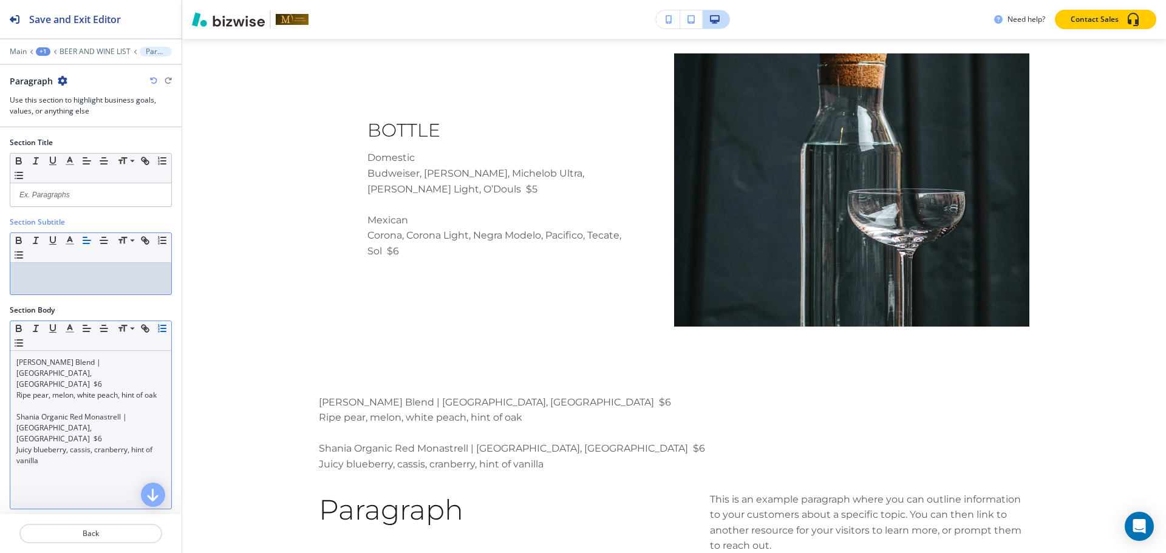
scroll to position [92, 0]
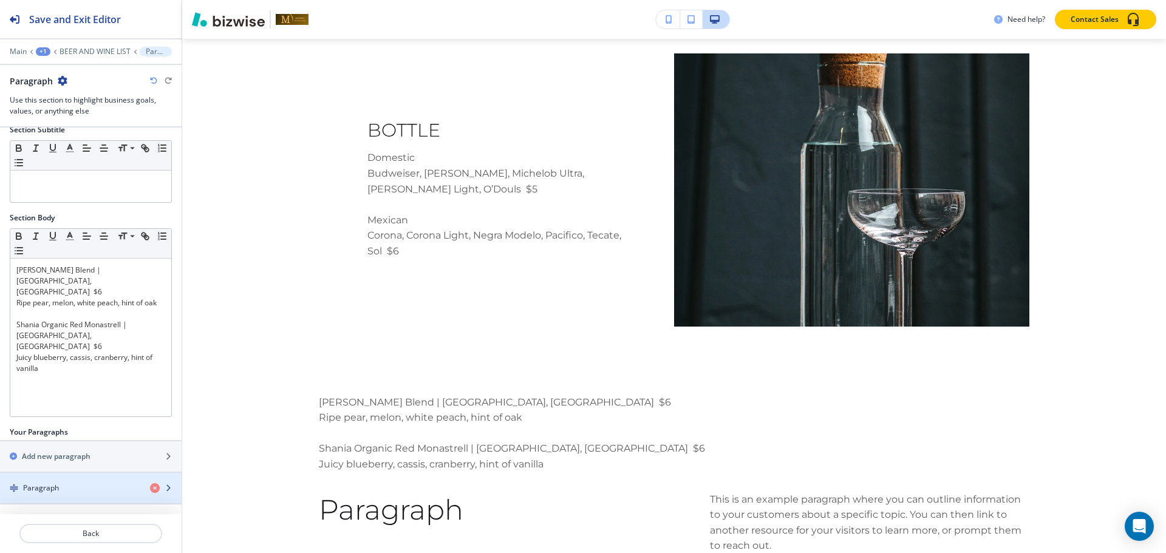
click at [41, 496] on div "button" at bounding box center [91, 499] width 182 height 10
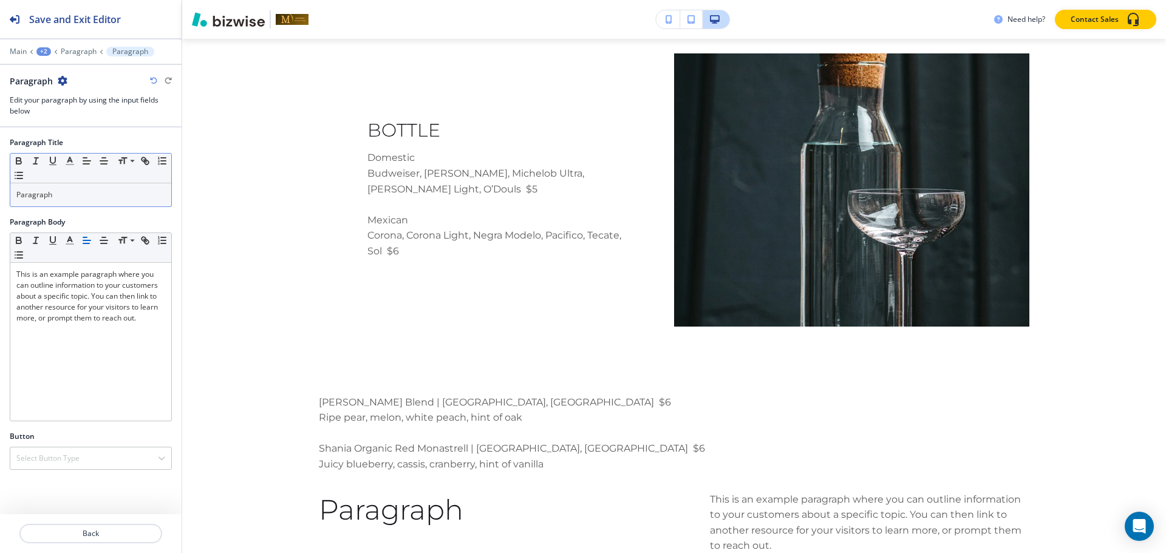
click at [62, 185] on div "Paragraph" at bounding box center [90, 194] width 161 height 23
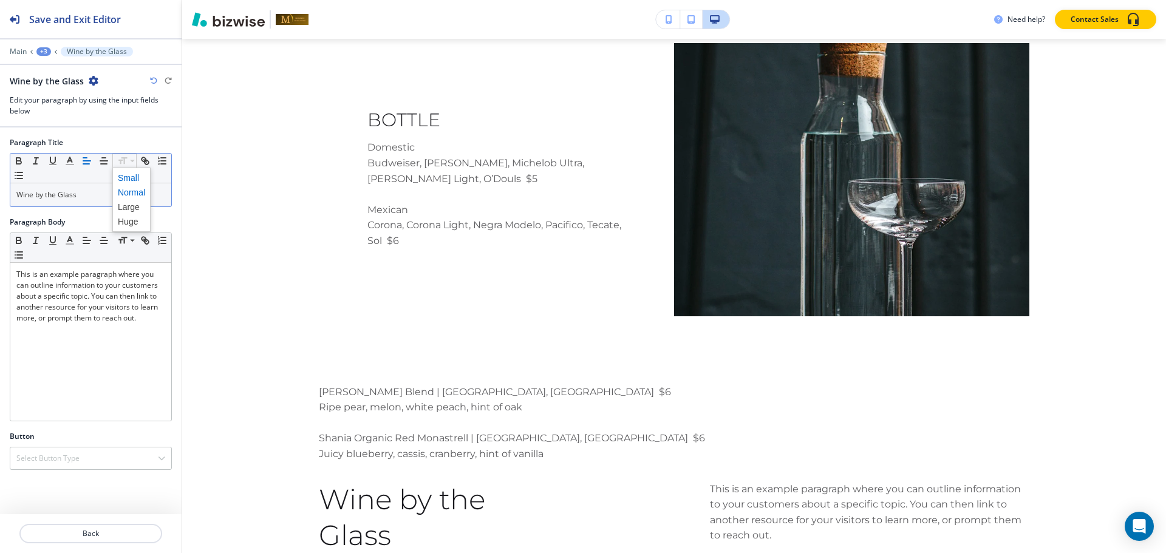
click at [126, 179] on span at bounding box center [131, 178] width 27 height 15
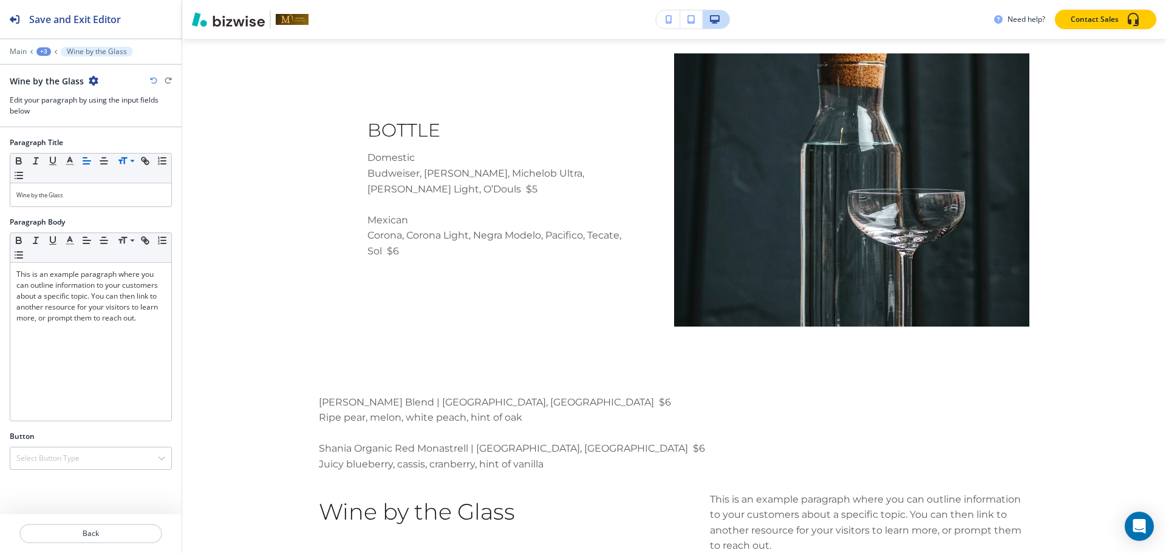
click at [43, 53] on div "+3" at bounding box center [43, 51] width 15 height 9
click at [56, 111] on p "Paragraph" at bounding box center [75, 114] width 62 height 11
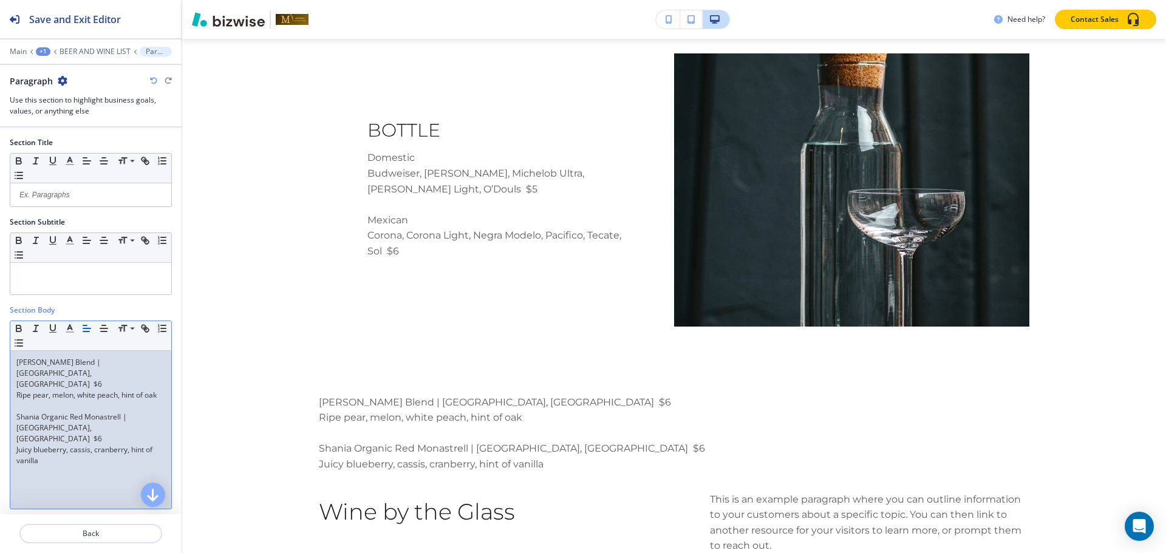
click at [106, 412] on p "Shania Organic Red Monastrell | Jumilla, Spain $6" at bounding box center [90, 428] width 149 height 33
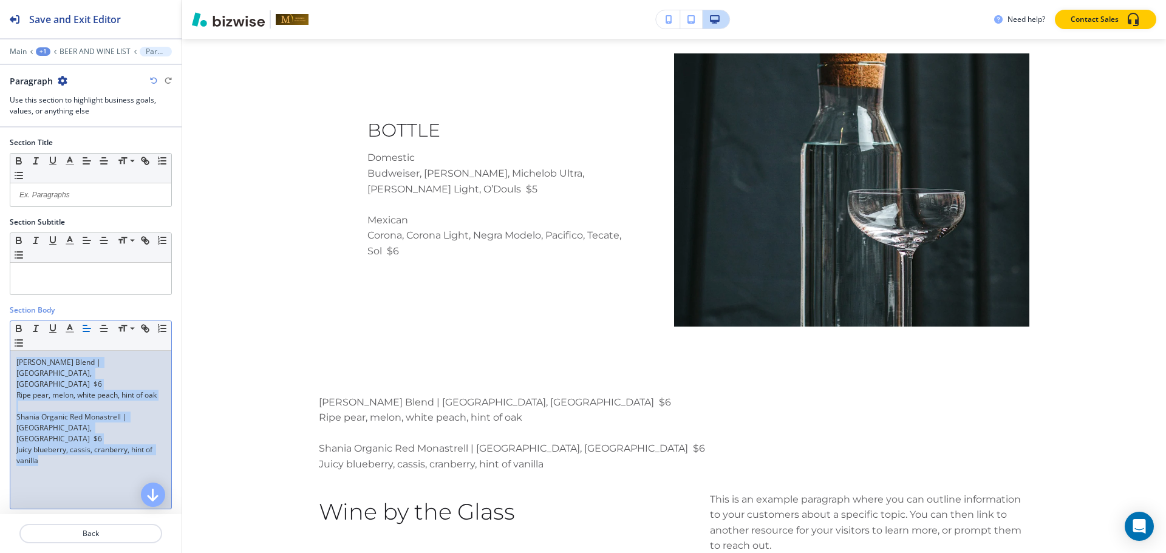
copy div "Shania White Blend | Murcia, Spain $6 Ripe pear, melon, white peach, hint of oa…"
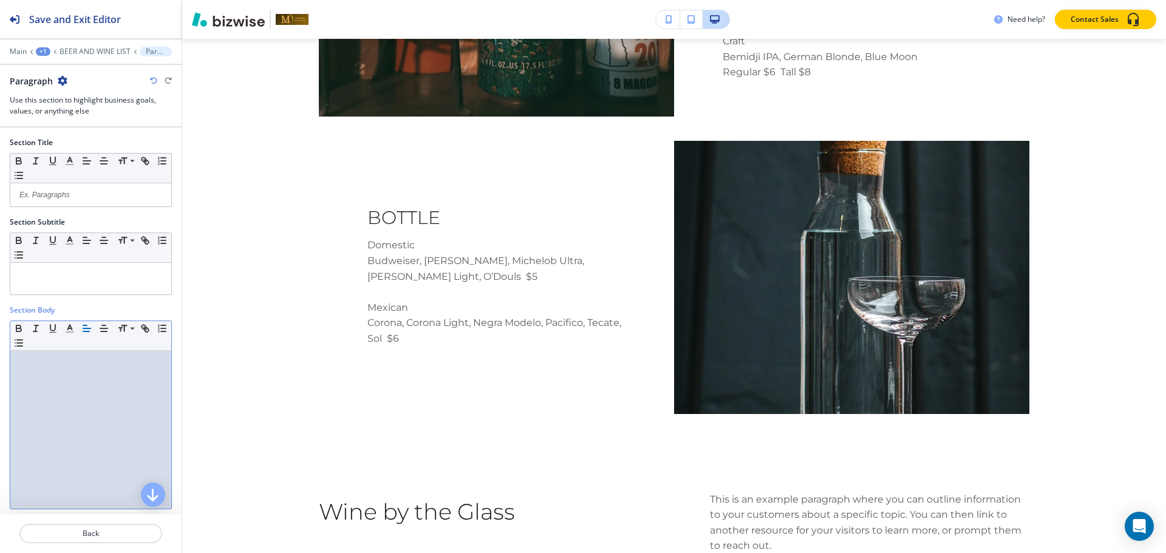
scroll to position [92, 0]
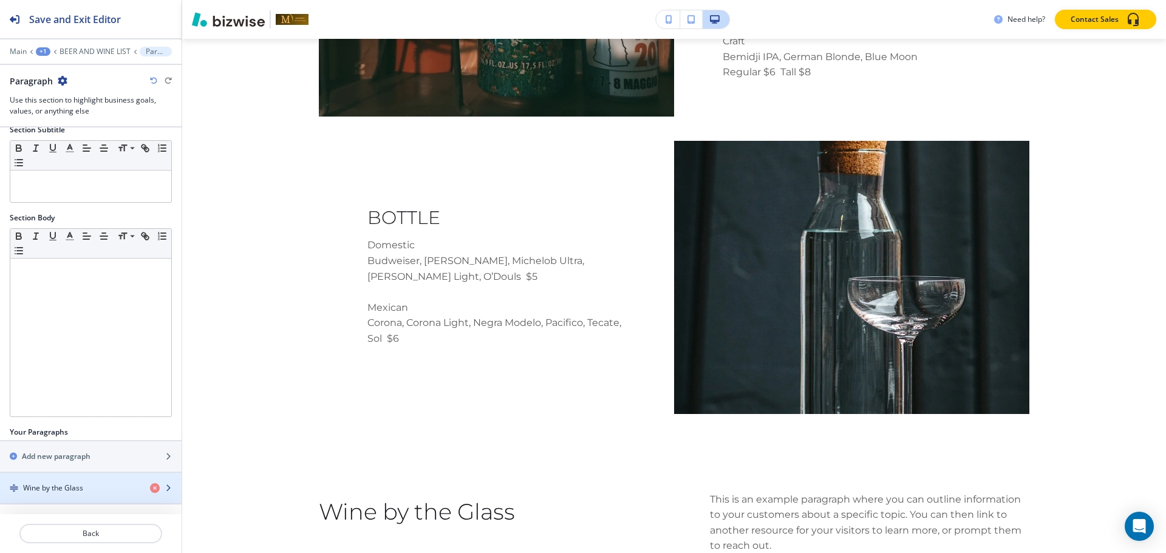
click at [88, 498] on div "button" at bounding box center [91, 499] width 182 height 10
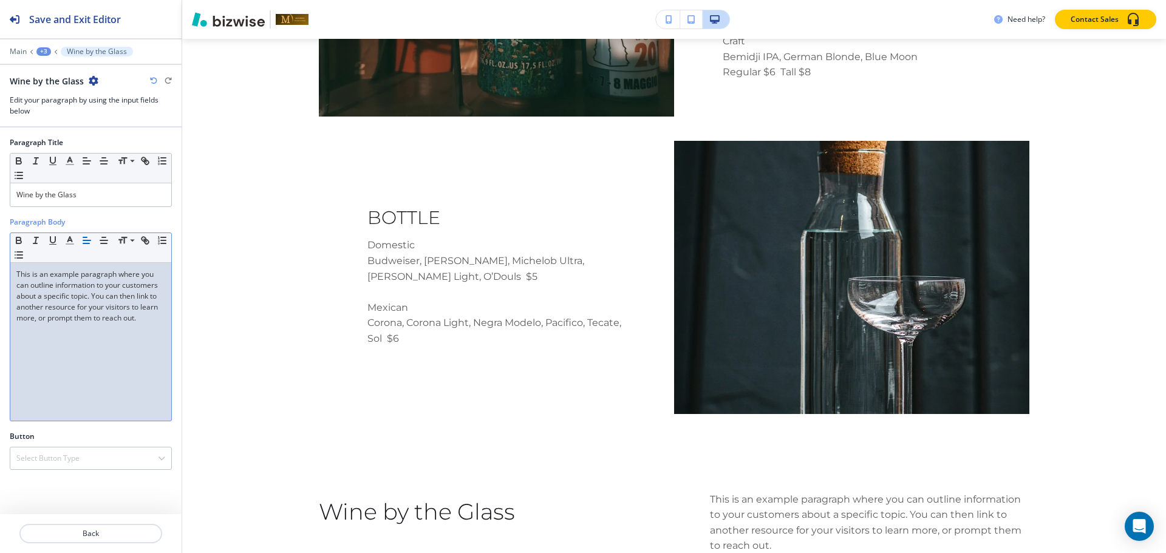
click at [107, 304] on p "This is an example paragraph where you can outline information to your customer…" at bounding box center [90, 296] width 149 height 55
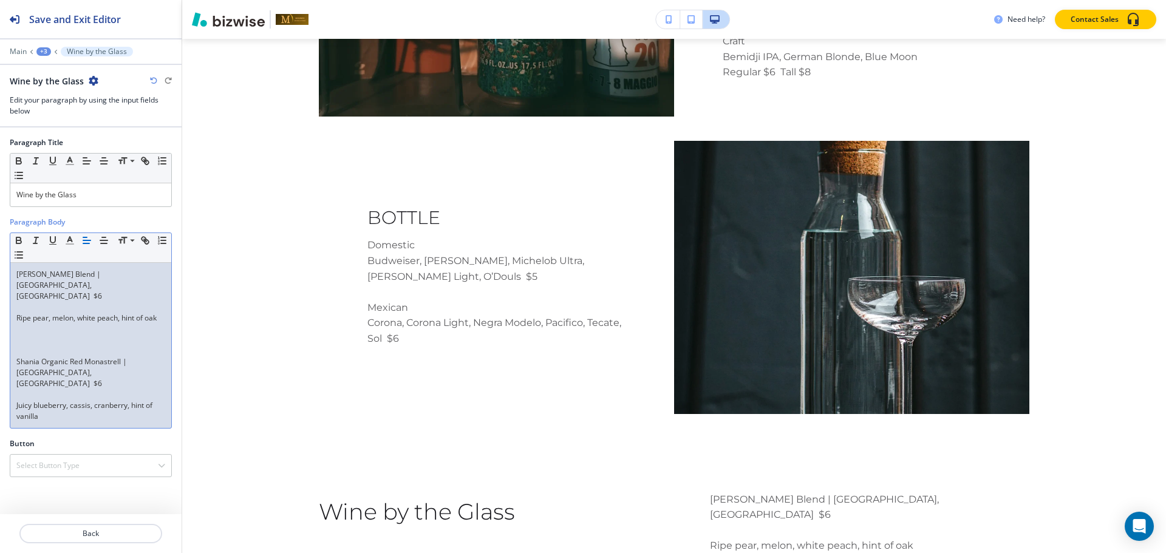
scroll to position [3910, 0]
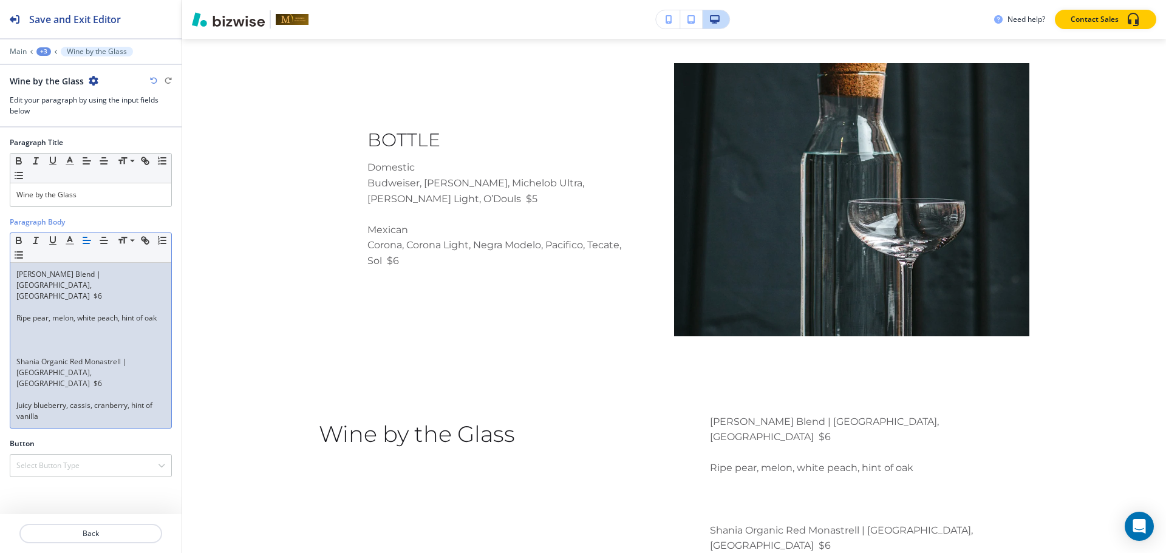
click at [36, 302] on p at bounding box center [90, 307] width 149 height 11
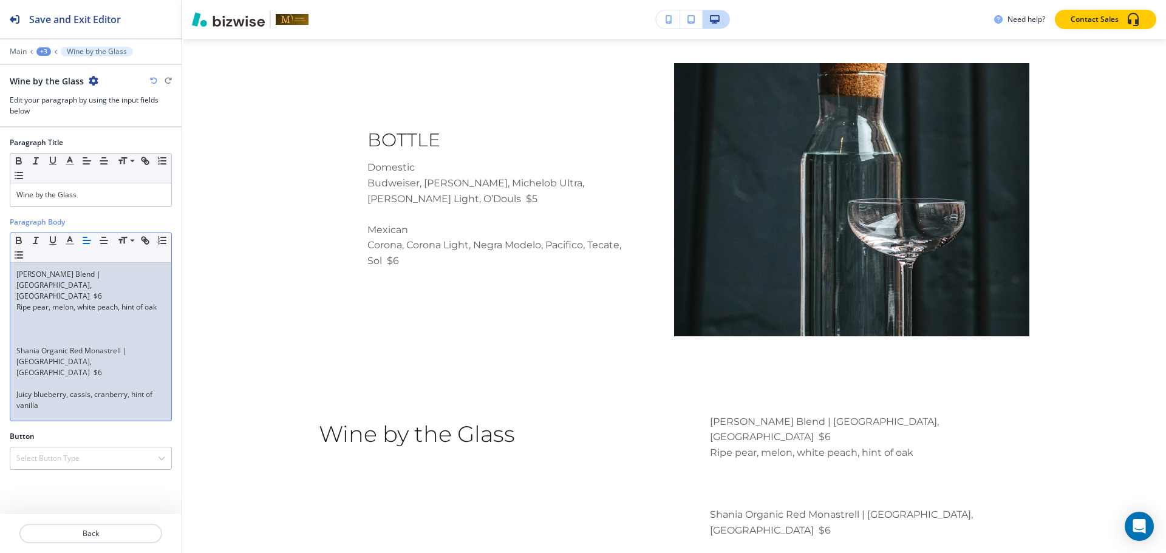
scroll to position [3894, 0]
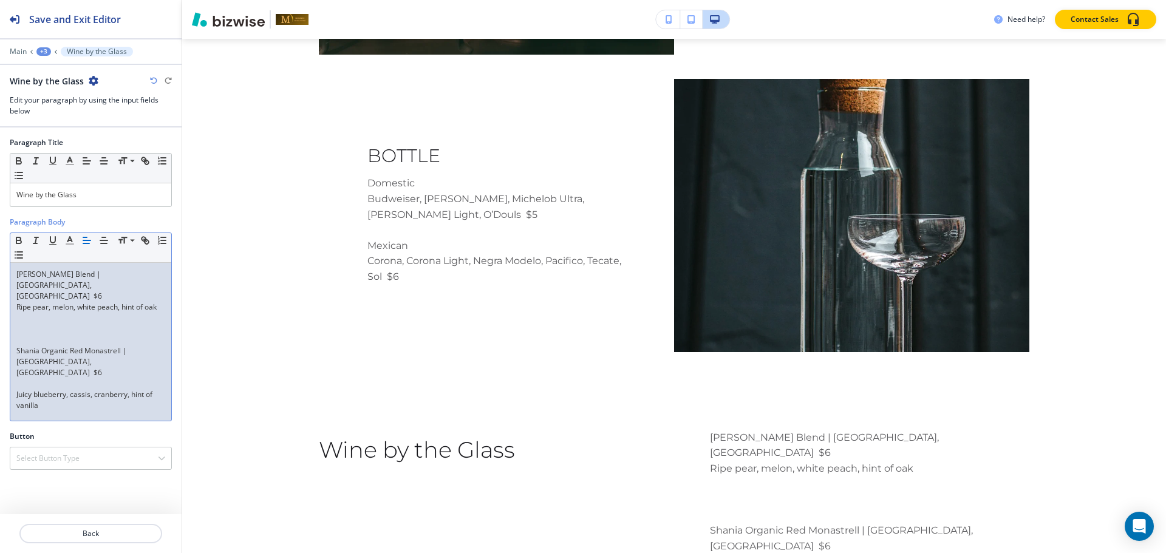
click at [52, 378] on p at bounding box center [90, 383] width 149 height 11
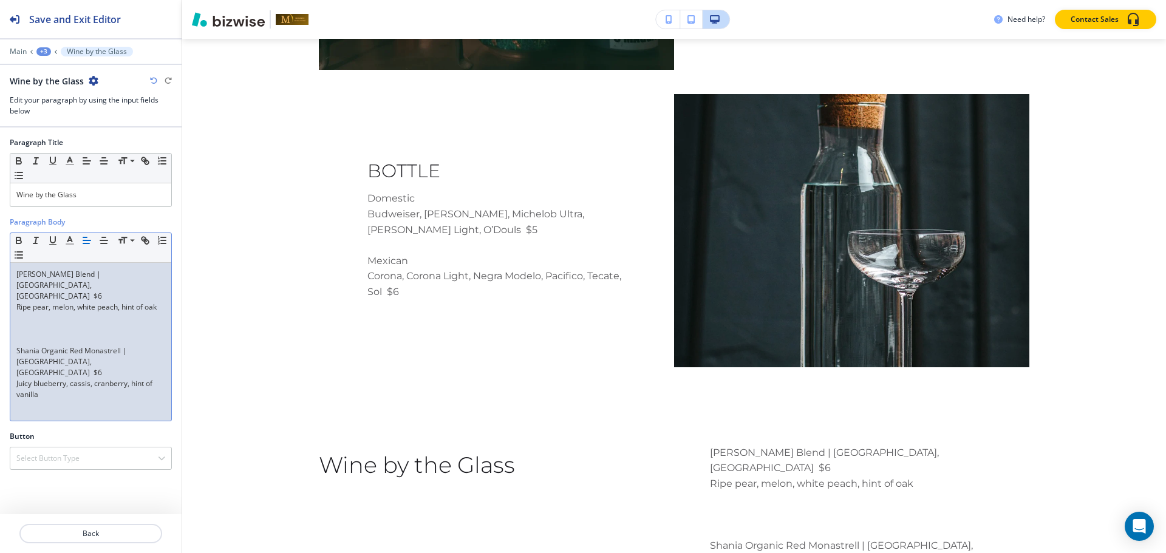
click at [38, 335] on p at bounding box center [90, 340] width 149 height 11
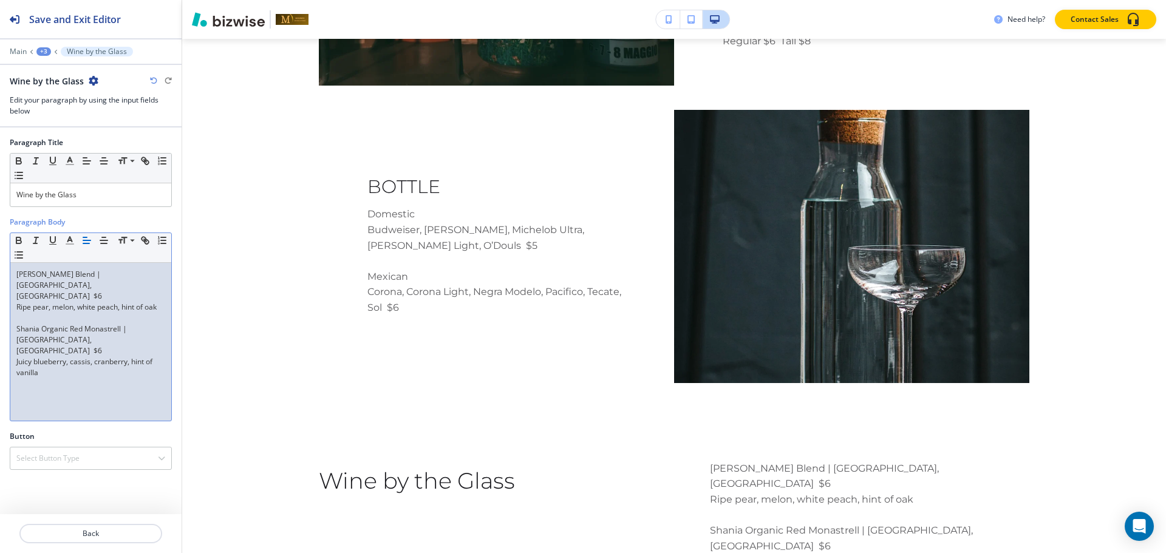
scroll to position [3848, 0]
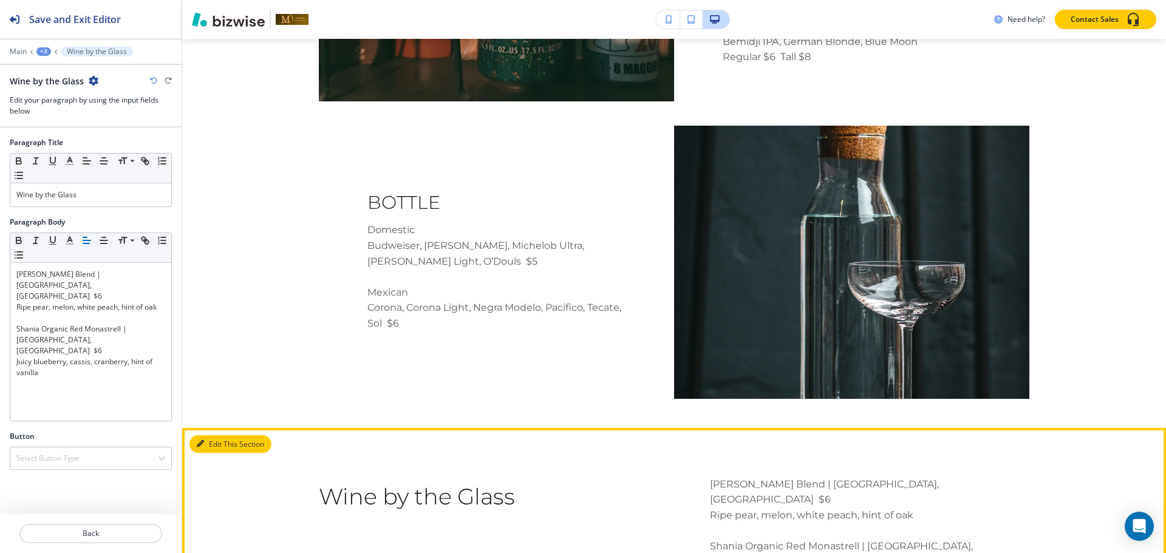
click at [217, 435] on button "Edit This Section" at bounding box center [230, 444] width 82 height 18
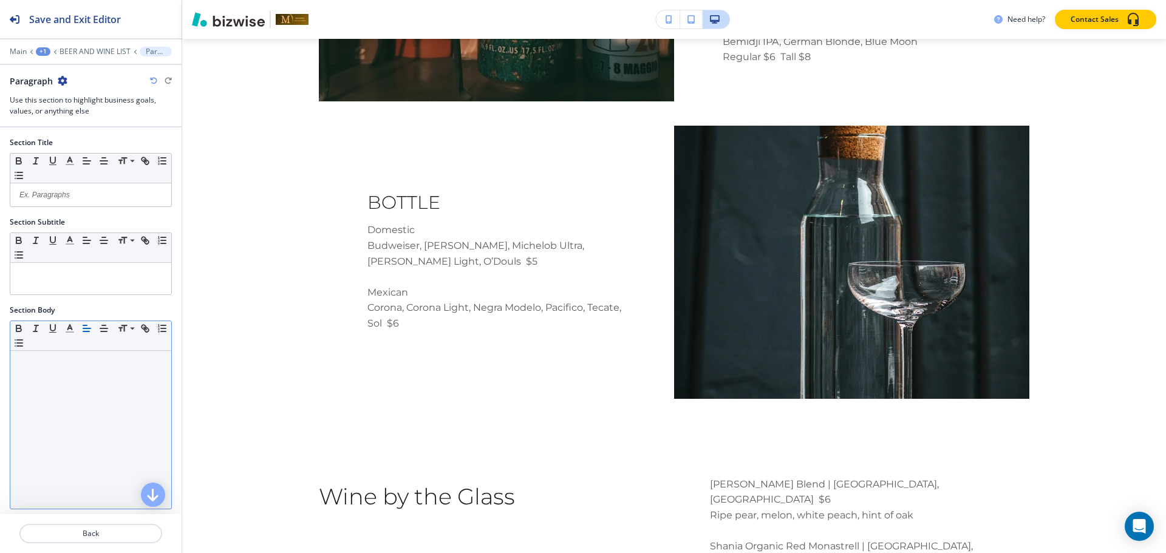
scroll to position [92, 0]
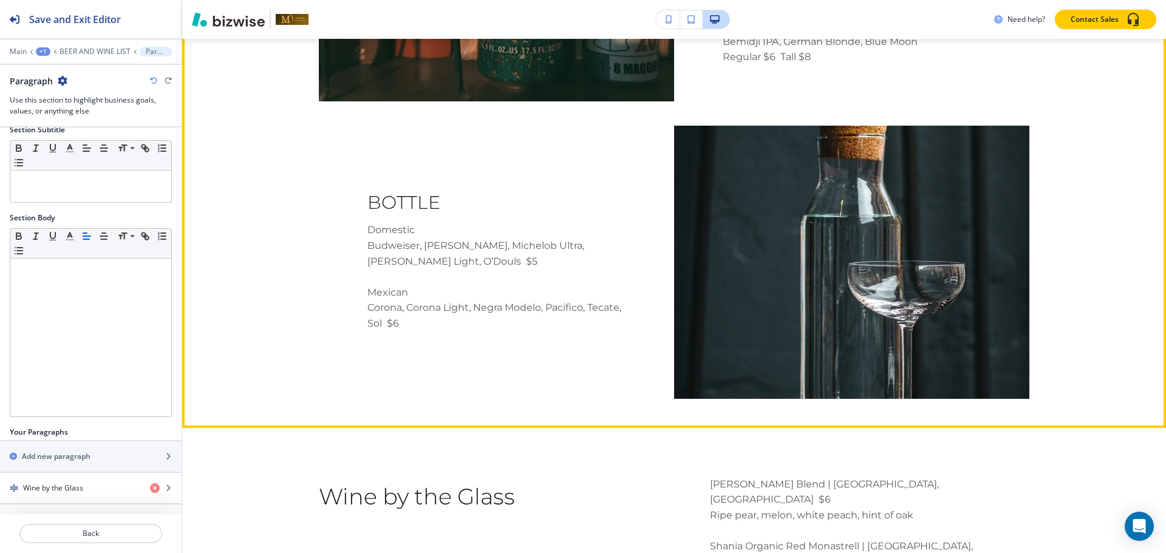
click at [290, 99] on div "Beer DRAFT Domestic Bud Light, Coors Light Regular $5 Tall $7 Mexican Dos Equis…" at bounding box center [674, 56] width 984 height 685
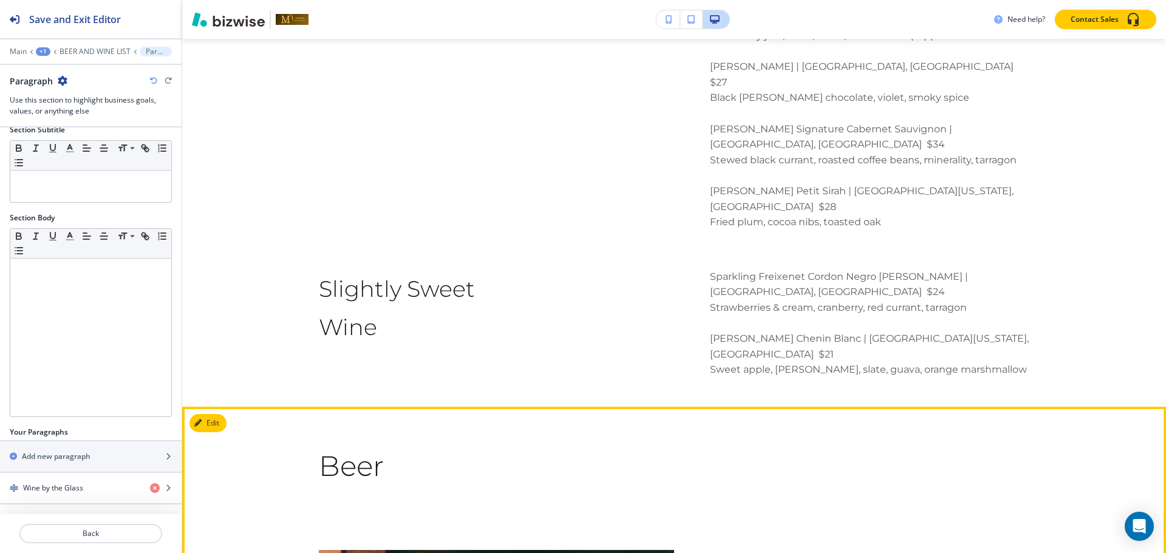
scroll to position [3147, 0]
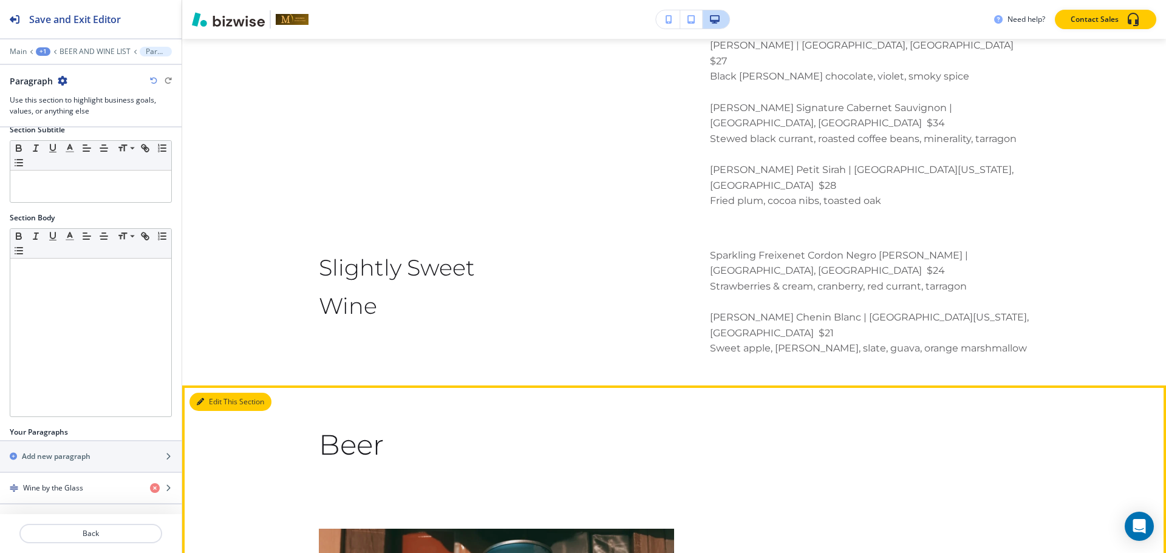
click at [217, 393] on button "Edit This Section" at bounding box center [230, 402] width 82 height 18
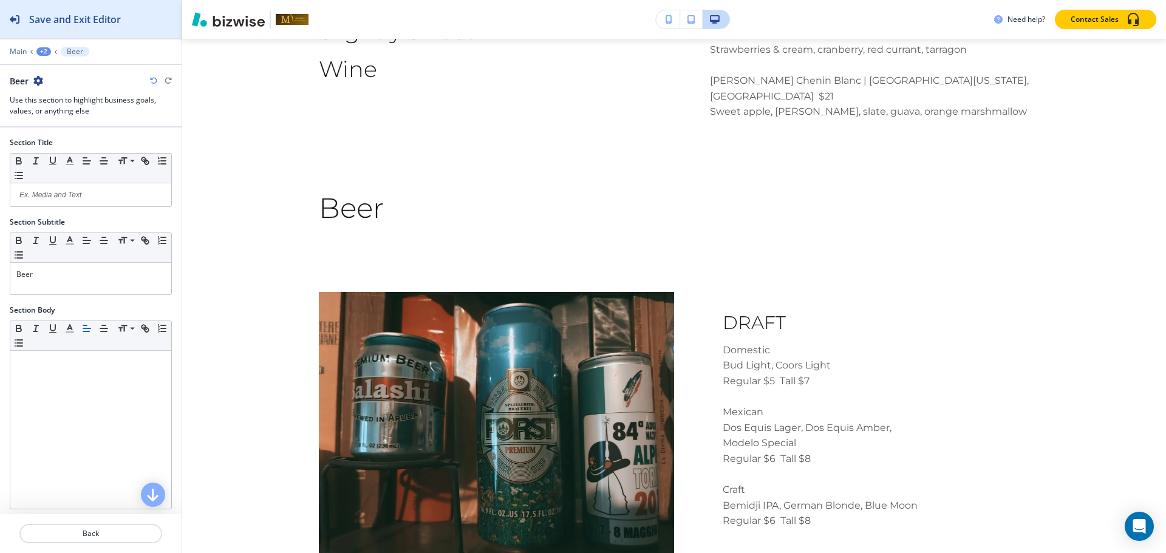
scroll to position [3393, 0]
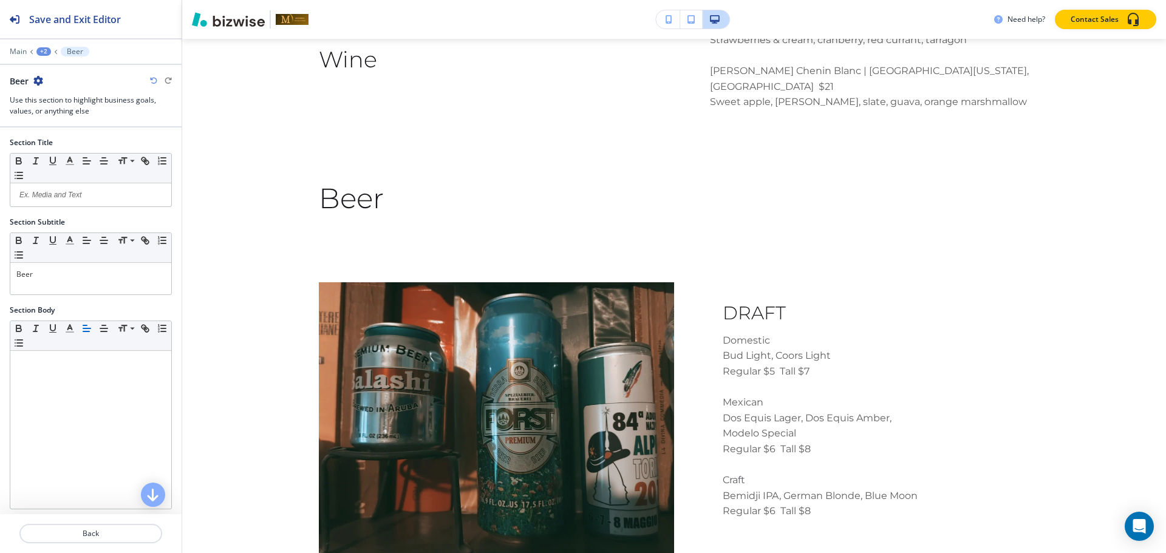
click at [37, 82] on icon "button" at bounding box center [38, 81] width 10 height 10
click at [53, 126] on p "Duplicate Section" at bounding box center [72, 123] width 62 height 11
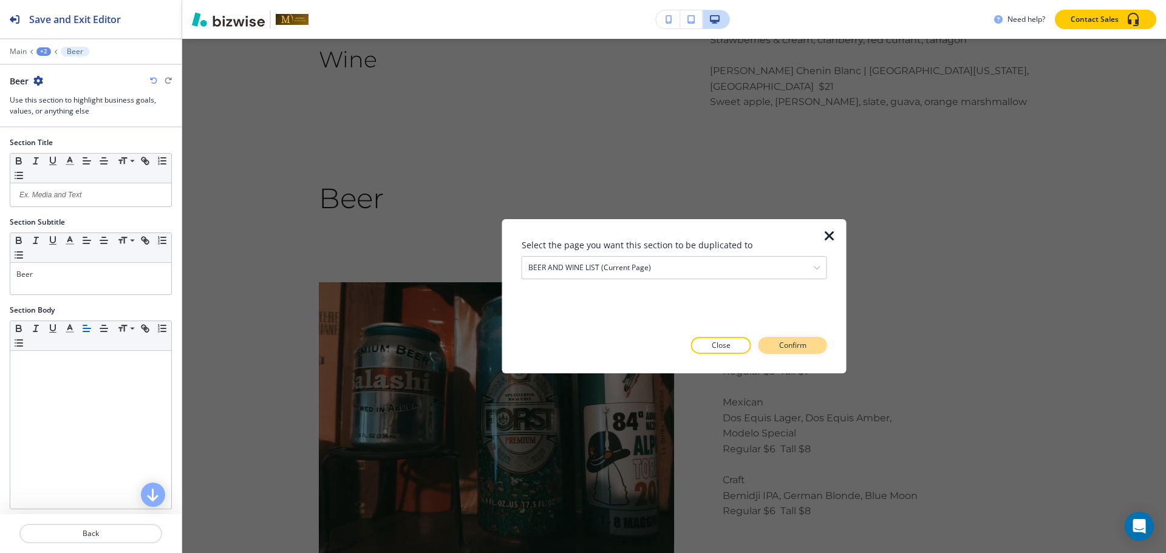
click at [783, 349] on p "Confirm" at bounding box center [792, 345] width 27 height 11
click at [783, 349] on p "Take me there" at bounding box center [781, 345] width 49 height 11
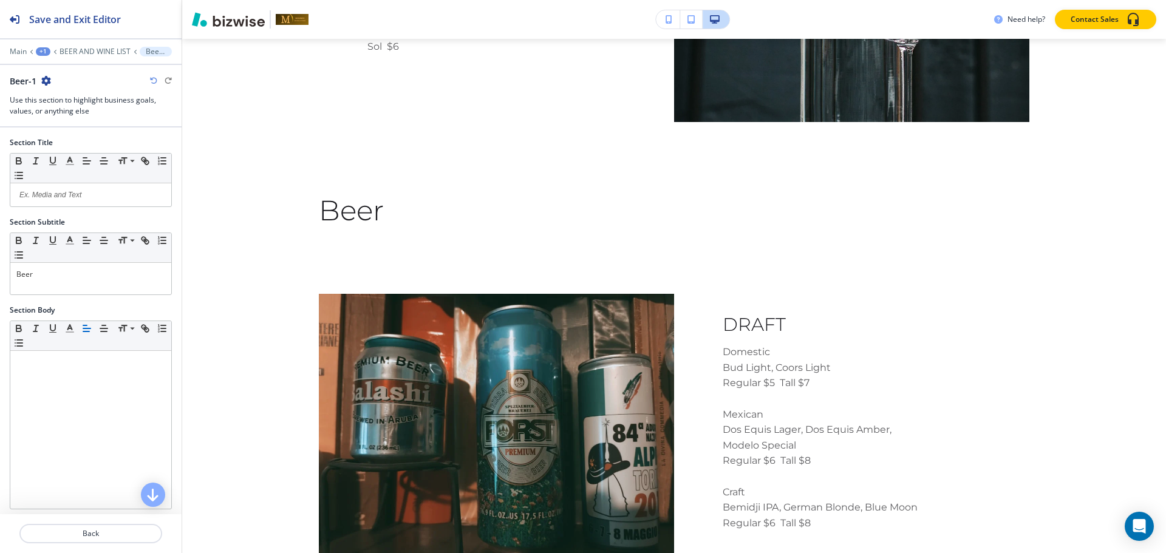
scroll to position [4136, 0]
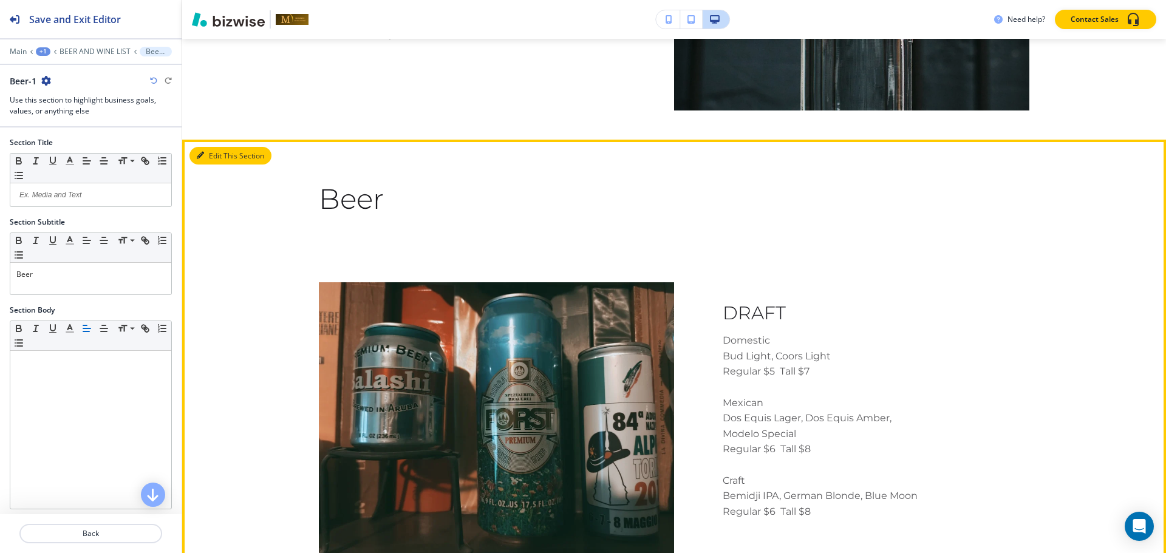
click at [205, 147] on button "Edit This Section" at bounding box center [230, 156] width 82 height 18
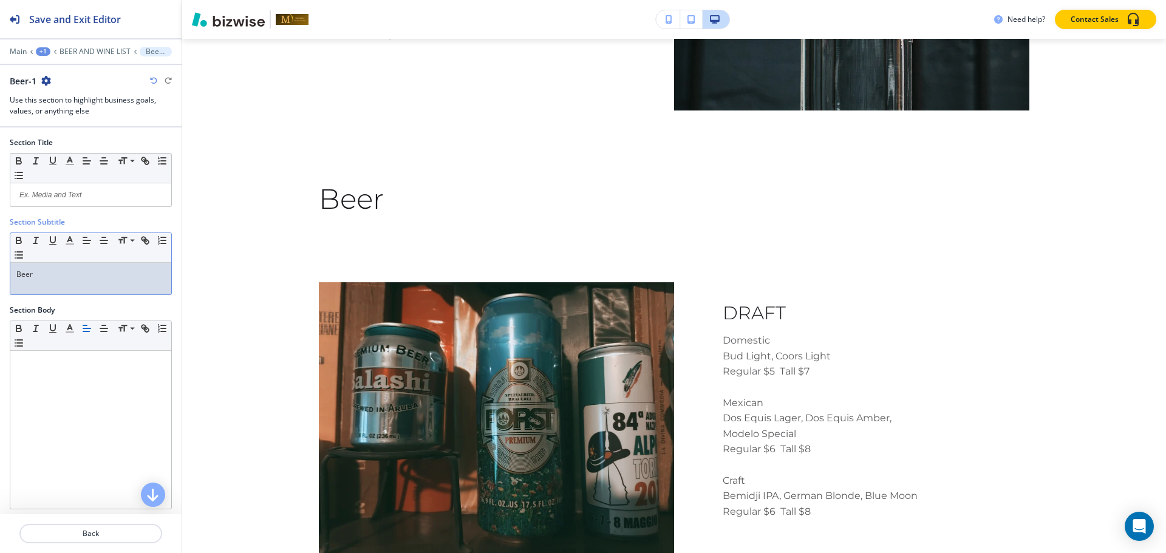
click at [103, 274] on p "Beer" at bounding box center [90, 274] width 149 height 11
paste div
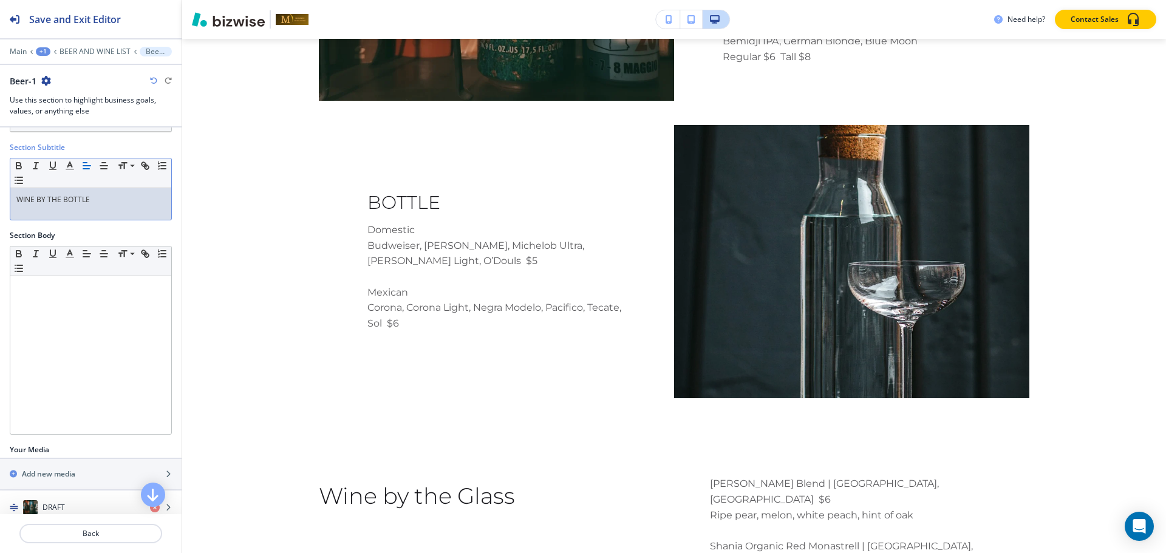
scroll to position [131, 0]
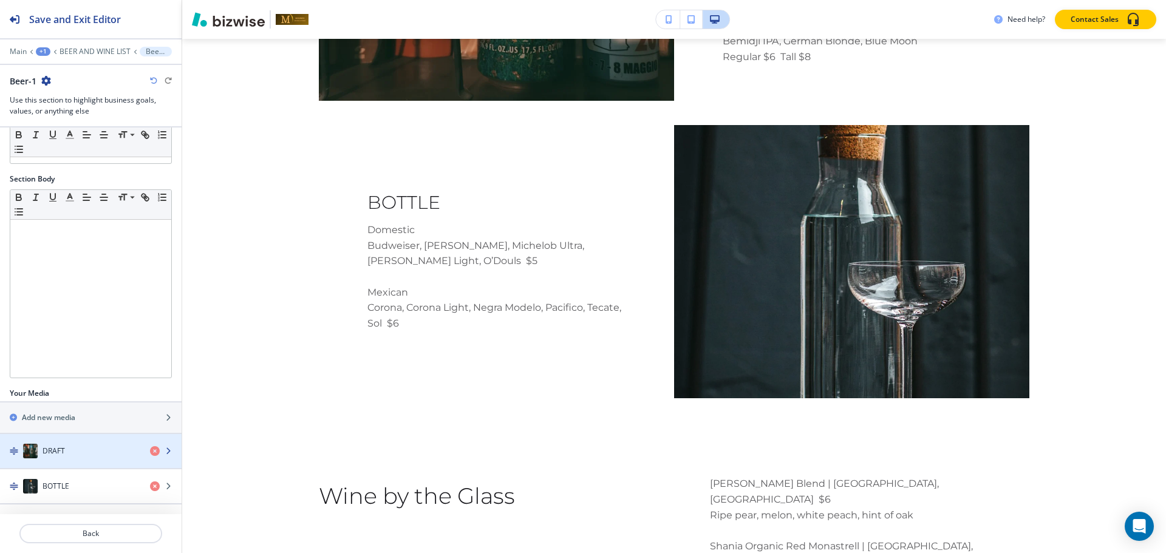
click at [83, 444] on div "DRAFT" at bounding box center [70, 451] width 140 height 15
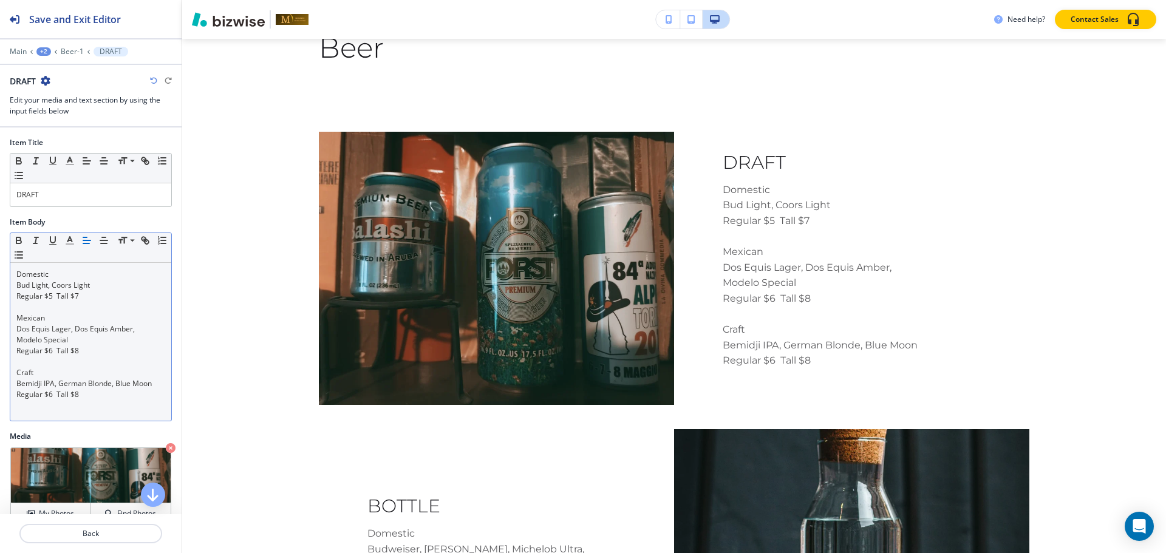
scroll to position [3536, 0]
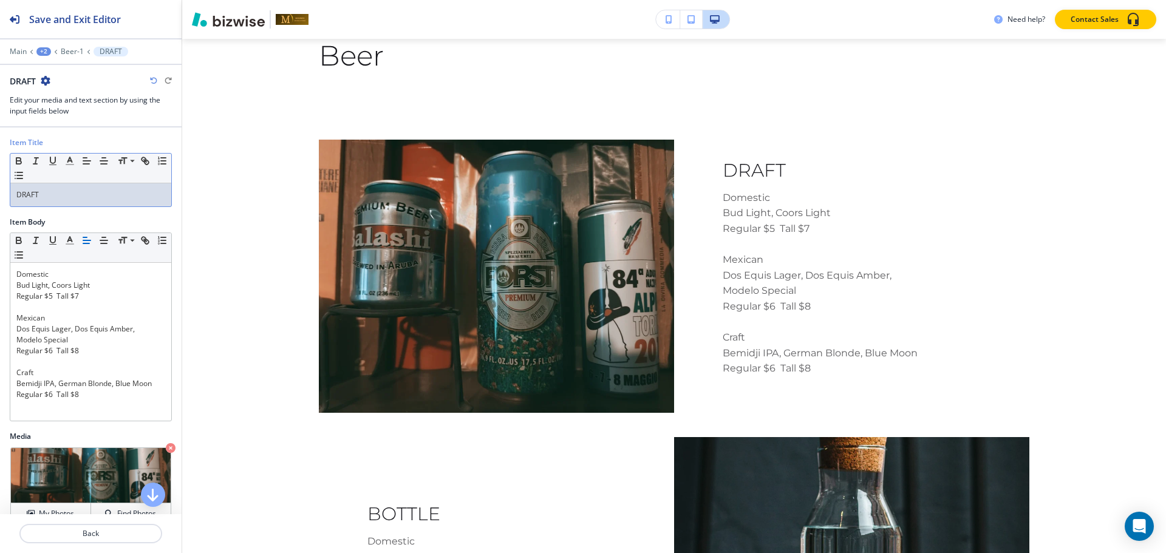
click at [71, 189] on p "DRAFT" at bounding box center [90, 194] width 149 height 11
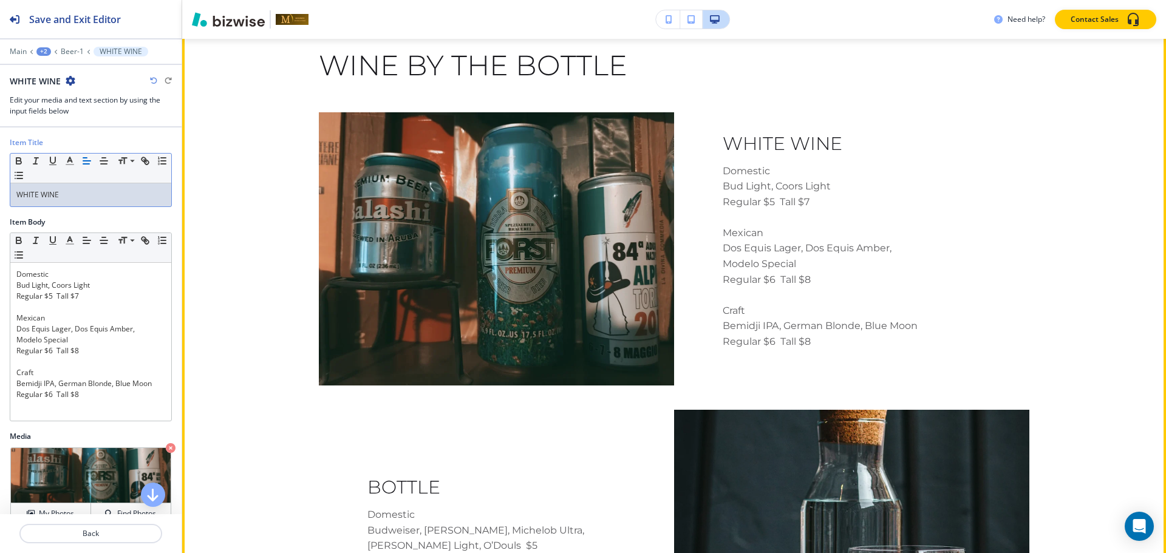
scroll to position [4270, 0]
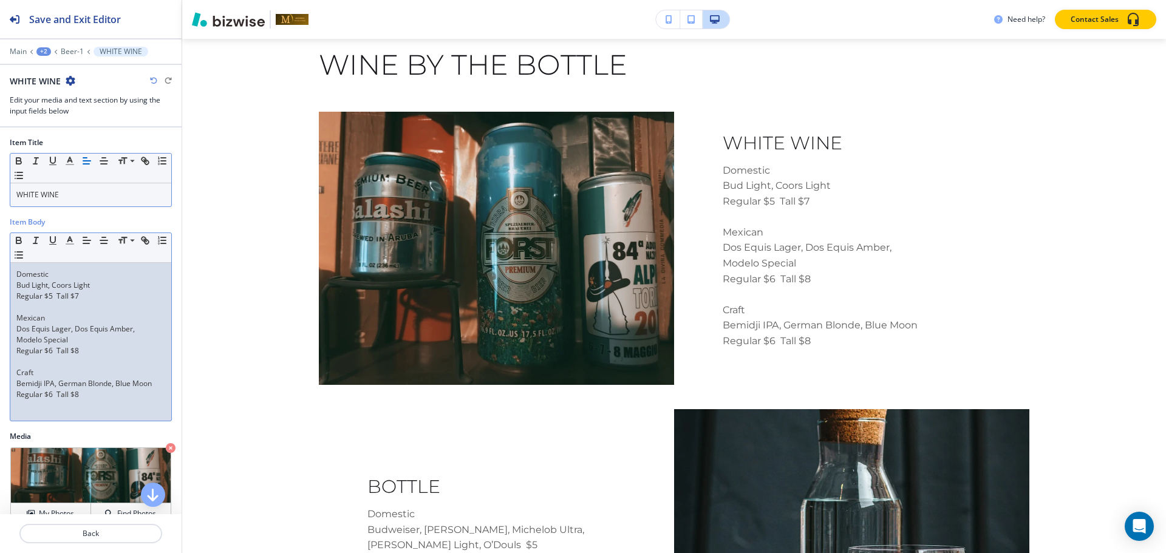
click at [102, 333] on p "Dos Equis Lager, Dos Equis Amber," at bounding box center [90, 329] width 149 height 11
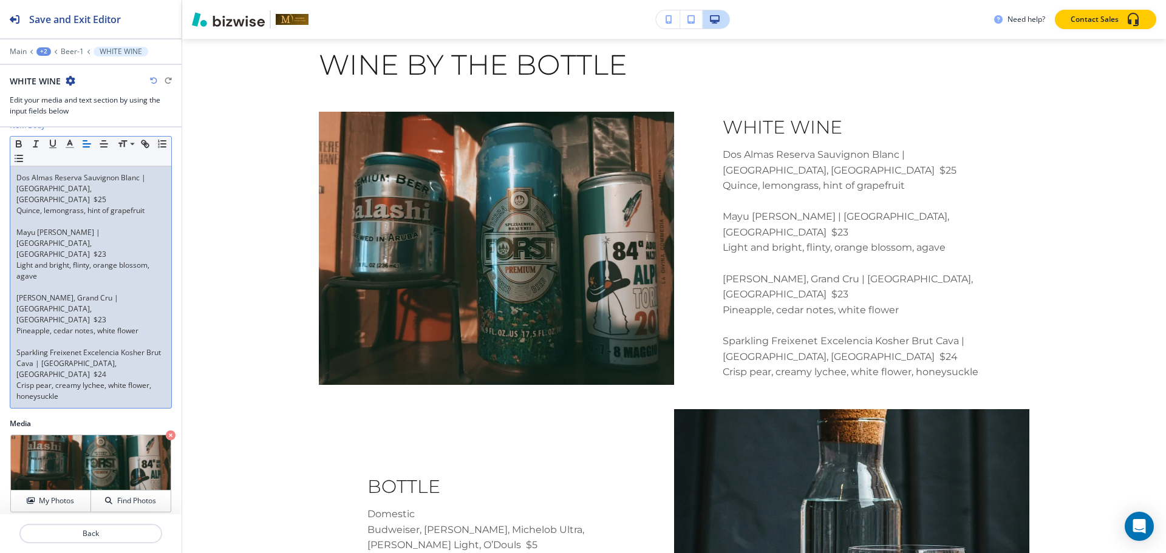
scroll to position [97, 0]
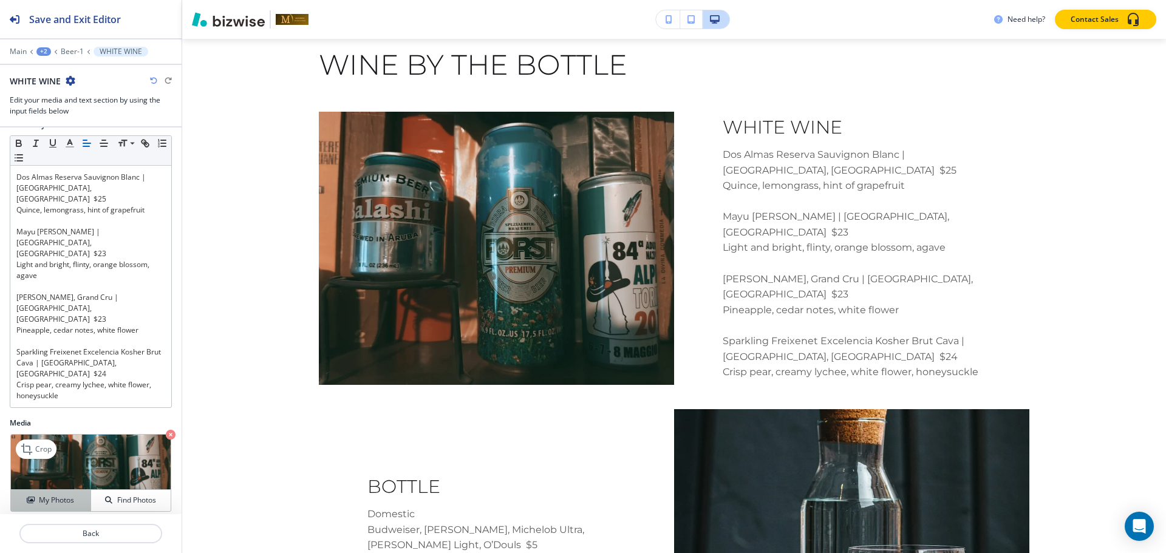
click at [22, 495] on div "My Photos" at bounding box center [51, 500] width 80 height 11
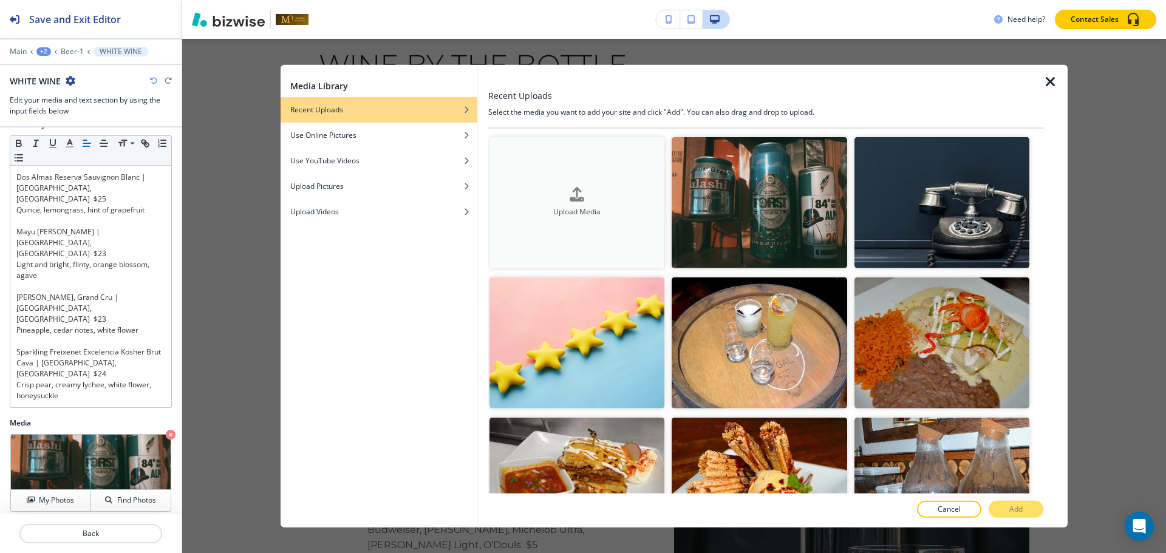
drag, startPoint x: 354, startPoint y: 132, endPoint x: 593, endPoint y: 153, distance: 239.6
click at [593, 153] on div "Media Library Recent Uploads Use Online Pictures Use YouTube Videos Upload Pict…" at bounding box center [674, 295] width 787 height 463
click at [423, 143] on div "button" at bounding box center [379, 143] width 197 height 7
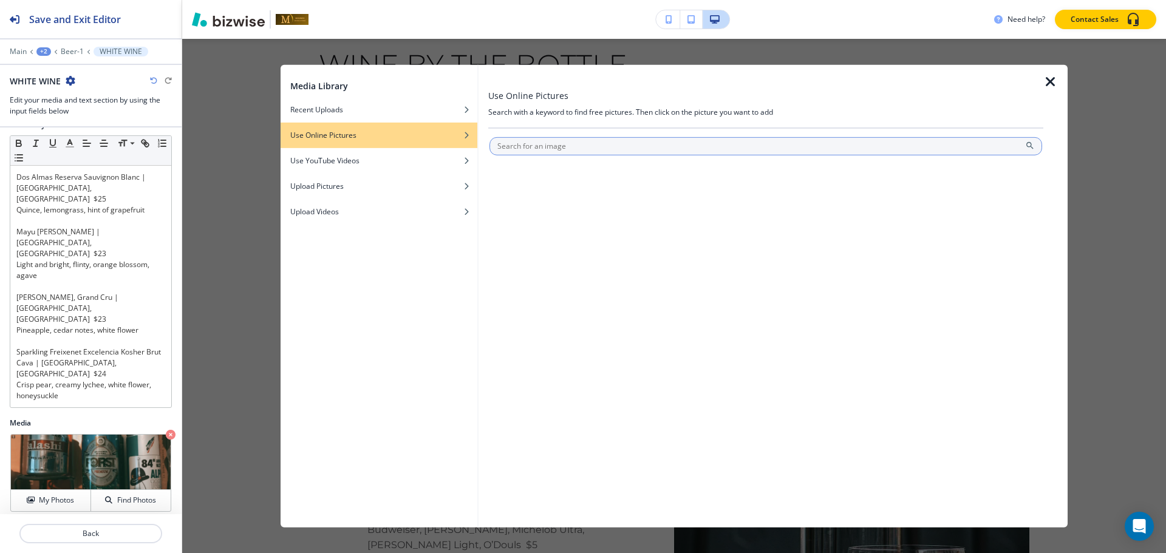
click at [558, 138] on input "text" at bounding box center [765, 146] width 553 height 18
type input "white wine"
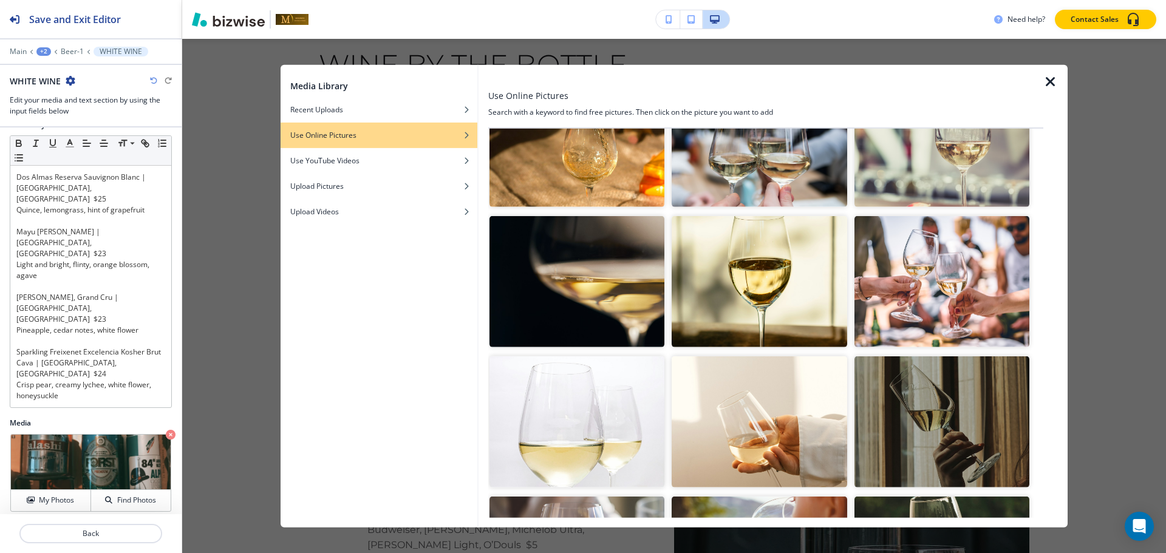
scroll to position [87, 0]
click at [944, 276] on img "button" at bounding box center [941, 281] width 175 height 131
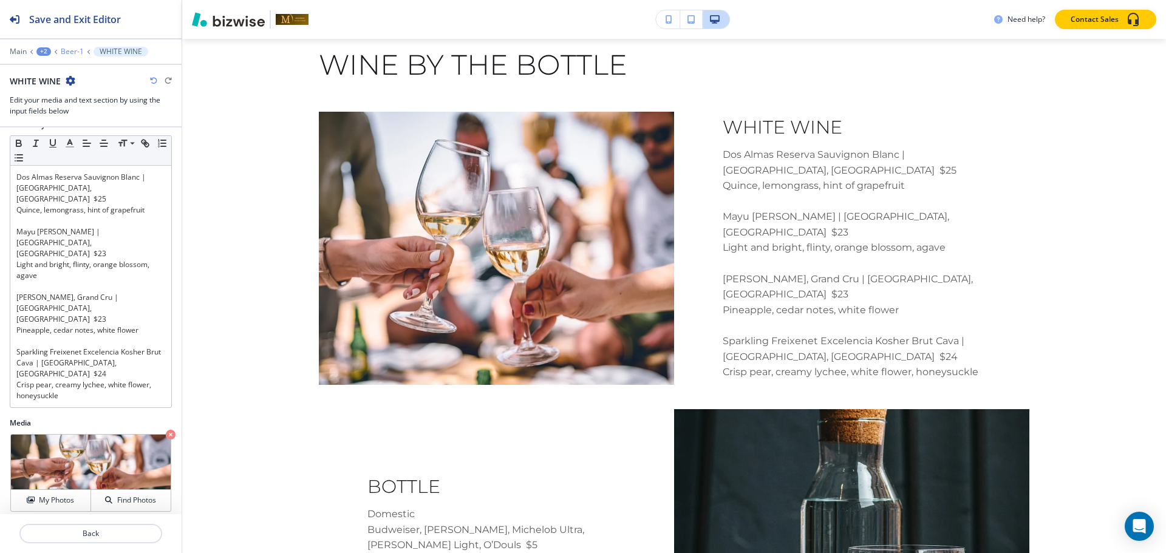
click at [73, 50] on p "Beer-1" at bounding box center [72, 51] width 23 height 9
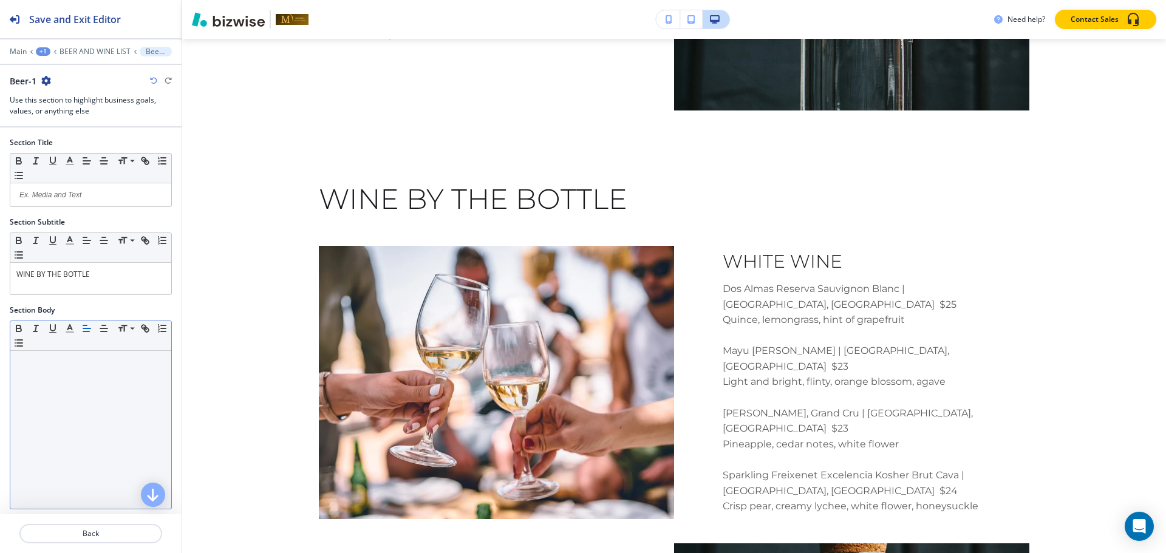
scroll to position [131, 0]
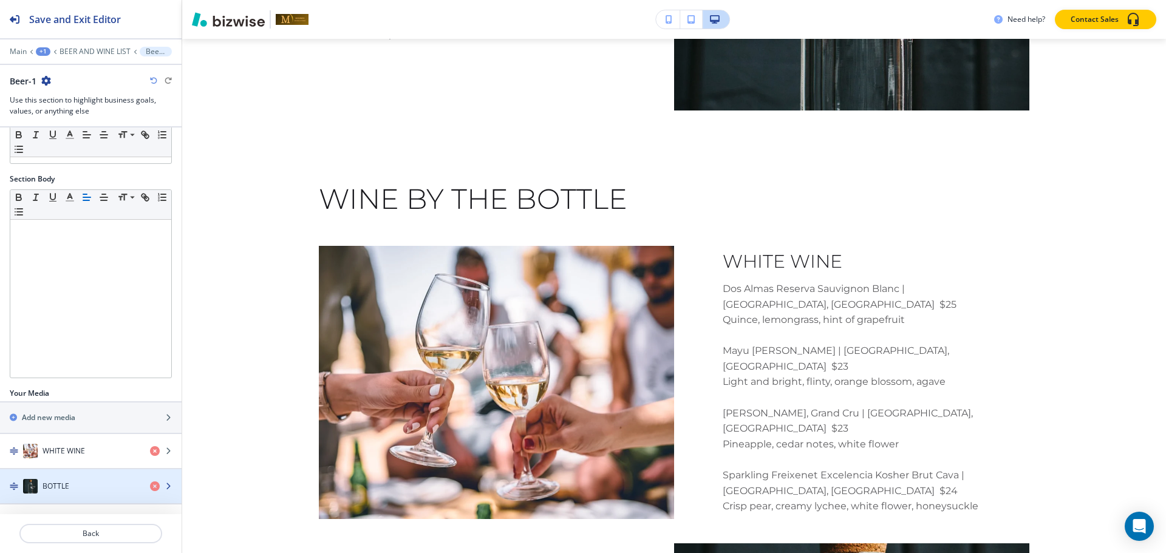
click at [54, 498] on div "button" at bounding box center [91, 499] width 182 height 10
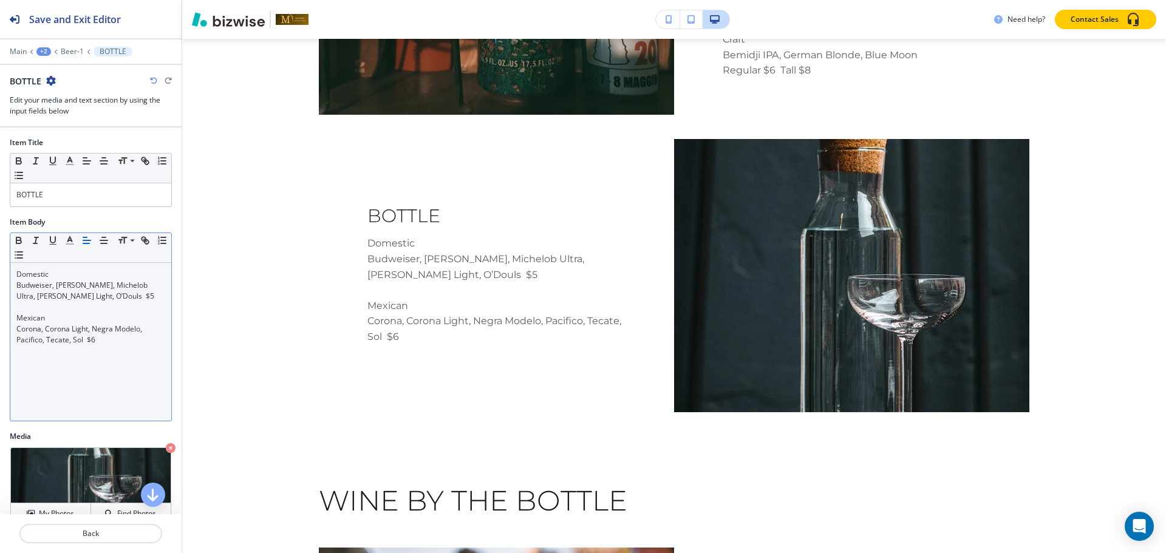
scroll to position [3834, 0]
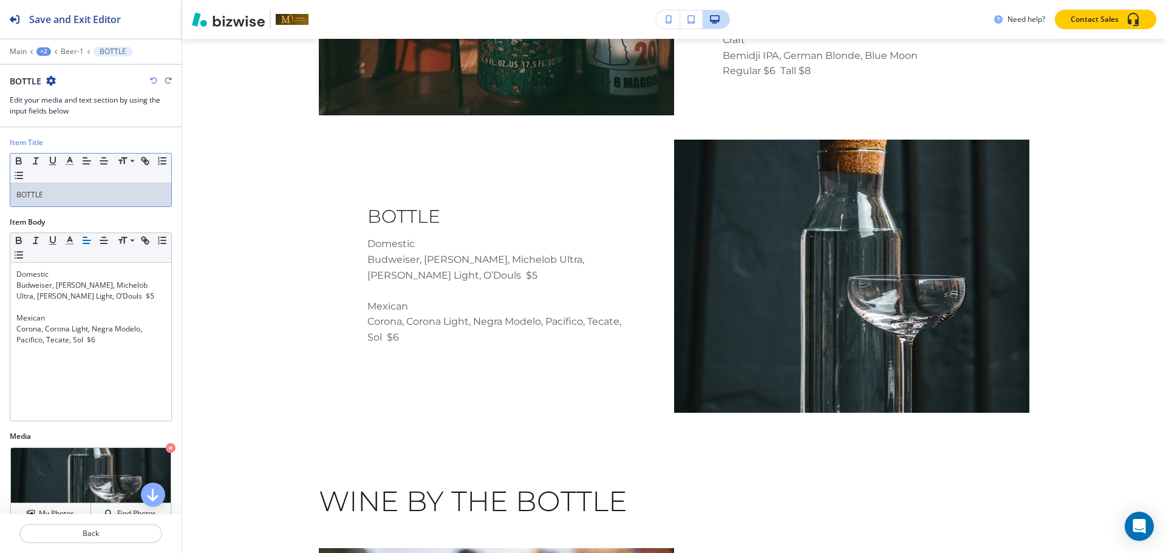
click at [76, 199] on p "BOTTLE" at bounding box center [90, 194] width 149 height 11
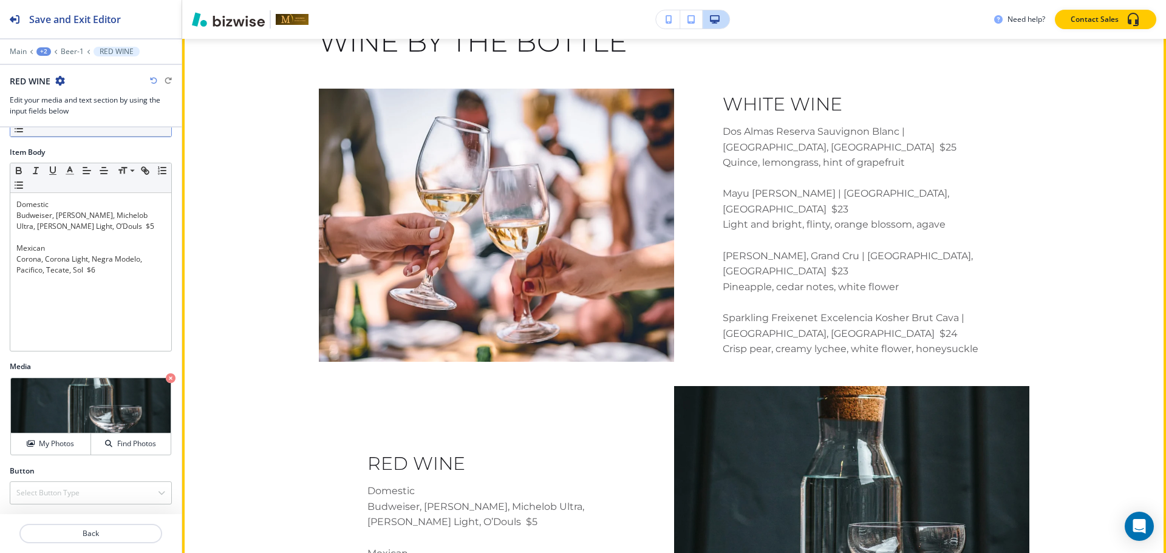
scroll to position [4293, 0]
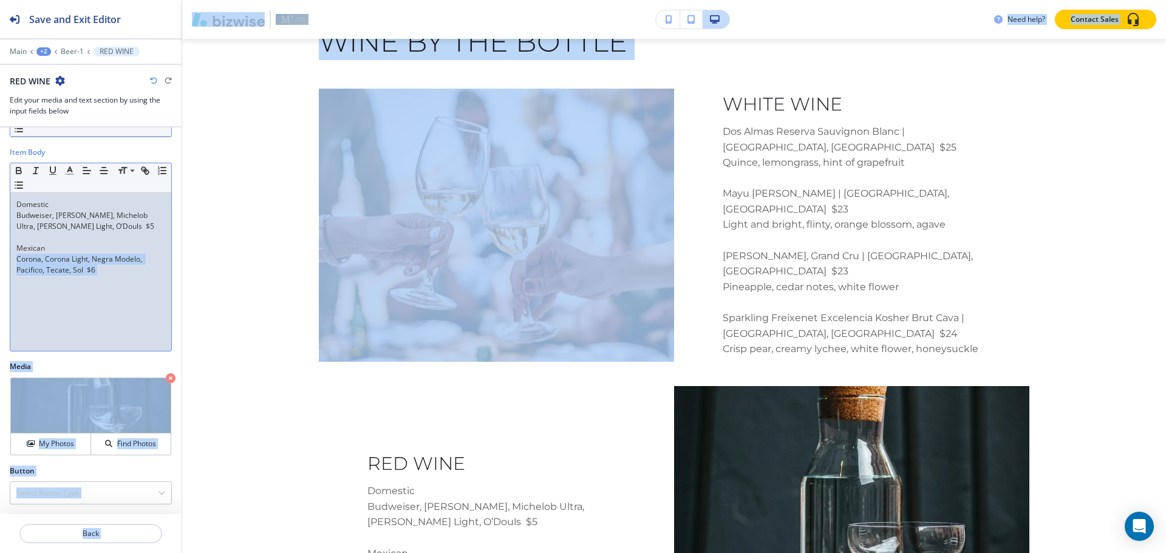
drag, startPoint x: 202, startPoint y: 247, endPoint x: 45, endPoint y: 279, distance: 160.5
click at [45, 279] on div "Save and Exit Editor Main +2 Beer-1 RED WINE RED WINE Edit your media and text …" at bounding box center [583, 276] width 1166 height 553
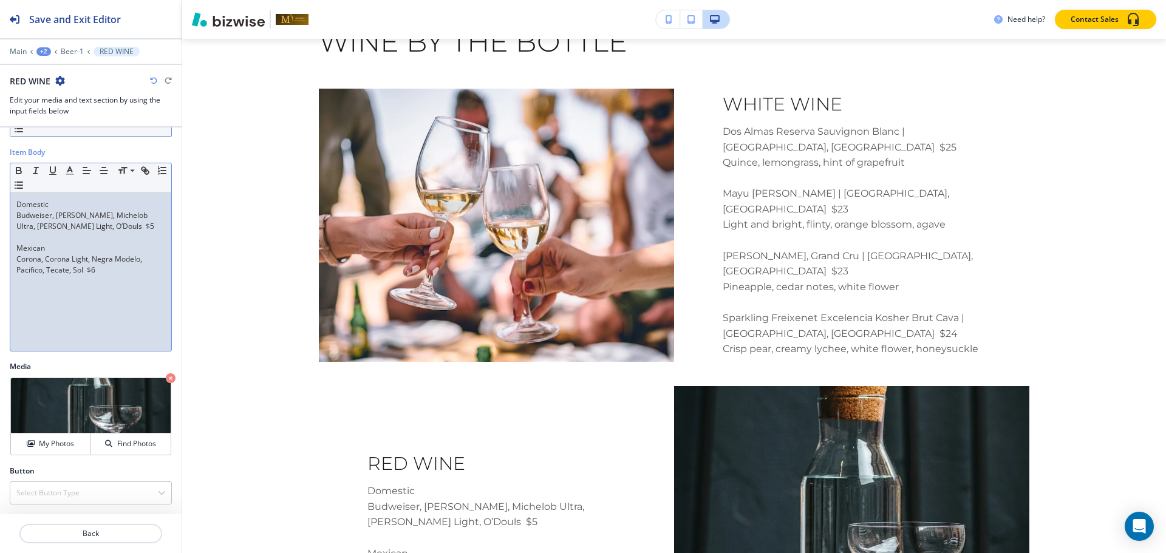
click at [45, 279] on div "Domestic Budweiser, Michelob Golden, Michelob Ultra, Miller Light, O’Douls $5 M…" at bounding box center [90, 272] width 161 height 158
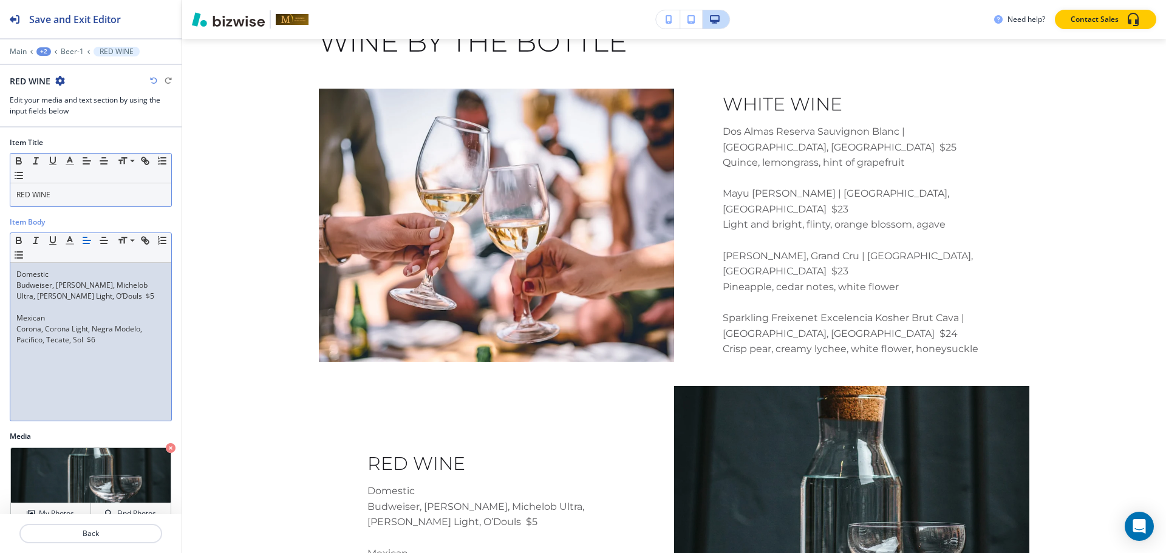
scroll to position [70, 0]
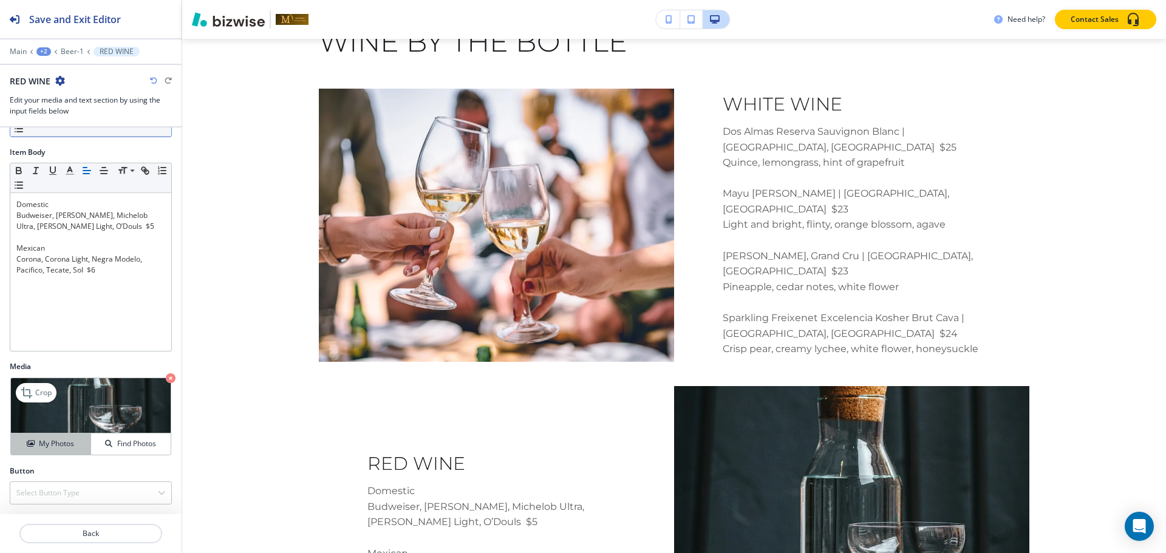
click at [49, 447] on h4 "My Photos" at bounding box center [56, 443] width 35 height 11
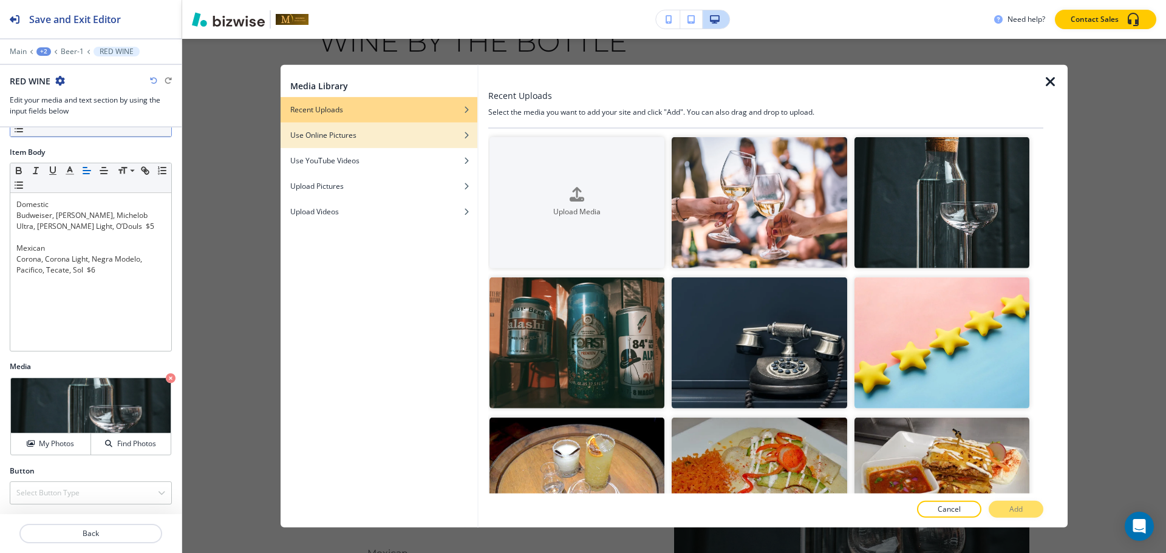
click at [376, 144] on div "button" at bounding box center [379, 143] width 197 height 7
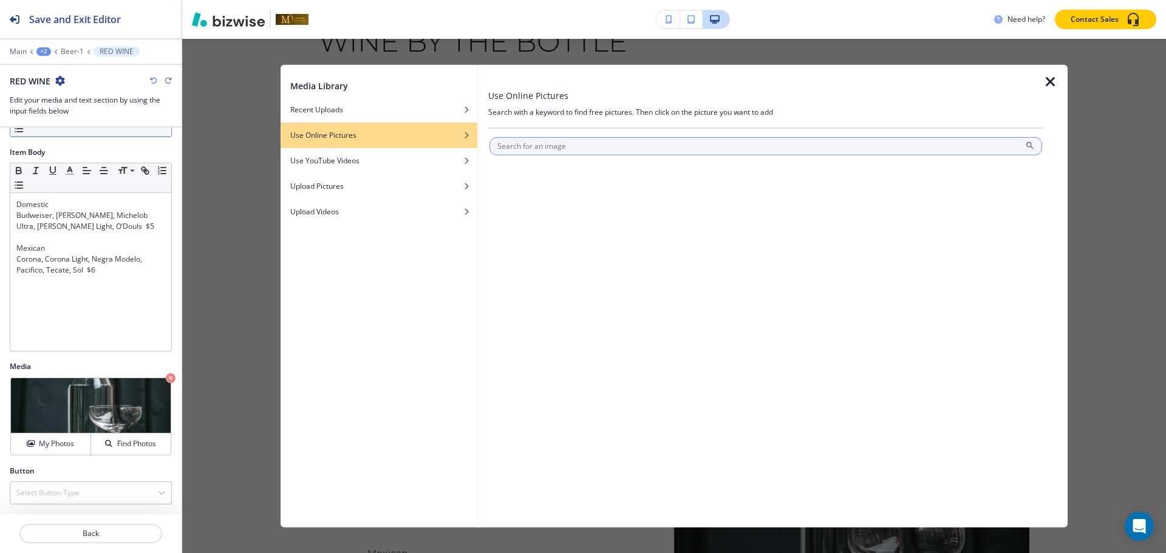
click at [538, 147] on input "text" at bounding box center [765, 146] width 553 height 18
type input "RED WINE"
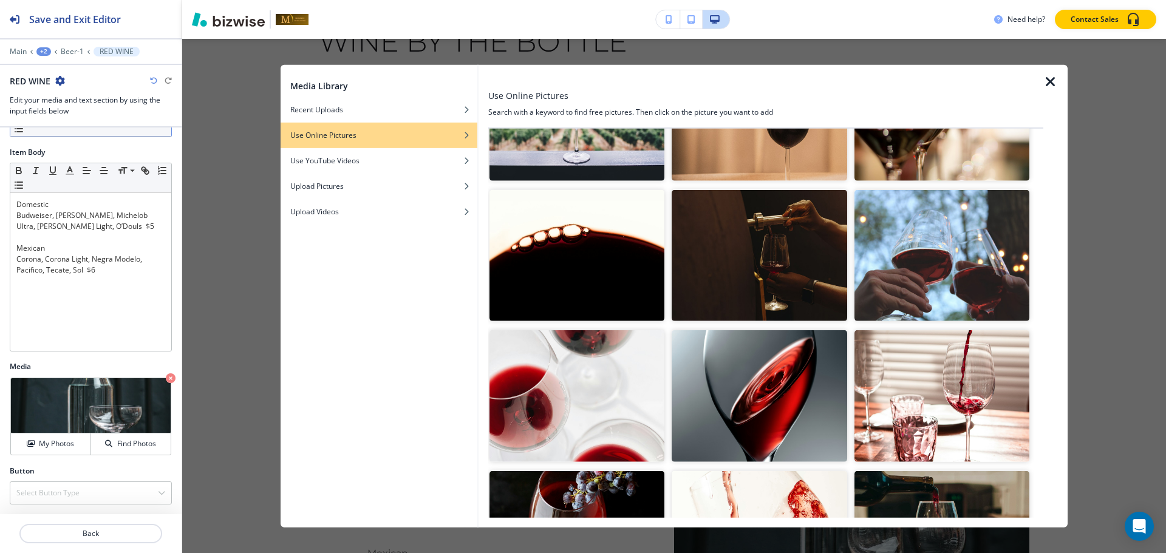
scroll to position [403, 0]
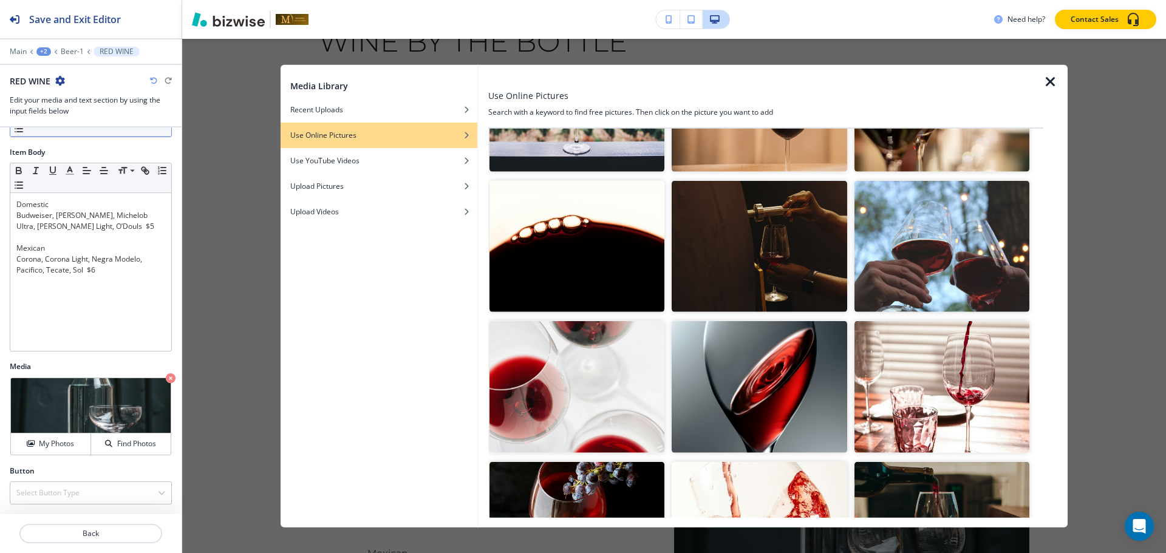
click at [865, 213] on img "button" at bounding box center [941, 246] width 175 height 131
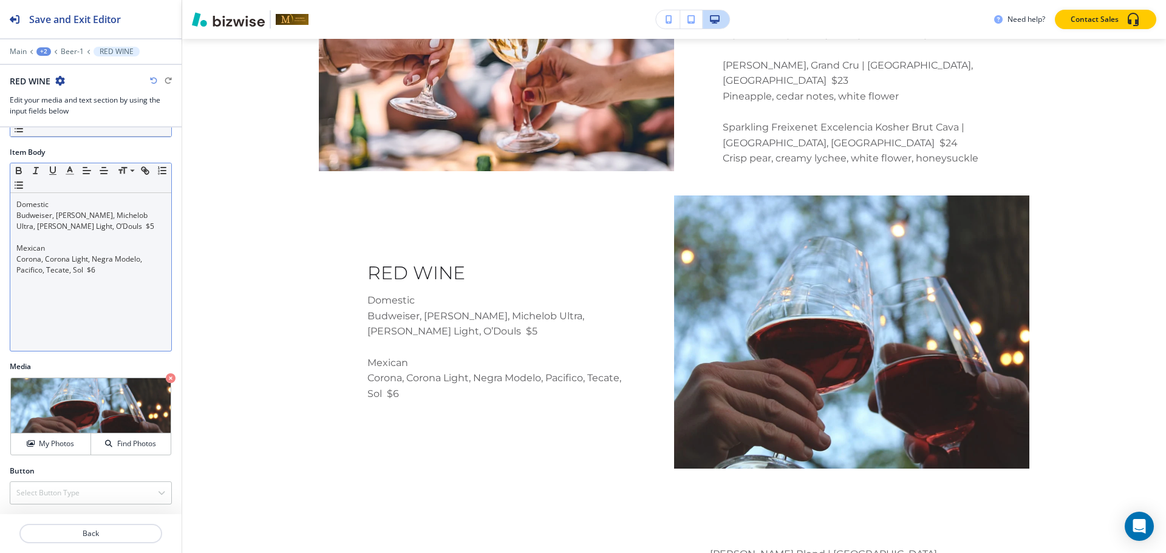
scroll to position [0, 0]
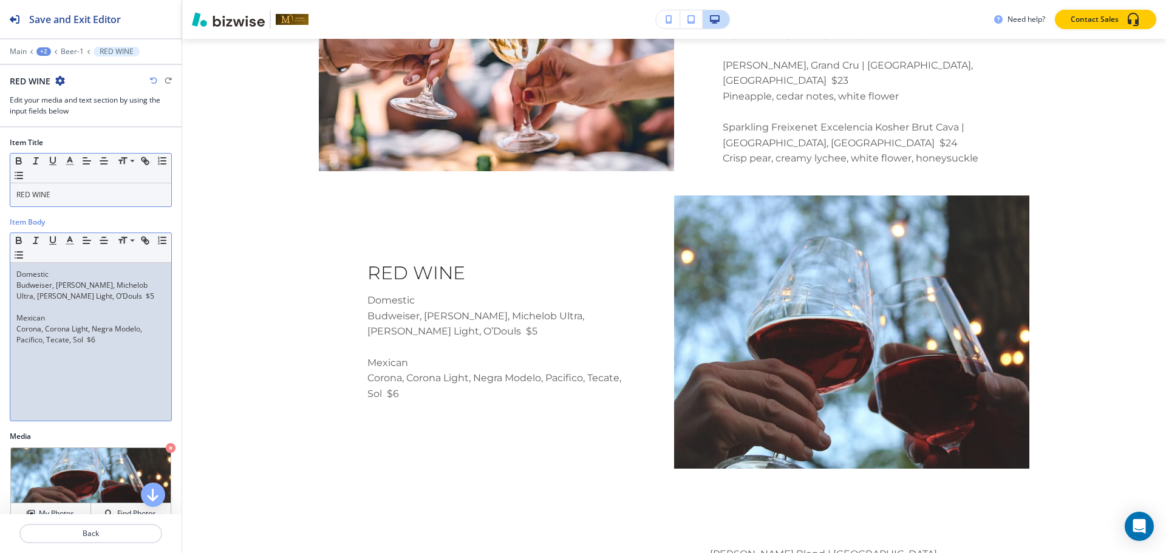
click at [64, 310] on p at bounding box center [90, 307] width 149 height 11
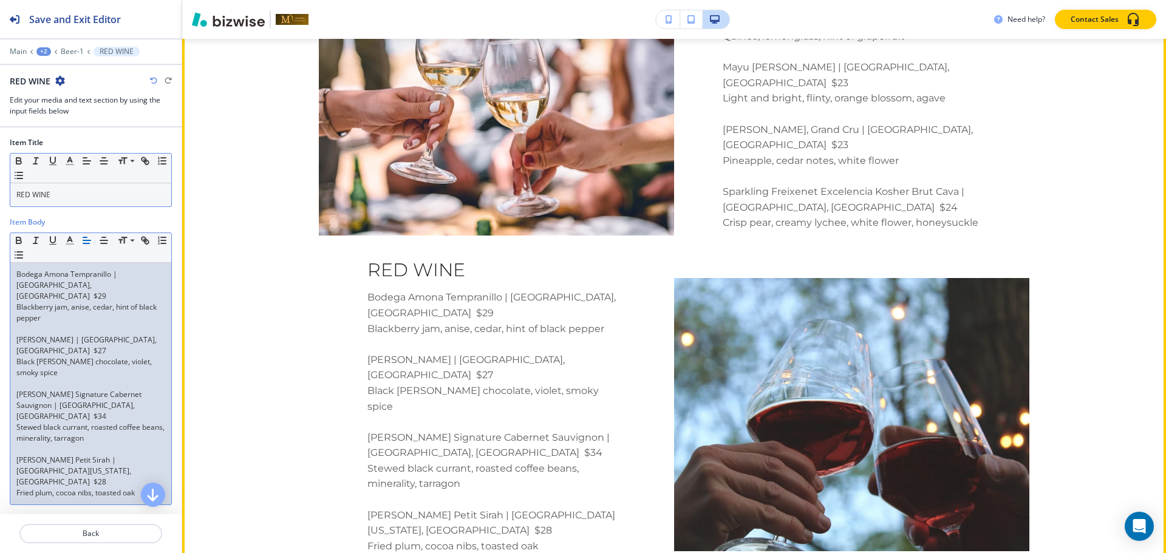
scroll to position [4554, 0]
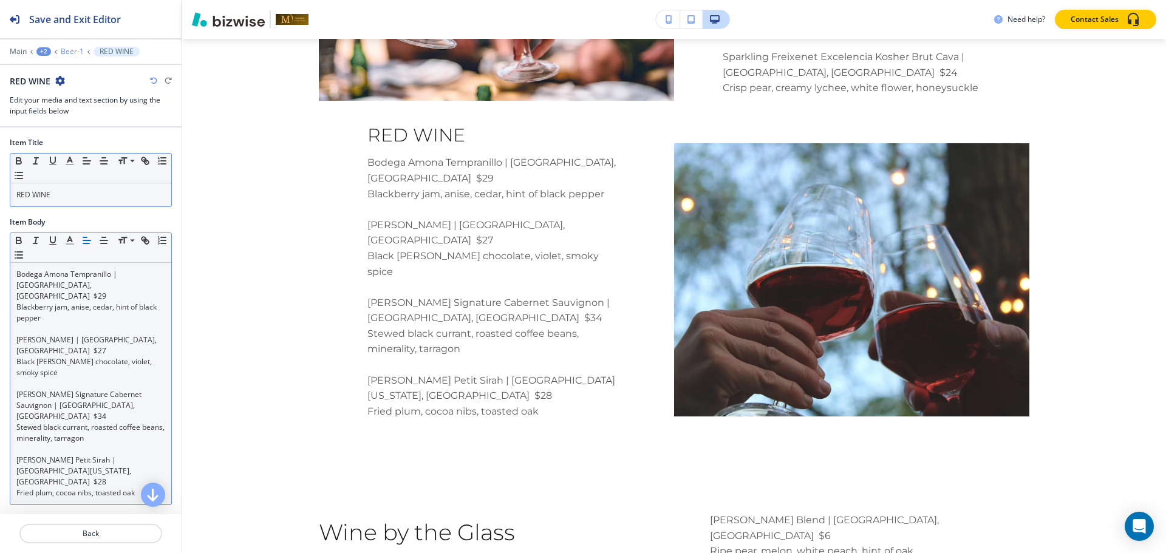
click at [66, 50] on p "Beer-1" at bounding box center [72, 51] width 23 height 9
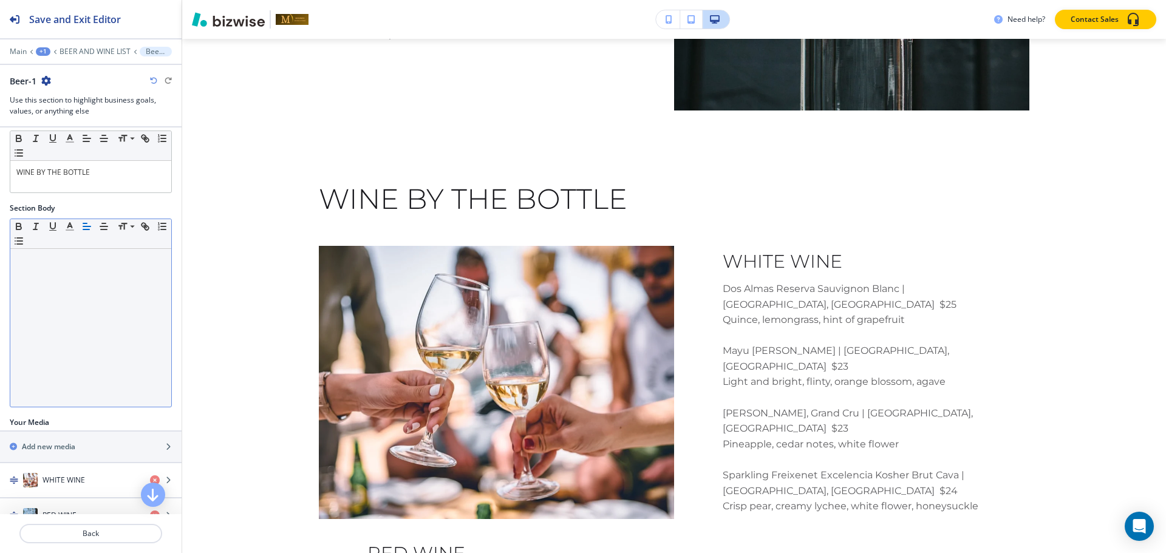
scroll to position [131, 0]
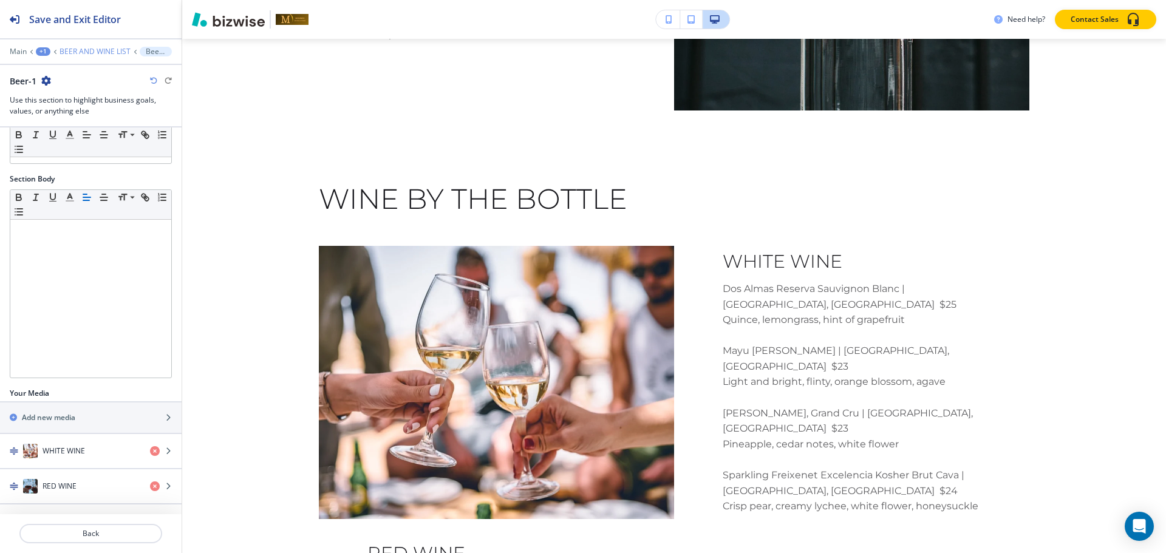
click at [79, 48] on p "BEER AND WINE LIST" at bounding box center [95, 51] width 71 height 9
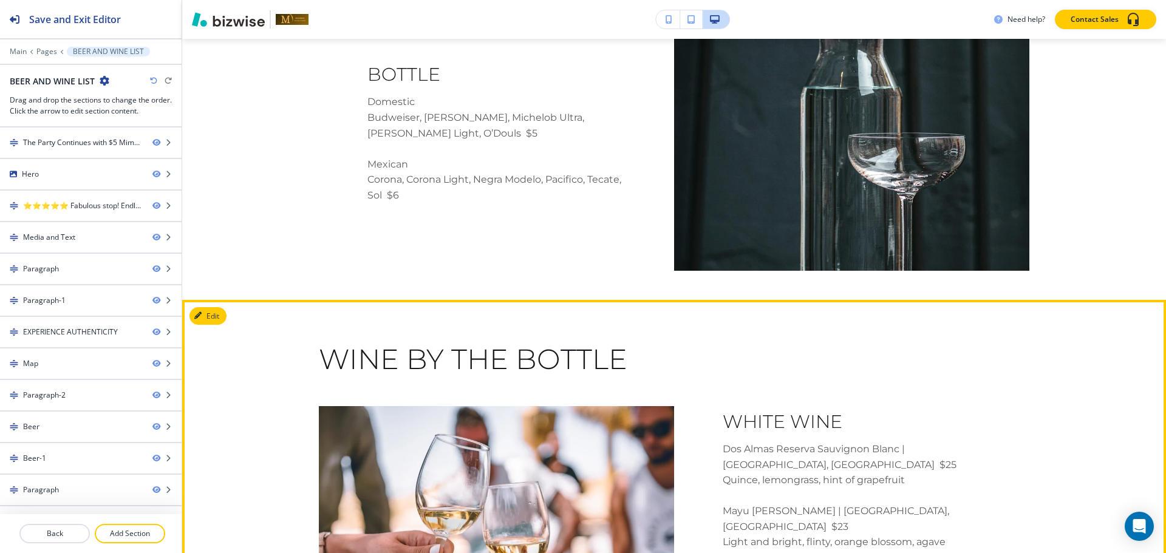
scroll to position [3977, 0]
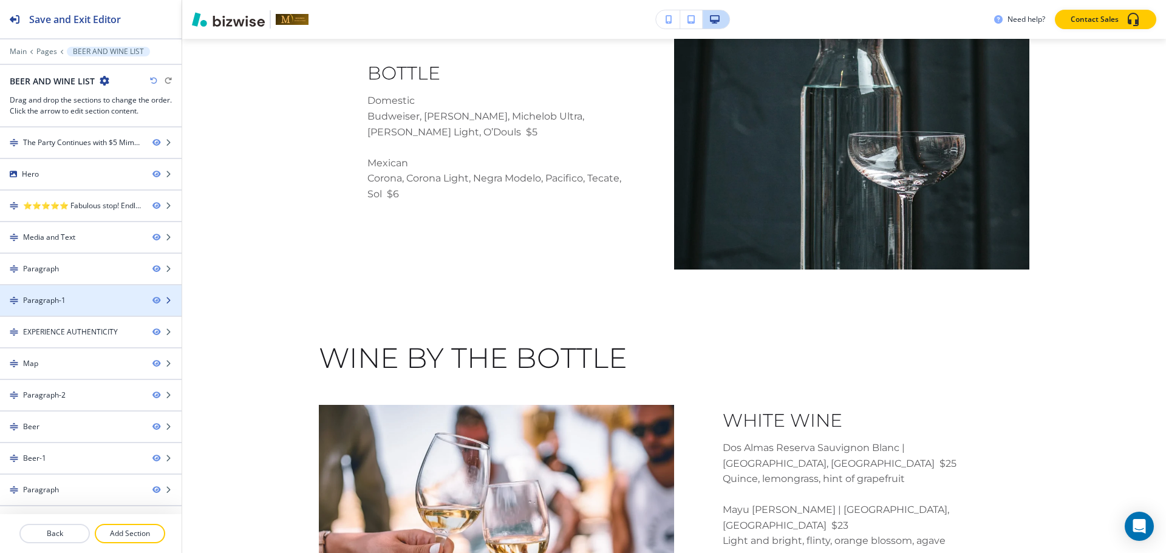
click at [77, 304] on div "Paragraph-1" at bounding box center [71, 300] width 143 height 11
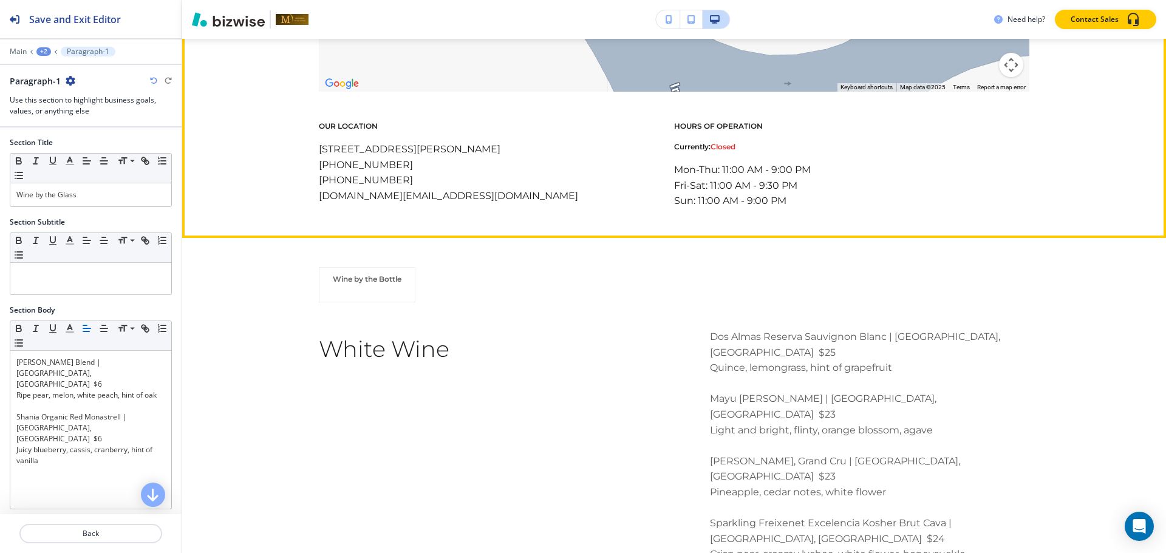
scroll to position [2521, 0]
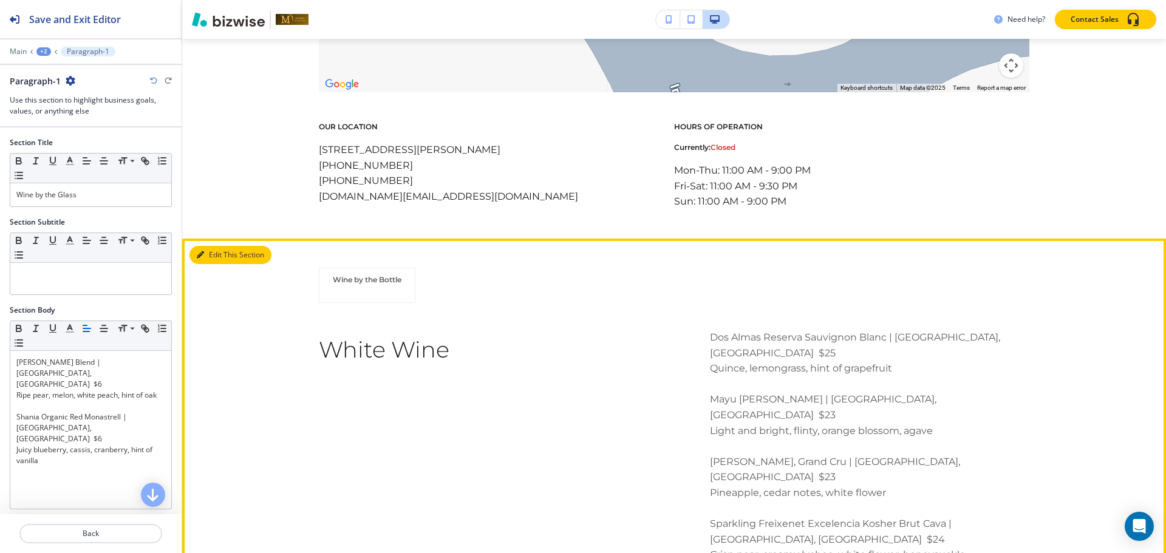
click at [211, 251] on button "Edit This Section" at bounding box center [230, 255] width 82 height 18
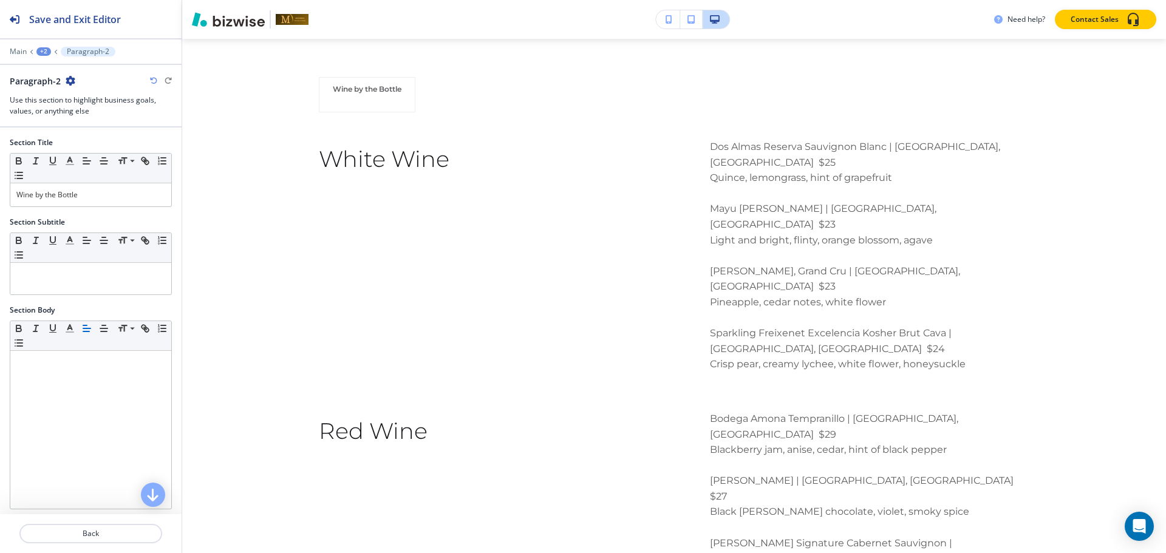
scroll to position [2713, 0]
click at [69, 78] on icon "button" at bounding box center [71, 81] width 10 height 10
click at [77, 143] on p "Delete Section" at bounding box center [104, 144] width 62 height 11
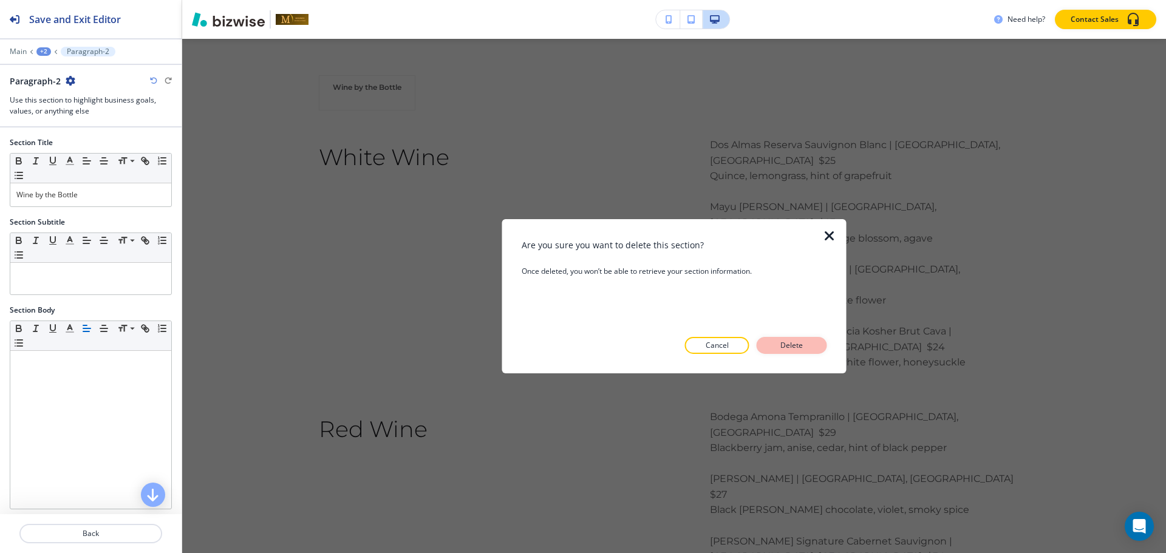
click at [806, 345] on button "Delete" at bounding box center [792, 345] width 70 height 17
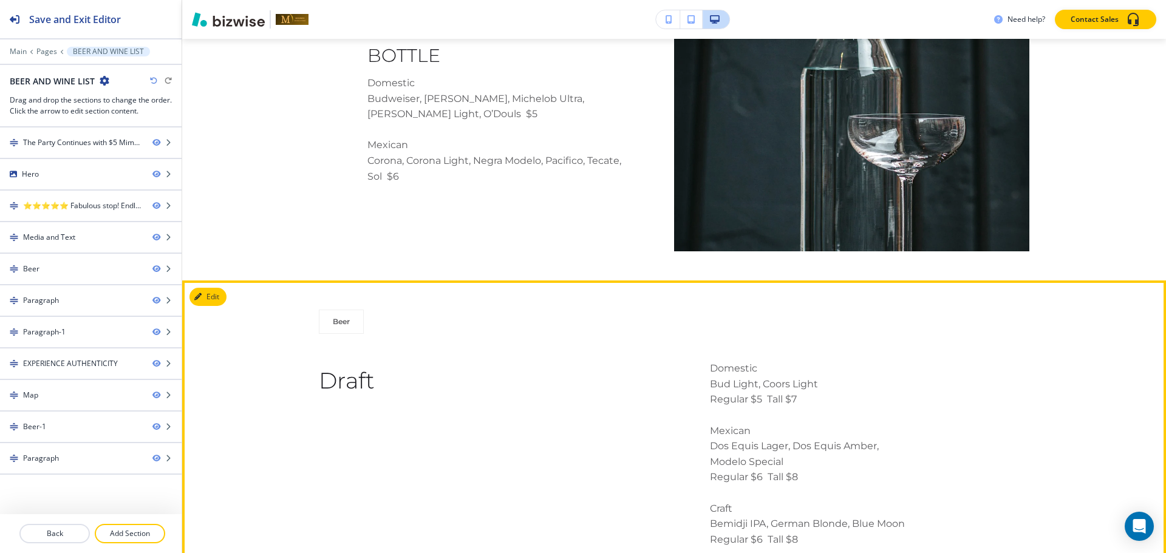
scroll to position [1661, 0]
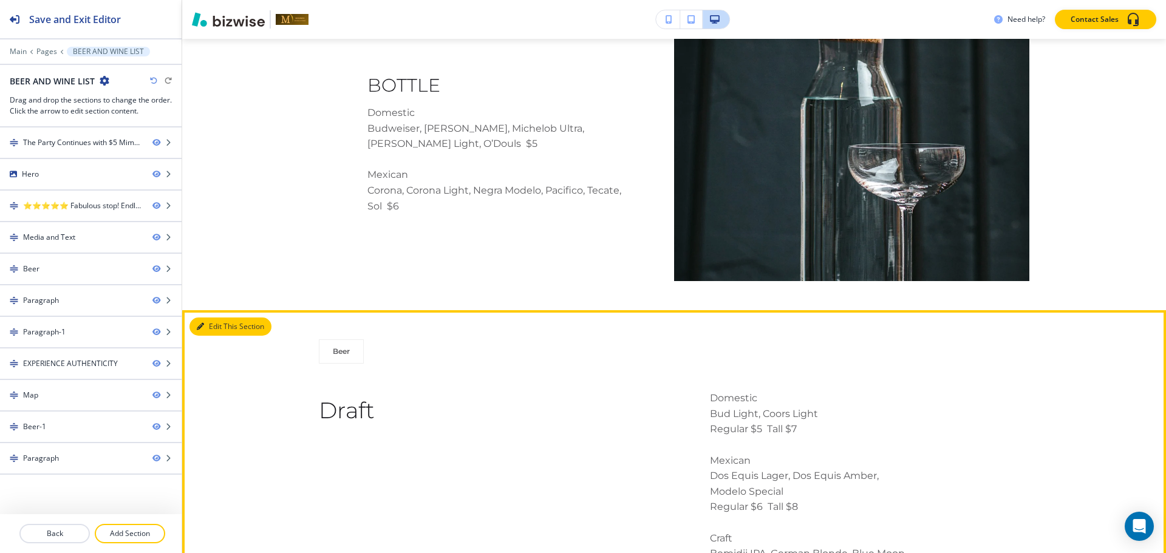
click at [209, 318] on button "Edit This Section" at bounding box center [230, 327] width 82 height 18
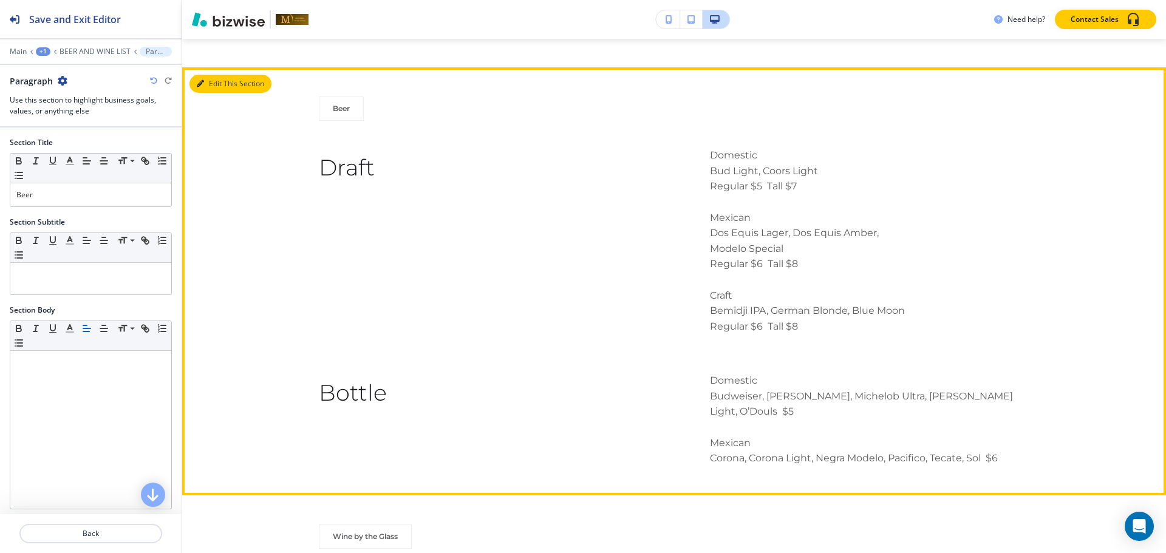
scroll to position [1915, 0]
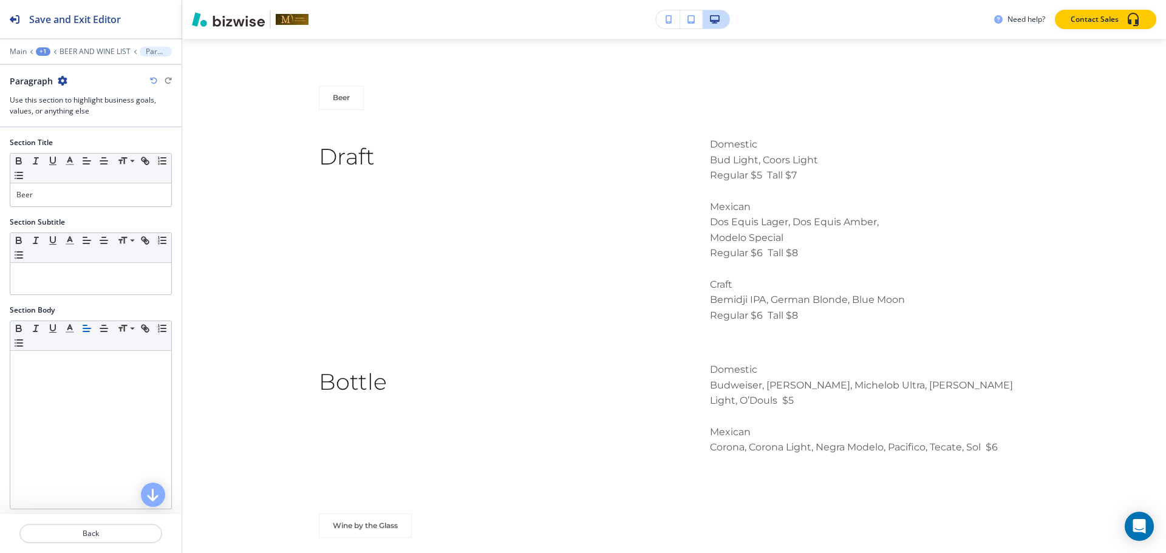
click at [62, 81] on icon "button" at bounding box center [63, 81] width 10 height 10
click at [77, 143] on p "Delete Section" at bounding box center [96, 144] width 62 height 11
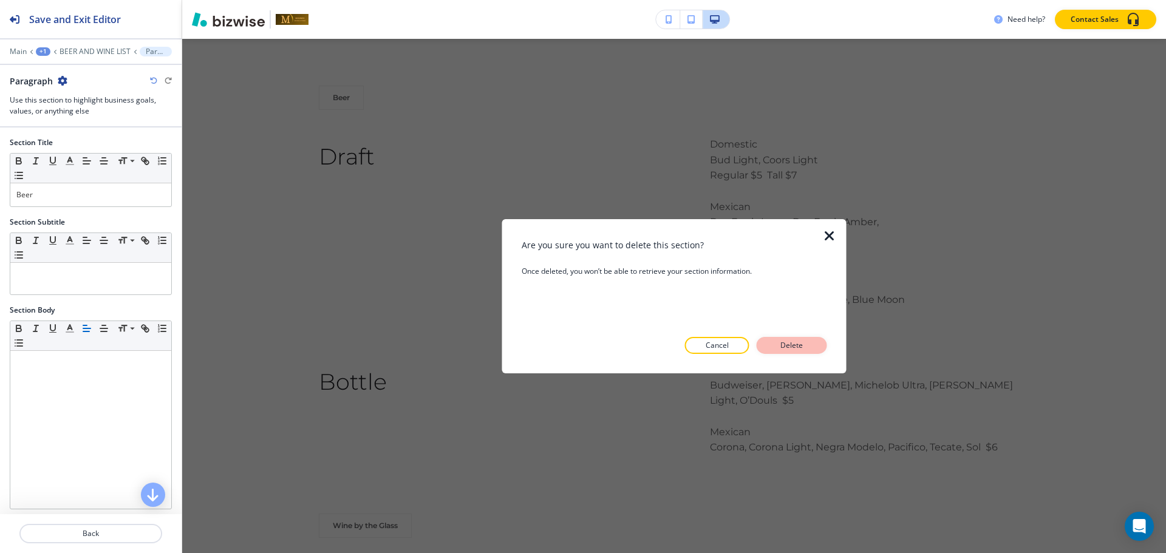
click at [802, 347] on p "Delete" at bounding box center [791, 345] width 29 height 11
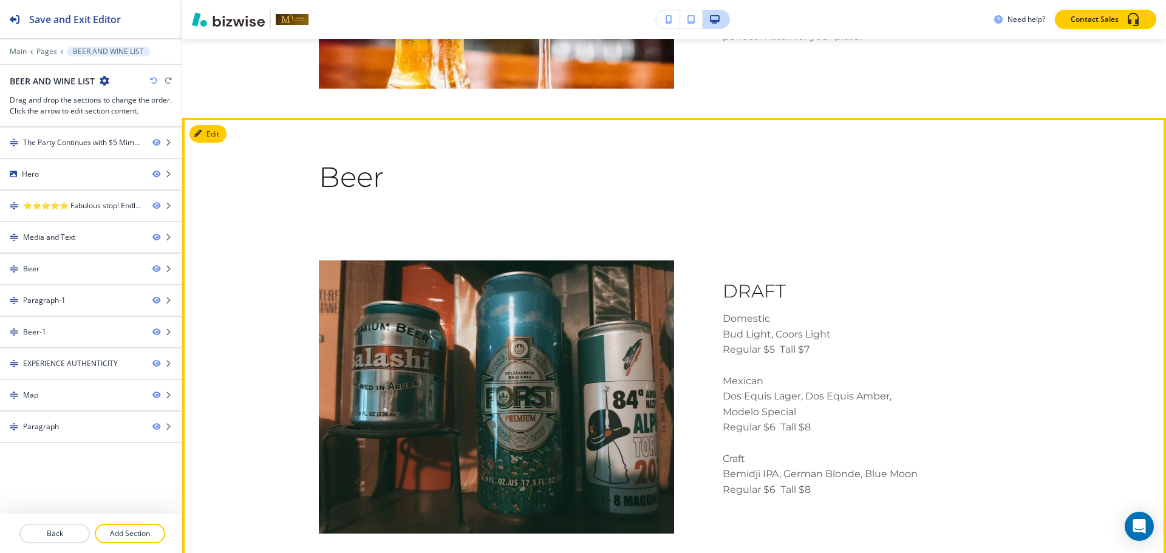
scroll to position [1109, 0]
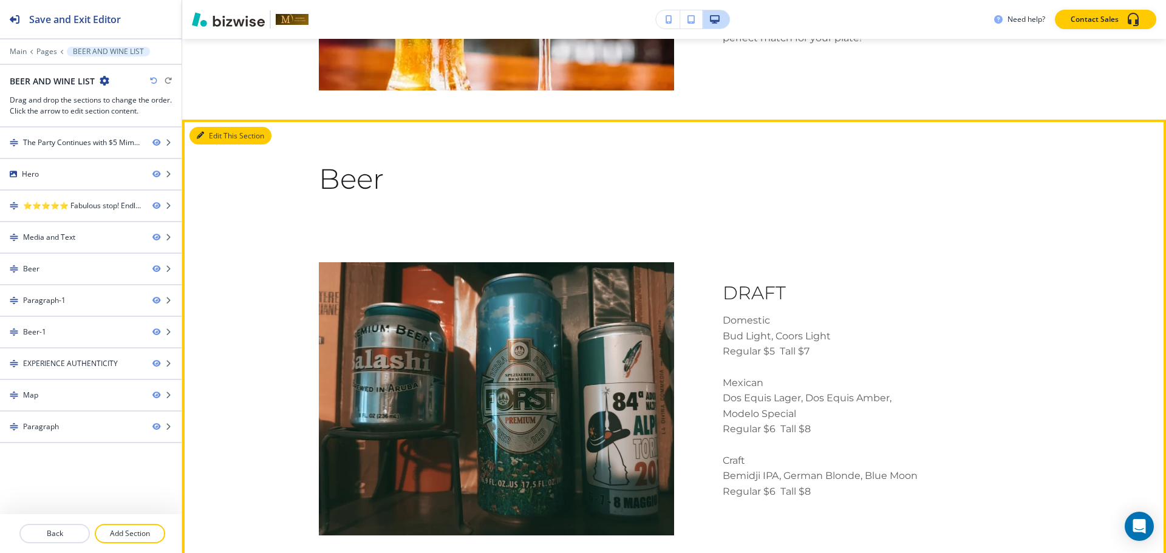
click at [213, 127] on button "Edit This Section" at bounding box center [230, 136] width 82 height 18
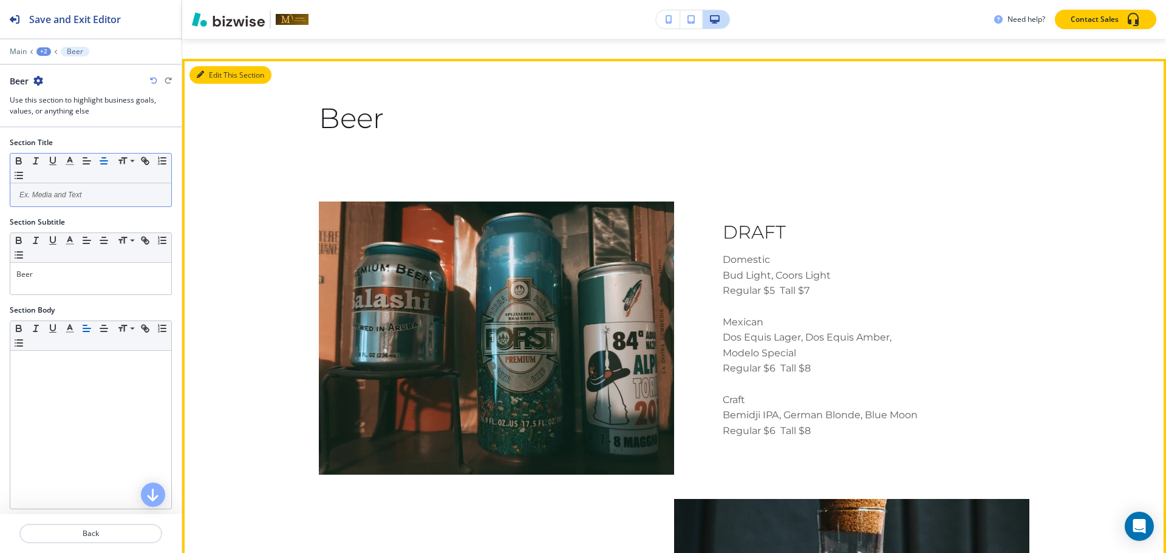
scroll to position [1172, 0]
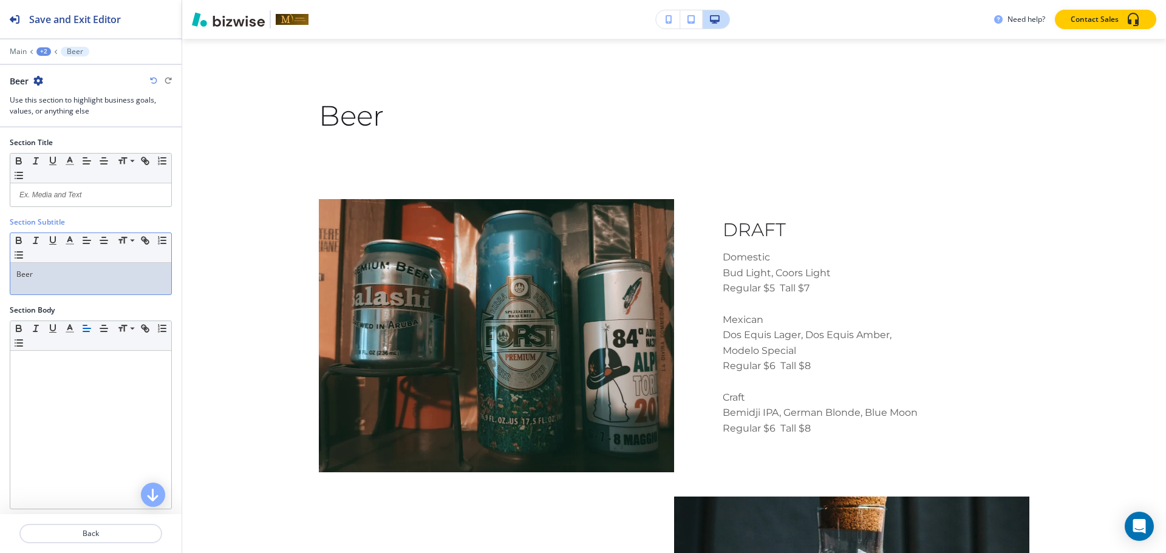
click at [50, 271] on p "Beer" at bounding box center [90, 274] width 149 height 11
copy p "Beer"
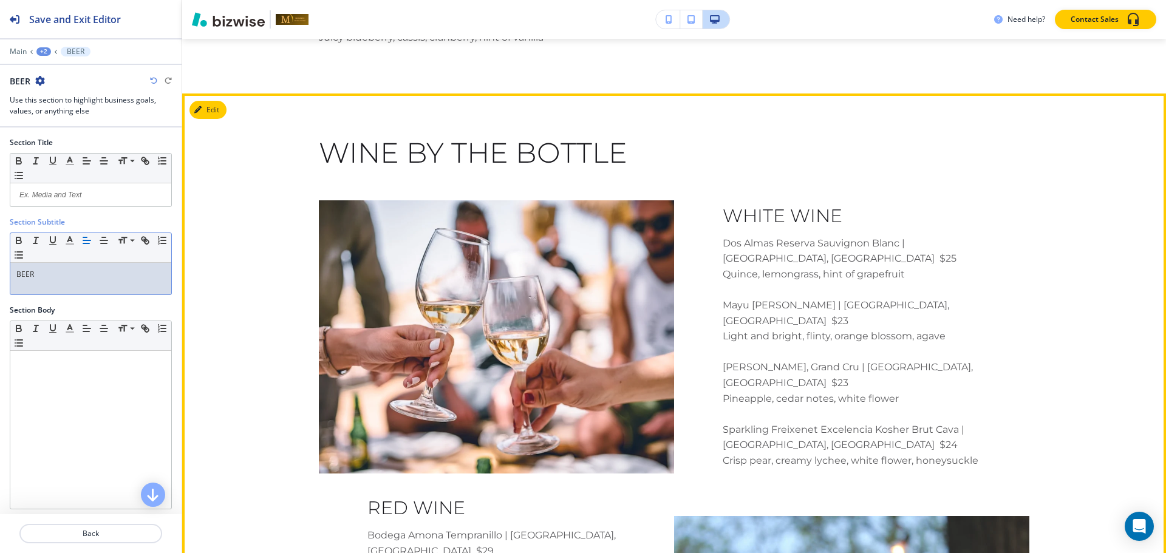
scroll to position [2038, 0]
click at [211, 101] on button "Edit This Section" at bounding box center [230, 110] width 82 height 18
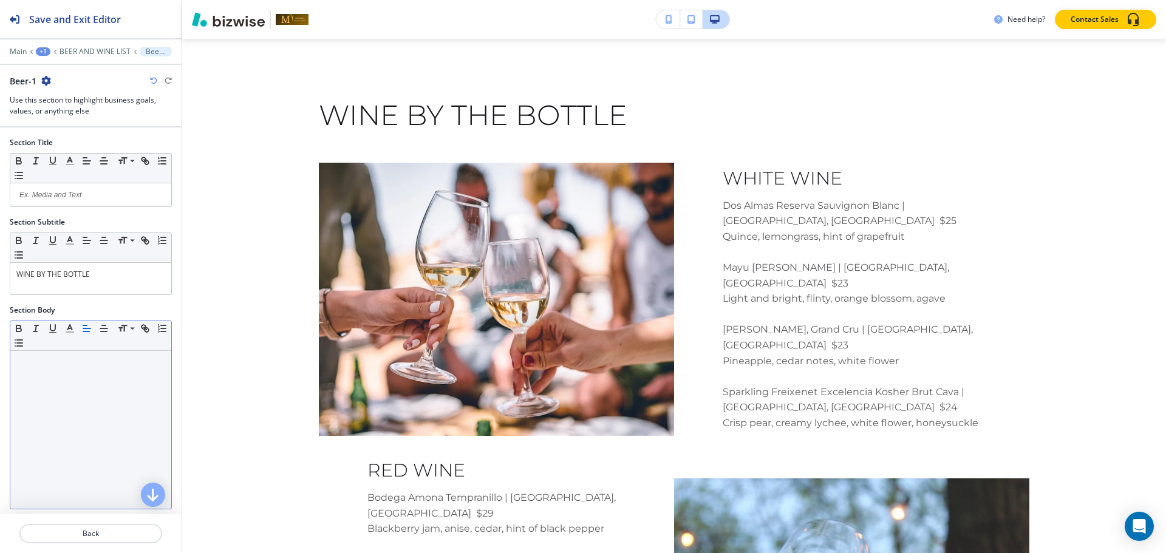
scroll to position [131, 0]
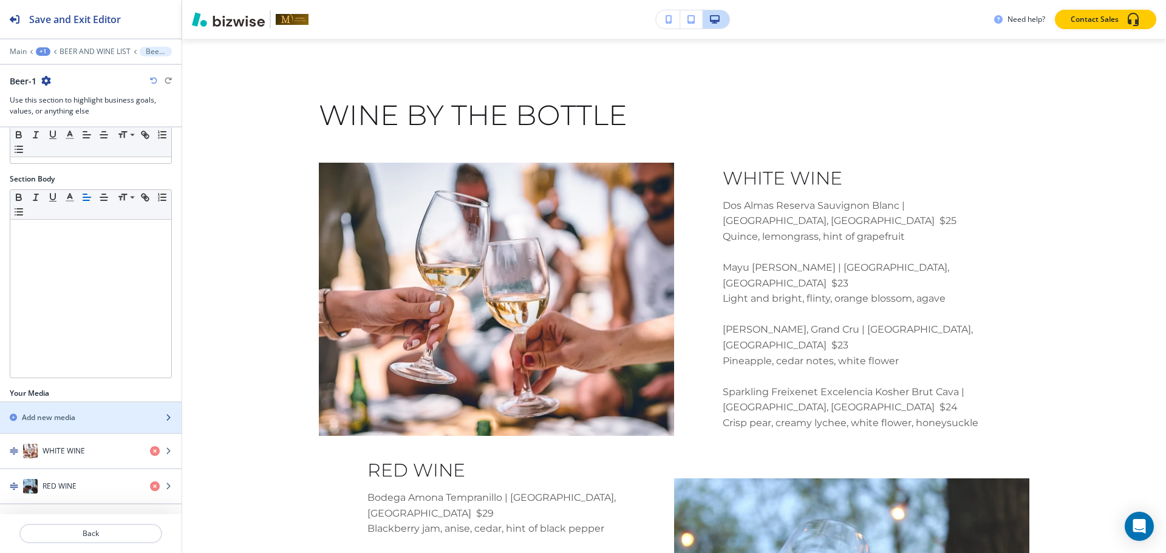
click at [61, 407] on div "button" at bounding box center [91, 408] width 182 height 10
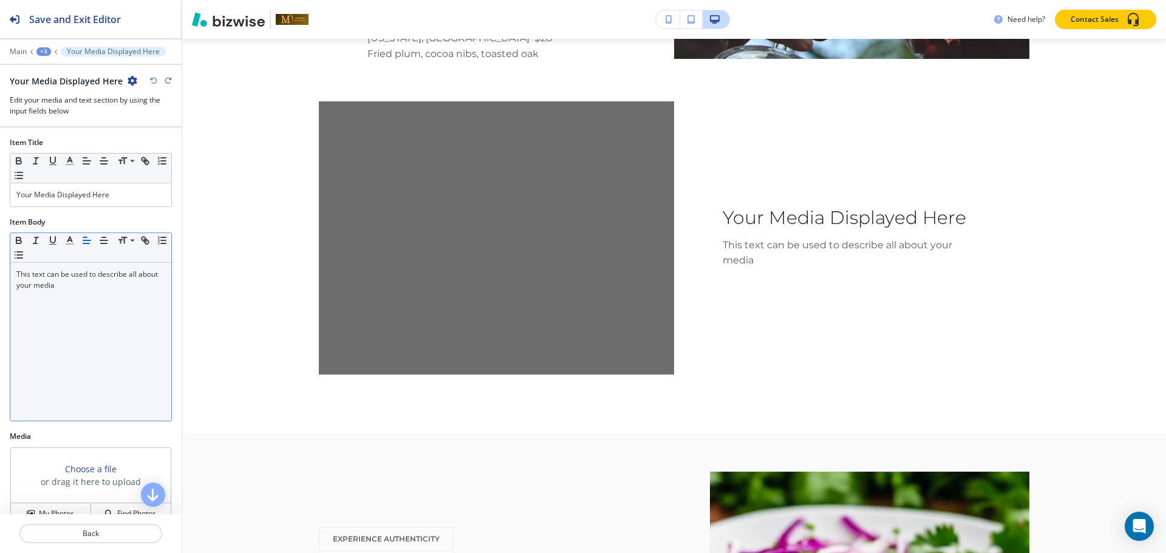
scroll to position [2777, 0]
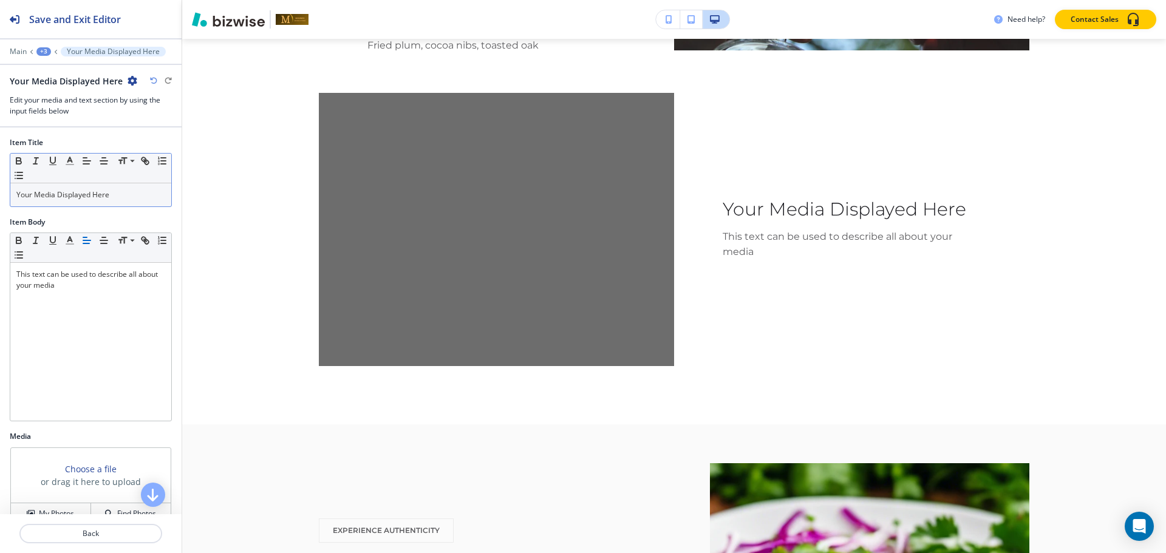
click at [82, 185] on div "Your Media Displayed Here" at bounding box center [90, 194] width 161 height 23
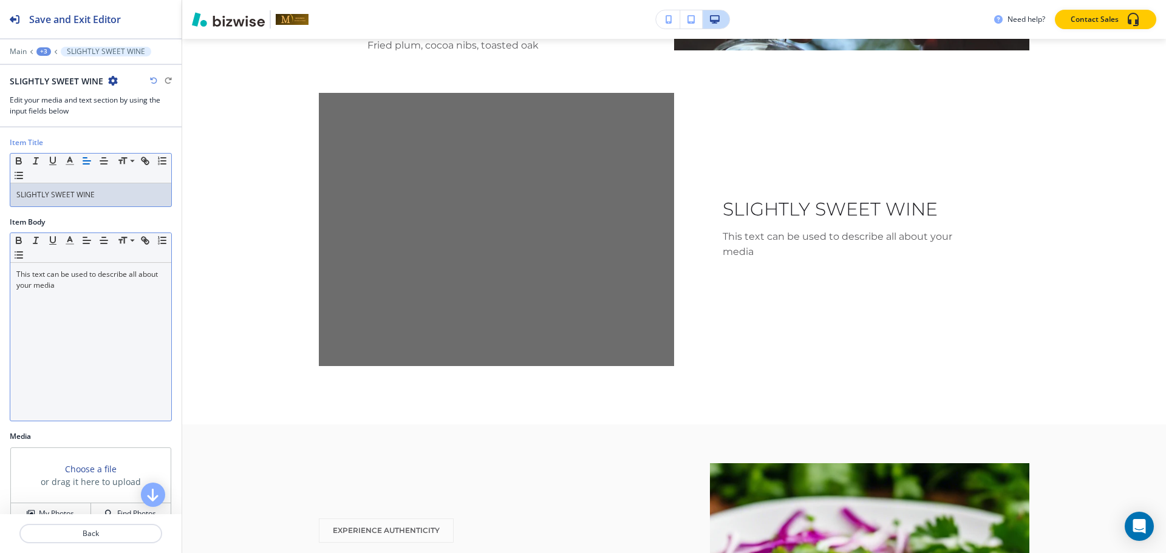
scroll to position [70, 0]
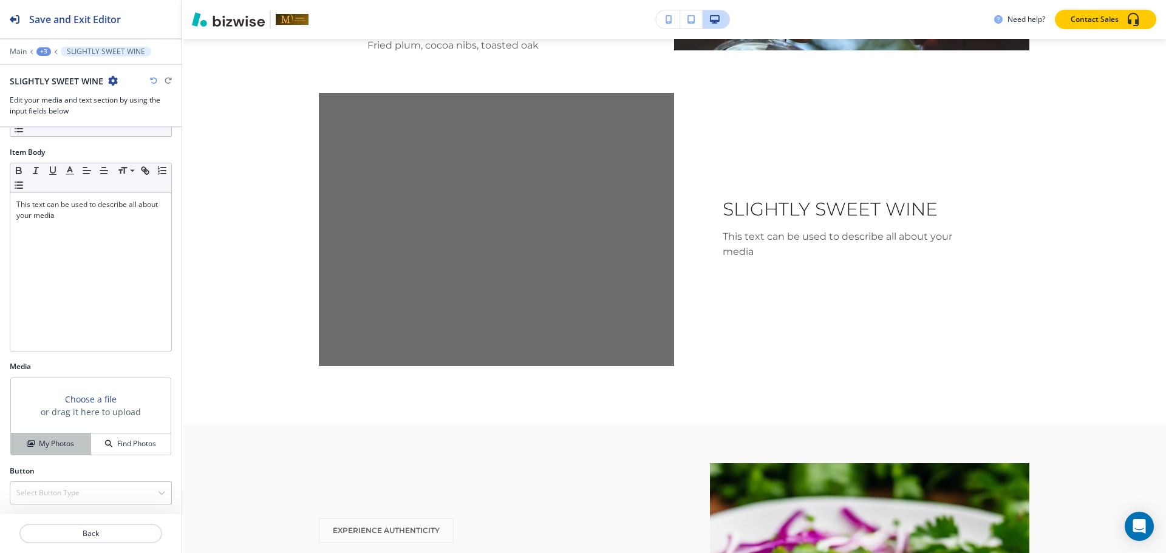
click at [39, 443] on h4 "My Photos" at bounding box center [56, 443] width 35 height 11
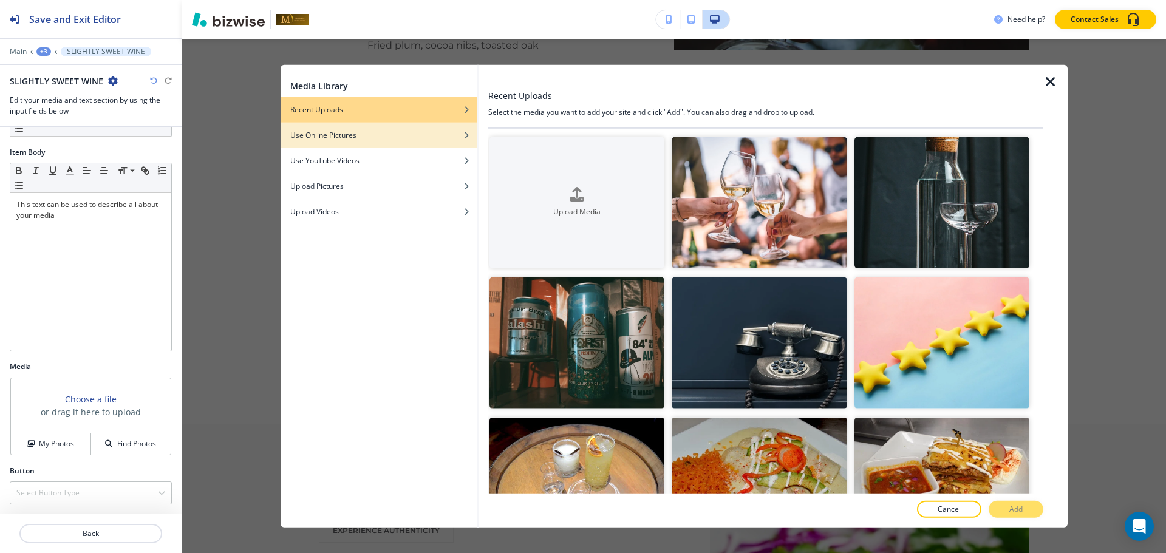
click at [350, 138] on h4 "Use Online Pictures" at bounding box center [323, 134] width 66 height 11
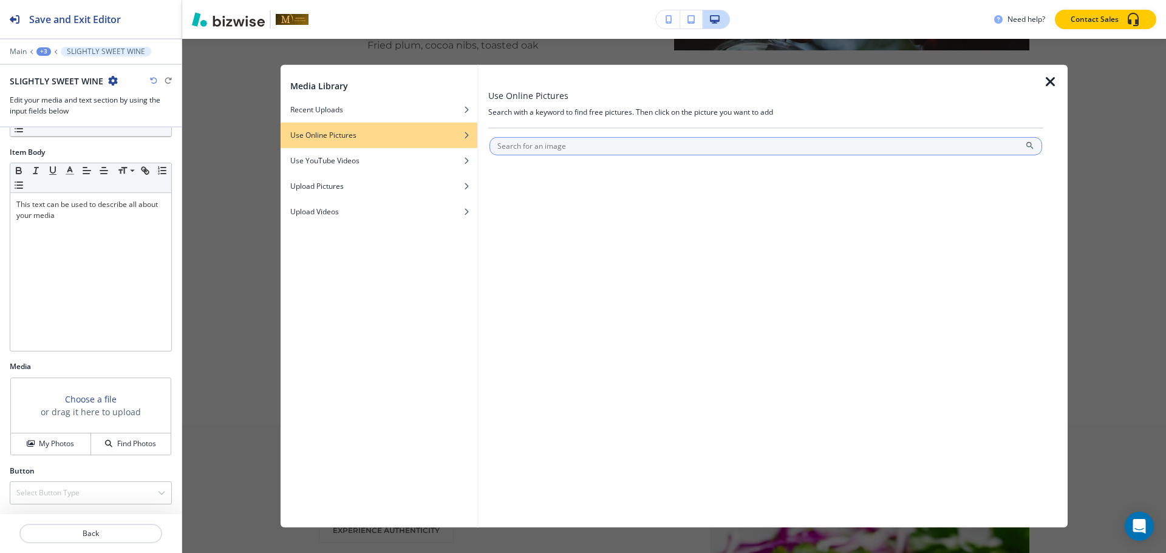
click at [505, 146] on input "text" at bounding box center [765, 146] width 553 height 18
type input "SLIGHTLY SWEET WINE"
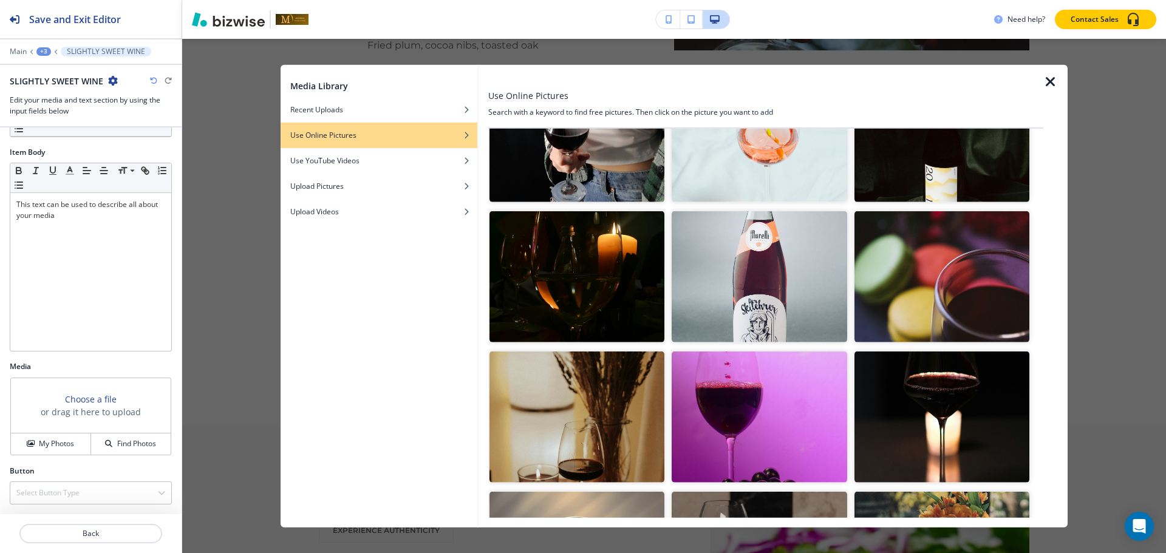
scroll to position [654, 0]
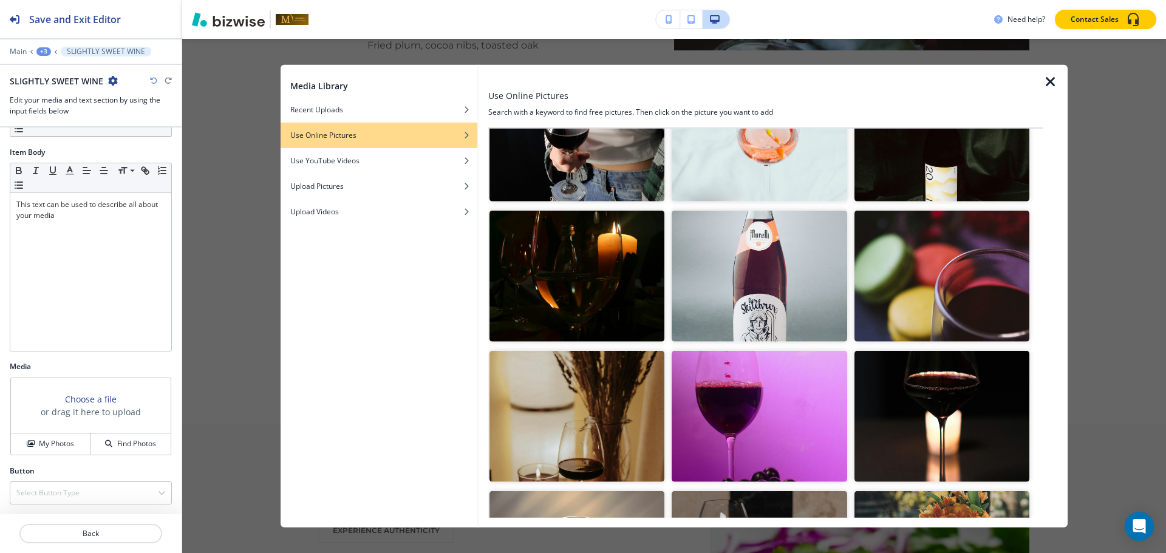
click at [563, 281] on img "button" at bounding box center [576, 275] width 175 height 131
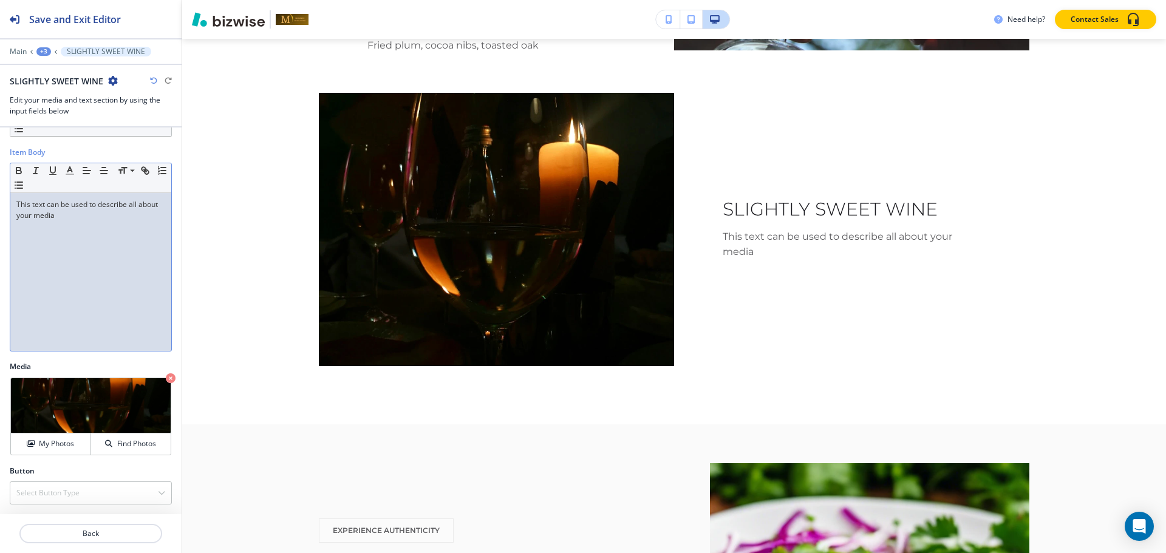
click at [112, 208] on p "This text can be used to describe all about your media" at bounding box center [90, 210] width 149 height 22
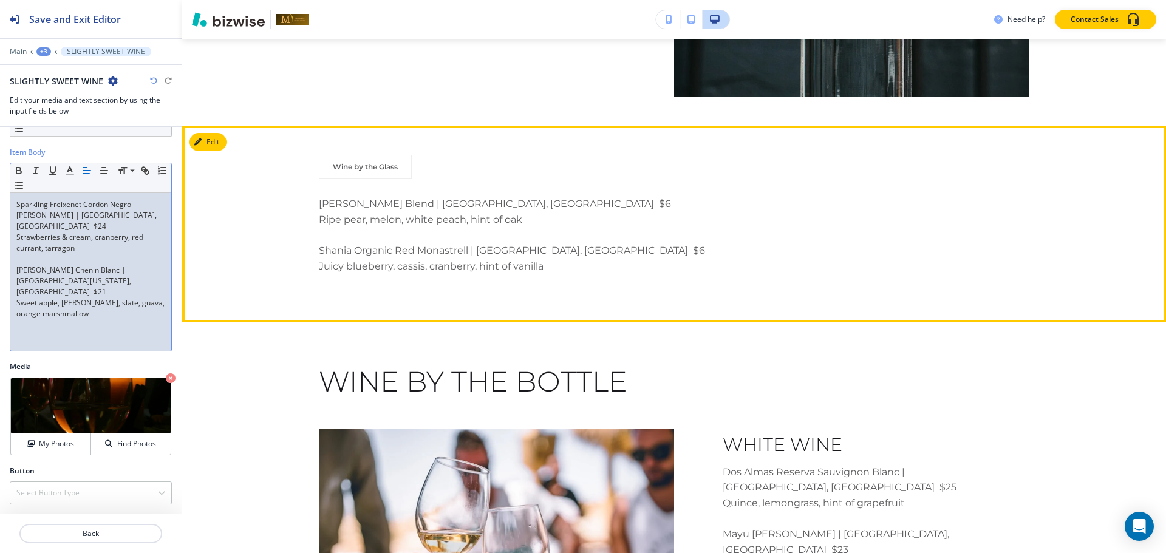
scroll to position [1829, 0]
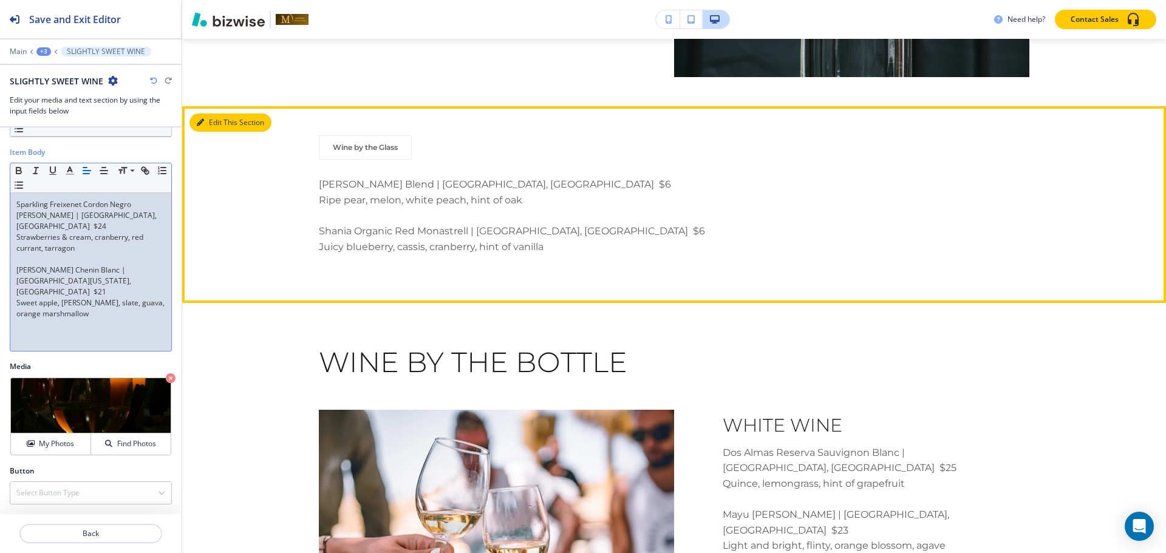
click at [217, 114] on button "Edit This Section" at bounding box center [230, 123] width 82 height 18
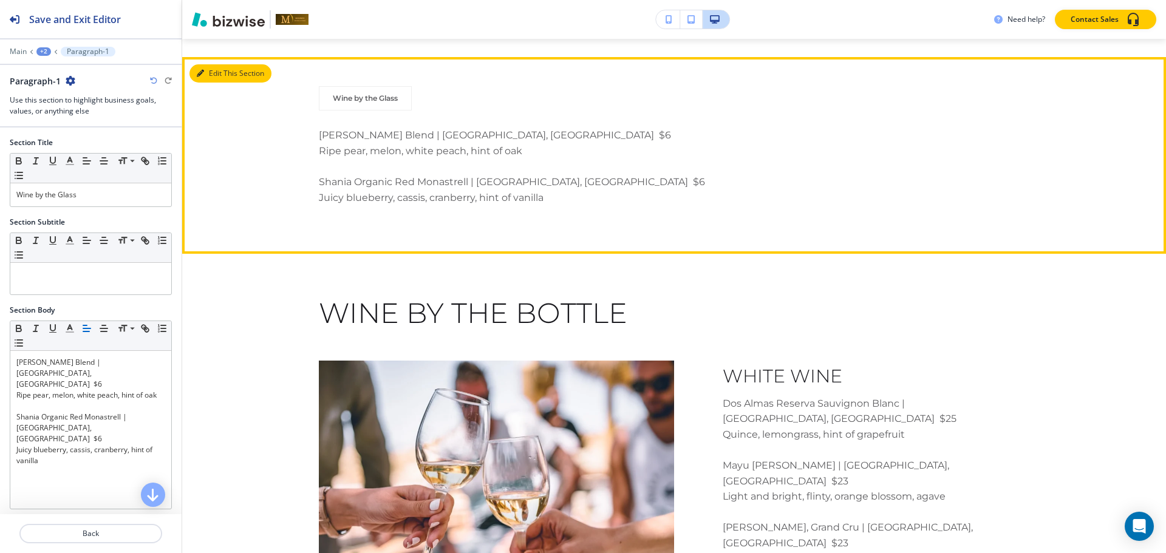
scroll to position [1879, 0]
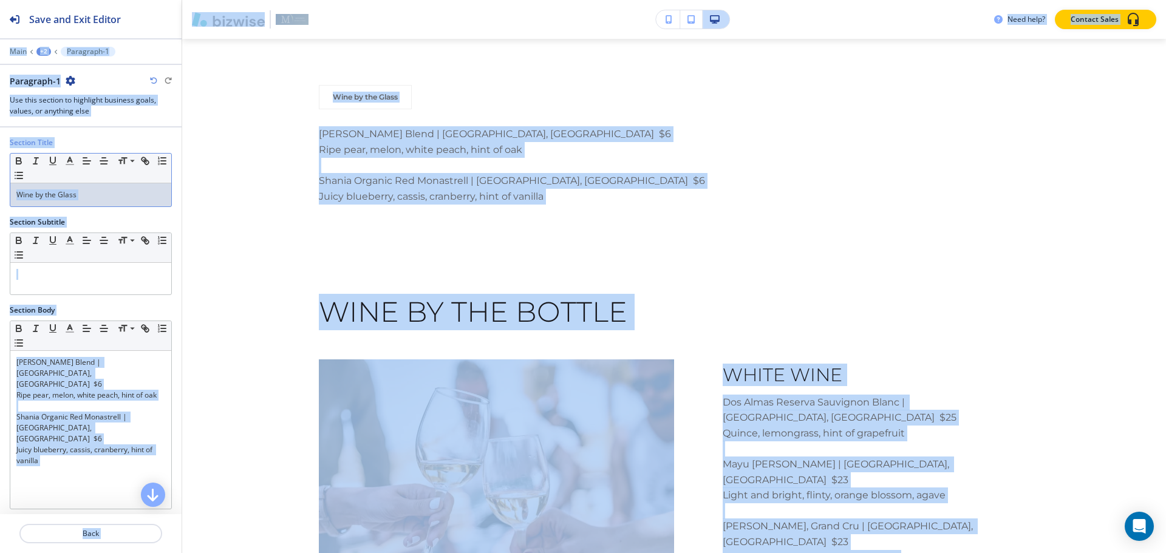
click at [79, 192] on p "Wine by the Glass" at bounding box center [90, 194] width 149 height 11
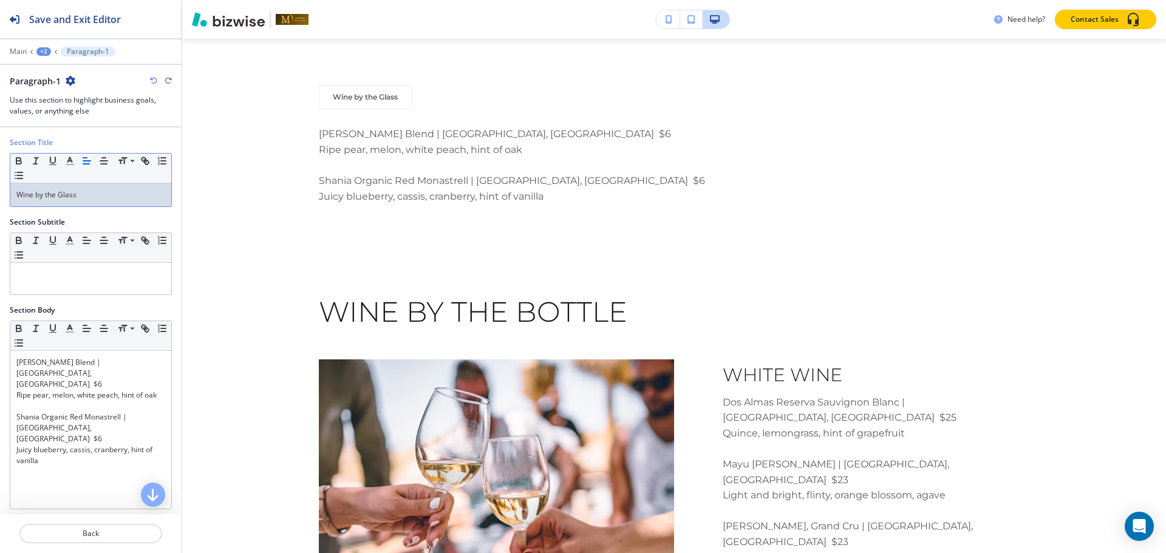
click at [79, 192] on p "Wine by the Glass" at bounding box center [90, 194] width 149 height 11
copy p "Wine by the Glass"
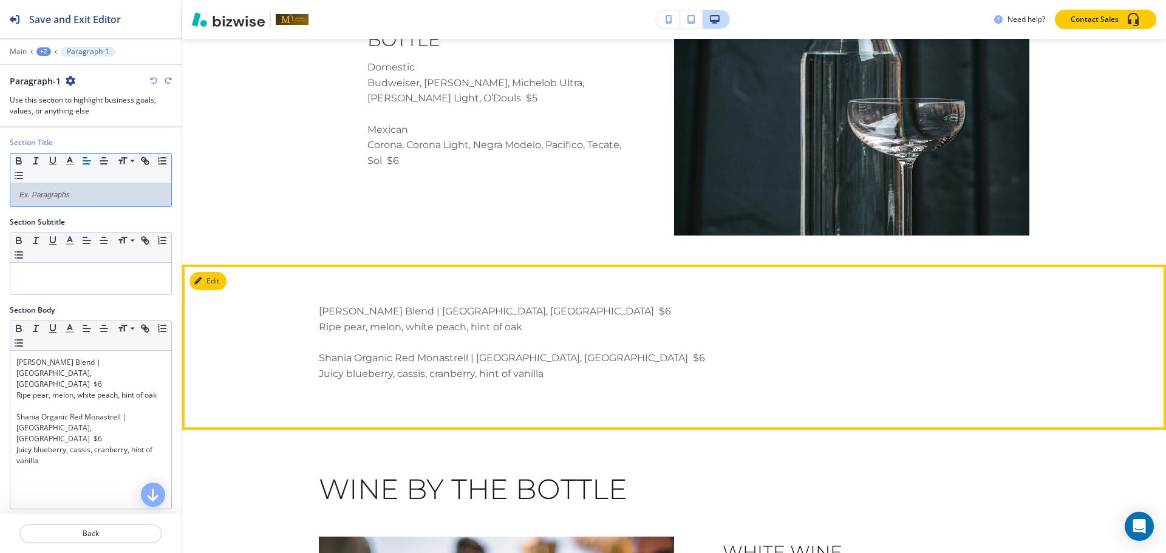
scroll to position [1670, 0]
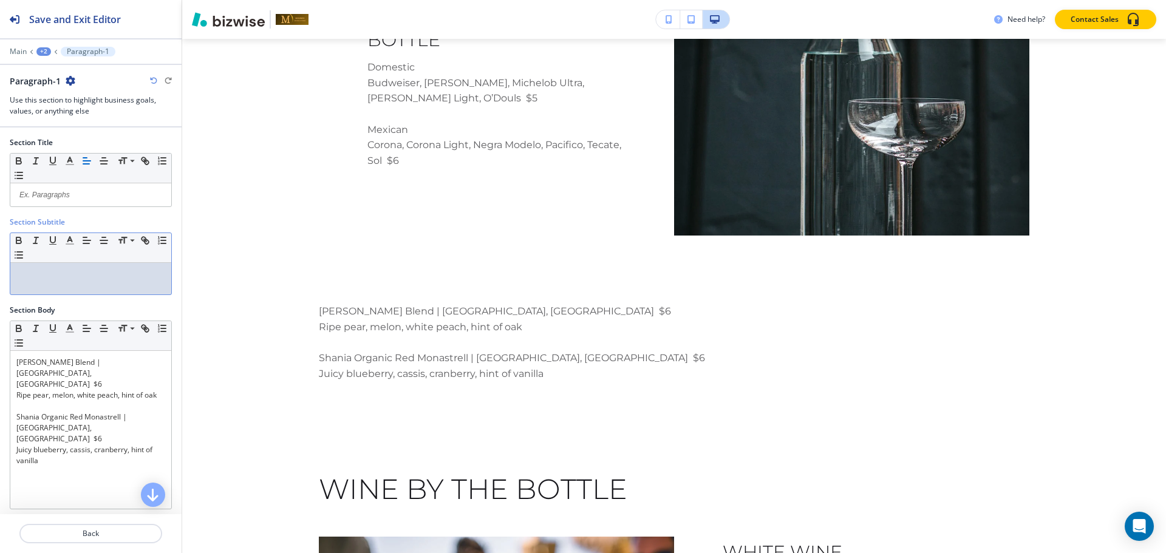
click at [80, 284] on div at bounding box center [90, 279] width 161 height 32
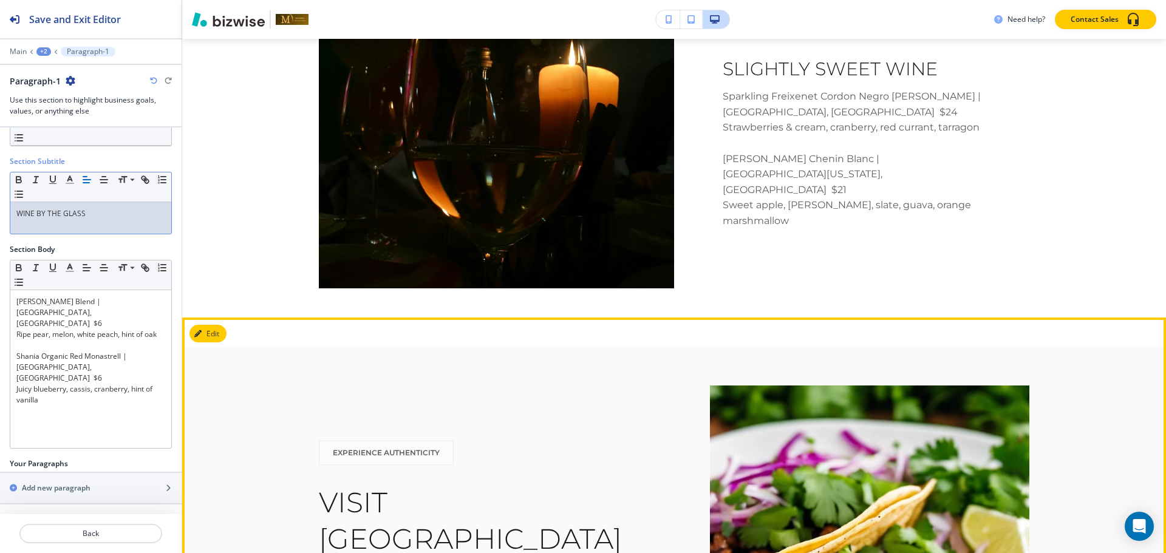
scroll to position [2885, 0]
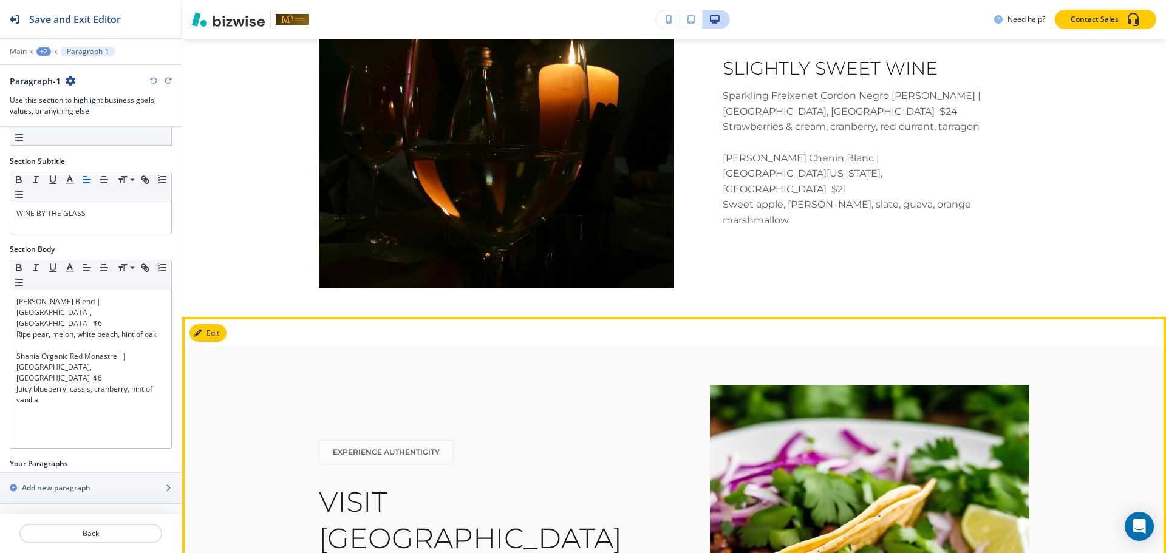
click at [518, 463] on div "EXPERIENCE AUTHENTICITY VISIT US AND BE PART OF OUR STORY. Contact Us" at bounding box center [479, 560] width 320 height 241
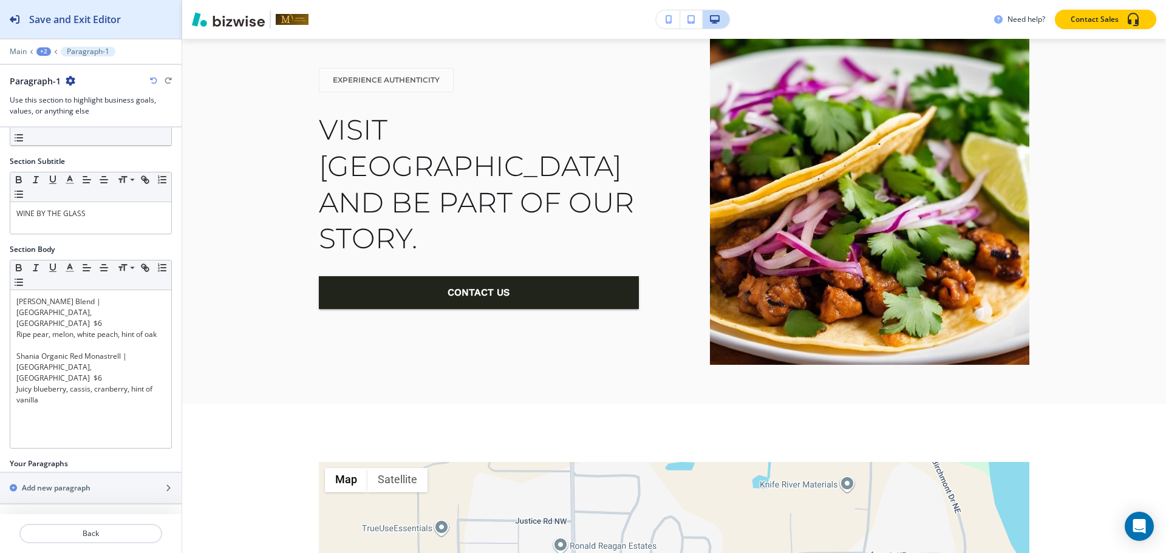
scroll to position [3257, 0]
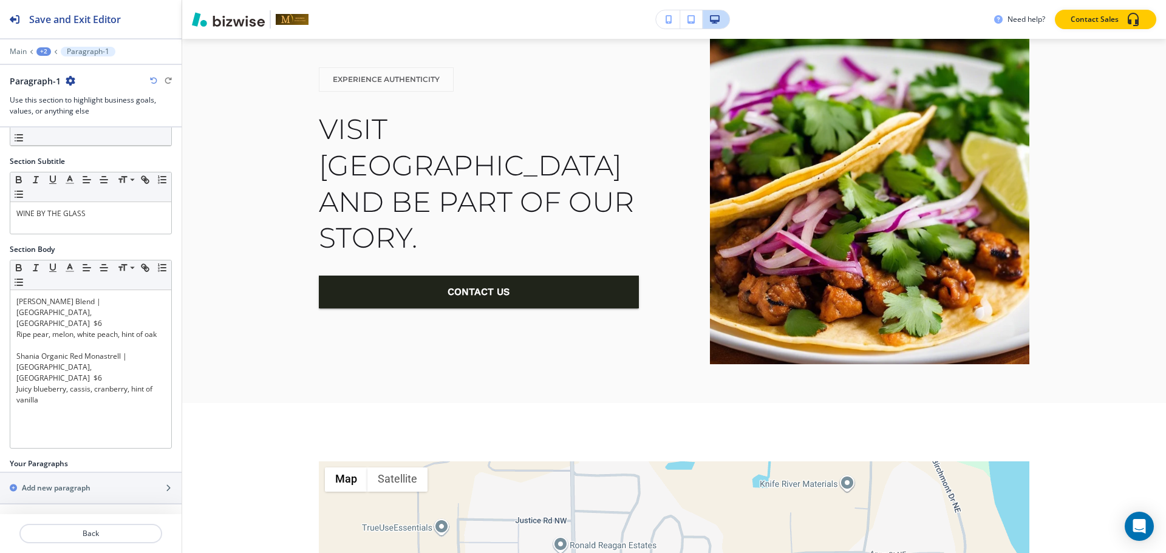
click at [41, 52] on div "+2" at bounding box center [43, 51] width 15 height 9
click at [77, 96] on p "BEER AND WINE LIST" at bounding box center [75, 92] width 62 height 11
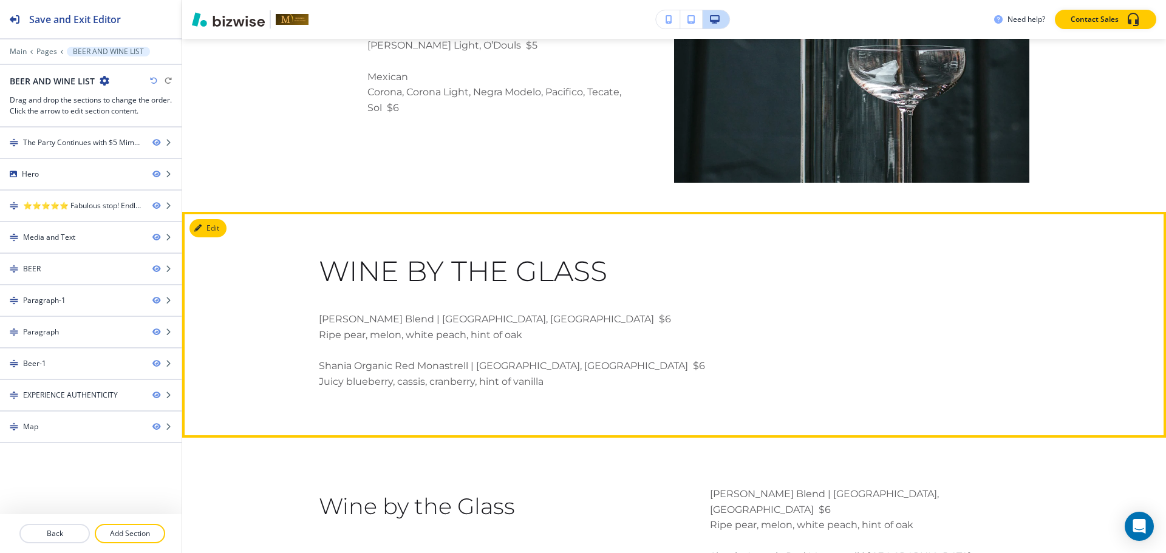
scroll to position [1723, 0]
click at [219, 219] on button "Edit This Section" at bounding box center [230, 228] width 82 height 18
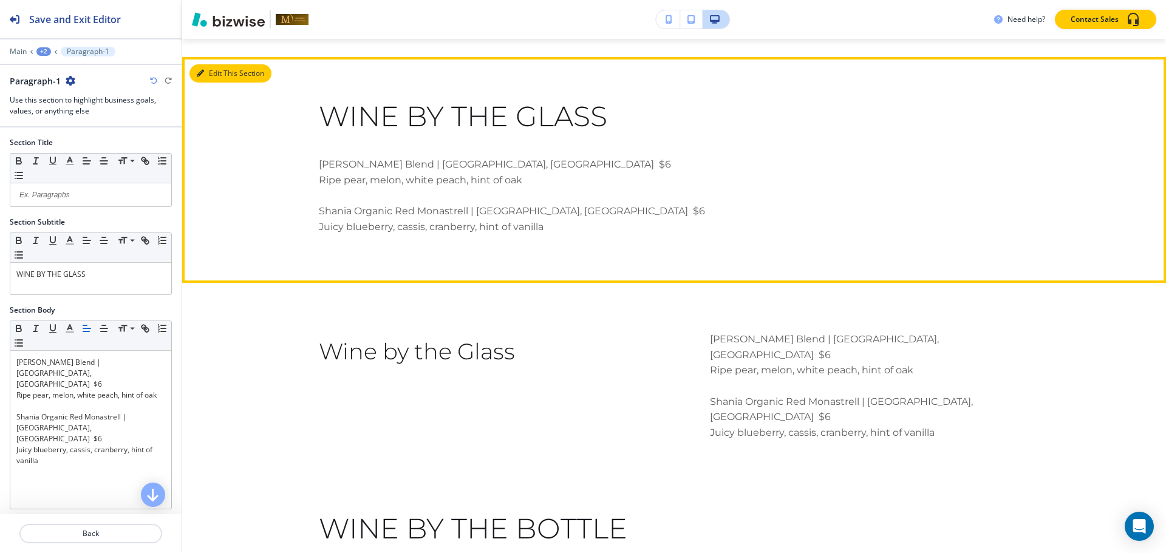
scroll to position [1879, 0]
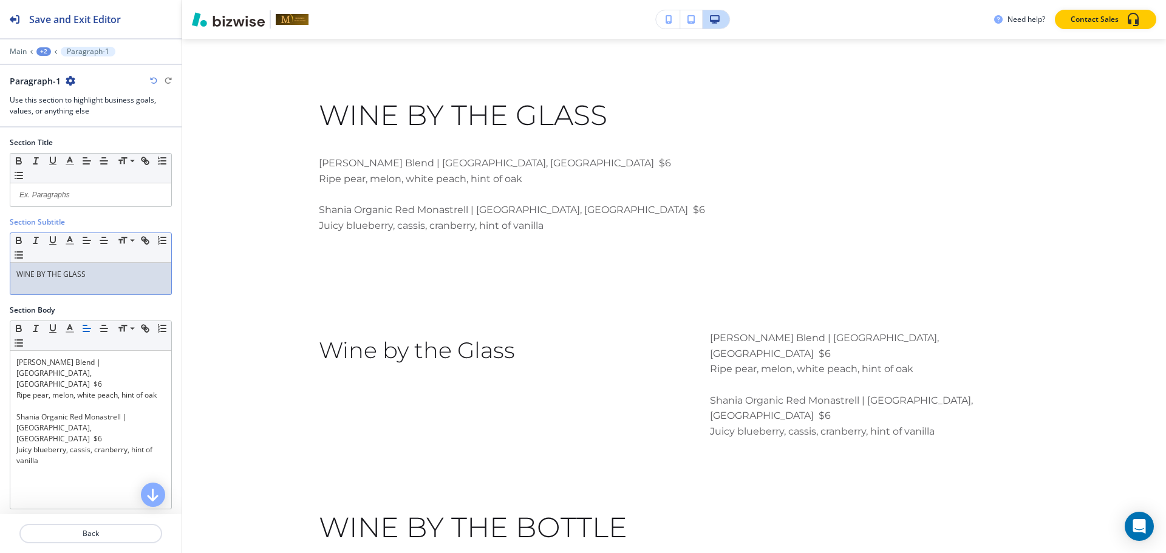
click at [121, 267] on div "WINE BY THE GLASS" at bounding box center [90, 279] width 161 height 32
copy p "WINE BY THE GLASS"
click at [66, 83] on icon "button" at bounding box center [71, 81] width 10 height 10
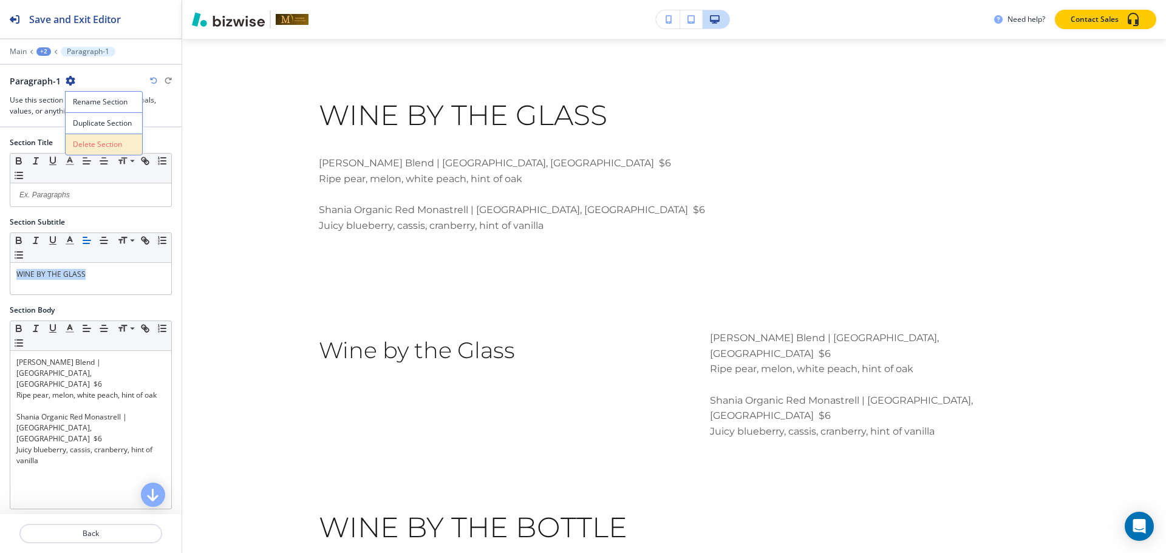
click at [104, 143] on p "Delete Section" at bounding box center [104, 144] width 62 height 11
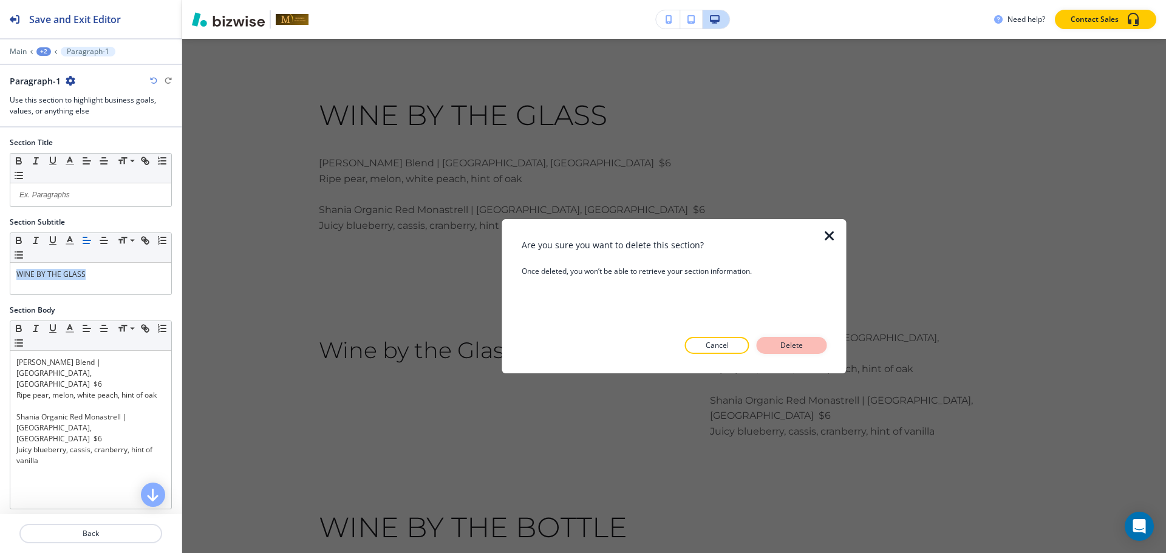
click at [780, 347] on p "Delete" at bounding box center [791, 345] width 29 height 11
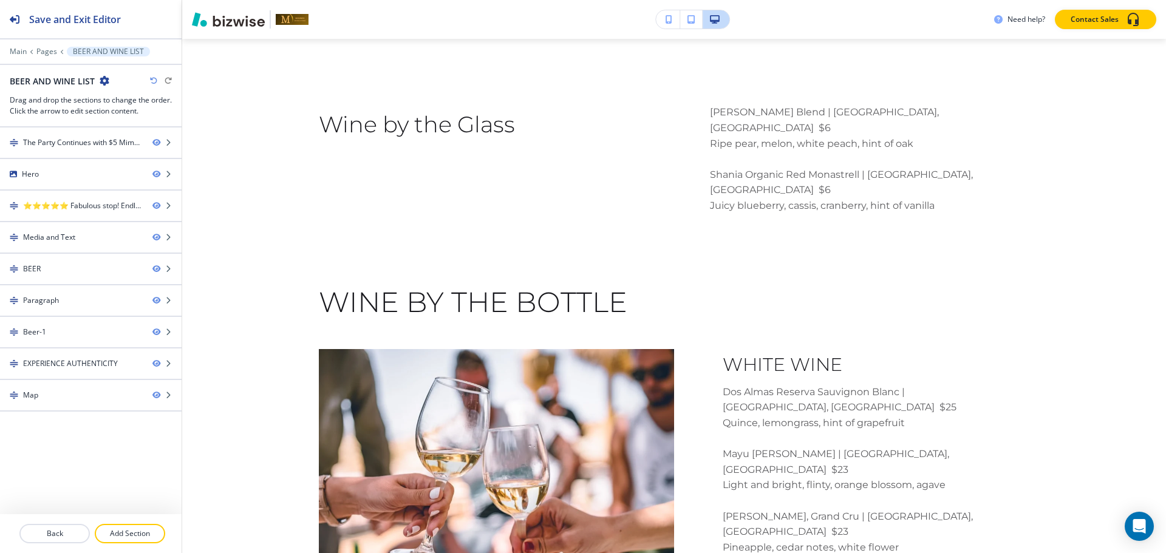
scroll to position [1654, 0]
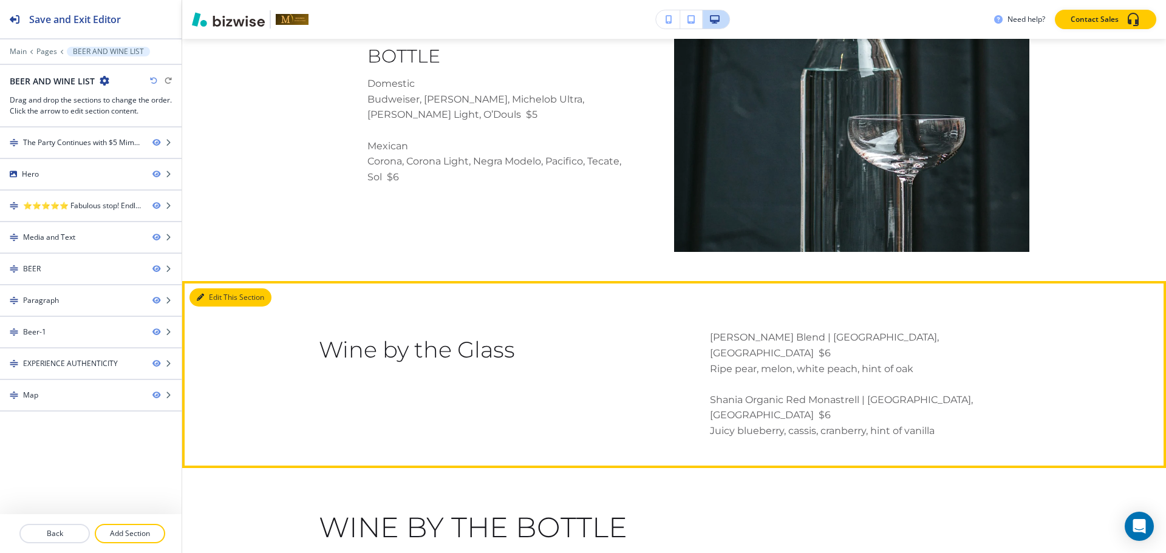
click at [217, 288] on button "Edit This Section" at bounding box center [230, 297] width 82 height 18
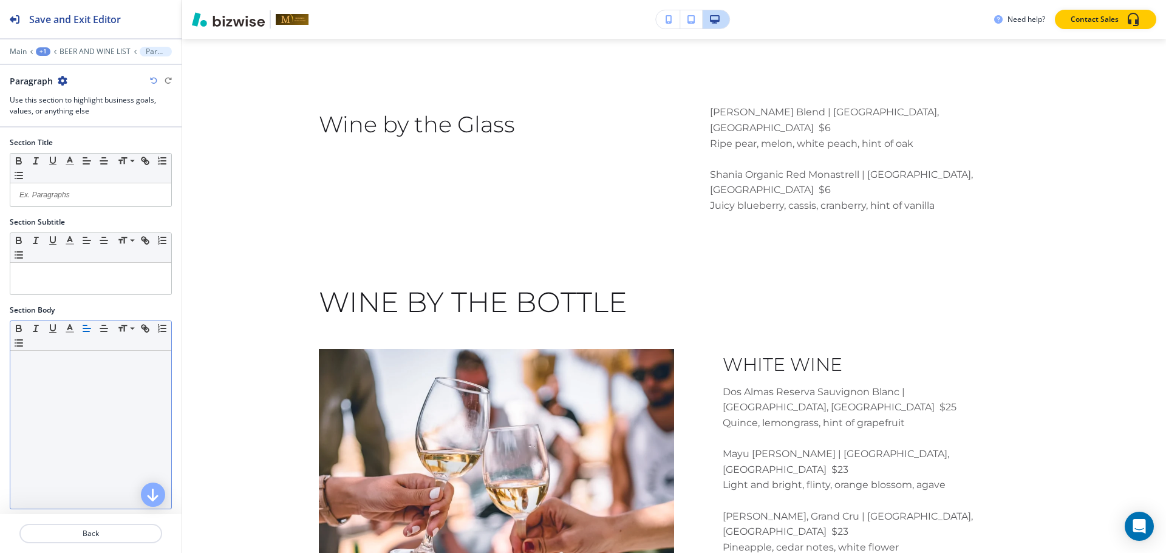
scroll to position [92, 0]
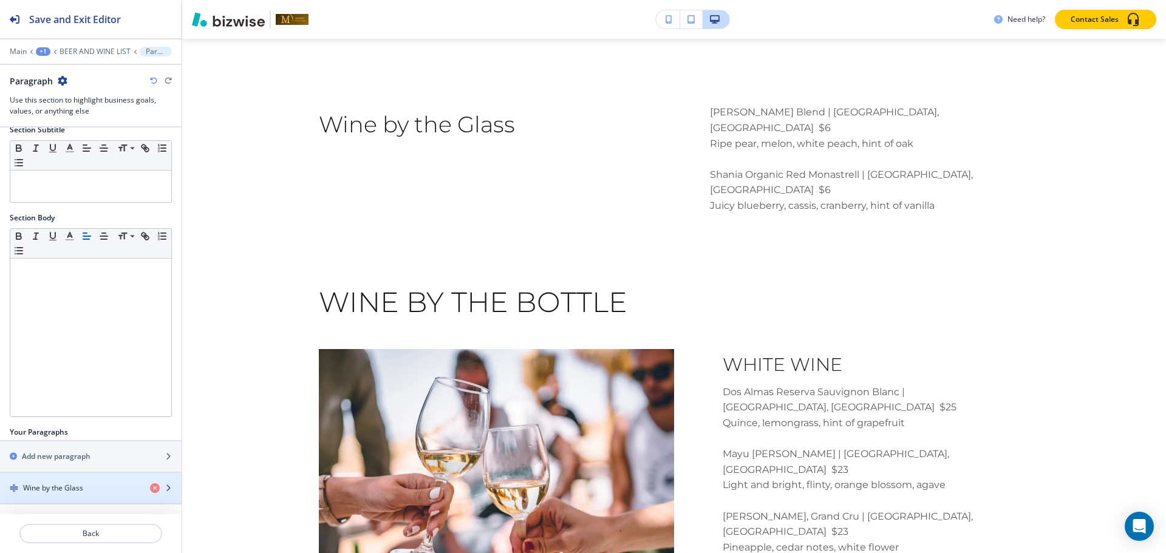
click at [52, 494] on div "button" at bounding box center [91, 499] width 182 height 10
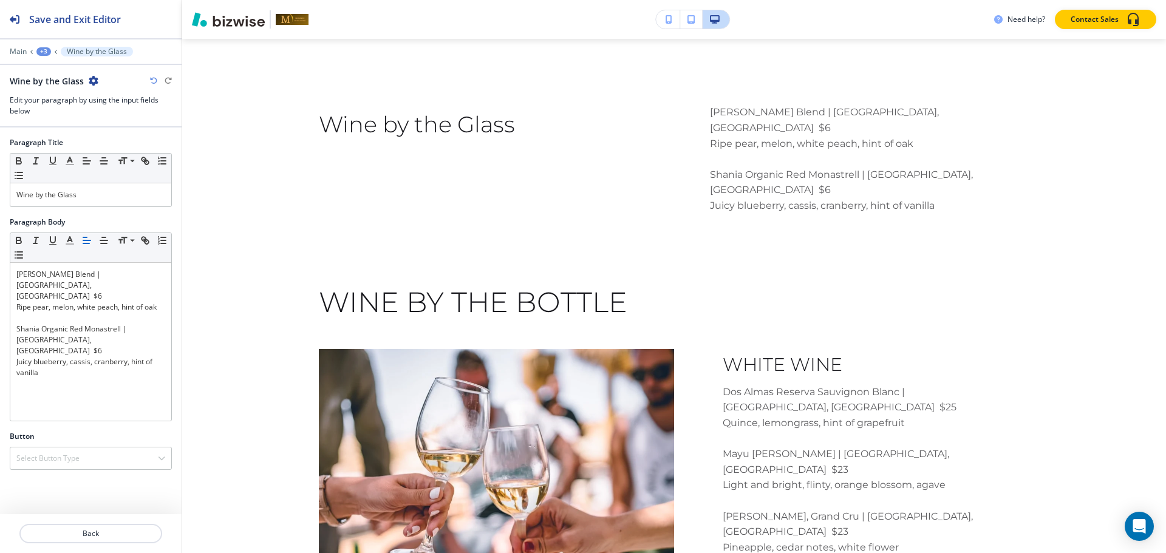
scroll to position [1928, 0]
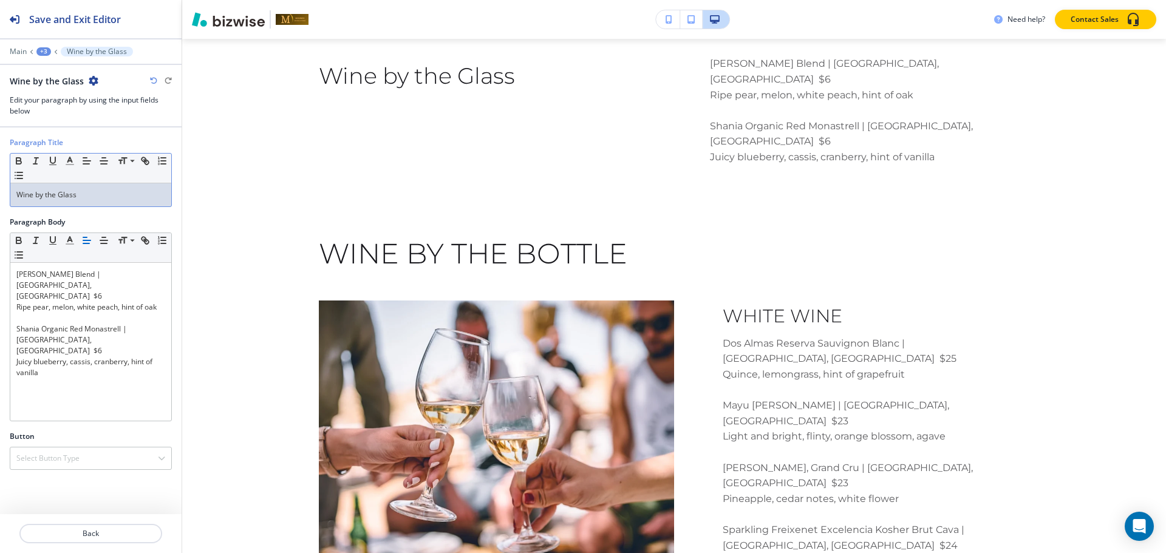
click at [92, 200] on div "Wine by the Glass" at bounding box center [90, 194] width 161 height 23
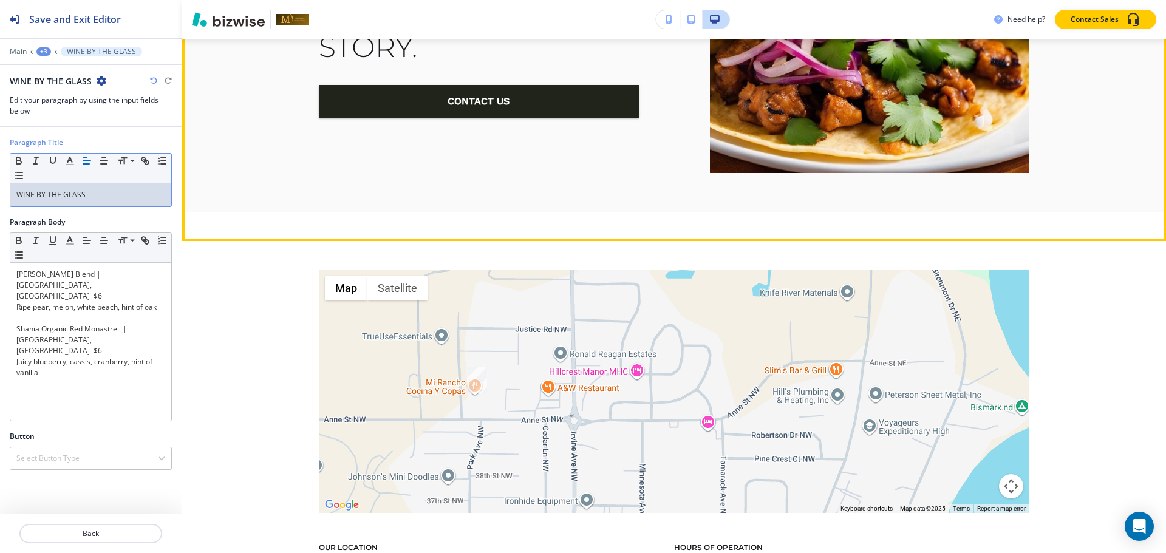
scroll to position [3511, 0]
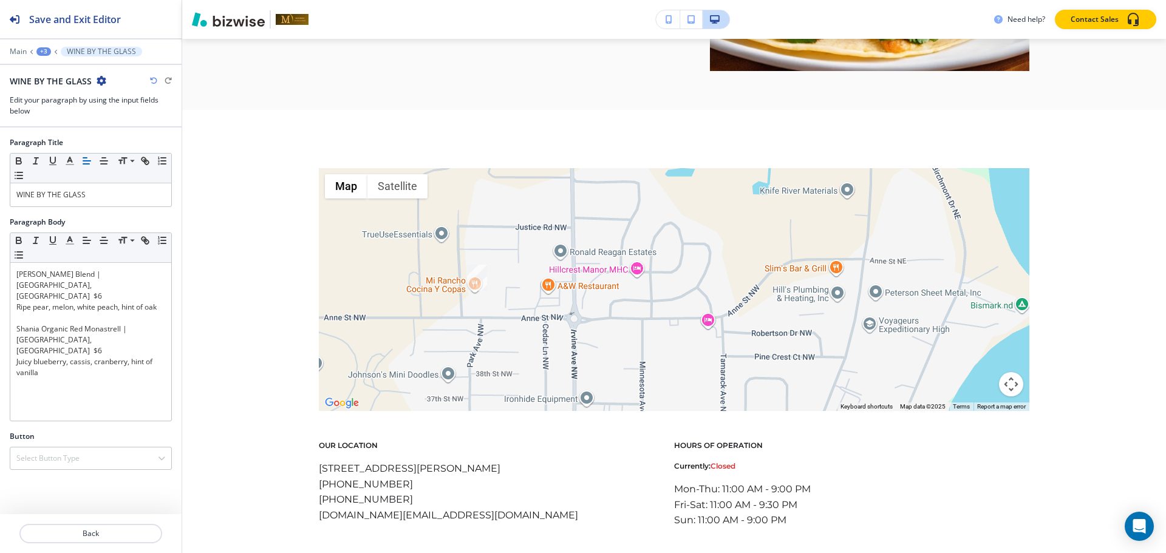
click at [43, 54] on div "+3" at bounding box center [43, 51] width 15 height 9
click at [51, 69] on p "Pages" at bounding box center [75, 71] width 62 height 11
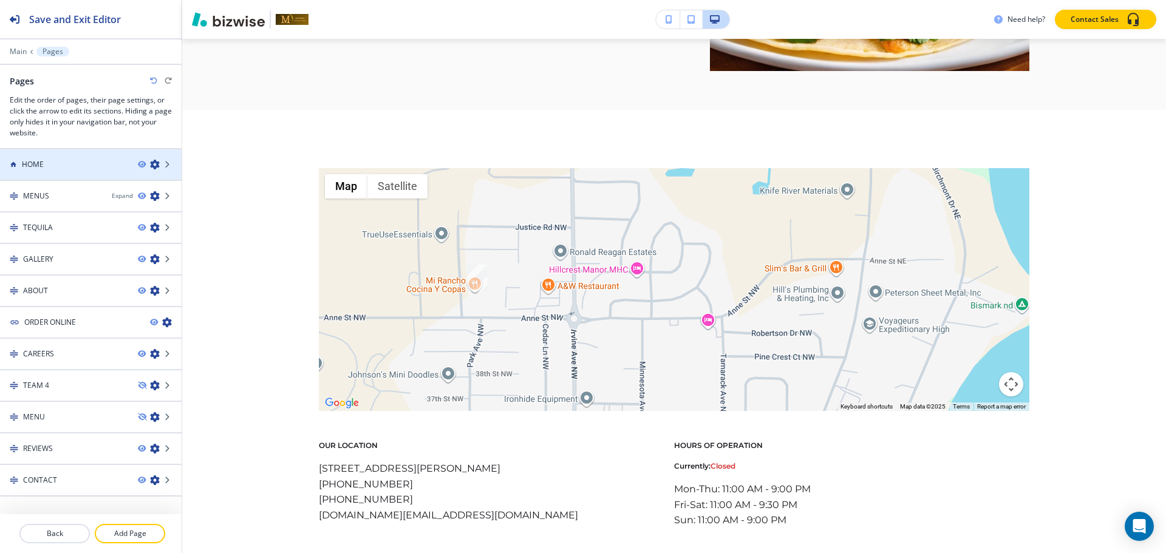
click at [31, 157] on div at bounding box center [91, 154] width 182 height 10
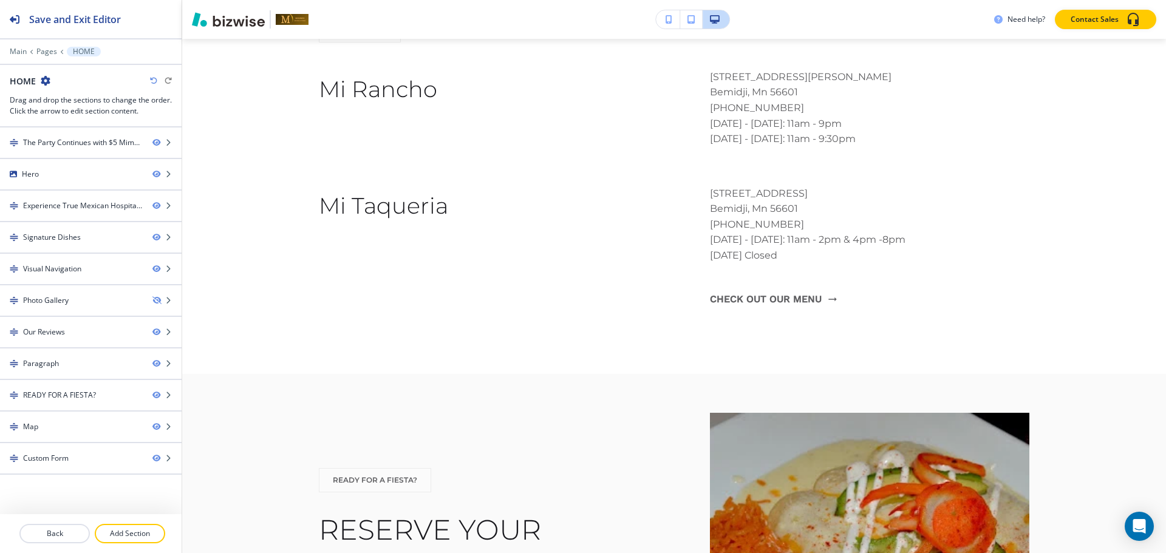
scroll to position [0, 0]
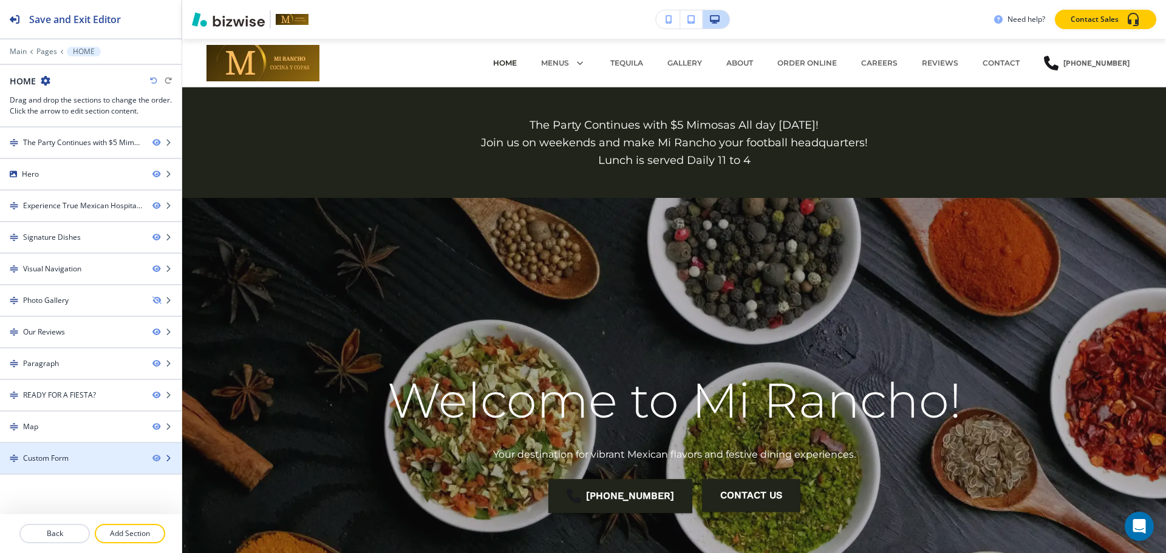
click at [45, 447] on div at bounding box center [91, 448] width 182 height 10
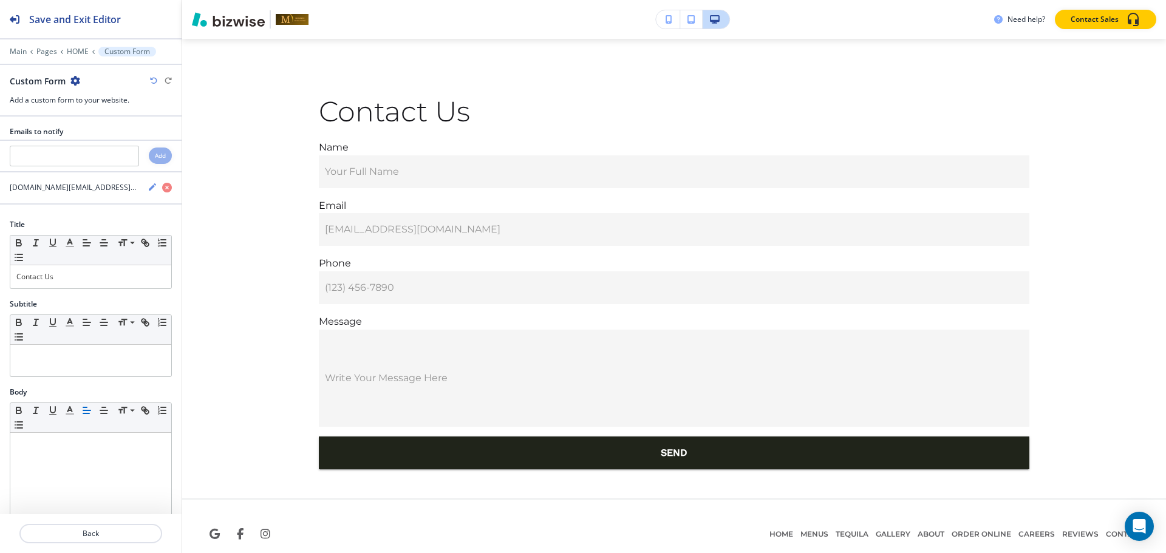
scroll to position [4712, 0]
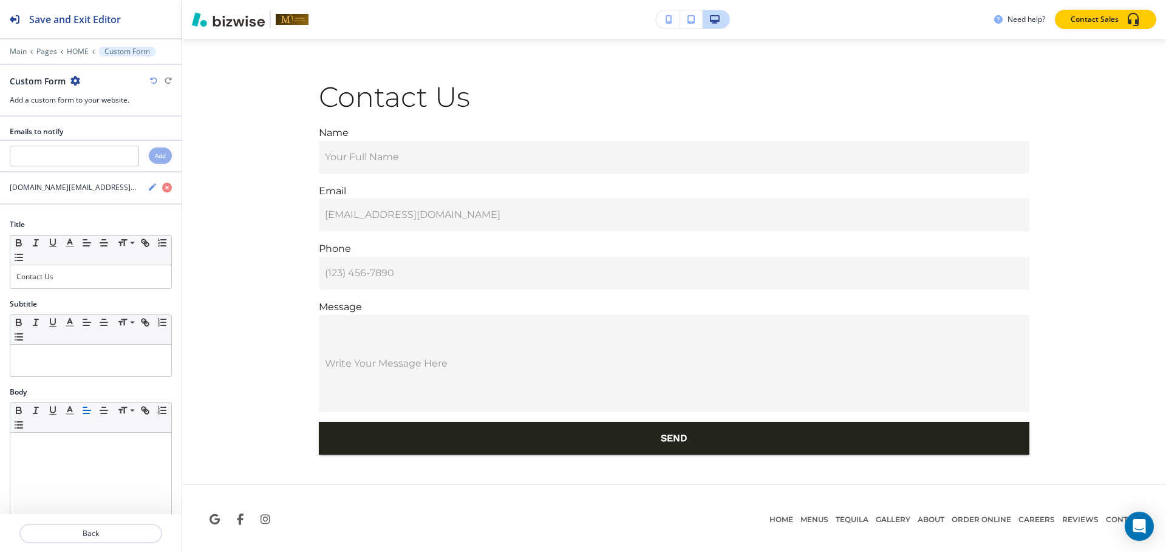
click at [72, 76] on icon "button" at bounding box center [75, 81] width 10 height 10
click at [93, 126] on p "Duplicate Section" at bounding box center [109, 123] width 62 height 11
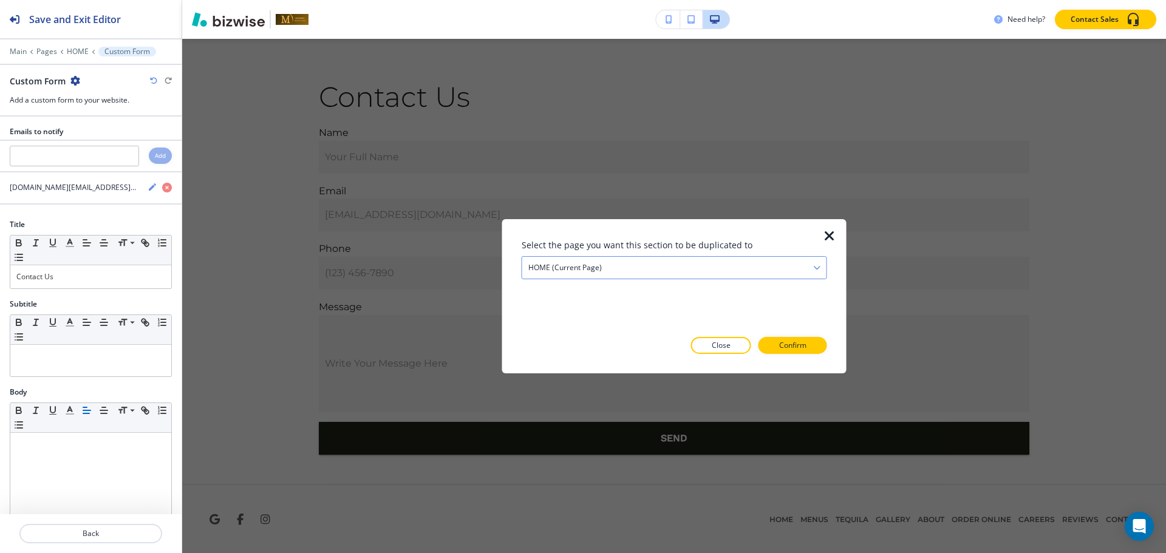
click at [606, 272] on div "HOME (current page)" at bounding box center [674, 267] width 304 height 22
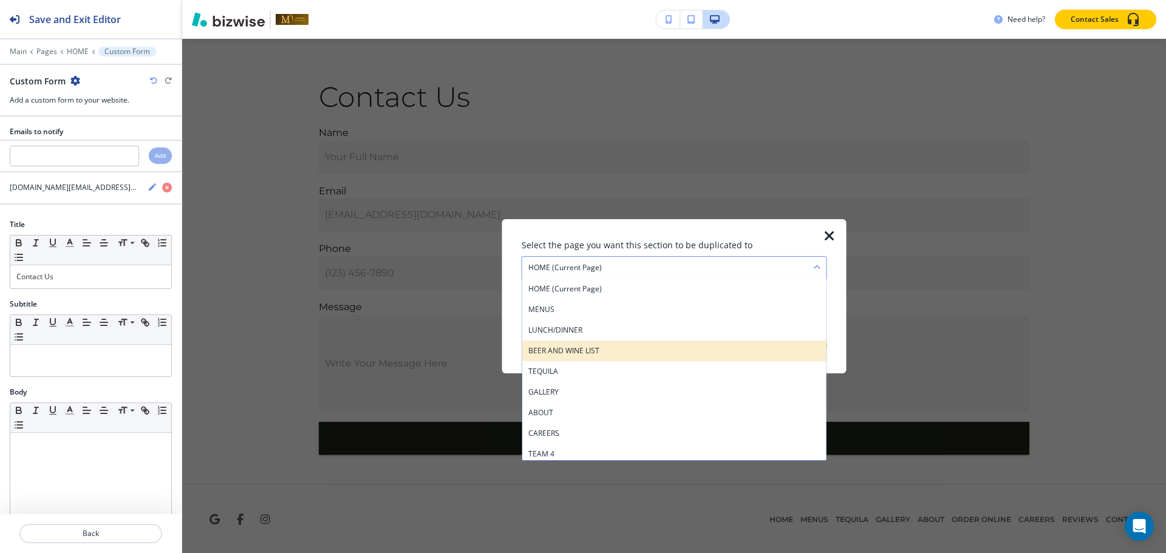
click at [579, 342] on div "BEER AND WINE LIST" at bounding box center [674, 350] width 304 height 21
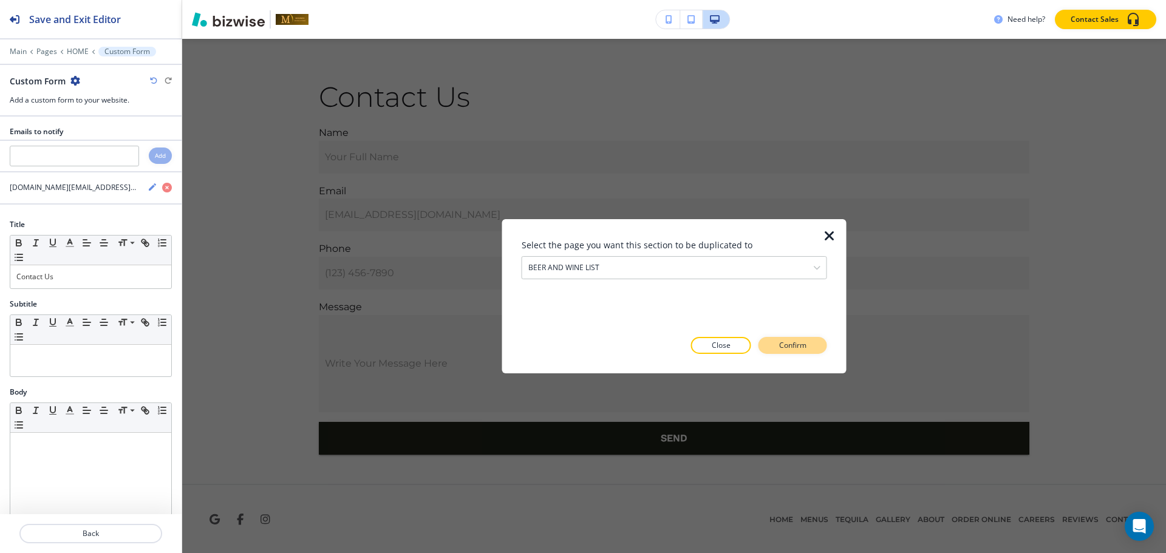
click at [769, 349] on button "Confirm" at bounding box center [792, 345] width 69 height 17
click at [769, 349] on p "Take me there" at bounding box center [781, 345] width 49 height 11
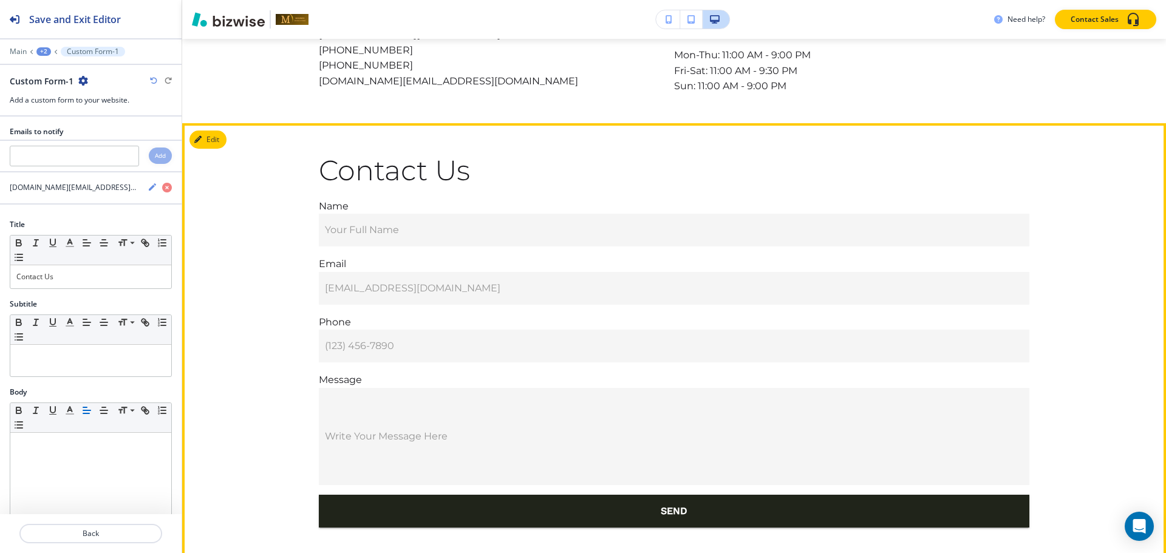
scroll to position [3318, 0]
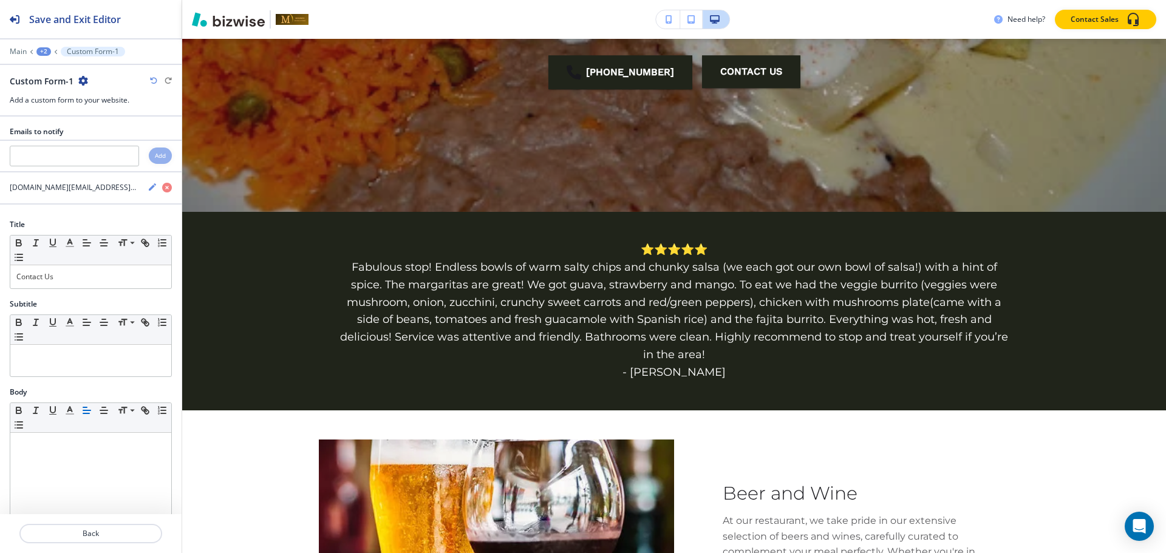
scroll to position [140, 0]
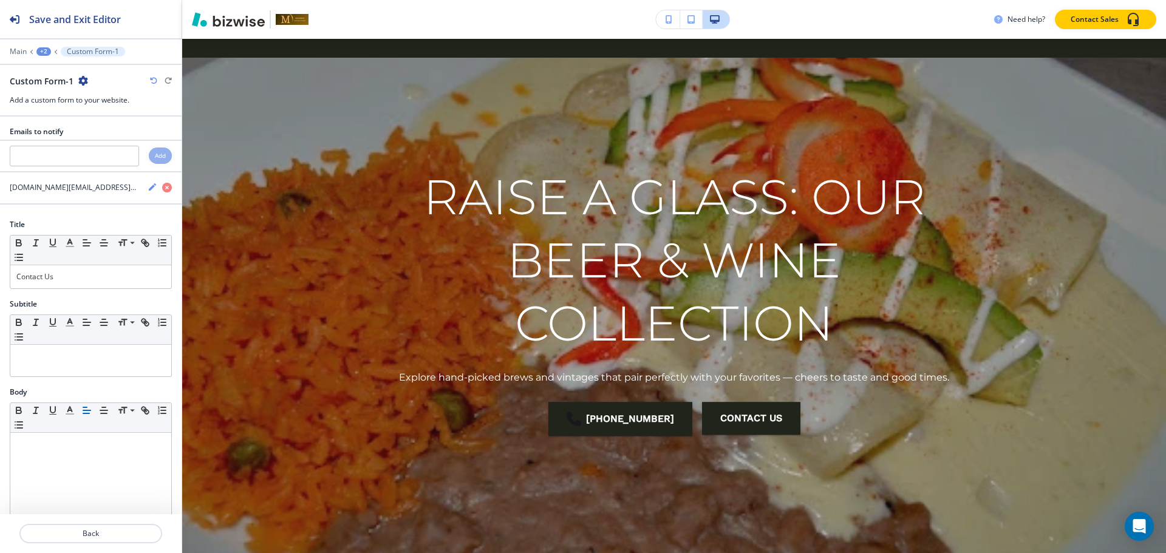
click at [44, 50] on div "+2" at bounding box center [43, 51] width 15 height 9
click at [63, 70] on p "Pages" at bounding box center [75, 71] width 62 height 11
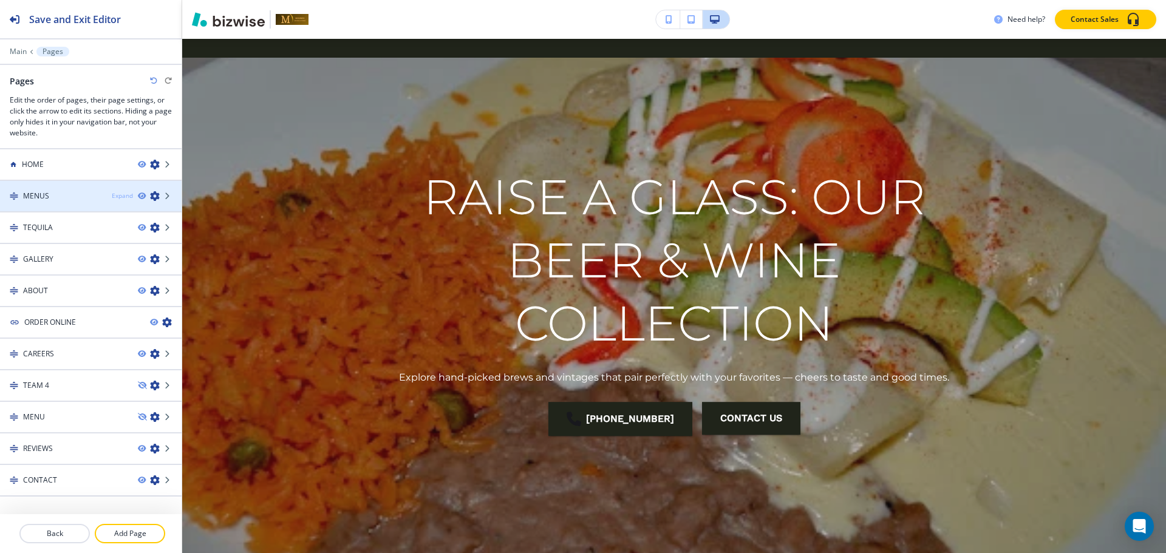
click at [112, 193] on div "Expand" at bounding box center [122, 195] width 21 height 9
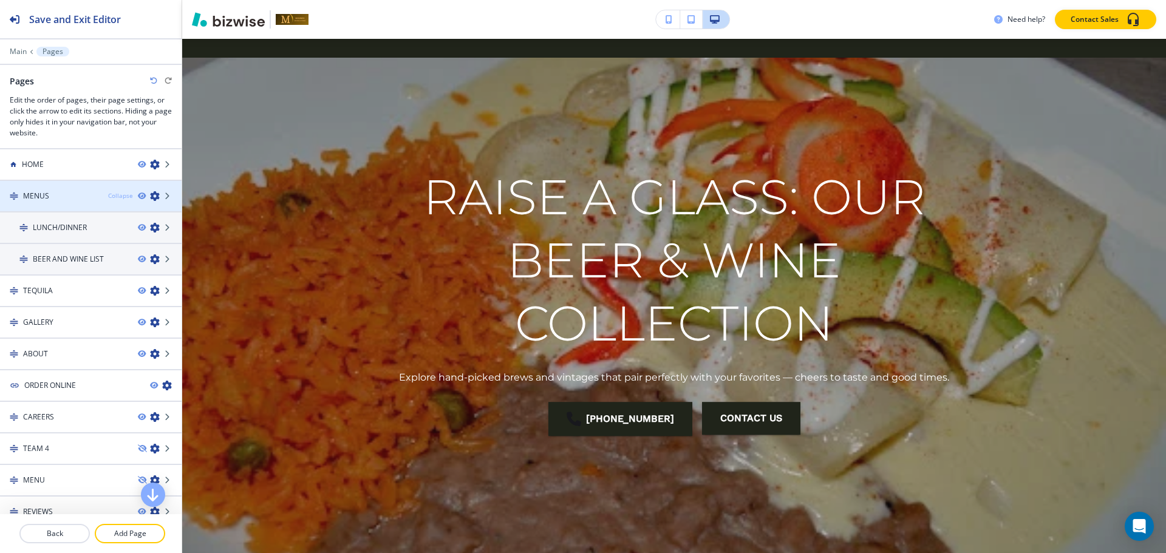
click at [112, 198] on div "Collapse" at bounding box center [120, 195] width 25 height 9
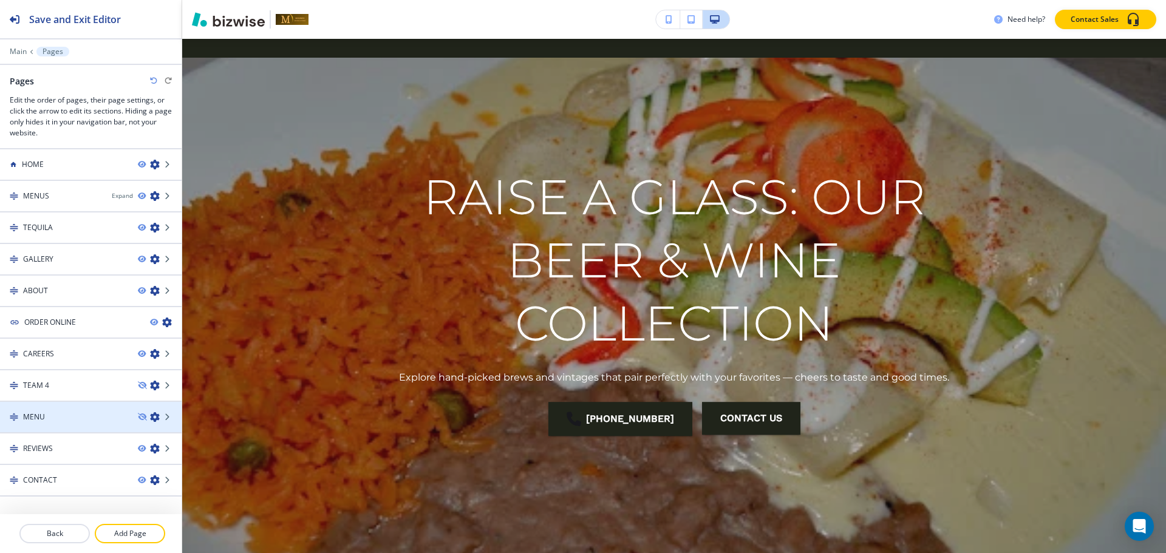
scroll to position [15, 0]
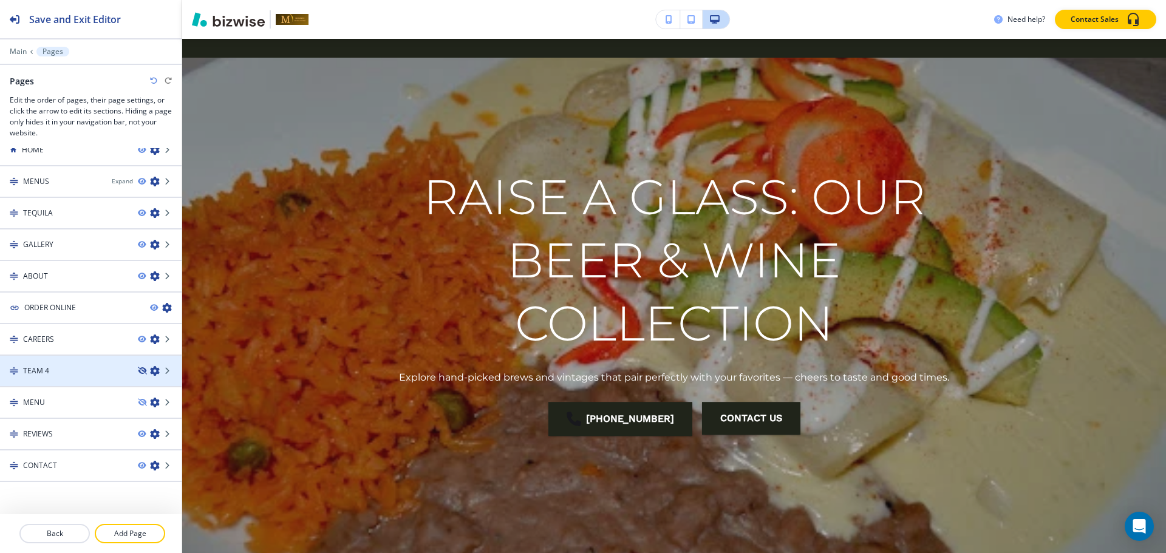
click at [138, 369] on icon "button" at bounding box center [141, 370] width 7 height 7
click at [151, 371] on div at bounding box center [160, 371] width 44 height 10
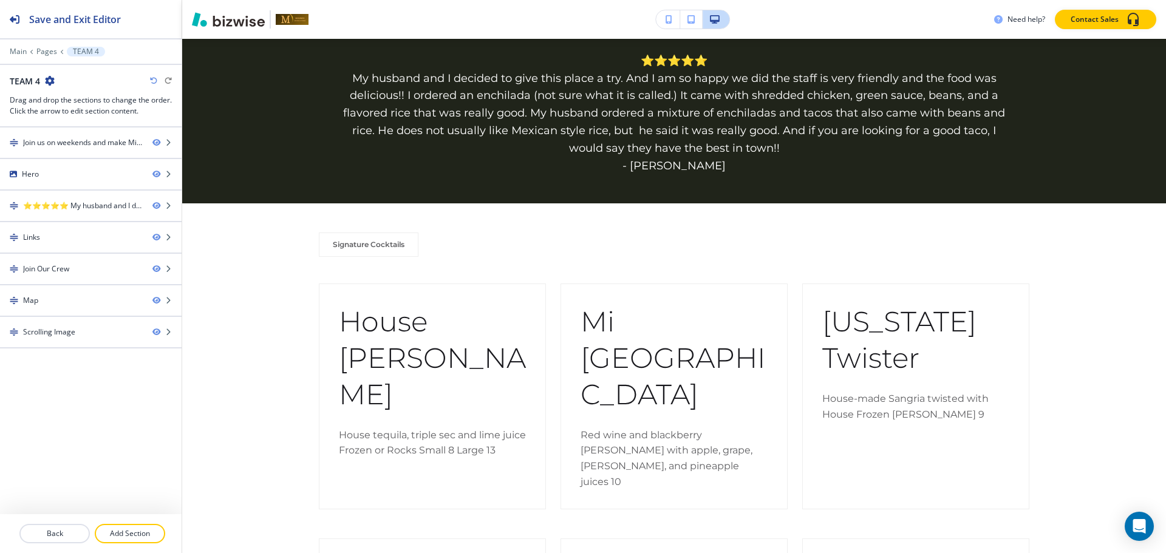
scroll to position [0, 0]
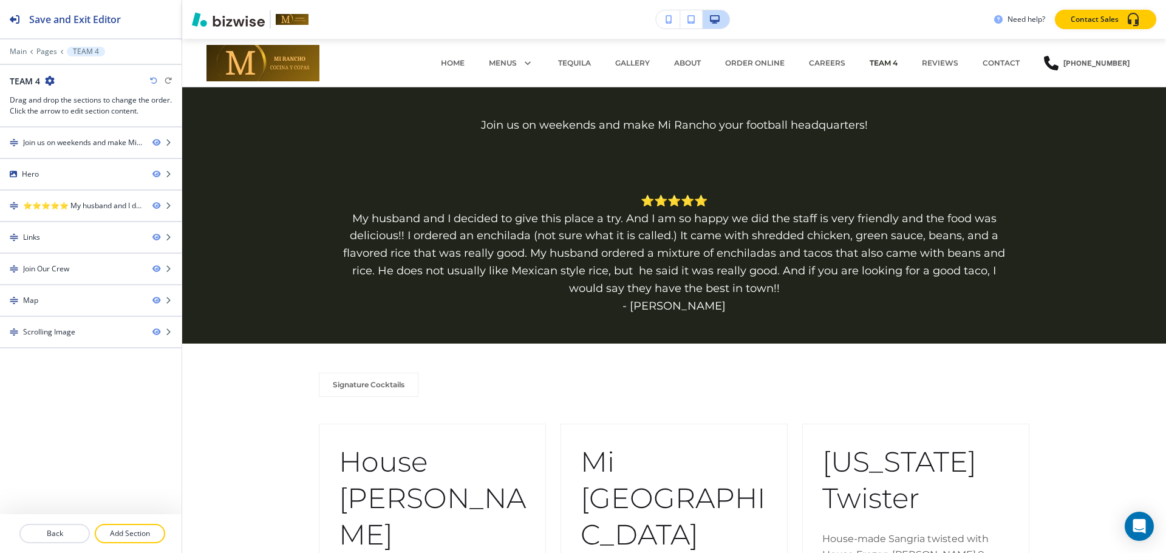
click at [50, 80] on icon "button" at bounding box center [50, 81] width 10 height 10
click at [70, 99] on p "Edit Page Settings" at bounding box center [84, 102] width 62 height 11
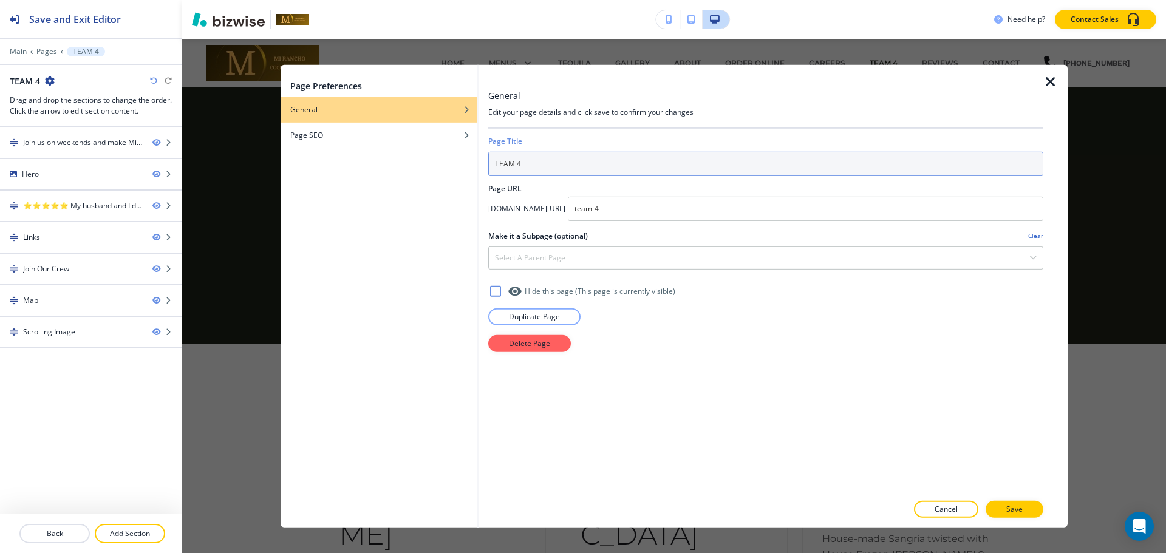
click at [675, 158] on input "TEAM 4" at bounding box center [765, 163] width 555 height 24
type input "SIGNATURE COCKTAILS"
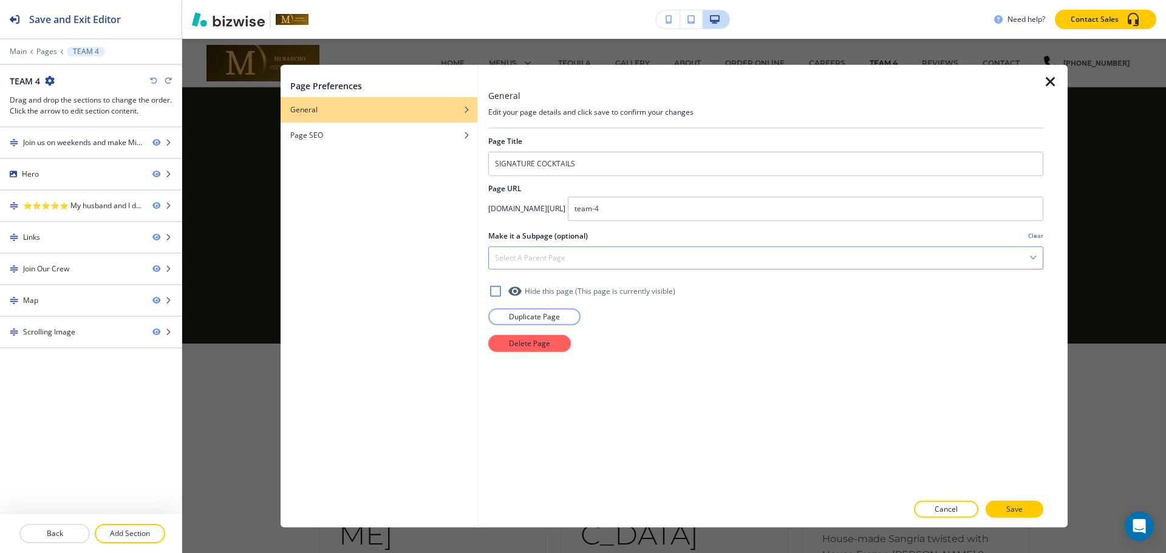
click at [667, 257] on div "Select a parent page" at bounding box center [766, 258] width 554 height 22
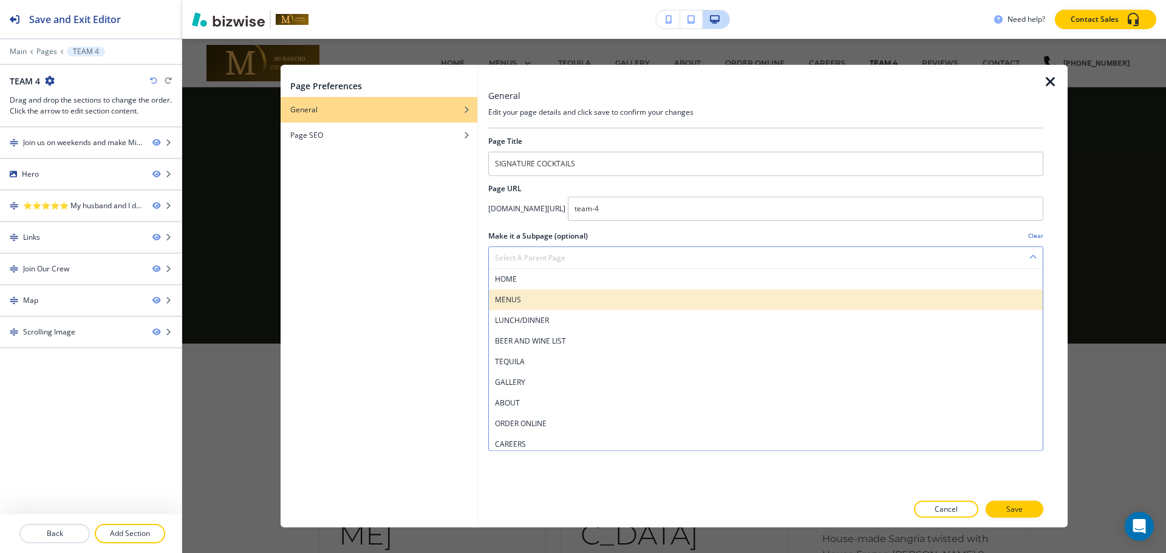
click at [602, 297] on h4 "MENUS" at bounding box center [766, 299] width 542 height 11
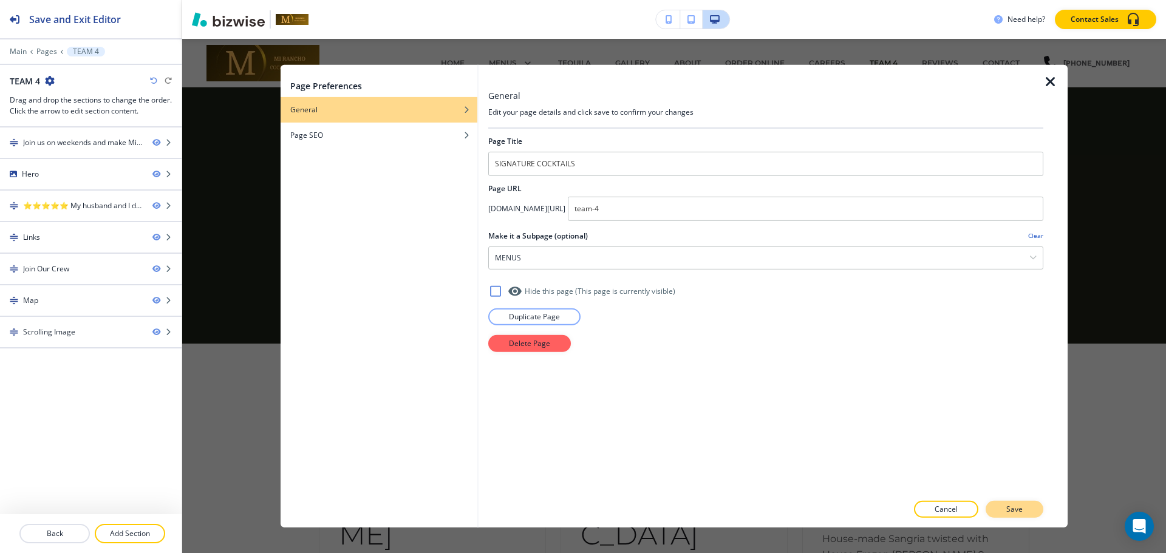
click at [1008, 502] on button "Save" at bounding box center [1014, 509] width 58 height 17
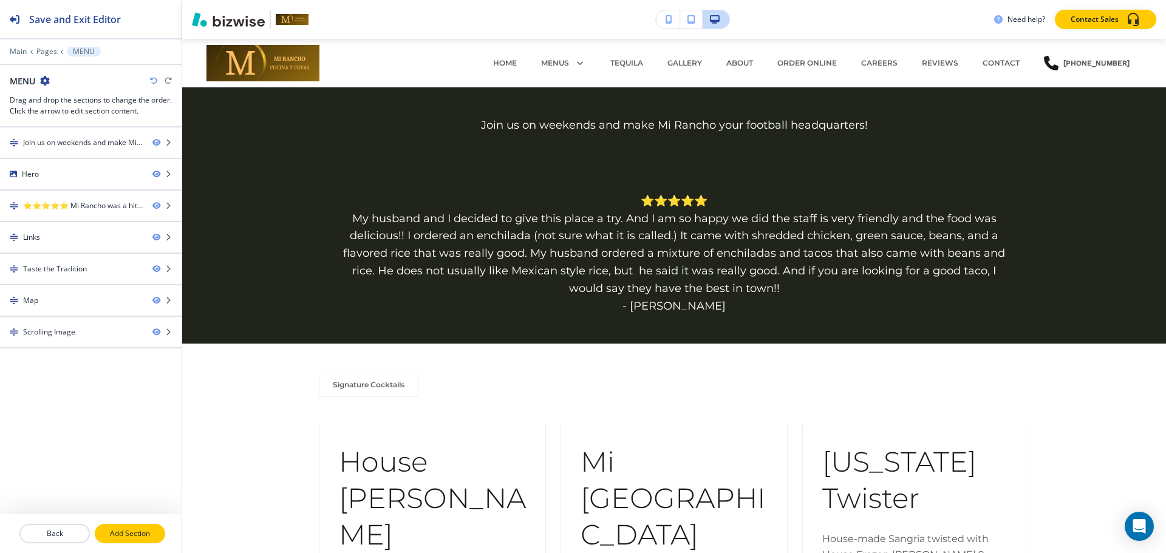
click at [128, 534] on p "Add Section" at bounding box center [130, 533] width 68 height 11
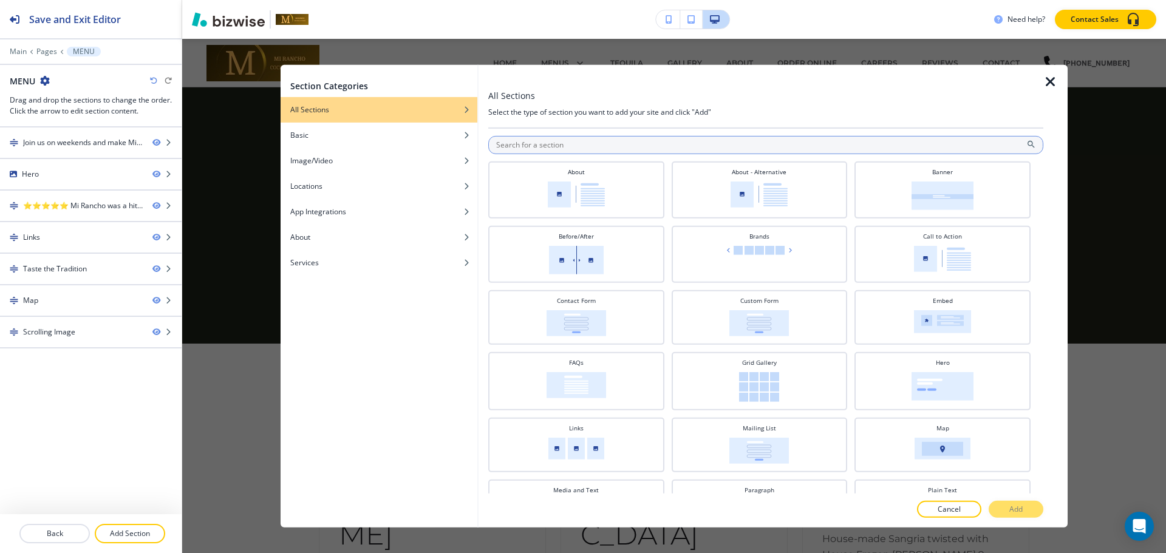
click at [582, 137] on input "text" at bounding box center [765, 144] width 555 height 18
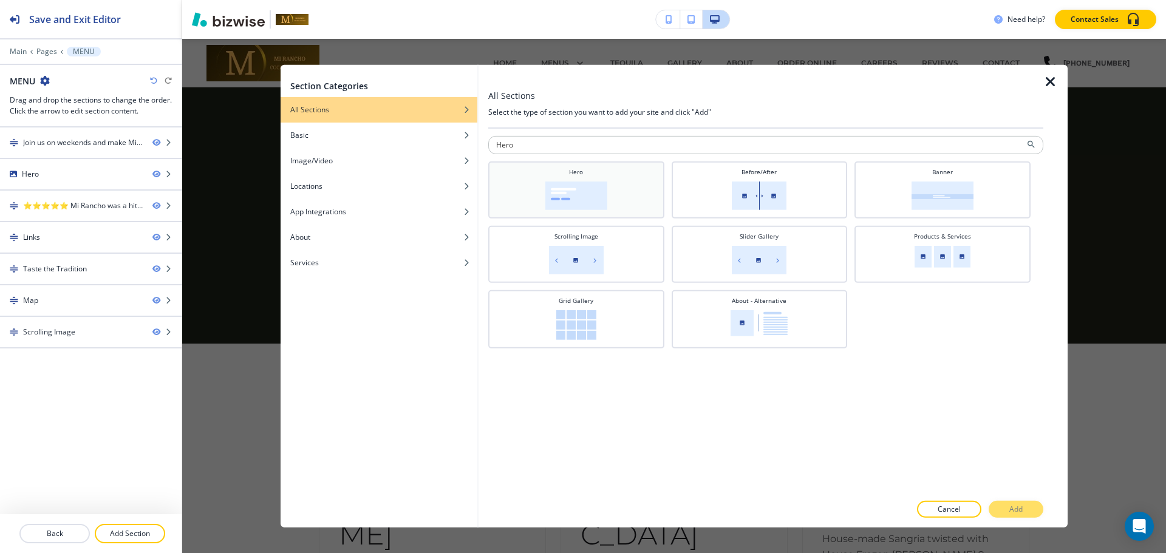
type input "Hero"
click at [594, 169] on div "Hero" at bounding box center [576, 188] width 164 height 43
click at [1005, 515] on button "Add" at bounding box center [1015, 509] width 55 height 17
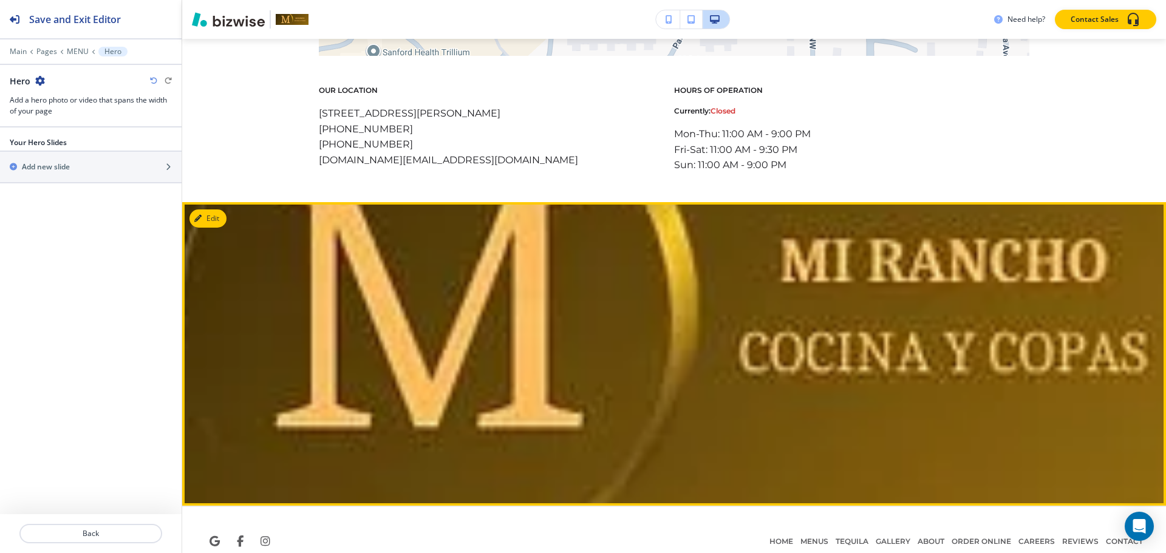
scroll to position [2317, 0]
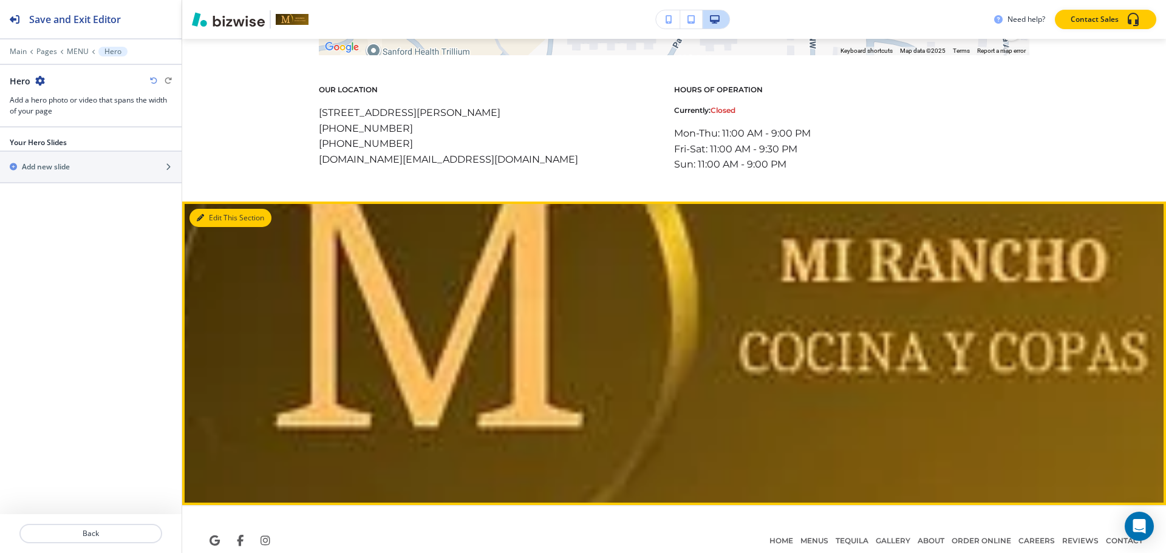
click at [210, 209] on button "Edit This Section" at bounding box center [230, 218] width 82 height 18
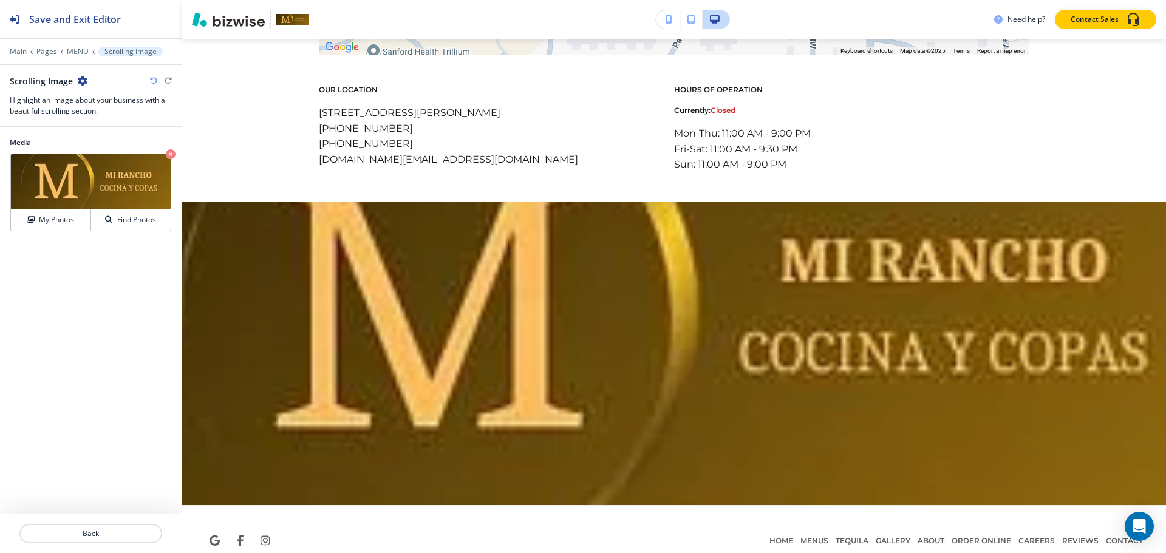
click at [78, 81] on icon "button" at bounding box center [83, 81] width 10 height 10
click at [137, 141] on p "Delete Section" at bounding box center [116, 144] width 62 height 11
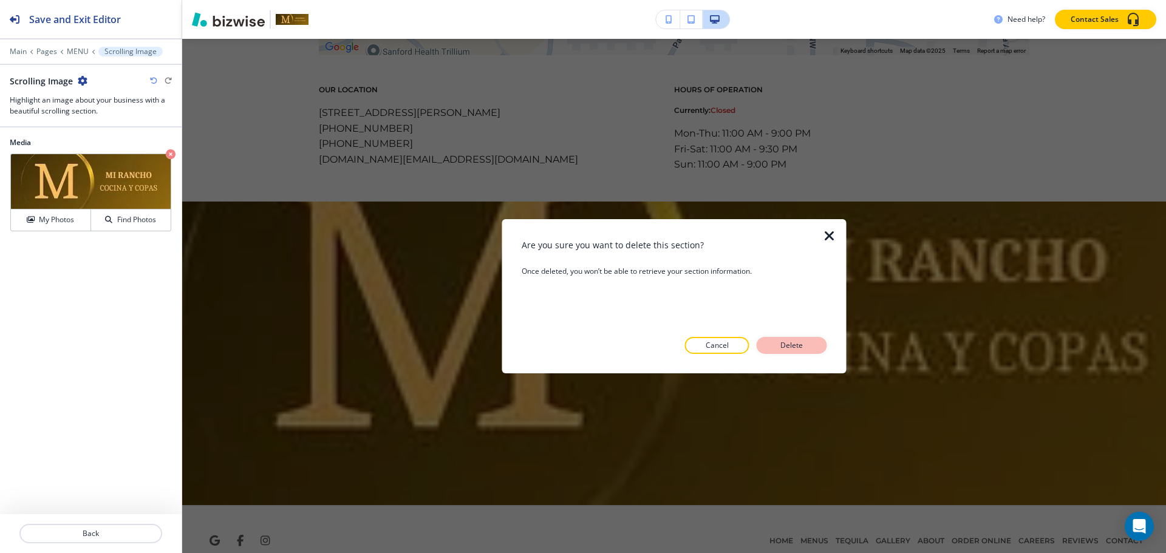
click at [791, 343] on p "Delete" at bounding box center [791, 345] width 29 height 11
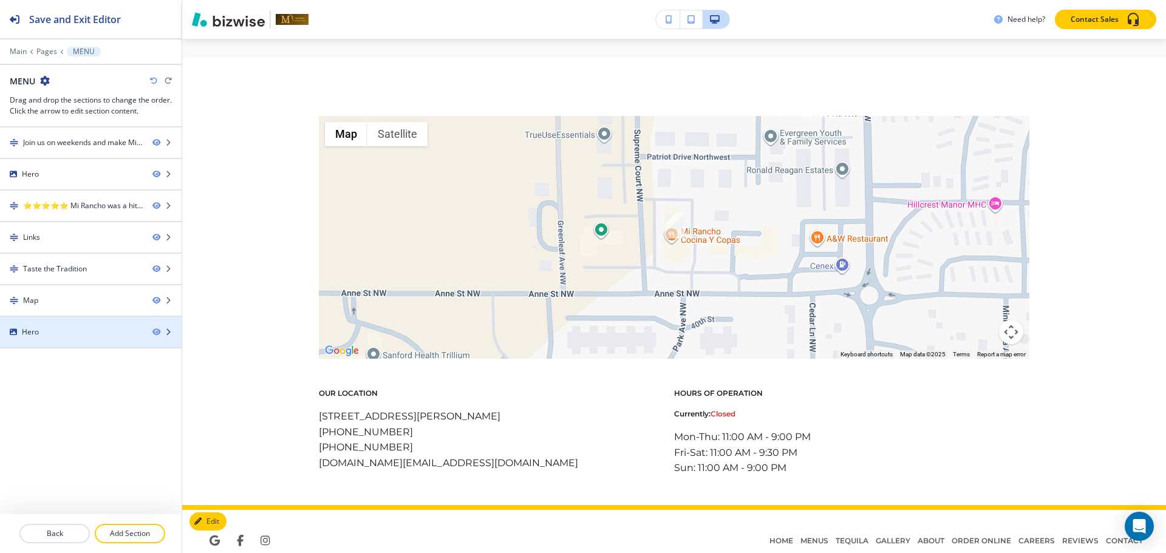
click at [78, 344] on div at bounding box center [91, 343] width 182 height 10
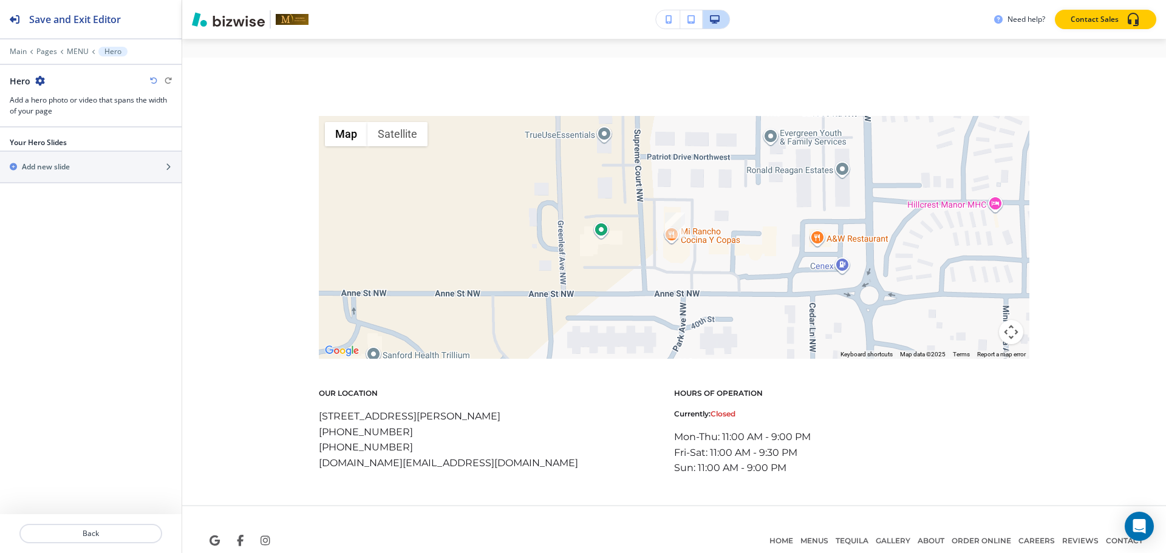
drag, startPoint x: 39, startPoint y: 83, endPoint x: 124, endPoint y: 126, distance: 95.0
click at [124, 126] on div "Save and Exit Editor Main Pages MENU Hero Hero Add a hero photo or video that s…" at bounding box center [91, 64] width 182 height 128
click at [35, 76] on icon "button" at bounding box center [40, 81] width 10 height 10
click at [72, 147] on p "Delete Section" at bounding box center [74, 144] width 62 height 11
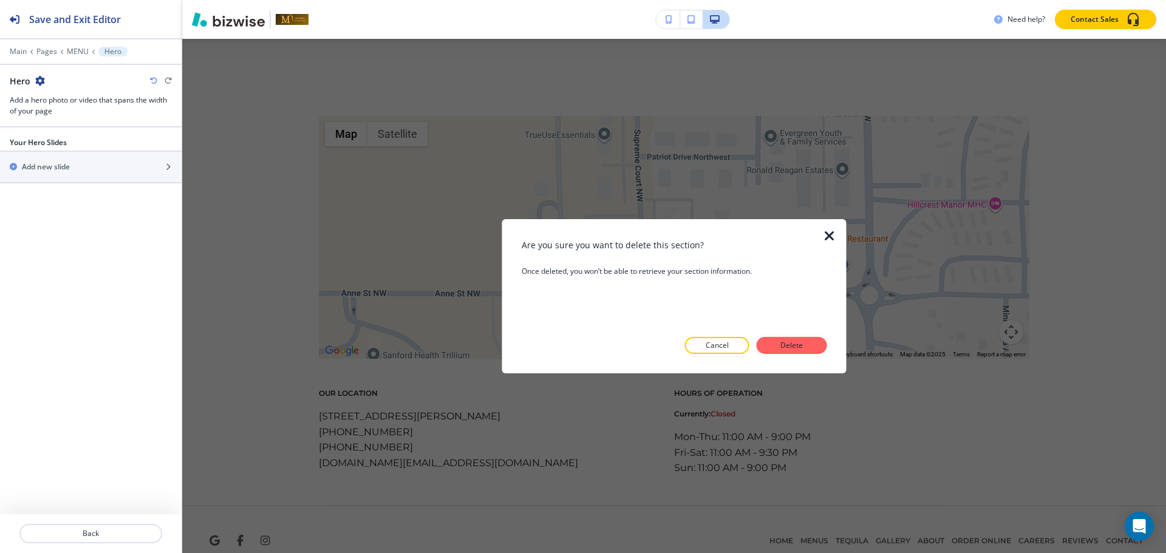
click at [804, 373] on div at bounding box center [674, 363] width 305 height 19
click at [795, 347] on p "Delete" at bounding box center [791, 345] width 29 height 11
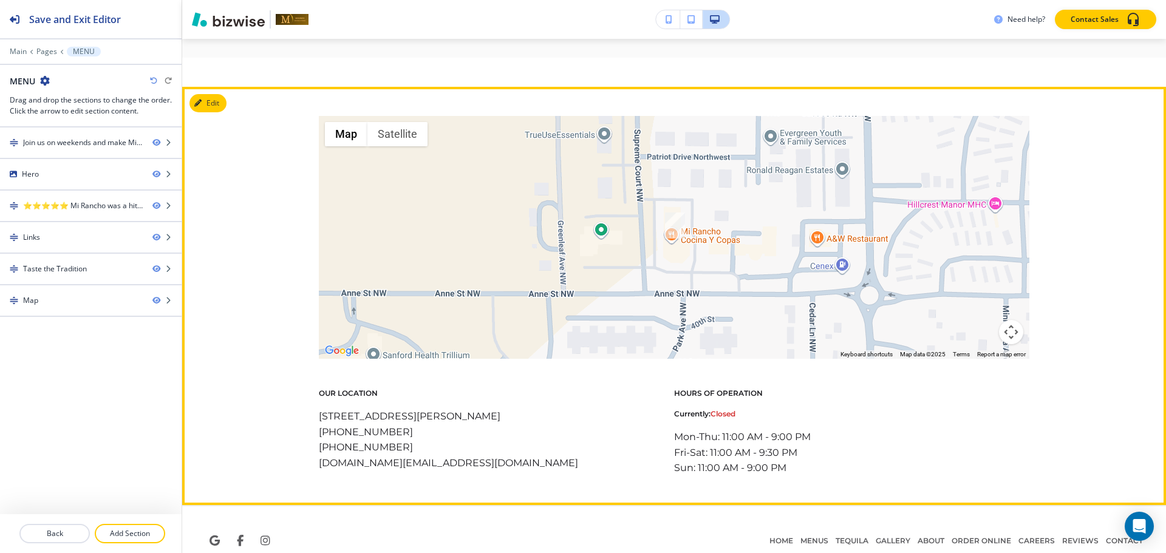
click at [1149, 287] on div "← Move left → Move right ↑ Move up ↓ Move down + Zoom in - Zoom out Home Jump l…" at bounding box center [674, 296] width 984 height 360
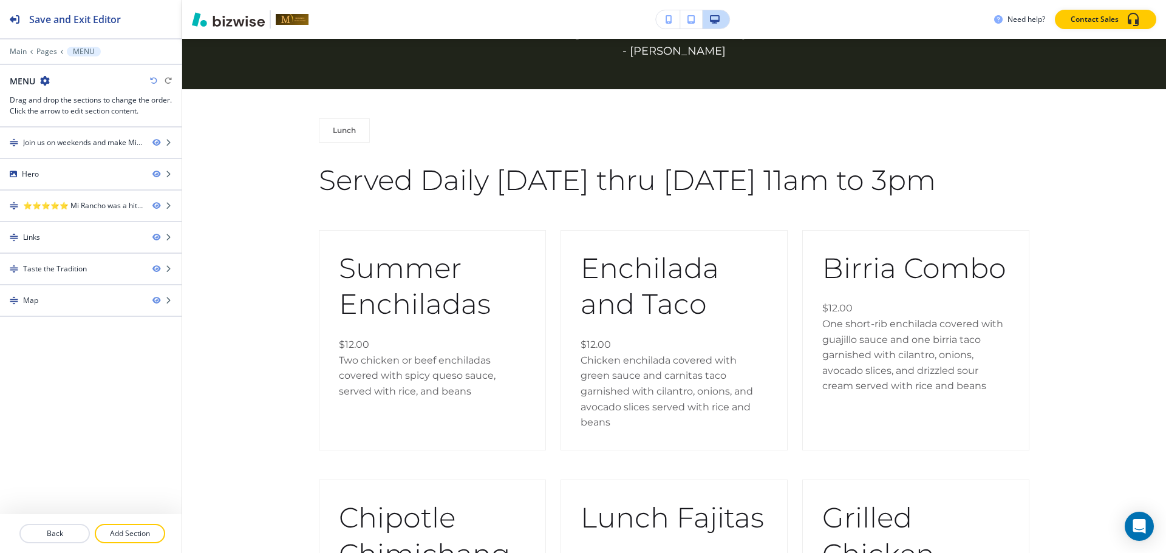
scroll to position [0, 0]
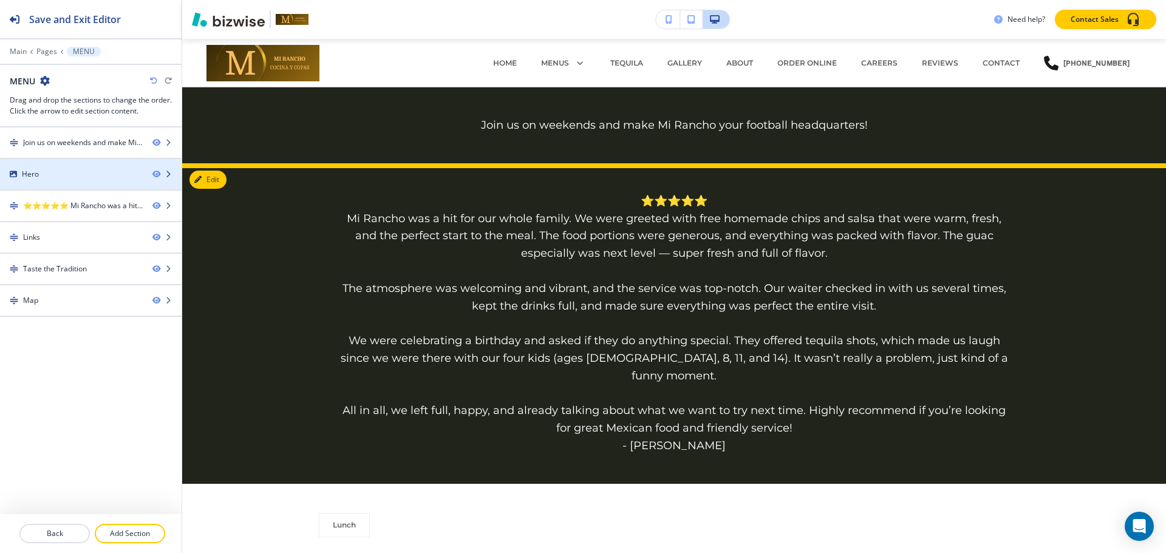
click at [91, 174] on div "Hero" at bounding box center [71, 174] width 143 height 11
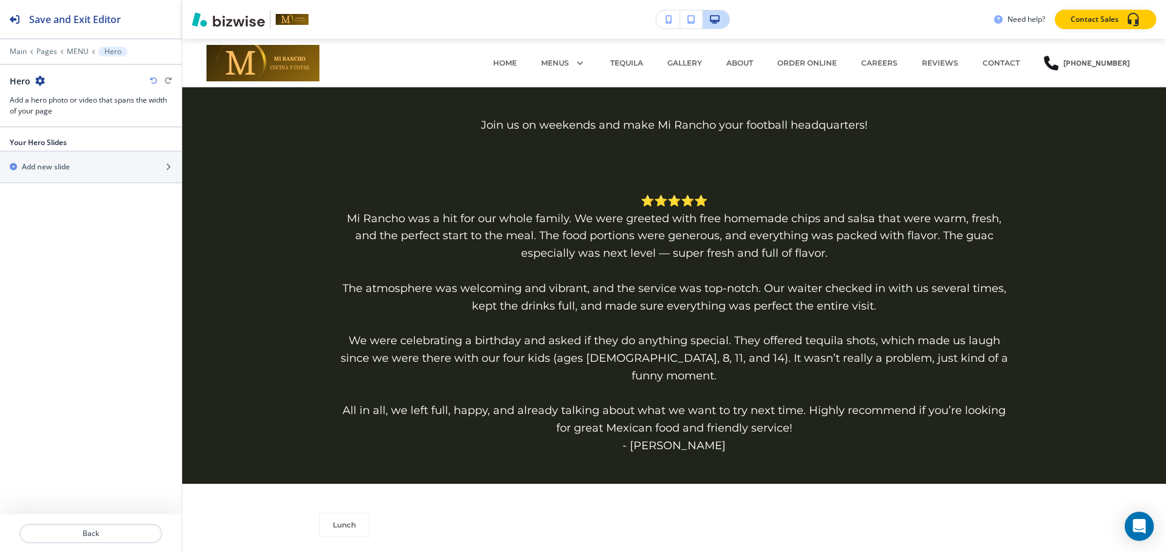
scroll to position [124, 0]
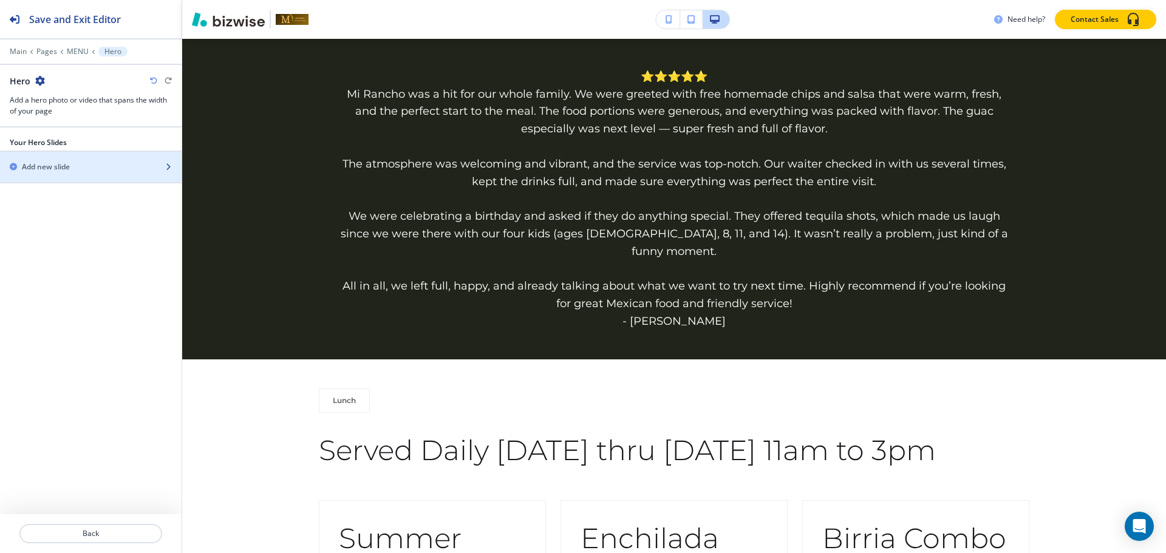
click at [91, 174] on div "button" at bounding box center [91, 177] width 182 height 10
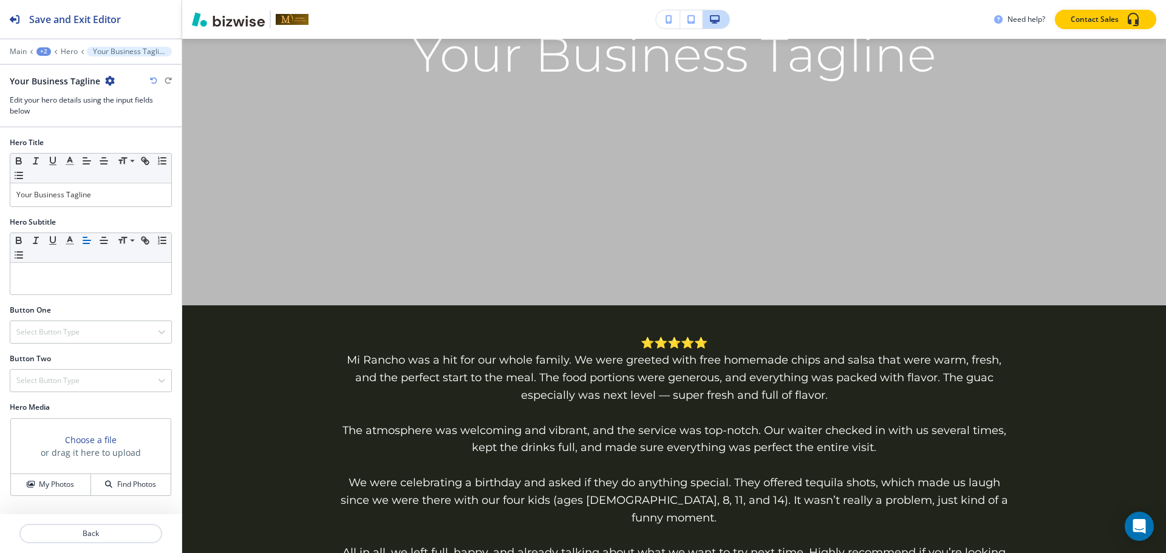
scroll to position [343, 0]
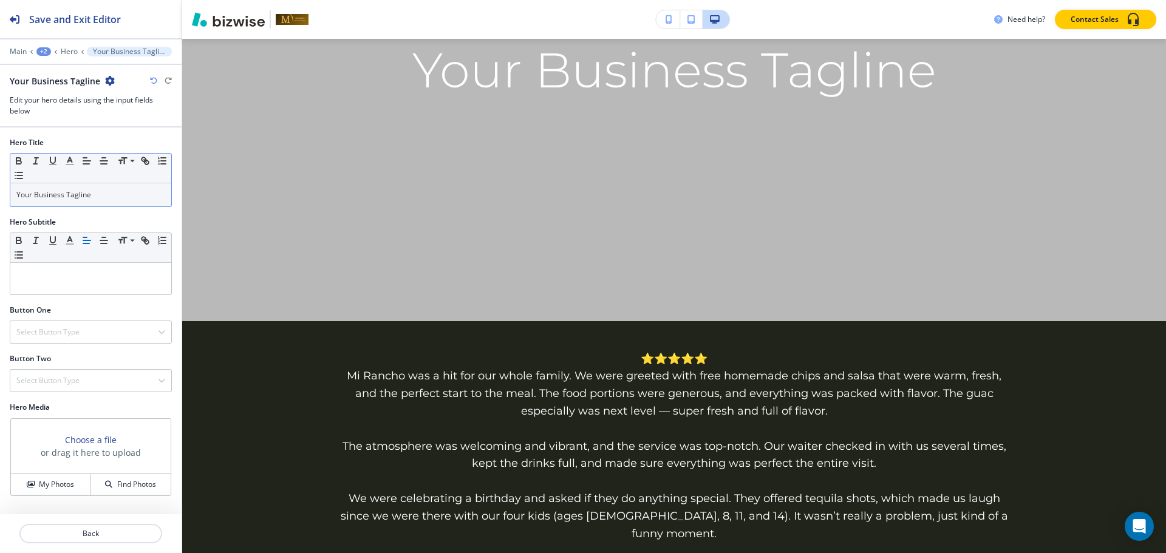
click at [110, 194] on p "Your Business Tagline" at bounding box center [90, 194] width 149 height 11
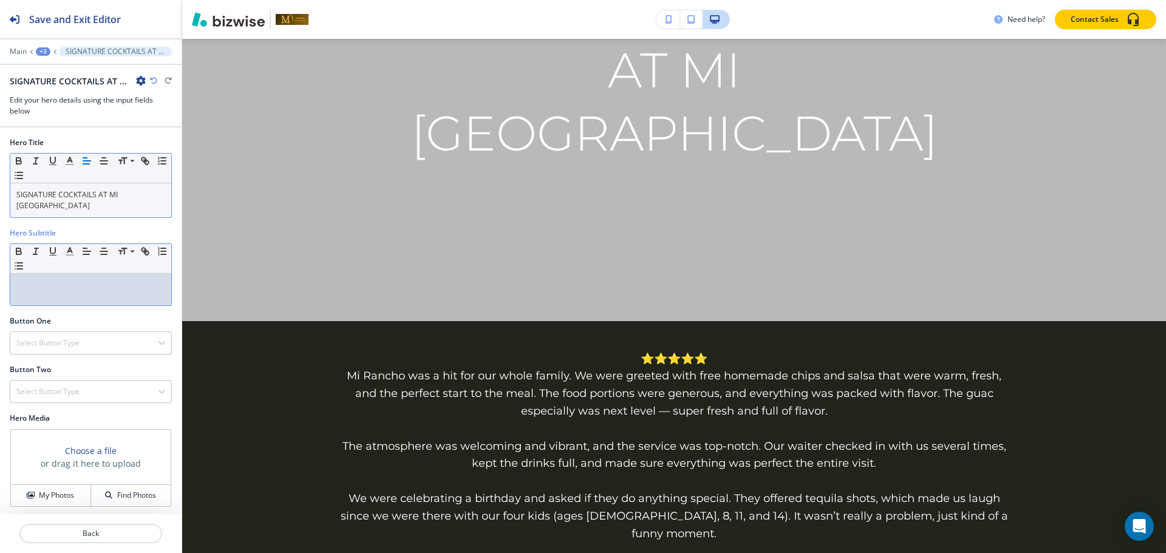
click at [109, 294] on div at bounding box center [90, 290] width 161 height 32
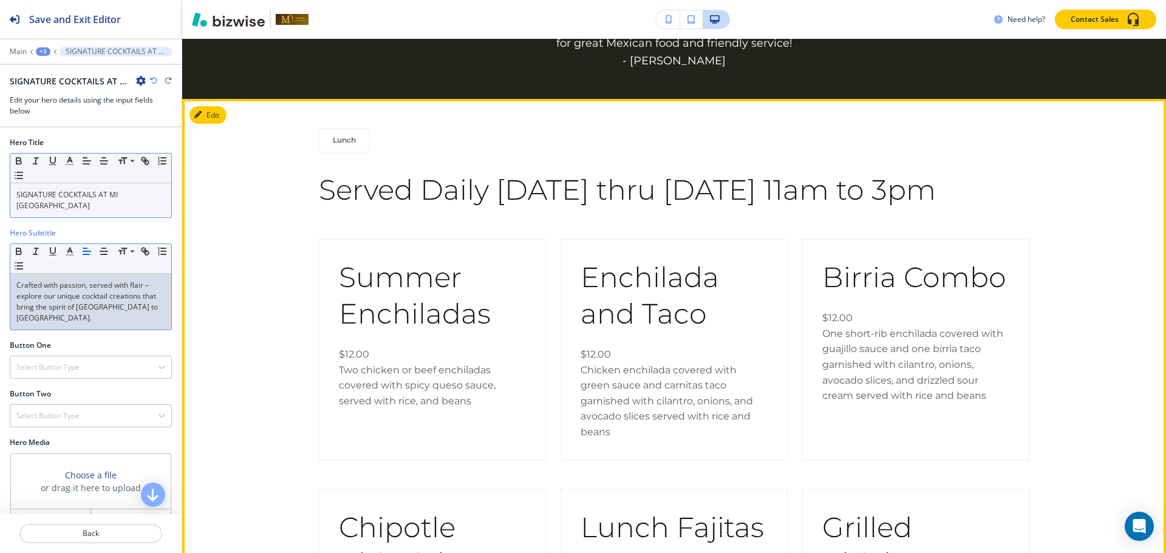
scroll to position [885, 0]
